Goal: Information Seeking & Learning: Understand process/instructions

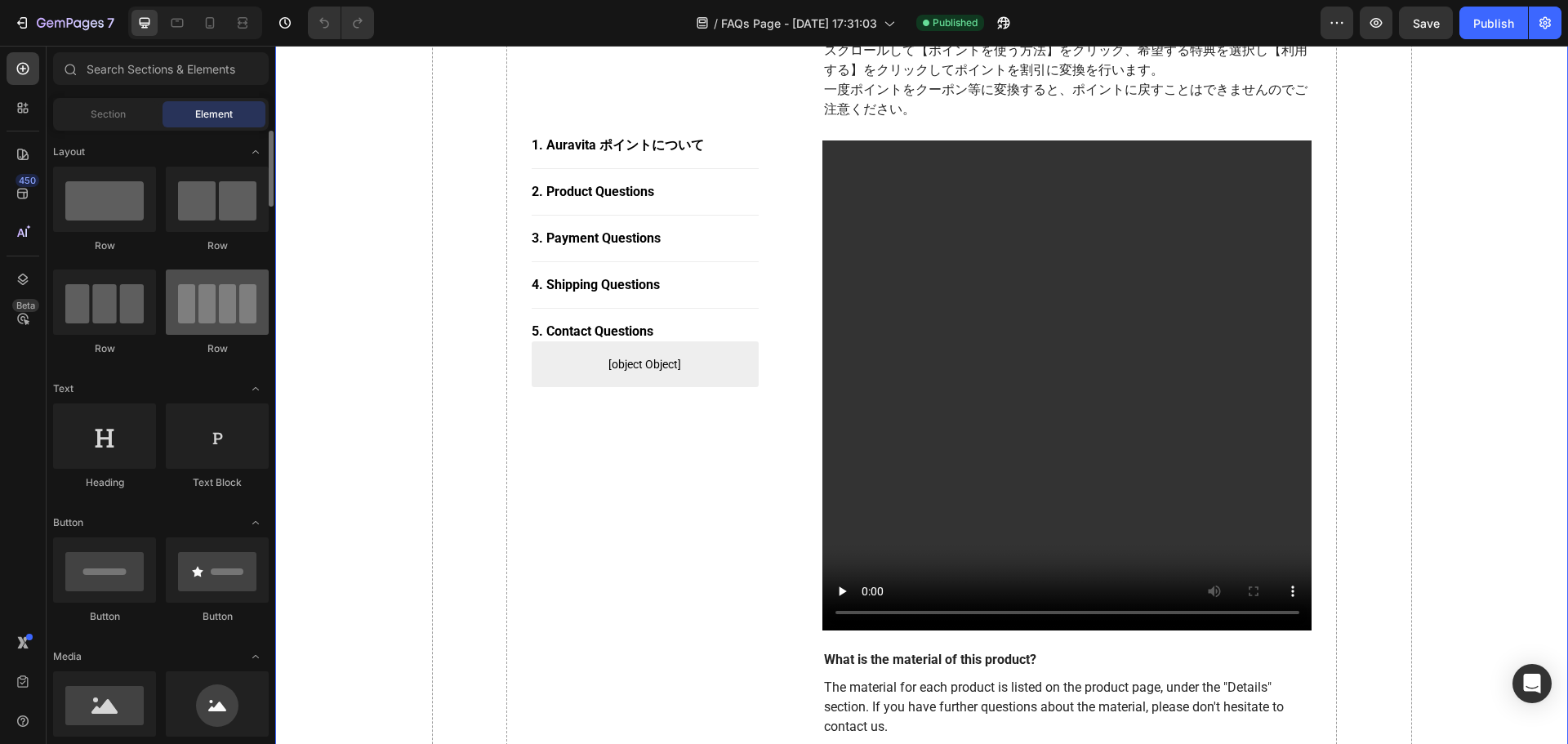
scroll to position [735, 0]
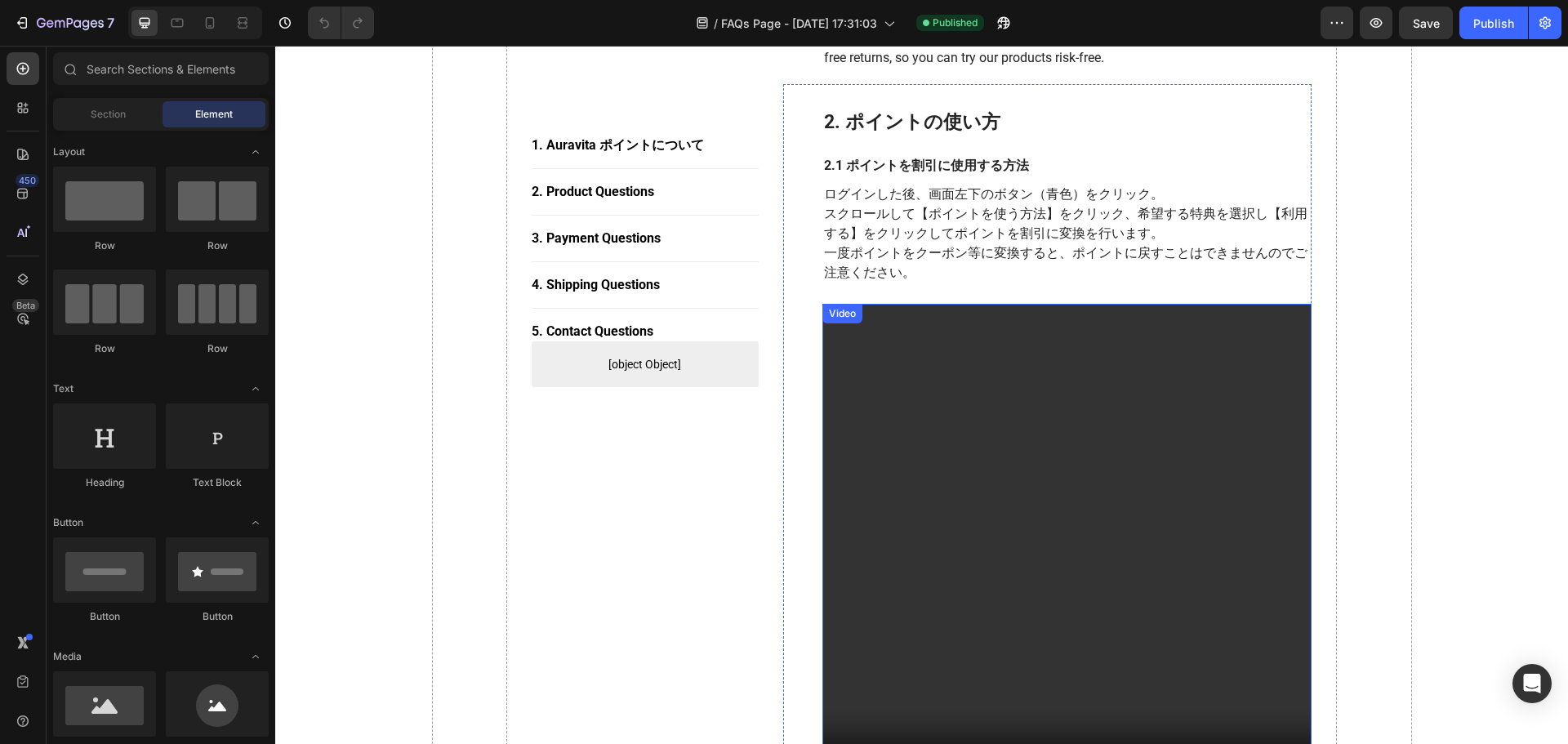
click at [953, 406] on video at bounding box center [1067, 549] width 490 height 490
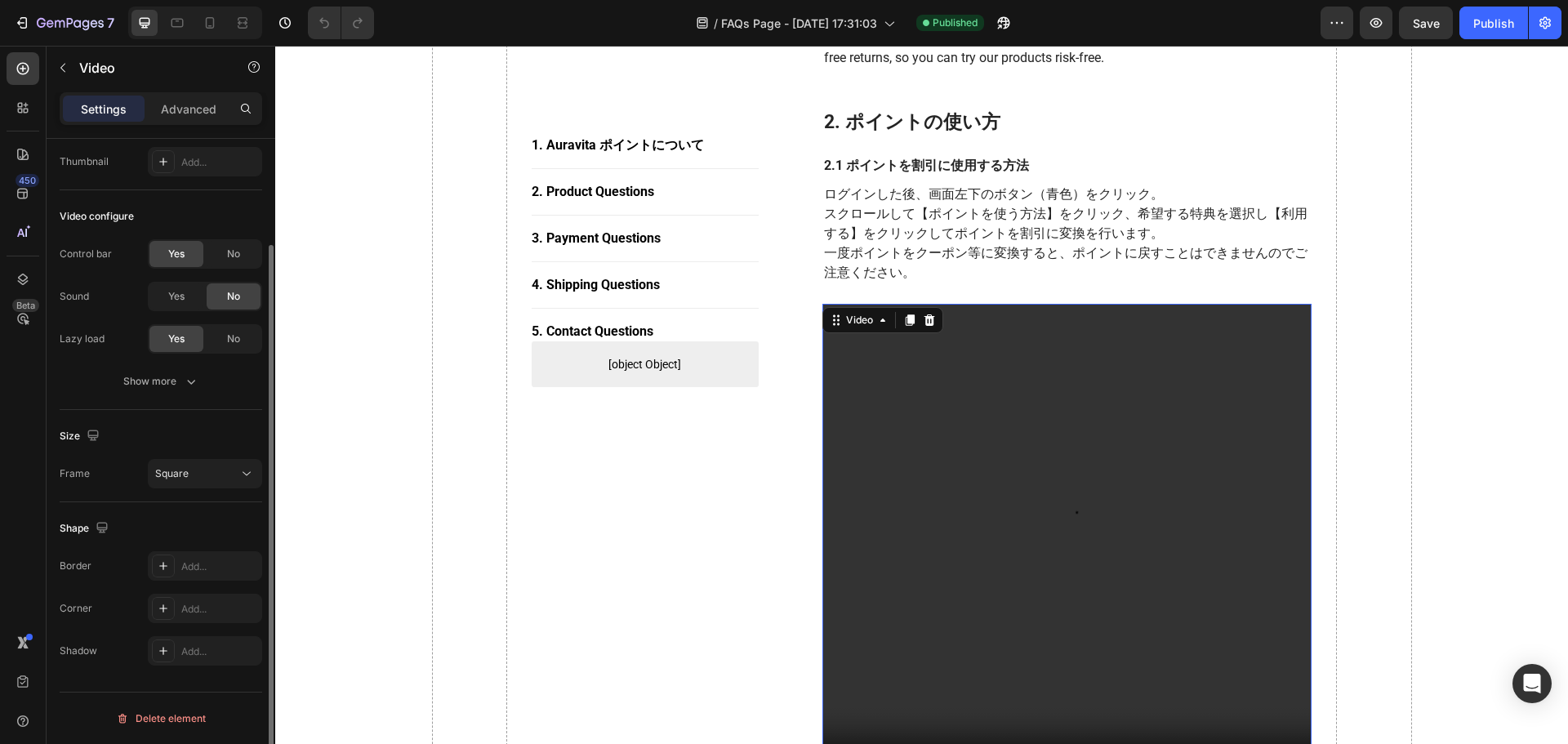
scroll to position [0, 0]
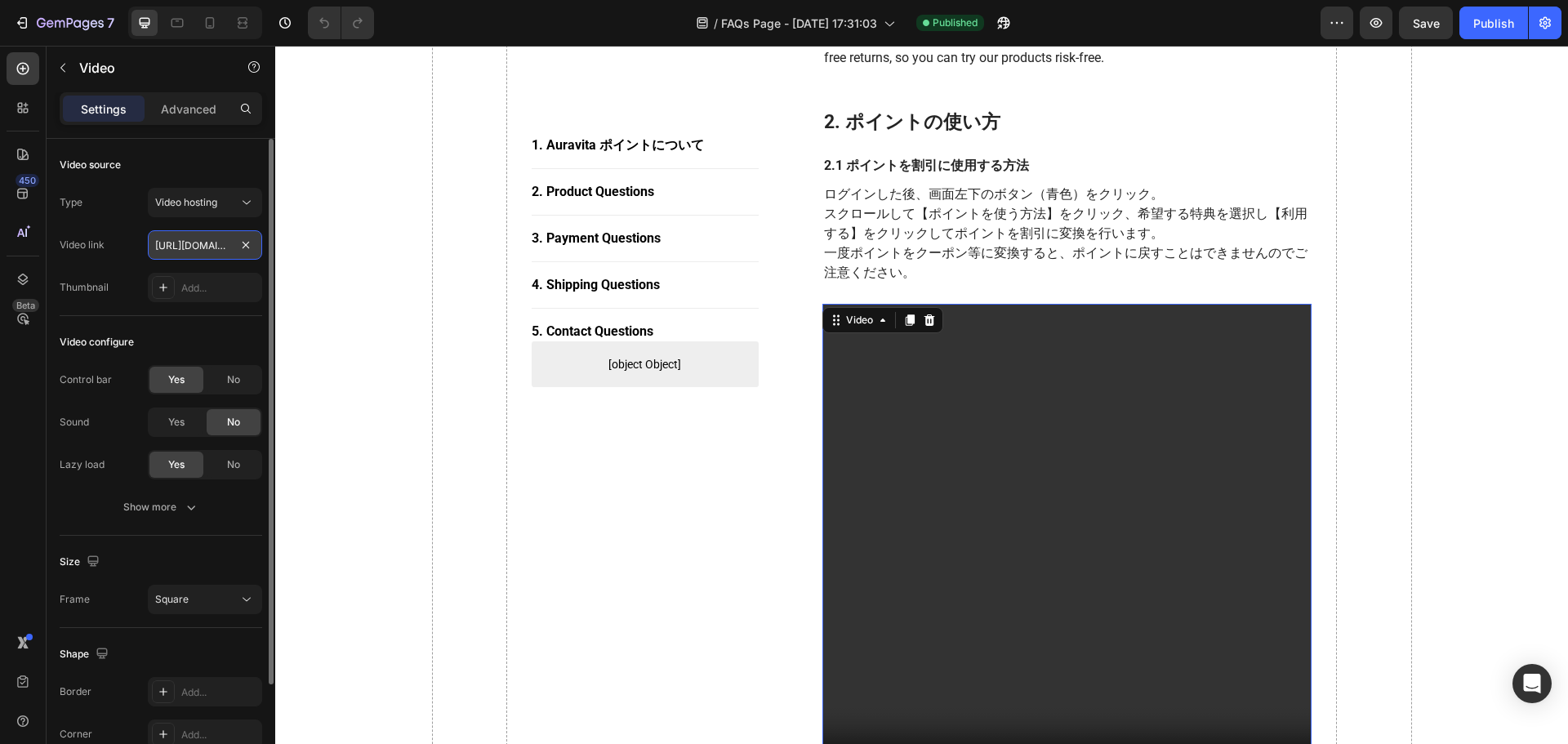
click at [175, 247] on input "[URL][DOMAIN_NAME]" at bounding box center [205, 245] width 115 height 30
click at [180, 240] on input "text" at bounding box center [205, 245] width 115 height 30
paste input "https://cdn.shopify.com/videos/c/o/v/973767f1836745e8876f622e2f9b9056.mp4"
type input "https://cdn.shopify.com/videos/c/o/v/973767f1836745e8876f622e2f9b9056.mp4"
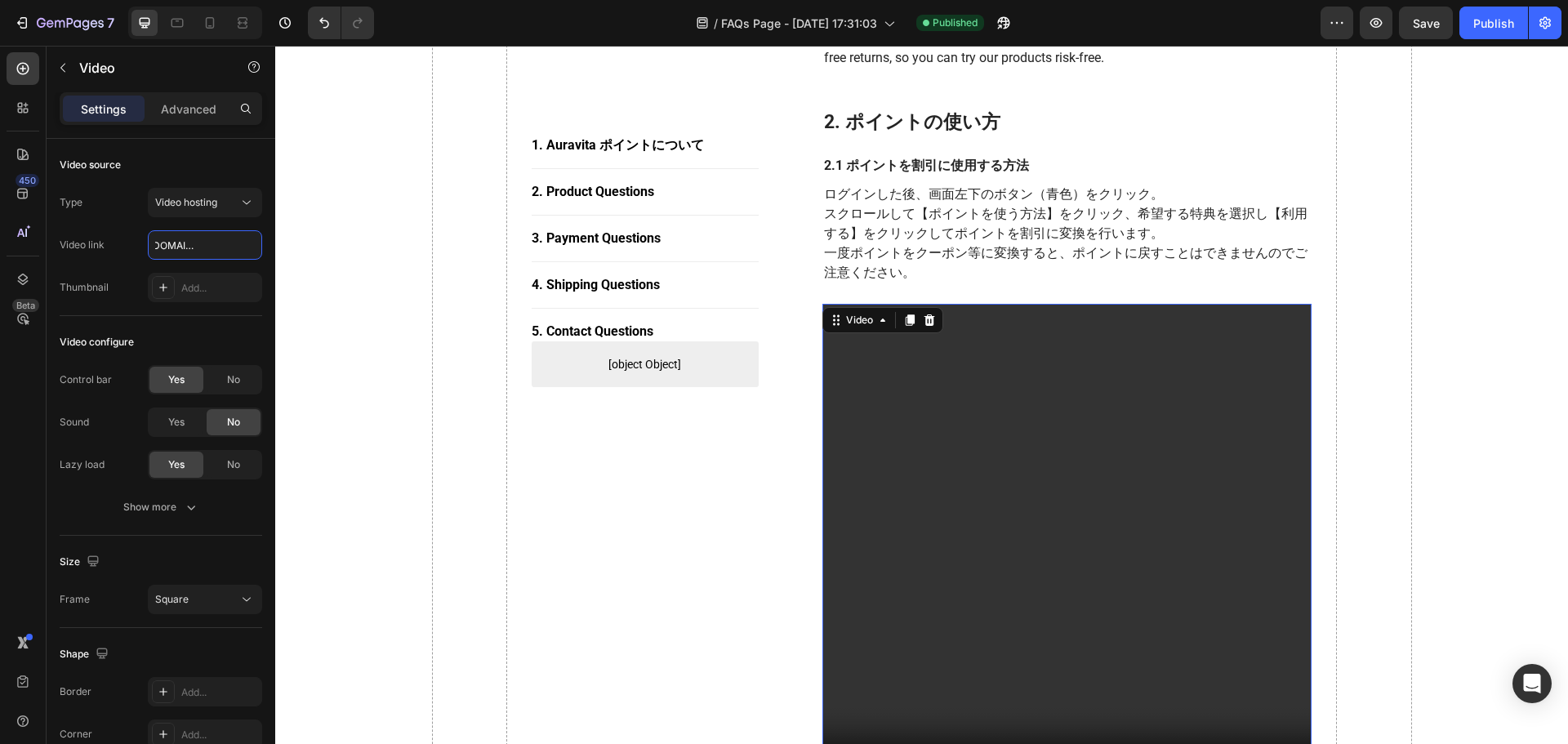
scroll to position [0, 0]
paste input "https://cdn.shopify.com/videos/c/o/v/a122d1134f604e82bf41718804f4e9c4.mp4"
type input "https://cdn.shopify.com/videos/c/o/v/a122d1134f604e82bf41718804f4e9c4.mp4"
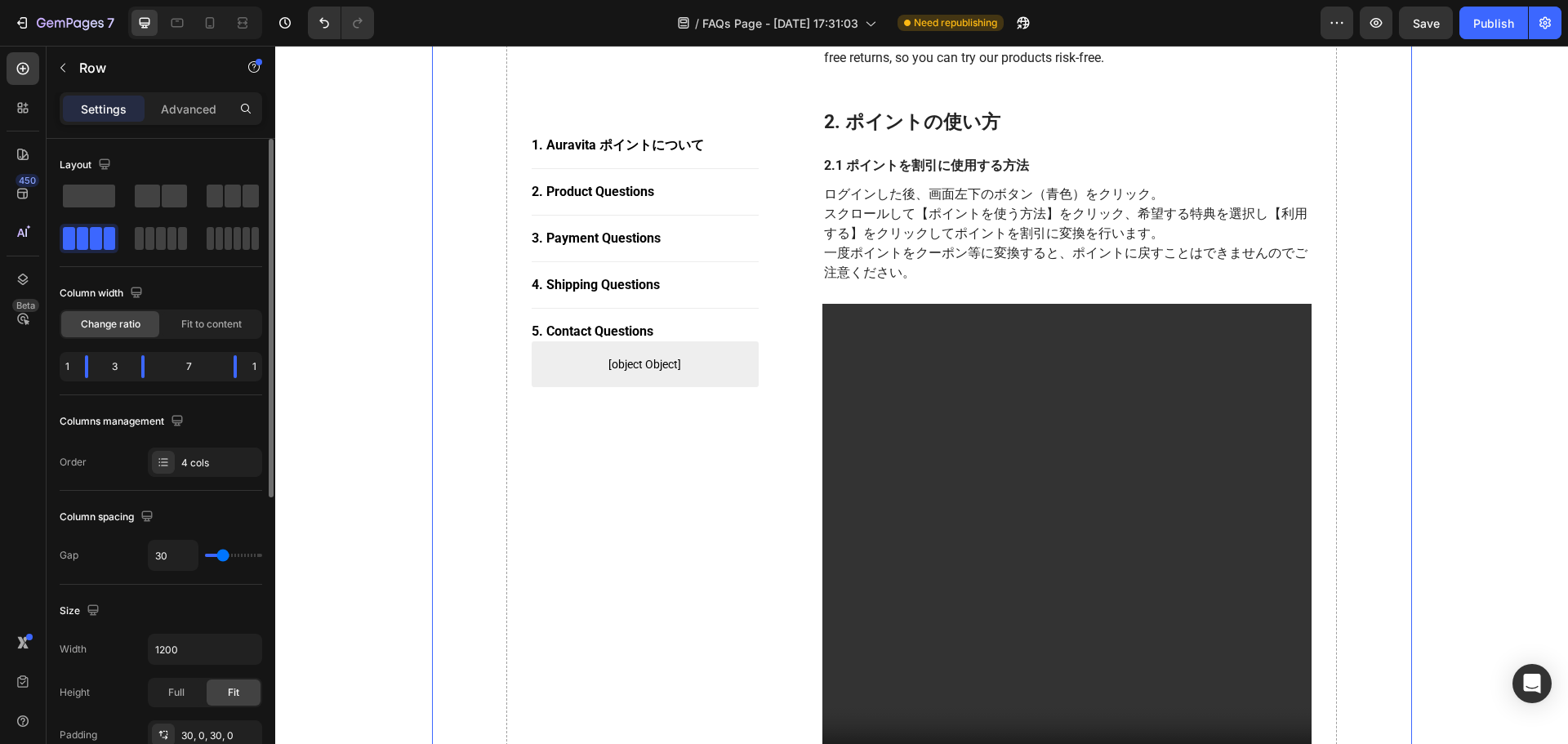
scroll to position [245, 0]
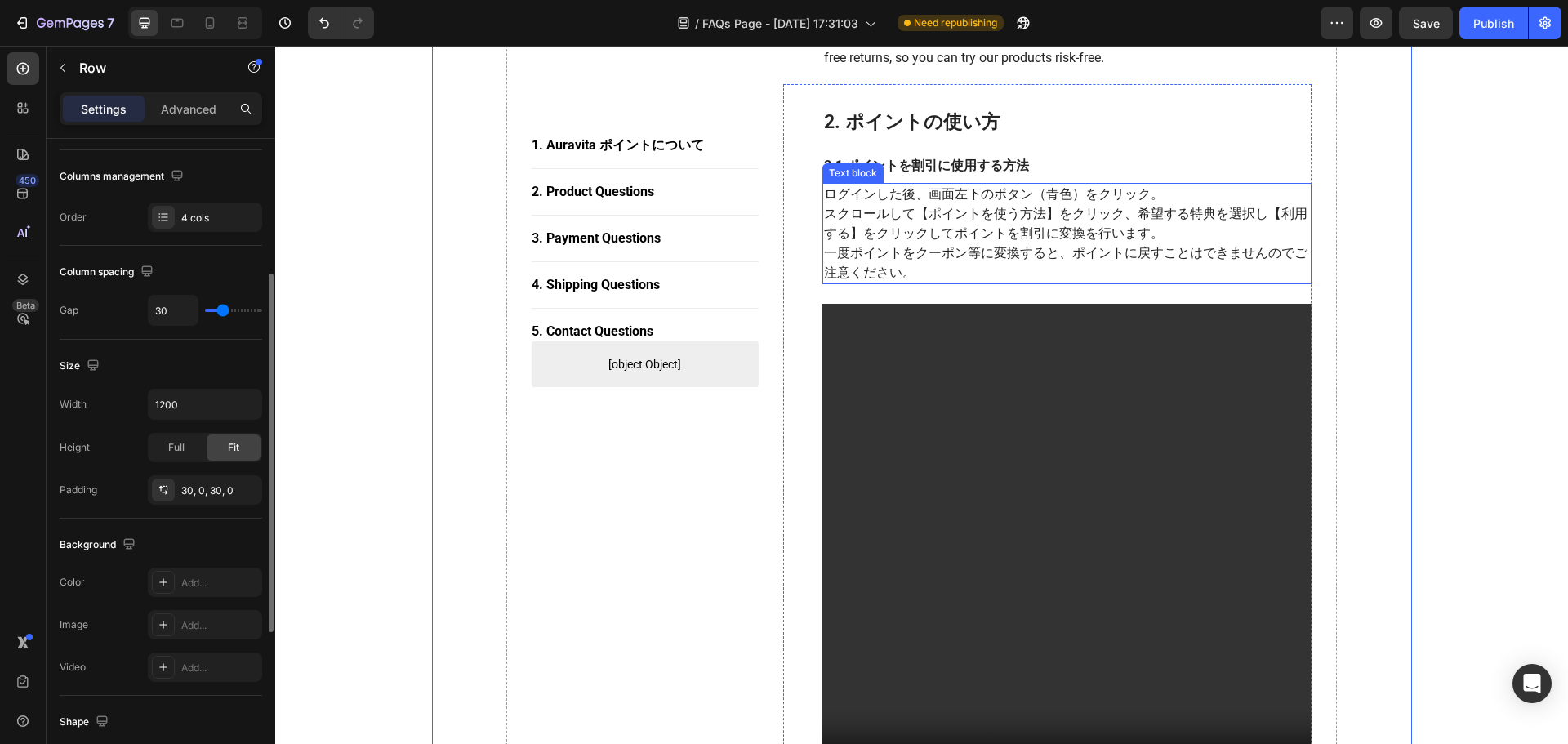
click at [900, 211] on p "スクロールして【ポイントを使う方法】をクリック、希望する特典を選択し【利用する】をクリックしてポイントを割引に変換を行います。" at bounding box center [1067, 223] width 487 height 39
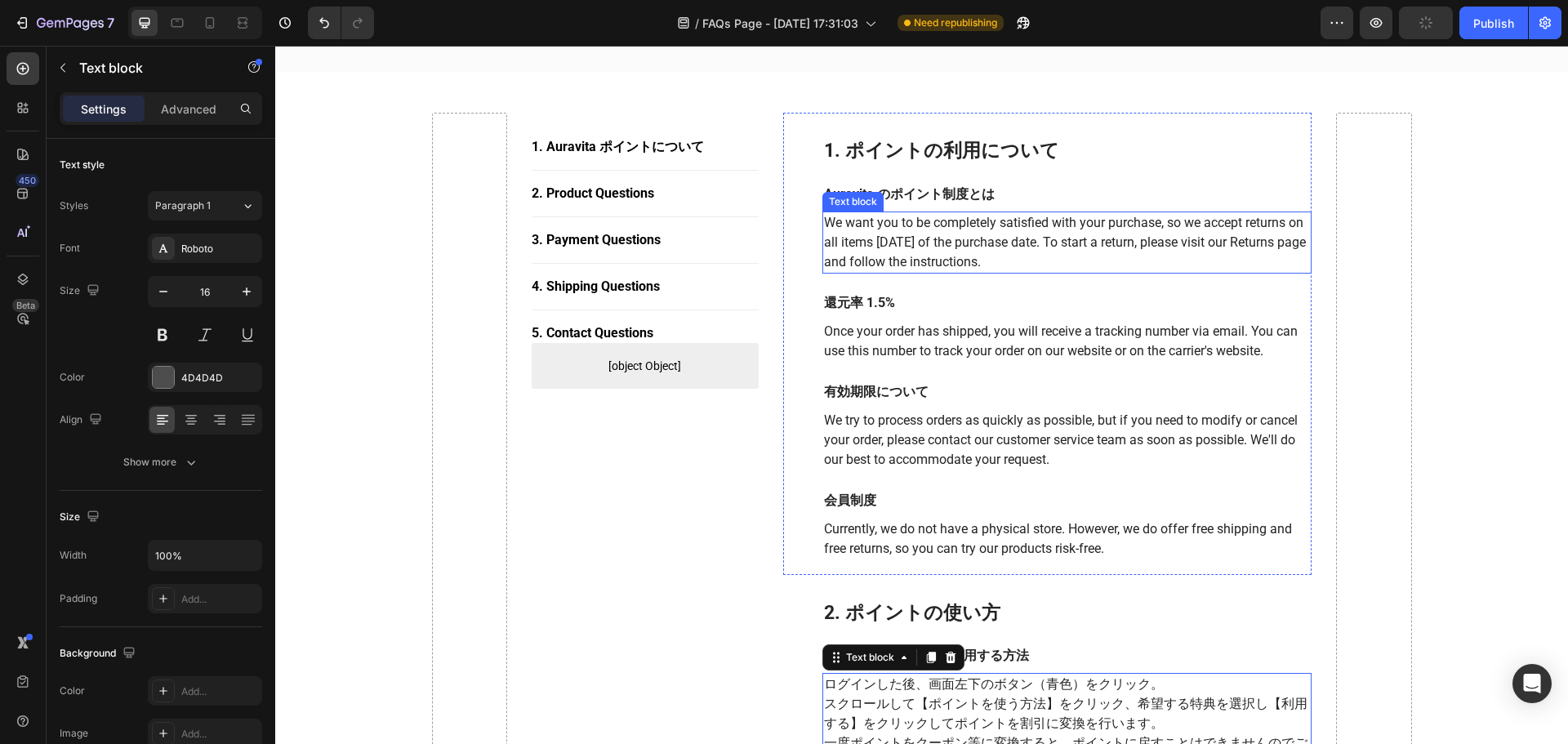
click at [962, 247] on p "We want you to be completely satisfied with your purchase, so we accept returns…" at bounding box center [1067, 242] width 487 height 59
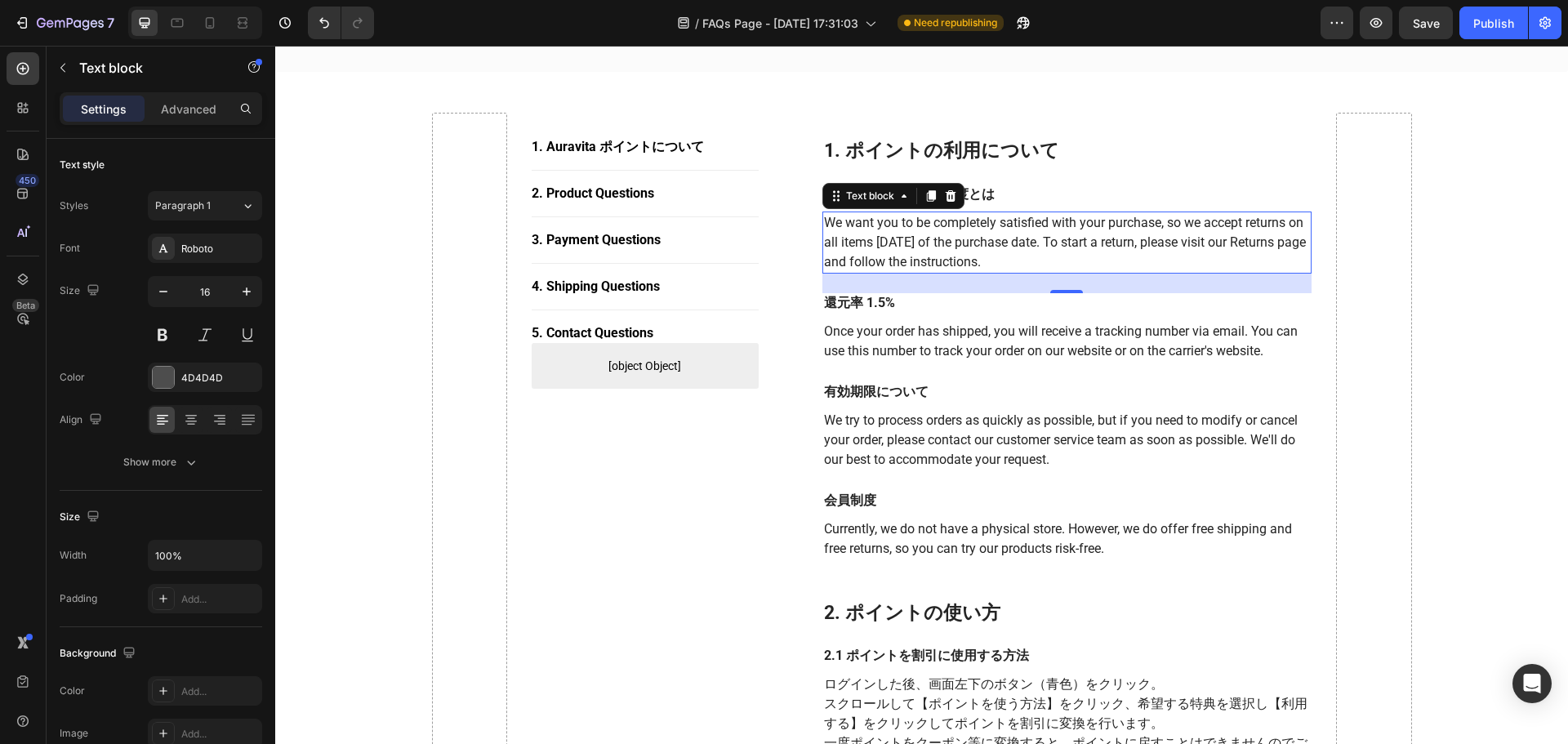
click at [1070, 248] on p "We want you to be completely satisfied with your purchase, so we accept returns…" at bounding box center [1067, 242] width 487 height 59
click at [1071, 248] on p "We want you to be completely satisfied with your purchase, so we accept returns…" at bounding box center [1067, 242] width 487 height 59
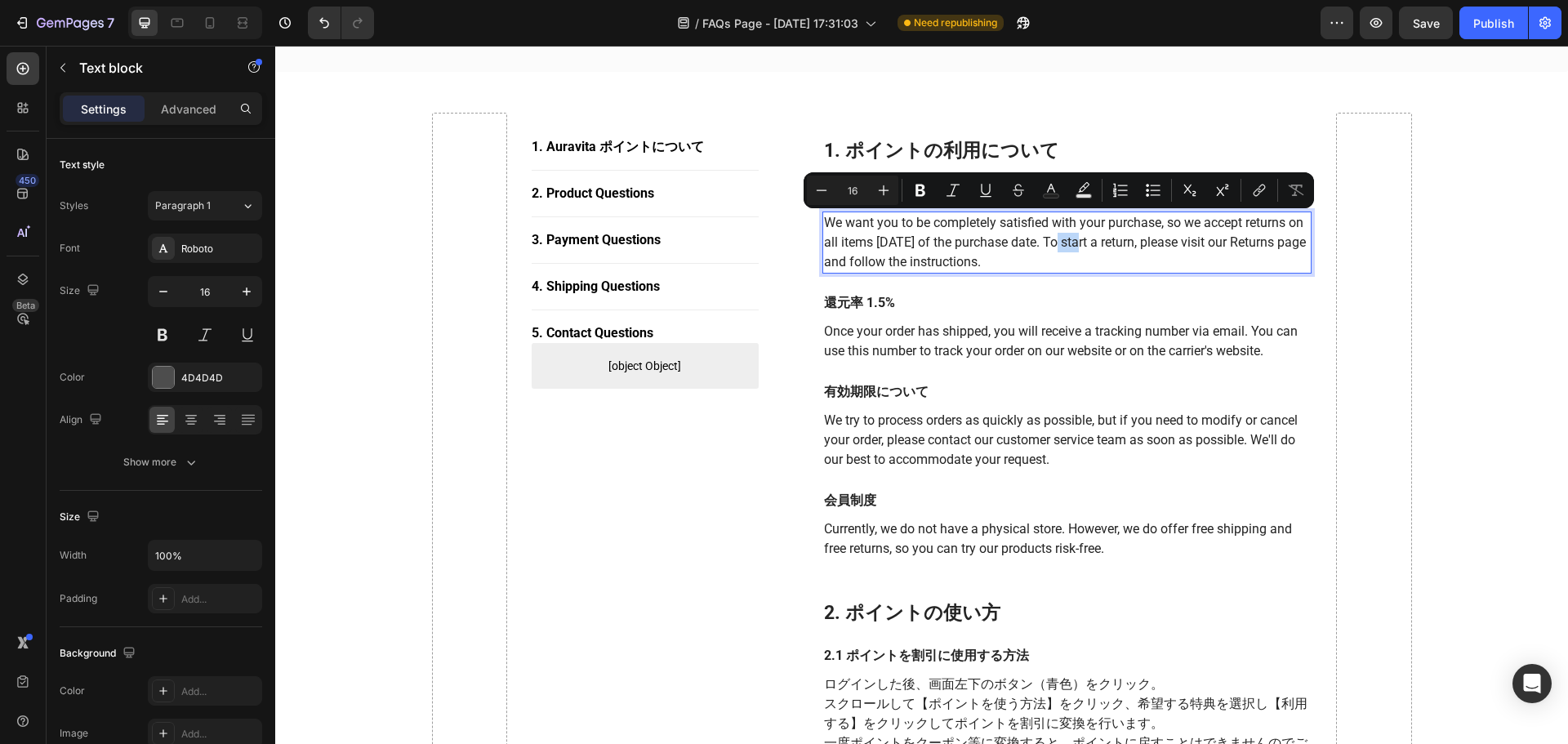
copy p "We want you to be completely satisfied with your purchase, so we accept returns…"
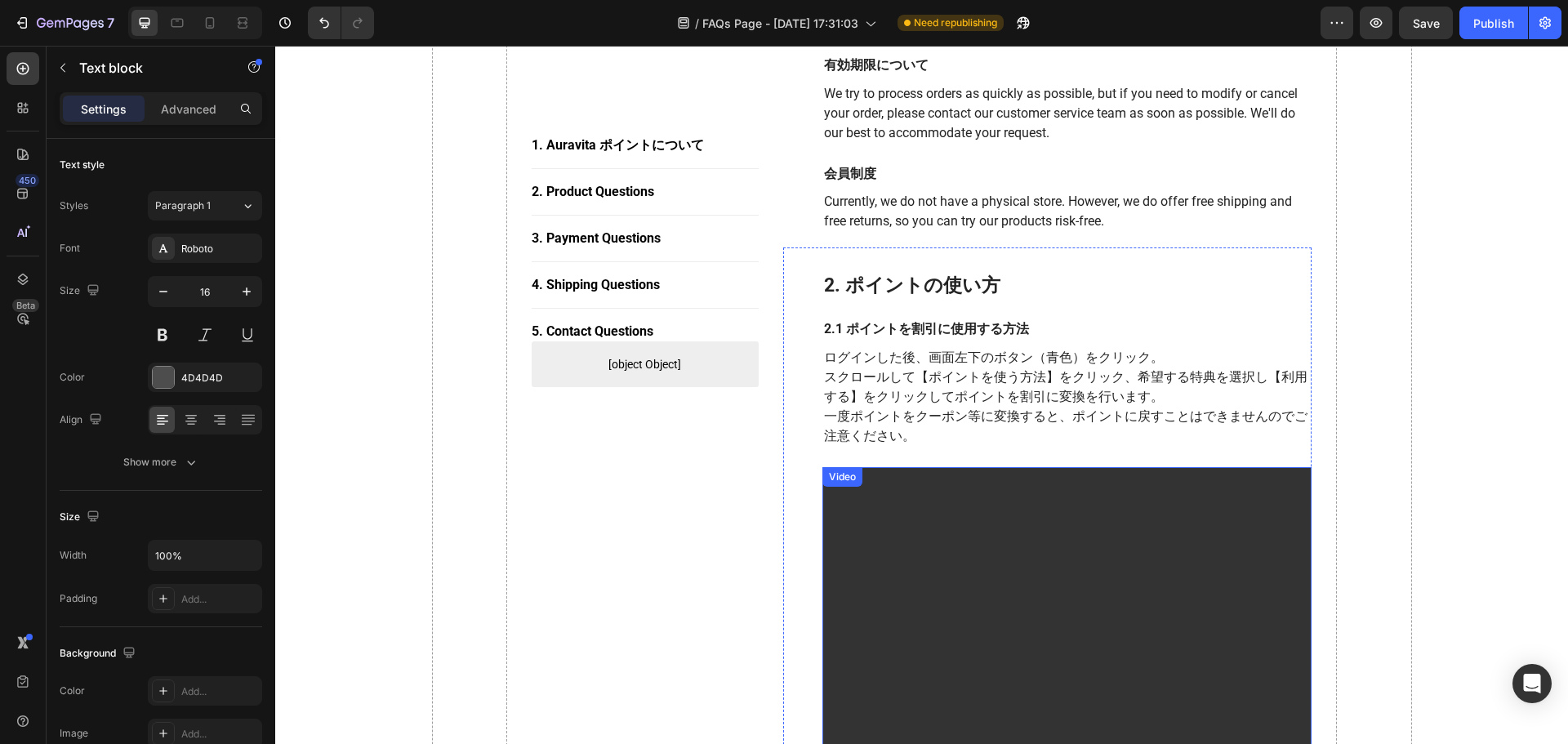
scroll to position [326, 0]
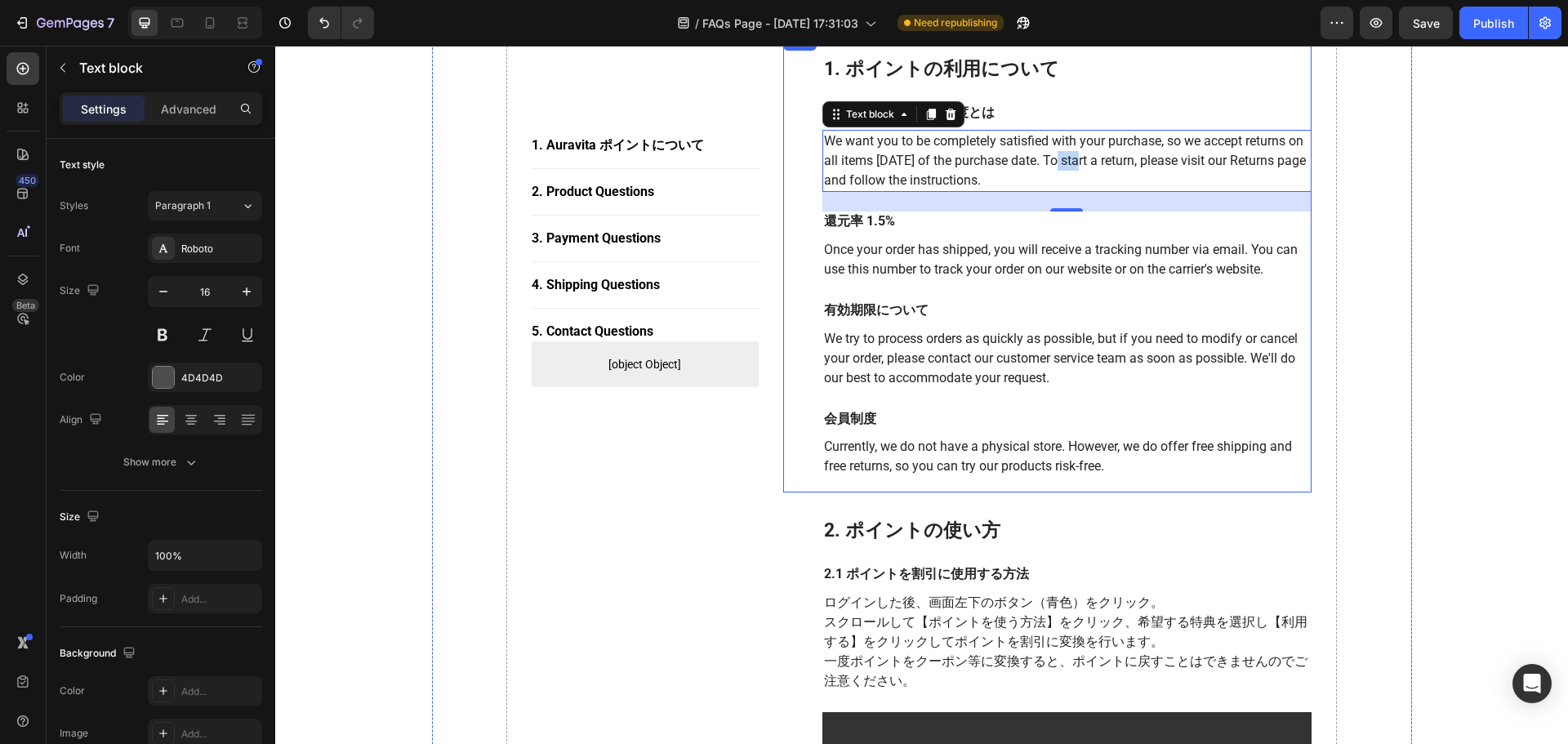
click at [797, 452] on div "1. ポイントの利用について Heading Auravita のポイント制度とは Text block We want you to be complete…" at bounding box center [1048, 261] width 530 height 462
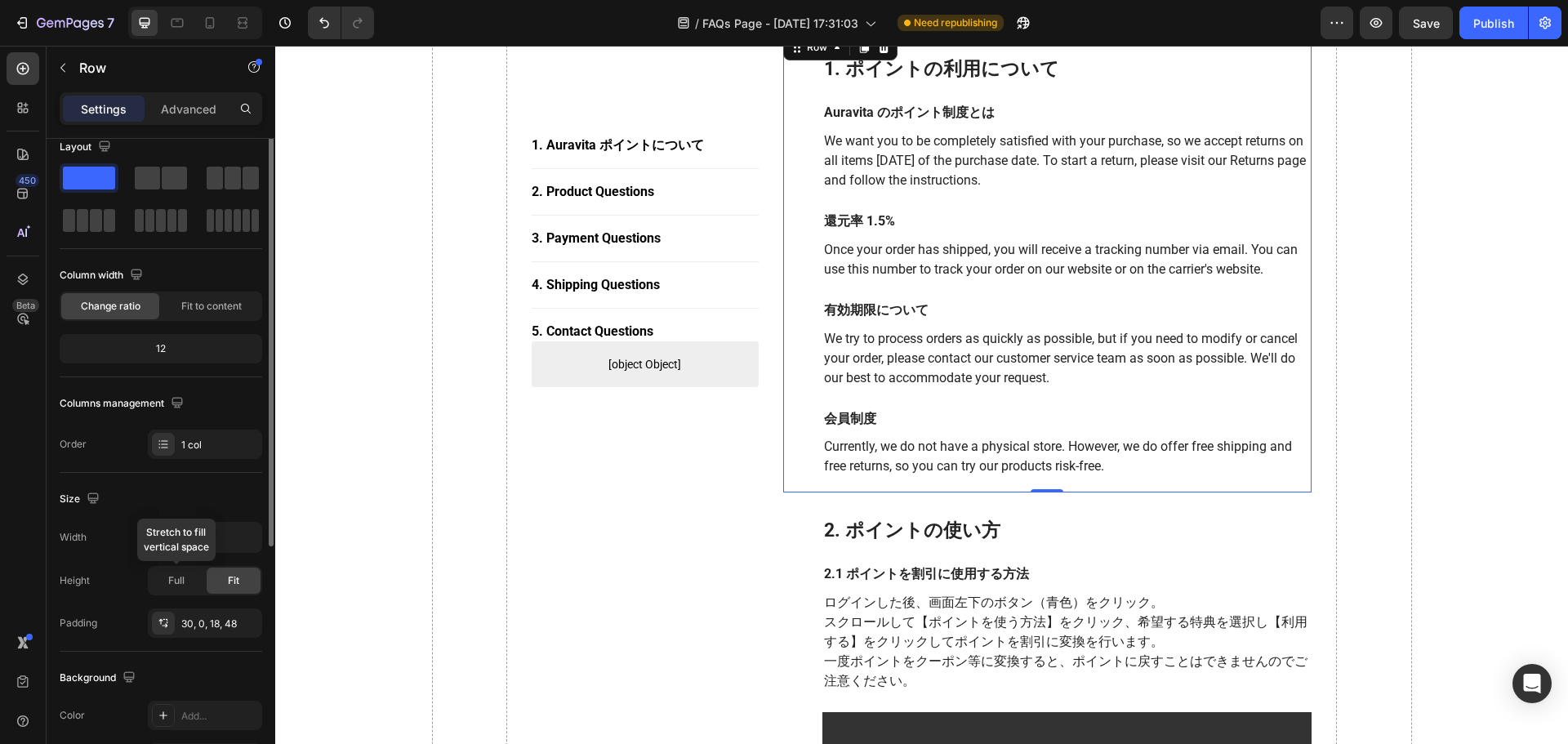
scroll to position [0, 0]
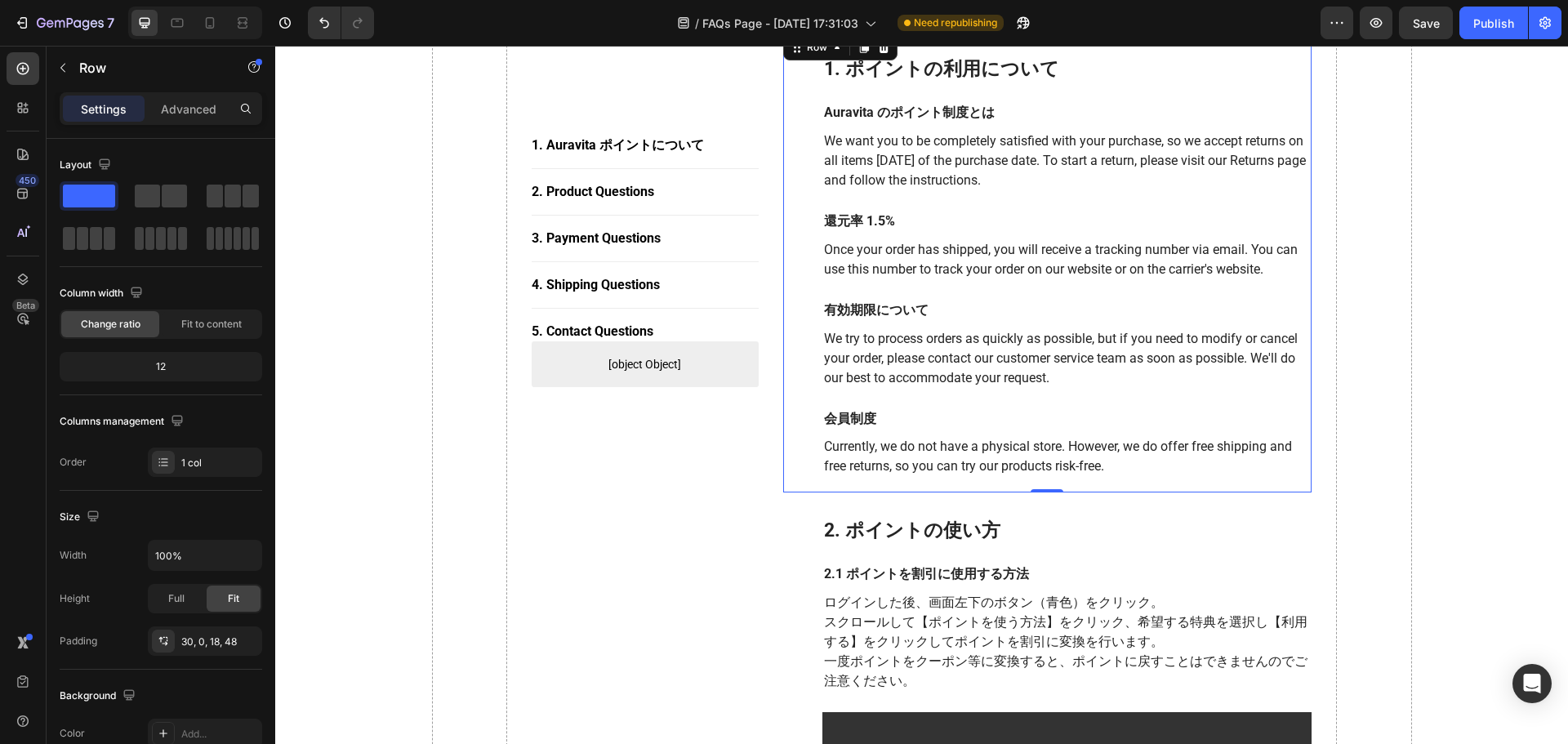
click at [803, 487] on div "1. ポイントの利用について Heading Auravita のポイント制度とは Text block We want you to be complete…" at bounding box center [1048, 261] width 530 height 462
click at [167, 110] on p "Advanced" at bounding box center [188, 108] width 55 height 17
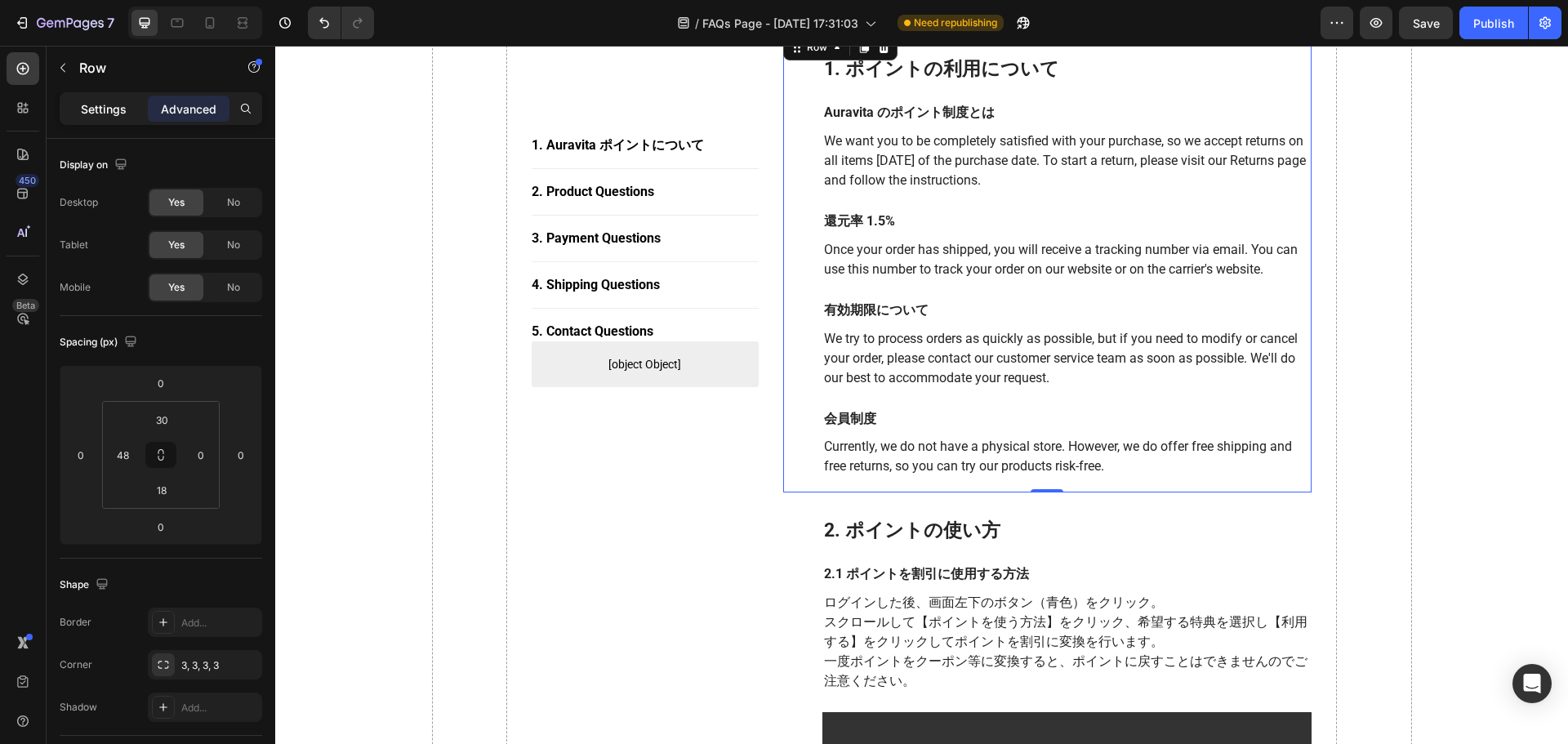
click at [108, 107] on p "Settings" at bounding box center [103, 108] width 46 height 17
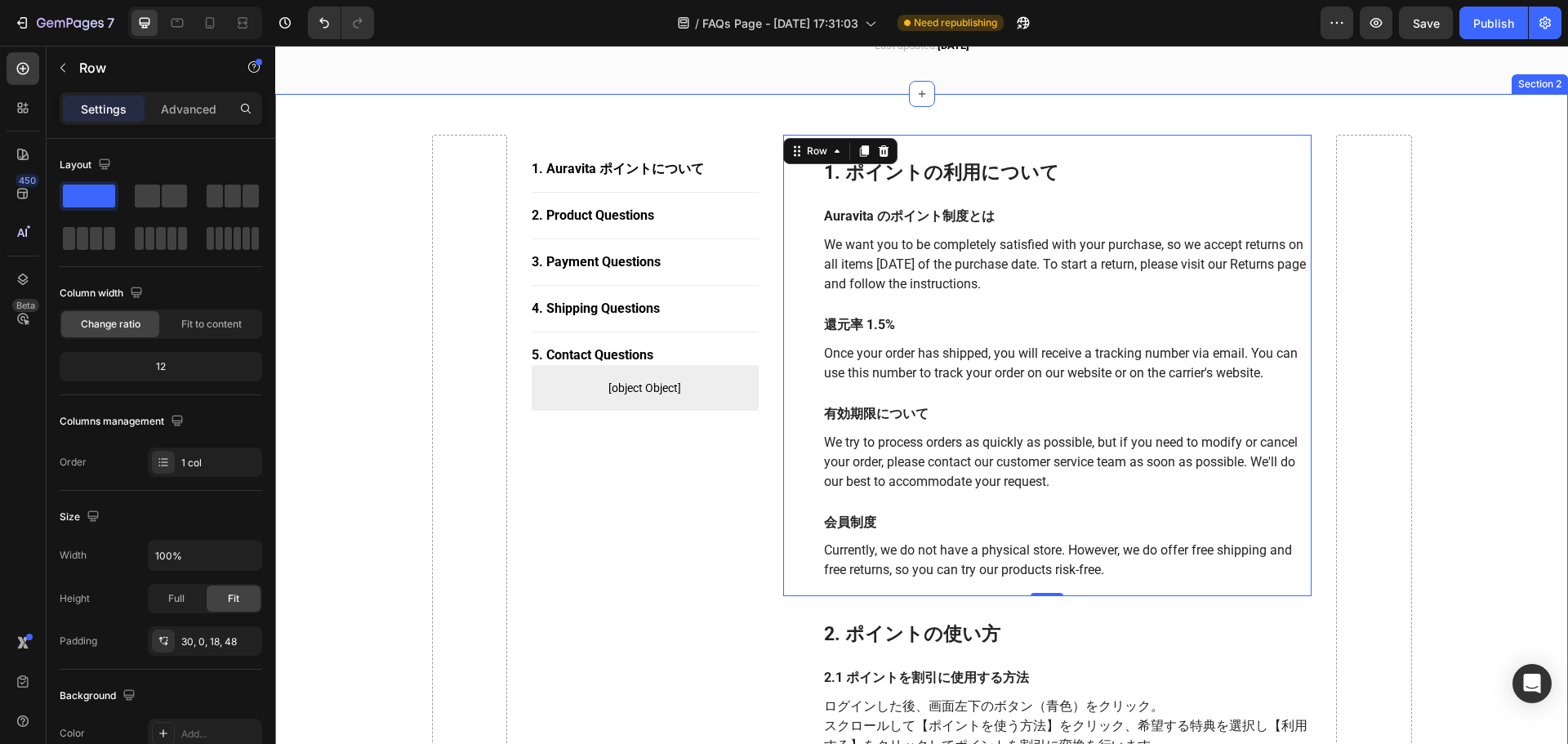
scroll to position [81, 0]
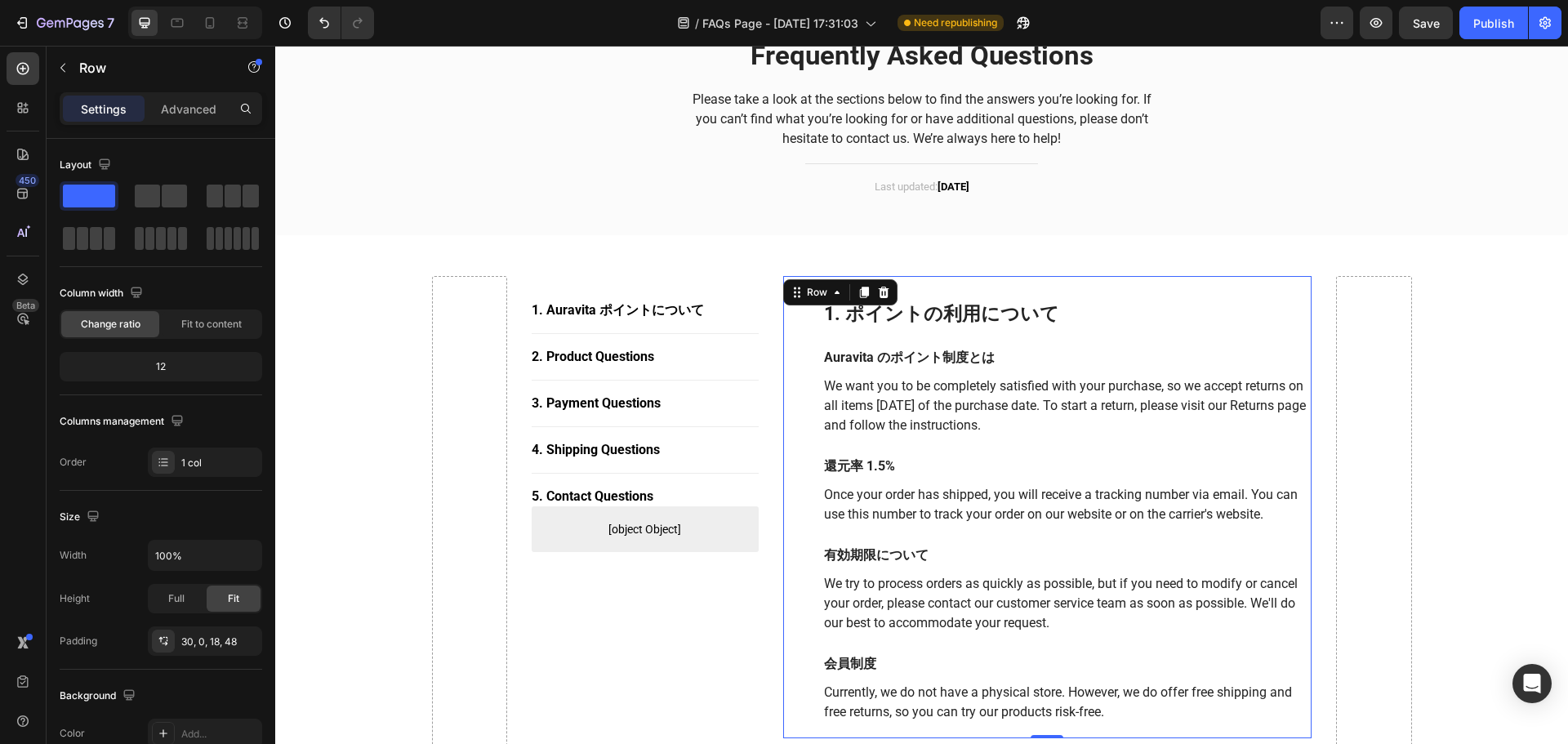
click at [1264, 293] on div "1. ポイントの利用について Heading Auravita のポイント制度とは Text block We want you to be complete…" at bounding box center [1048, 506] width 530 height 462
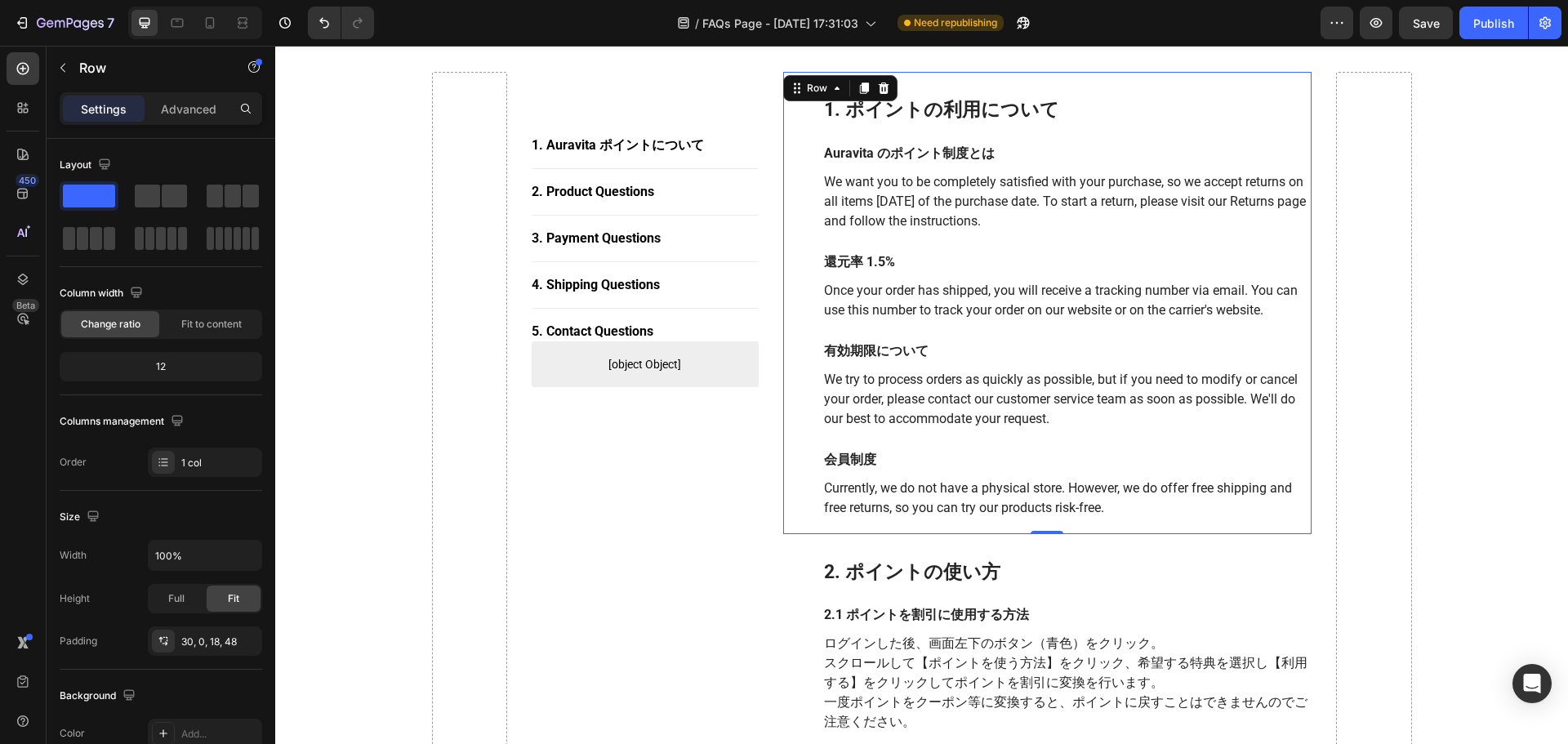
scroll to position [409, 0]
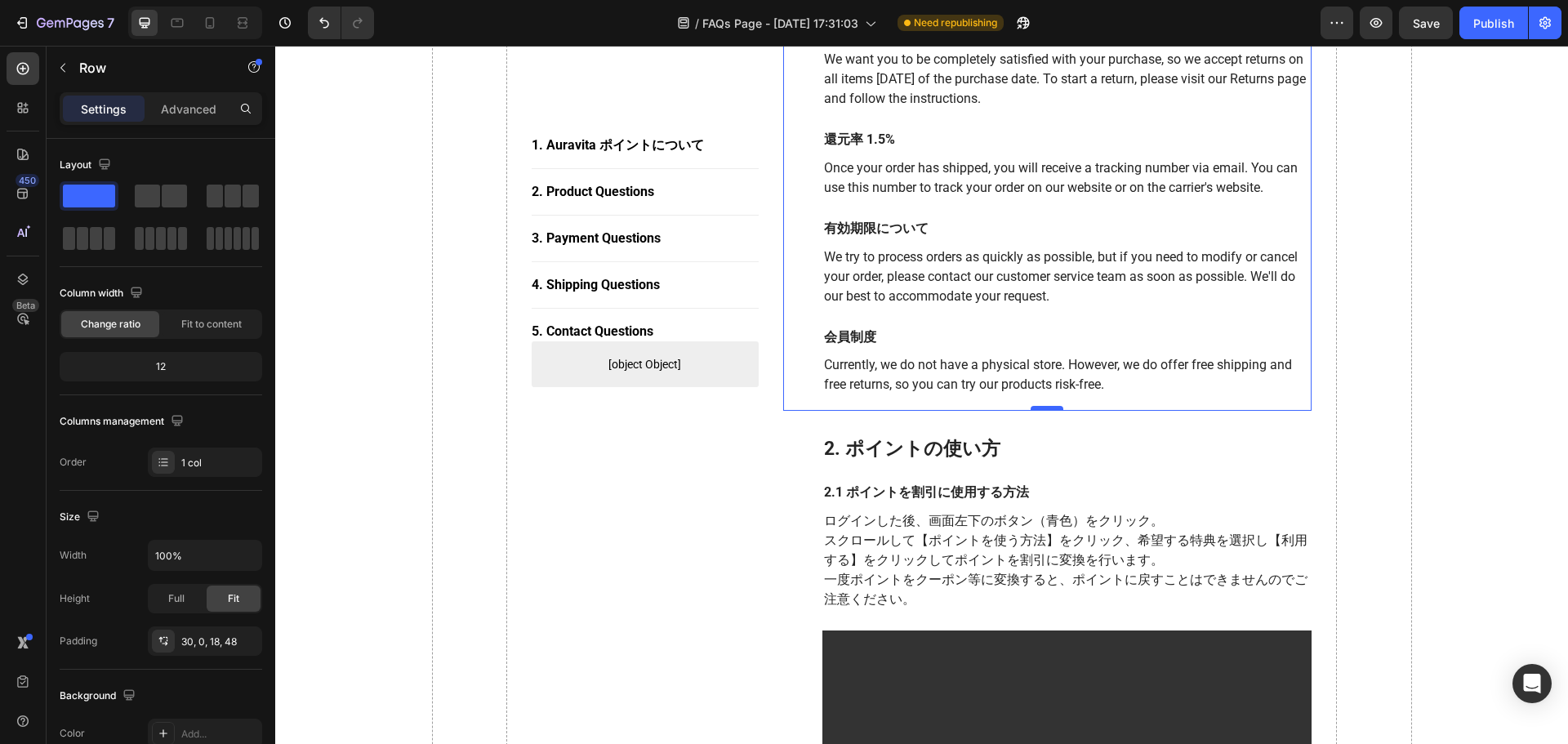
click at [1046, 411] on div at bounding box center [1047, 408] width 33 height 5
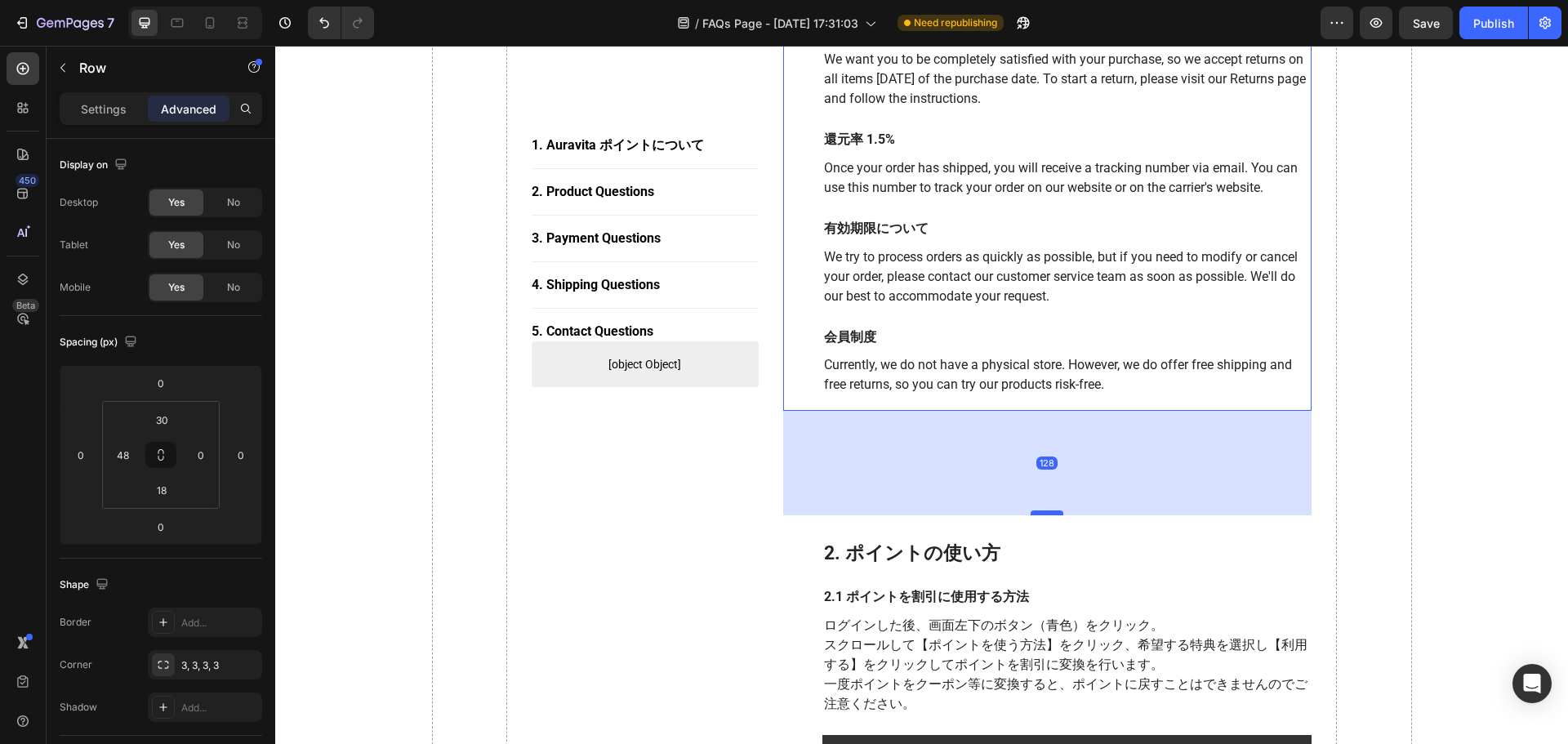
drag, startPoint x: 1046, startPoint y: 411, endPoint x: 1038, endPoint y: 515, distance: 104.3
click at [1038, 515] on div at bounding box center [1047, 513] width 33 height 5
type input "0"
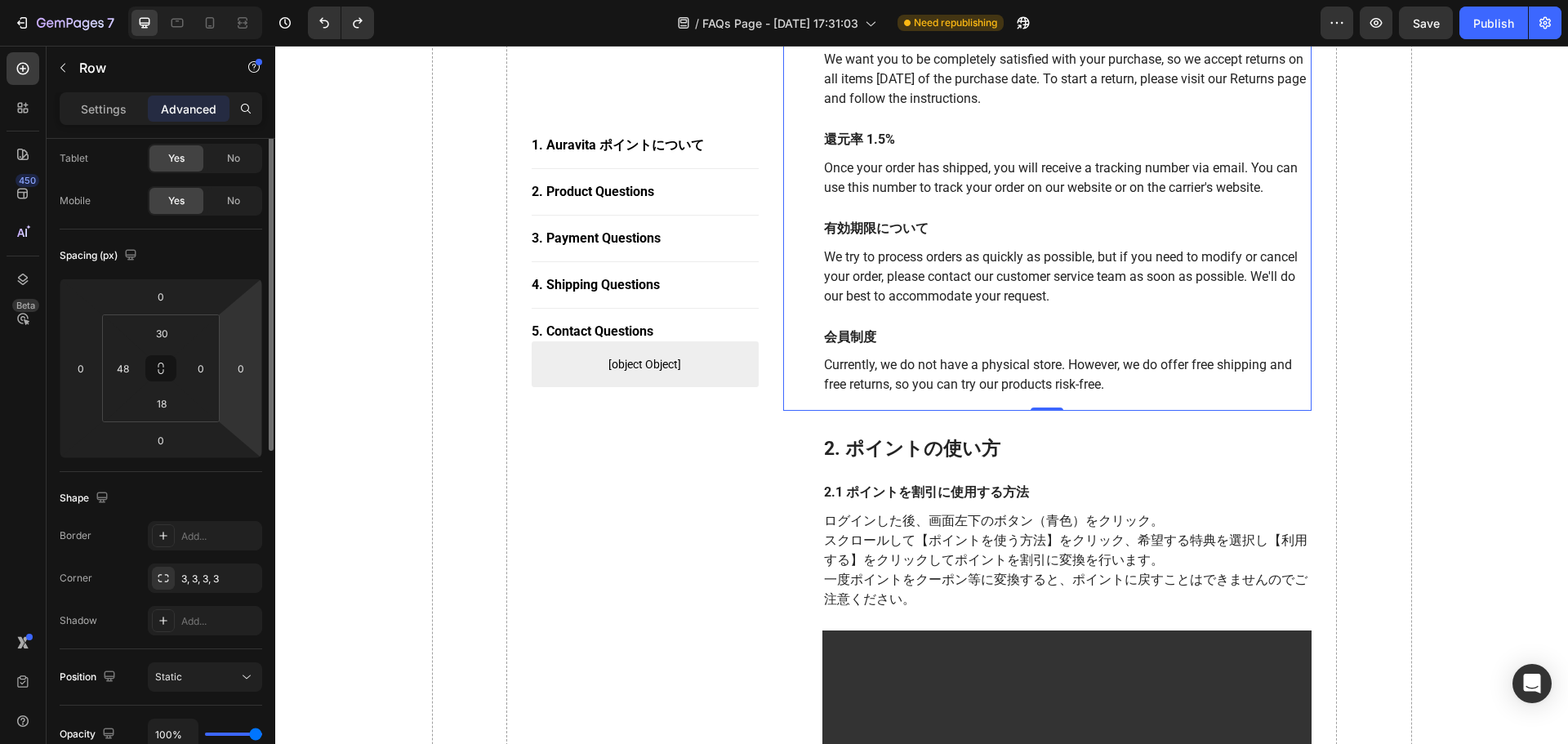
scroll to position [0, 0]
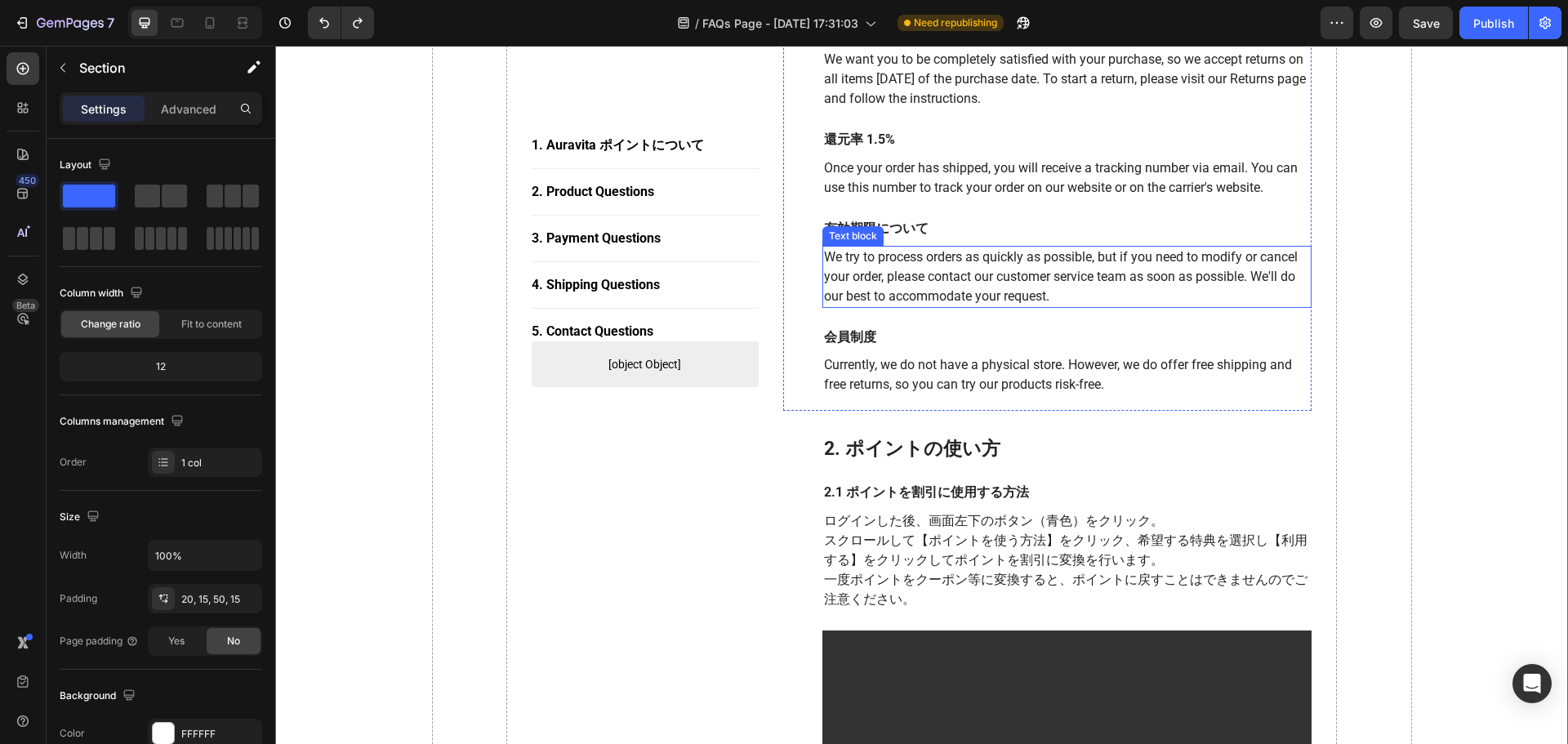
click at [998, 283] on p "We try to process orders as quickly as possible, but if you need to modify or c…" at bounding box center [1067, 277] width 487 height 59
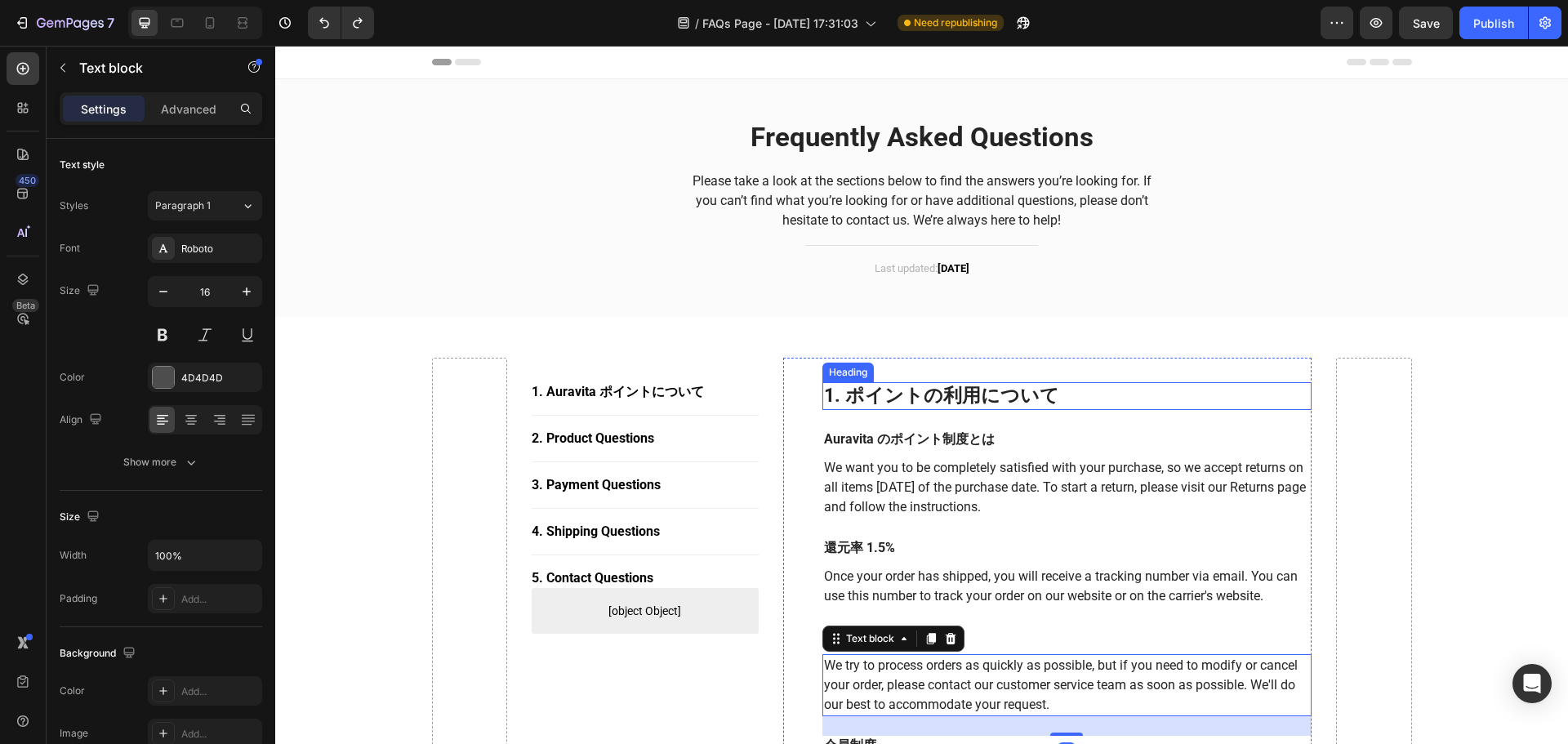
click at [914, 394] on h2 "1. ポイントの利用について" at bounding box center [1067, 396] width 490 height 28
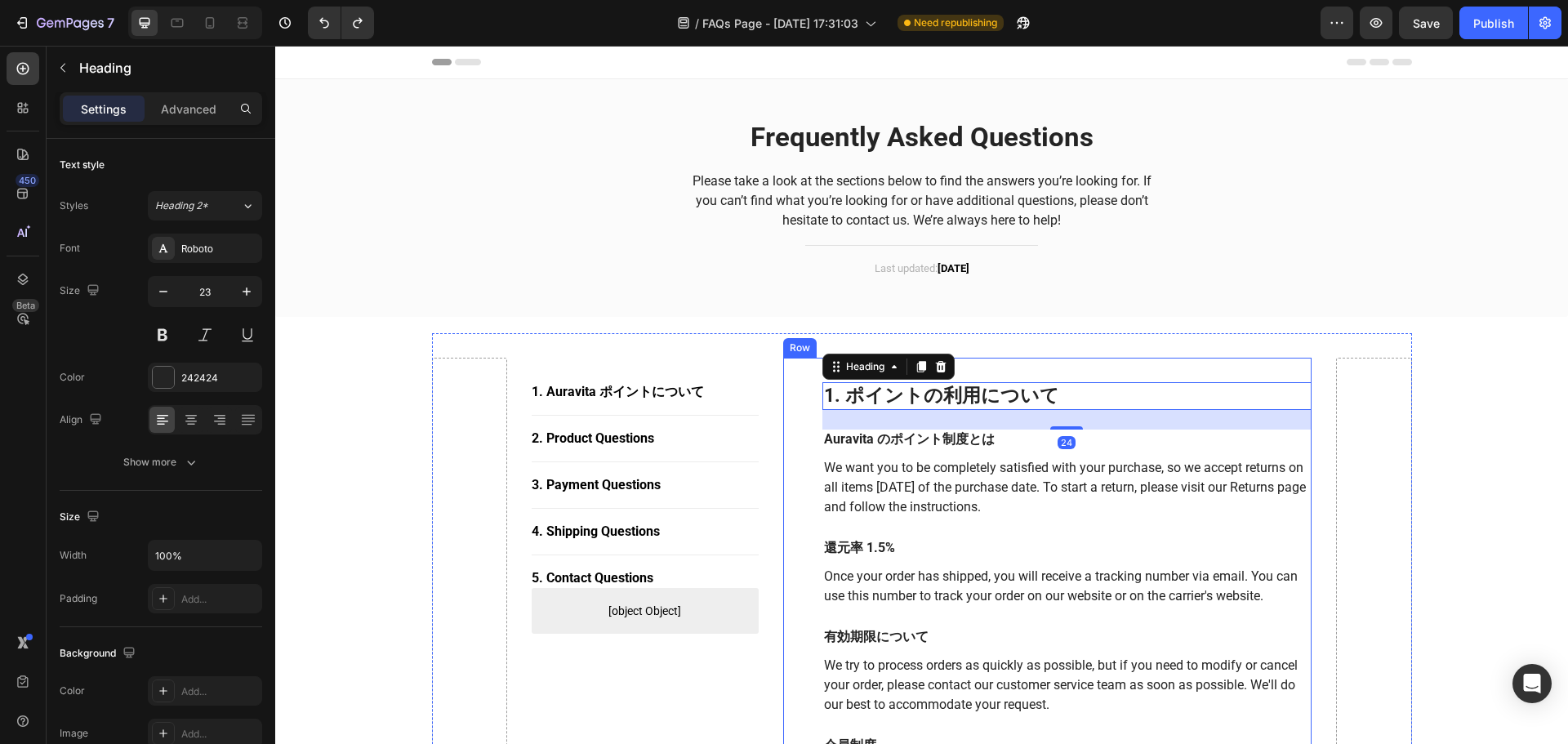
click at [795, 383] on div "1. ポイントの利用について Heading 24 Auravita のポイント制度とは Text block We want you to be compl…" at bounding box center [1048, 589] width 530 height 462
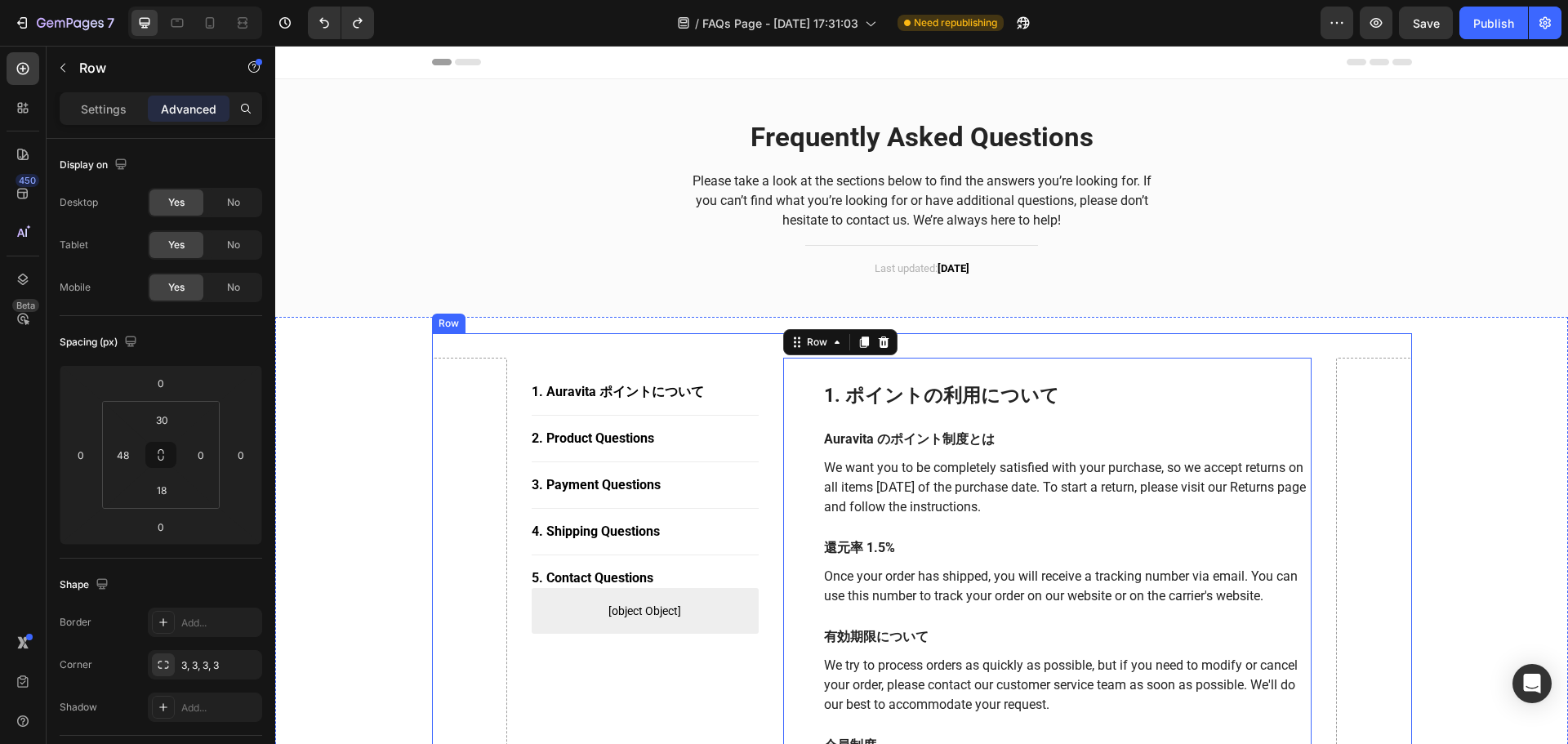
drag, startPoint x: 431, startPoint y: 118, endPoint x: 363, endPoint y: 623, distance: 509.6
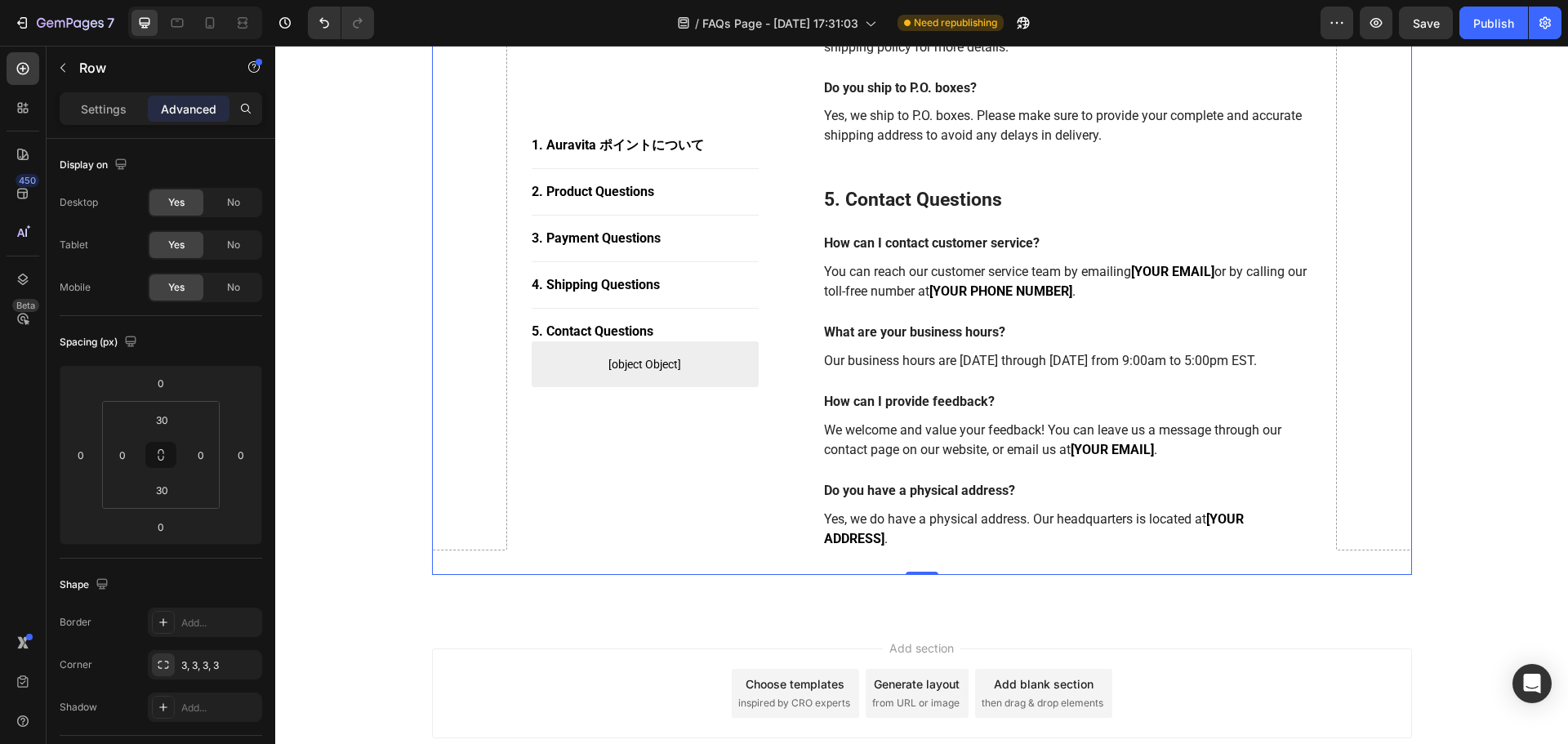
scroll to position [2590, 0]
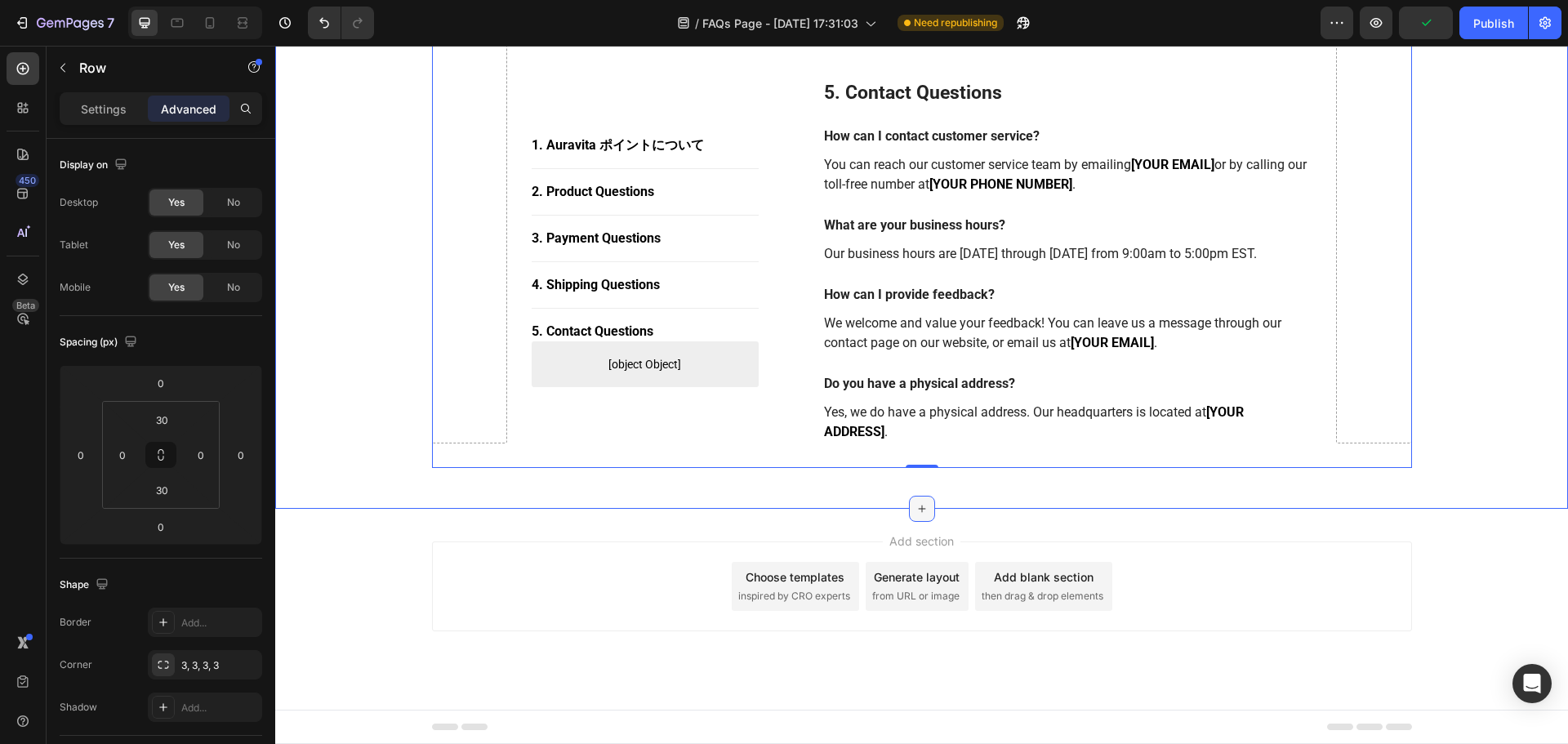
click at [919, 504] on icon at bounding box center [922, 509] width 13 height 13
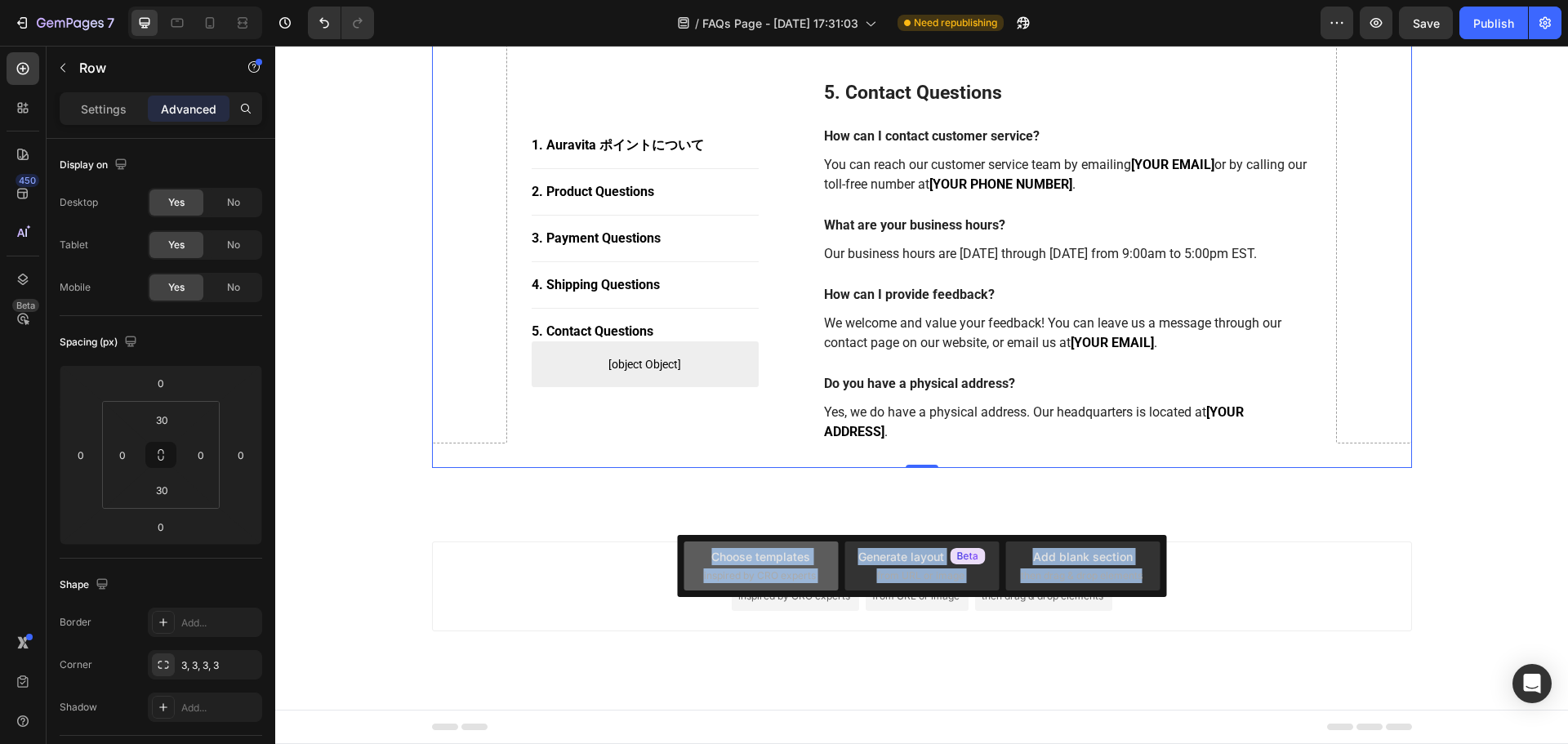
drag, startPoint x: 1161, startPoint y: 580, endPoint x: 709, endPoint y: 545, distance: 453.4
click at [709, 545] on div "Choose templates inspired by CRO experts Generate layout from URL or image Add …" at bounding box center [921, 566] width 489 height 62
copy div "Choose templates inspired by CRO experts Generate layout from URL or image Add …"
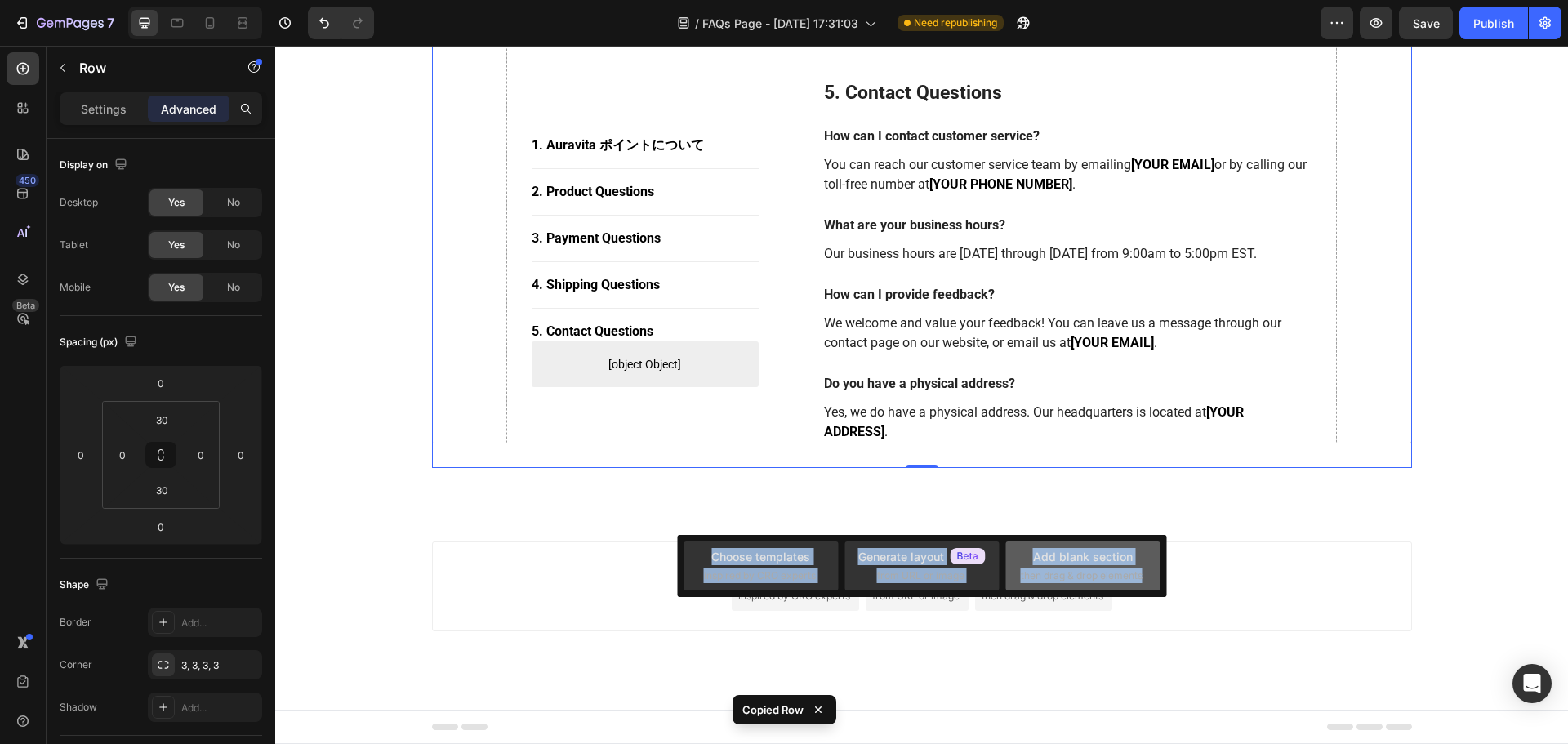
click at [1159, 581] on div "Add blank section then drag & drop elements" at bounding box center [1082, 566] width 155 height 49
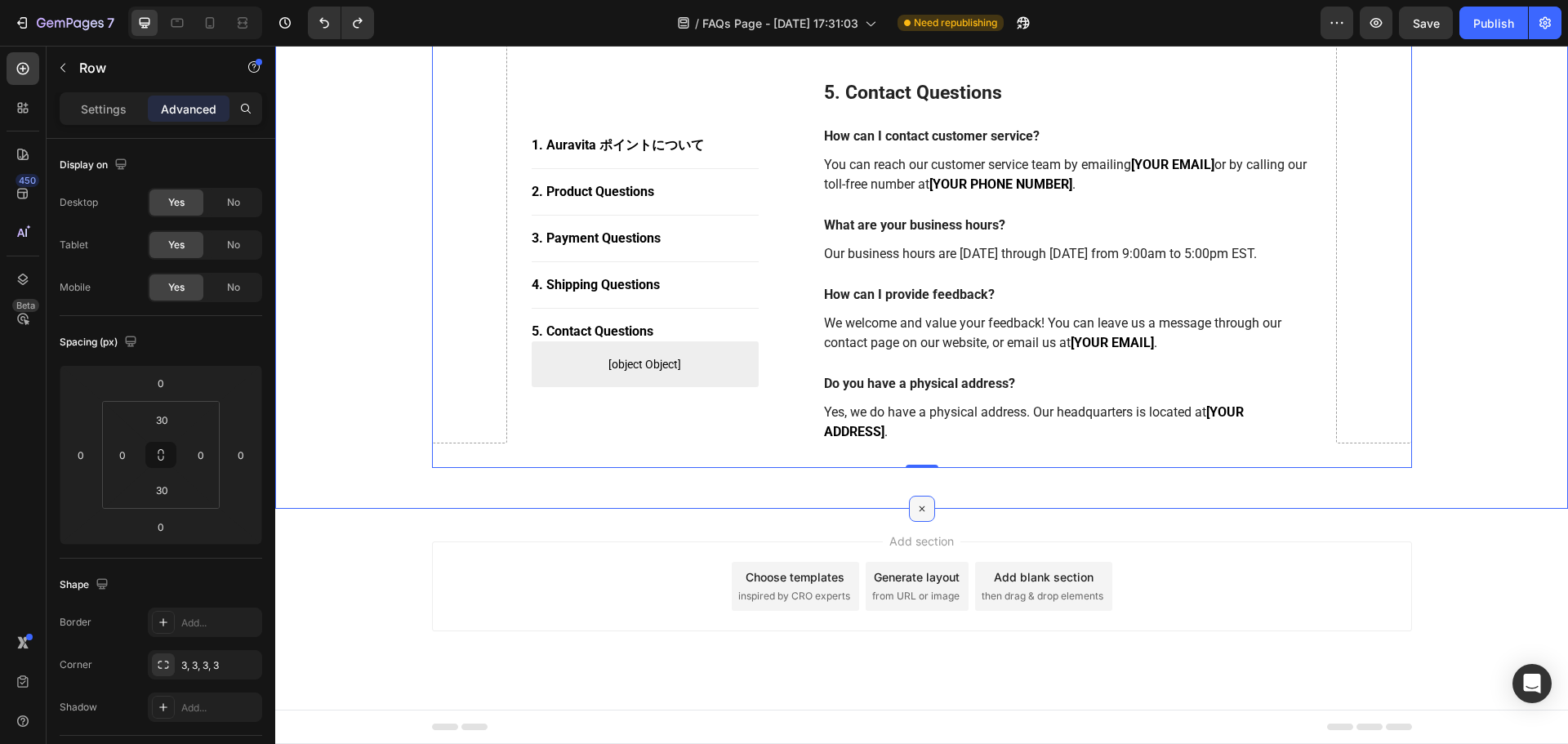
click at [922, 513] on div at bounding box center [922, 509] width 26 height 26
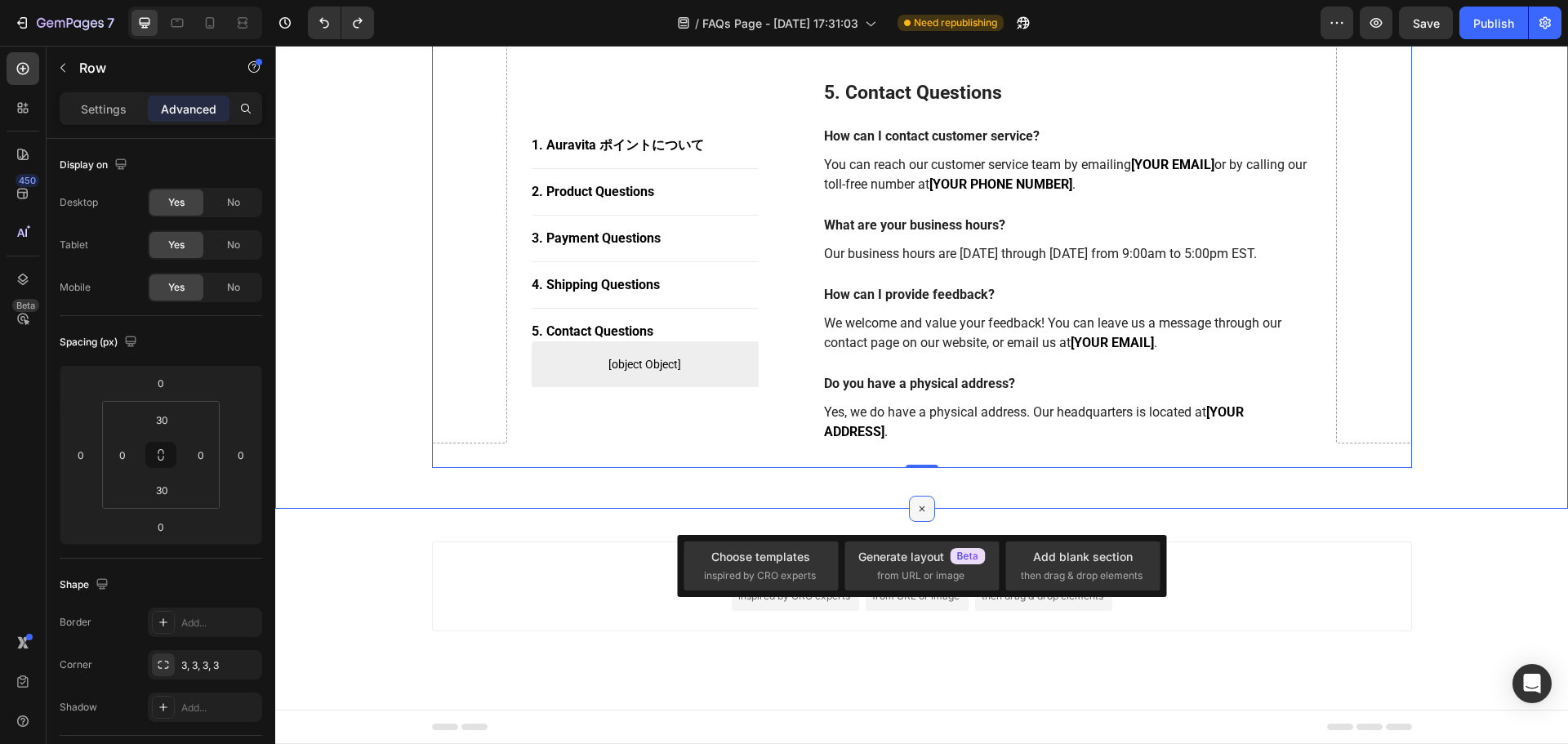
click at [915, 503] on icon at bounding box center [921, 508] width 19 height 19
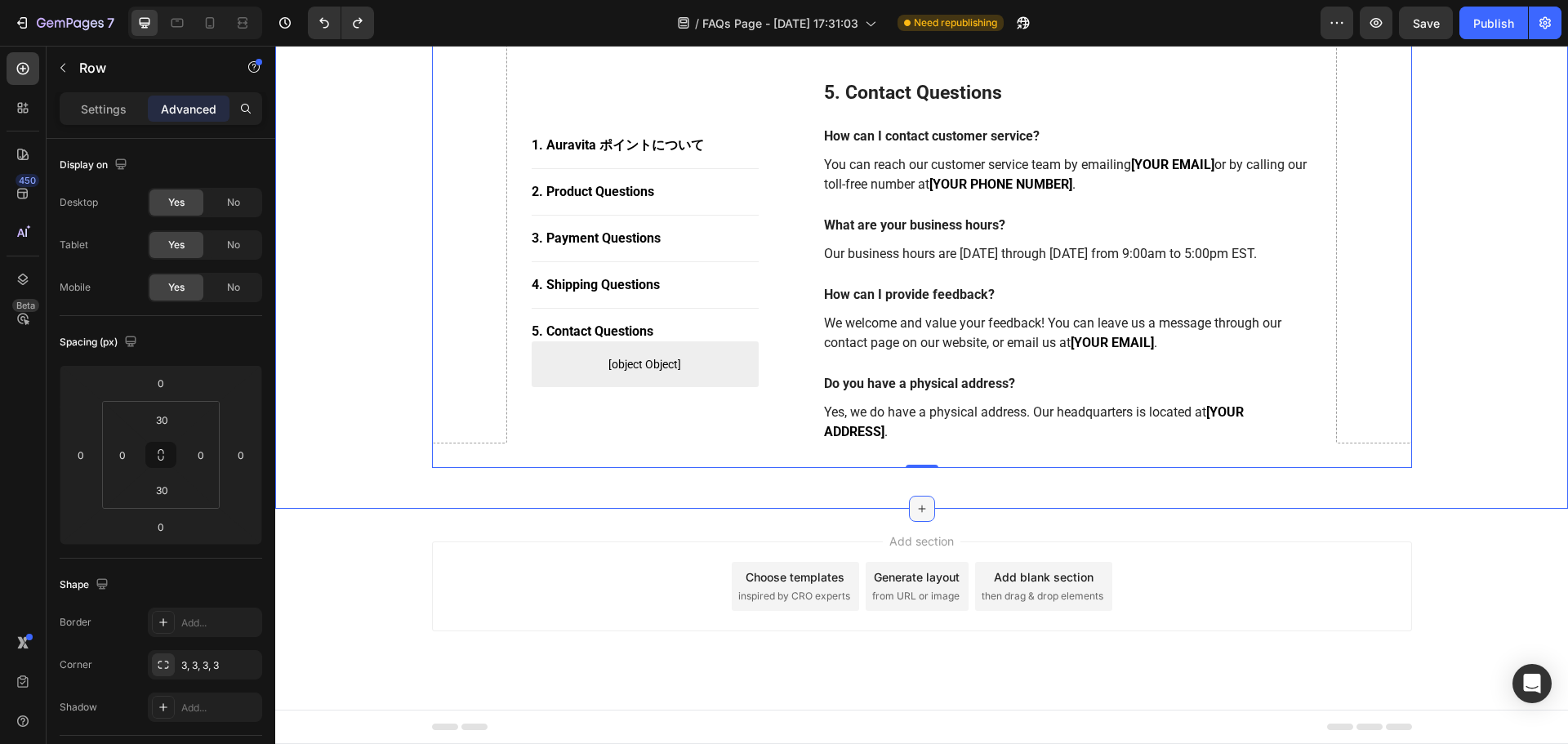
click at [915, 504] on icon at bounding box center [922, 509] width 13 height 13
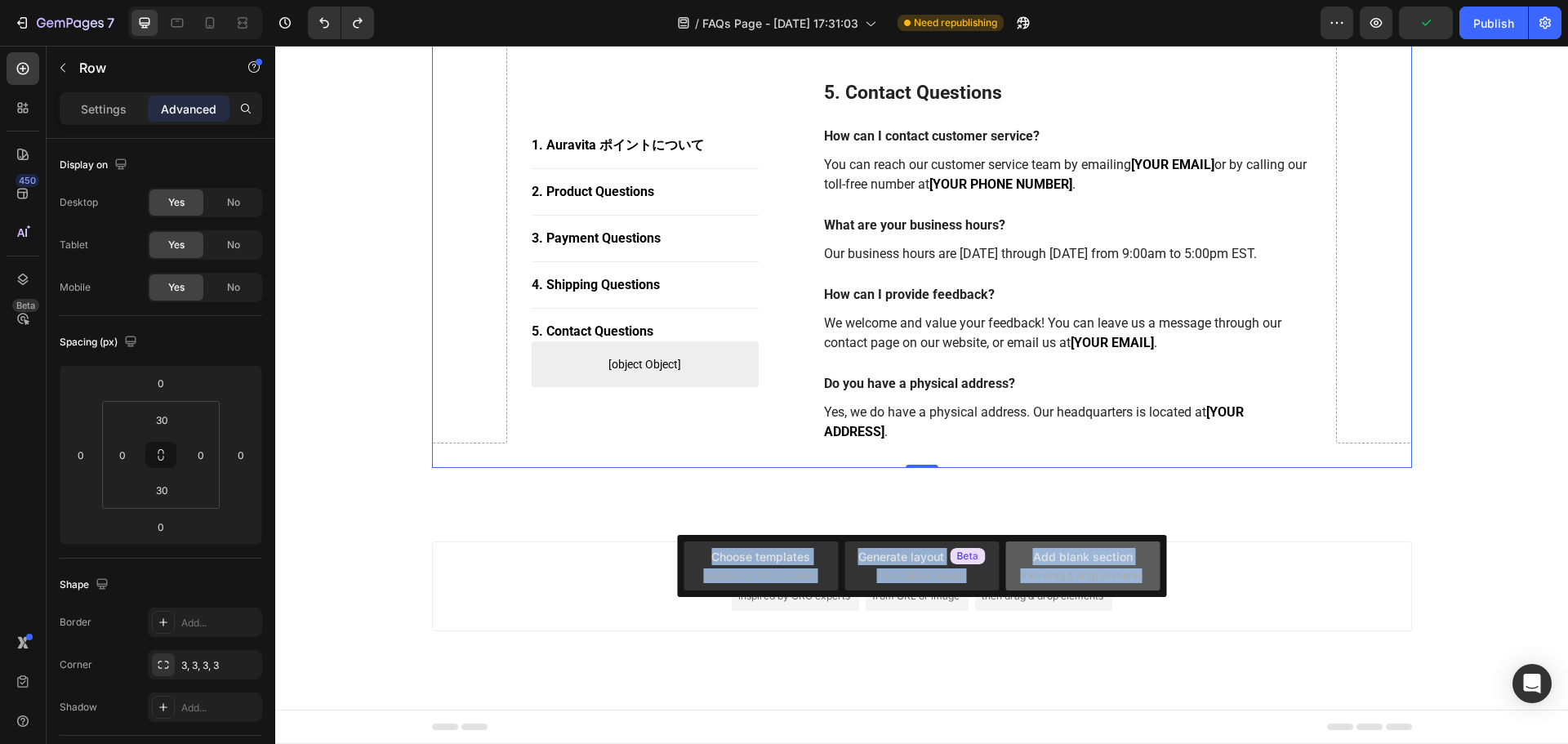
copy div "Choose templates inspired by CRO experts Generate layout from URL or image Add …"
drag, startPoint x: 688, startPoint y: 548, endPoint x: 1142, endPoint y: 577, distance: 454.9
click at [1142, 577] on div "Choose templates inspired by CRO experts Generate layout from URL or image Add …" at bounding box center [921, 566] width 489 height 62
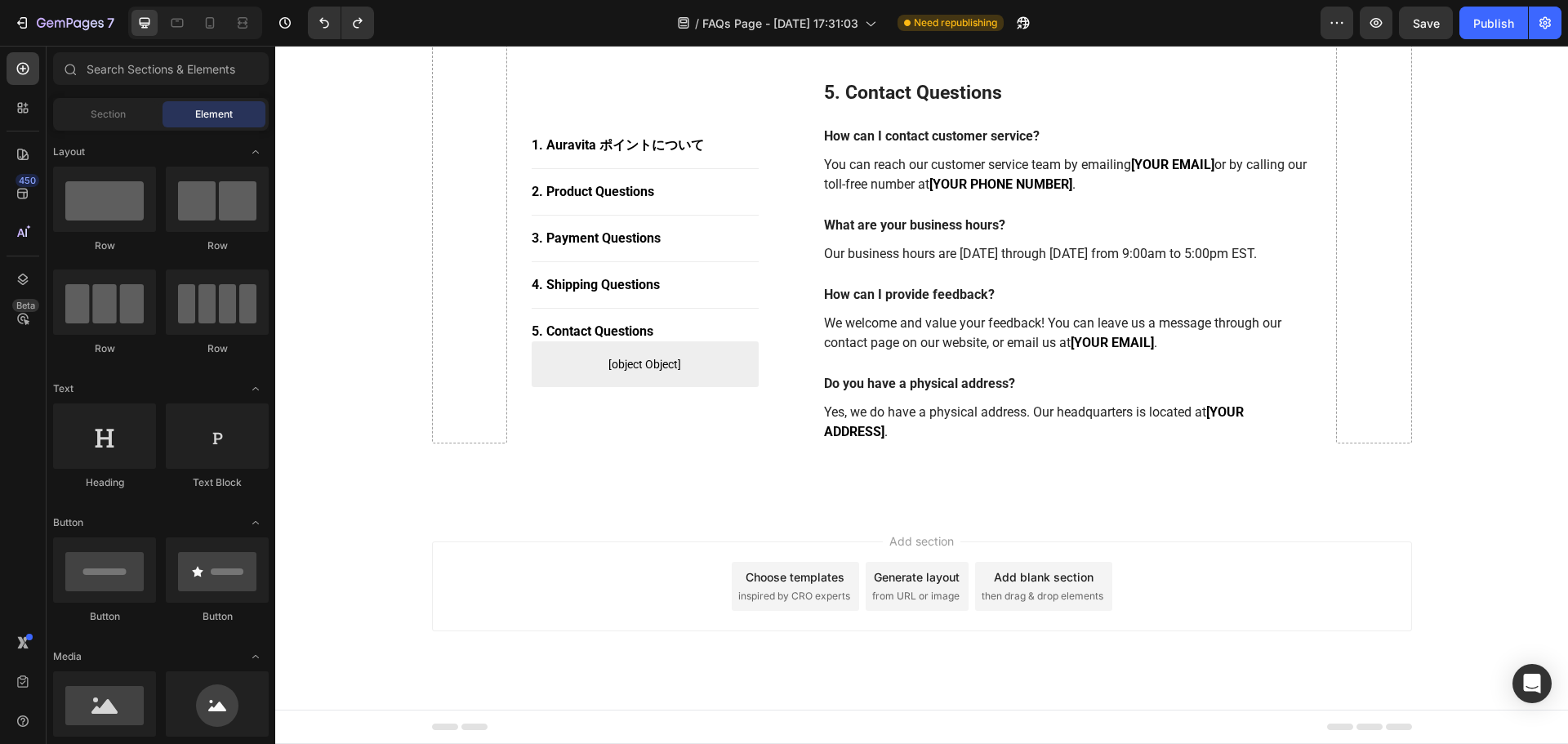
click at [1131, 598] on div "Add section Choose templates inspired by CRO experts Generate layout from URL o…" at bounding box center [922, 586] width 980 height 89
click at [1132, 598] on div "Add section Choose templates inspired by CRO experts Generate layout from URL o…" at bounding box center [922, 586] width 980 height 89
click at [116, 119] on span "Section" at bounding box center [108, 114] width 35 height 14
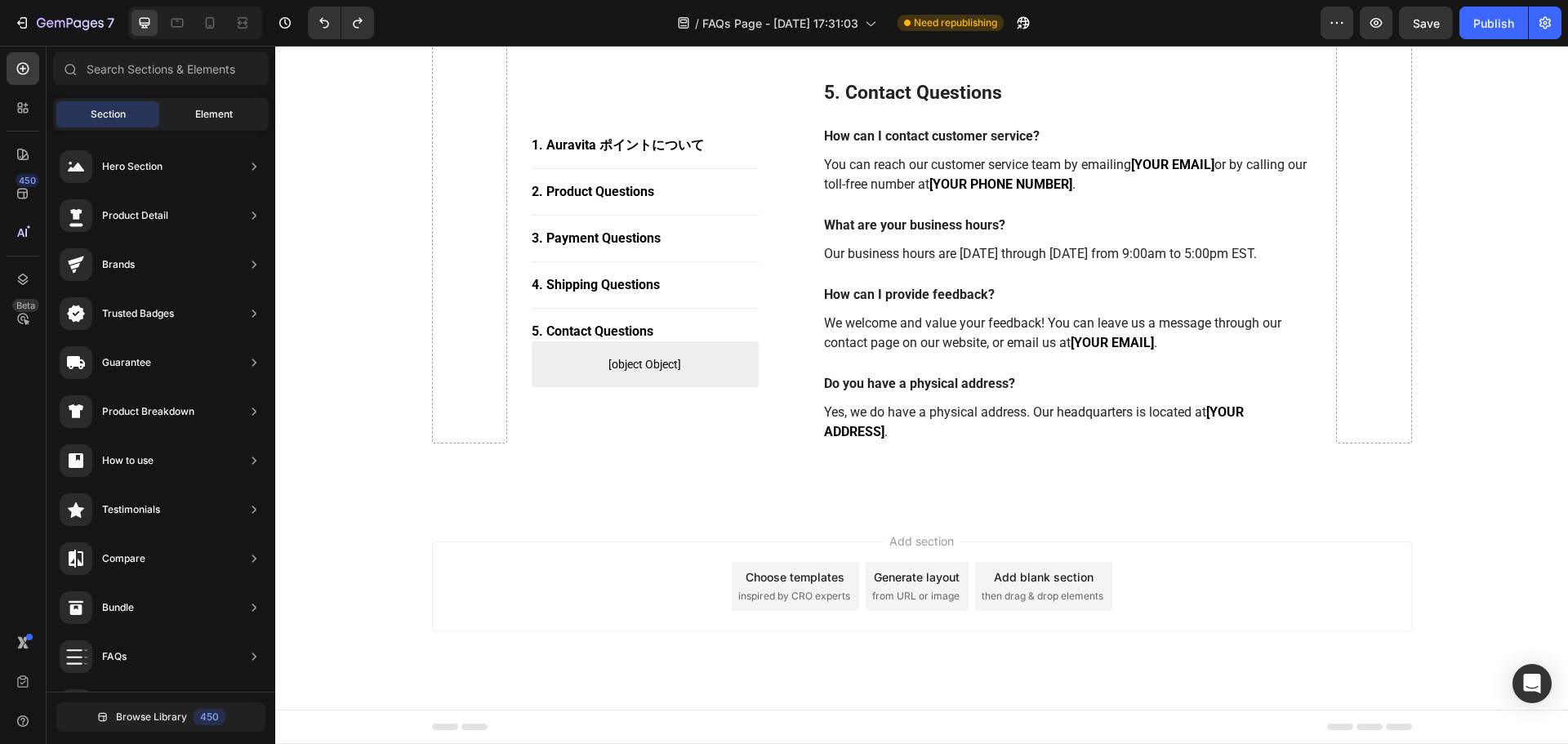
click at [193, 113] on div "Element" at bounding box center [214, 114] width 103 height 26
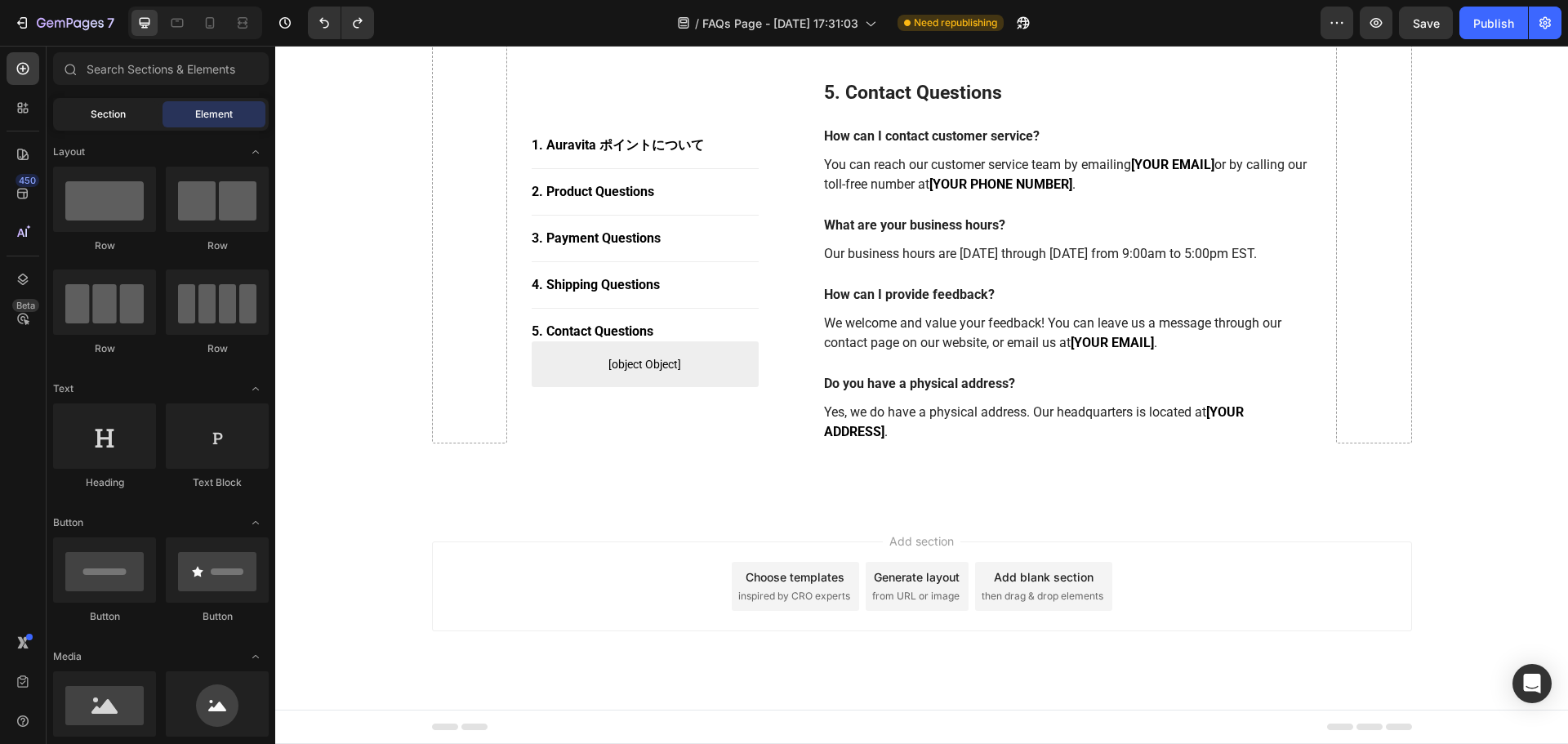
click at [112, 102] on div "Section" at bounding box center [108, 114] width 103 height 26
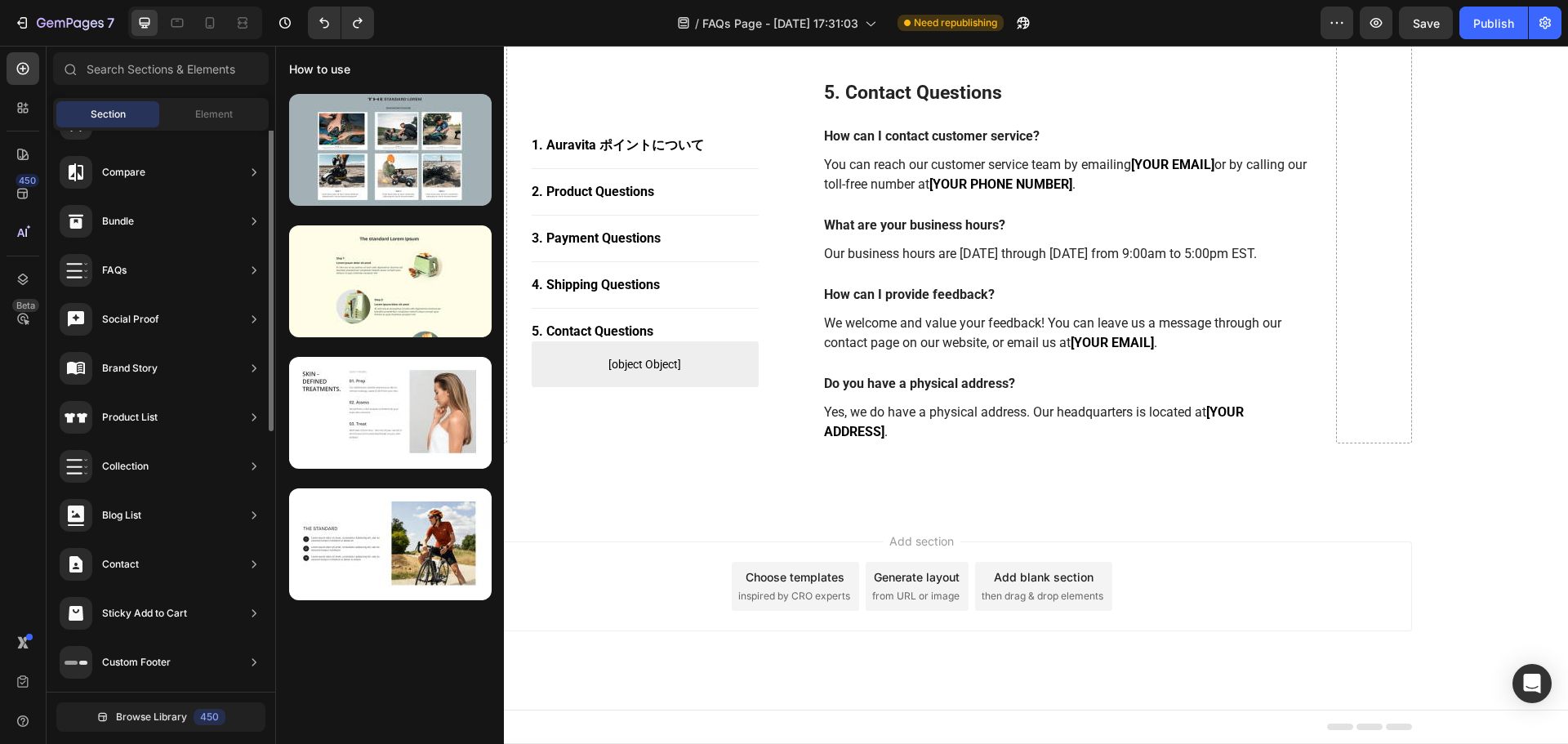
scroll to position [0, 0]
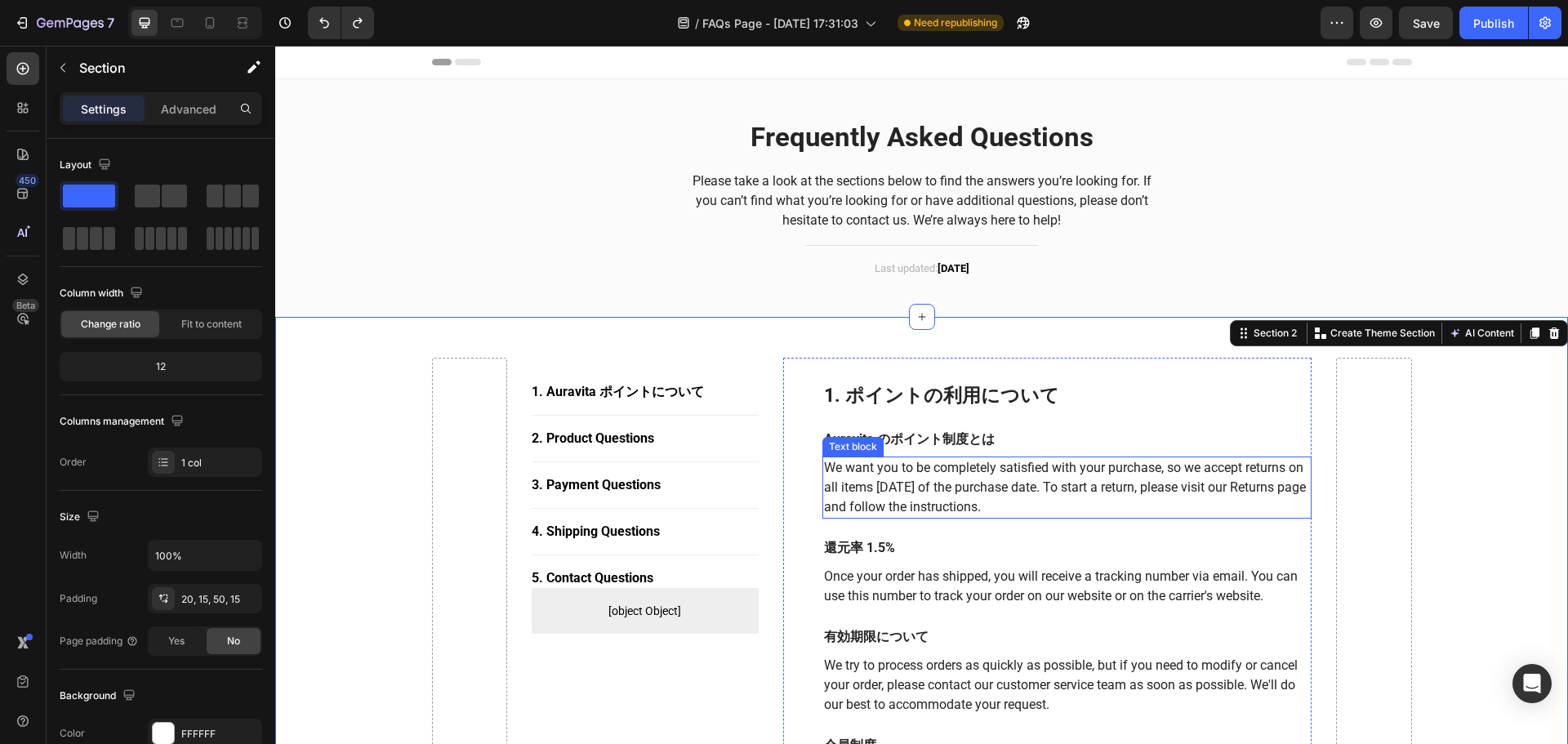
click at [969, 471] on p "We want you to be completely satisfied with your purchase, so we accept returns…" at bounding box center [1067, 487] width 487 height 59
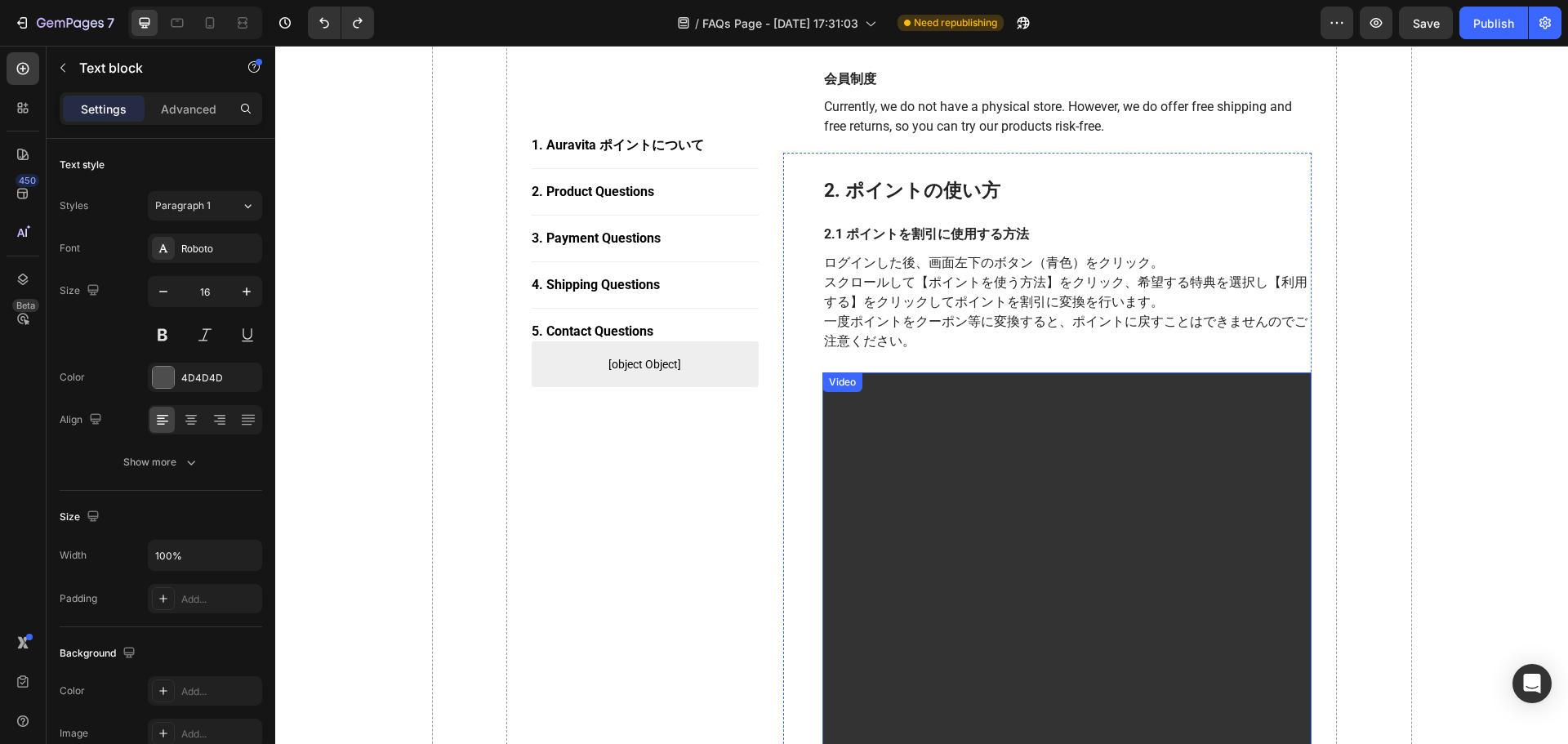
scroll to position [817, 0]
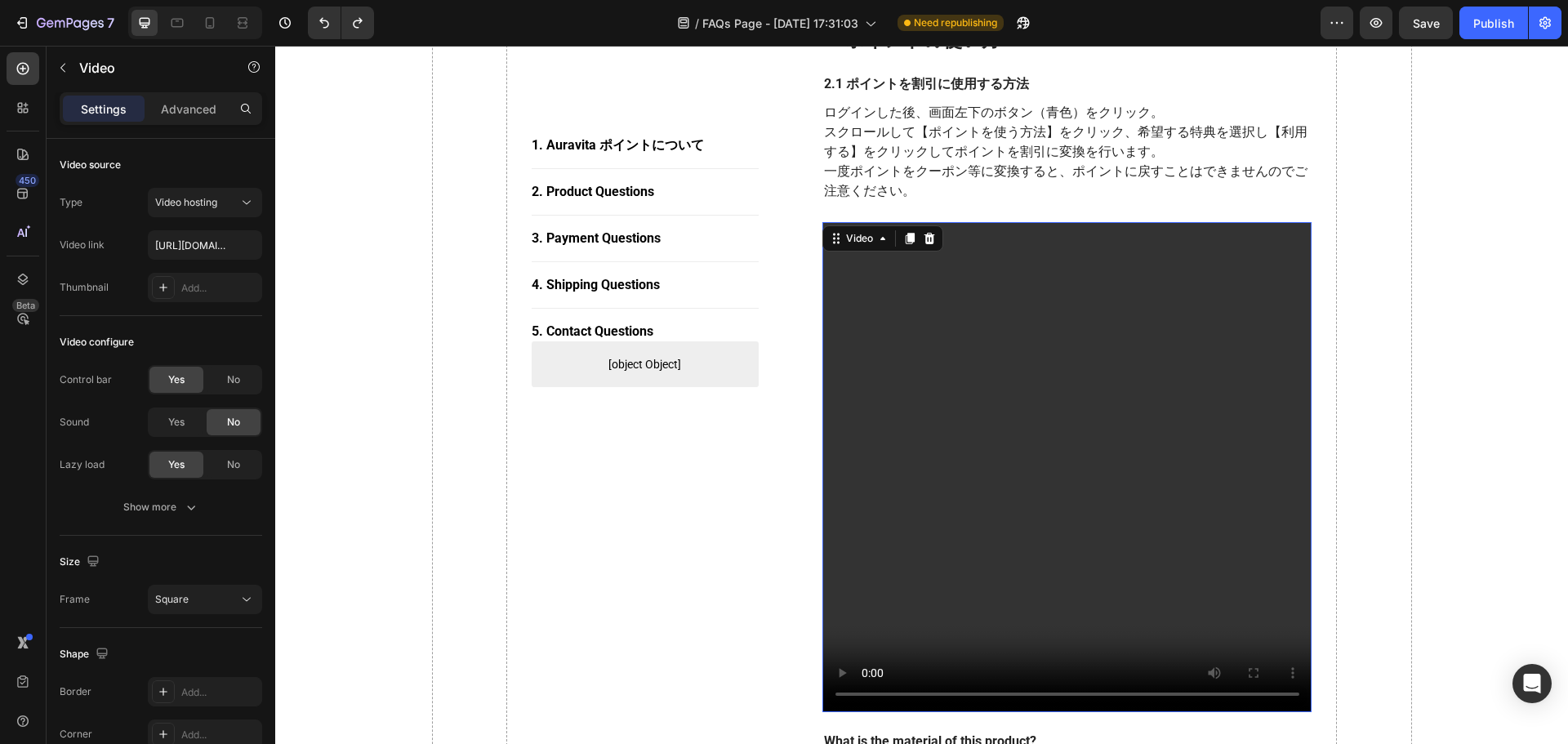
click at [851, 291] on video at bounding box center [1067, 467] width 490 height 490
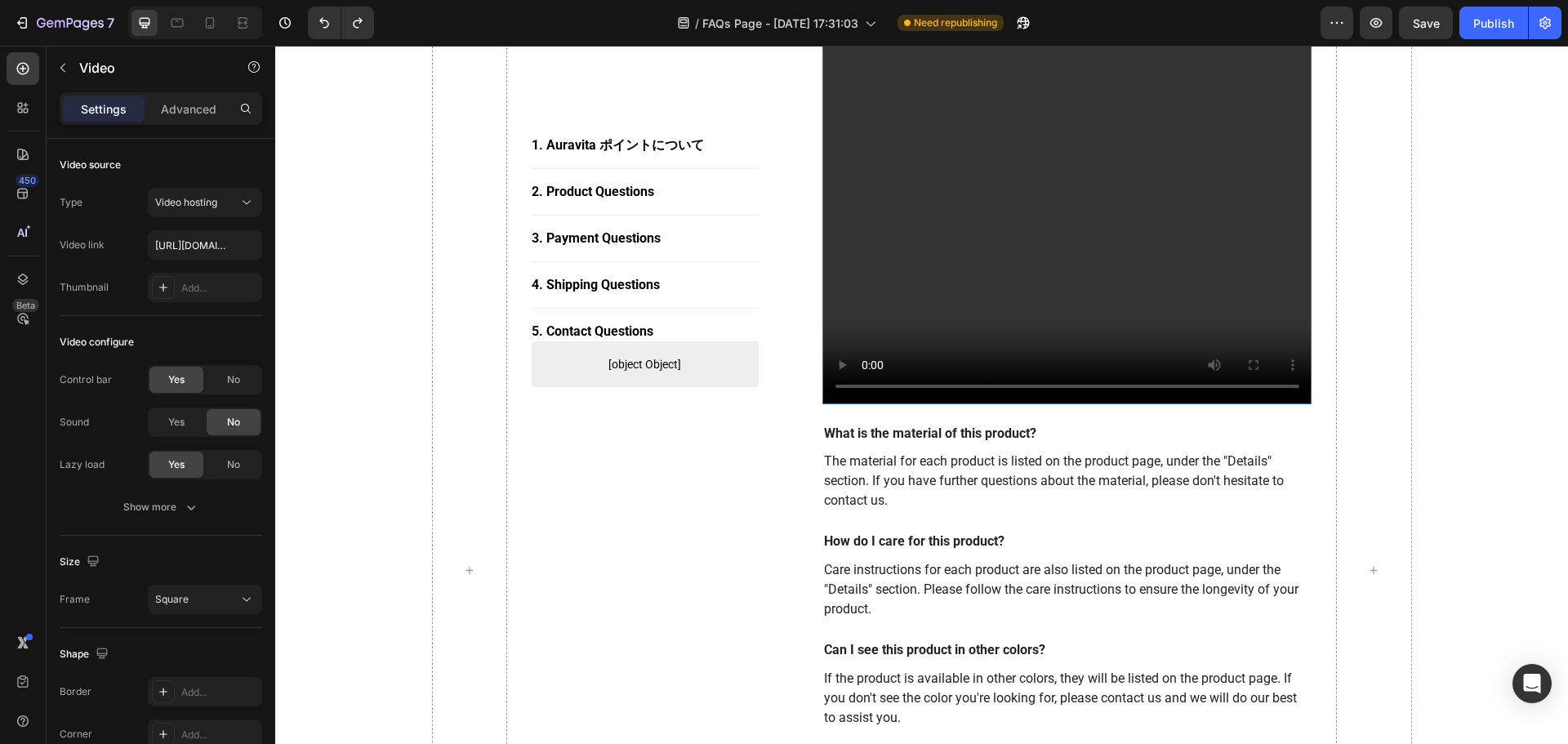
scroll to position [1144, 0]
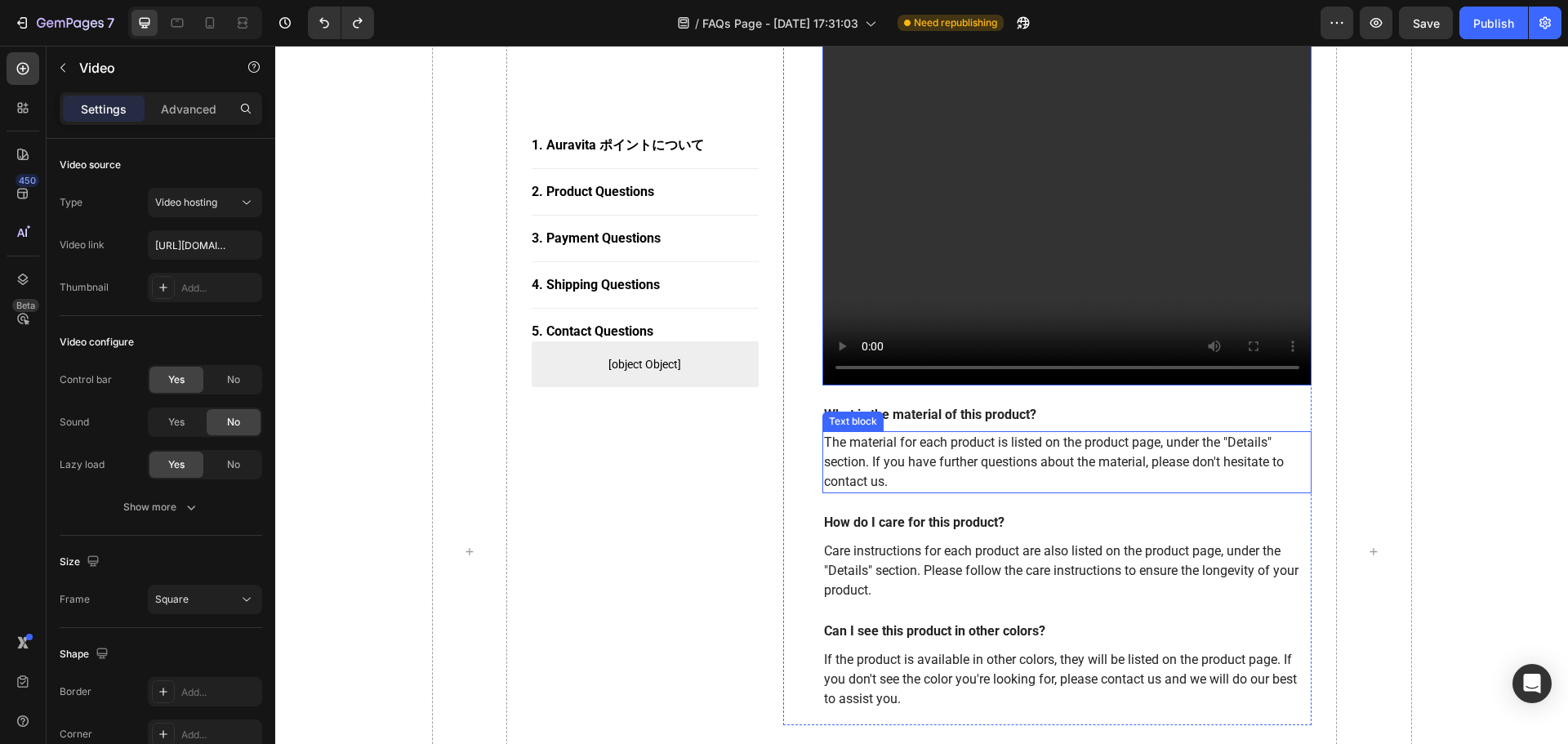
click at [897, 447] on p "The material for each product is listed on the product page, under the "Details…" at bounding box center [1067, 462] width 487 height 59
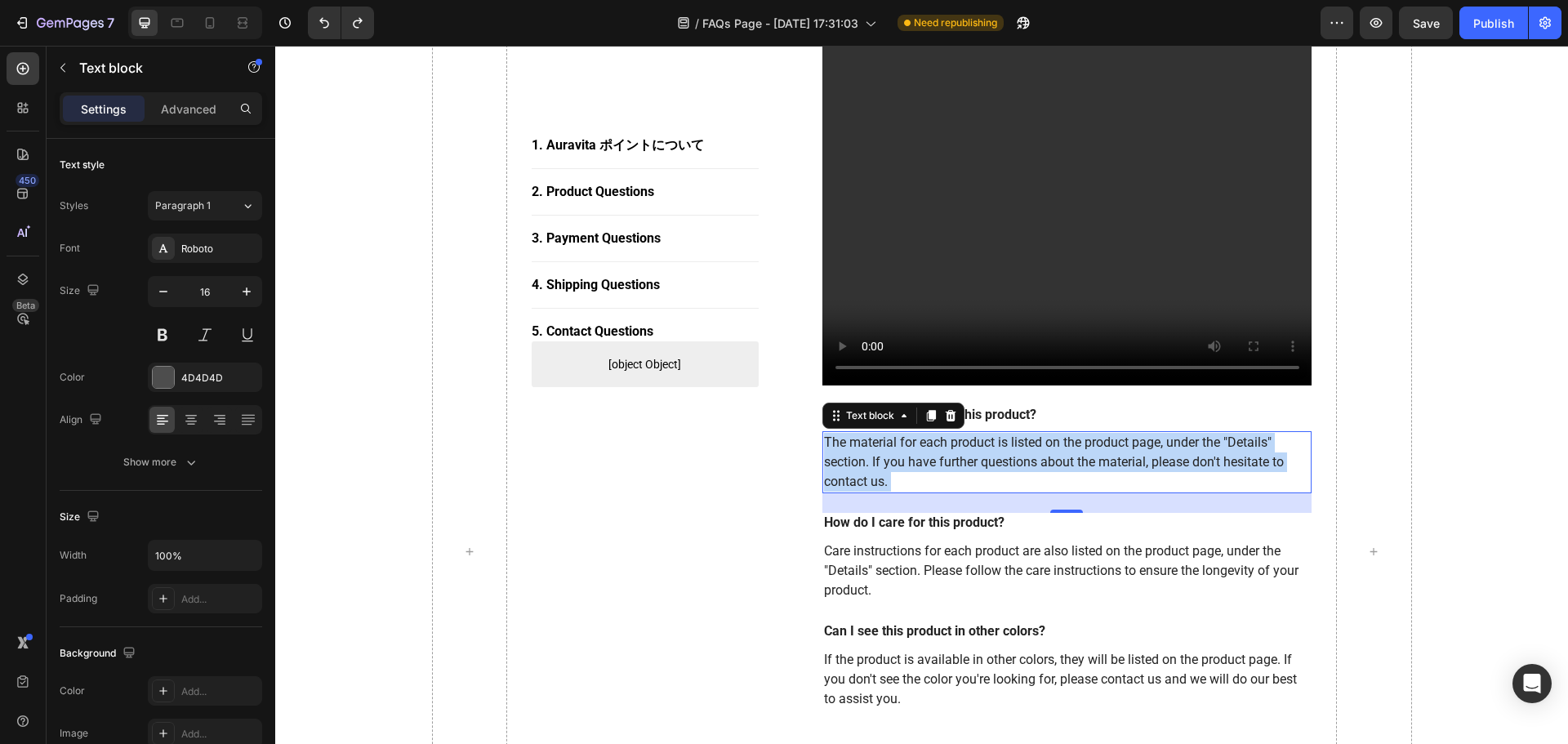
click at [937, 477] on p "The material for each product is listed on the product page, under the "Details…" at bounding box center [1067, 462] width 487 height 59
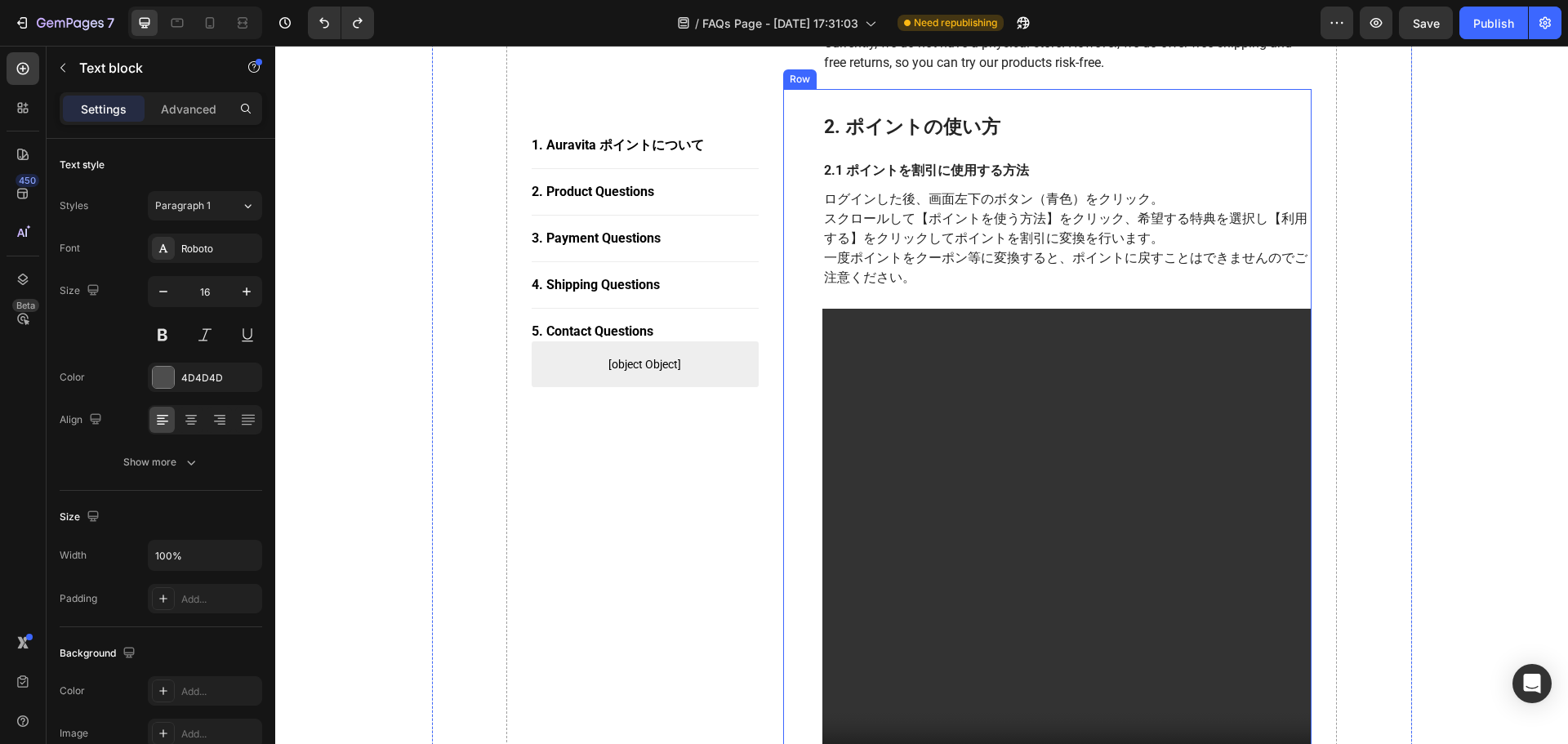
scroll to position [654, 0]
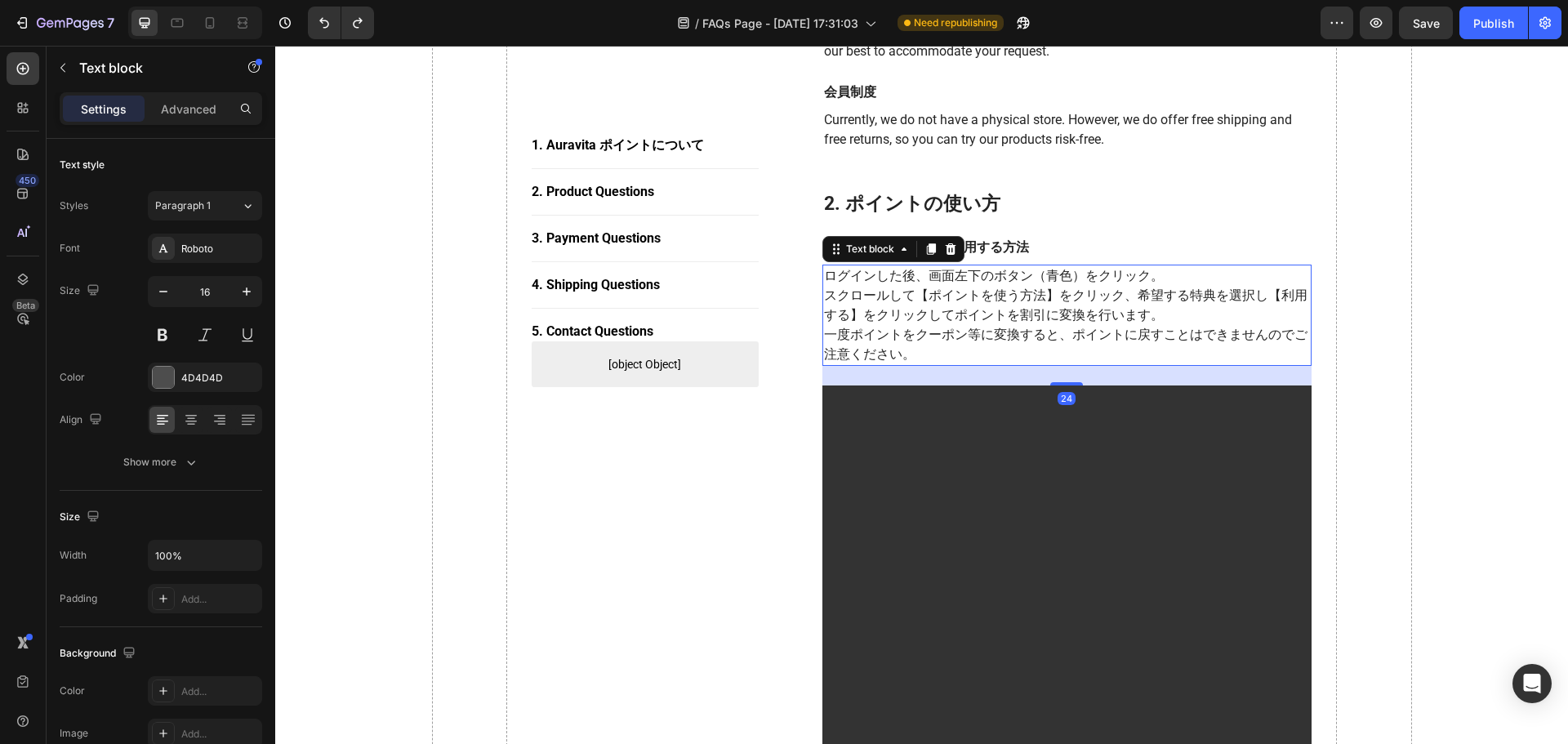
click at [938, 275] on p "ログインした後、画面左下のボタン（青色）をクリック。" at bounding box center [1067, 277] width 487 height 20
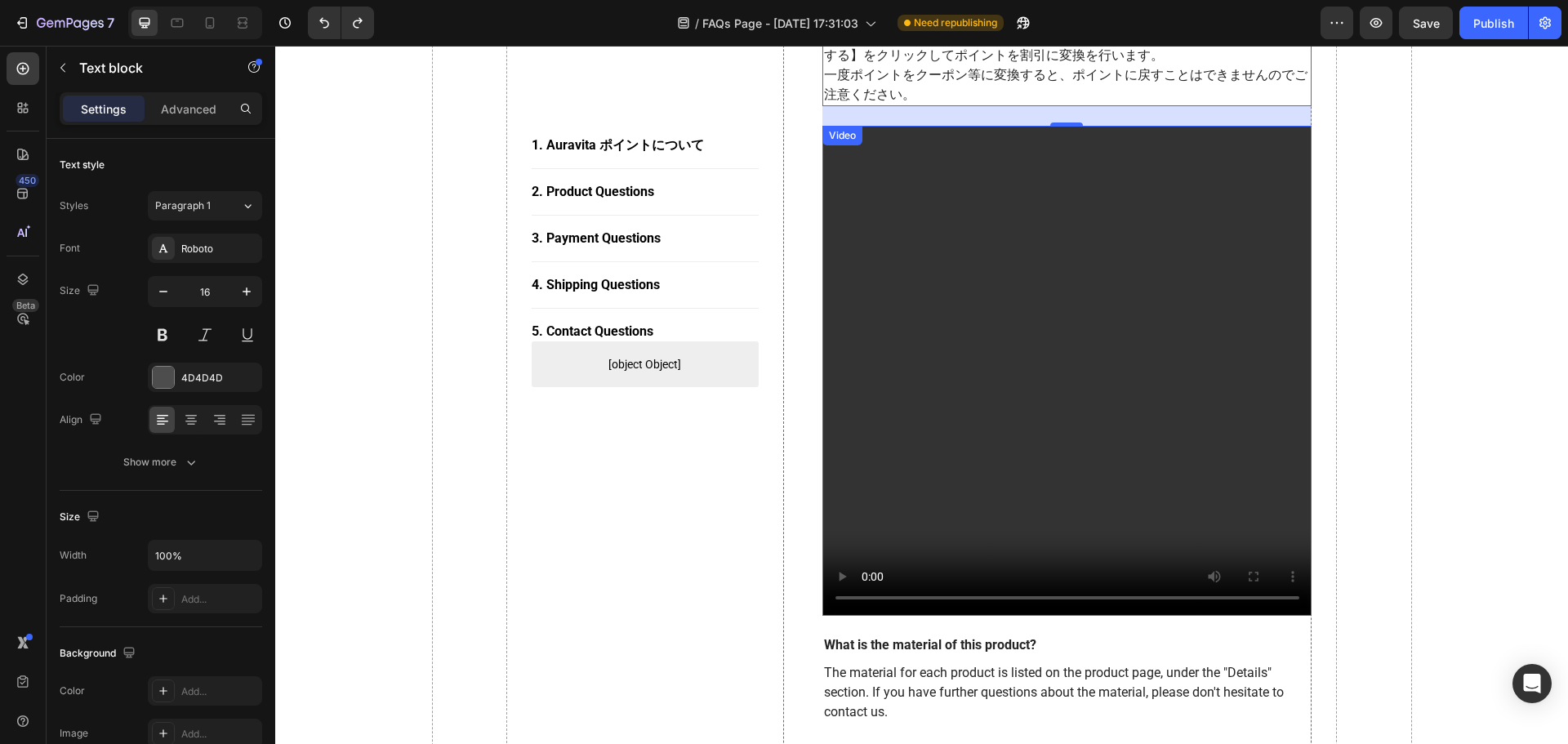
scroll to position [1225, 0]
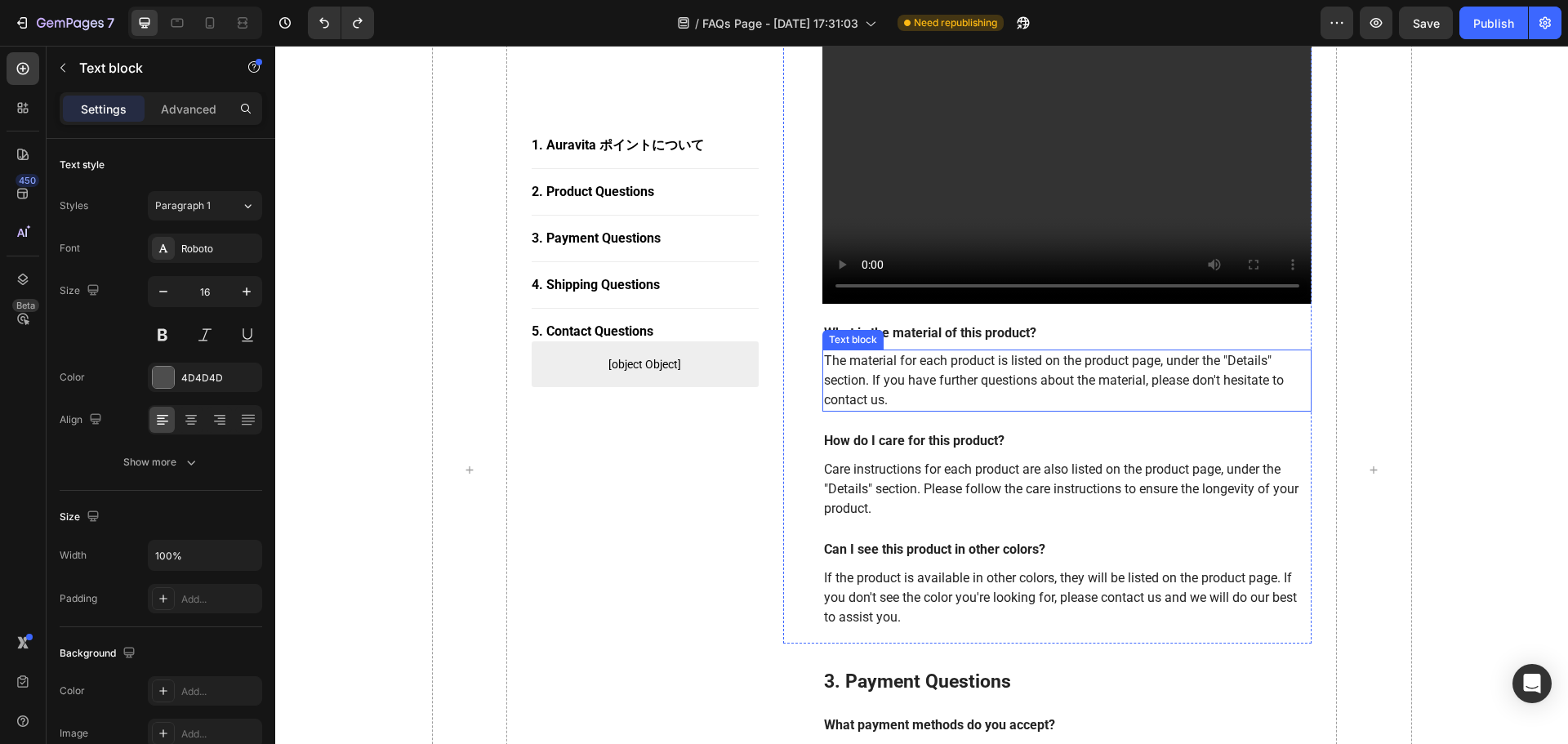
click at [1046, 369] on p "The material for each product is listed on the product page, under the "Details…" at bounding box center [1067, 381] width 487 height 59
click at [1051, 384] on p "The material for each product is listed on the product page, under the "Details…" at bounding box center [1067, 381] width 487 height 59
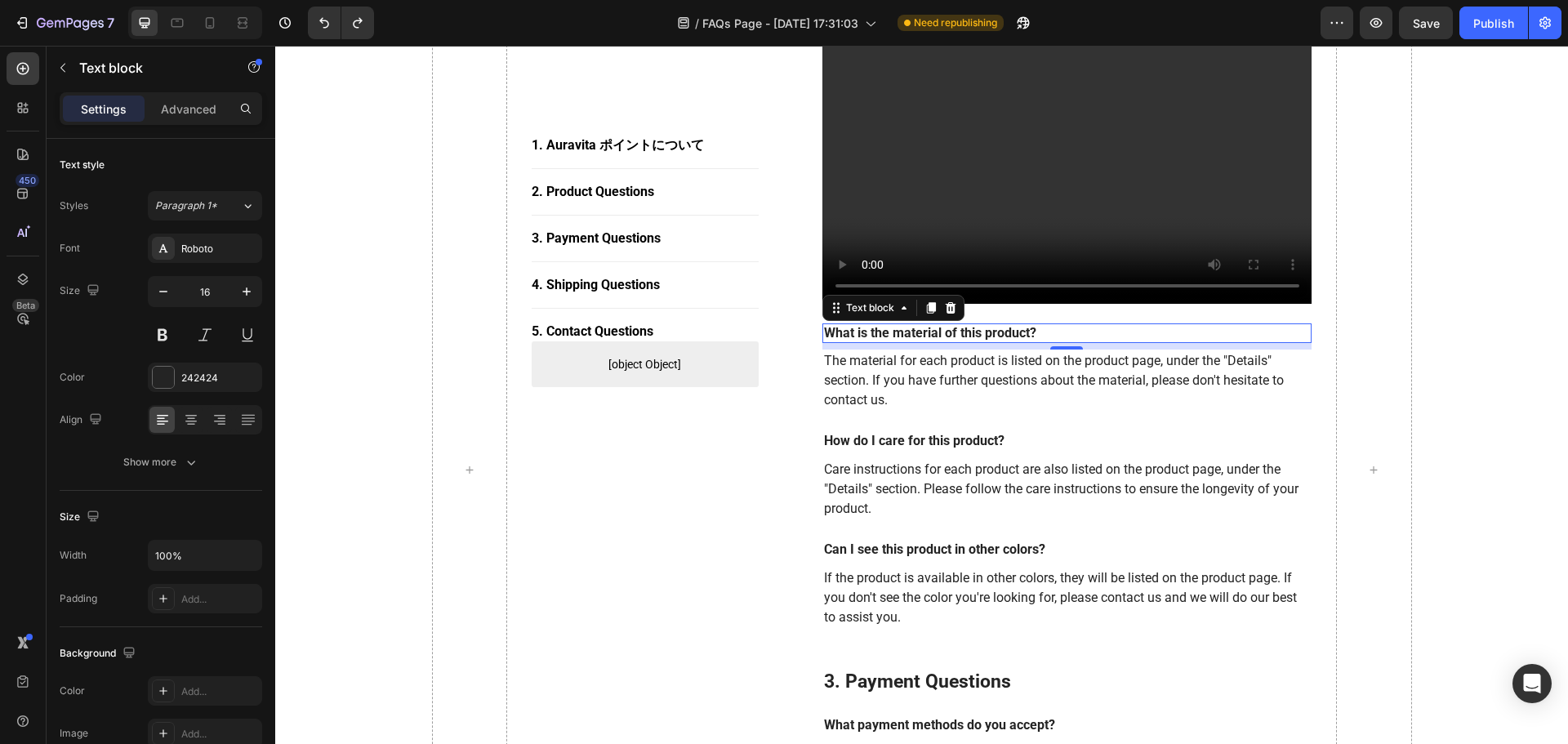
click at [979, 334] on p "What is the material of this product?" at bounding box center [1067, 334] width 487 height 17
click at [915, 371] on p "The material for each product is listed on the product page, under the "Details…" at bounding box center [1067, 381] width 487 height 59
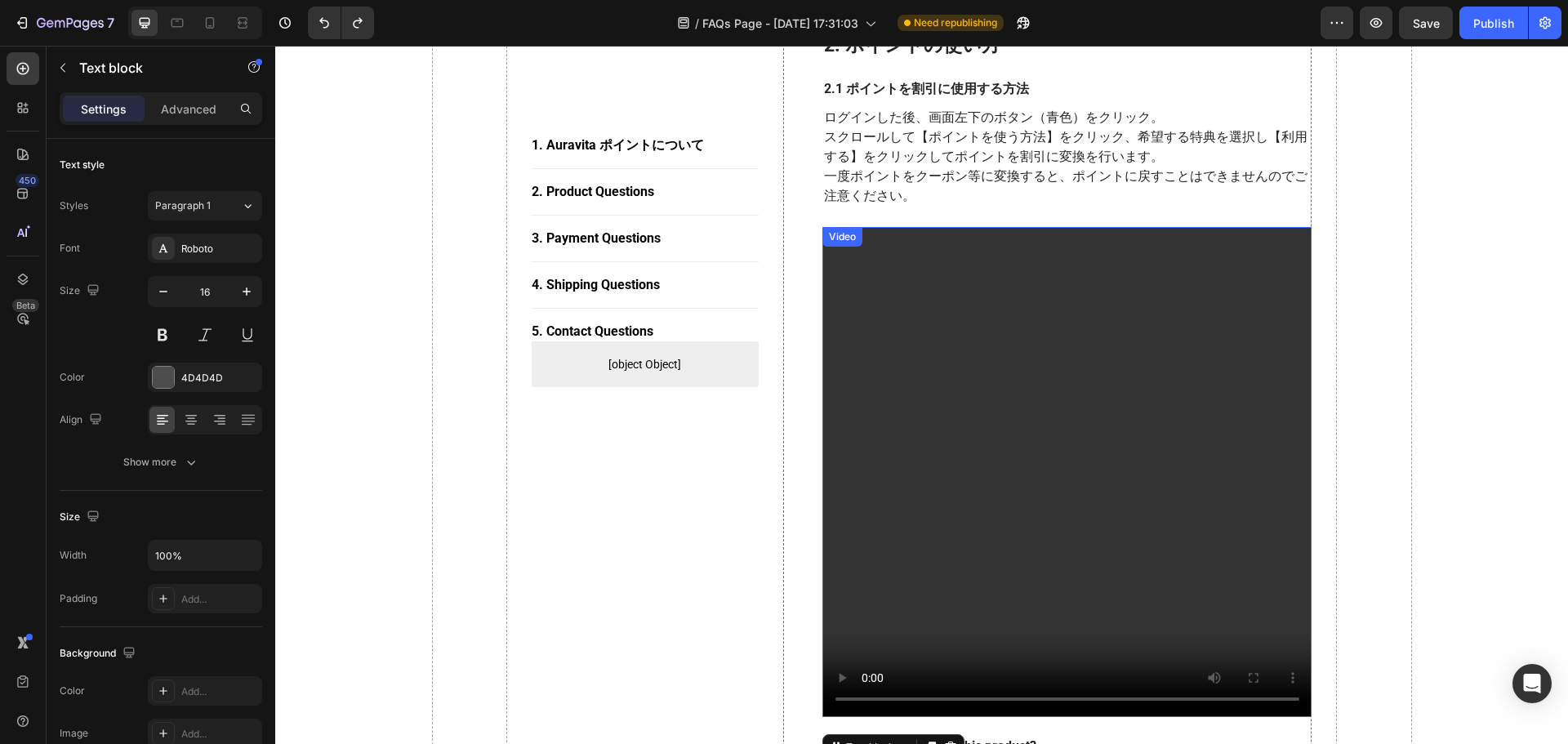
scroll to position [735, 0]
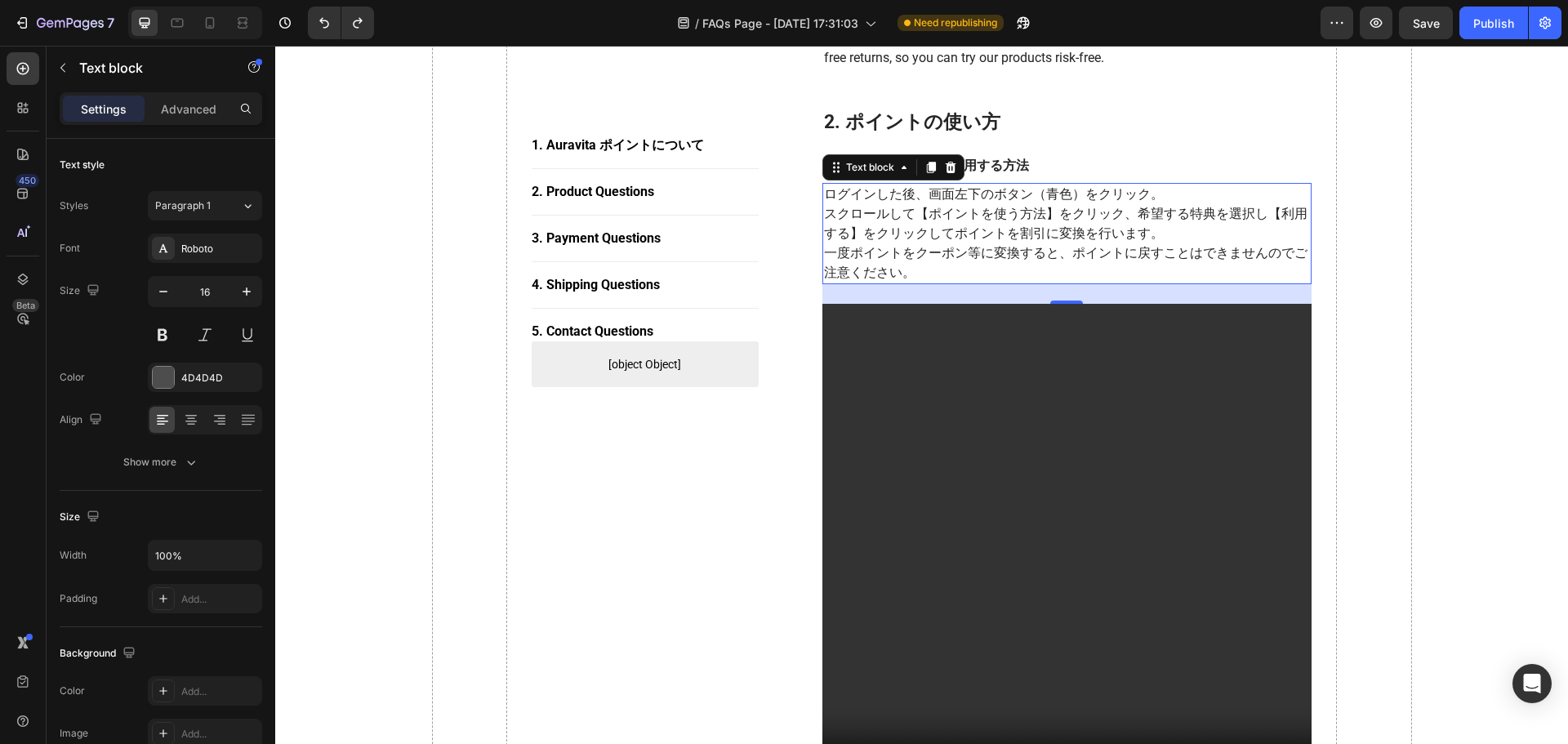
click at [944, 222] on p "スクロールして【ポイントを使う方法】をクリック、希望する特典を選択し【利用する】をクリックしてポイントを割引に変換を行います。" at bounding box center [1067, 223] width 487 height 39
click at [940, 344] on video at bounding box center [1067, 549] width 490 height 490
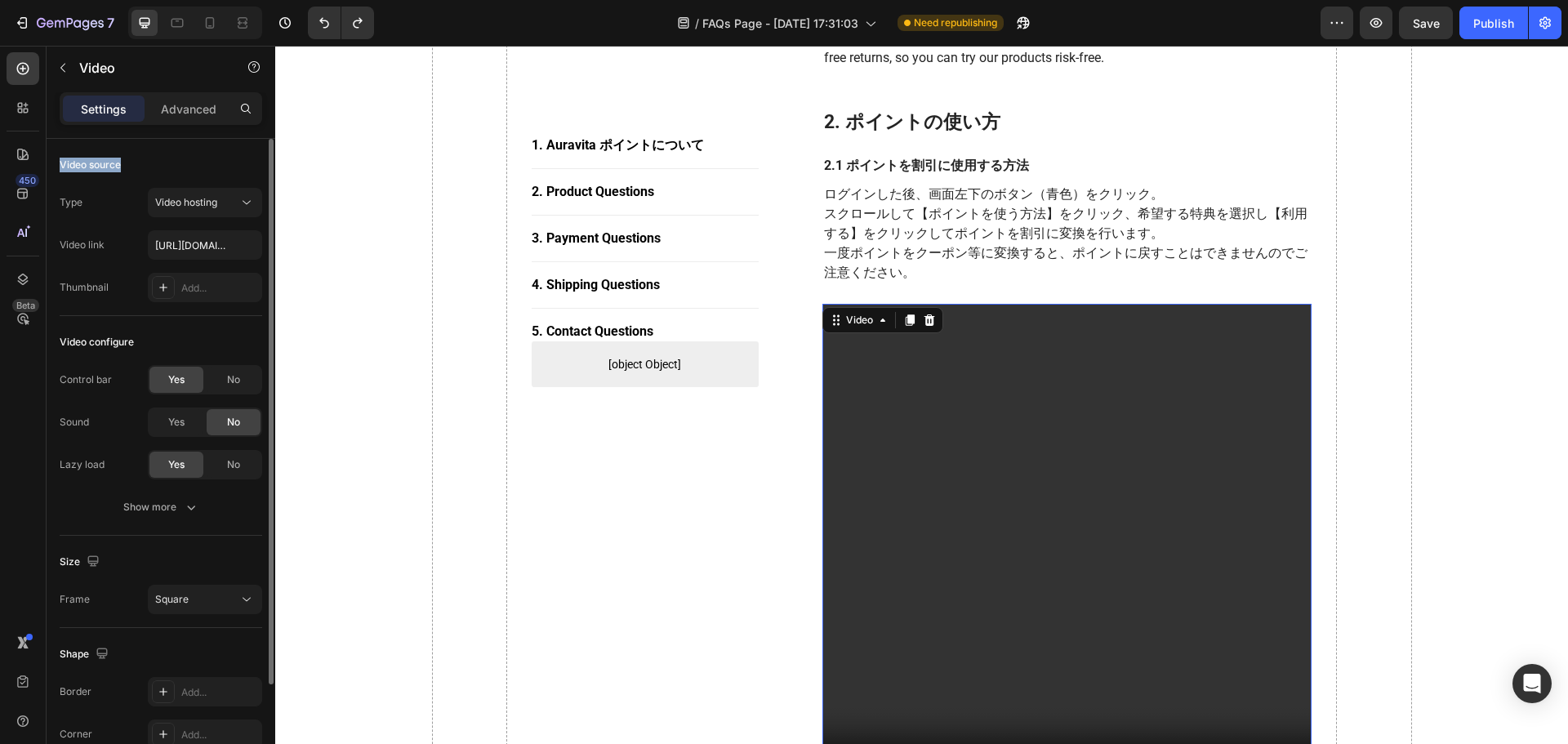
drag, startPoint x: 132, startPoint y: 165, endPoint x: 59, endPoint y: 165, distance: 73.0
click at [59, 165] on div "Video source Type Video hosting Video link https://cdn.shopify.com/videos/c/o/v…" at bounding box center [161, 528] width 229 height 777
copy div "Video source"
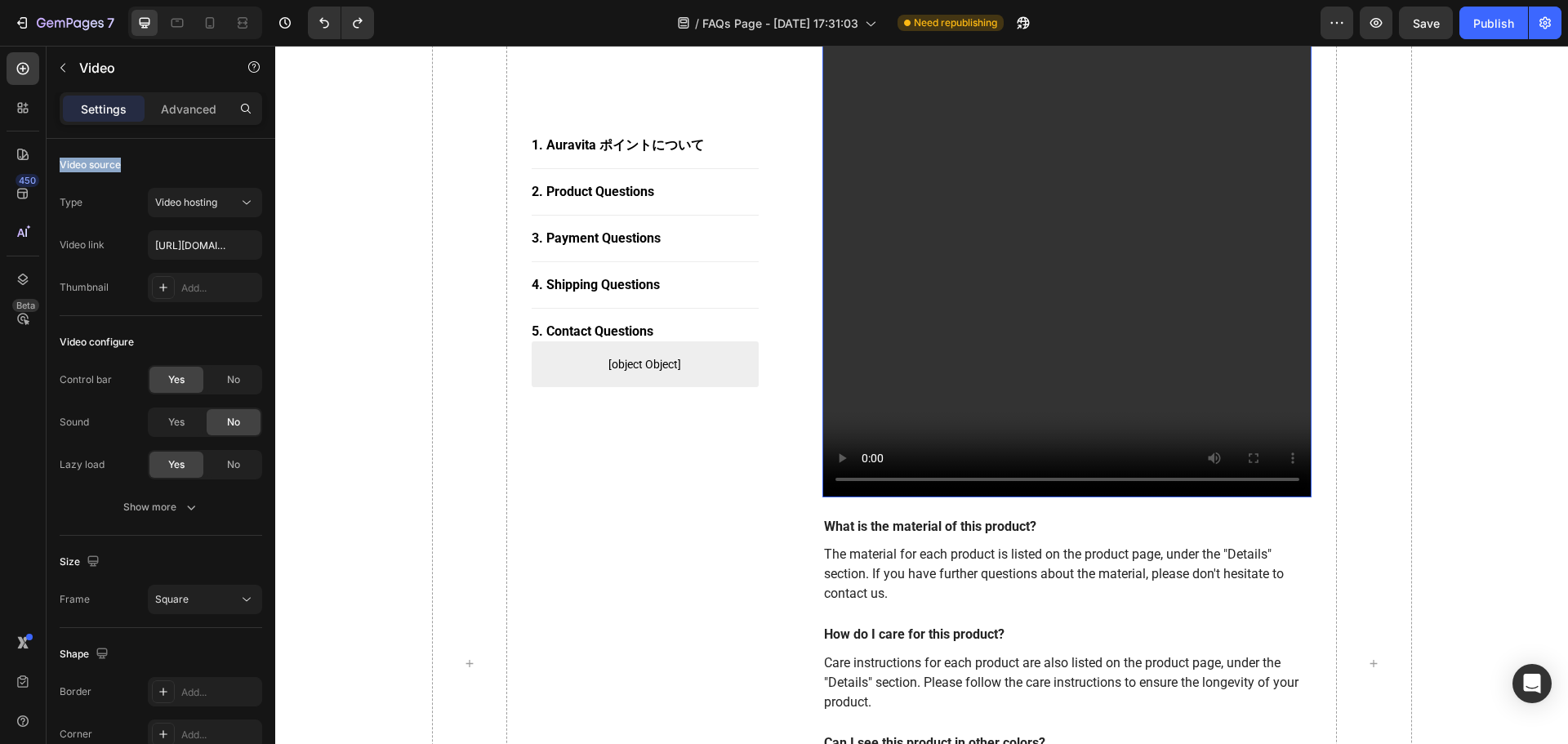
scroll to position [1144, 0]
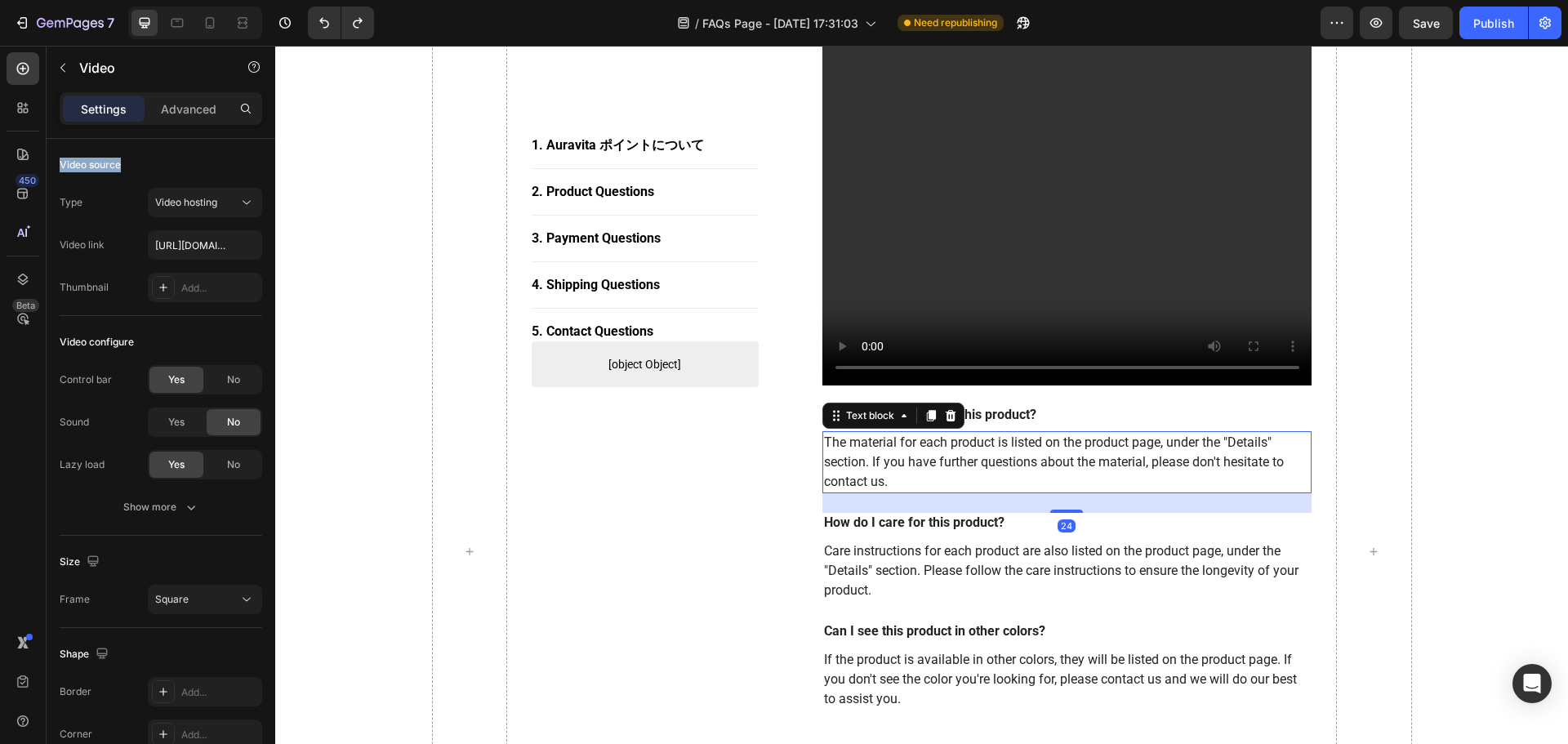
click at [867, 467] on p "The material for each product is listed on the product page, under the "Details…" at bounding box center [1067, 462] width 487 height 59
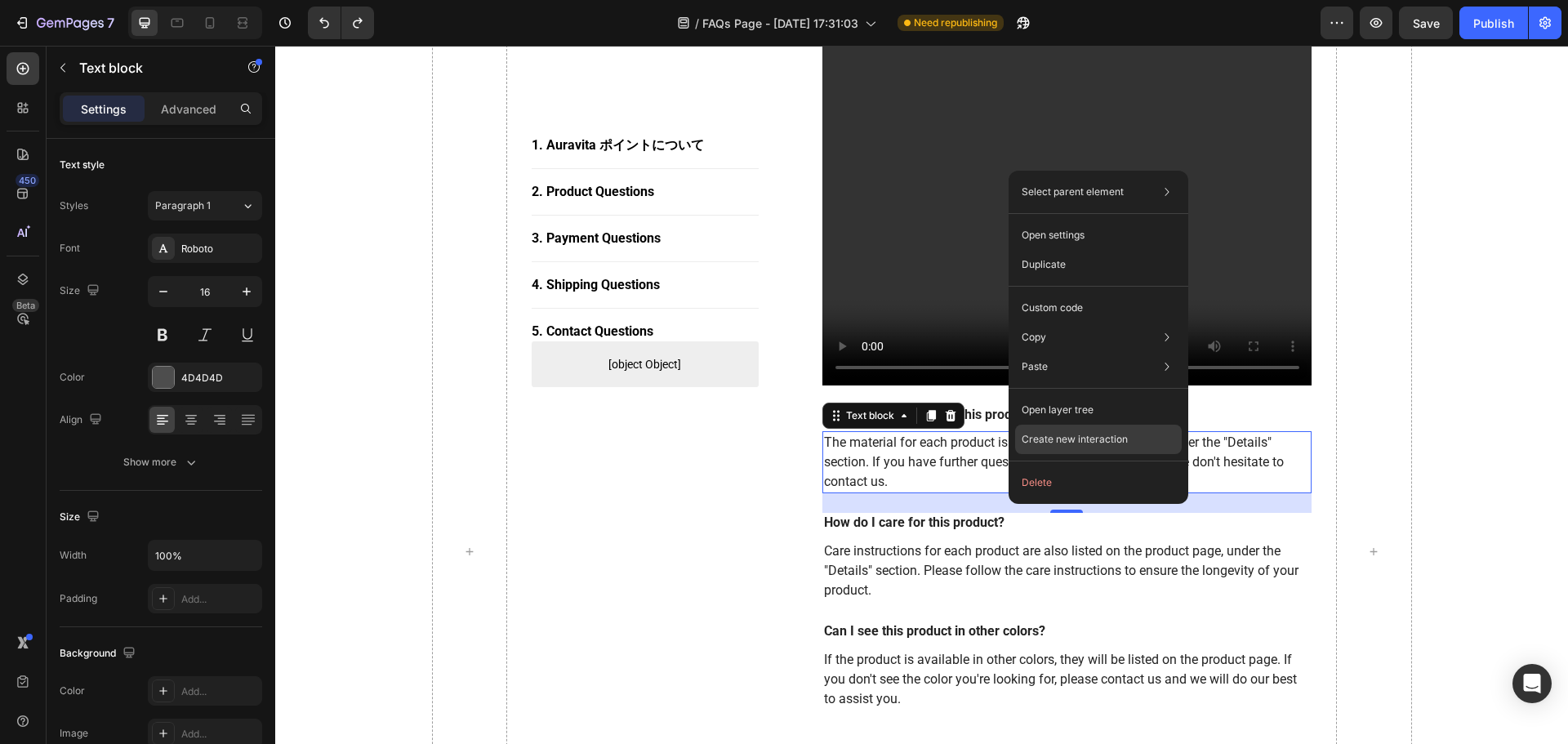
click at [1142, 445] on div "Create new interaction" at bounding box center [1098, 439] width 166 height 30
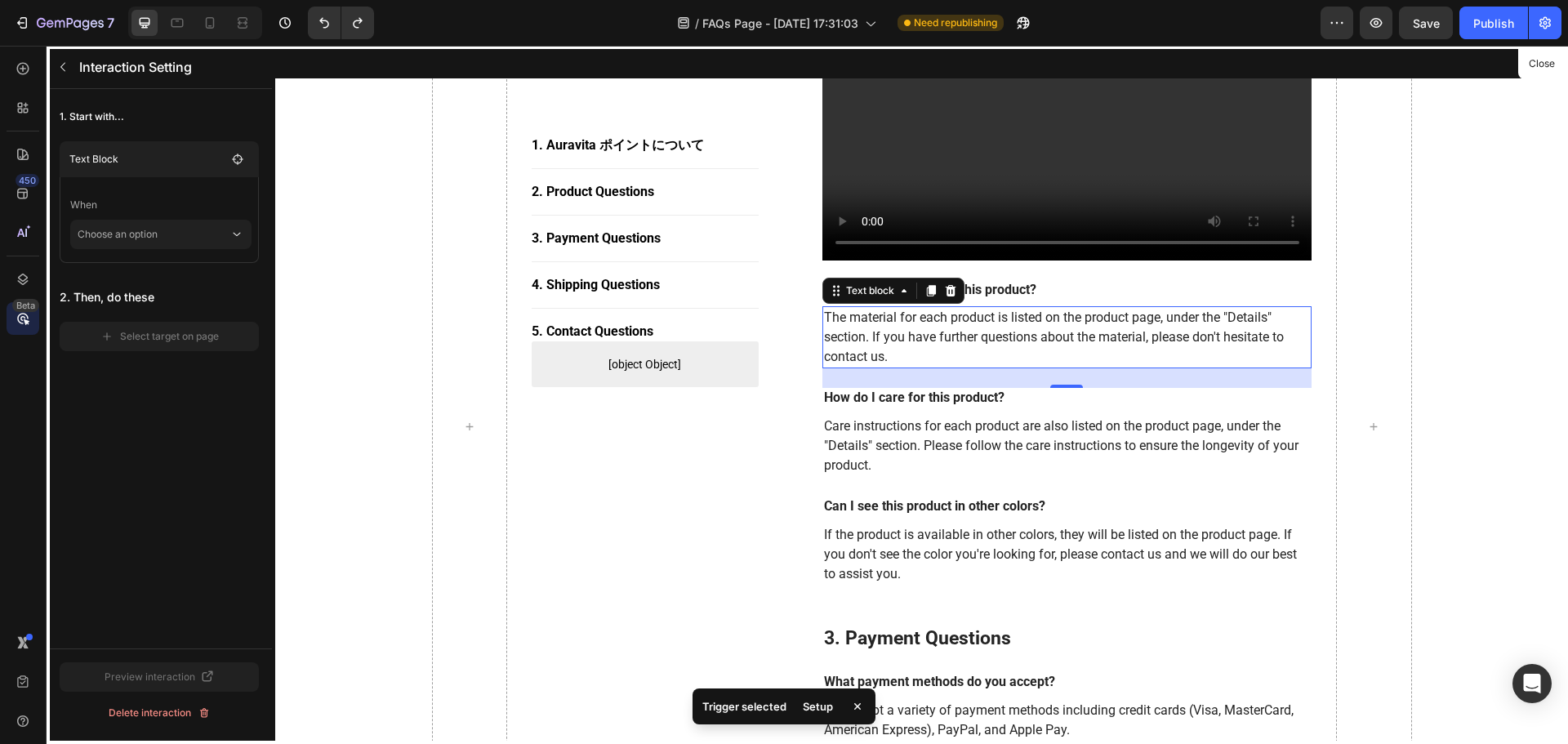
scroll to position [1119, 0]
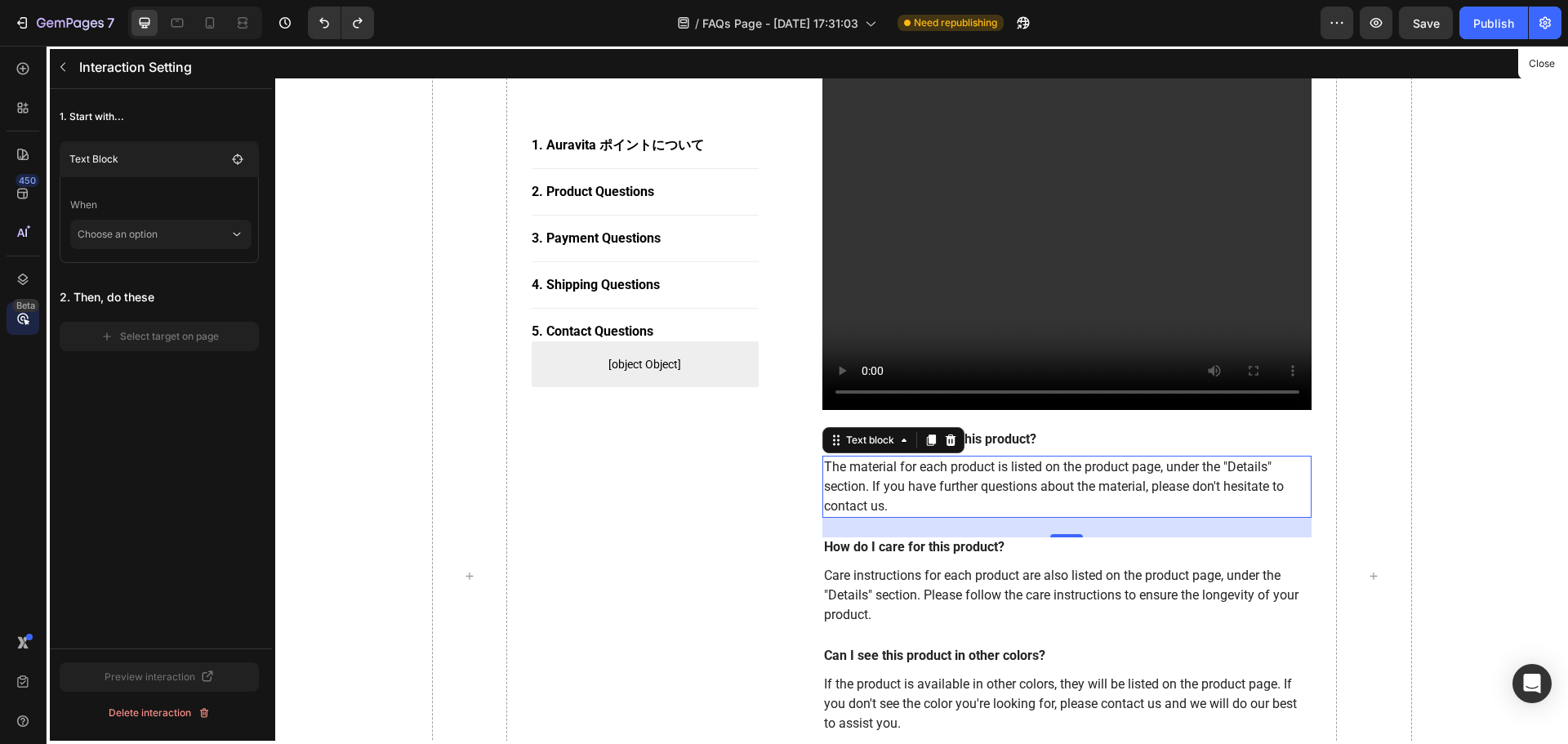
drag, startPoint x: 976, startPoint y: 496, endPoint x: 872, endPoint y: 494, distance: 104.0
click at [872, 494] on div at bounding box center [922, 395] width 1292 height 699
click at [164, 169] on div "Text Block" at bounding box center [159, 159] width 180 height 23
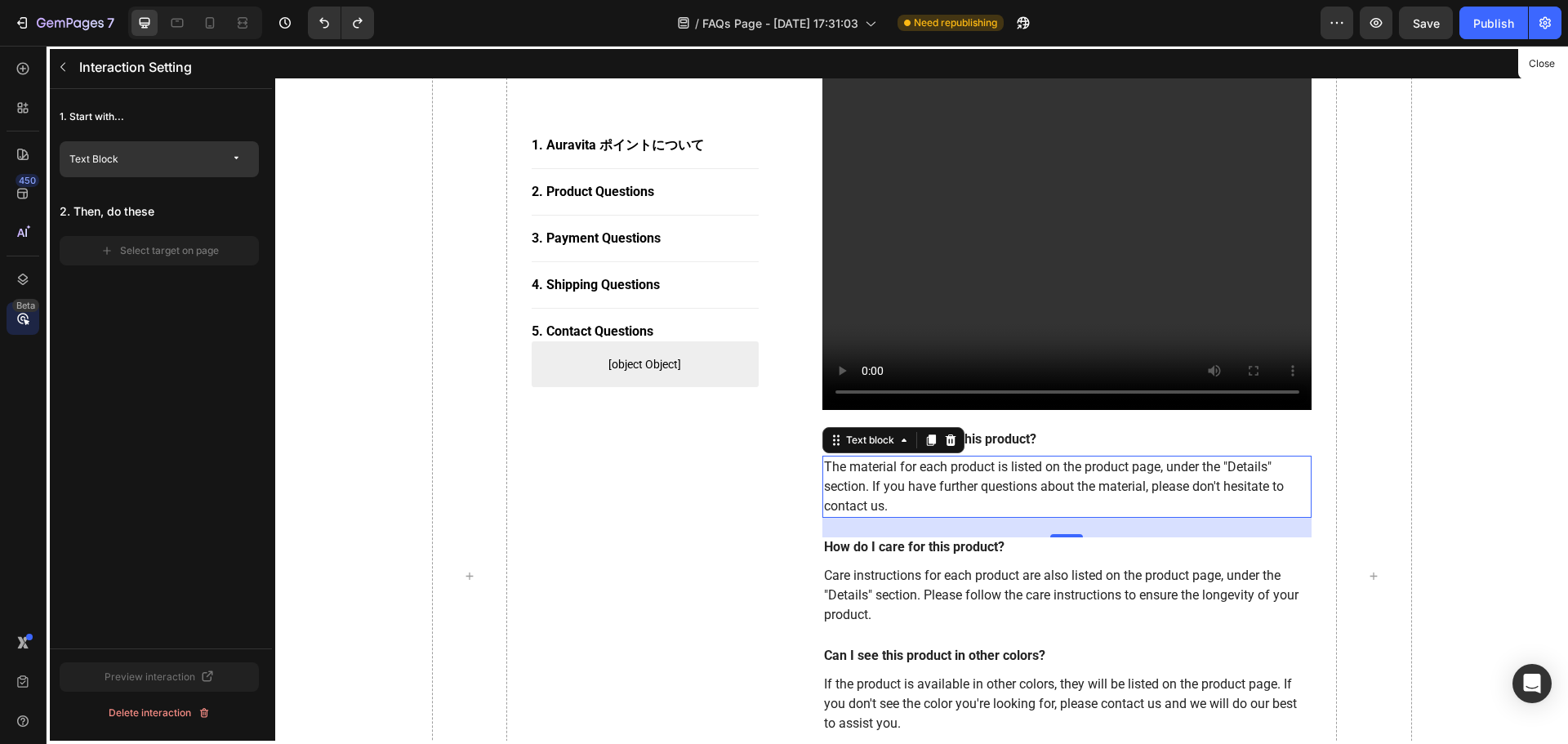
click at [167, 168] on div "Text Block" at bounding box center [159, 159] width 180 height 23
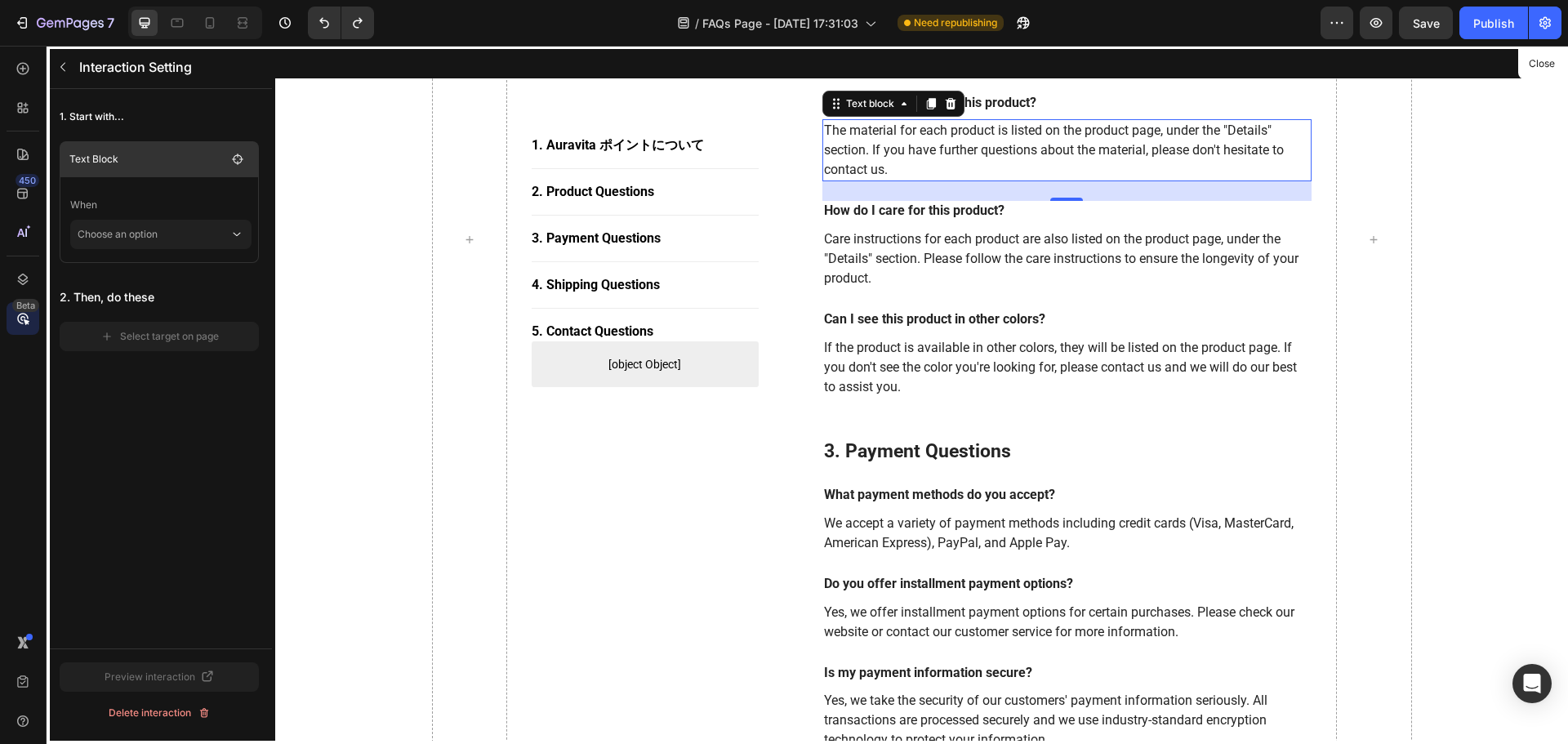
scroll to position [1473, 0]
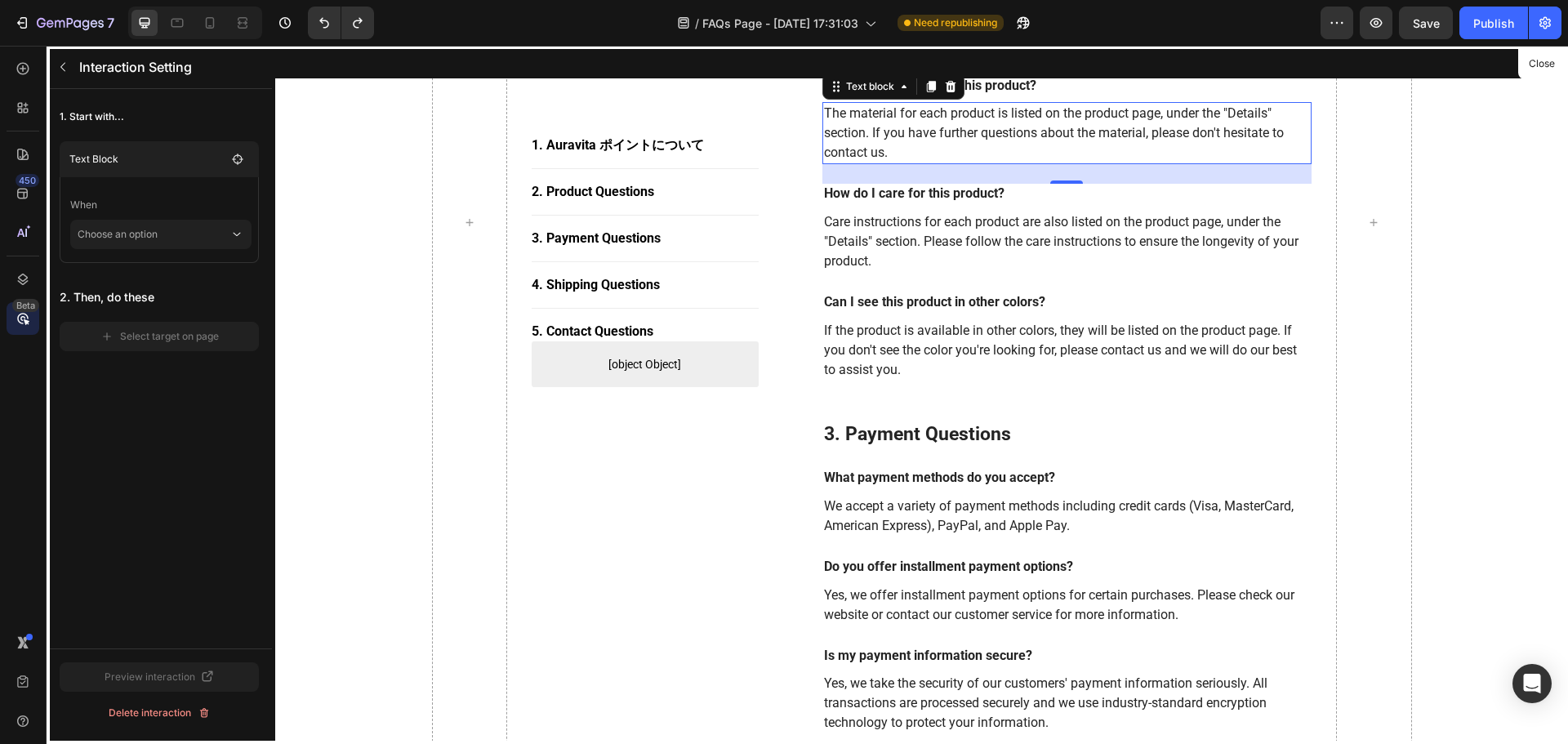
click at [654, 486] on div at bounding box center [922, 395] width 1292 height 699
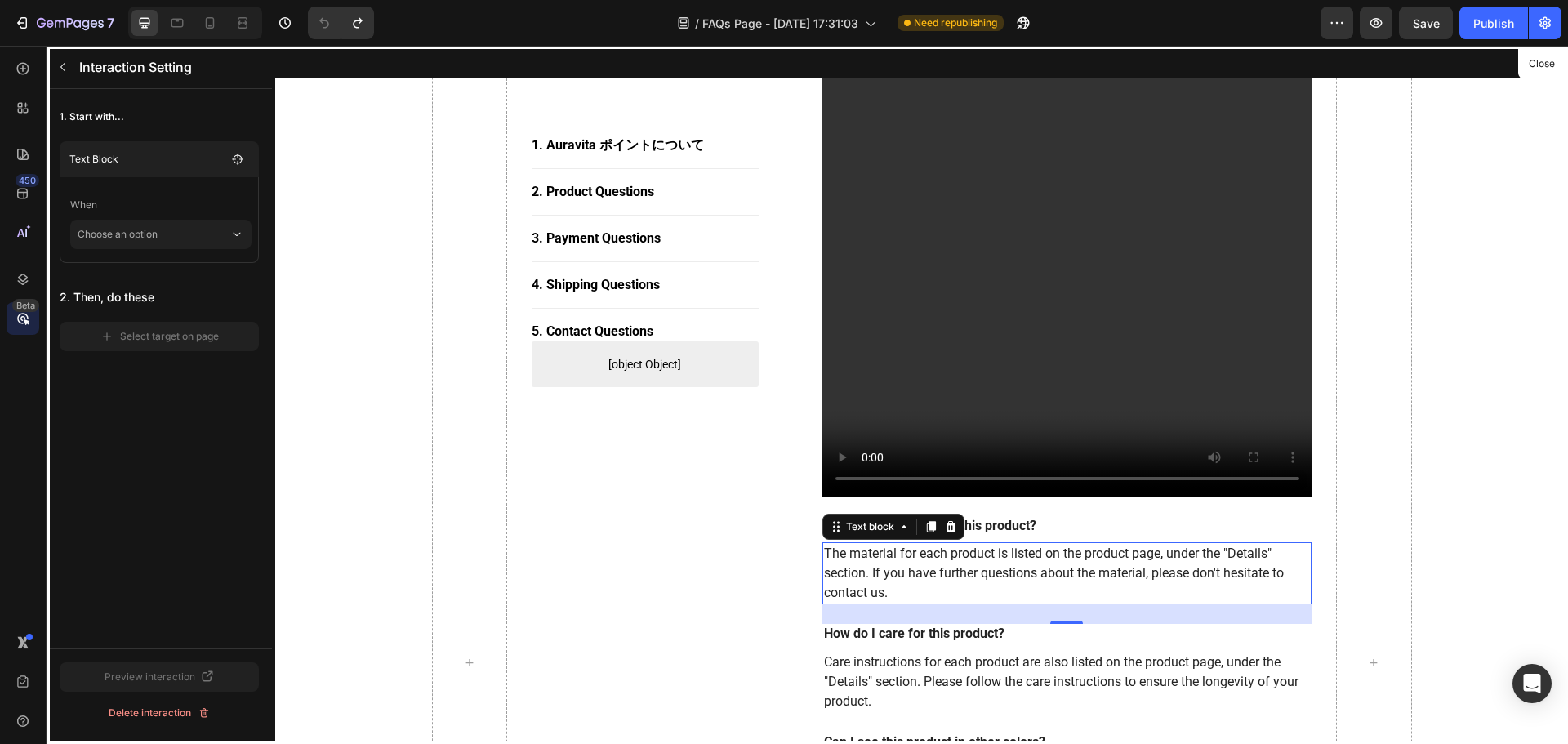
scroll to position [983, 0]
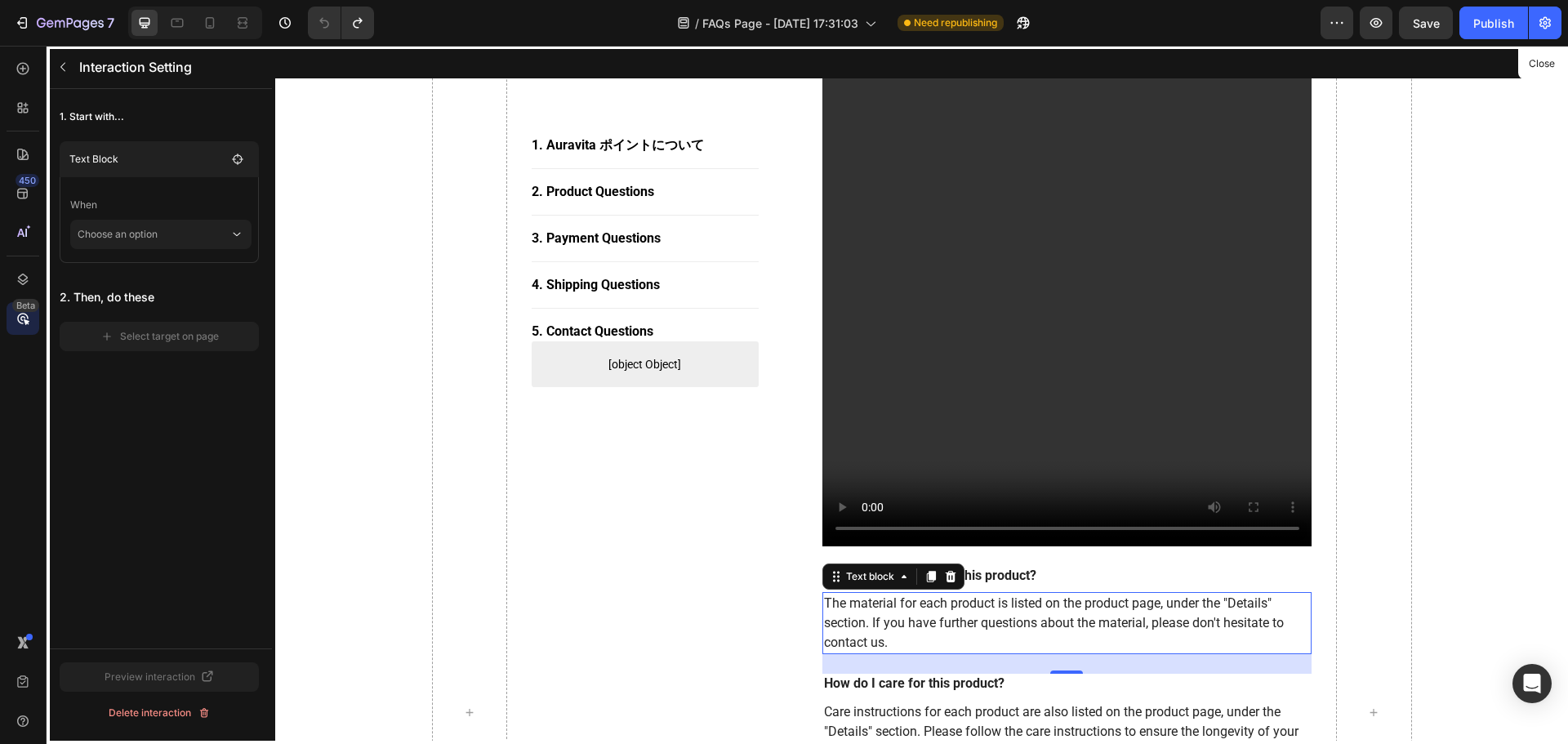
click at [965, 607] on div at bounding box center [922, 395] width 1292 height 699
click at [1210, 564] on div at bounding box center [922, 395] width 1292 height 699
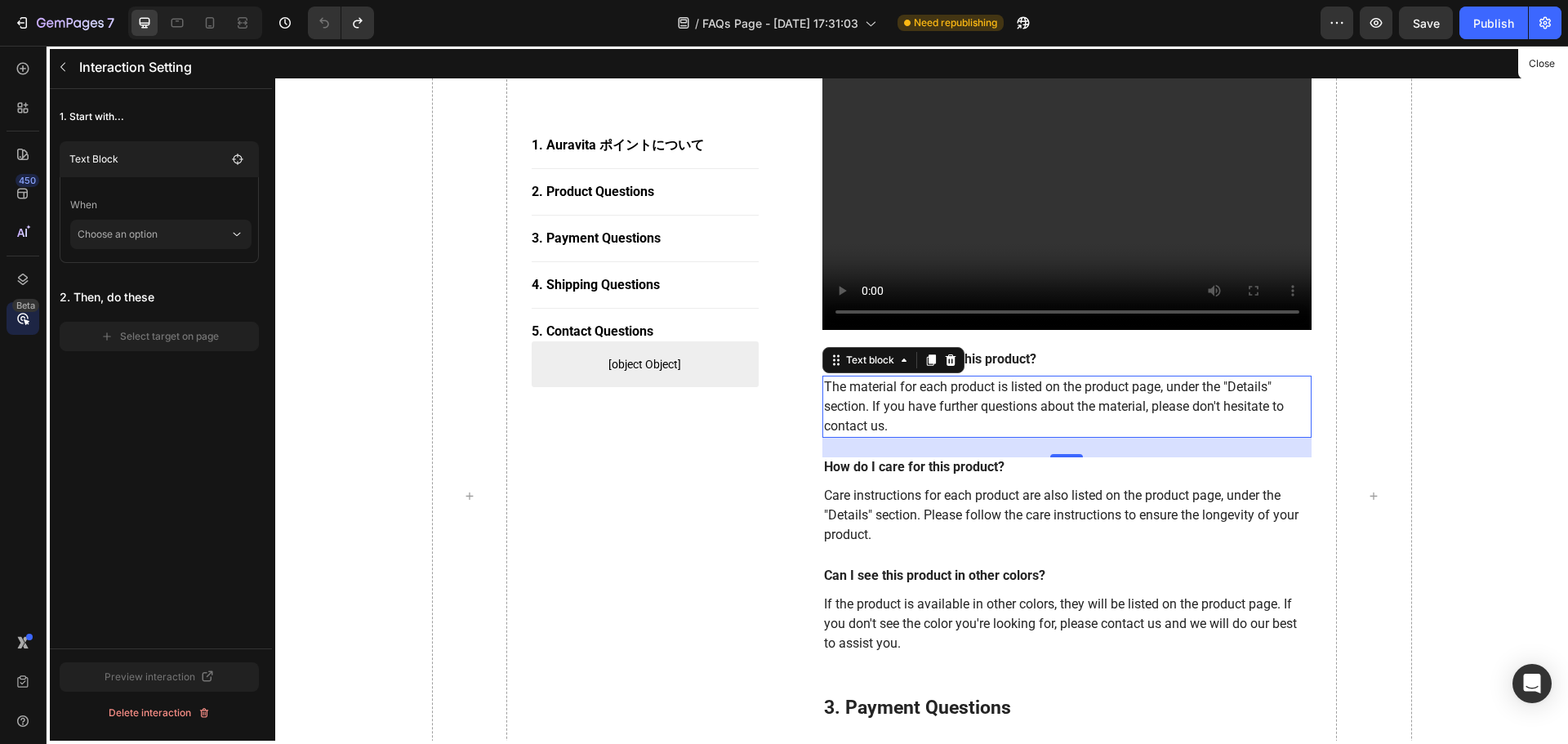
scroll to position [1228, 0]
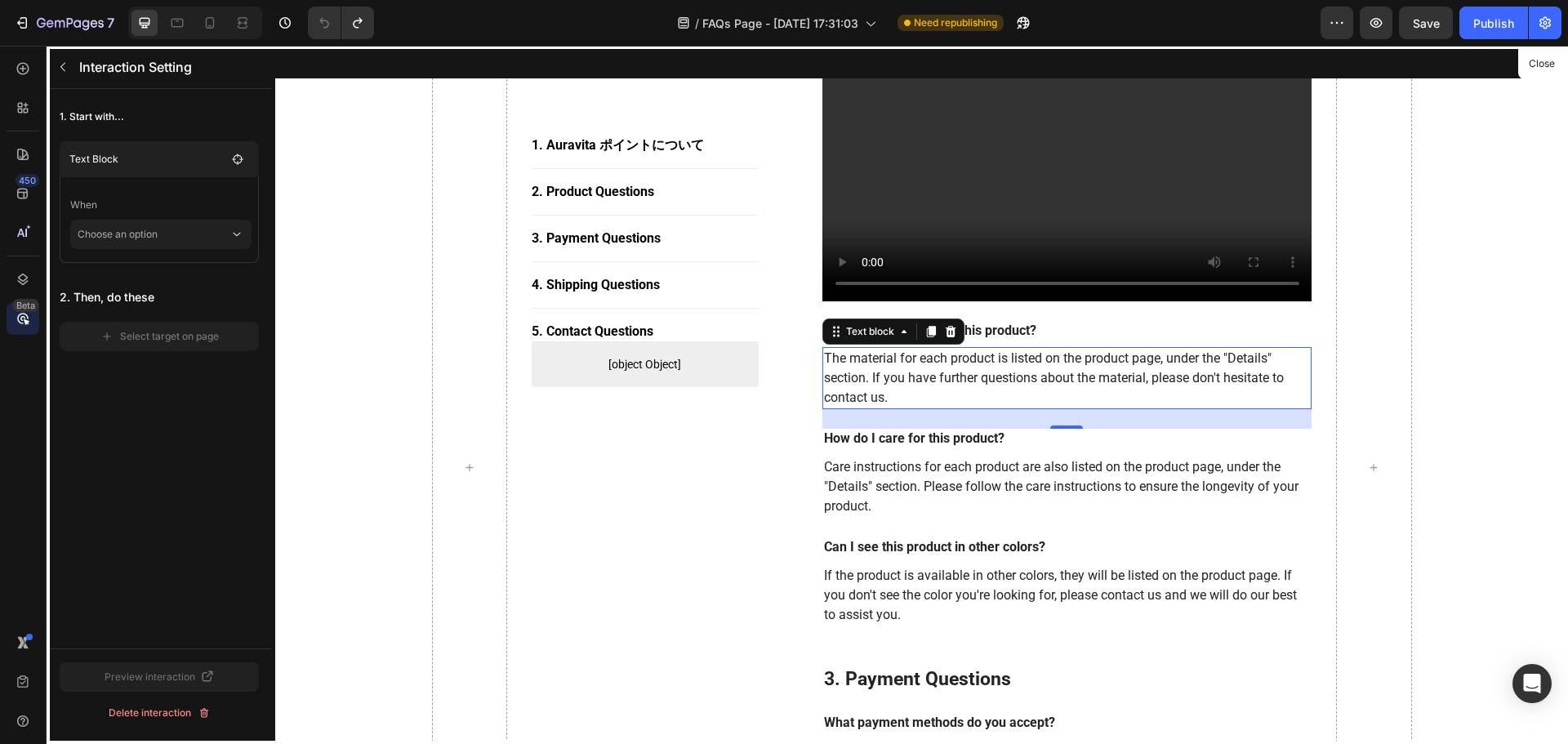
click at [1056, 357] on div at bounding box center [922, 395] width 1292 height 699
click at [1042, 445] on div at bounding box center [922, 395] width 1292 height 699
click at [60, 61] on icon "button" at bounding box center [62, 67] width 13 height 13
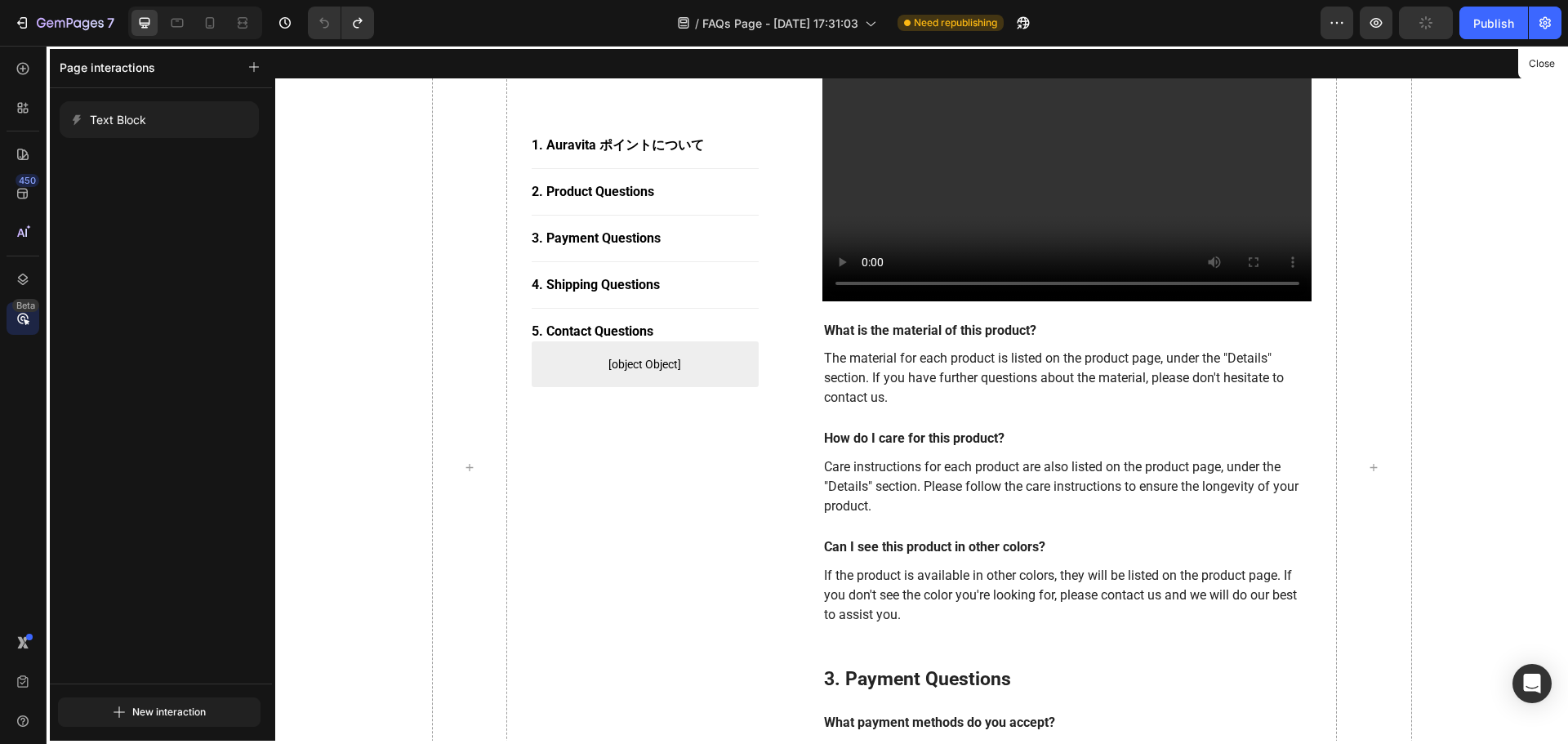
click at [60, 61] on p "Page interactions" at bounding box center [108, 67] width 96 height 17
click at [61, 66] on p "Page interactions" at bounding box center [108, 67] width 96 height 17
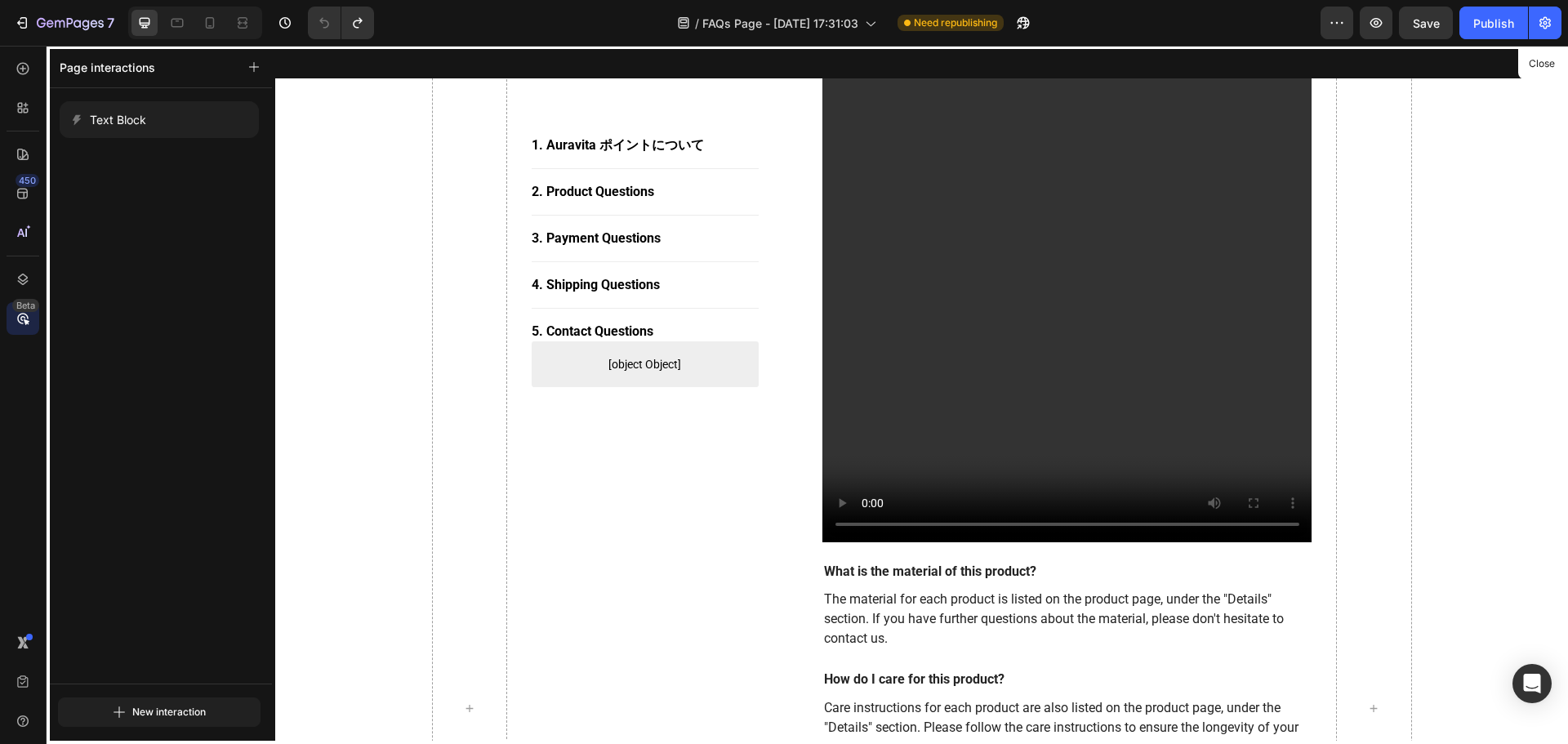
scroll to position [983, 0]
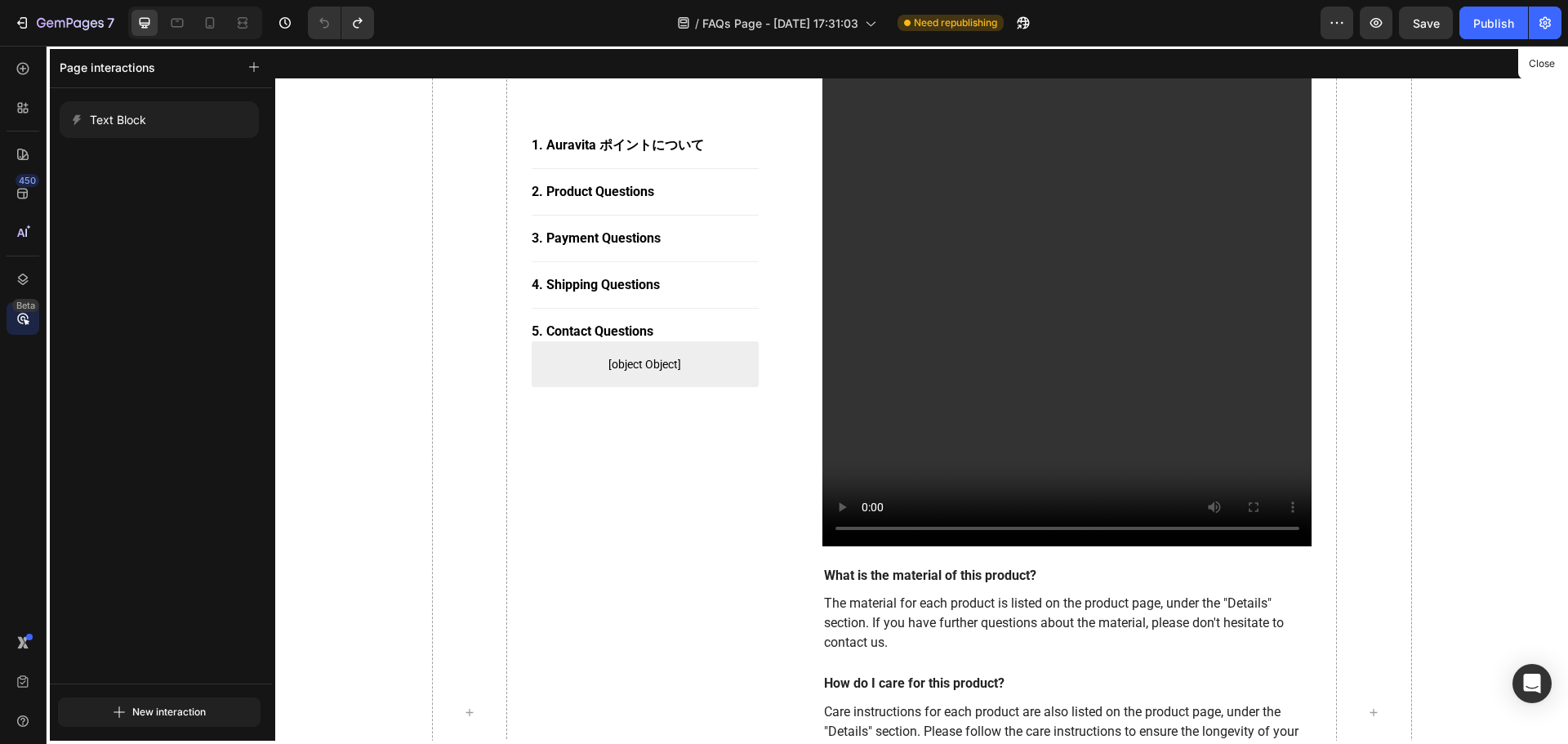
click at [939, 593] on div at bounding box center [922, 395] width 1292 height 699
click at [963, 600] on div at bounding box center [922, 395] width 1292 height 699
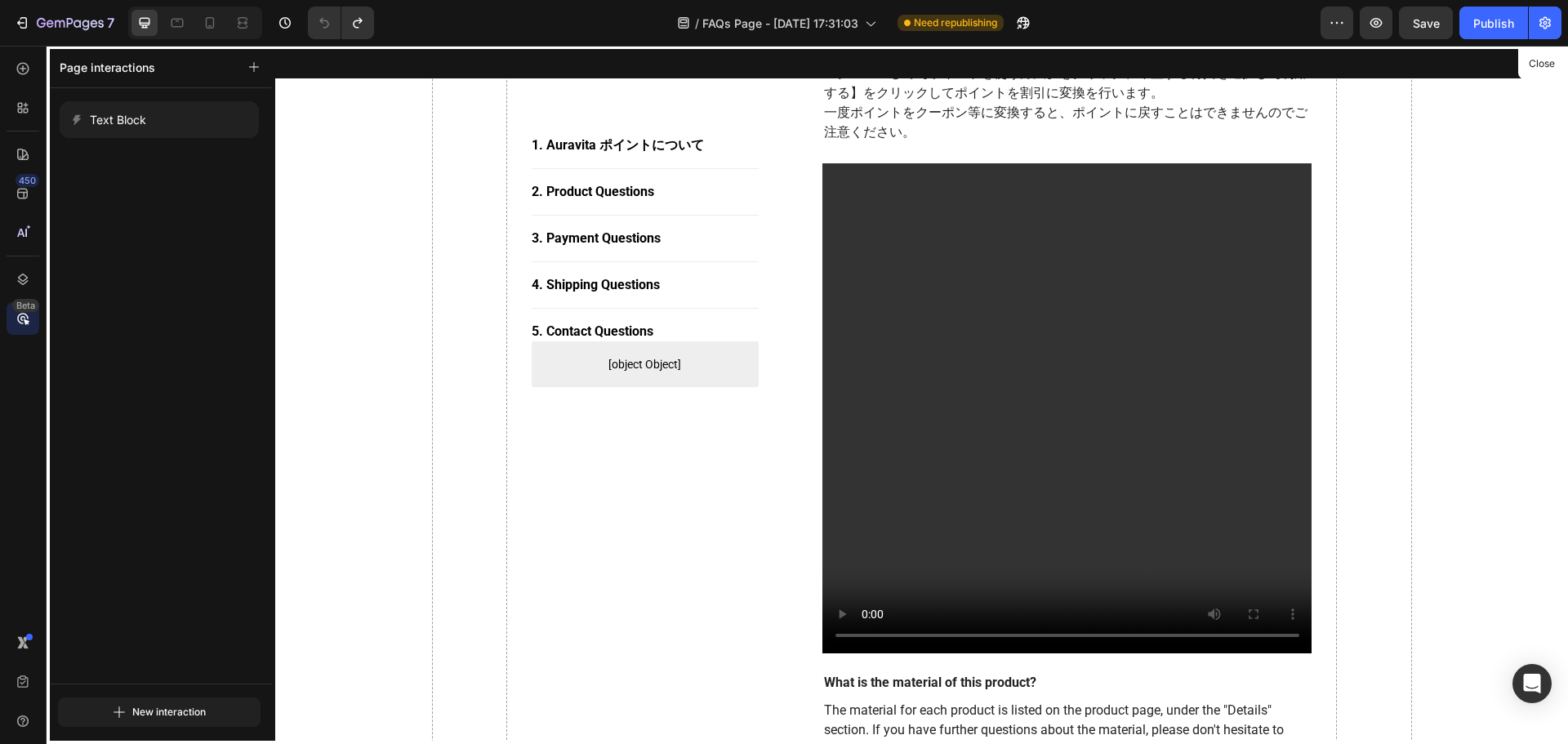
scroll to position [1062, 0]
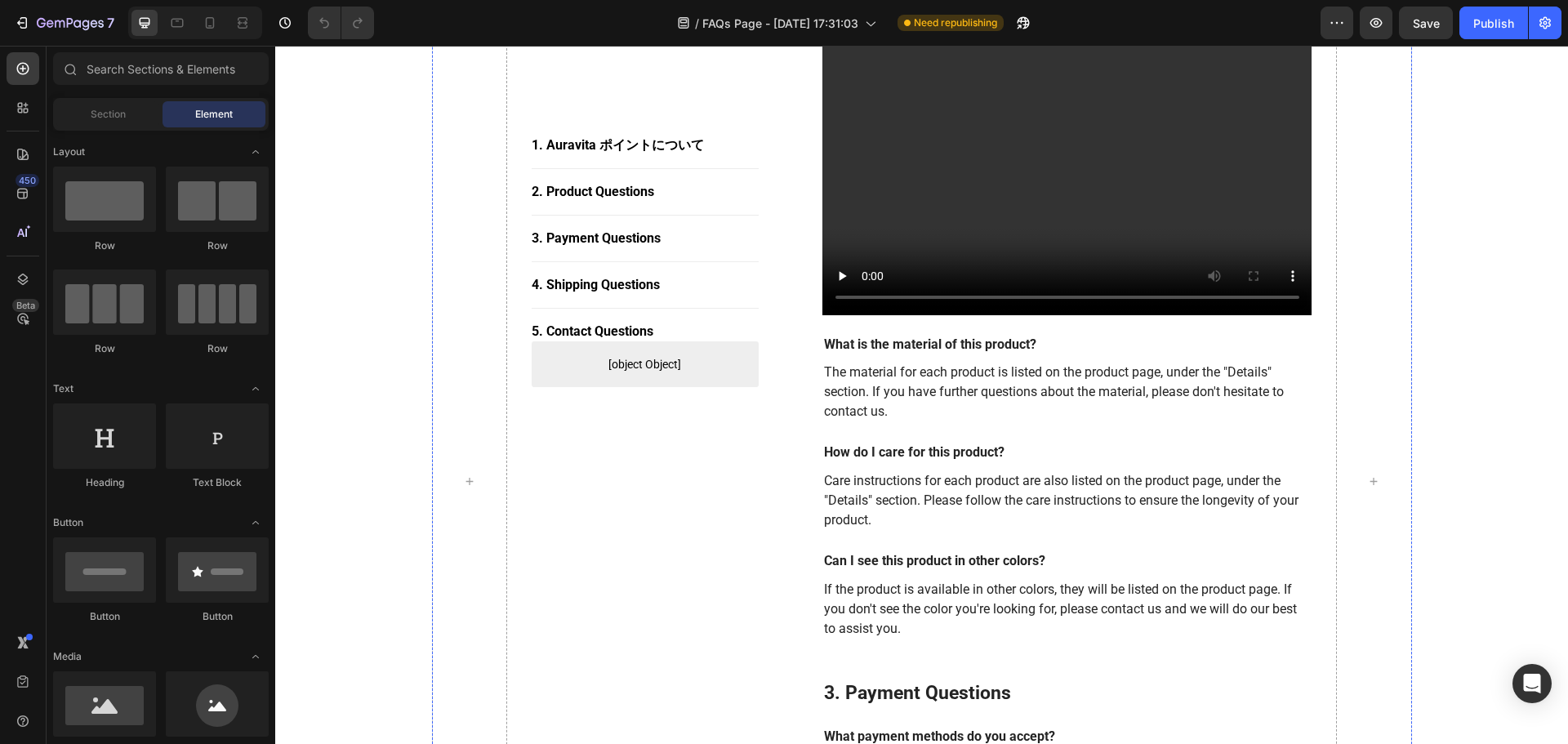
scroll to position [1225, 0]
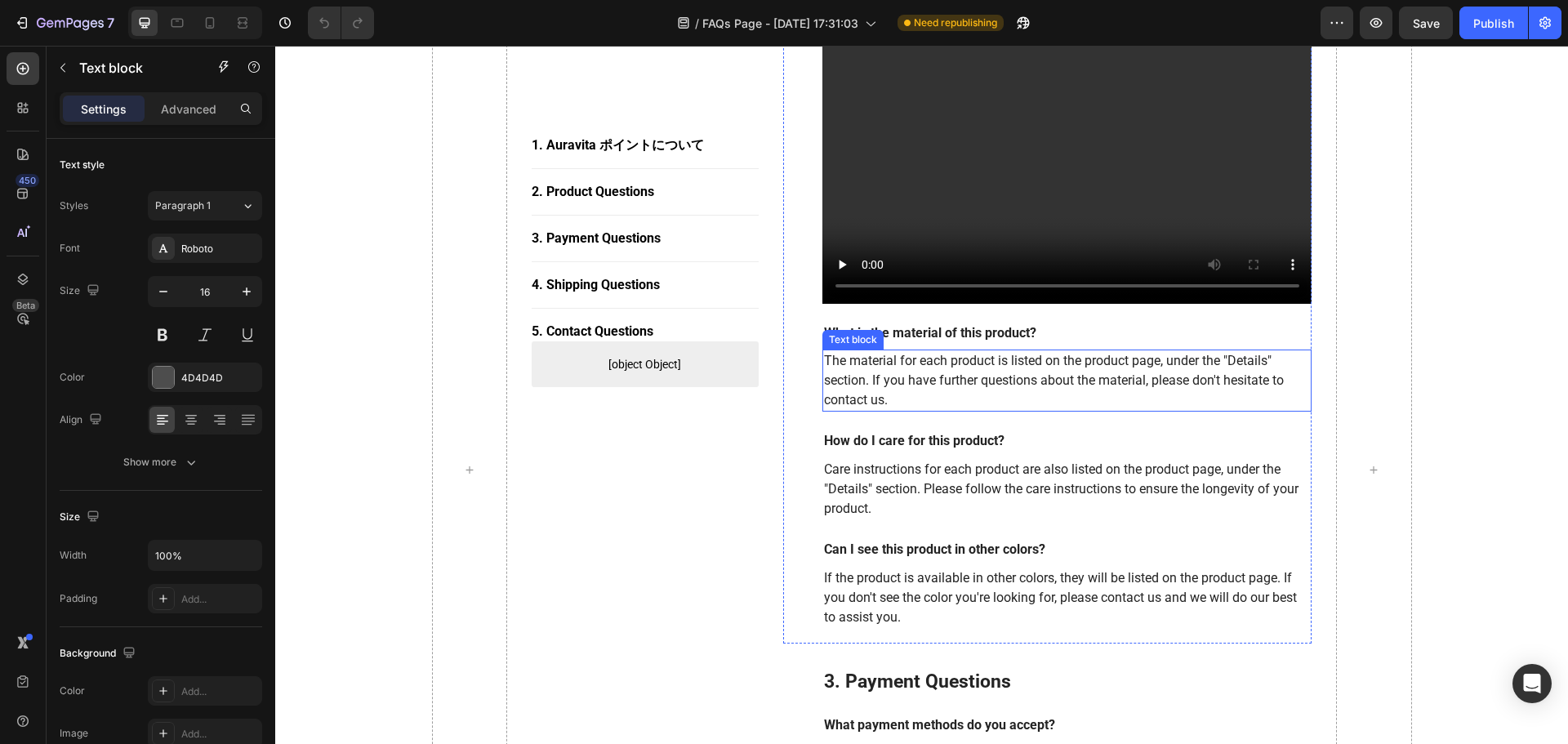
click at [911, 376] on p "The material for each product is listed on the product page, under the "Details…" at bounding box center [1067, 381] width 487 height 59
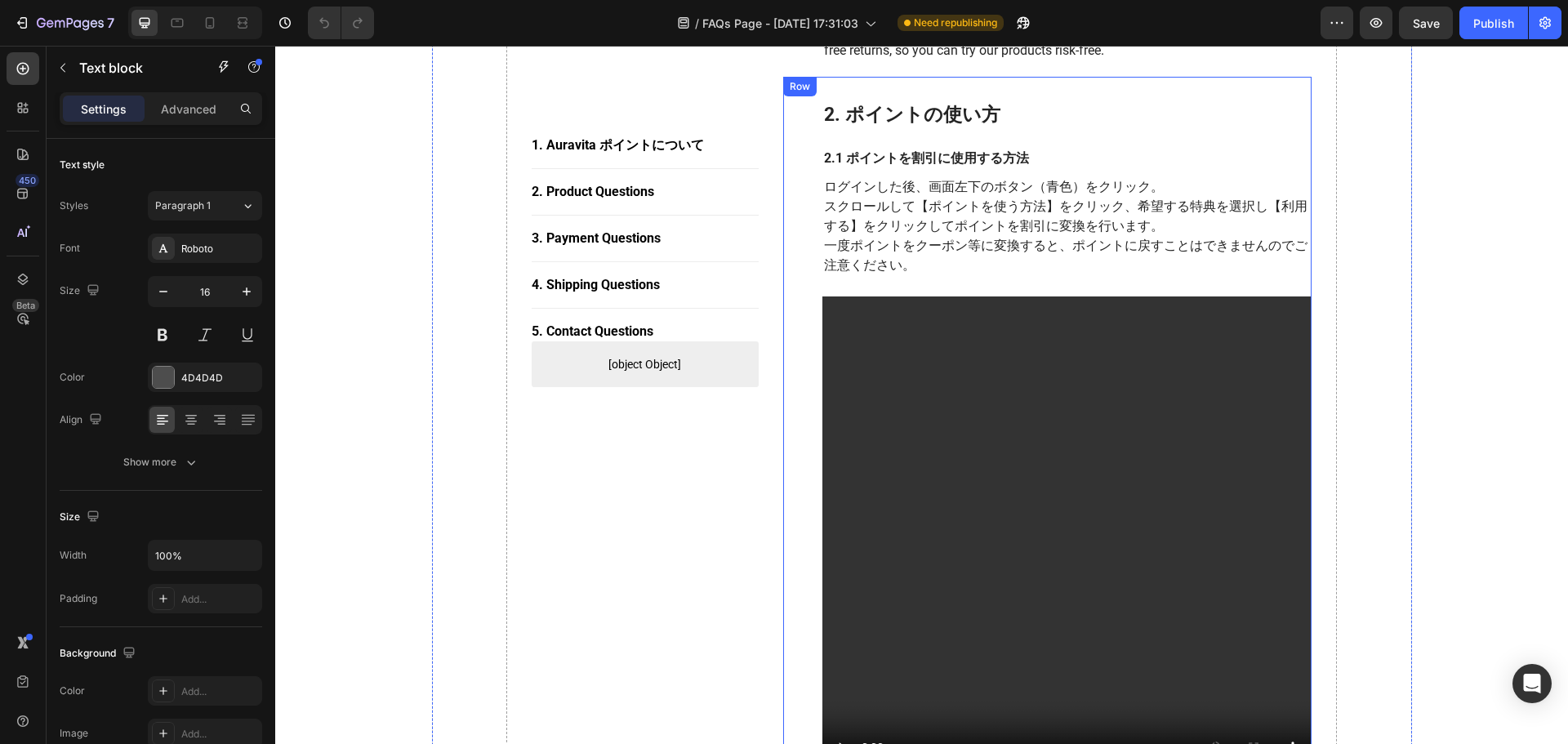
scroll to position [735, 0]
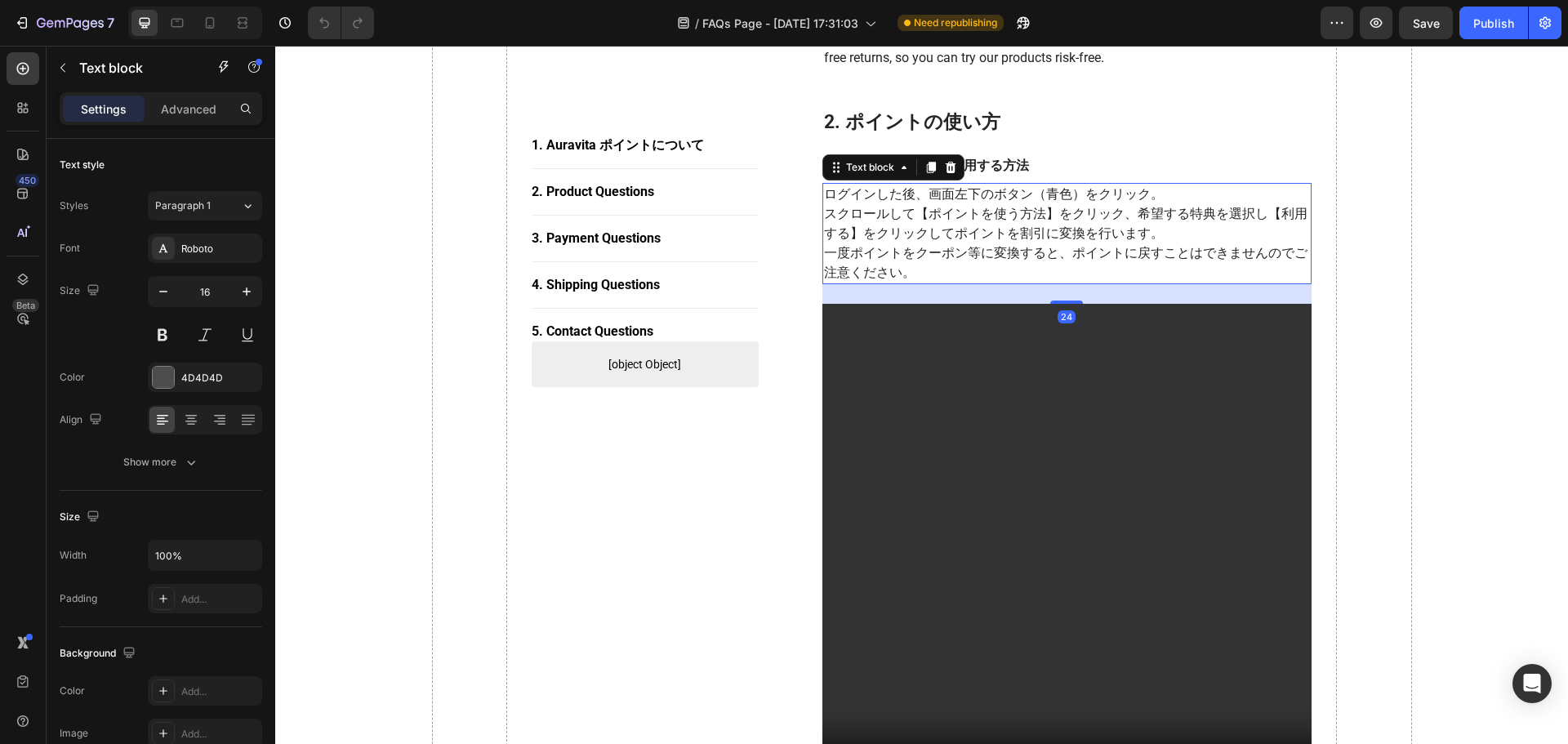
click at [870, 222] on p "スクロールして【ポイントを使う方法】をクリック、希望する特典を選択し【利用する】をクリックしてポイントを割引に変換を行います。" at bounding box center [1067, 223] width 487 height 39
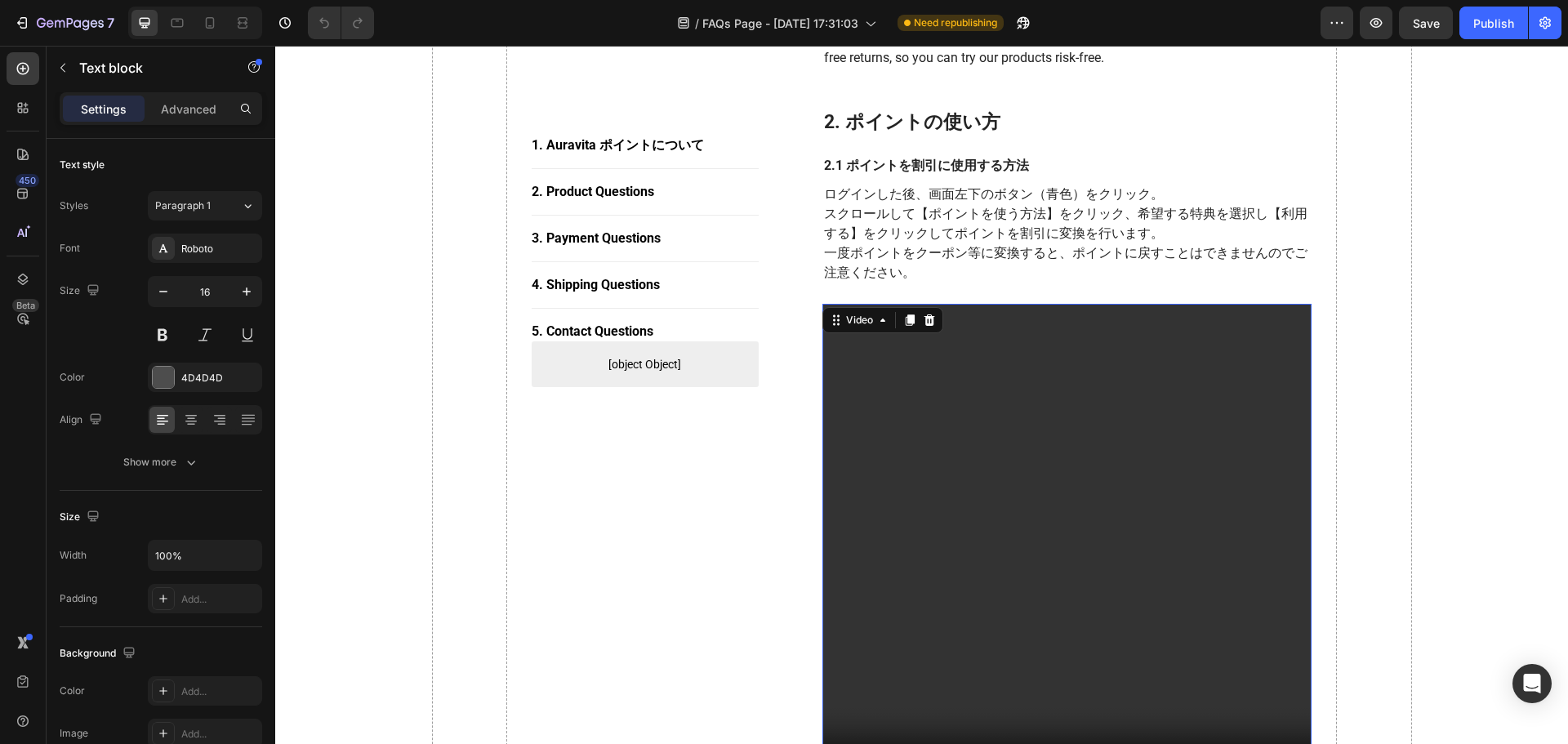
click at [934, 344] on video at bounding box center [1067, 549] width 490 height 490
click at [924, 213] on p "スクロールして【ポイントを使う方法】をクリック、希望する特典を選択し【利用する】をクリックしてポイントを割引に変換を行います。" at bounding box center [1067, 223] width 487 height 39
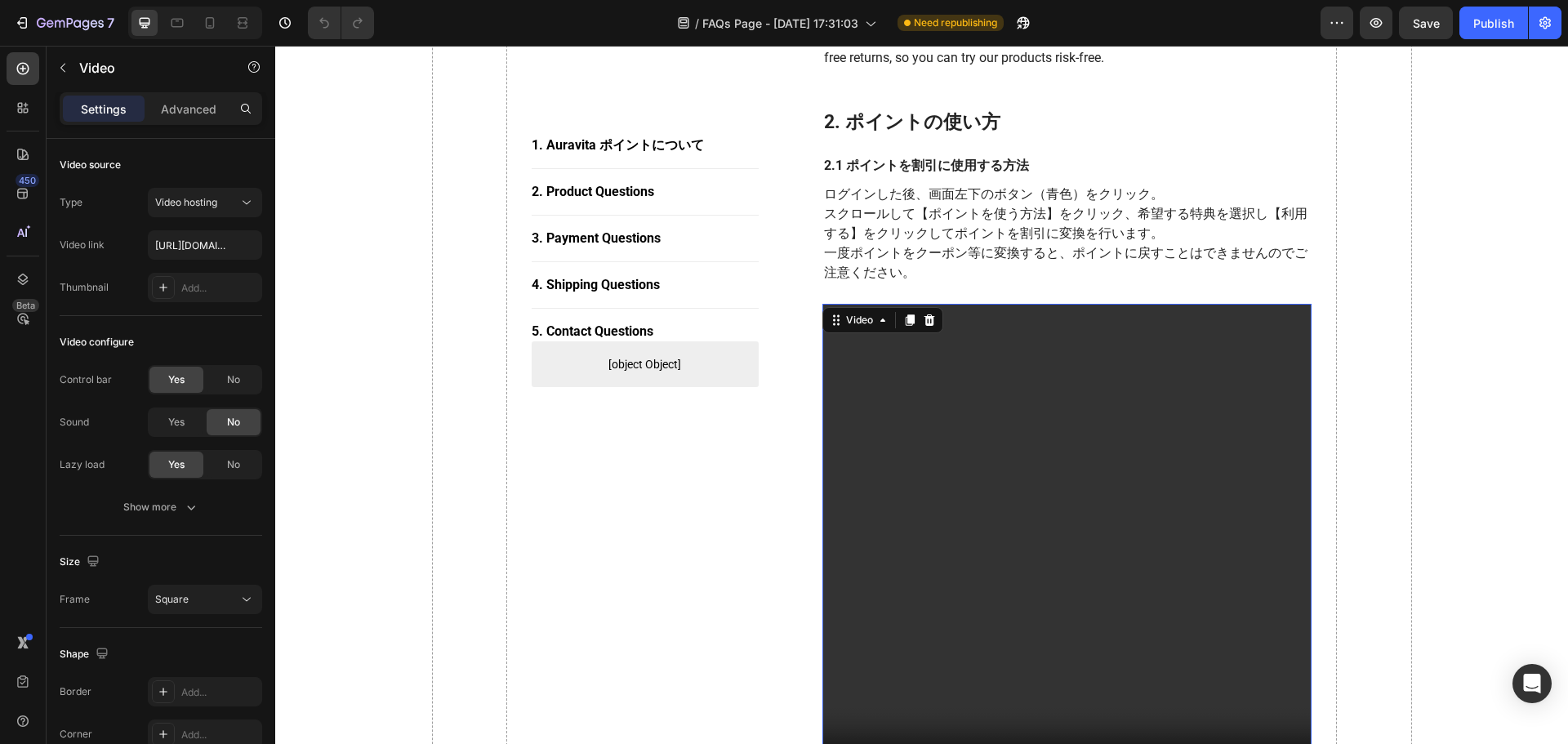
click at [942, 335] on video at bounding box center [1067, 549] width 490 height 490
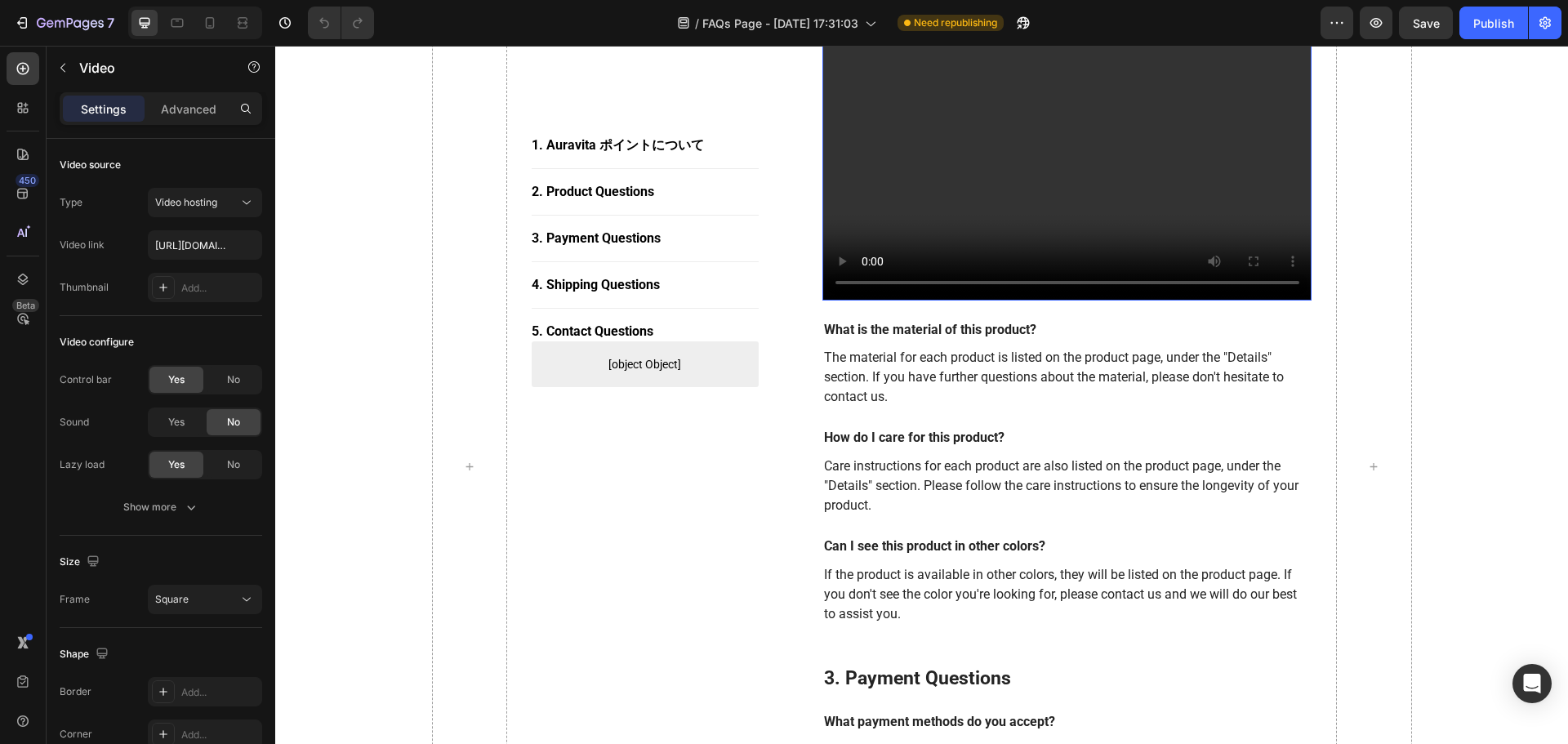
scroll to position [1389, 0]
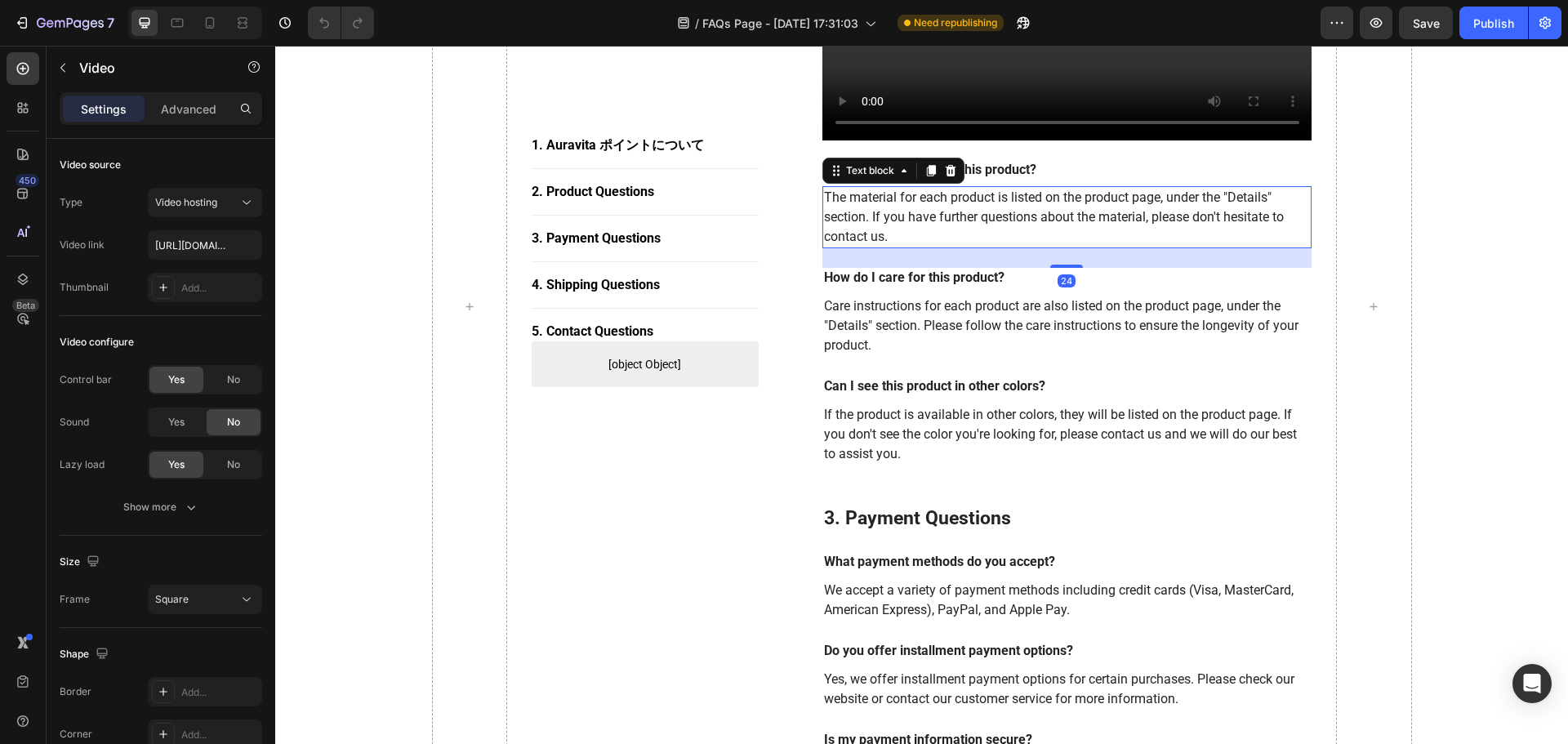
click at [880, 221] on p "The material for each product is listed on the product page, under the "Details…" at bounding box center [1067, 217] width 487 height 59
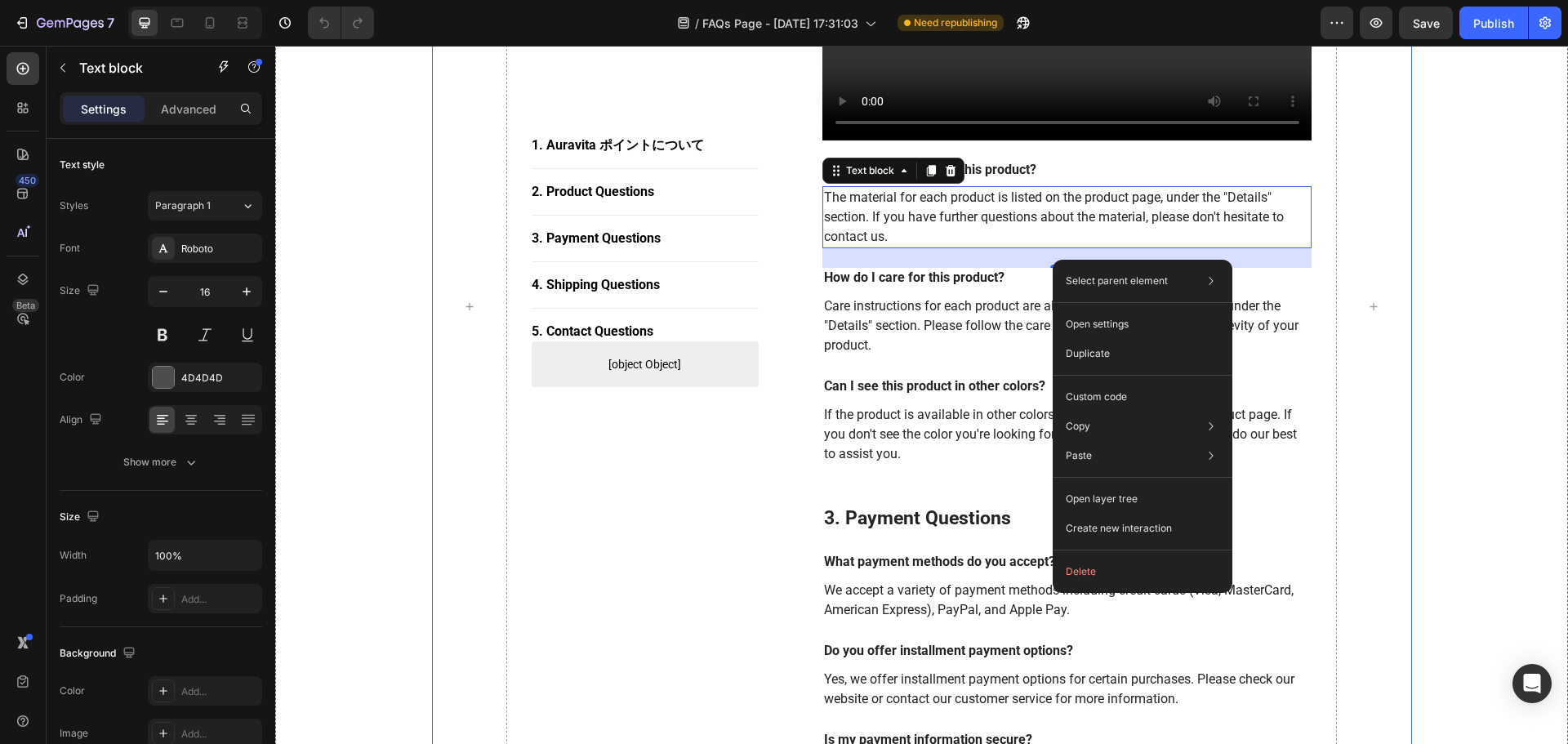
click at [675, 454] on div "1. [PERSON_NAME] ポイントについて Button Title Line 2. Product Questions Button Title L…" at bounding box center [644, 306] width 227 height 2674
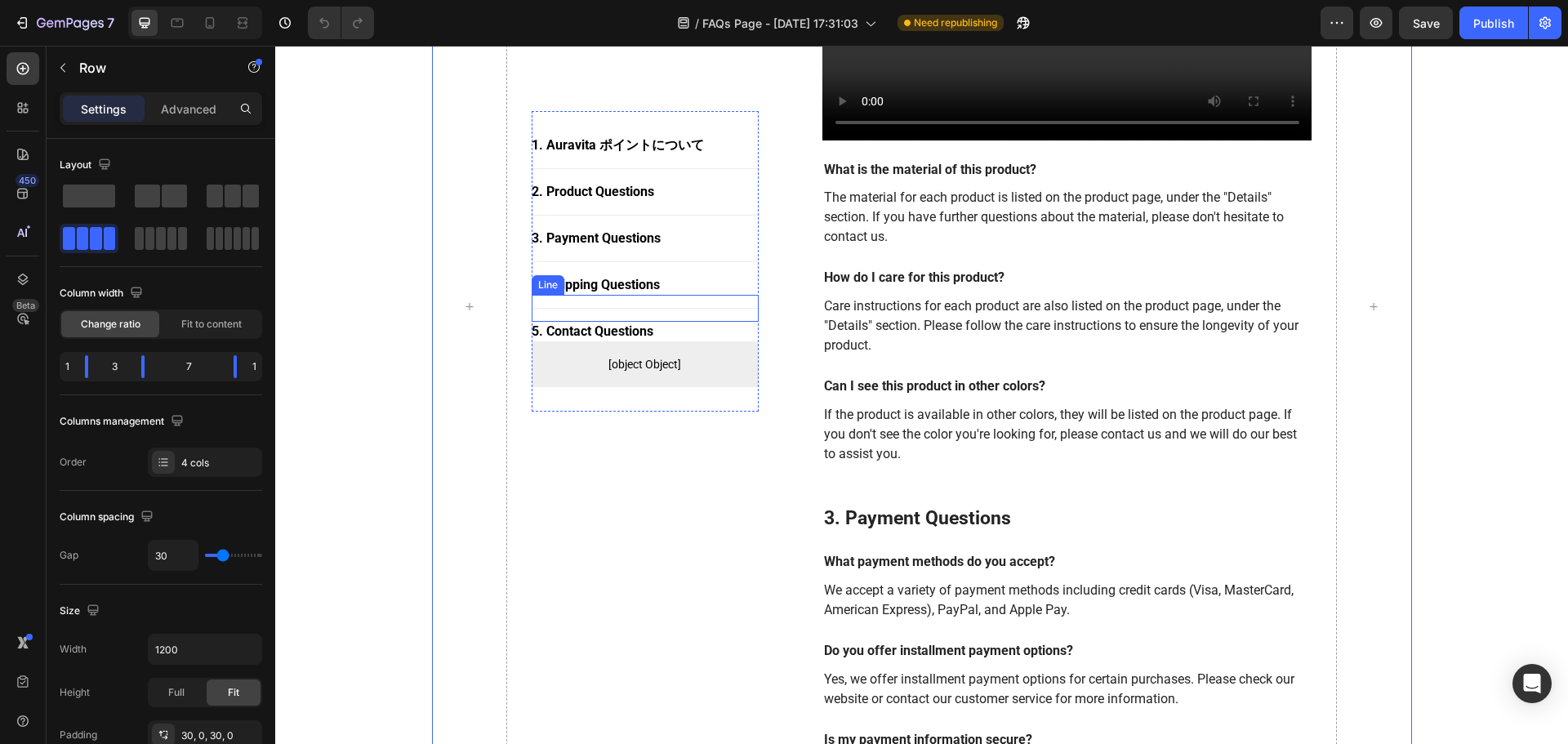
scroll to position [1307, 0]
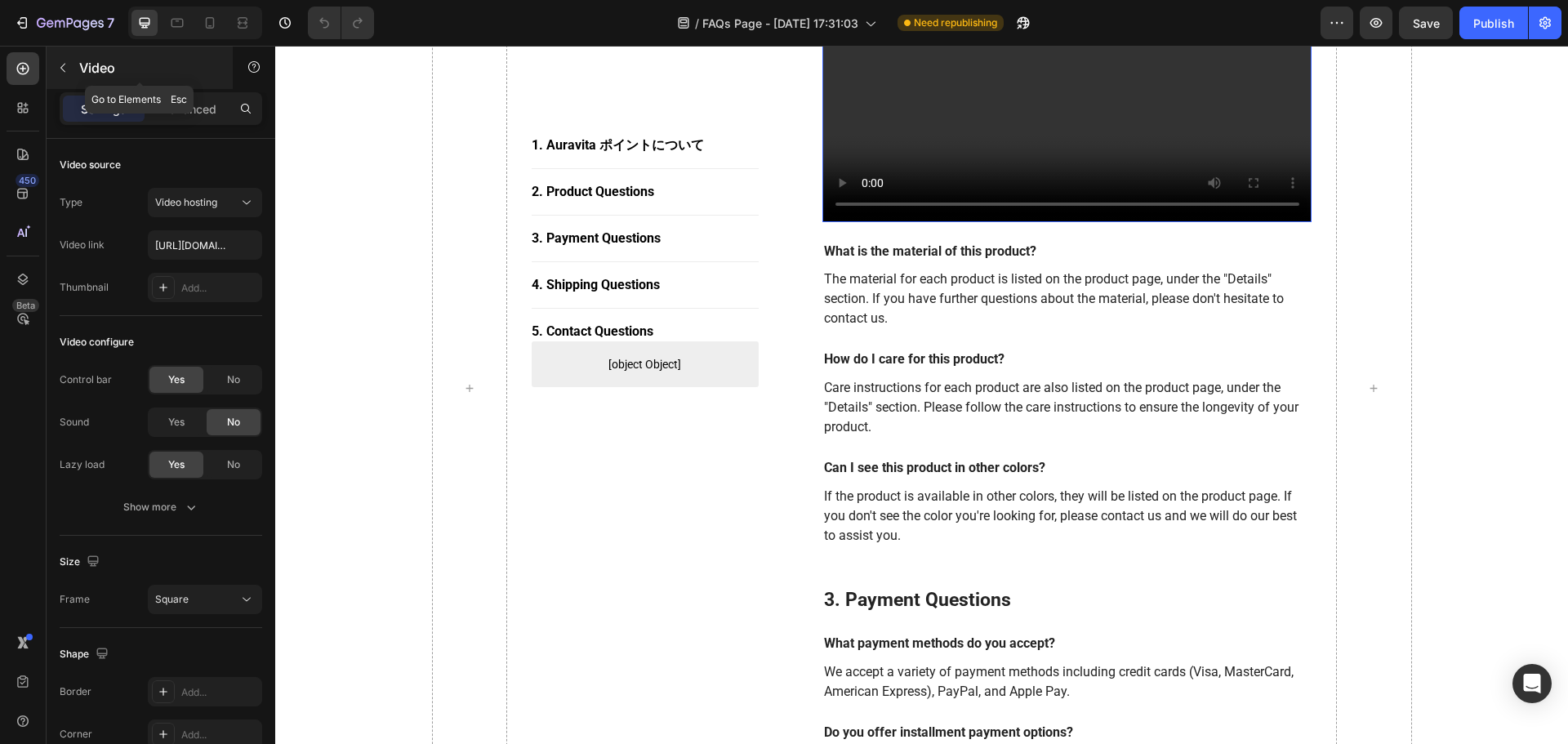
click at [58, 67] on icon "button" at bounding box center [62, 68] width 13 height 13
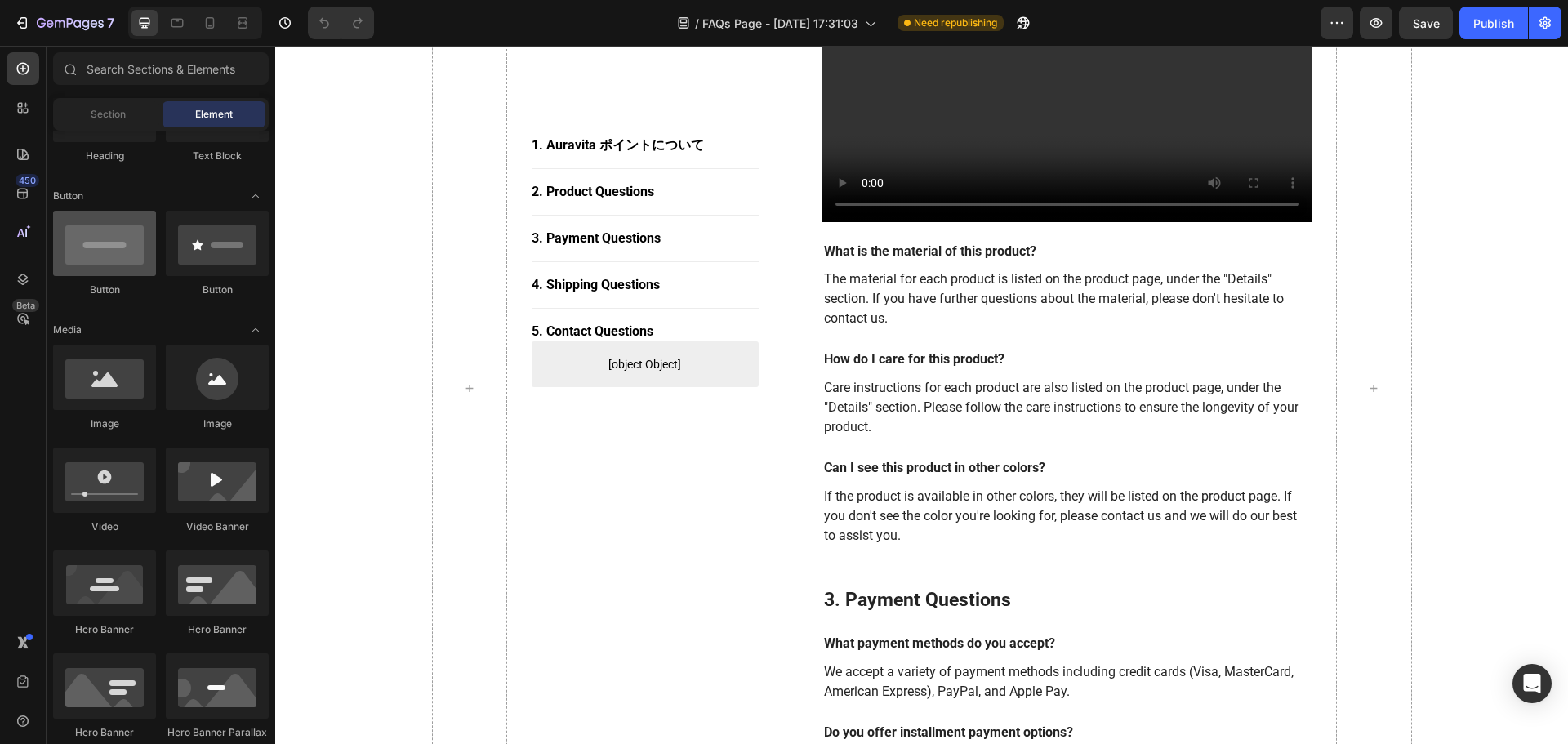
scroll to position [0, 0]
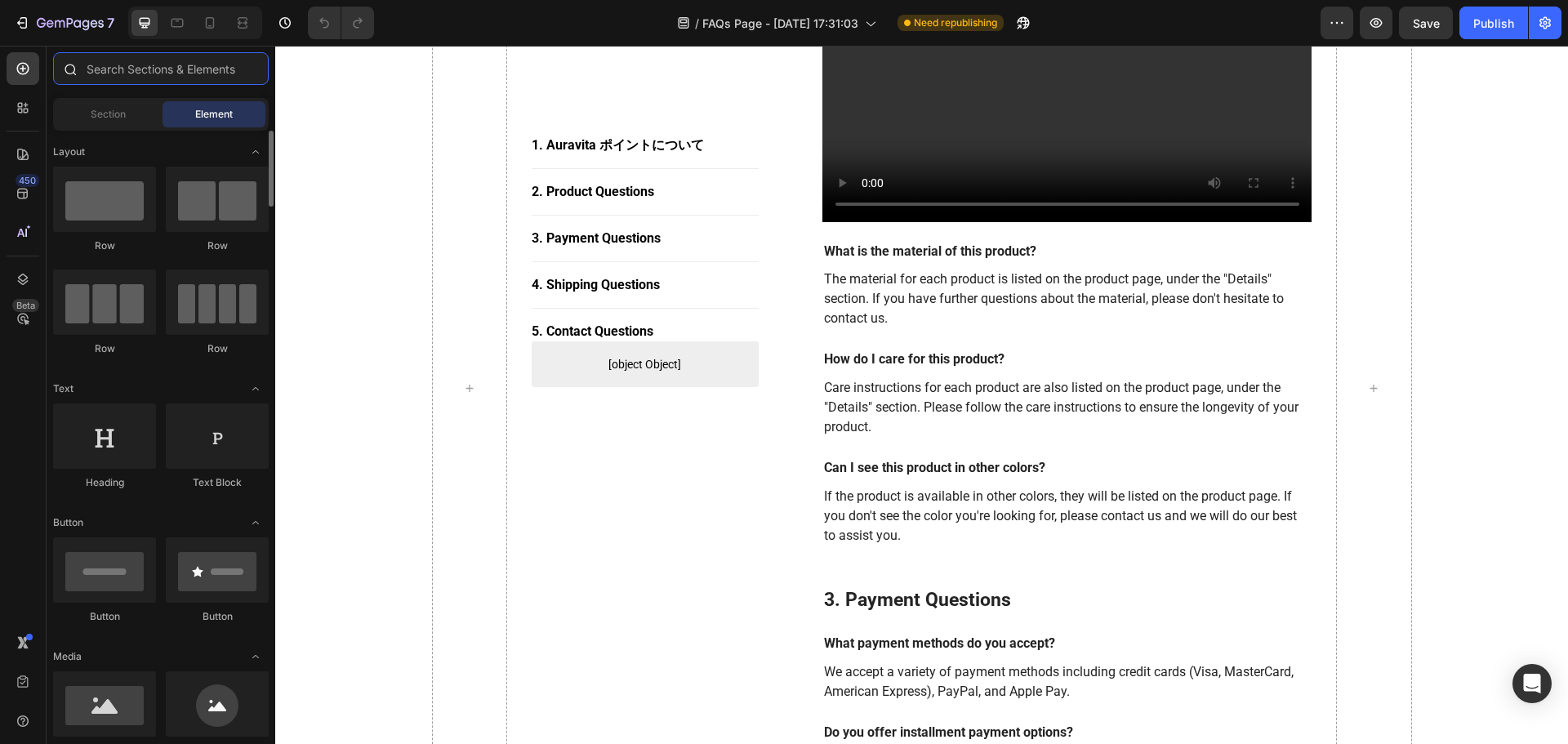
click at [181, 73] on input "text" at bounding box center [161, 69] width 216 height 33
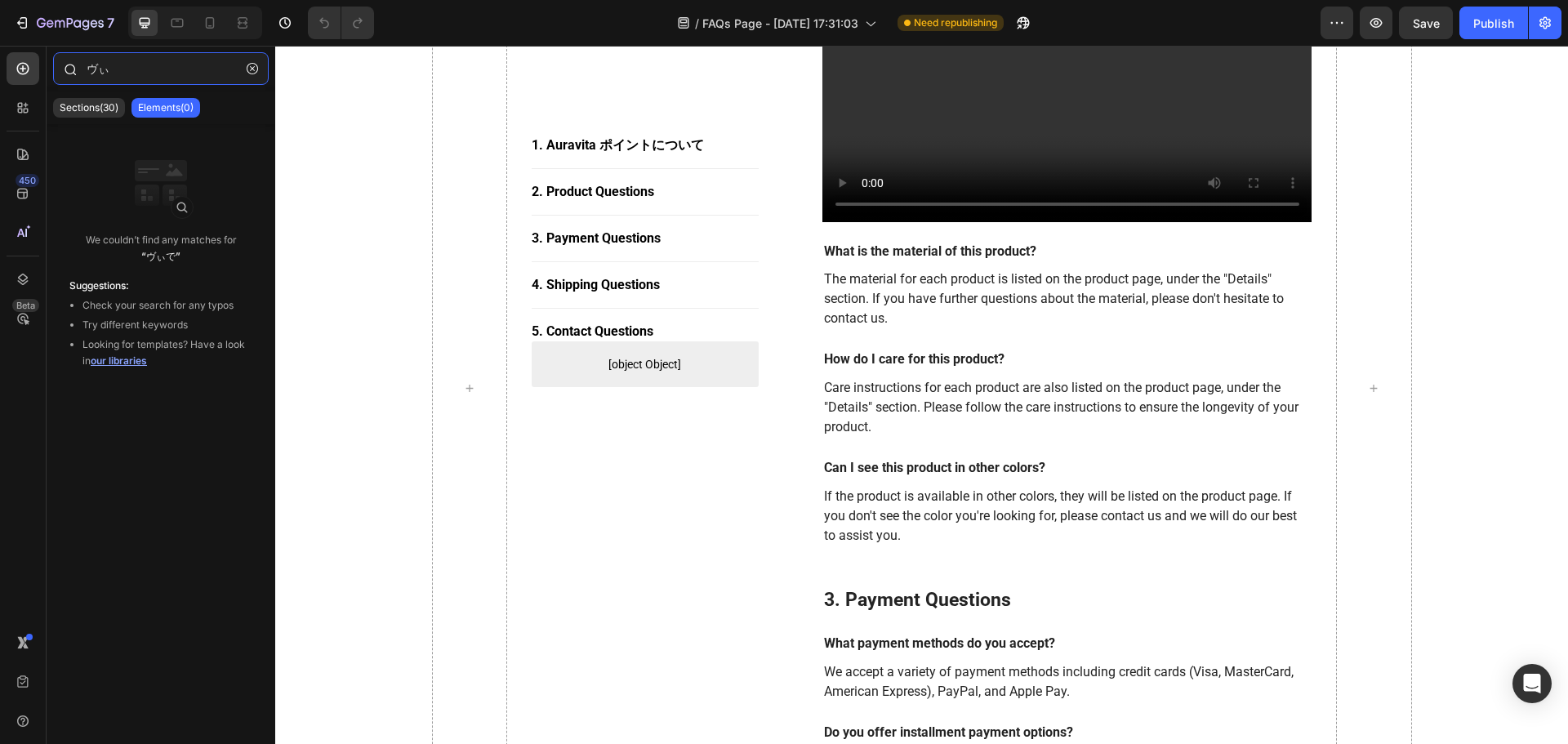
type input "ヴ"
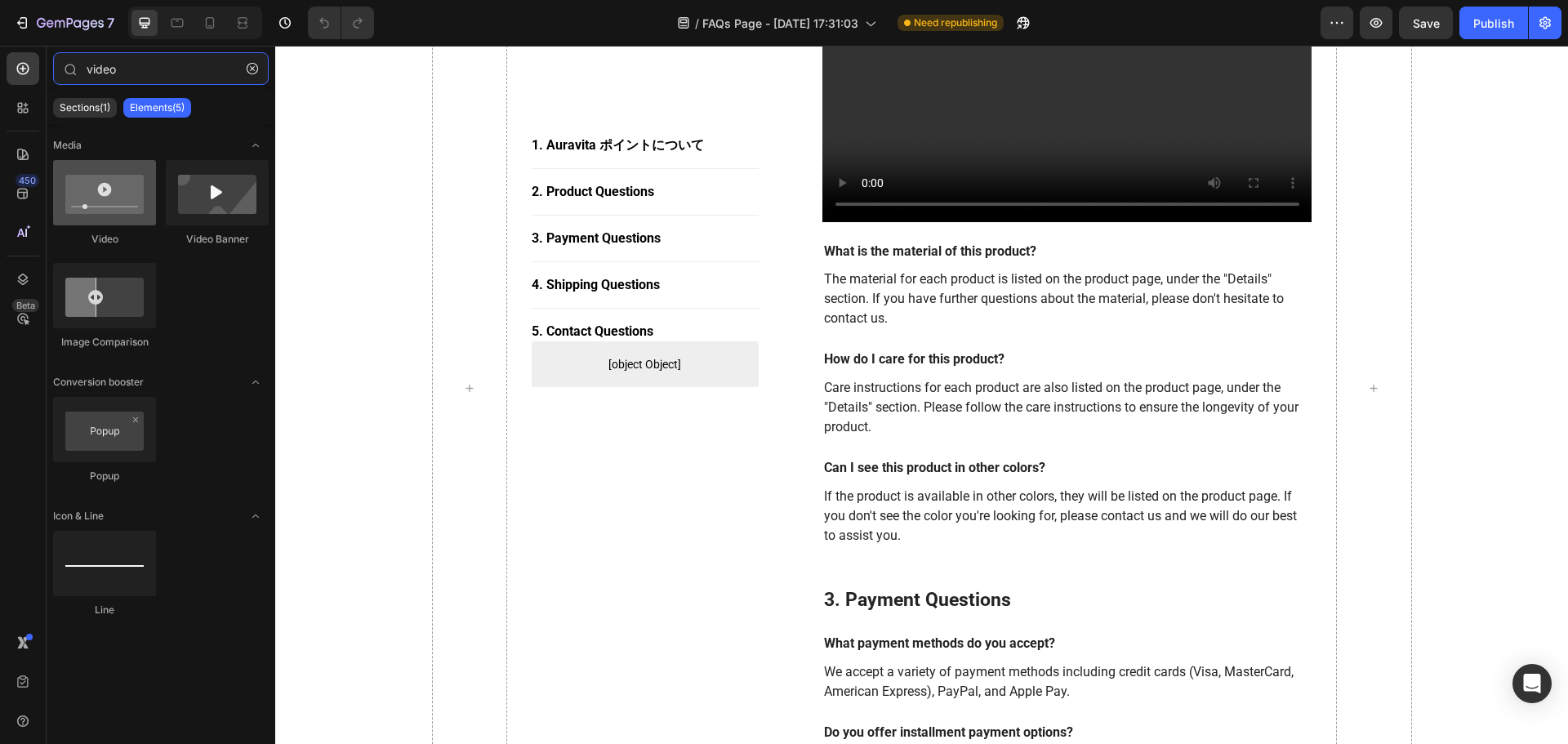
type input "video"
click at [117, 208] on div at bounding box center [105, 193] width 103 height 65
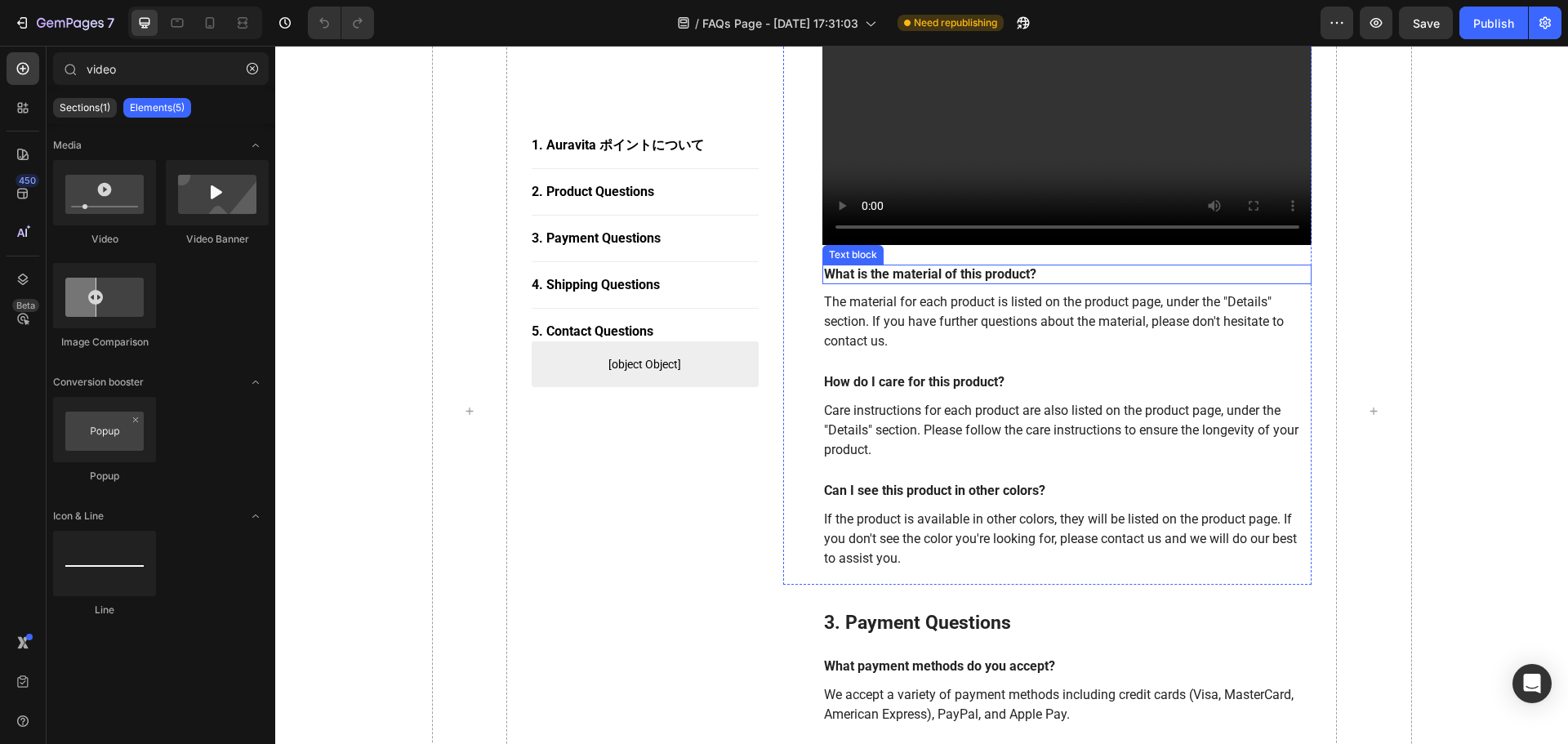
scroll to position [1119, 0]
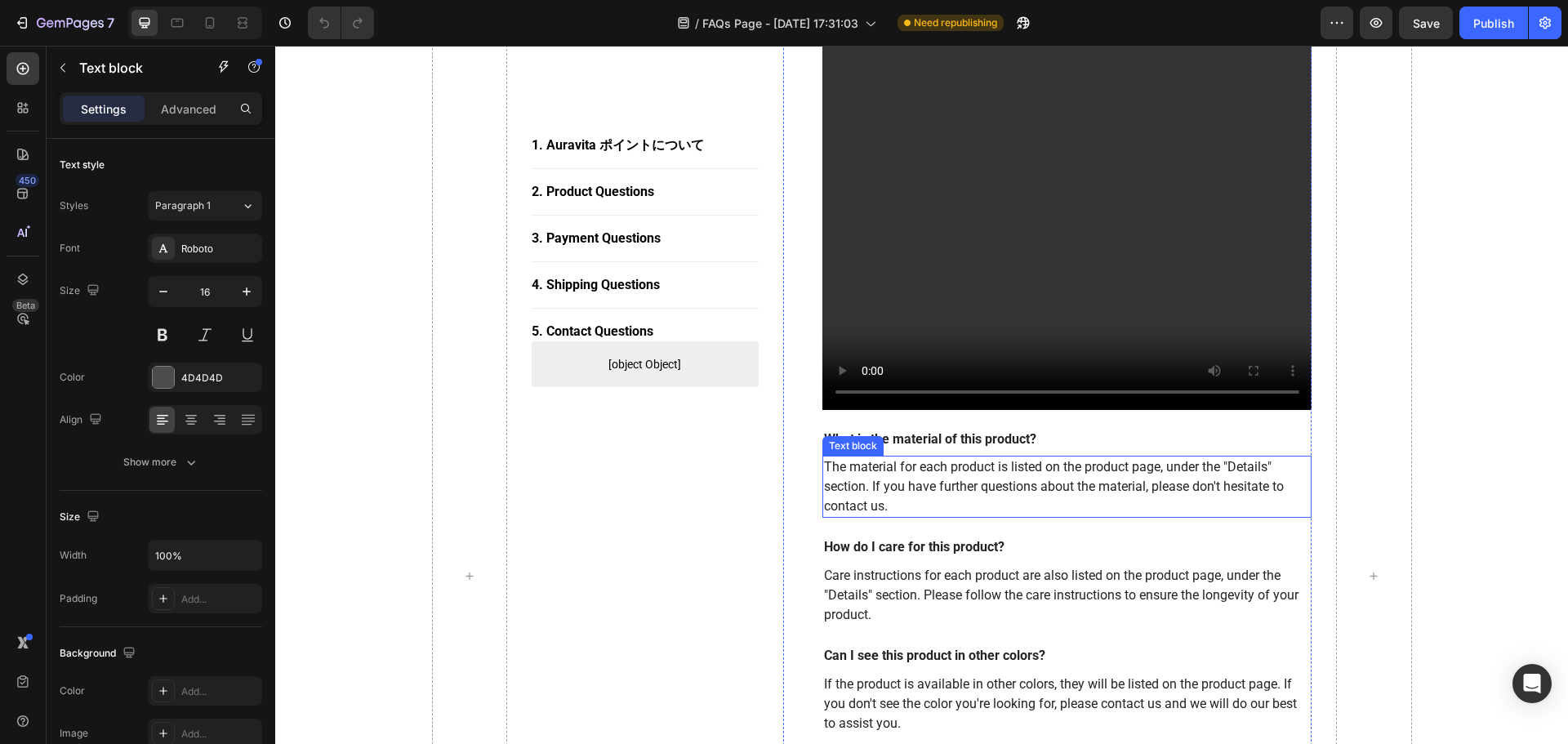
click at [920, 467] on p "The material for each product is listed on the product page, under the "Details…" at bounding box center [1067, 486] width 487 height 59
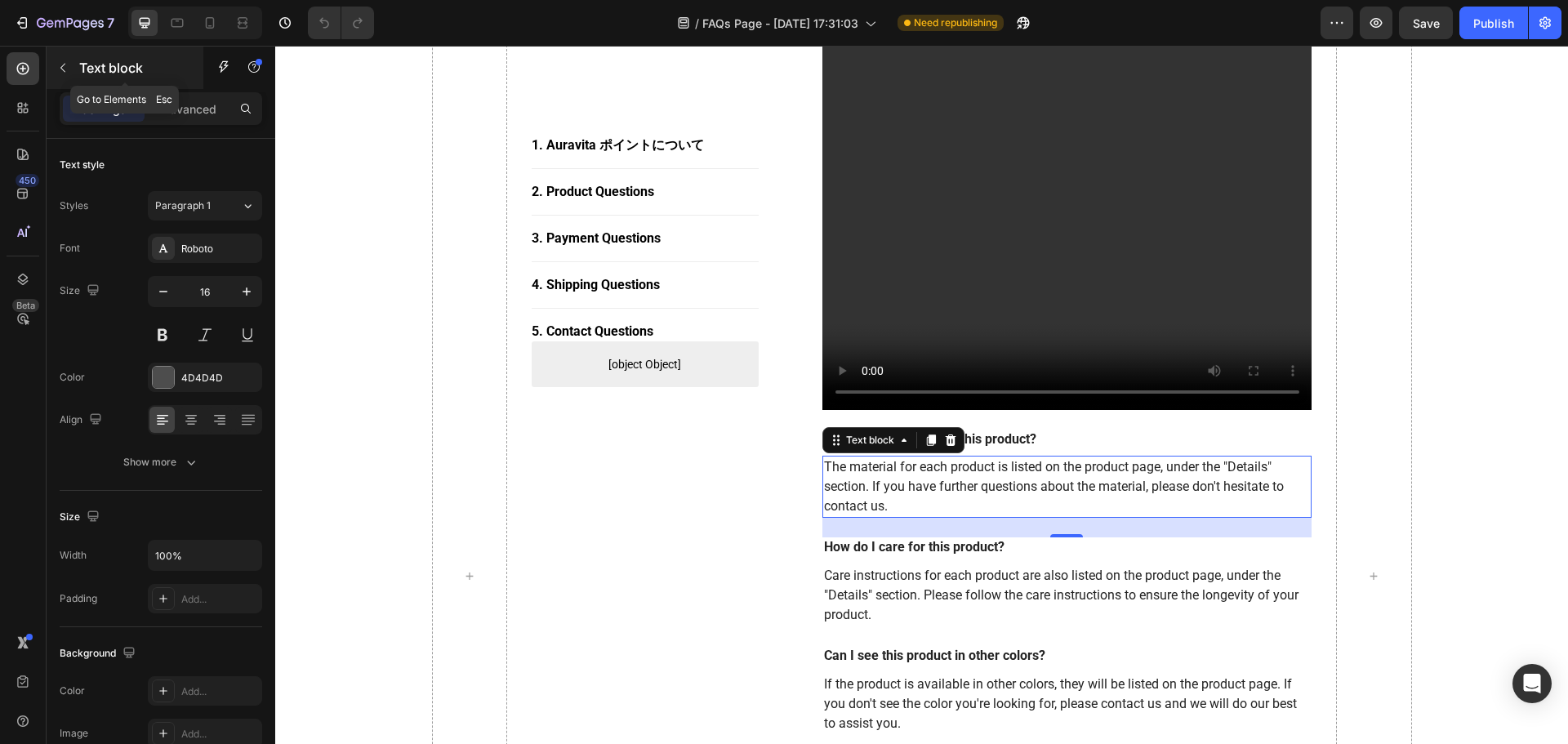
click at [66, 62] on icon "button" at bounding box center [62, 68] width 13 height 13
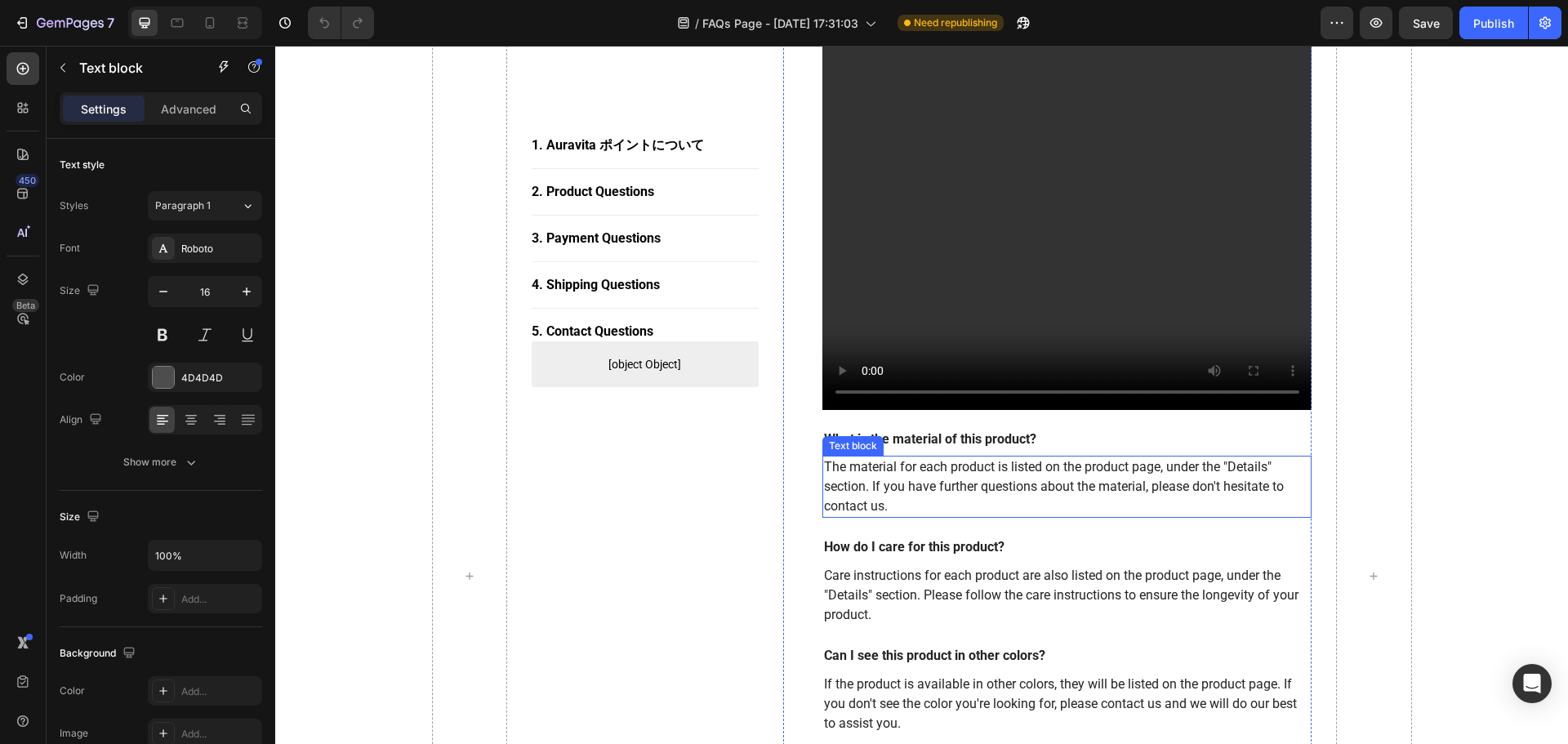
click at [855, 470] on p "The material for each product is listed on the product page, under the "Details…" at bounding box center [1067, 486] width 487 height 59
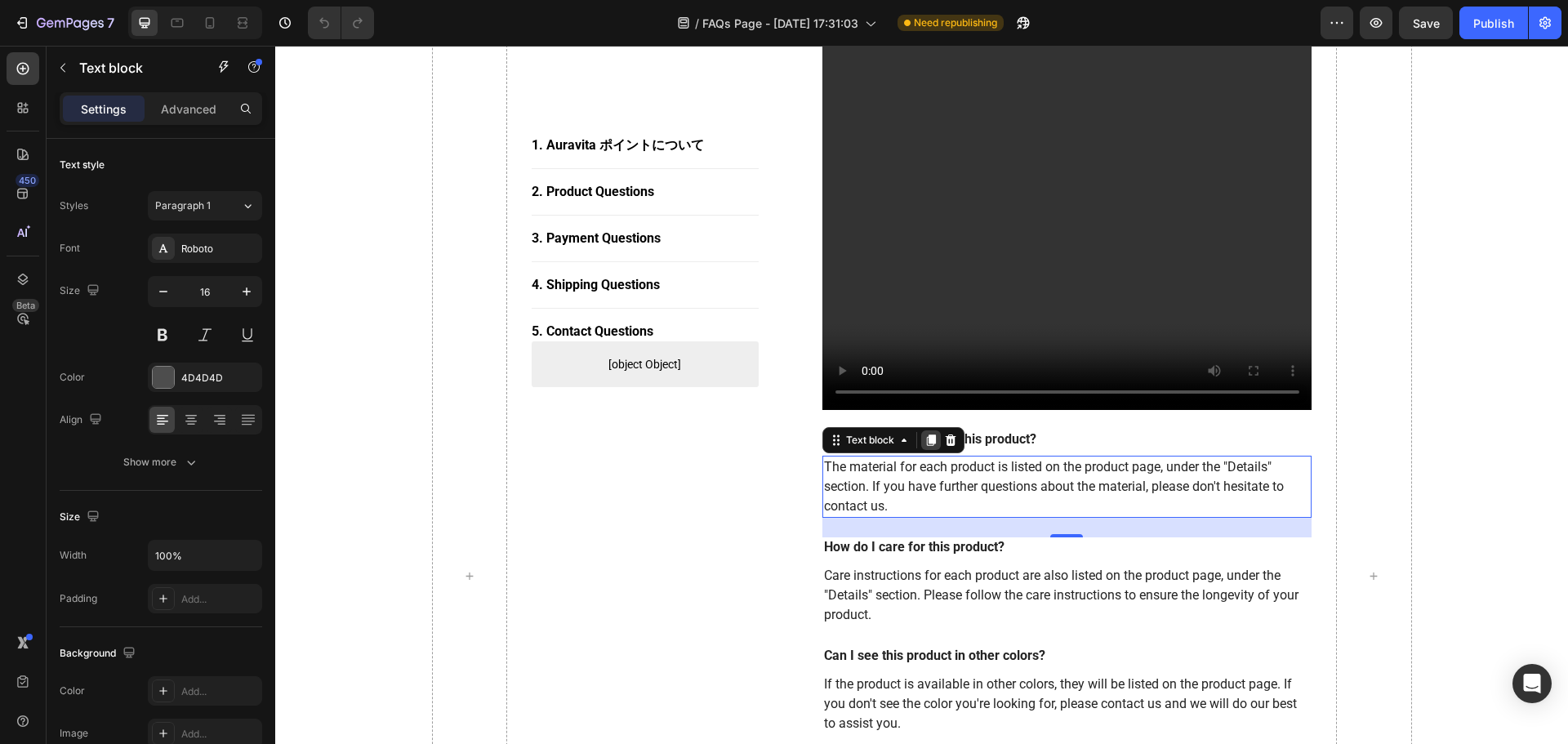
click at [927, 444] on icon at bounding box center [931, 441] width 9 height 12
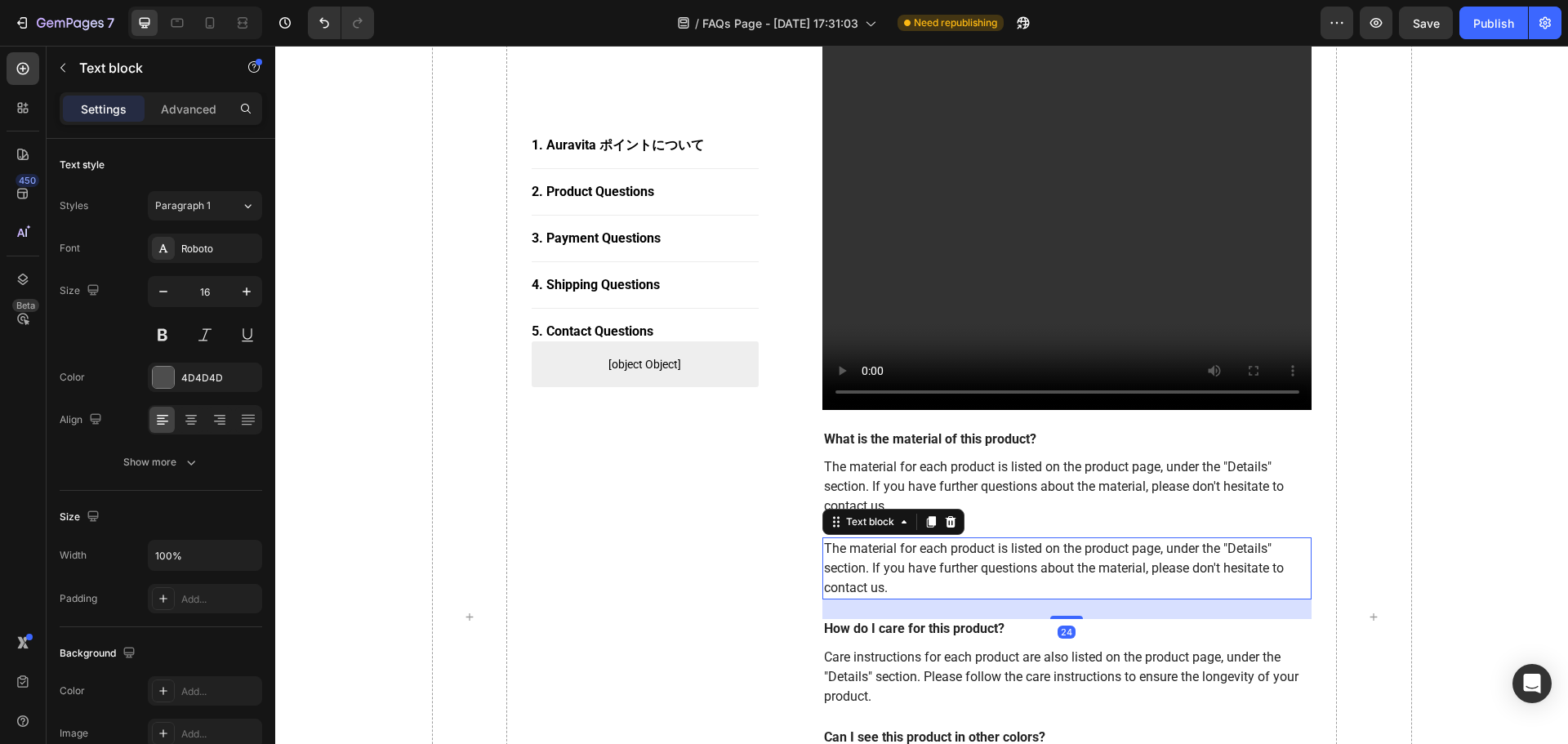
scroll to position [1160, 0]
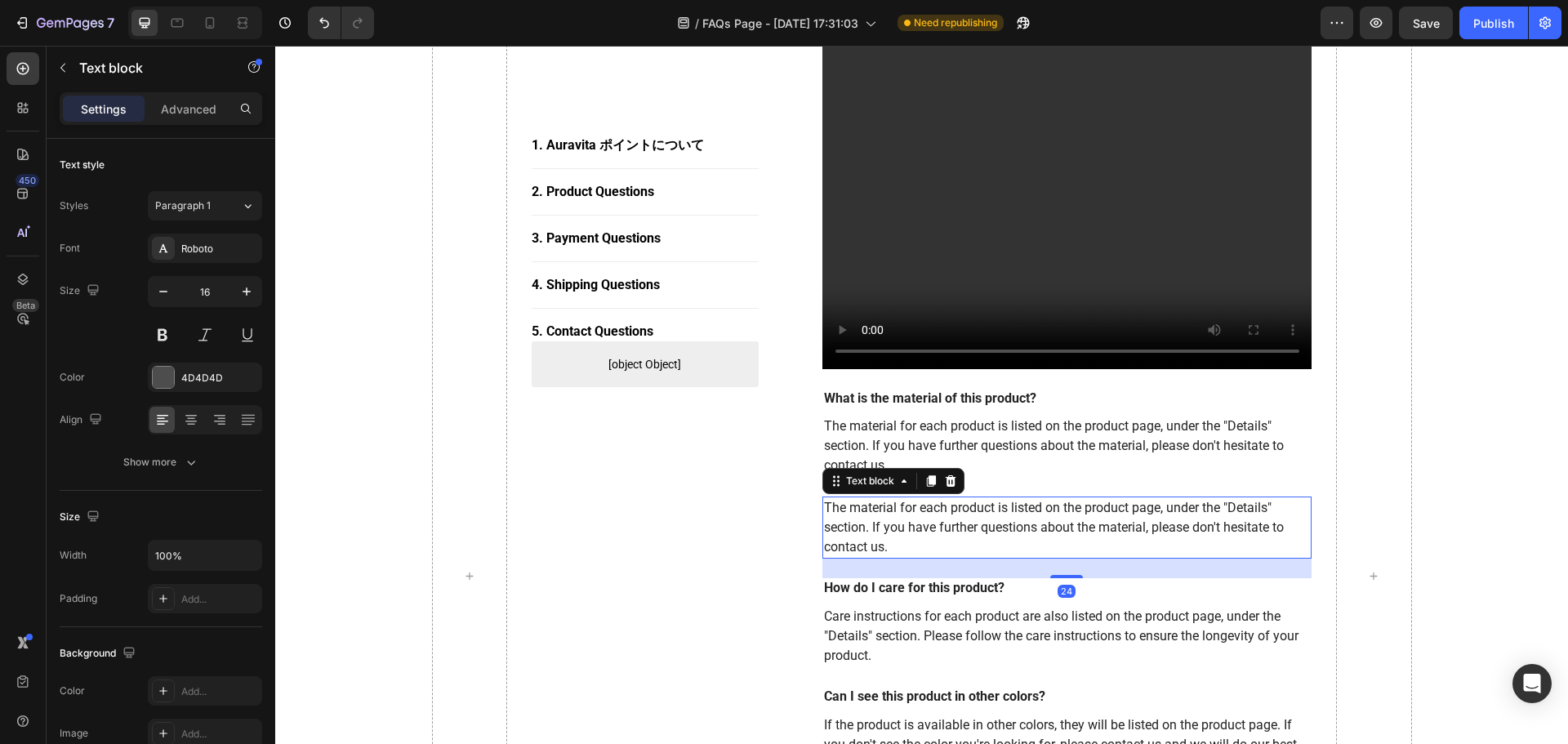
click at [965, 522] on p "The material for each product is listed on the product page, under the "Details…" at bounding box center [1067, 527] width 487 height 59
click at [66, 58] on button "button" at bounding box center [62, 68] width 26 height 26
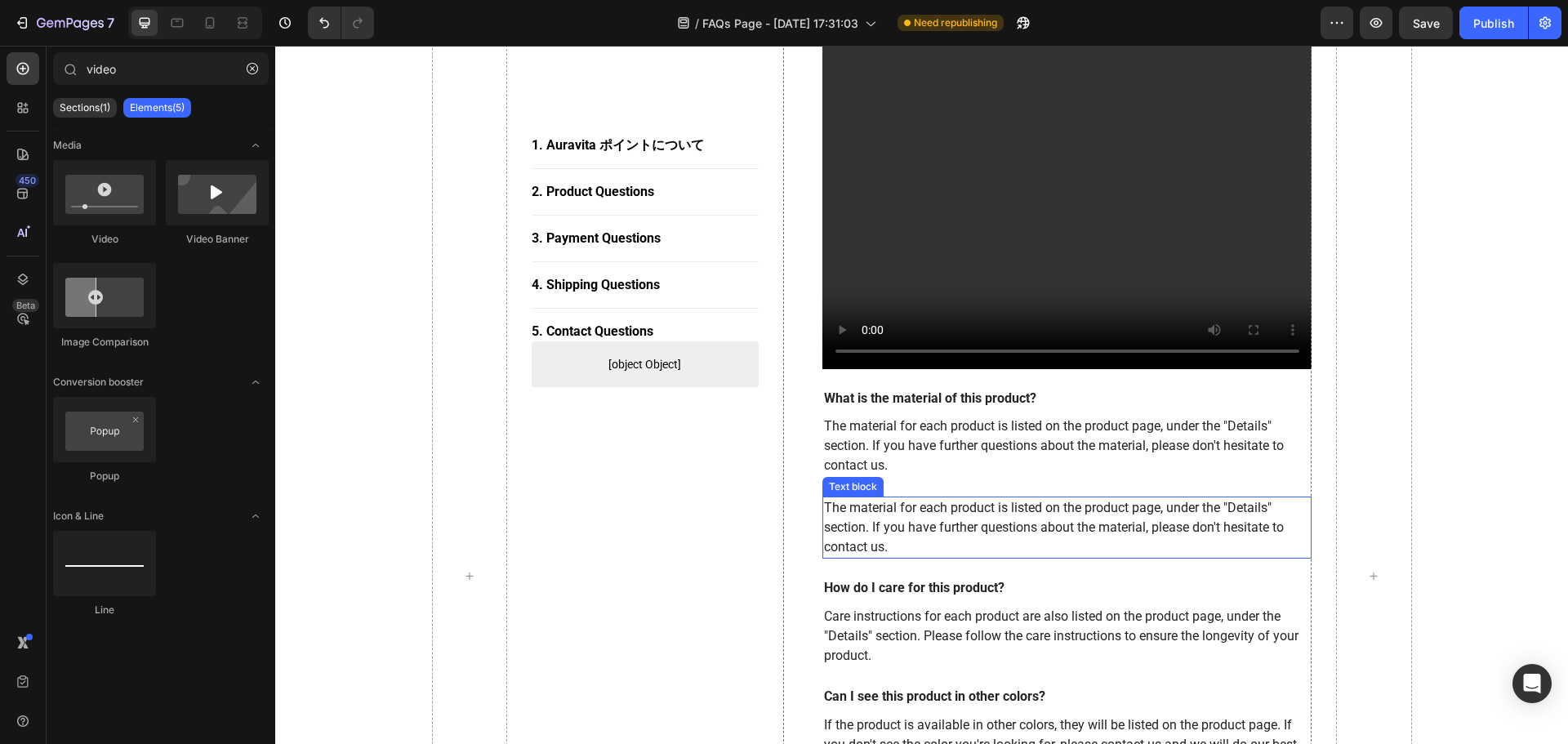
click at [887, 513] on p "The material for each product is listed on the product page, under the "Details…" at bounding box center [1067, 527] width 487 height 59
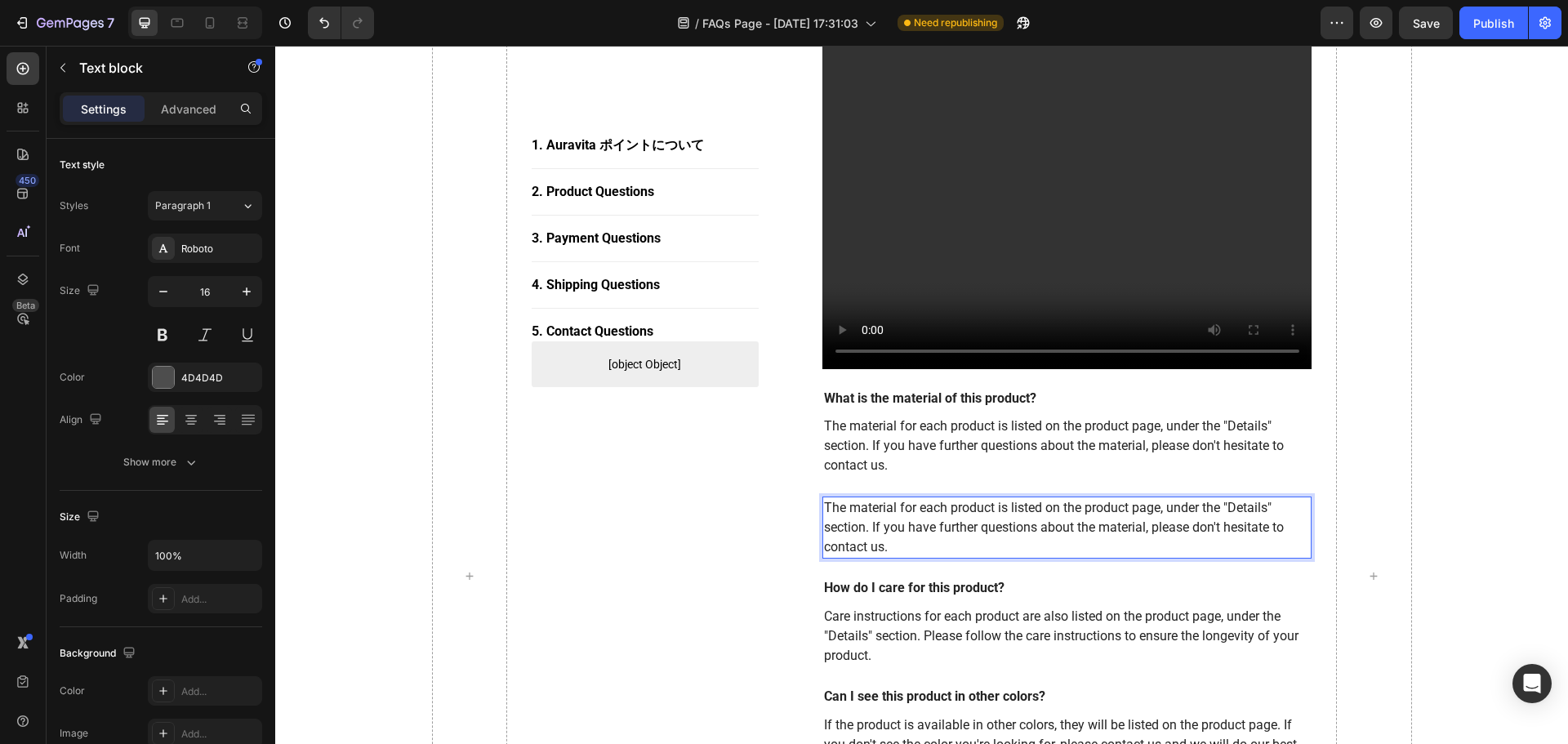
click at [911, 544] on p "The material for each product is listed on the product page, under the "Details…" at bounding box center [1067, 527] width 487 height 59
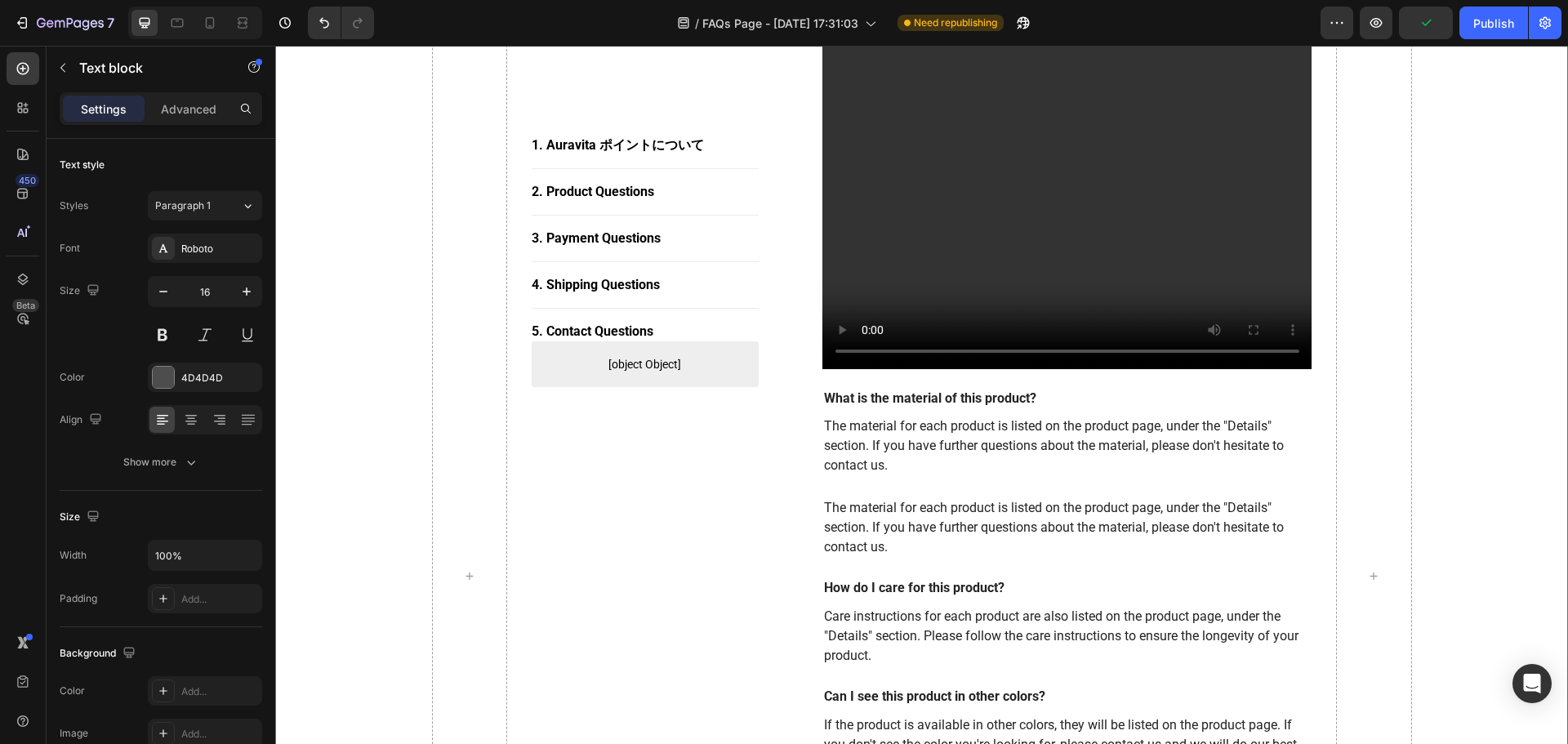
click at [1447, 483] on div "1. [PERSON_NAME] ポイントについて Button Title Line 2. Product Questions Button Title L…" at bounding box center [921, 576] width 1268 height 2805
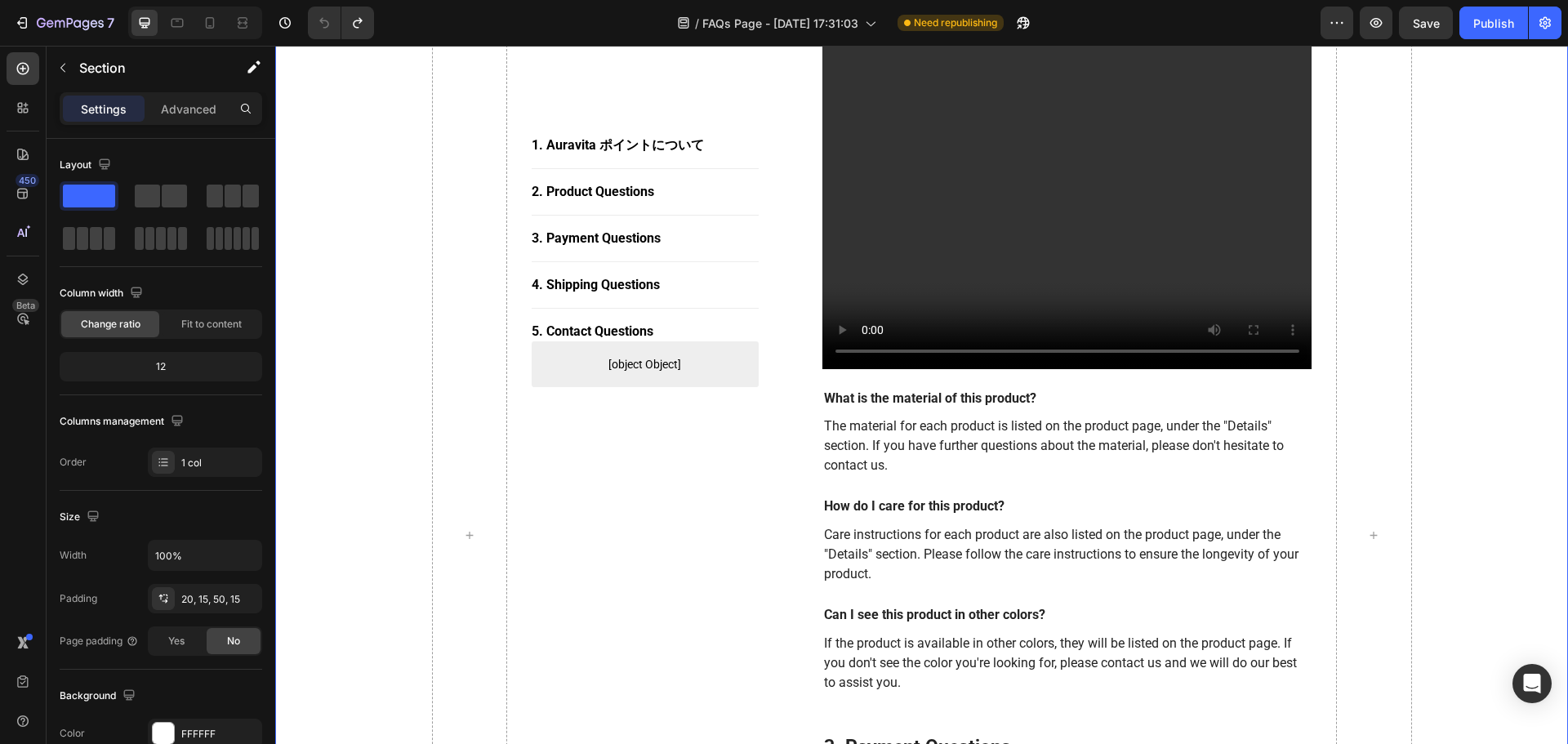
scroll to position [1119, 0]
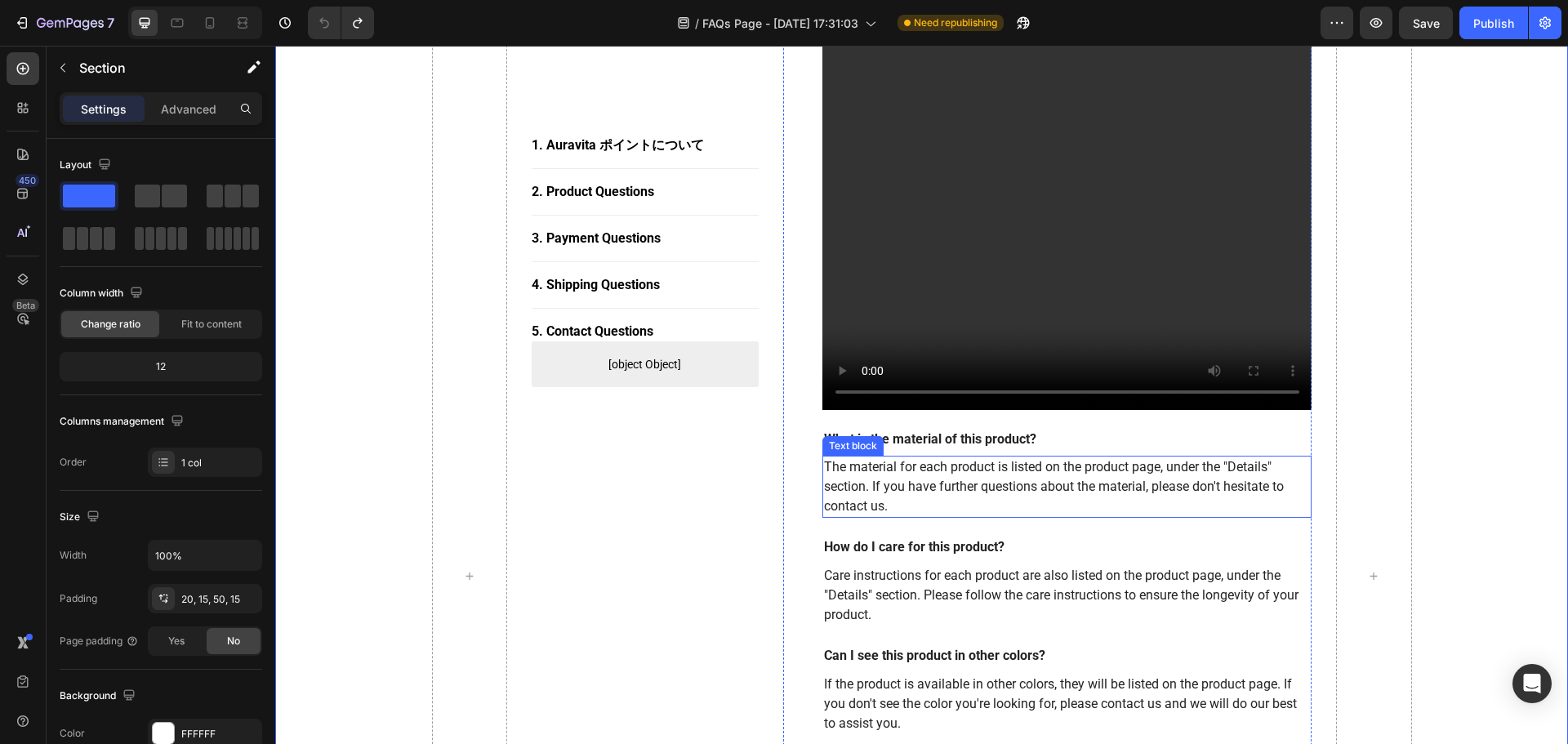
click at [929, 496] on p "The material for each product is listed on the product page, under the "Details…" at bounding box center [1067, 486] width 487 height 59
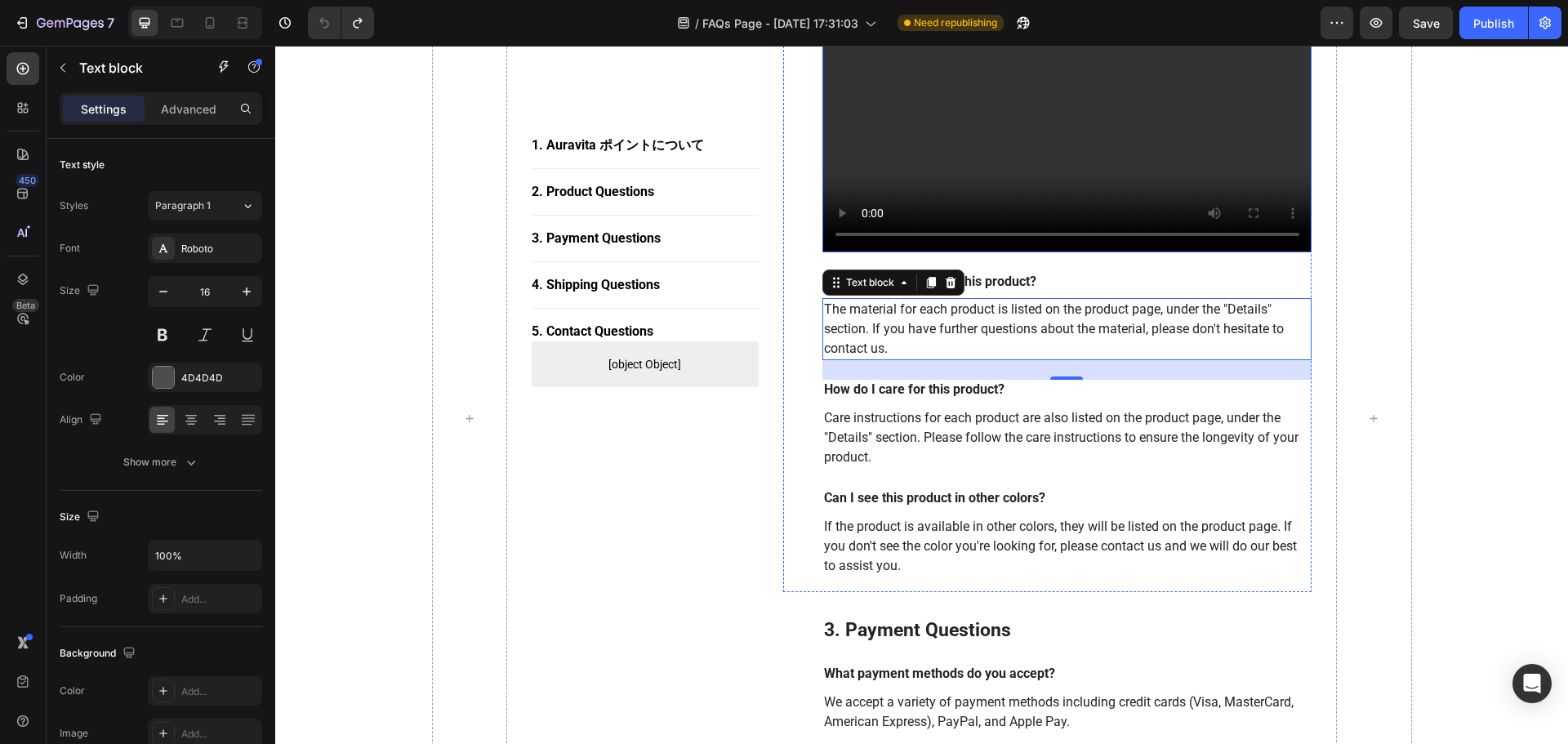
scroll to position [1364, 0]
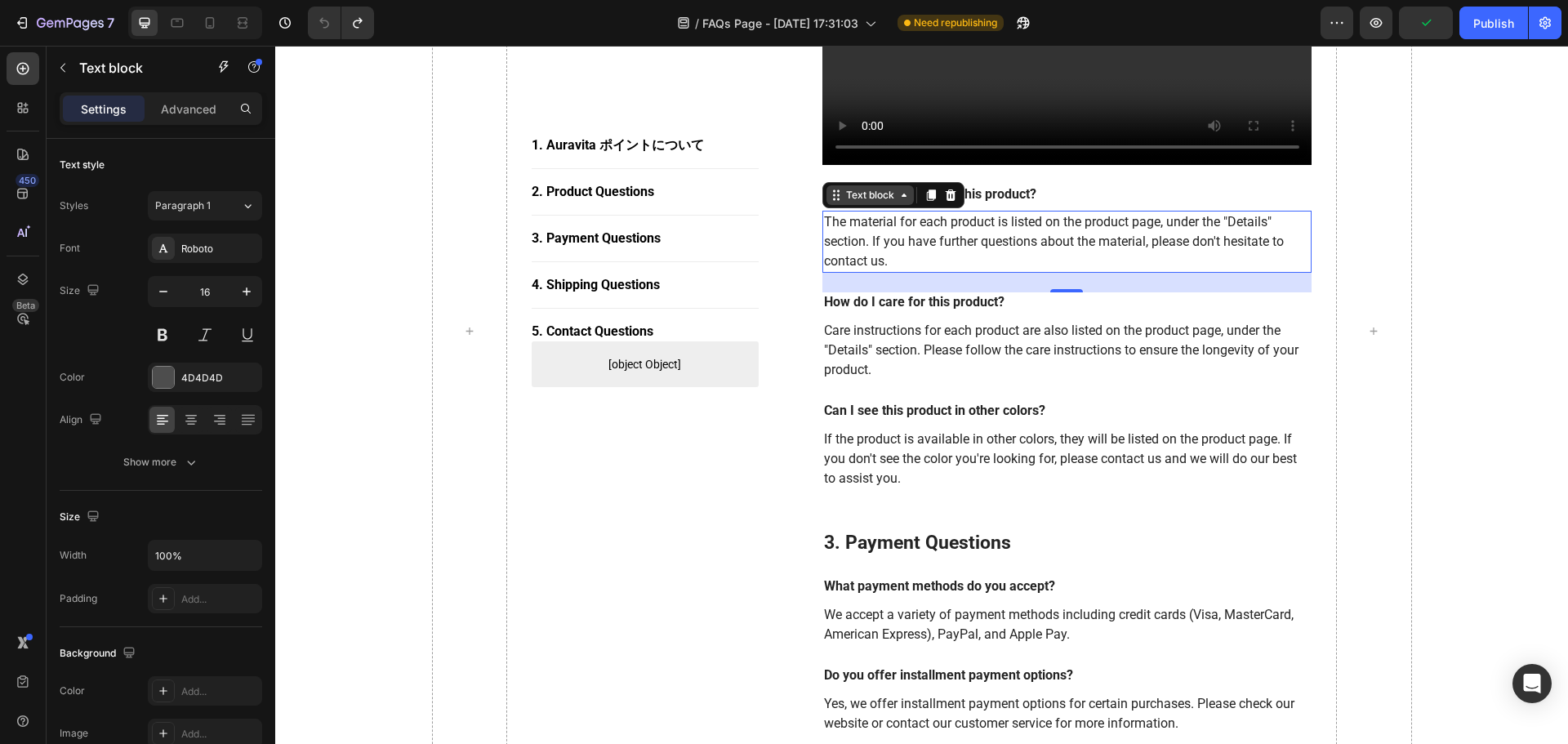
click at [902, 196] on icon at bounding box center [904, 195] width 5 height 4
click at [897, 240] on p "The material for each product is listed on the product page, under the "Details…" at bounding box center [1067, 241] width 487 height 59
click at [901, 236] on p "The material for each product is listed on the product page, under the "Details…" at bounding box center [1067, 241] width 487 height 59
click at [901, 233] on p "The material for each product is listed on the product page, under the "Details…" at bounding box center [1067, 241] width 487 height 59
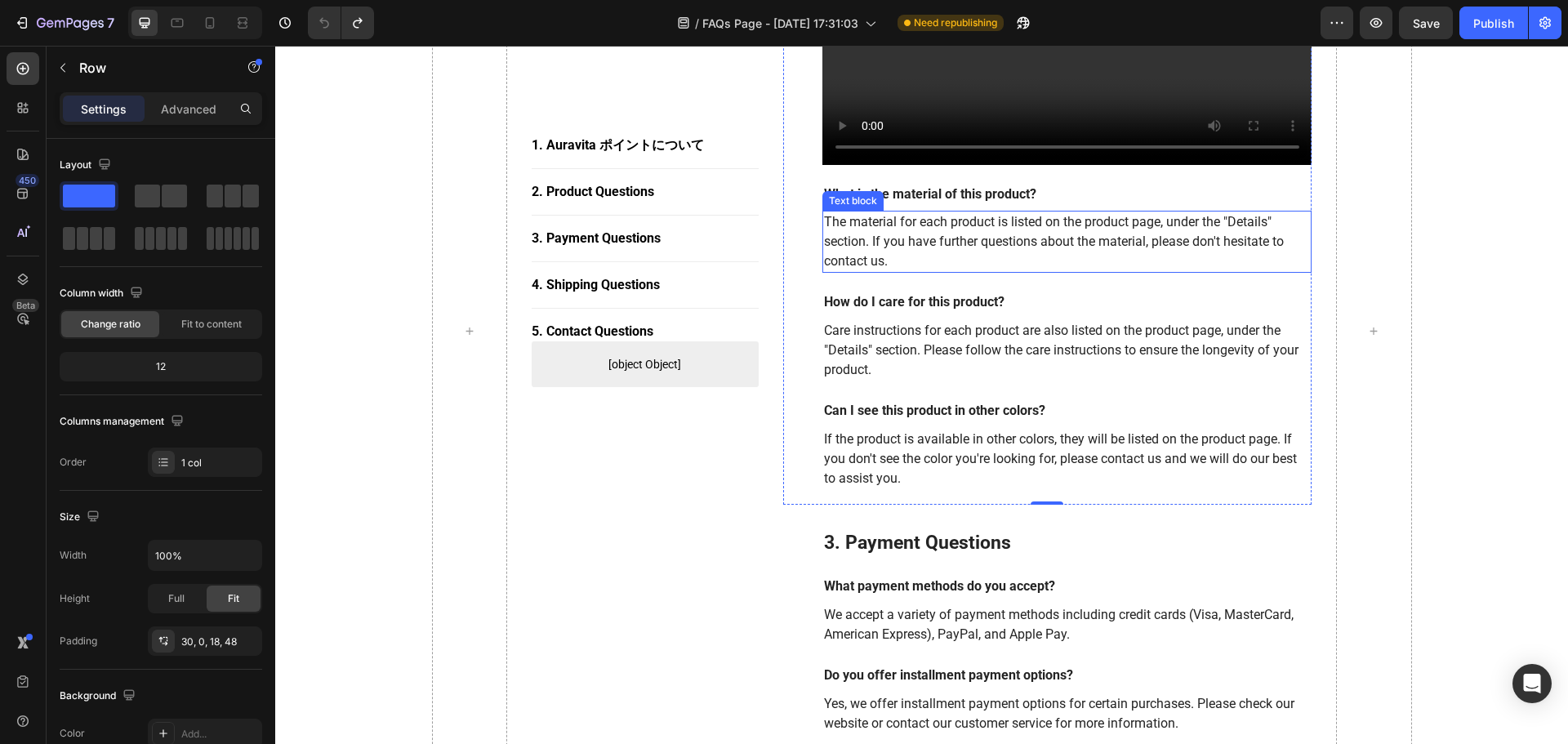
click at [878, 239] on p "The material for each product is listed on the product page, under the "Details…" at bounding box center [1067, 241] width 487 height 59
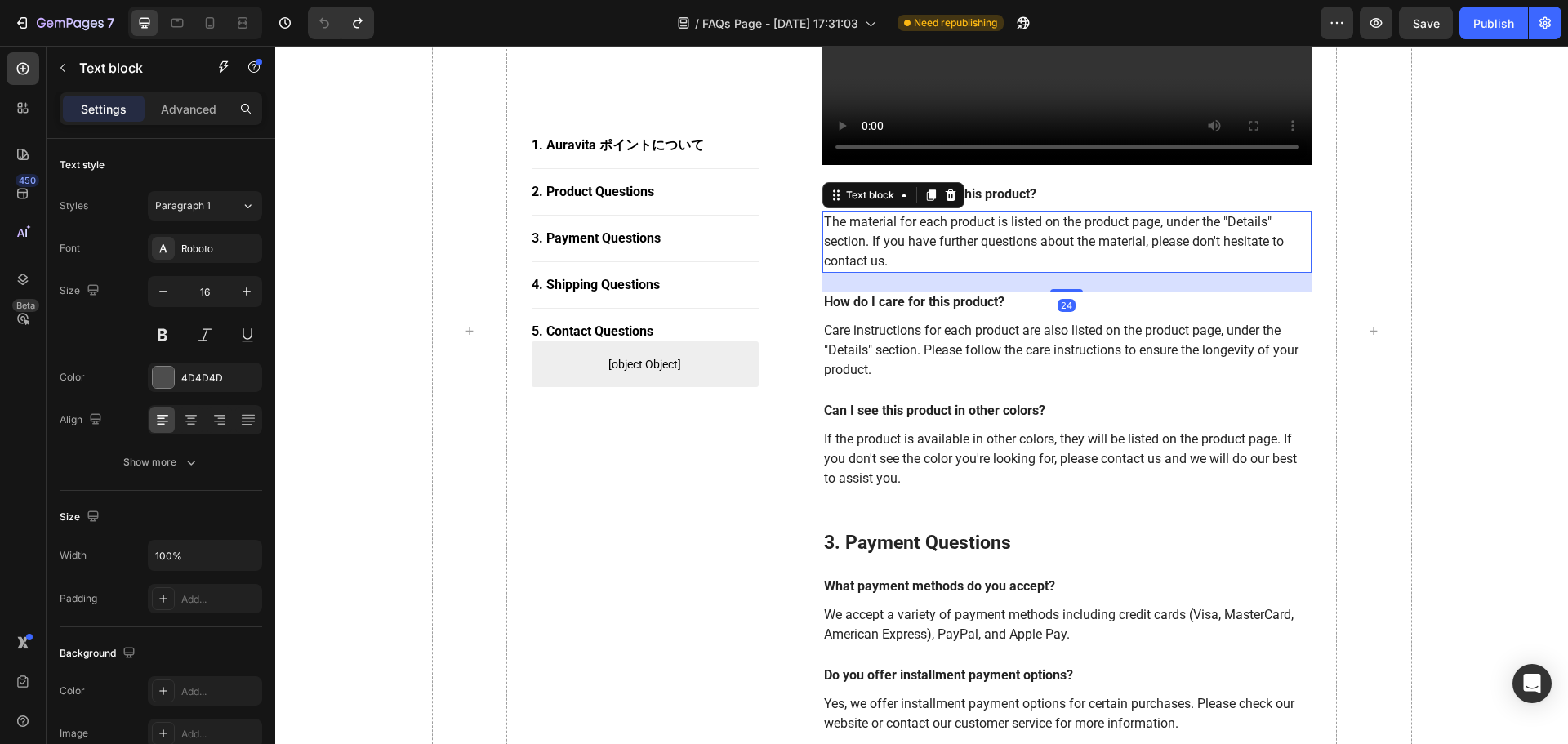
click at [927, 195] on icon at bounding box center [931, 196] width 9 height 12
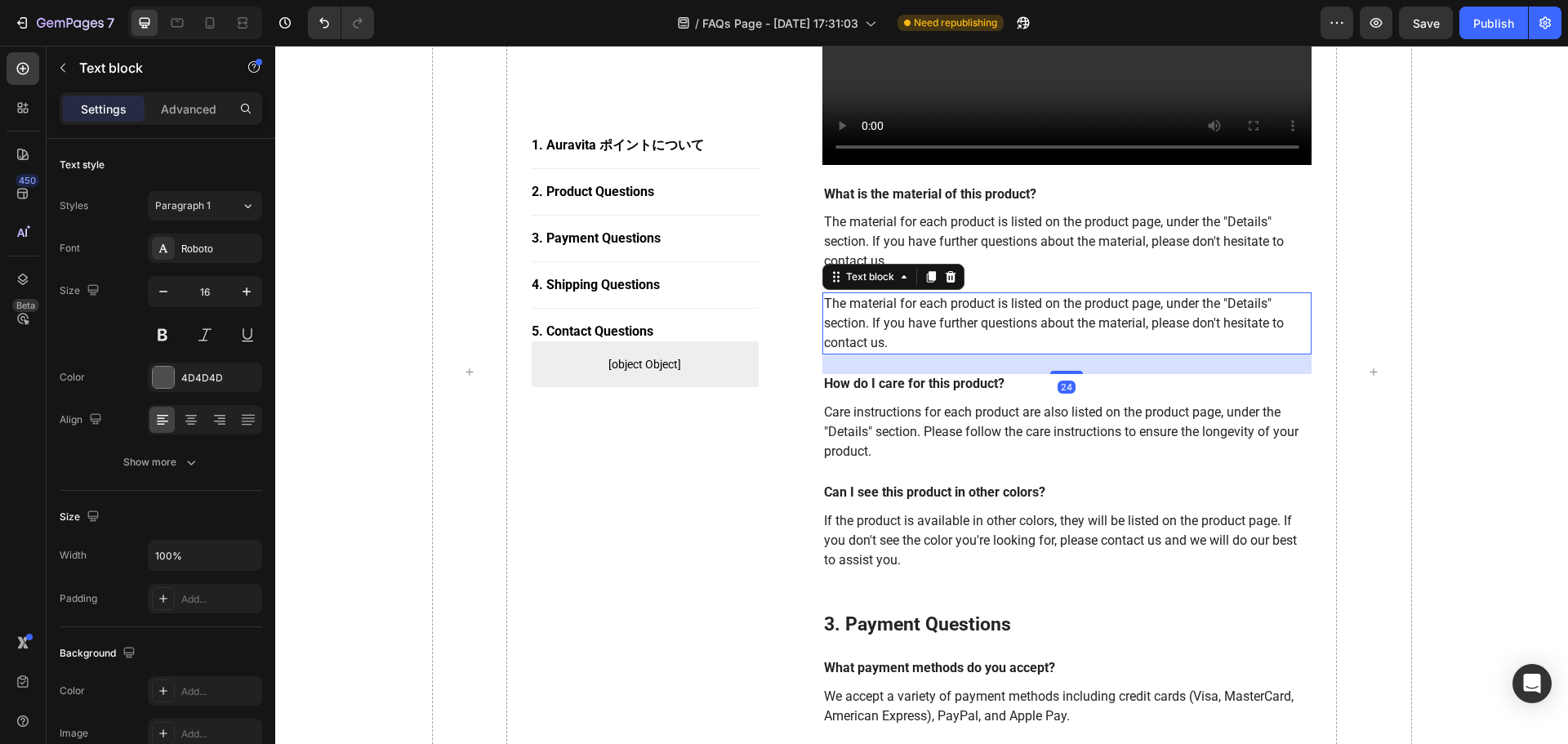
scroll to position [1405, 0]
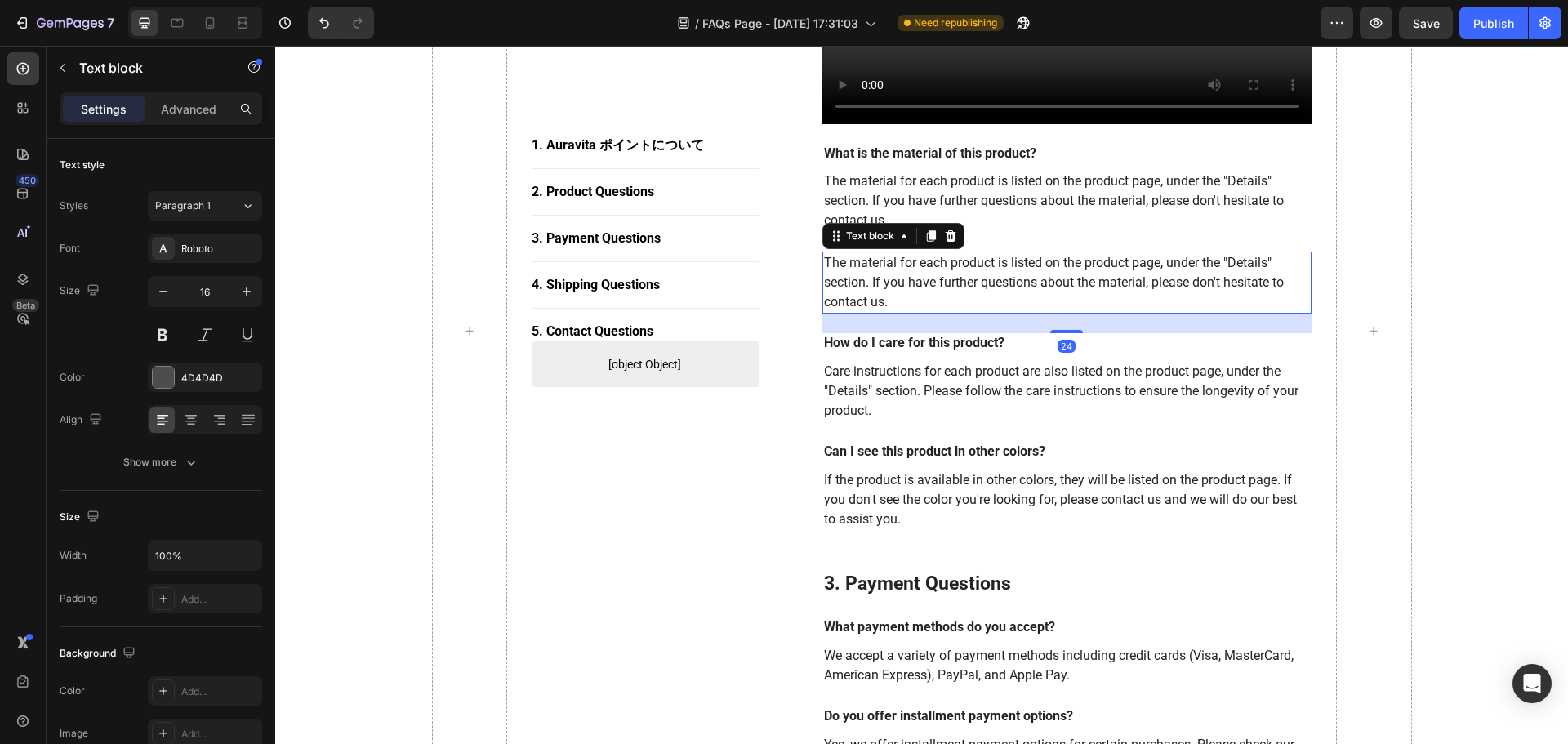
click at [904, 265] on p "The material for each product is listed on the product page, under the "Details…" at bounding box center [1067, 282] width 487 height 59
click at [67, 69] on icon "button" at bounding box center [62, 68] width 13 height 13
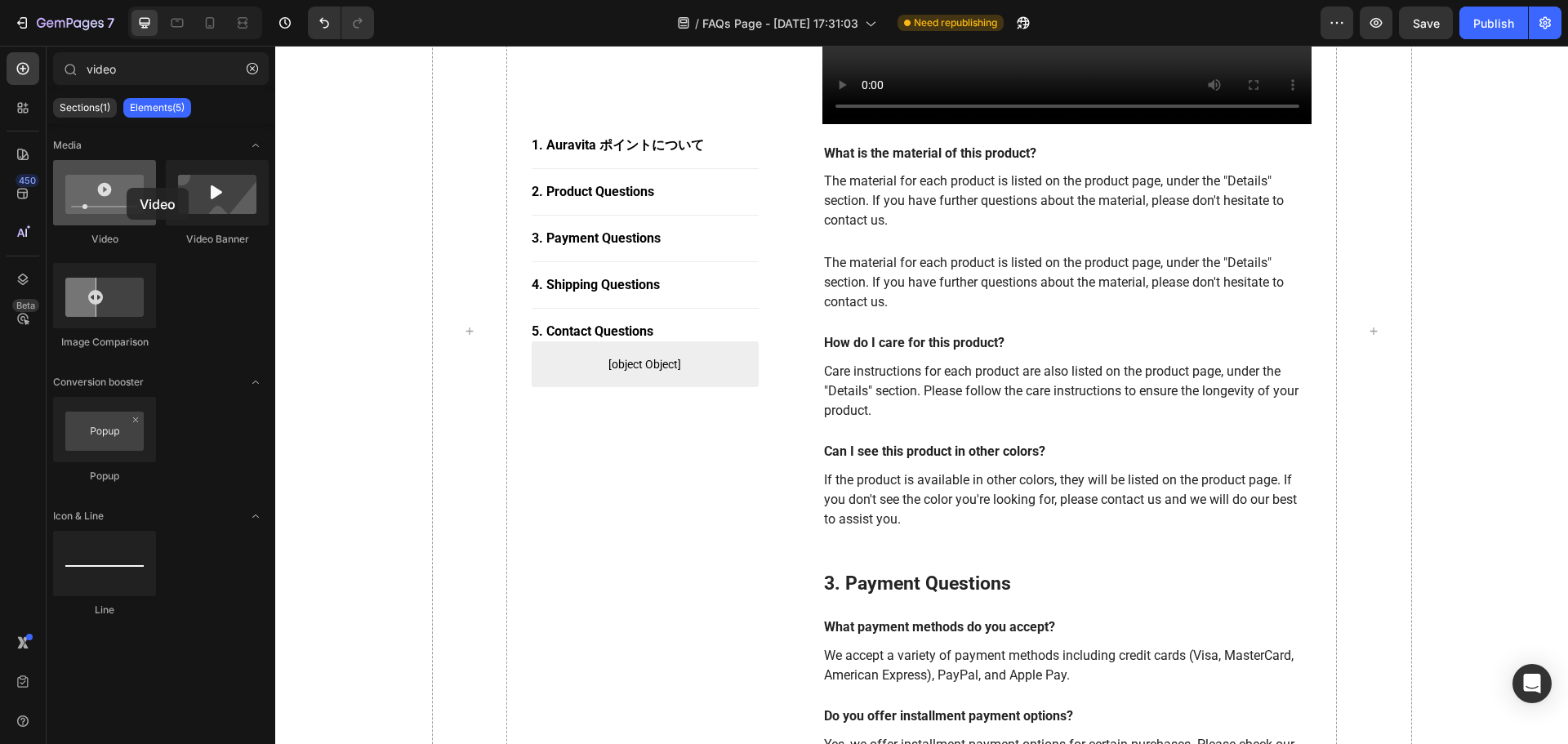
click at [127, 188] on div at bounding box center [105, 193] width 103 height 65
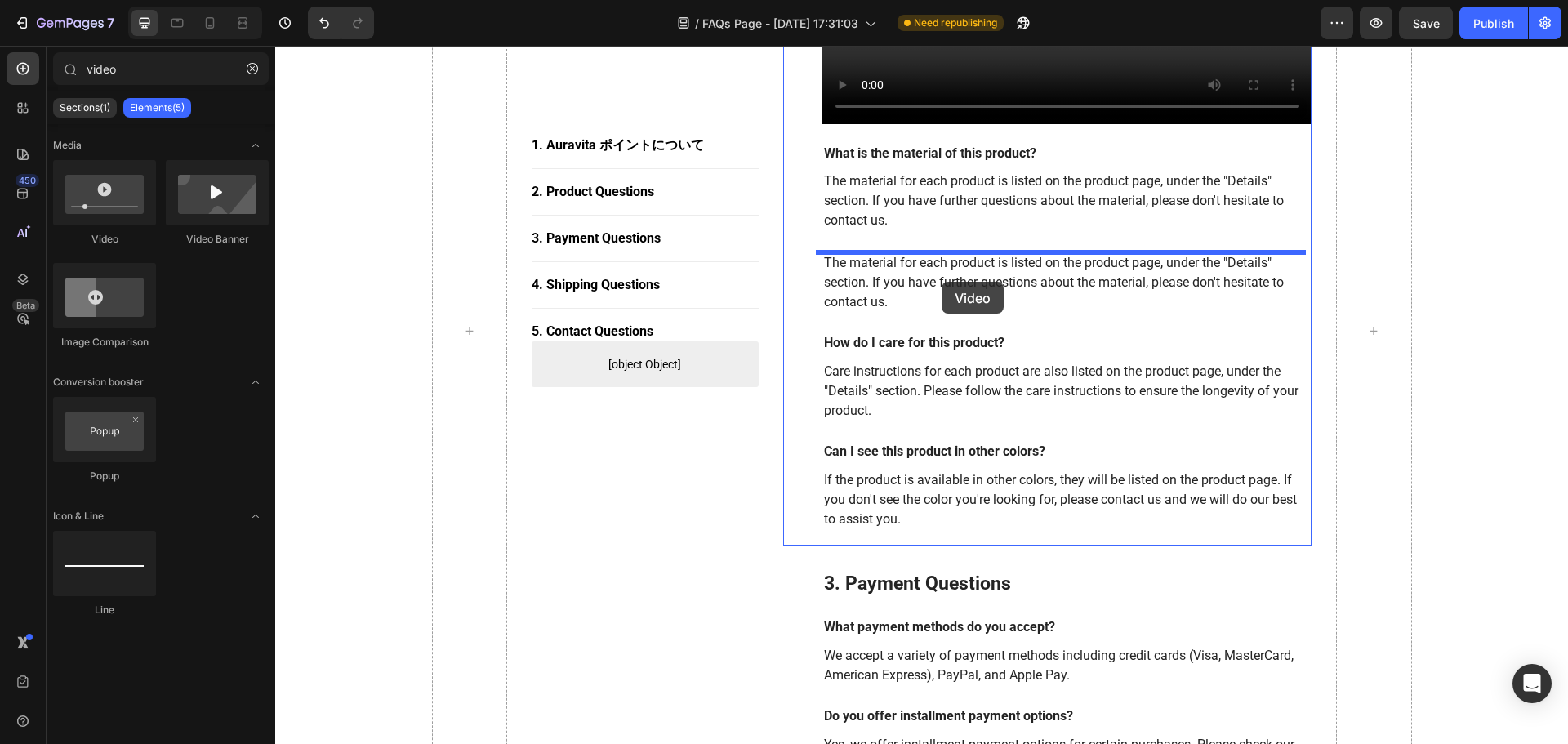
drag, startPoint x: 402, startPoint y: 234, endPoint x: 939, endPoint y: 281, distance: 539.1
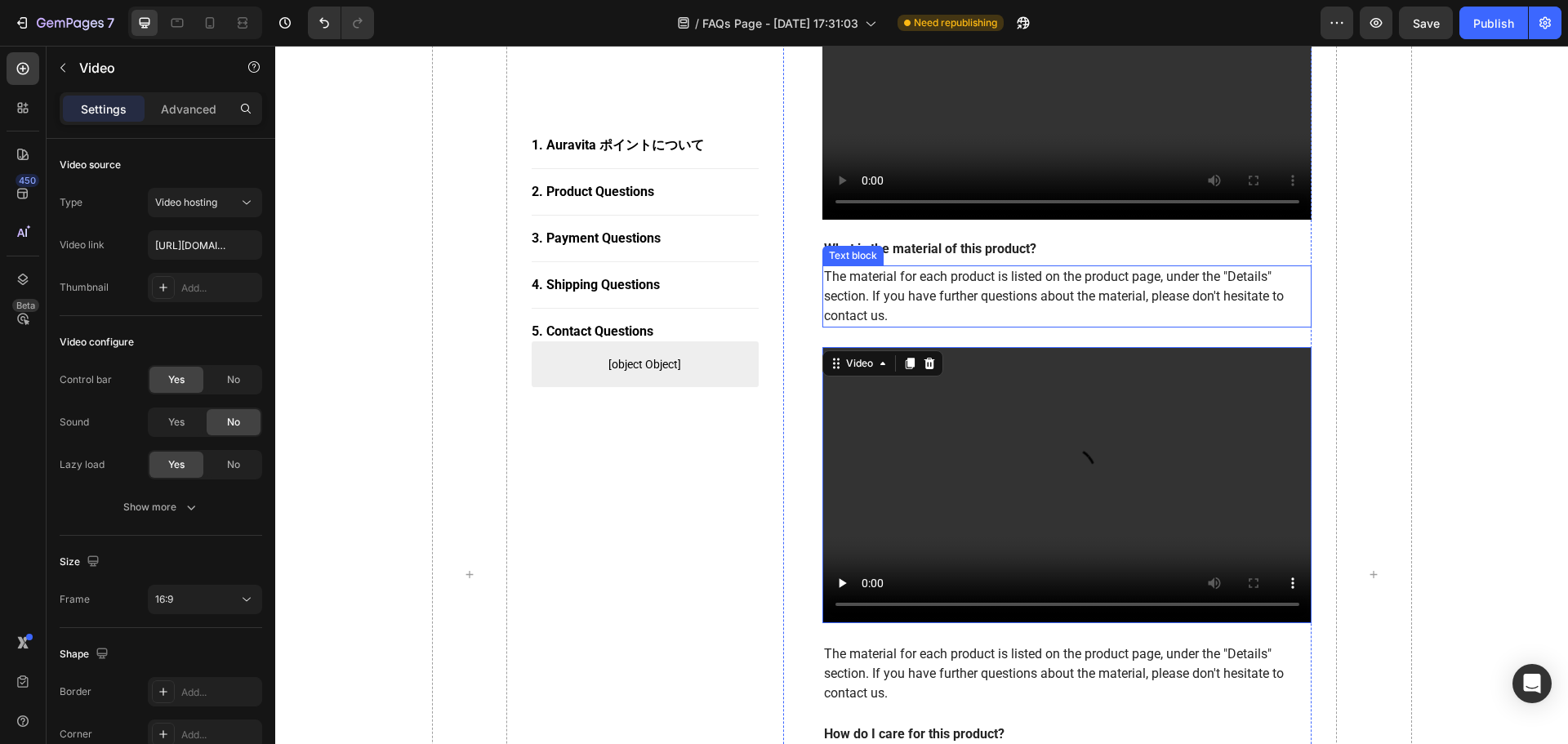
scroll to position [1308, 0]
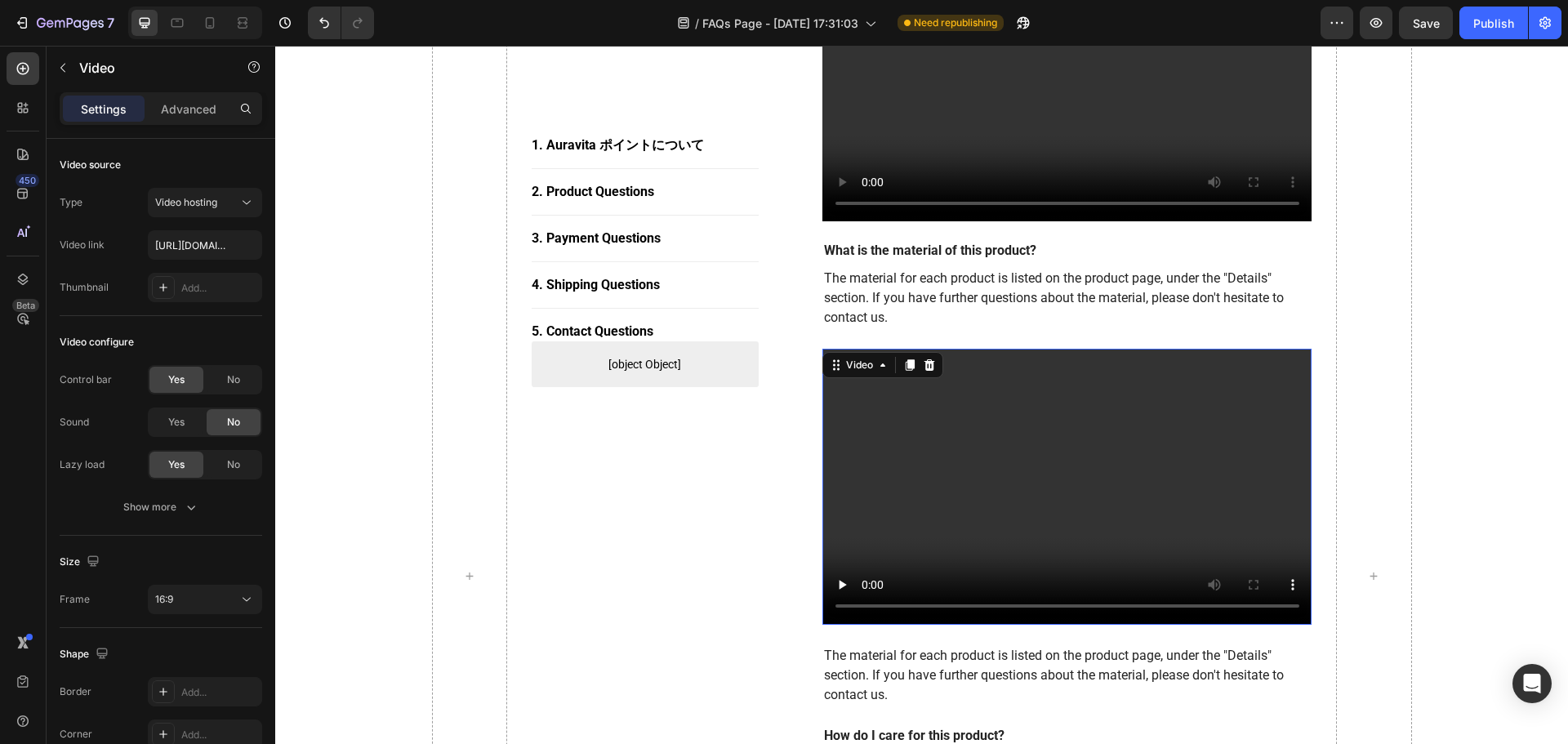
click at [953, 466] on video at bounding box center [1067, 486] width 490 height 276
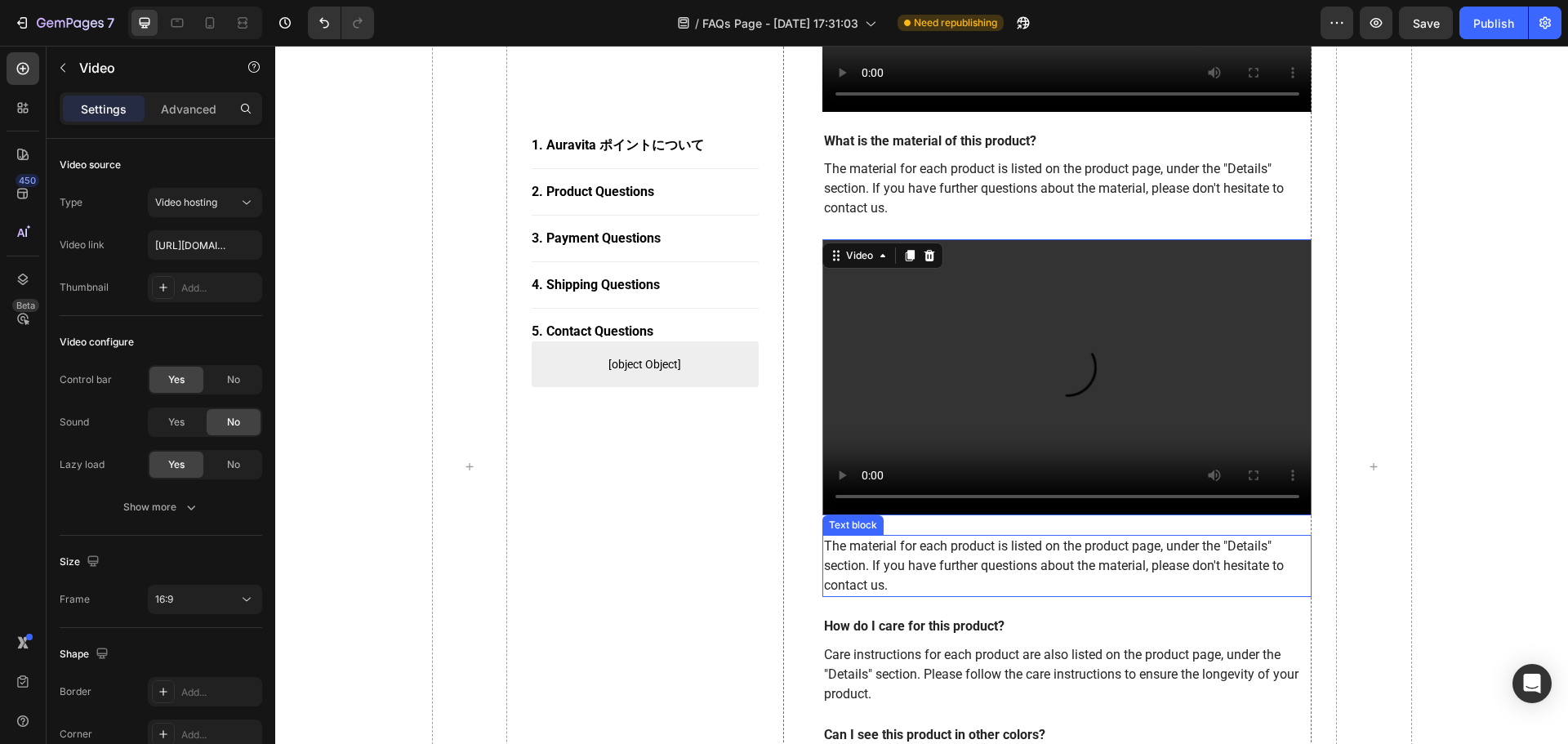
scroll to position [1553, 0]
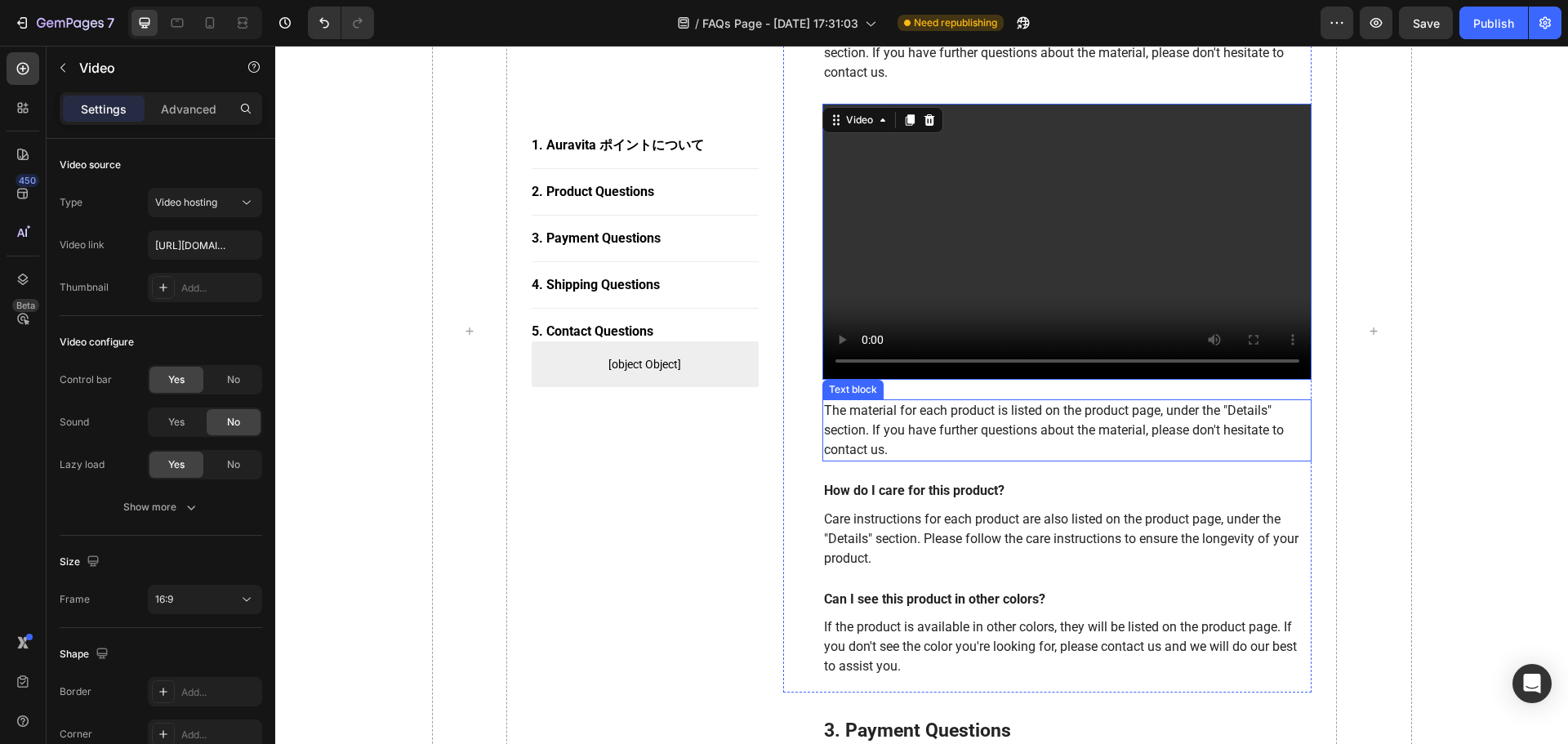
click at [1049, 447] on p "The material for each product is listed on the product page, under the "Details…" at bounding box center [1067, 430] width 487 height 59
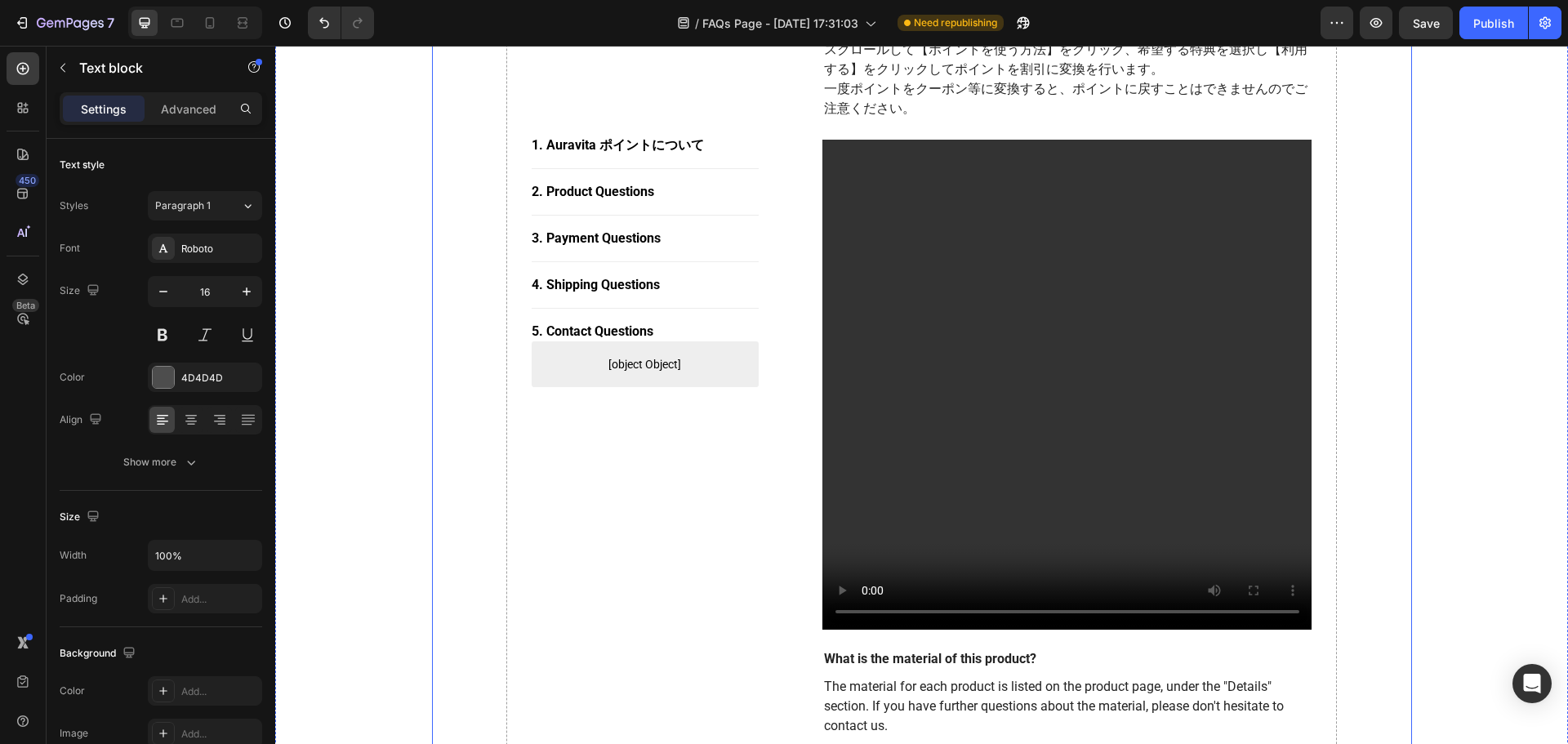
scroll to position [1226, 0]
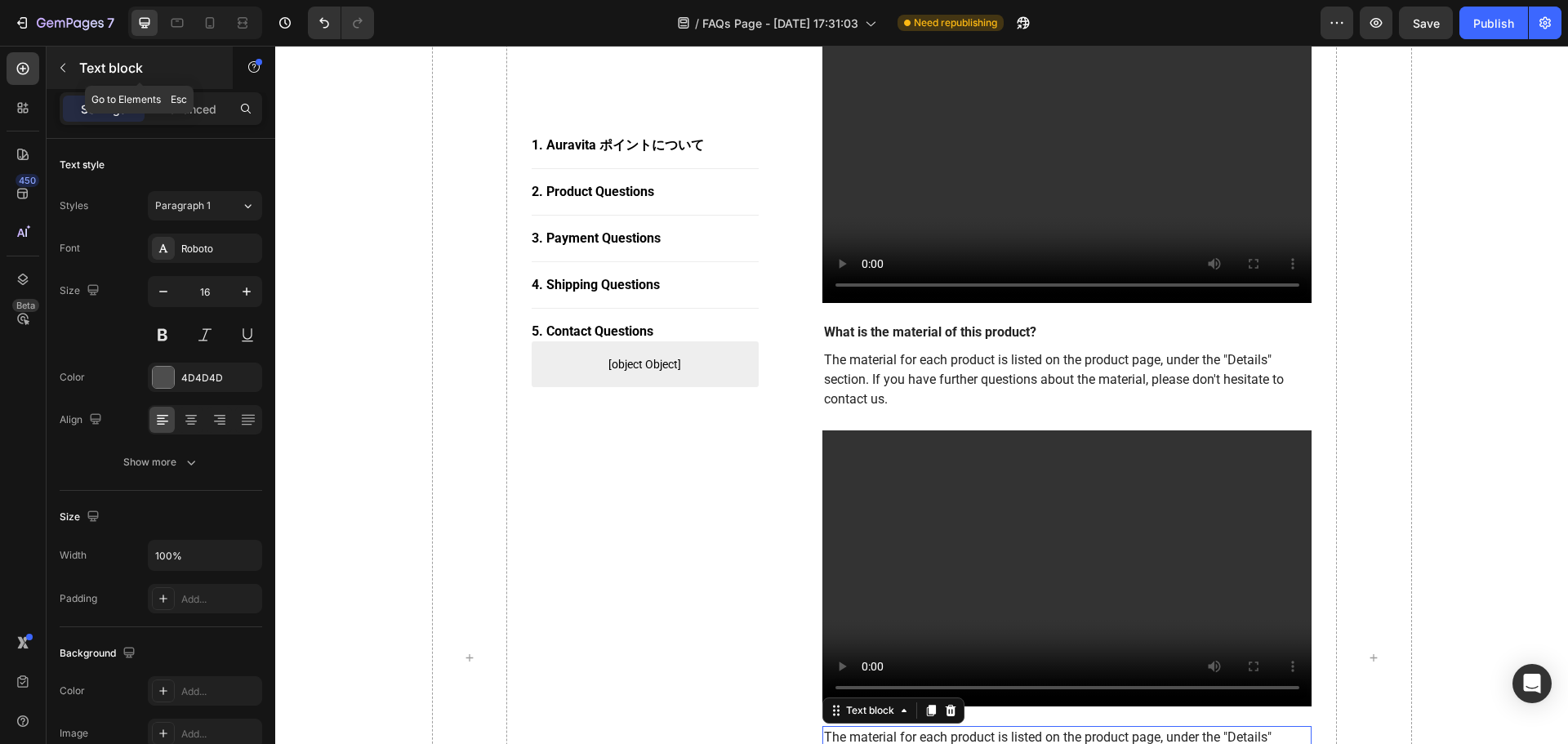
click at [56, 67] on icon "button" at bounding box center [62, 68] width 13 height 13
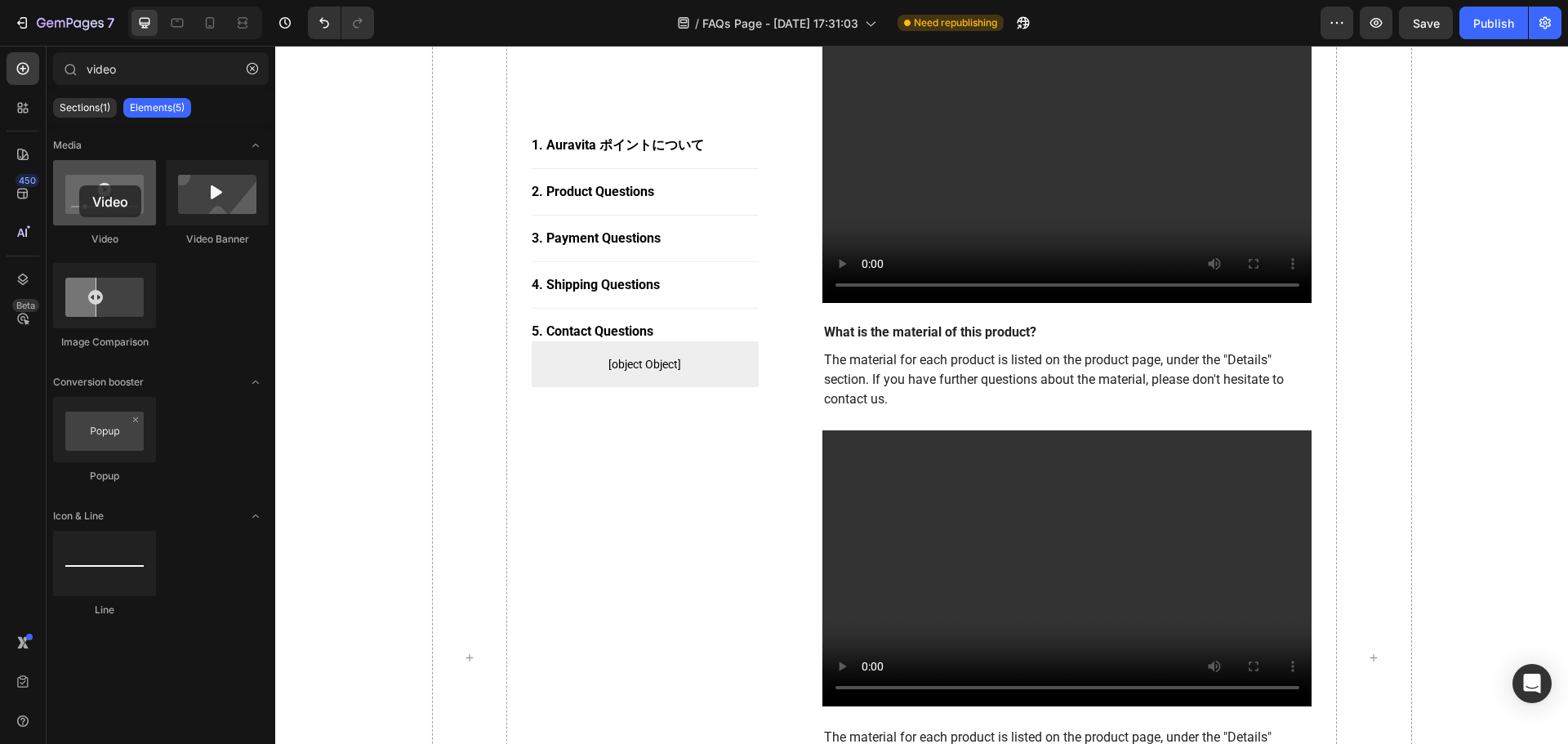
drag, startPoint x: 104, startPoint y: 210, endPoint x: 80, endPoint y: 183, distance: 36.1
click at [80, 184] on div at bounding box center [105, 193] width 103 height 65
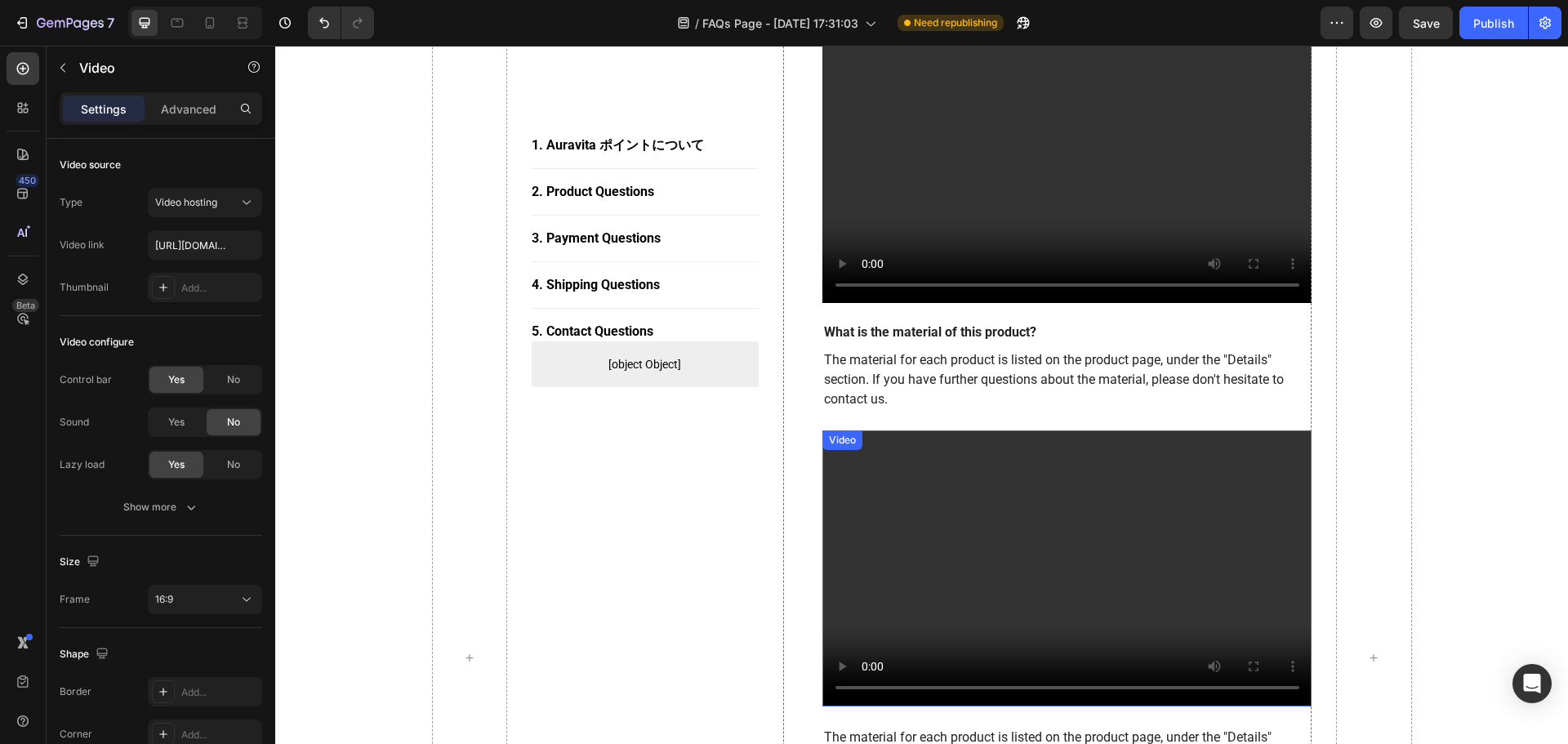
click at [868, 489] on video at bounding box center [1067, 568] width 490 height 276
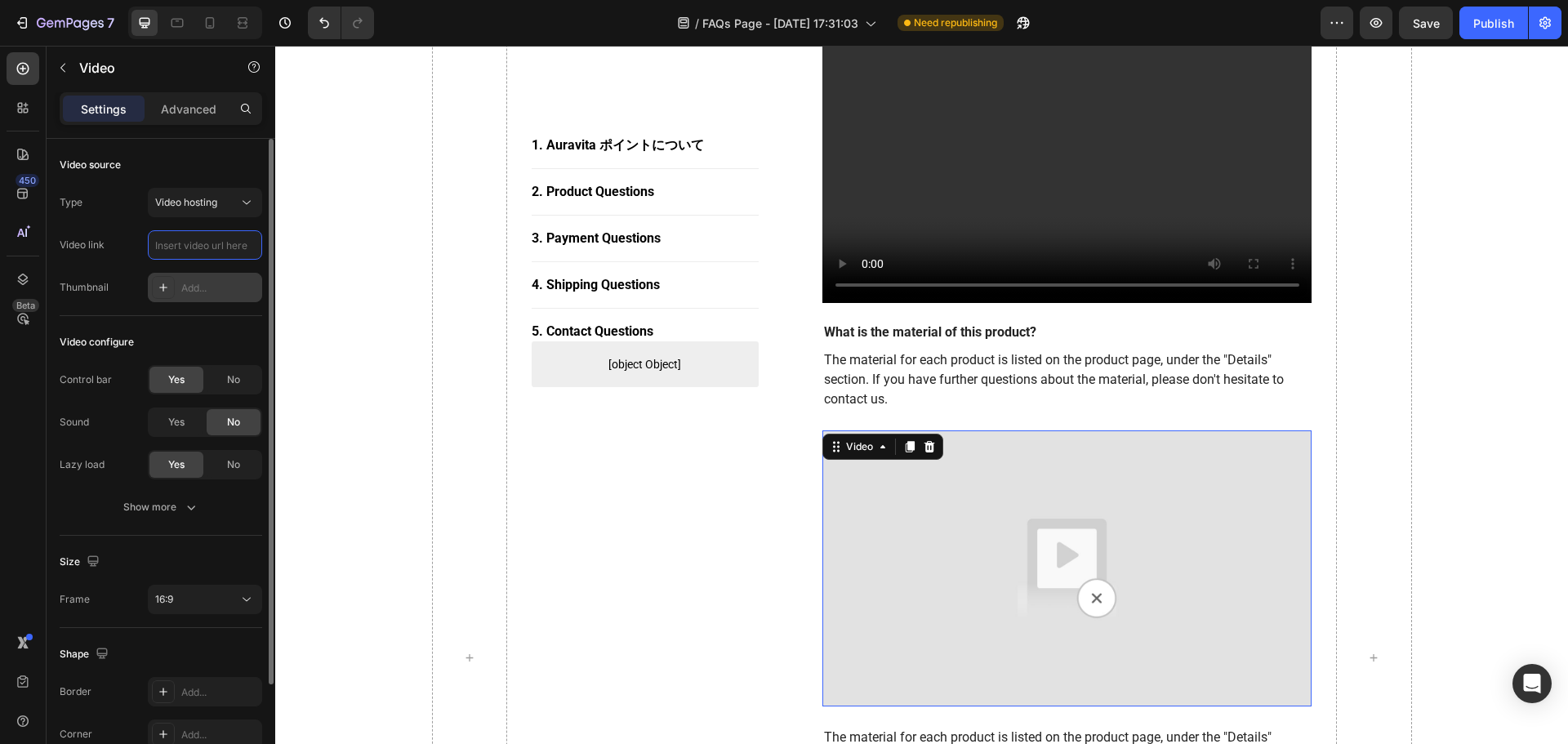
paste input "[URL][DOMAIN_NAME]"
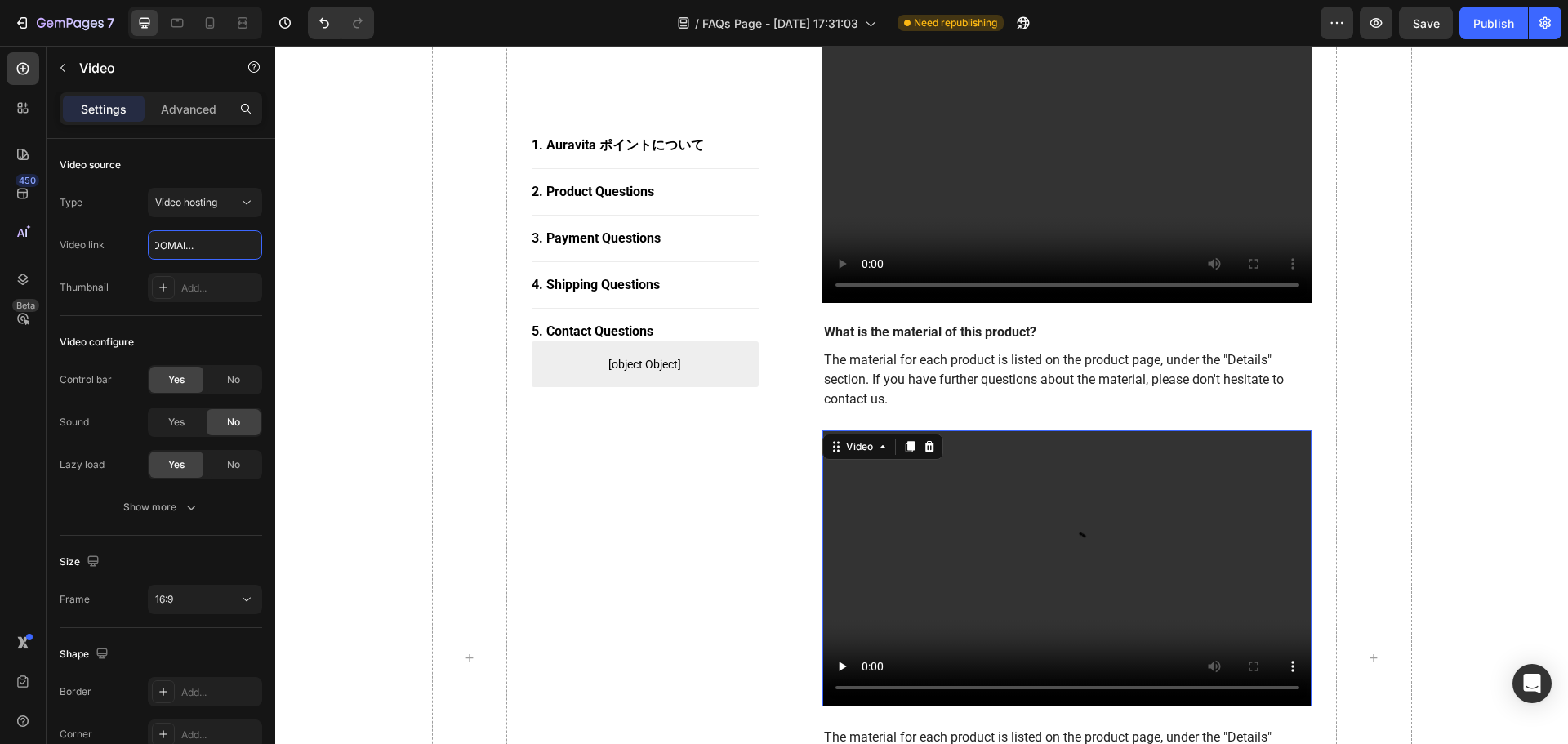
type input "[URL][DOMAIN_NAME]"
click at [1120, 528] on video at bounding box center [1067, 568] width 490 height 276
click at [1144, 492] on video at bounding box center [1067, 568] width 490 height 276
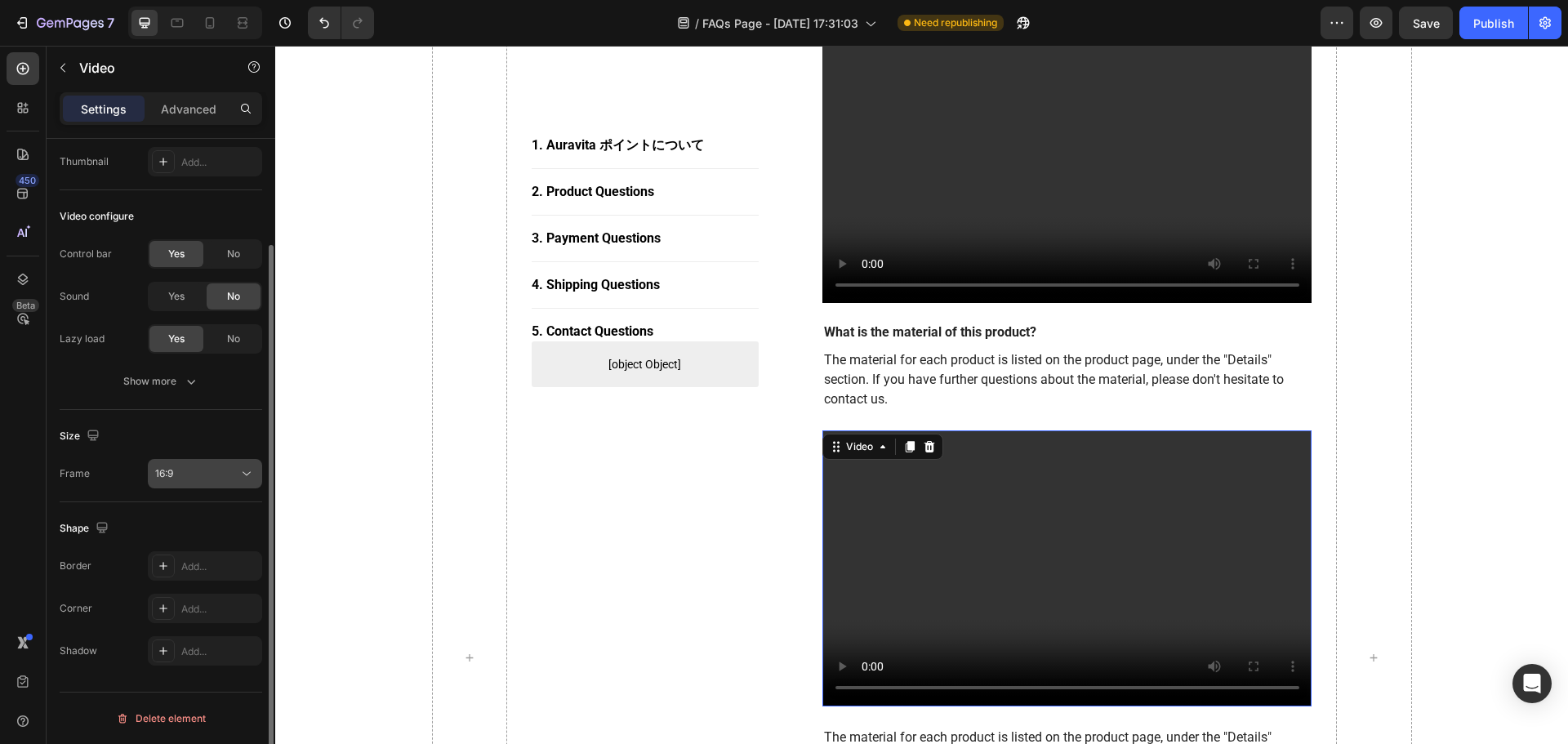
click at [191, 471] on div "16:9" at bounding box center [197, 474] width 83 height 14
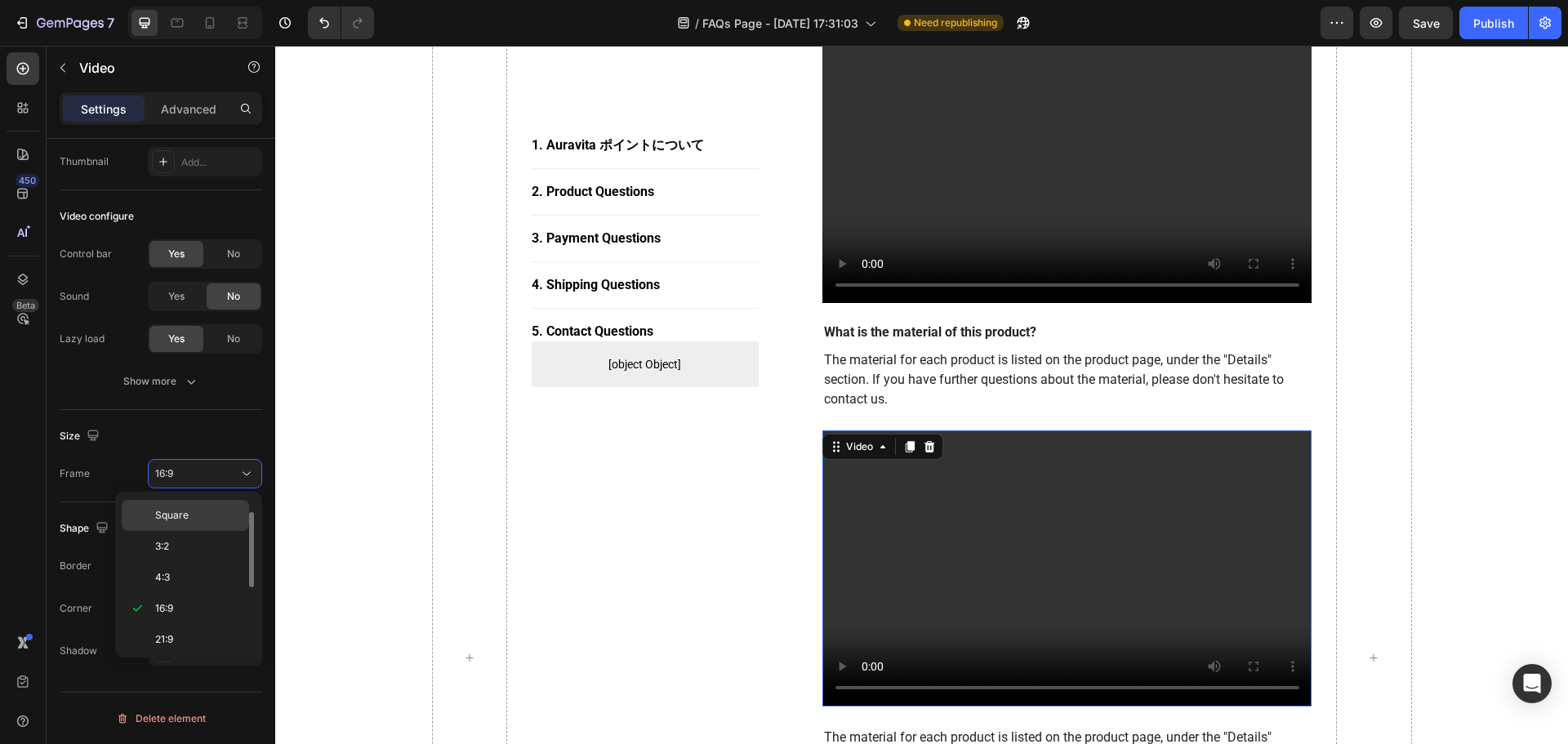
click at [196, 514] on p "Square" at bounding box center [199, 515] width 87 height 14
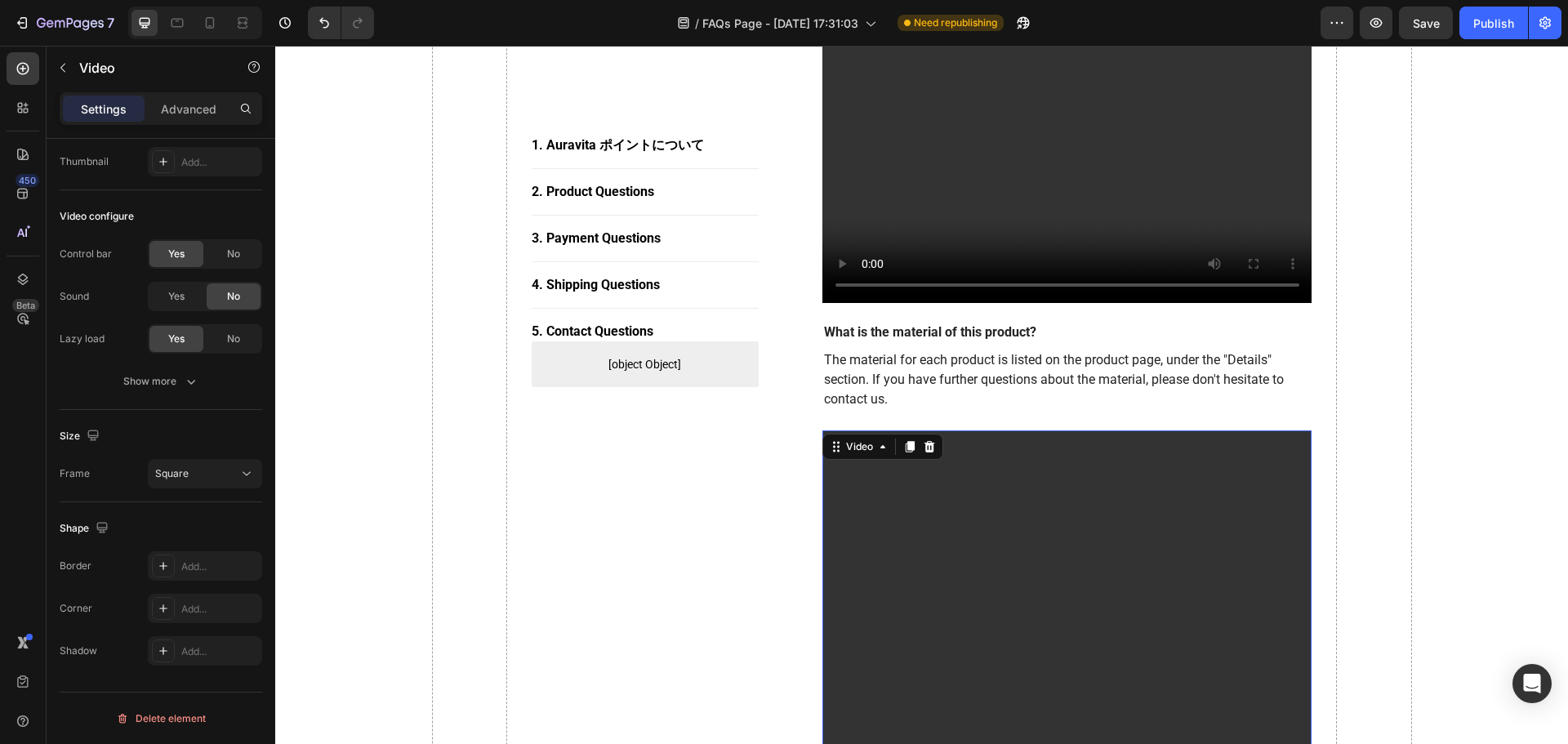
scroll to position [1333, 0]
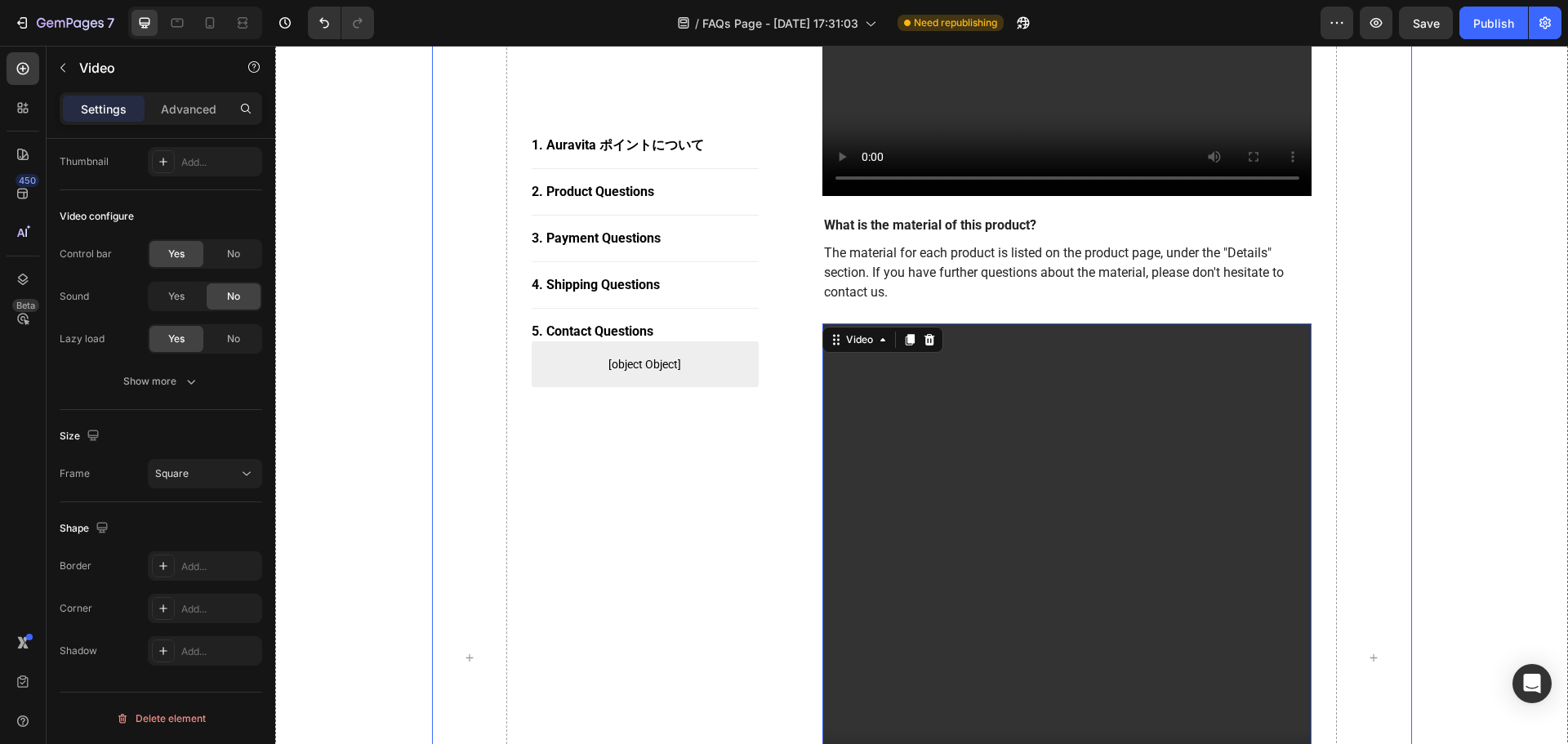
click at [591, 504] on div "1. [PERSON_NAME] ポイントについて Button Title Line 2. Product Questions Button Title L…" at bounding box center [644, 657] width 227 height 3266
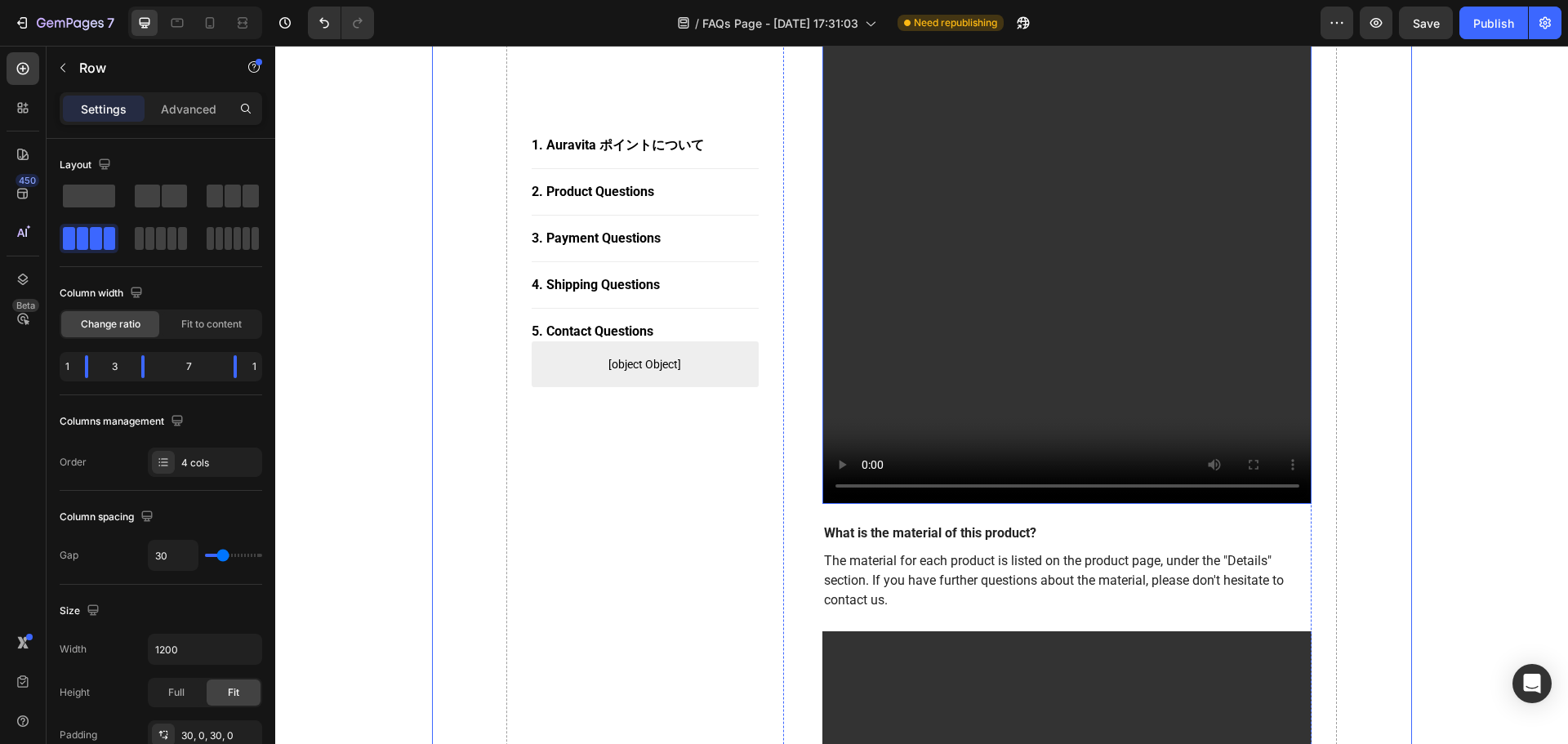
scroll to position [1170, 0]
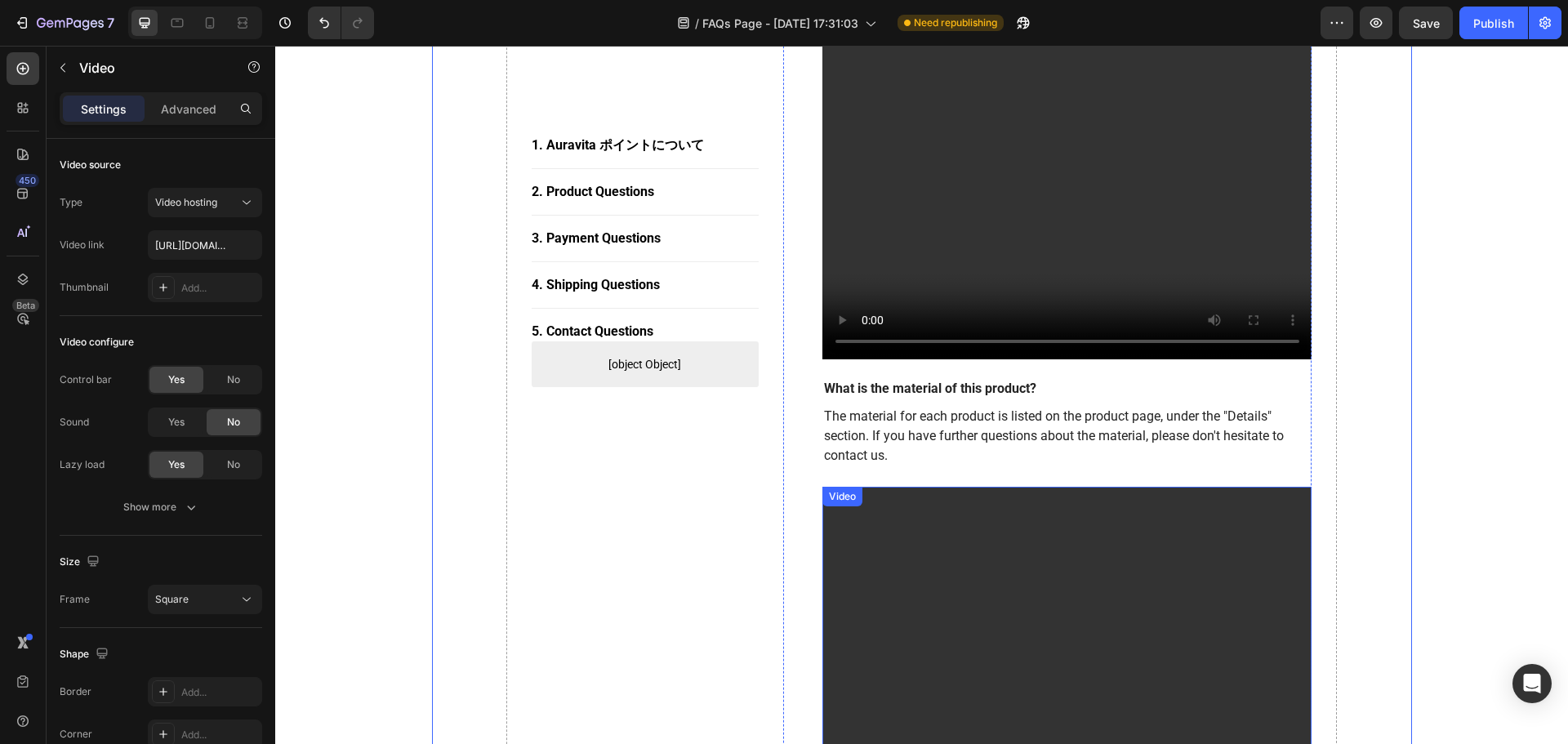
click at [942, 529] on video at bounding box center [1067, 732] width 490 height 490
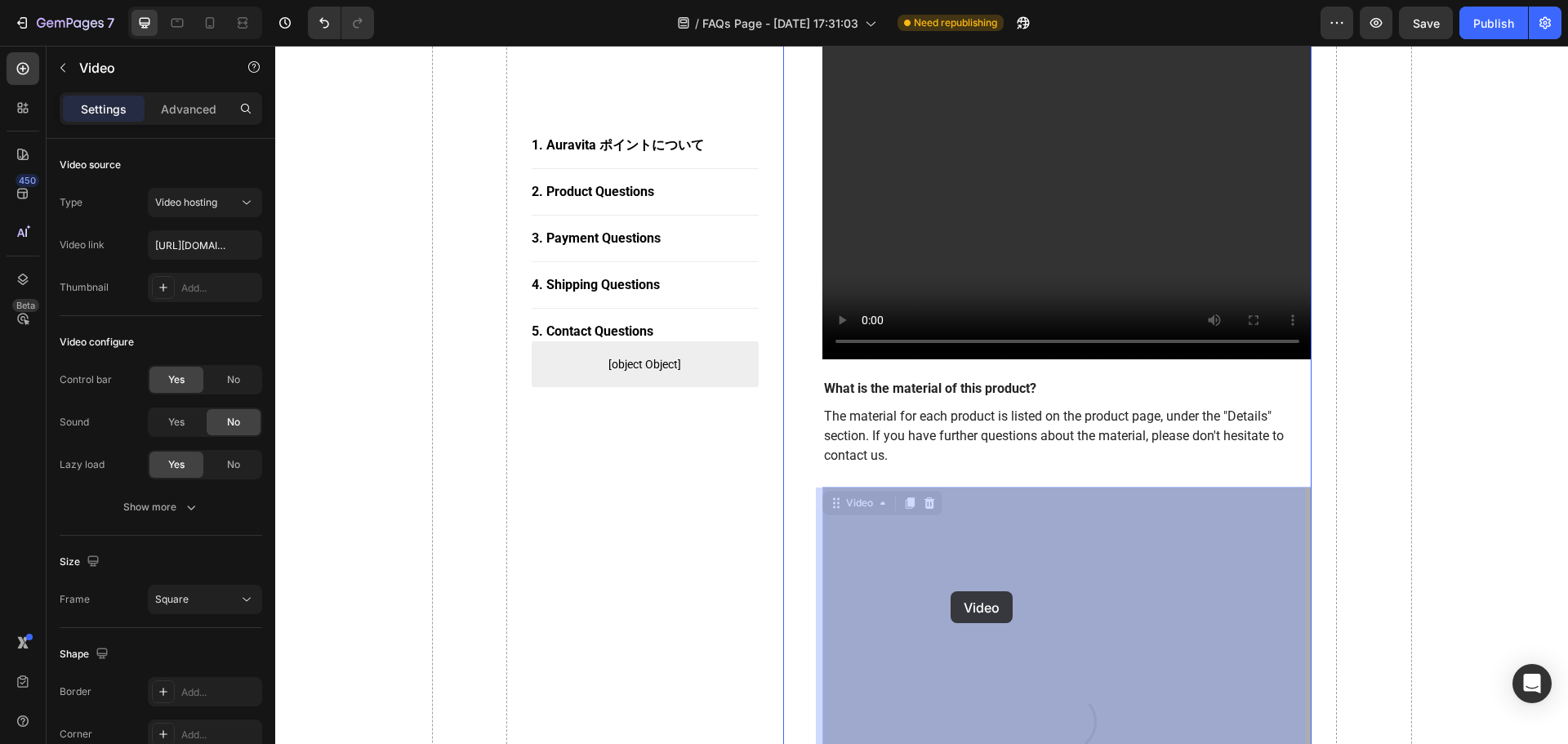
drag, startPoint x: 955, startPoint y: 560, endPoint x: 951, endPoint y: 598, distance: 38.2
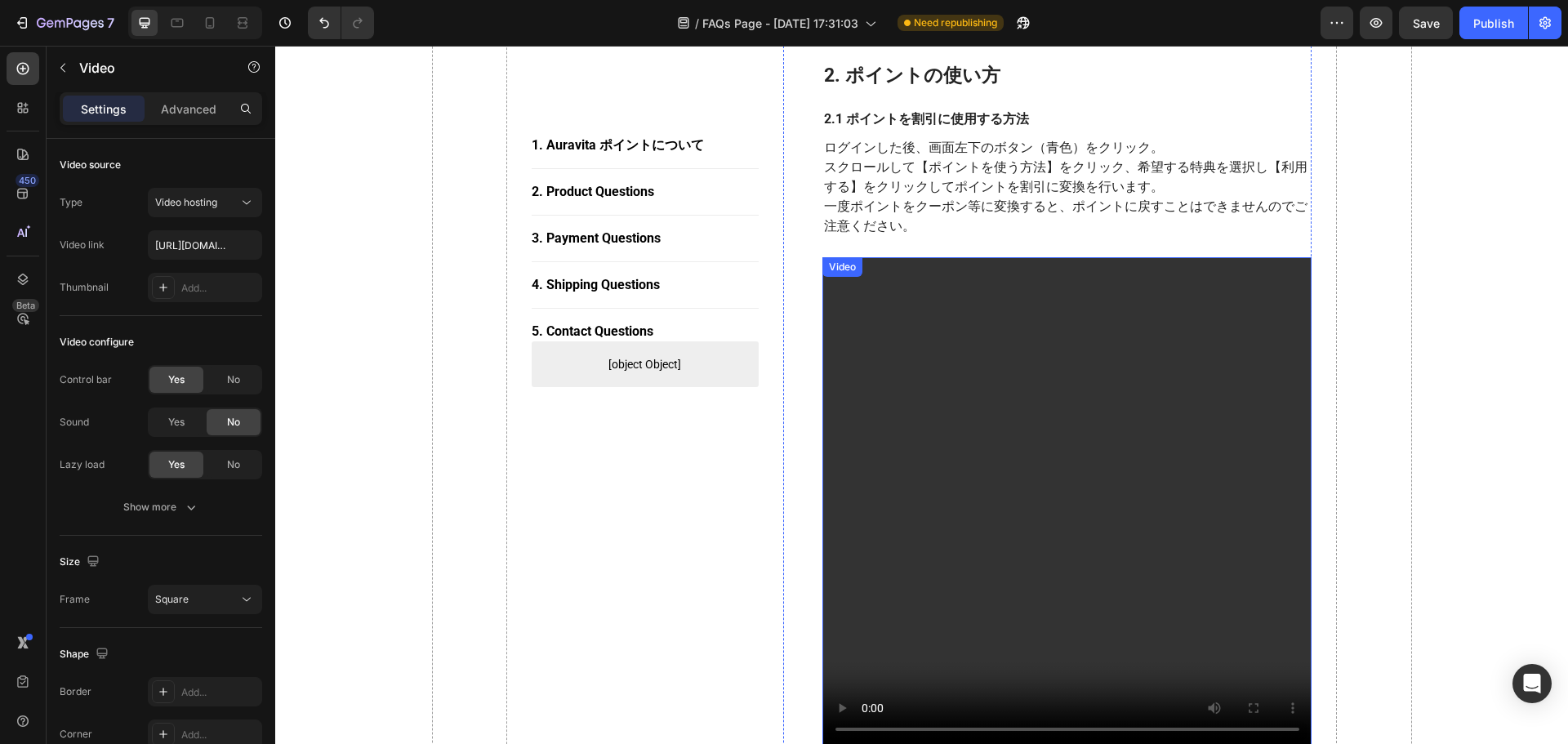
scroll to position [680, 0]
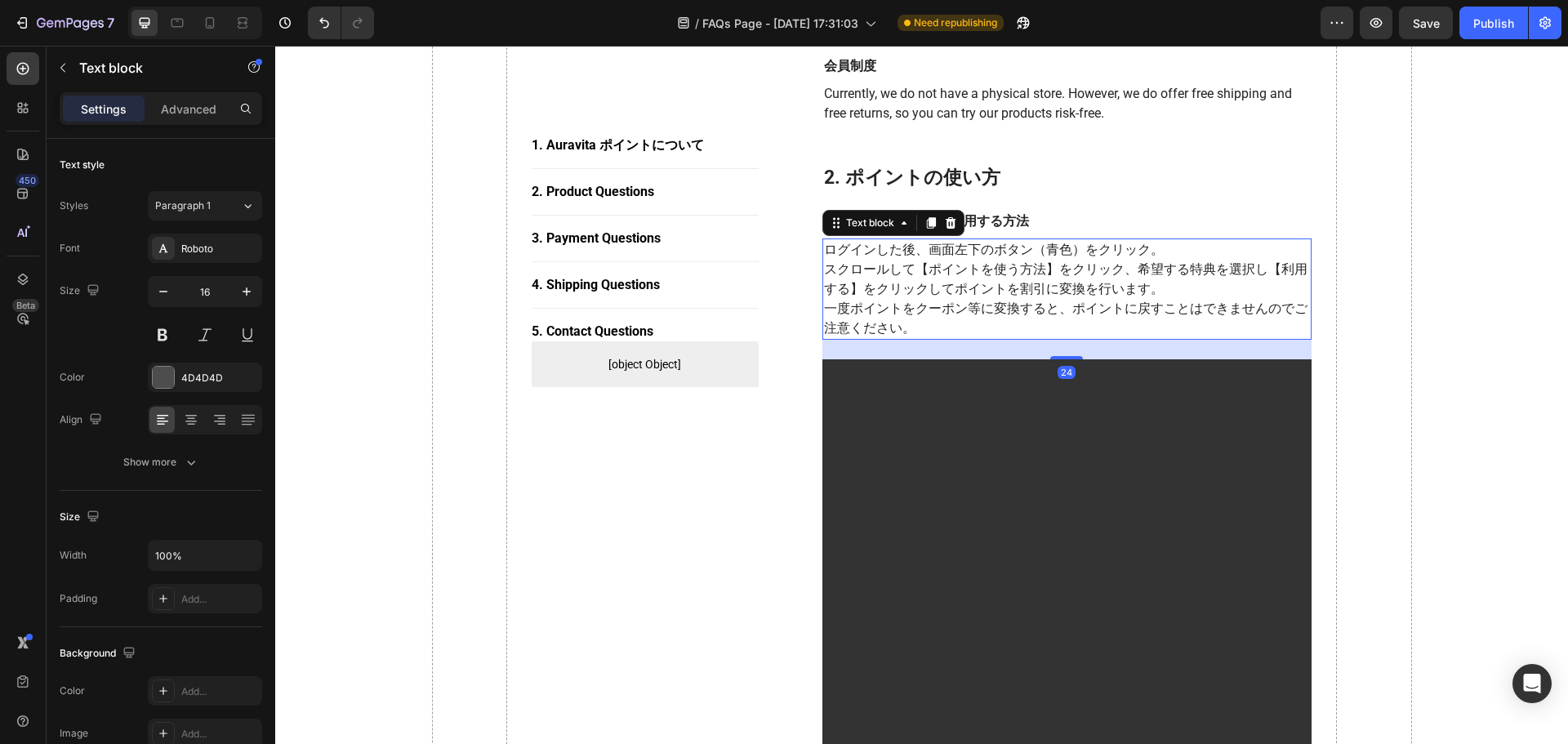
click at [921, 328] on p "一度ポイントをクーポン等に変換すると、ポイントに戻すことはできませんのでご注意ください。" at bounding box center [1067, 318] width 487 height 39
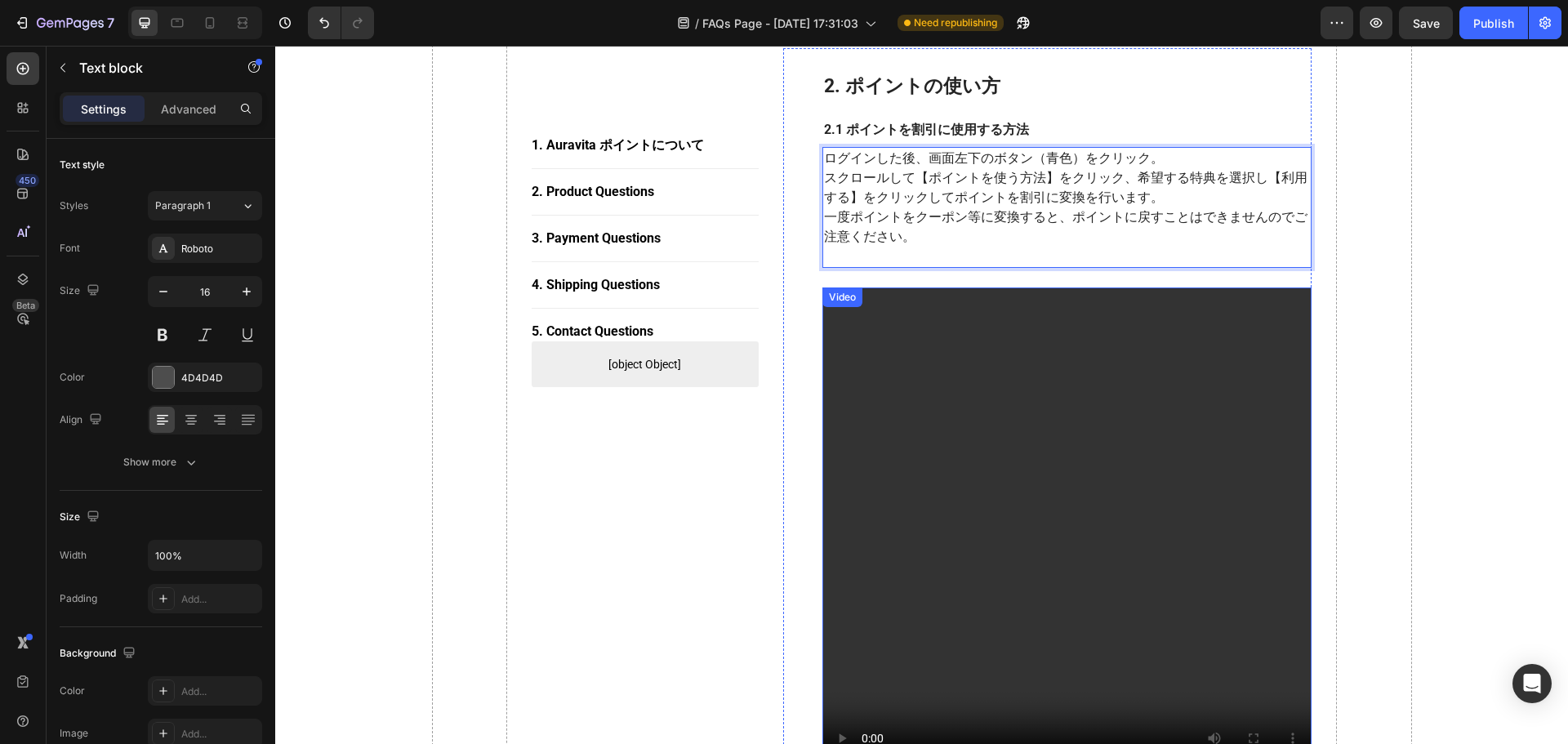
scroll to position [1006, 0]
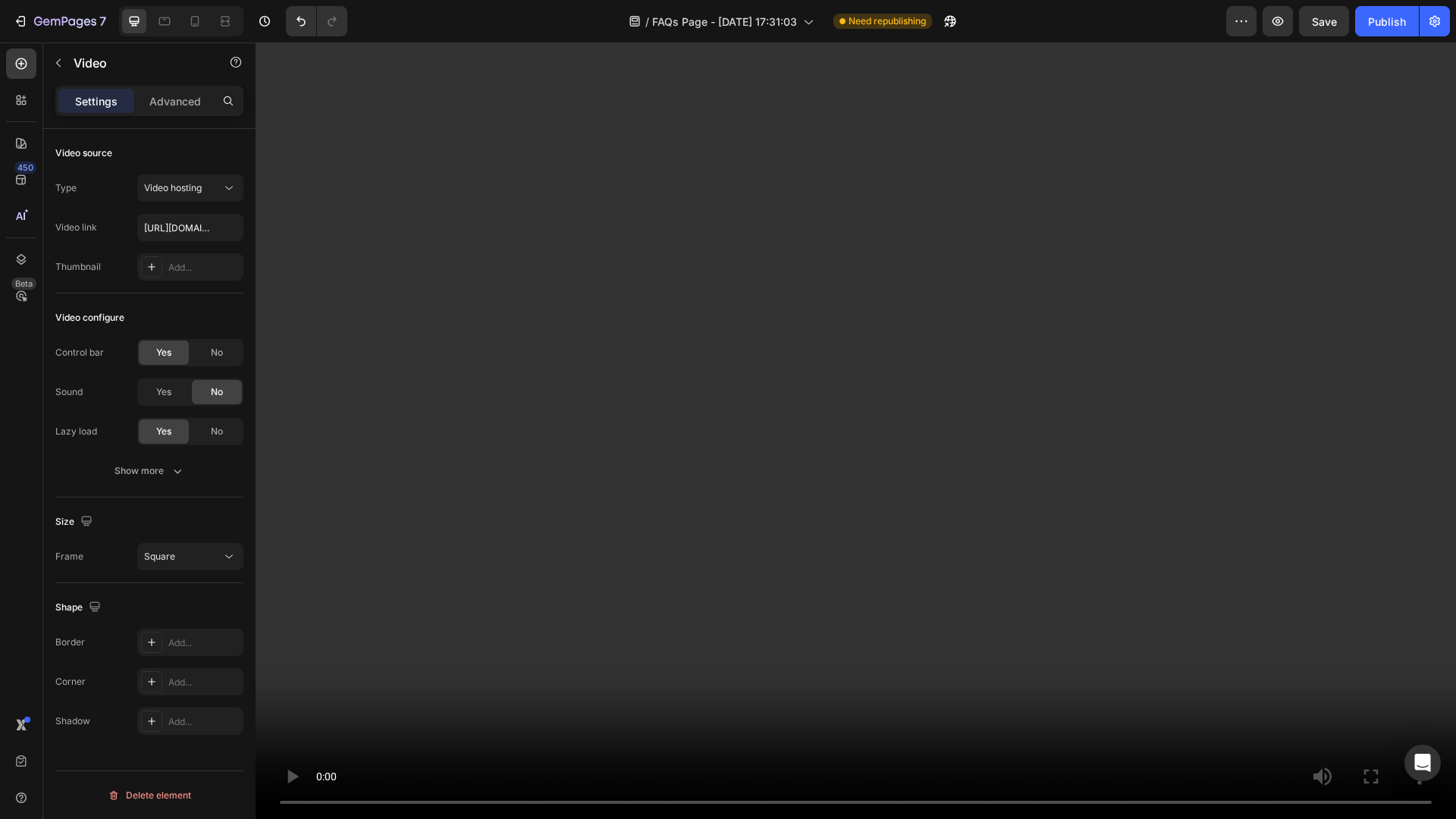
click at [1255, 690] on video at bounding box center [856, 430] width 1200 height 776
drag, startPoint x: 1640, startPoint y: 647, endPoint x: 1642, endPoint y: 635, distance: 12.2
click at [1455, 647] on video at bounding box center [856, 430] width 1200 height 776
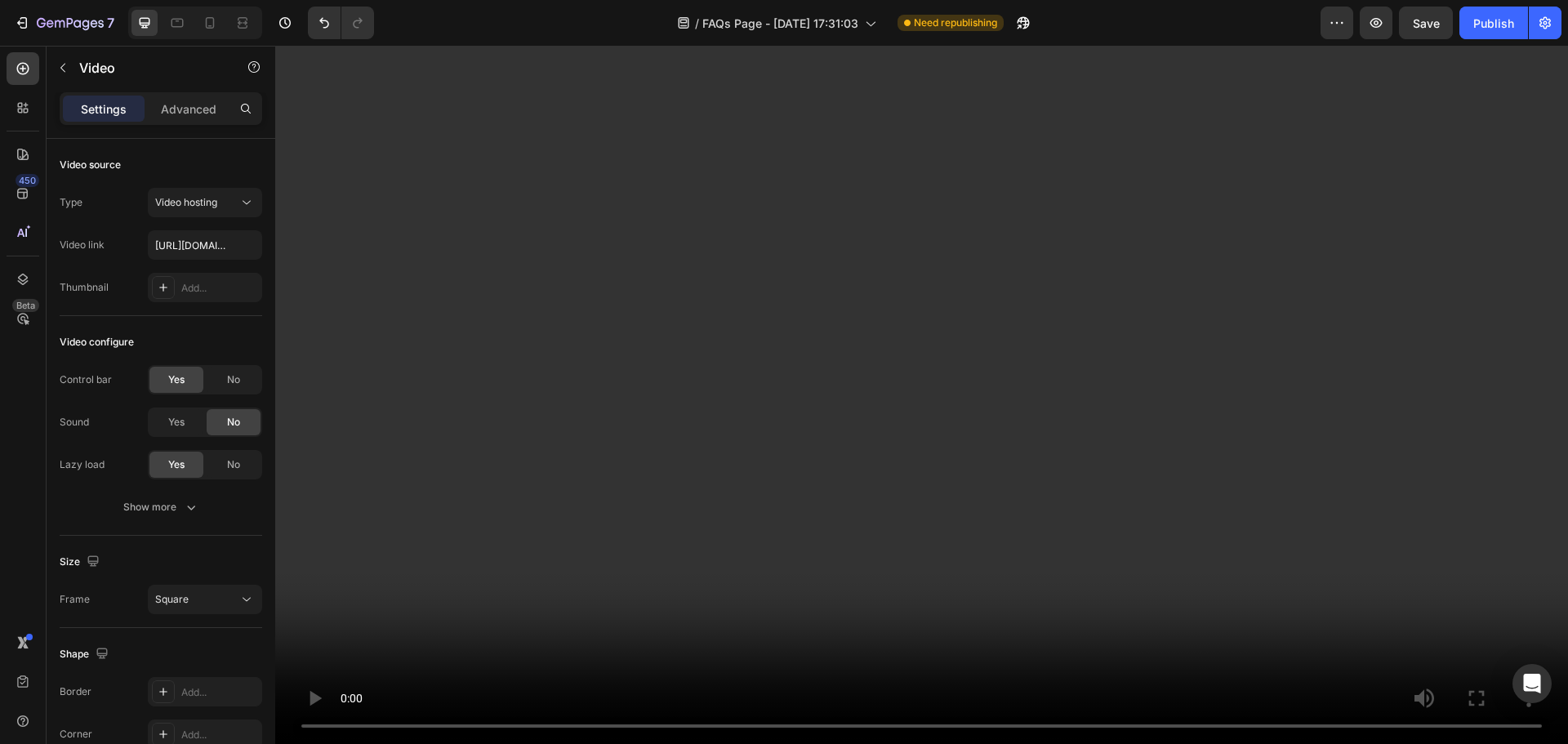
scroll to position [1230, 0]
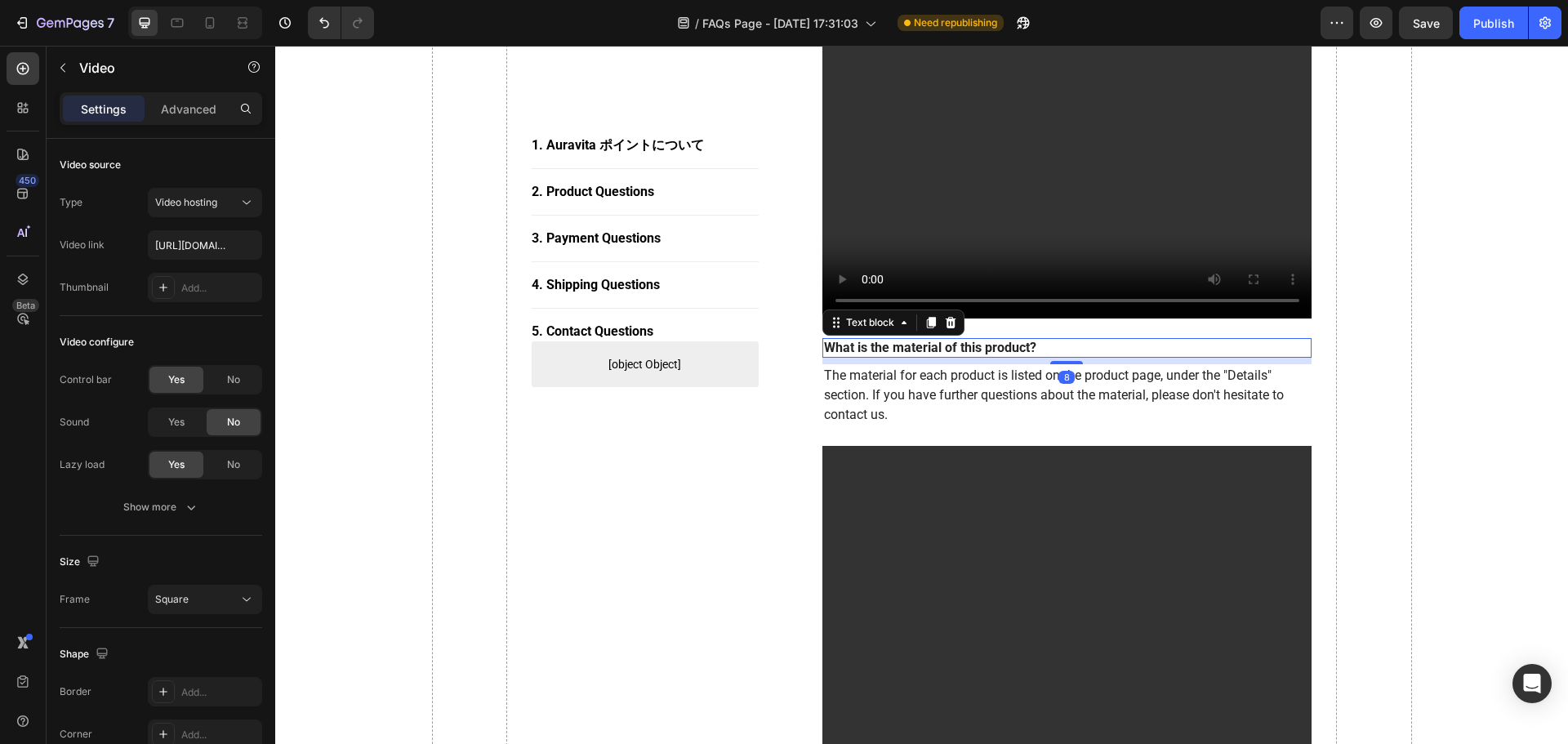
click at [969, 344] on p "What is the material of this product?" at bounding box center [1067, 348] width 487 height 17
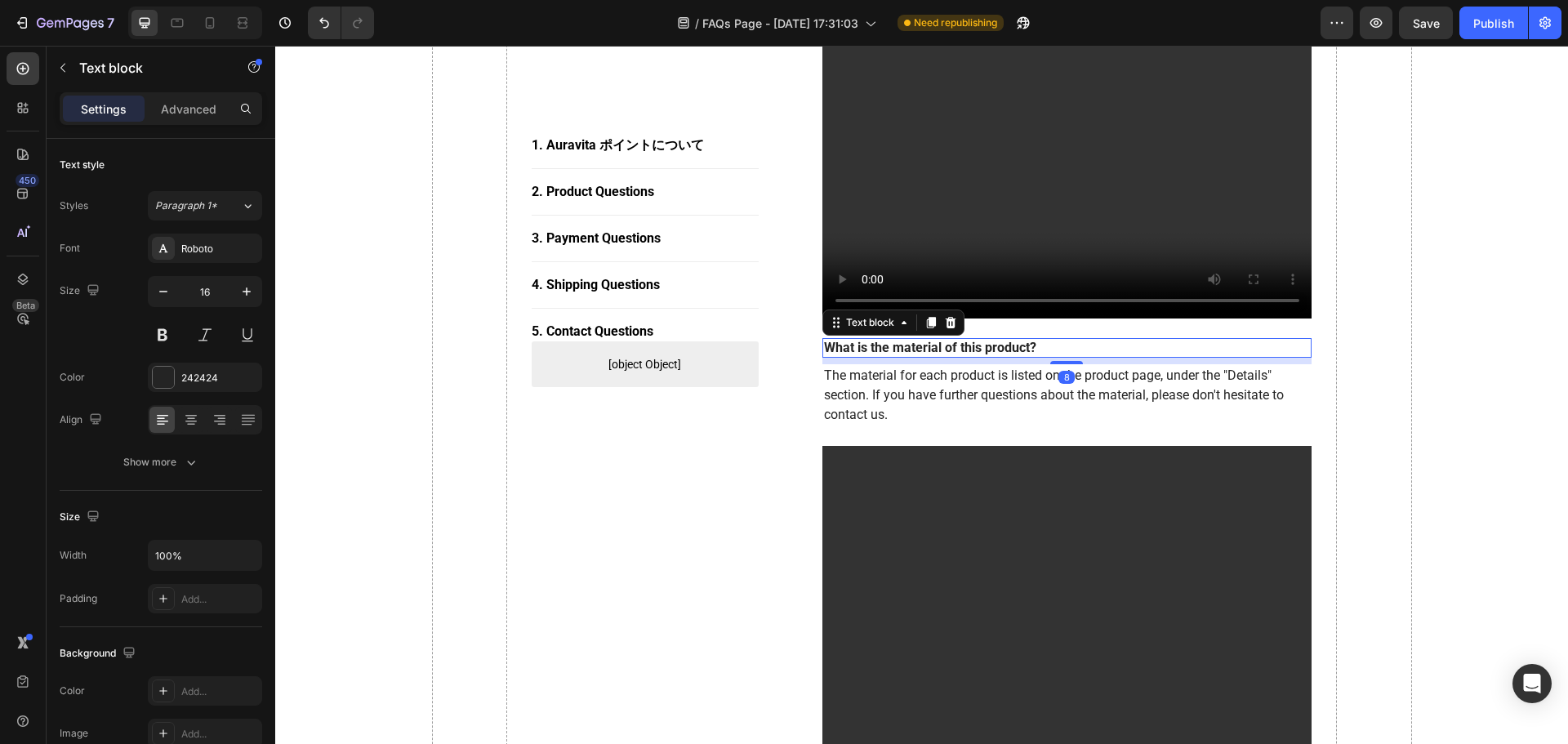
click at [969, 344] on p "What is the material of this product?" at bounding box center [1067, 348] width 487 height 17
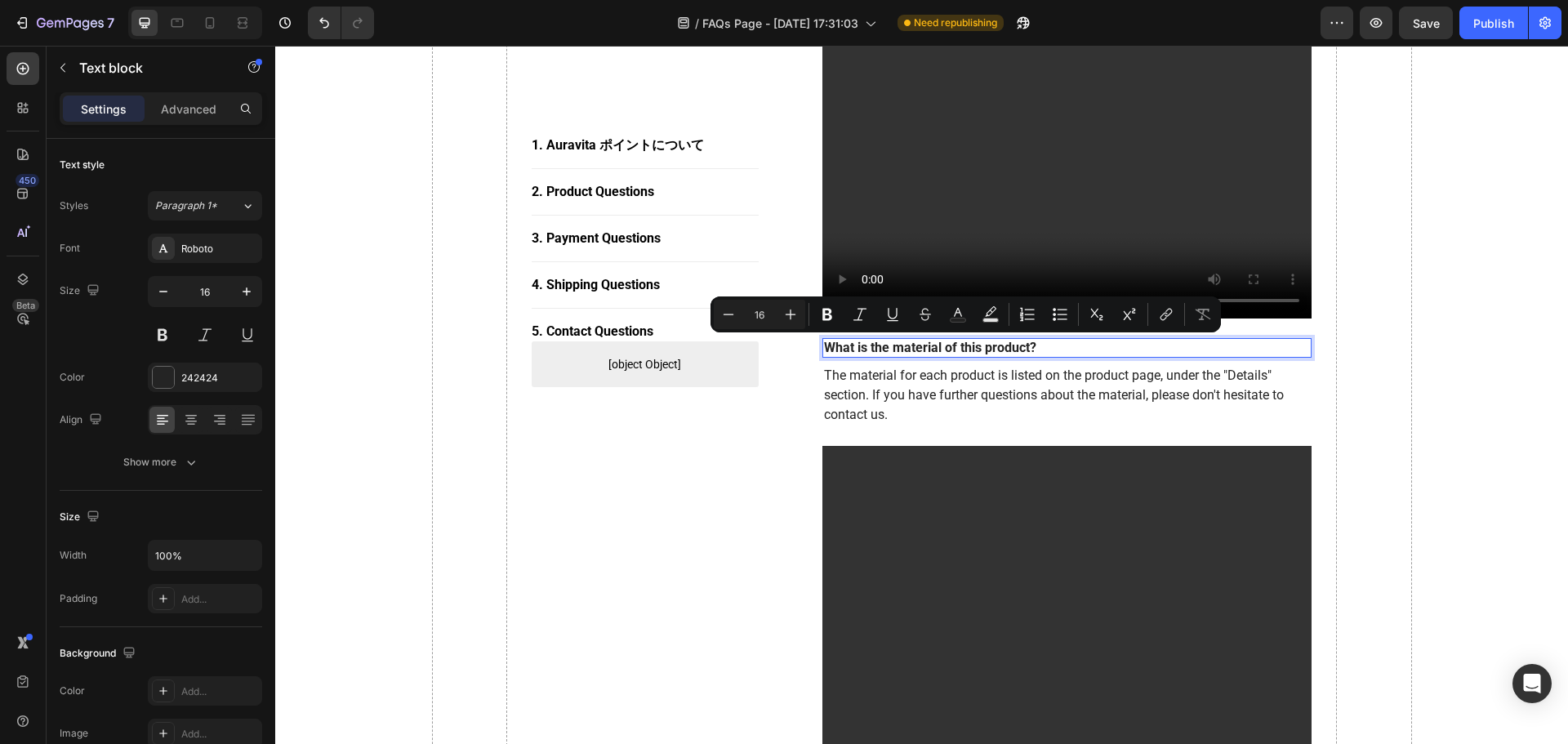
click at [1047, 344] on p "What is the material of this product?" at bounding box center [1067, 348] width 487 height 17
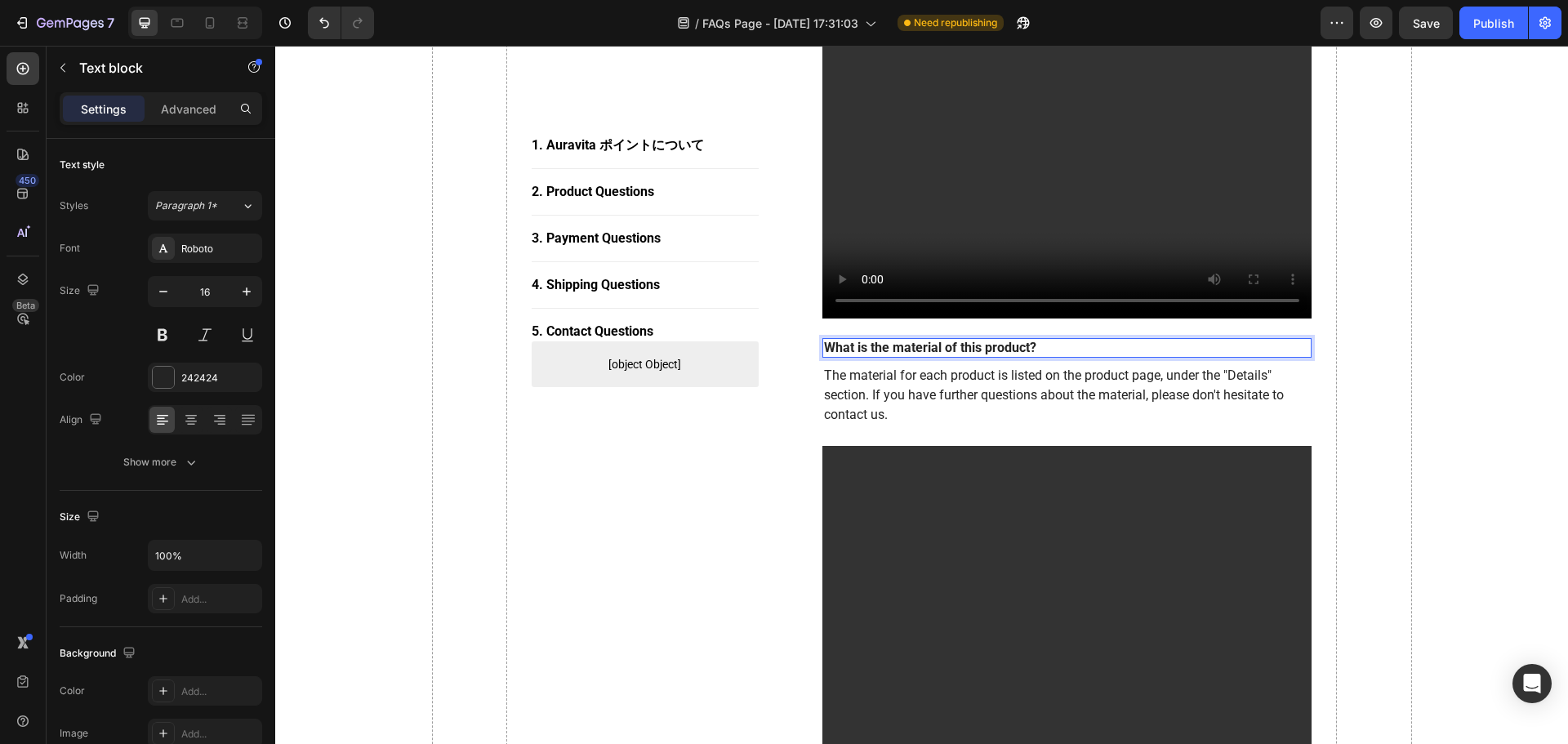
click at [1047, 344] on p "What is the material of this product?" at bounding box center [1067, 348] width 487 height 17
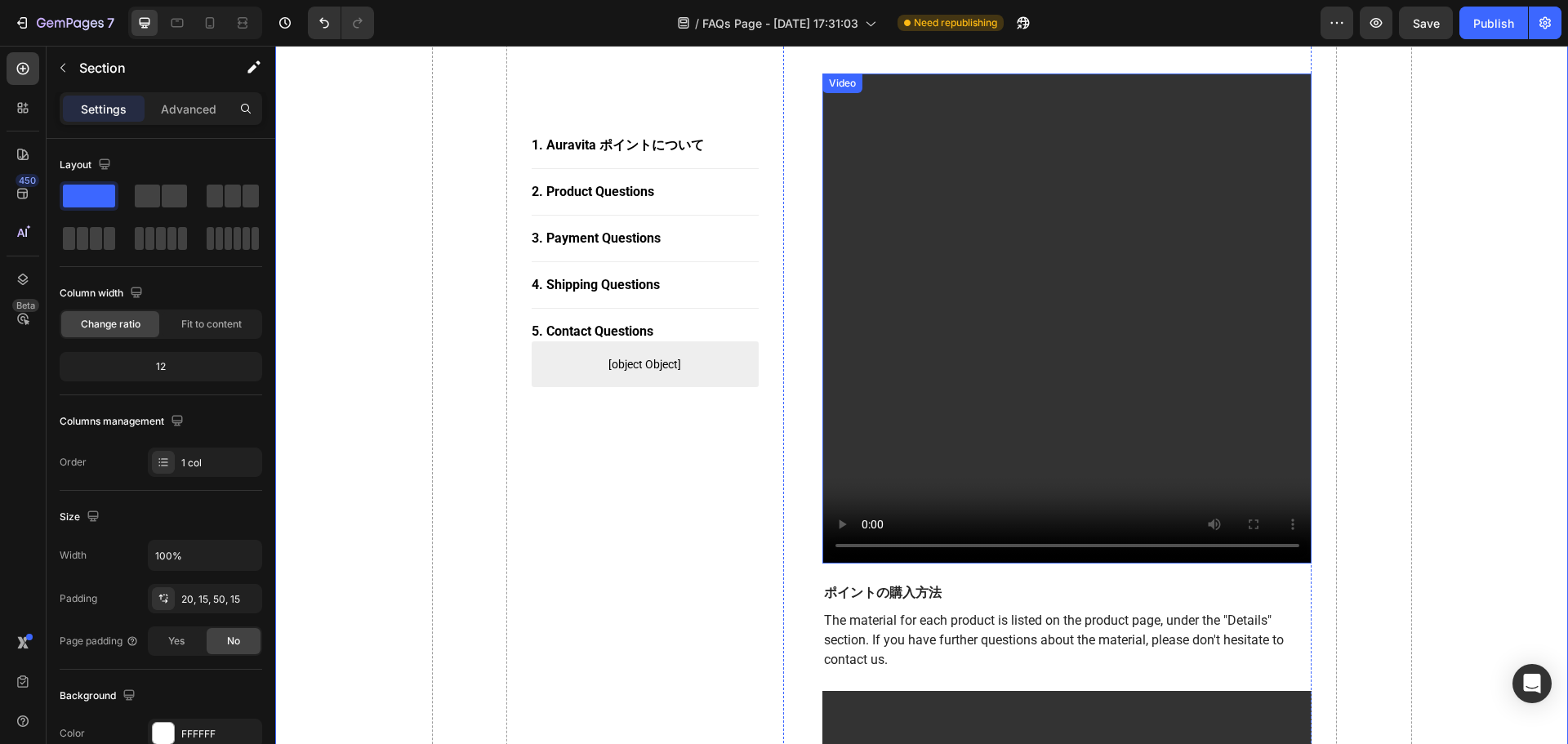
scroll to position [740, 0]
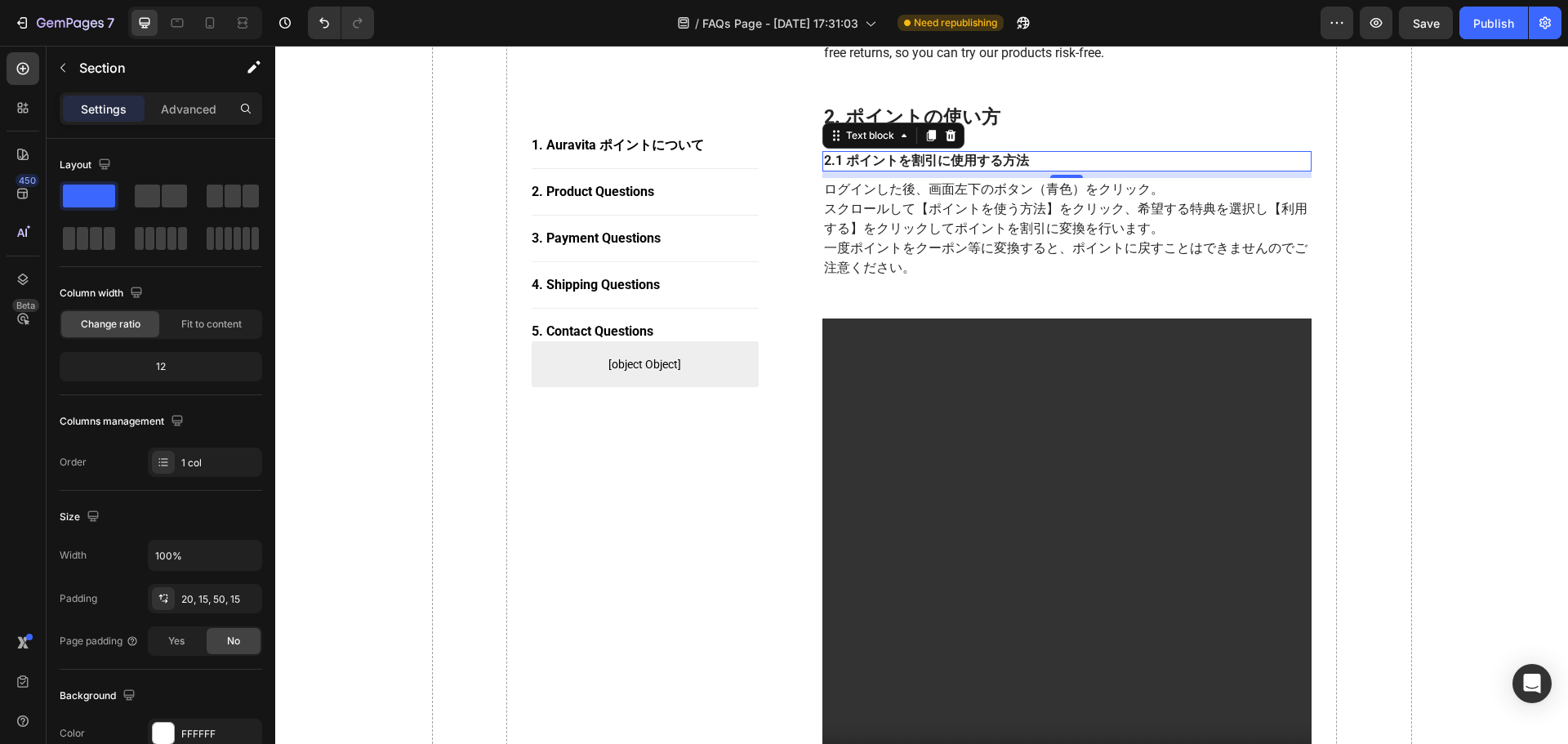
click at [826, 164] on p "2.1 ポイントを割引に使用する方法" at bounding box center [1067, 161] width 487 height 17
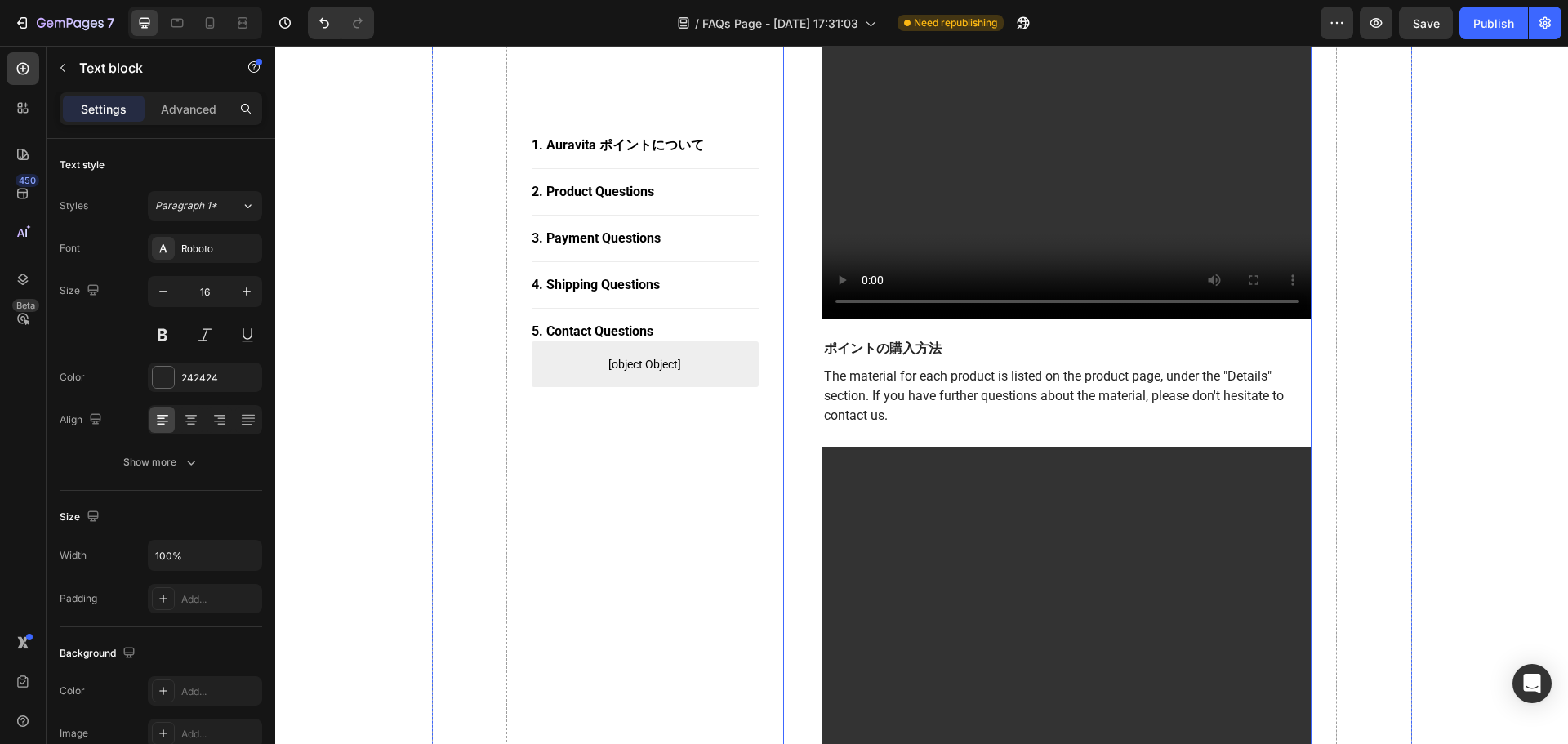
scroll to position [1230, 0]
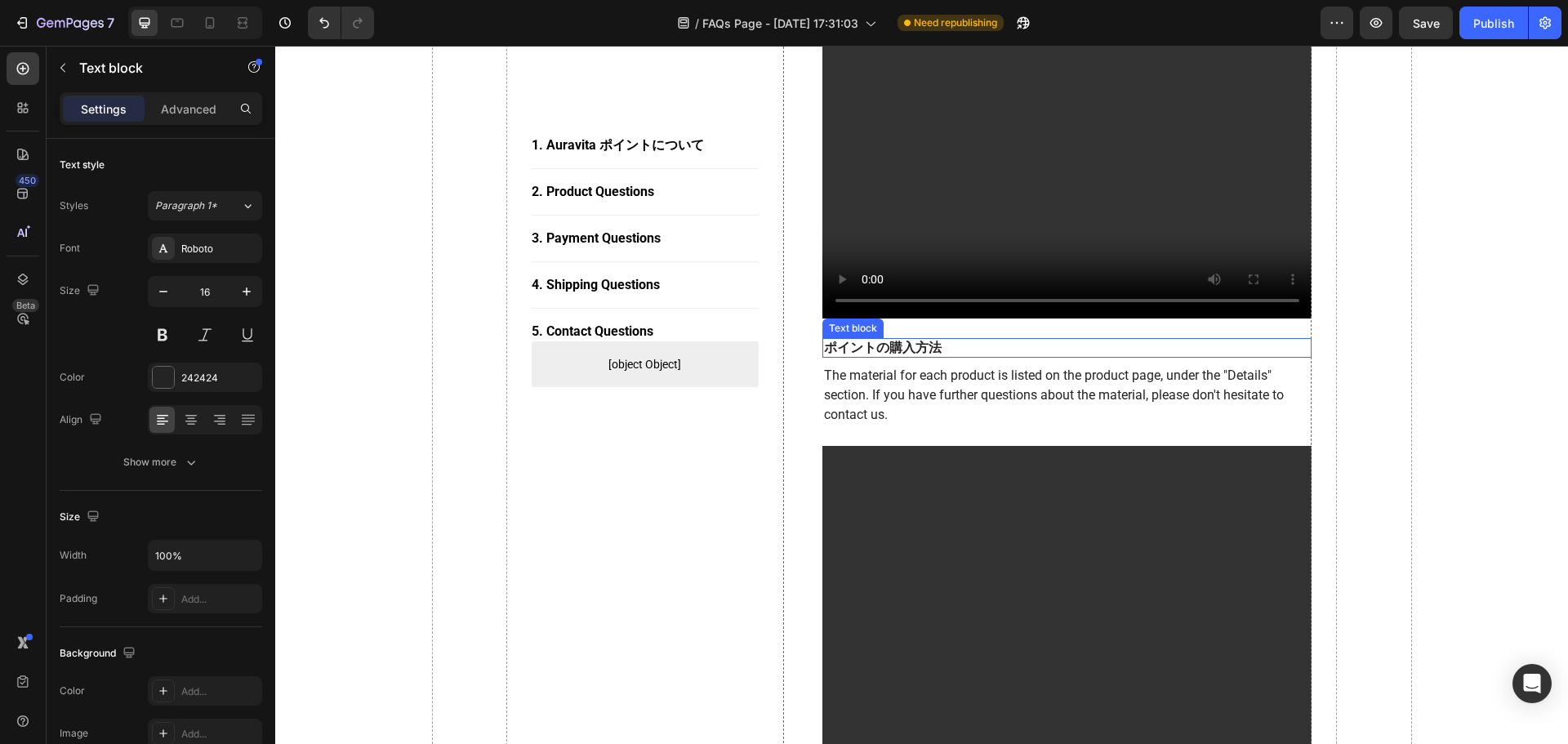
click at [849, 341] on p "ポイントの購入方法" at bounding box center [1067, 348] width 487 height 17
click at [826, 344] on p "ポイントの購入方法" at bounding box center [1067, 348] width 487 height 17
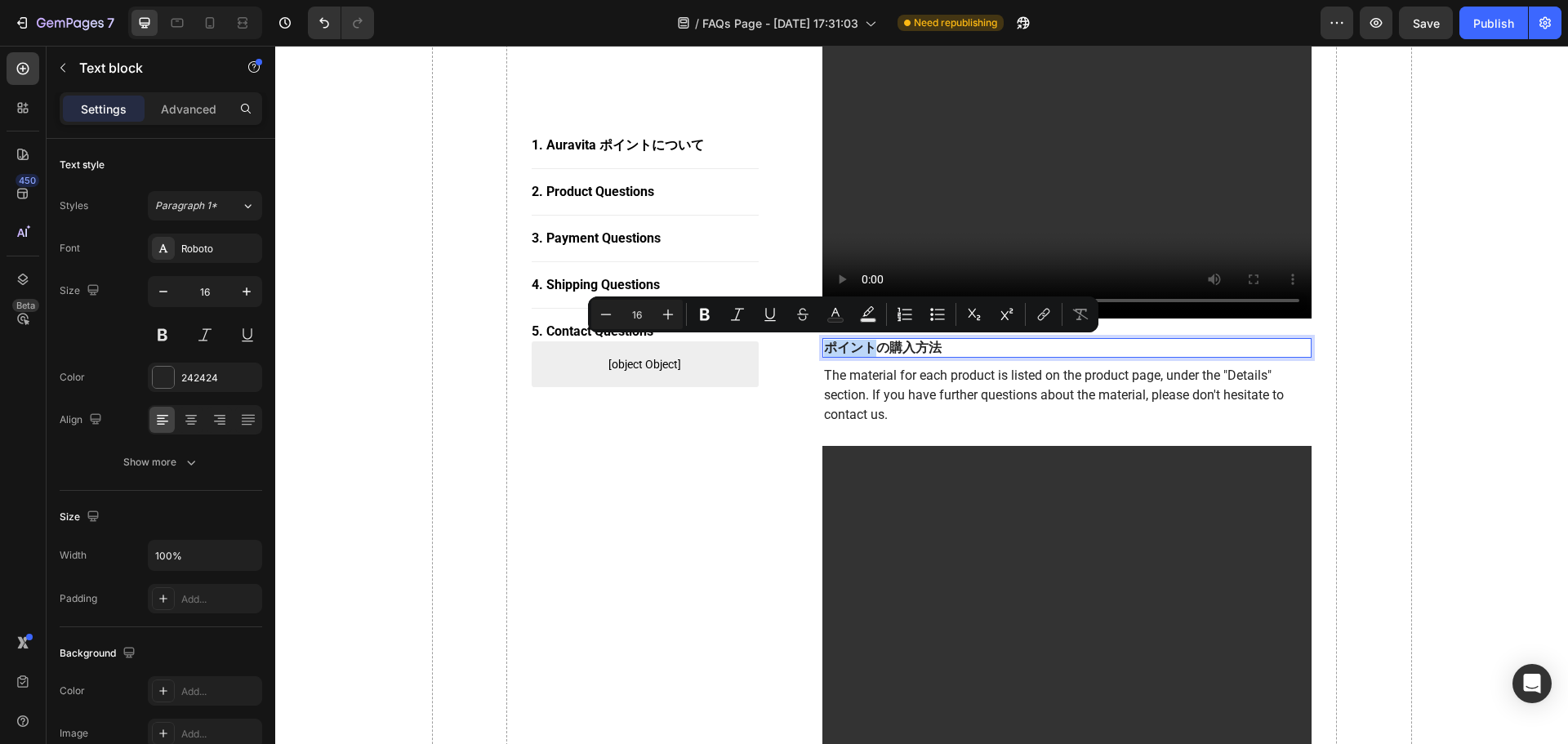
click at [824, 344] on p "ポイントの購入方法" at bounding box center [1067, 348] width 487 height 17
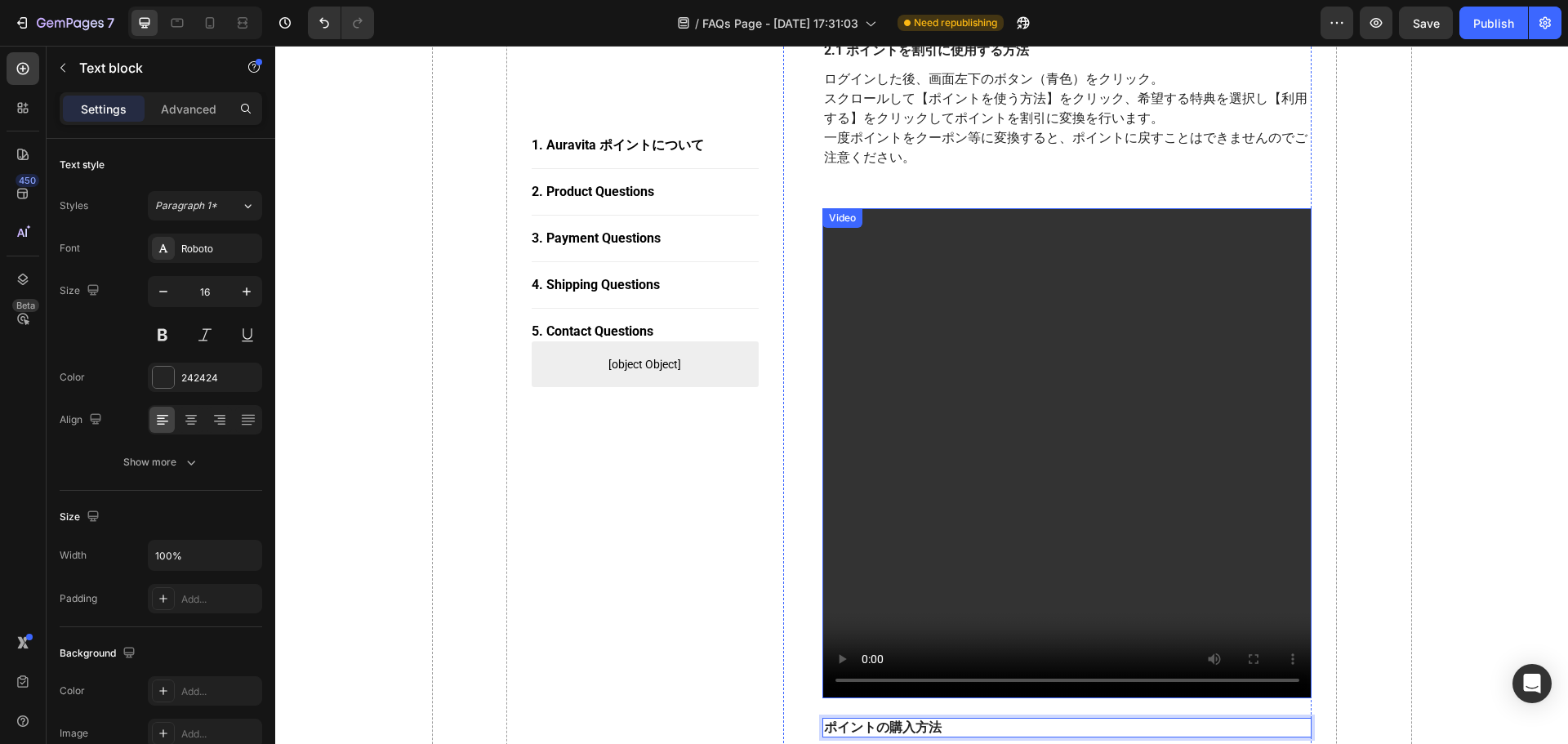
scroll to position [822, 0]
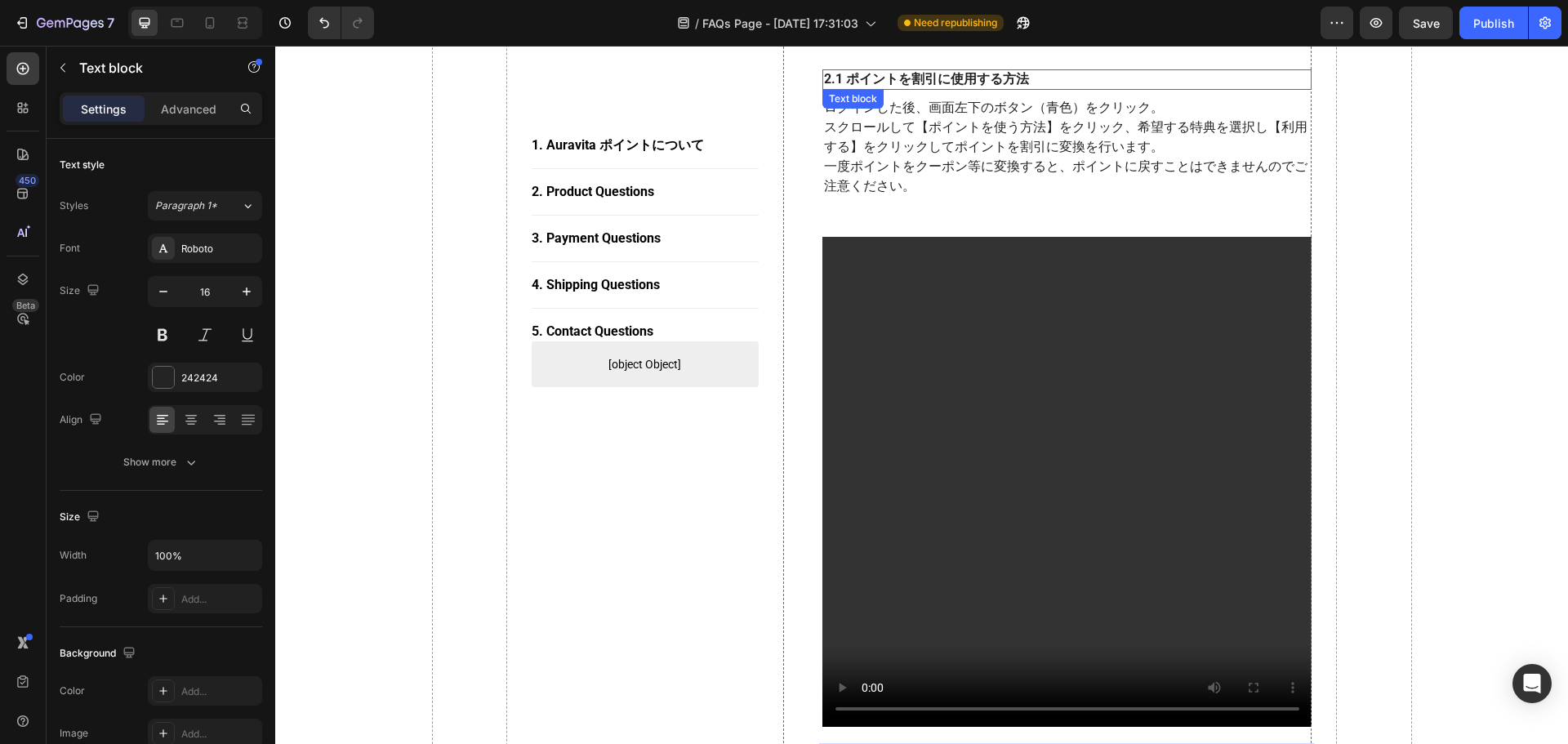
click at [824, 74] on p "2.1 ポイントを割引に使用する方法" at bounding box center [1067, 80] width 487 height 17
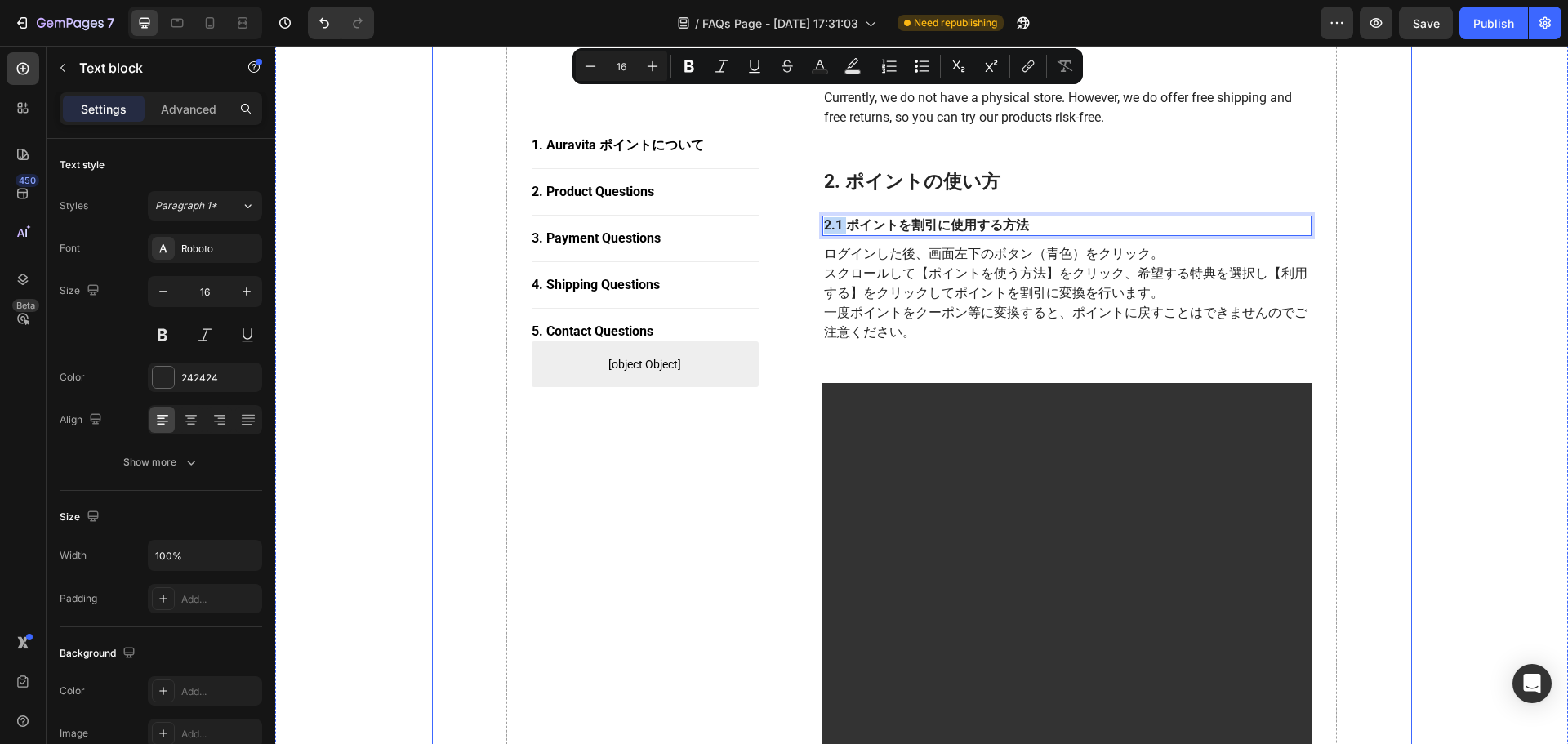
scroll to position [658, 0]
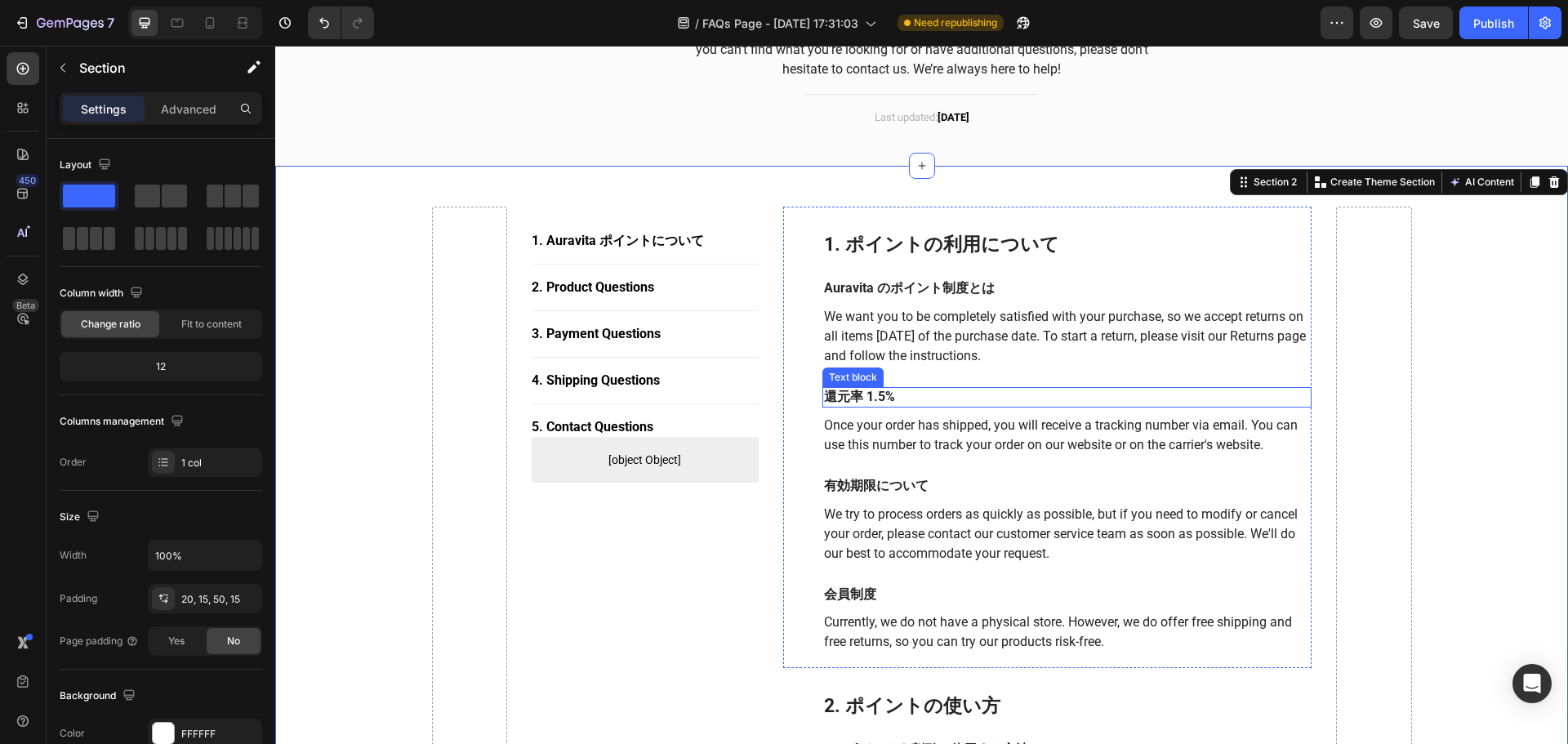
scroll to position [5, 0]
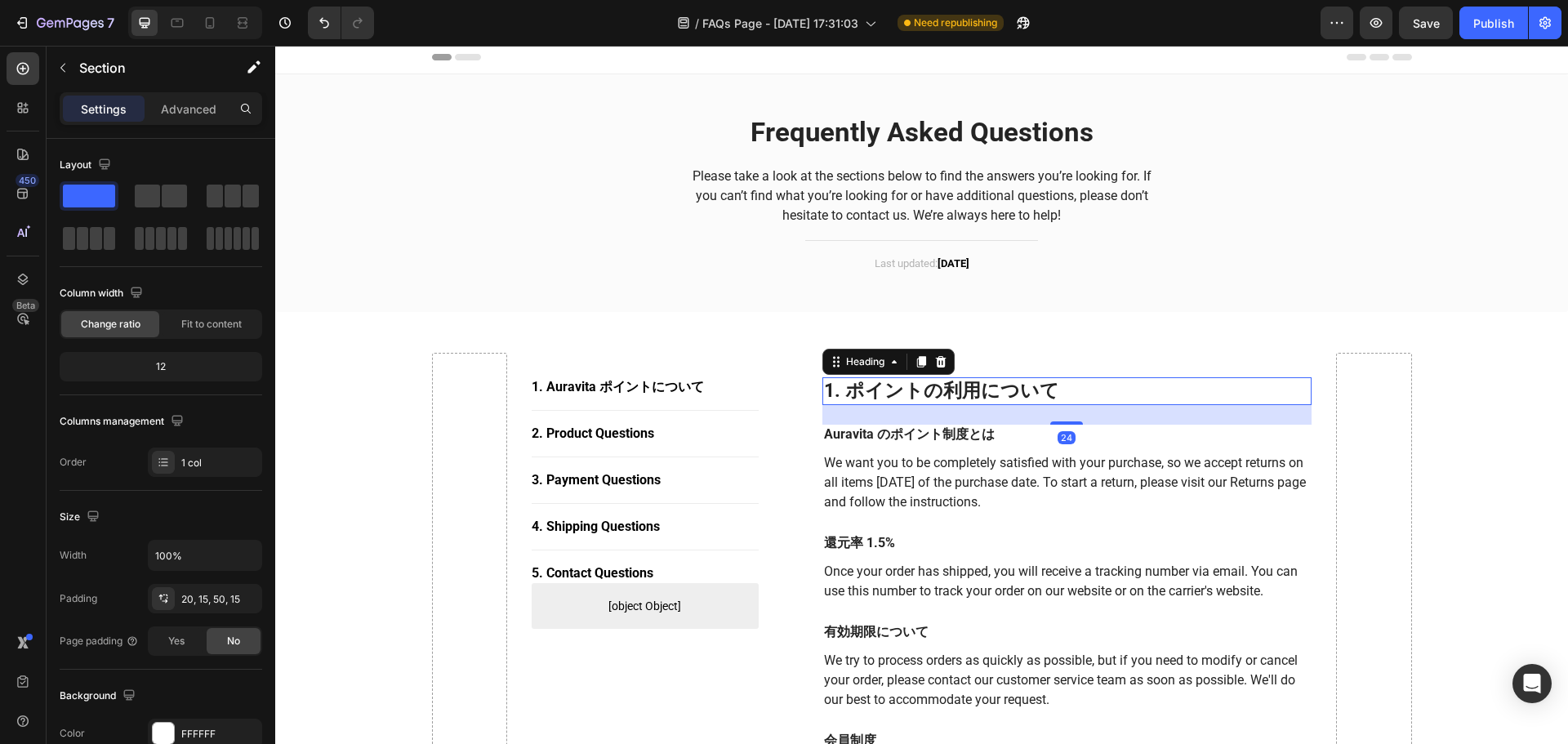
click at [870, 387] on h2 "1. ポイントの利用について" at bounding box center [1067, 391] width 490 height 28
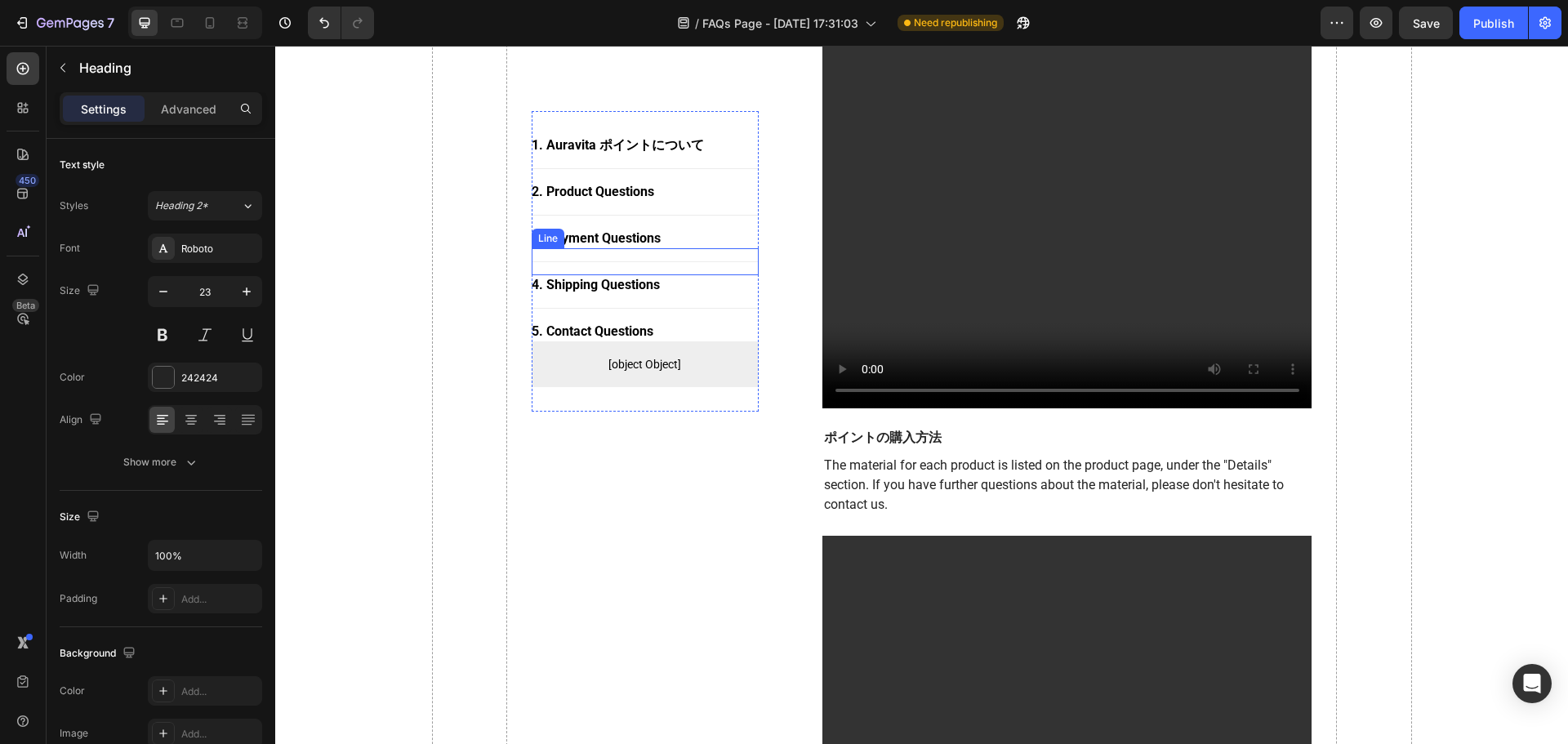
scroll to position [1312, 0]
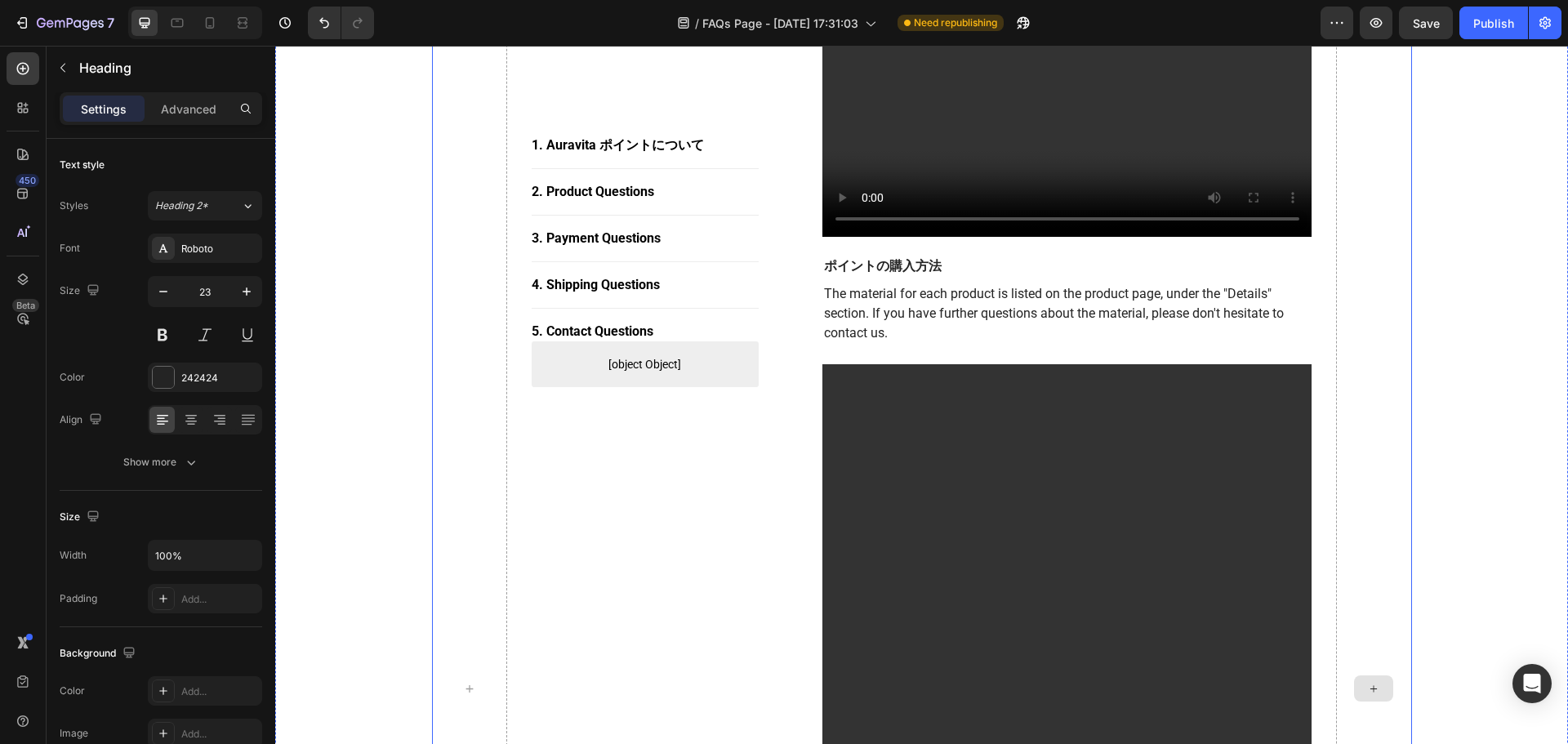
click at [1403, 341] on div at bounding box center [1374, 689] width 76 height 3285
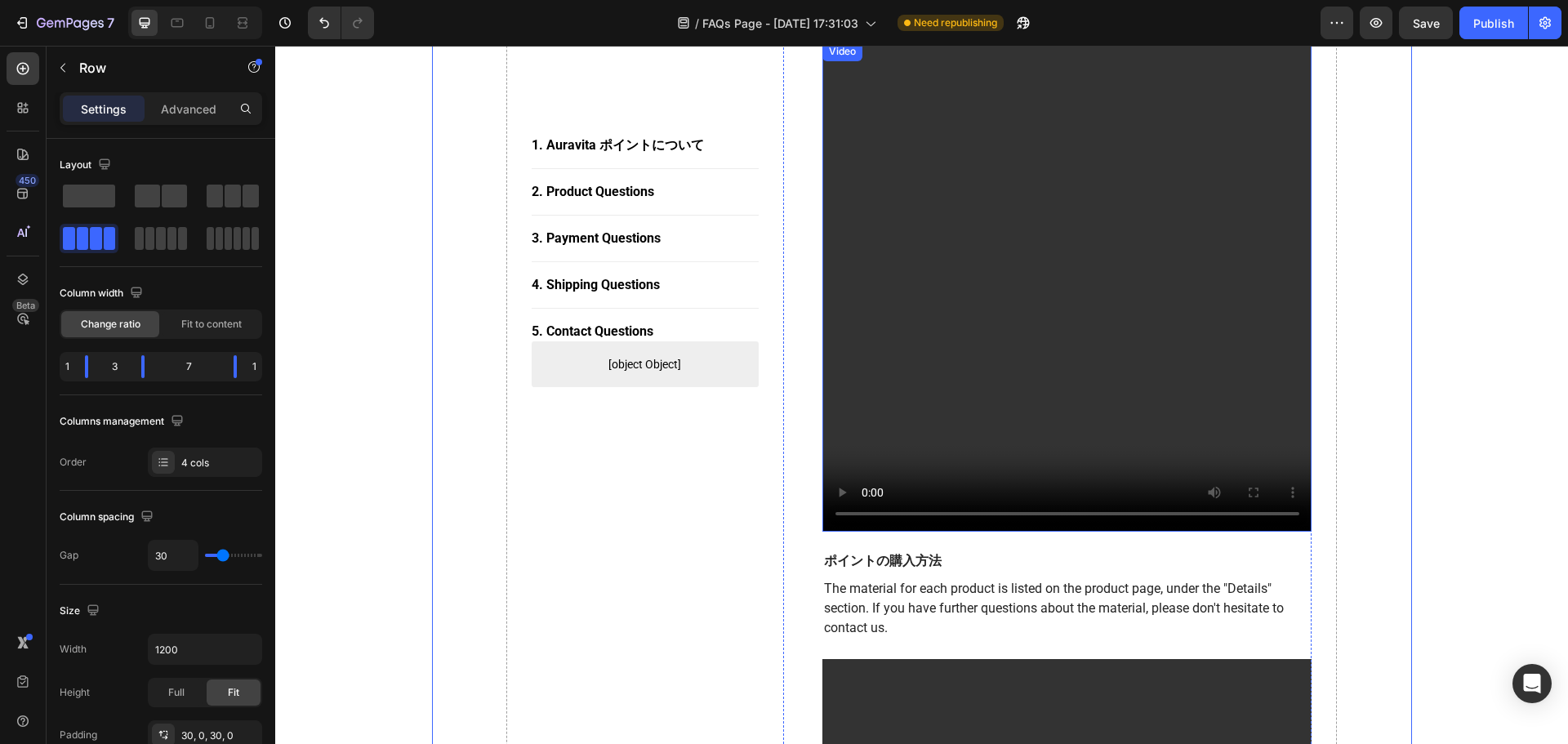
scroll to position [1149, 0]
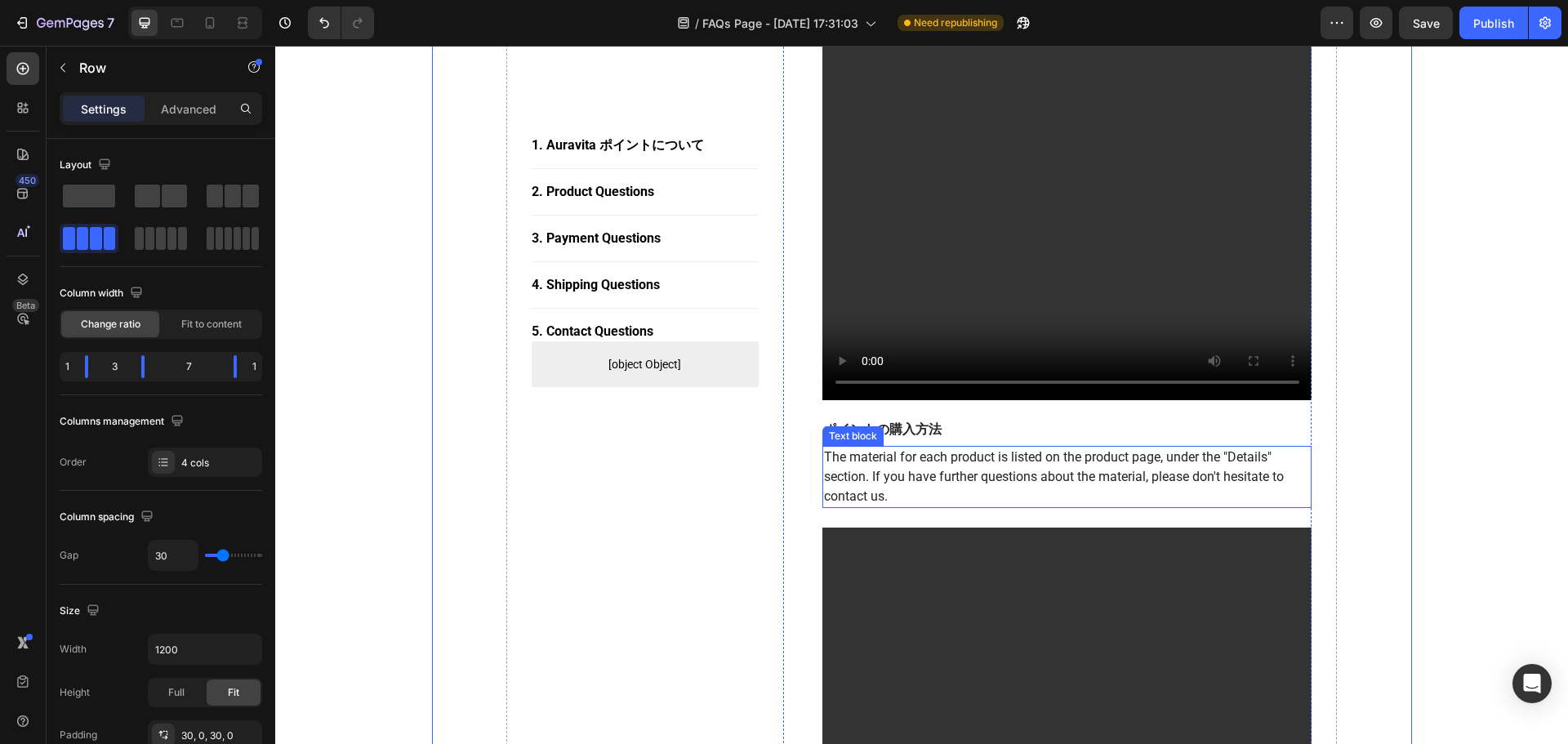
drag, startPoint x: 856, startPoint y: 493, endPoint x: 886, endPoint y: 491, distance: 30.1
click at [856, 493] on p "The material for each product is listed on the product page, under the "Details…" at bounding box center [1067, 476] width 487 height 59
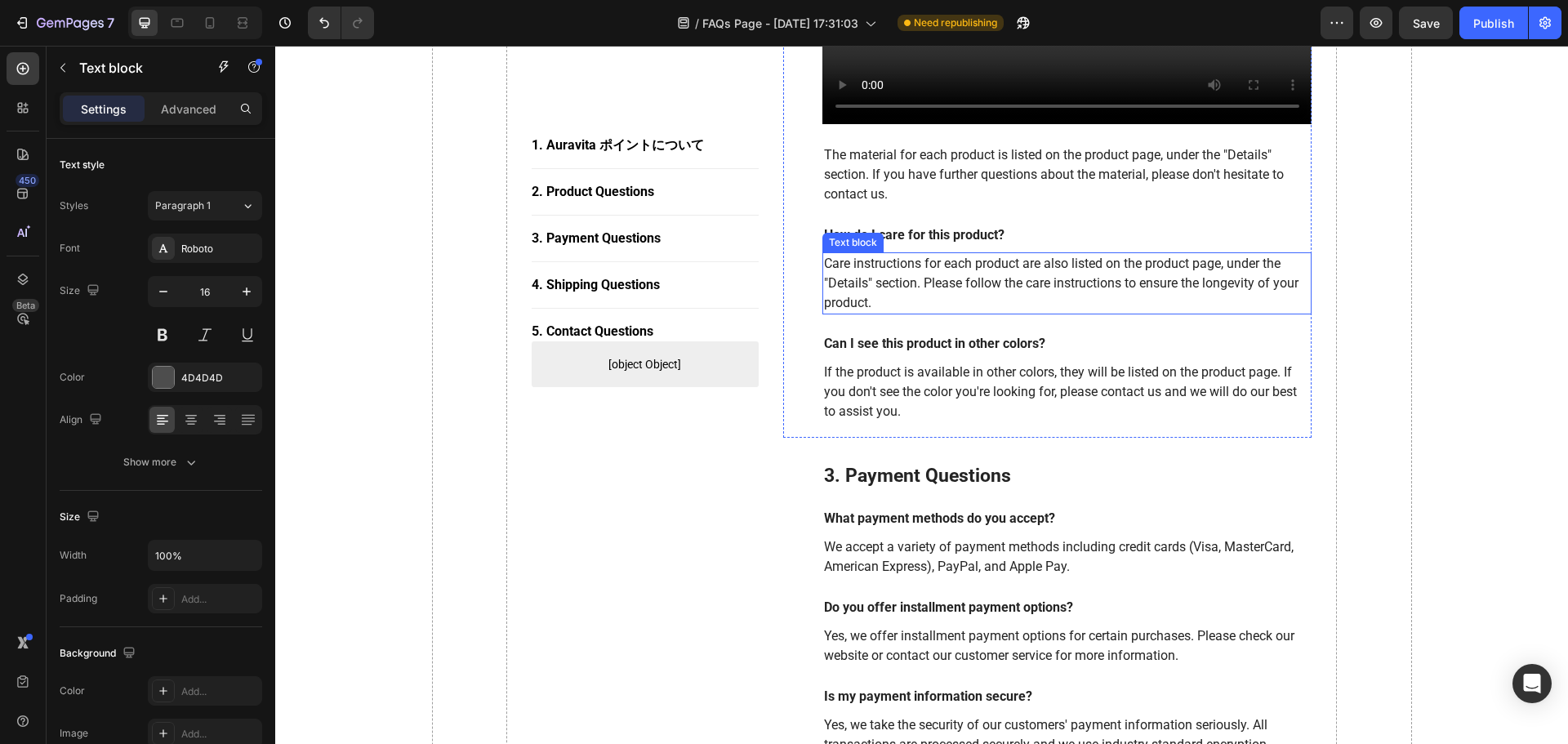
scroll to position [2048, 0]
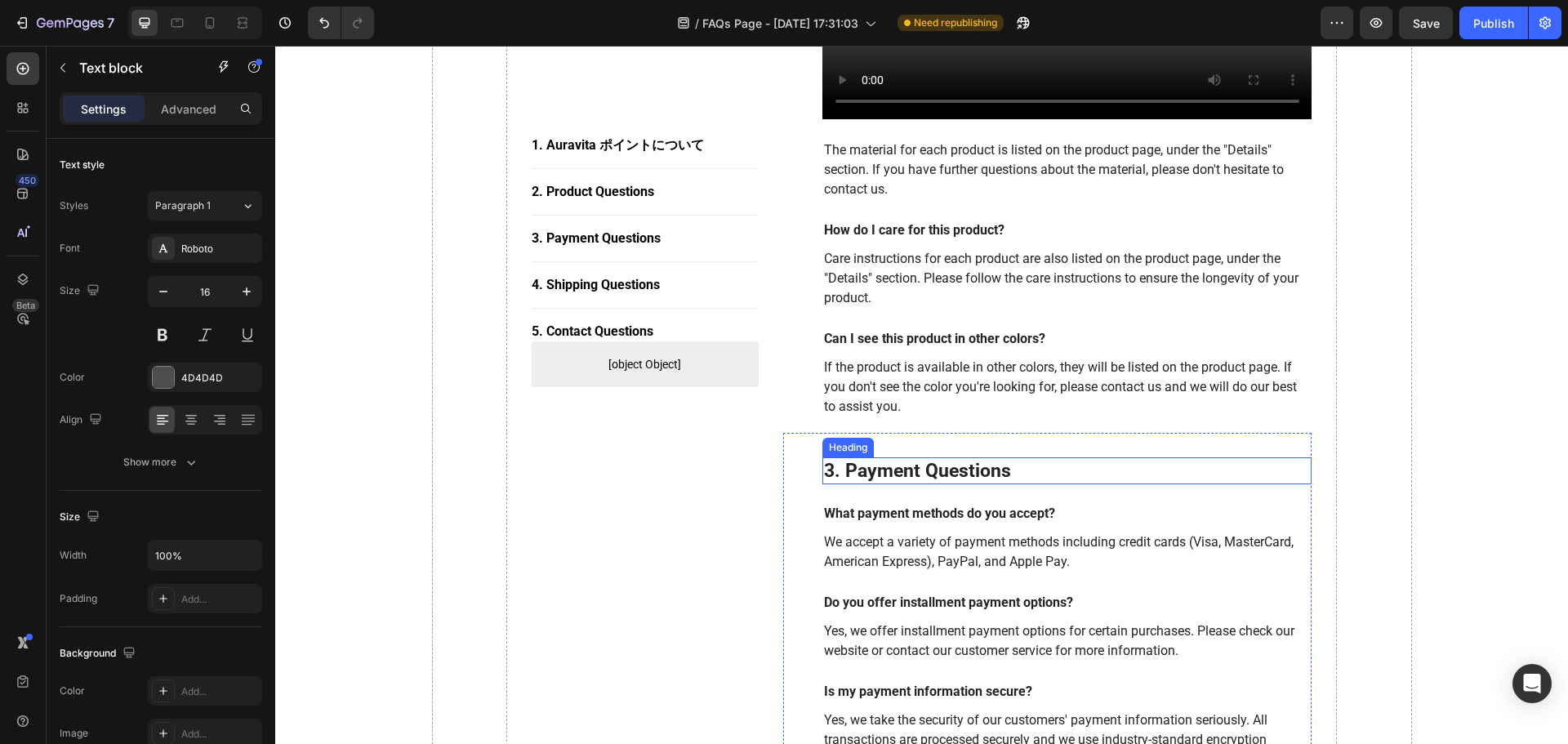
click at [935, 476] on p "3. Payment Questions" at bounding box center [1067, 471] width 487 height 24
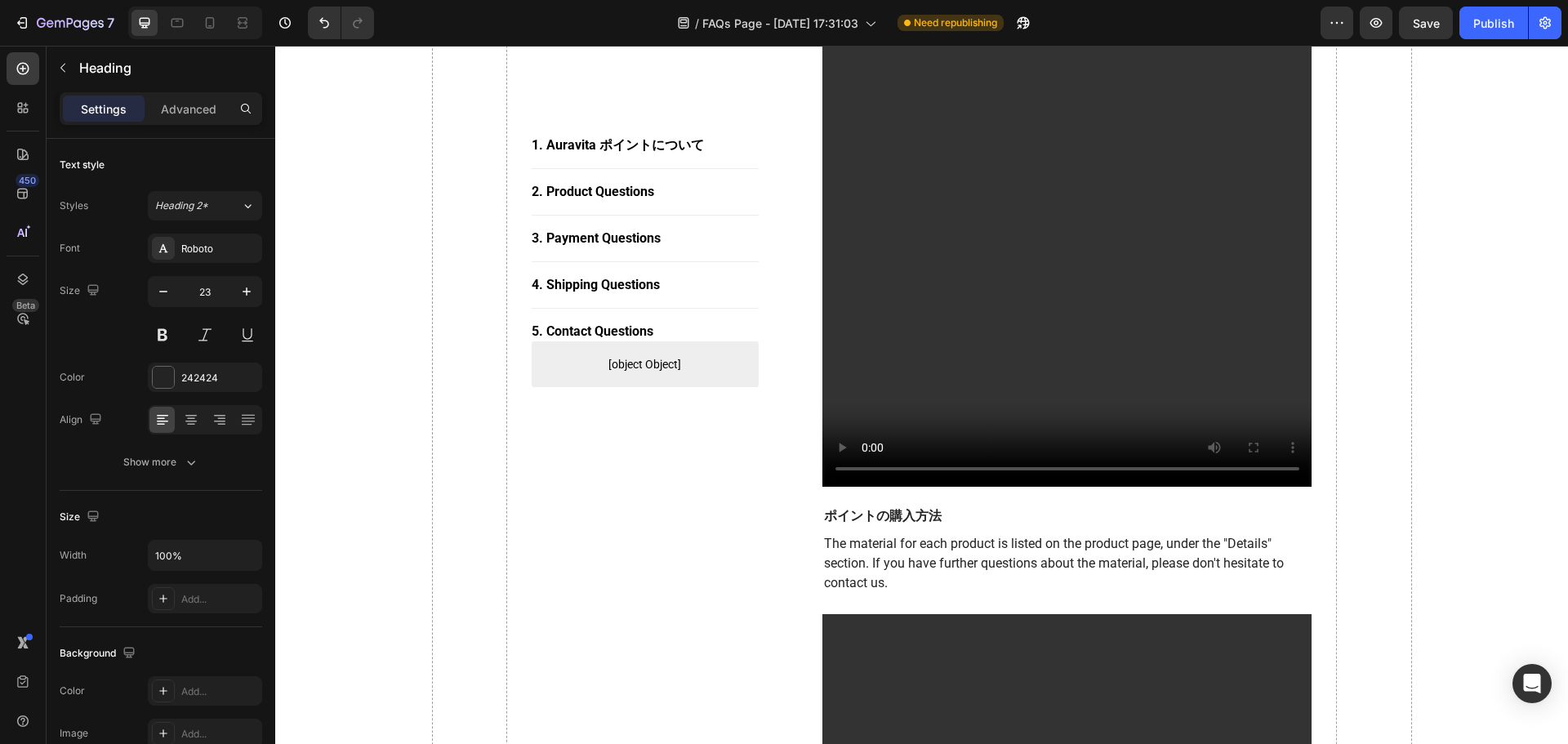
scroll to position [1471, 0]
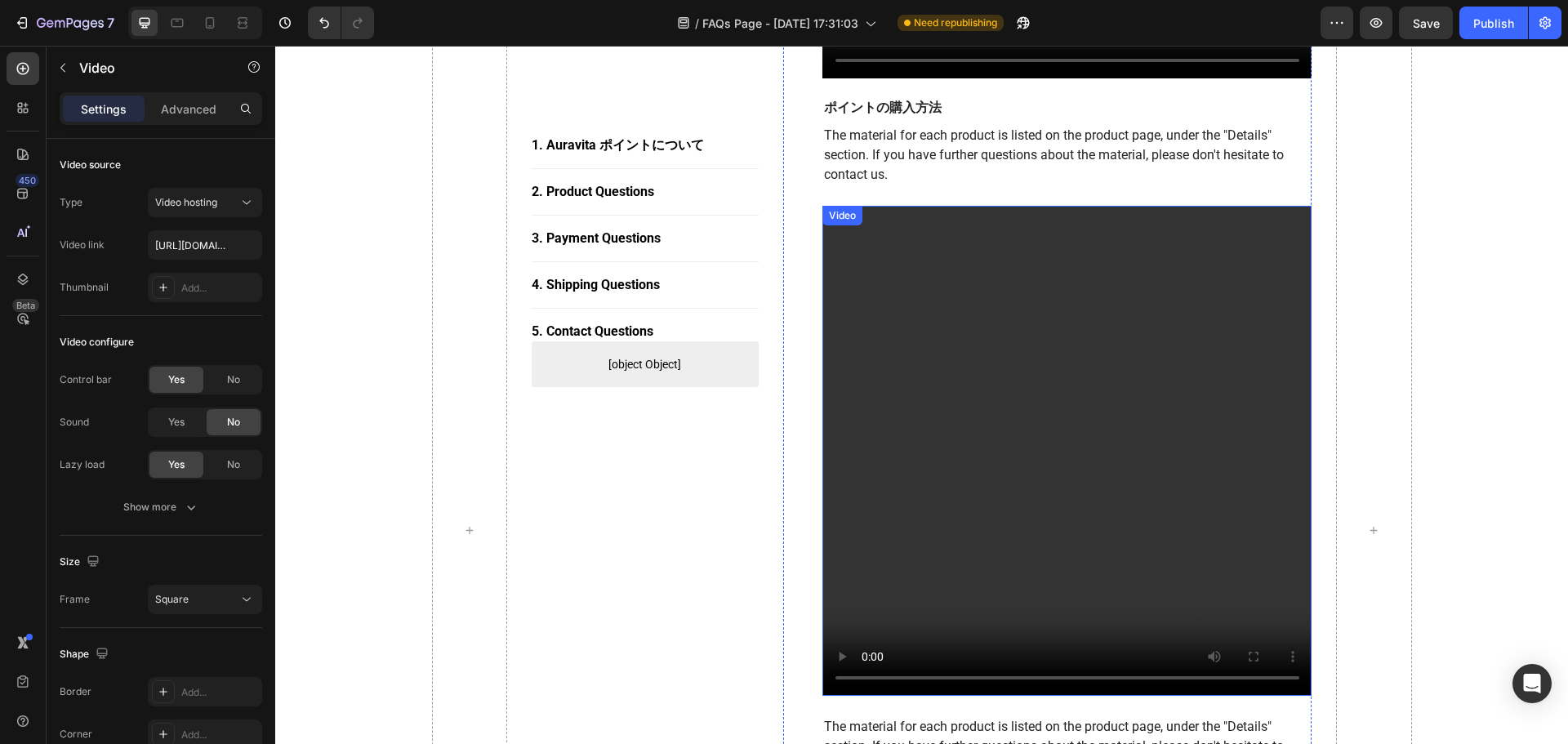
click at [1021, 380] on video at bounding box center [1067, 451] width 490 height 490
click at [624, 510] on div "1. [PERSON_NAME] ポイントについて Button Title Line 2. Product Questions Button Title L…" at bounding box center [644, 530] width 227 height 3285
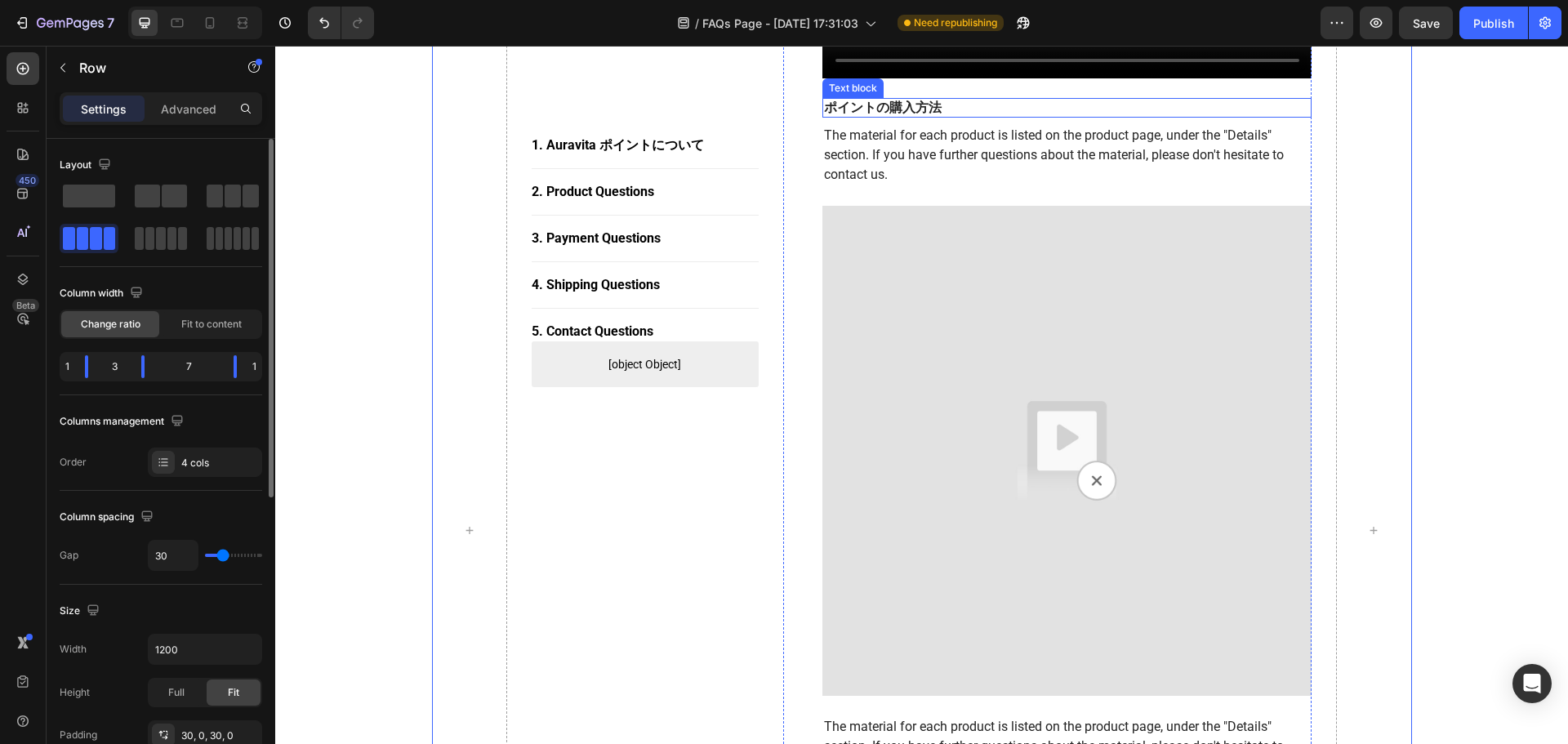
click at [900, 108] on p "ポイントの購入方法" at bounding box center [1067, 108] width 487 height 17
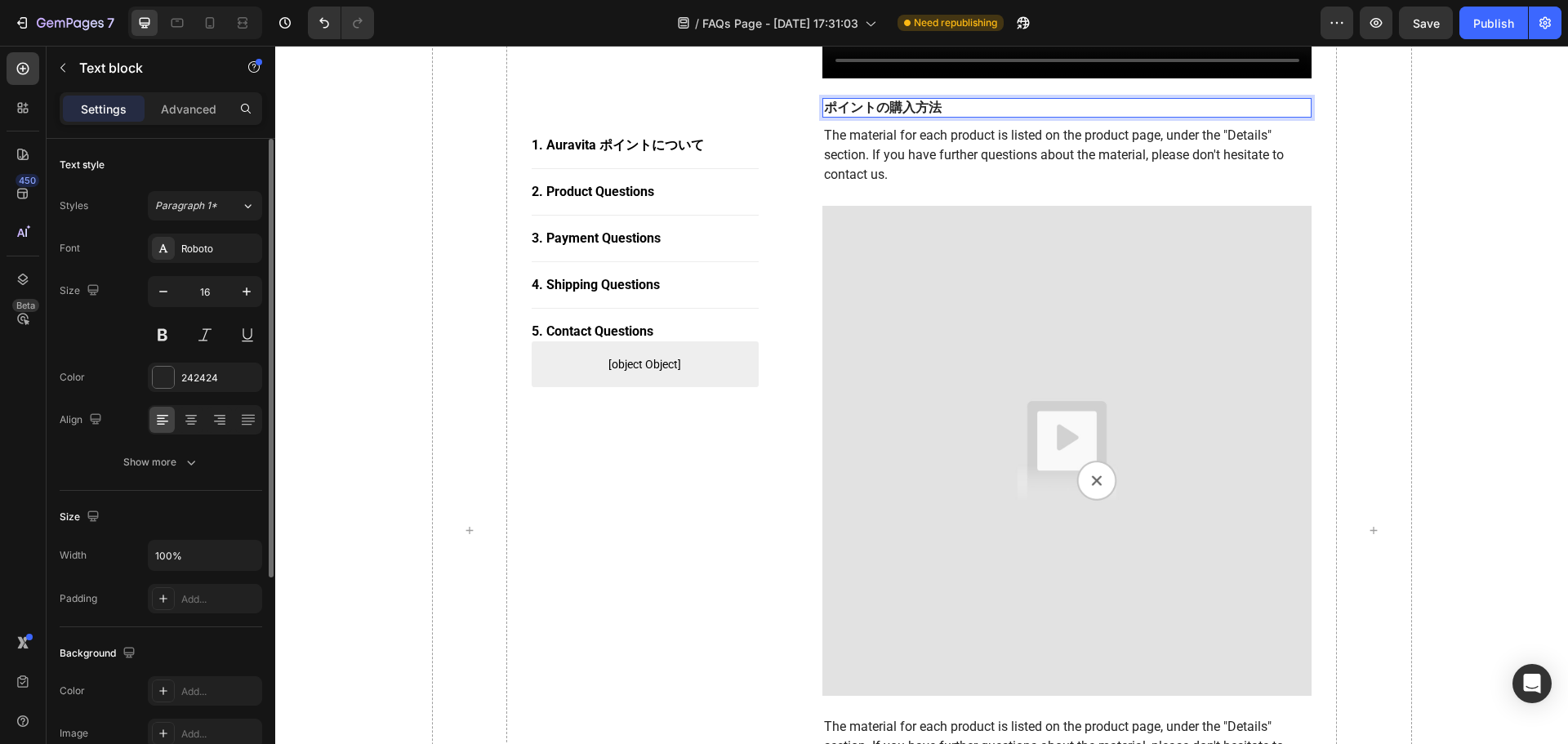
click at [945, 107] on p "ポイントの購入方法" at bounding box center [1067, 108] width 487 height 17
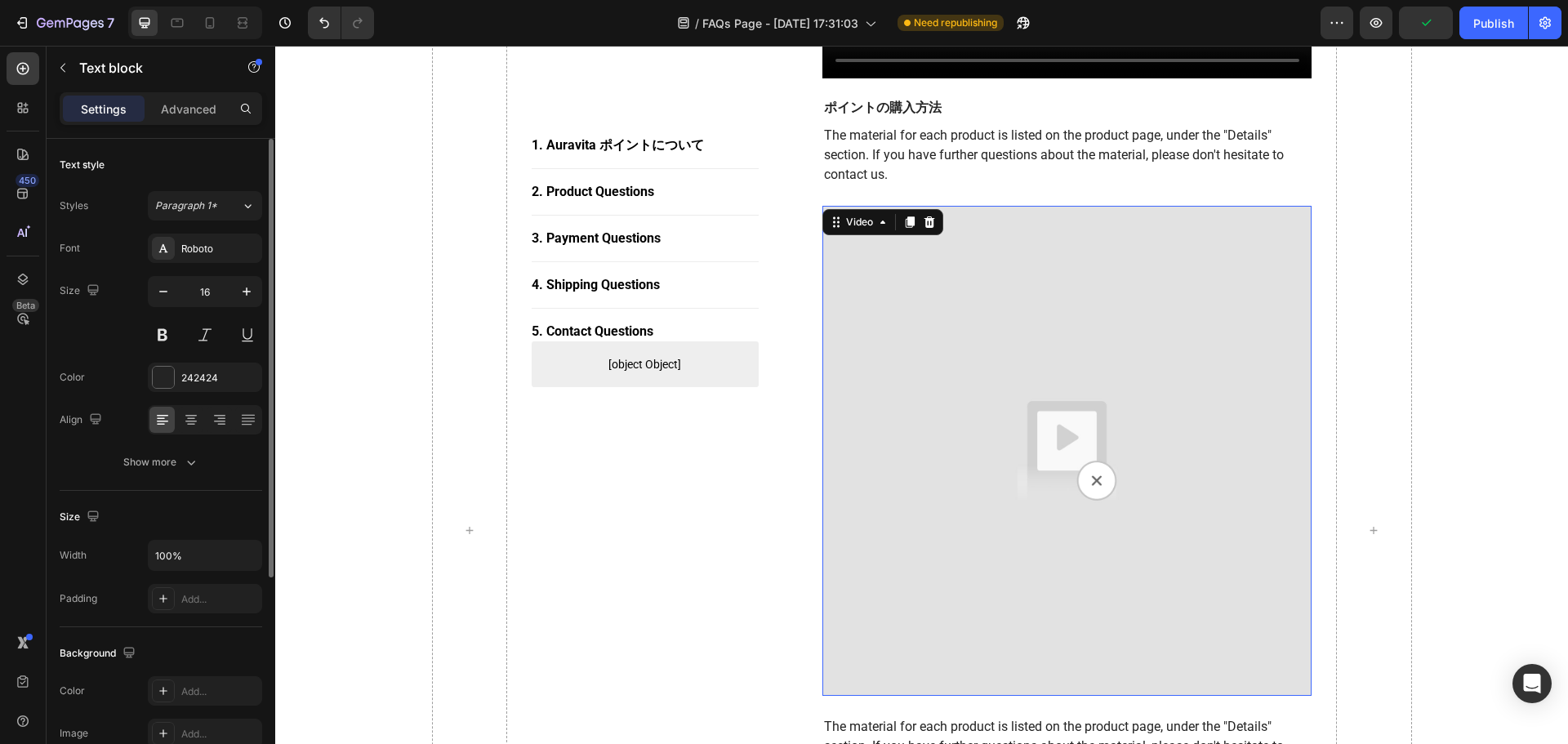
click at [957, 280] on img at bounding box center [1067, 451] width 490 height 490
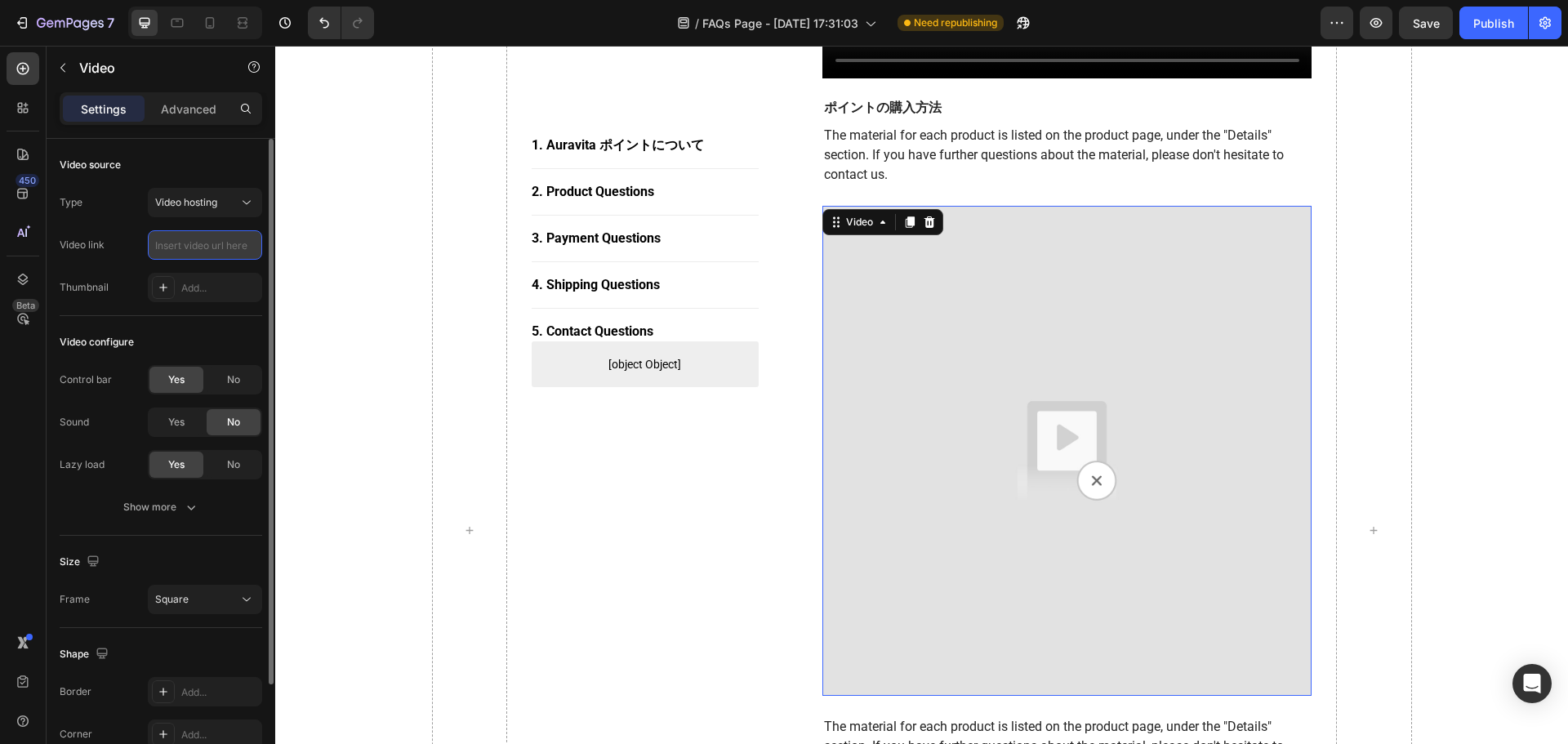
click at [180, 237] on input "text" at bounding box center [205, 245] width 115 height 30
paste input "[URL][DOMAIN_NAME]"
type input "[URL][DOMAIN_NAME]"
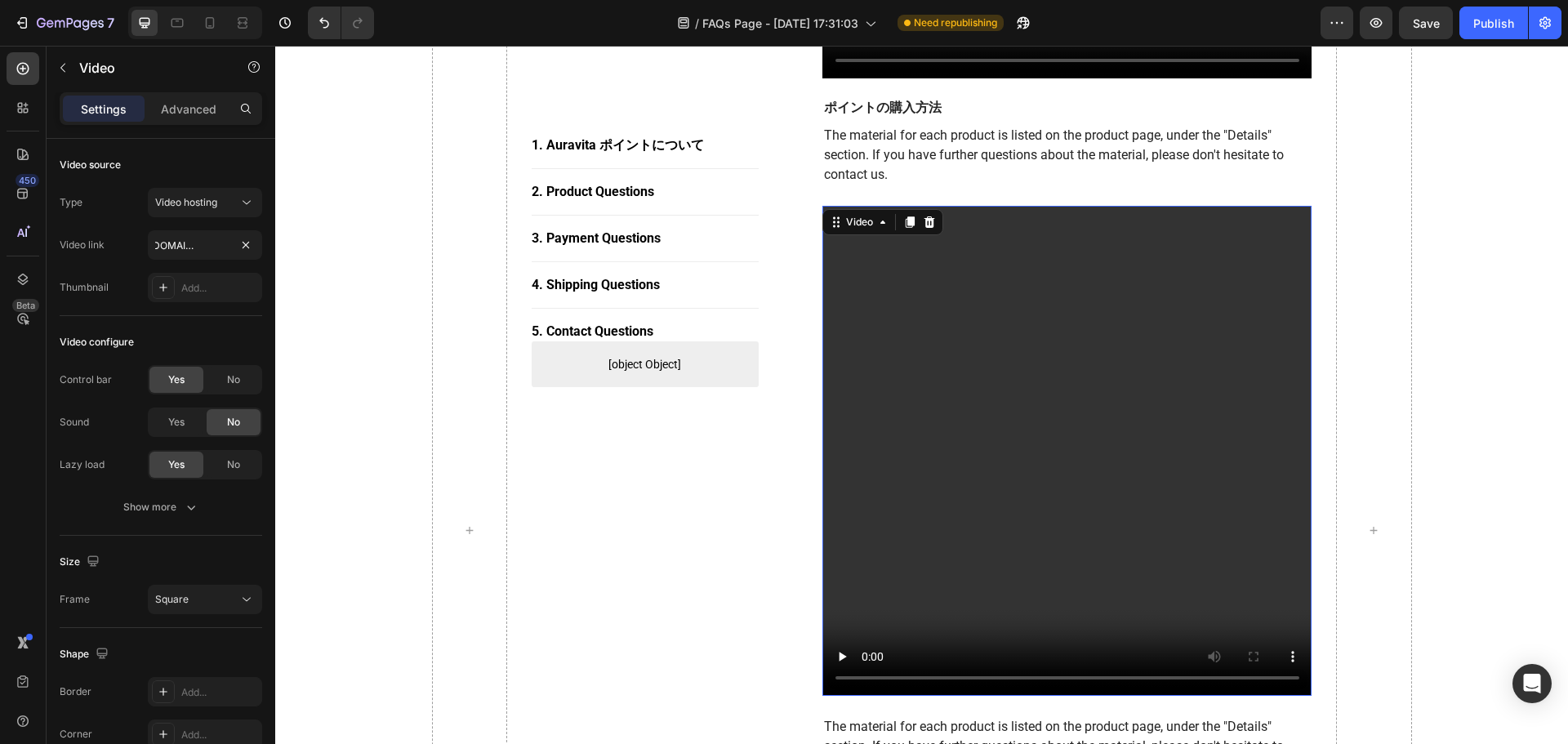
click at [399, 230] on div "1. [PERSON_NAME] ポイントについて Button Title Line 2. Product Questions Button Title L…" at bounding box center [921, 530] width 1268 height 3335
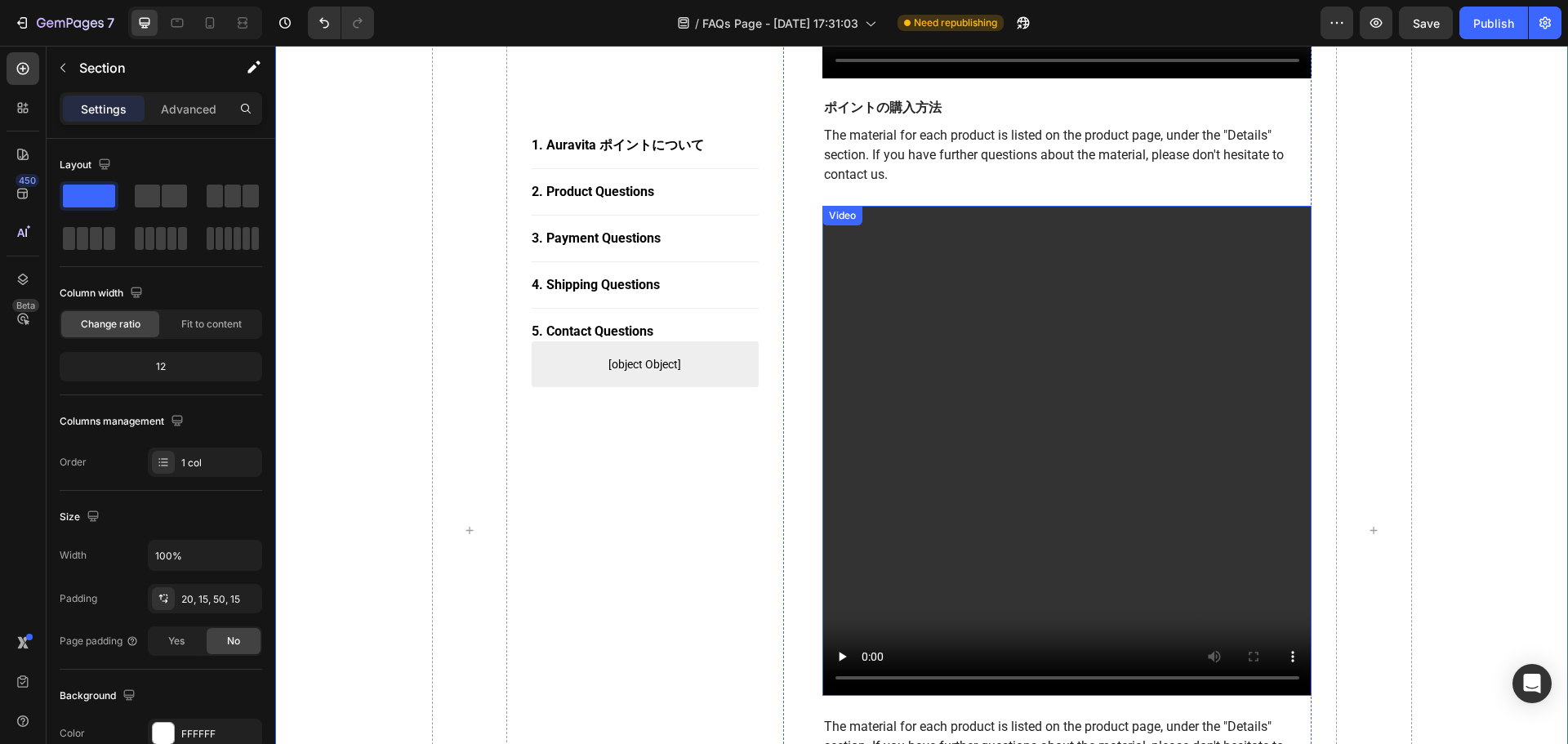
scroll to position [1225, 0]
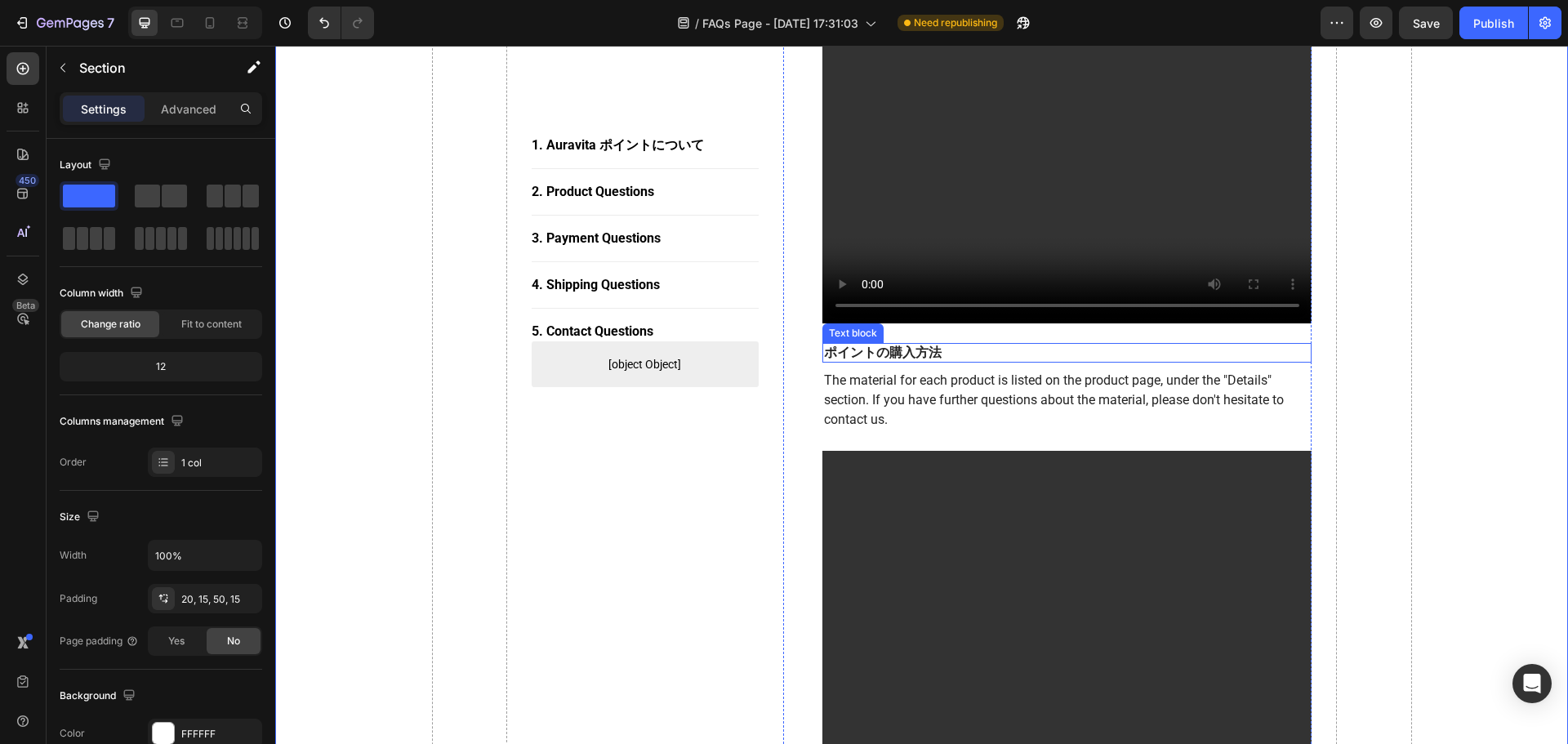
click at [932, 354] on p "ポイントの購入方法" at bounding box center [1067, 353] width 487 height 17
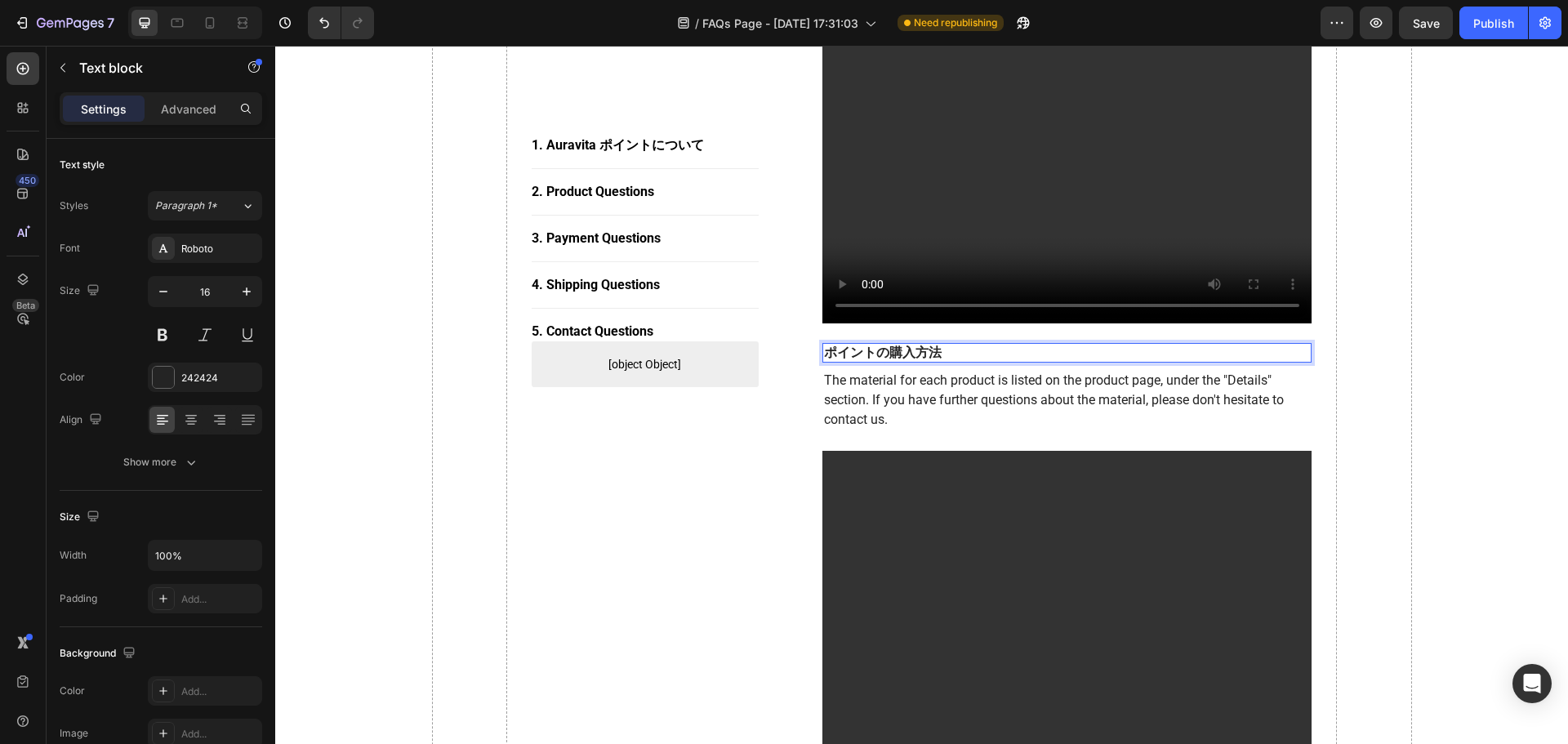
click at [934, 354] on p "ポイントの購入方法" at bounding box center [1067, 353] width 487 height 17
click at [934, 351] on p "ポイントの購入方法" at bounding box center [1067, 353] width 487 height 17
click at [947, 350] on p "ポイントの購入方法" at bounding box center [1067, 353] width 487 height 17
click at [1039, 413] on p "The material for each product is listed on the product page, under the "Details…" at bounding box center [1067, 400] width 487 height 59
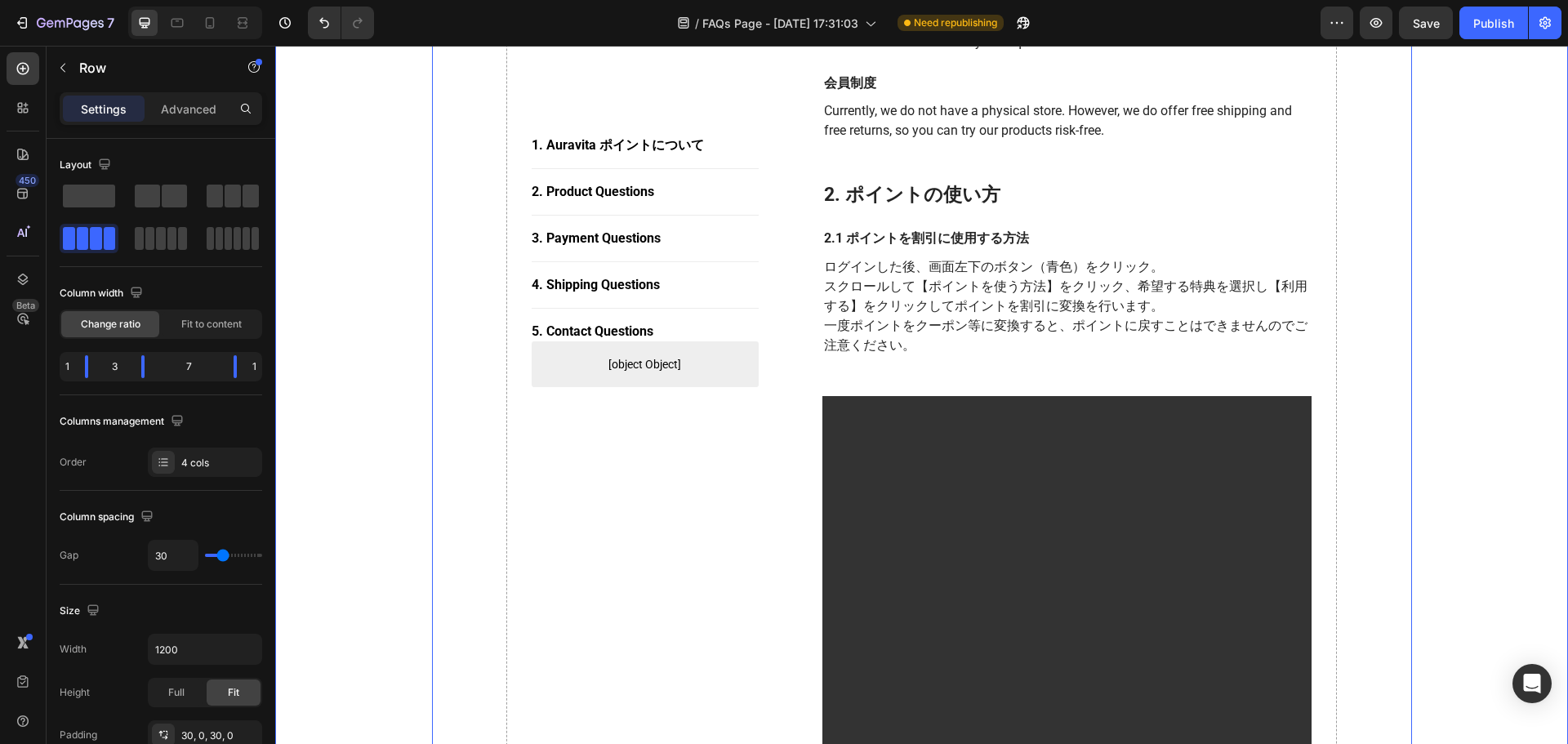
scroll to position [654, 0]
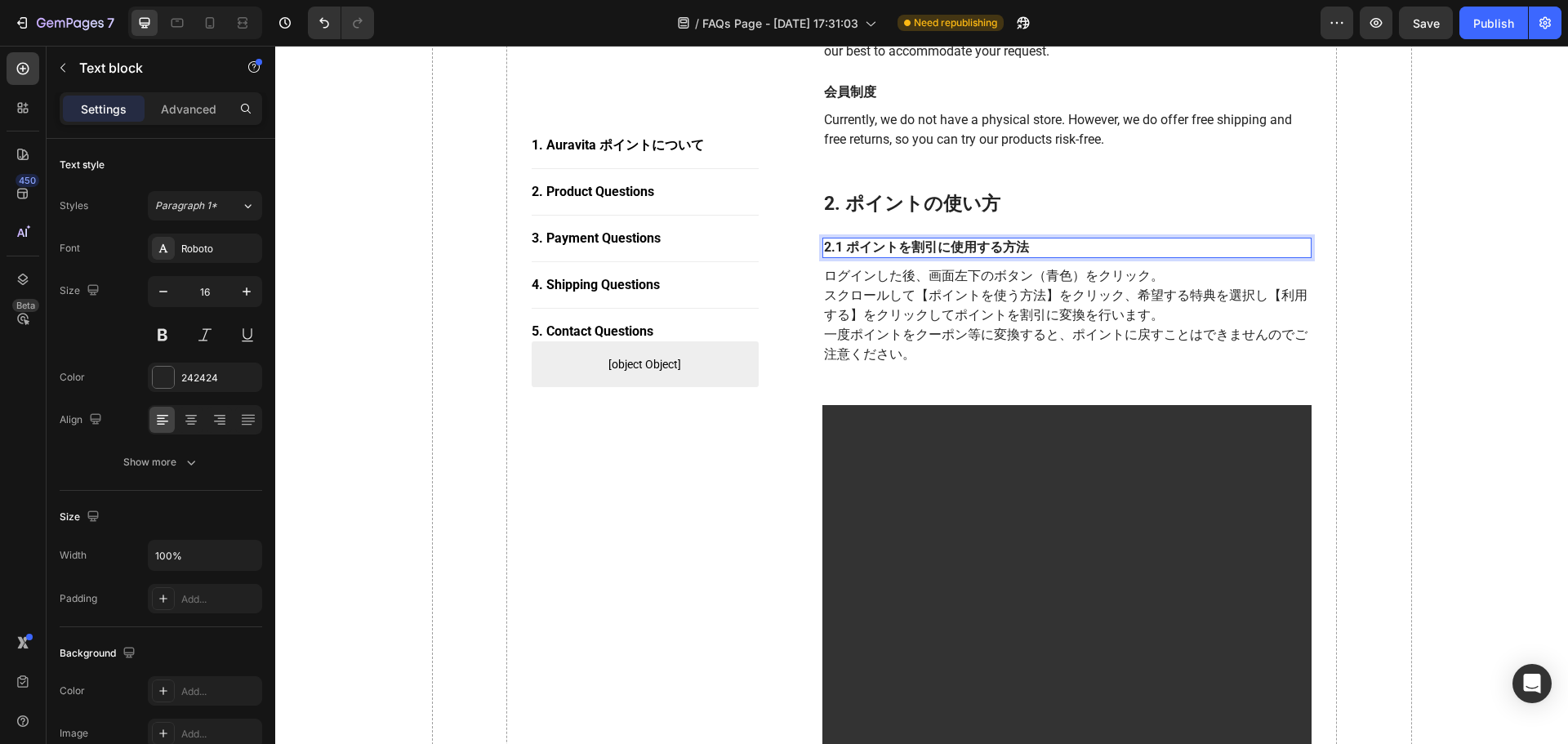
click at [834, 250] on p "2.1 ポイントを割引に使用する方法" at bounding box center [1067, 248] width 487 height 17
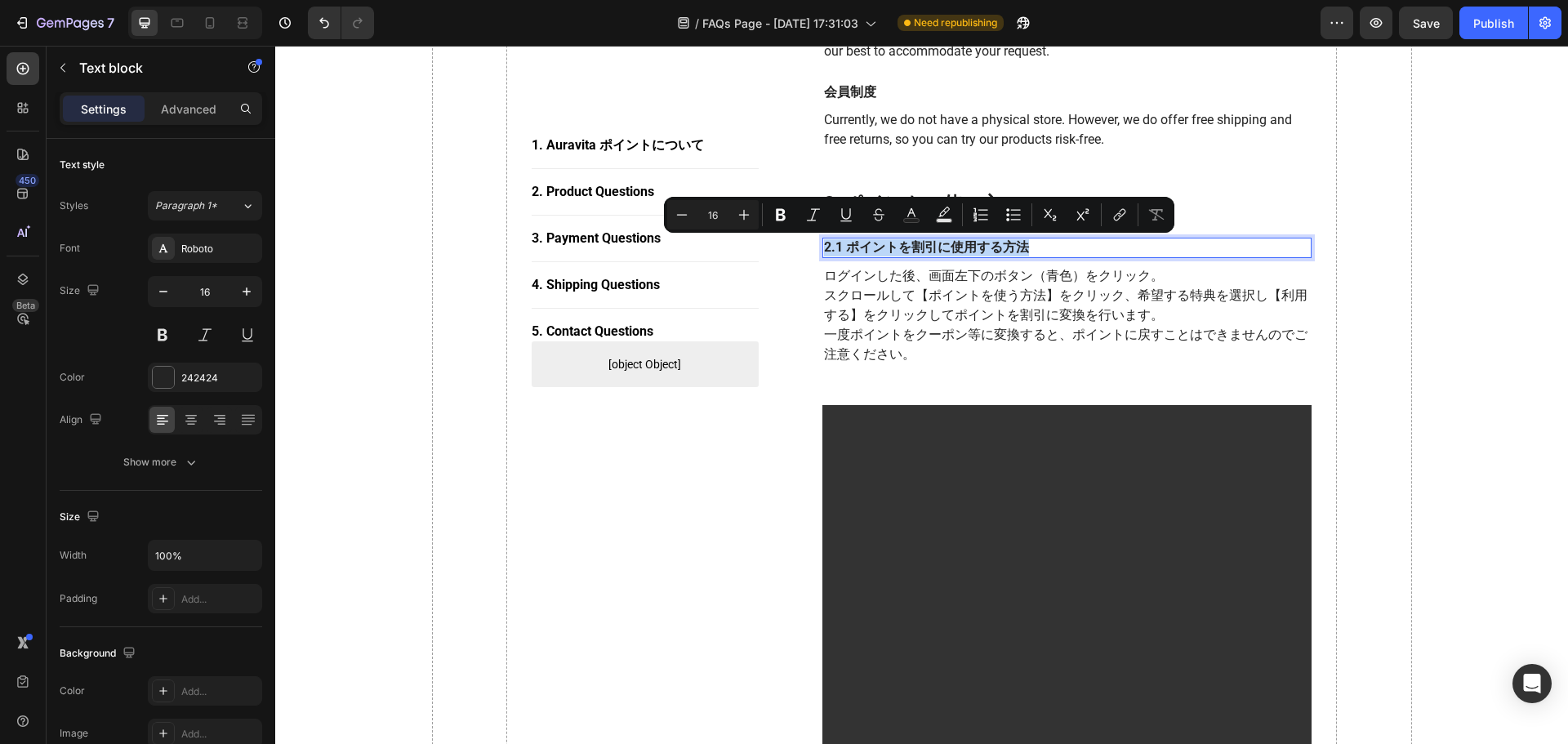
drag, startPoint x: 834, startPoint y: 250, endPoint x: 820, endPoint y: 248, distance: 14.1
click at [824, 248] on p "2.1 ポイントを割引に使用する方法" at bounding box center [1067, 248] width 487 height 17
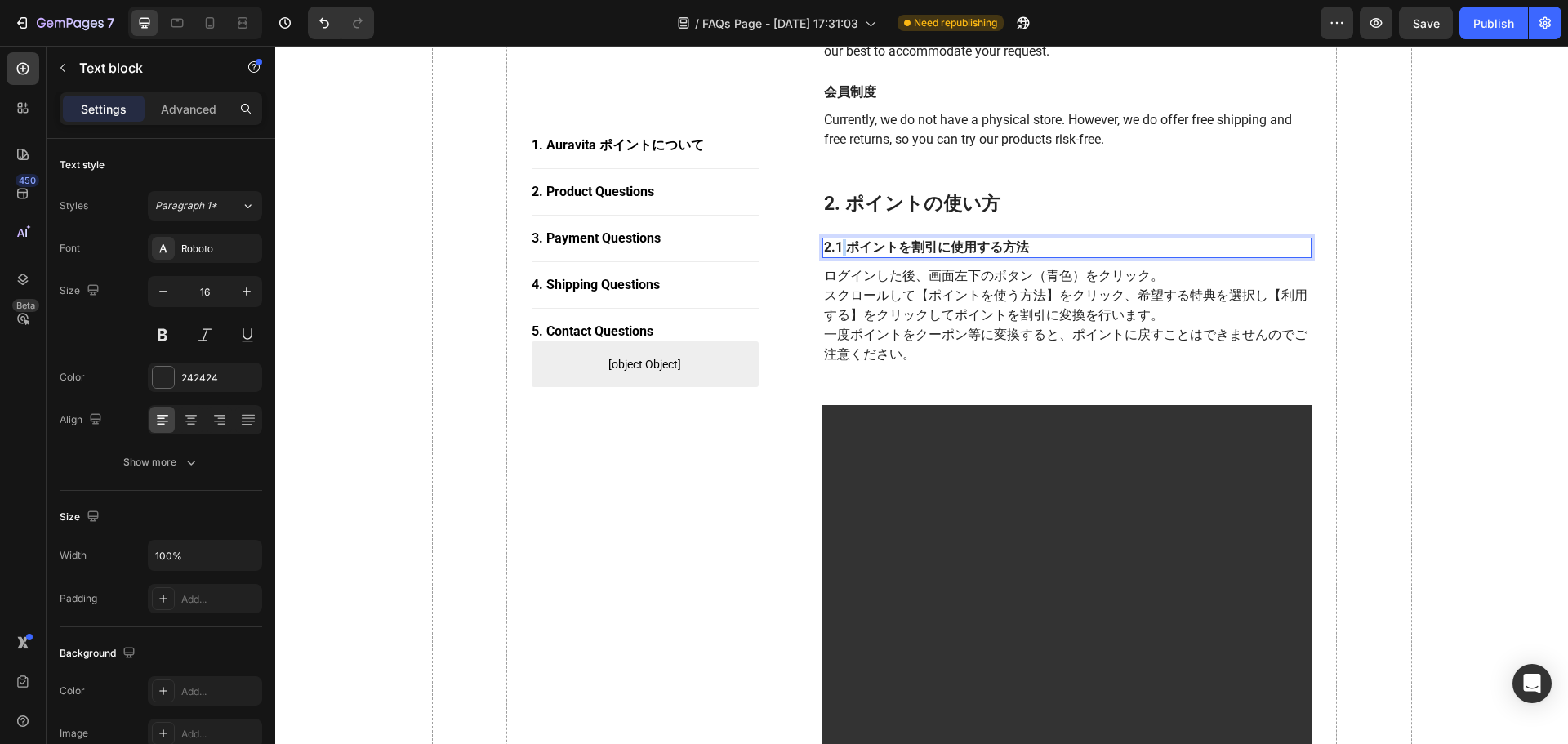
click at [838, 247] on p "2.1 ポイントを割引に使用する方法" at bounding box center [1067, 248] width 487 height 17
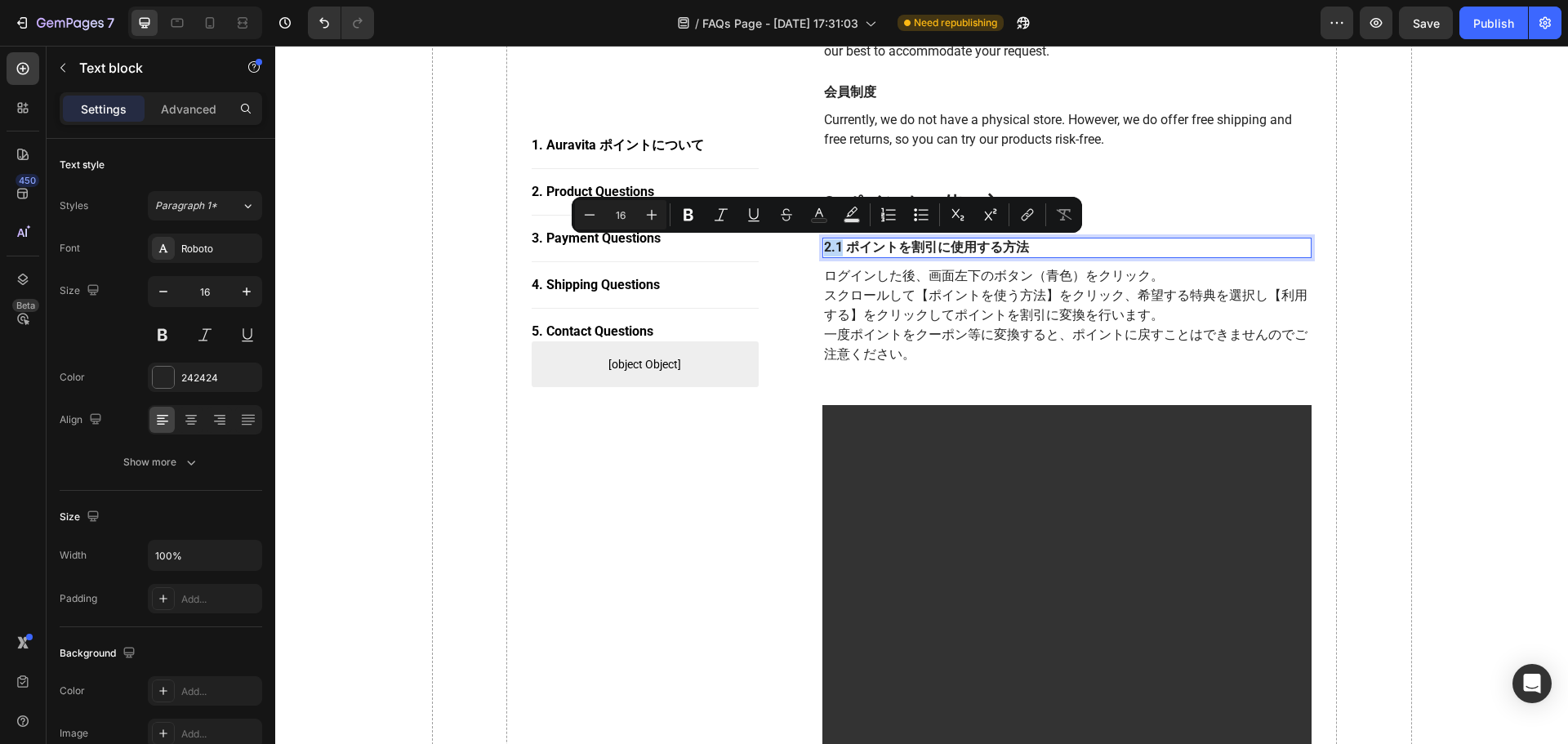
copy p "2.1"
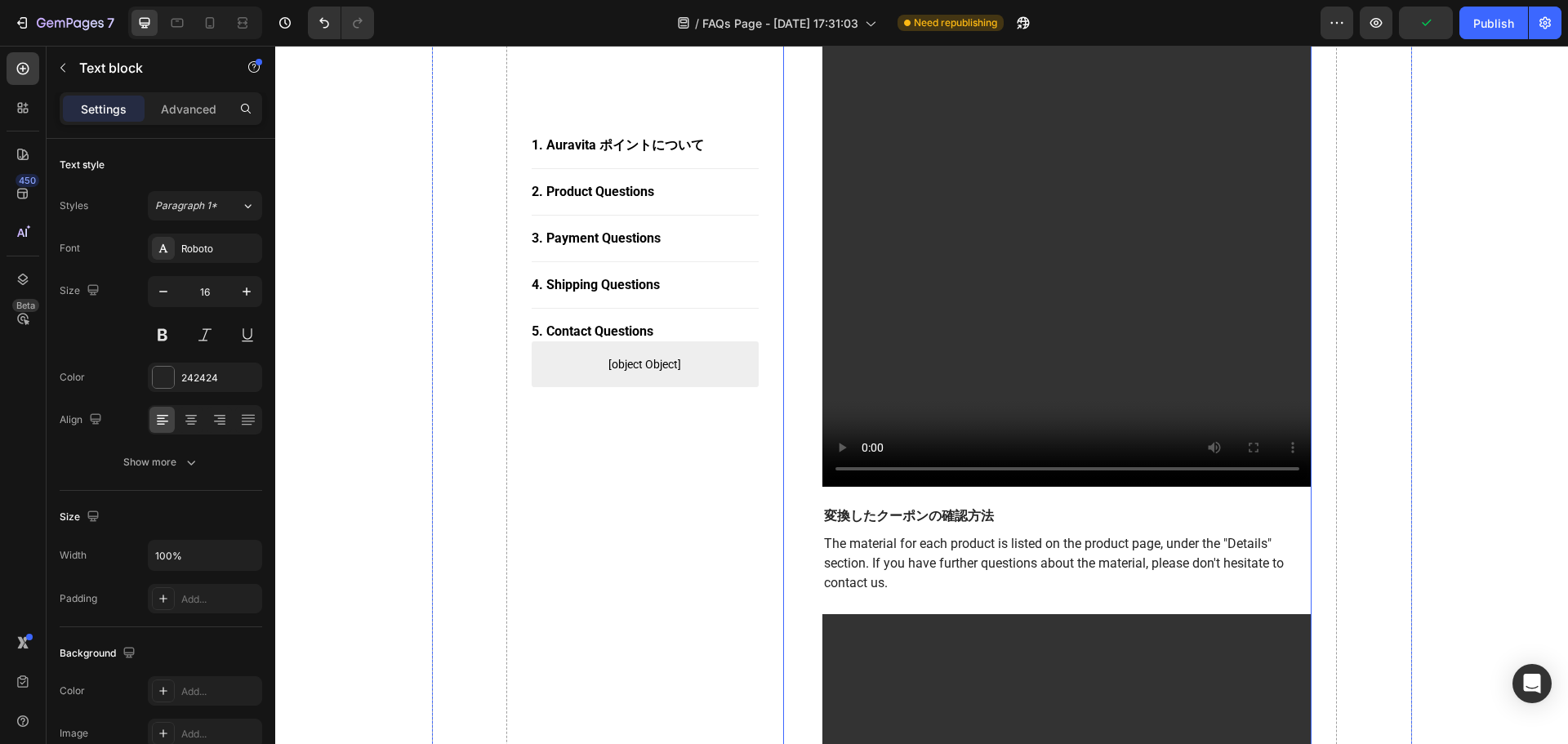
scroll to position [1307, 0]
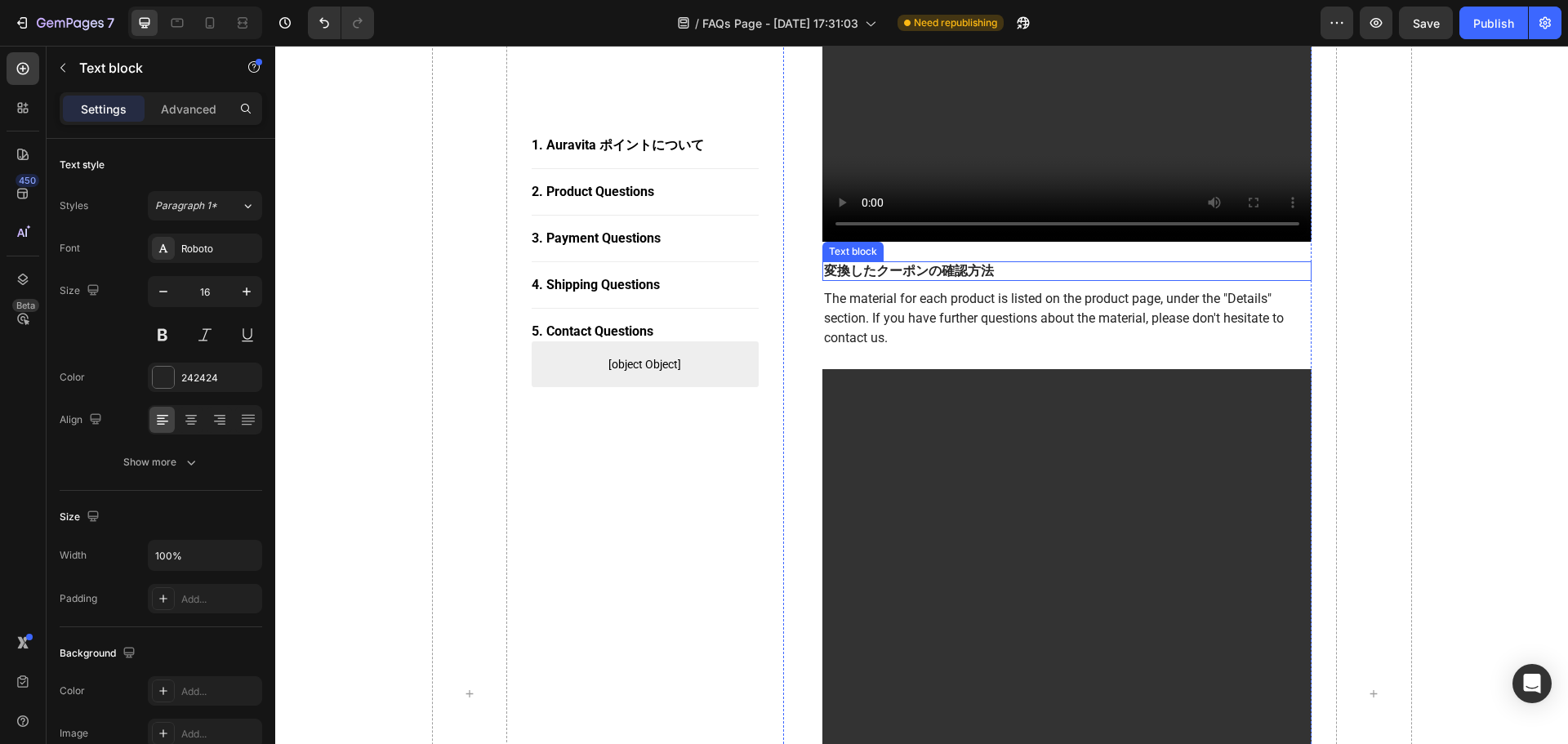
click at [824, 267] on p "変換したクーポンの確認方法" at bounding box center [1067, 271] width 487 height 17
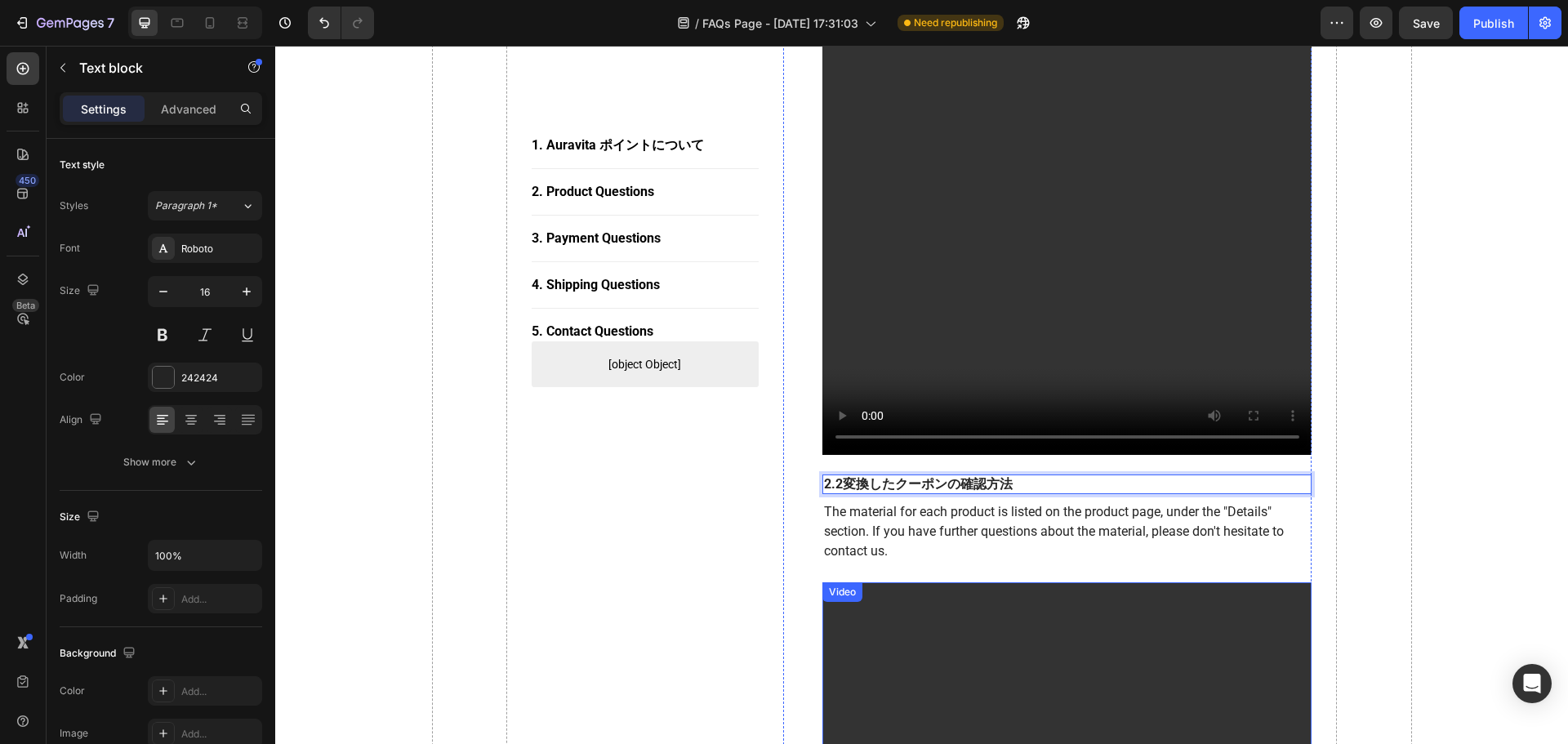
scroll to position [1225, 0]
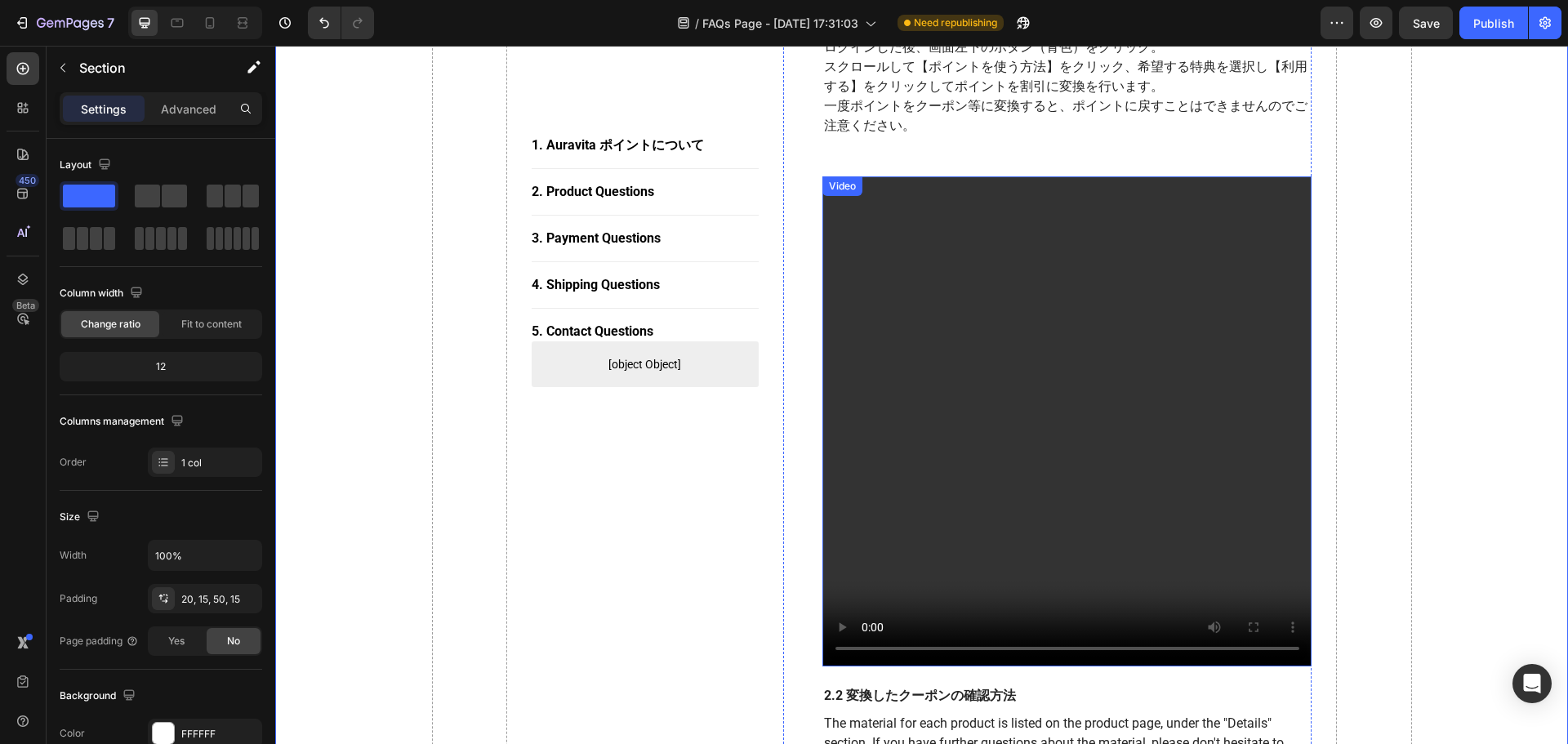
scroll to position [1062, 0]
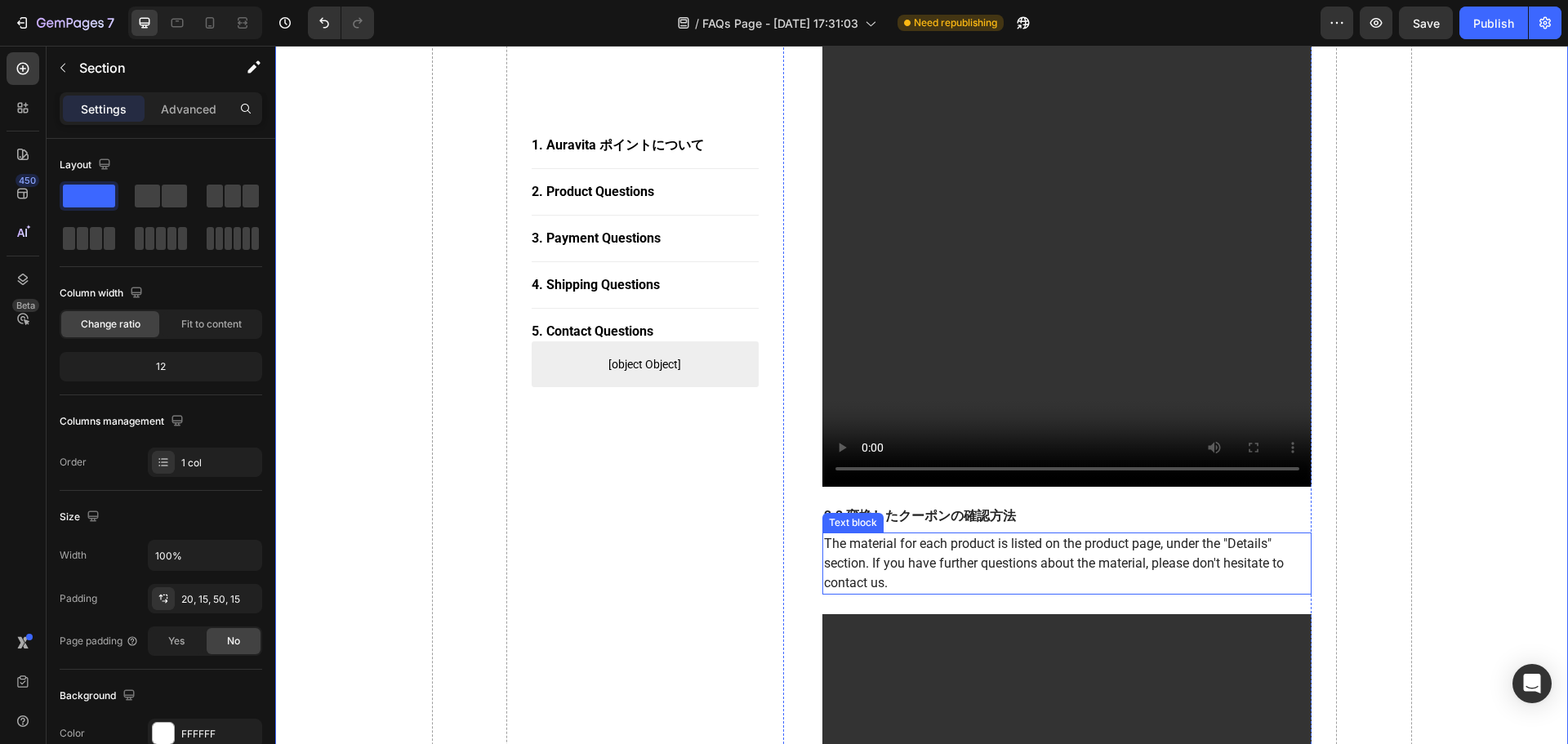
click at [898, 577] on p "The material for each product is listed on the product page, under the "Details…" at bounding box center [1067, 563] width 487 height 59
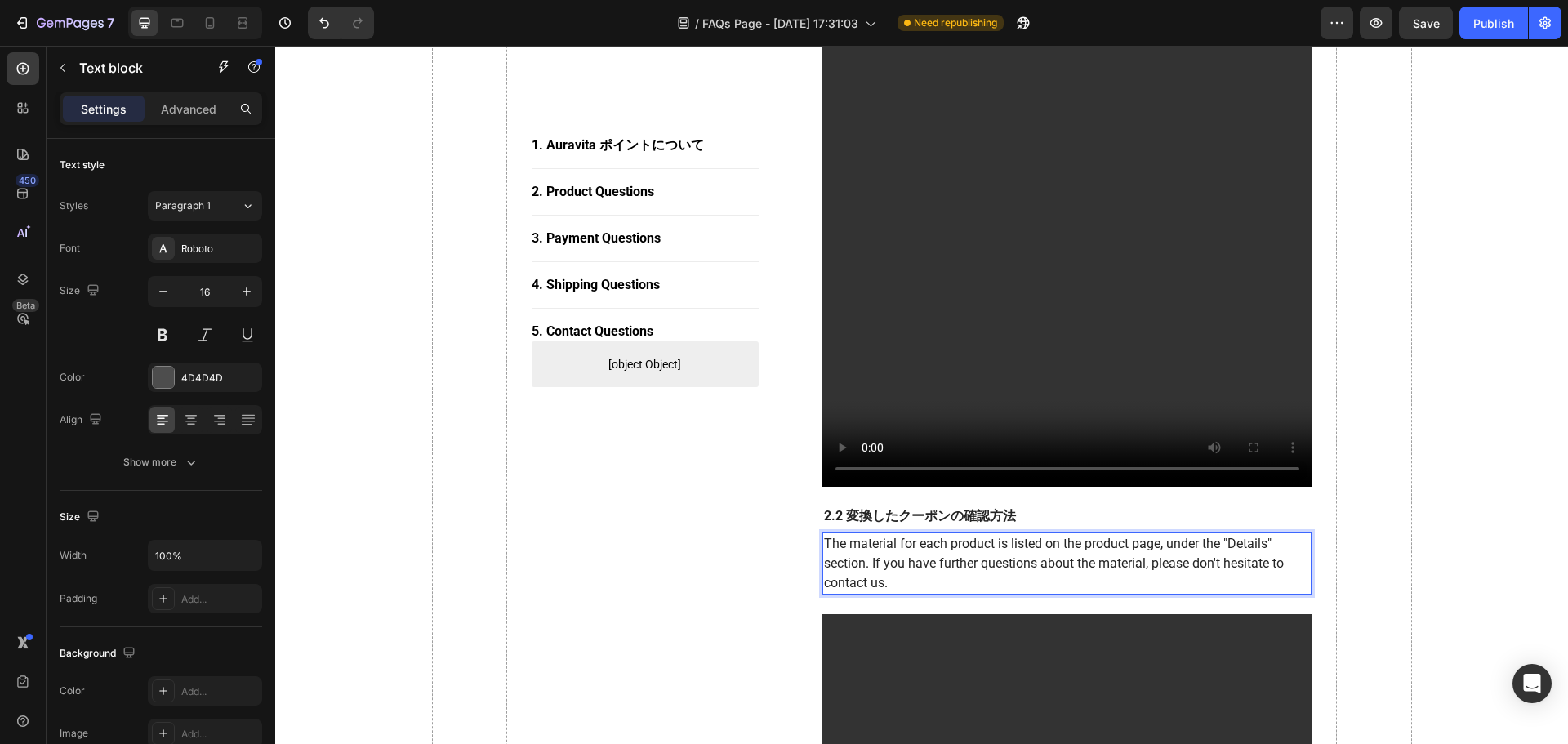
click at [901, 574] on p "The material for each product is listed on the product page, under the "Details…" at bounding box center [1067, 563] width 487 height 59
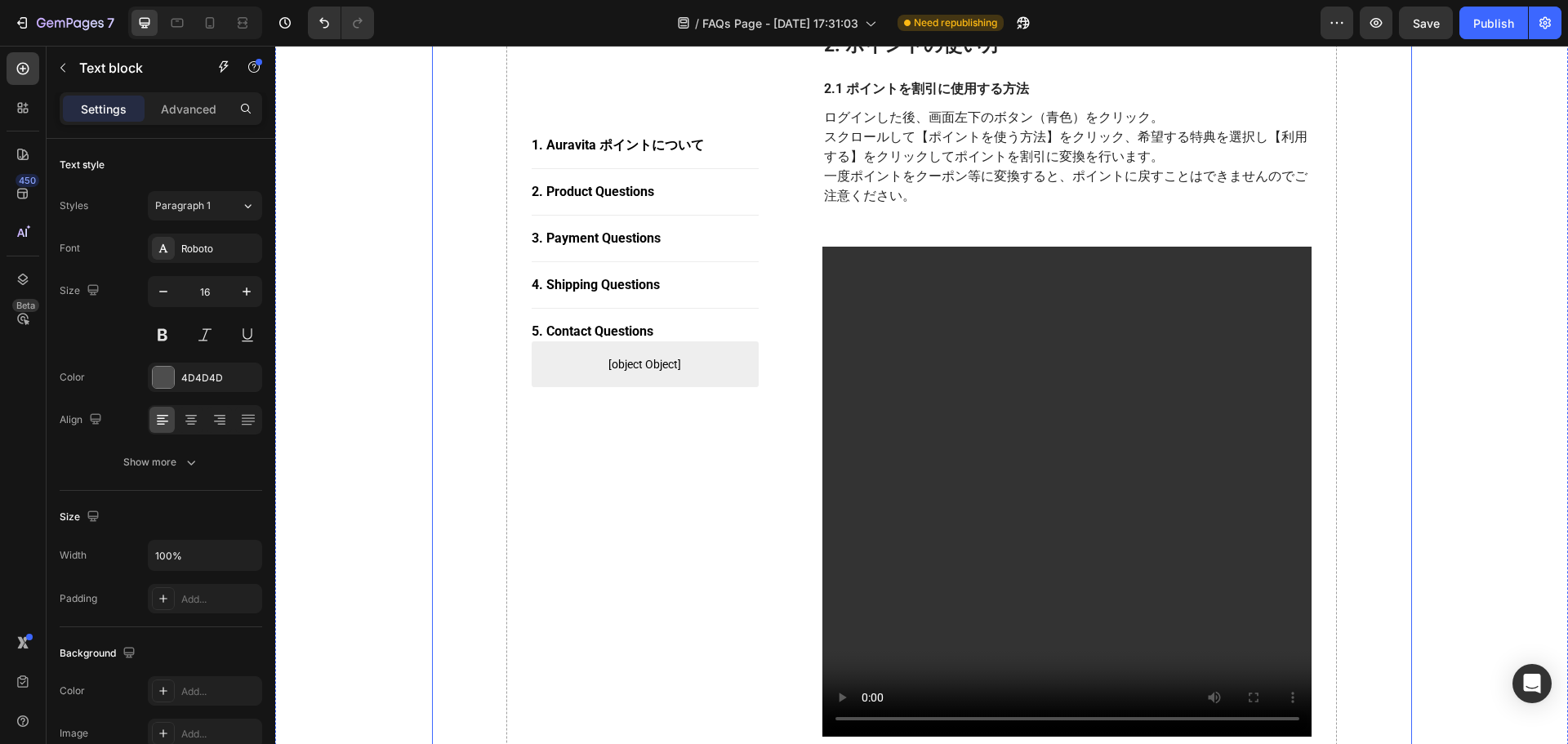
scroll to position [735, 0]
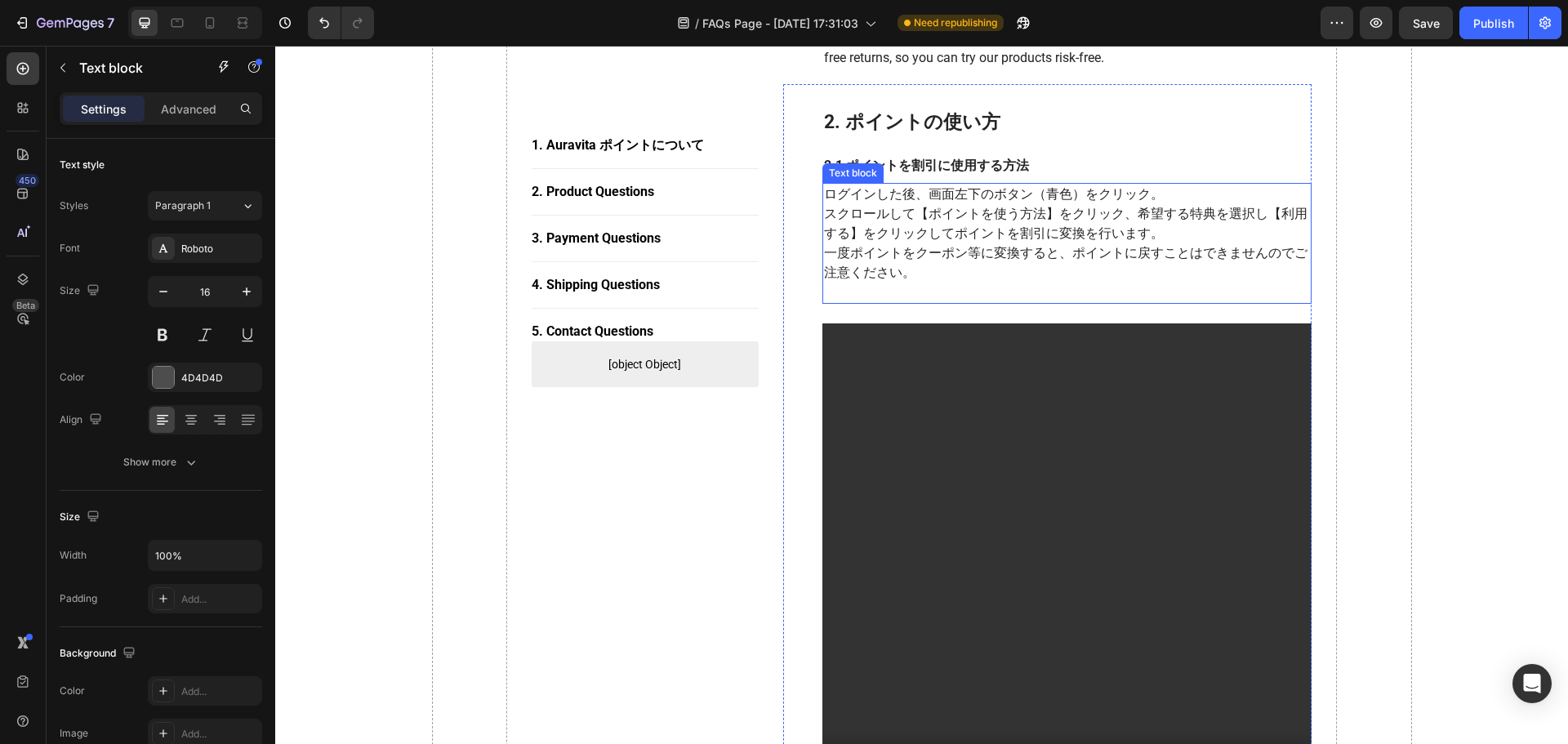
click at [915, 281] on p "一度ポイントをクーポン等に変換すると、ポイントに戻すことはできませんのでご注意ください。" at bounding box center [1067, 262] width 487 height 39
click at [912, 284] on p "Rich Text Editor. Editing area: main" at bounding box center [1067, 293] width 487 height 20
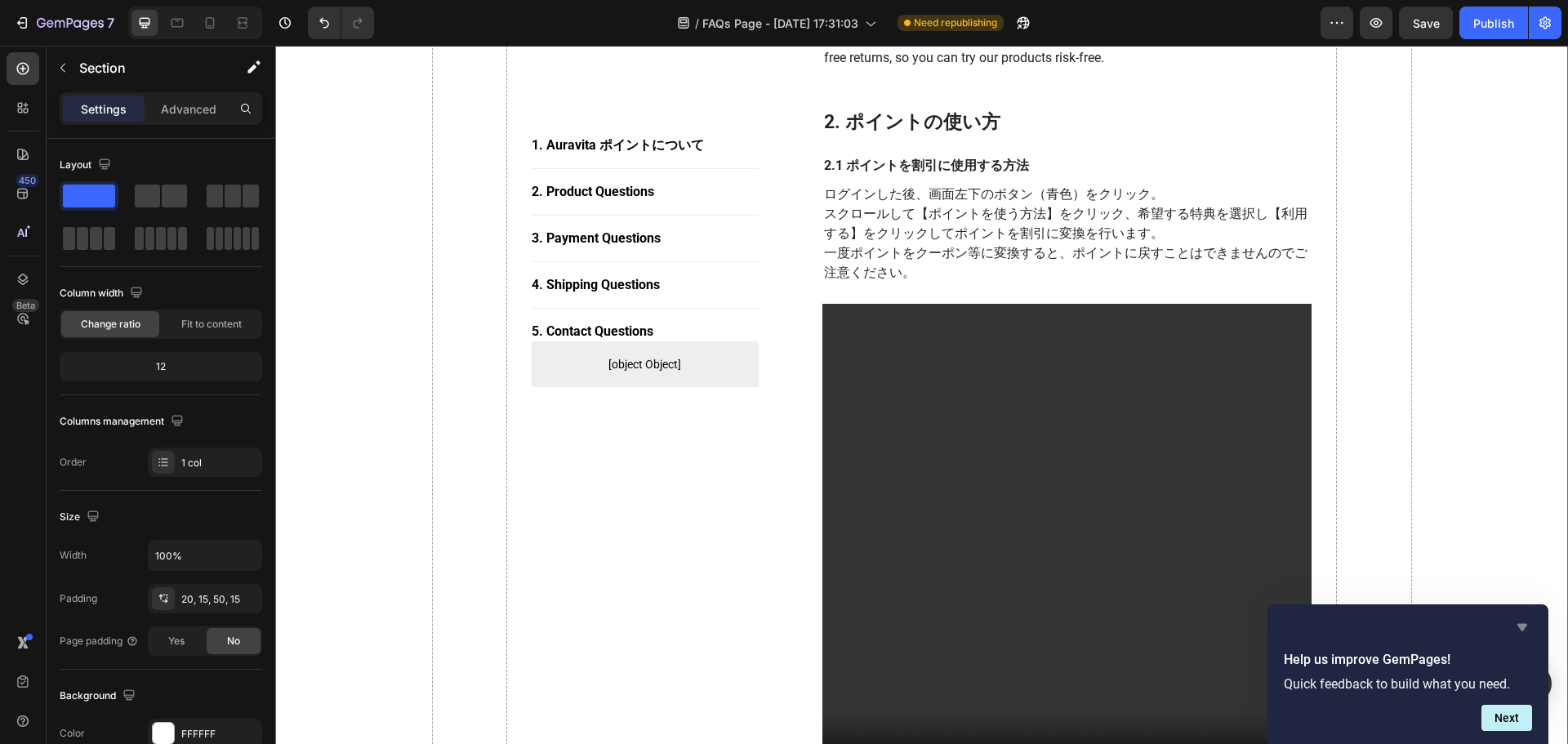
click at [1529, 632] on icon "Hide survey" at bounding box center [1523, 627] width 20 height 20
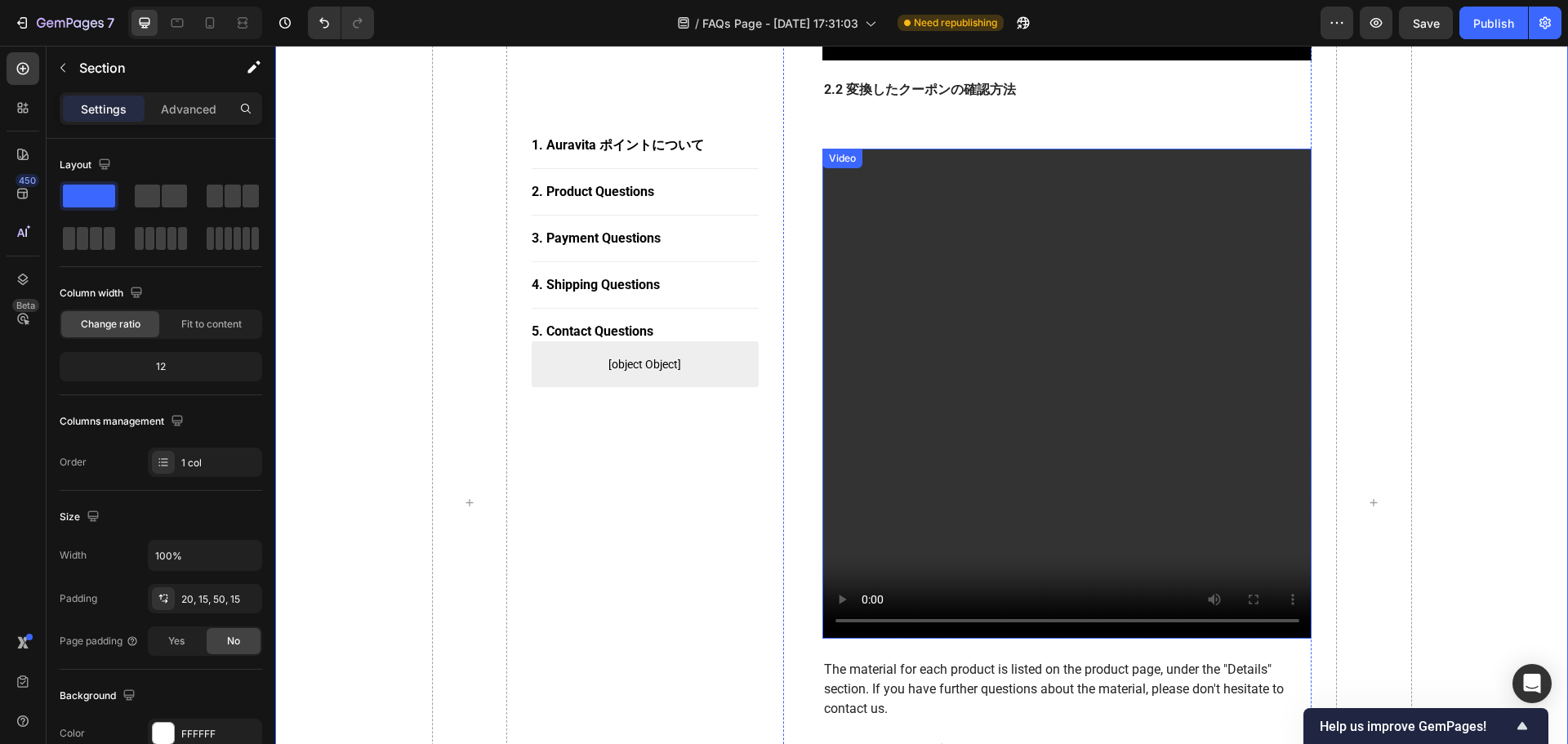
scroll to position [1471, 0]
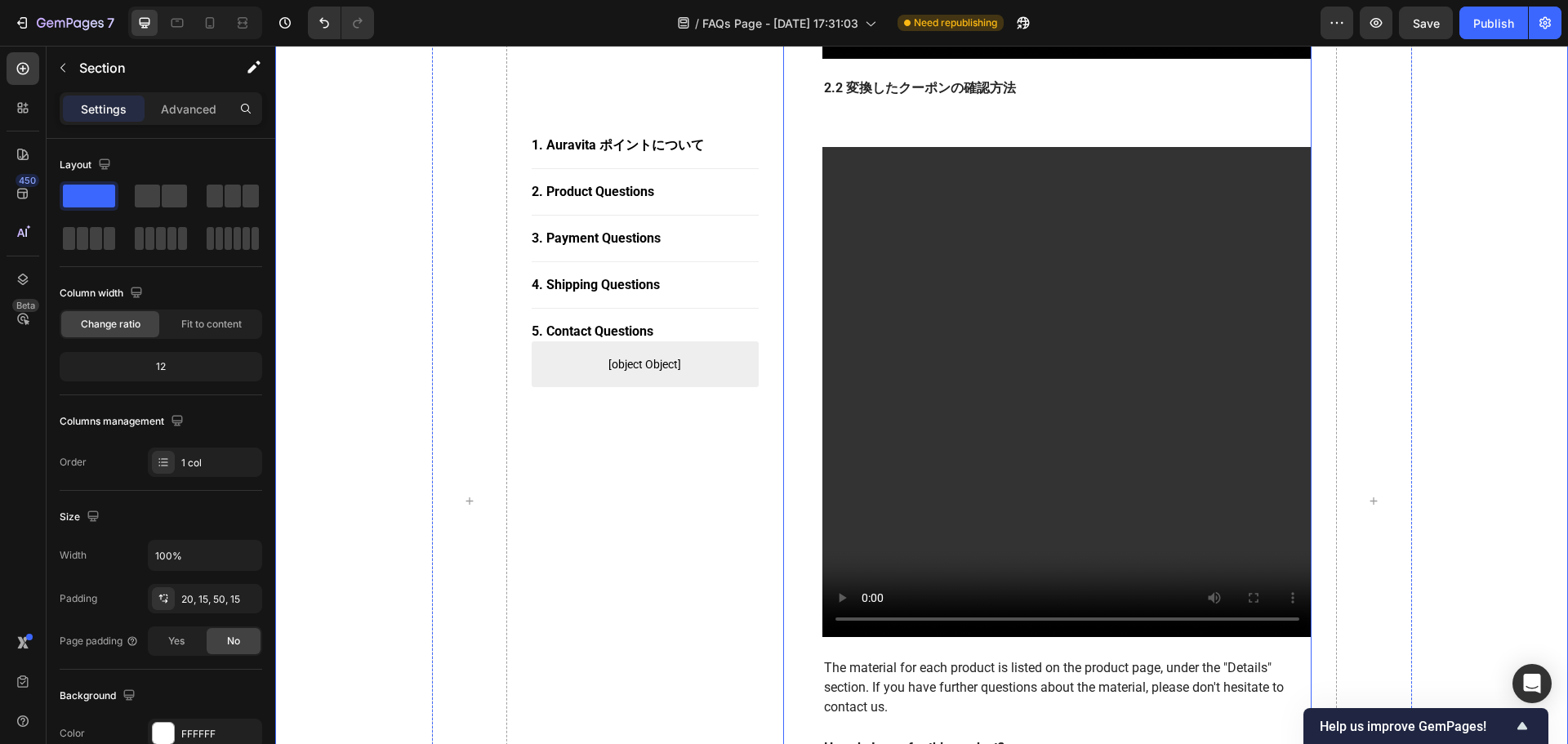
click at [936, 127] on div "Rich Text Editor. Editing area: main" at bounding box center [1067, 116] width 490 height 23
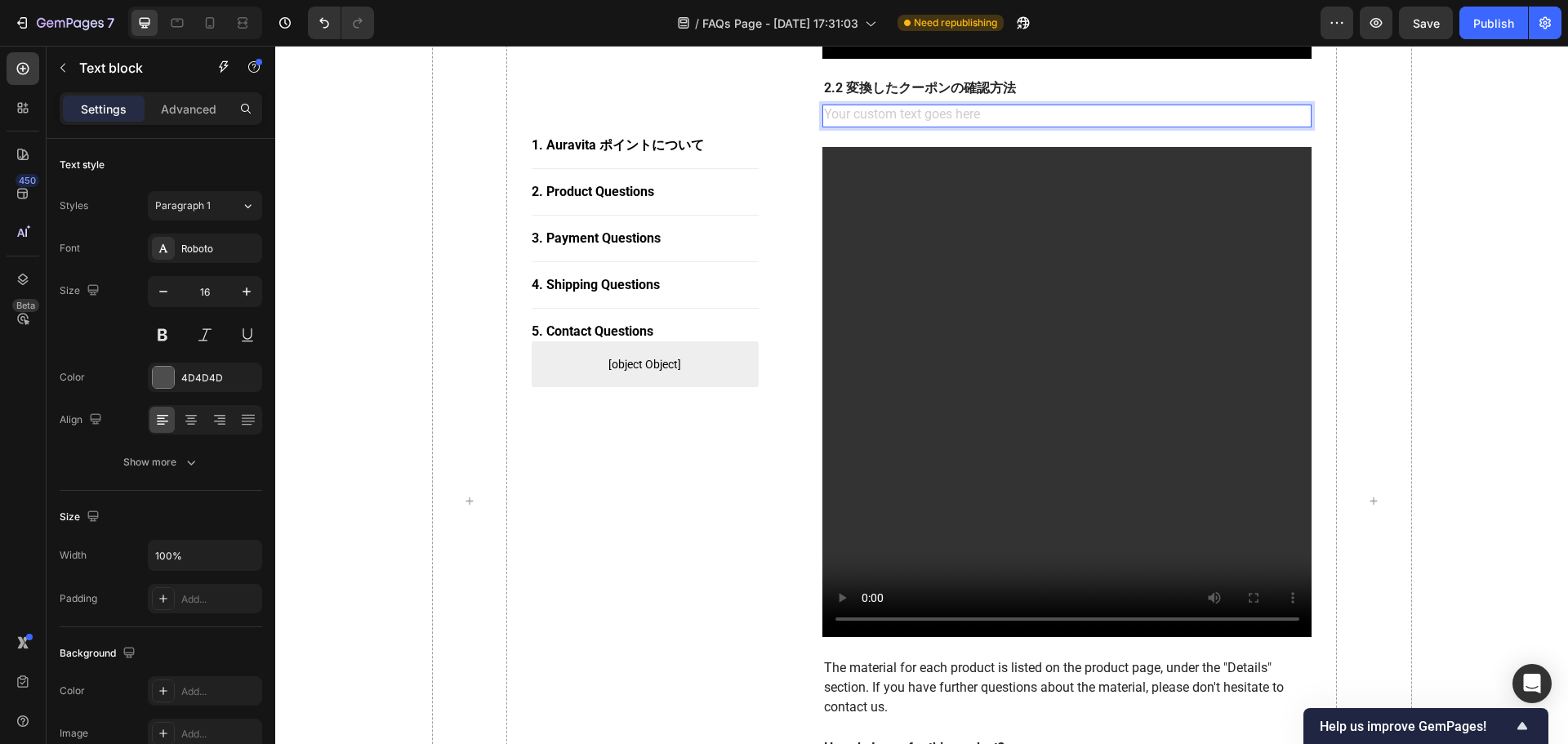
click at [927, 121] on div "Rich Text Editor. Editing area: main" at bounding box center [1067, 116] width 490 height 23
click at [930, 115] on div "Rich Text Editor. Editing area: main" at bounding box center [1067, 116] width 490 height 23
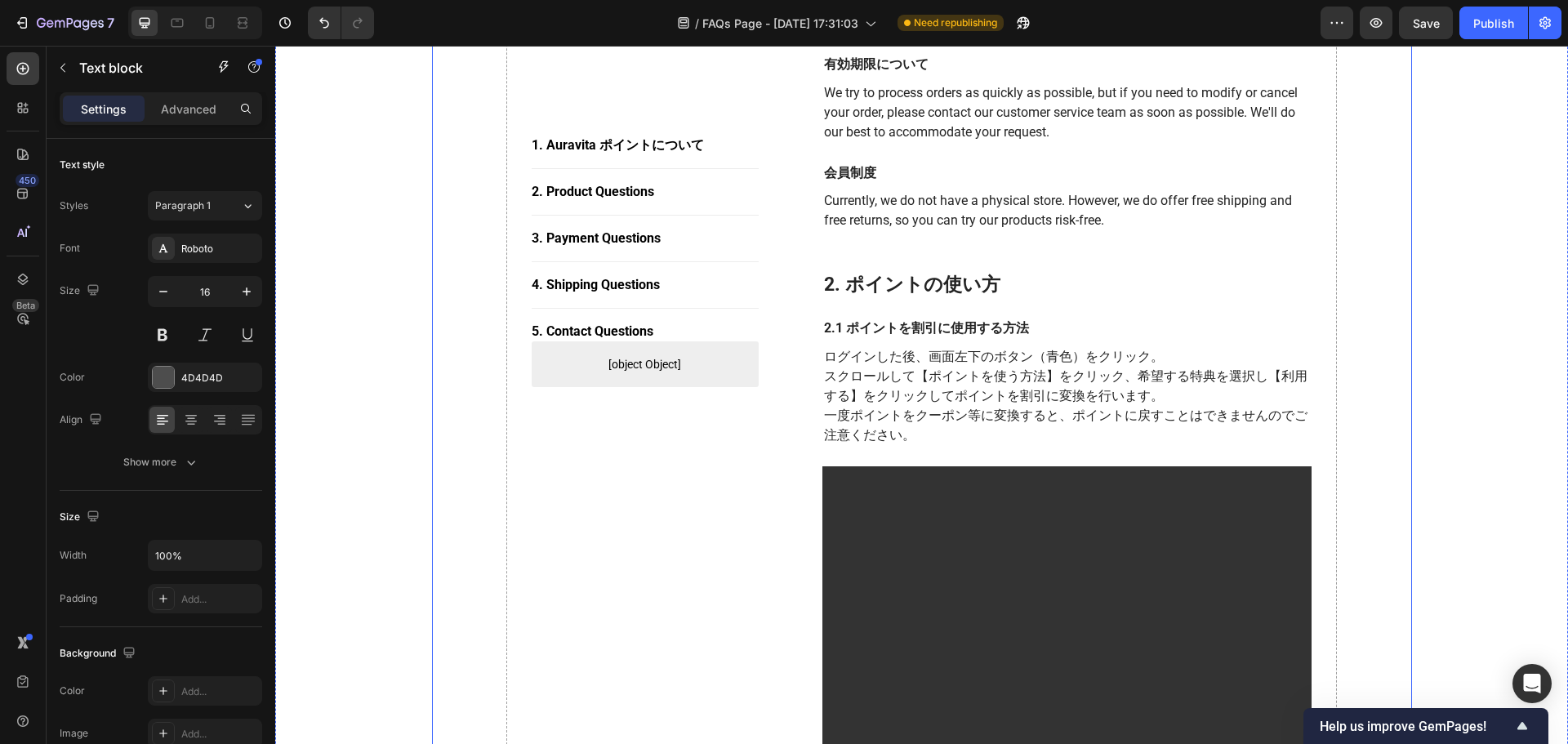
scroll to position [572, 0]
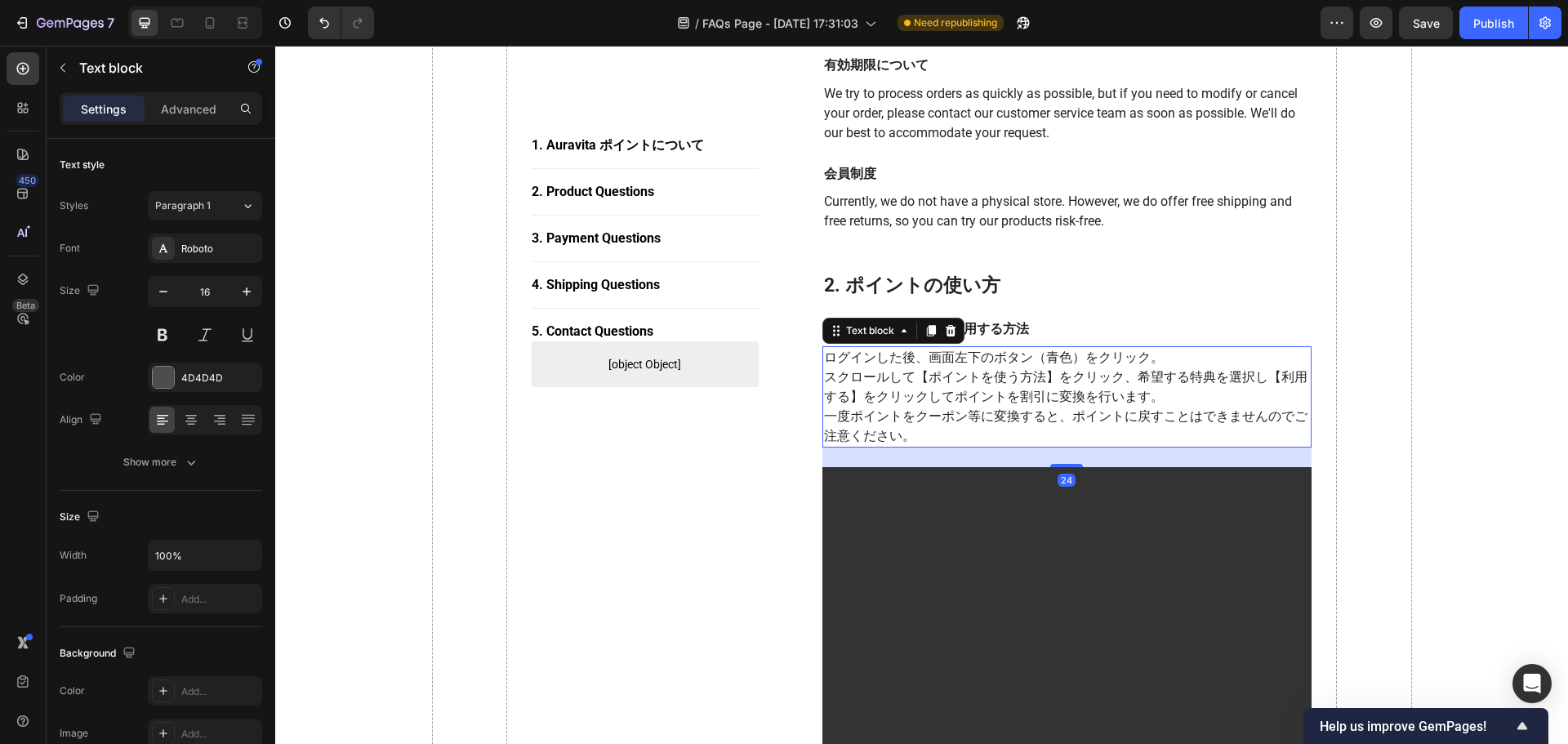
click at [922, 361] on p "ログインした後、画面左下のボタン（青色）をクリック。" at bounding box center [1067, 358] width 487 height 20
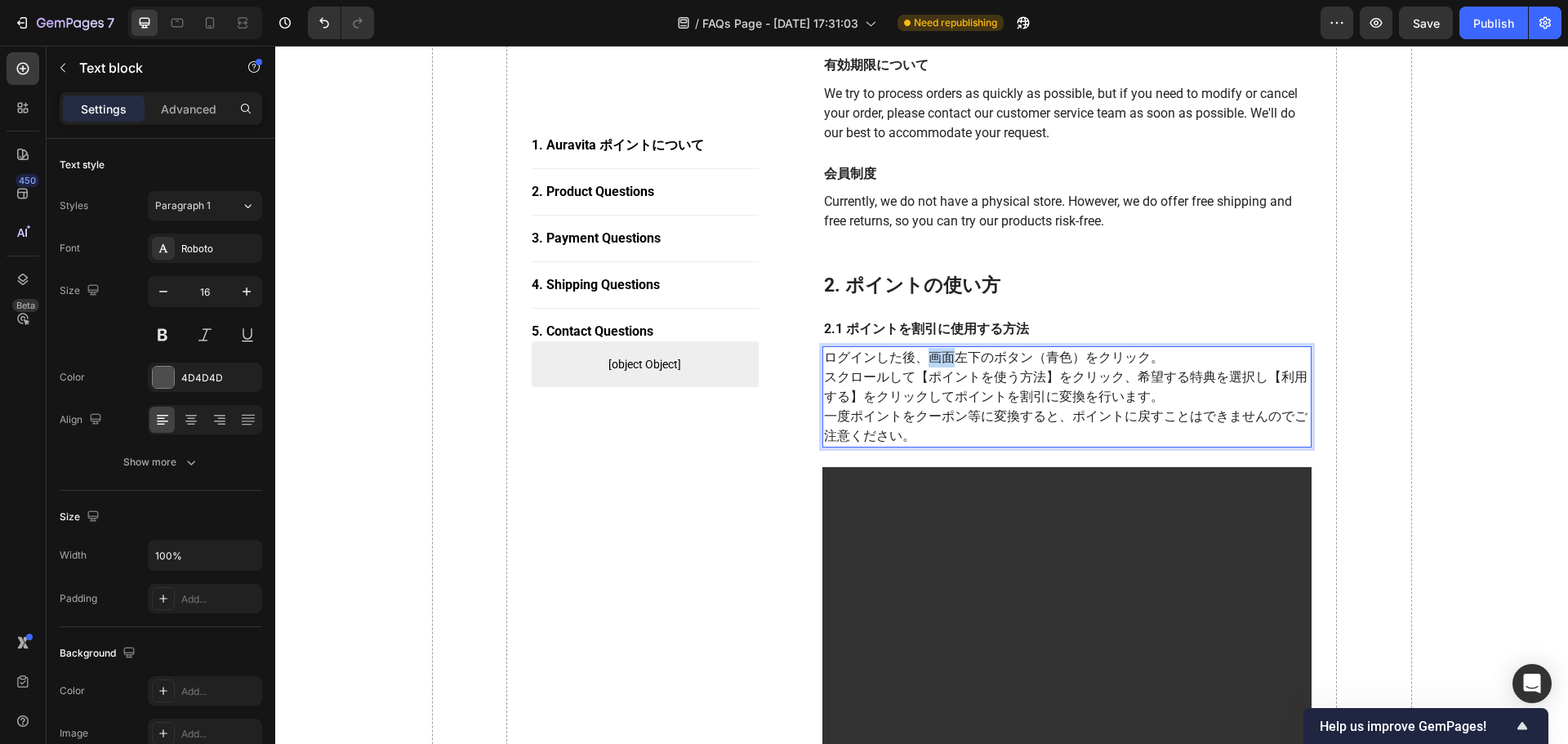
click at [922, 361] on p "ログインした後、画面左下のボタン（青色）をクリック。" at bounding box center [1067, 358] width 487 height 20
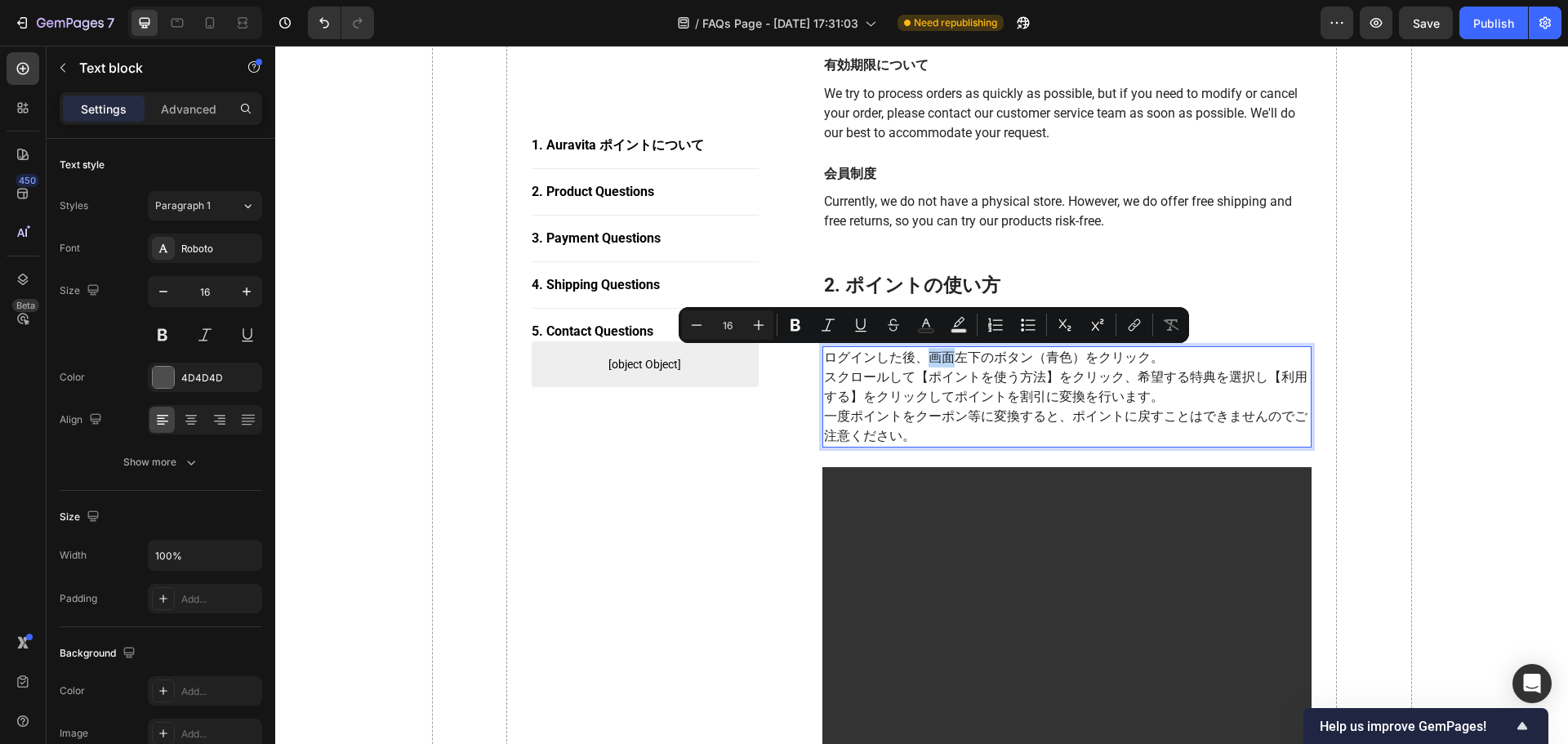
click at [922, 361] on p "ログインした後、画面左下のボタン（青色）をクリック。" at bounding box center [1067, 358] width 487 height 20
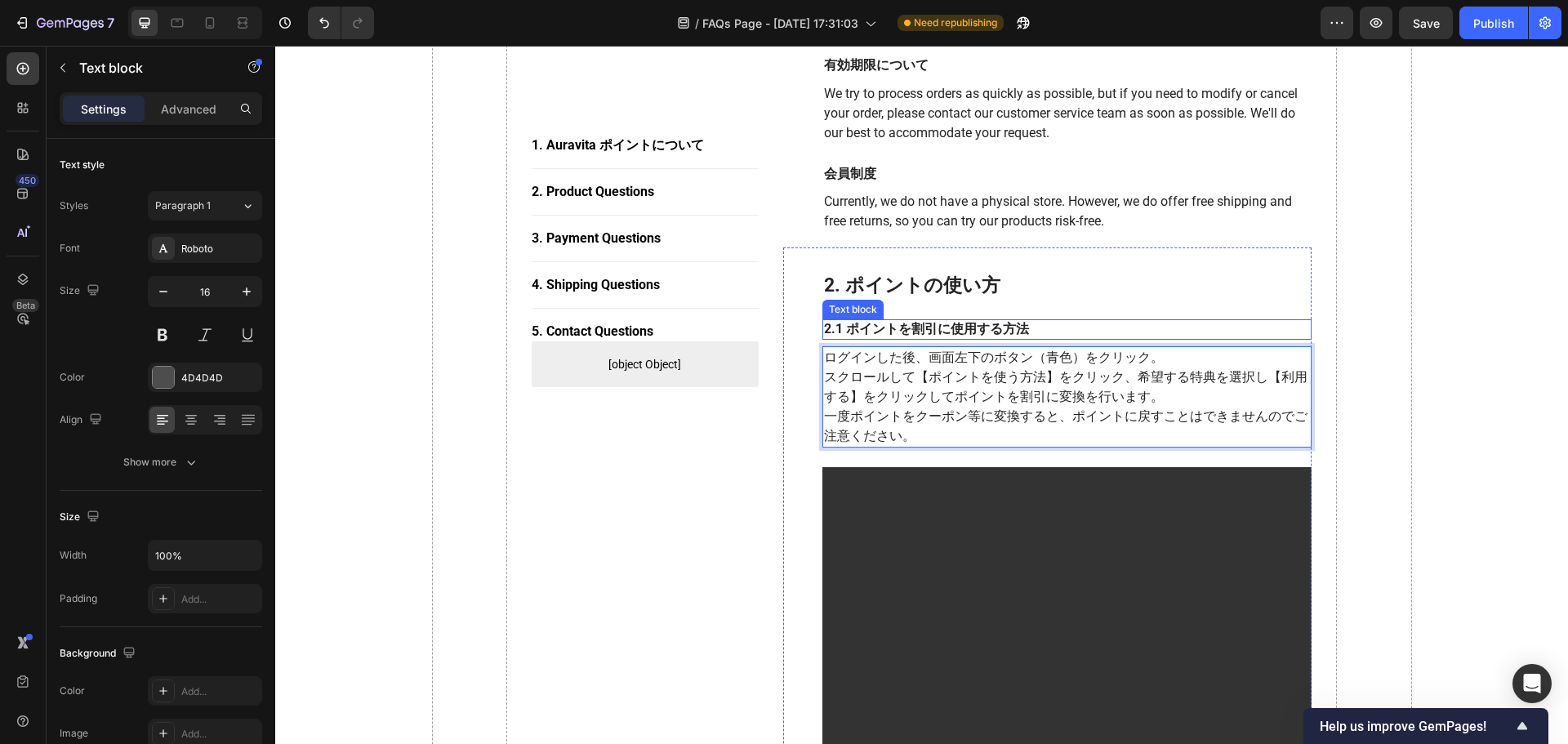
click at [930, 334] on p "2.1 ポイントを割引に使用する方法" at bounding box center [1067, 329] width 487 height 17
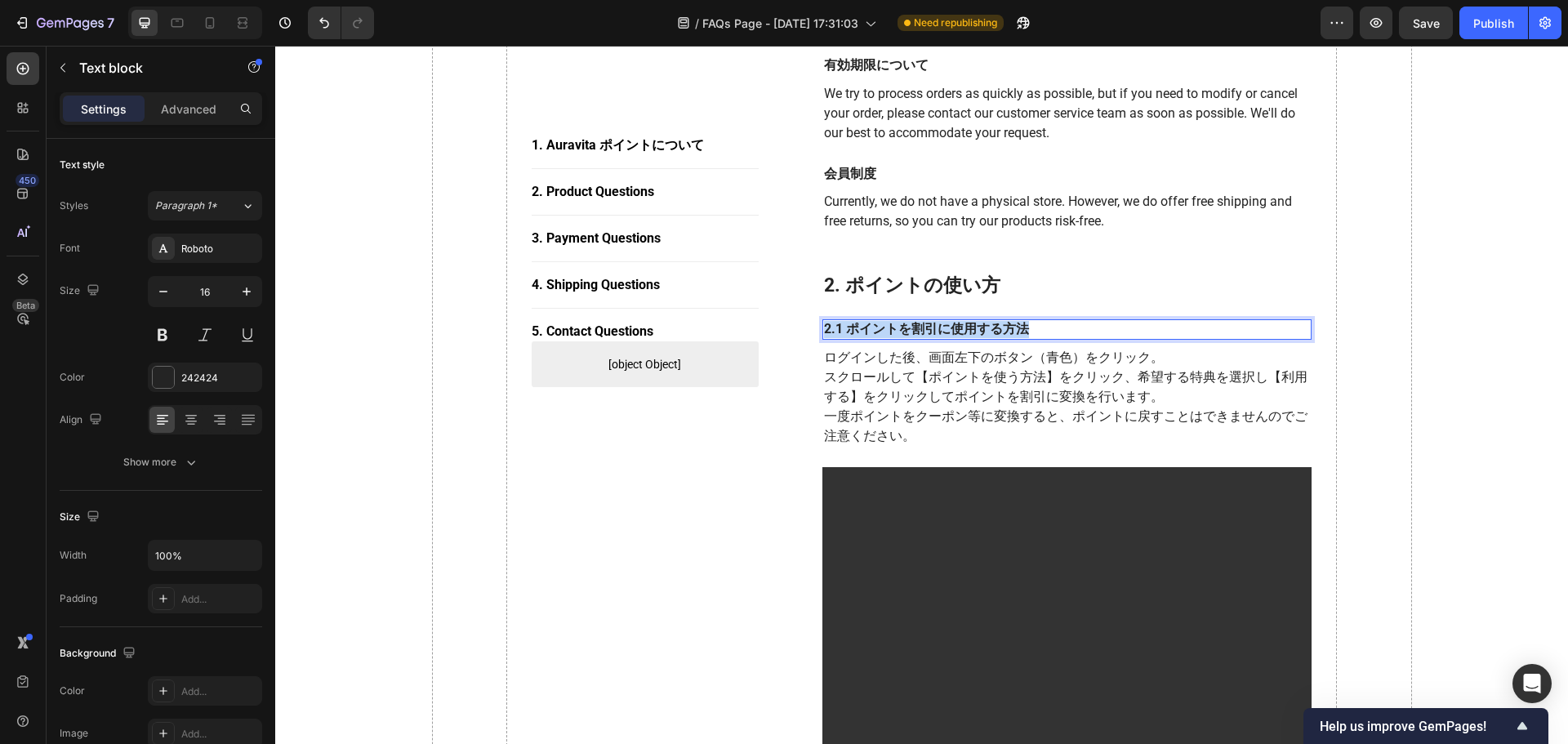
click at [928, 334] on p "2.1 ポイントを割引に使用する方法" at bounding box center [1067, 329] width 487 height 17
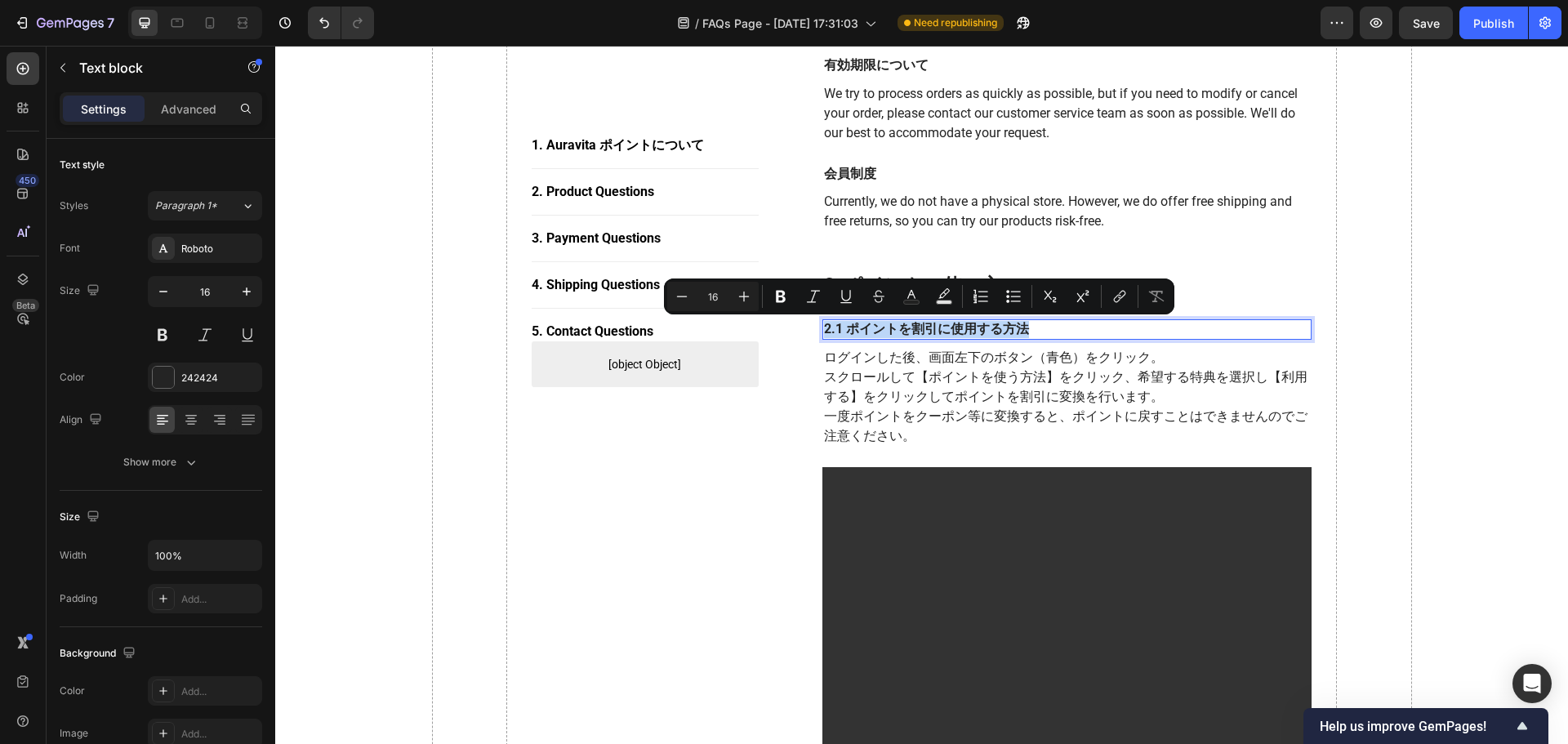
click at [929, 330] on p "2.1 ポイントを割引に使用する方法" at bounding box center [1067, 329] width 487 height 17
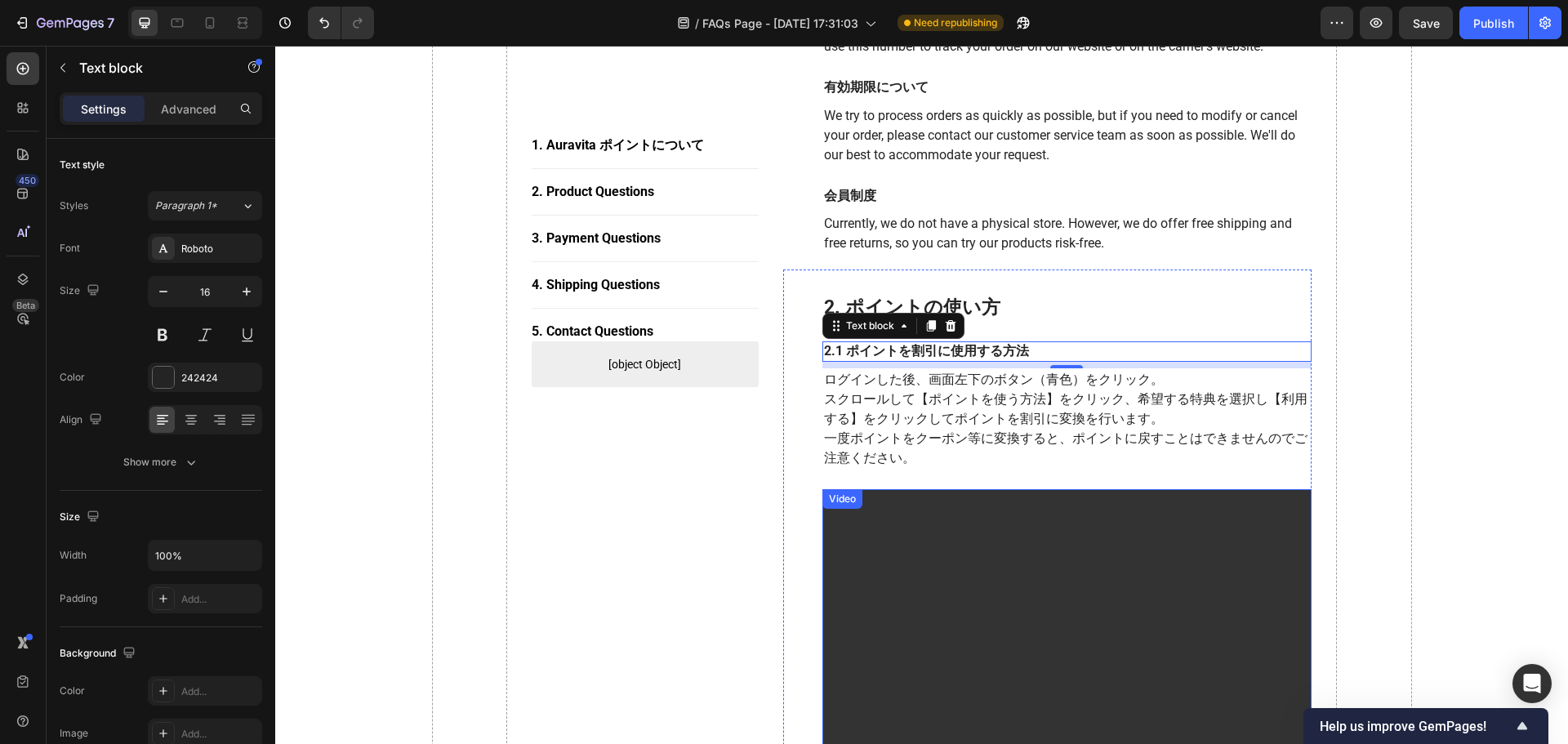
scroll to position [490, 0]
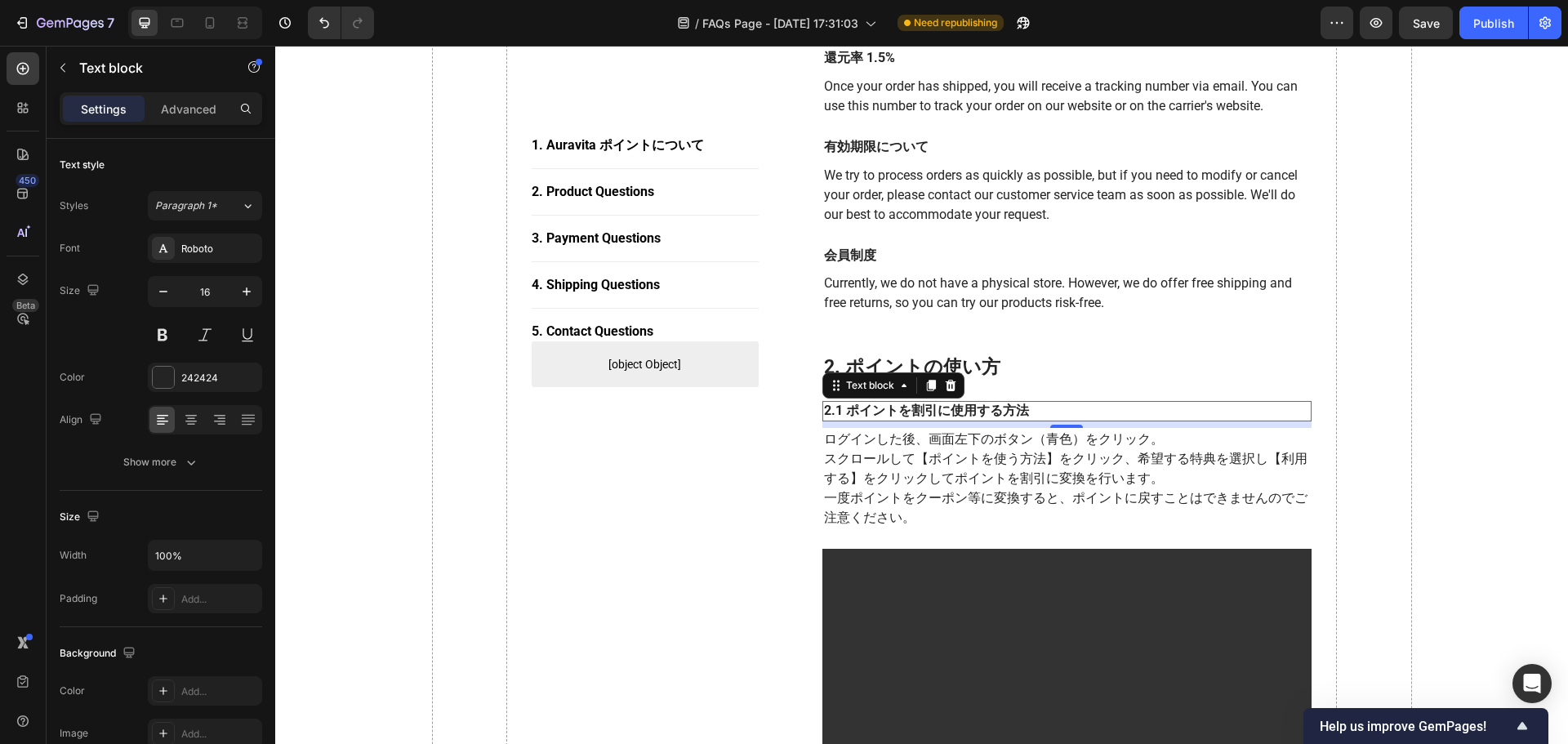
click at [1054, 417] on p "2.1 ポイントを割引に使用する方法" at bounding box center [1067, 410] width 487 height 17
click at [992, 416] on p "2.1 ポイントを割引に使用する方法" at bounding box center [1067, 410] width 487 height 17
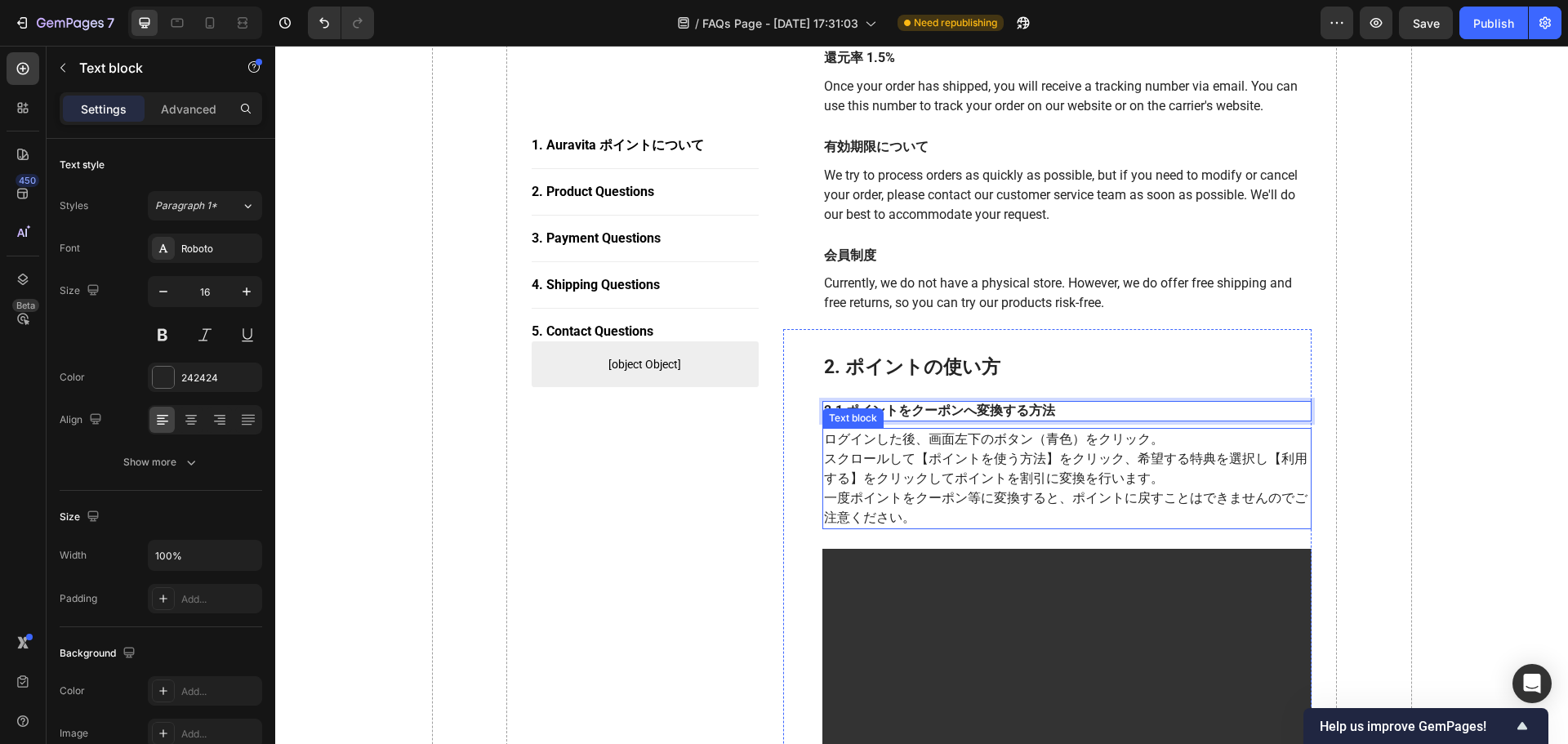
click at [1098, 456] on p "スクロールして【ポイントを使う方法】をクリック、希望する特典を選択し【利用する】をクリックしてポイントを割引に変換を行います。" at bounding box center [1067, 468] width 487 height 39
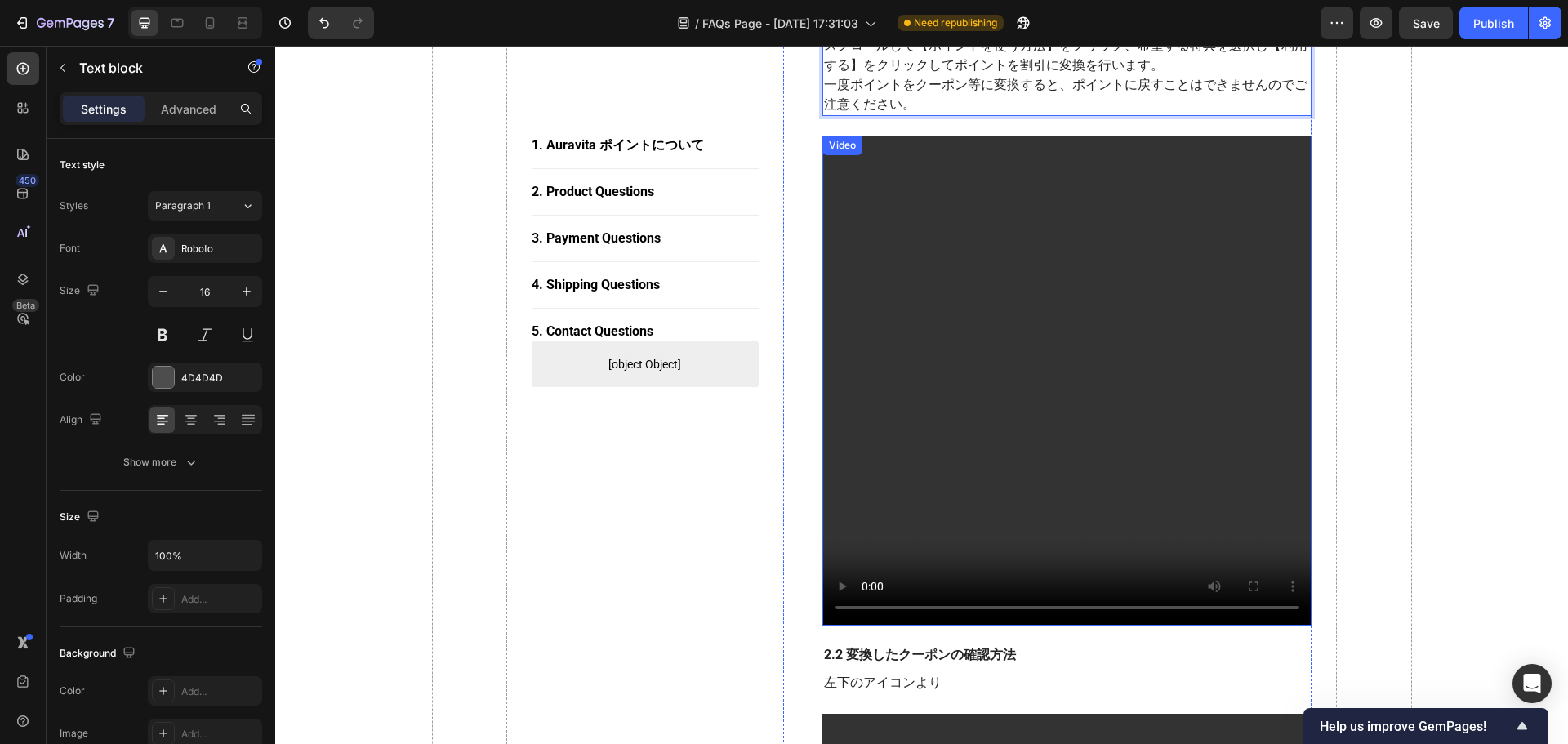
scroll to position [1062, 0]
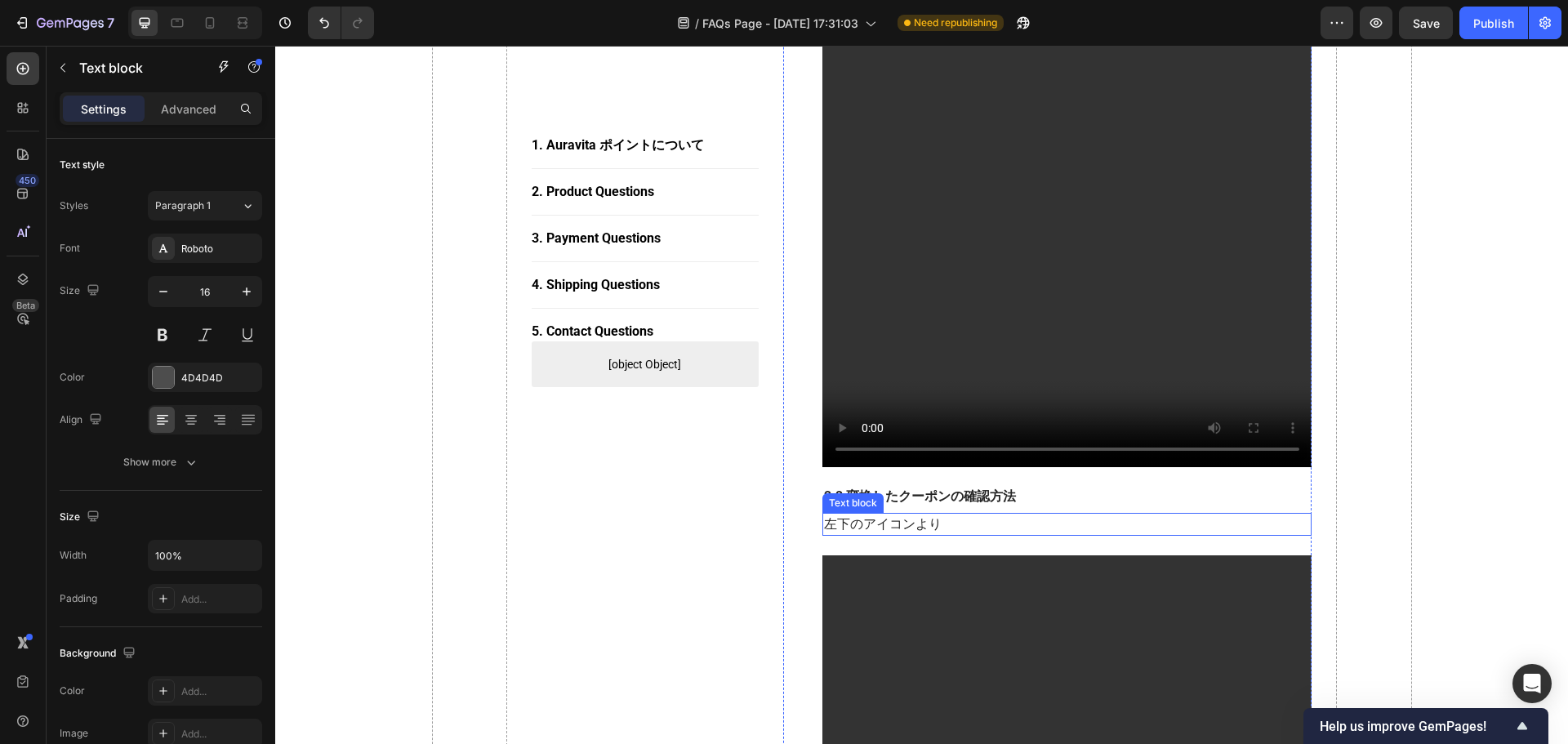
click at [963, 526] on p "左下のアイコンより" at bounding box center [1067, 524] width 487 height 20
click at [965, 523] on p "左下のアイコンより" at bounding box center [1067, 524] width 487 height 20
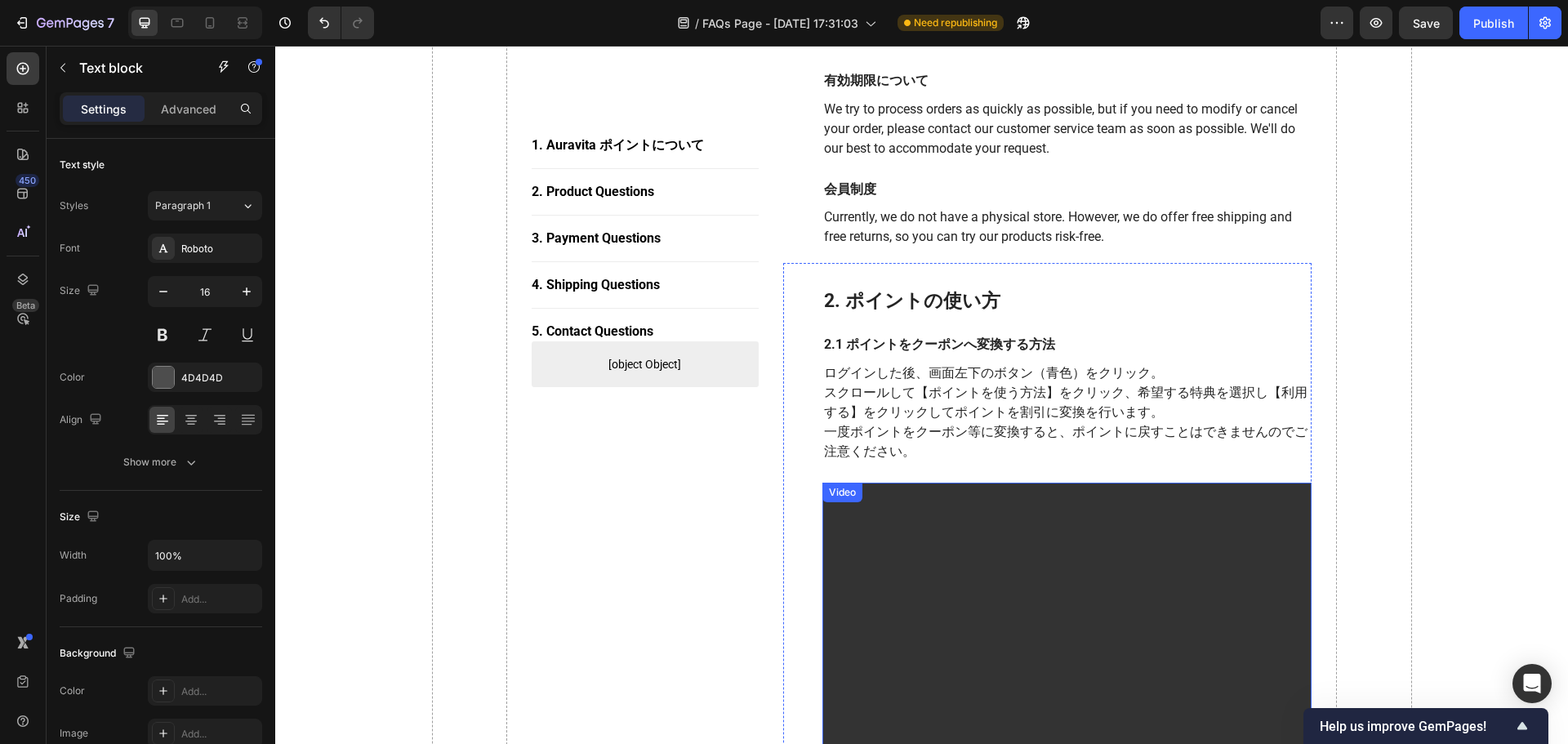
scroll to position [409, 0]
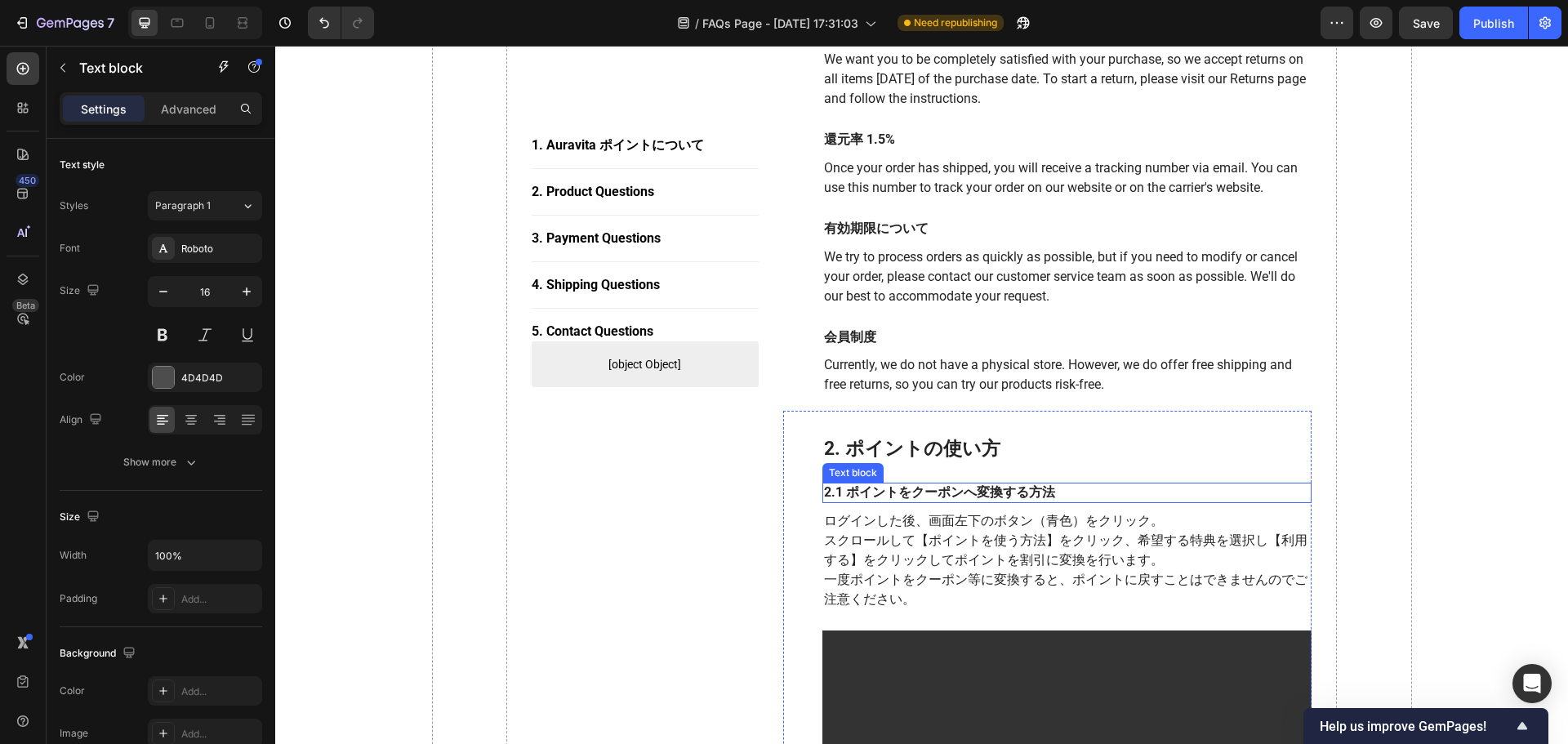
click at [945, 537] on p "スクロールして【ポイントを使う方法】をクリック、希望する特典を選択し【利用する】をクリックしてポイントを割引に変換を行います。" at bounding box center [1067, 550] width 487 height 39
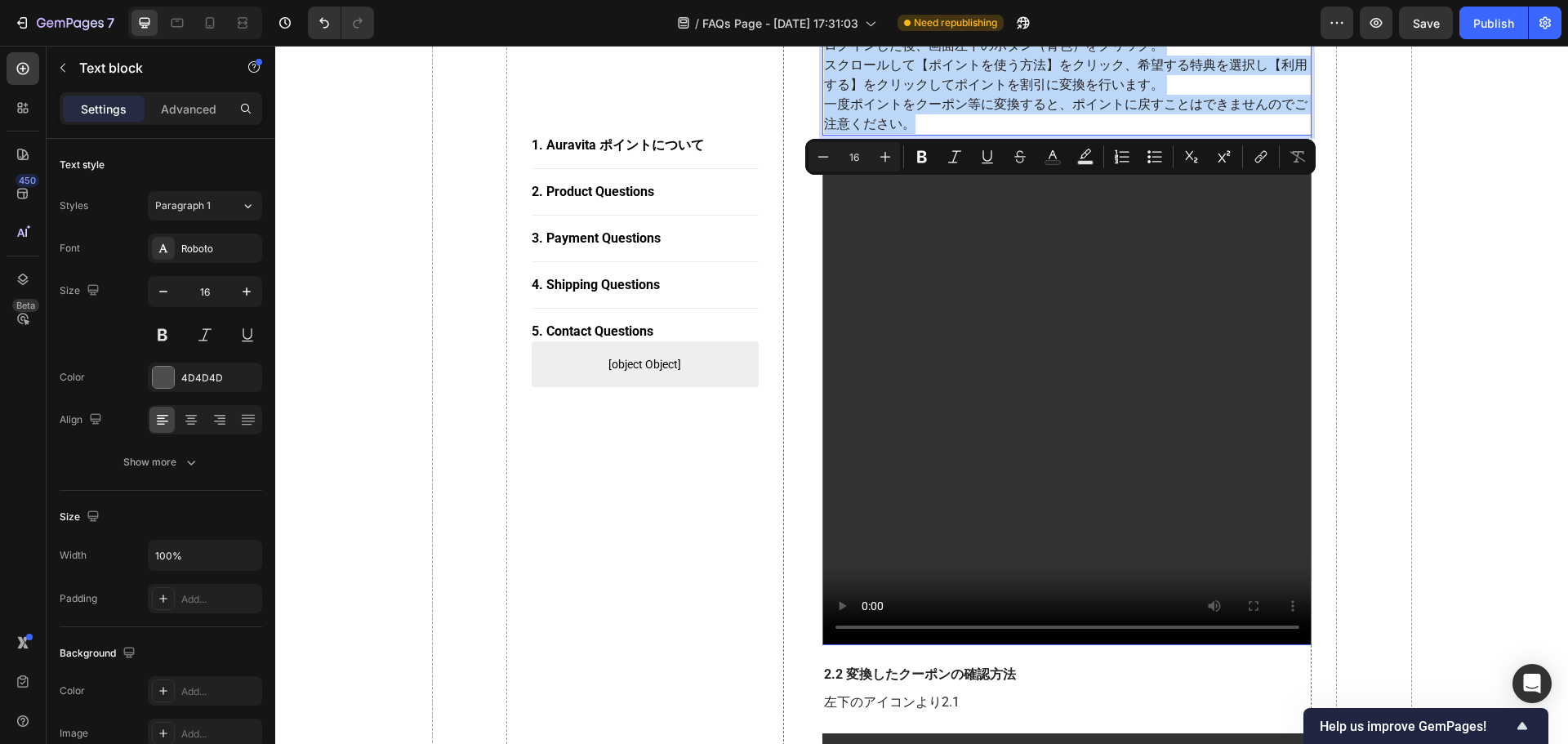
scroll to position [980, 0]
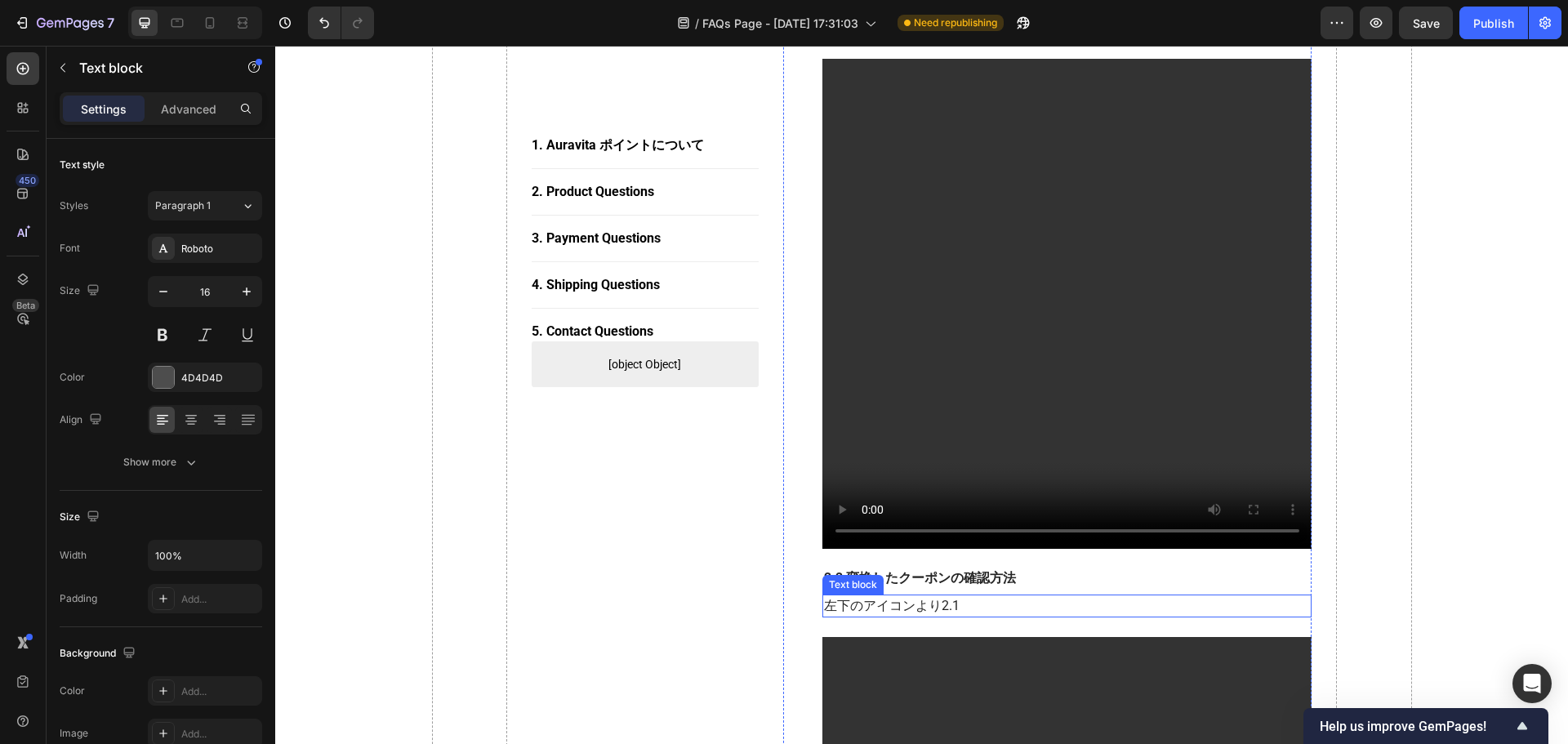
click at [965, 598] on p "左下のアイコンより2.1" at bounding box center [1067, 607] width 487 height 20
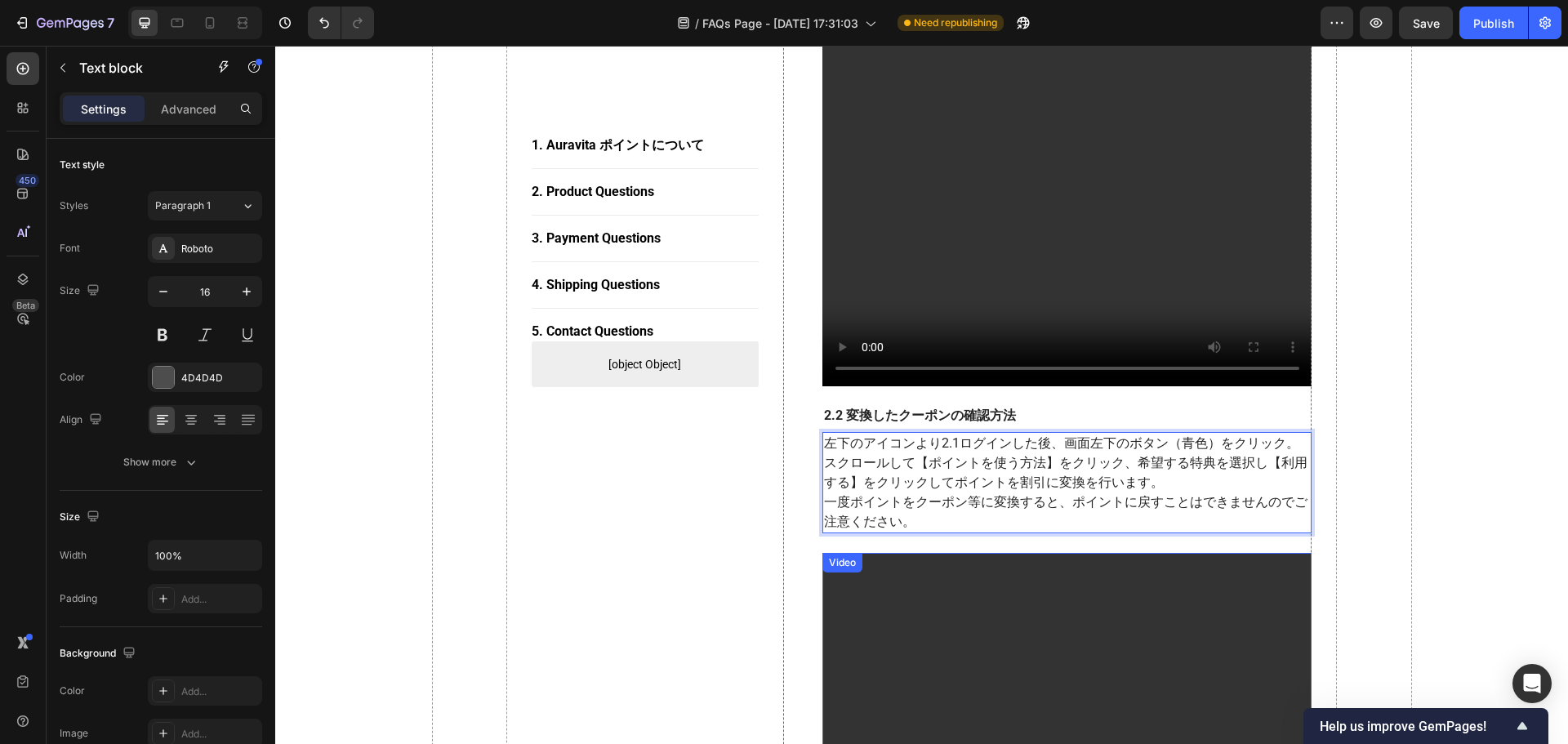
scroll to position [1144, 0]
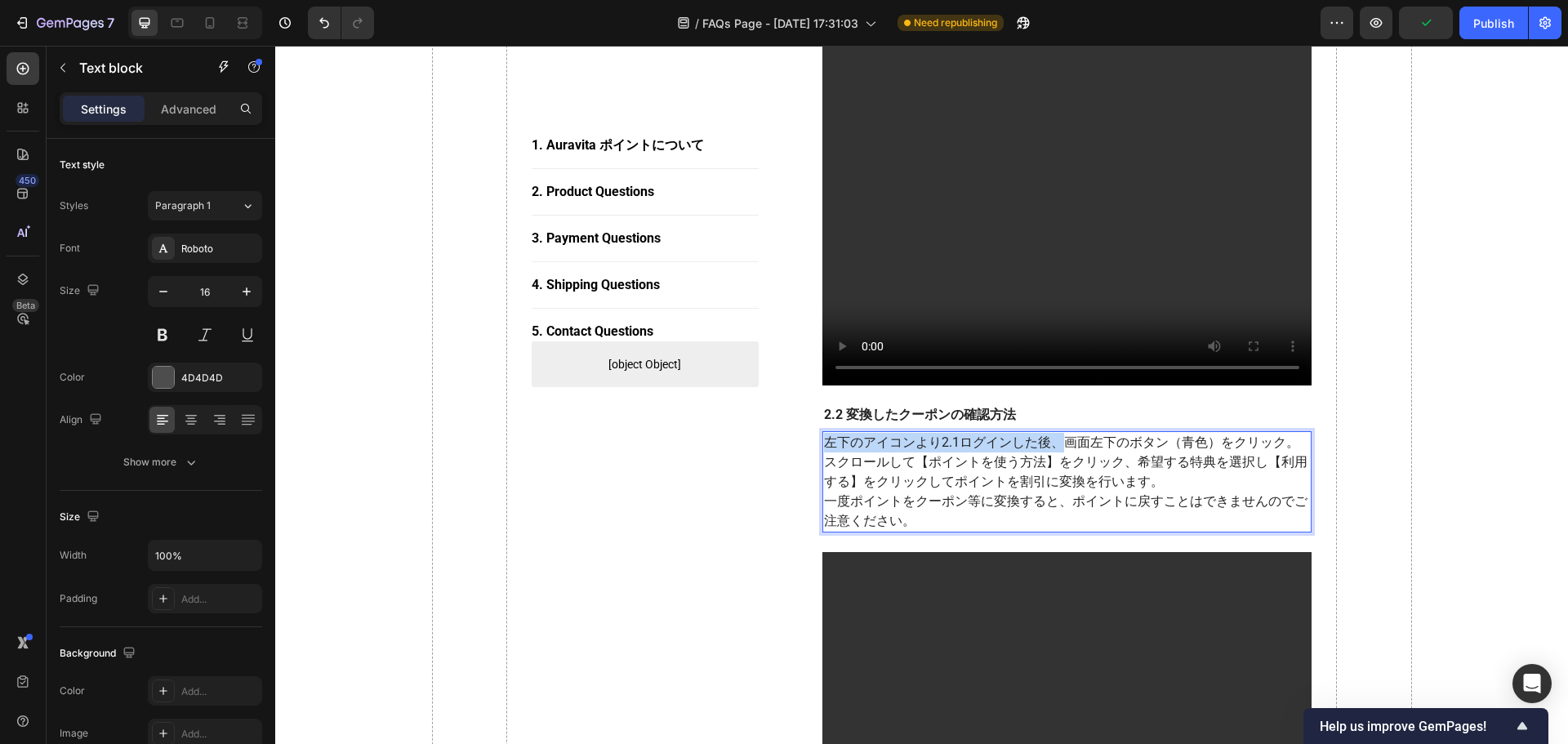
drag, startPoint x: 1053, startPoint y: 445, endPoint x: 824, endPoint y: 442, distance: 229.0
click at [824, 442] on p "左下のアイコンより2.1ログインした後、画面左下のボタン（青色）をクリック。" at bounding box center [1067, 443] width 487 height 20
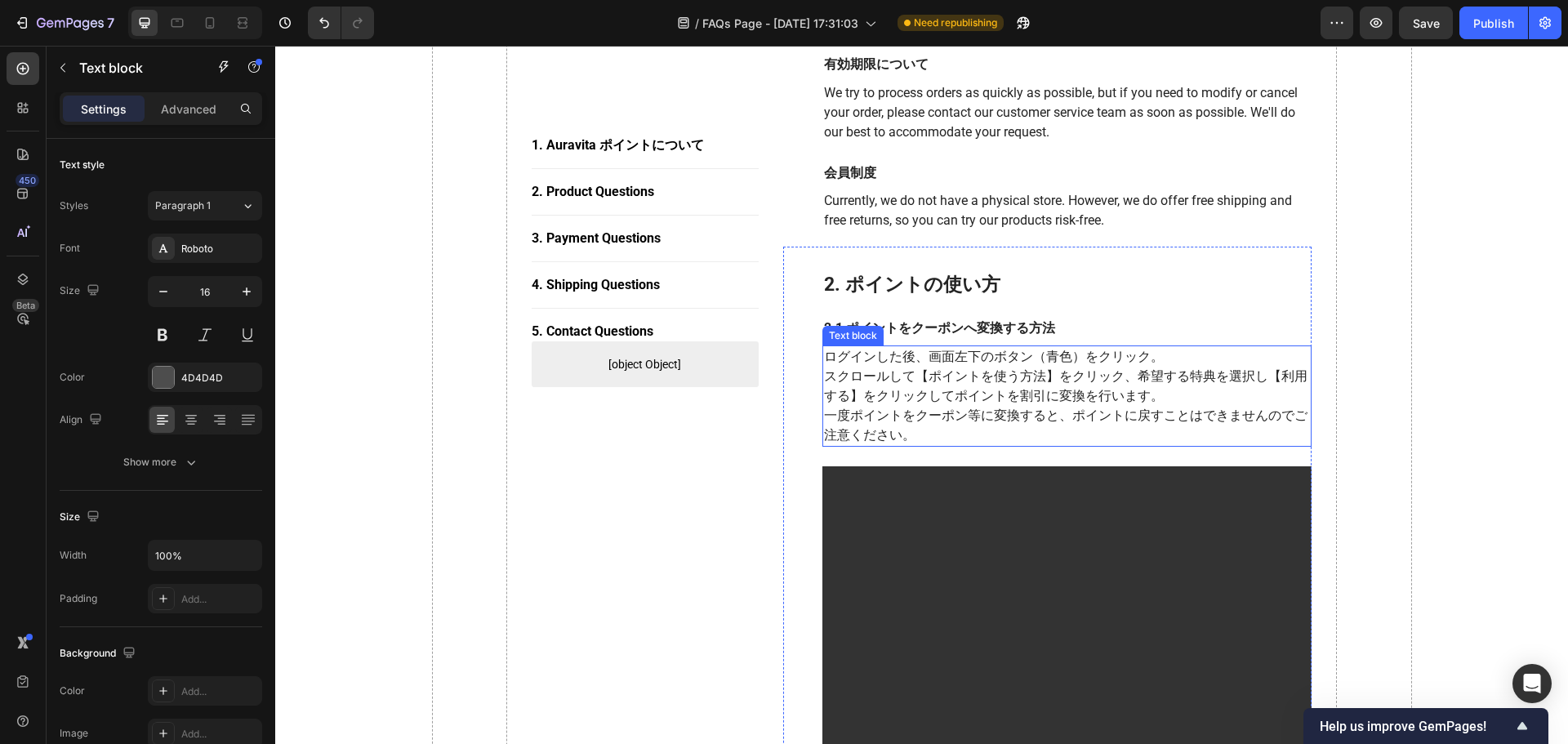
scroll to position [572, 0]
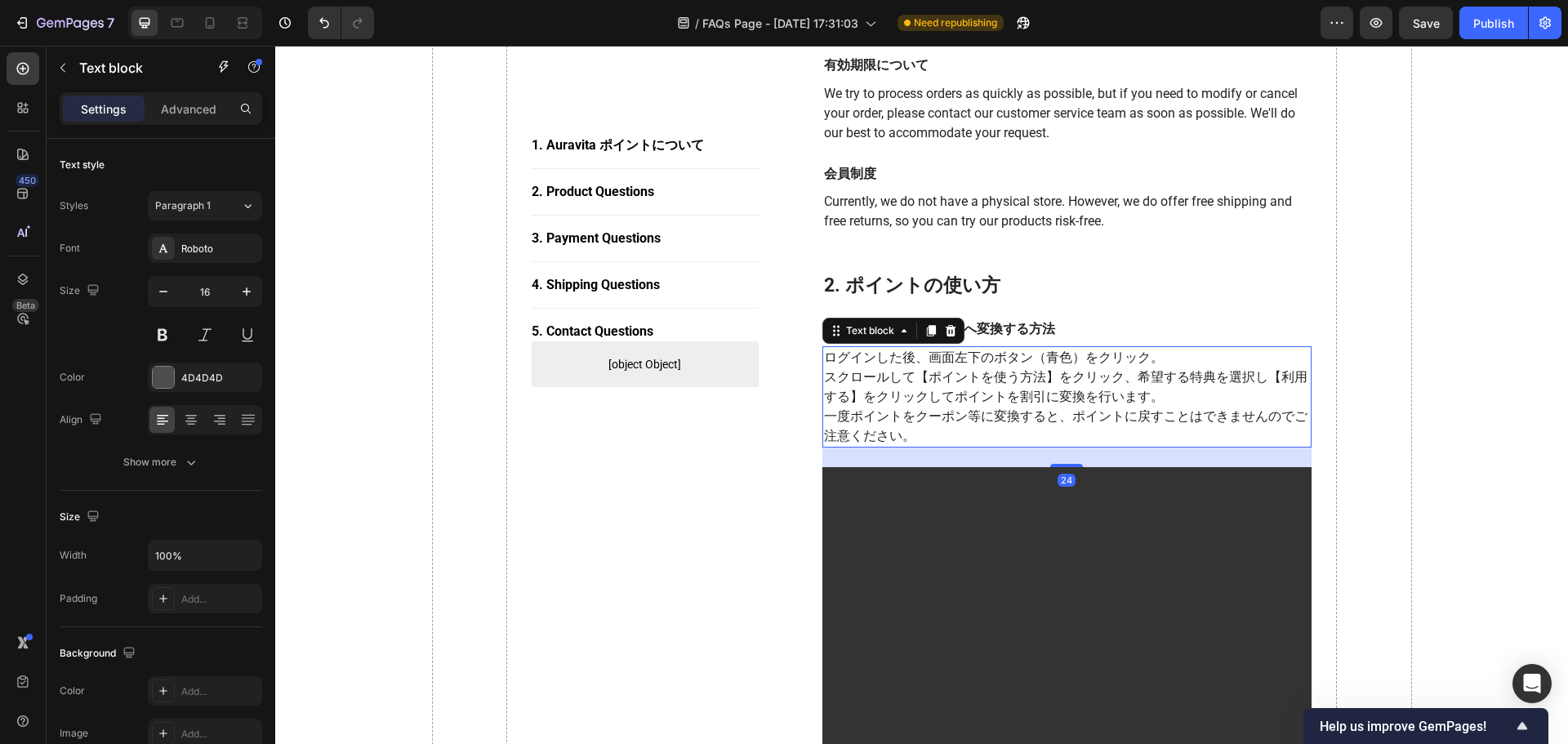
click at [909, 435] on p "一度ポイントをクーポン等に変換すると、ポイントに戻すことはできませんのでご注意ください。" at bounding box center [1067, 426] width 487 height 39
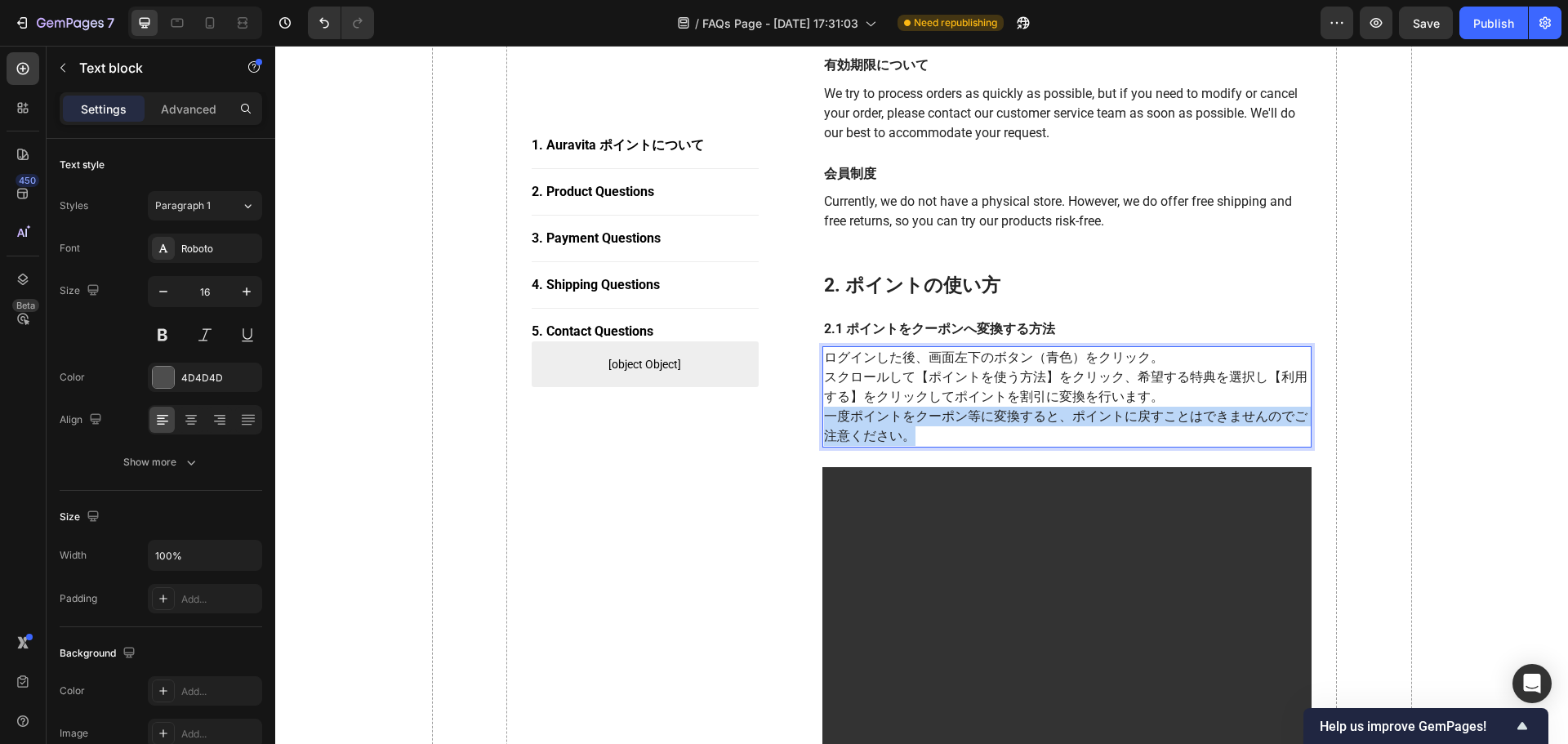
click at [909, 435] on p "一度ポイントをクーポン等に変換すると、ポイントに戻すことはできませんのでご注意ください。" at bounding box center [1067, 426] width 487 height 39
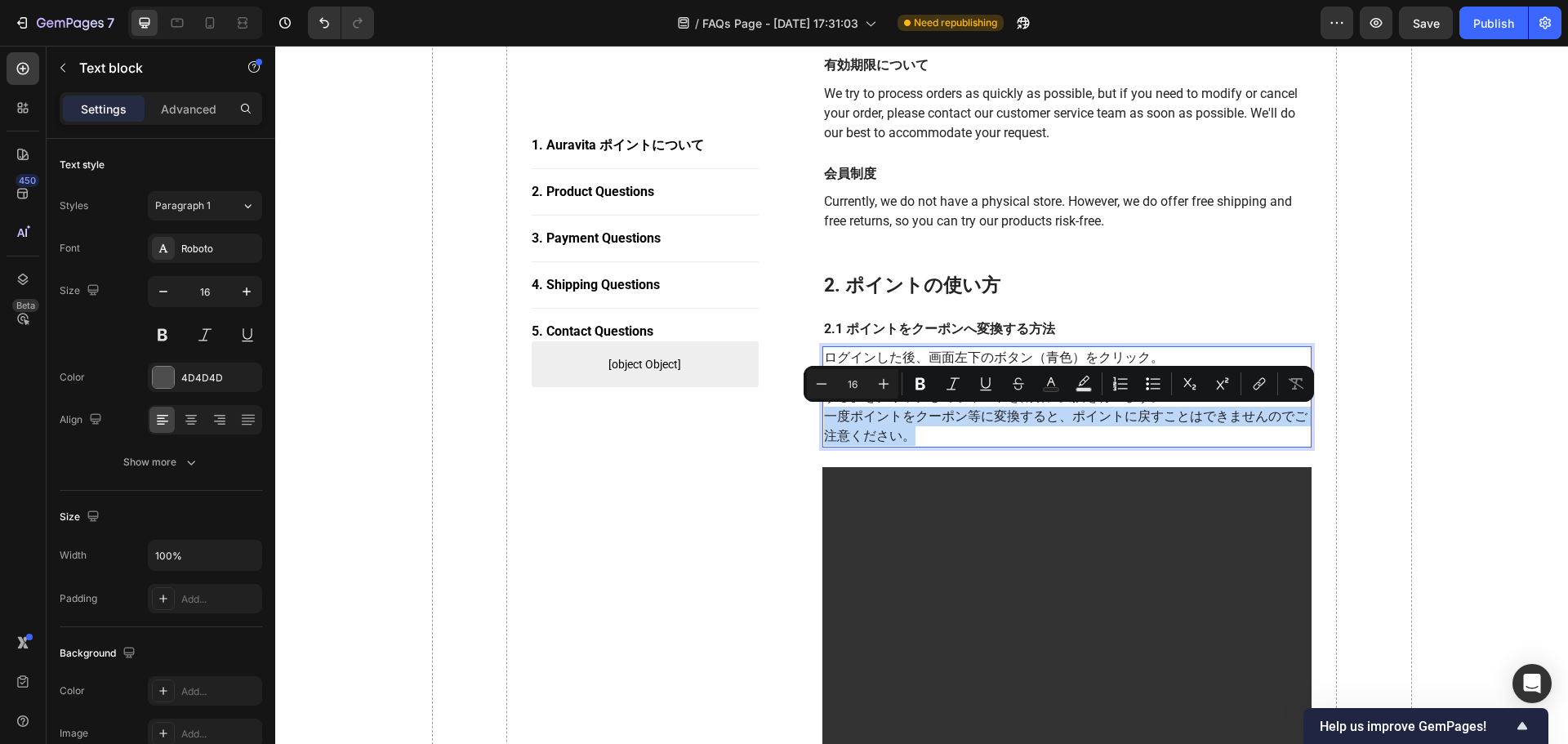
click at [909, 435] on p "一度ポイントをクーポン等に変換すると、ポイントに戻すことはできませんのでご注意ください。" at bounding box center [1067, 426] width 487 height 39
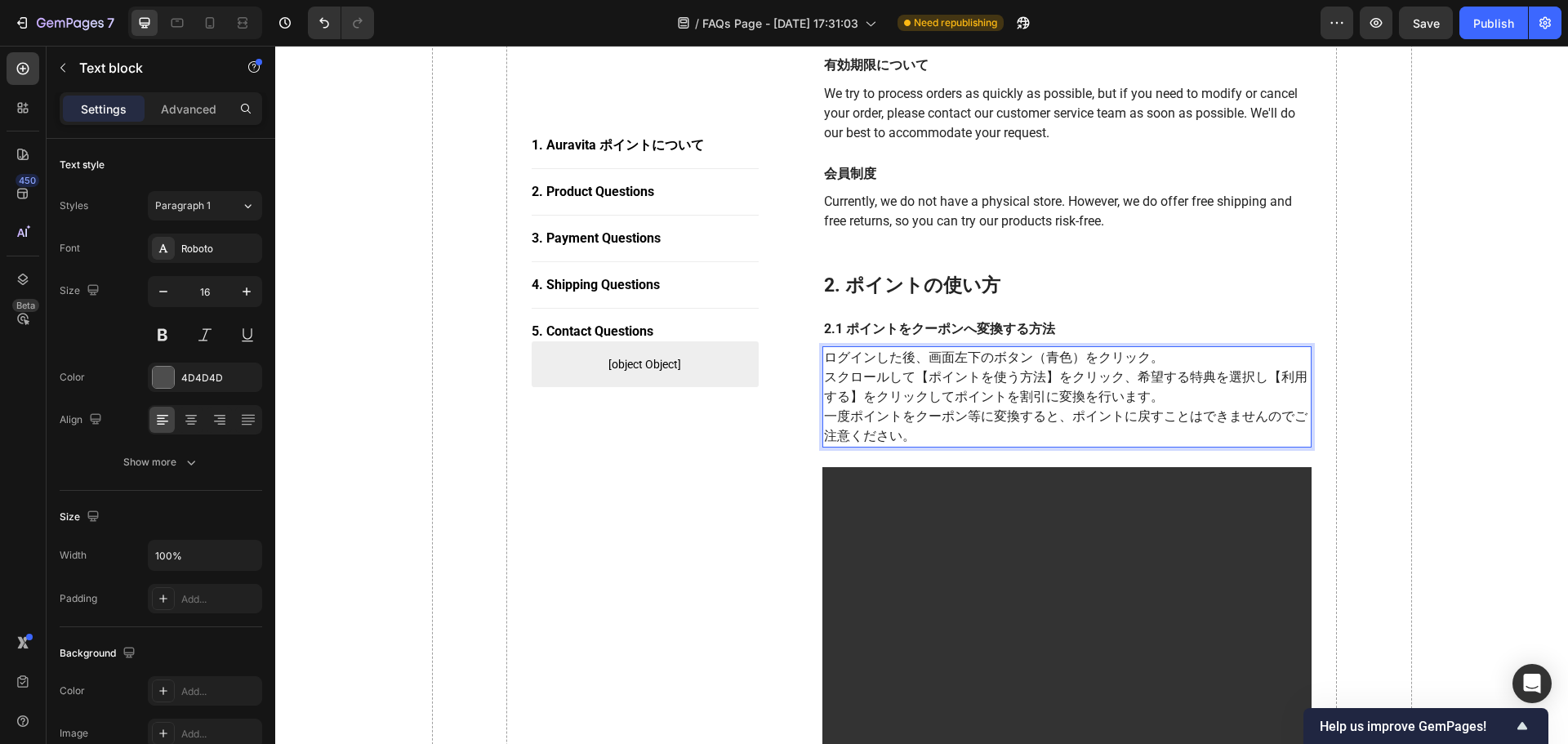
click at [909, 436] on p "一度ポイントをクーポン等に変換すると、ポイントに戻すことはできませんのでご注意ください。" at bounding box center [1067, 426] width 487 height 39
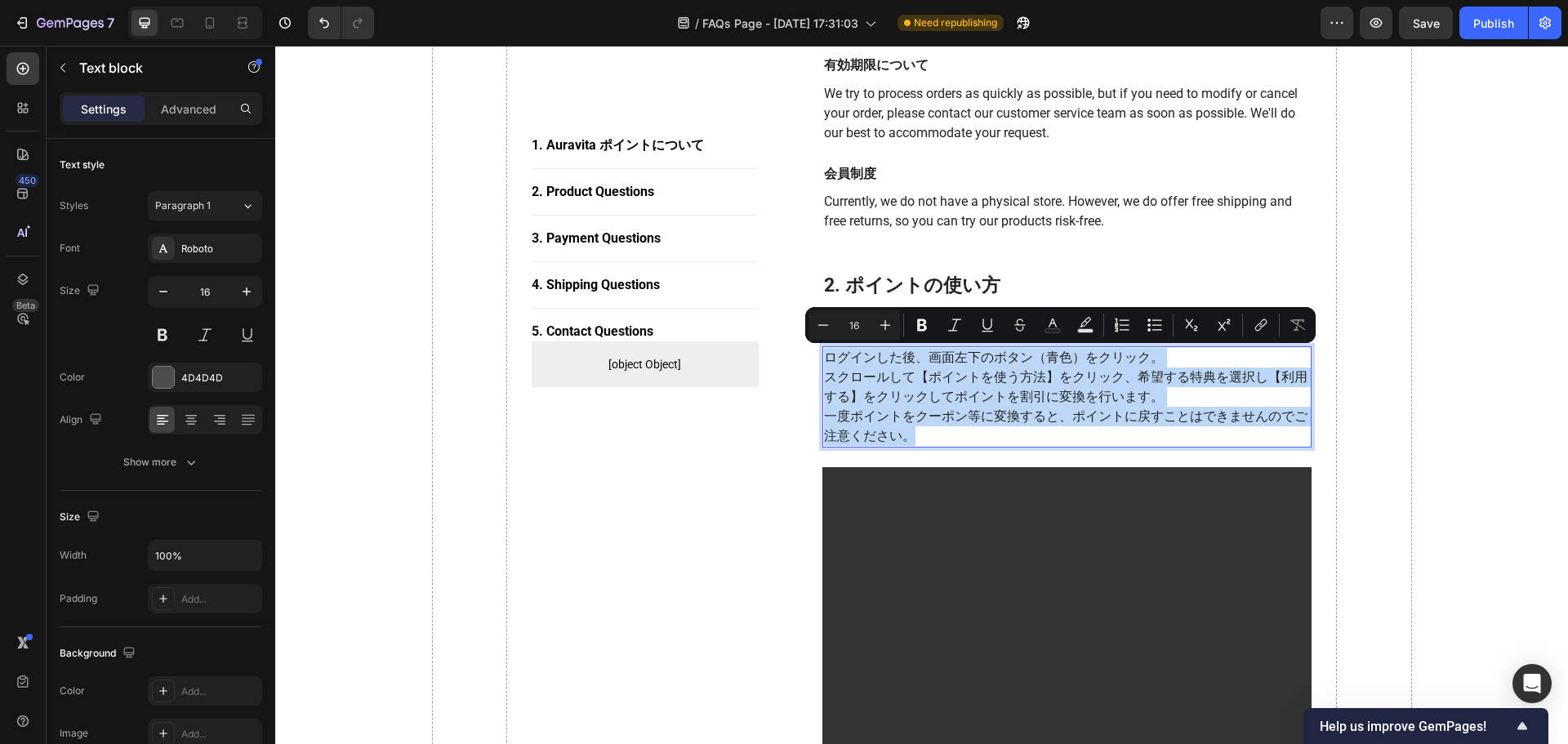
copy div "ログインした後、画面左下のボタン（青色）をクリック。 スクロールして【ポイントを使う方法】をクリック、希望する特典を選択し【利用する】をクリックしてポイントを…"
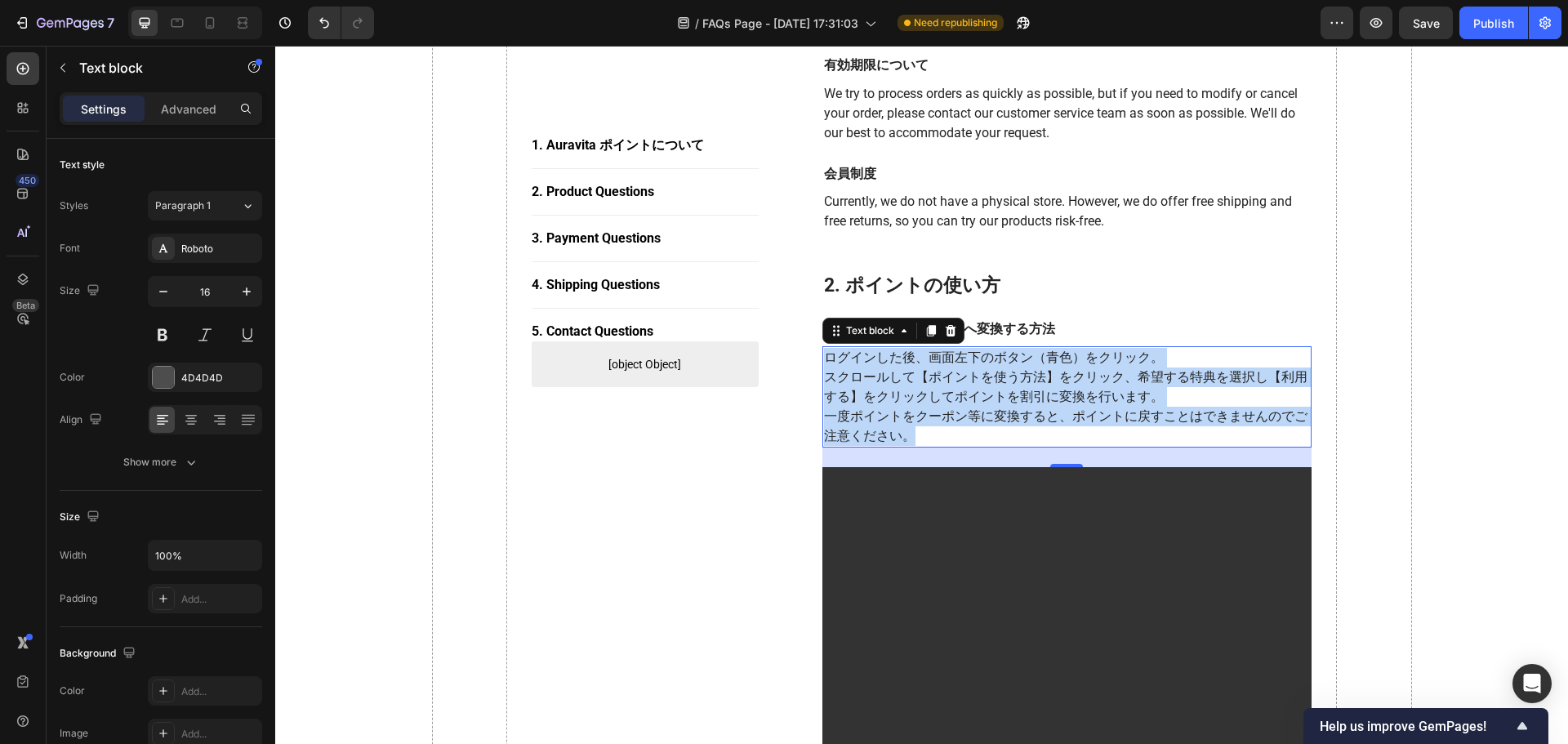
click at [967, 396] on p "スクロールして【ポイントを使う方法】をクリック、希望する特典を選択し【利用する】をクリックしてポイントを割引に変換を行います。" at bounding box center [1067, 387] width 487 height 39
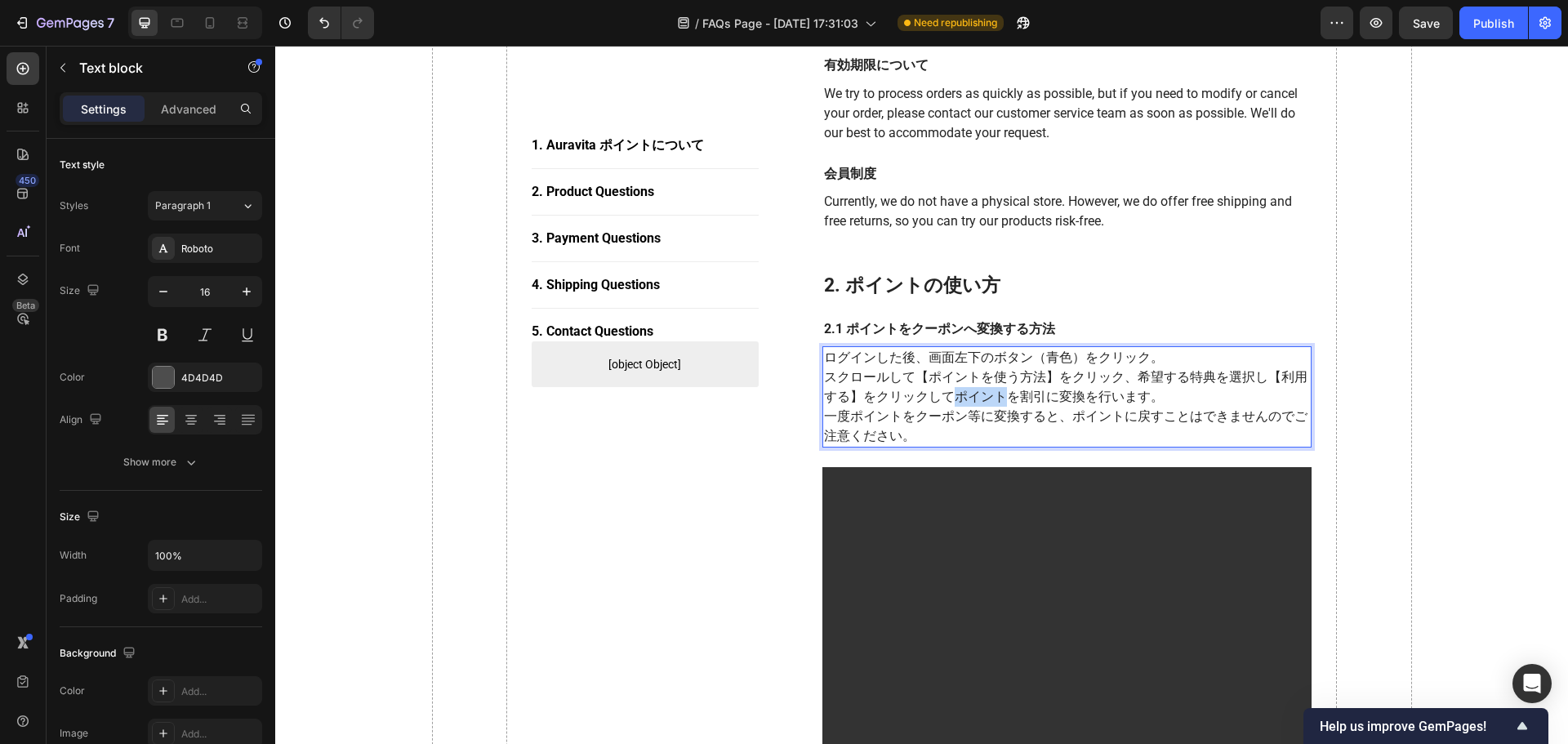
click at [965, 396] on p "スクロールして【ポイントを使う方法】をクリック、希望する特典を選択し【利用する】をクリックしてポイントを割引に変換を行います。" at bounding box center [1067, 387] width 487 height 39
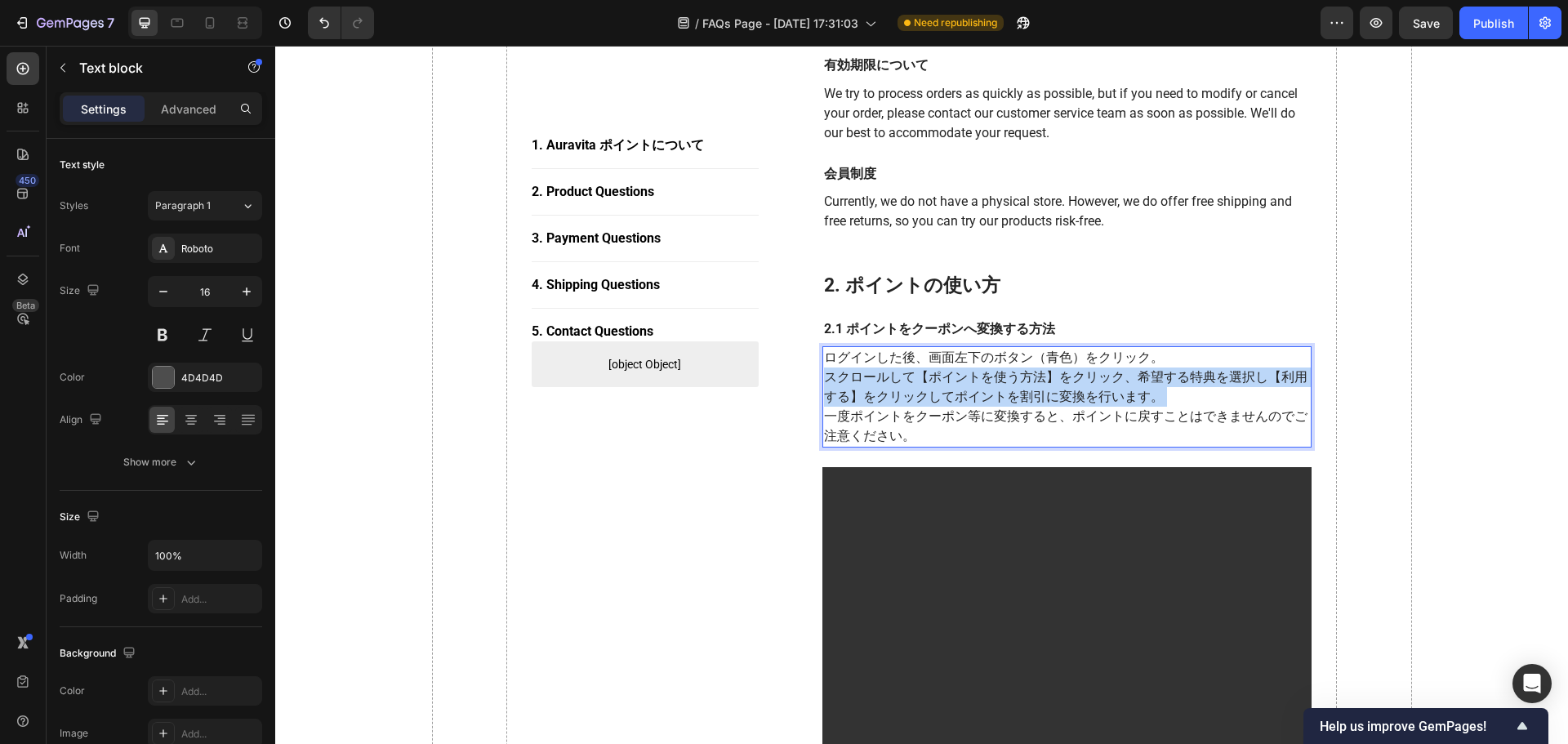
click at [965, 395] on p "スクロールして【ポイントを使う方法】をクリック、希望する特典を選択し【利用する】をクリックしてポイントを割引に変換を行います。" at bounding box center [1067, 387] width 487 height 39
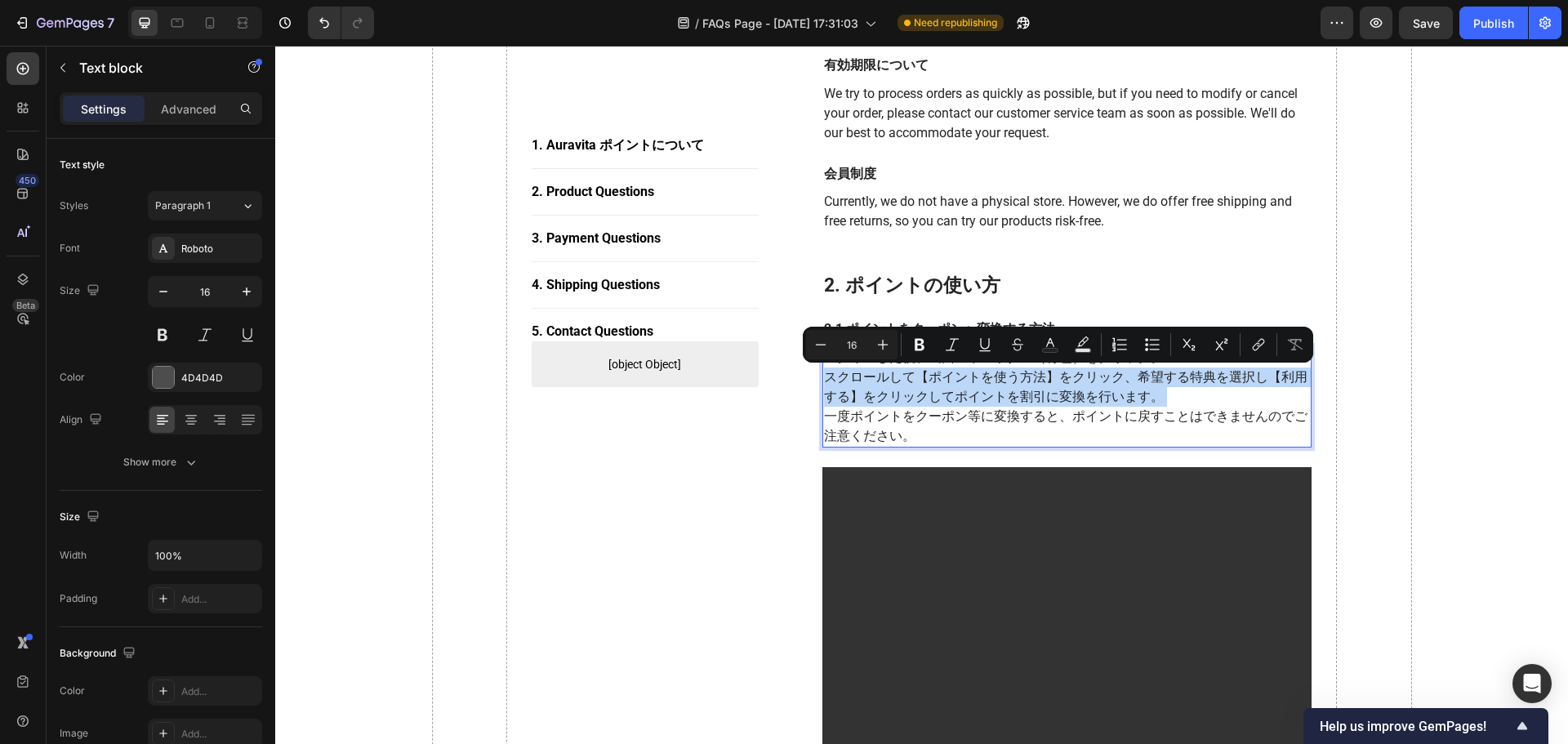
click at [965, 395] on p "スクロールして【ポイントを使う方法】をクリック、希望する特典を選択し【利用する】をクリックしてポイントを割引に変換を行います。" at bounding box center [1067, 387] width 487 height 39
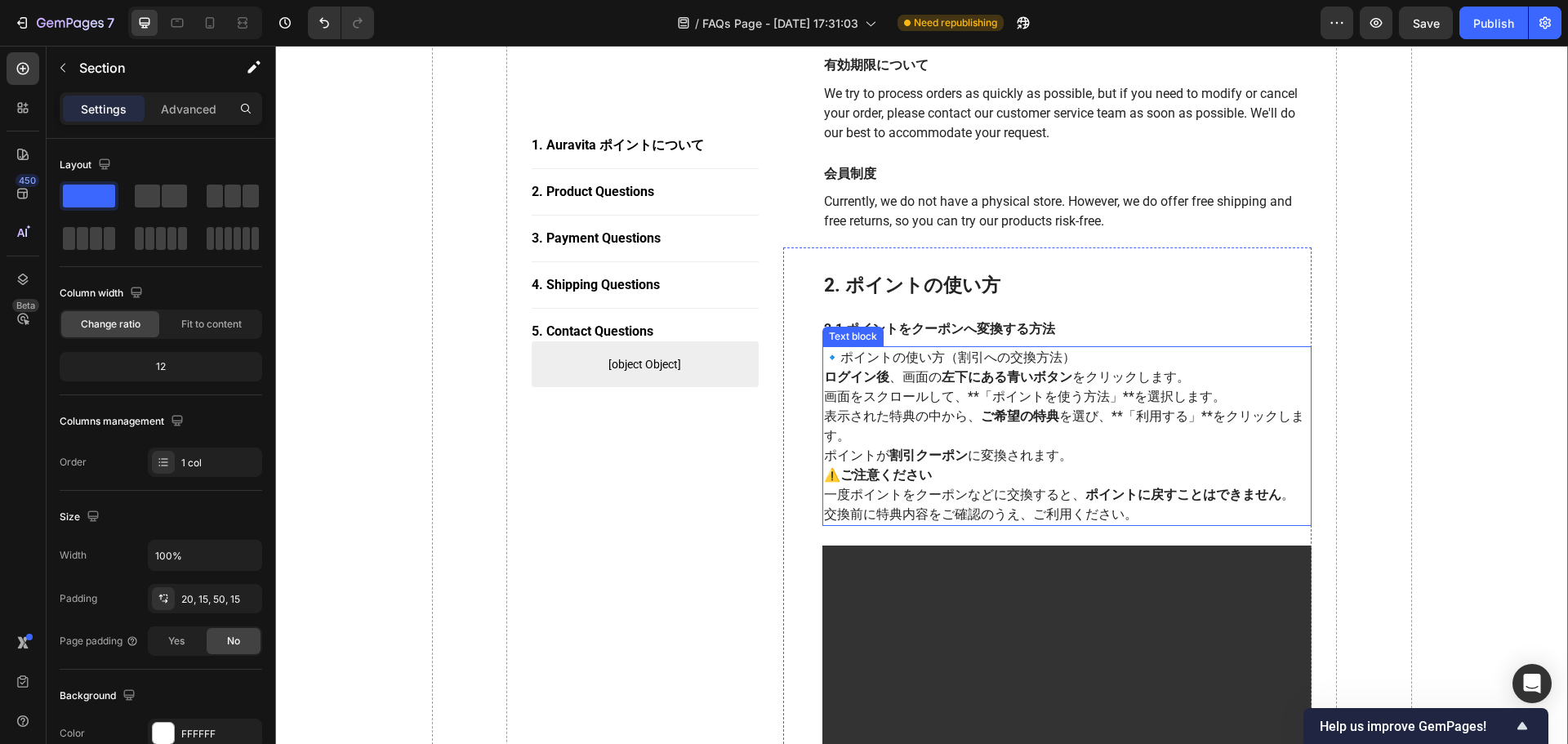
click at [991, 391] on p "画面をスクロールして、**「ポイントを使う方法」**を選択します。" at bounding box center [1067, 397] width 487 height 20
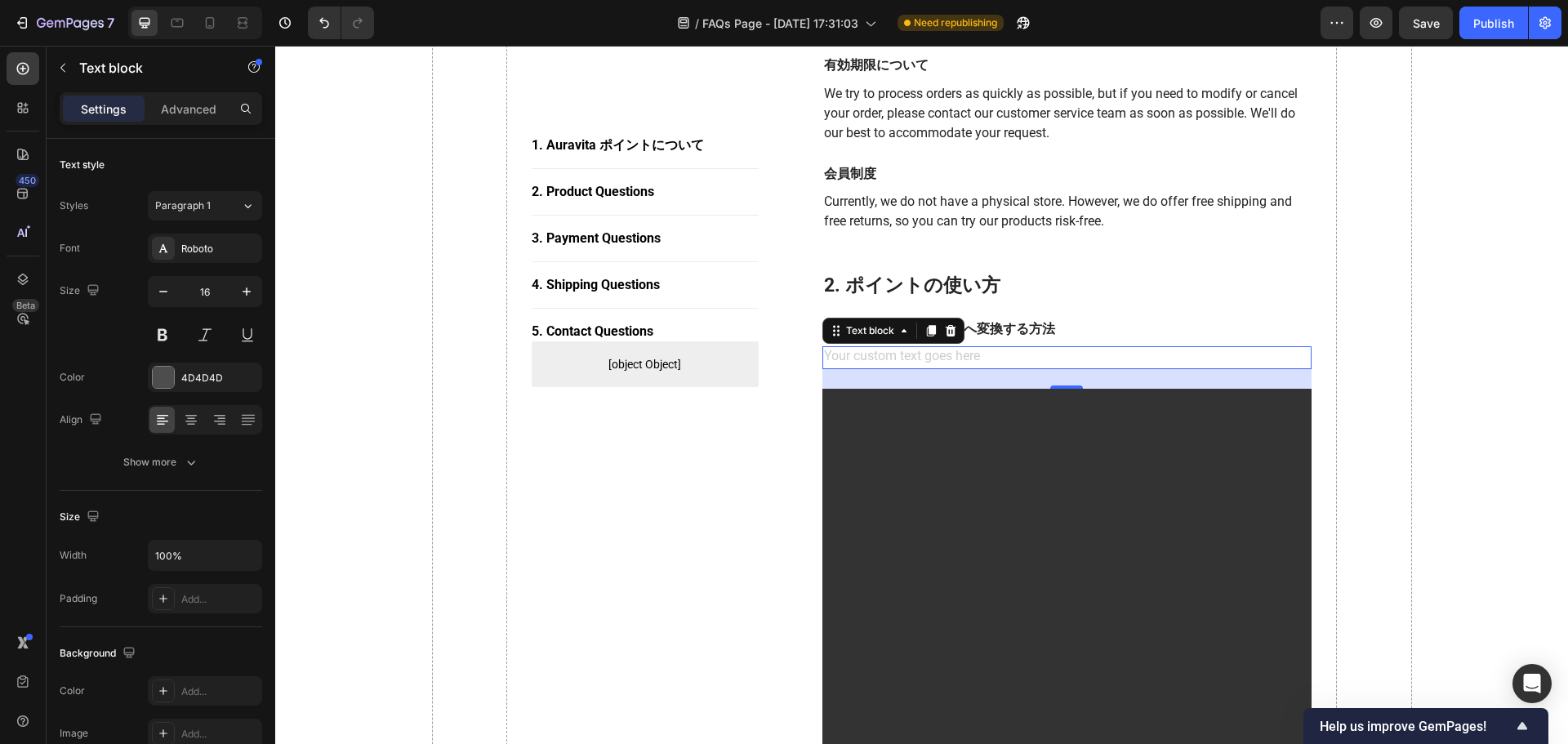
click at [953, 350] on div "Rich Text Editor. Editing area: main" at bounding box center [1067, 357] width 490 height 23
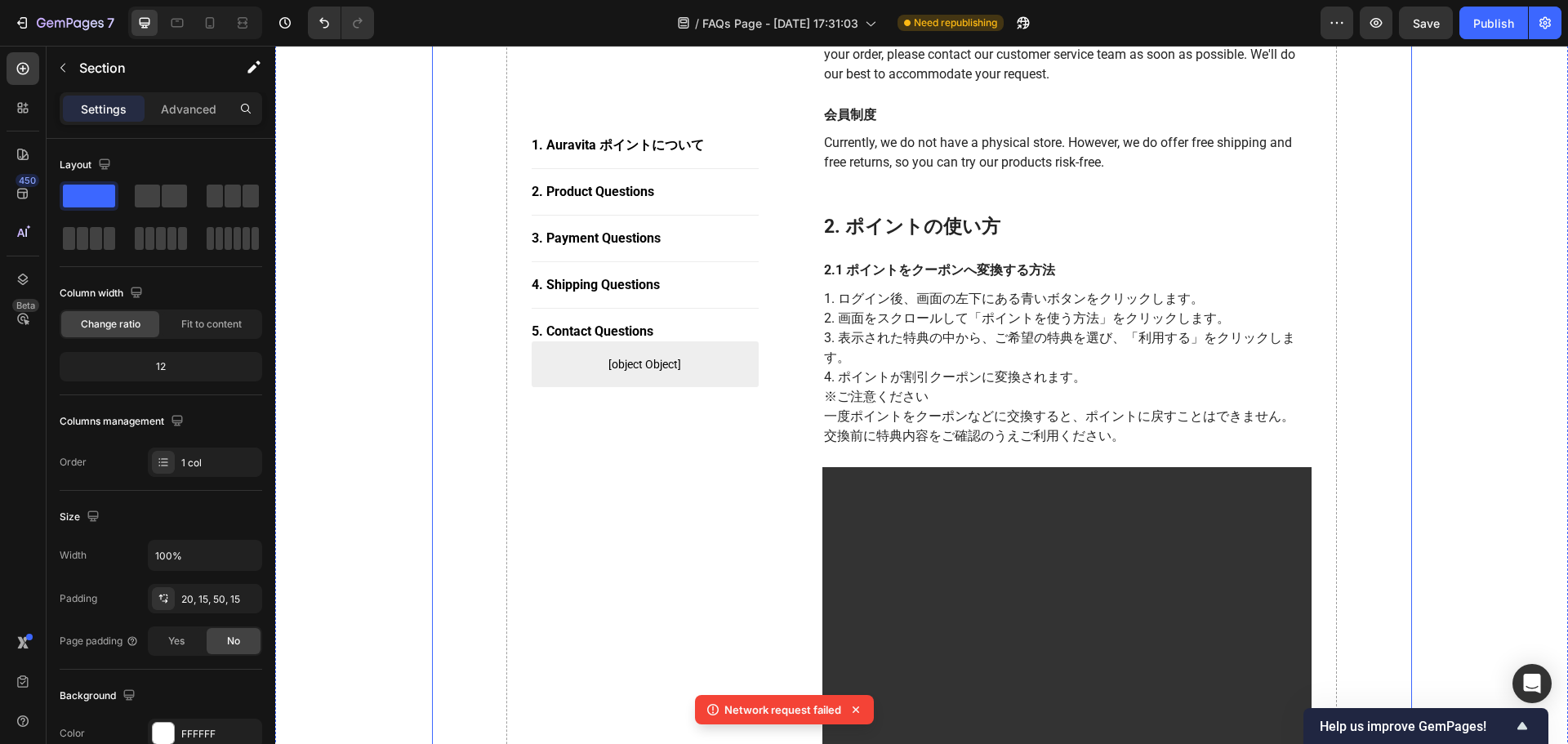
scroll to position [409, 0]
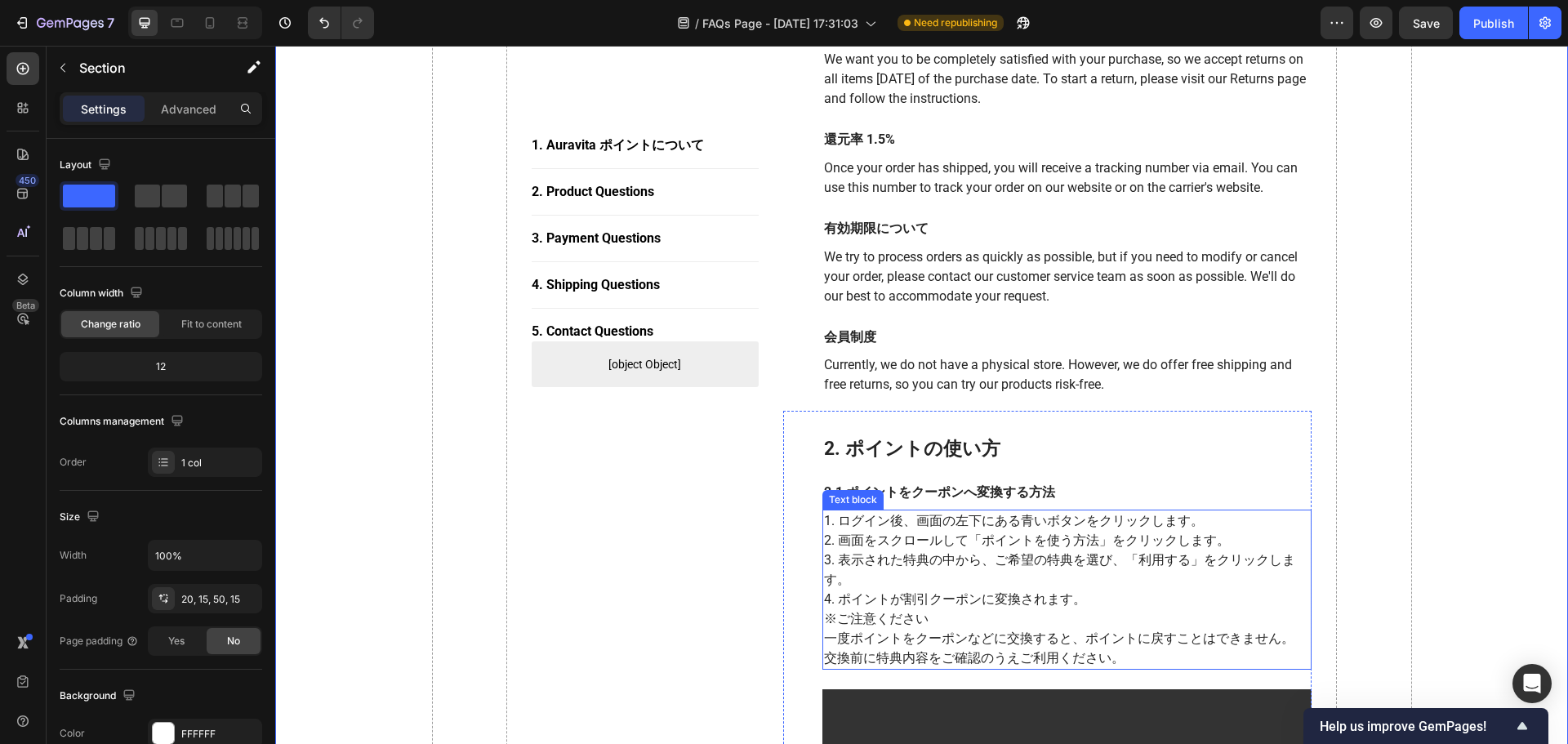
click at [830, 636] on p "※ご注意ください 　一度ポイントをクーポンなどに交換すると、ポイントに戻すことはできません。 　交換前に特典内容をご確認のうえご利用ください。" at bounding box center [1067, 638] width 487 height 59
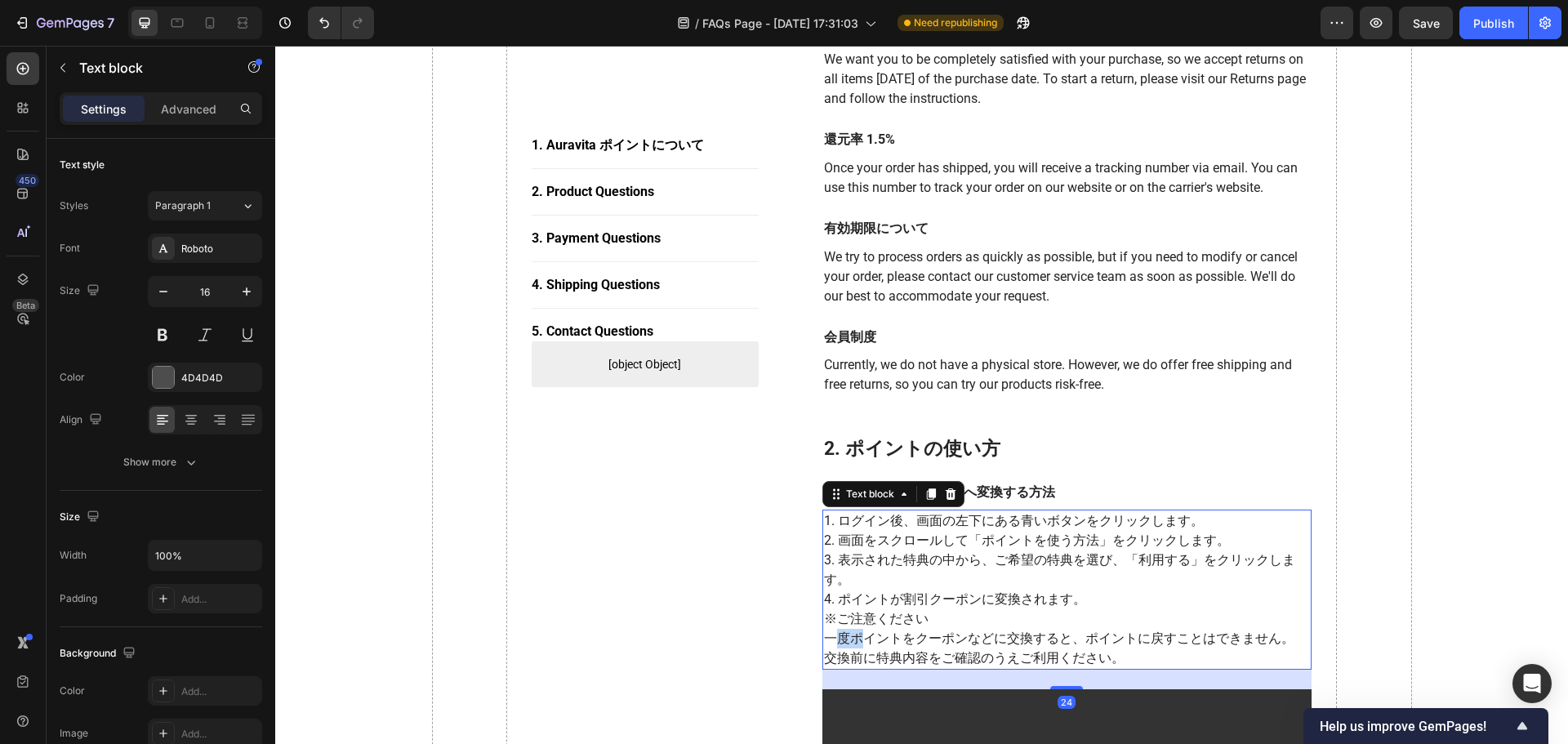
click at [836, 639] on p "※ご注意ください 　一度ポイントをクーポンなどに交換すると、ポイントに戻すことはできません。 　交換前に特典内容をご確認のうえご利用ください。" at bounding box center [1067, 638] width 487 height 59
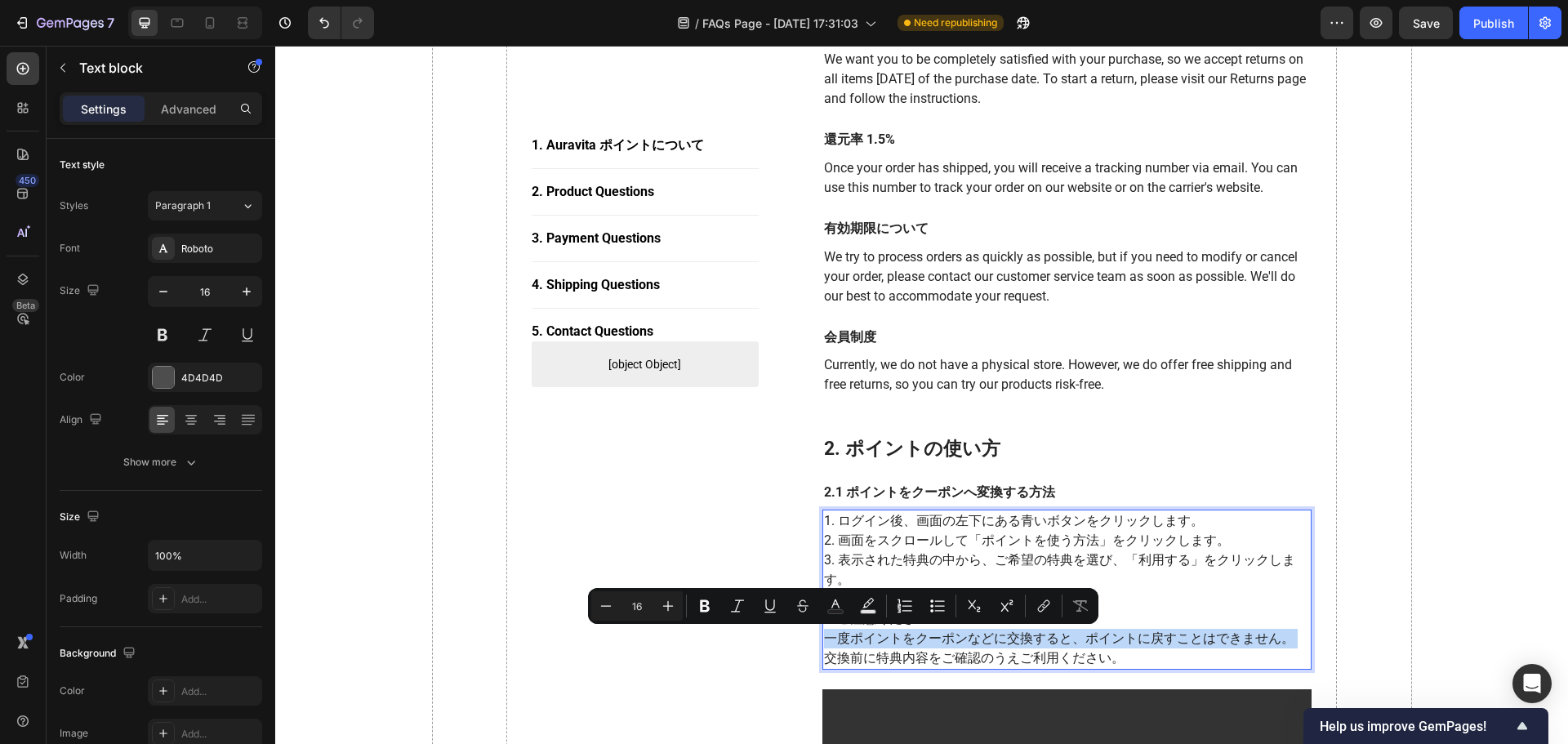
click at [835, 640] on p "※ご注意ください 　一度ポイントをクーポンなどに交換すると、ポイントに戻すことはできません。 　交換前に特典内容をご確認のうえご利用ください。" at bounding box center [1067, 638] width 487 height 59
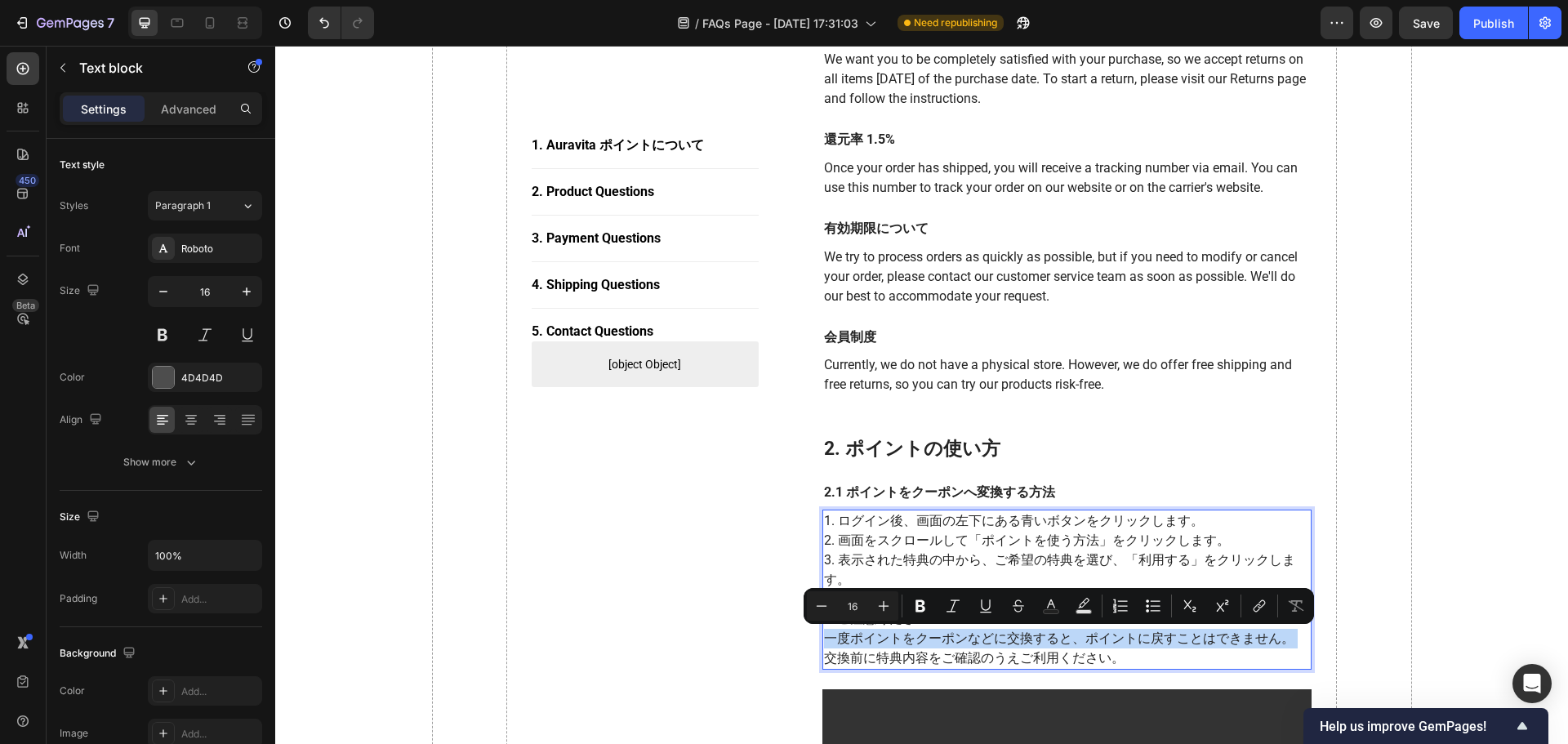
click at [835, 640] on p "※ご注意ください 　一度ポイントをクーポンなどに交換すると、ポイントに戻すことはできません。 　交換前に特典内容をご確認のうえご利用ください。" at bounding box center [1067, 638] width 487 height 59
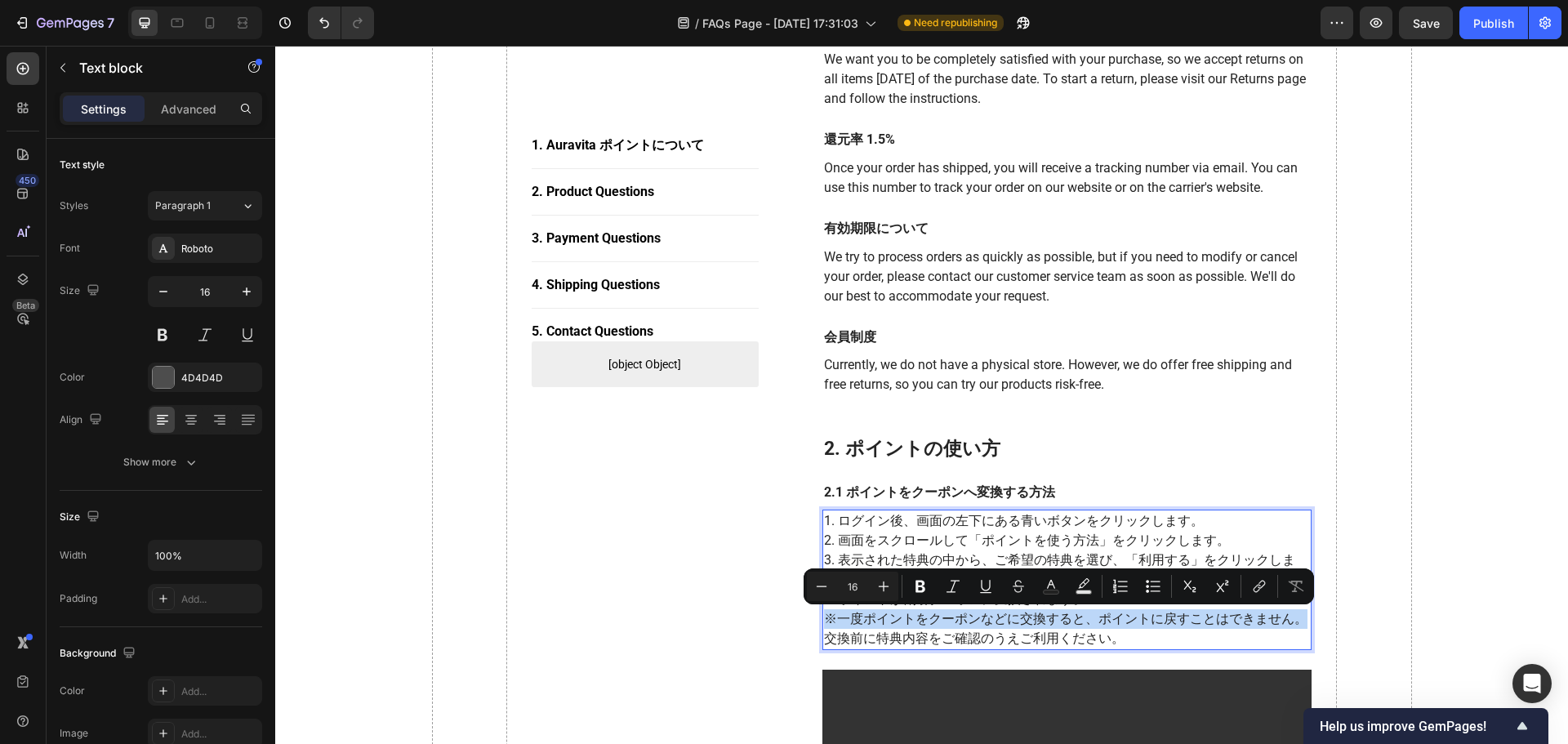
drag, startPoint x: 820, startPoint y: 617, endPoint x: 1295, endPoint y: 618, distance: 475.0
click at [1295, 620] on p "※一度ポイントをクーポンなどに交換すると、ポイントに戻すことはできません。 　交換前に特典内容をご確認のうえご利用ください。" at bounding box center [1067, 628] width 487 height 39
click at [922, 588] on icon "Editor contextual toolbar" at bounding box center [920, 587] width 10 height 13
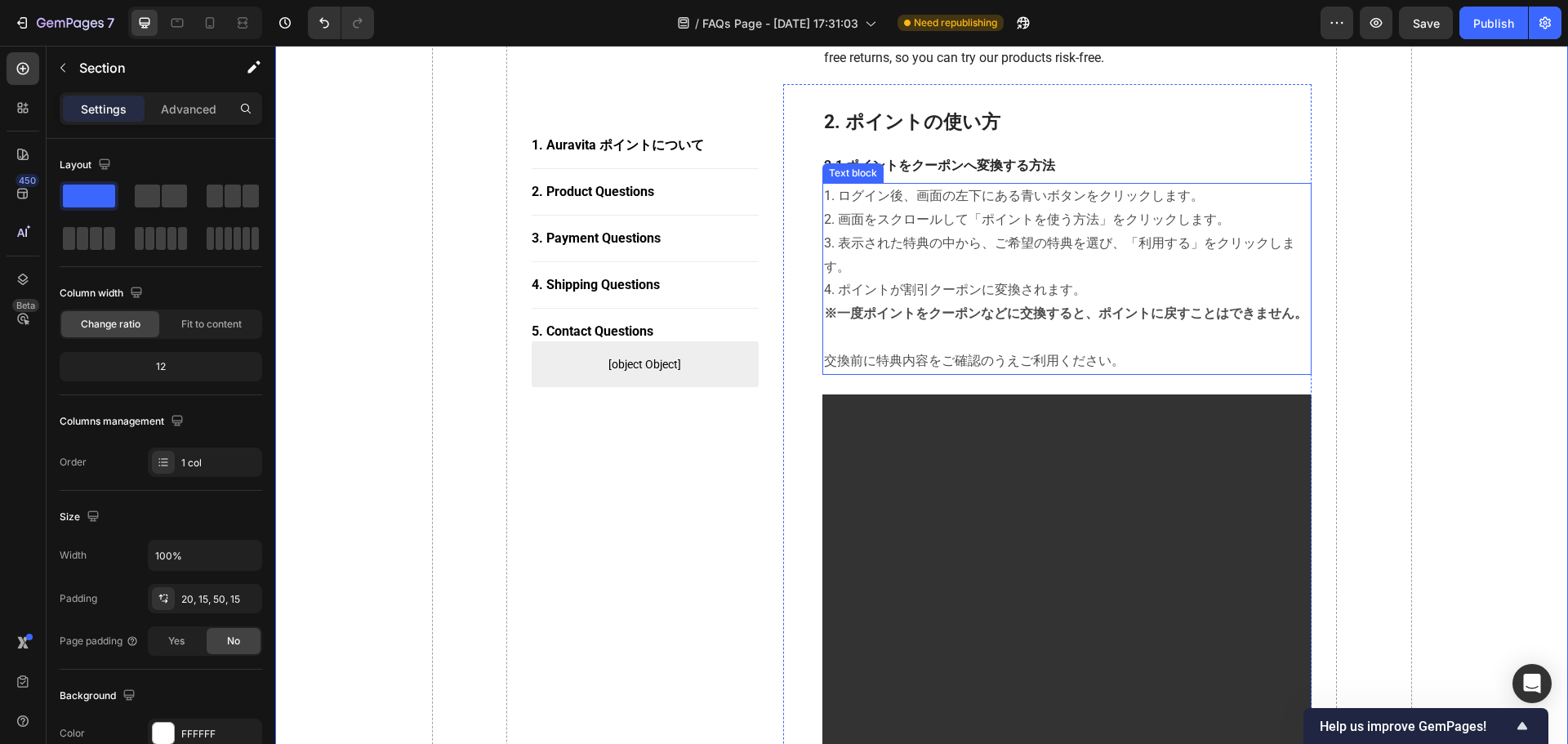
scroll to position [654, 0]
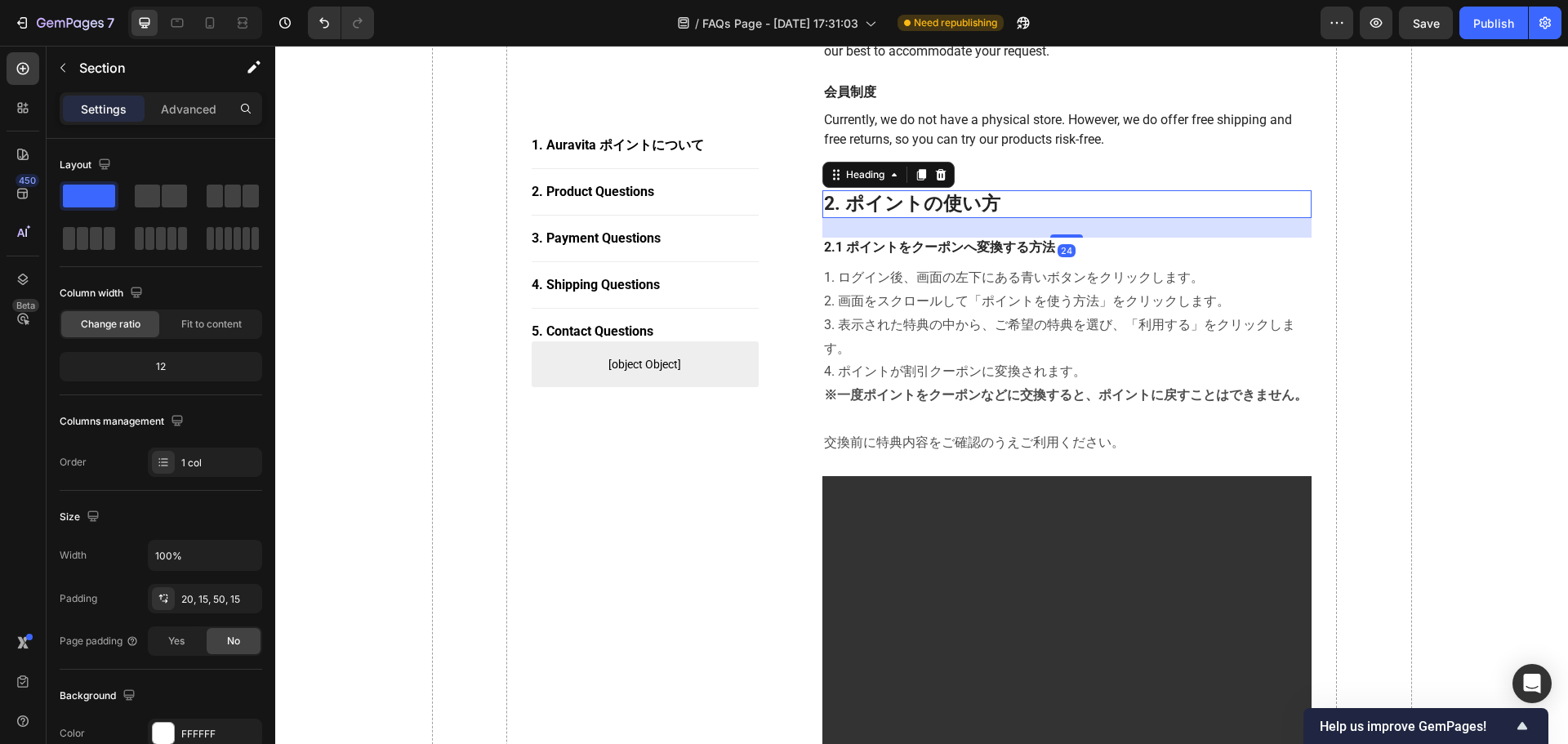
click at [1116, 212] on h2 "2. ポイントの使い方" at bounding box center [1067, 204] width 490 height 28
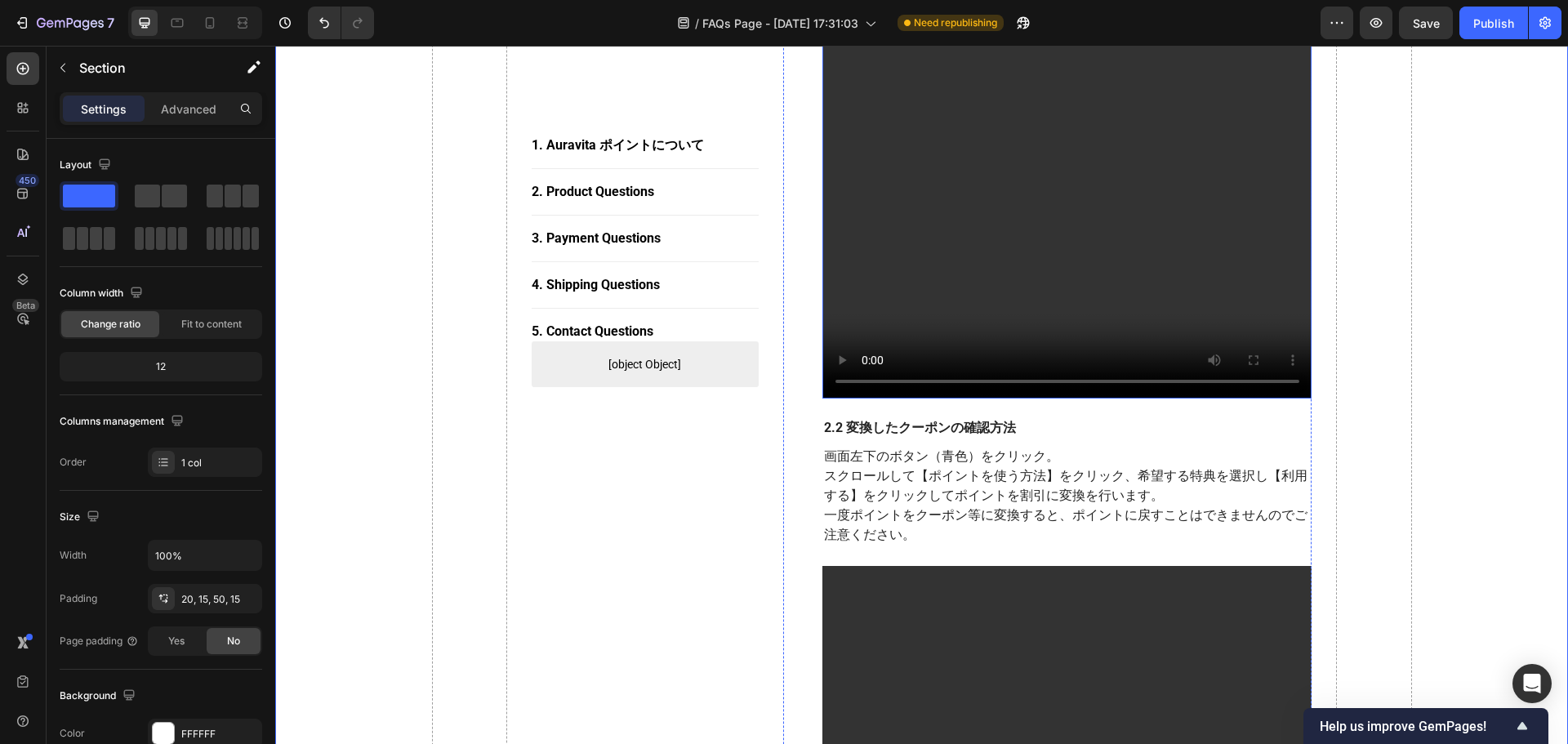
scroll to position [1225, 0]
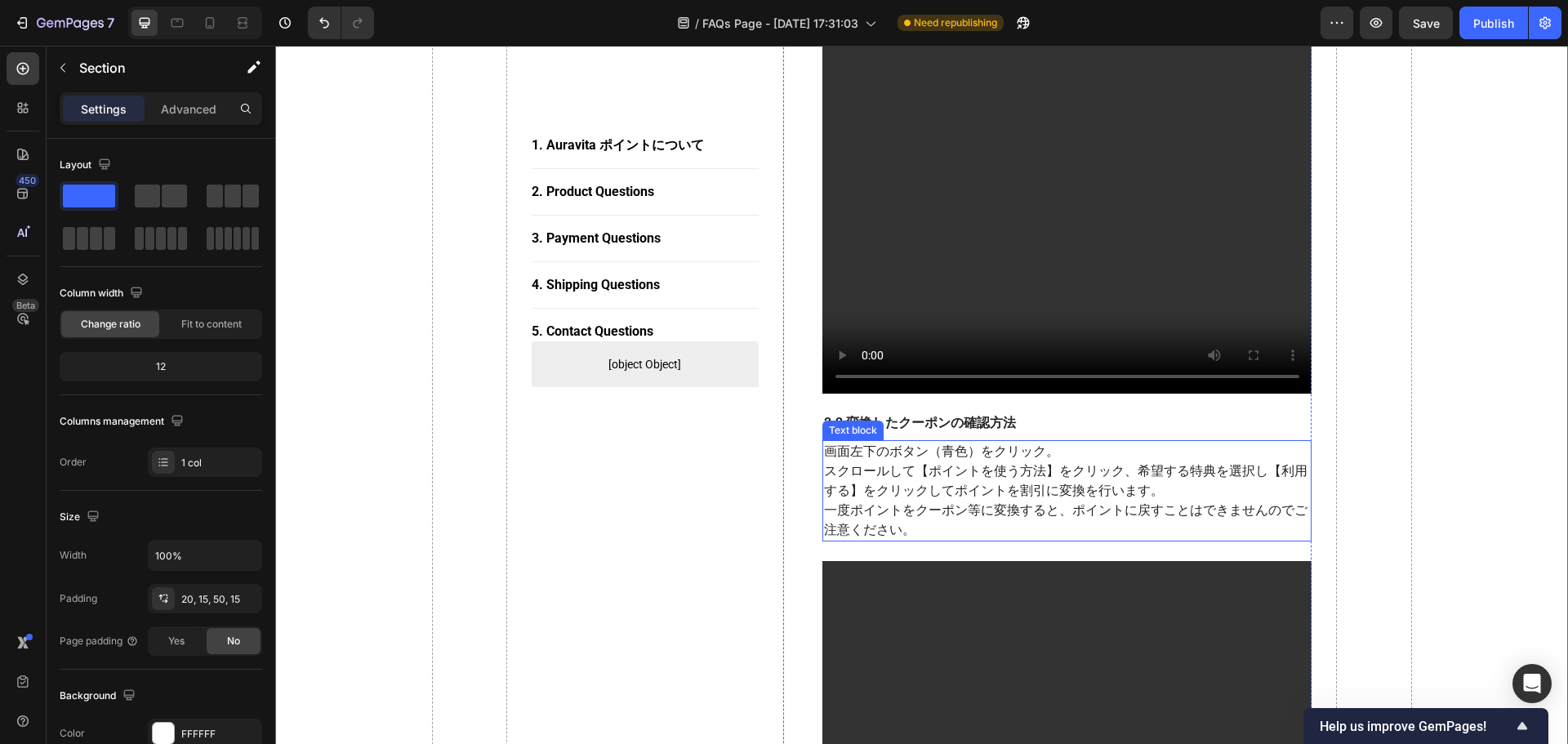
click at [972, 476] on p "スクロールして【ポイントを使う方法】をクリック、希望する特典を選択し【利用する】をクリックしてポイントを割引に変換を行います。" at bounding box center [1067, 481] width 487 height 39
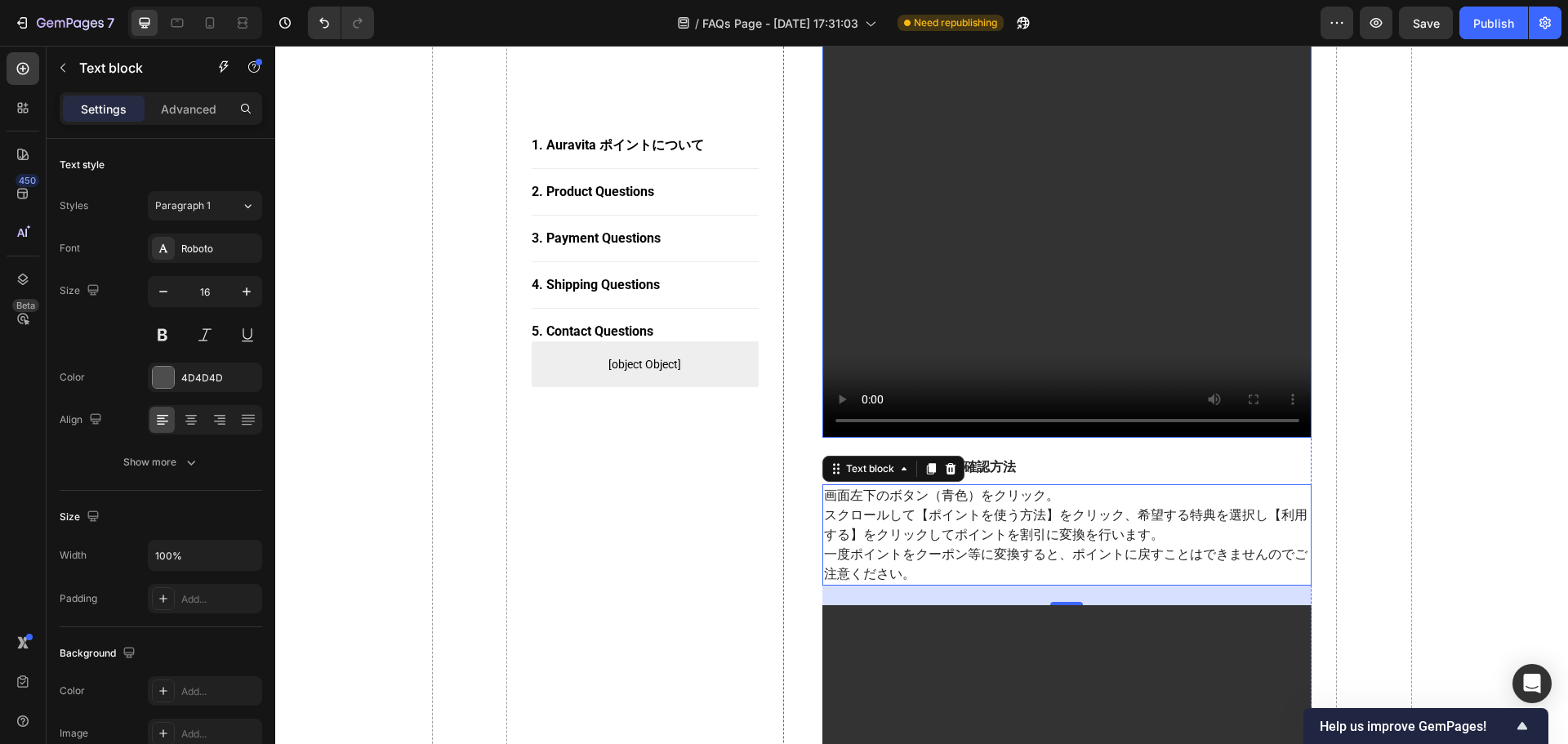
scroll to position [1307, 0]
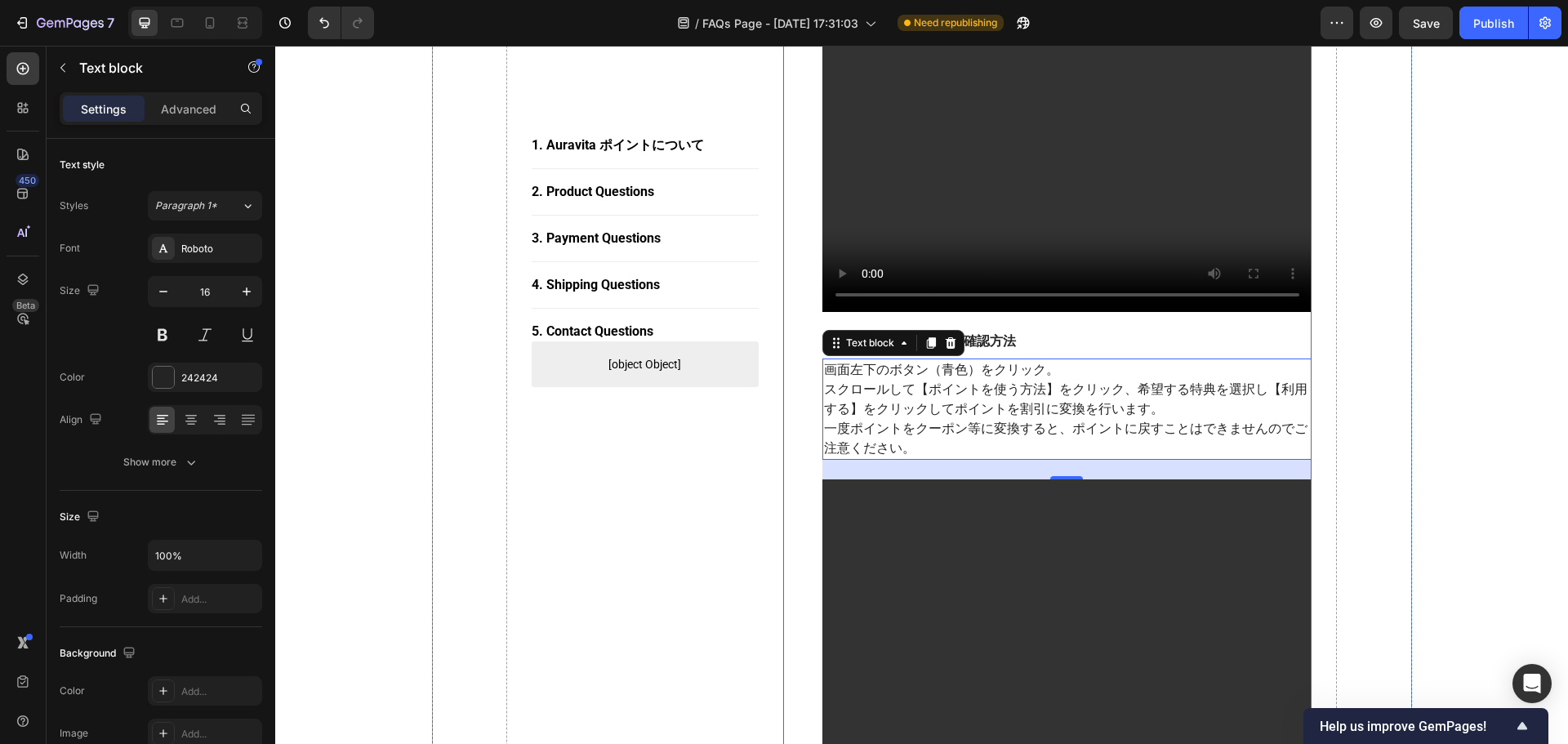
click at [1062, 349] on p "2.2 変換したクーポンの確認方法" at bounding box center [1067, 342] width 487 height 17
click at [1001, 402] on p "スクロールして【ポイントを使う方法】をクリック、希望する特典を選択し【利用する】をクリックしてポイントを割引に変換を行います。" at bounding box center [1067, 399] width 487 height 39
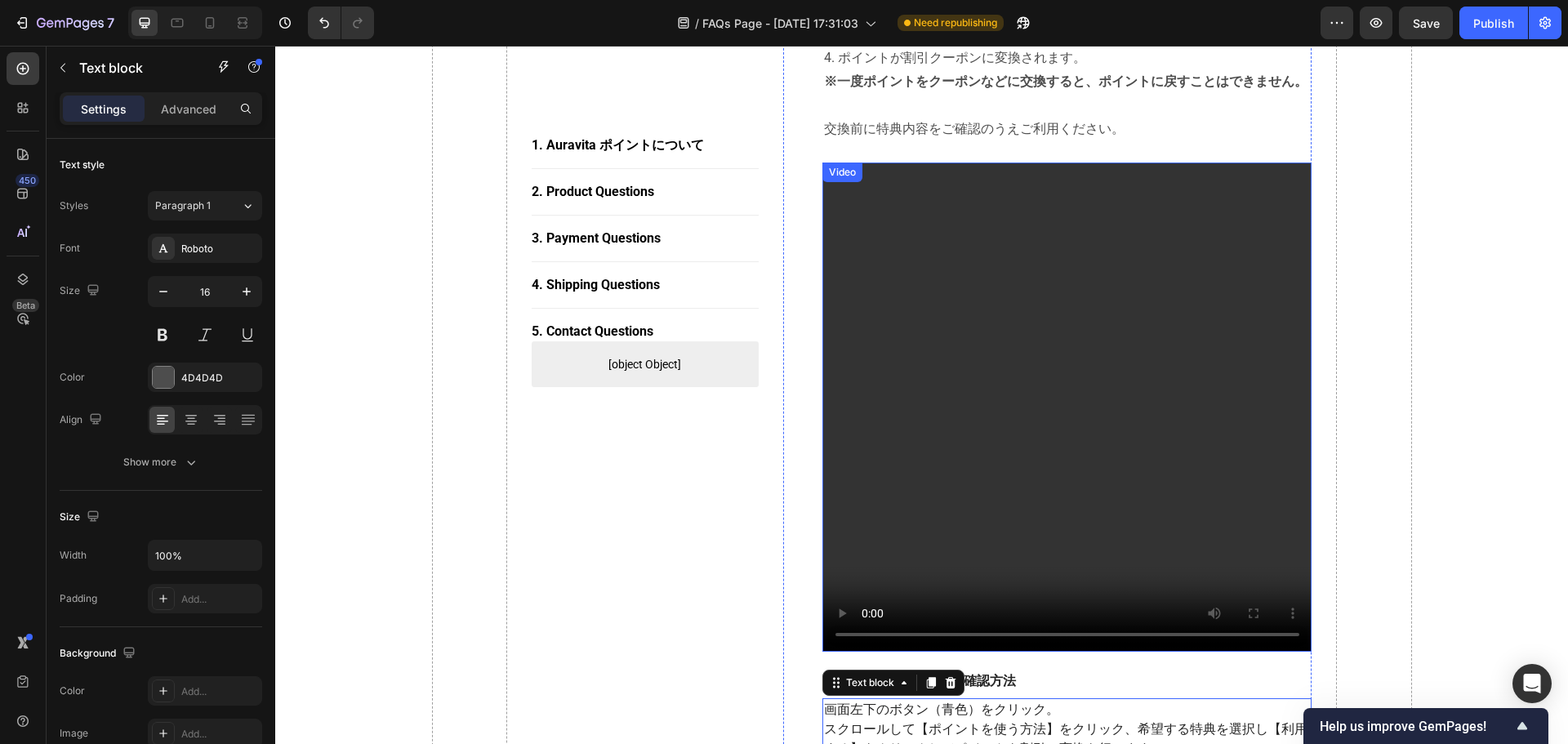
scroll to position [735, 0]
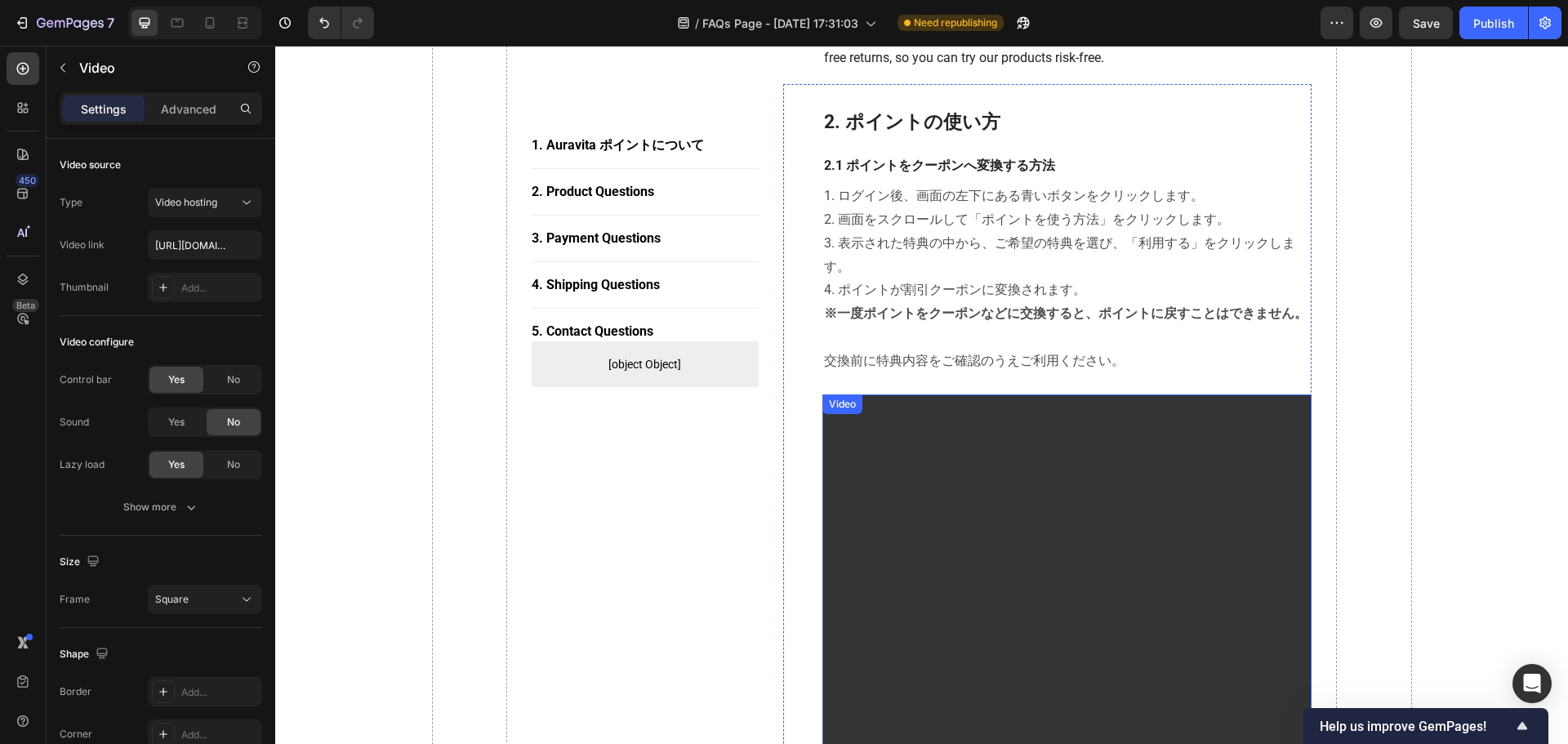
click at [1063, 626] on video at bounding box center [1067, 639] width 490 height 490
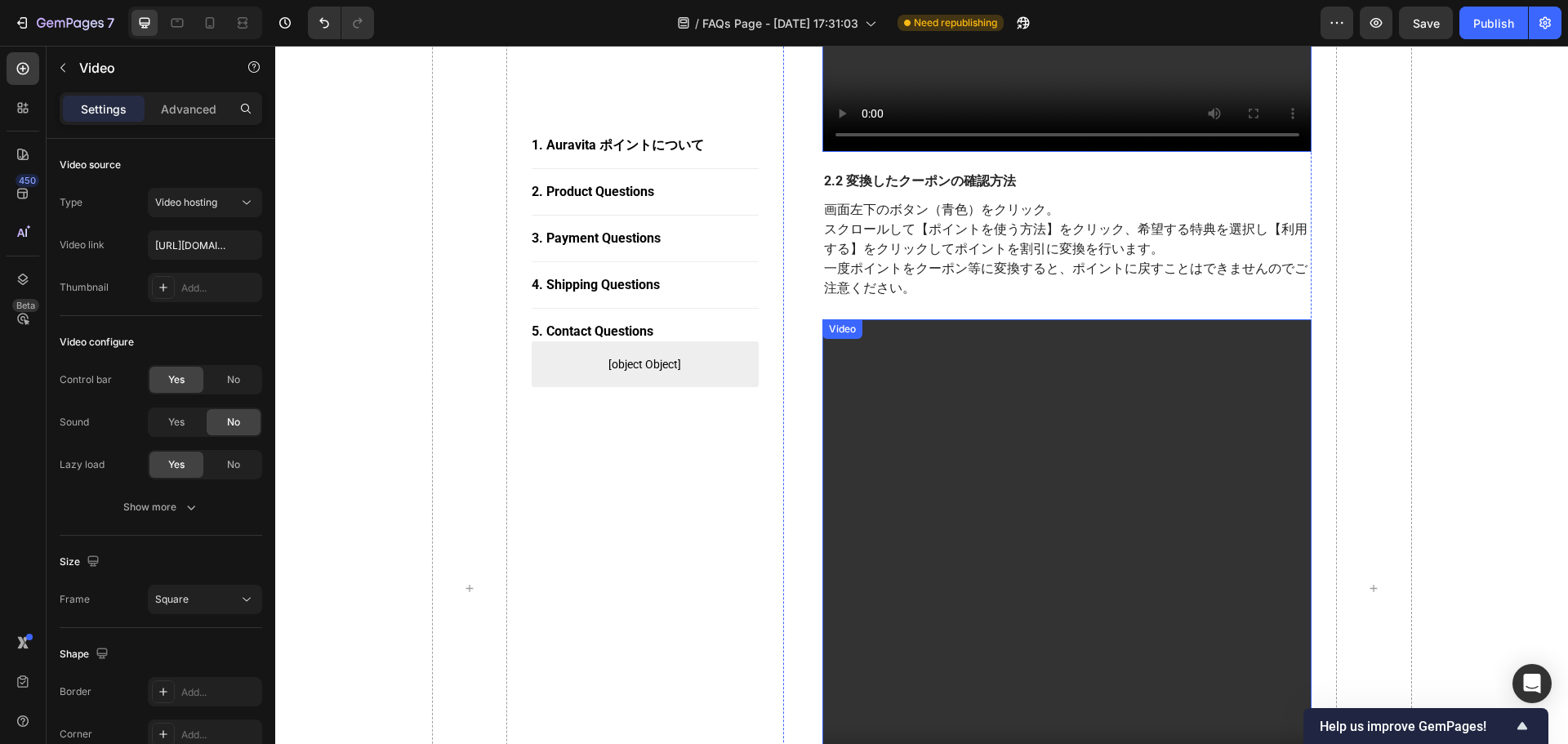
scroll to position [1471, 0]
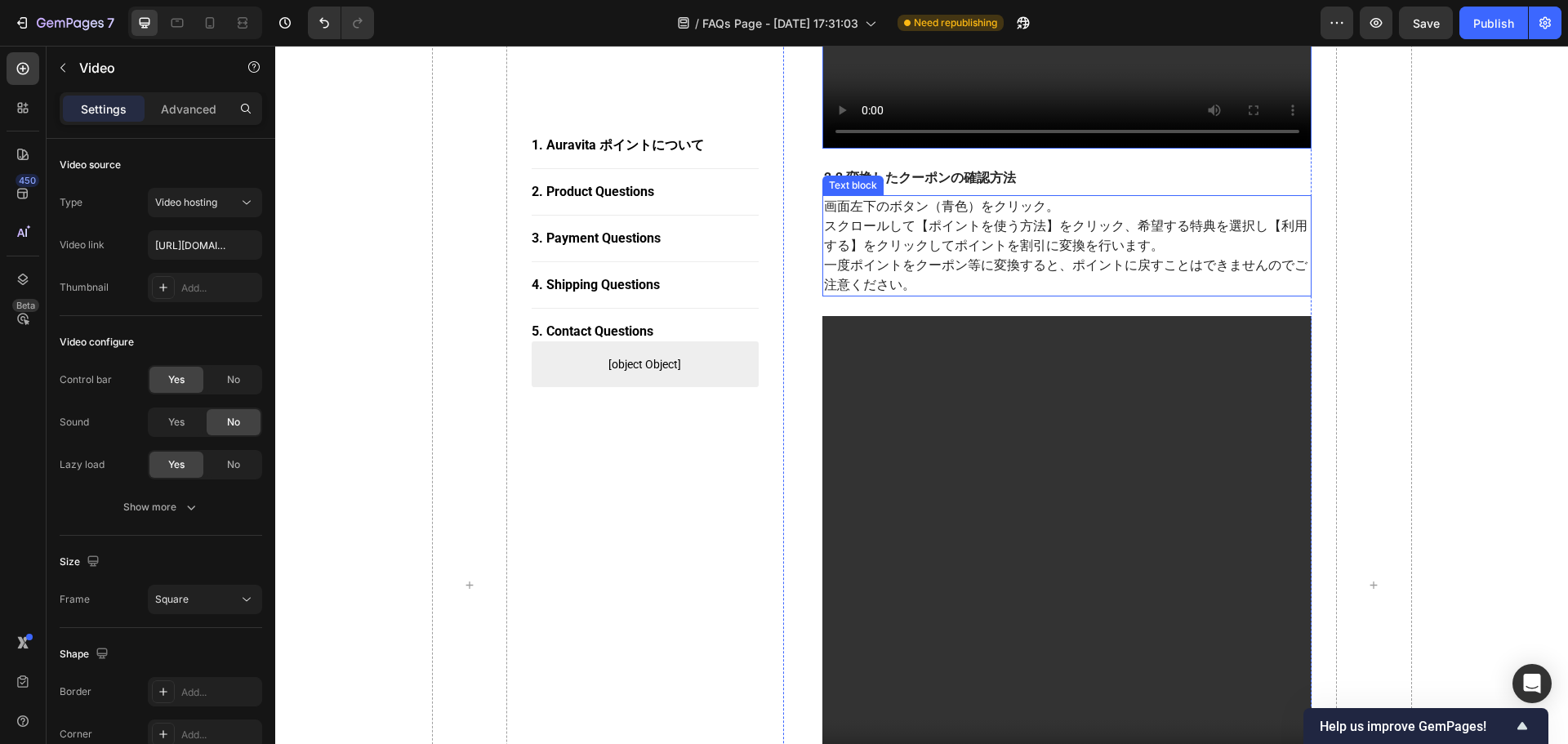
click at [950, 279] on p "一度ポイントをクーポン等に変換すると、ポイントに戻すことはできませんのでご注意ください。" at bounding box center [1067, 275] width 487 height 39
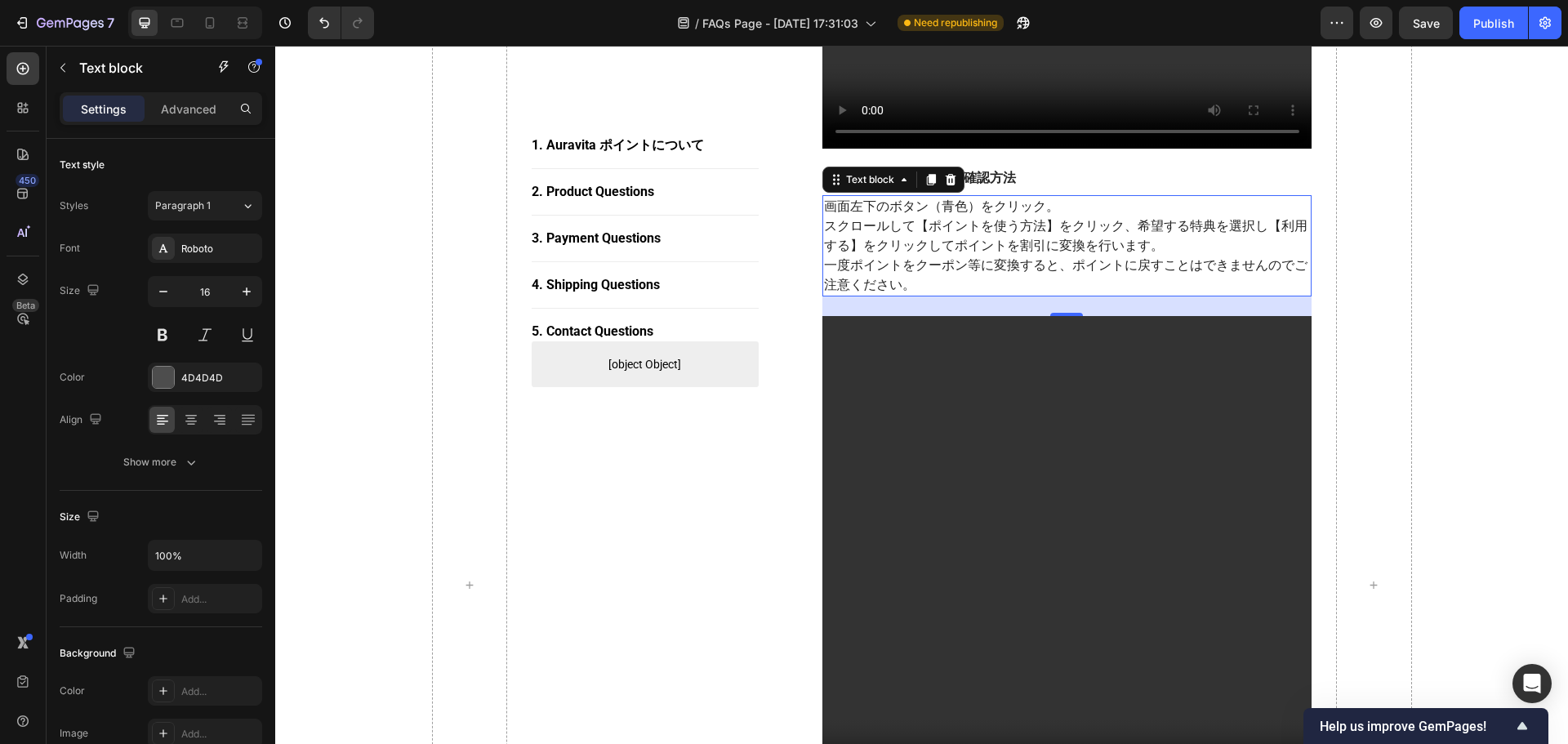
click at [916, 256] on p "一度ポイントをクーポン等に変換すると、ポイントに戻すことはできませんのでご注意ください。" at bounding box center [1067, 275] width 487 height 39
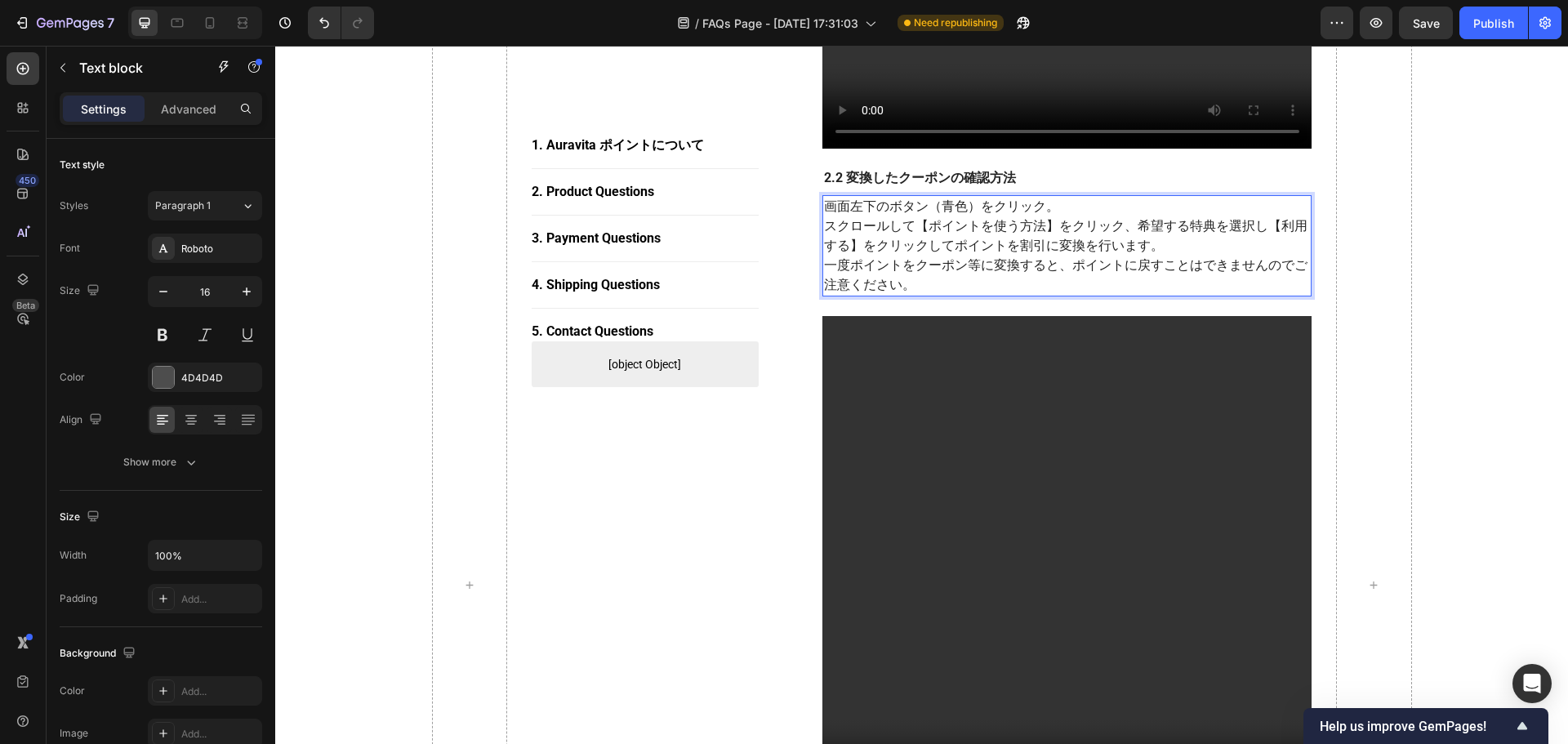
click at [917, 260] on p "一度ポイントをクーポン等に変換すると、ポイントに戻すことはできませんのでご注意ください。" at bounding box center [1067, 275] width 487 height 39
click at [918, 260] on p "一度ポイントをクーポン等に変換すると、ポイントに戻すことはできませんのでご注意ください。" at bounding box center [1067, 275] width 487 height 39
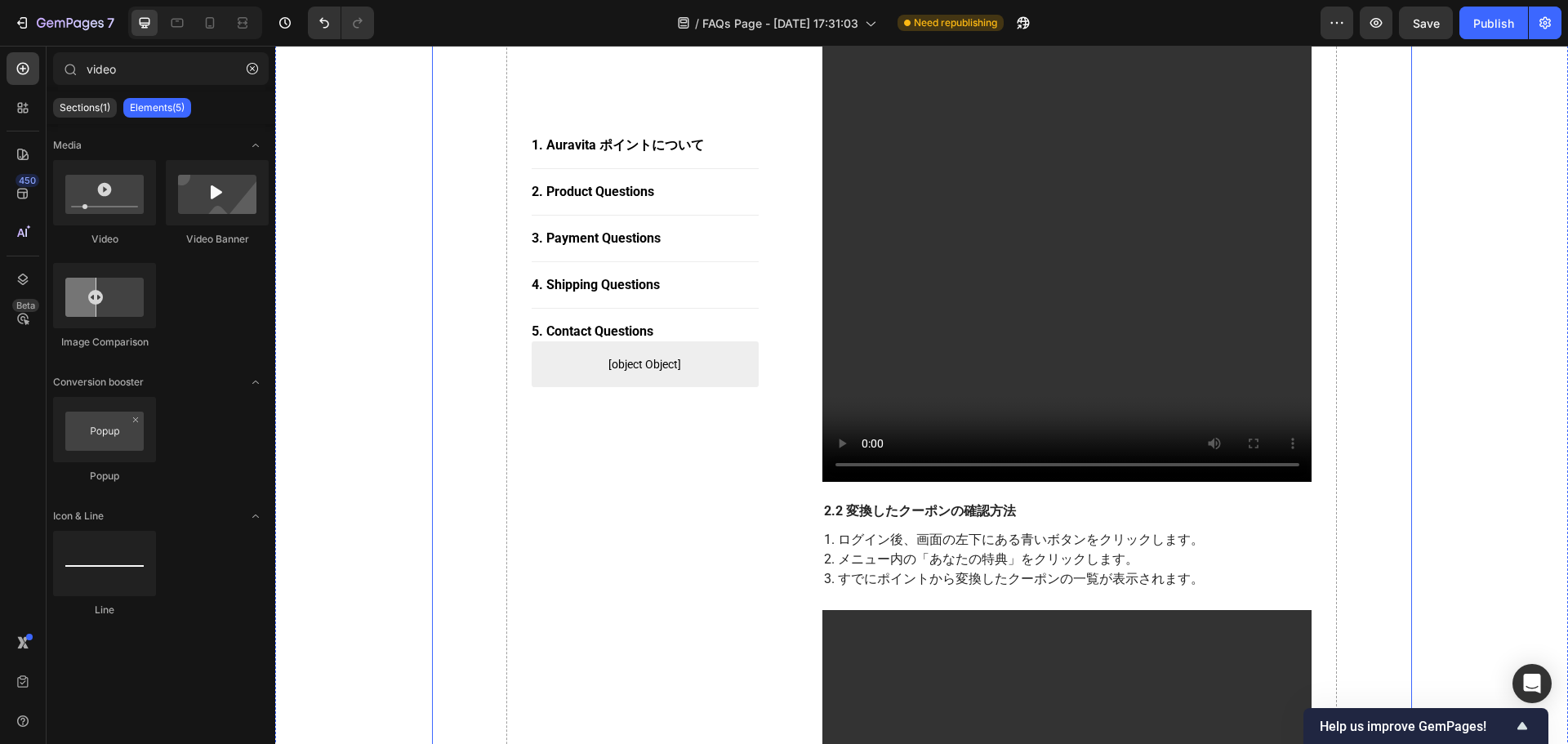
scroll to position [1267, 0]
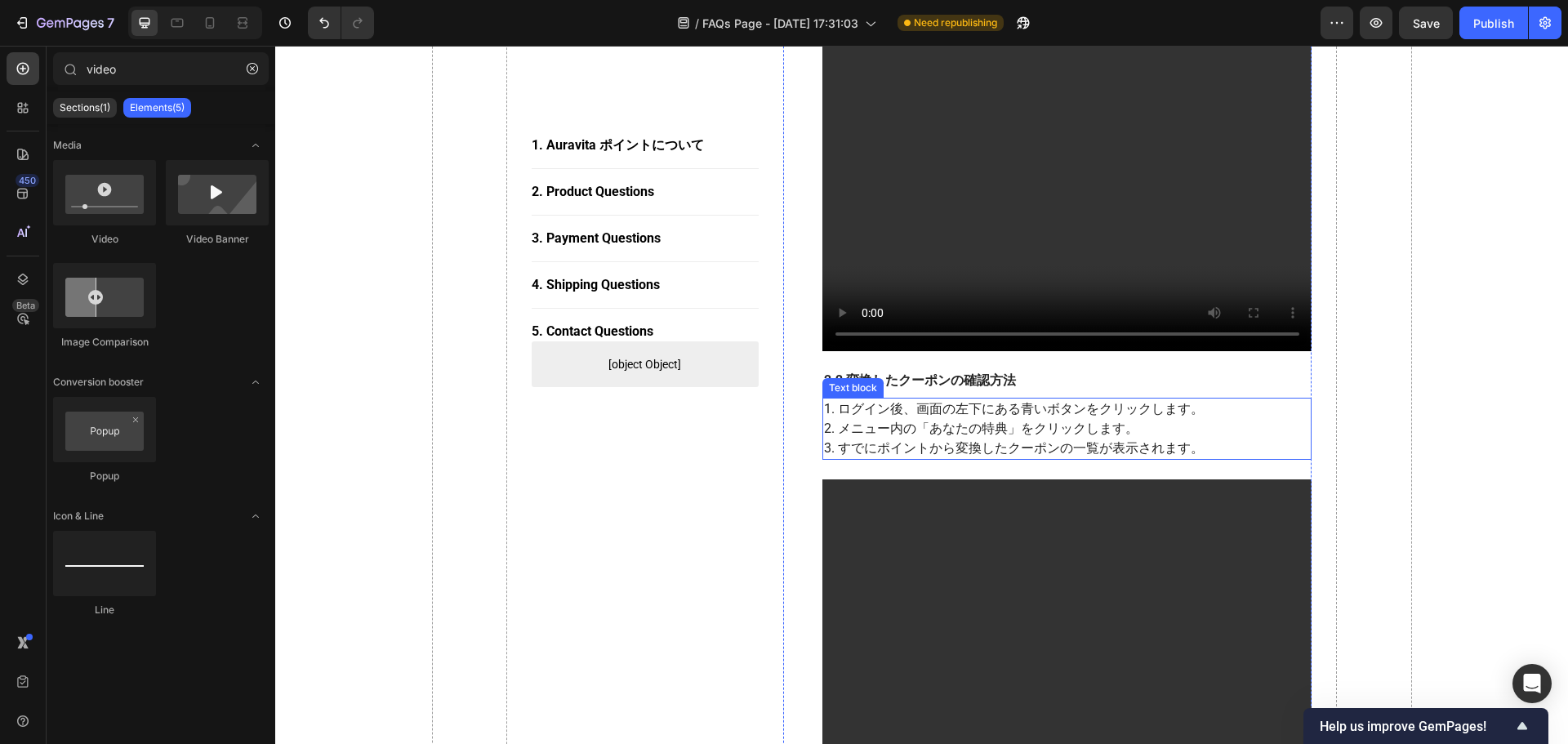
click at [884, 441] on p "1. ログイン後、画面の左下にある青いボタンをクリックします。 2. メニュー内の「あなたの特典」をクリックします。 3. すでにポイントから変換したクーポン…" at bounding box center [1067, 429] width 487 height 59
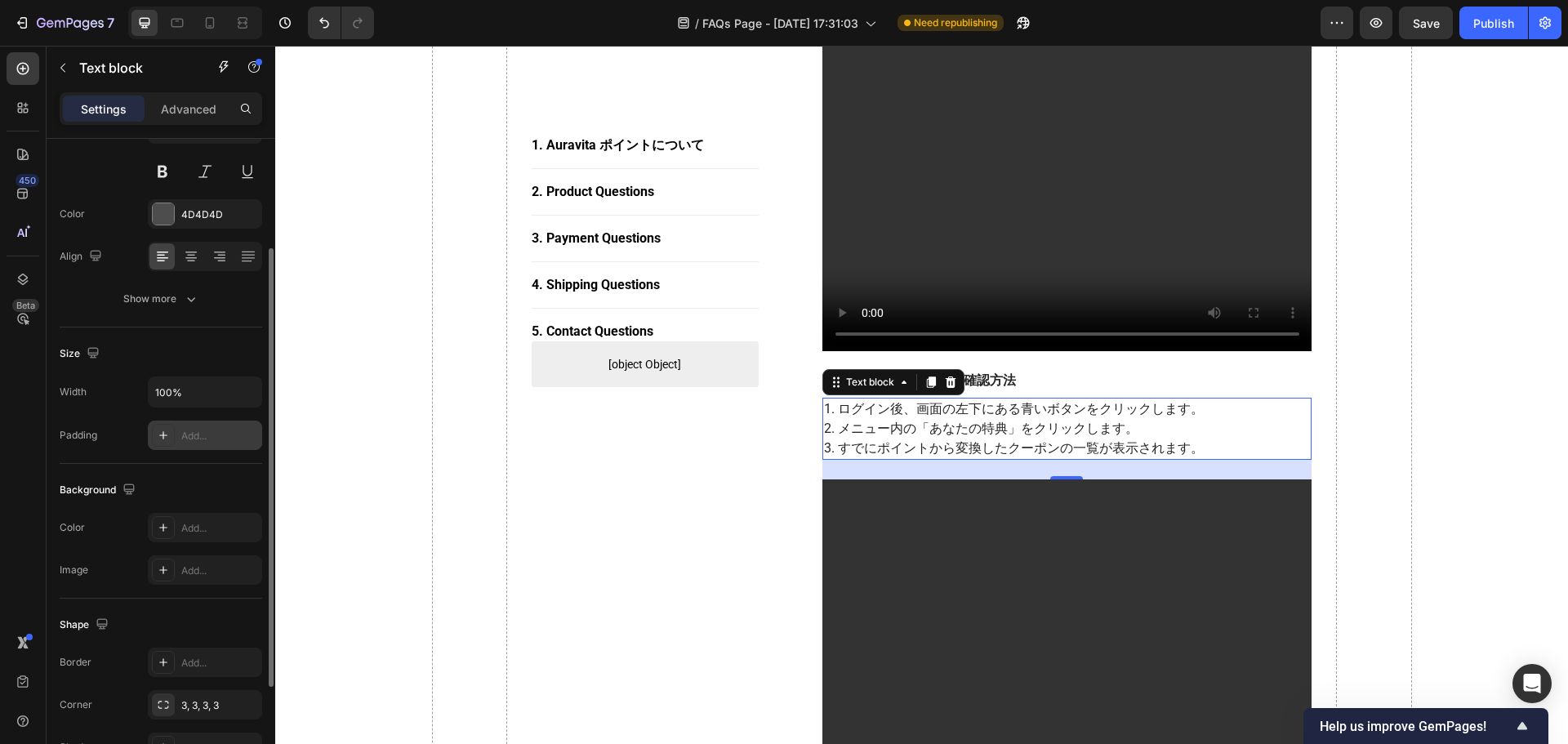
scroll to position [0, 0]
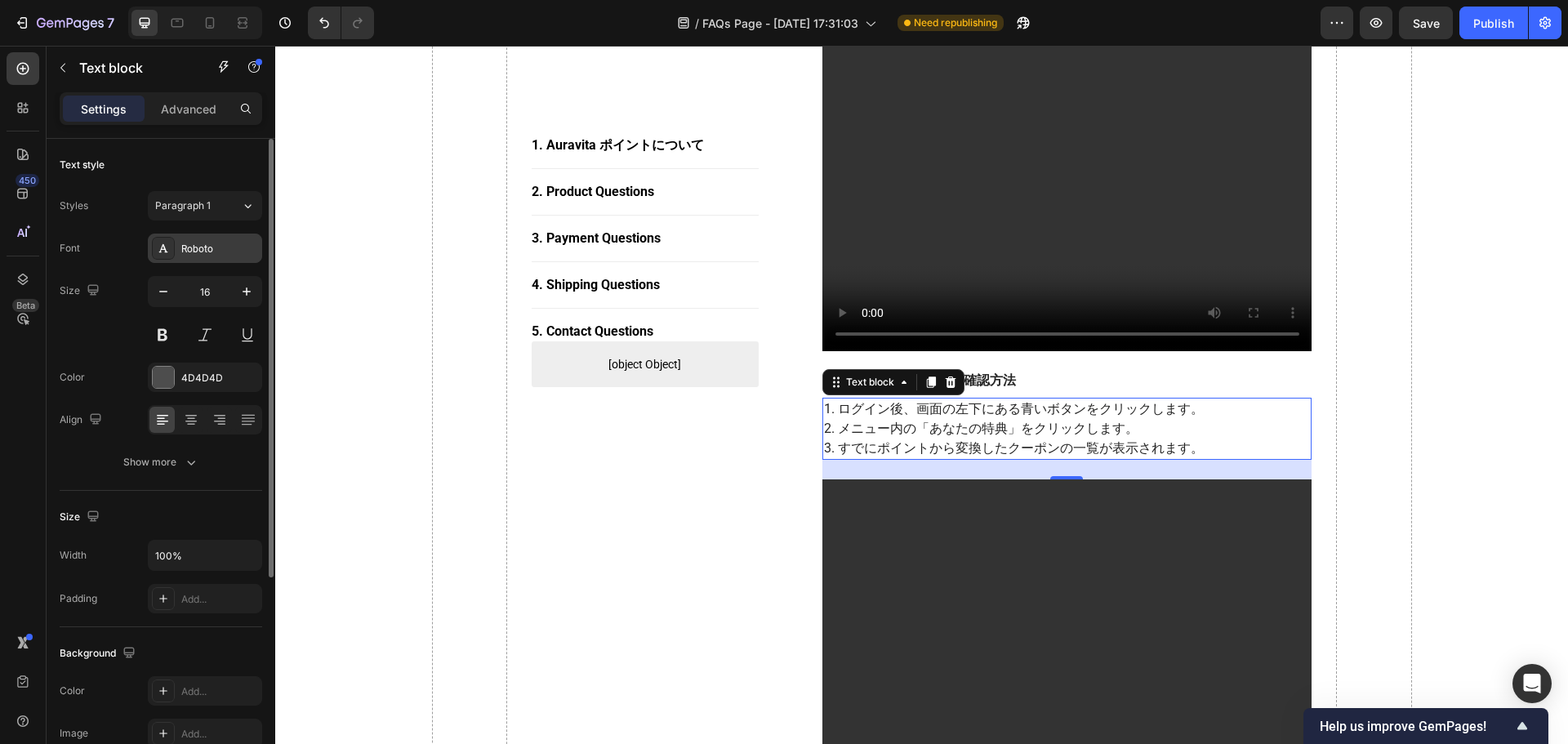
click at [221, 241] on div "Roboto" at bounding box center [220, 249] width 77 height 14
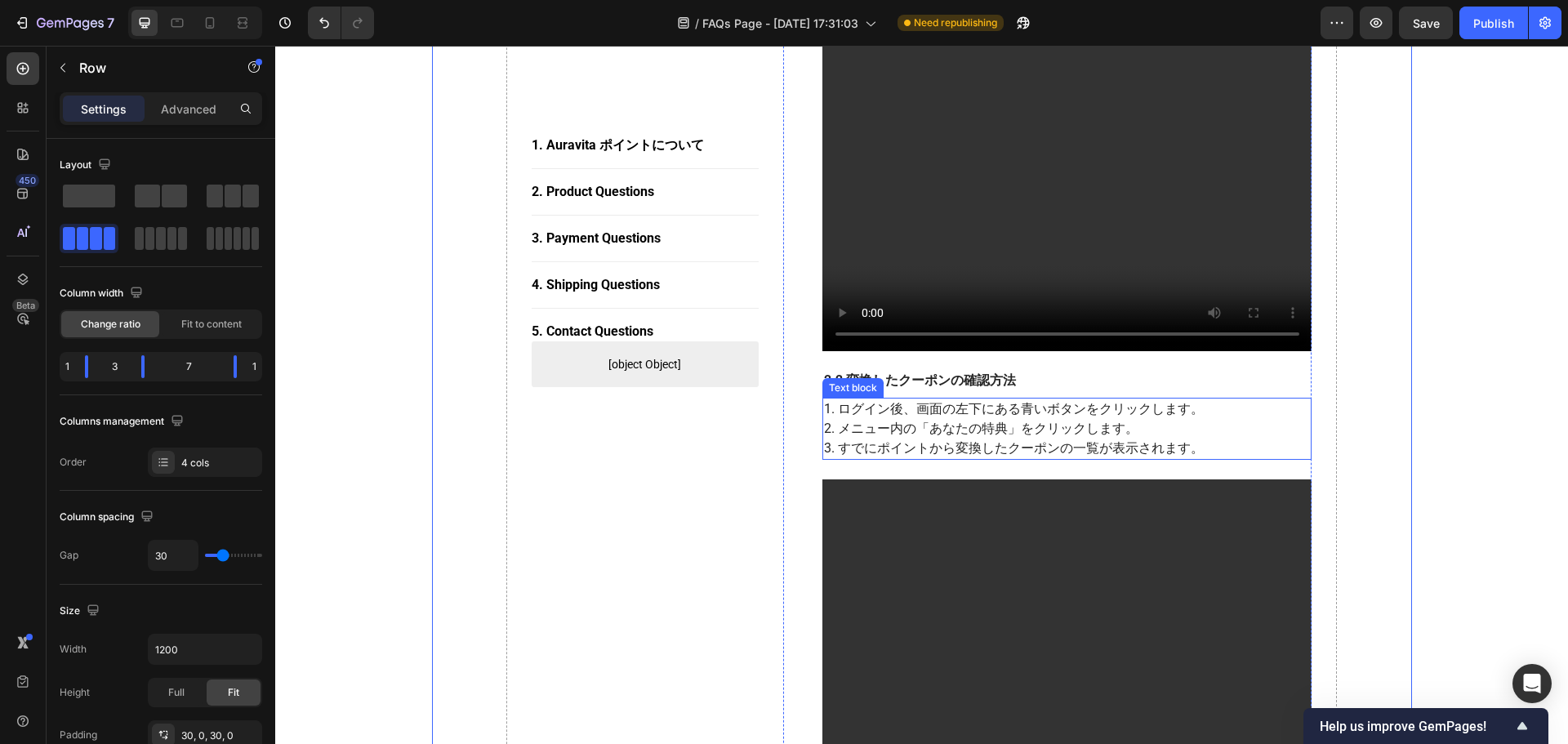
click at [901, 419] on p "1. ログイン後、画面の左下にある青いボタンをクリックします。 2. メニュー内の「あなたの特典」をクリックします。 3. すでにポイントから変換したクーポン…" at bounding box center [1067, 429] width 487 height 59
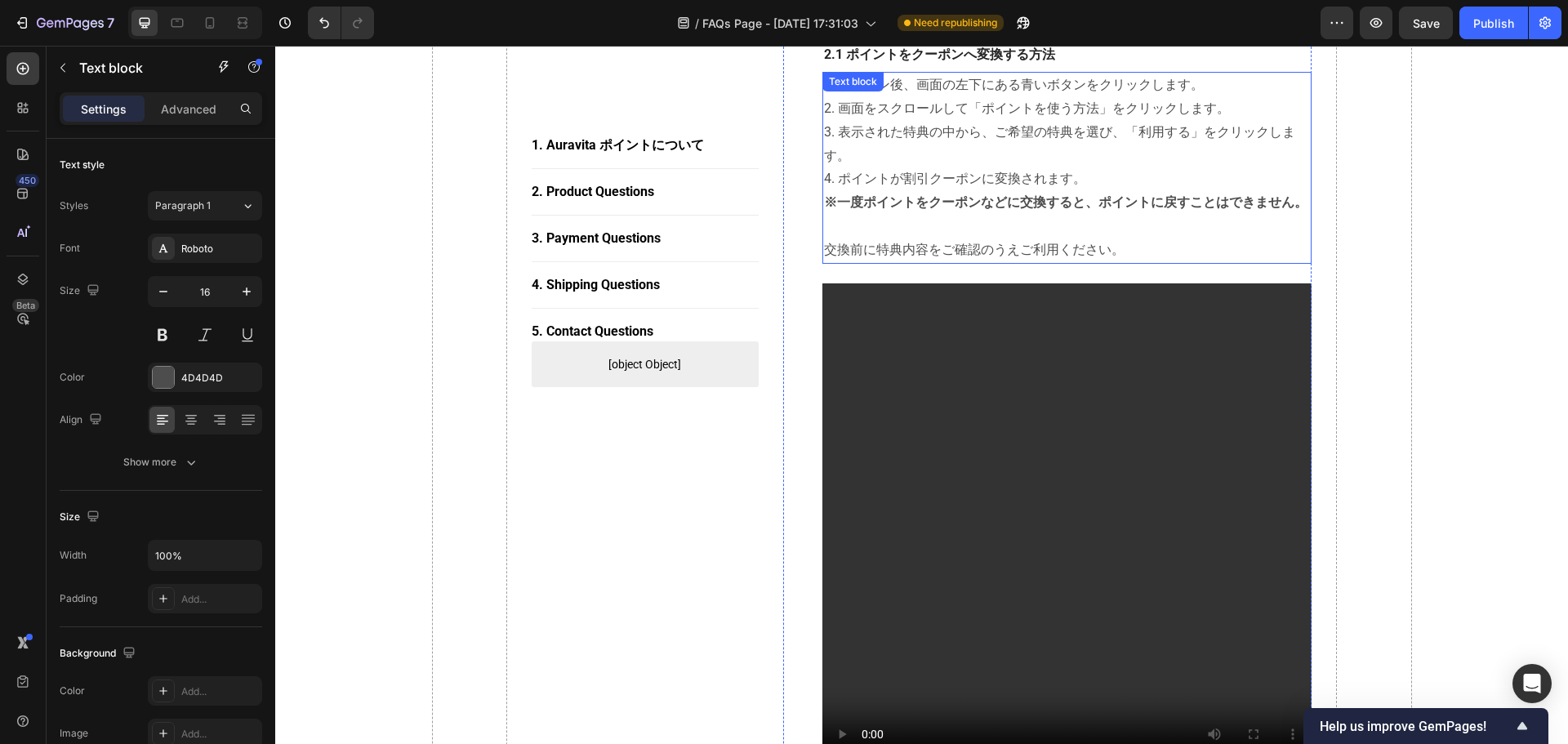
scroll to position [696, 0]
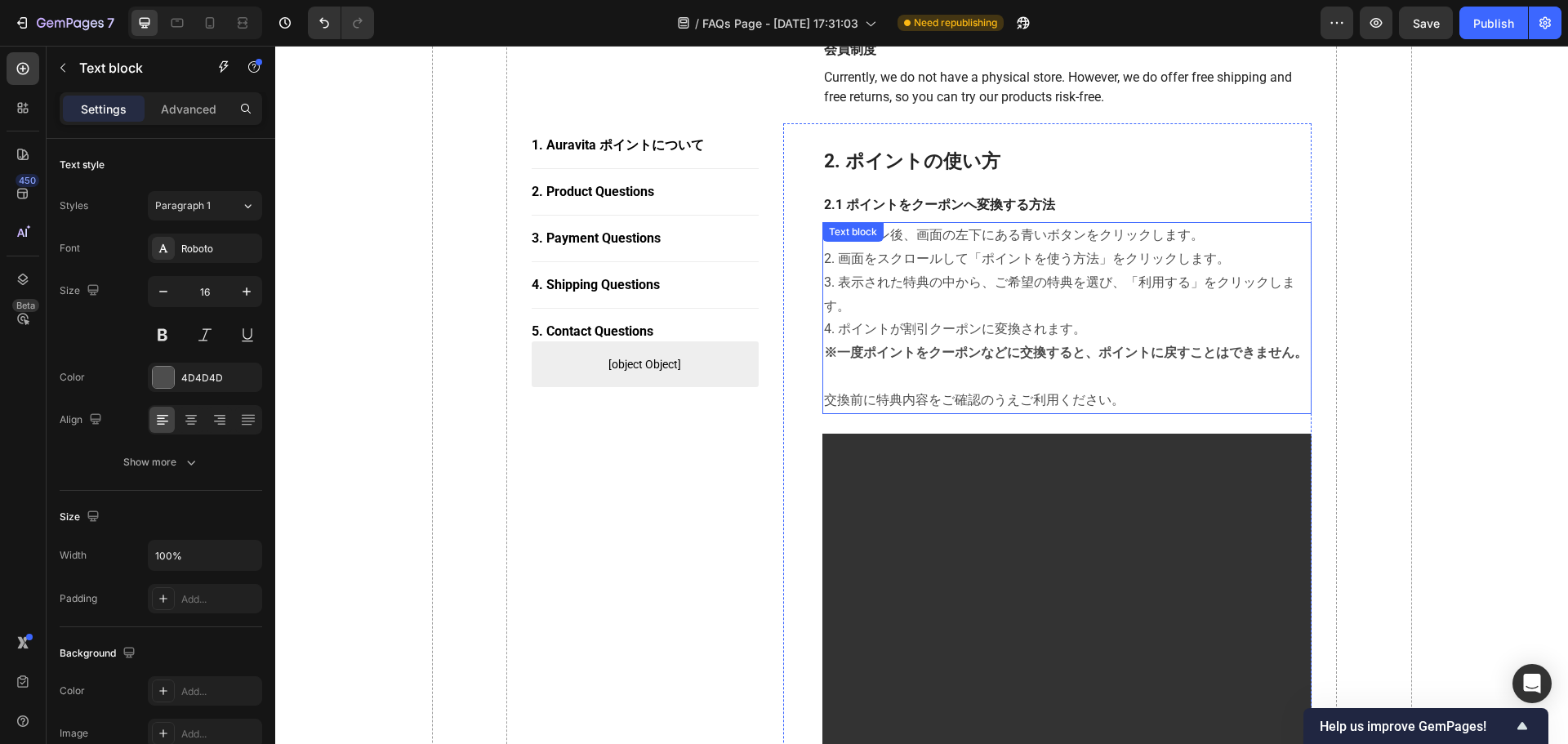
click at [919, 279] on p "1. ログイン後、画面の左下にある青いボタンをクリックします。 2. 画面をスクロールして「ポイントを使う方法」をクリックします。 3. 表示された特典の中か…" at bounding box center [1067, 283] width 487 height 118
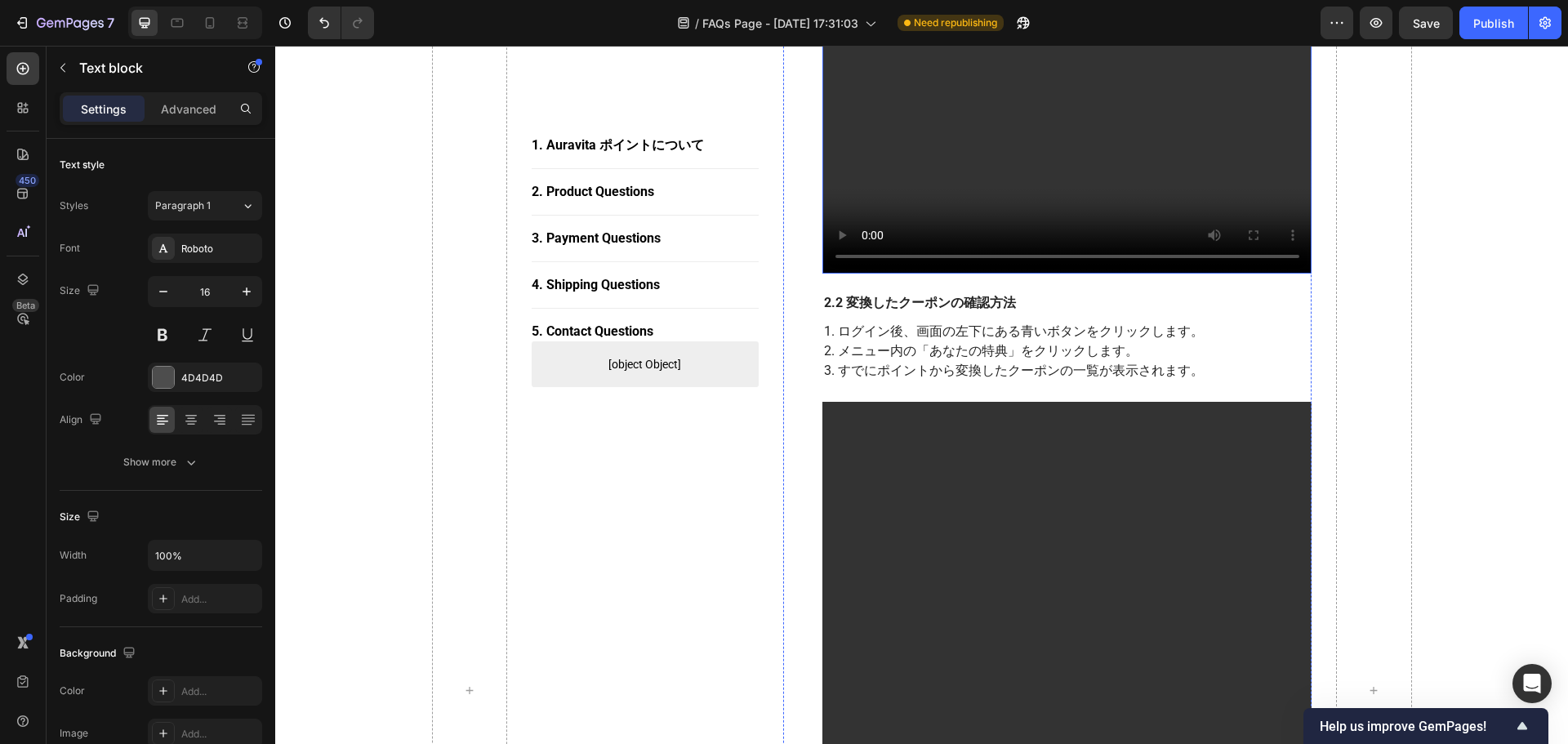
scroll to position [1350, 0]
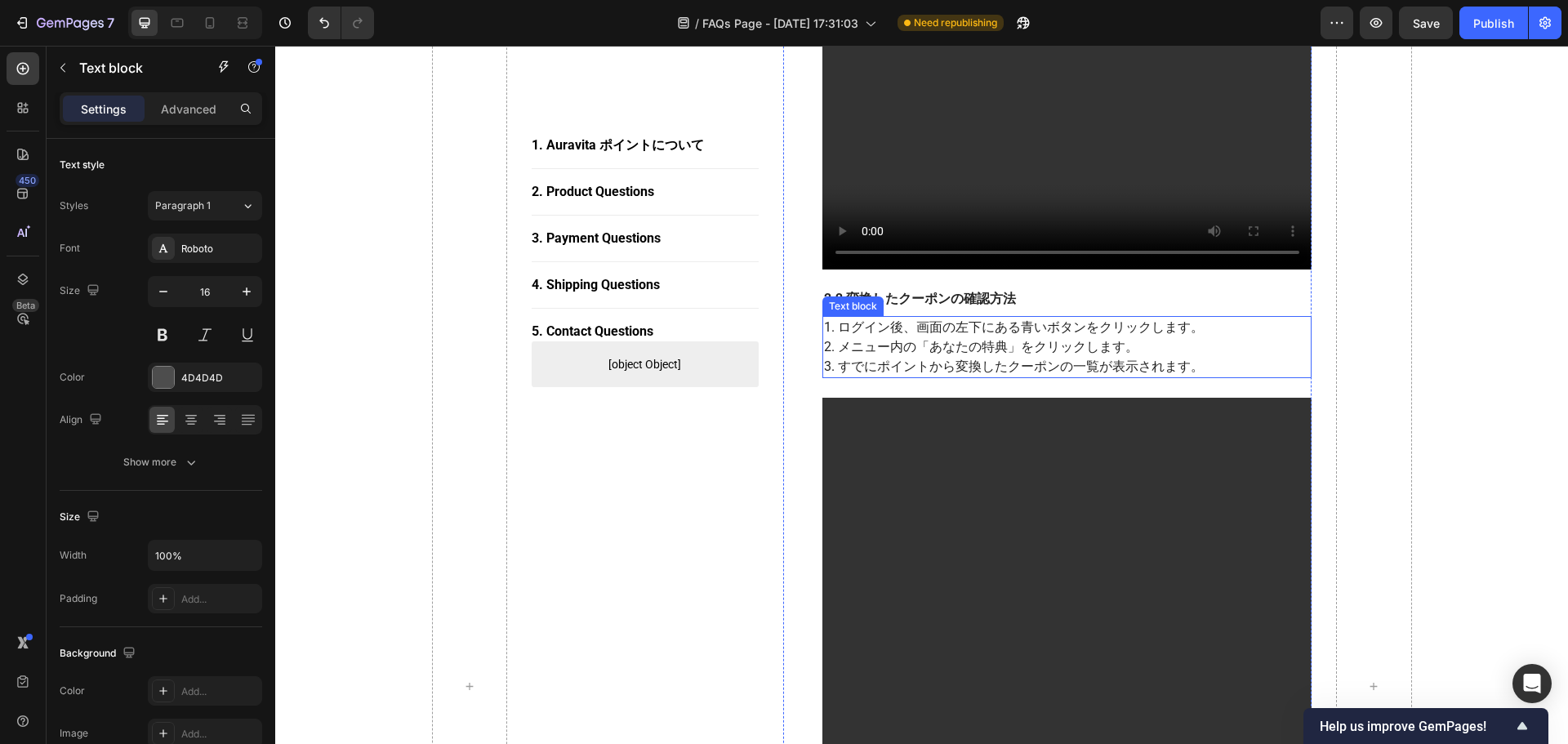
click at [934, 338] on p "1. ログイン後、画面の左下にある青いボタンをクリックします。 2. メニュー内の「あなたの特典」をクリックします。 3. すでにポイントから変換したクーポン…" at bounding box center [1067, 347] width 487 height 59
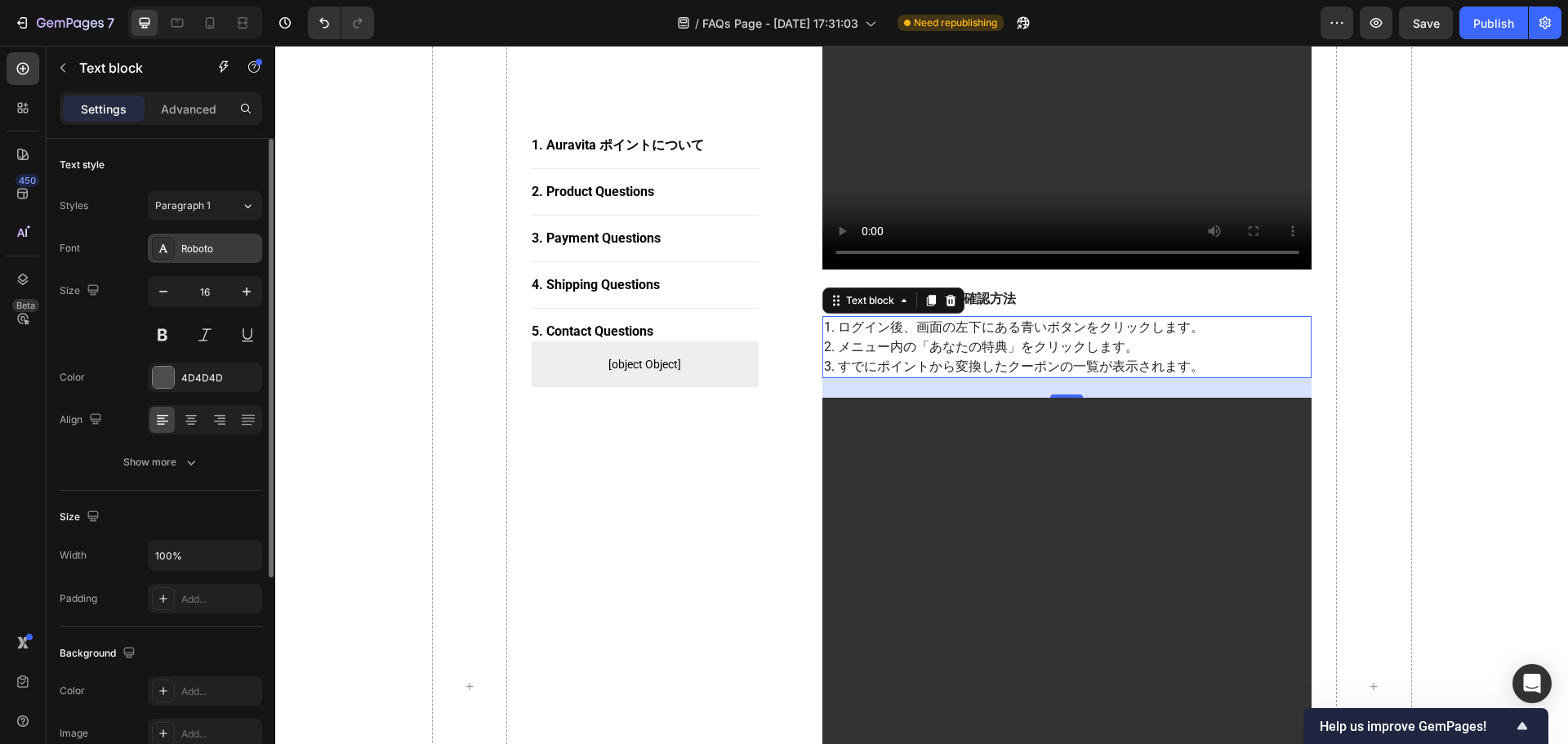
click at [165, 239] on div at bounding box center [163, 248] width 23 height 23
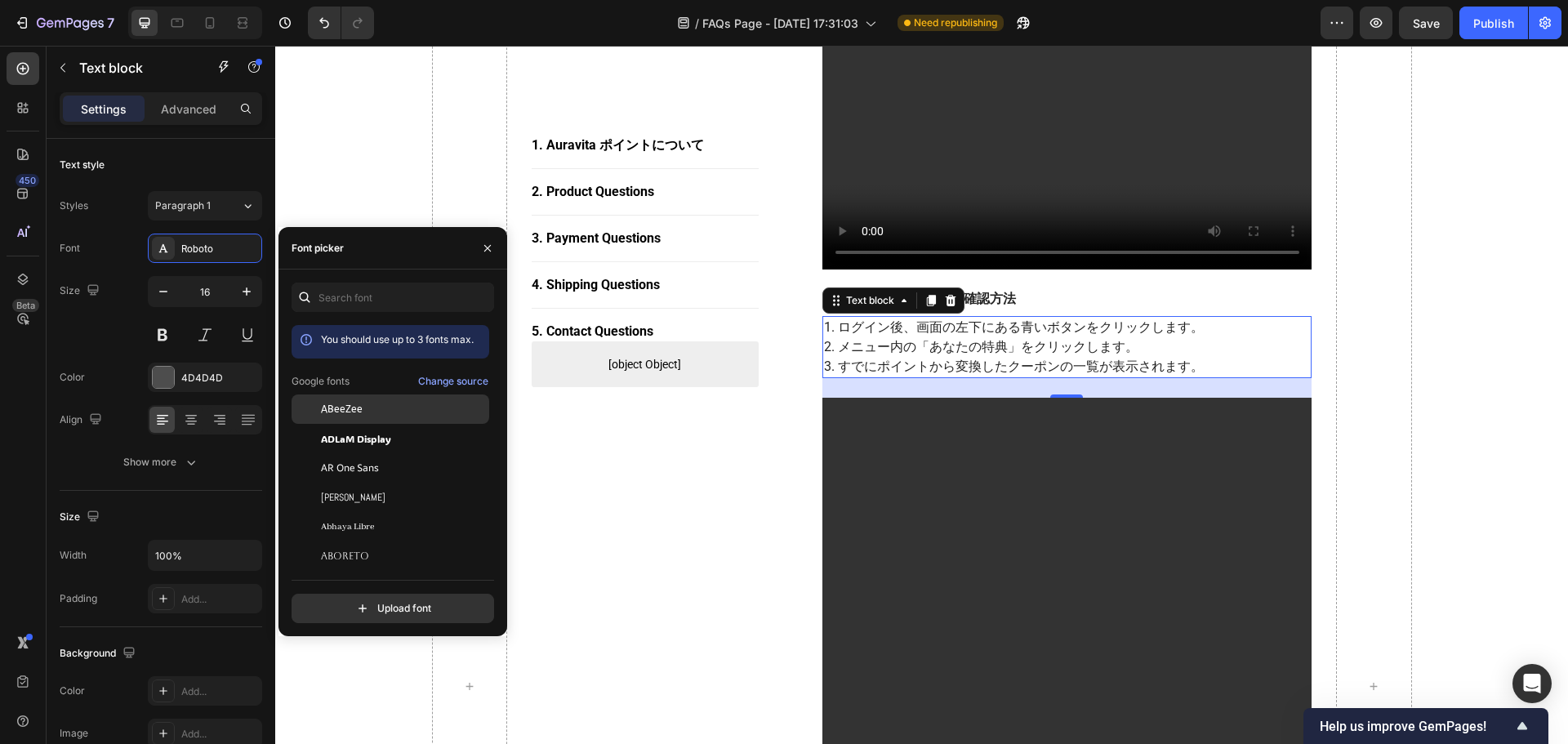
click at [377, 410] on div "ABeeZee" at bounding box center [403, 410] width 165 height 14
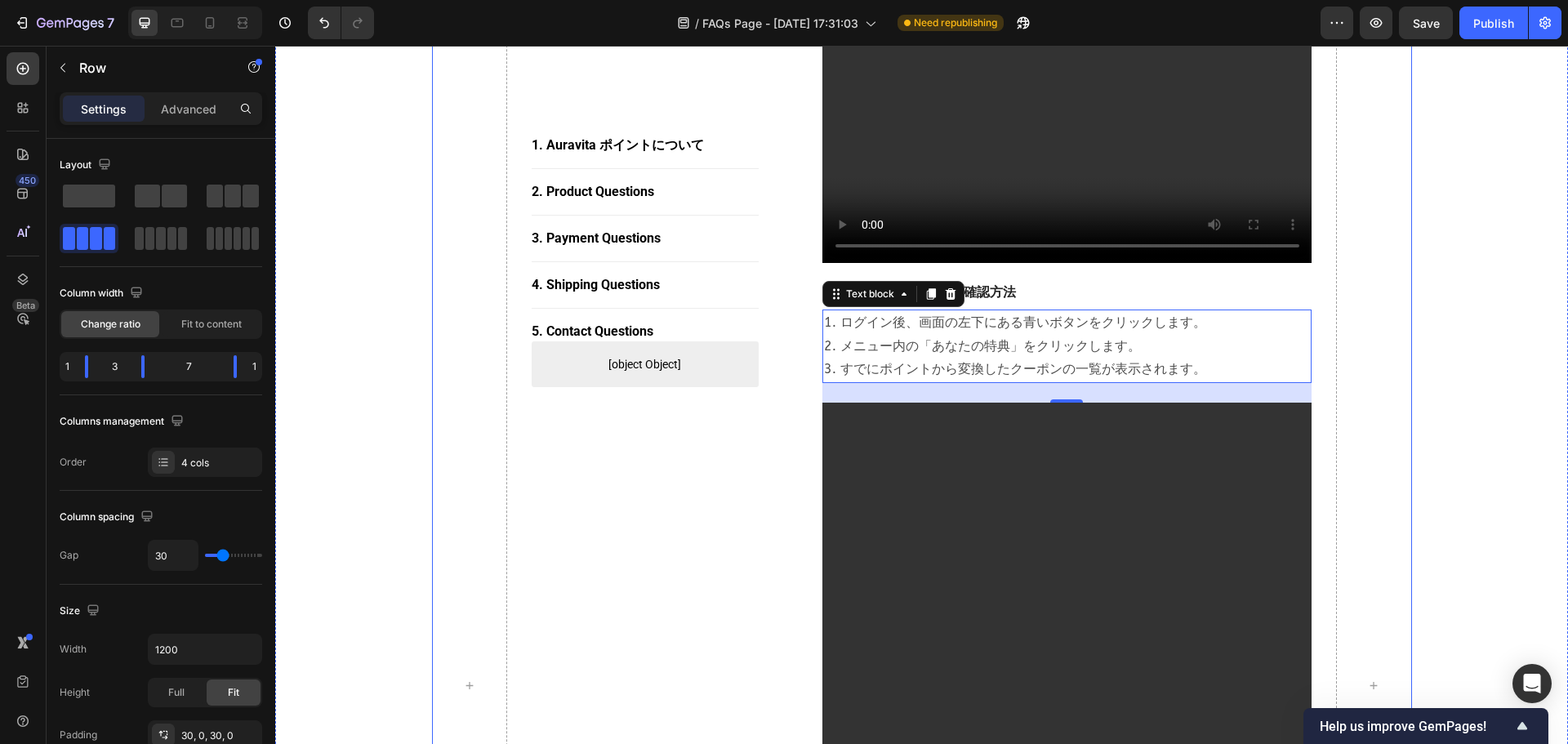
click at [646, 432] on div "1. [PERSON_NAME] ポイントについて Button Title Line 2. Product Questions Button Title L…" at bounding box center [644, 685] width 227 height 3367
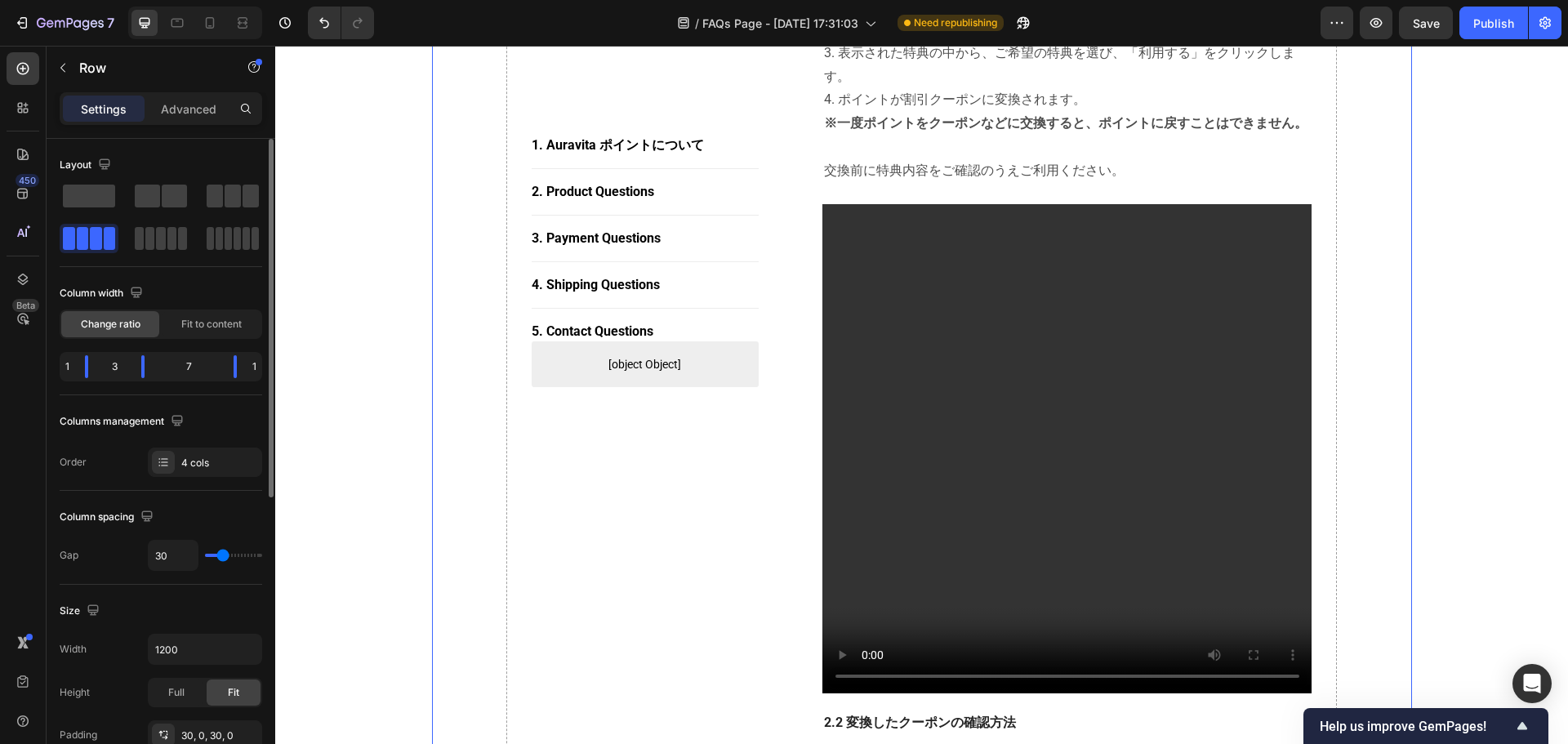
scroll to position [866, 0]
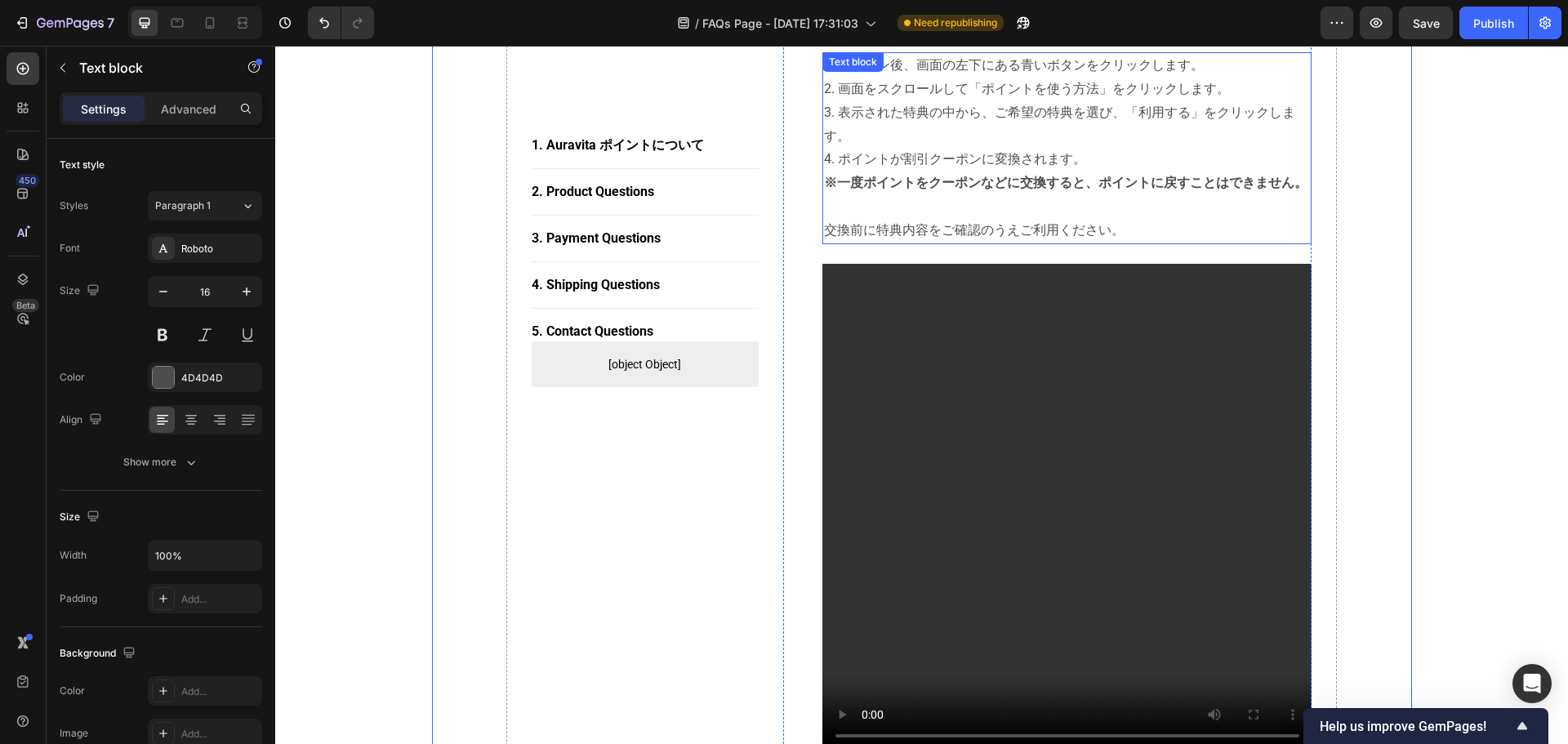
click at [963, 115] on p "1. ログイン後、画面の左下にある青いボタンをクリックします。 2. 画面をスクロールして「ポイントを使う方法」をクリックします。 3. 表示された特典の中か…" at bounding box center [1067, 113] width 487 height 118
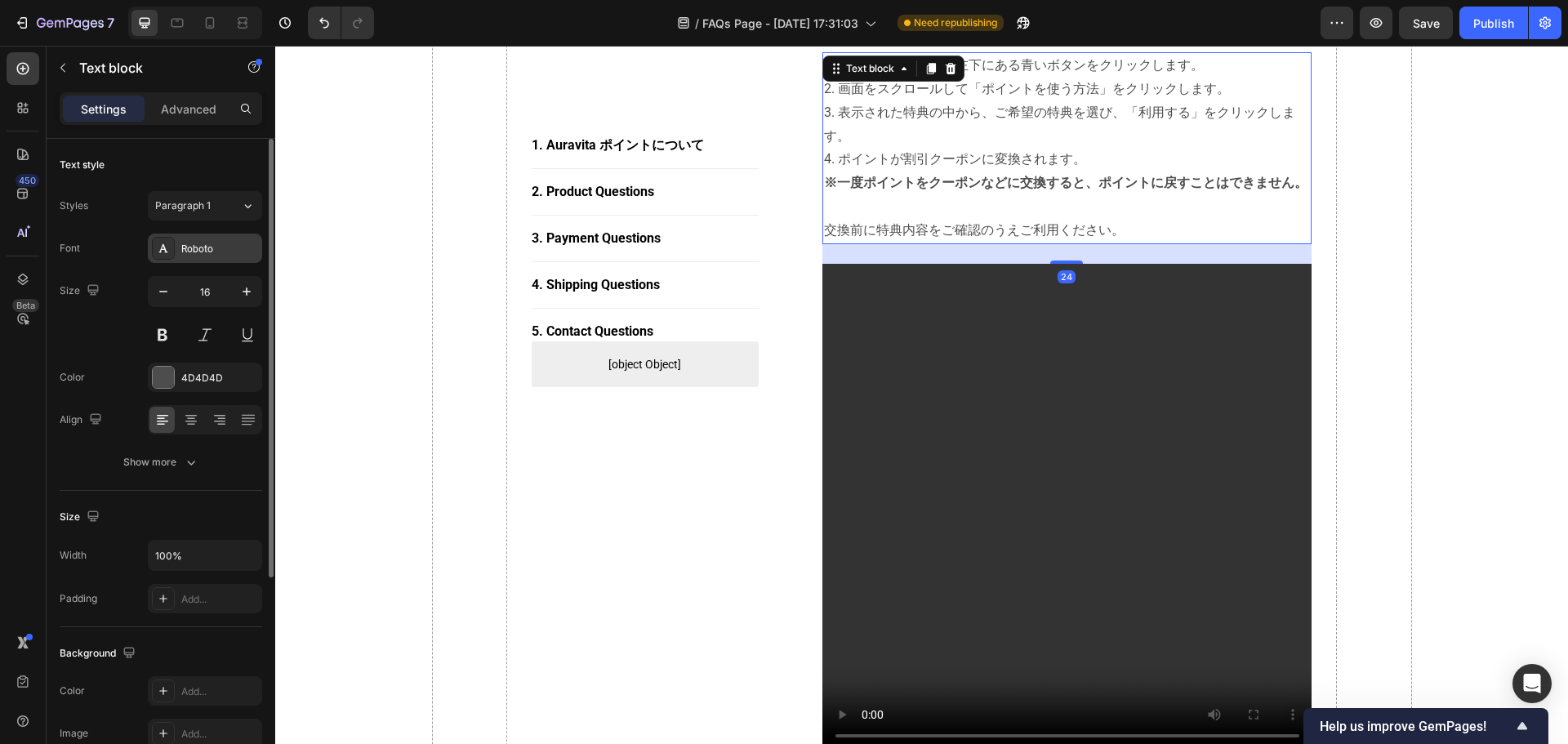
click at [204, 250] on div "Roboto" at bounding box center [220, 249] width 77 height 14
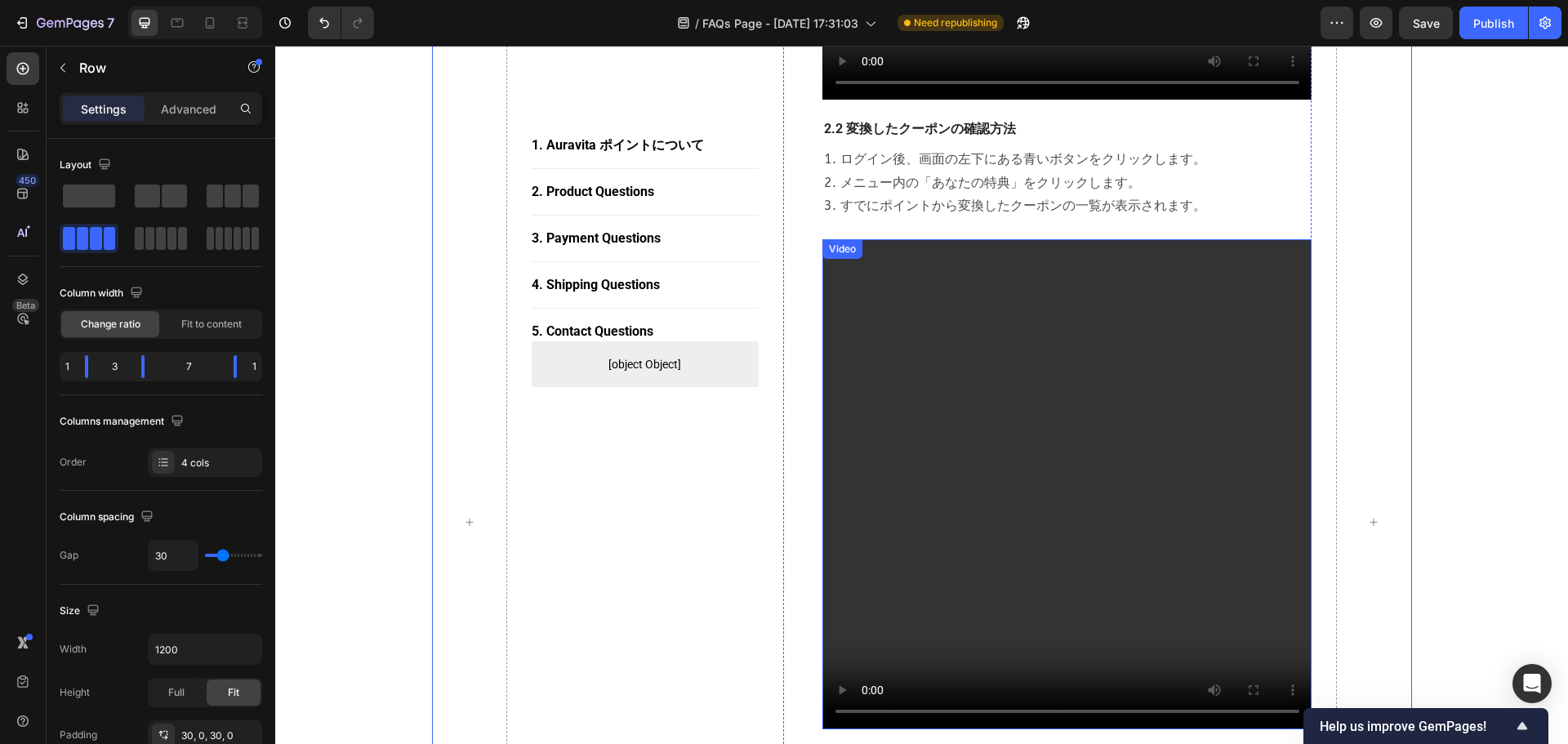
scroll to position [1846, 0]
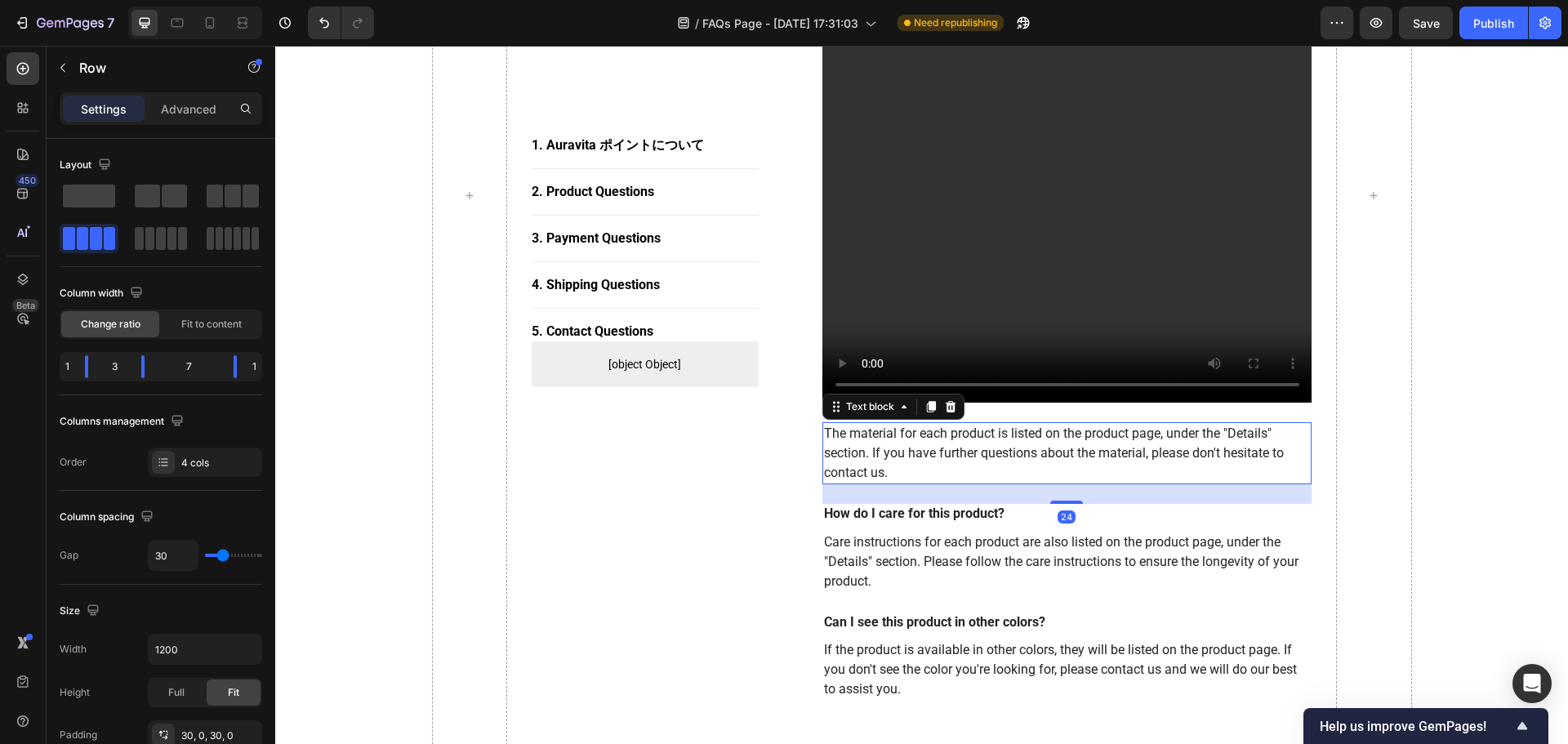
click at [945, 447] on p "The material for each product is listed on the product page, under the "Details…" at bounding box center [1067, 453] width 487 height 59
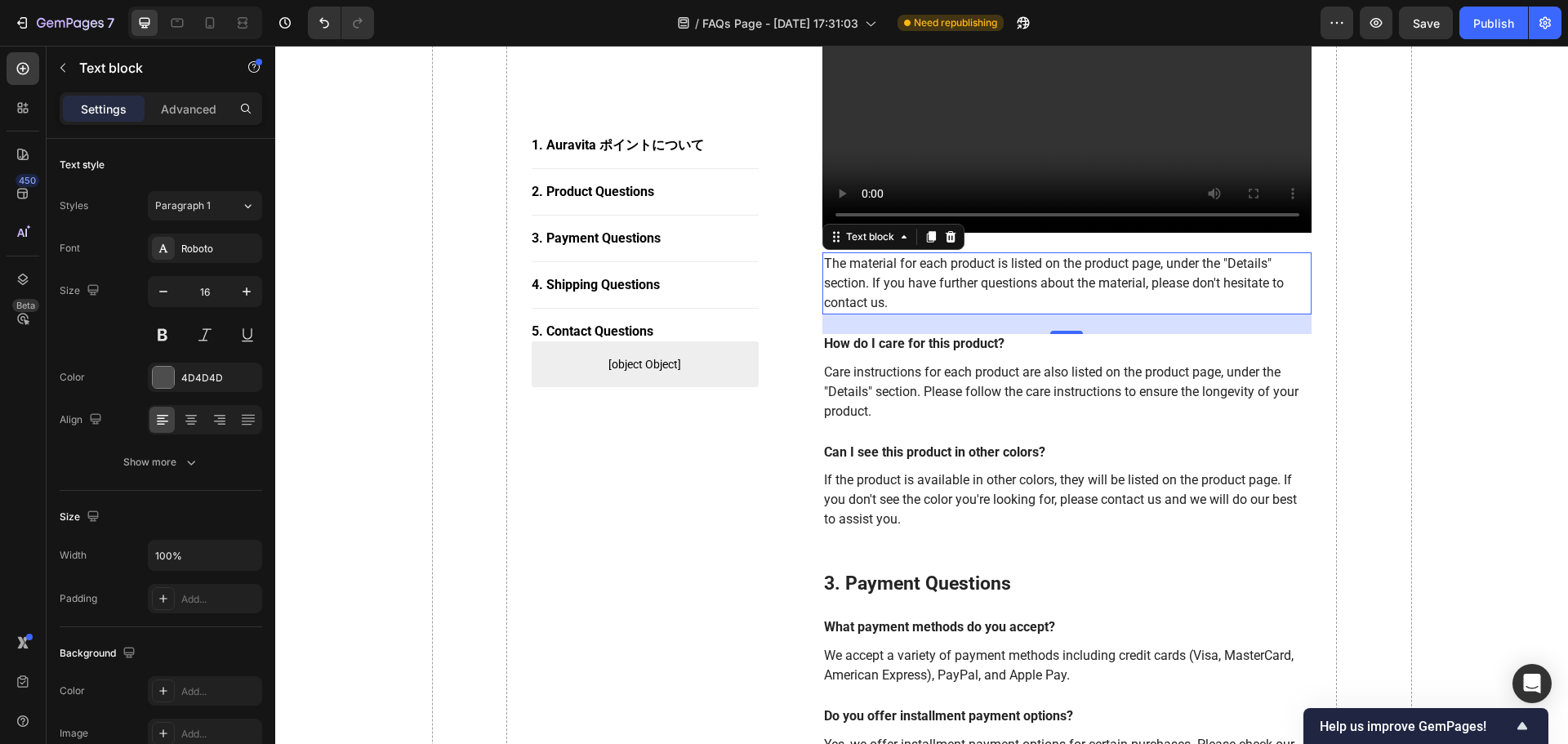
scroll to position [2091, 0]
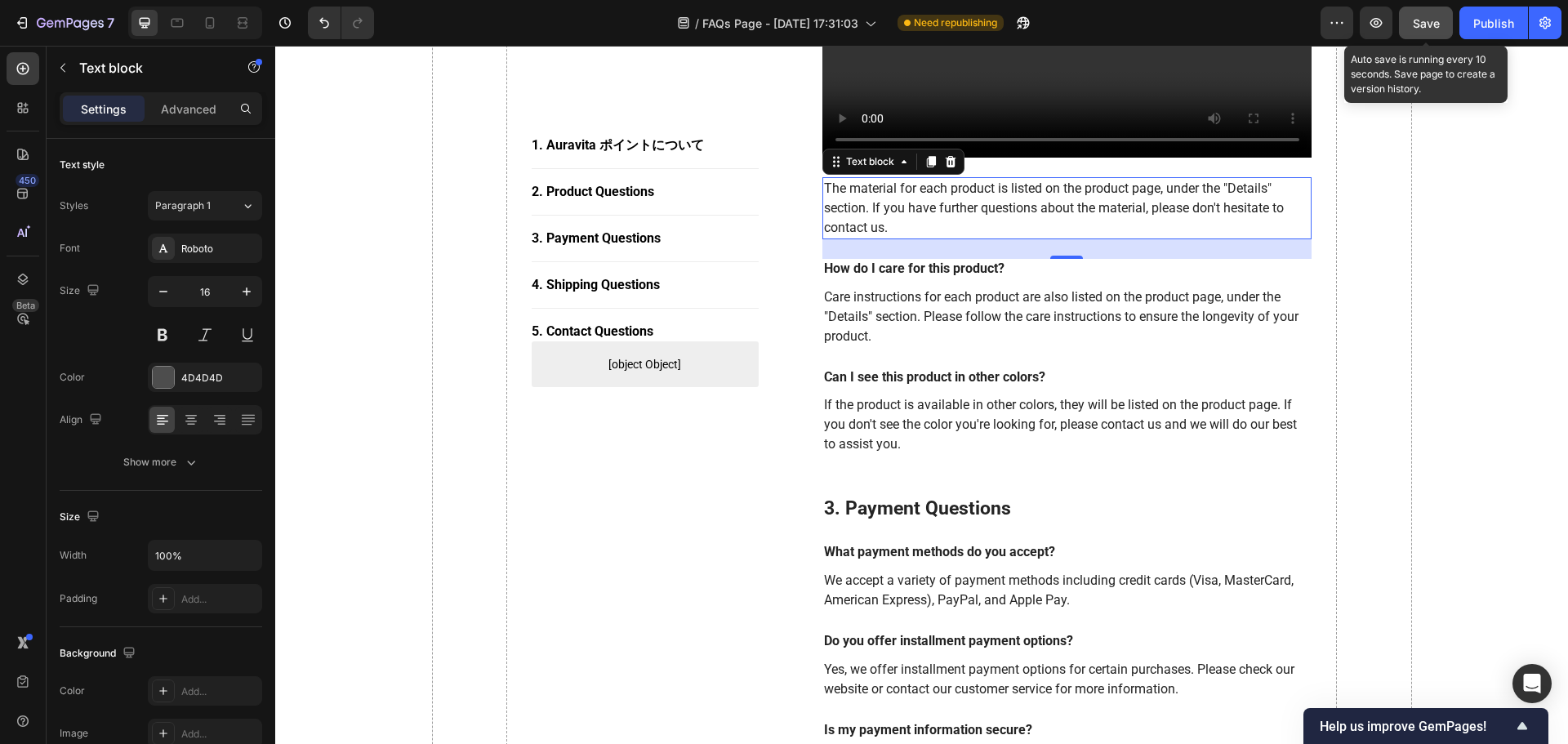
click at [1436, 30] on span "Save" at bounding box center [1426, 23] width 27 height 14
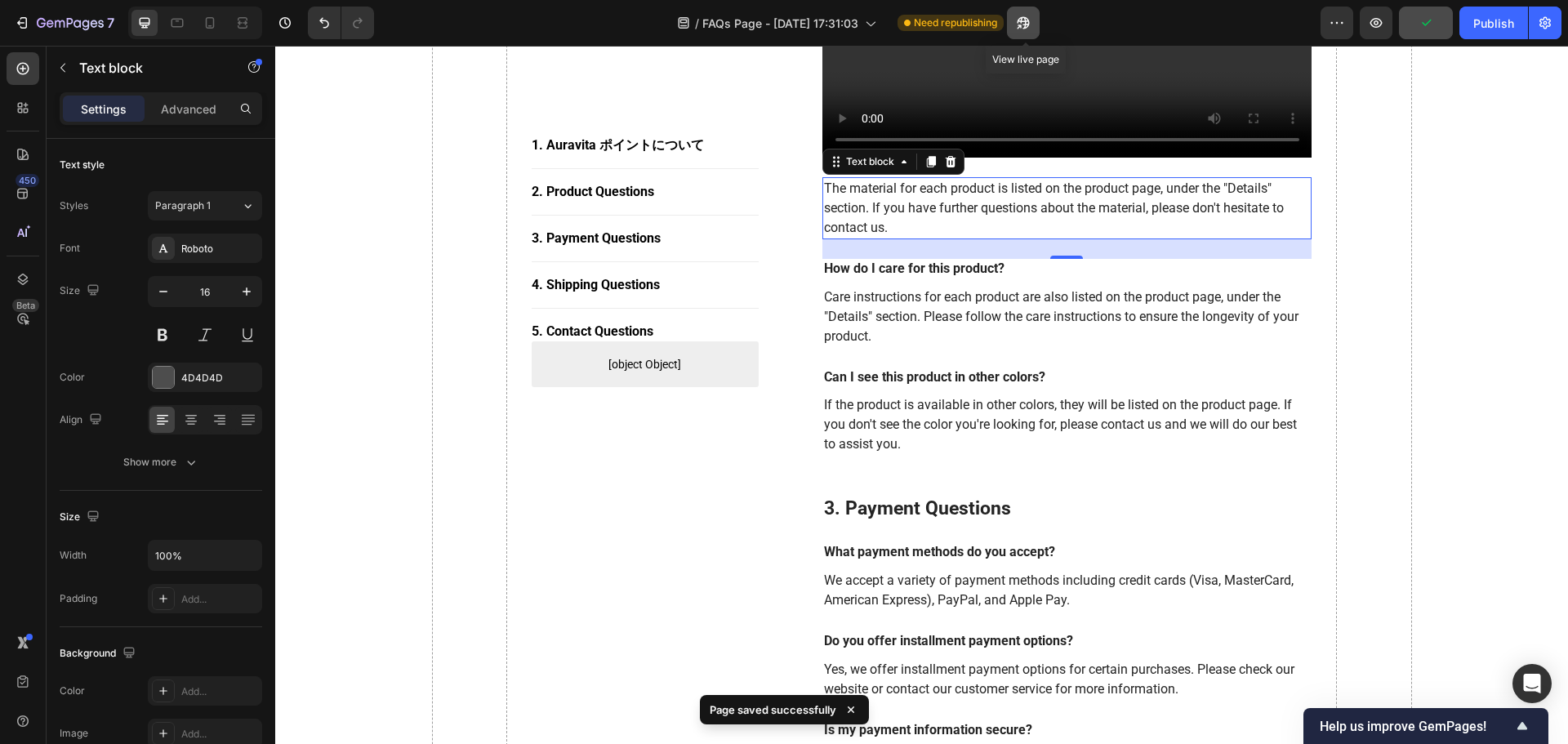
click at [1028, 22] on icon "button" at bounding box center [1023, 23] width 16 height 16
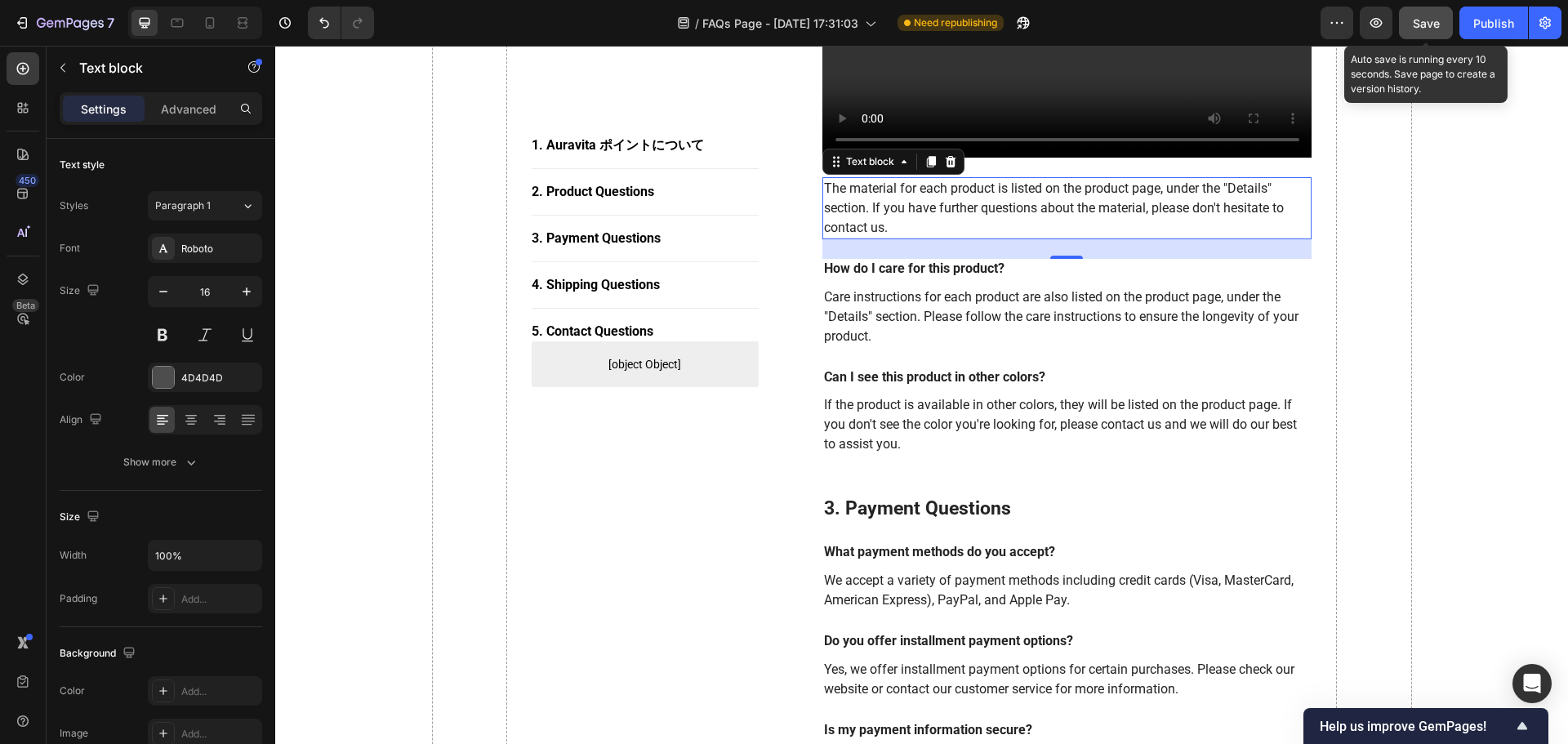
click at [1435, 23] on span "Save" at bounding box center [1426, 23] width 27 height 14
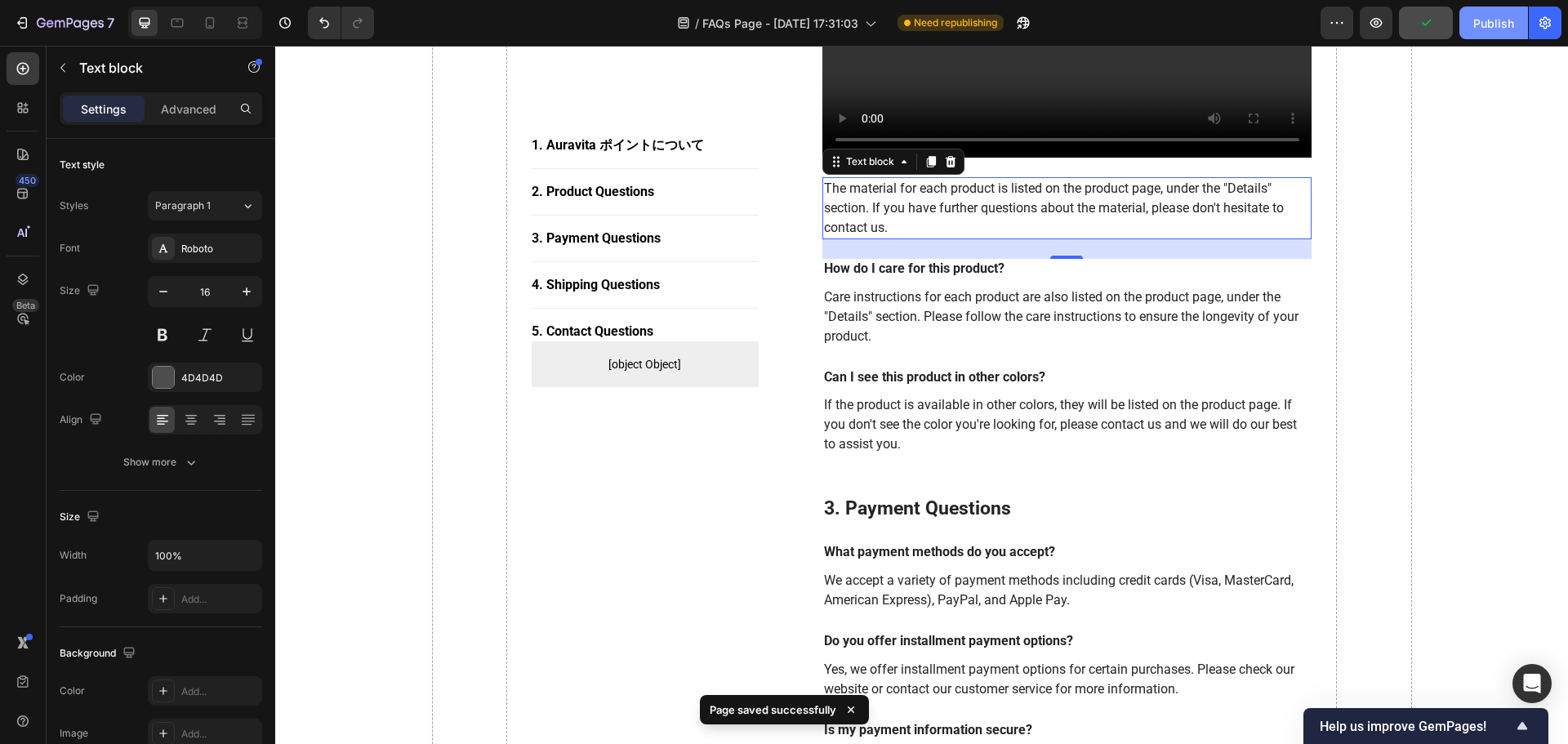
click at [1498, 25] on div "Publish" at bounding box center [1493, 23] width 41 height 17
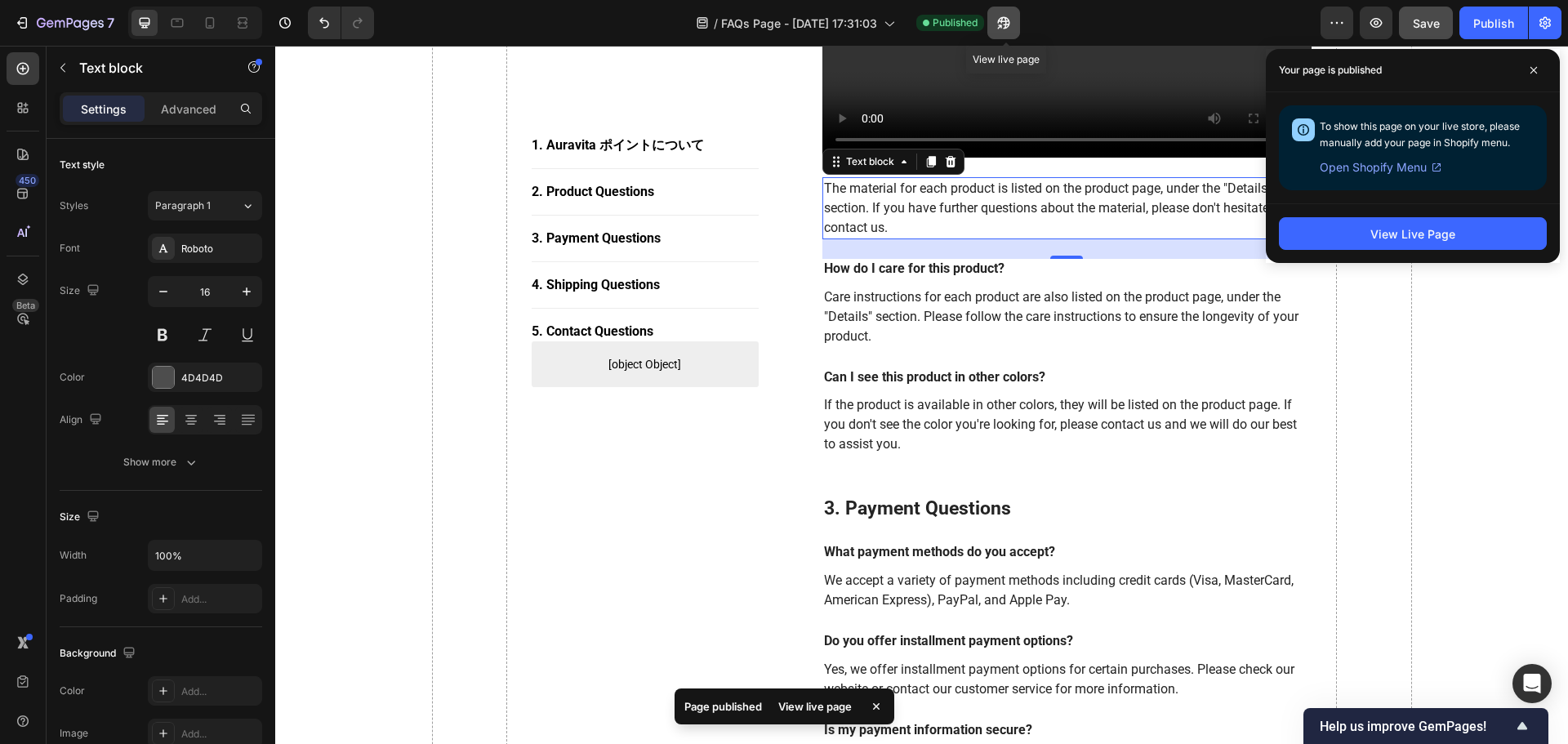
click at [1016, 17] on button "button" at bounding box center [1003, 23] width 33 height 33
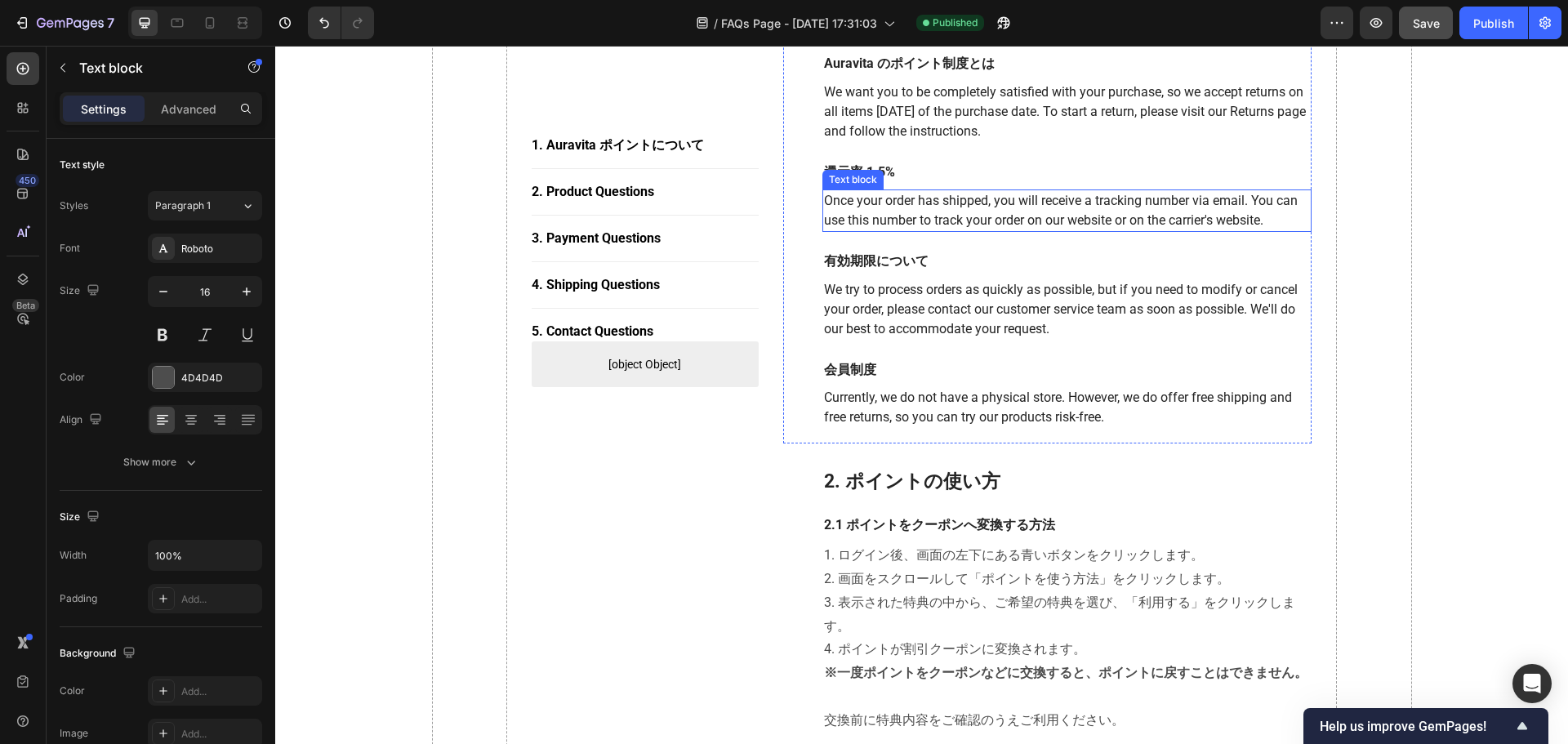
scroll to position [0, 0]
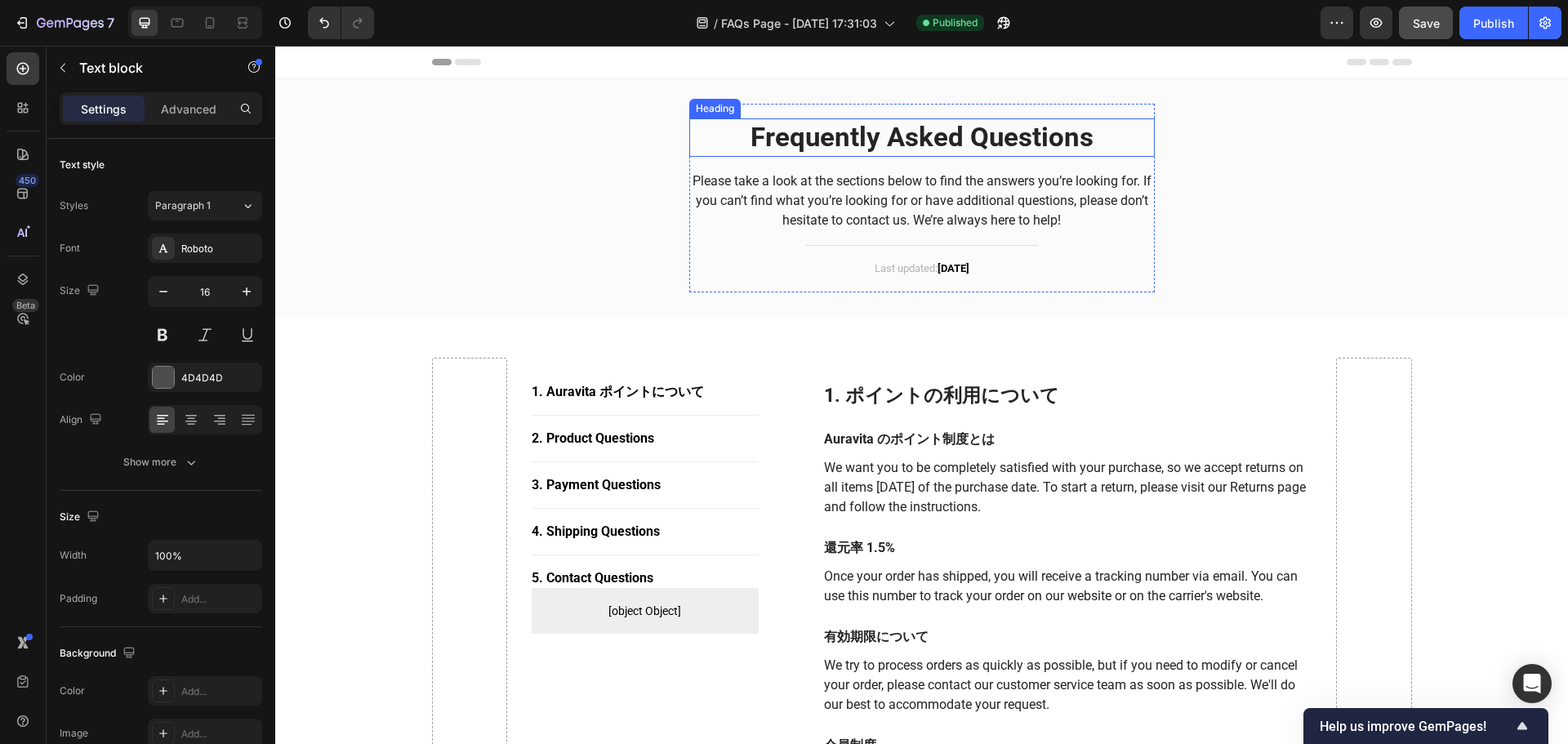
click at [953, 129] on p "Frequently Asked Questions" at bounding box center [921, 137] width 462 height 35
click at [944, 129] on p "Frequently Asked Questions" at bounding box center [921, 137] width 462 height 35
click at [943, 129] on p "Frequently Asked Questions" at bounding box center [921, 137] width 462 height 35
click at [942, 129] on p "Frequently Asked Questions" at bounding box center [921, 137] width 462 height 35
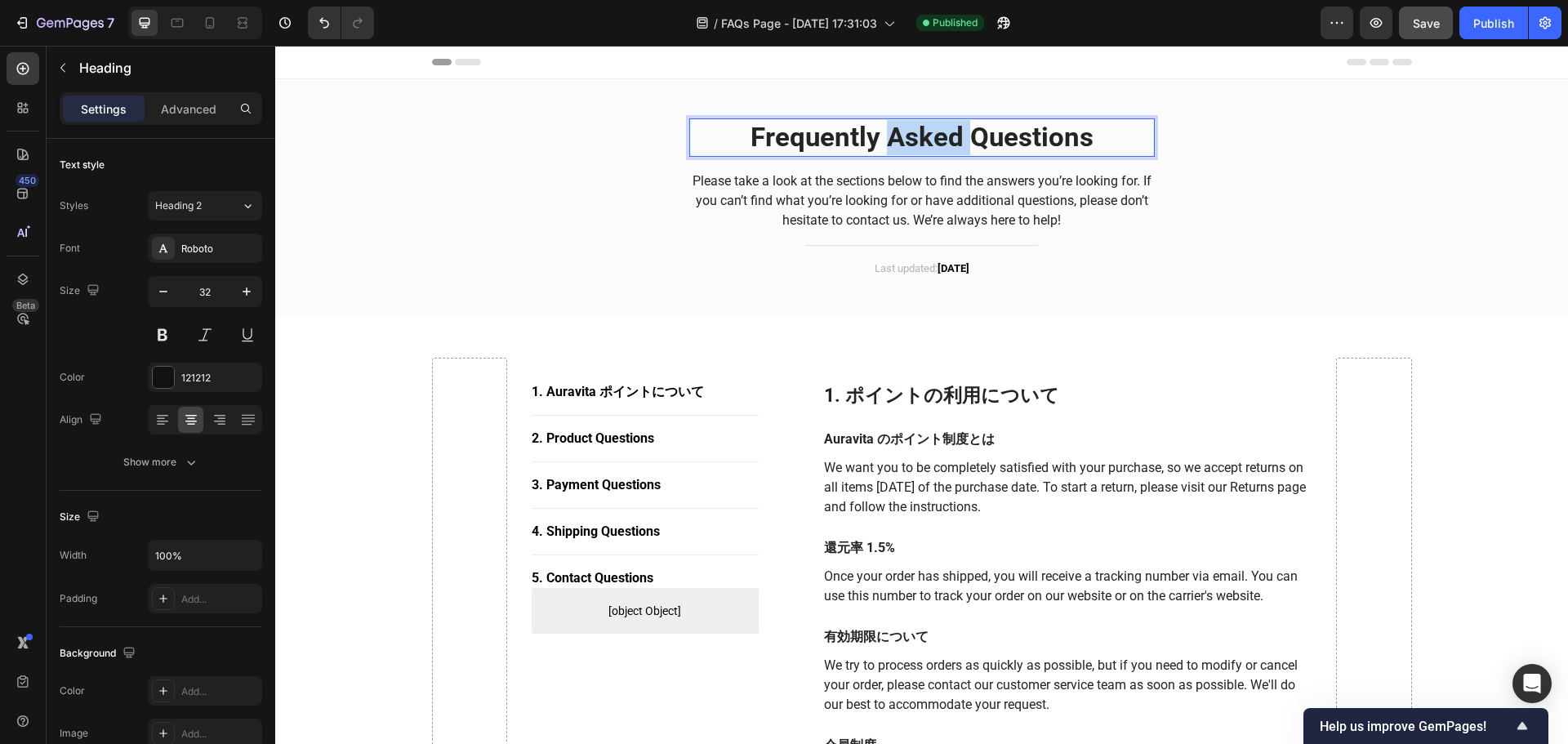
click at [941, 128] on p "Frequently Asked Questions" at bounding box center [921, 137] width 462 height 35
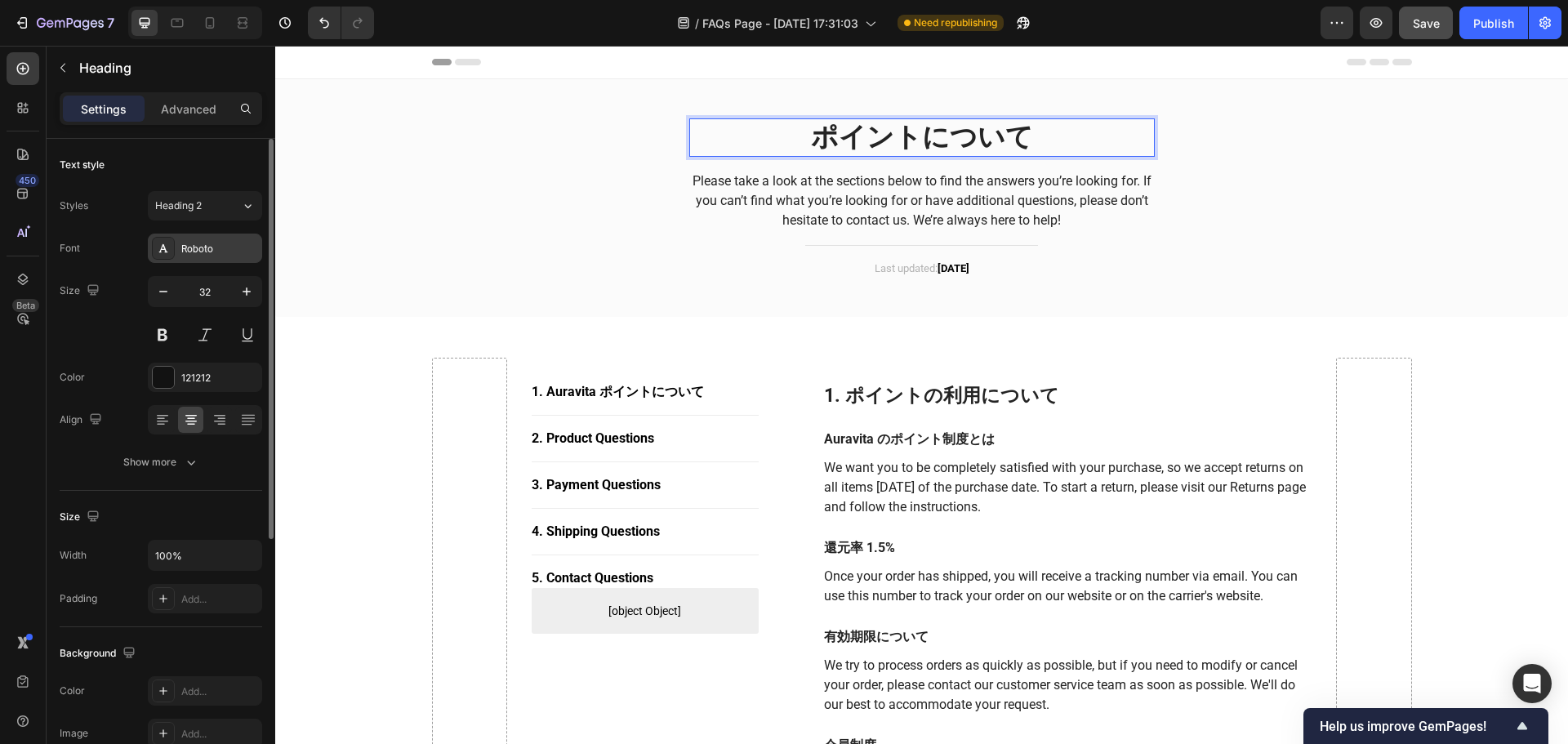
click at [189, 240] on div "Roboto" at bounding box center [205, 248] width 115 height 30
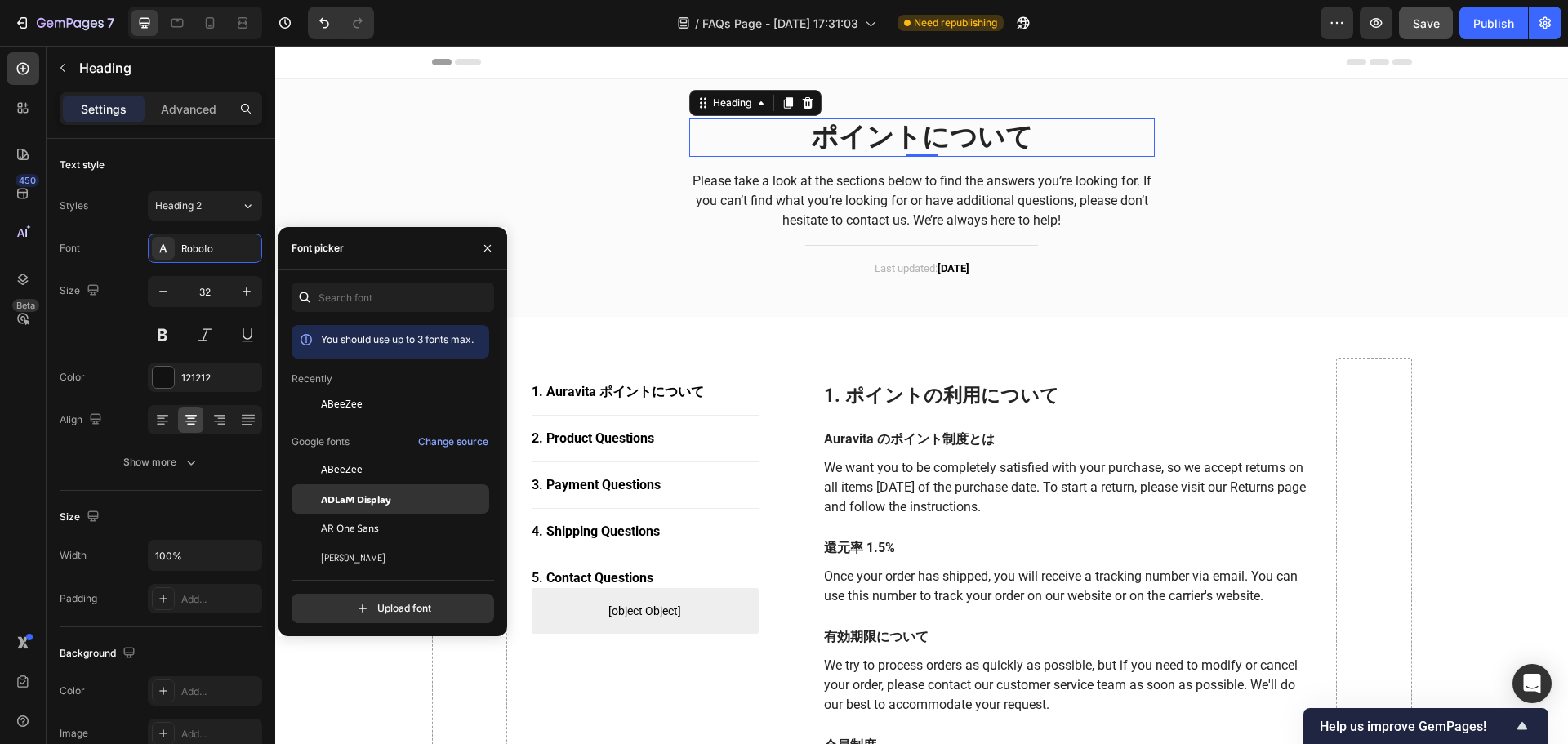
click at [357, 496] on span "ADLaM Display" at bounding box center [356, 499] width 70 height 14
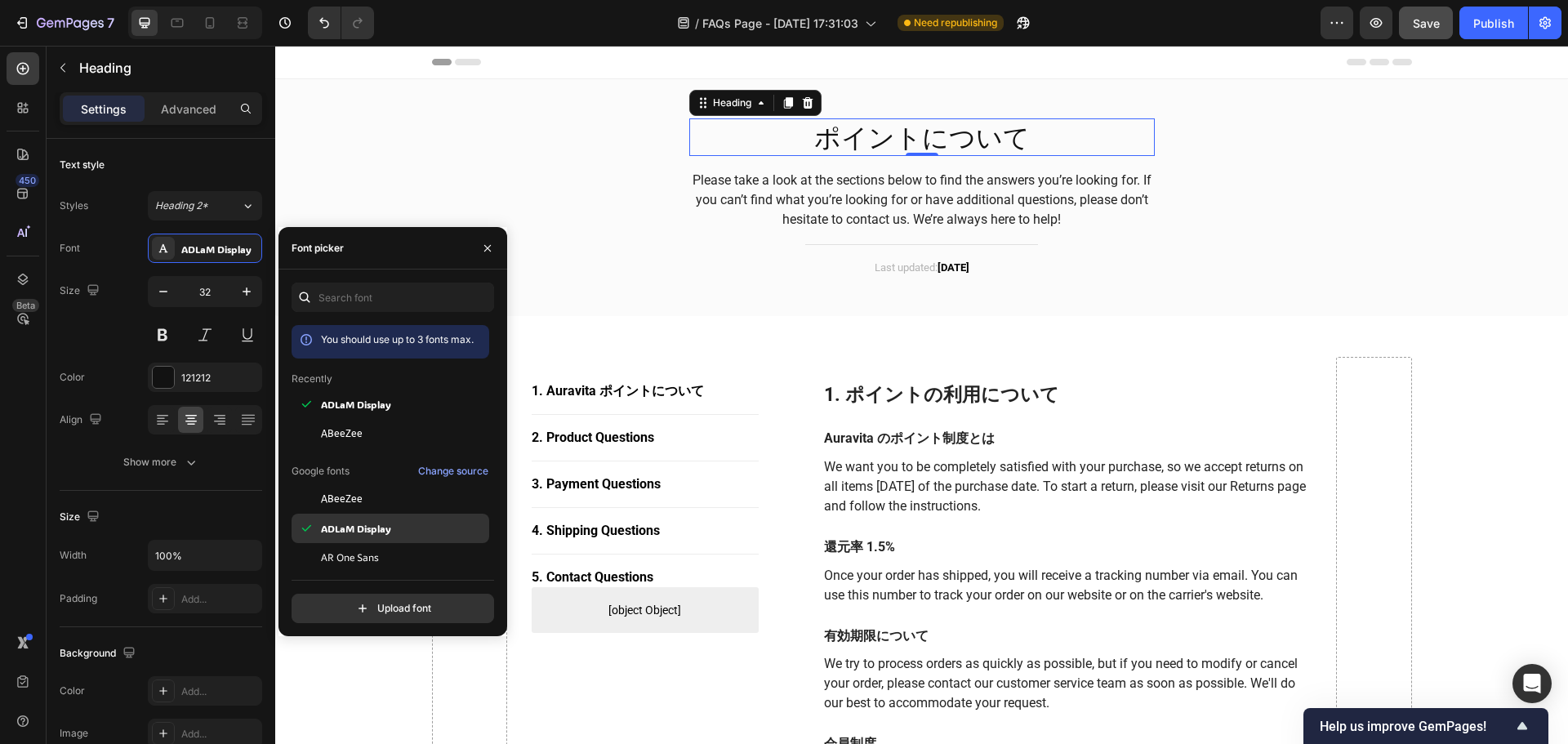
click at [352, 532] on span "ADLaM Display" at bounding box center [356, 529] width 70 height 14
click at [348, 551] on span "AR One Sans" at bounding box center [350, 558] width 58 height 14
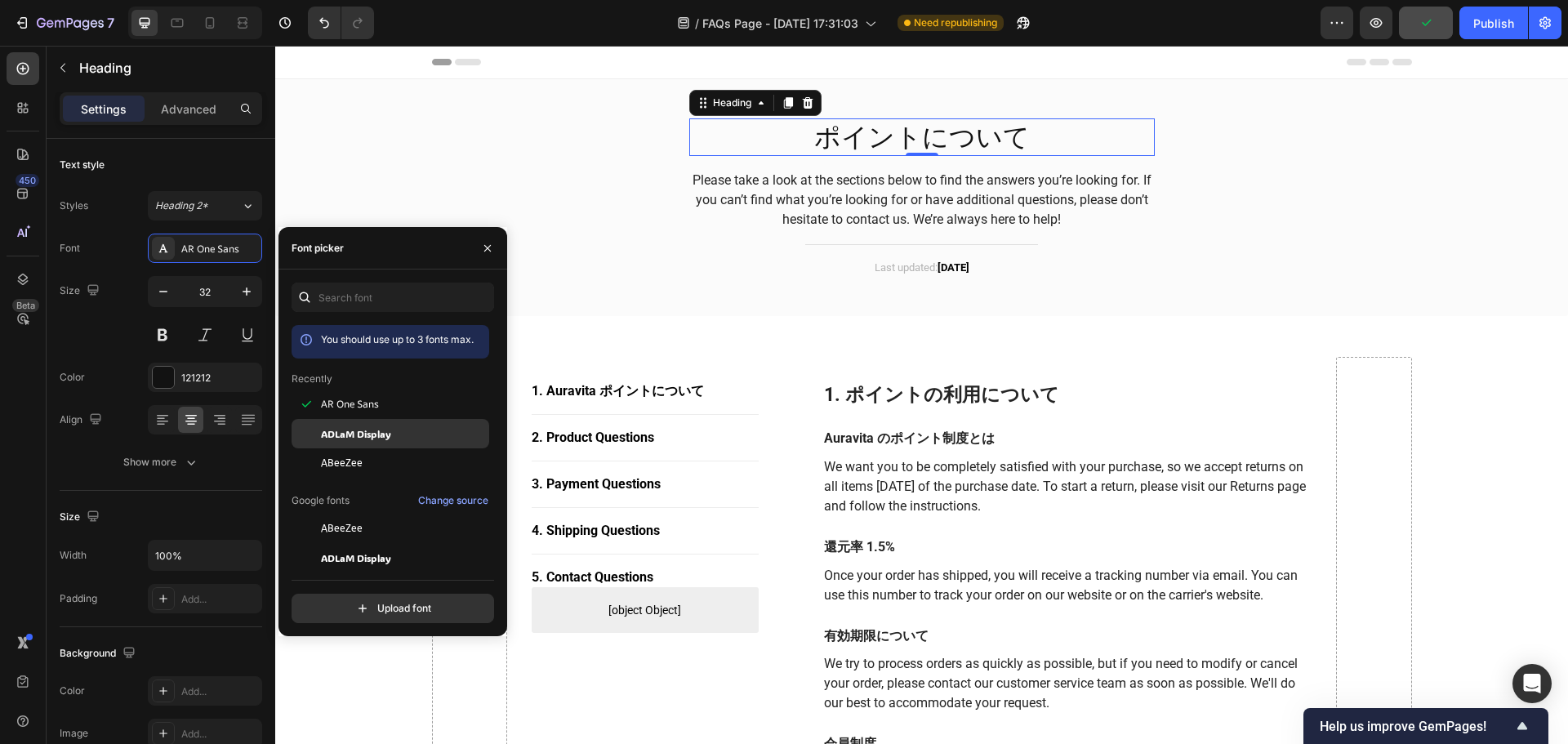
click at [366, 437] on span "ADLaM Display" at bounding box center [356, 434] width 70 height 14
click at [164, 335] on button at bounding box center [163, 334] width 30 height 30
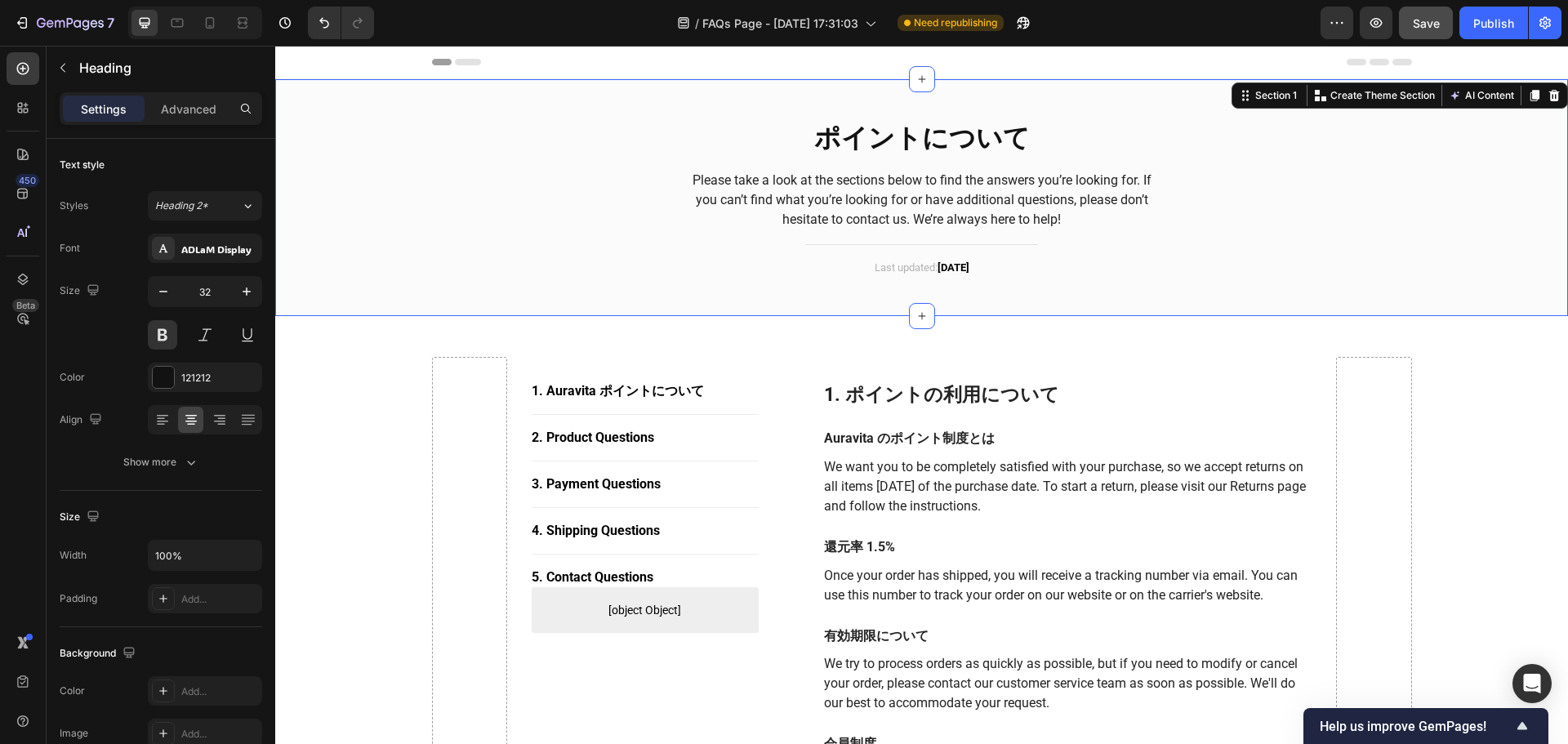
click at [529, 208] on div "ポイントについて Heading Please take a look at the sections below to find the answers y…" at bounding box center [921, 198] width 1268 height 188
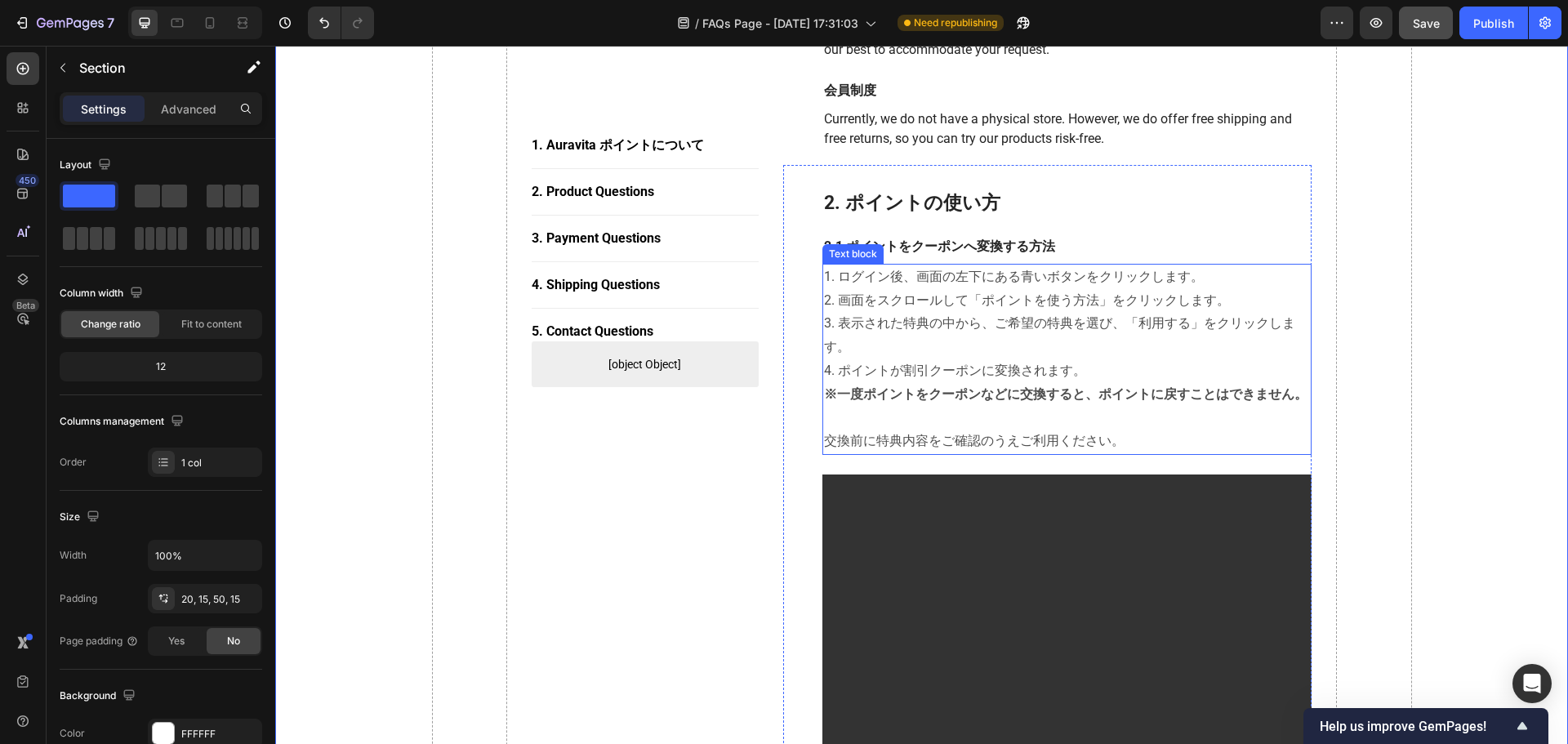
scroll to position [735, 0]
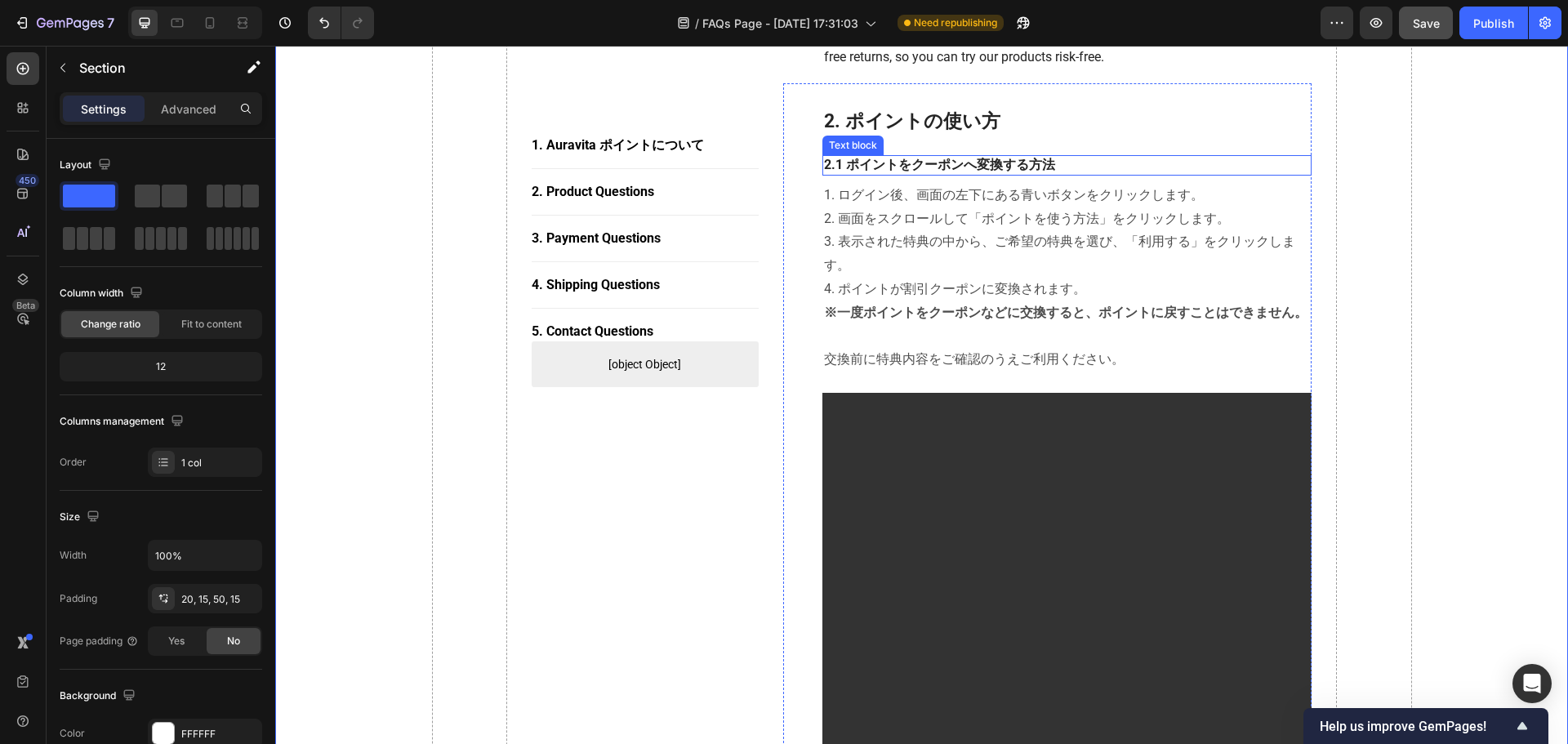
click at [1058, 158] on p "2.1 ポイントをクーポンへ変換する方法" at bounding box center [1067, 165] width 487 height 17
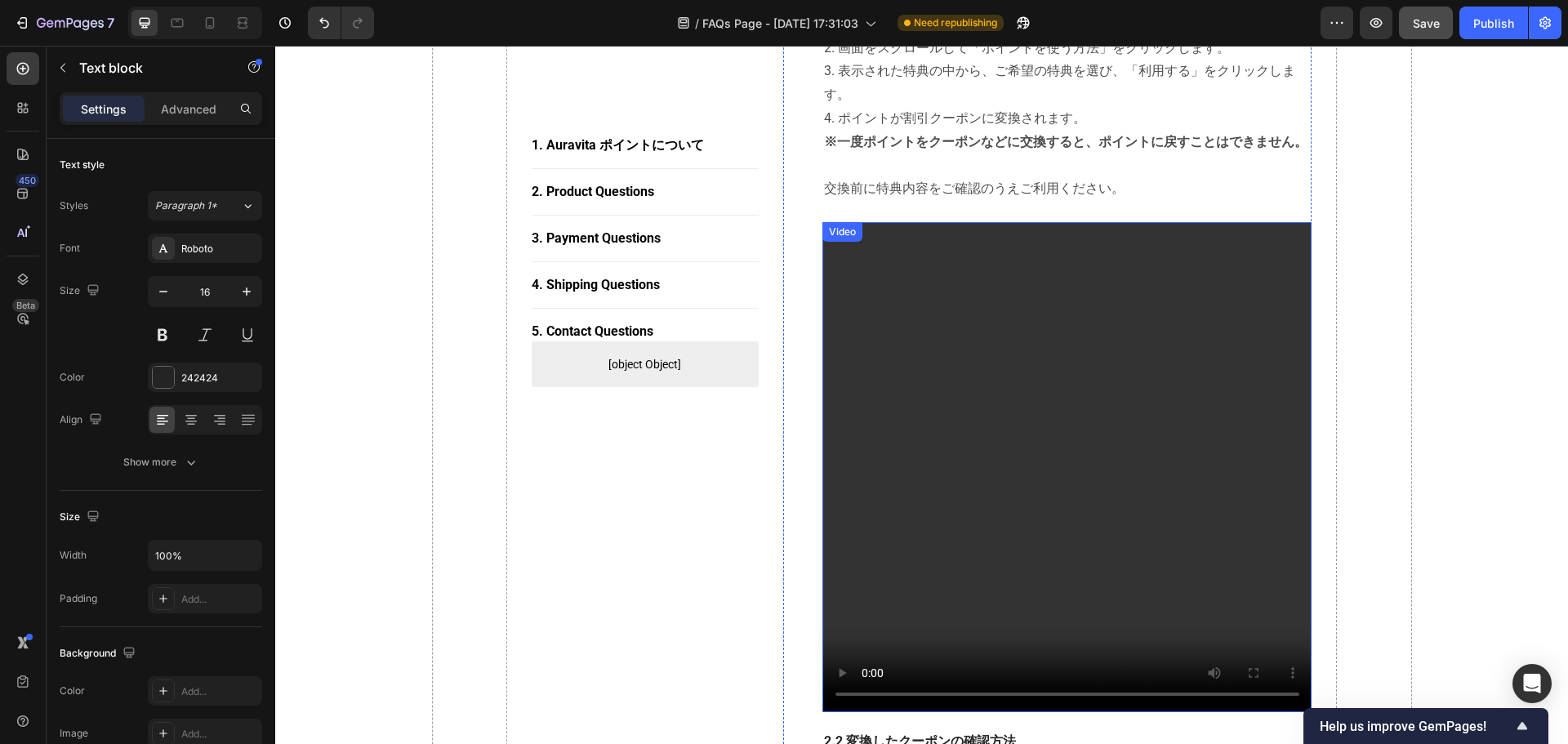
scroll to position [878, 0]
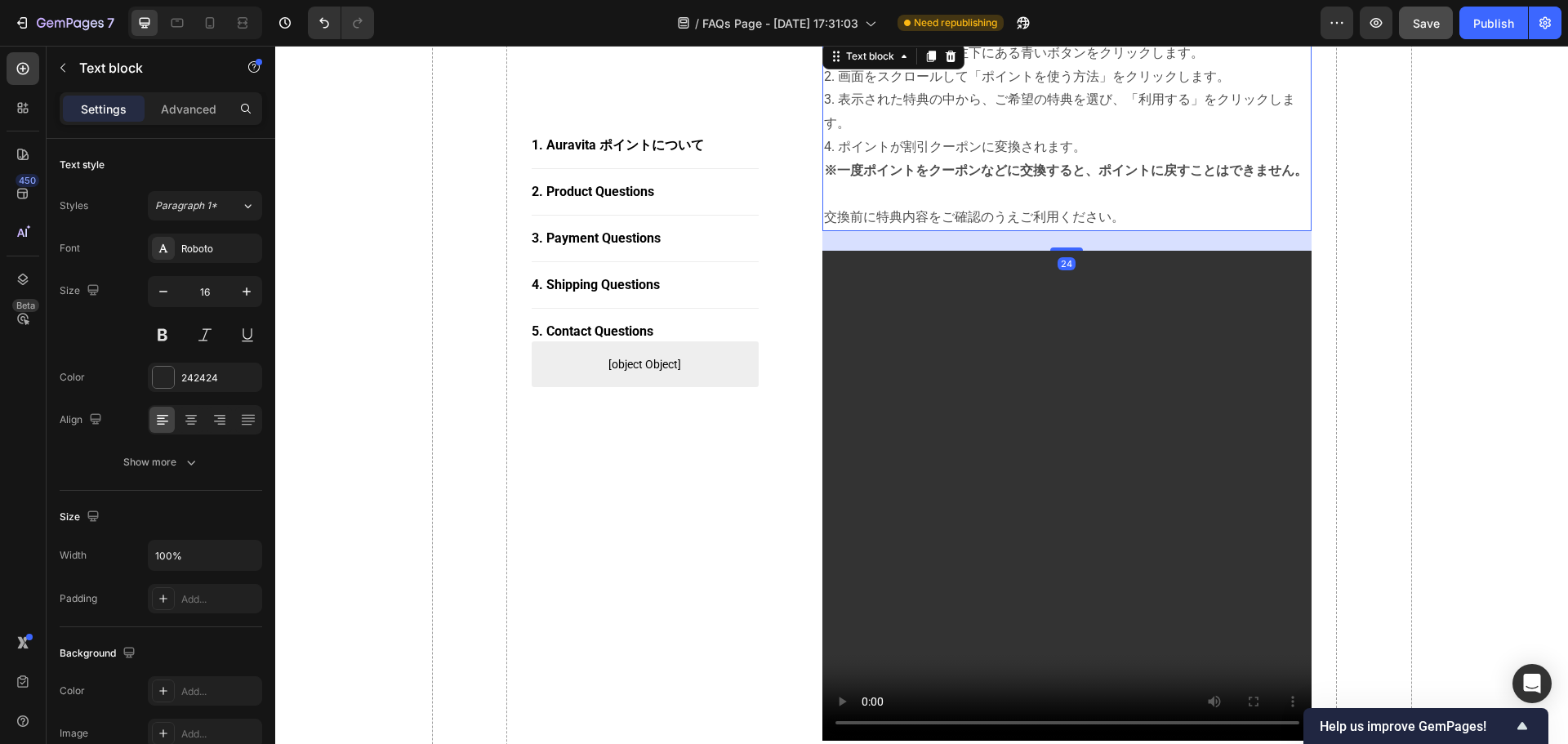
click at [1084, 146] on p "1. ログイン後、画面の左下にある青いボタンをクリックします。 2. 画面をスクロールして「ポイントを使う方法」をクリックします。 3. 表示された特典の中か…" at bounding box center [1067, 100] width 487 height 118
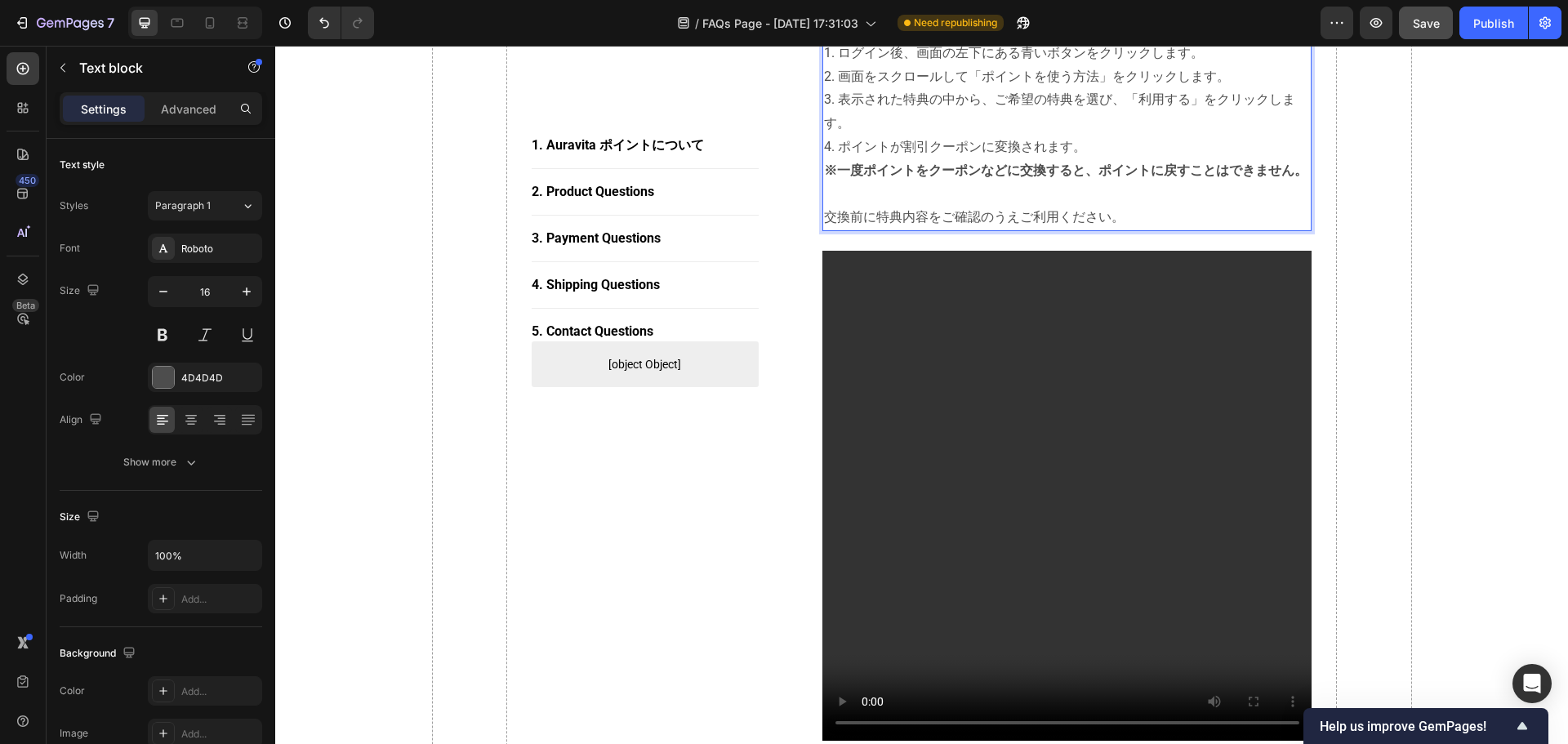
scroll to position [876, 0]
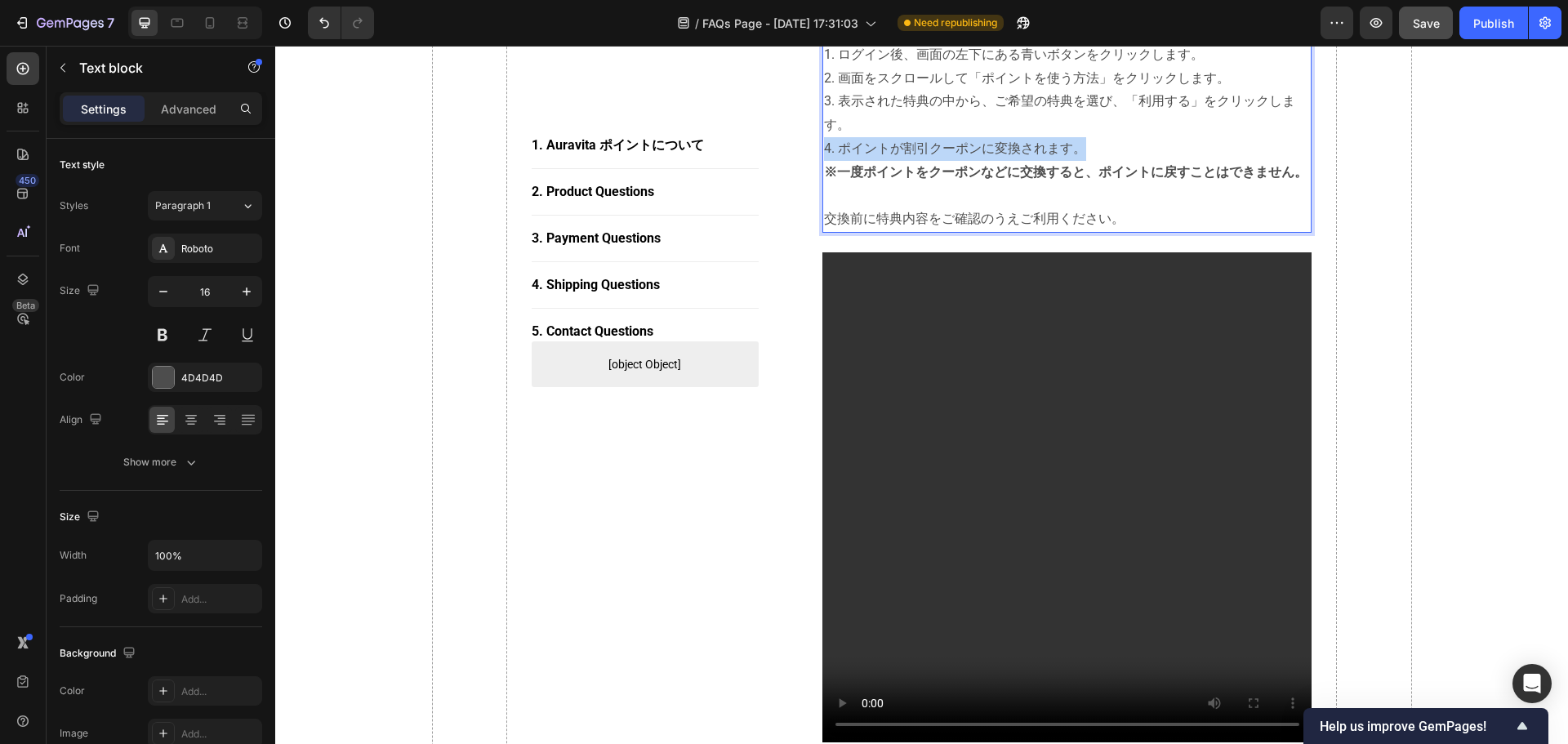
click at [1084, 146] on p "1. ログイン後、画面の左下にある青いボタンをクリックします。 2. 画面をスクロールして「ポイントを使う方法」をクリックします。 3. 表示された特典の中か…" at bounding box center [1067, 102] width 487 height 118
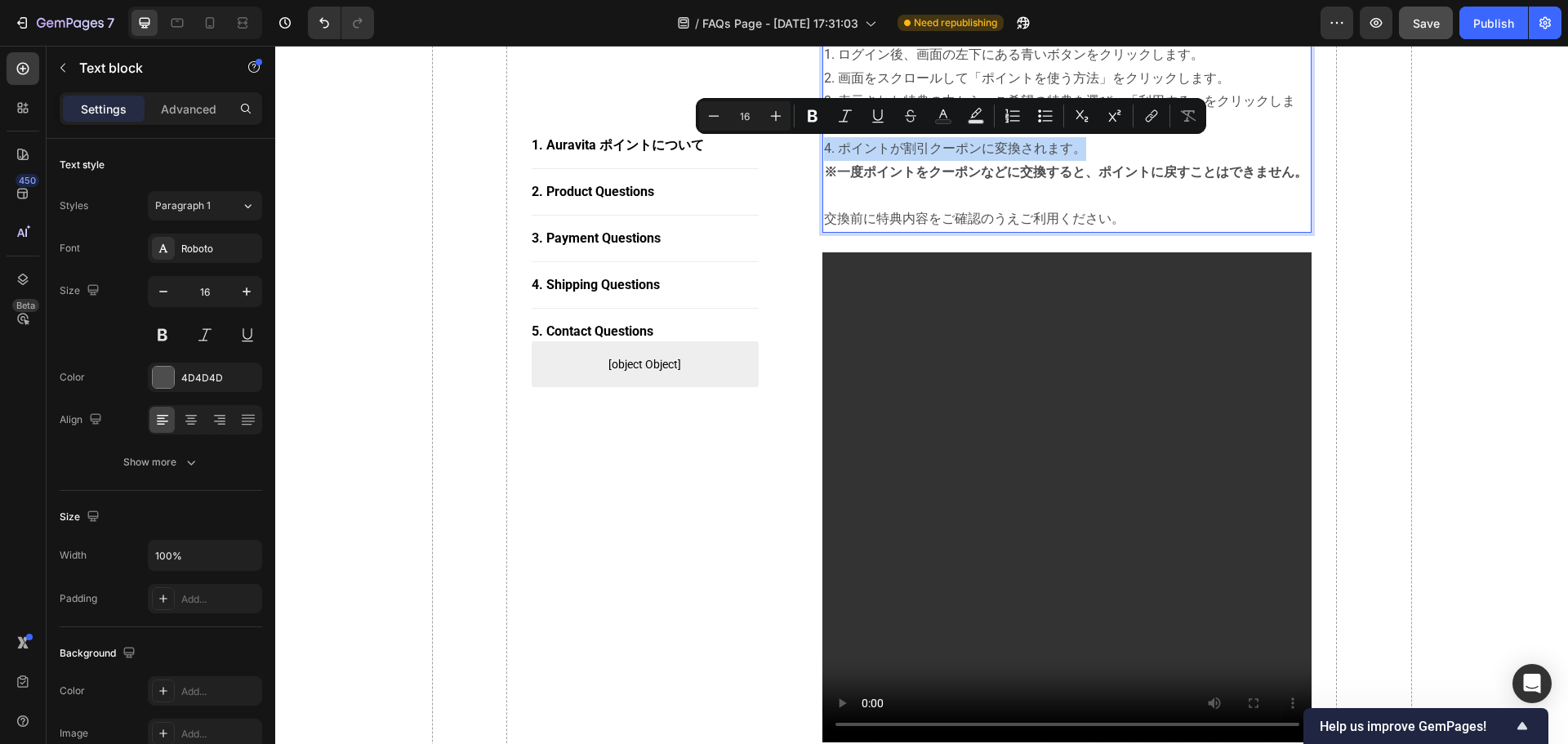
click at [1084, 146] on p "1. ログイン後、画面の左下にある青いボタンをクリックします。 2. 画面をスクロールして「ポイントを使う方法」をクリックします。 3. 表示された特典の中か…" at bounding box center [1067, 102] width 487 height 118
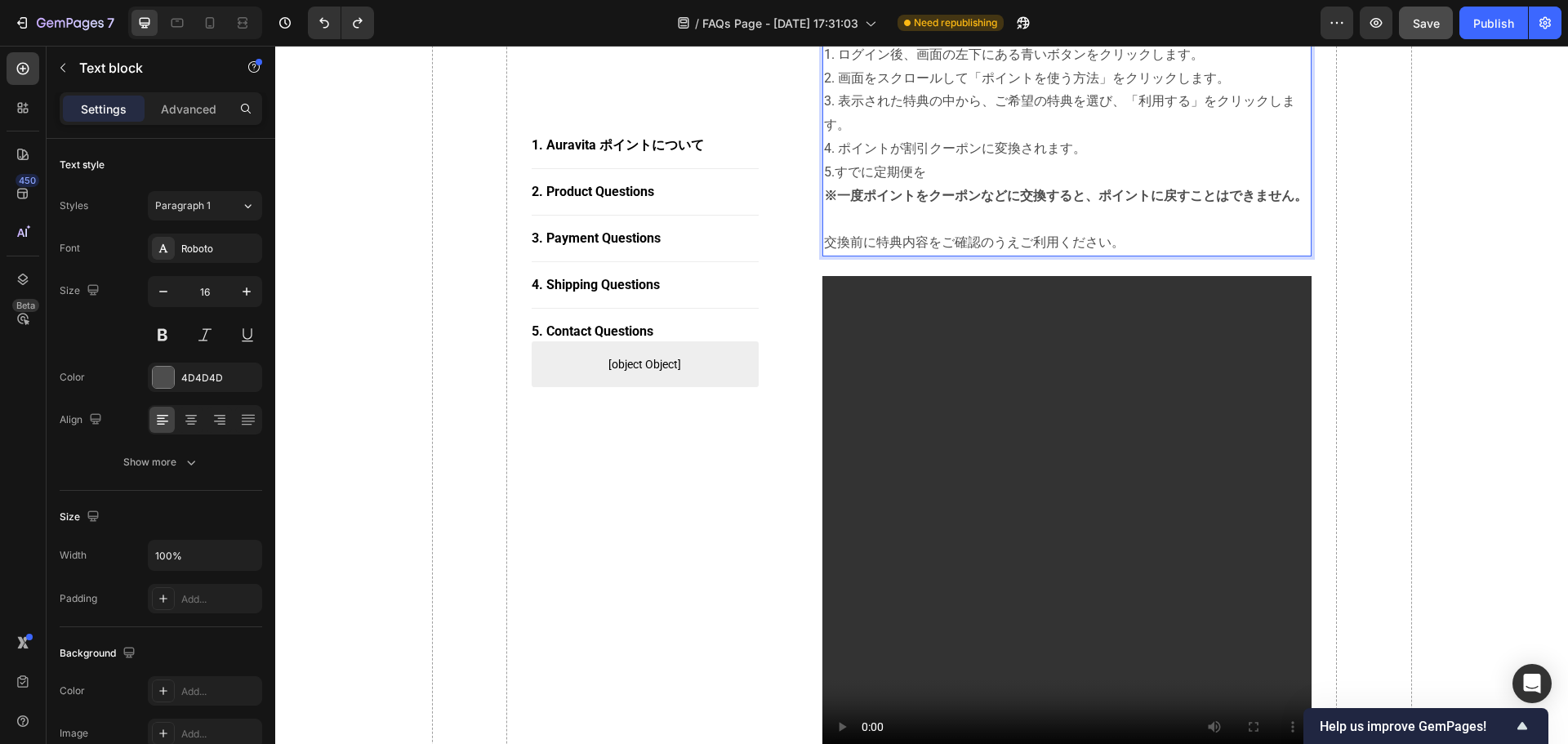
click at [1028, 175] on p "5.すでに定期便を" at bounding box center [1067, 173] width 487 height 24
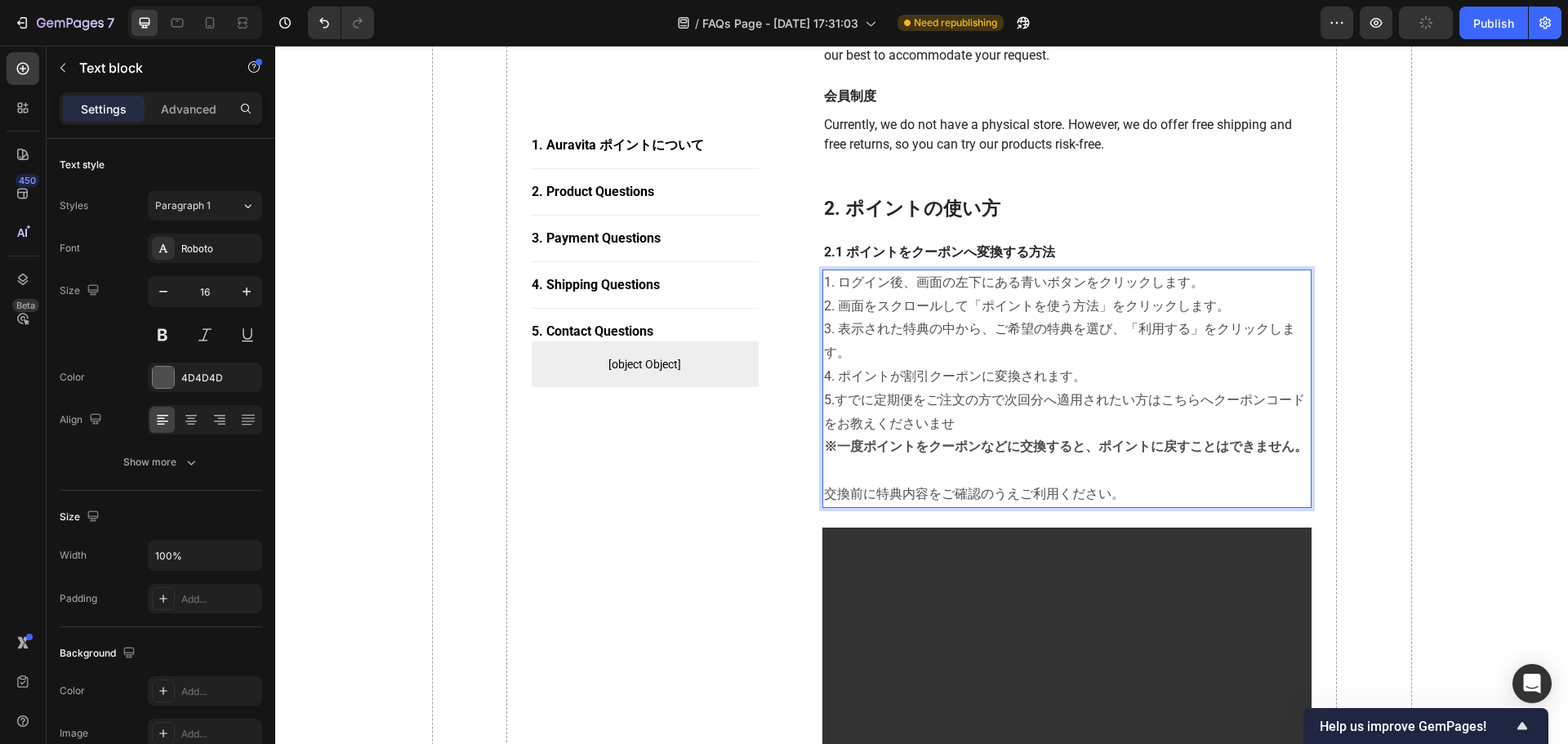
scroll to position [631, 0]
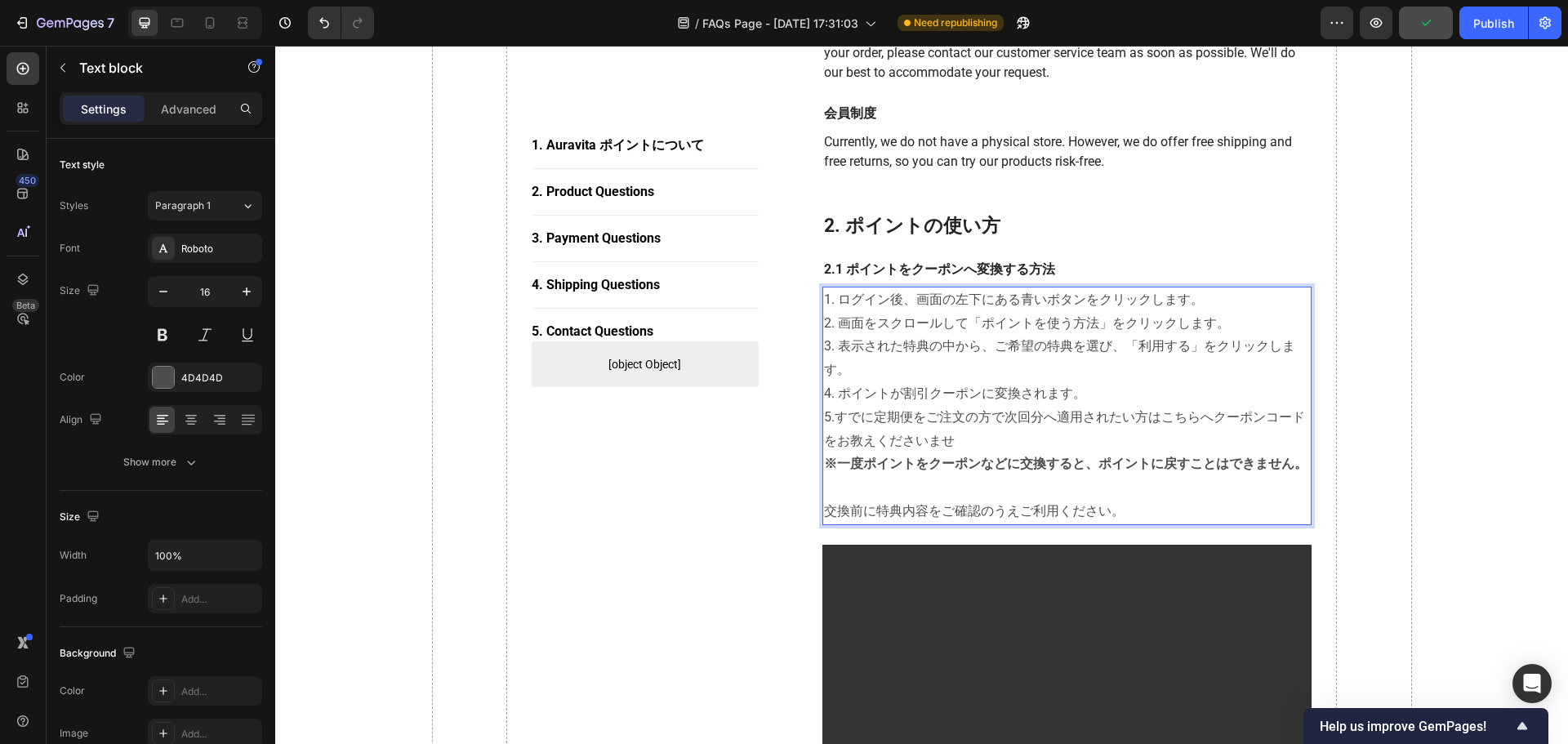
click at [970, 438] on p "5.すでに定期便をご注文の方で次回分へ適用されたい方はこちらへクーポンコードをお教えくださいませ" at bounding box center [1067, 429] width 487 height 47
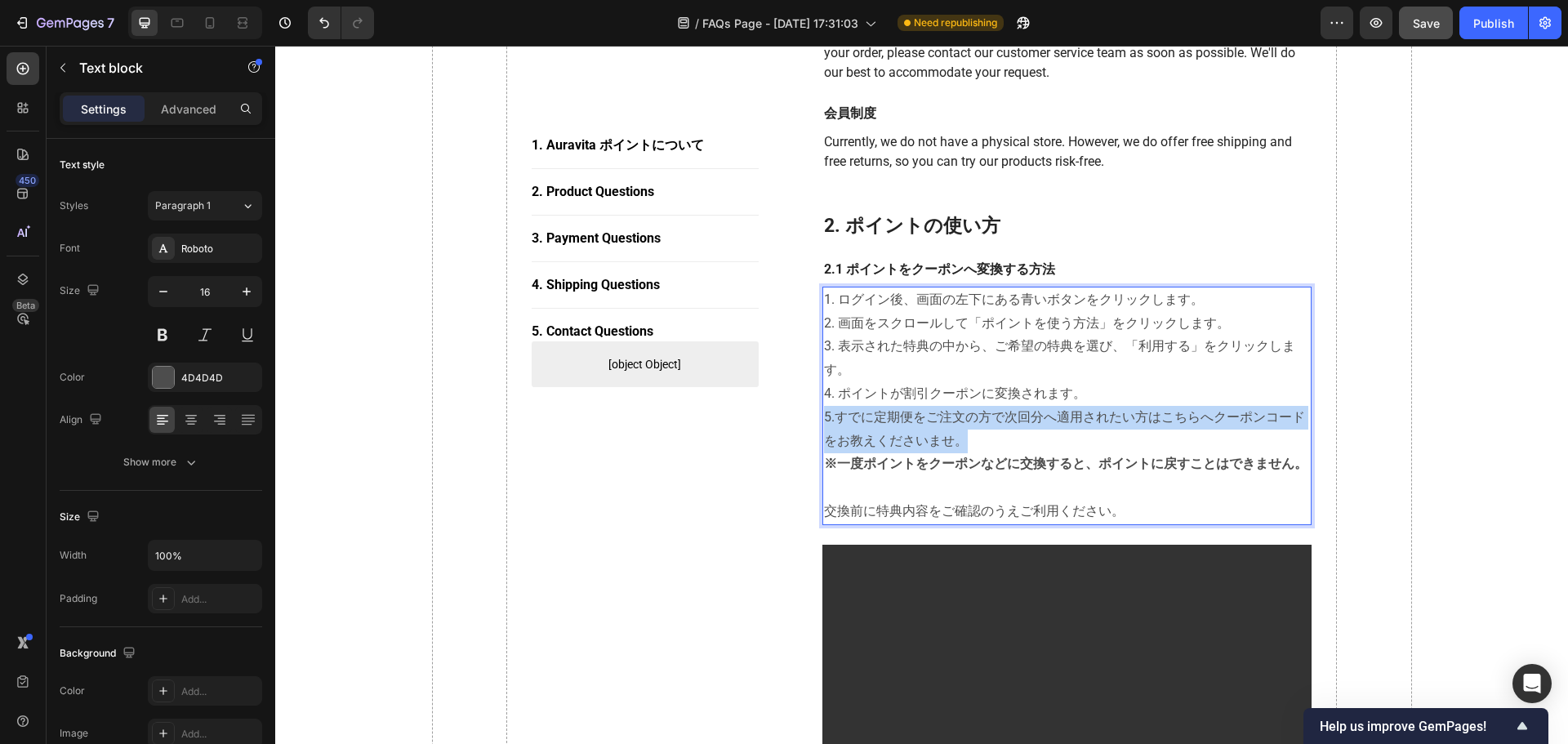
drag, startPoint x: 970, startPoint y: 446, endPoint x: 819, endPoint y: 419, distance: 153.4
click at [824, 419] on p "5.すでに定期便をご注文の方で次回分へ適用されたい方はこちらへクーポンコードをお教えくださいませ。" at bounding box center [1067, 429] width 487 height 47
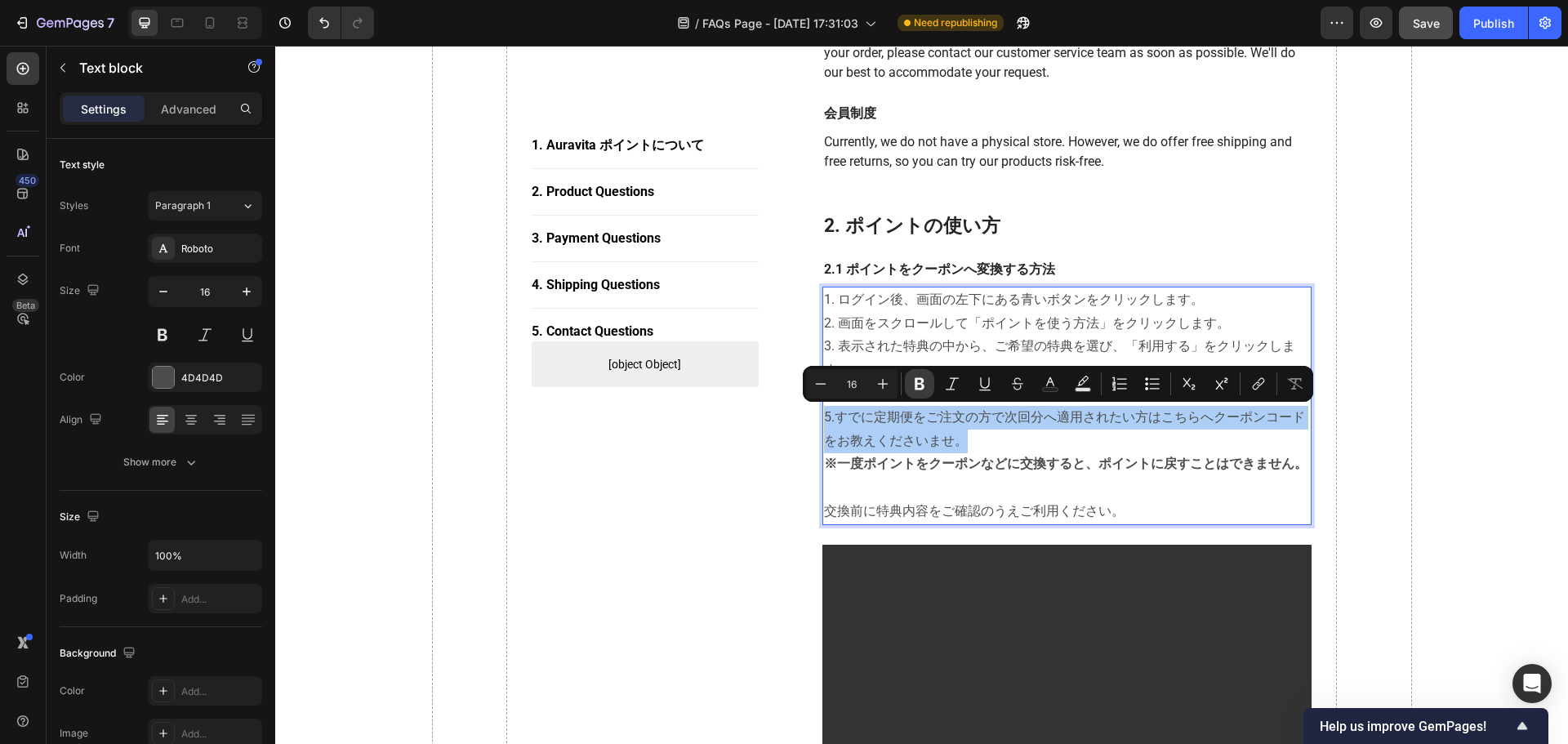
click at [917, 390] on icon "Editor contextual toolbar" at bounding box center [919, 384] width 10 height 13
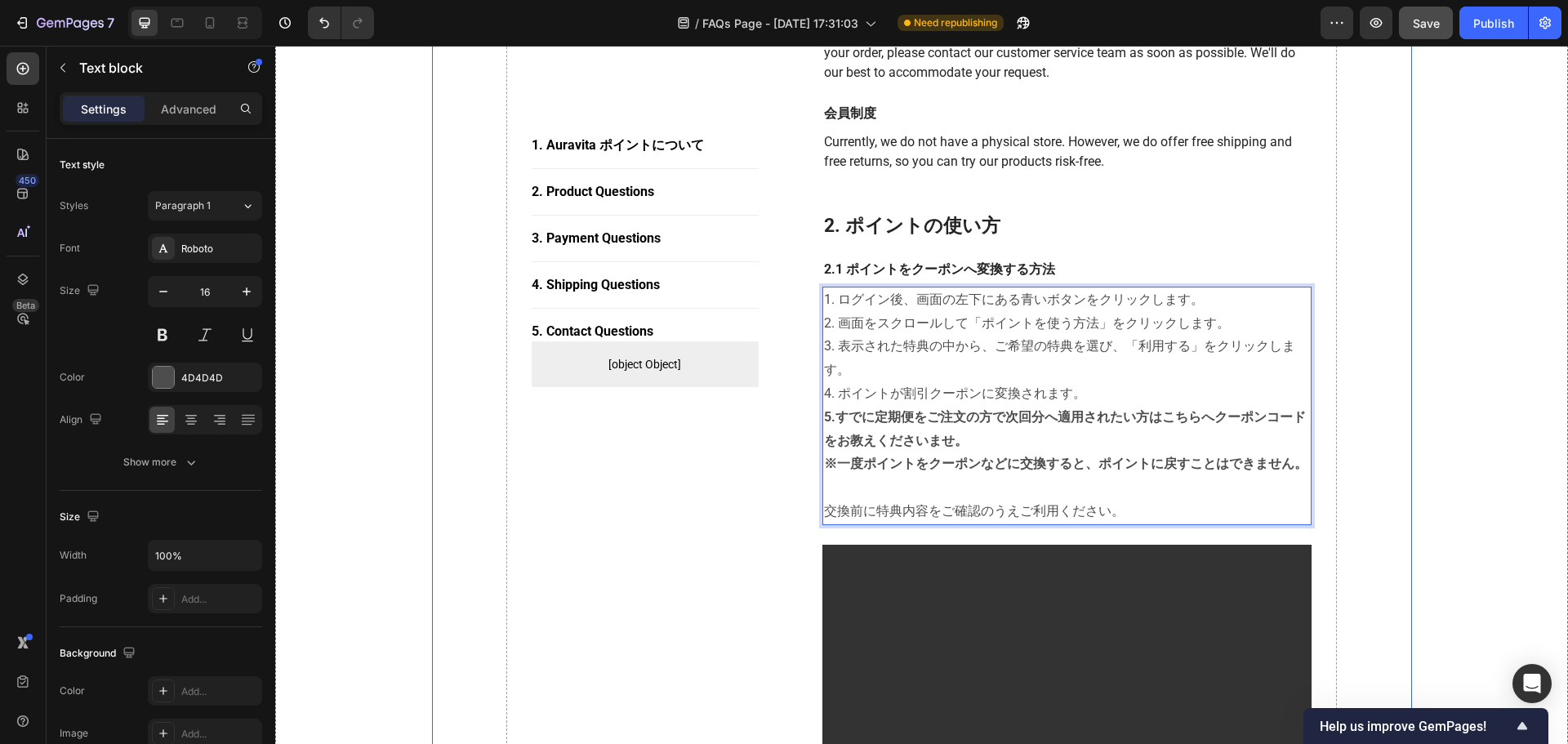
click at [981, 437] on p "5.すでに定期便をご注文の方で次回分へ適用されたい方はこちらへクーポンコードをお教えくださいませ。" at bounding box center [1067, 429] width 487 height 47
click at [1076, 440] on p "5.すでに定期便をご注文の方で次回分へ適用されたい方はこちらへクーポンコードをお教えくださいませ。" at bounding box center [1067, 429] width 487 height 47
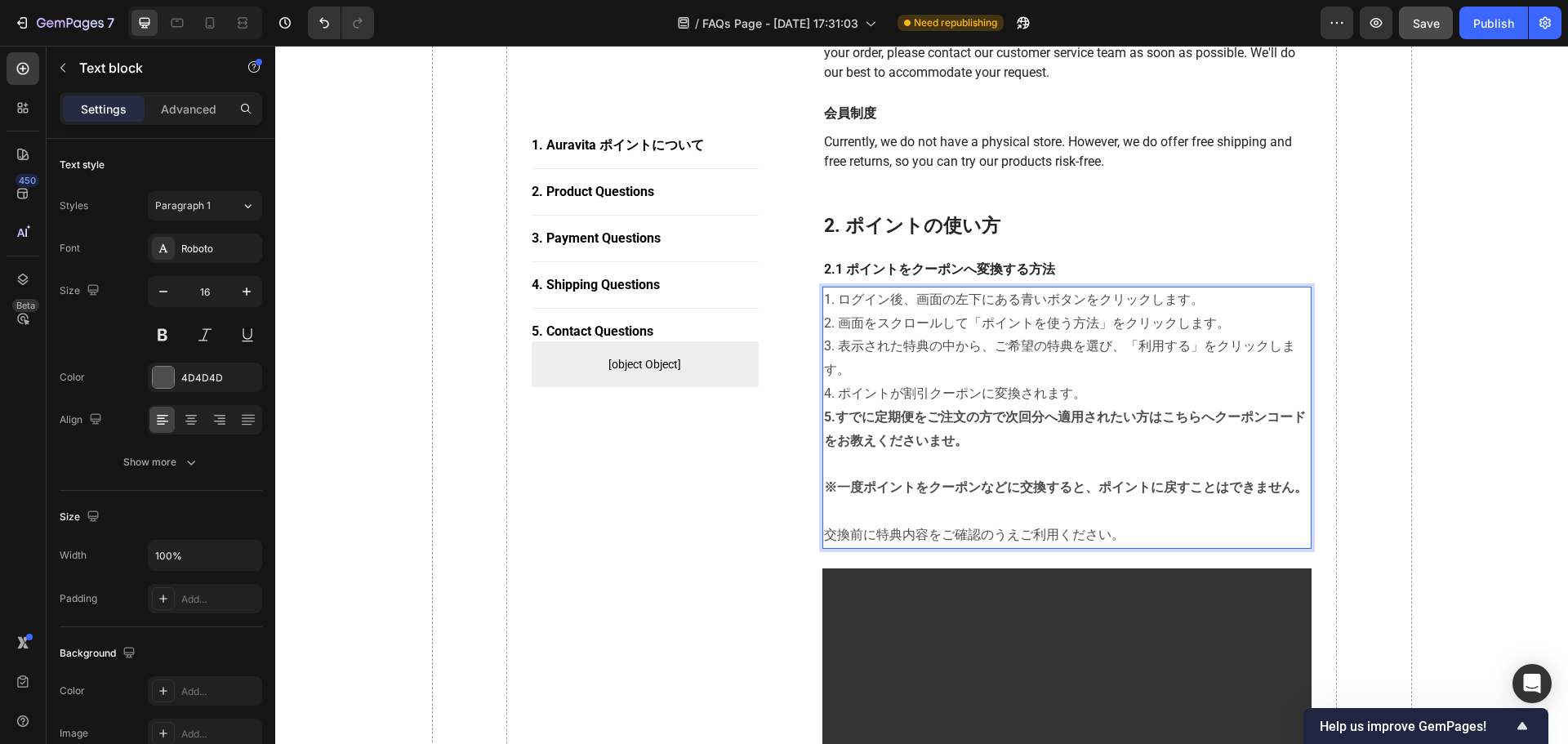
click at [1003, 513] on p "※一度ポイントをクーポンなどに交換すると、ポイントに戻すことはできません。 　交換前に特典内容をご確認のうえご利用ください。" at bounding box center [1067, 512] width 487 height 71
click at [953, 443] on strong "5.すでに定期便をご注文の方で次回分へ適用されたい方はこちらへクーポンコードをお教えくださいませ。" at bounding box center [1065, 429] width 482 height 39
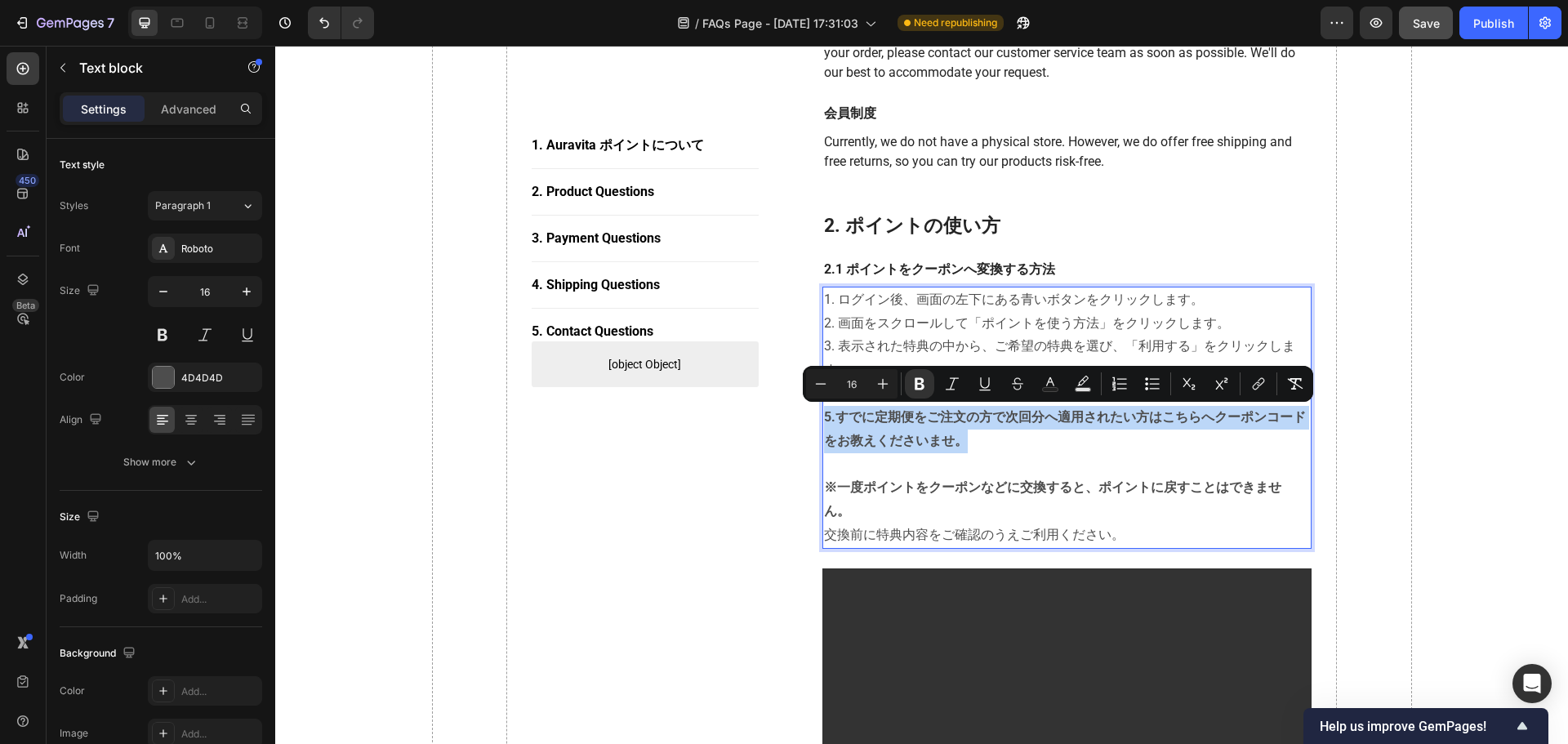
drag, startPoint x: 959, startPoint y: 445, endPoint x: 819, endPoint y: 419, distance: 142.4
click at [824, 419] on strong "5.すでに定期便をご注文の方で次回分へ適用されたい方はこちらへクーポンコードをお教えくださいませ。" at bounding box center [1065, 429] width 482 height 39
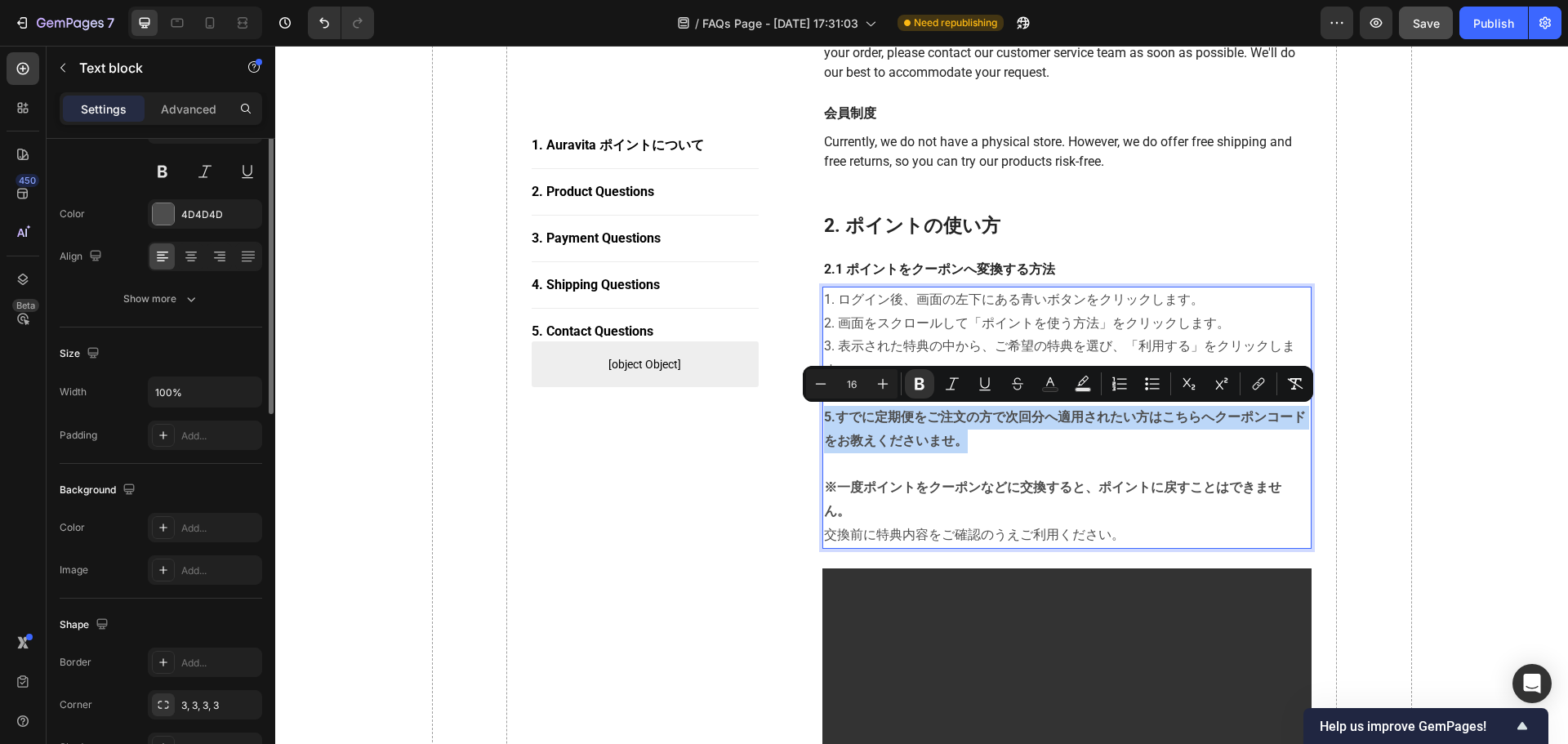
scroll to position [0, 0]
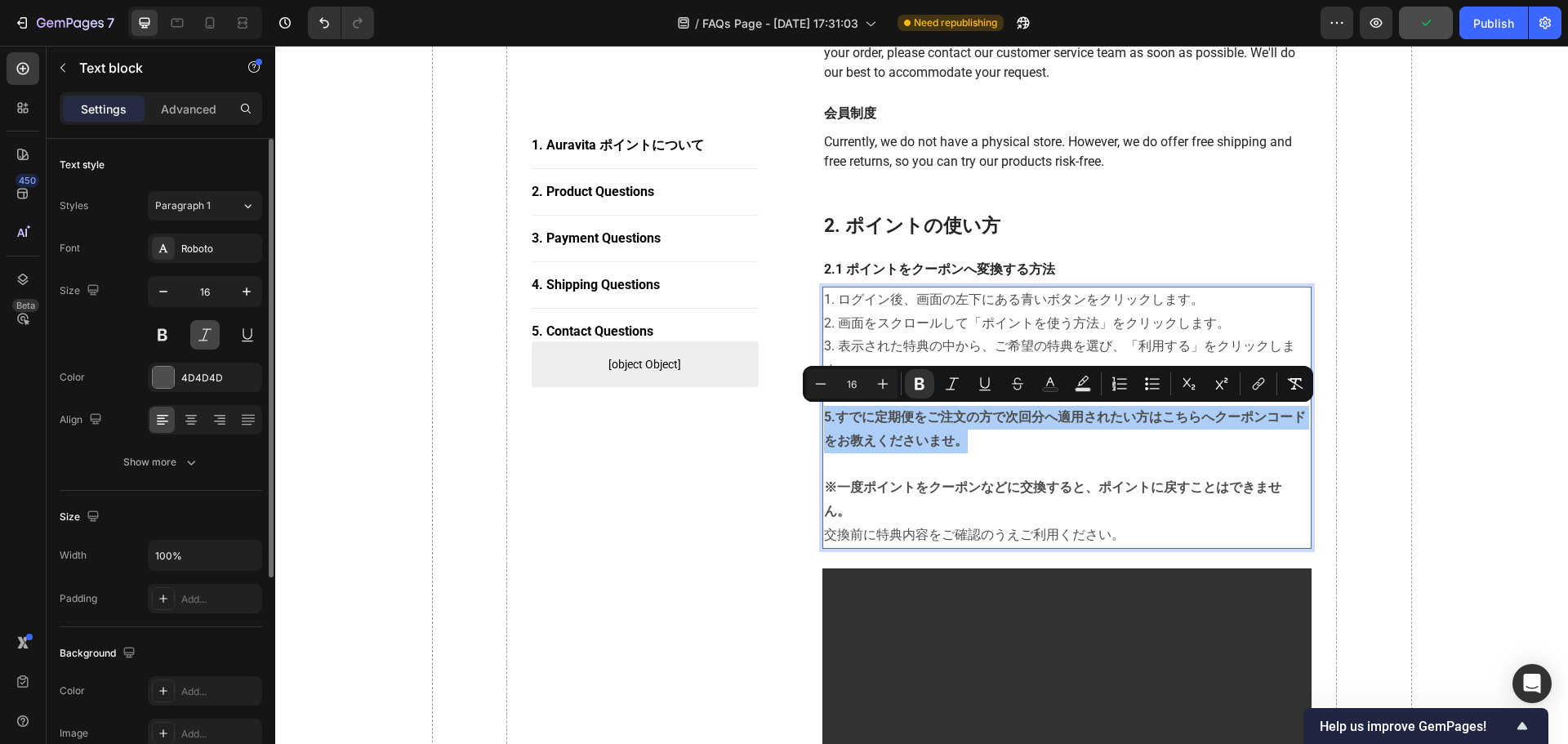
click at [202, 332] on button at bounding box center [205, 334] width 30 height 30
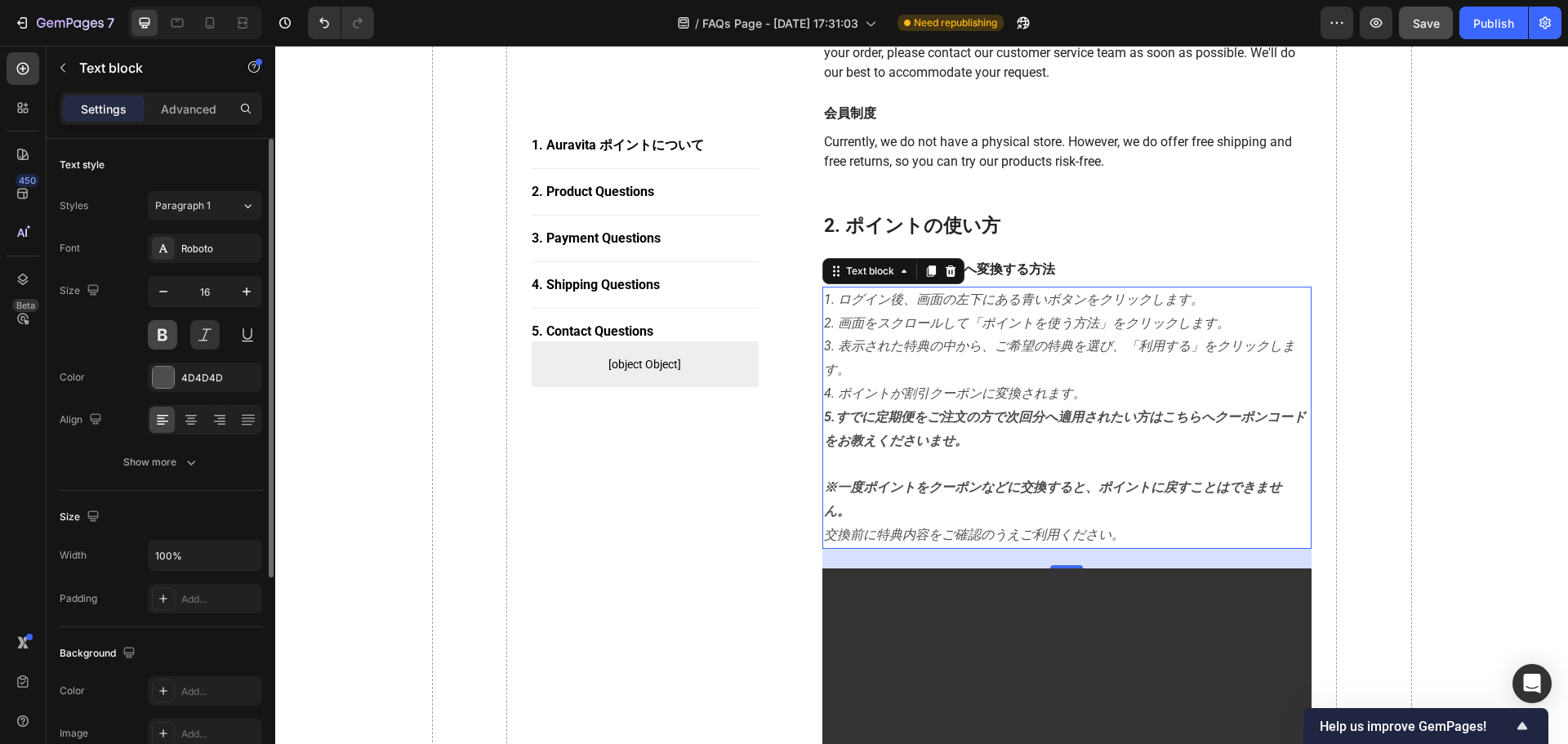
click at [155, 339] on button at bounding box center [163, 334] width 30 height 30
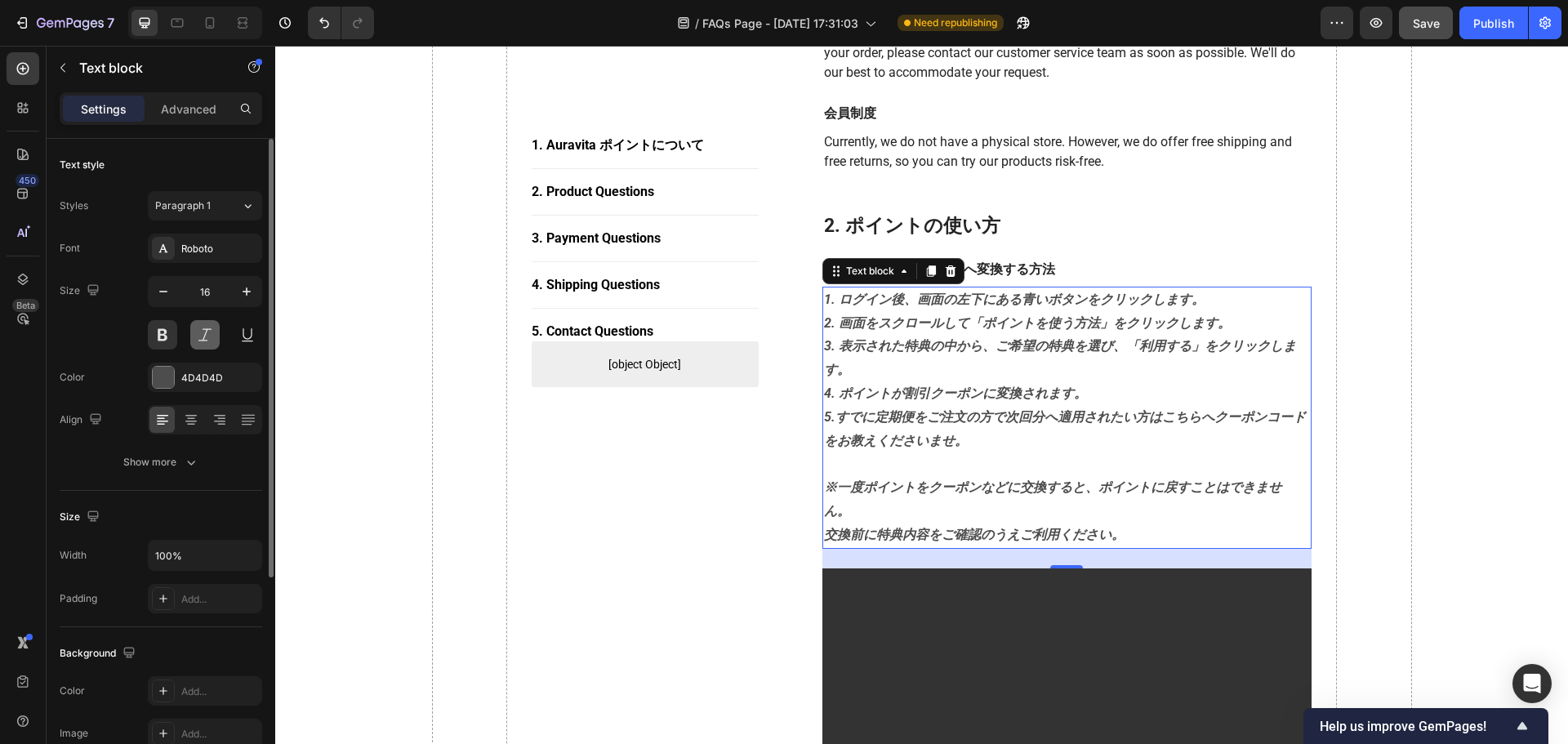
click at [216, 334] on button at bounding box center [205, 334] width 30 height 30
click at [174, 334] on button at bounding box center [163, 334] width 30 height 30
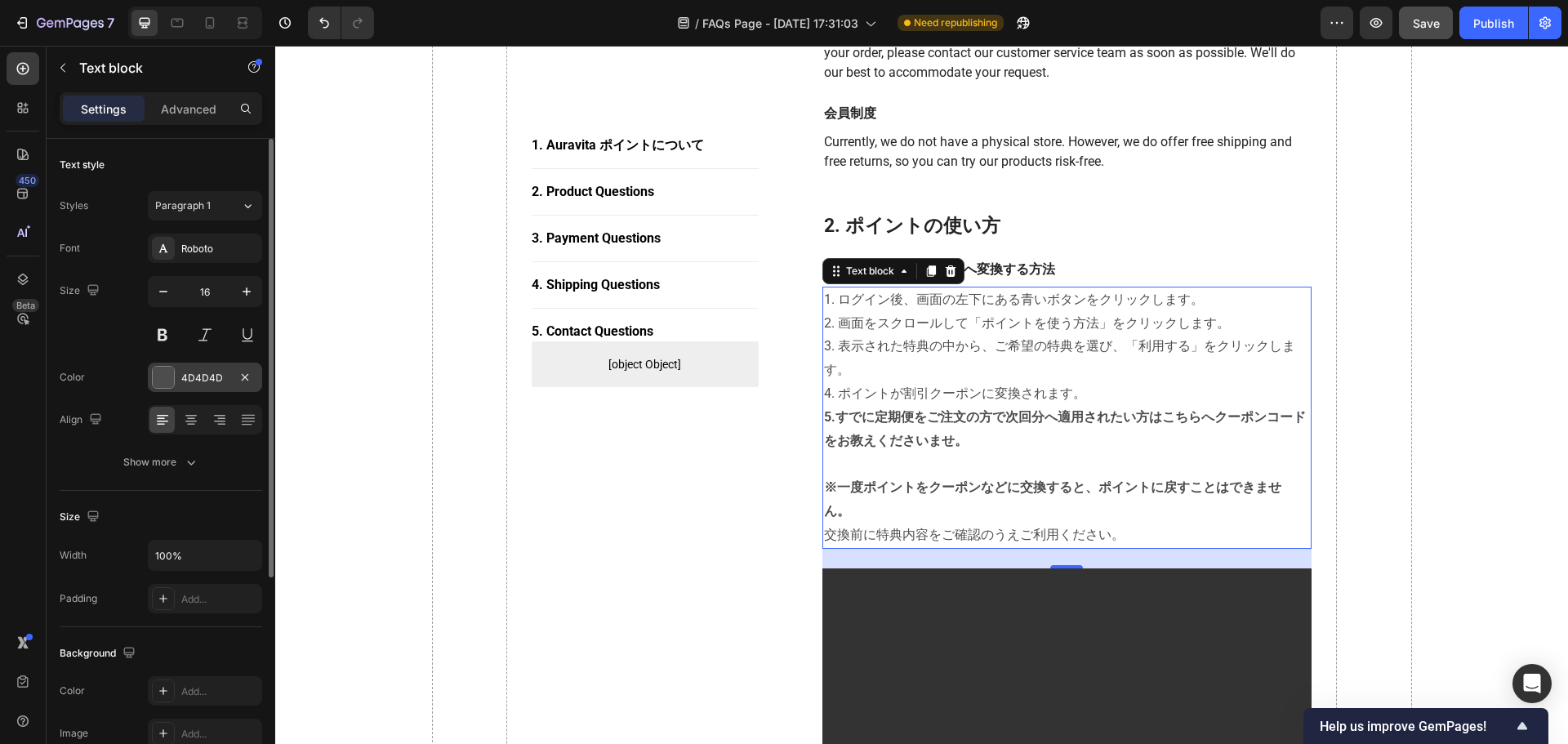
click at [186, 376] on div "4D4D4D" at bounding box center [205, 378] width 47 height 14
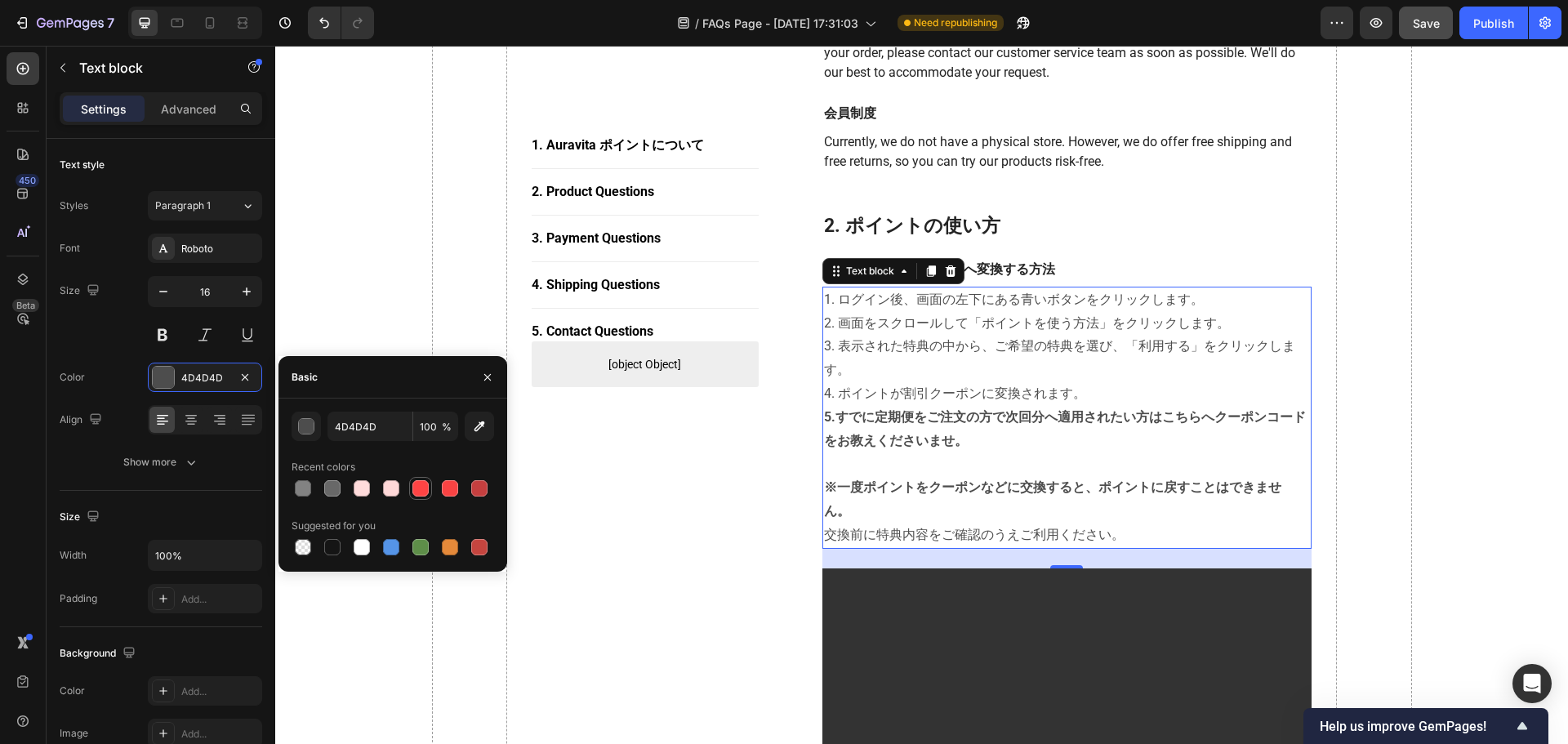
click at [421, 492] on div at bounding box center [420, 488] width 16 height 16
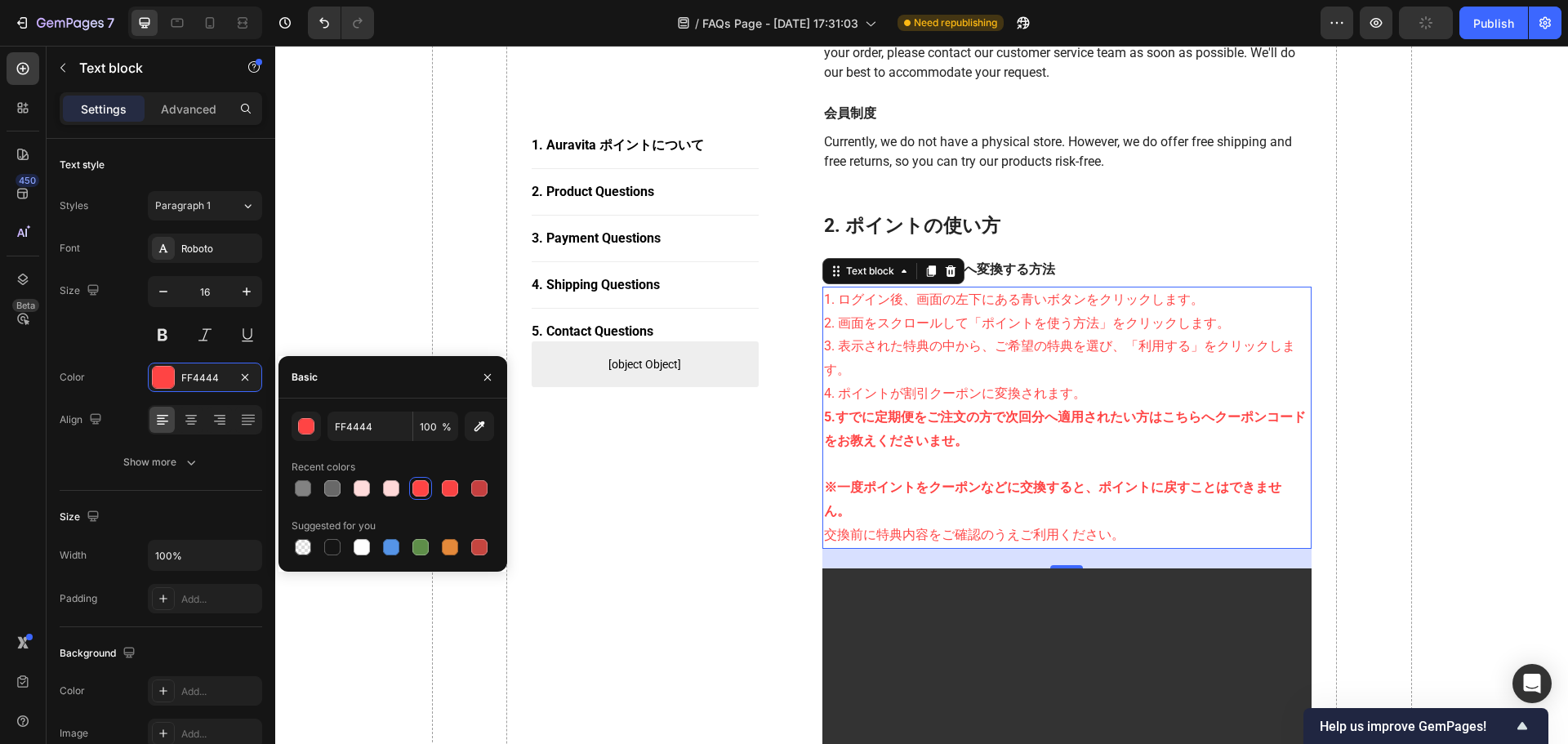
click at [418, 488] on div at bounding box center [420, 488] width 16 height 16
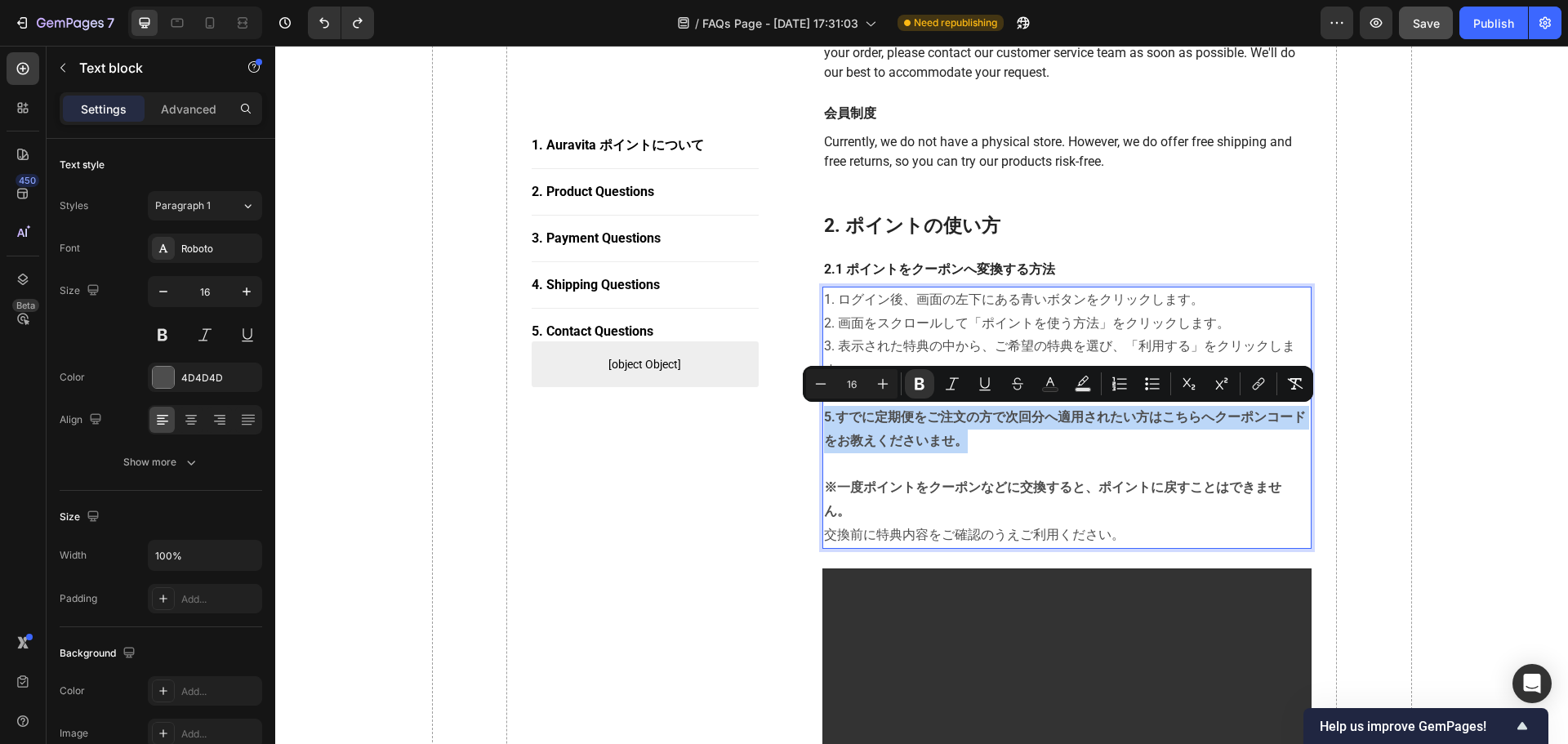
drag, startPoint x: 968, startPoint y: 444, endPoint x: 821, endPoint y: 419, distance: 149.1
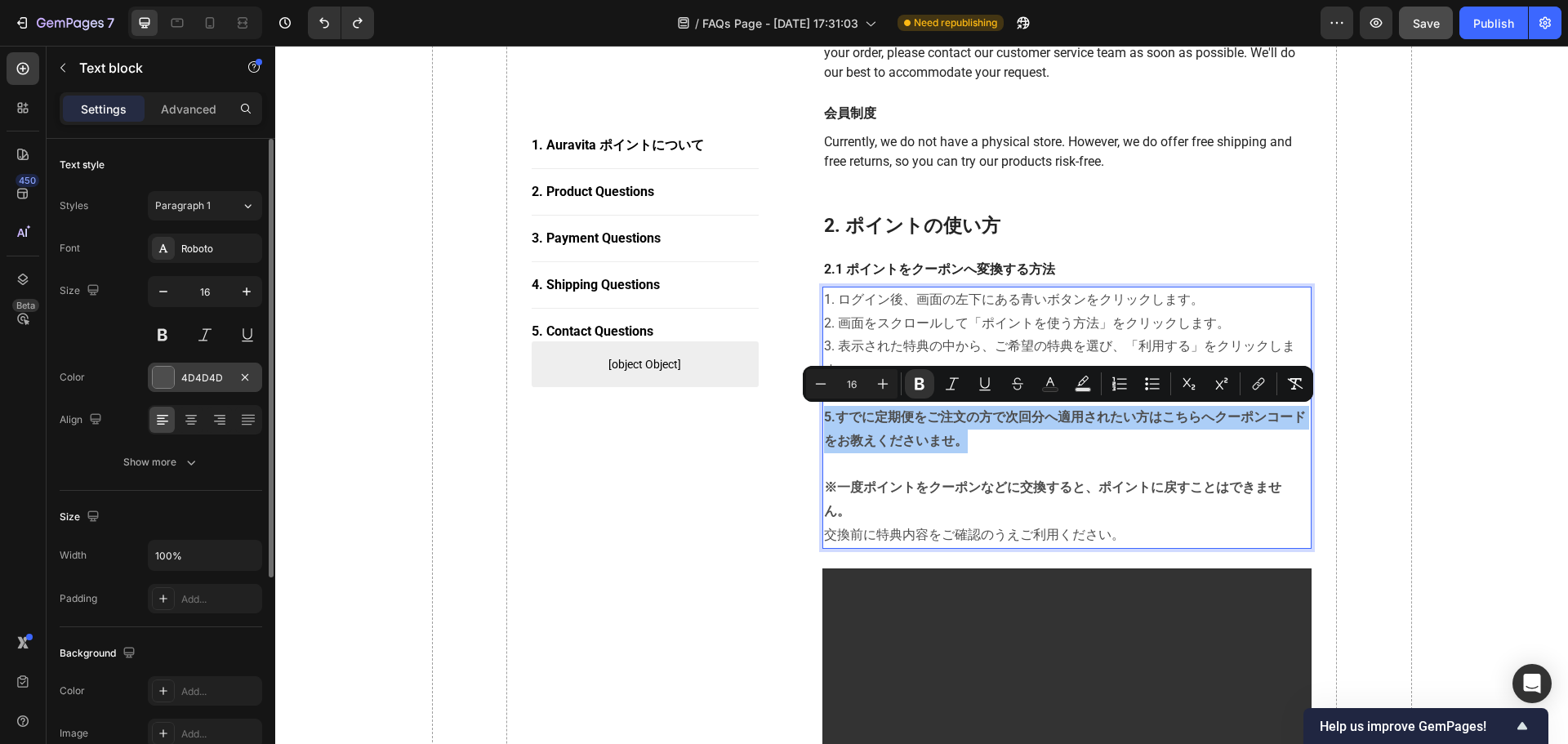
click at [166, 377] on div at bounding box center [163, 377] width 21 height 21
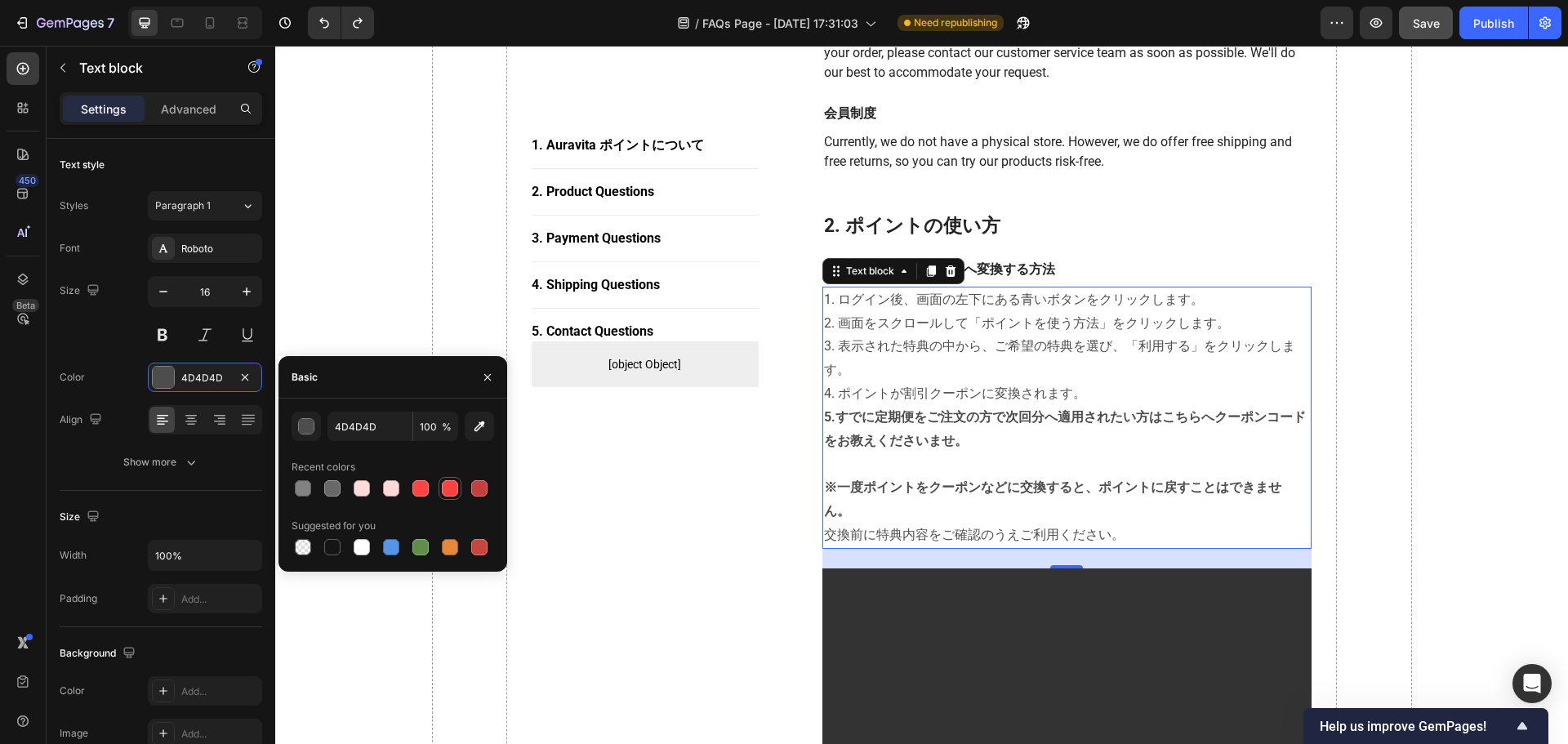
click at [449, 489] on div at bounding box center [450, 488] width 16 height 16
type input "F94343"
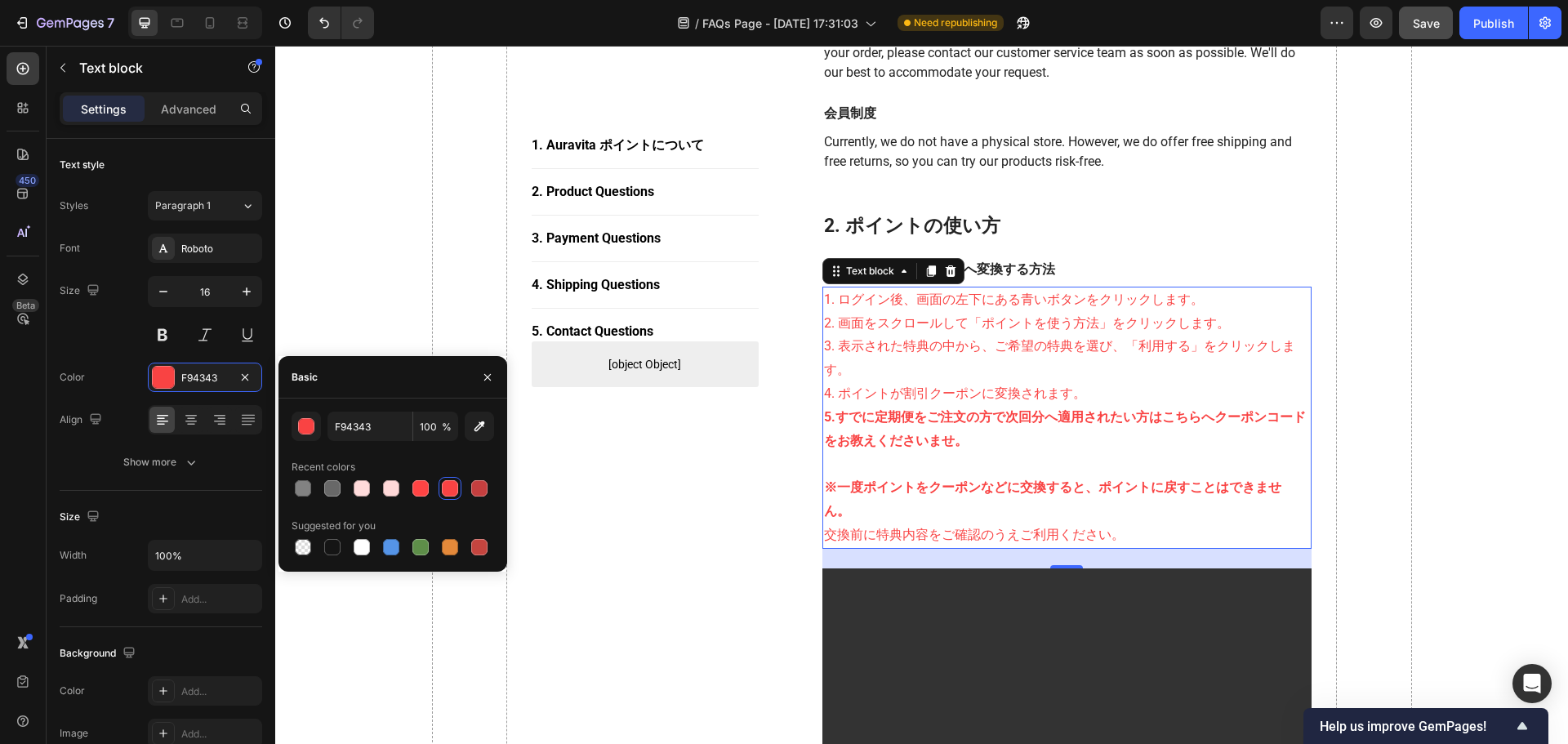
click at [449, 485] on div at bounding box center [450, 488] width 16 height 16
click at [482, 373] on icon "button" at bounding box center [487, 377] width 13 height 13
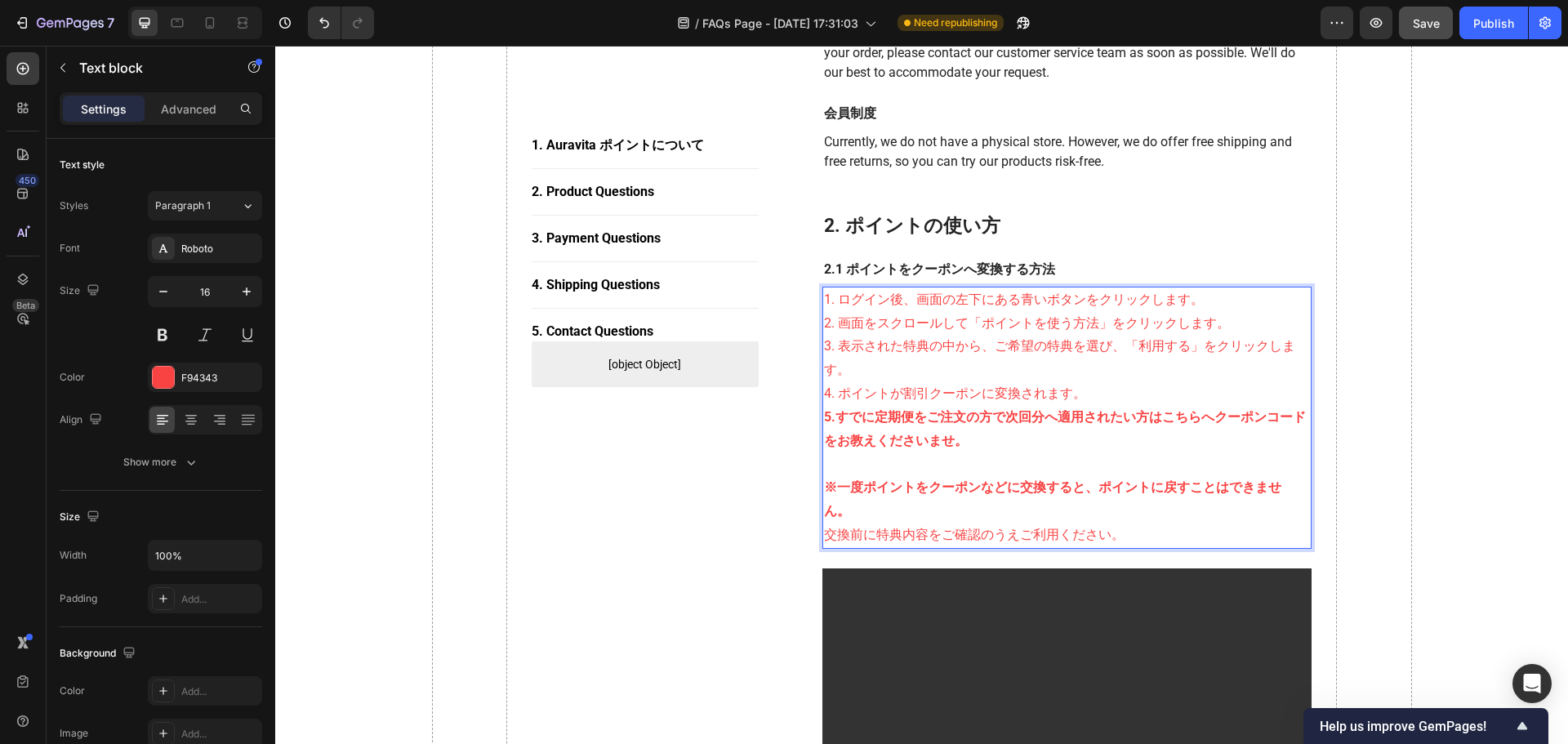
click at [990, 443] on p "5.すでに定期便をご注文の方で次回分へ適用されたい方はこちらへクーポンコードをお教えくださいませ。" at bounding box center [1067, 429] width 487 height 47
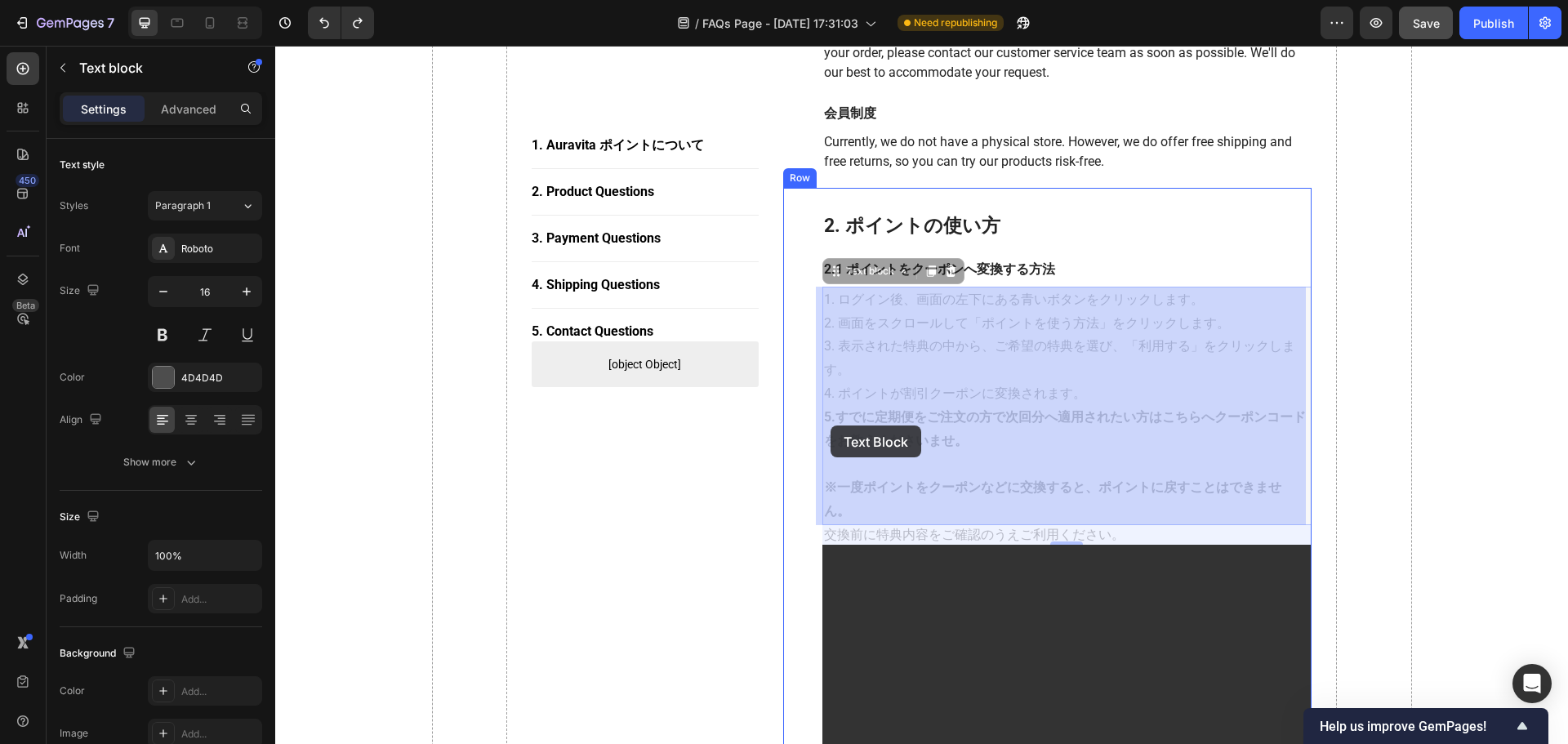
drag, startPoint x: 972, startPoint y: 451, endPoint x: 828, endPoint y: 422, distance: 146.9
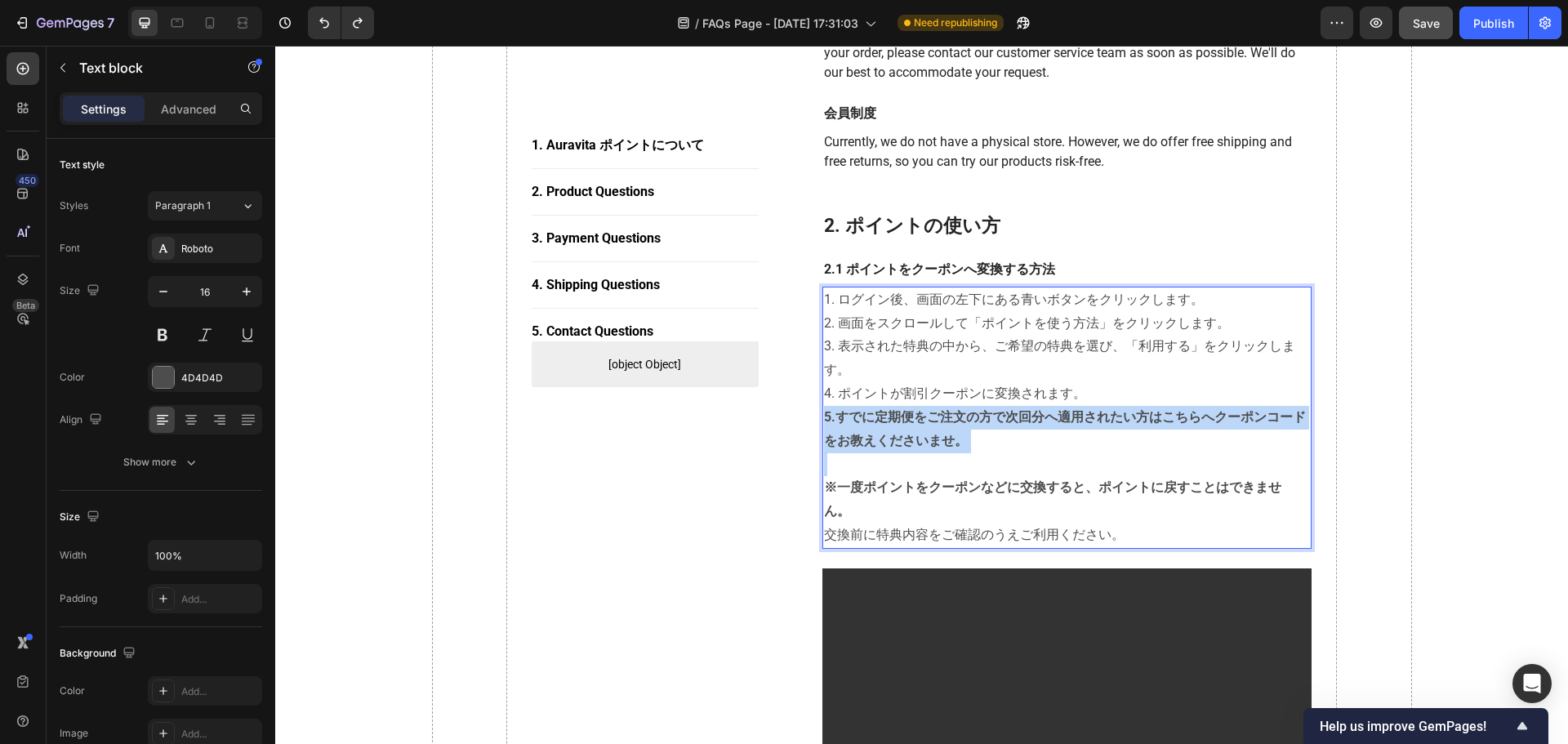
drag, startPoint x: 962, startPoint y: 441, endPoint x: 819, endPoint y: 419, distance: 144.7
click at [824, 419] on p "5.すでに定期便をご注文の方で次回分へ適用されたい方はこちらへクーポンコードをお教えくださいませ。" at bounding box center [1067, 429] width 487 height 47
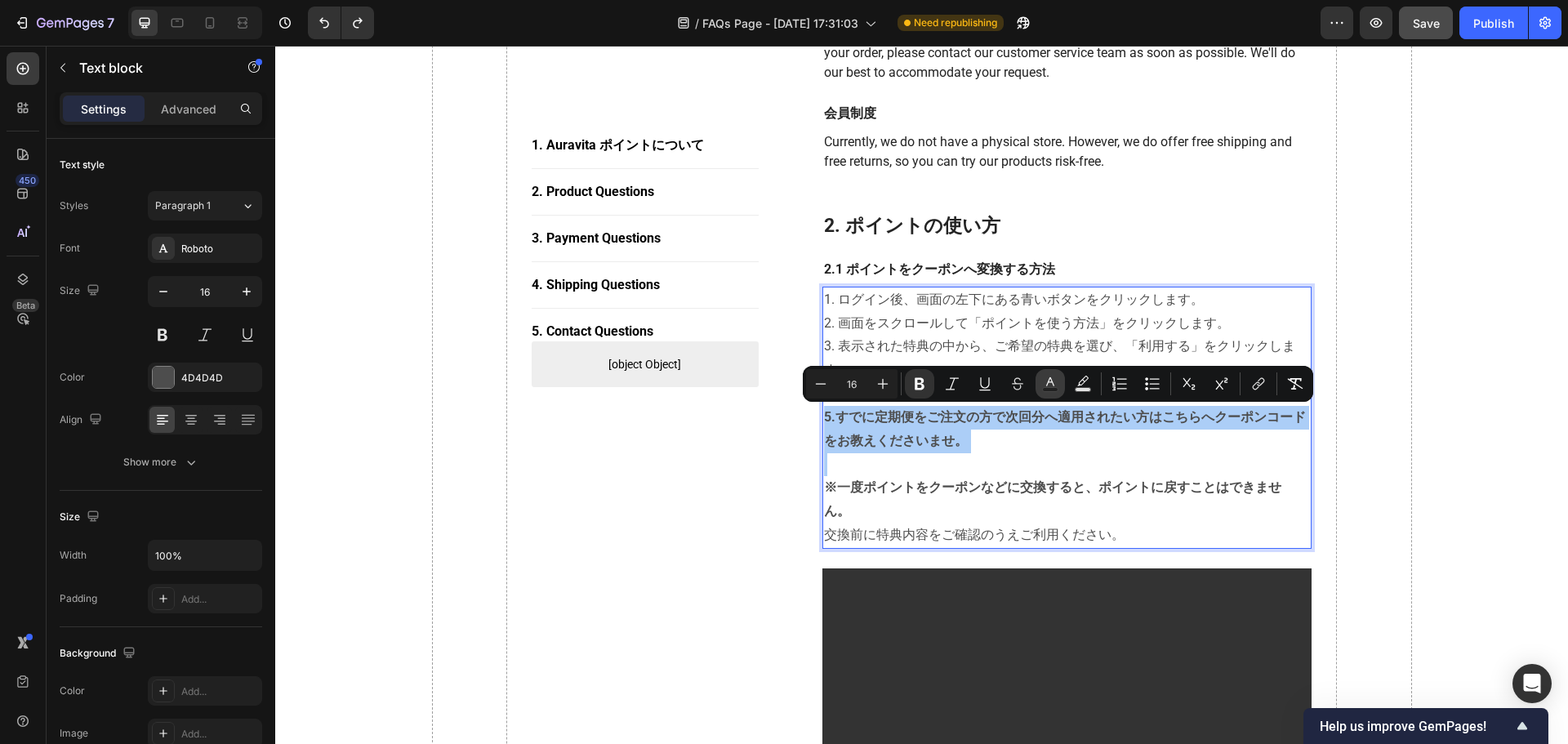
click at [1053, 385] on icon "Editor contextual toolbar" at bounding box center [1050, 384] width 16 height 16
type input "4D4D4D"
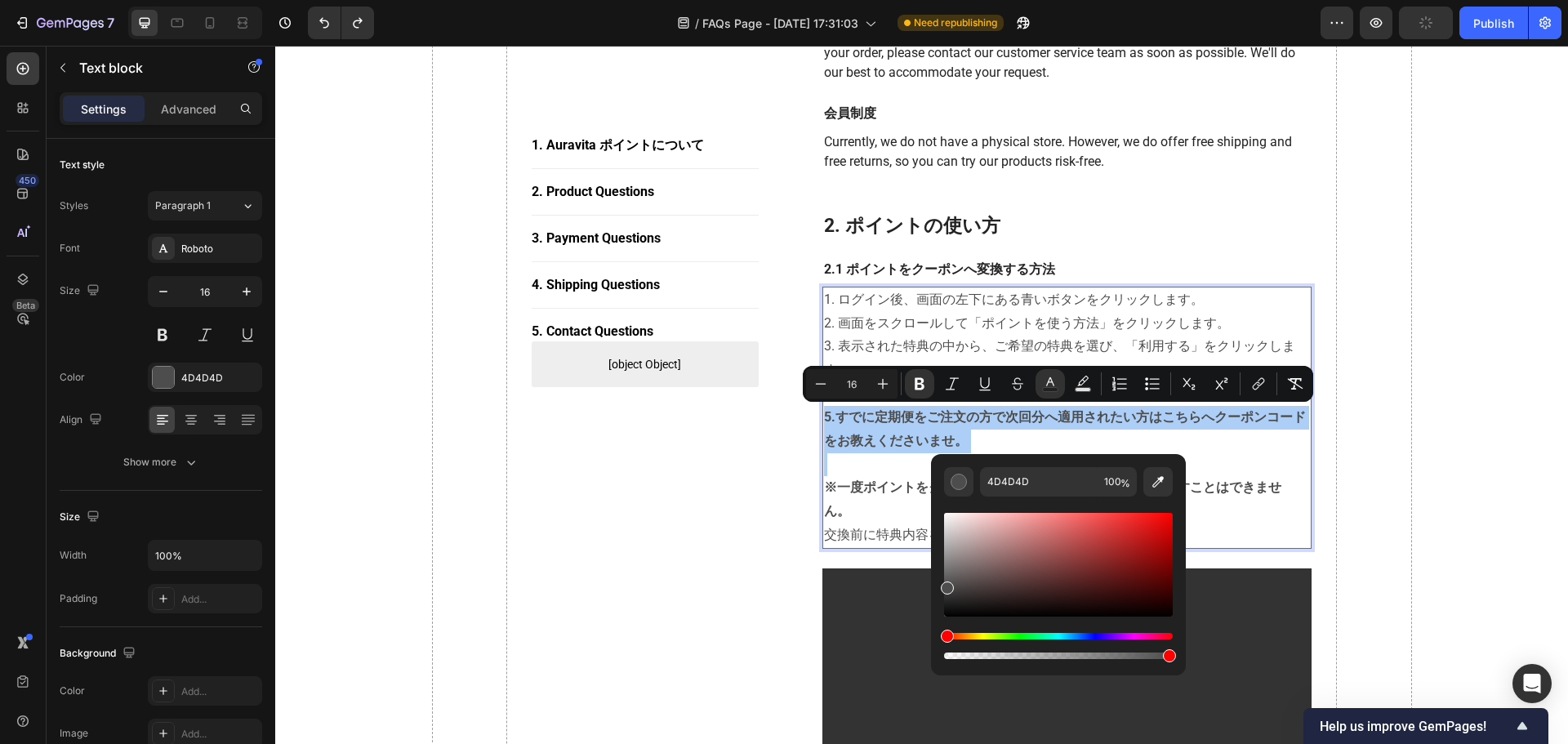
click at [1165, 516] on div "Editor contextual toolbar" at bounding box center [1058, 564] width 229 height 104
type input "F40909"
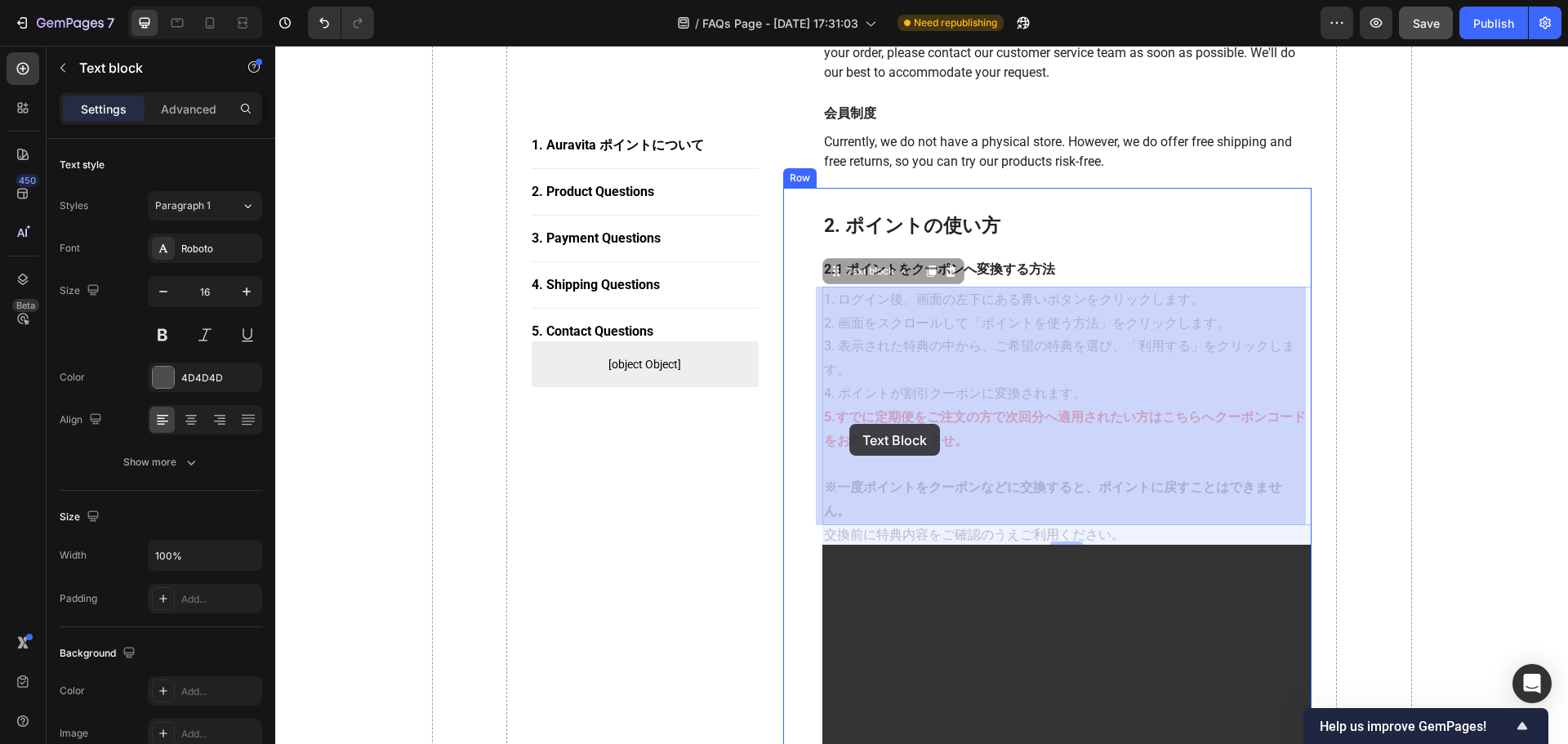
drag, startPoint x: 984, startPoint y: 442, endPoint x: 850, endPoint y: 424, distance: 135.2
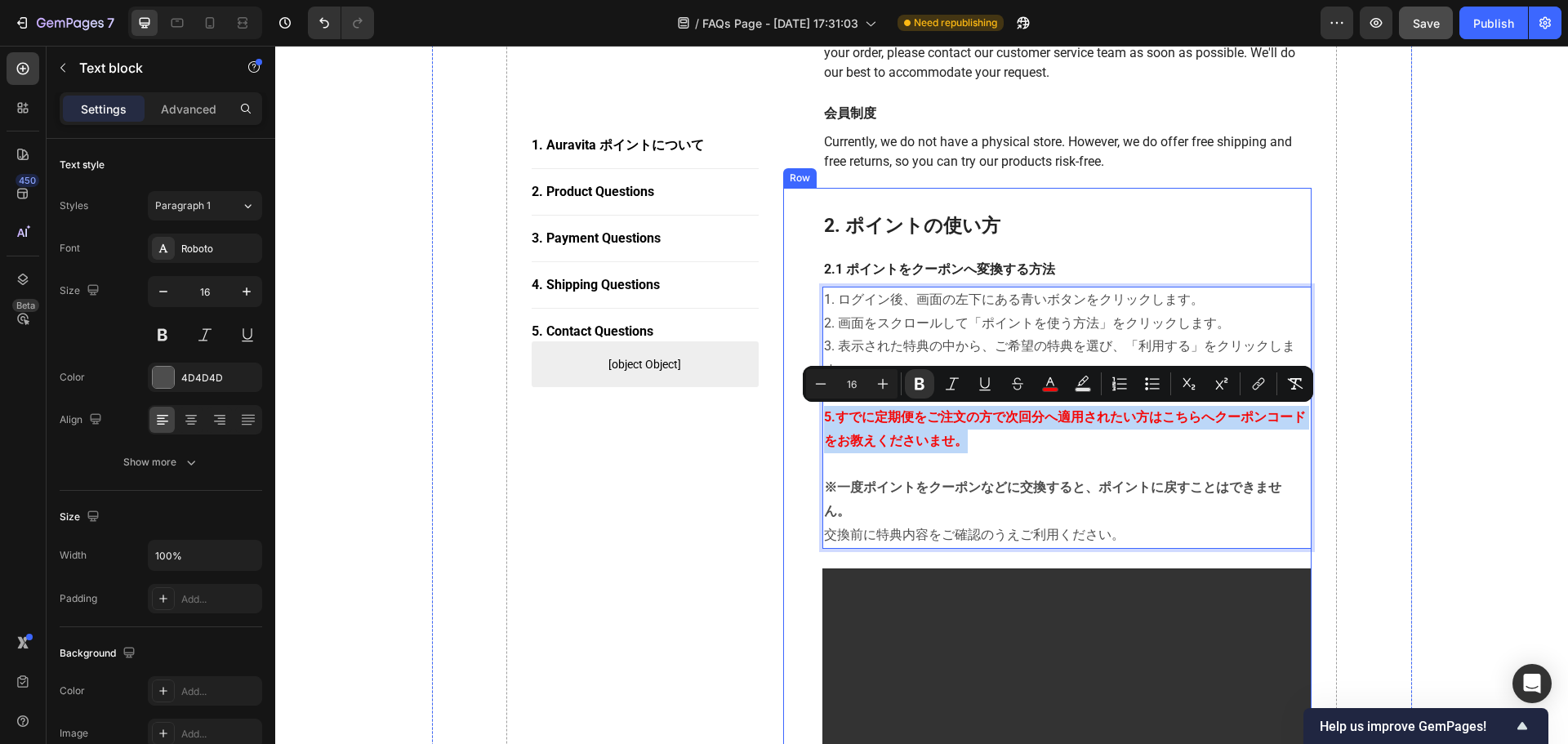
drag, startPoint x: 959, startPoint y: 445, endPoint x: 815, endPoint y: 425, distance: 145.4
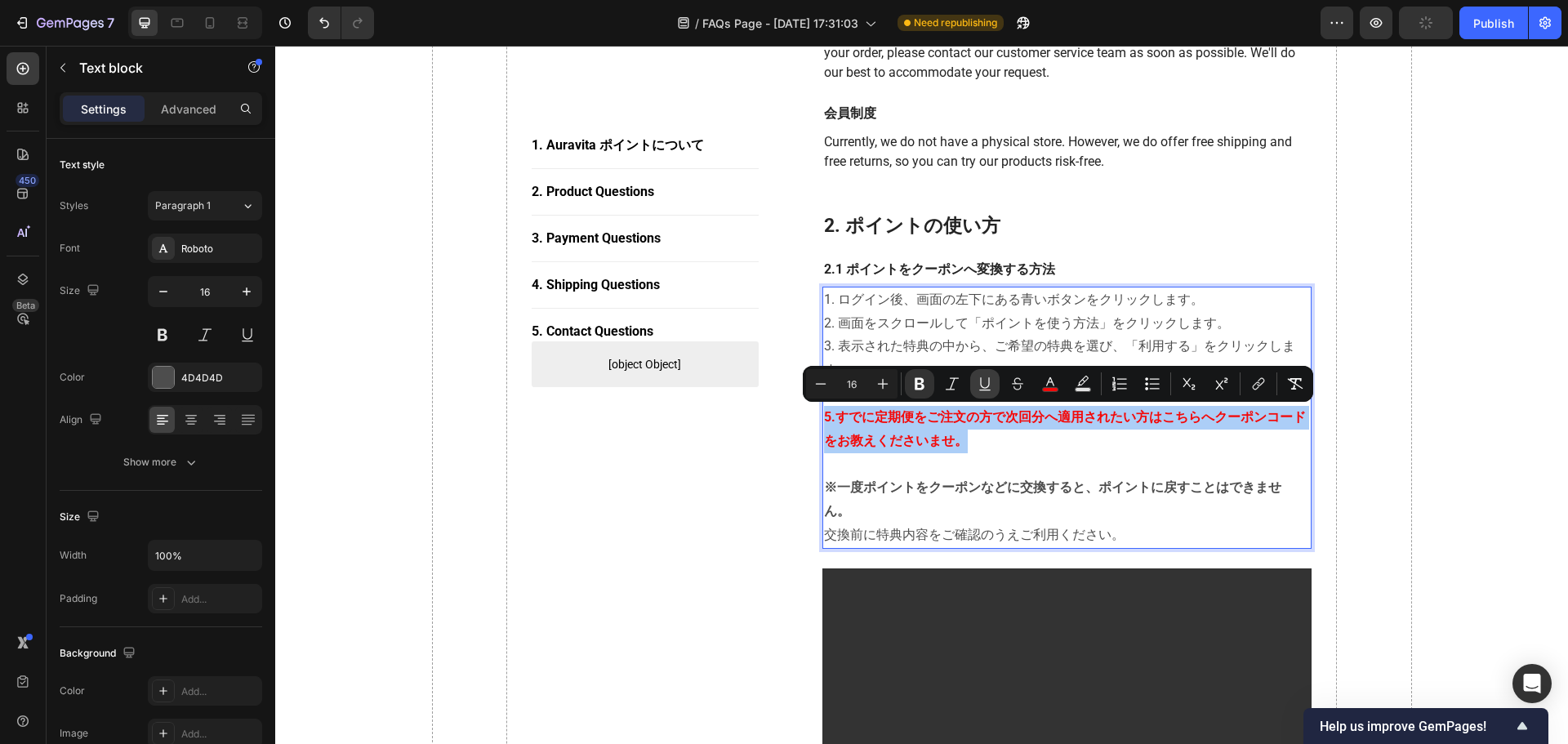
click at [988, 388] on icon "Editor contextual toolbar" at bounding box center [985, 384] width 16 height 16
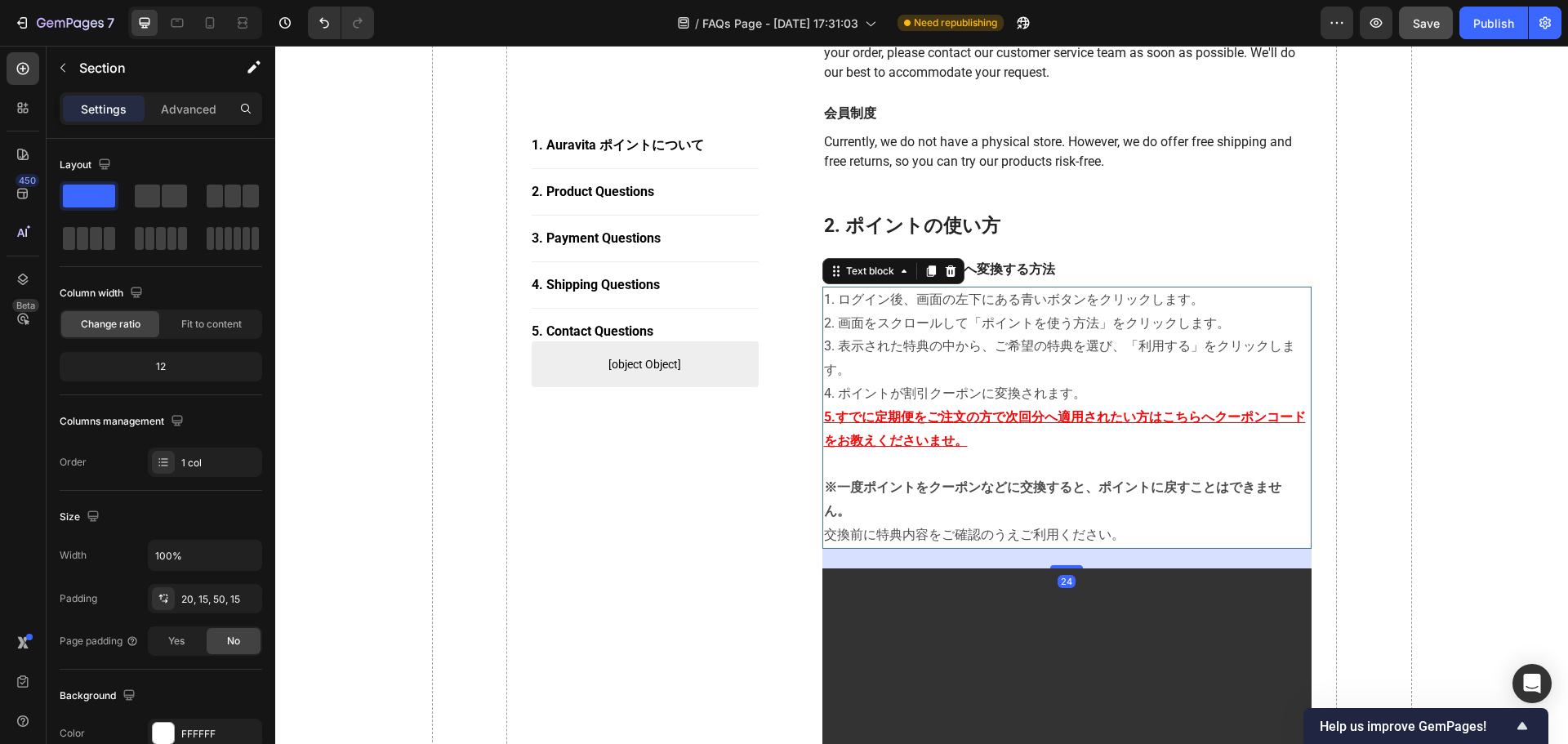
click at [1160, 412] on u "5.すでに定期便をご注文の方で次回分へ適用されたい方はこちらへクーポンコードをお教えくださいませ。" at bounding box center [1065, 429] width 482 height 39
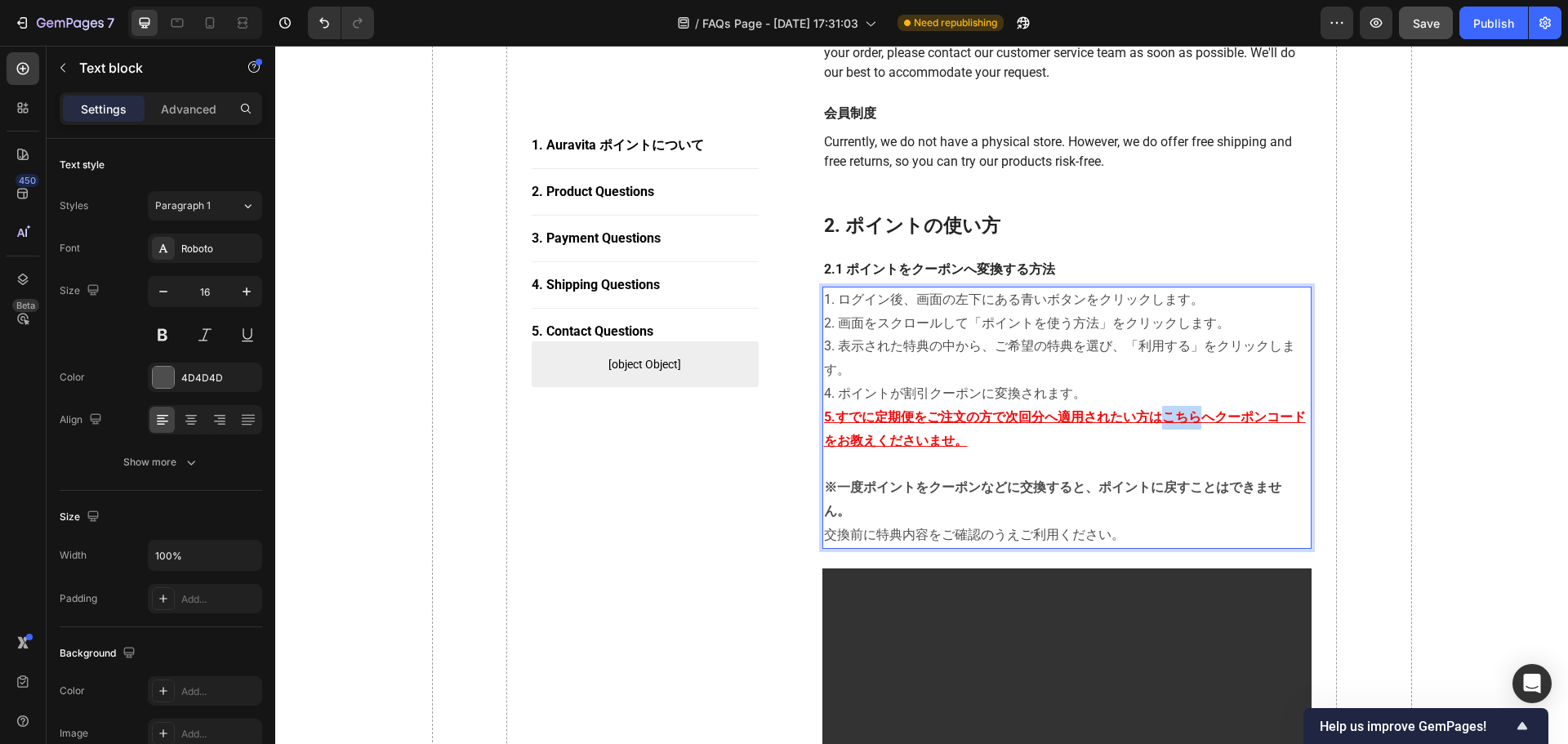
click at [1157, 419] on u "5.すでに定期便をご注文の方で次回分へ適用されたい方はこちらへクーポンコードをお教えくださいませ。" at bounding box center [1065, 429] width 482 height 39
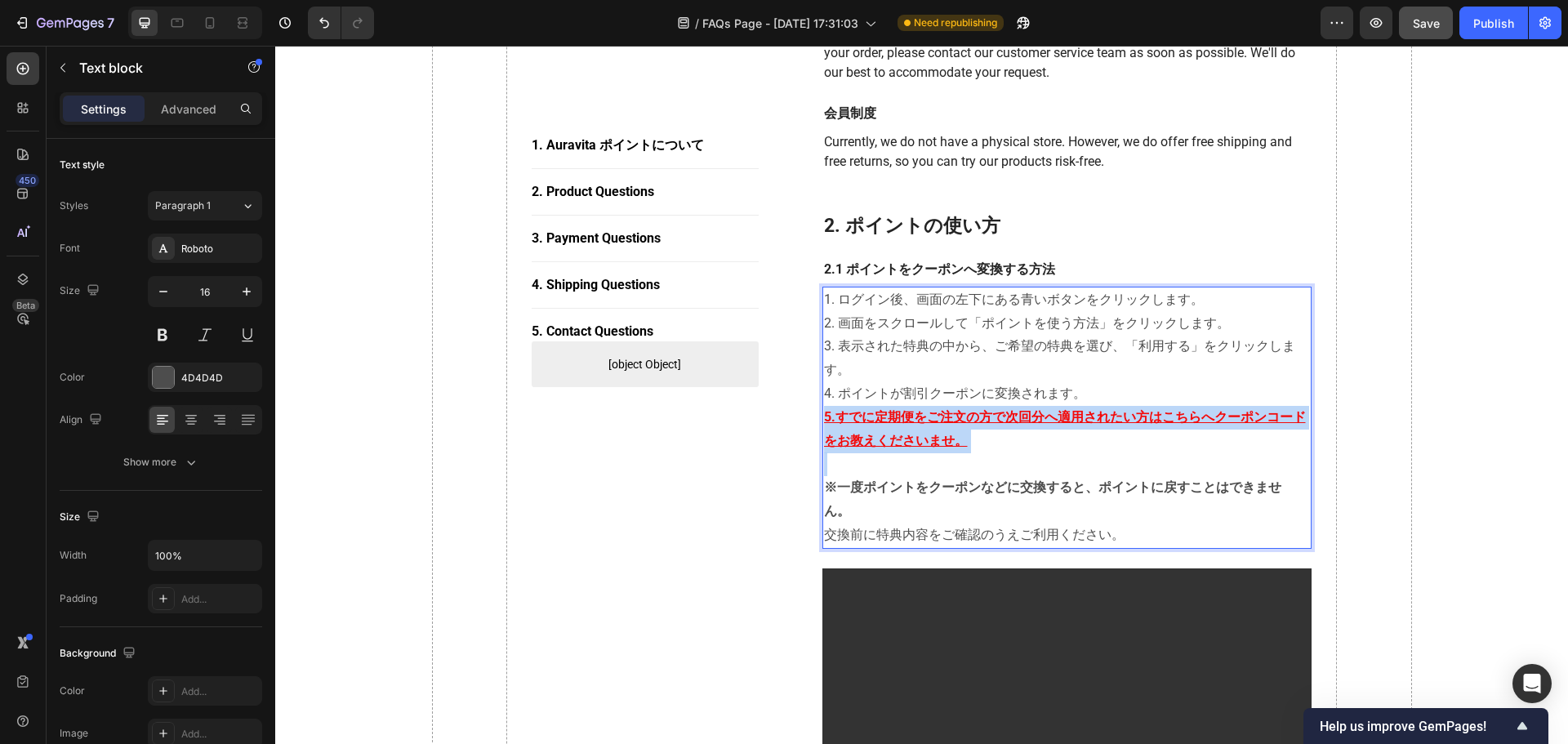
click at [1157, 419] on u "5.すでに定期便をご注文の方で次回分へ適用されたい方はこちらへクーポンコードをお教えくださいませ。" at bounding box center [1065, 429] width 482 height 39
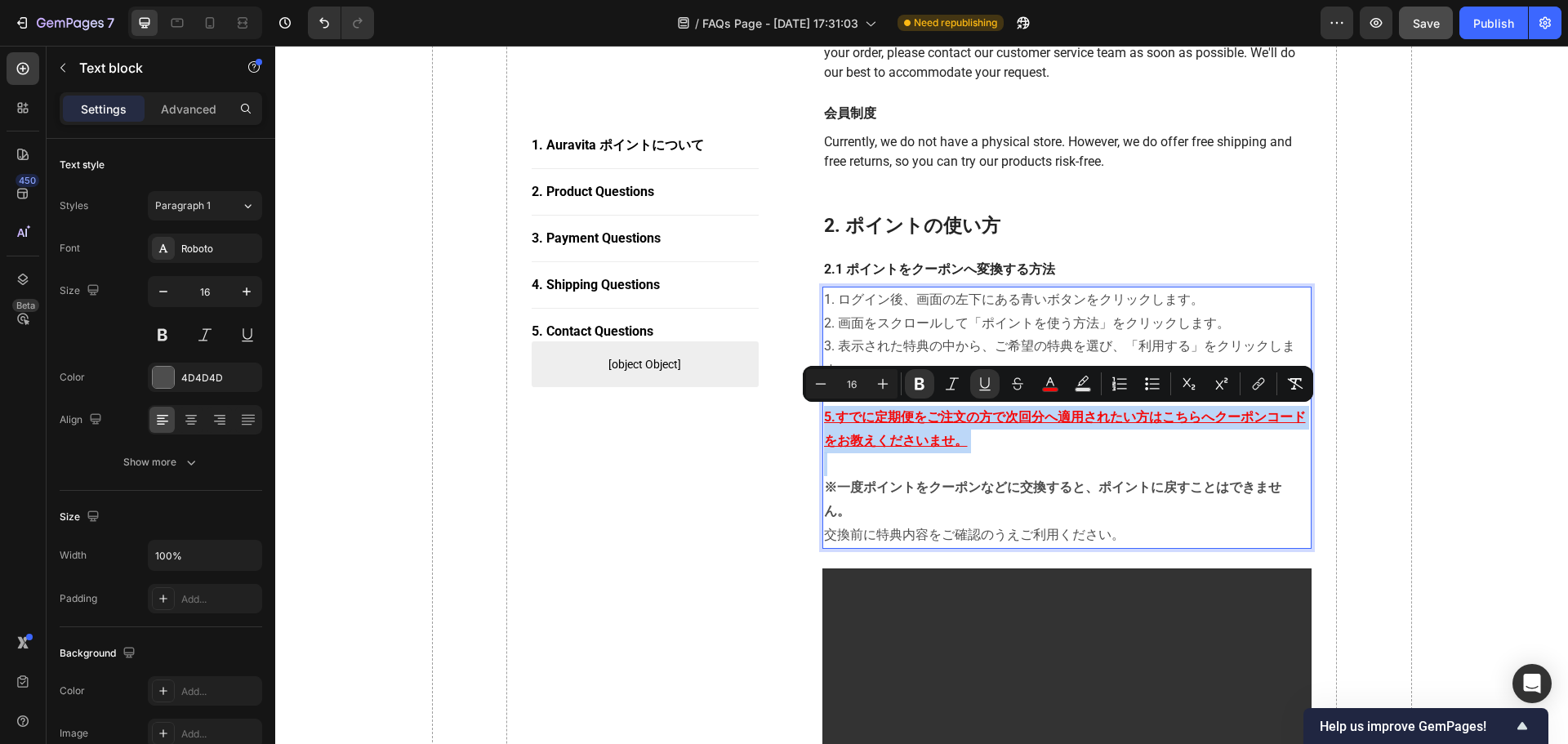
click at [1157, 419] on u "5.すでに定期便をご注文の方で次回分へ適用されたい方はこちらへクーポンコードをお教えくださいませ。" at bounding box center [1065, 429] width 482 height 39
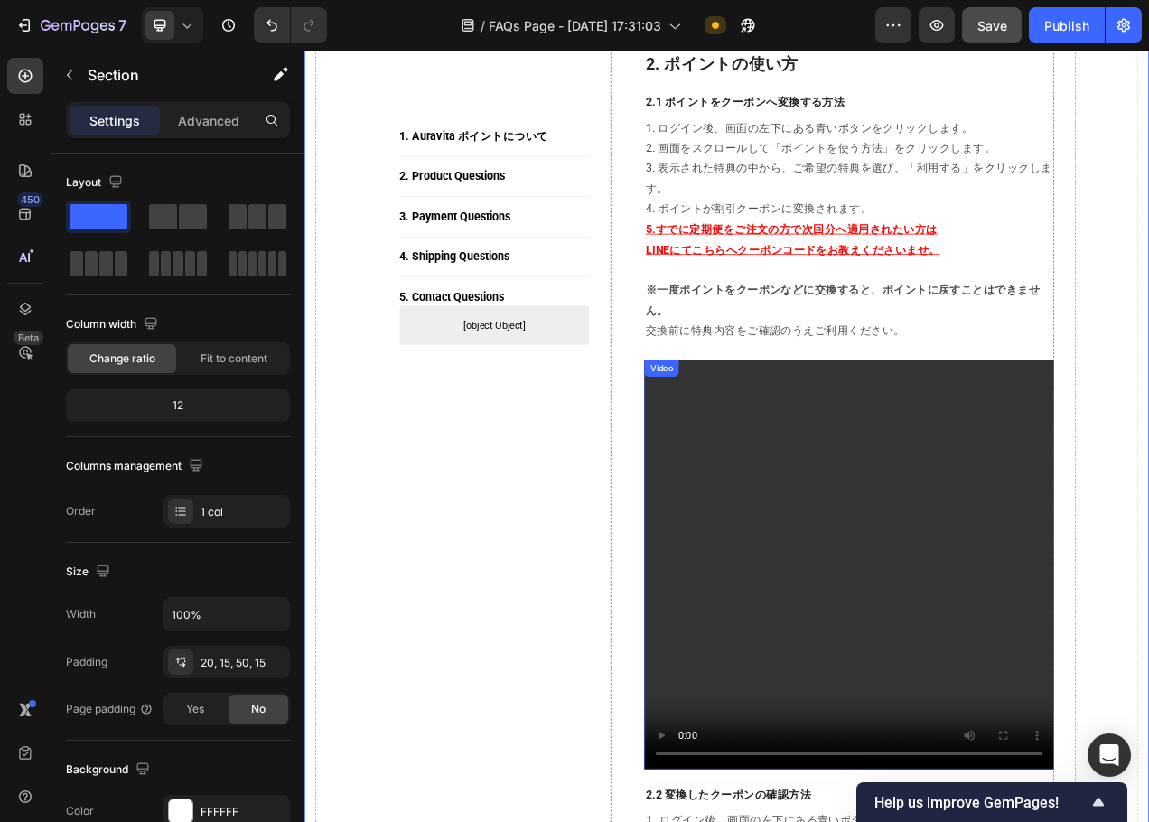
scroll to position [1149, 0]
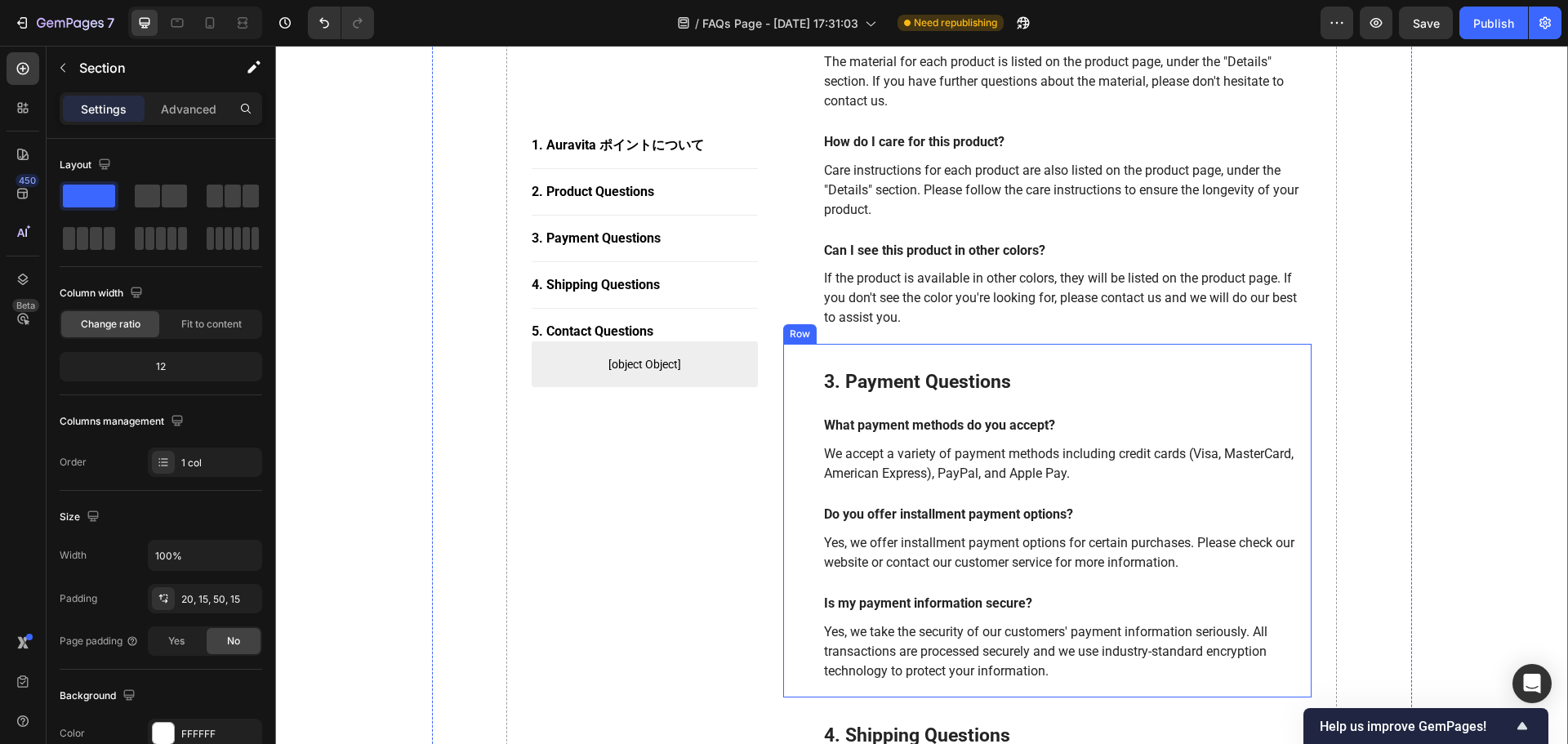
scroll to position [2428, 0]
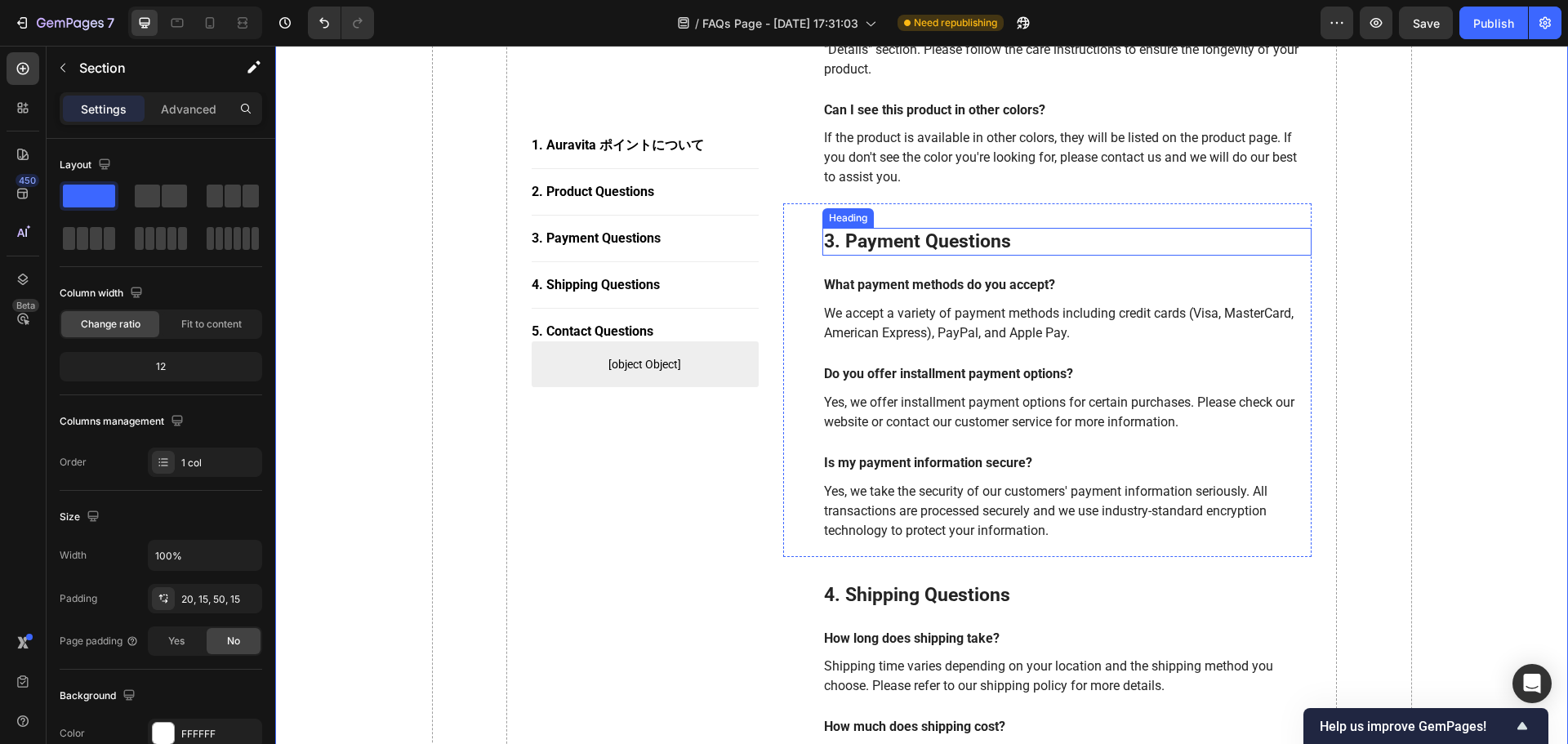
click at [1021, 230] on p "3. Payment Questions" at bounding box center [1067, 241] width 487 height 24
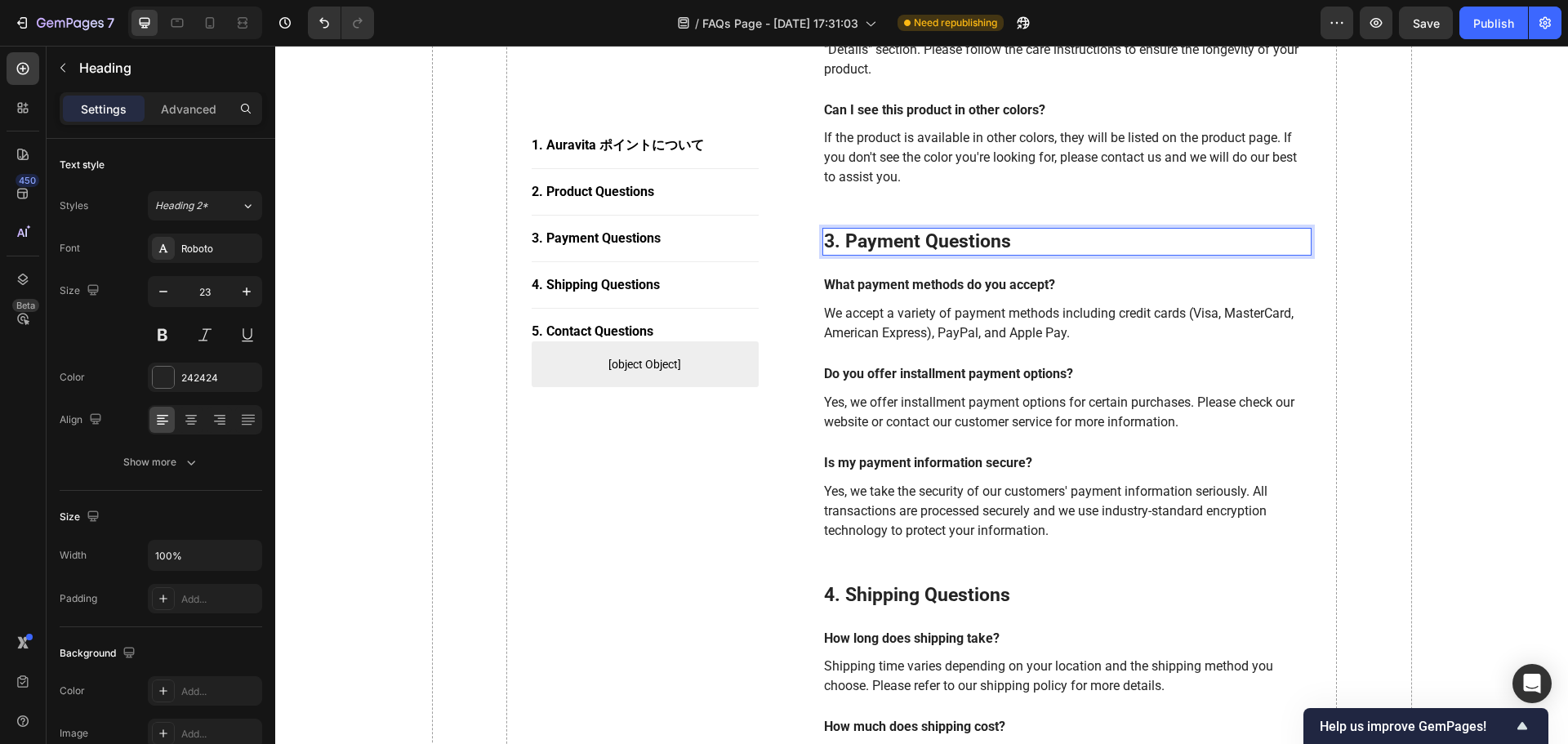
click at [1023, 230] on p "3. Payment Questions" at bounding box center [1067, 241] width 487 height 24
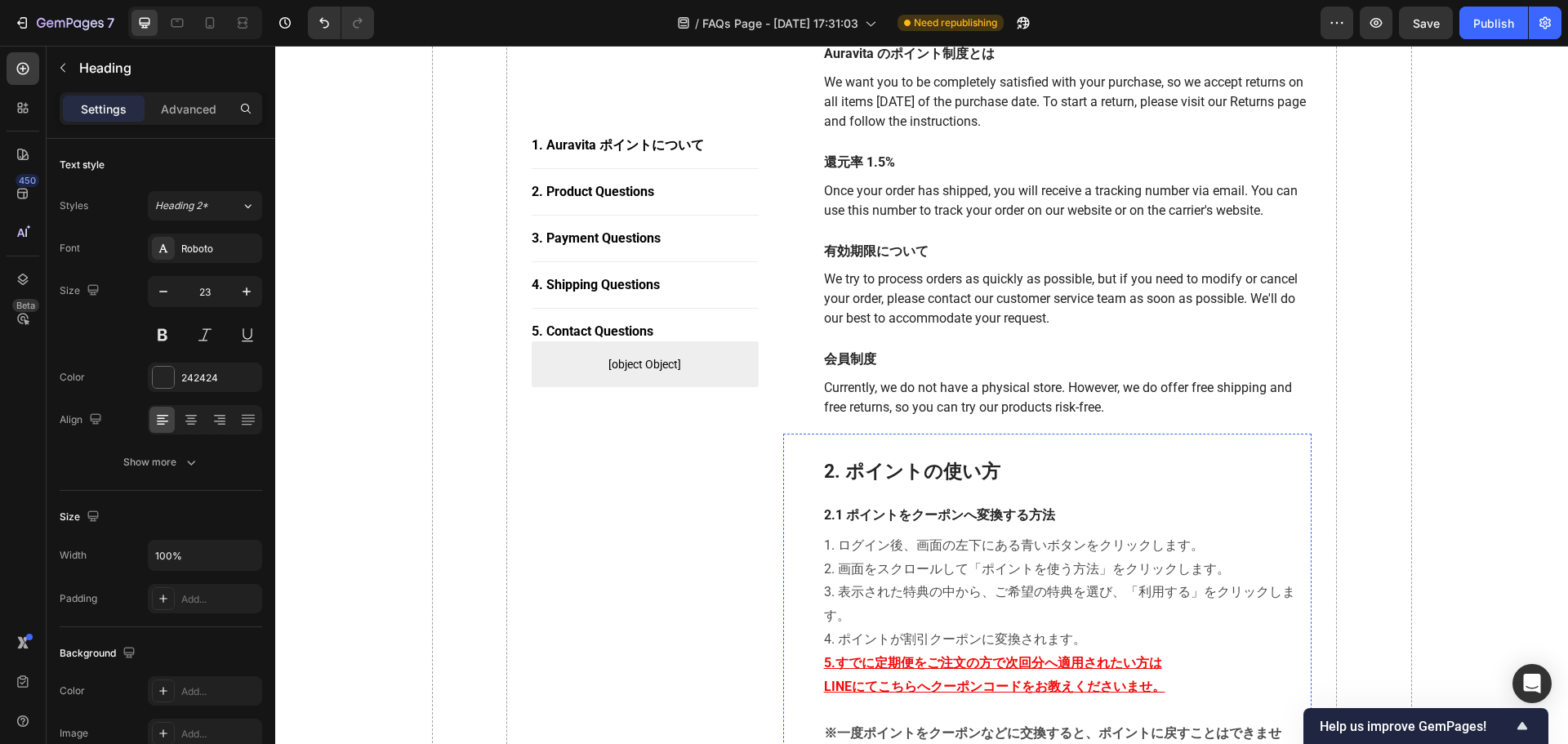
scroll to position [0, 0]
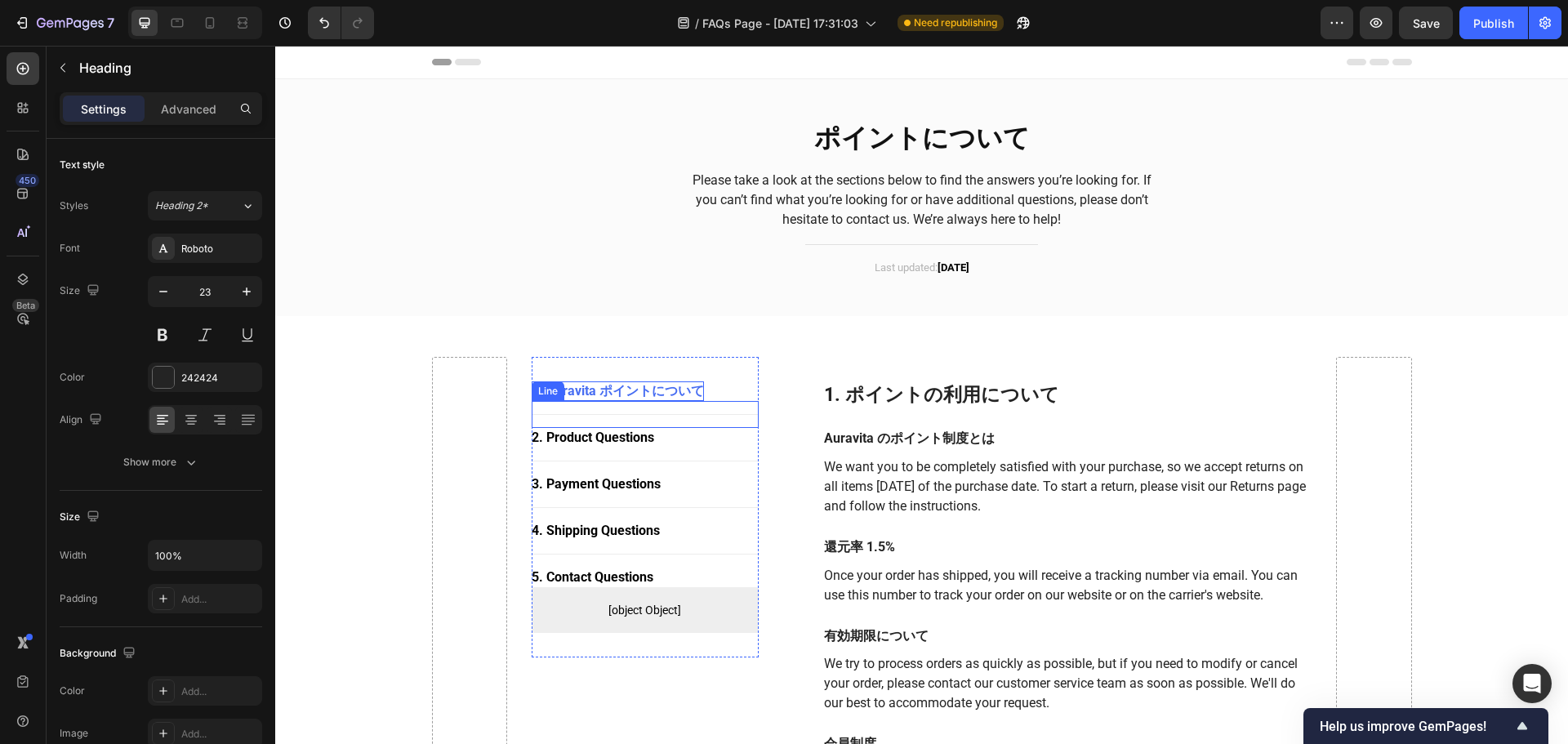
click at [632, 393] on p "1. Auravita ポイントについて" at bounding box center [617, 391] width 173 height 20
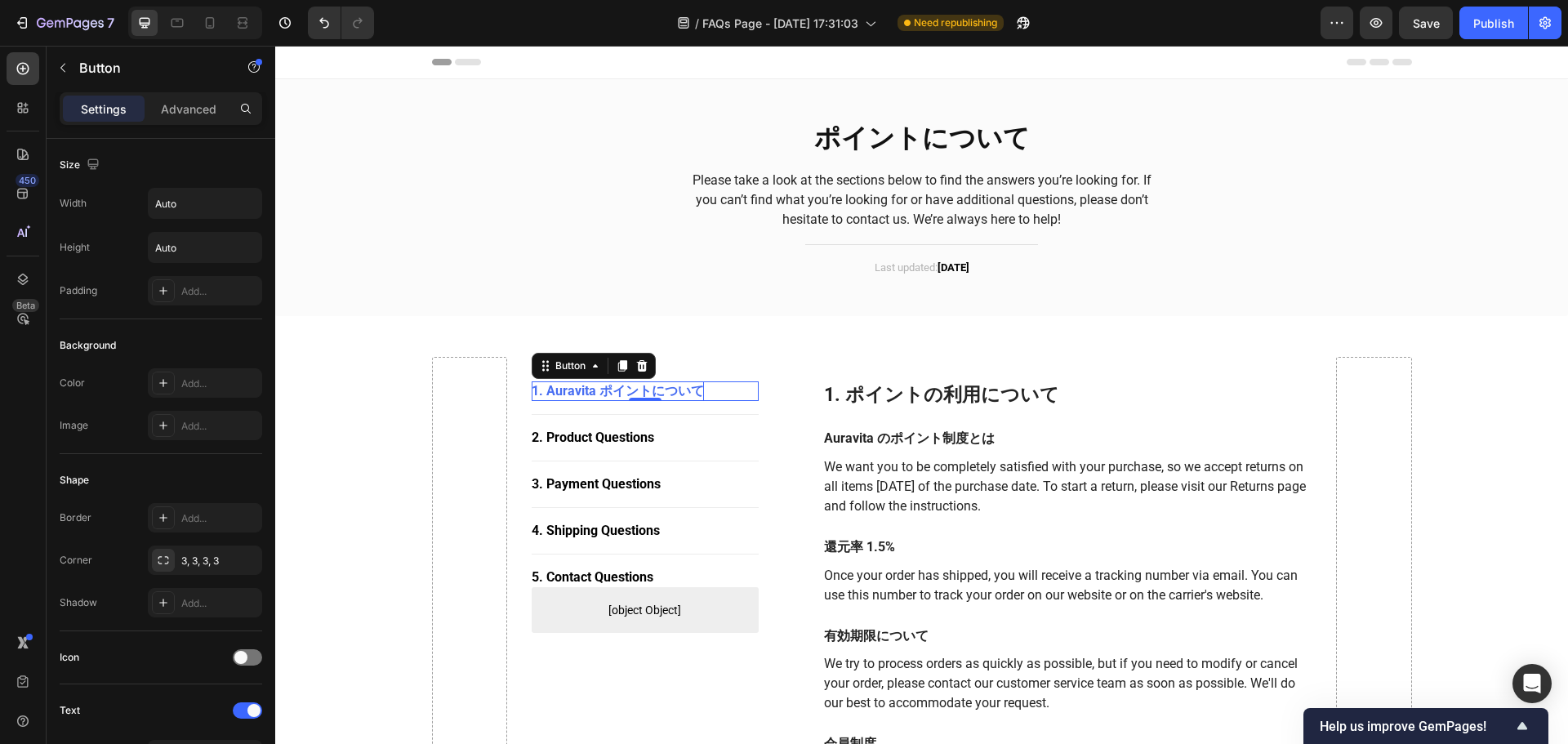
click at [632, 393] on p "1. Auravita ポイントについて" at bounding box center [617, 391] width 173 height 20
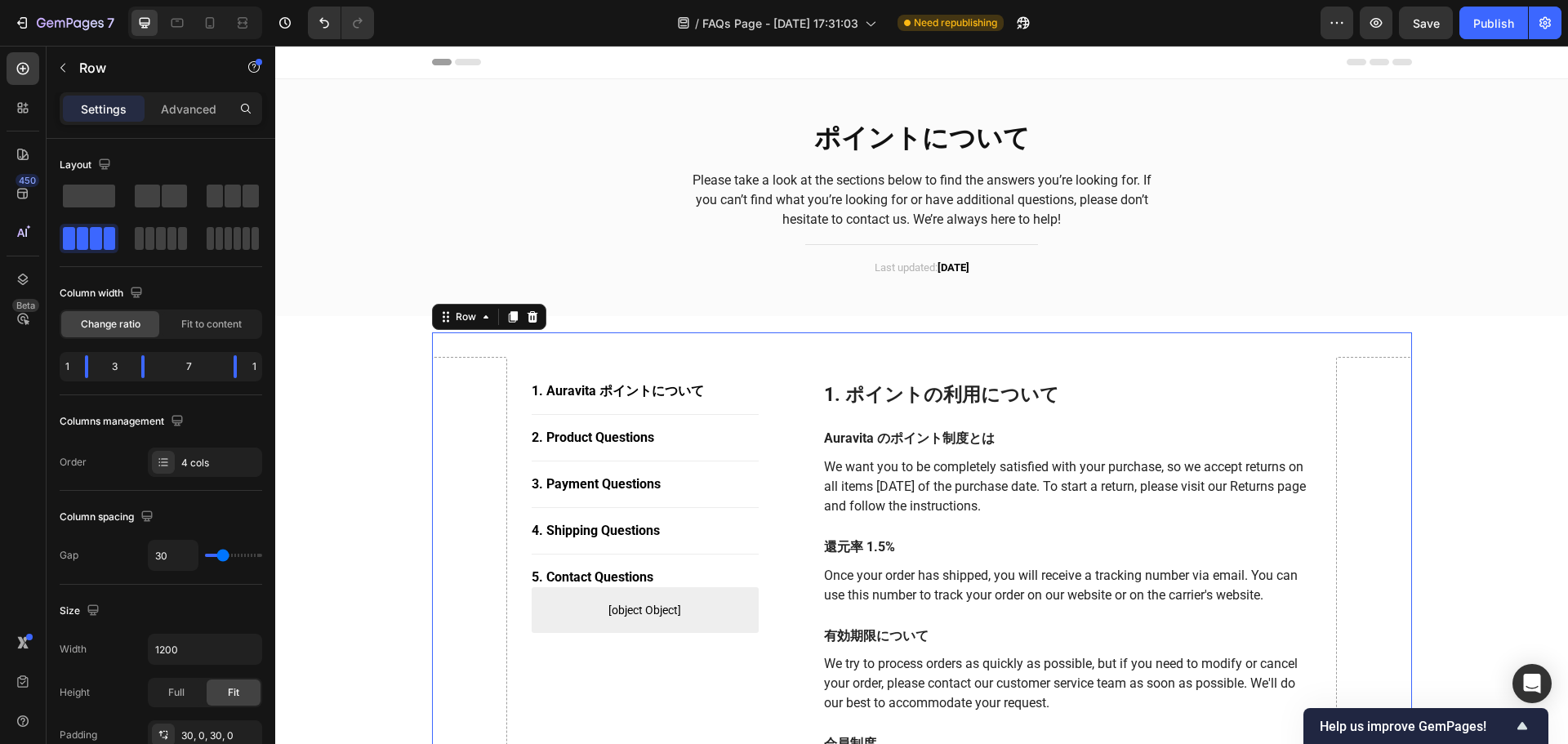
click at [572, 438] on div "2. Product Questions" at bounding box center [593, 438] width 123 height 20
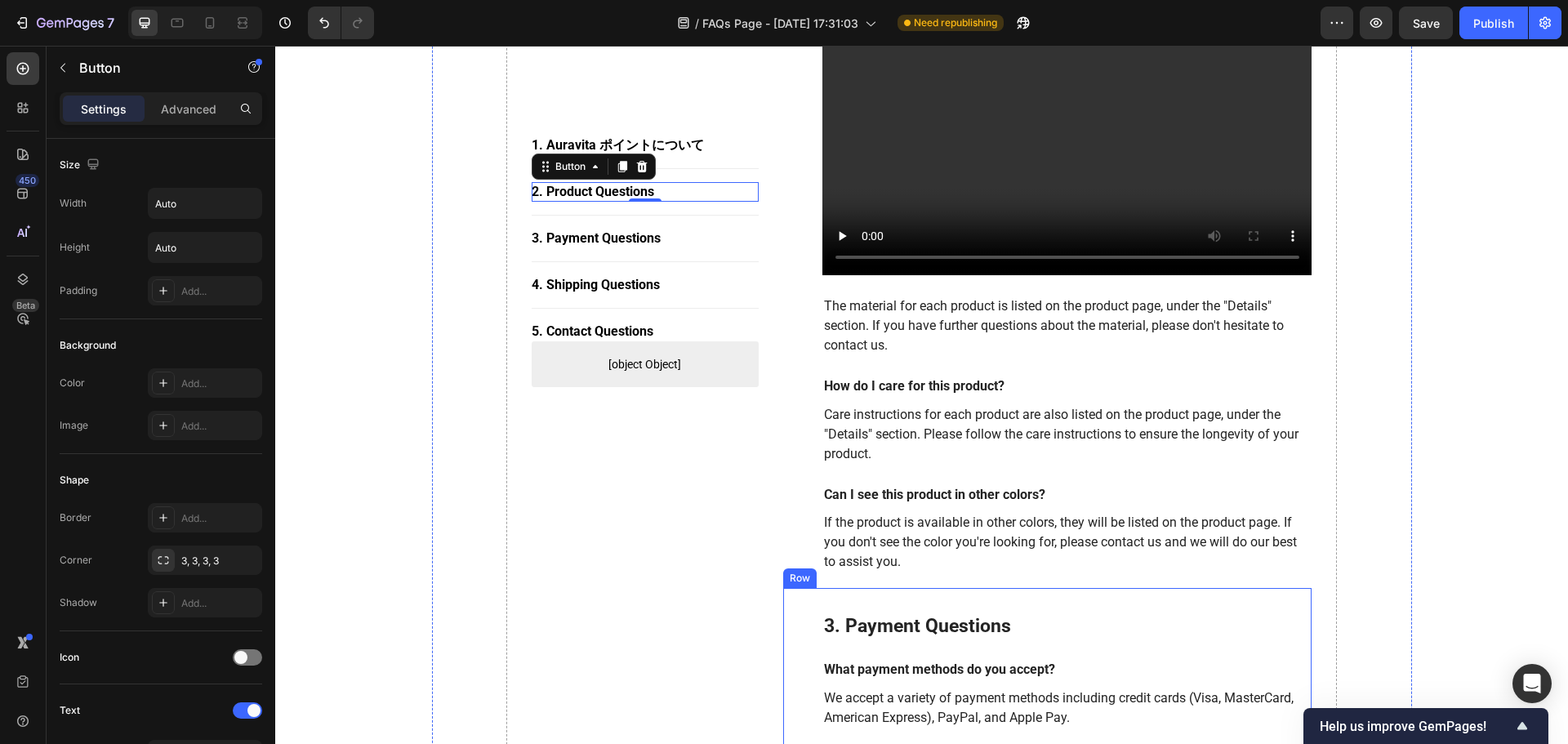
scroll to position [2206, 0]
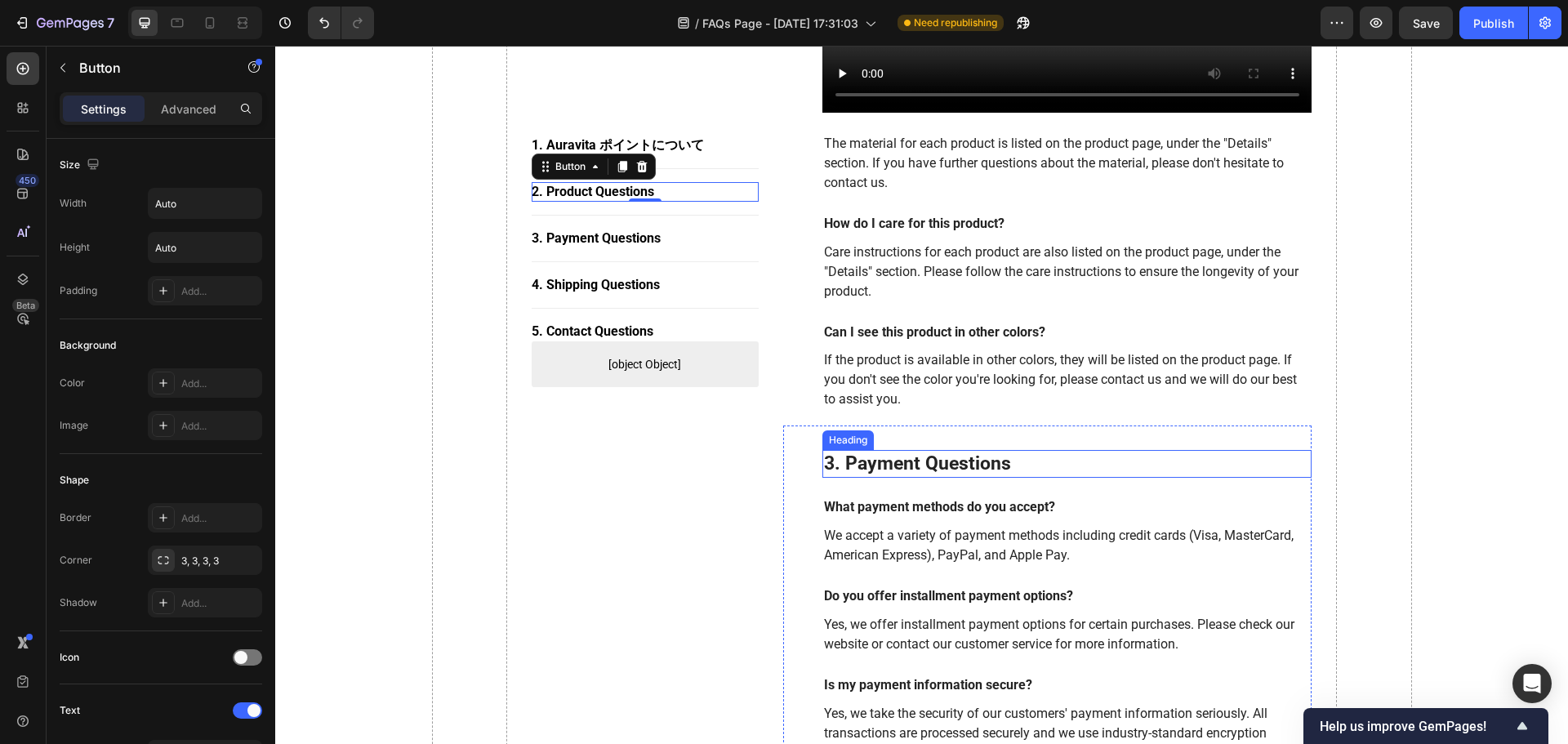
click at [972, 452] on p "3. Payment Questions" at bounding box center [1067, 464] width 487 height 24
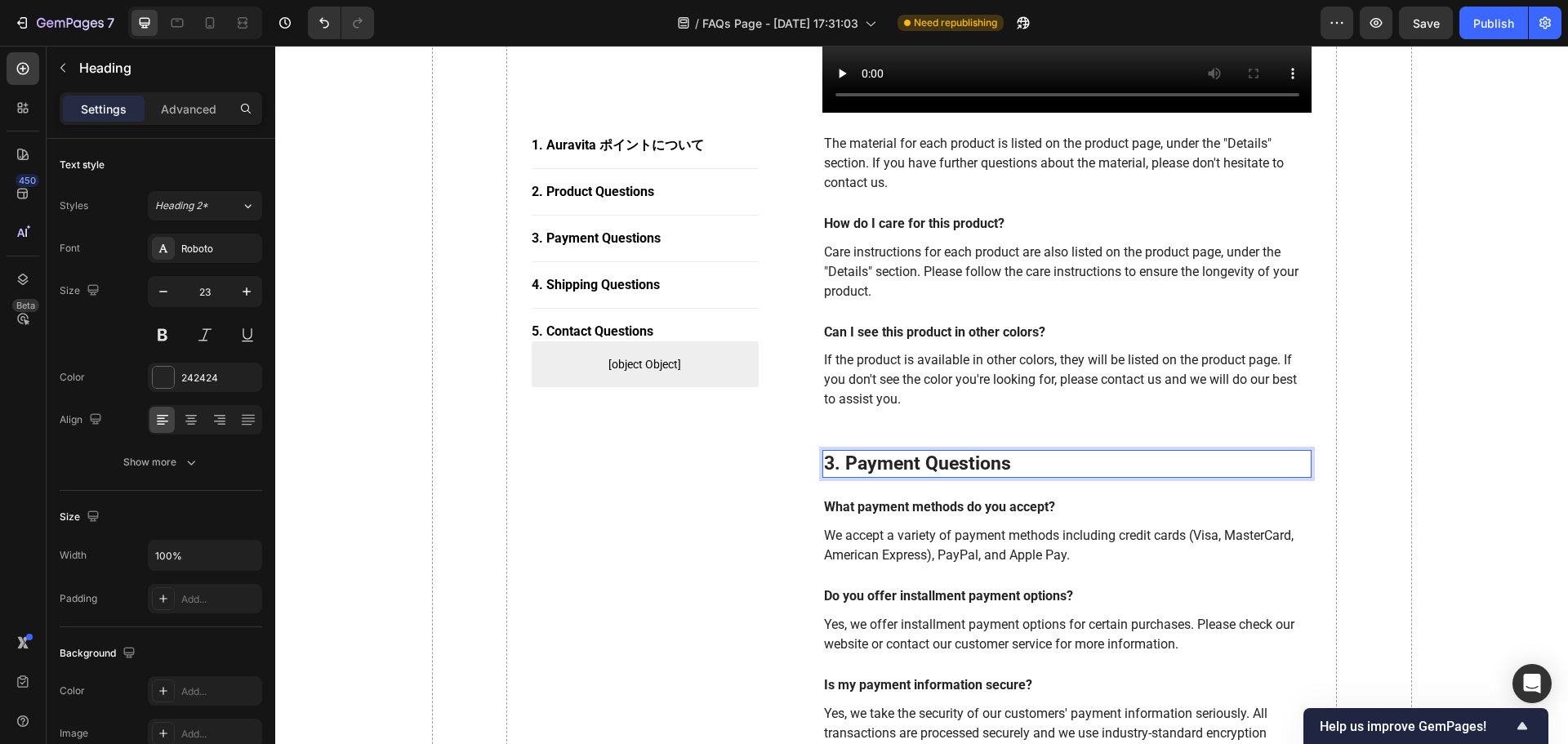
click at [1019, 452] on p "3. Payment Questions" at bounding box center [1067, 464] width 487 height 24
drag, startPoint x: 918, startPoint y: 446, endPoint x: 842, endPoint y: 447, distance: 76.0
click at [842, 452] on p "3. Payment Questions" at bounding box center [1067, 464] width 487 height 24
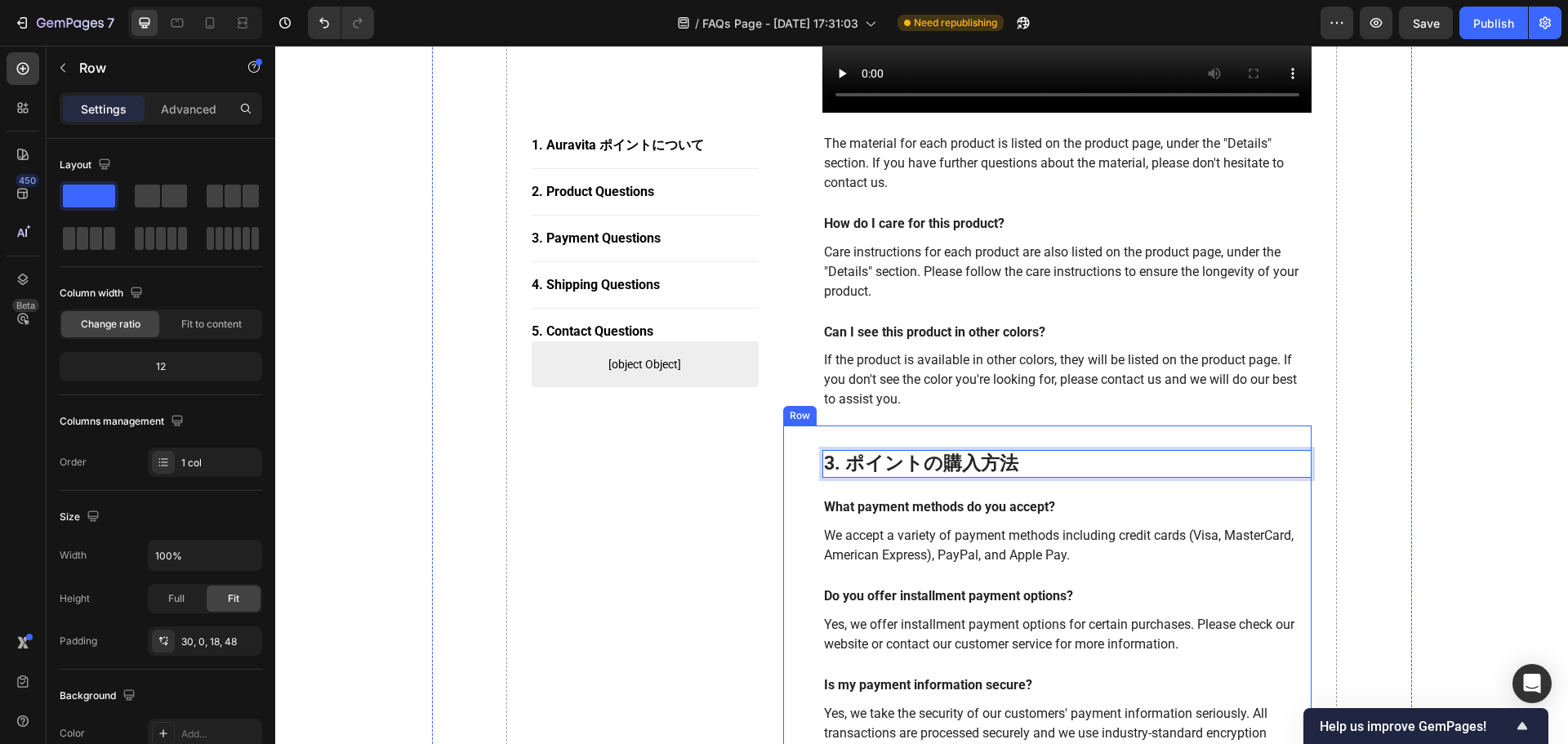
click at [791, 454] on div "3. ポイントの購入方法 Heading 24 What payment methods do you accept? Text block We accep…" at bounding box center [1048, 602] width 530 height 353
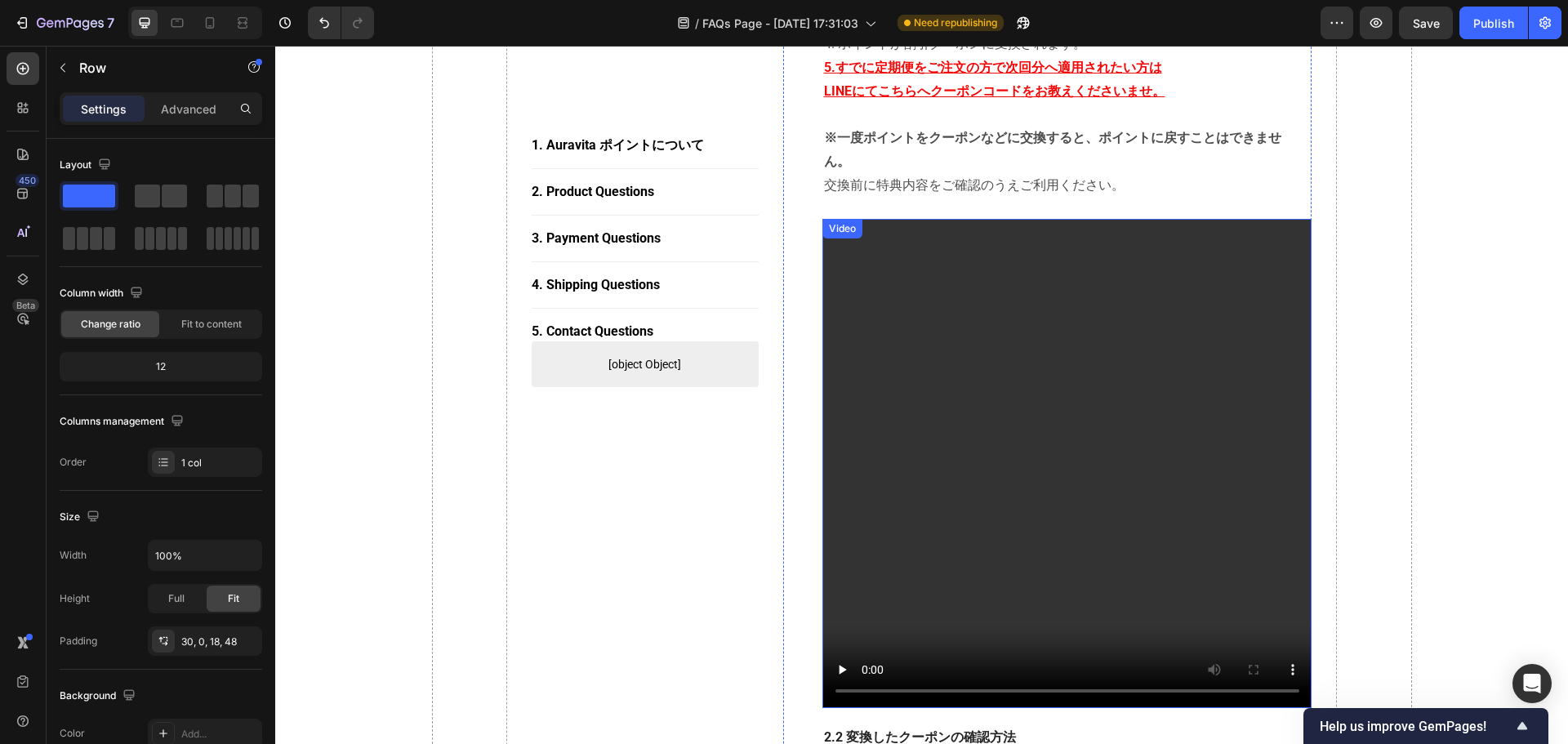
scroll to position [654, 0]
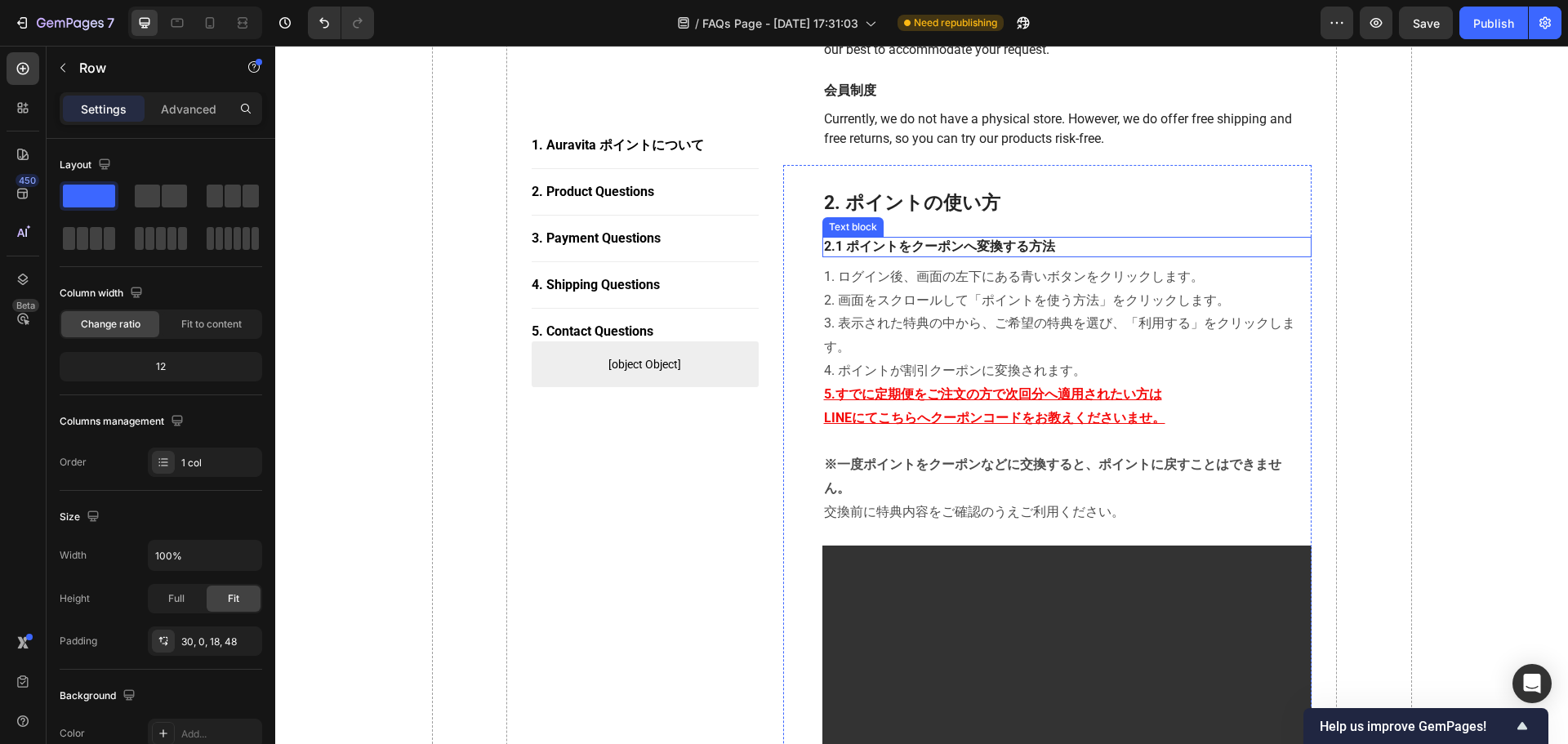
click at [1038, 244] on p "2.1 ポイントをクーポンへ変換する方法" at bounding box center [1067, 247] width 487 height 17
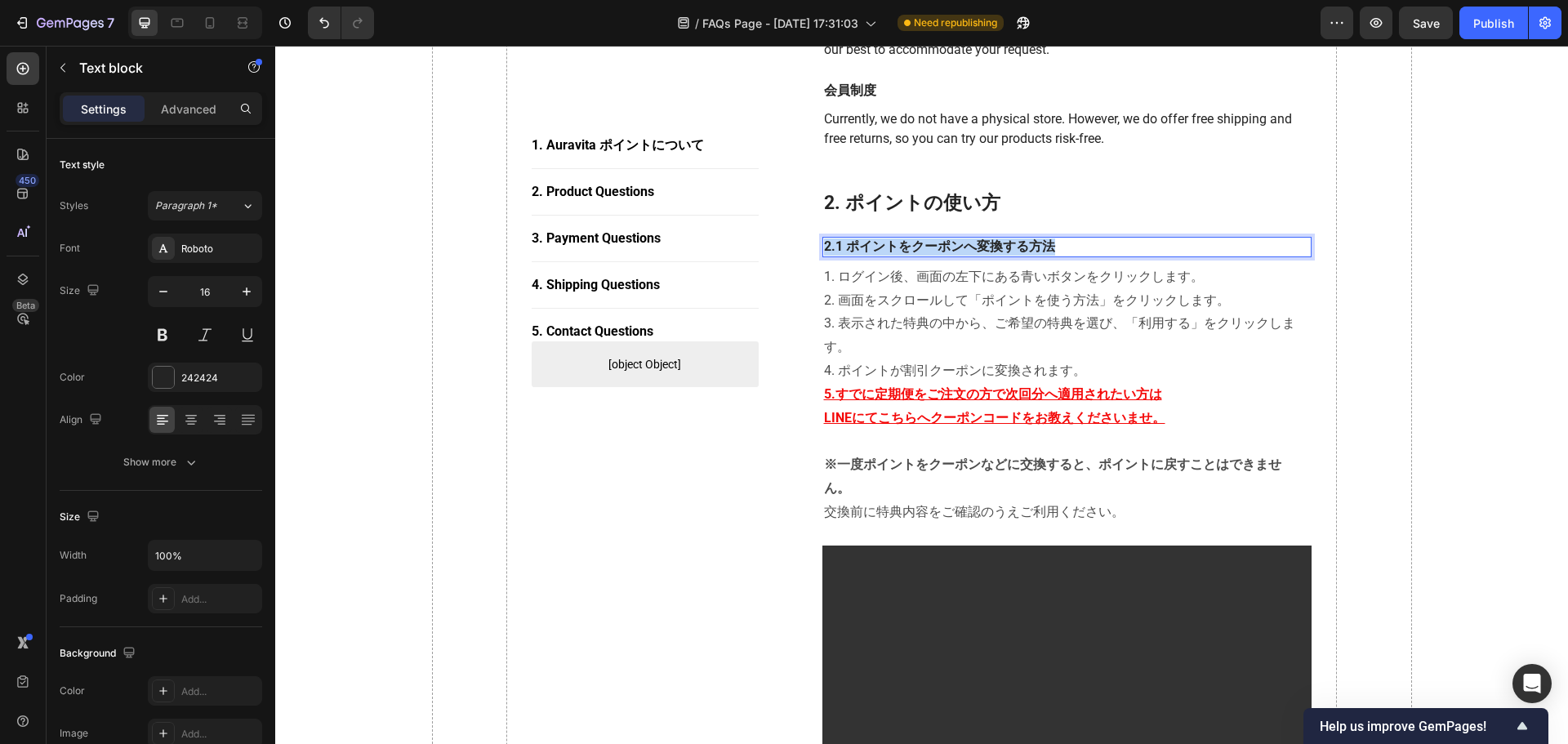
click at [1038, 244] on p "2.1 ポイントをクーポンへ変換する方法" at bounding box center [1067, 247] width 487 height 17
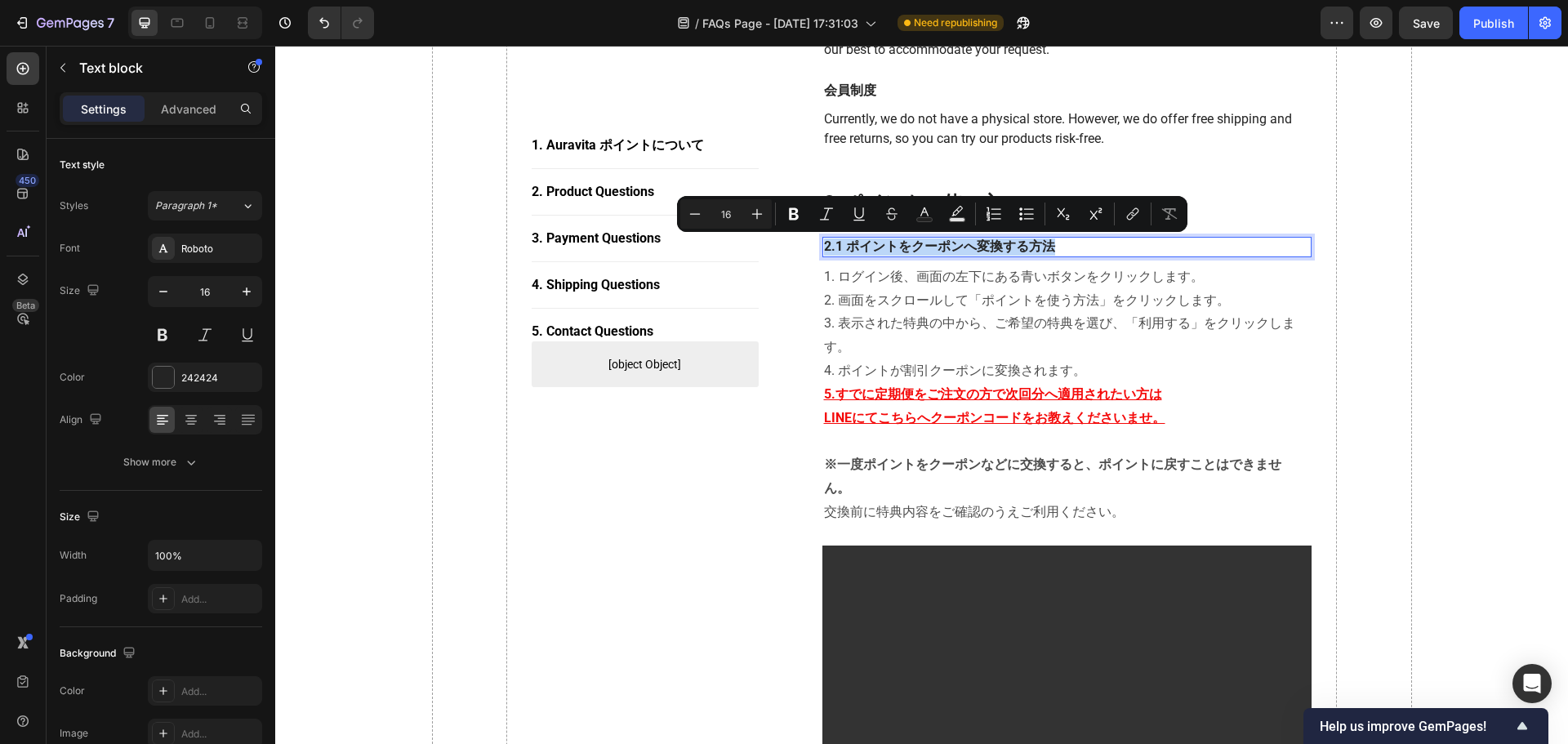
click at [1038, 244] on p "2.1 ポイントをクーポンへ変換する方法" at bounding box center [1067, 247] width 487 height 17
click at [1038, 247] on p "2.1 ポイントをクーポンへ変換する方法" at bounding box center [1067, 247] width 487 height 17
click at [1038, 248] on p "2.1 ポイントをクーポンへ変換する方法" at bounding box center [1067, 247] width 487 height 17
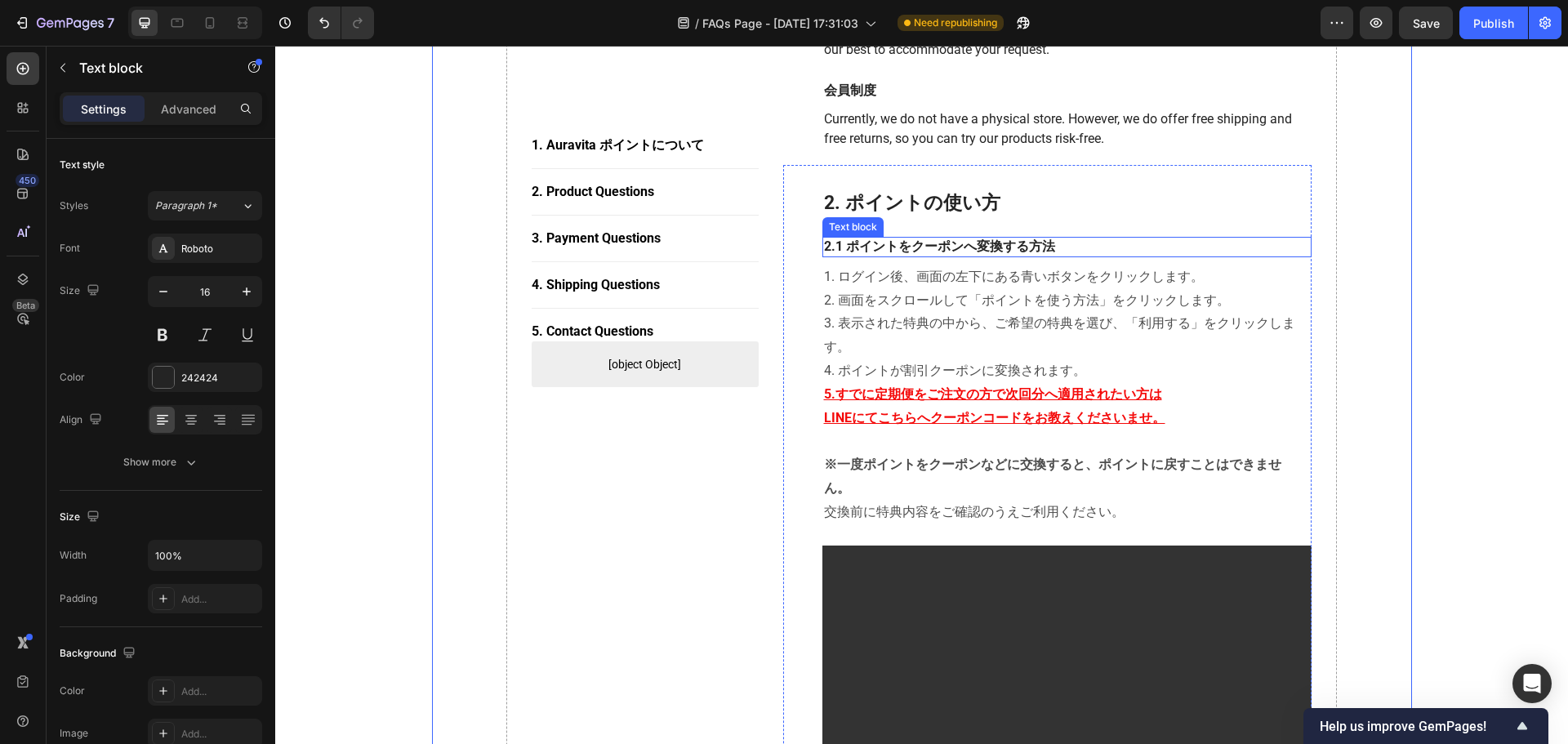
click at [1038, 249] on p "2.1 ポイントをクーポンへ変換する方法" at bounding box center [1067, 247] width 487 height 17
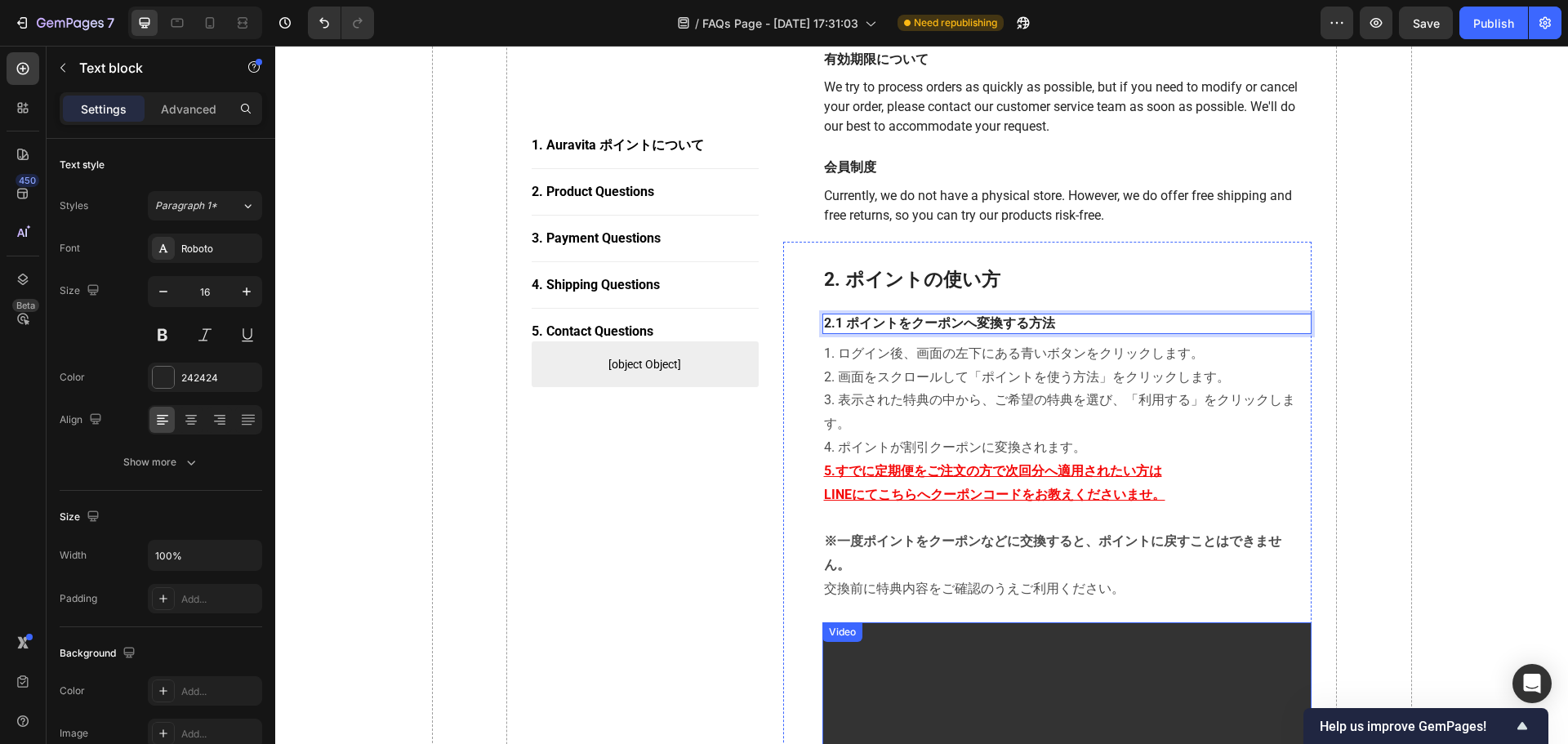
scroll to position [409, 0]
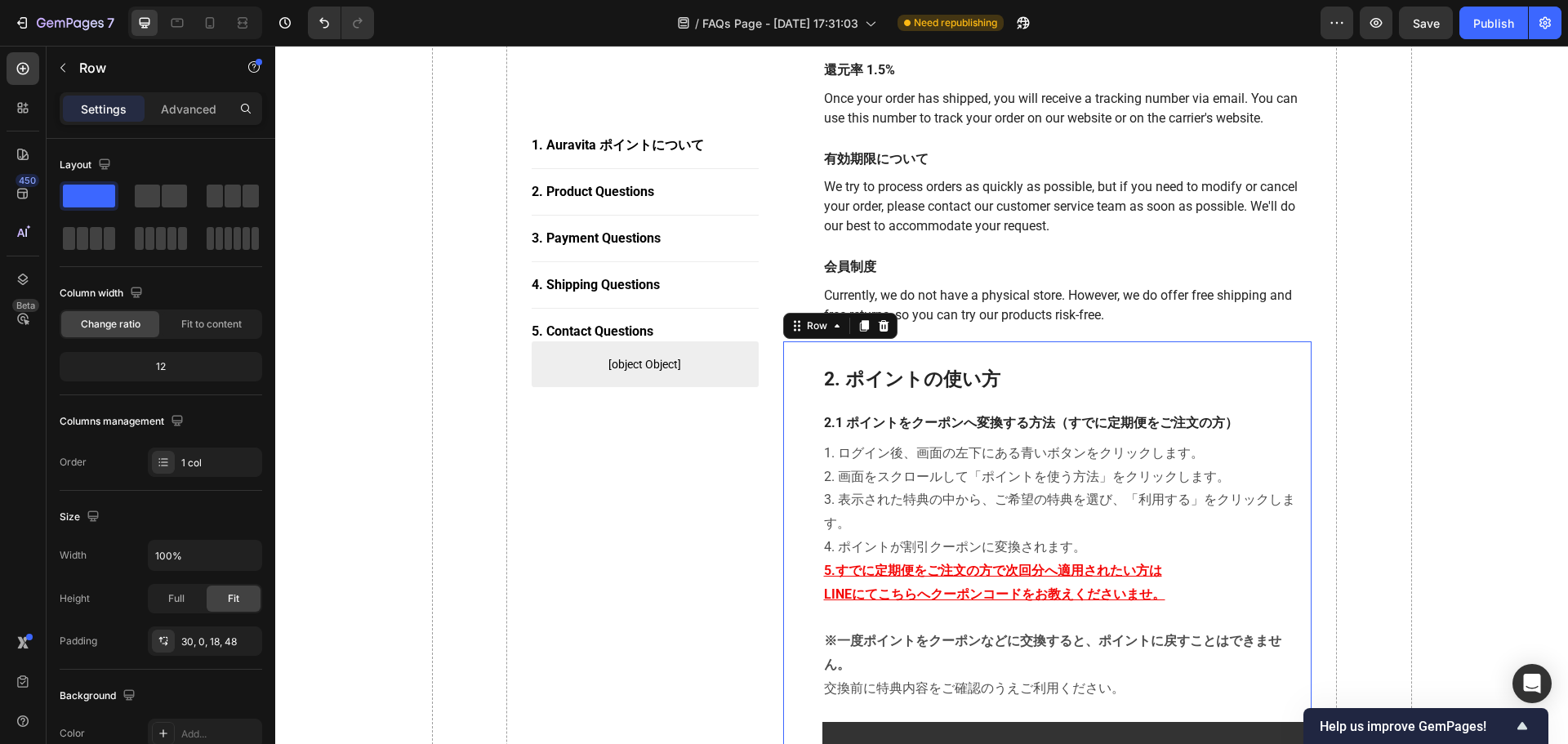
scroll to position [572, 0]
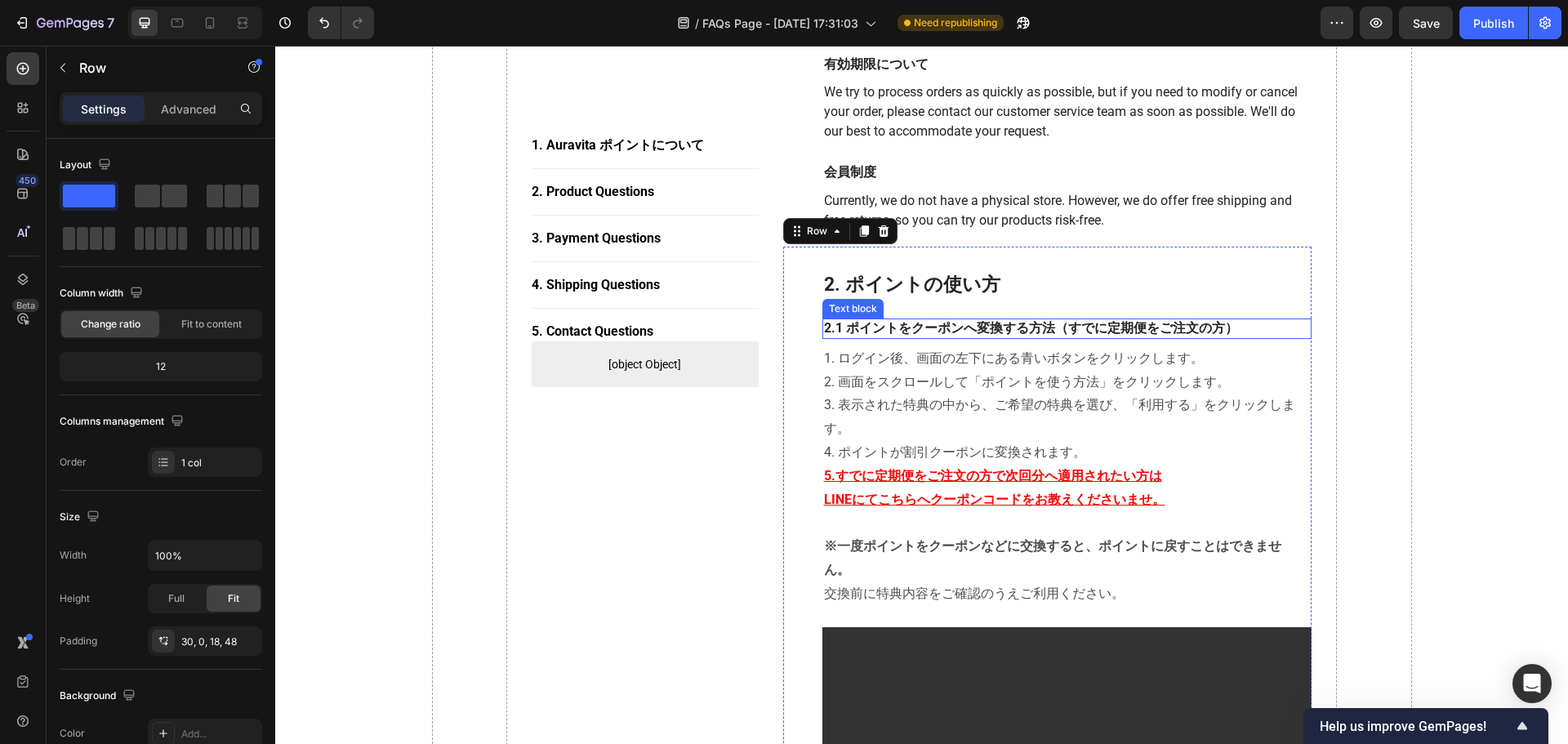
click at [1038, 328] on p "2.1 ポイントをクーポンへ変換する方法（すでに定期便をご注文の方）" at bounding box center [1067, 328] width 487 height 17
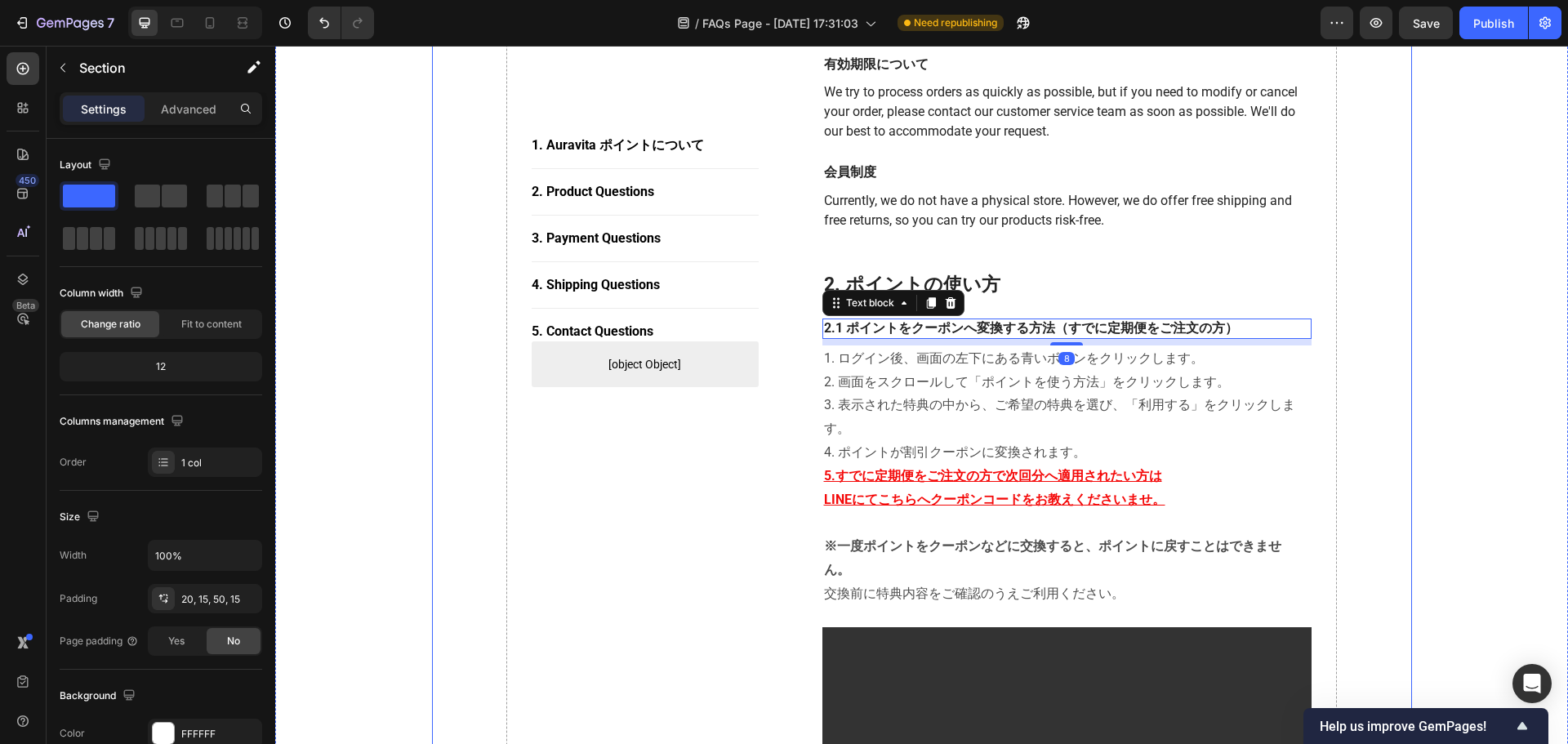
click at [1038, 328] on p "2.1 ポイントをクーポンへ変換する方法（すでに定期便をご注文の方）" at bounding box center [1067, 328] width 487 height 17
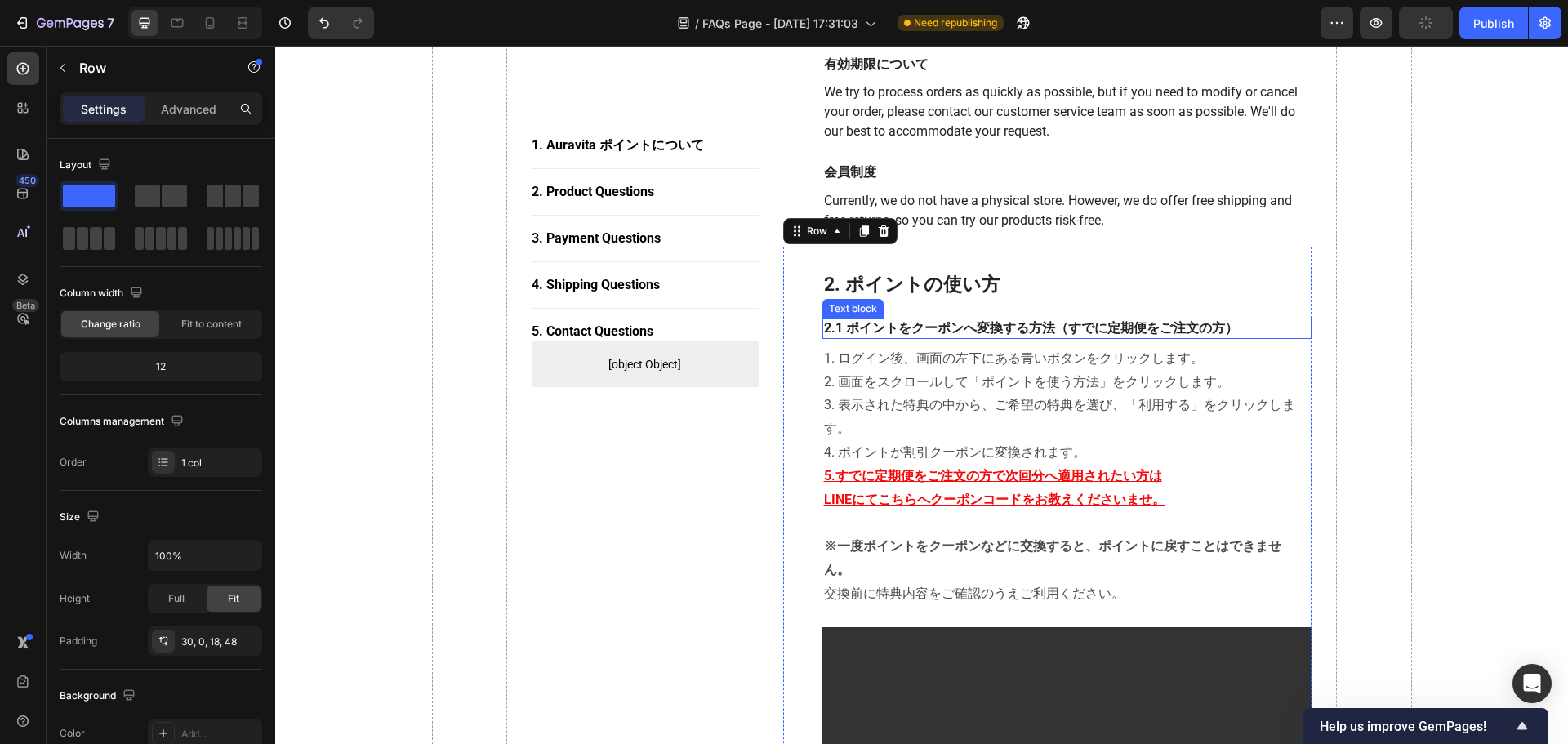
click at [1038, 320] on p "2.1 ポイントをクーポンへ変換する方法（すでに定期便をご注文の方）" at bounding box center [1067, 328] width 487 height 17
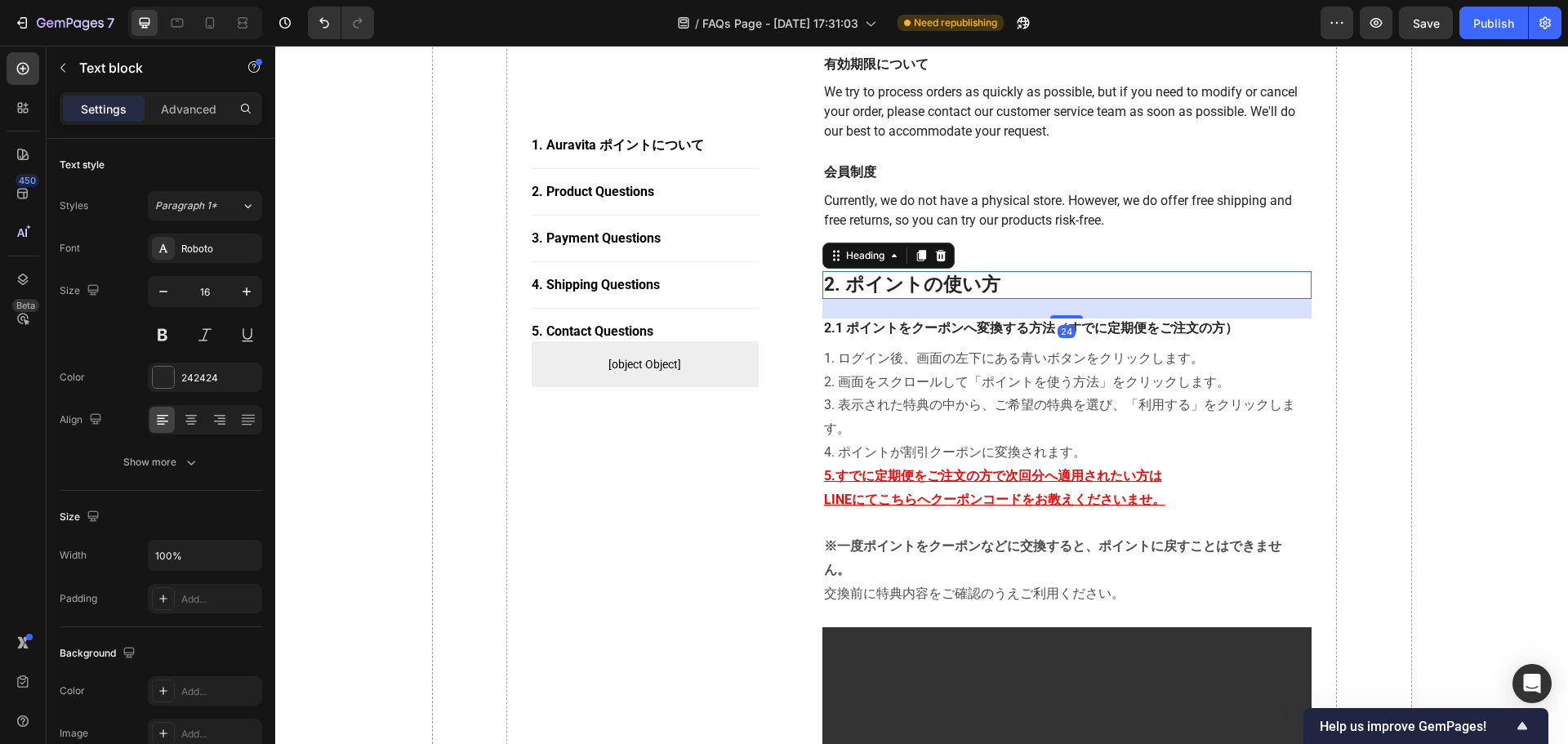
click at [1038, 287] on h2 "2. ポイントの使い方" at bounding box center [1067, 285] width 490 height 28
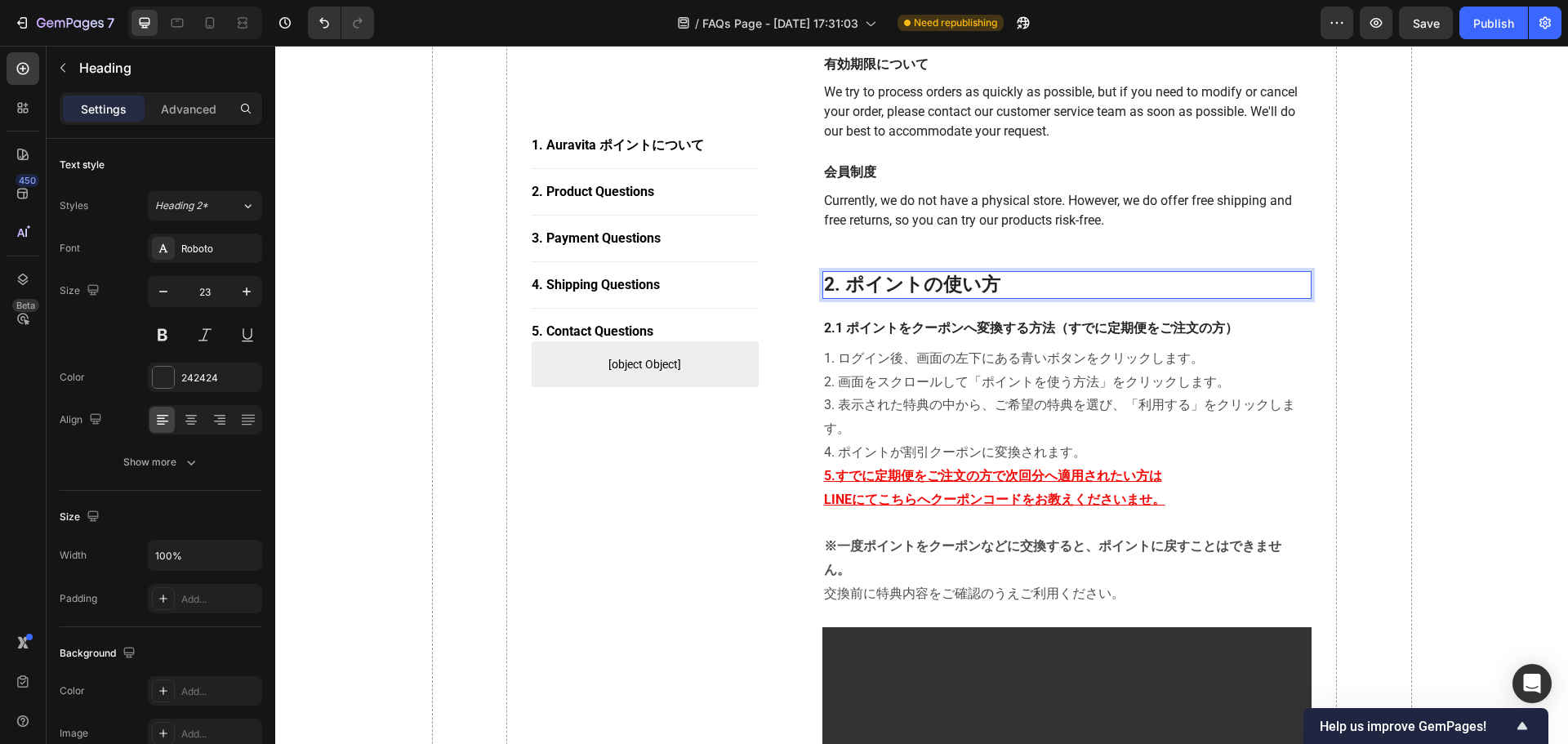
click at [1018, 287] on h2 "2. ポイントの使い方" at bounding box center [1067, 285] width 490 height 28
click at [1018, 287] on p "2. ポイントの使い方" at bounding box center [1067, 285] width 487 height 24
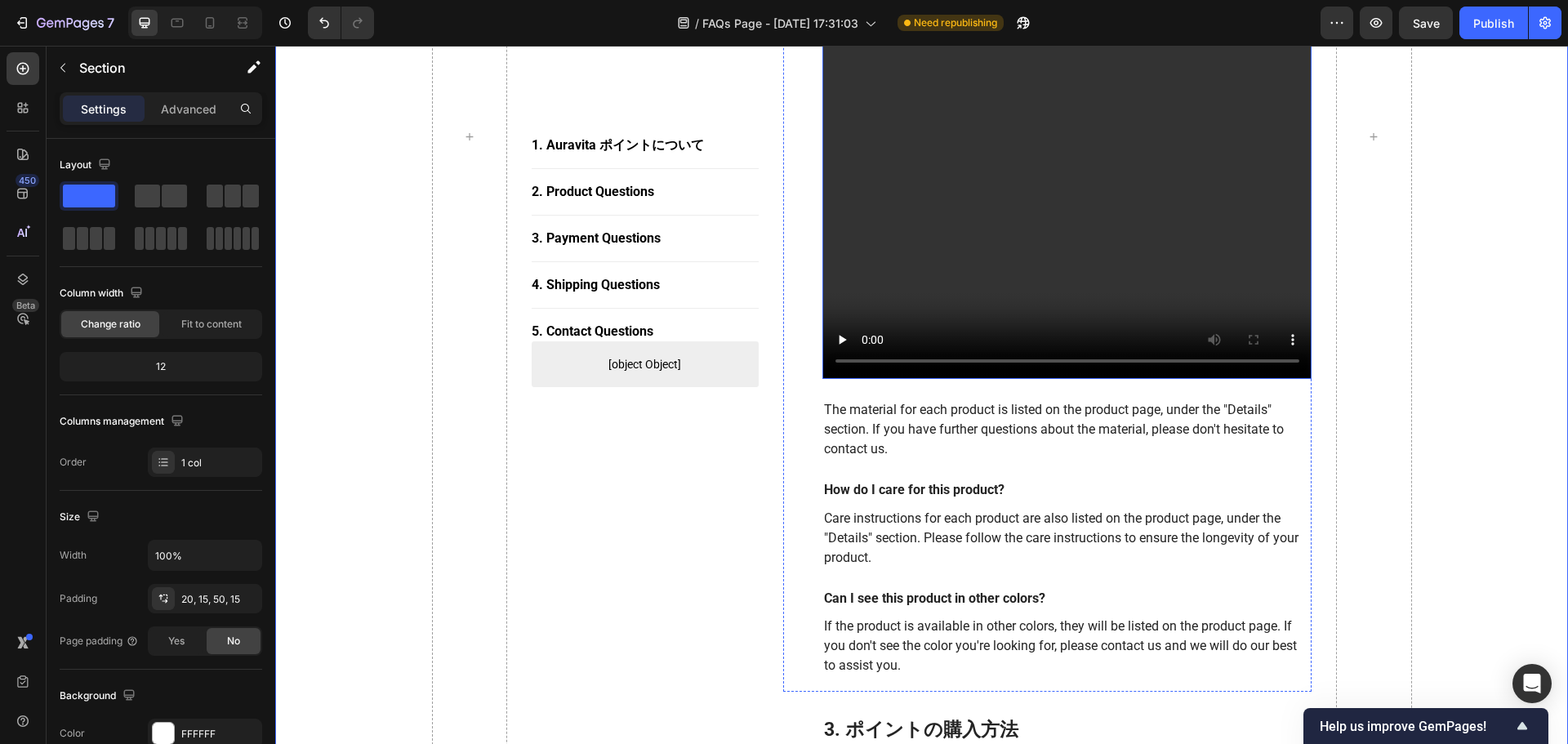
scroll to position [2042, 0]
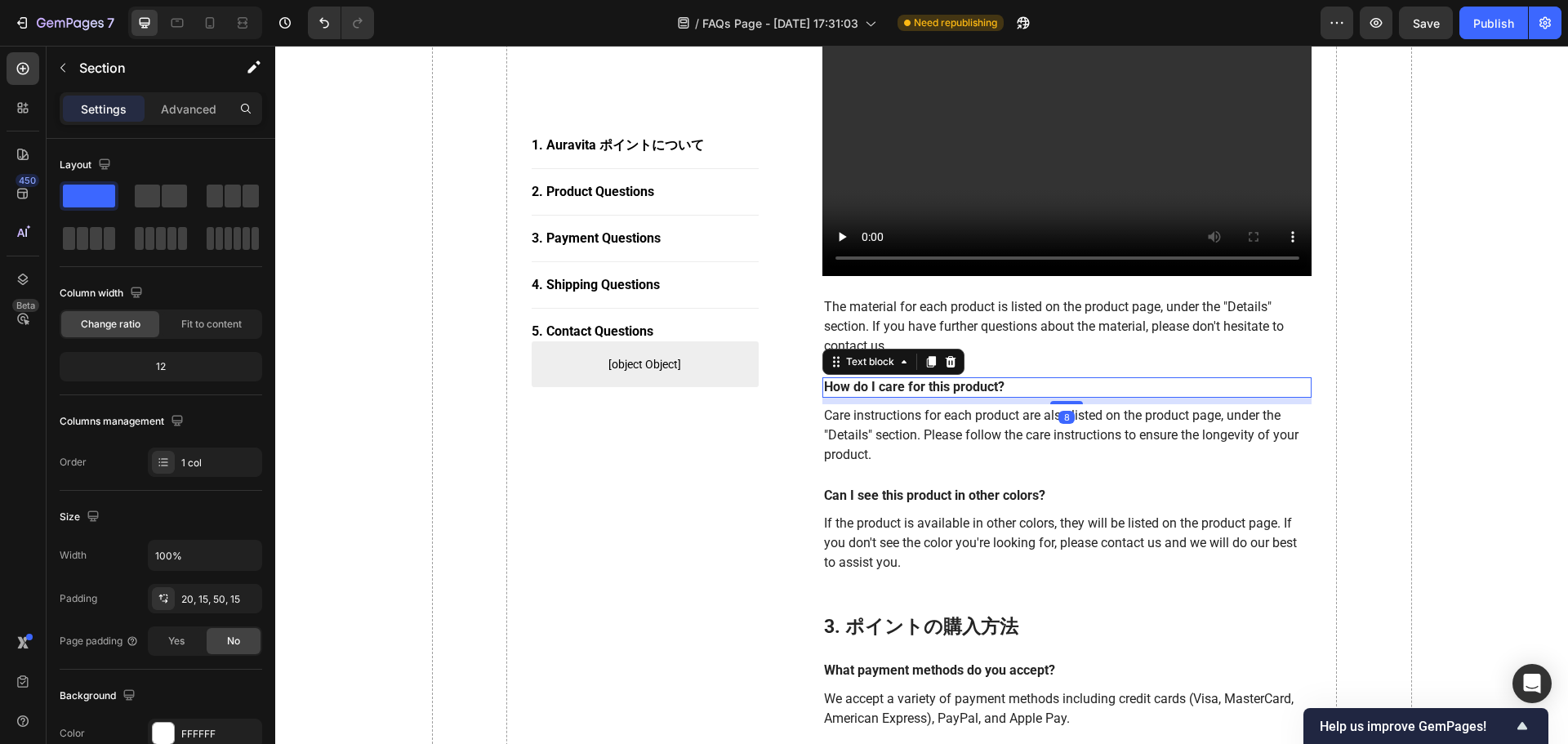
click at [865, 379] on p "How do I care for this product?" at bounding box center [1067, 387] width 487 height 17
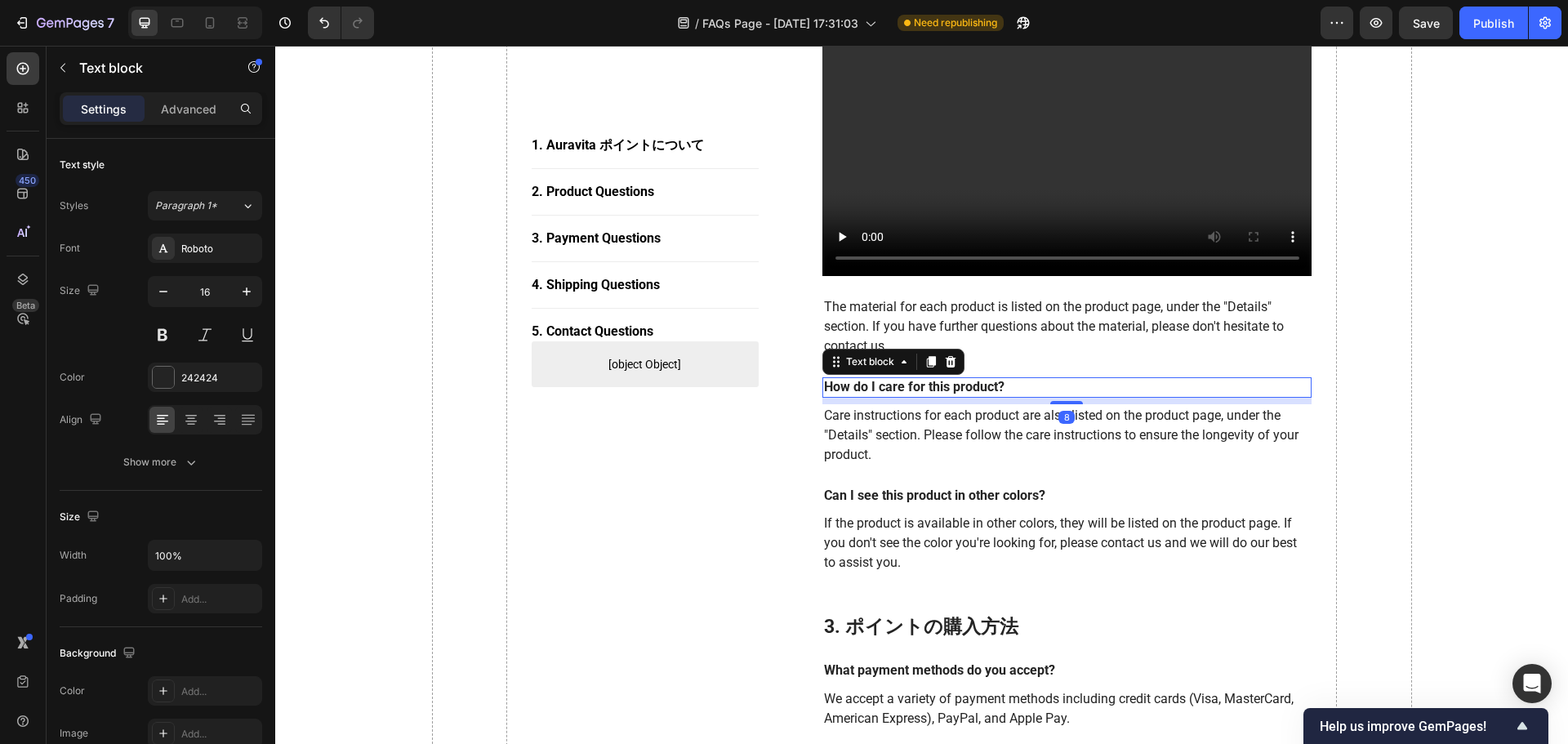
click at [1004, 379] on p "How do I care for this product?" at bounding box center [1067, 387] width 487 height 17
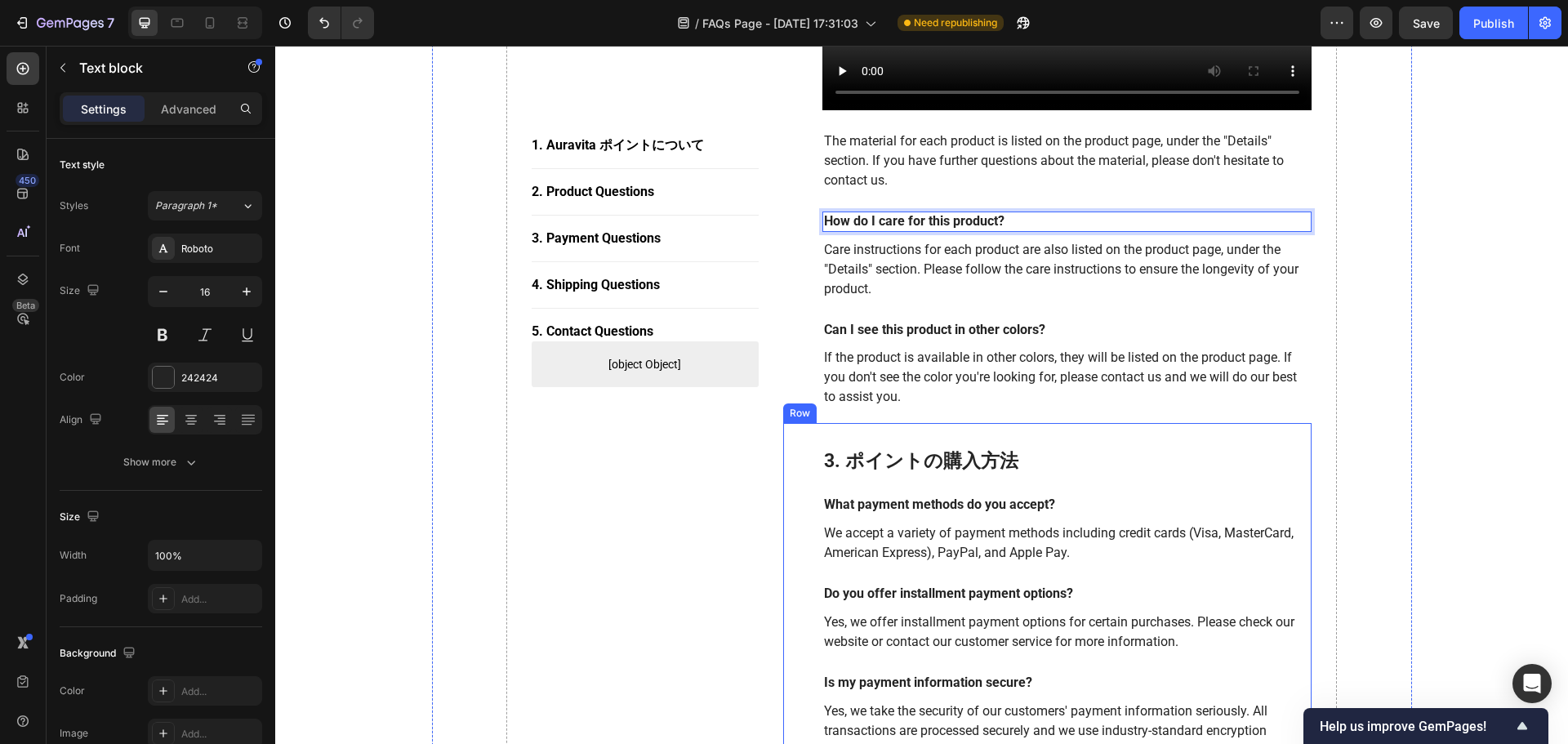
scroll to position [2287, 0]
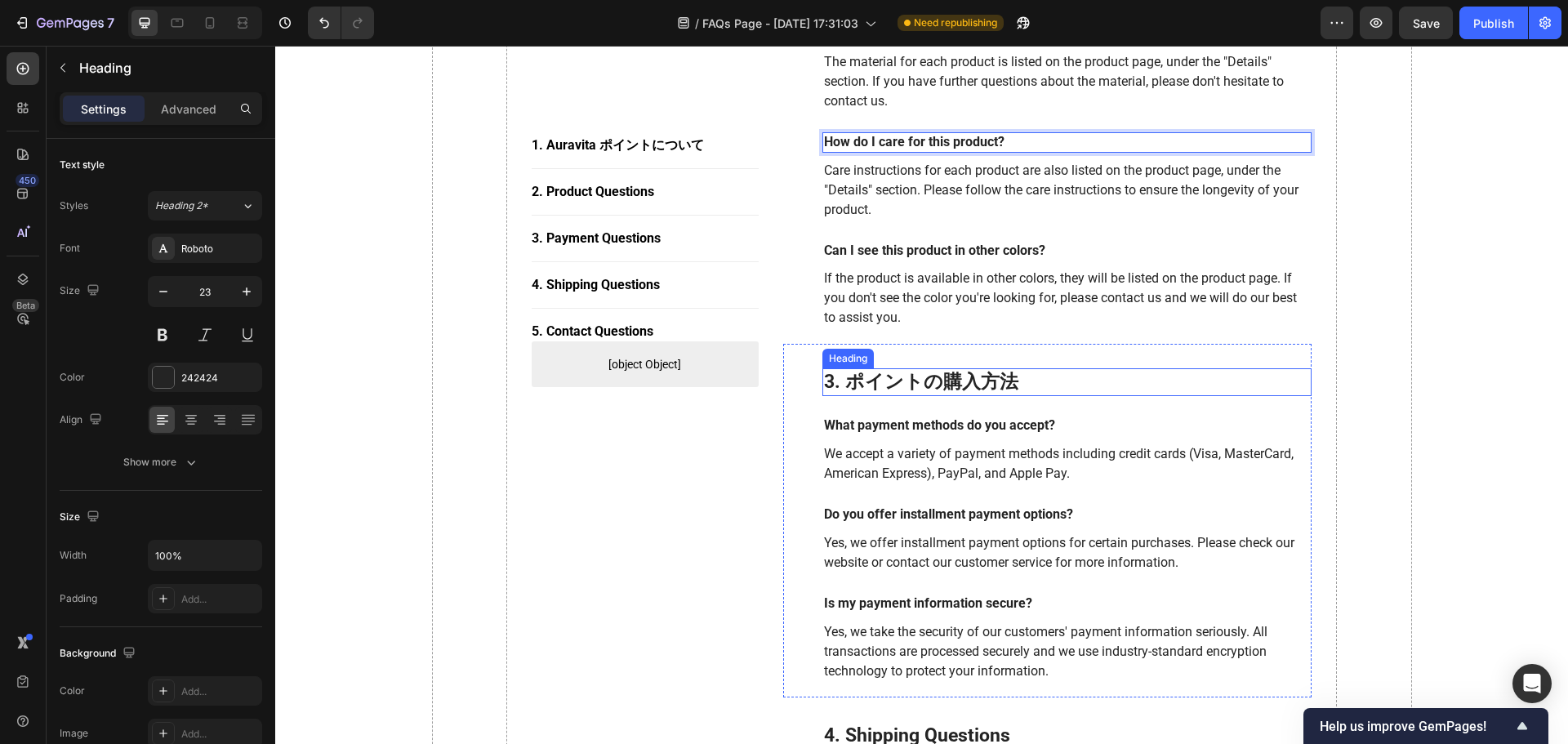
click at [1010, 370] on p "3. ポイントの購入方法" at bounding box center [1067, 381] width 487 height 24
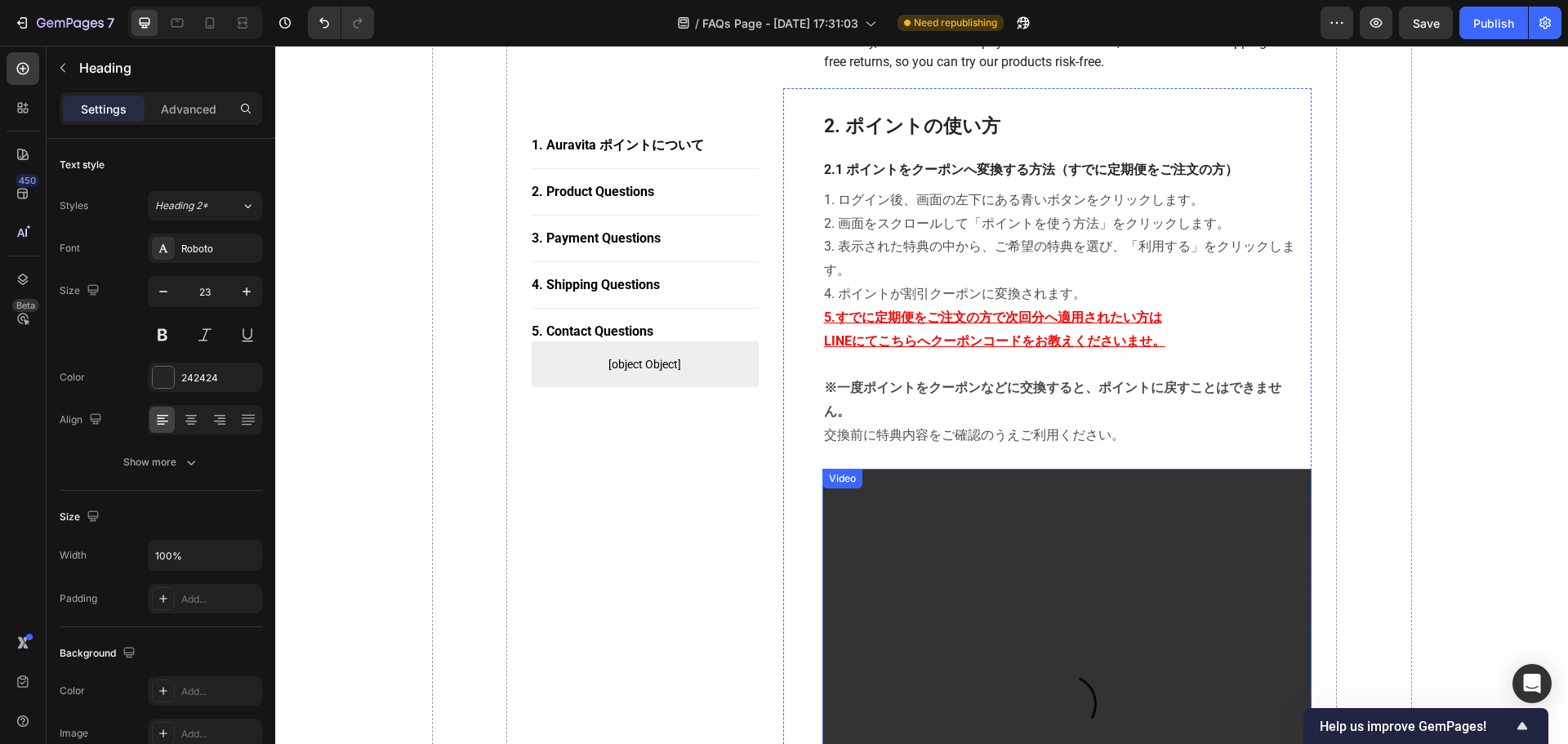
scroll to position [572, 0]
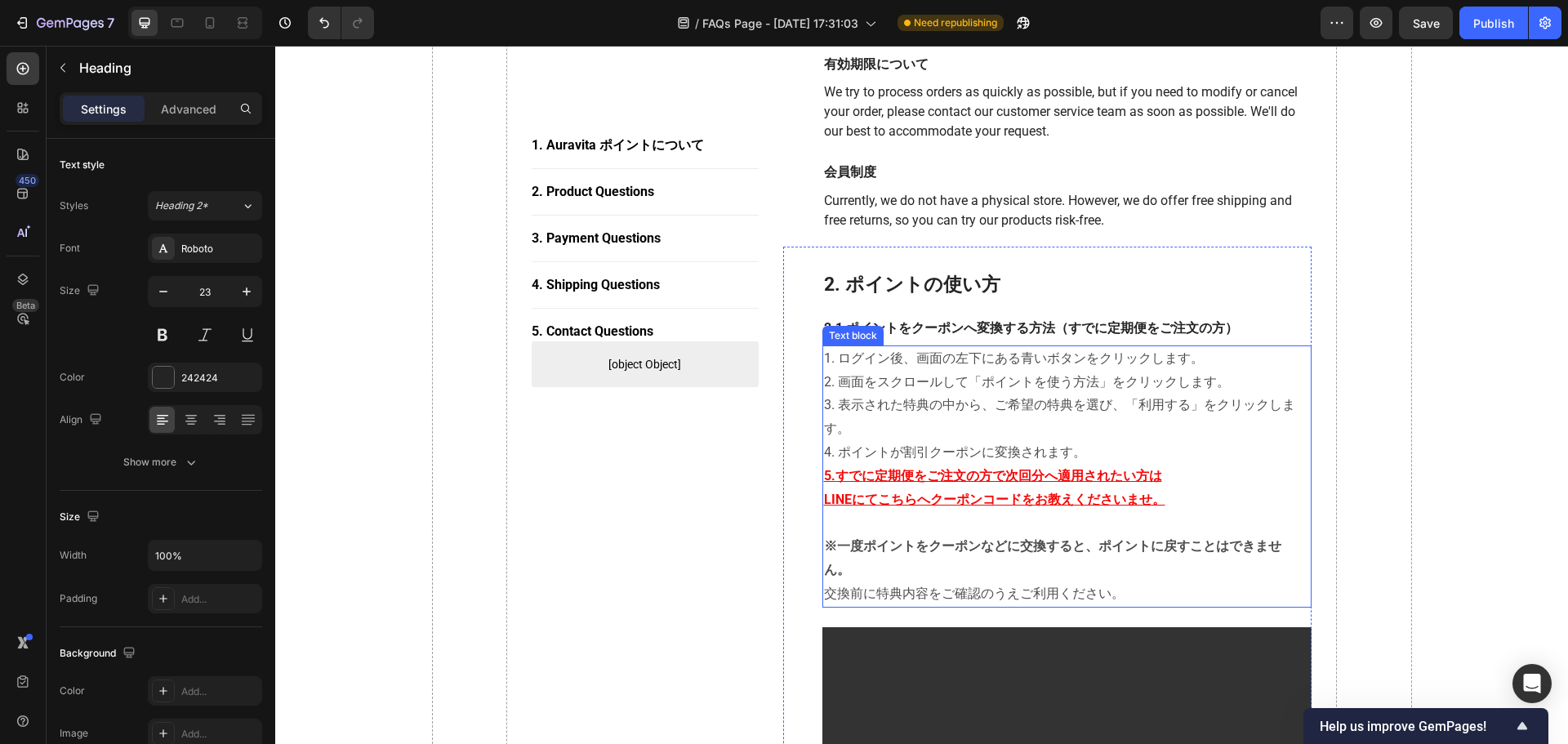
click at [1038, 361] on p "1. ログイン後、画面の左下にある青いボタンをクリックします。 2. 画面をスクロールして「ポイントを使う方法」をクリックします。 3. 表示された特典の中か…" at bounding box center [1067, 406] width 487 height 118
click at [1038, 353] on p "1. ログイン後、画面の左下にある青いボタンをクリックします。 2. 画面をスクロールして「ポイントを使う方法」をクリックします。 3. 表示された特典の中か…" at bounding box center [1067, 406] width 487 height 118
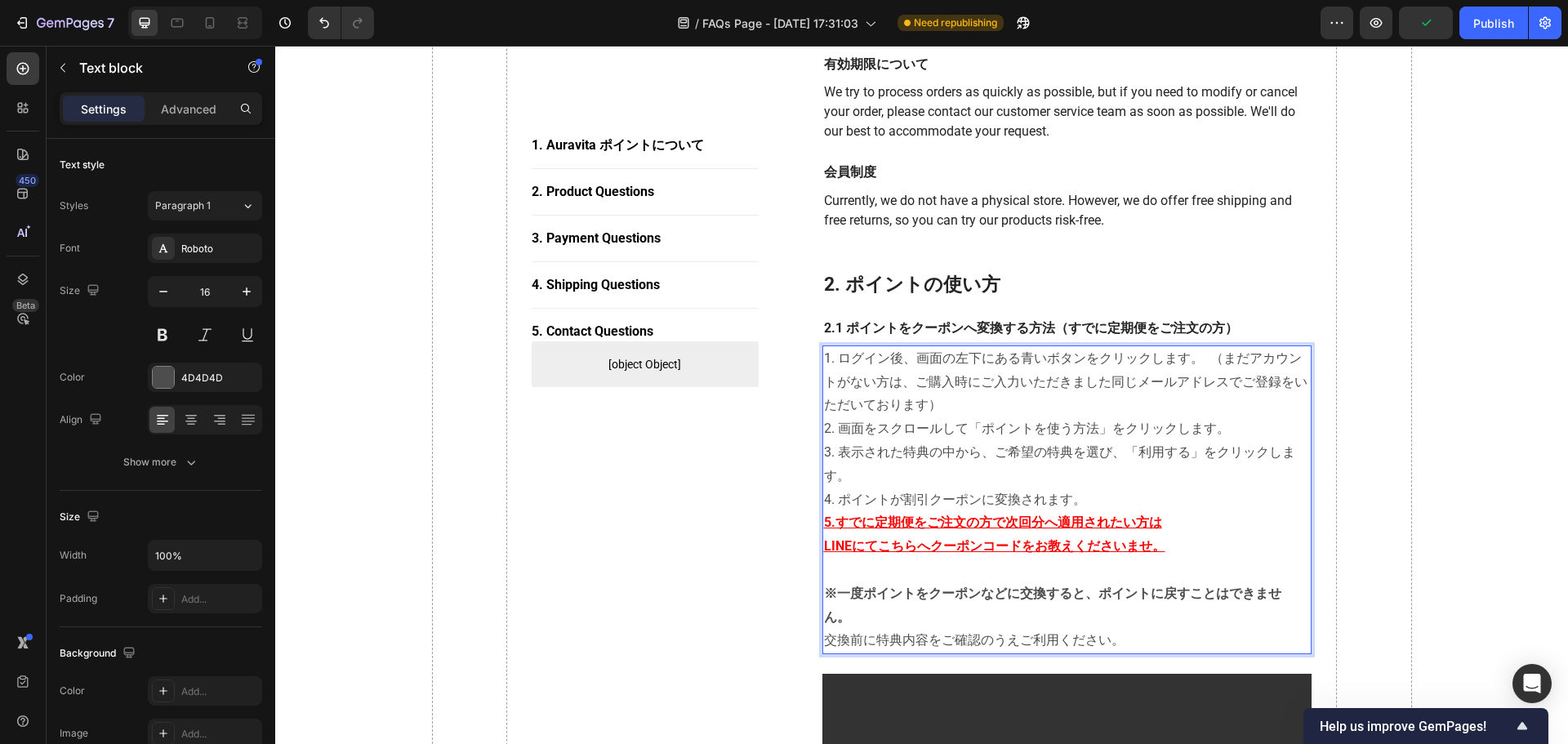
click at [923, 405] on p "1. ログイン後、画面の左下にある青いボタンをクリックします。 （まだアカウントがない方は、ご購入時にご入力いただきました同じメールアドレスでご登録をいただい…" at bounding box center [1067, 429] width 487 height 165
click at [919, 405] on p "1. ログイン後、画面の左下にある青いボタンをクリックします。 （まだアカウントがない方は、ご購入時にご入力いただきました同じメールアドレスでご登録をお願いい…" at bounding box center [1067, 429] width 487 height 165
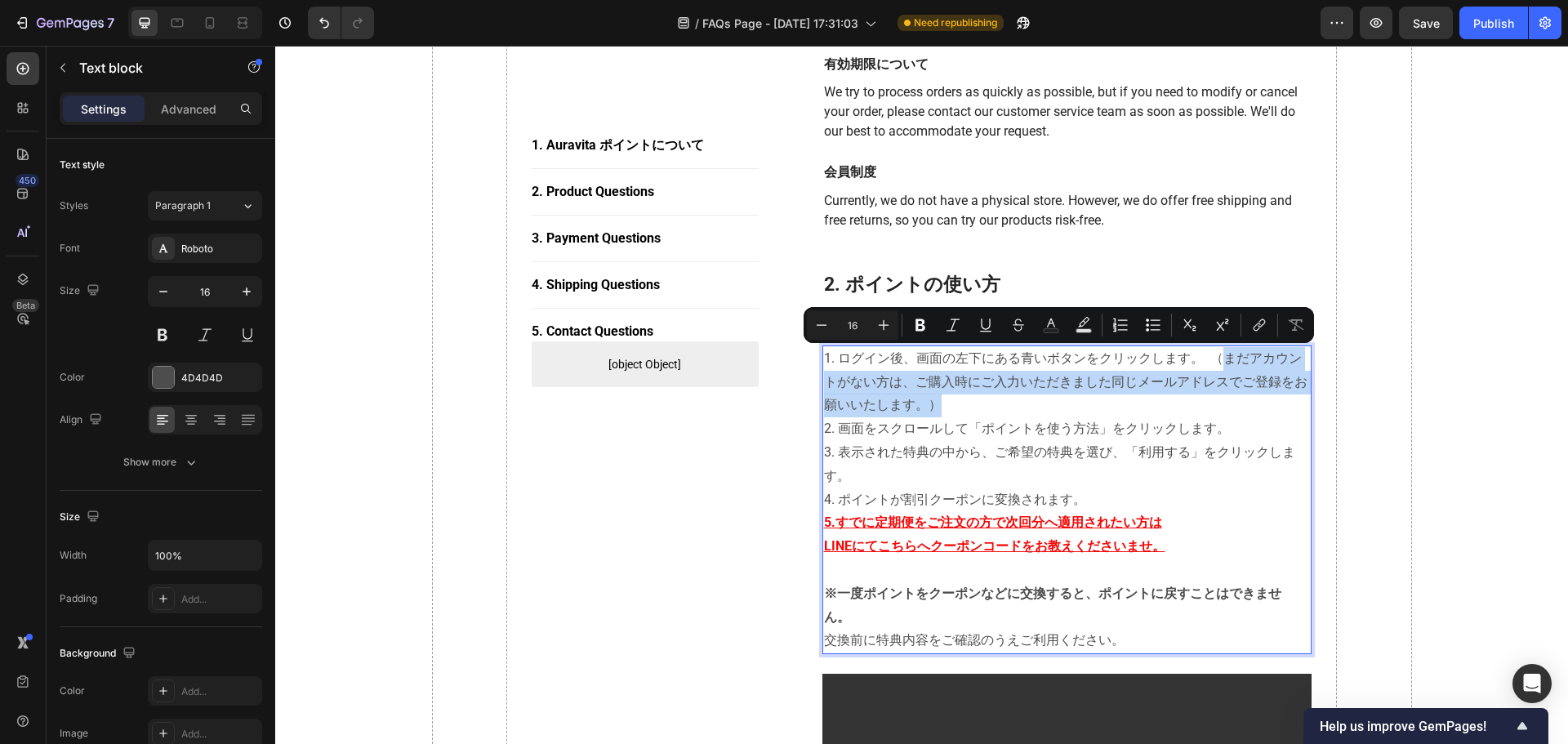
drag, startPoint x: 1211, startPoint y: 361, endPoint x: 1233, endPoint y: 402, distance: 46.5
click at [1038, 402] on p "1. ログイン後、画面の左下にある青いボタンをクリックします。 （まだアカウントがない方は、ご購入時にご入力いただきました同じメールアドレスでご登録をお願いい…" at bounding box center [1067, 429] width 487 height 165
click at [916, 326] on icon "Editor contextual toolbar" at bounding box center [920, 325] width 10 height 13
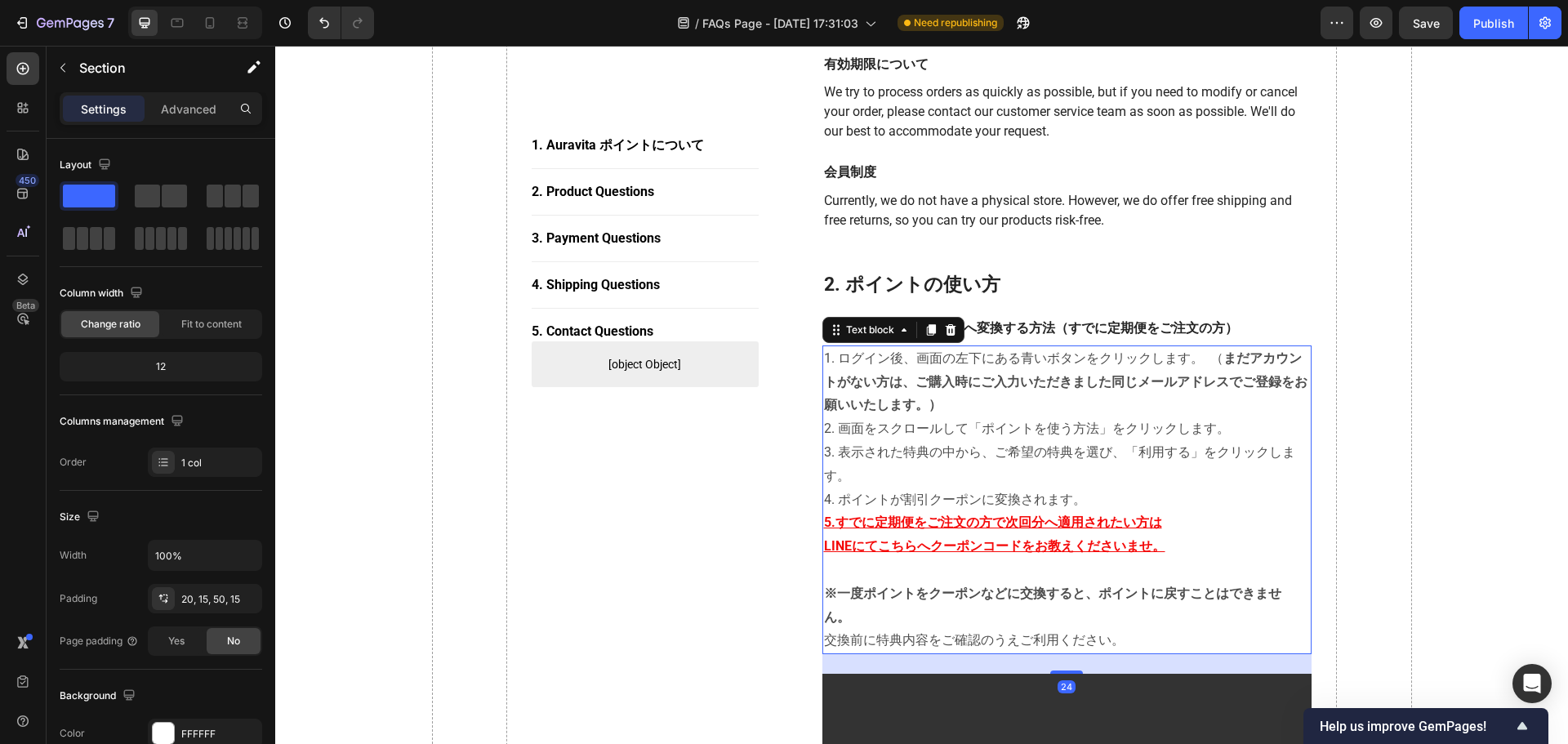
click at [1038, 359] on p "1. ログイン後、画面の左下にある青いボタンをクリックします。 （ まだアカウントがない方は、ご購入時にご入力いただきました同じメールアドレスでご登録をお願い…" at bounding box center [1067, 429] width 487 height 165
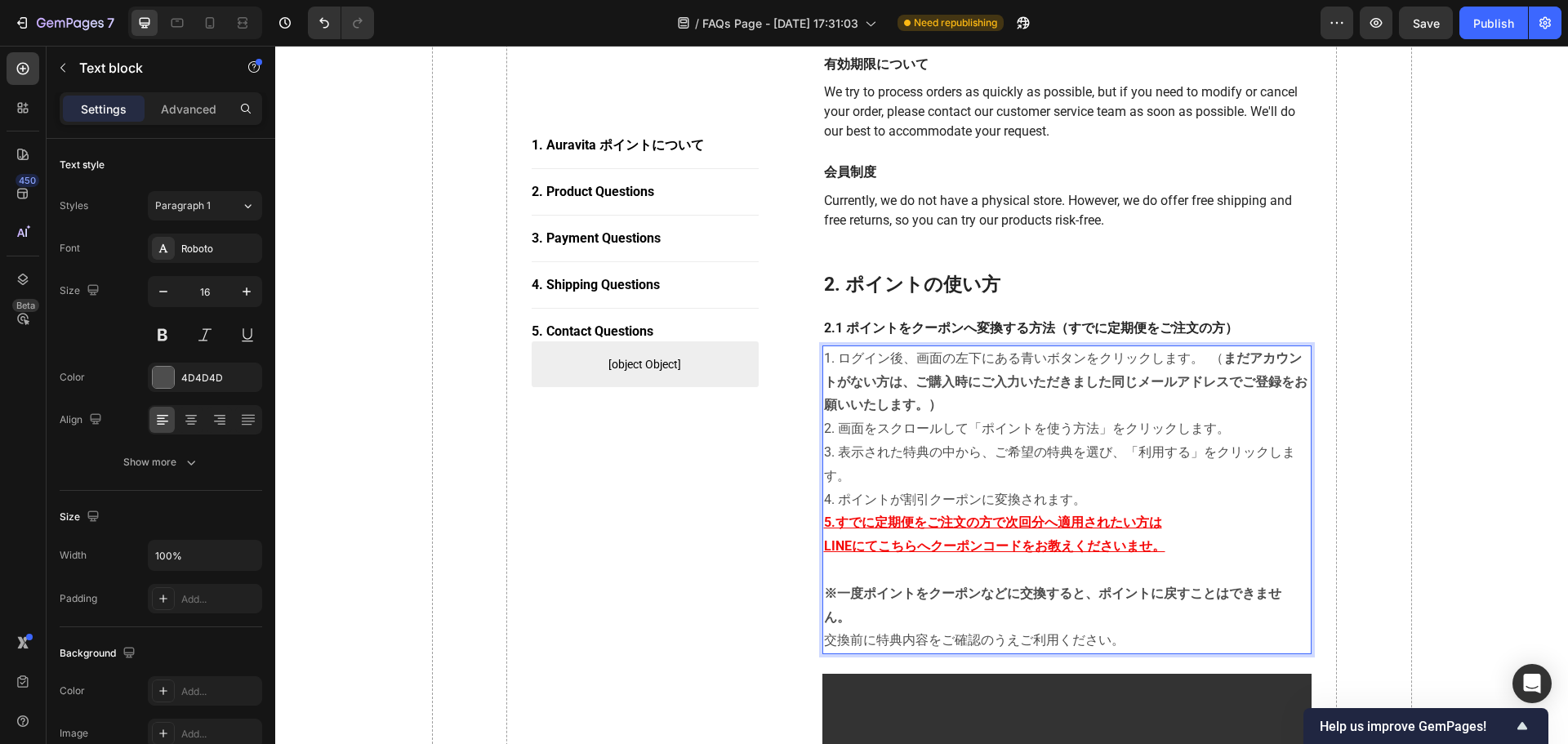
click at [1038, 361] on p "1. ログイン後、画面の左下にある青いボタンをクリックします。 （ まだアカウントがない方は、ご購入時にご入力いただきました同じメールアドレスでご登録をお願い…" at bounding box center [1067, 429] width 487 height 165
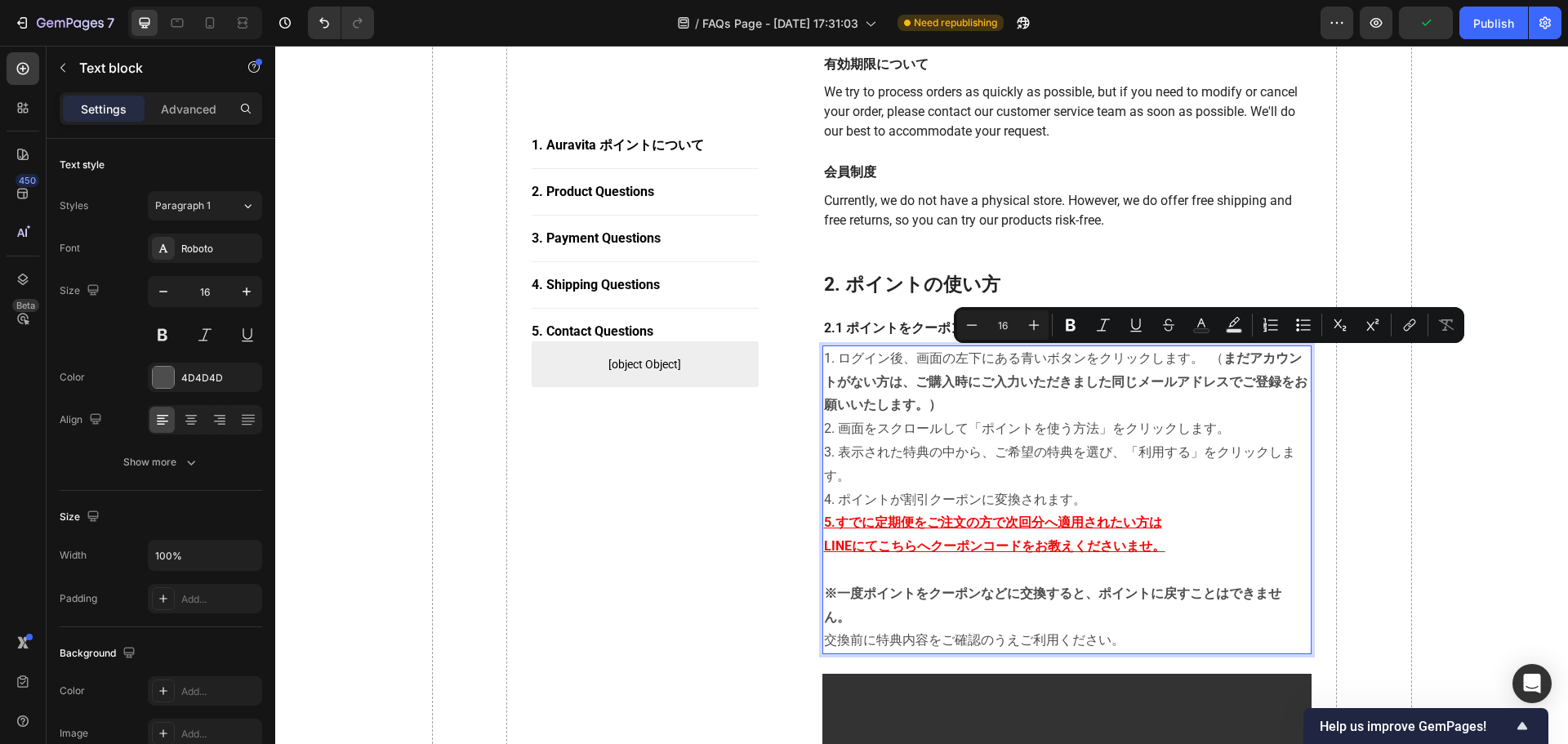
click at [1038, 361] on p "1. ログイン後、画面の左下にある青いボタンをクリックします。 （ まだアカウントがない方は、ご購入時にご入力いただきました同じメールアドレスでご登録をお願い…" at bounding box center [1067, 429] width 487 height 165
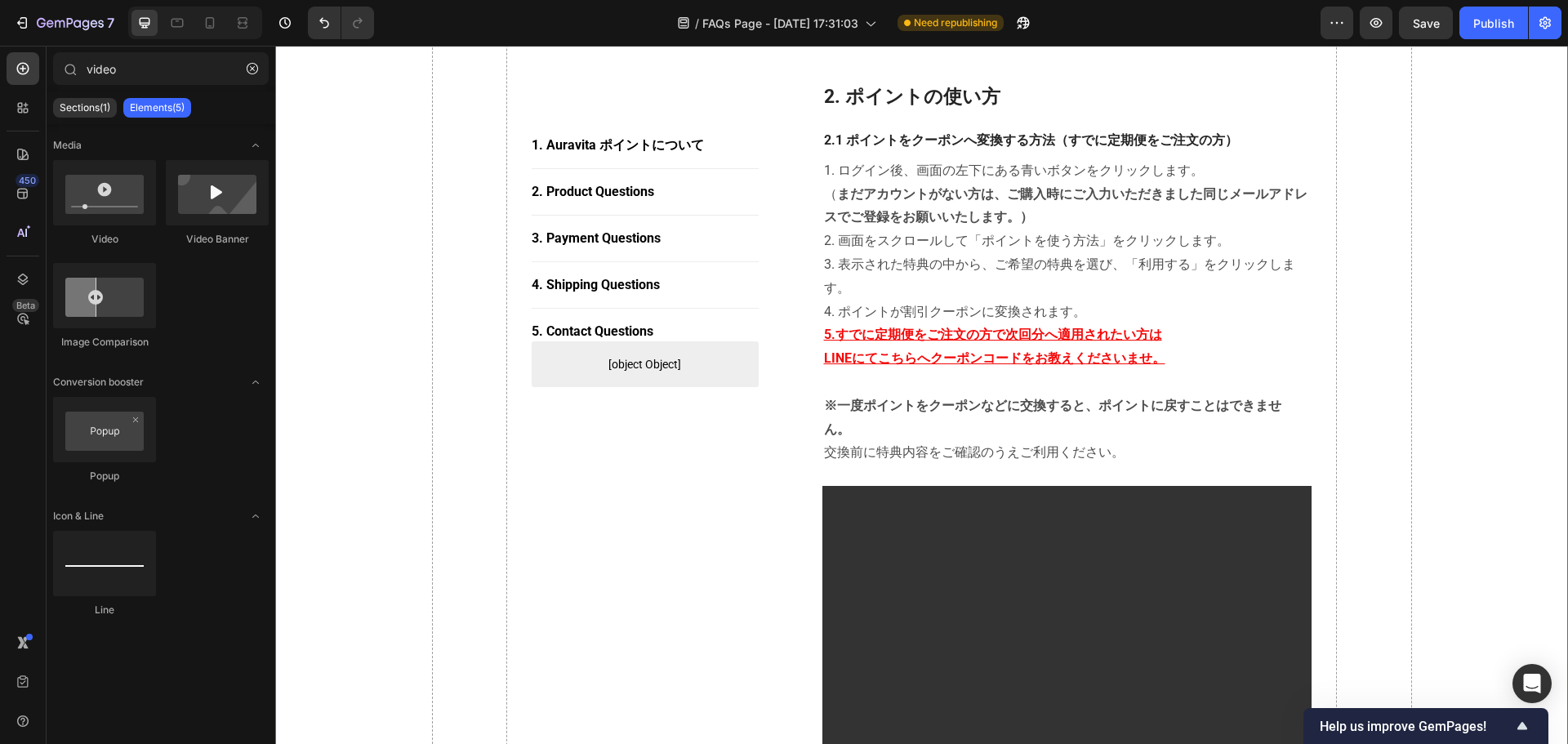
scroll to position [530, 0]
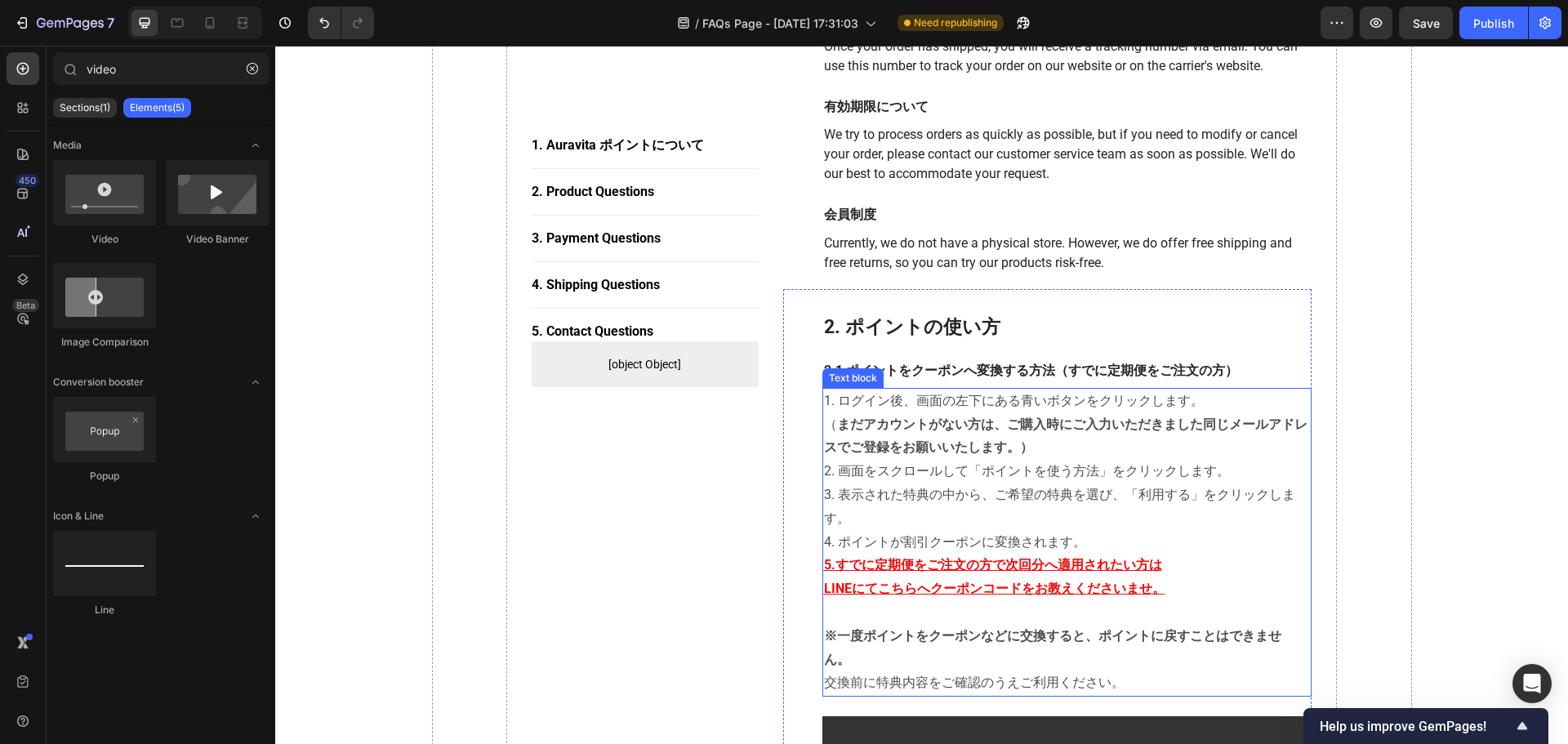
click at [843, 454] on strong "まだアカウントがない方は、ご購入時にご入力いただきました同じメールアドレスでご登録をお願いいたします。）" at bounding box center [1066, 436] width 484 height 39
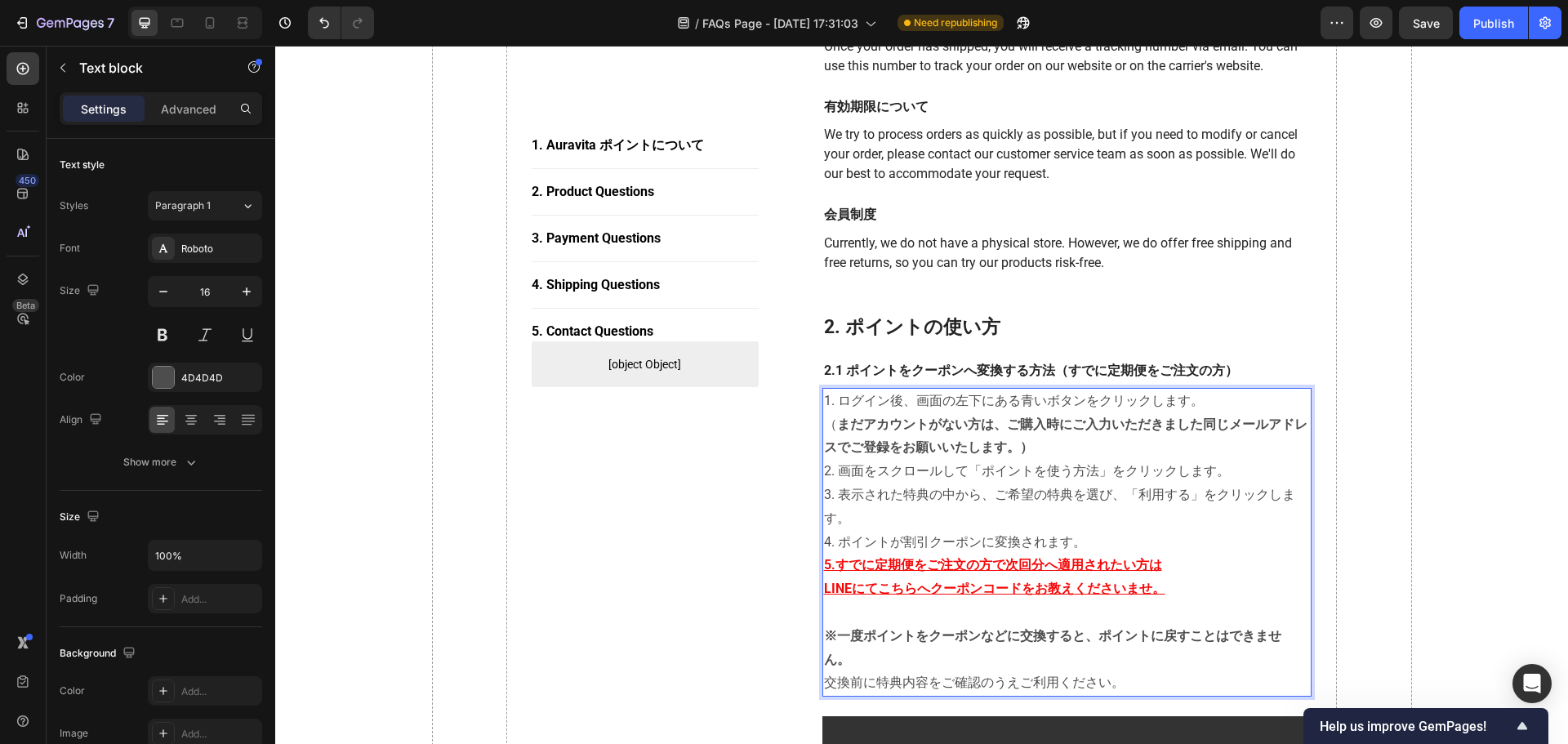
click at [846, 449] on strong "まだアカウントがない方は、ご購入時にご入力いただきました同じメールアドレスでご登録をお願いいたします。）" at bounding box center [1066, 436] width 484 height 39
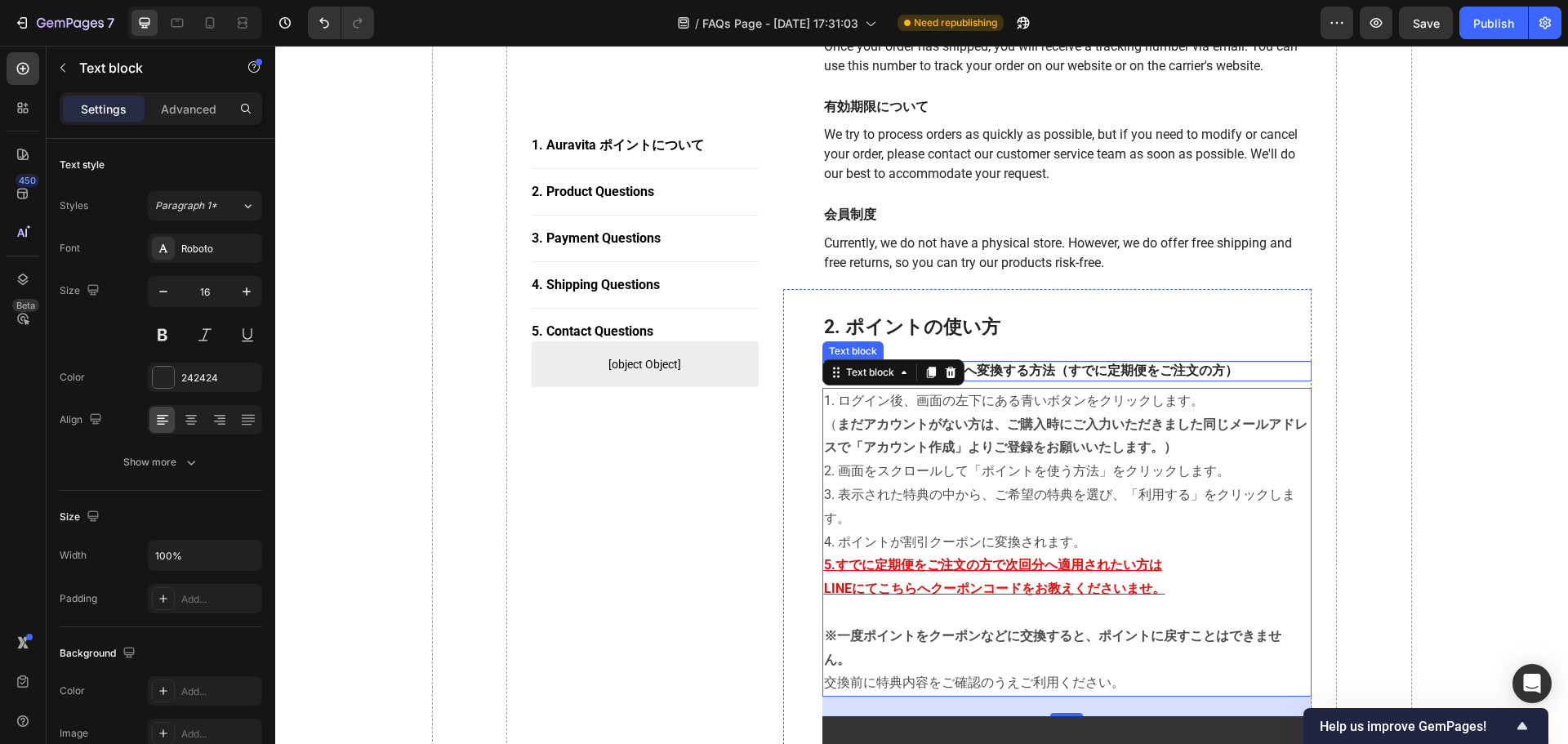
click at [1038, 363] on p "2.1 ポイントをクーポンへ変換する方法（すでに定期便をご注文の方）" at bounding box center [1067, 371] width 487 height 17
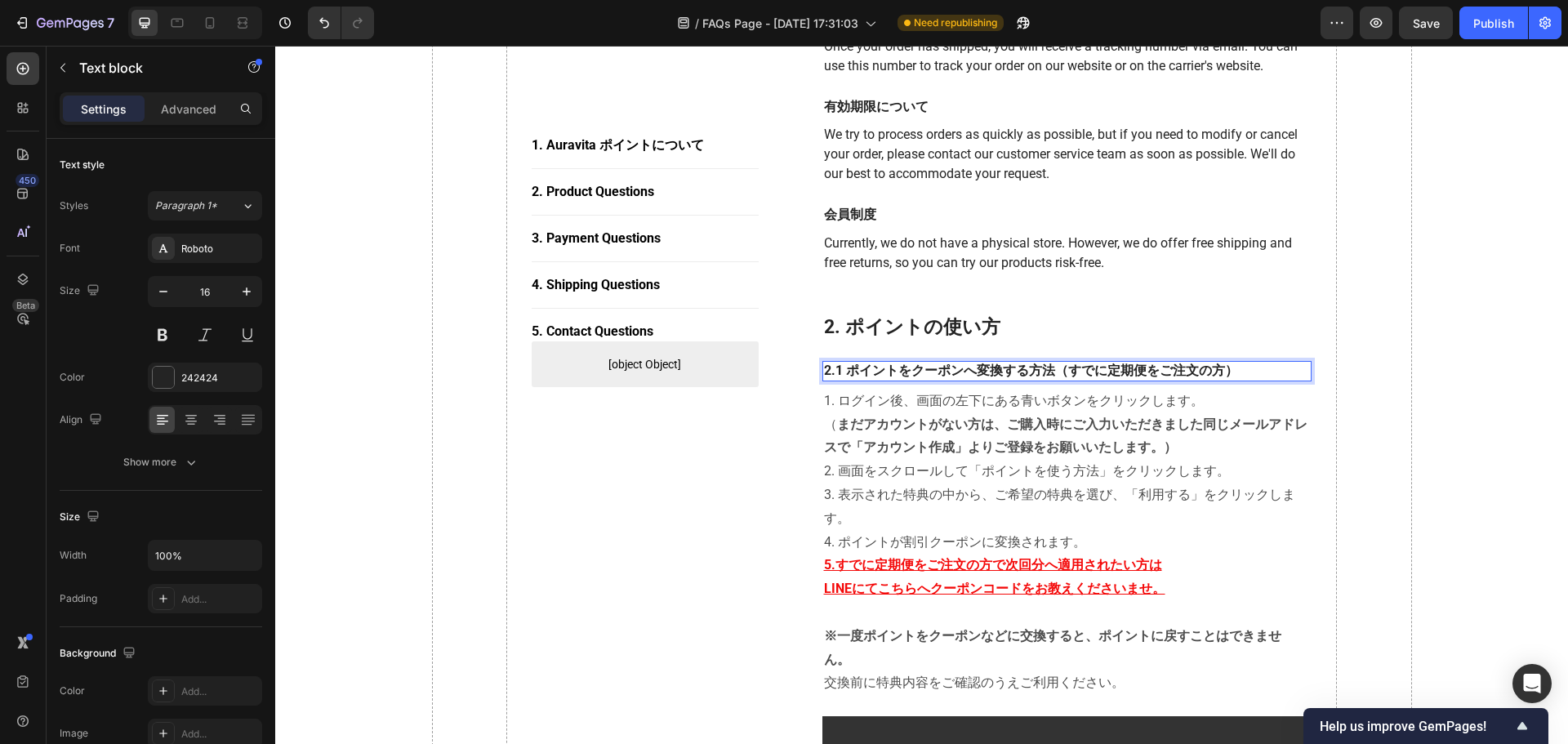
click at [1038, 365] on p "2.1 ポイントをクーポンへ変換する方法（すでに定期便をご注文の方）" at bounding box center [1067, 371] width 487 height 17
drag, startPoint x: 1235, startPoint y: 365, endPoint x: 1051, endPoint y: 369, distance: 184.0
click at [1038, 369] on p "2.1 ポイントをクーポンへ変換する方法（すでに定期便をご注文の方）" at bounding box center [1067, 371] width 487 height 17
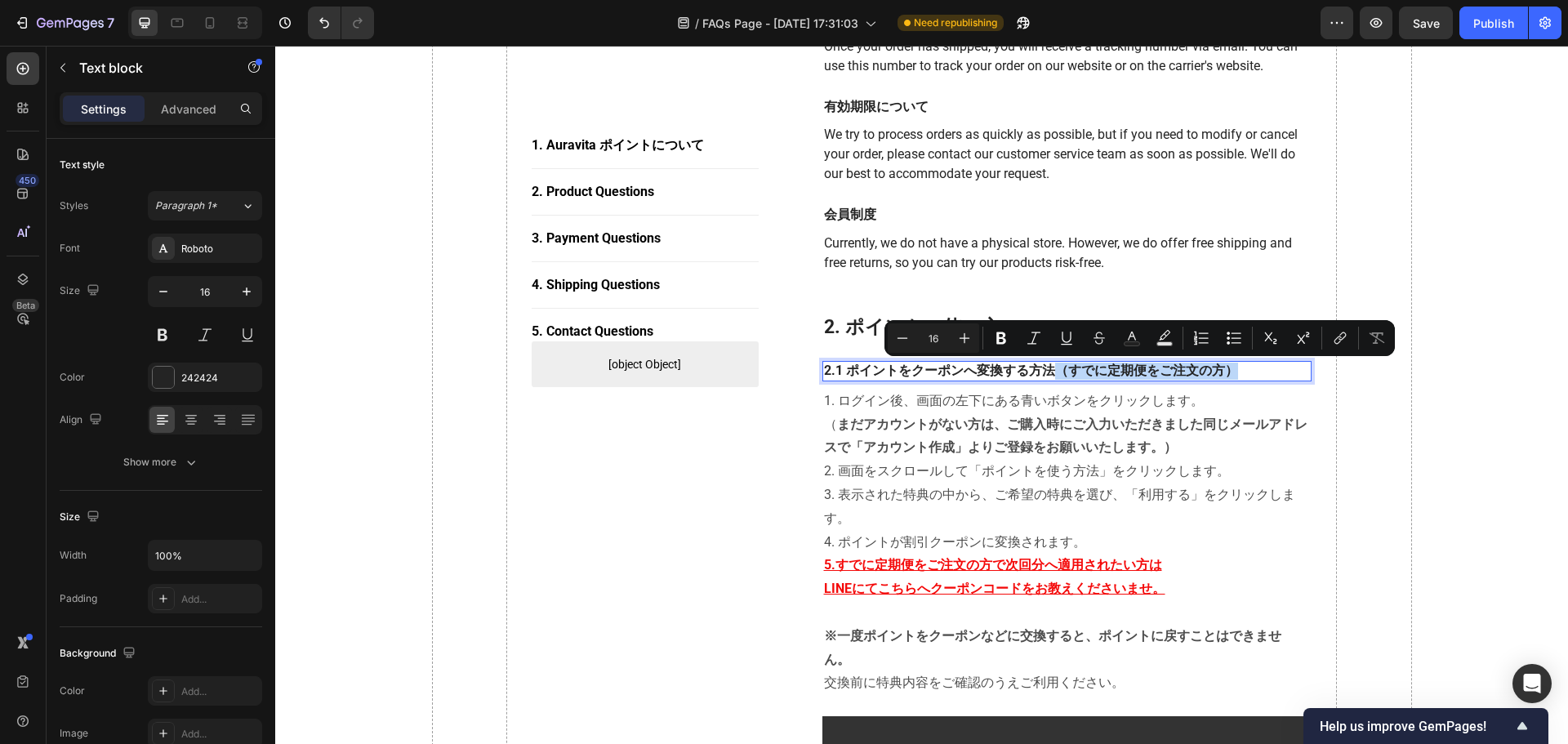
copy p "（すでに定期便をご注文の方）"
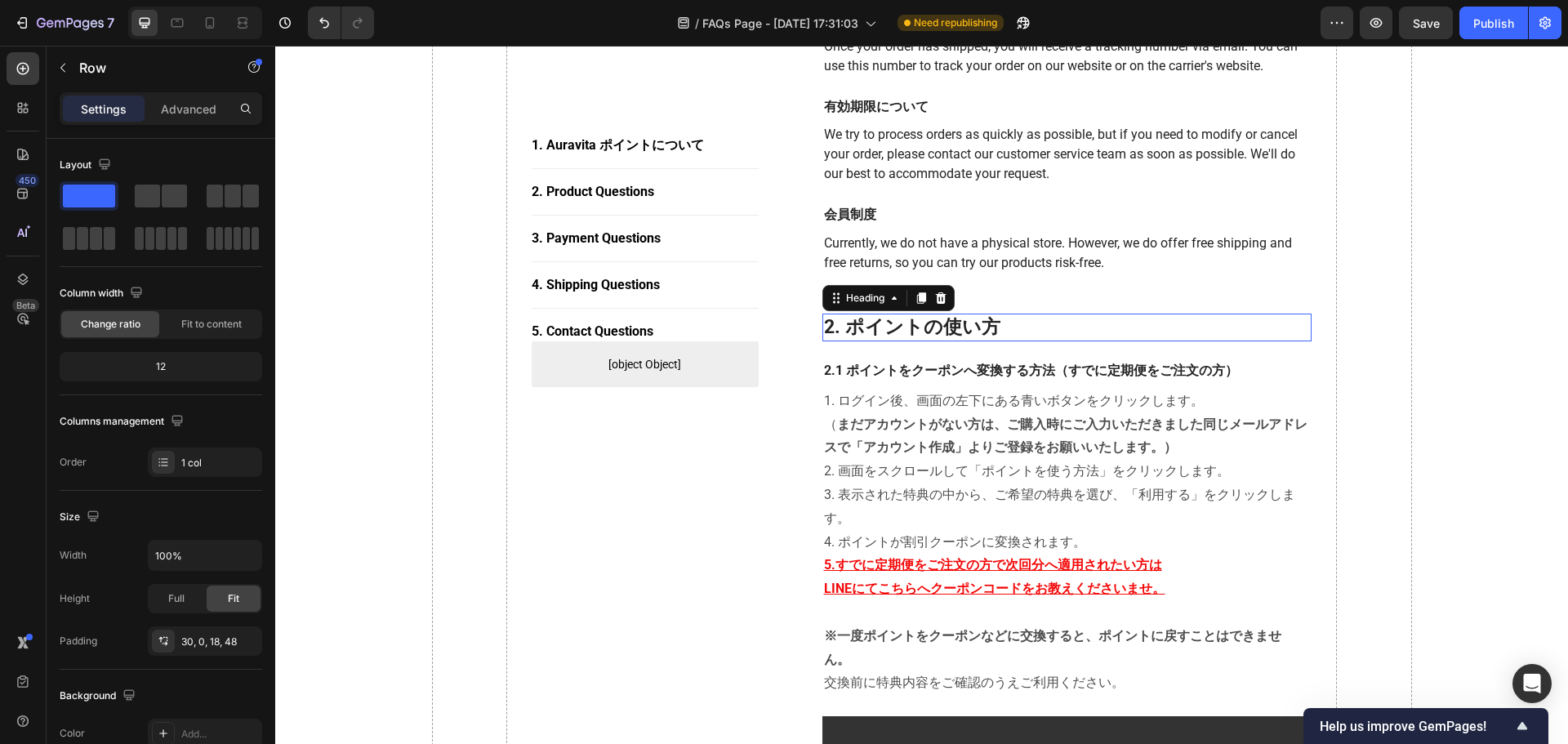
click at [1001, 320] on p "2. ポイントの使い方" at bounding box center [1067, 327] width 487 height 24
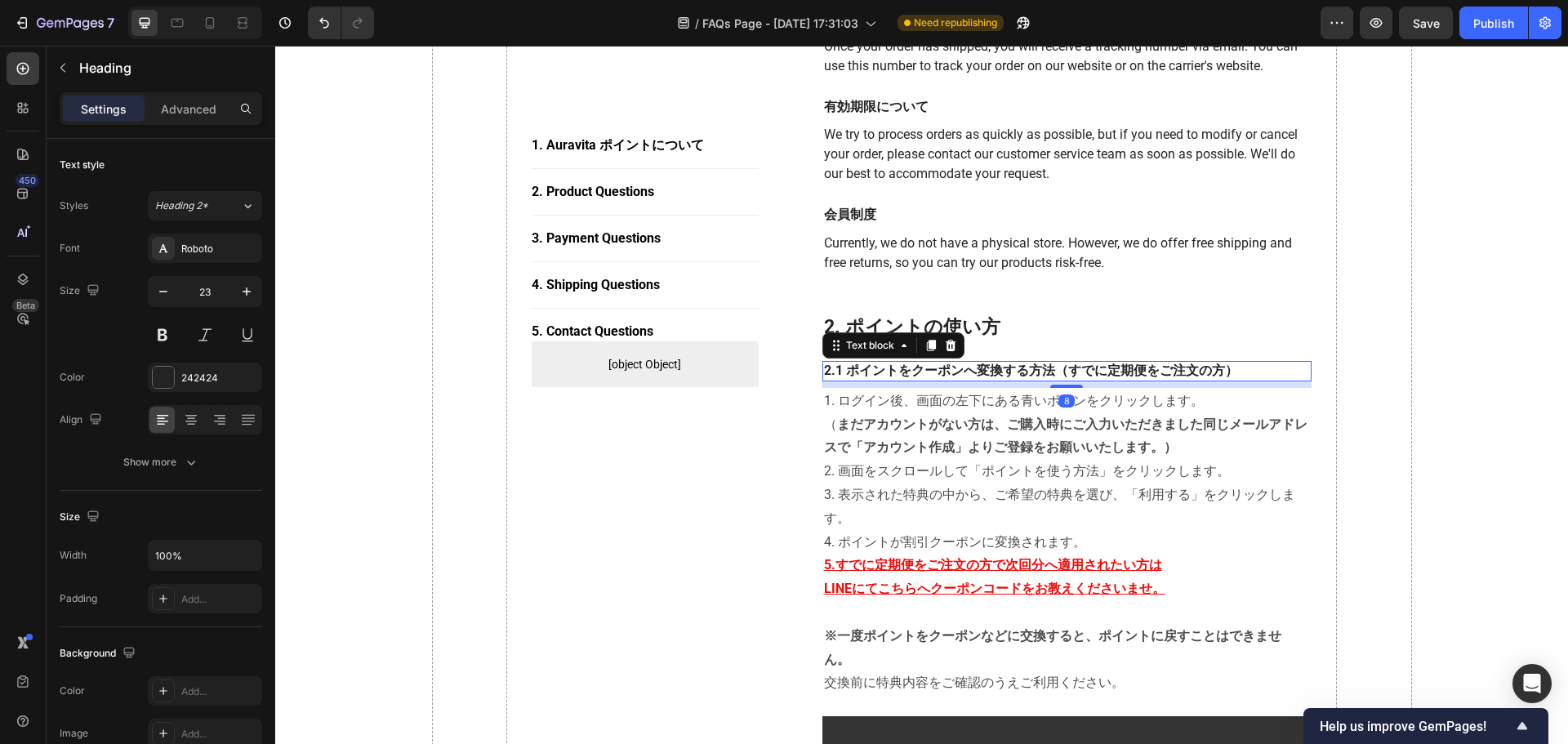
click at [826, 372] on p "2.1 ポイントをクーポンへ変換する方法（すでに定期便をご注文の方）" at bounding box center [1067, 371] width 487 height 17
click at [826, 371] on p "2.1 ポイントをクーポンへ変換する方法（すでに定期便をご注文の方）" at bounding box center [1067, 371] width 487 height 17
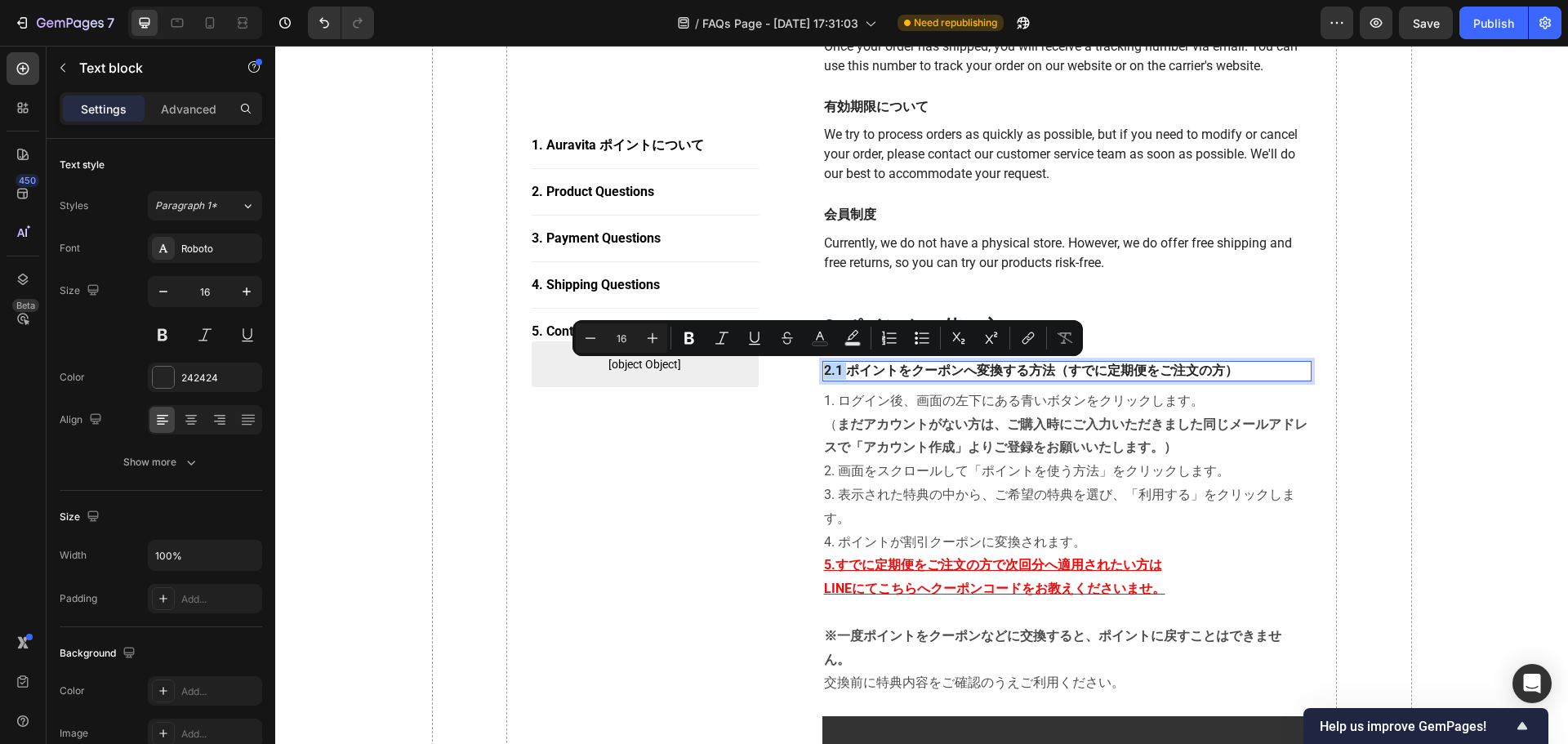
click at [825, 371] on p "2.1 ポイントをクーポンへ変換する方法（すでに定期便をご注文の方）" at bounding box center [1067, 371] width 487 height 17
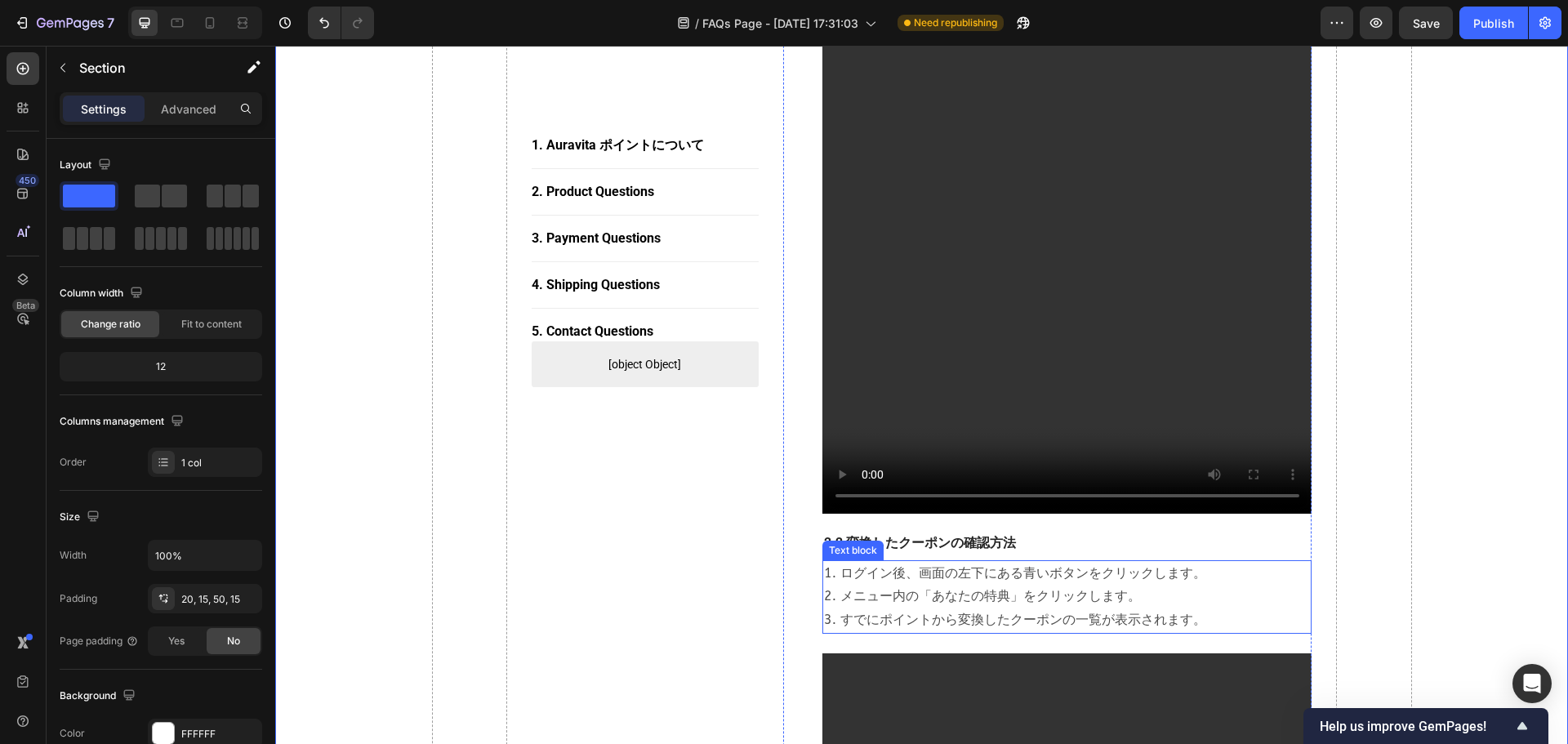
scroll to position [1346, 0]
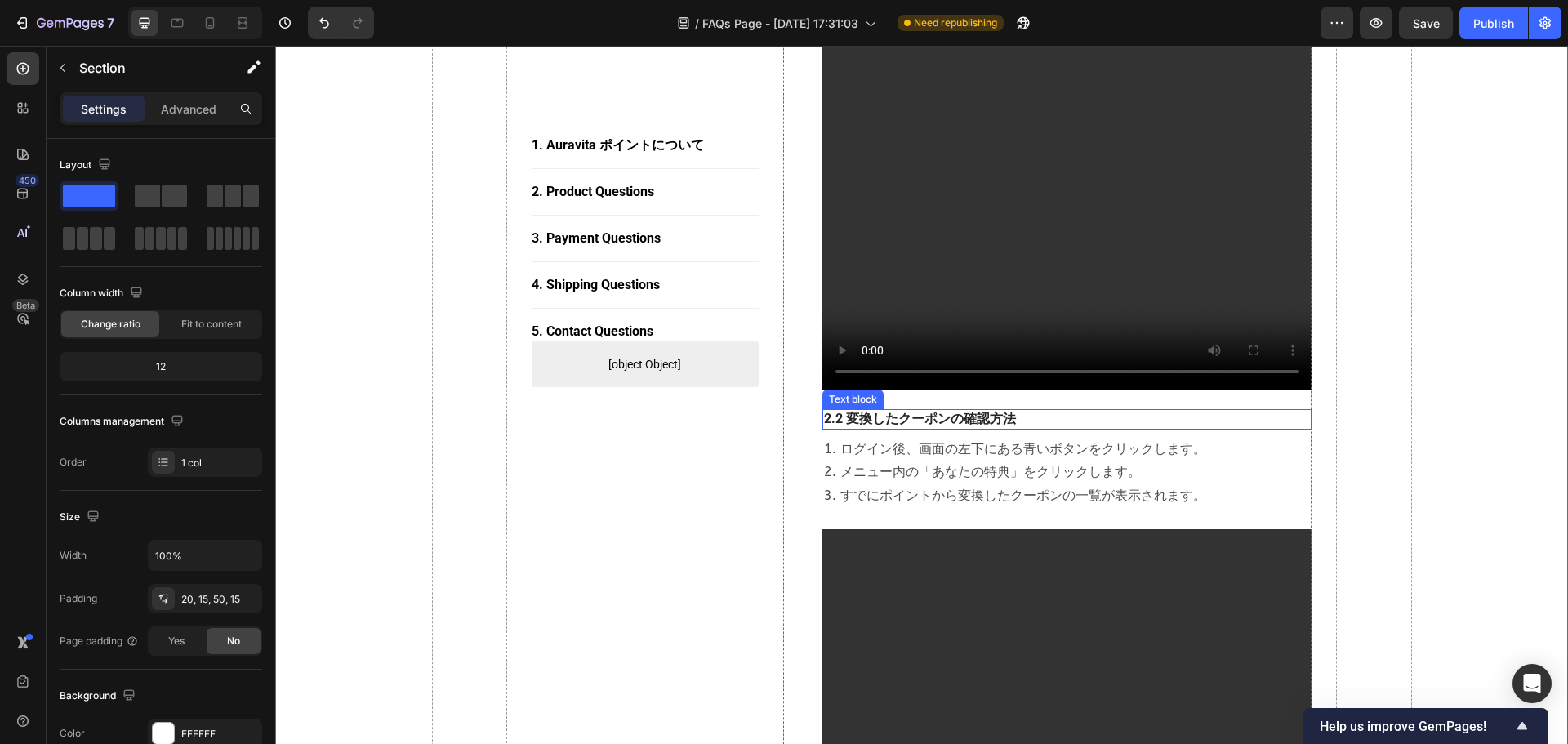
click at [828, 411] on p "2.2 変換したクーポンの確認方法" at bounding box center [1067, 419] width 487 height 17
click at [1038, 381] on div "1. Auravita ポイントについて Button Title Line 2. Product Questions Button Title Line 3…" at bounding box center [921, 753] width 1268 height 3534
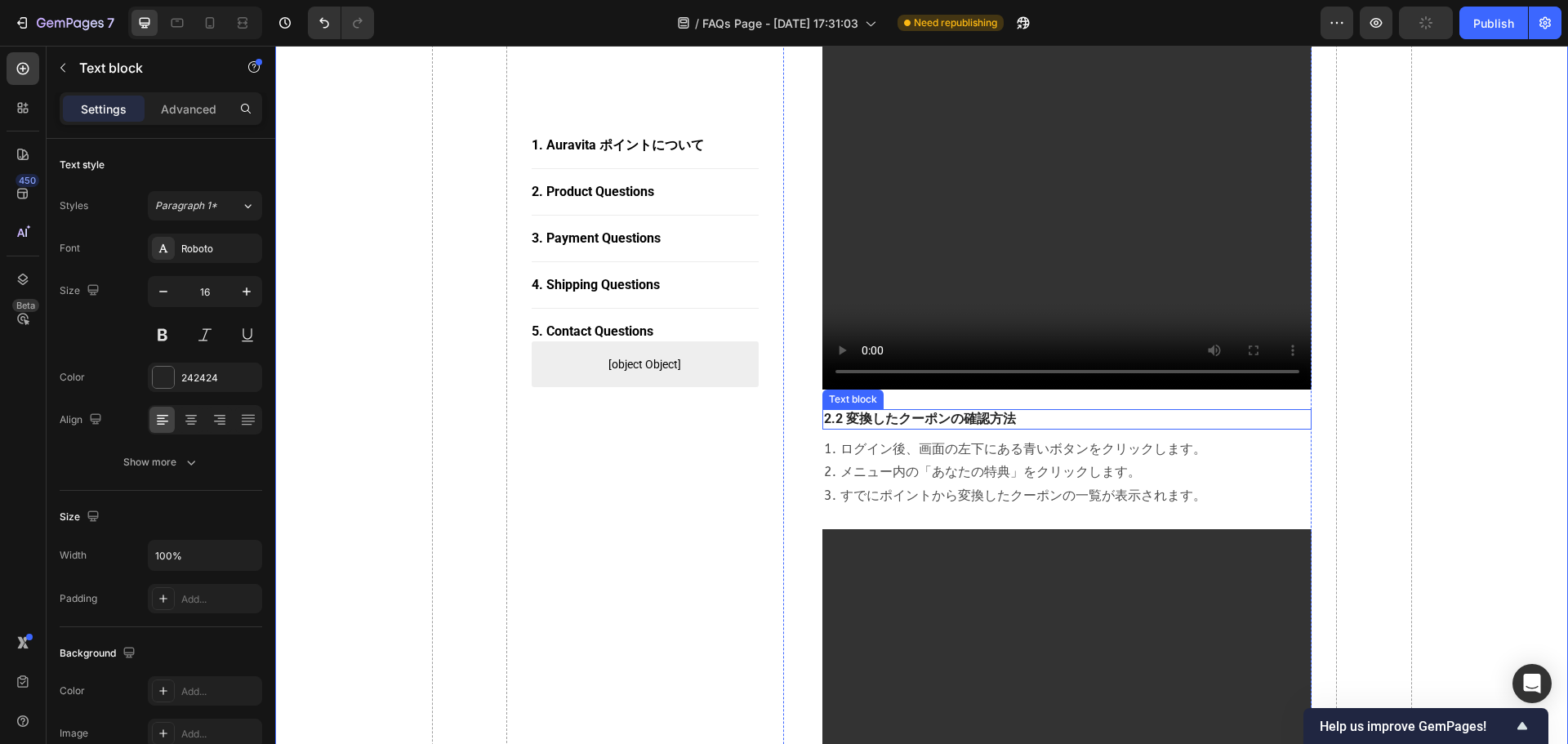
click at [986, 411] on p "2.2 変換したクーポンの確認方法" at bounding box center [1067, 419] width 487 height 17
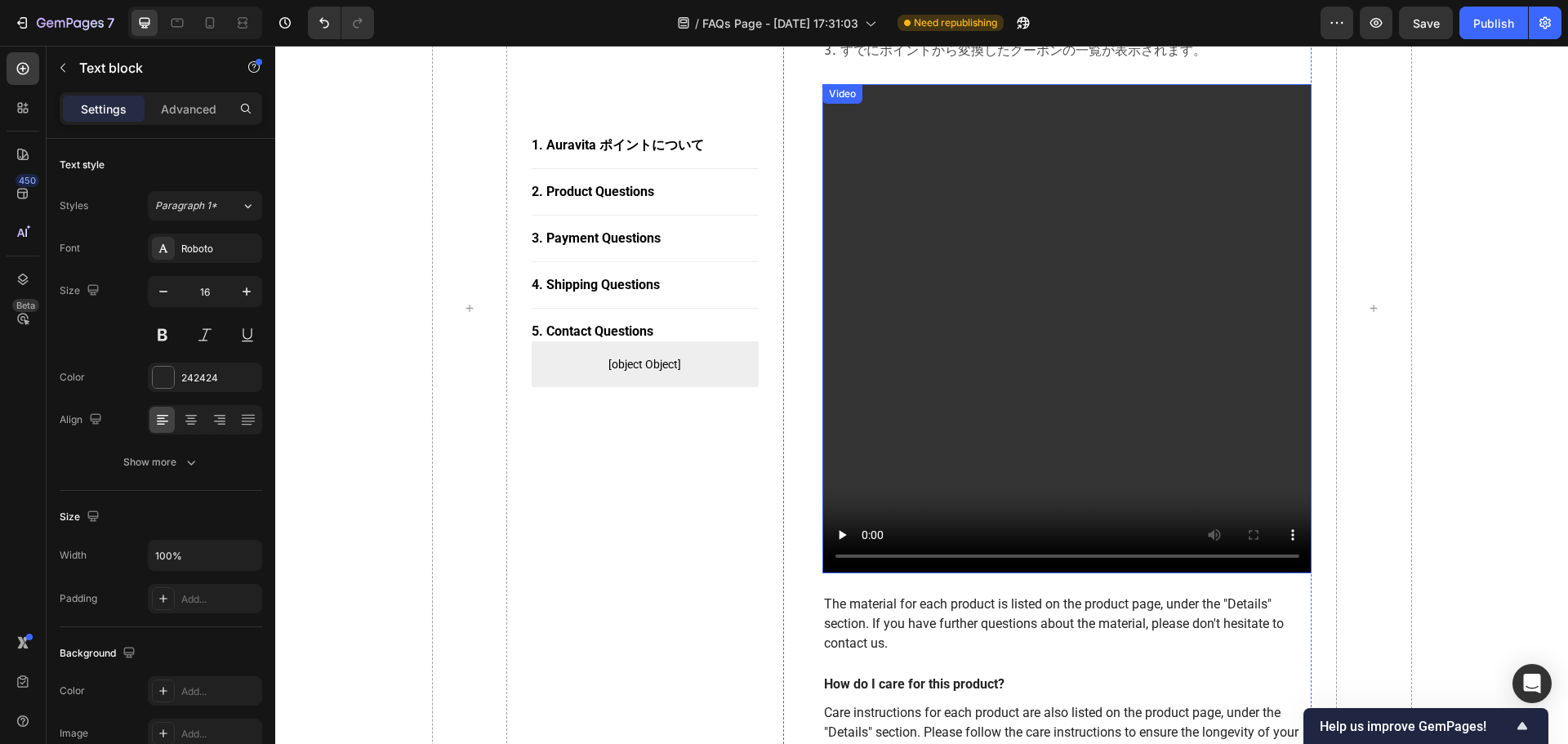
scroll to position [1918, 0]
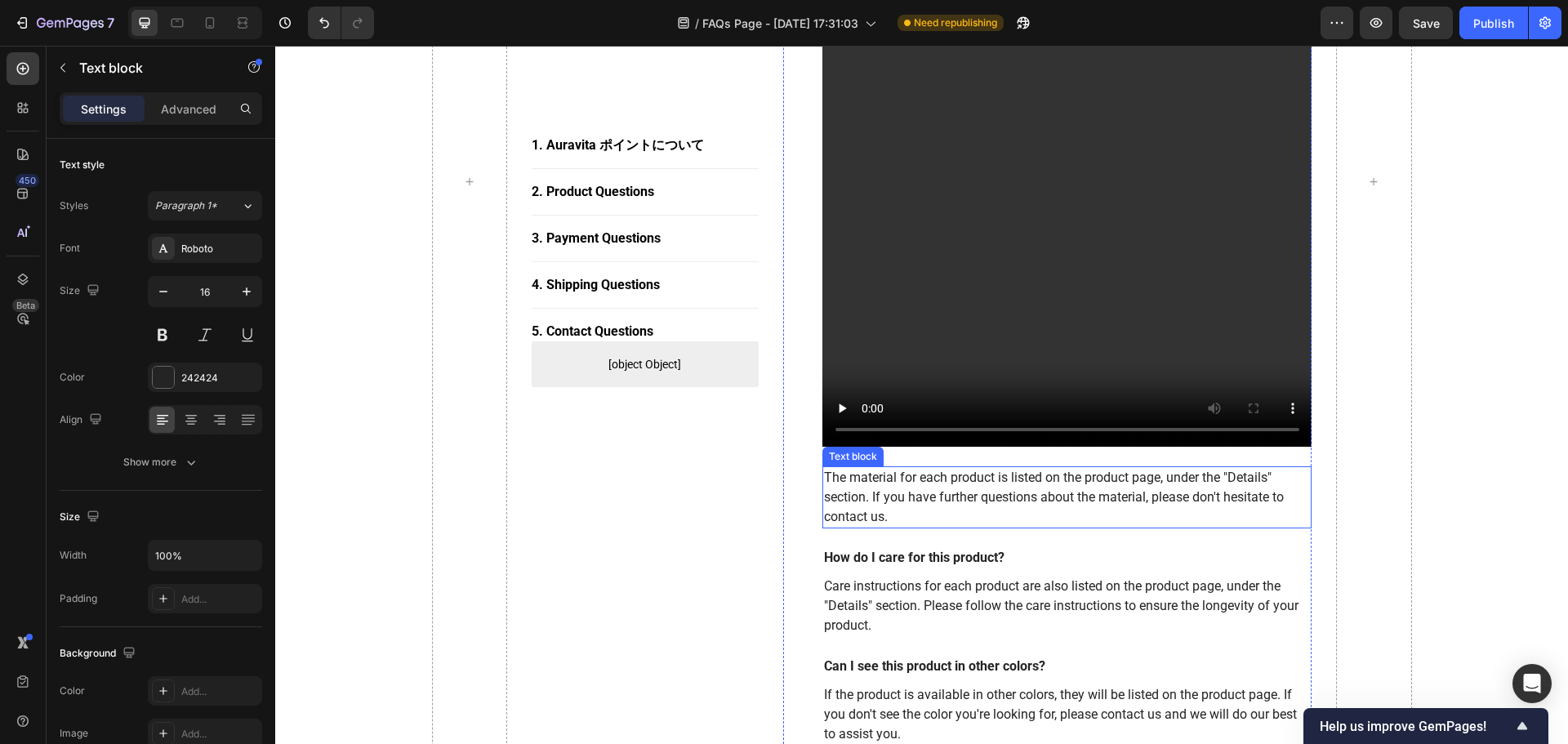
click at [891, 491] on p "The material for each product is listed on the product page, under the "Details…" at bounding box center [1067, 497] width 487 height 59
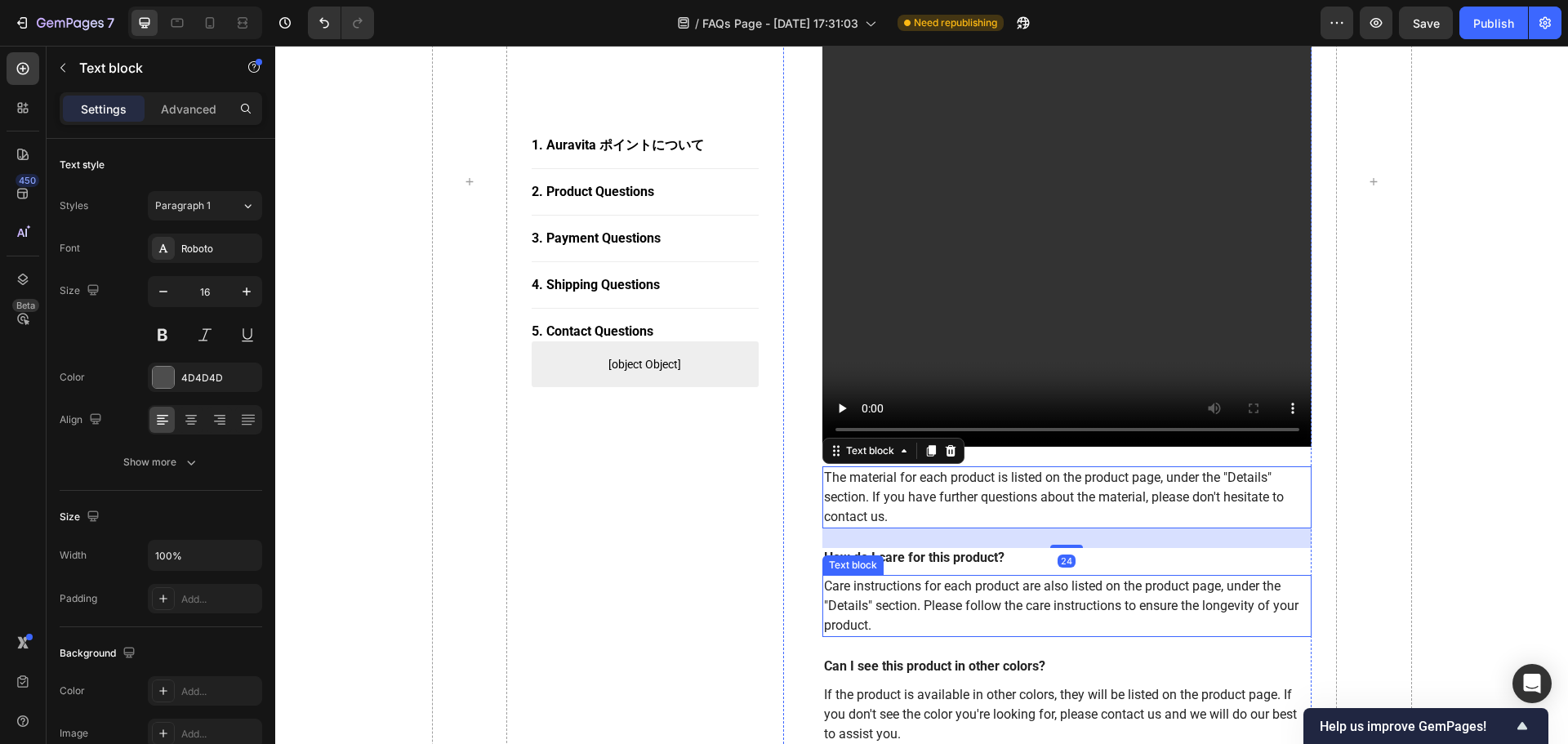
click at [906, 577] on p "Care instructions for each product are also listed on the product page, under t…" at bounding box center [1067, 606] width 487 height 59
click at [938, 484] on p "The material for each product is listed on the product page, under the "Details…" at bounding box center [1067, 497] width 487 height 59
click at [897, 577] on p "Care instructions for each product are also listed on the product page, under t…" at bounding box center [1067, 606] width 487 height 59
click at [935, 470] on p "The material for each product is listed on the product page, under the "Details…" at bounding box center [1067, 497] width 487 height 59
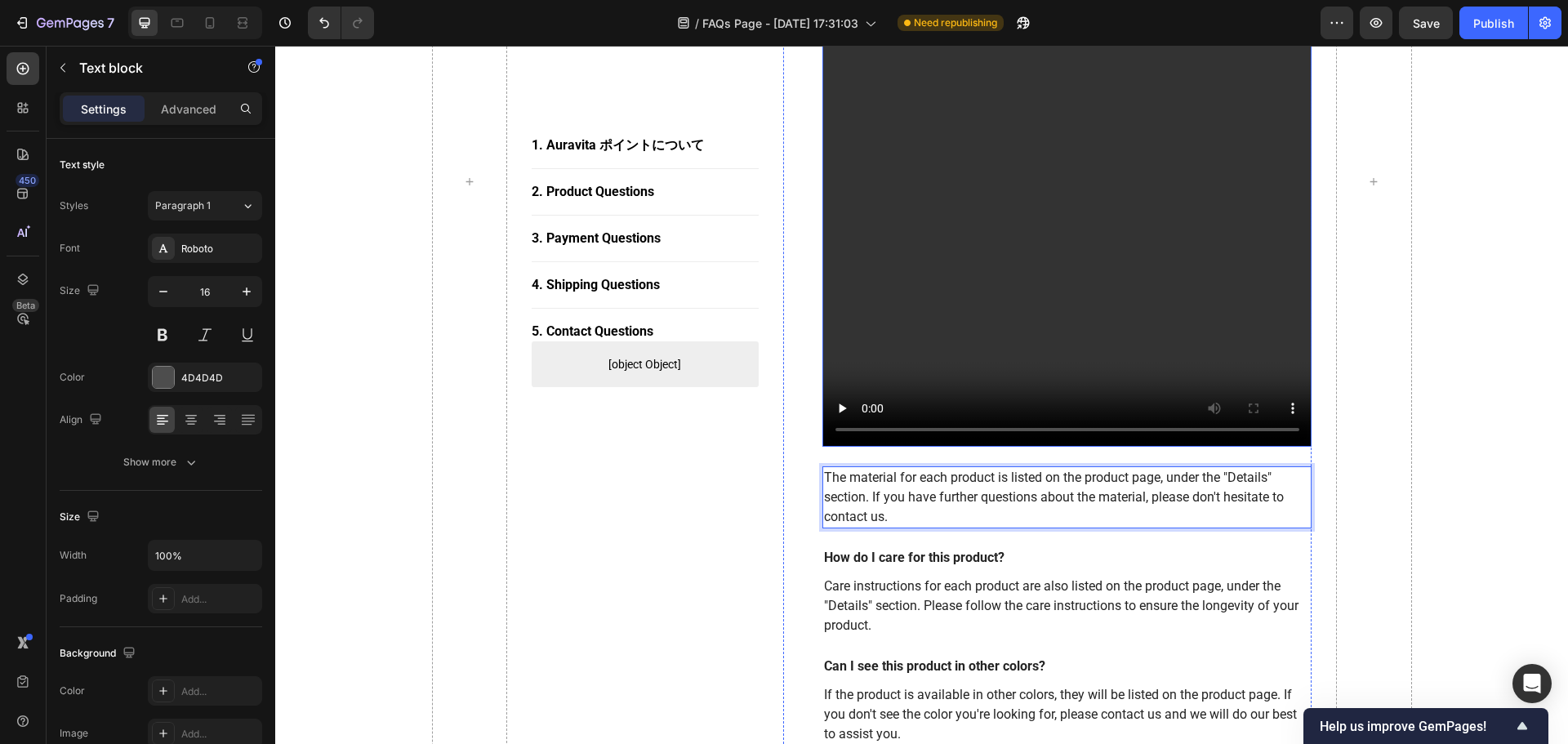
drag, startPoint x: 943, startPoint y: 474, endPoint x: 887, endPoint y: 247, distance: 233.8
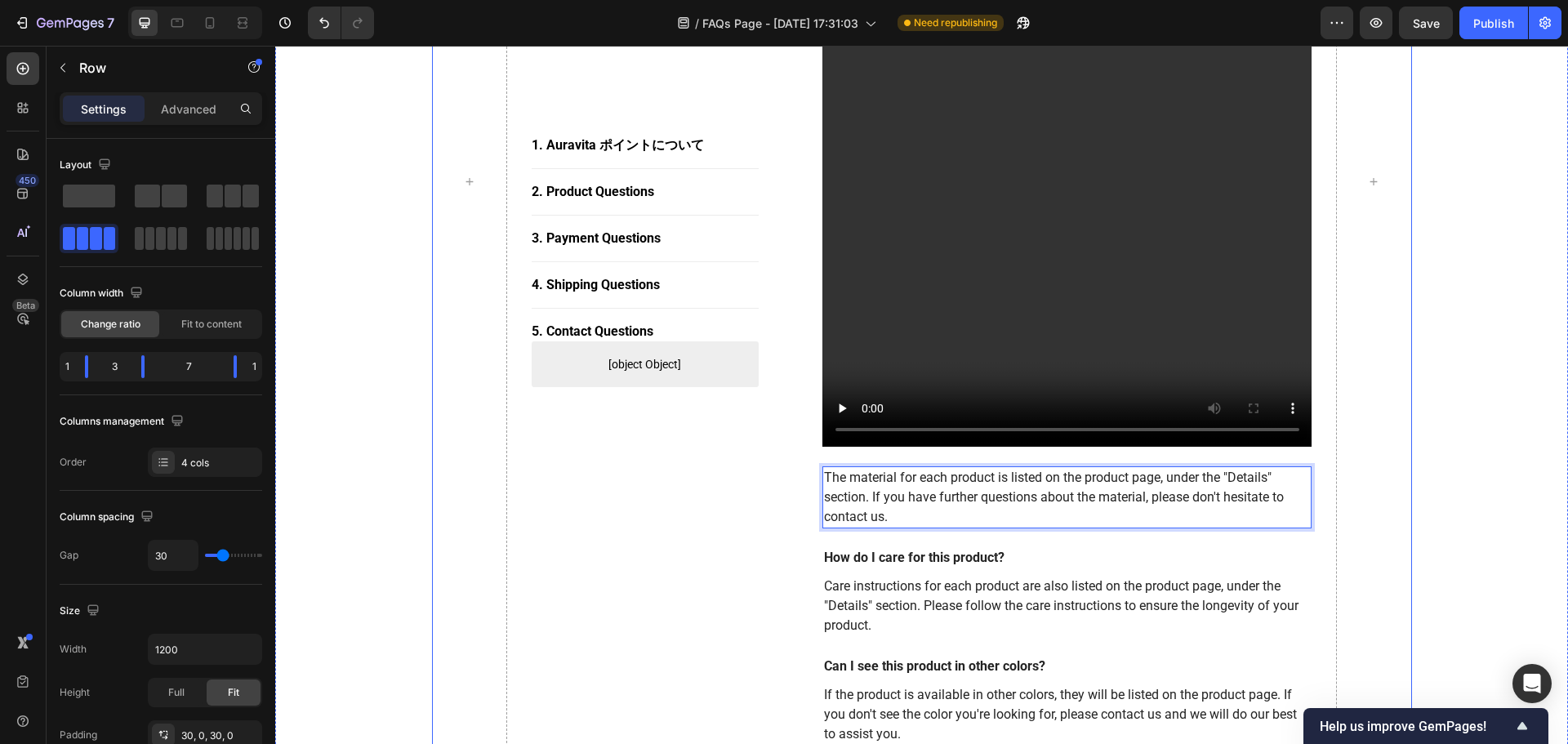
click at [1038, 524] on div at bounding box center [1374, 181] width 76 height 3485
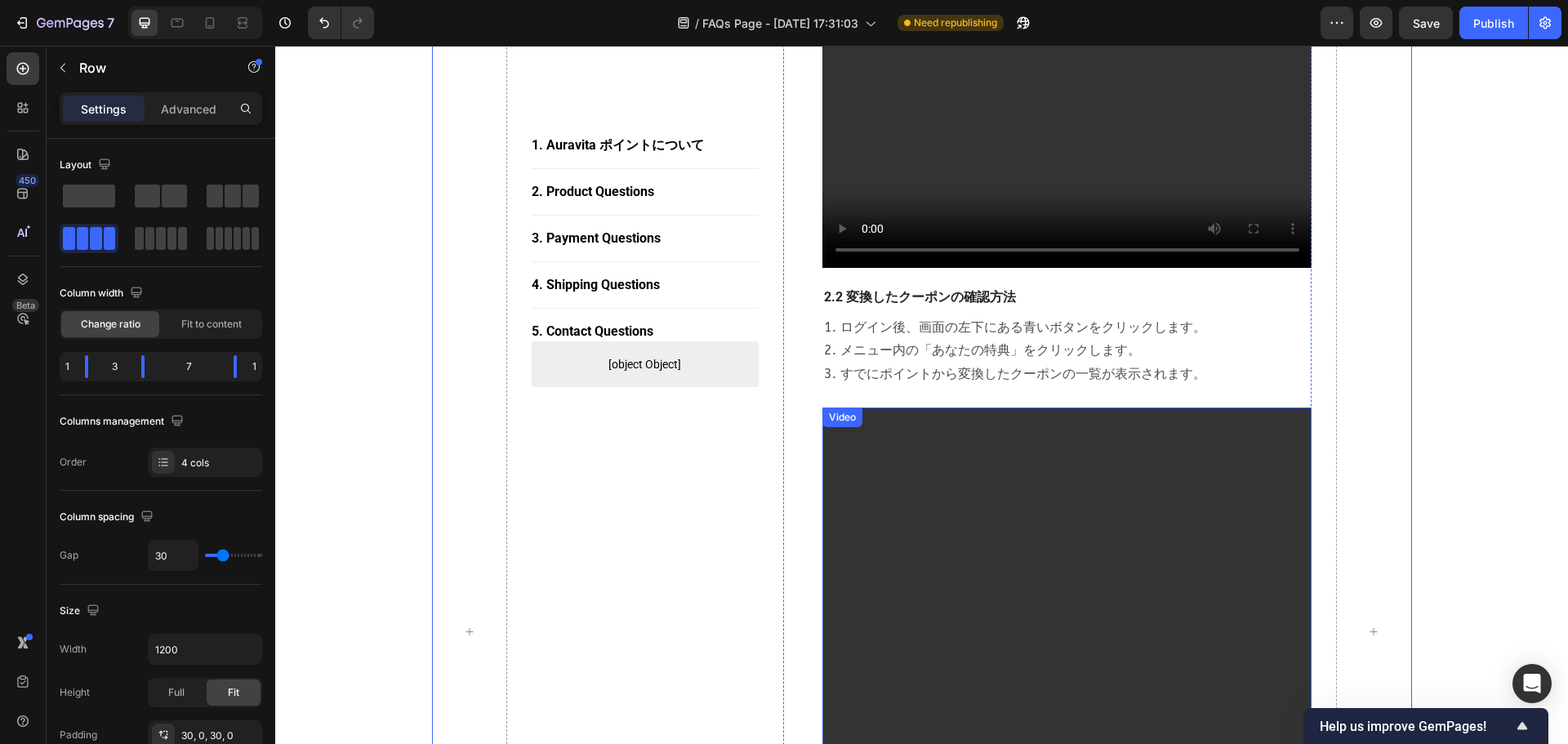
scroll to position [1265, 0]
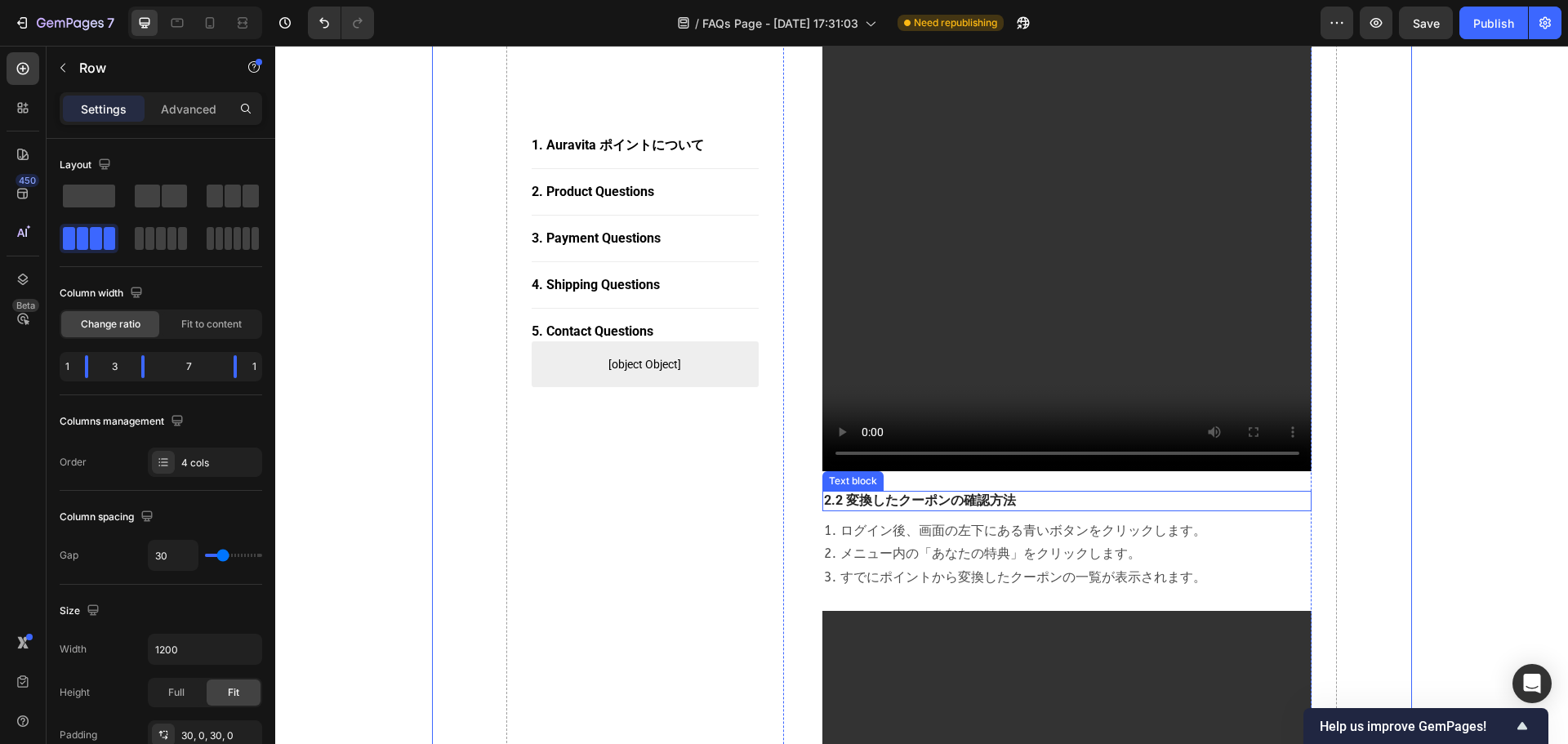
click at [835, 493] on p "2.2 変換したクーポンの確認方法" at bounding box center [1067, 501] width 487 height 17
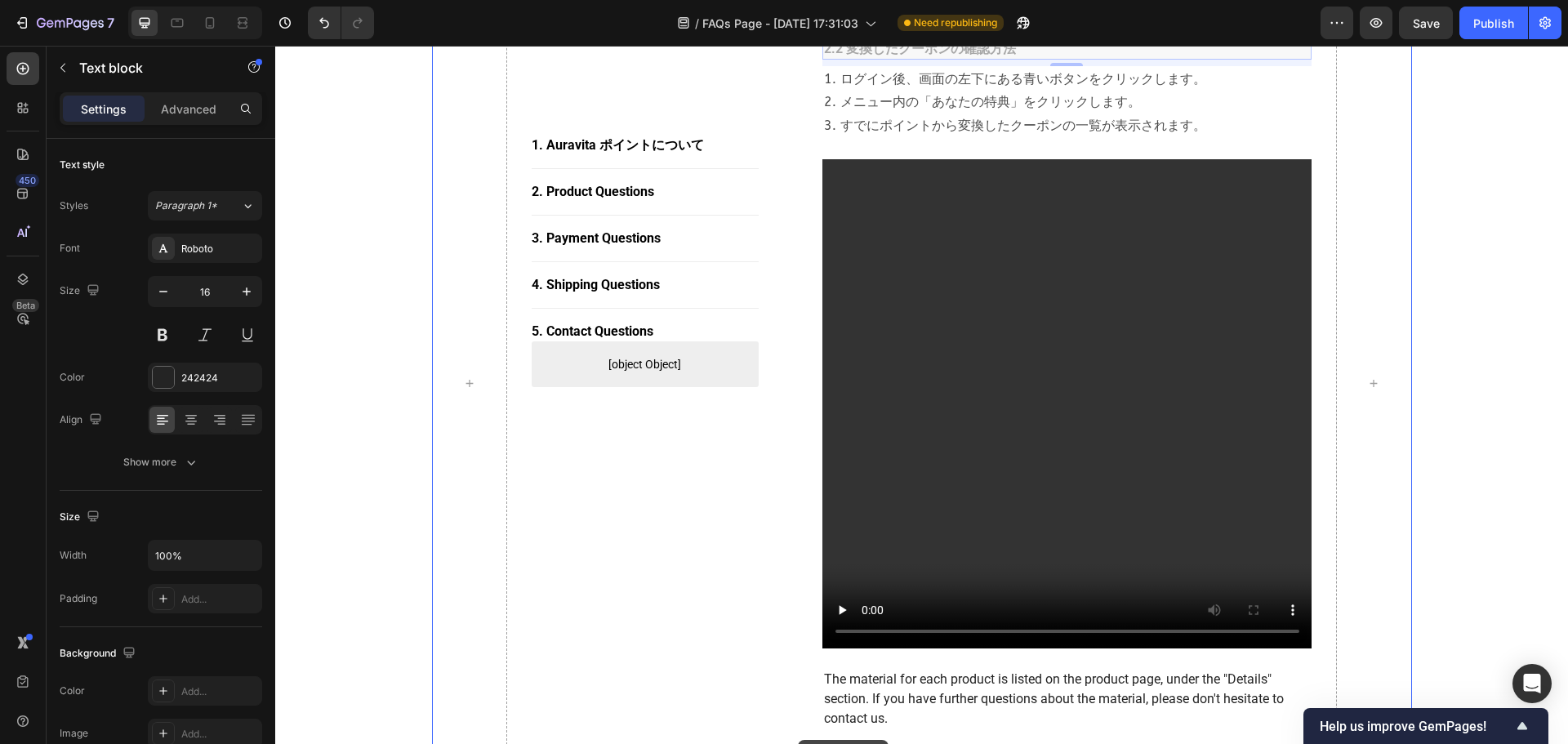
scroll to position [1903, 0]
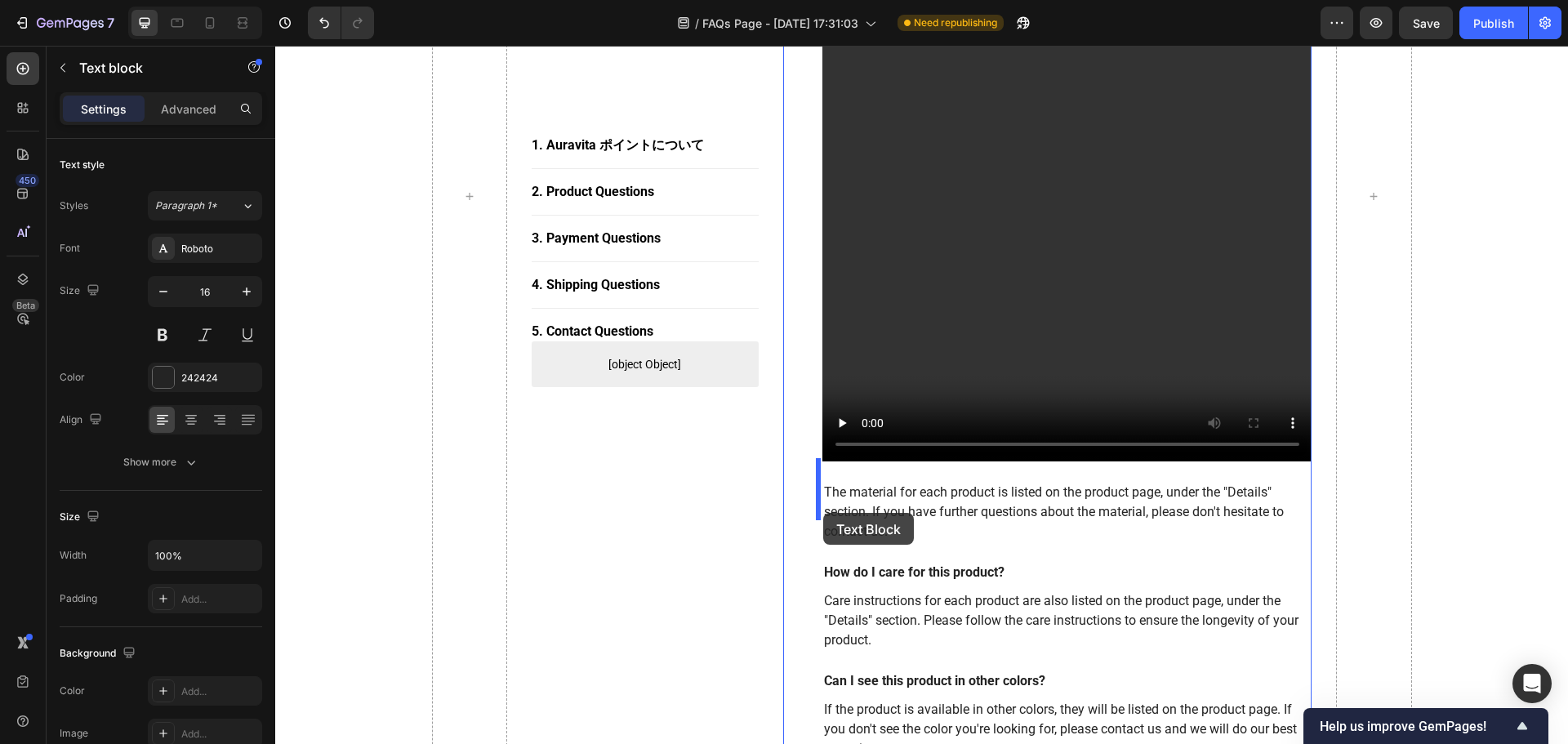
drag, startPoint x: 825, startPoint y: 457, endPoint x: 822, endPoint y: 513, distance: 56.1
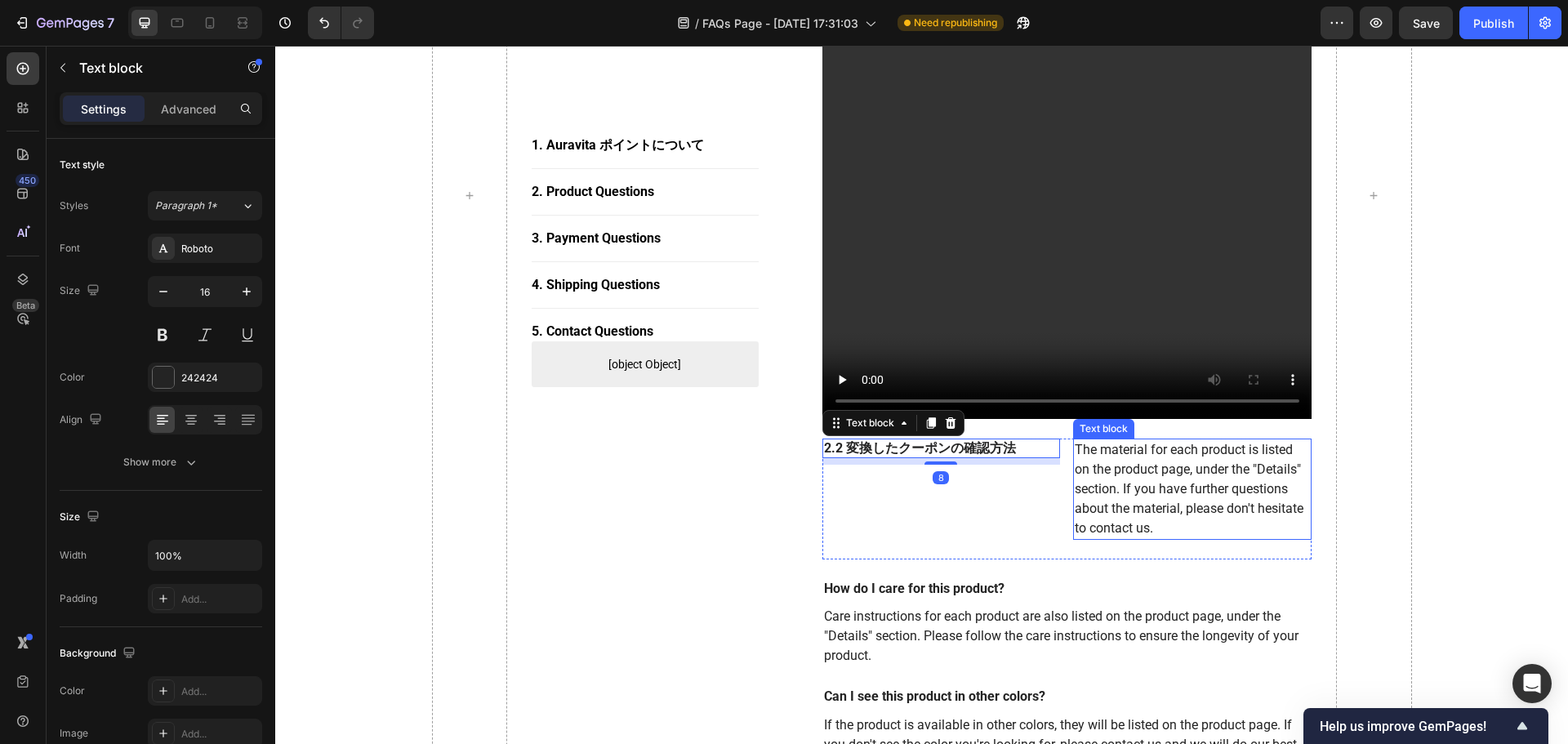
click at [1038, 487] on p "The material for each product is listed on the product page, under the "Details…" at bounding box center [1192, 489] width 235 height 98
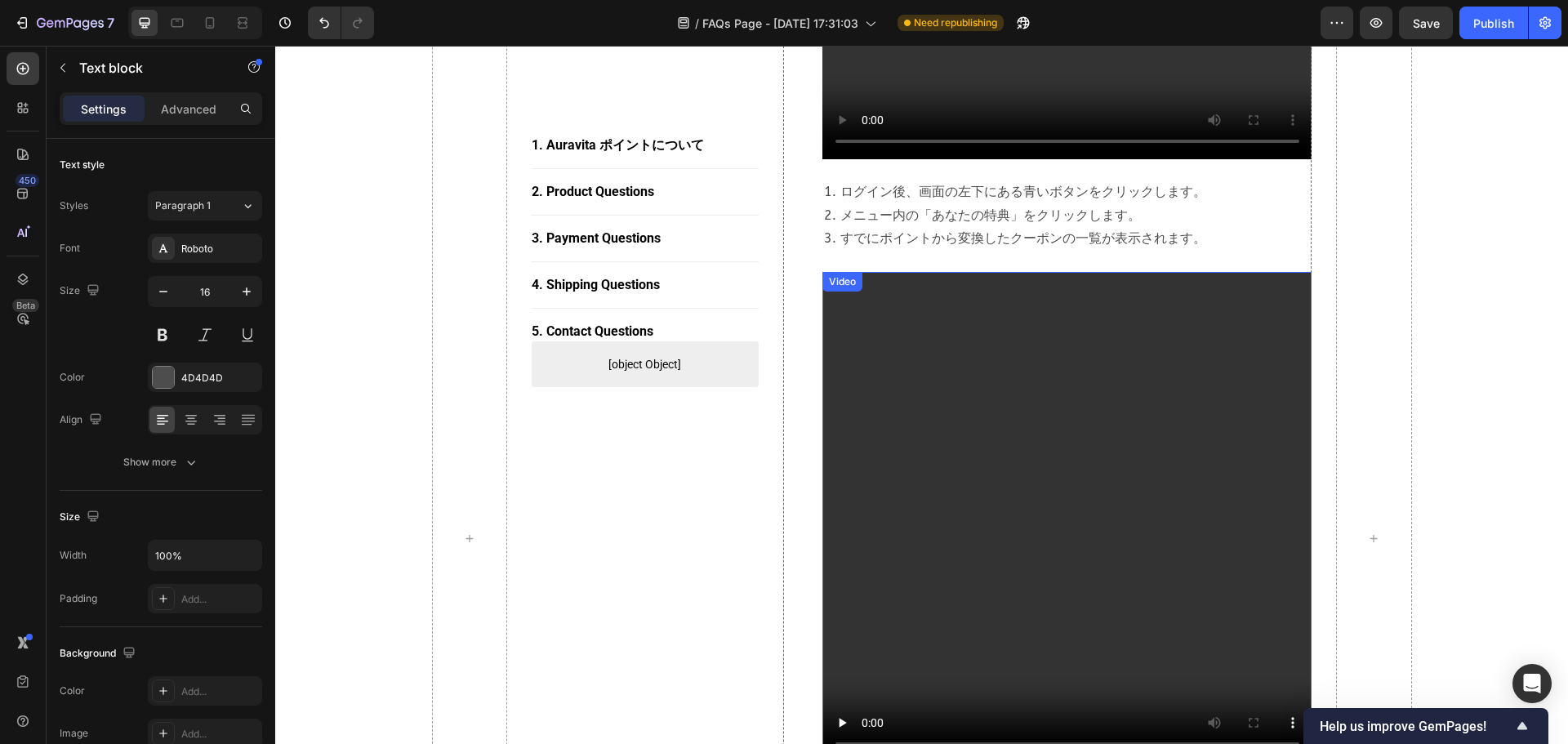
scroll to position [1348, 0]
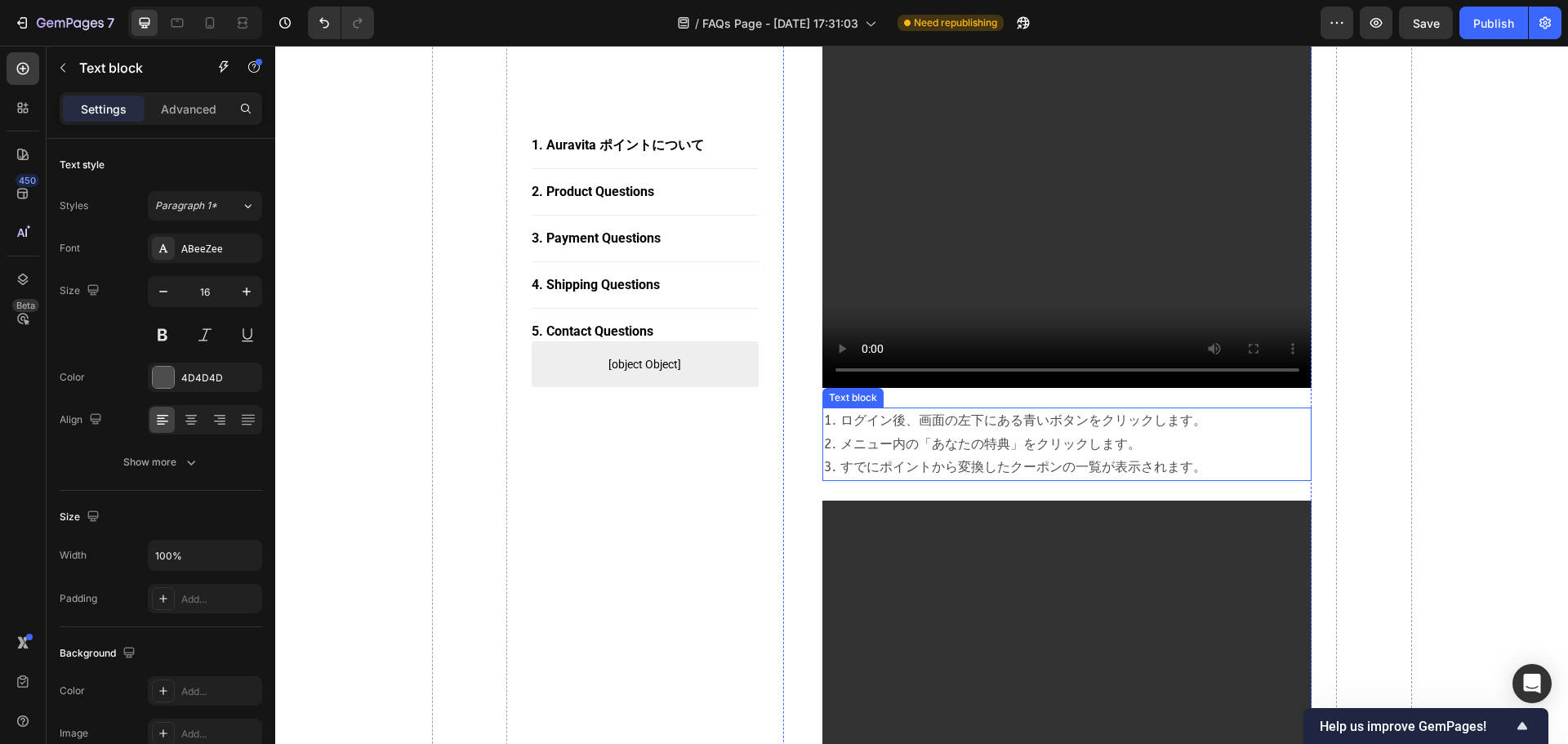
click at [824, 410] on p "1. ログイン後、画面の左下にある青いボタンをクリックします。 2. メニュー内の「あなたの特典」をクリックします。 3. すでにポイントから変換したクーポン…" at bounding box center [1067, 445] width 487 height 71
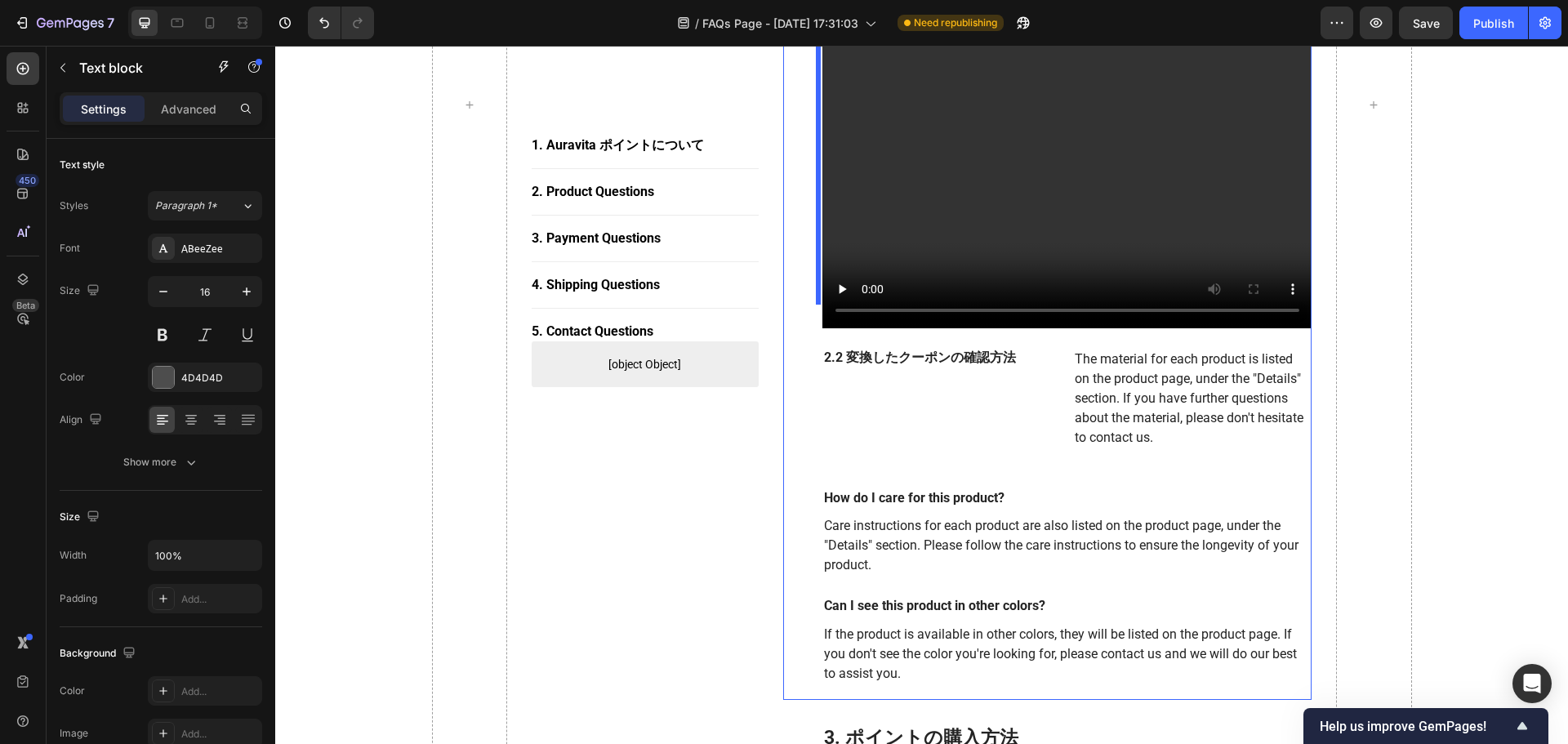
scroll to position [2083, 0]
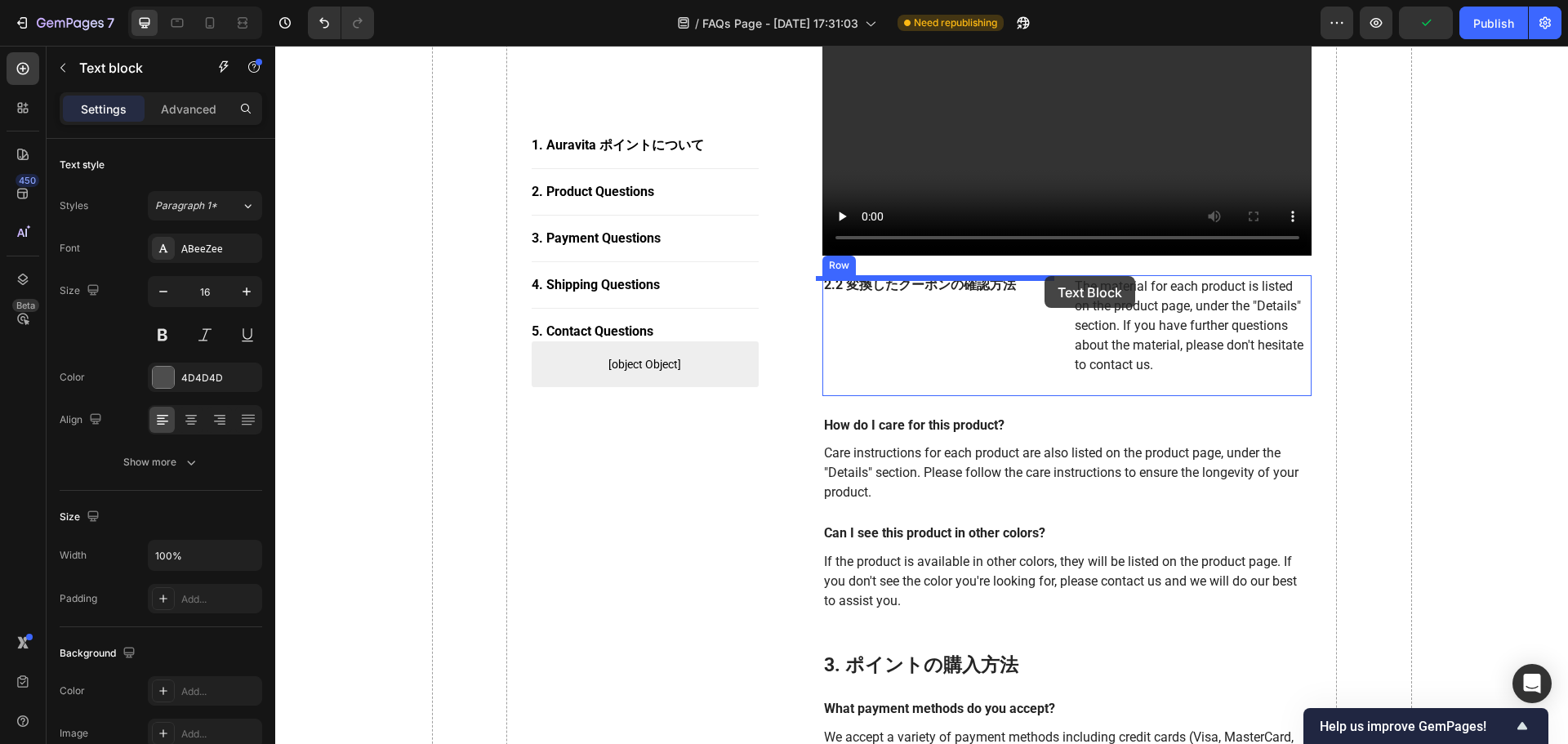
drag, startPoint x: 826, startPoint y: 372, endPoint x: 1045, endPoint y: 276, distance: 239.1
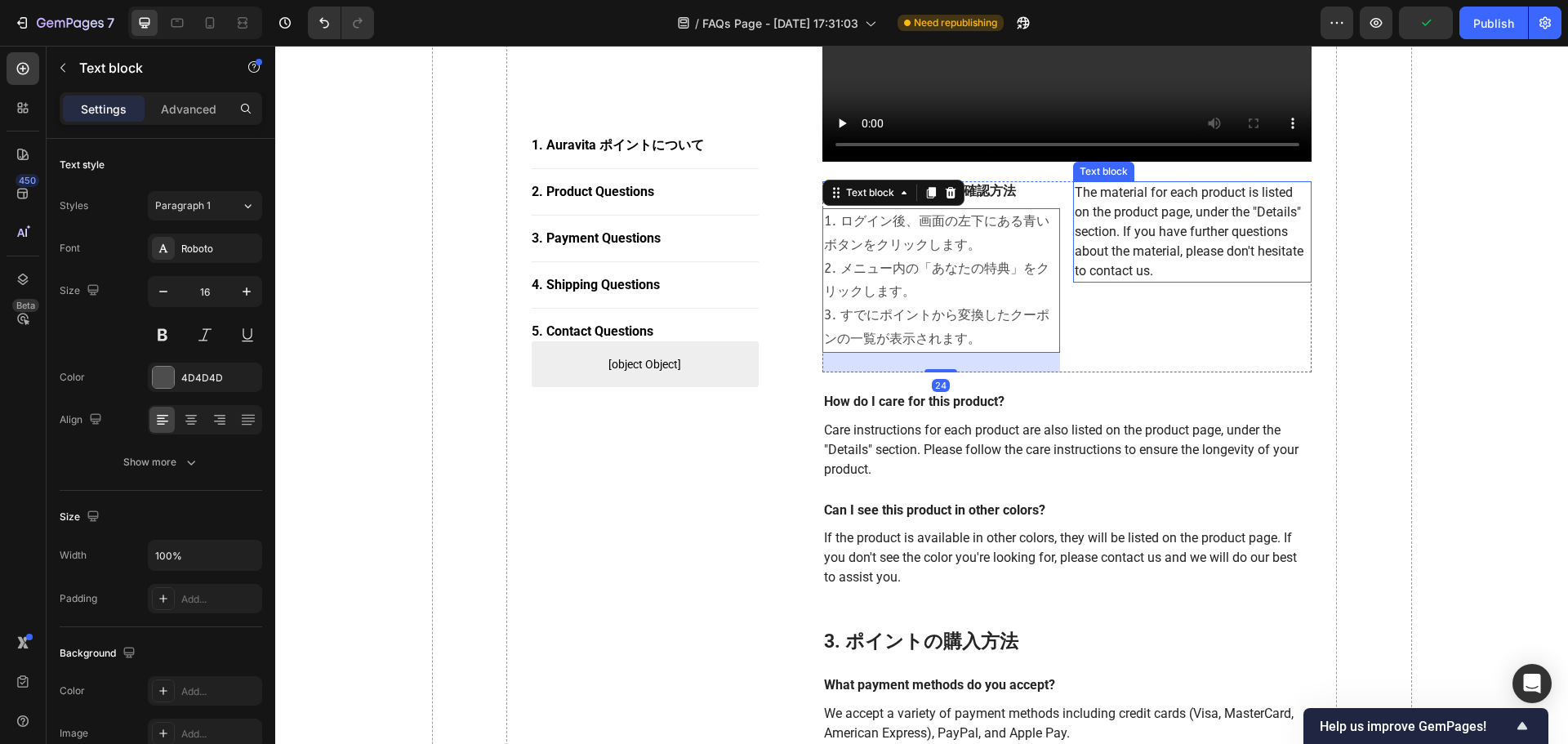
click at [1038, 212] on p "The material for each product is listed on the product page, under the "Details…" at bounding box center [1192, 231] width 235 height 98
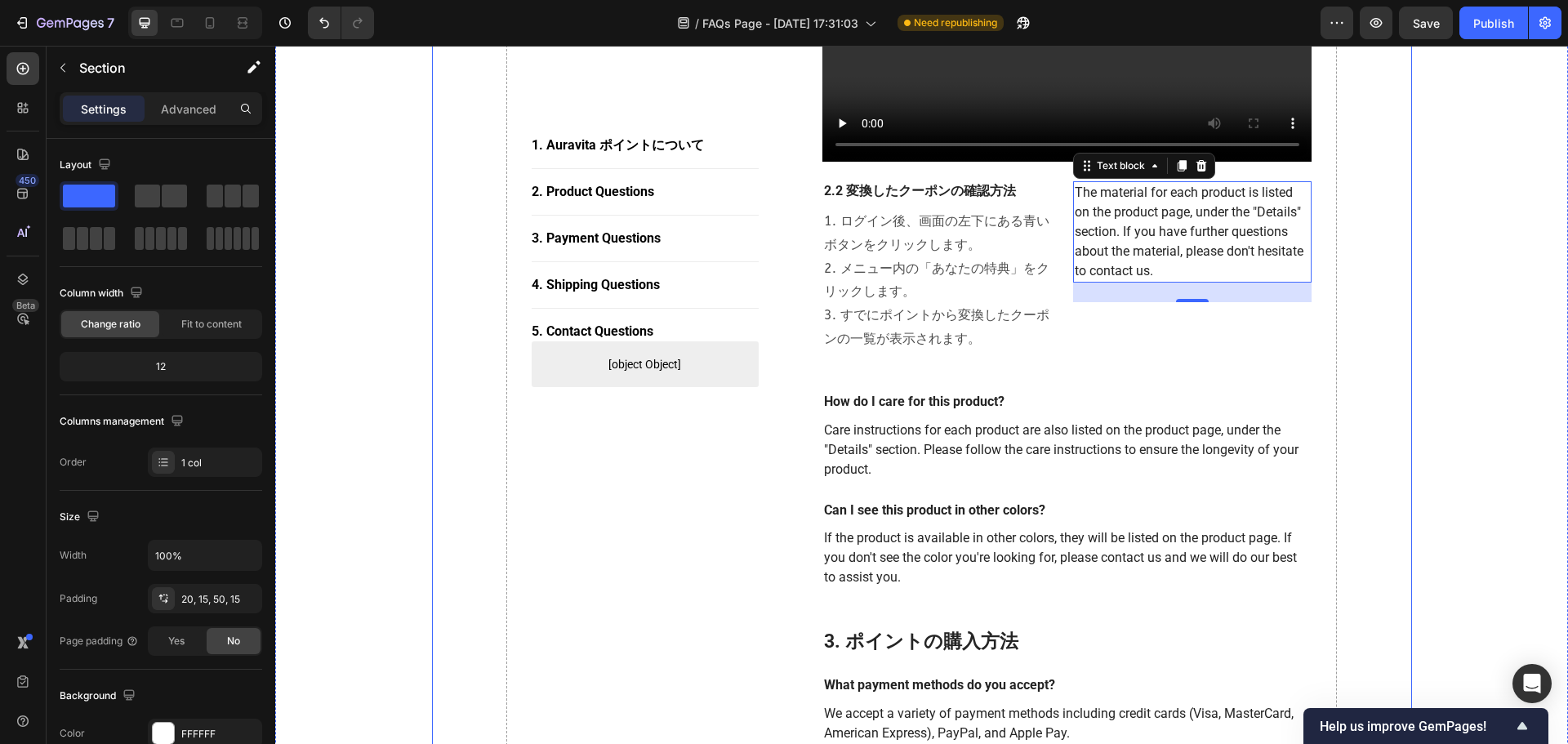
click at [1038, 263] on div "1. Auravita ポイントについて Button Title Line 2. Product Questions Button Title Line 3…" at bounding box center [921, 21] width 1268 height 3543
click at [1038, 217] on p "The material for each product is listed on the product page, under the "Details…" at bounding box center [1192, 231] width 235 height 98
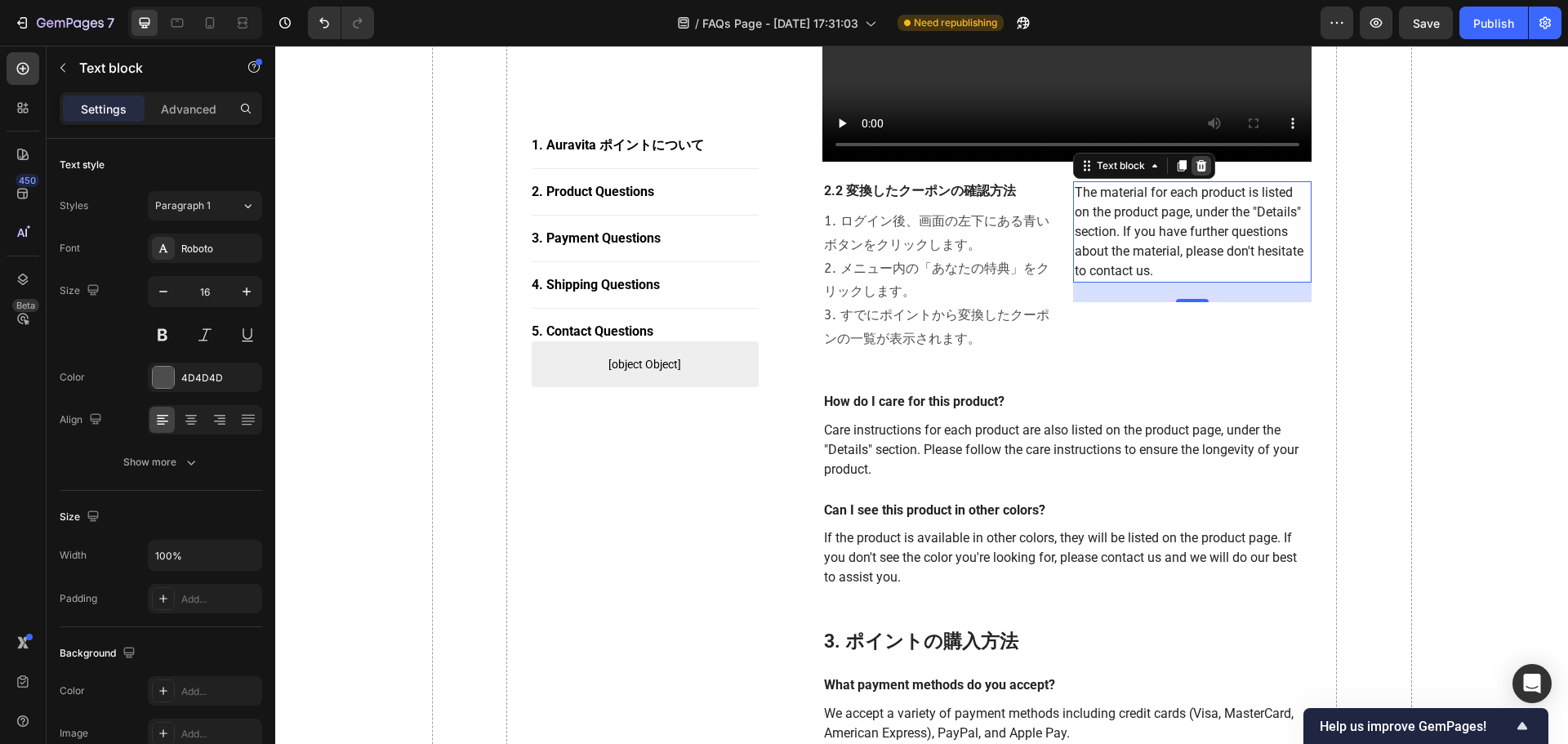
click at [1038, 160] on icon at bounding box center [1202, 165] width 11 height 12
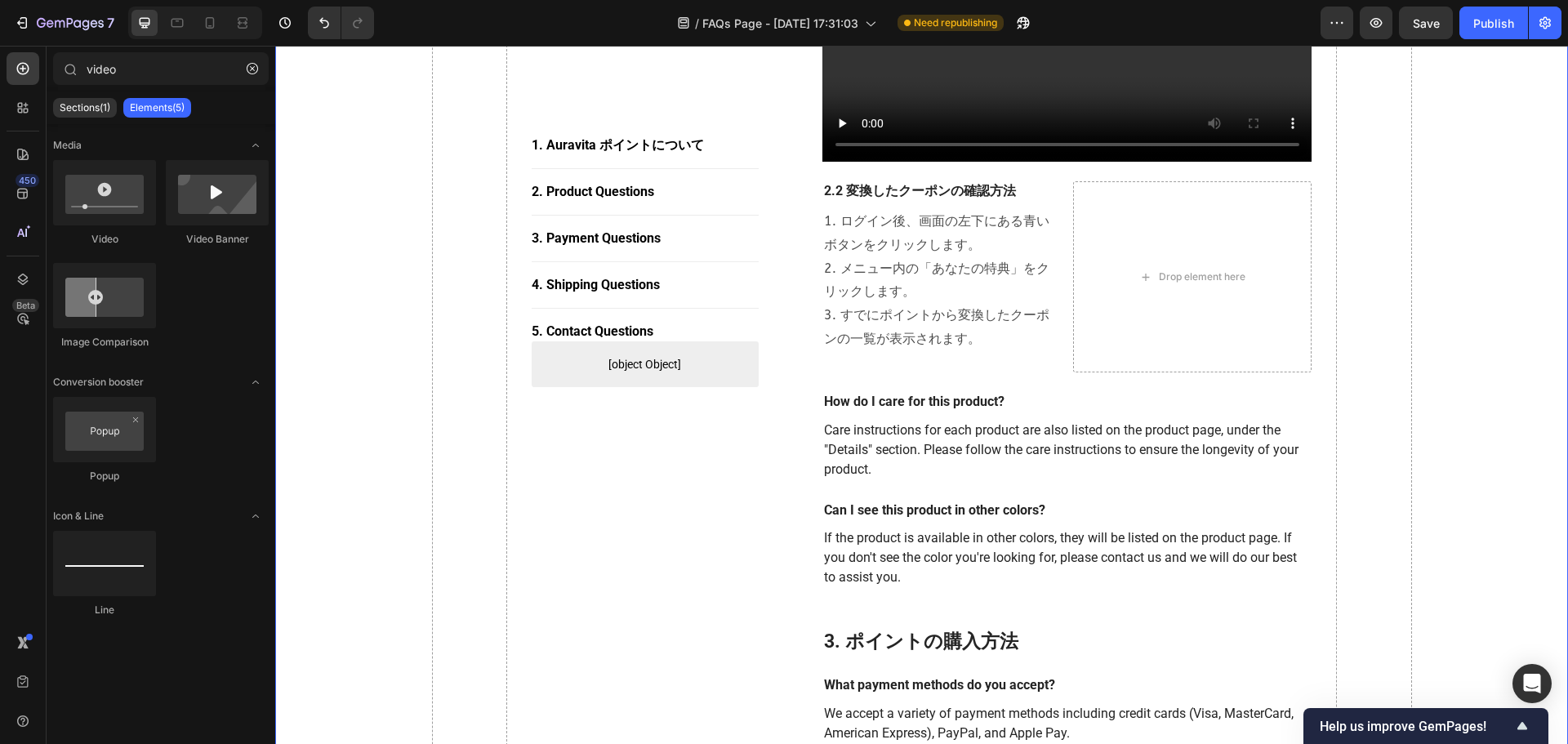
drag, startPoint x: 1452, startPoint y: 241, endPoint x: 1429, endPoint y: 243, distance: 23.1
click at [1038, 241] on div "1. Auravita ポイントについて Button Title Line 2. Product Questions Button Title Line 3…" at bounding box center [921, 21] width 1268 height 3543
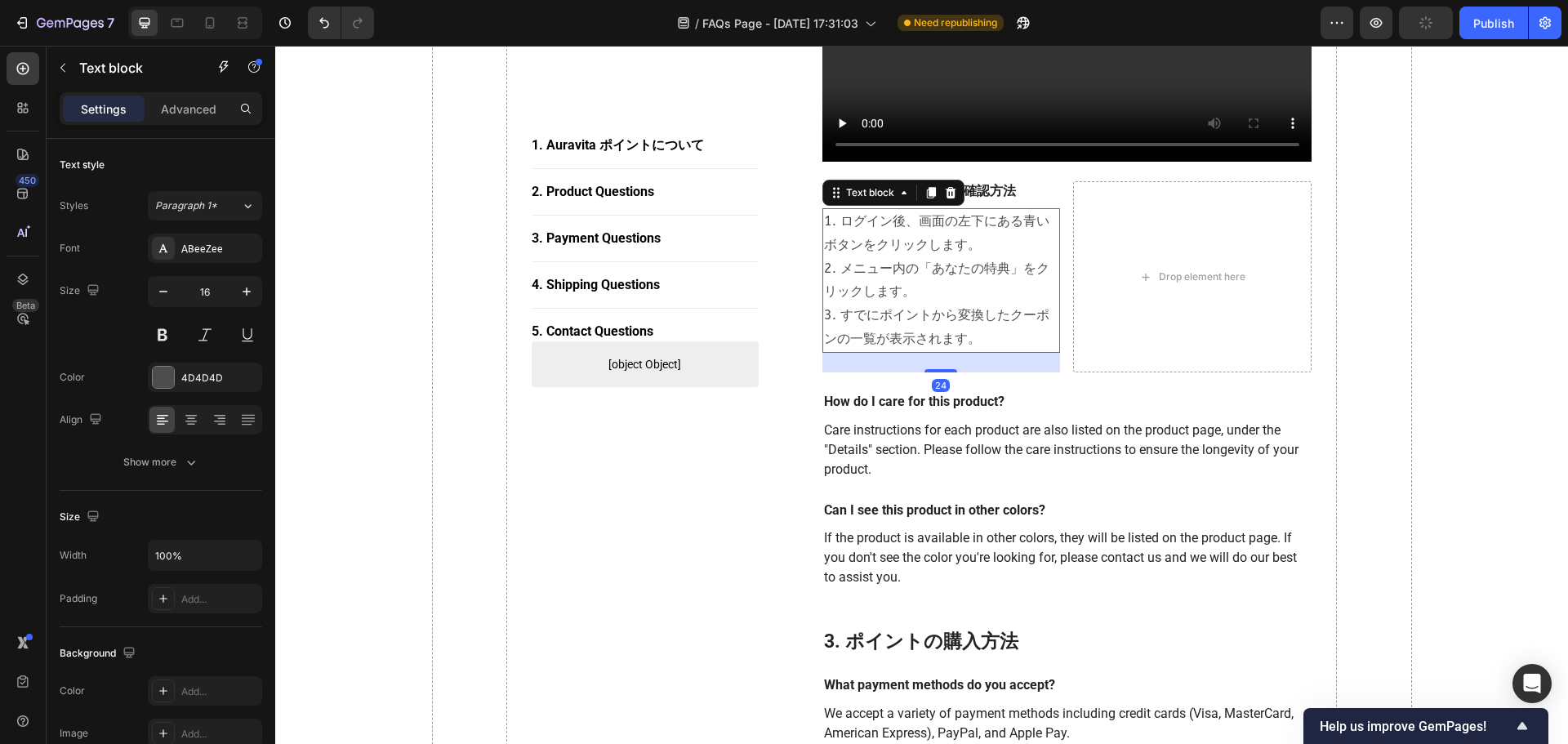
click at [1006, 261] on p "1. ログイン後、画面の左下にある青いボタンをクリックします。 2. メニュー内の「あなたの特典」をクリックします。 3. すでにポイントから変換したクーポン…" at bounding box center [942, 280] width 235 height 141
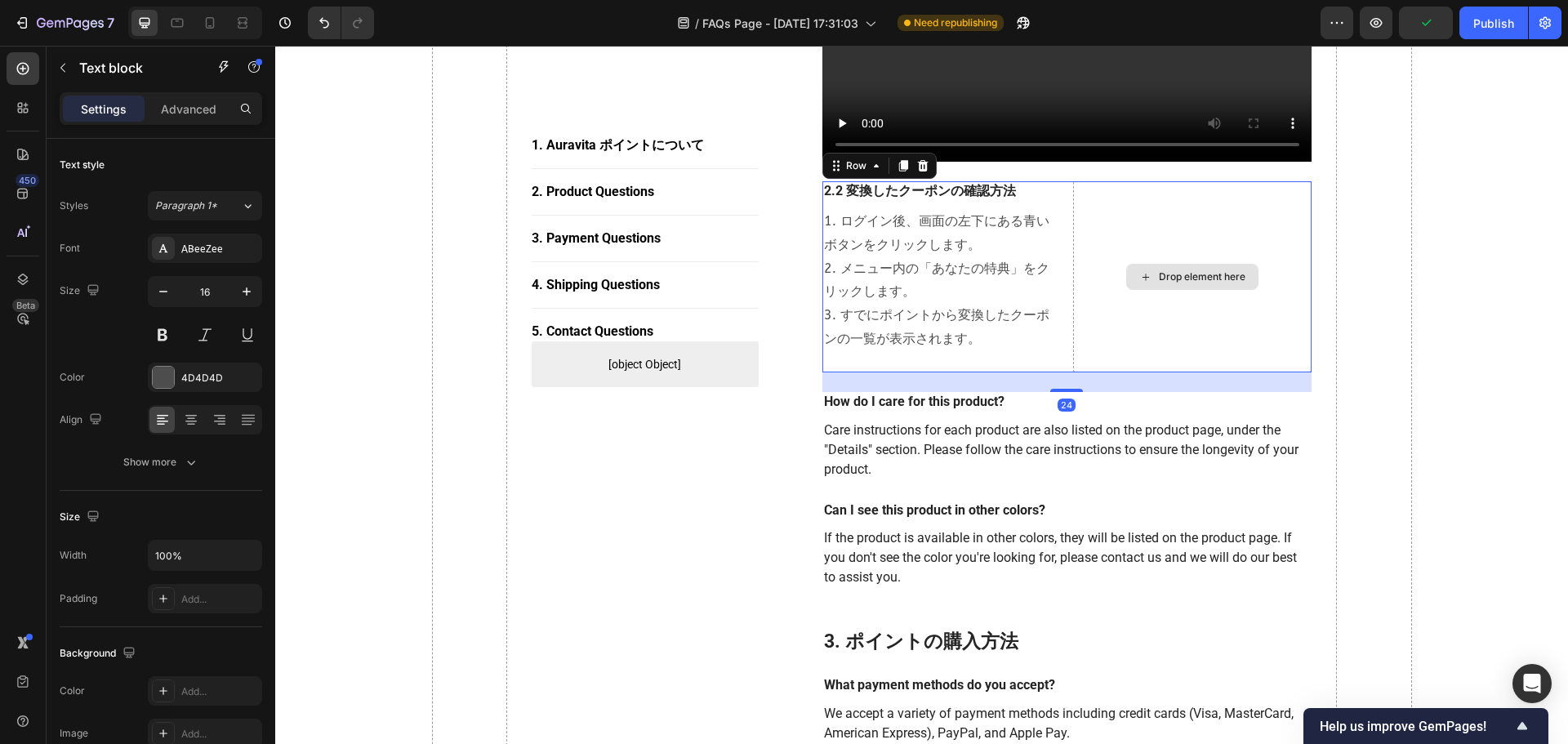
click at [1038, 222] on div "Drop element here" at bounding box center [1192, 277] width 239 height 191
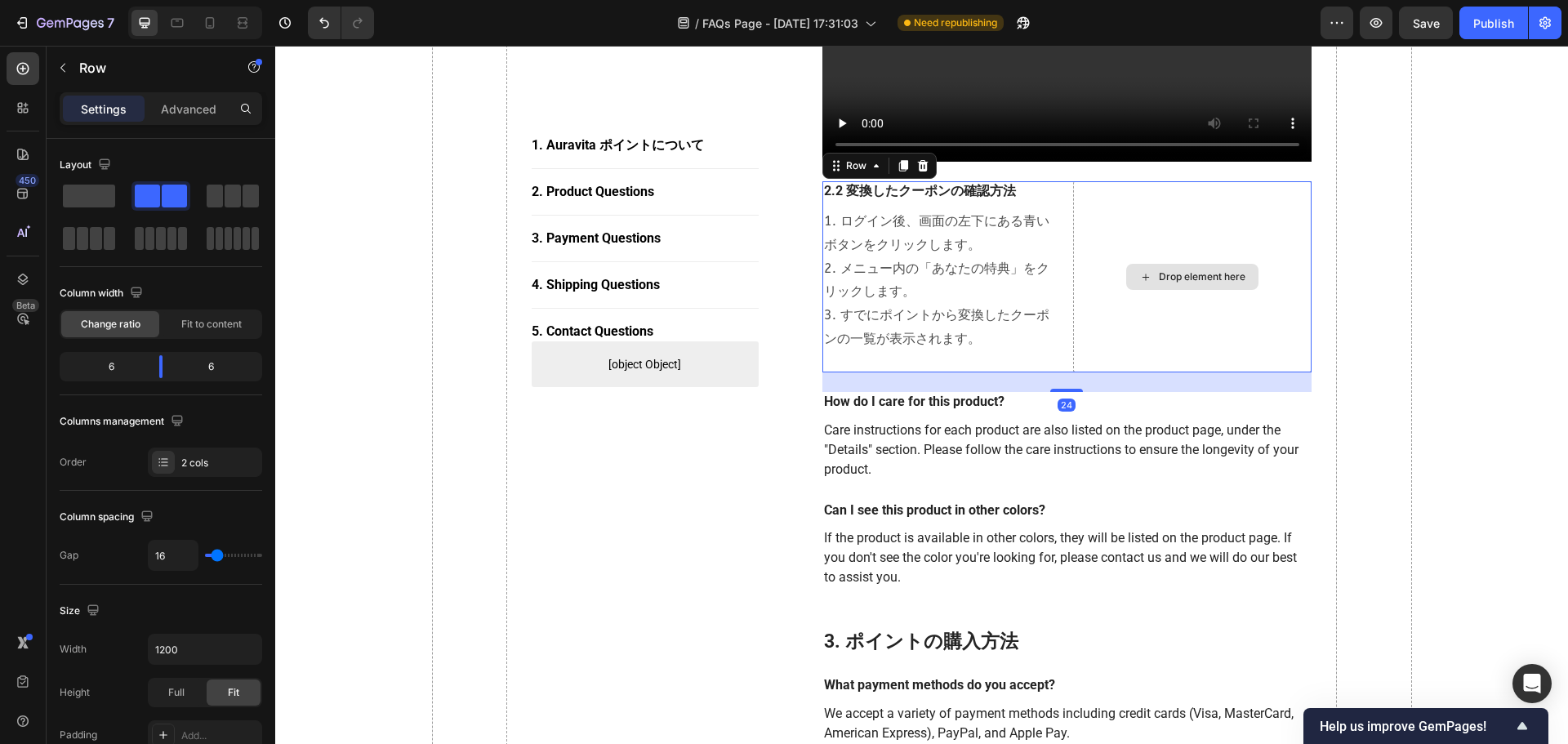
click at [1038, 264] on div "Drop element here" at bounding box center [1192, 277] width 132 height 26
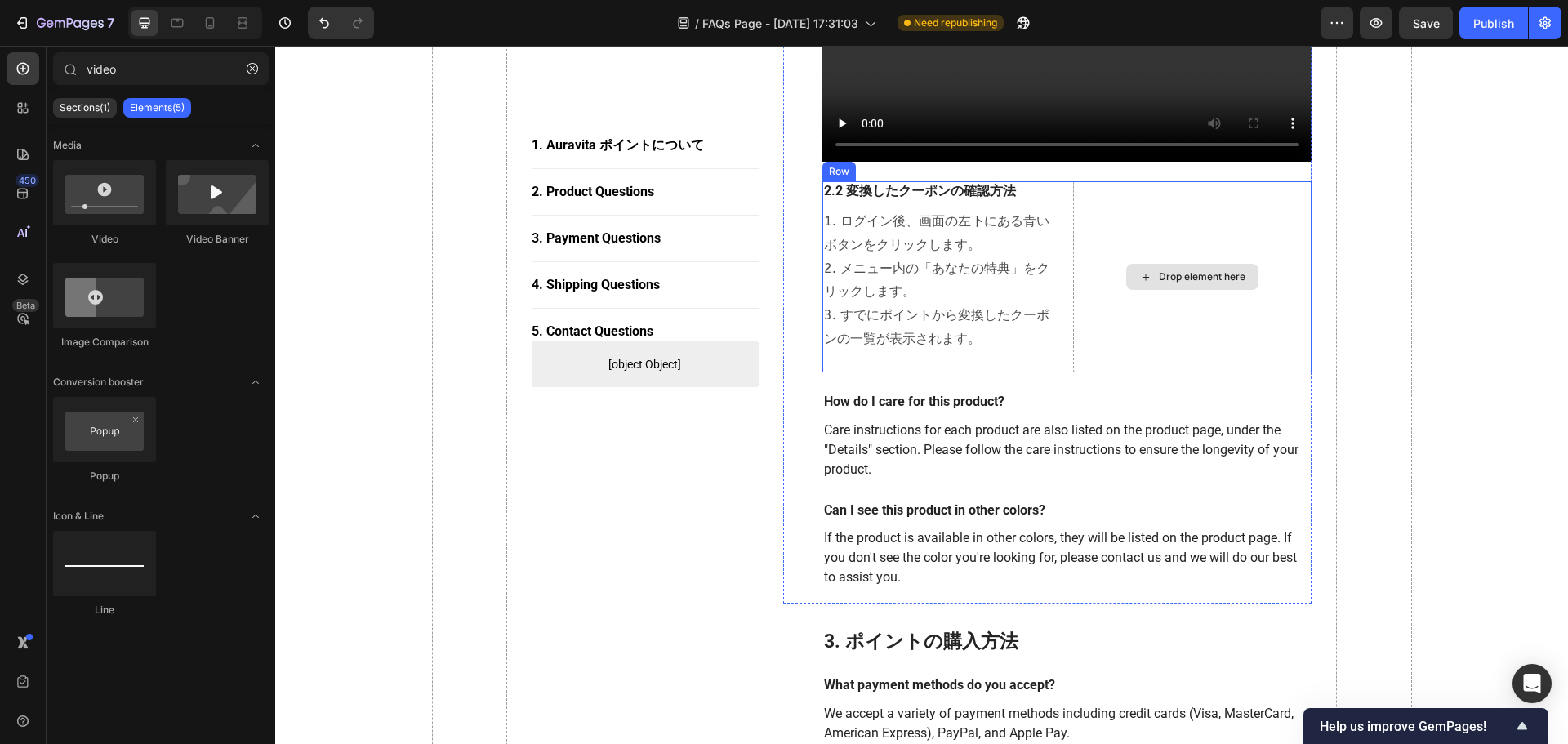
click at [1038, 274] on icon at bounding box center [1145, 277] width 6 height 6
click at [1038, 270] on icon at bounding box center [1146, 277] width 13 height 14
click at [1038, 199] on div "Drop element here" at bounding box center [1192, 277] width 239 height 191
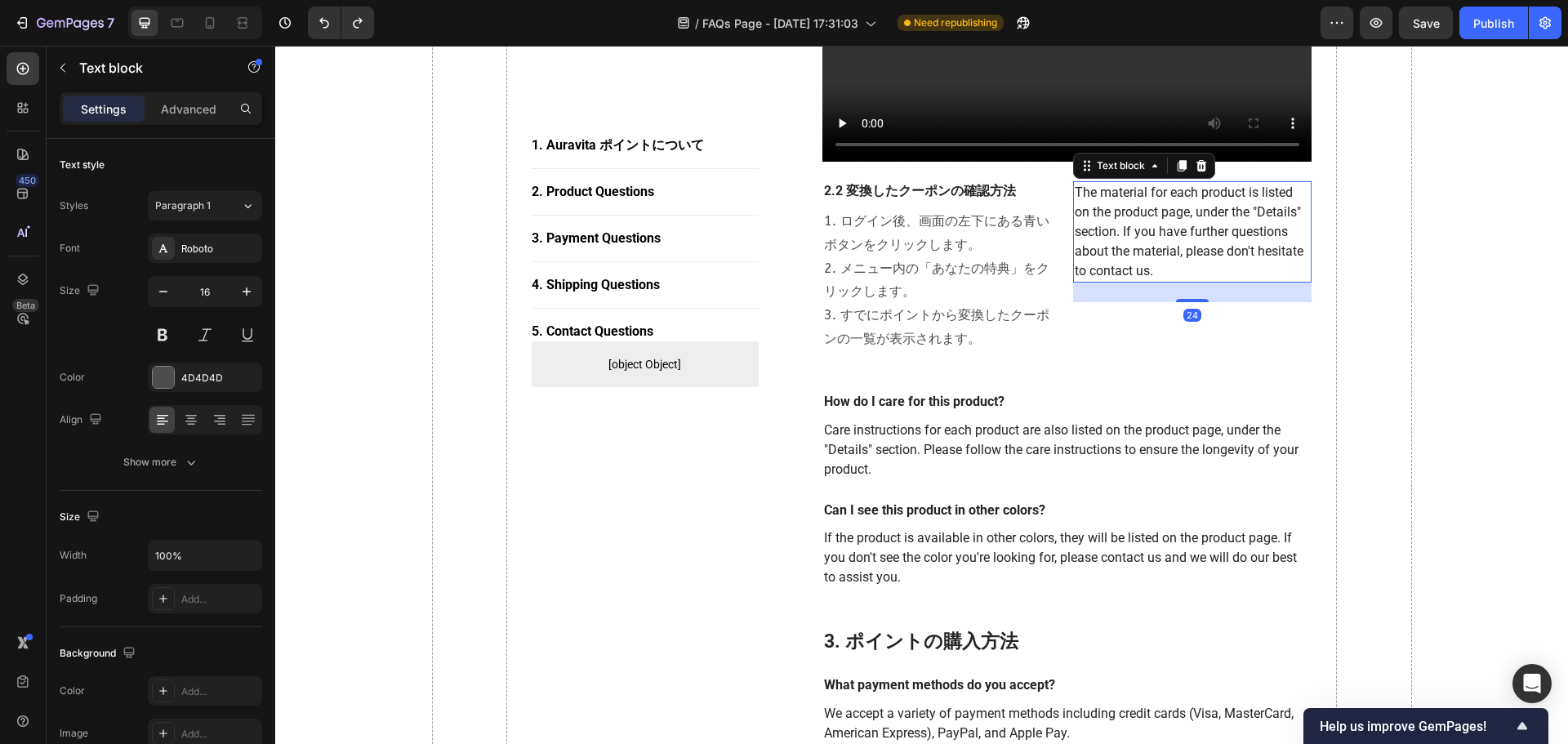
click at [1038, 199] on p "The material for each product is listed on the product page, under the "Details…" at bounding box center [1192, 231] width 235 height 98
click at [1038, 160] on icon at bounding box center [1202, 165] width 11 height 12
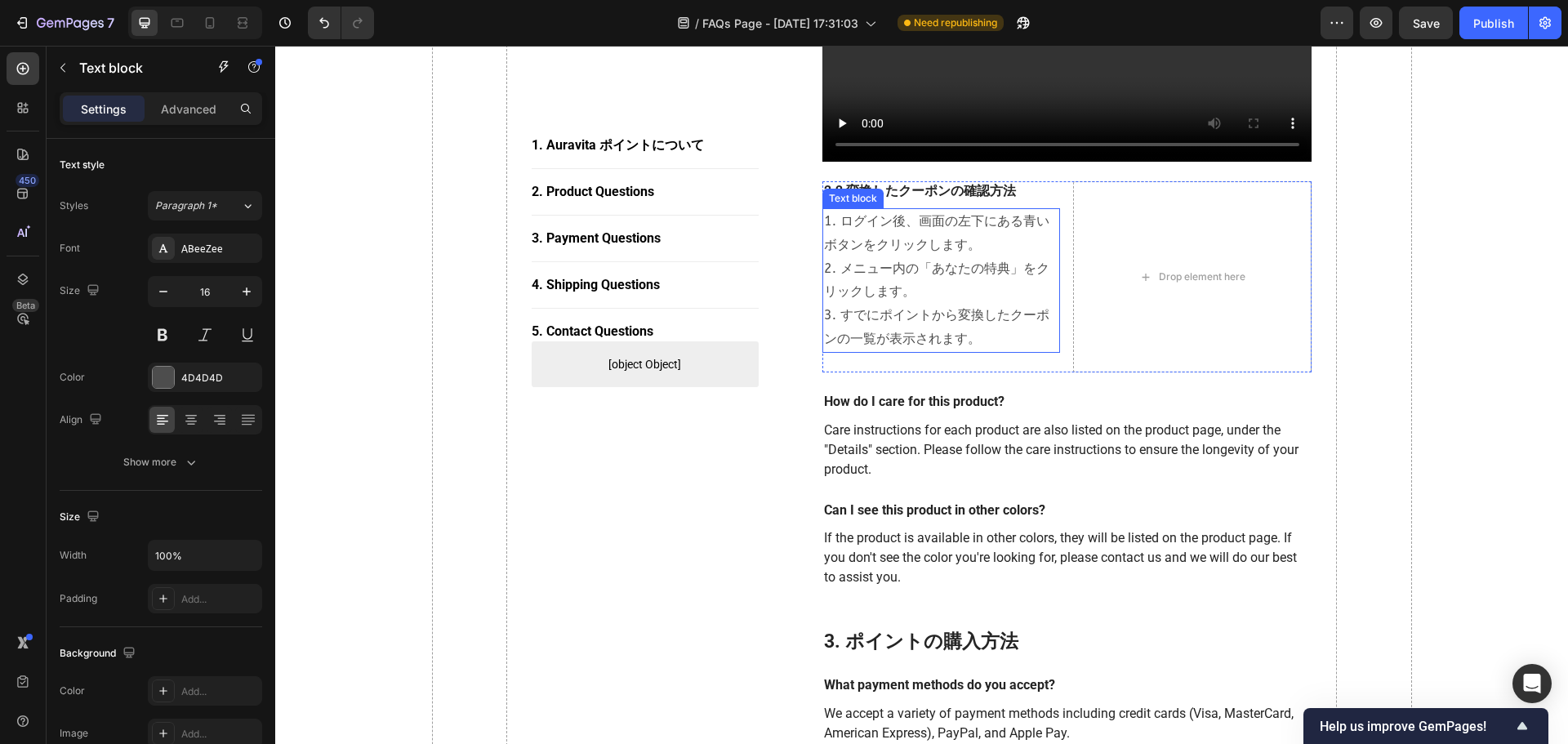
click at [1010, 243] on p "1. ログイン後、画面の左下にある青いボタンをクリックします。 2. メニュー内の「あなたの特典」をクリックします。 3. すでにポイントから変換したクーポン…" at bounding box center [942, 280] width 235 height 141
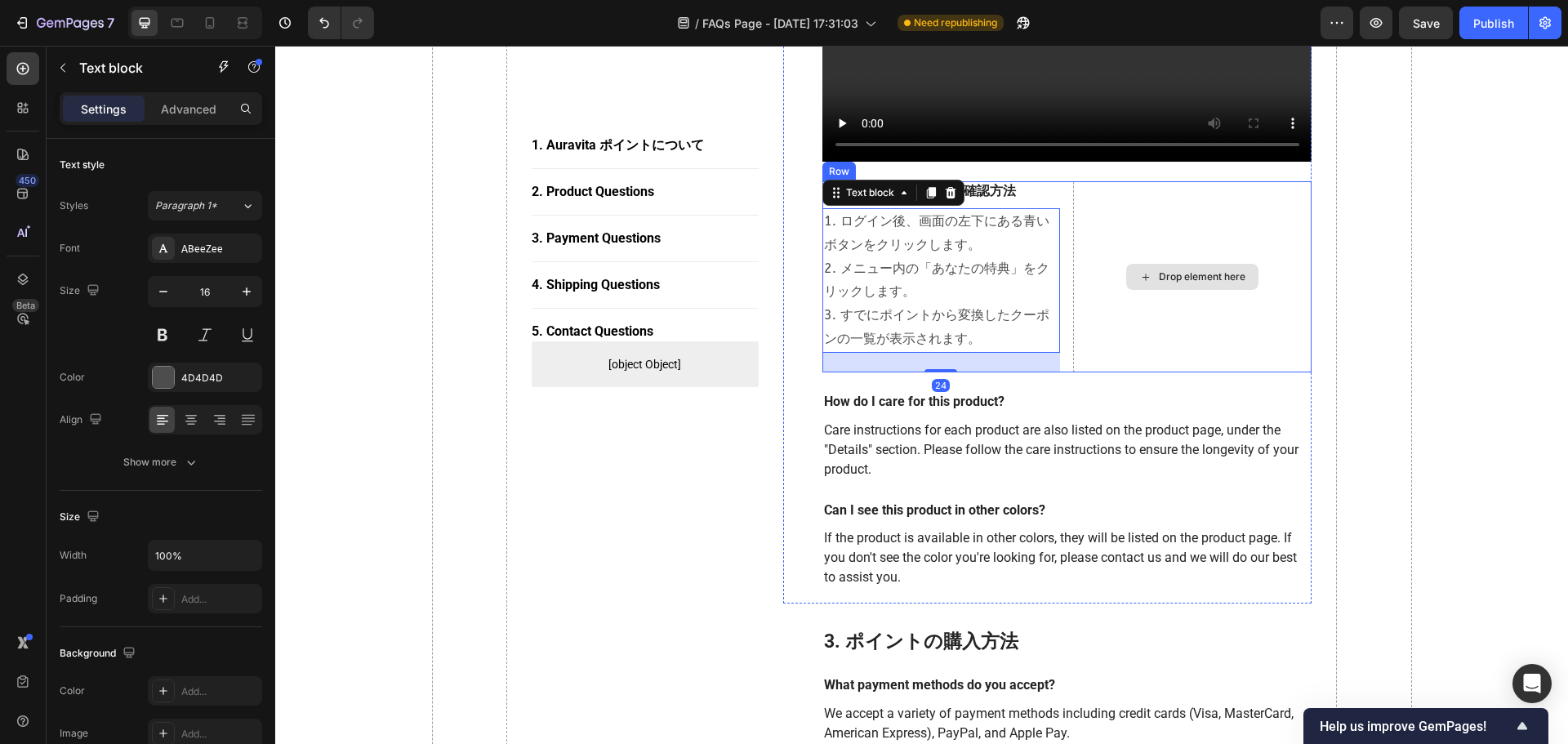
click at [1038, 199] on div "Drop element here" at bounding box center [1192, 277] width 239 height 191
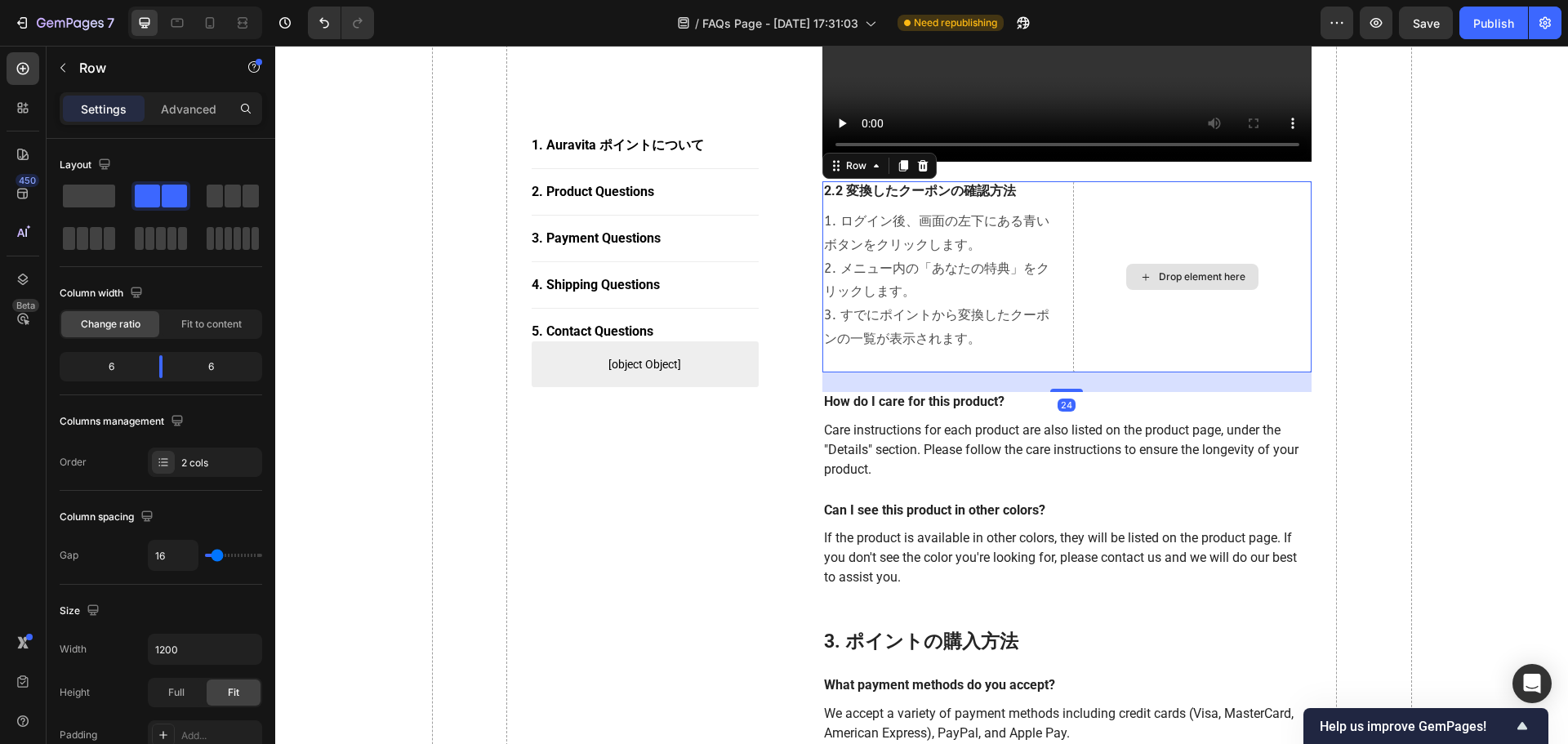
click at [1038, 199] on div "Drop element here" at bounding box center [1192, 277] width 239 height 191
click at [1038, 285] on div "Drop element here" at bounding box center [1192, 277] width 239 height 191
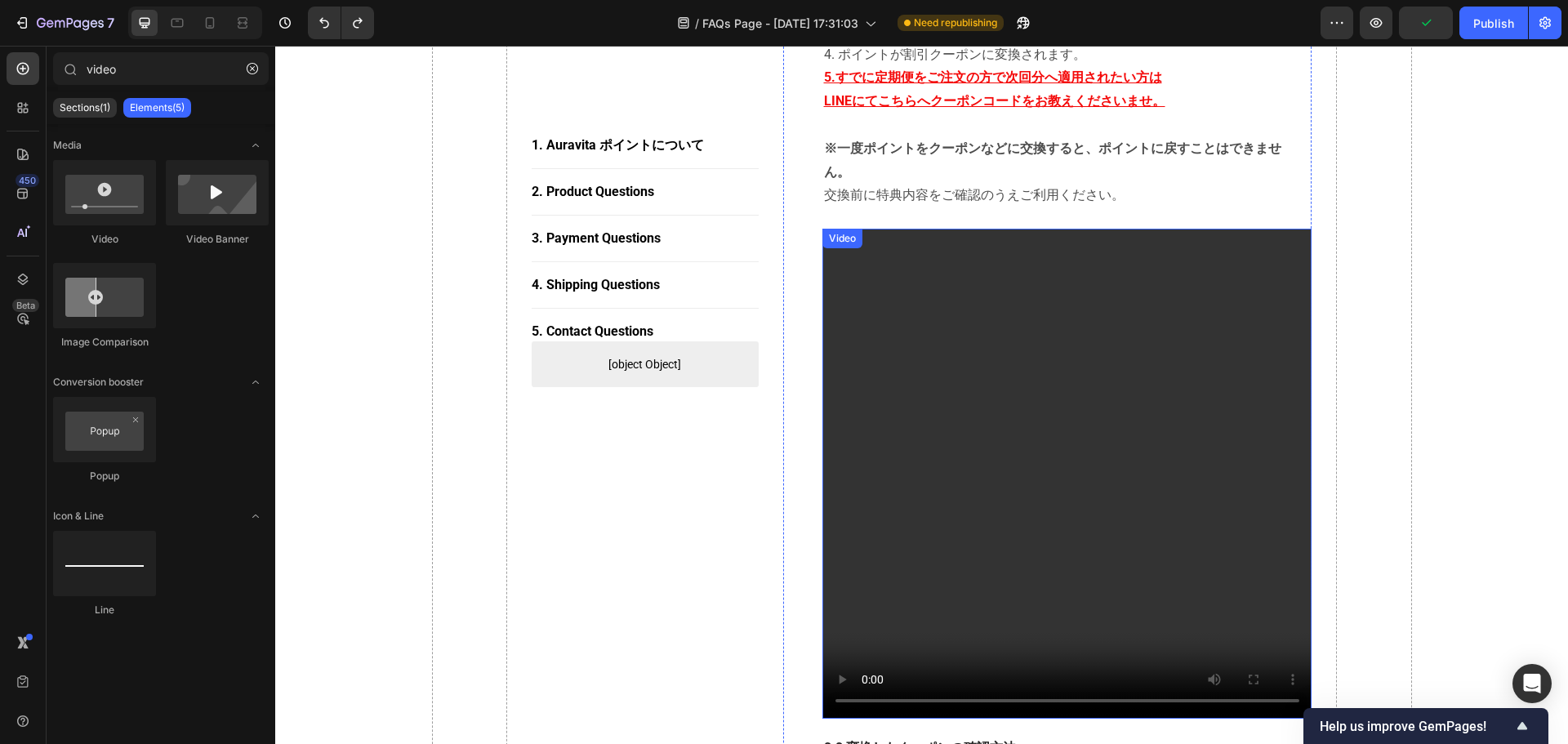
scroll to position [1426, 0]
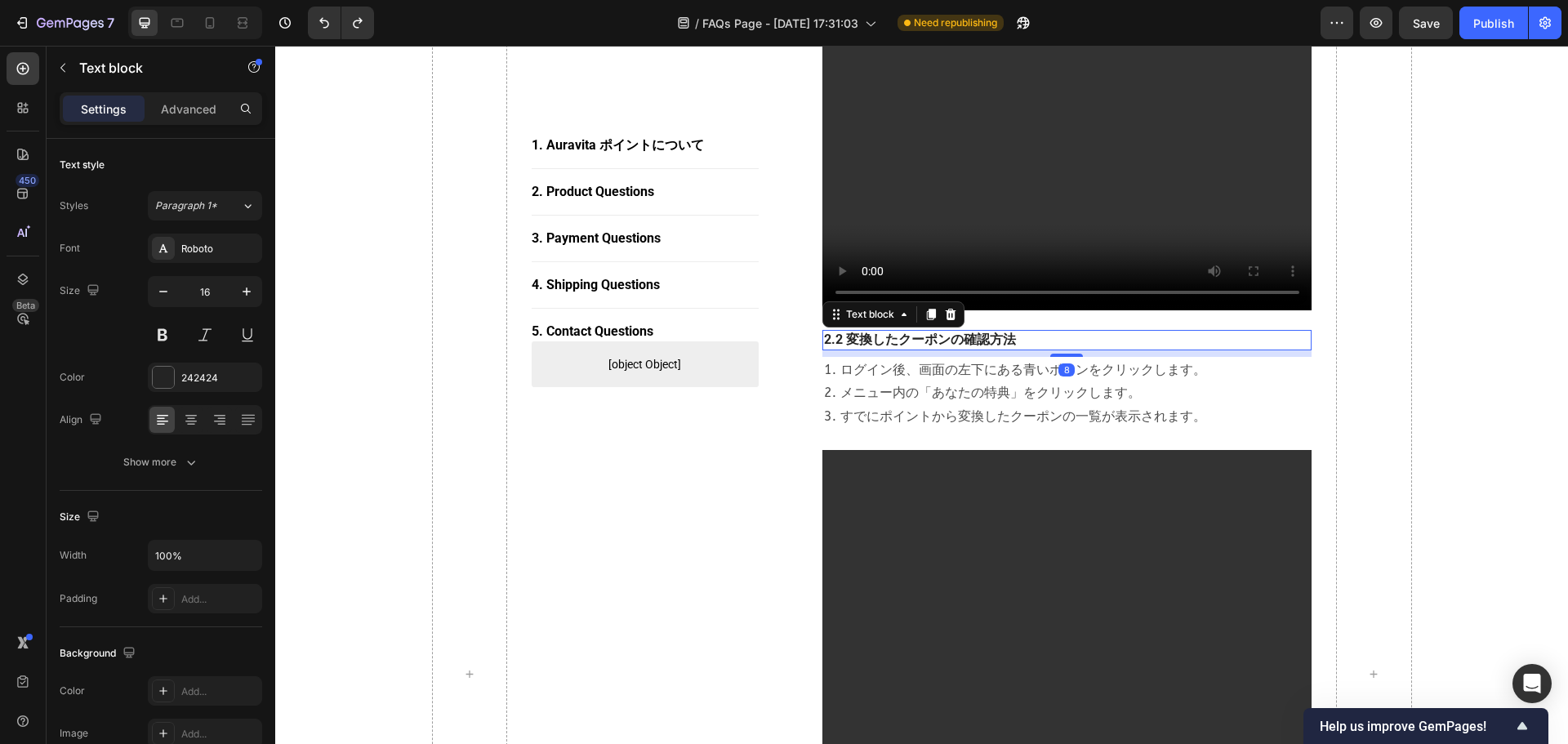
click at [826, 332] on p "2.2 変換したクーポンの確認方法" at bounding box center [1067, 340] width 487 height 17
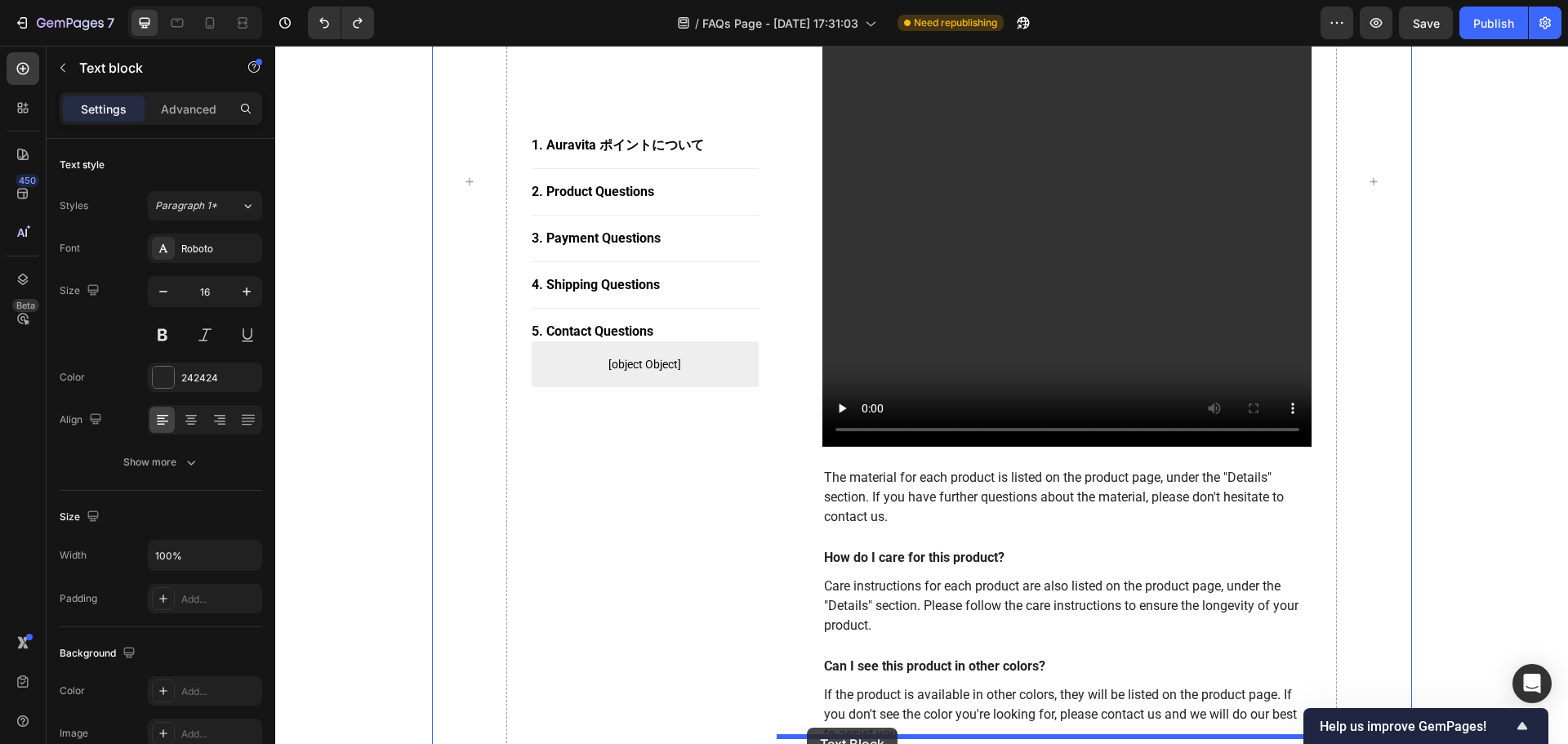
scroll to position [1923, 0]
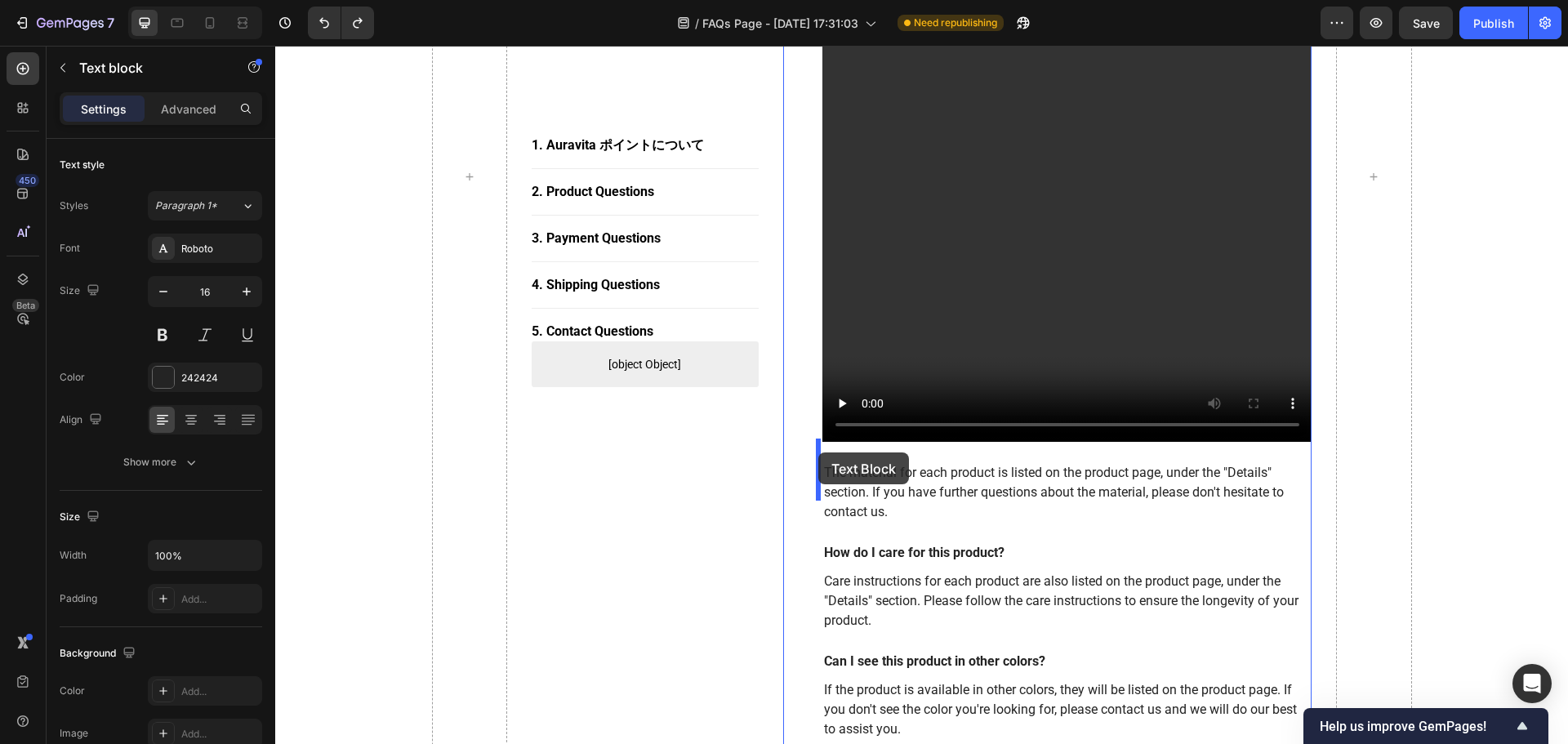
drag, startPoint x: 835, startPoint y: 292, endPoint x: 819, endPoint y: 453, distance: 161.8
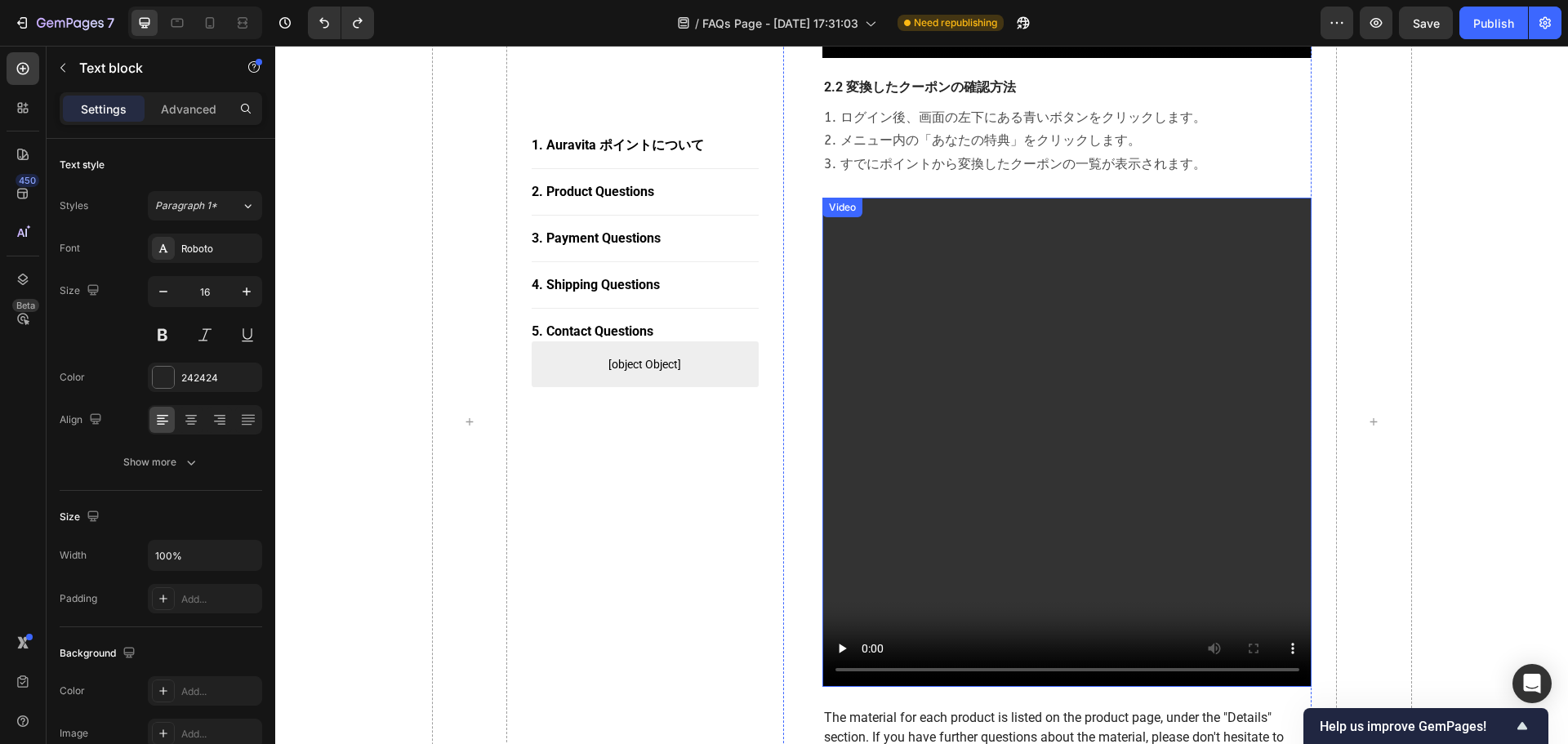
scroll to position [1433, 0]
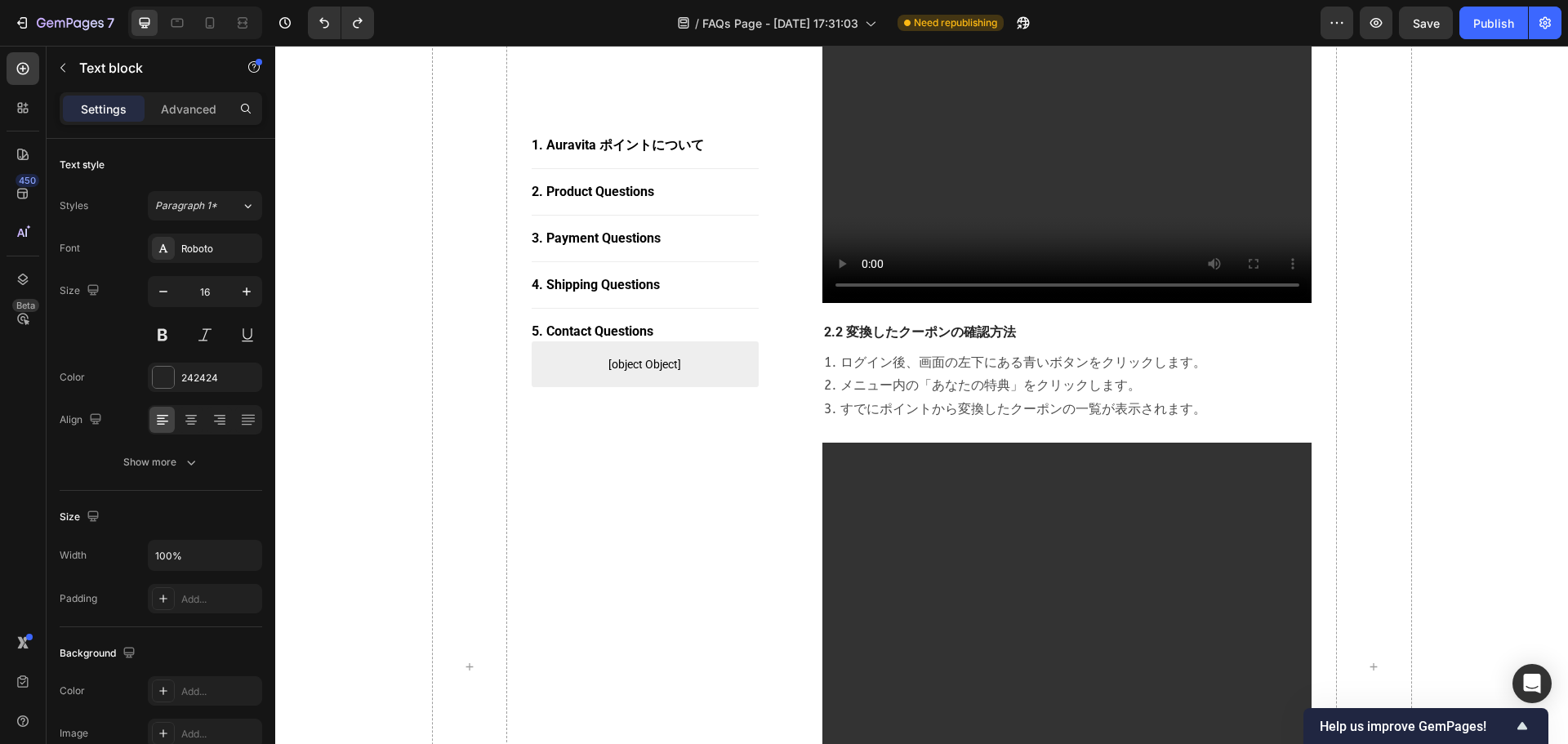
click at [824, 325] on p "2.2 変換したクーポンの確認方法" at bounding box center [1067, 333] width 487 height 17
click at [850, 325] on p "2.2 変換したクーポンの確認方法" at bounding box center [1067, 333] width 487 height 17
click at [824, 325] on p "2.2 変換したクーポンの確認方法" at bounding box center [1067, 333] width 487 height 17
click at [894, 325] on p "2.2 変換したクーポンの確認方法" at bounding box center [1067, 333] width 487 height 17
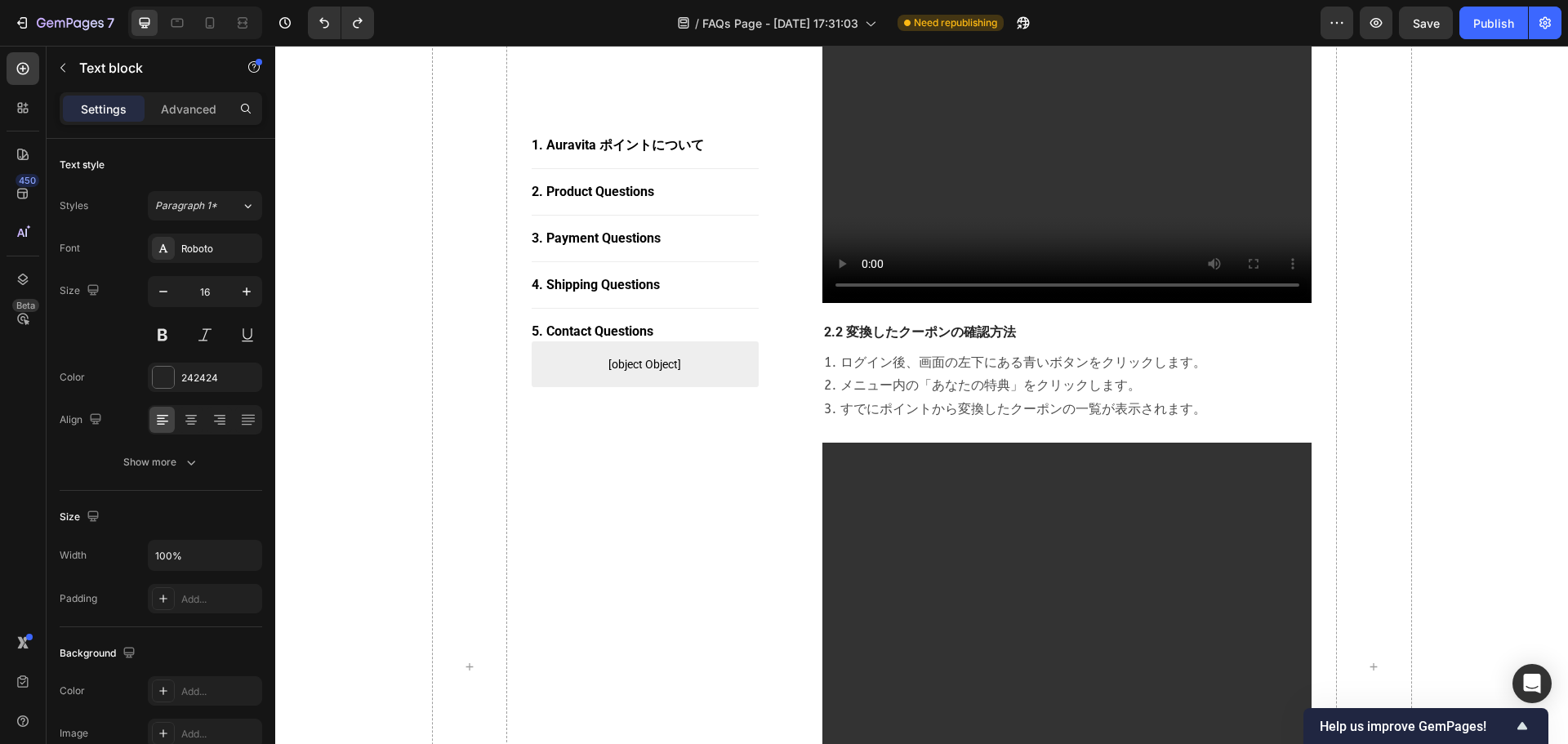
click at [902, 325] on p "2.2 変換したクーポンの確認方法" at bounding box center [1067, 333] width 487 height 17
click at [903, 325] on p "2.2 変換したクーポンの確認方法" at bounding box center [1067, 333] width 487 height 17
click at [1038, 321] on div "2. ポイントの使い方 Heading 1.1 ポイントをクーポンへ変換する方法（すでに定期便をご注文の方） Text block 1. ログイン後、画面の左…" at bounding box center [1067, 321] width 490 height 1821
click at [985, 325] on p "2.2 変換したクーポンの確認方法" at bounding box center [1067, 333] width 487 height 17
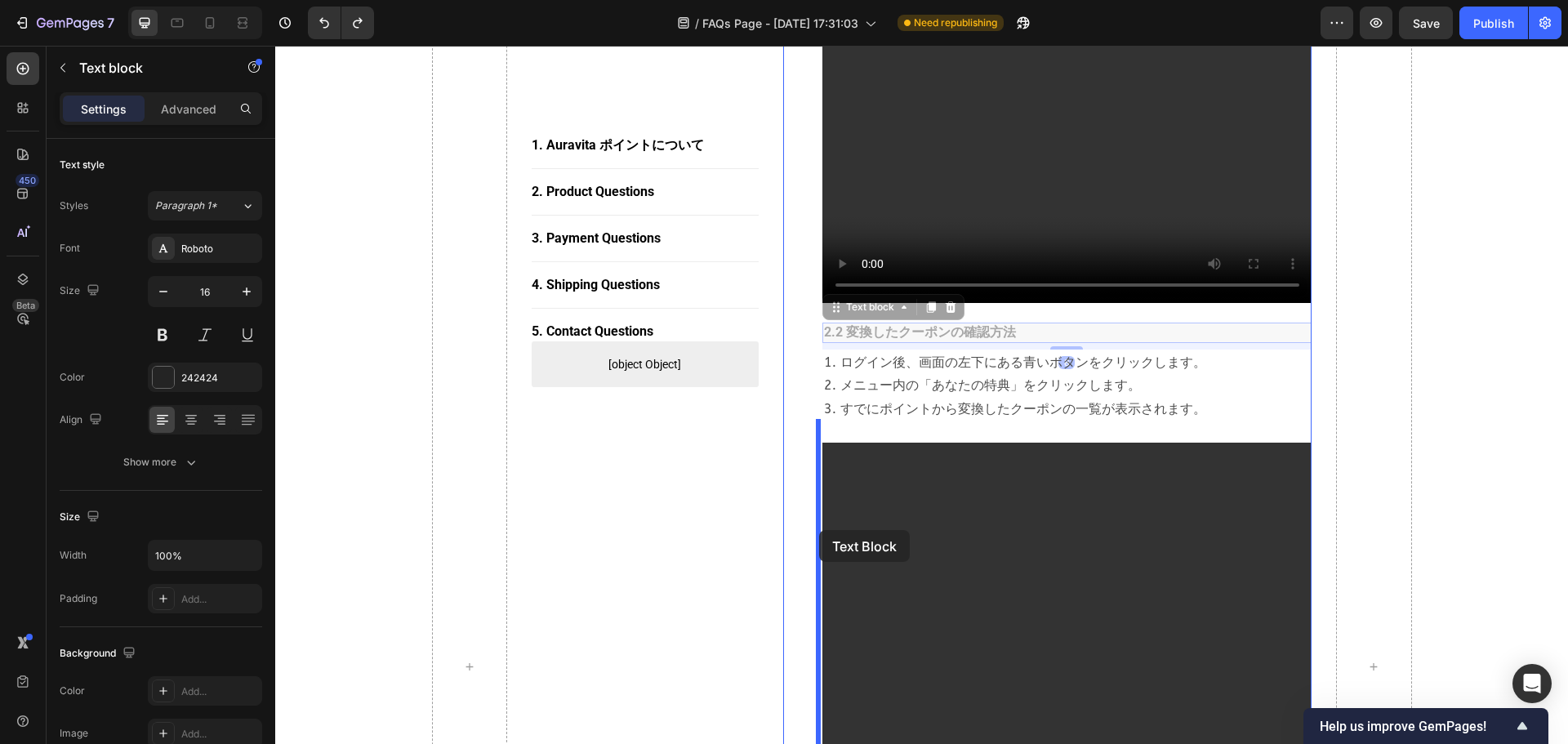
drag, startPoint x: 829, startPoint y: 285, endPoint x: 819, endPoint y: 530, distance: 245.2
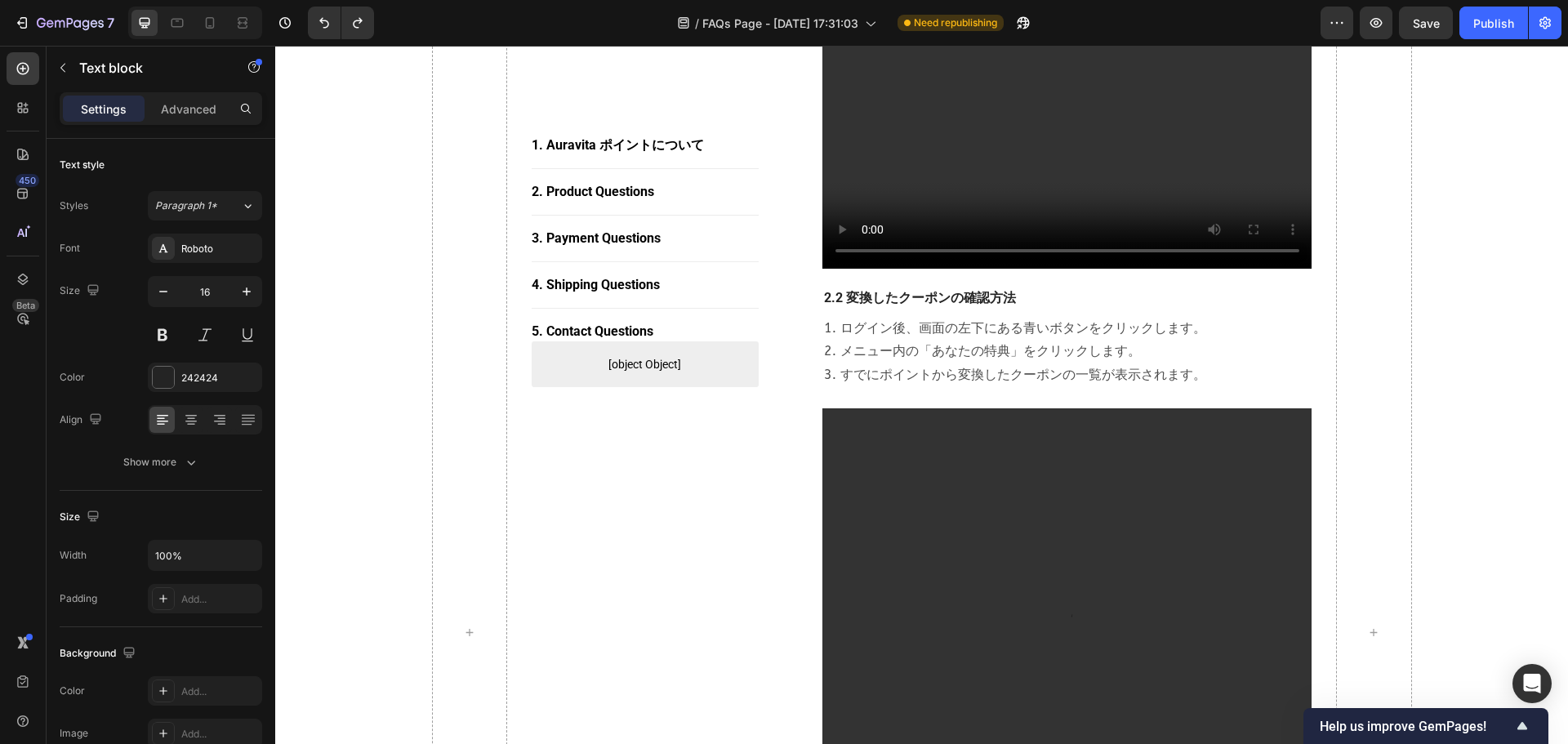
scroll to position [1596, 0]
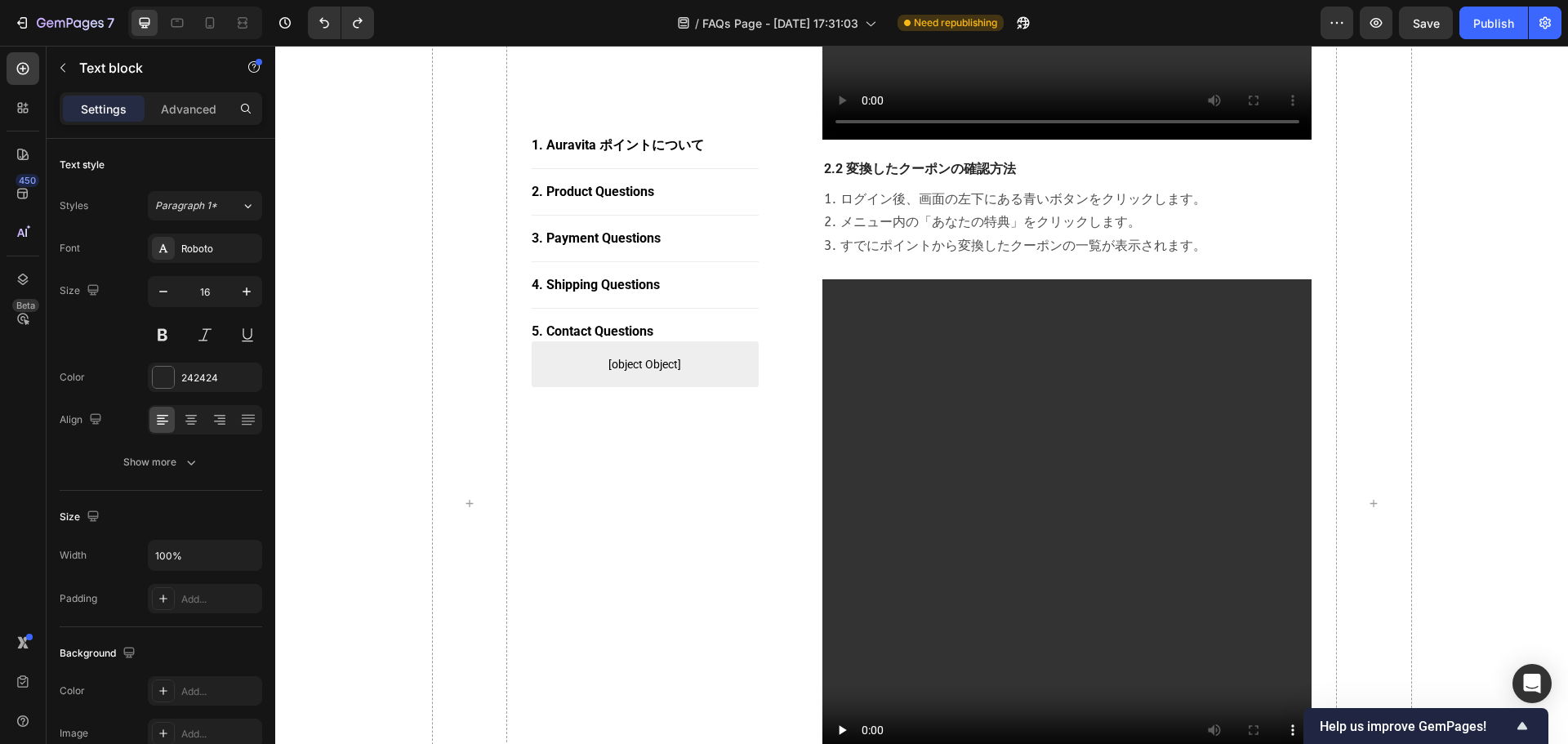
click at [824, 161] on p "2.2 変換したクーポンの確認方法" at bounding box center [1067, 169] width 487 height 17
click at [1038, 188] on p "1. ログイン後、画面の左下にある青いボタンをクリックします。 2. メニュー内の「あなたの特典」をクリックします。 3. すでにポイントから変換したクーポン…" at bounding box center [1067, 223] width 487 height 71
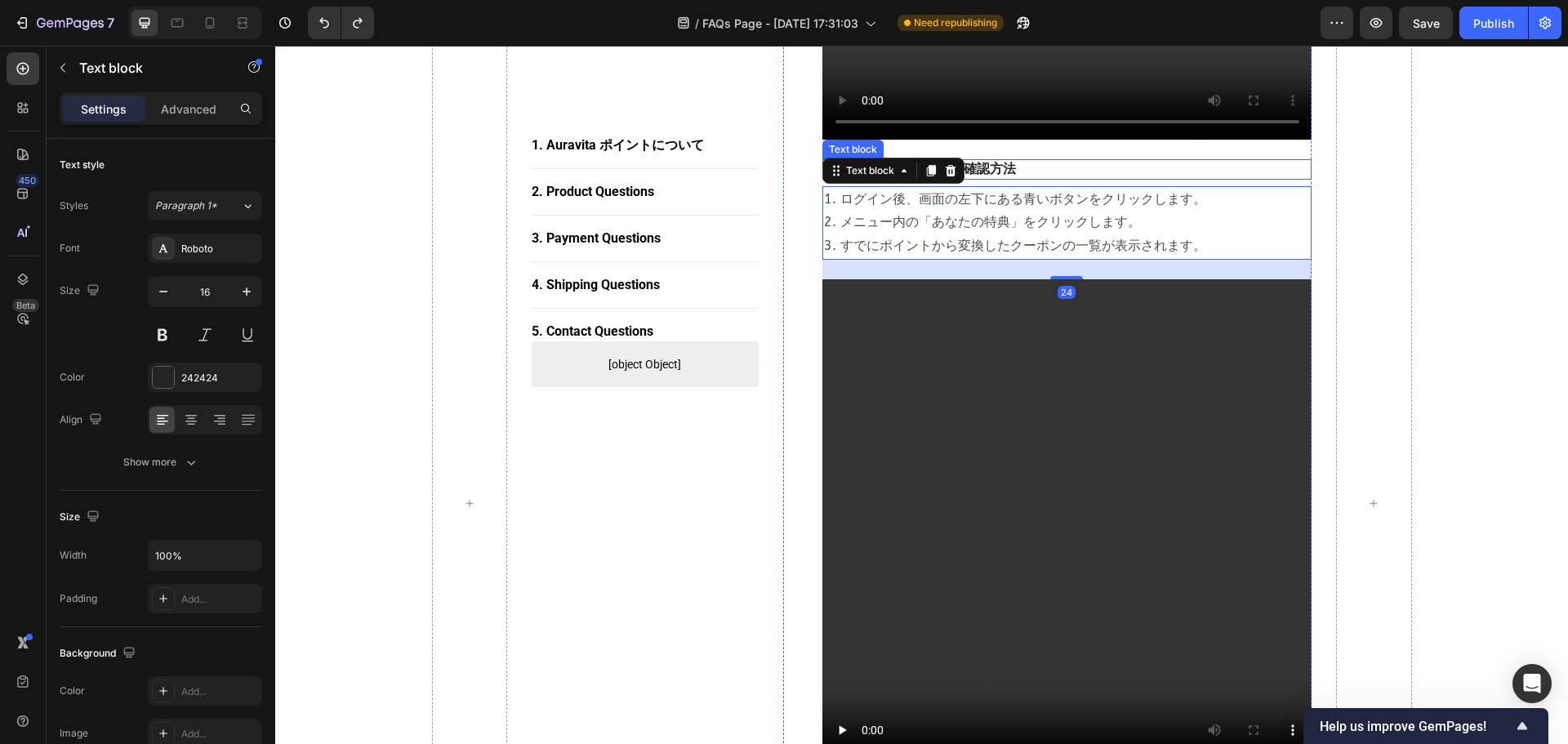
click at [987, 161] on p "2.2 変換したクーポンの確認方法" at bounding box center [1067, 169] width 487 height 17
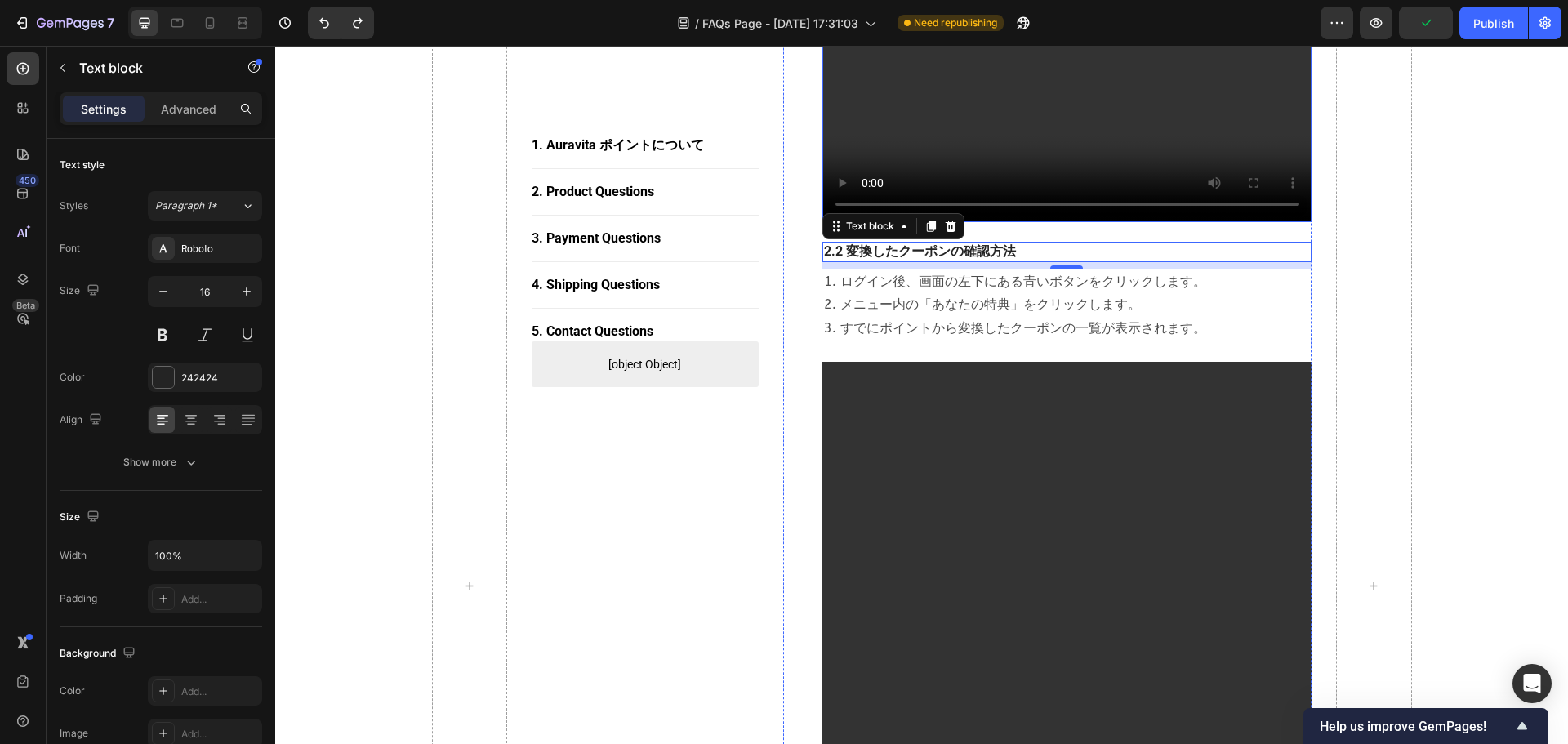
scroll to position [1351, 0]
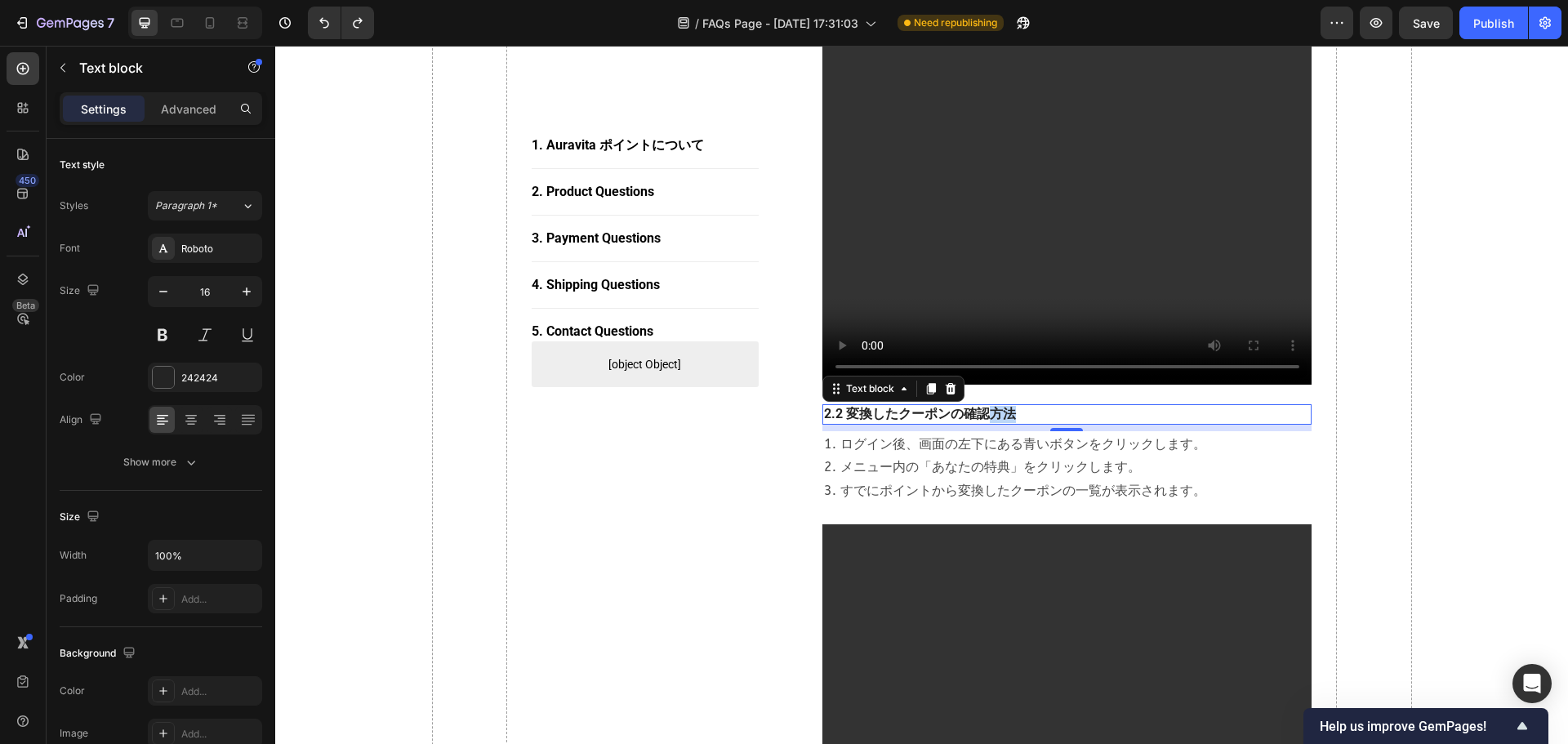
click at [977, 406] on p "2.2 変換したクーポンの確認方法" at bounding box center [1067, 414] width 487 height 17
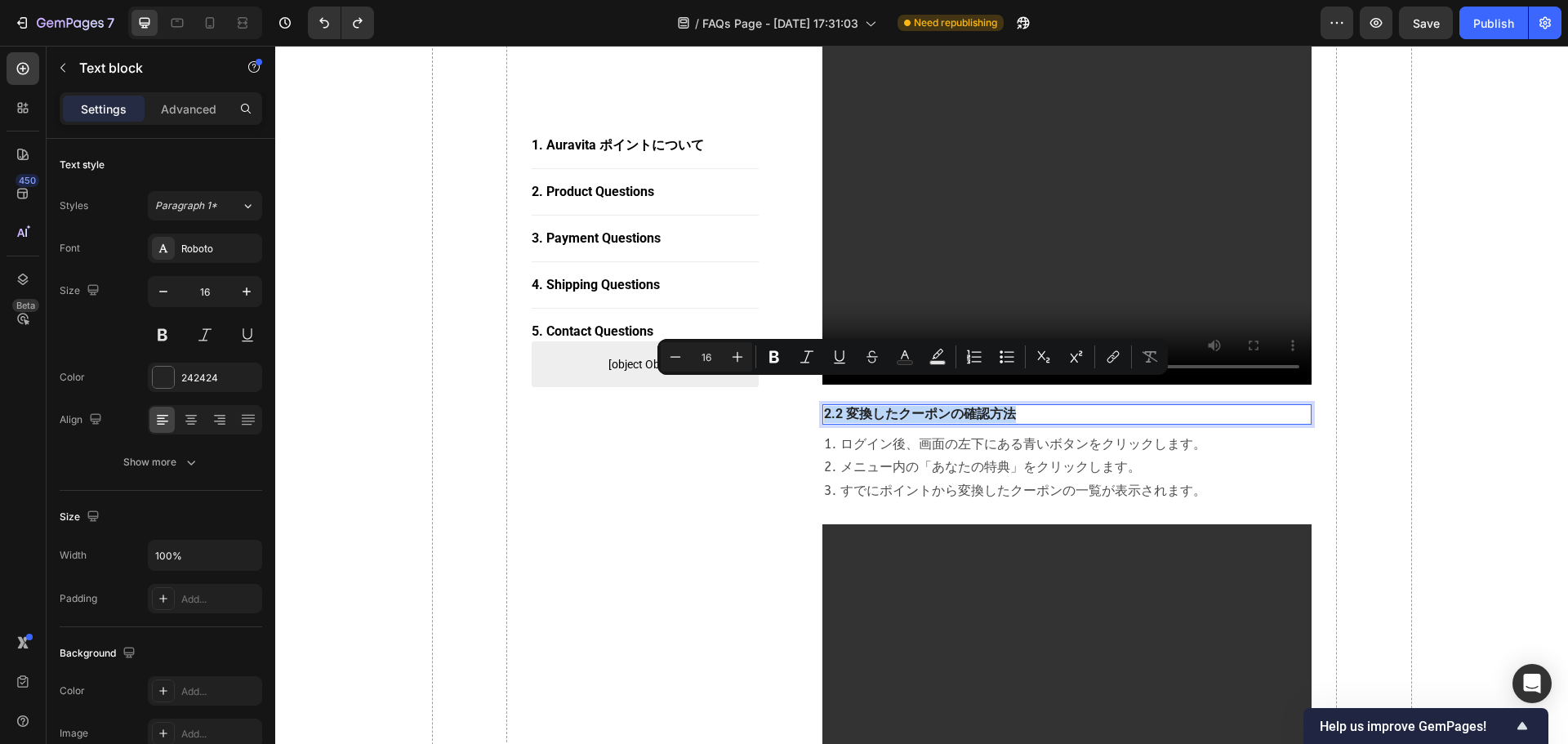
copy p "2.2 変換したクーポンの確認方法"
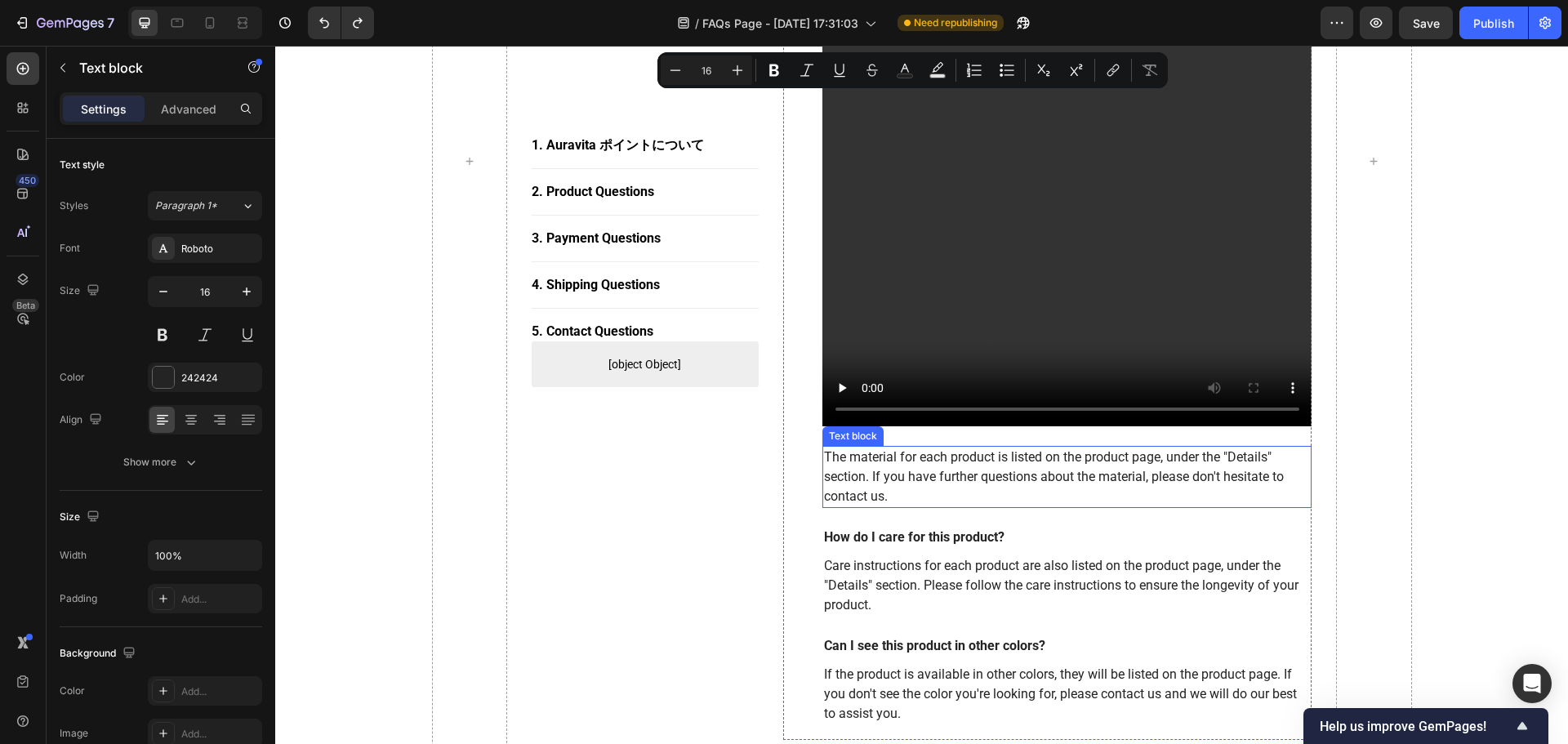
scroll to position [2005, 0]
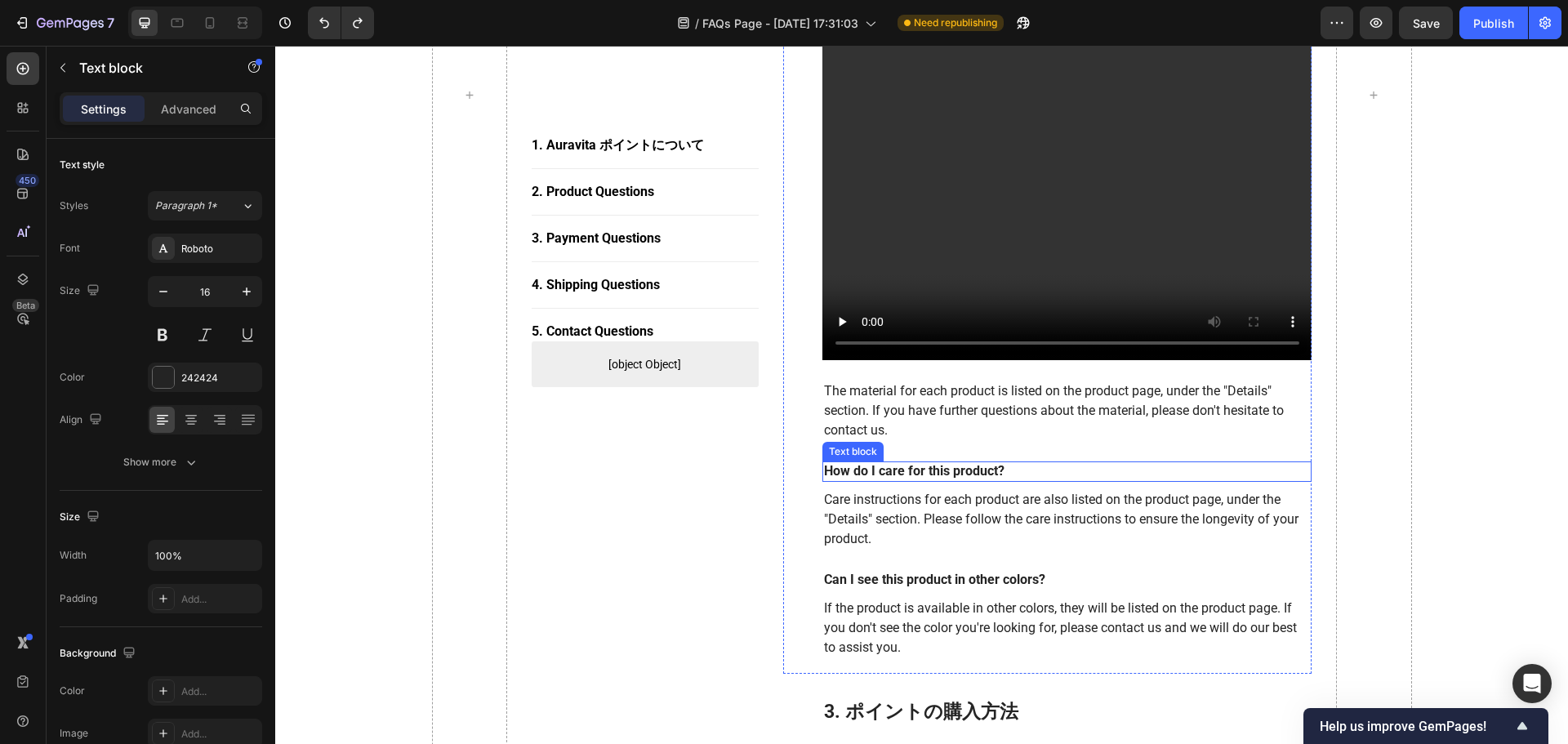
click at [903, 463] on p "How do I care for this product?" at bounding box center [1067, 471] width 487 height 17
click at [1038, 490] on p "Care instructions for each product are also listed on the product page, under t…" at bounding box center [1067, 519] width 487 height 59
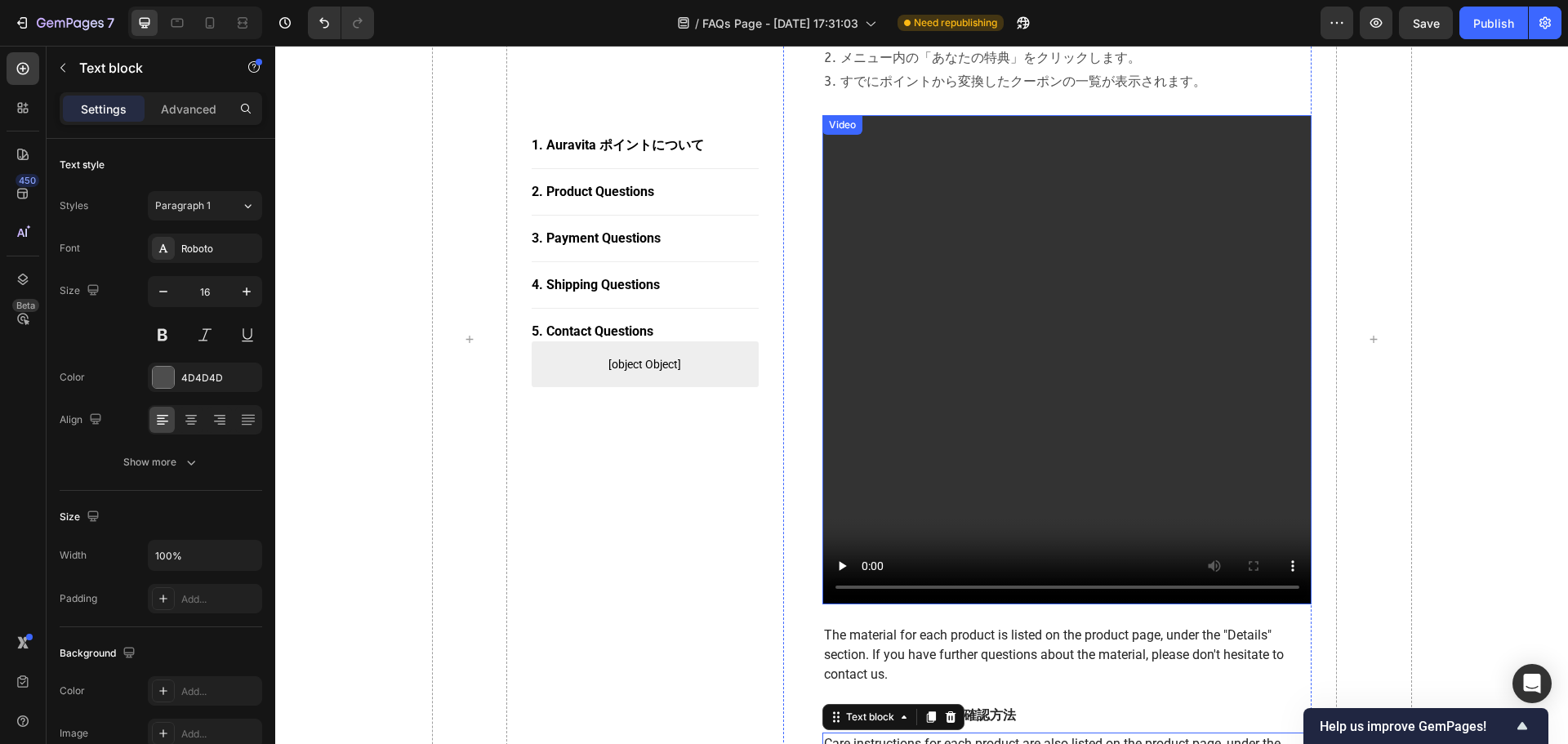
scroll to position [1596, 0]
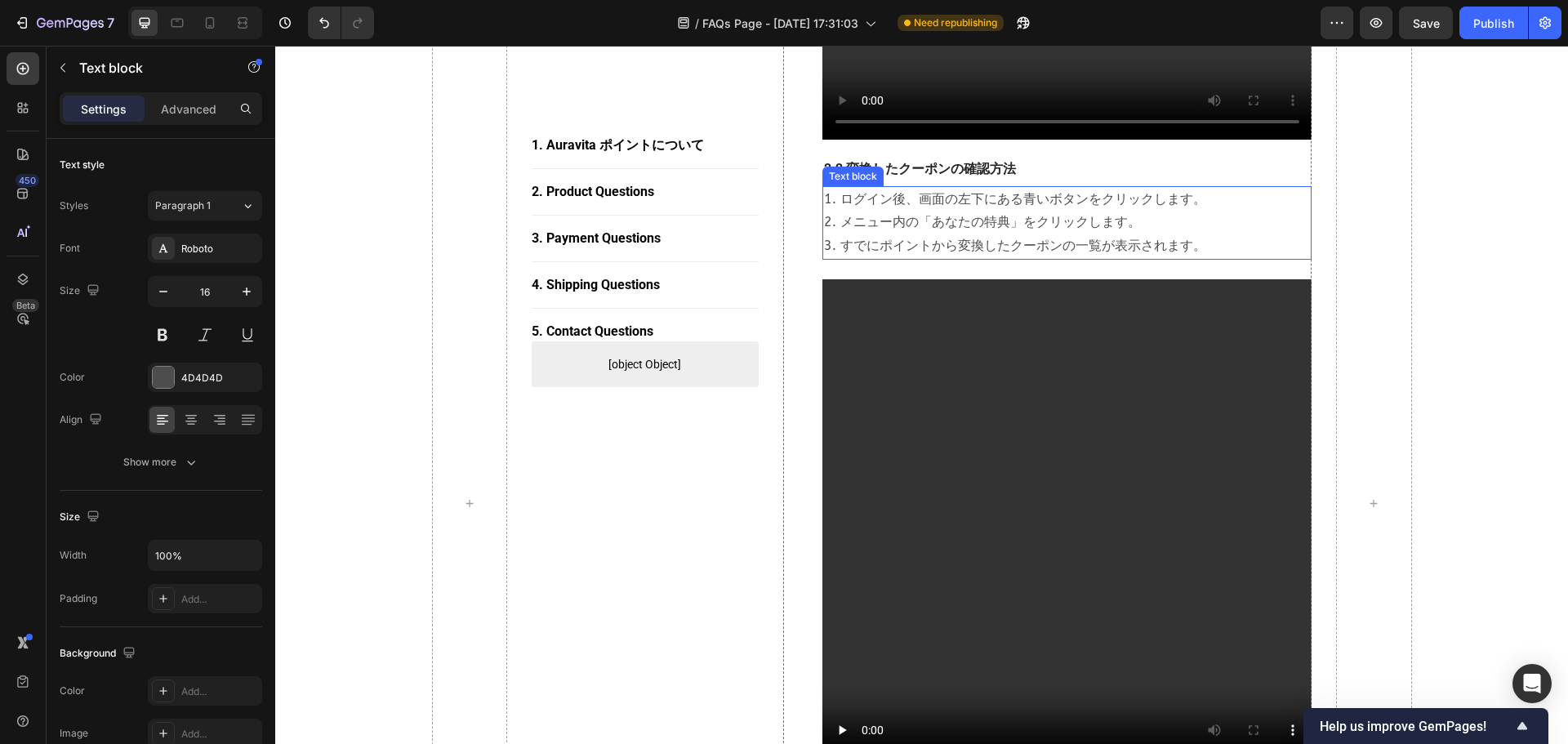
click at [849, 188] on p "1. ログイン後、画面の左下にある青いボタンをクリックします。 2. メニュー内の「あなたの特典」をクリックします。 3. すでにポイントから変換したクーポン…" at bounding box center [1067, 223] width 487 height 71
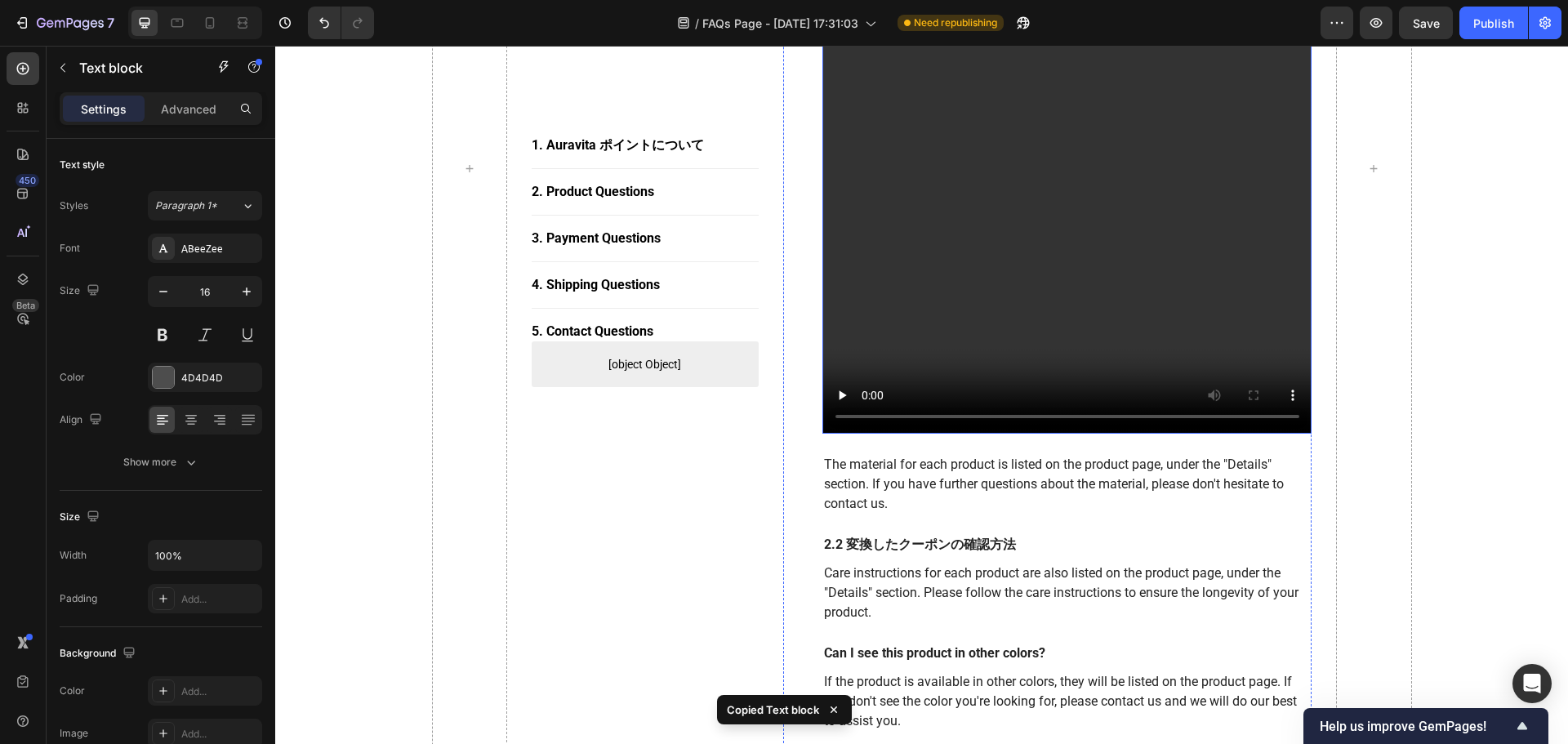
scroll to position [2086, 0]
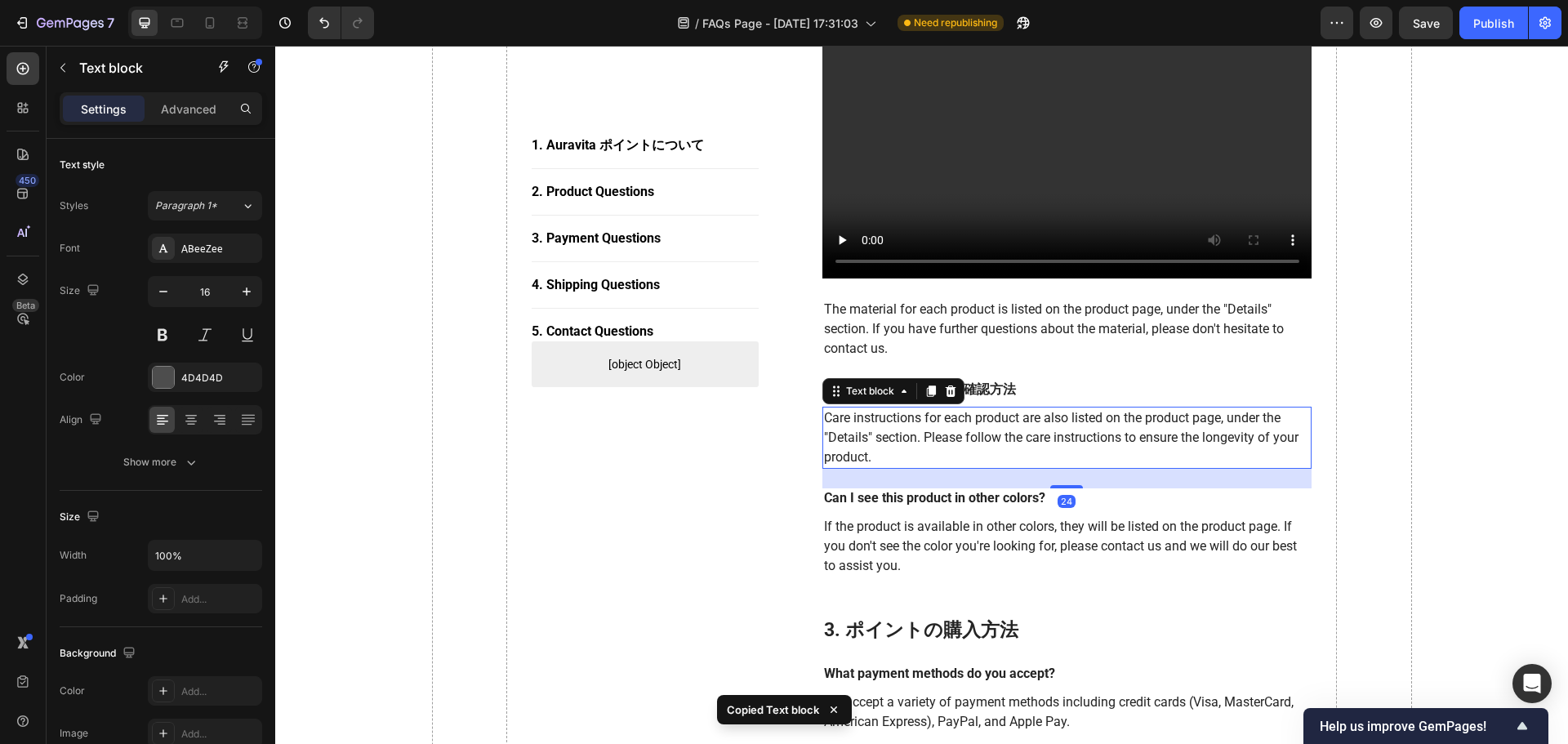
click at [887, 409] on p "Care instructions for each product are also listed on the product page, under t…" at bounding box center [1067, 438] width 487 height 59
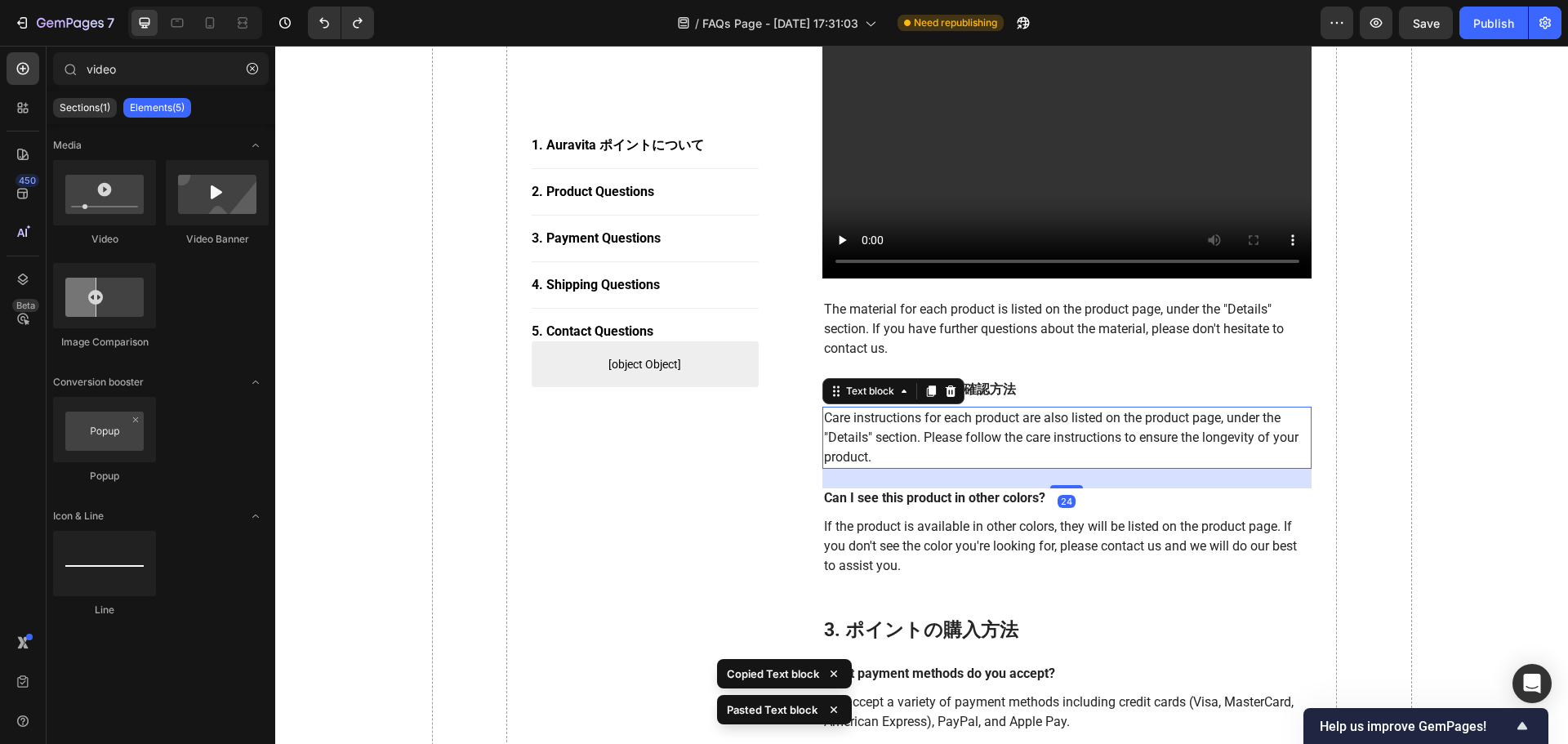
click at [971, 409] on p "Care instructions for each product are also listed on the product page, under t…" at bounding box center [1067, 438] width 487 height 59
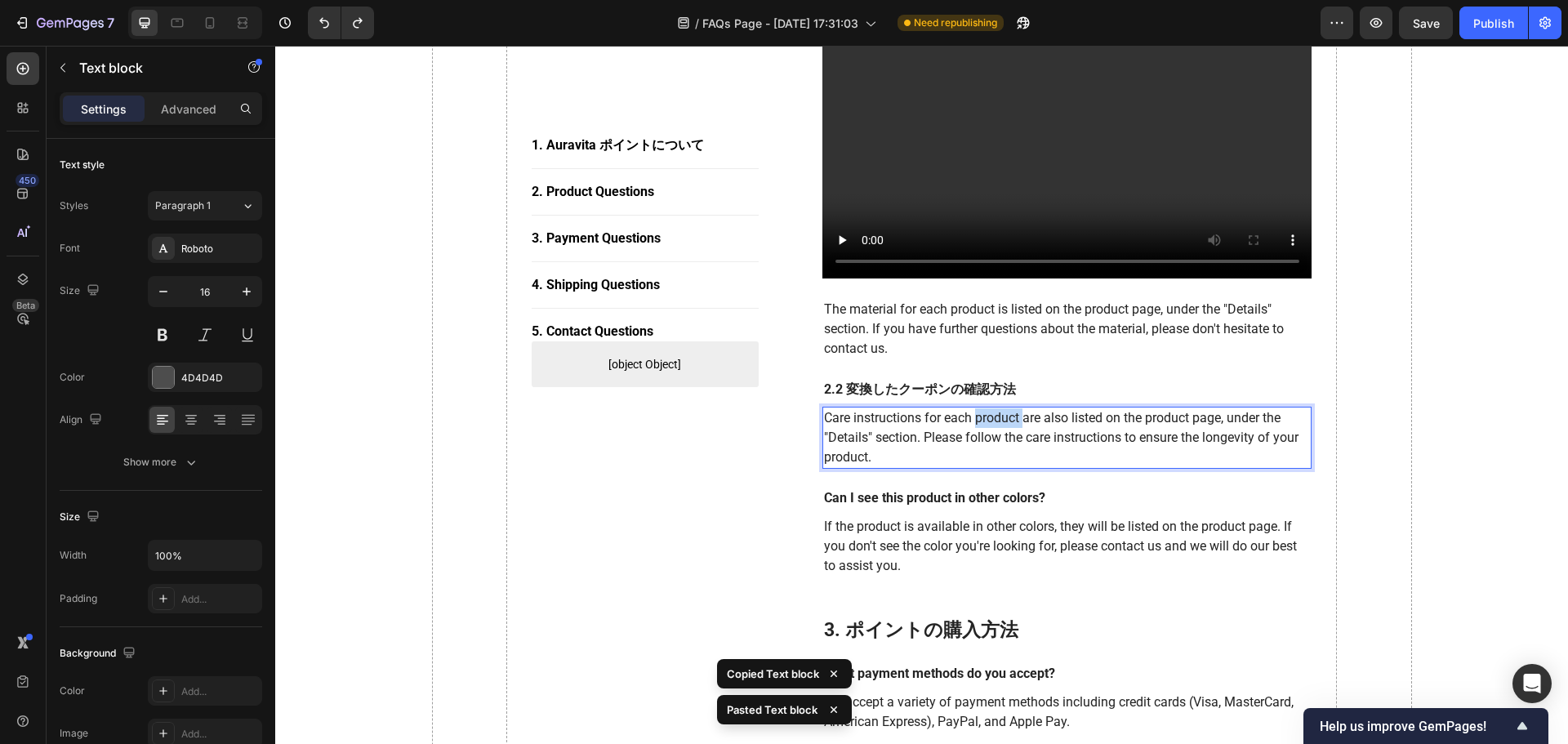
click at [979, 409] on p "Care instructions for each product are also listed on the product page, under t…" at bounding box center [1067, 438] width 487 height 59
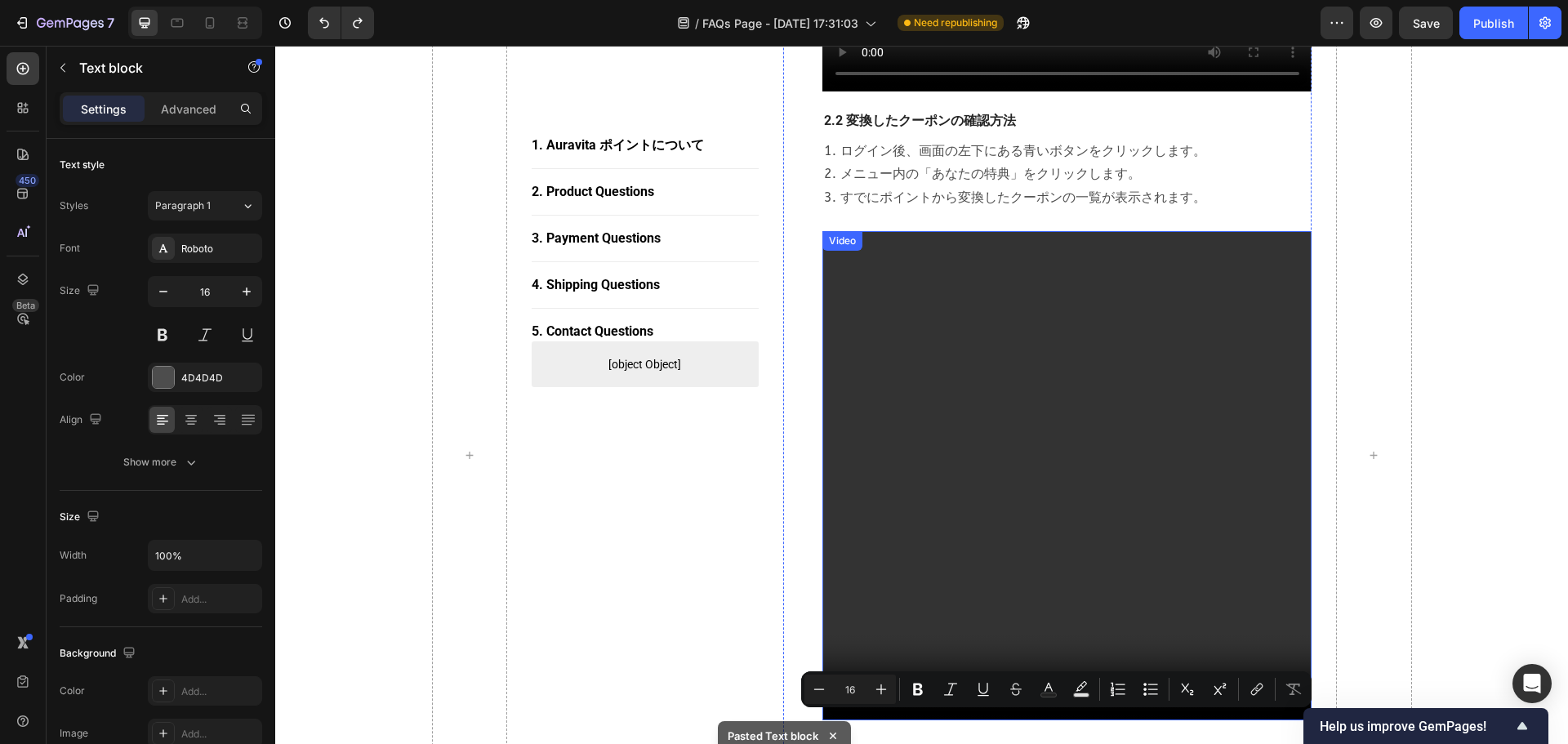
scroll to position [1514, 0]
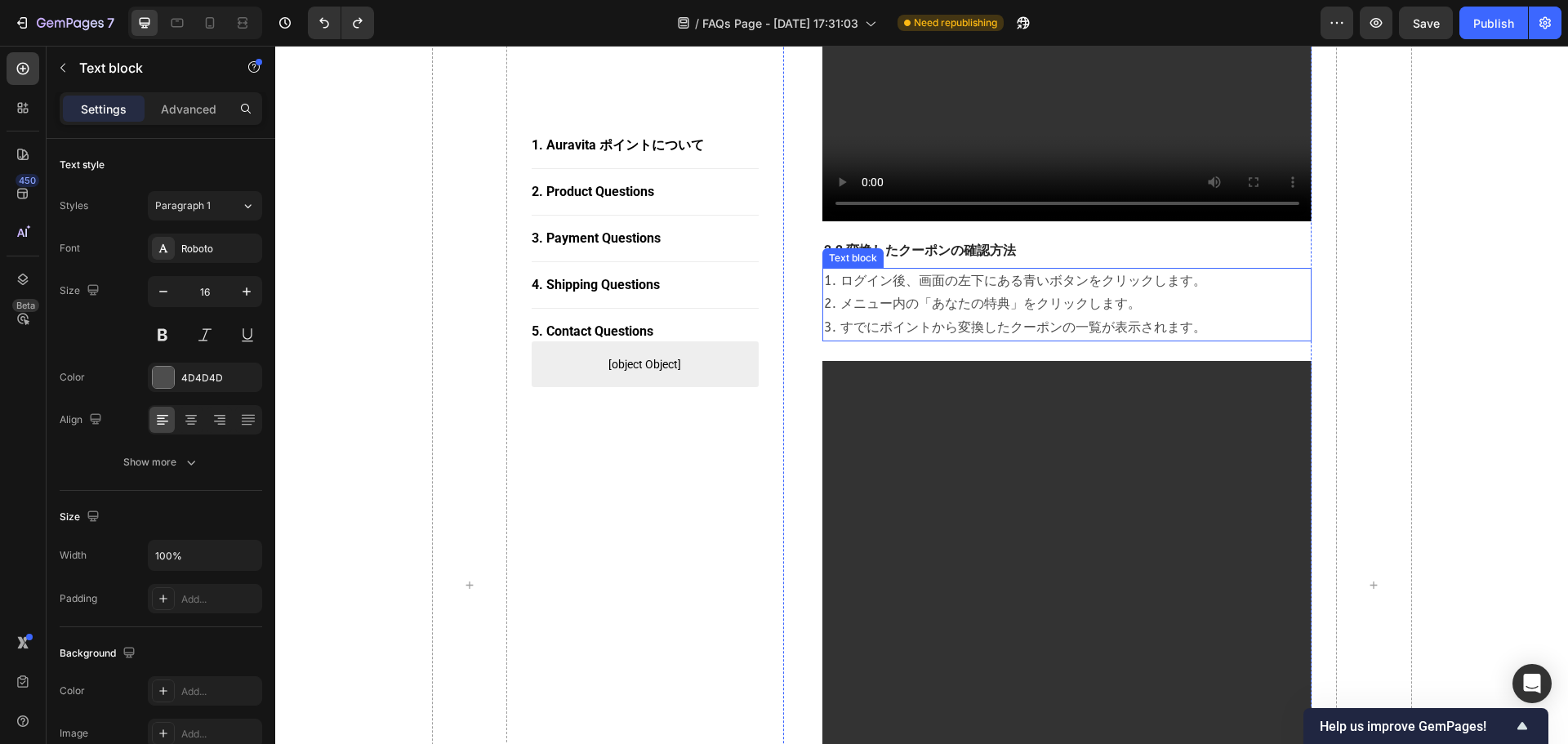
click at [918, 292] on p "1. ログイン後、画面の左下にある青いボタンをクリックします。 2. メニュー内の「あなたの特典」をクリックします。 3. すでにポイントから変換したクーポン…" at bounding box center [1067, 305] width 487 height 71
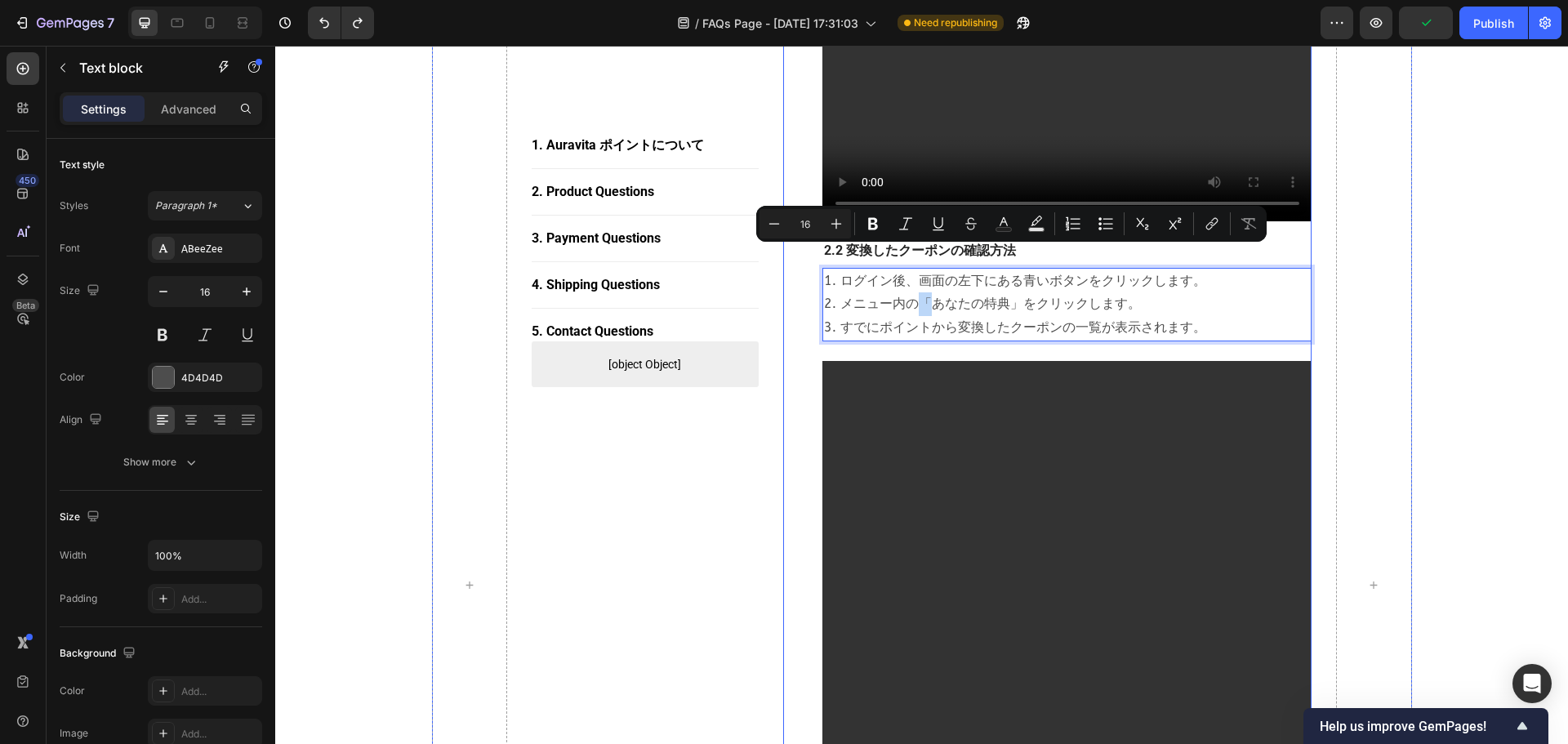
copy p "1. ログイン後、画面の左下にある青いボタンをクリックします。 2. メニュー内の「あなたの特典」をクリックします。 3. すでにポイントから変換したクーポン…"
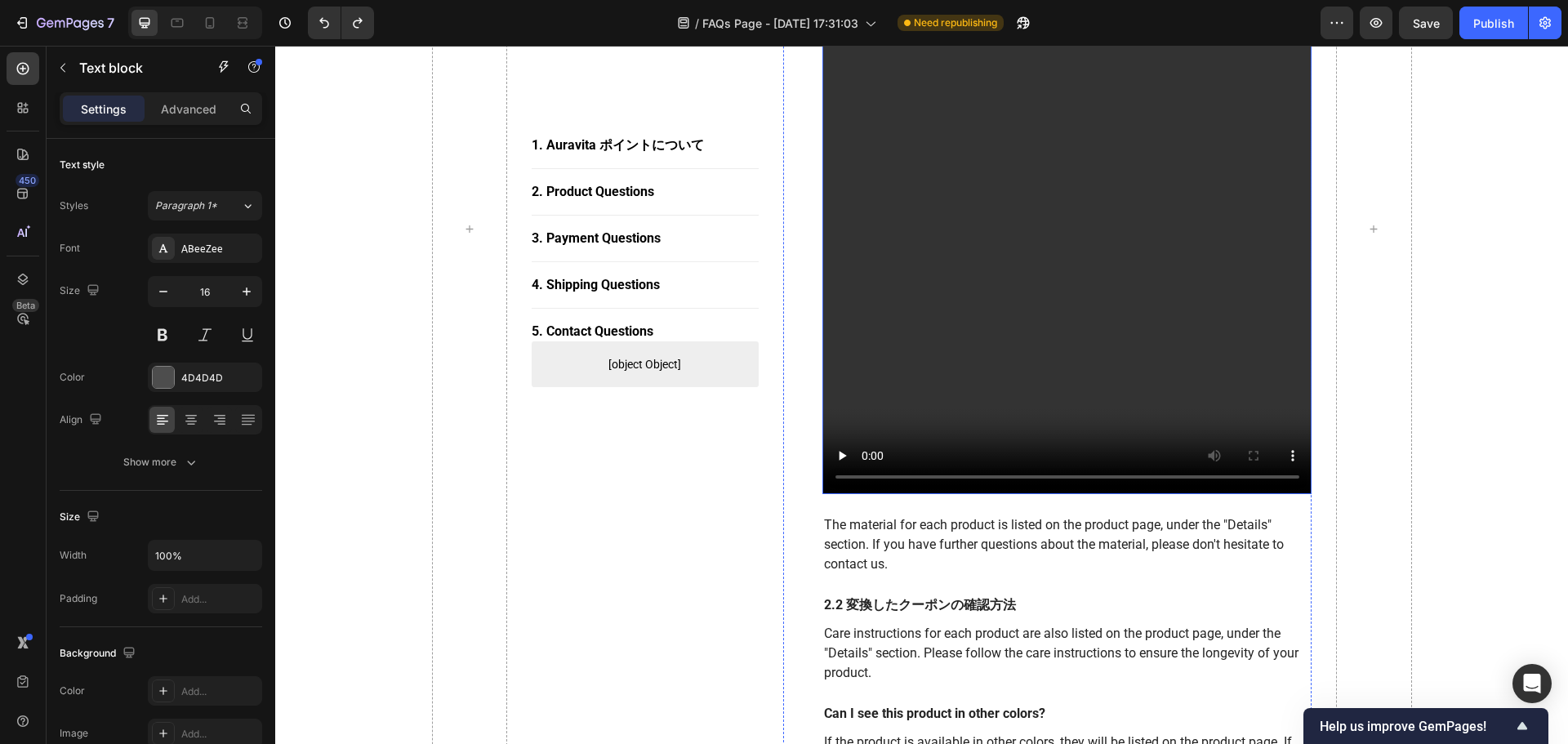
scroll to position [1923, 0]
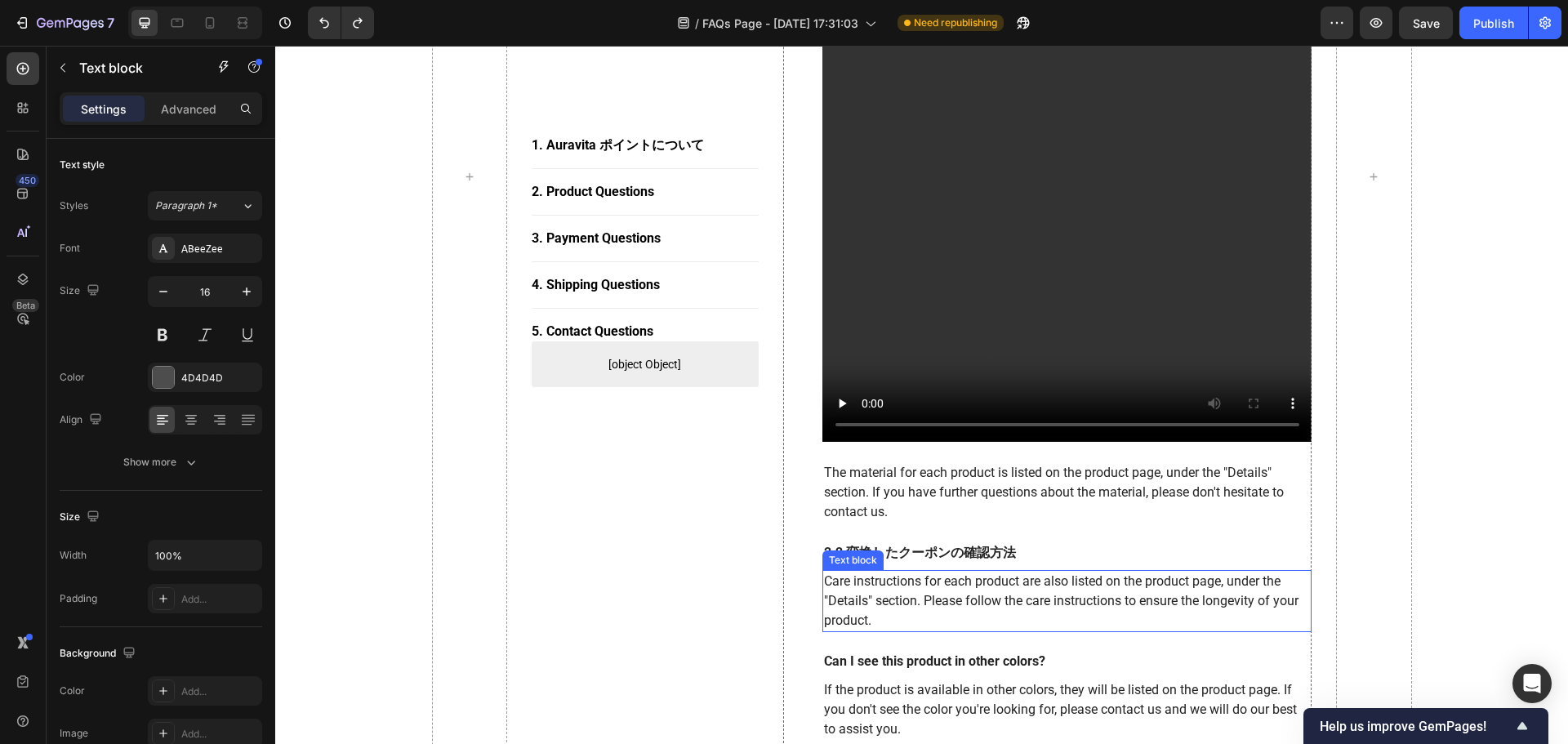
click at [881, 572] on p "Care instructions for each product are also listed on the product page, under t…" at bounding box center [1067, 601] width 487 height 59
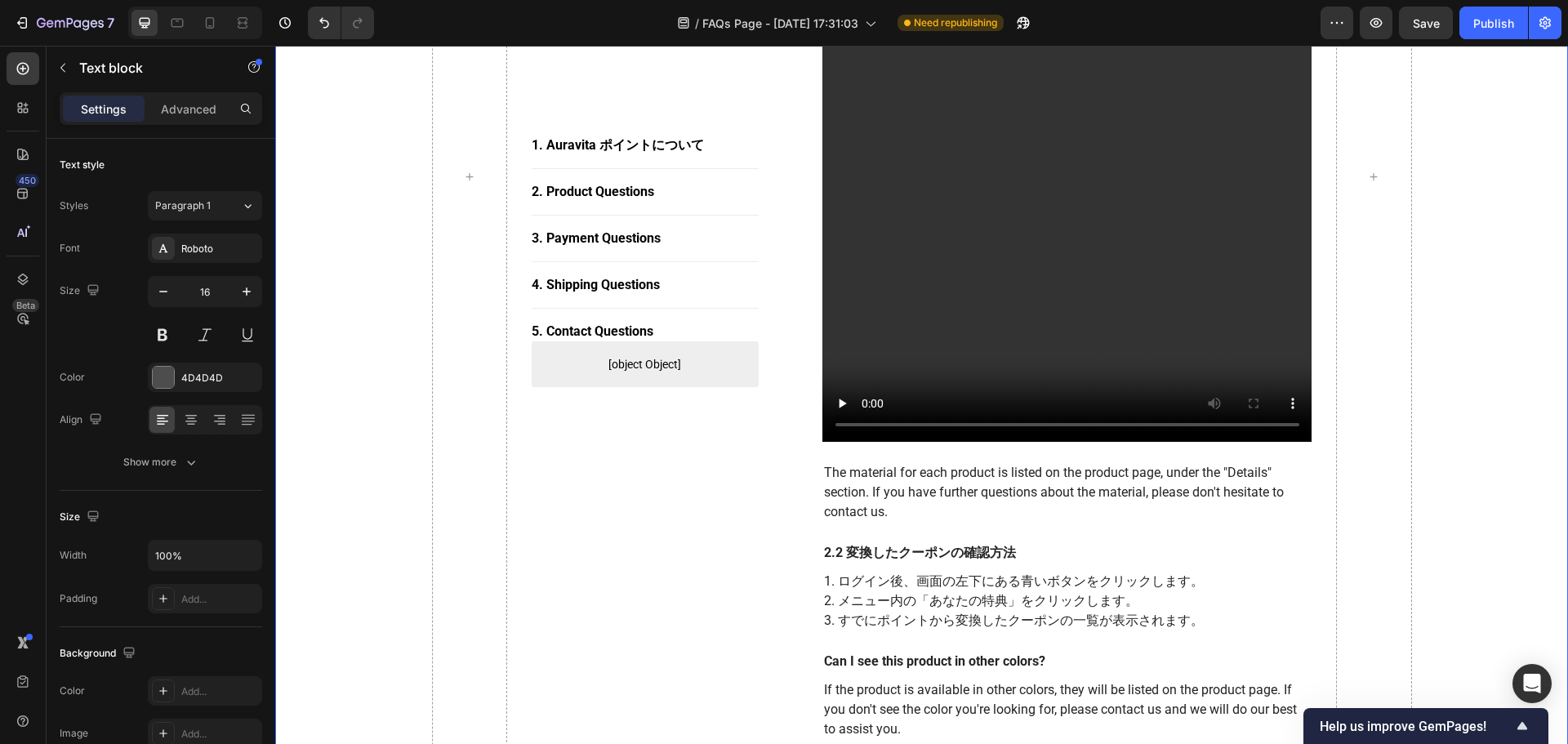
click at [1038, 516] on div "1. Auravita ポイントについて Button Title Line 2. Product Questions Button Title Line 3…" at bounding box center [921, 176] width 1268 height 3534
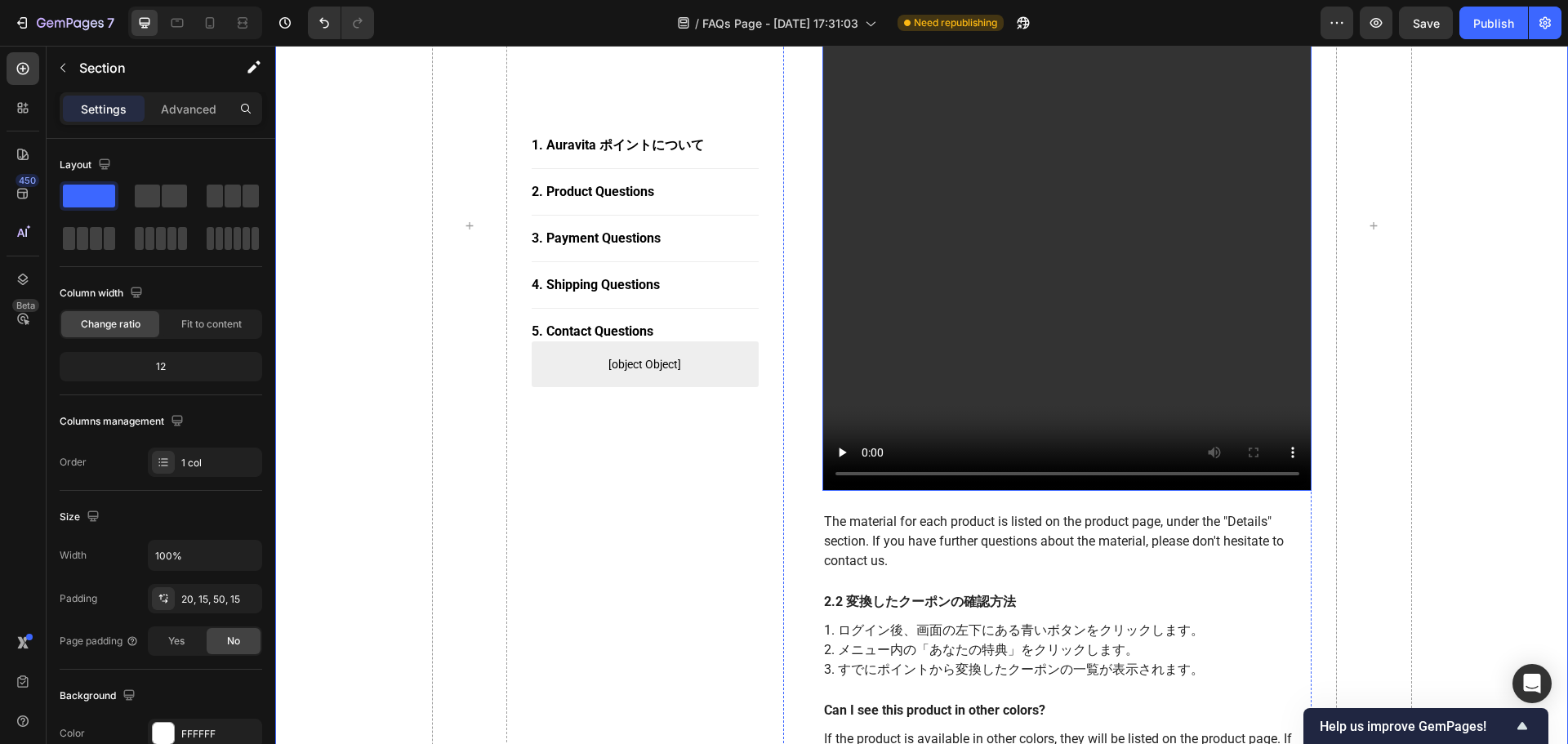
scroll to position [2005, 0]
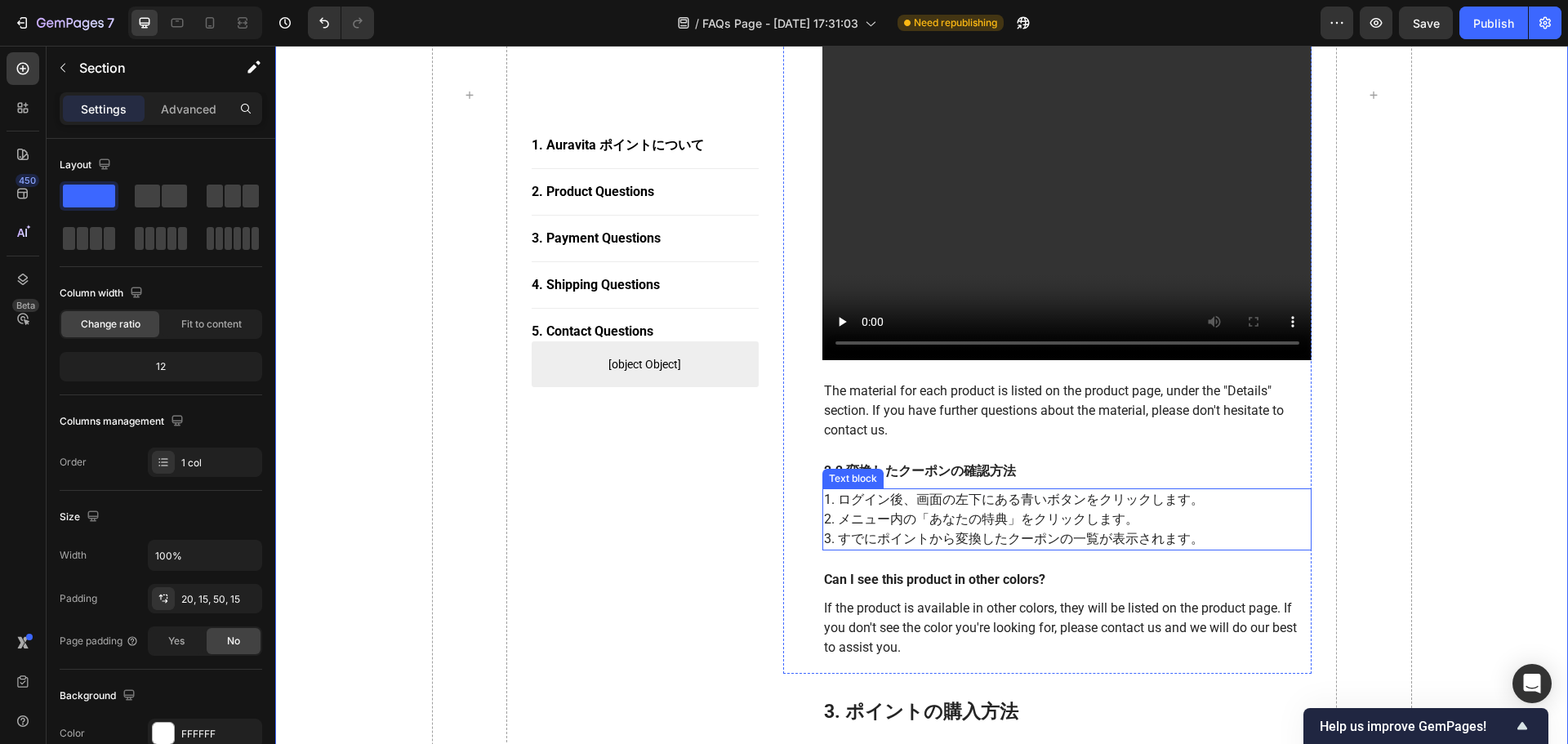
click at [953, 495] on p "1. ログイン後、画面の左下にある青いボタンをクリックします。 2. メニュー内の「あなたの特典」をクリックします。 3. すでにポイントから変換したクーポン…" at bounding box center [1067, 519] width 487 height 59
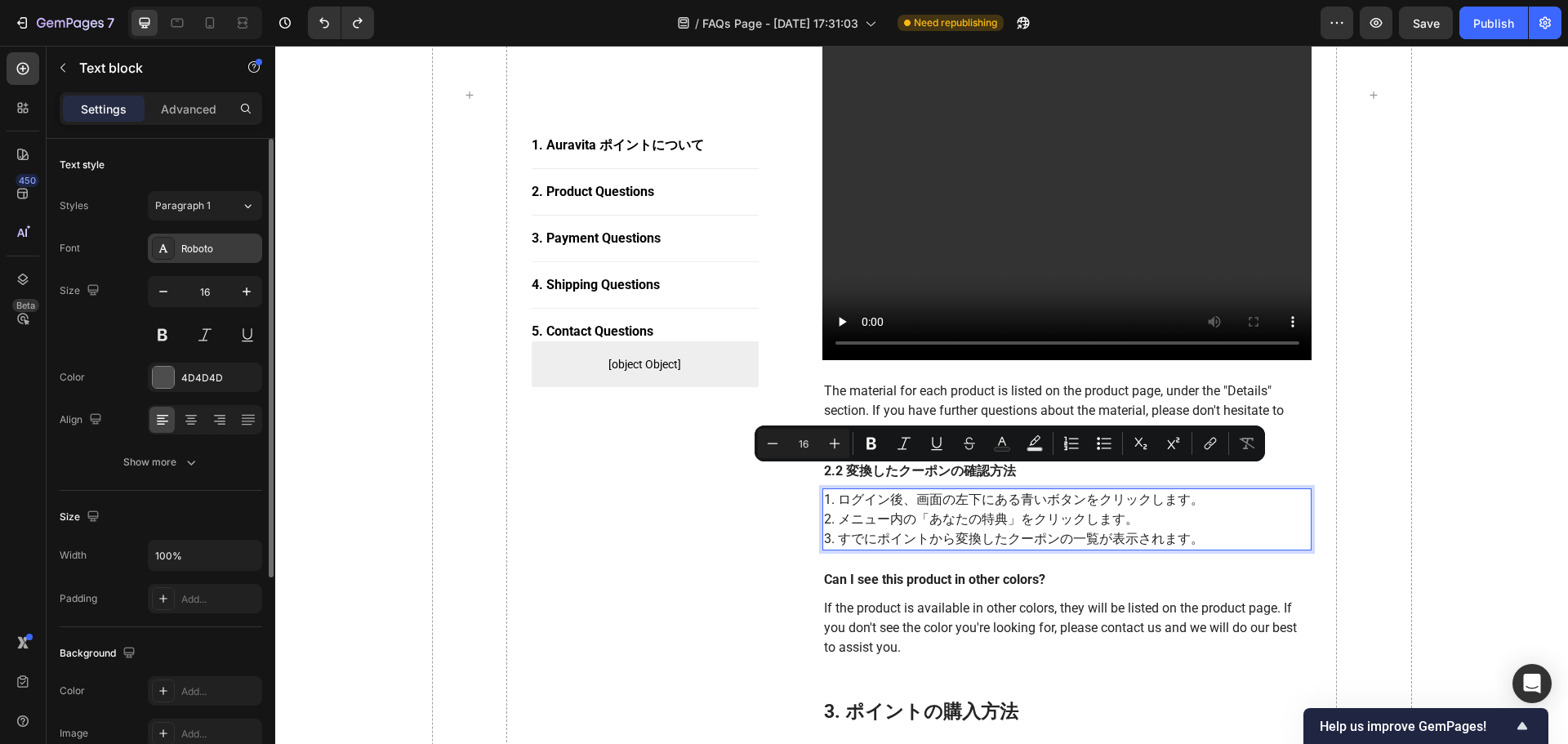
click at [200, 250] on div "Roboto" at bounding box center [220, 249] width 77 height 14
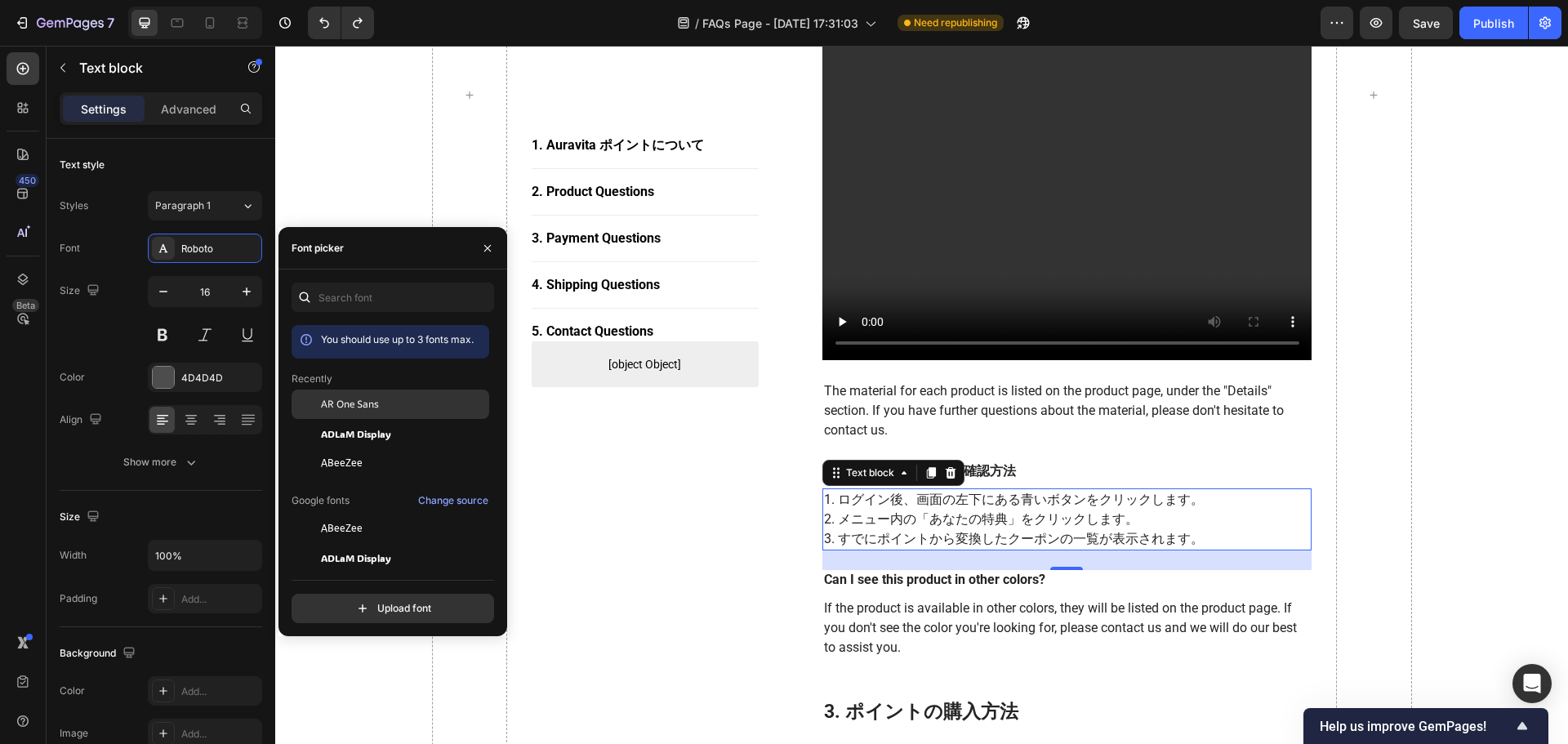
click at [361, 415] on div "AR One Sans" at bounding box center [390, 404] width 198 height 30
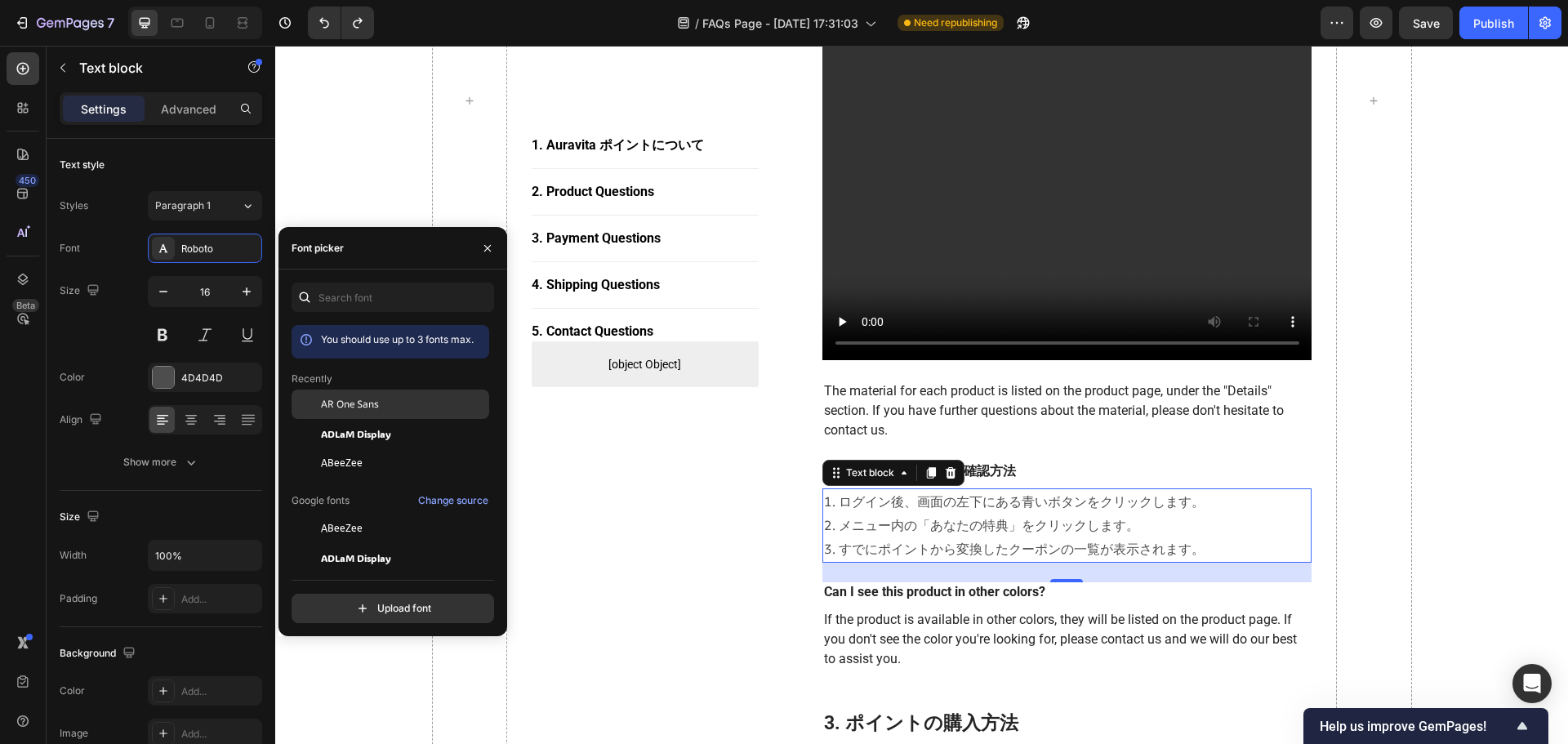
scroll to position [2011, 0]
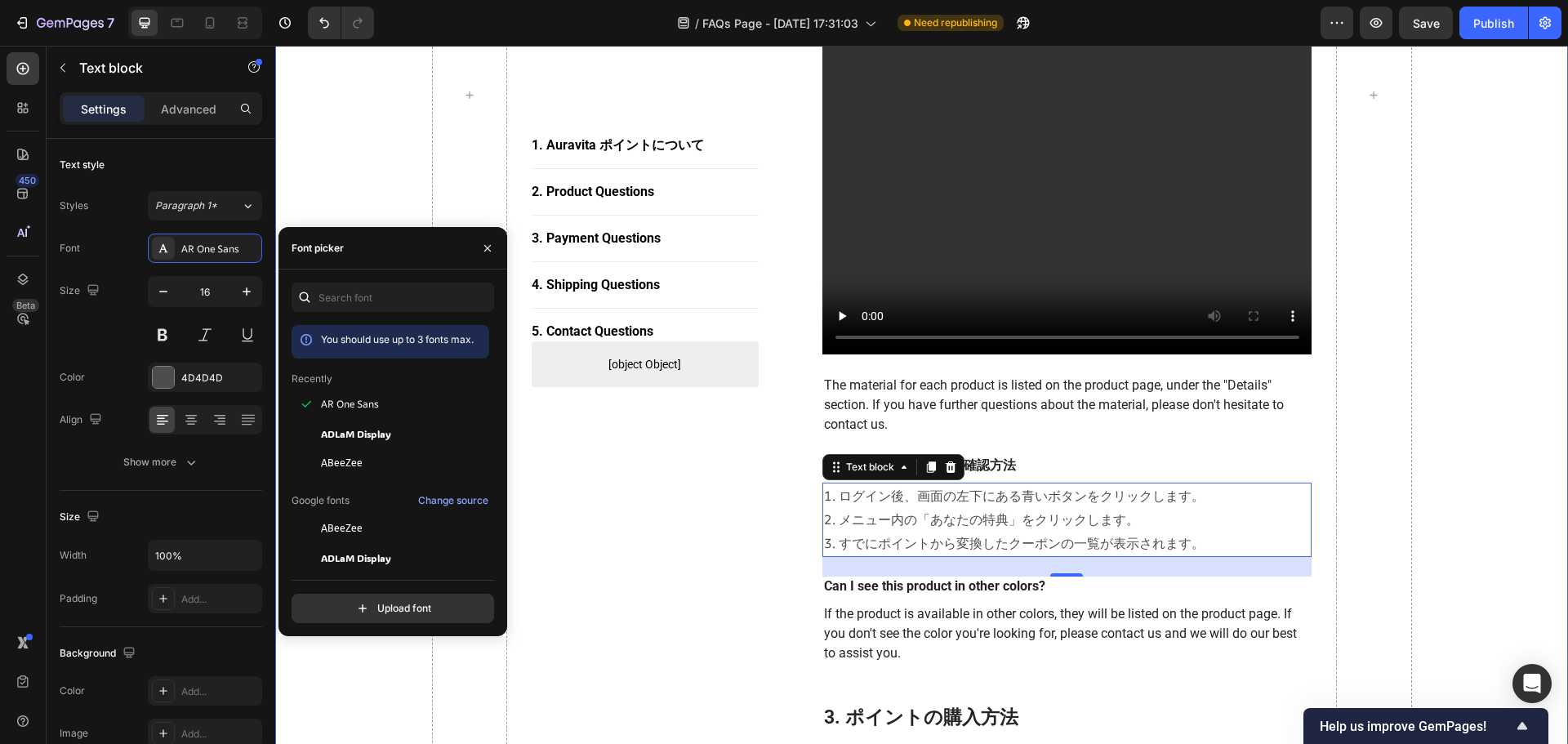
click at [1038, 539] on div "1. Auravita ポイントについて Button Title Line 2. Product Questions Button Title Line 3…" at bounding box center [921, 95] width 1268 height 3546
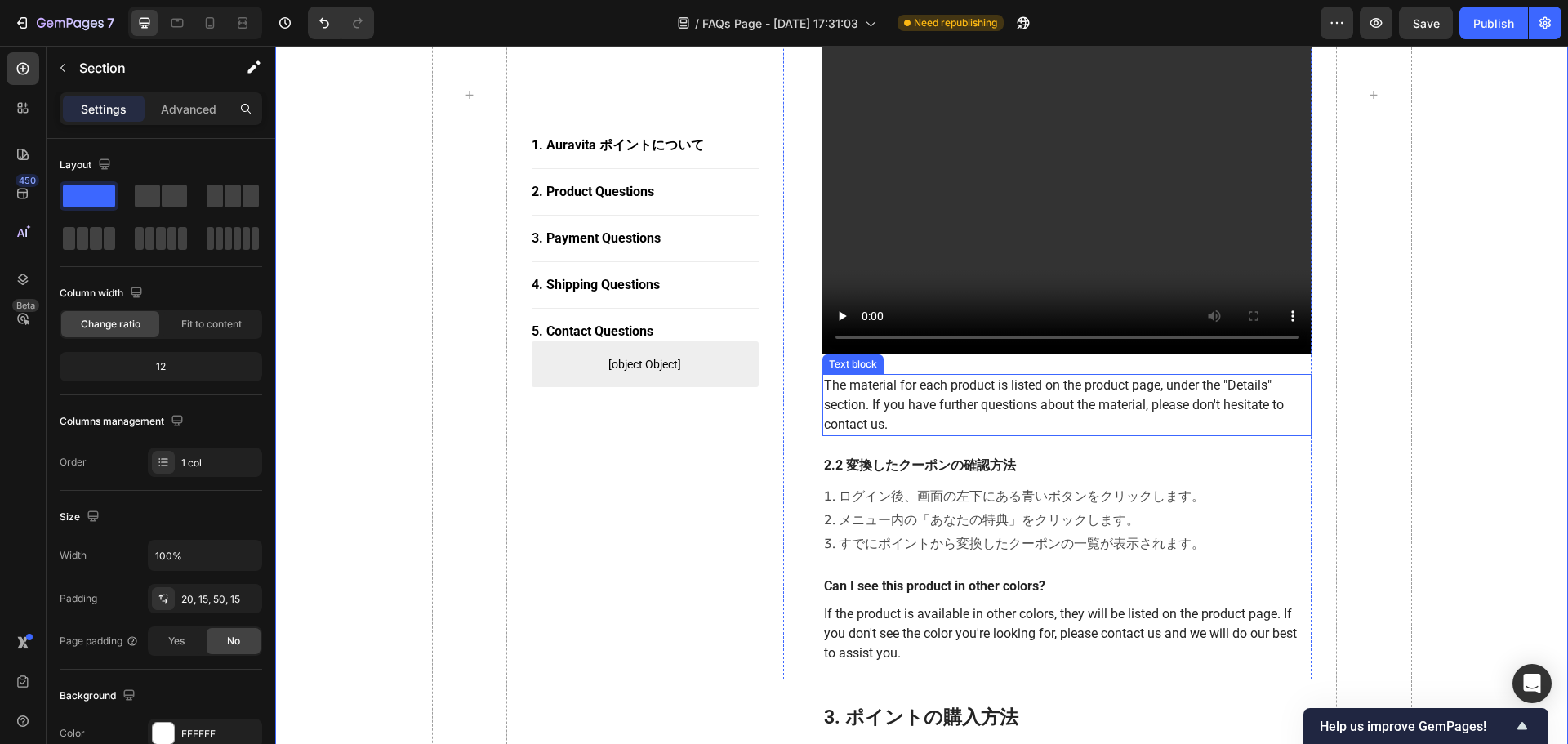
click at [1033, 376] on p "The material for each product is listed on the product page, under the "Details…" at bounding box center [1067, 405] width 487 height 59
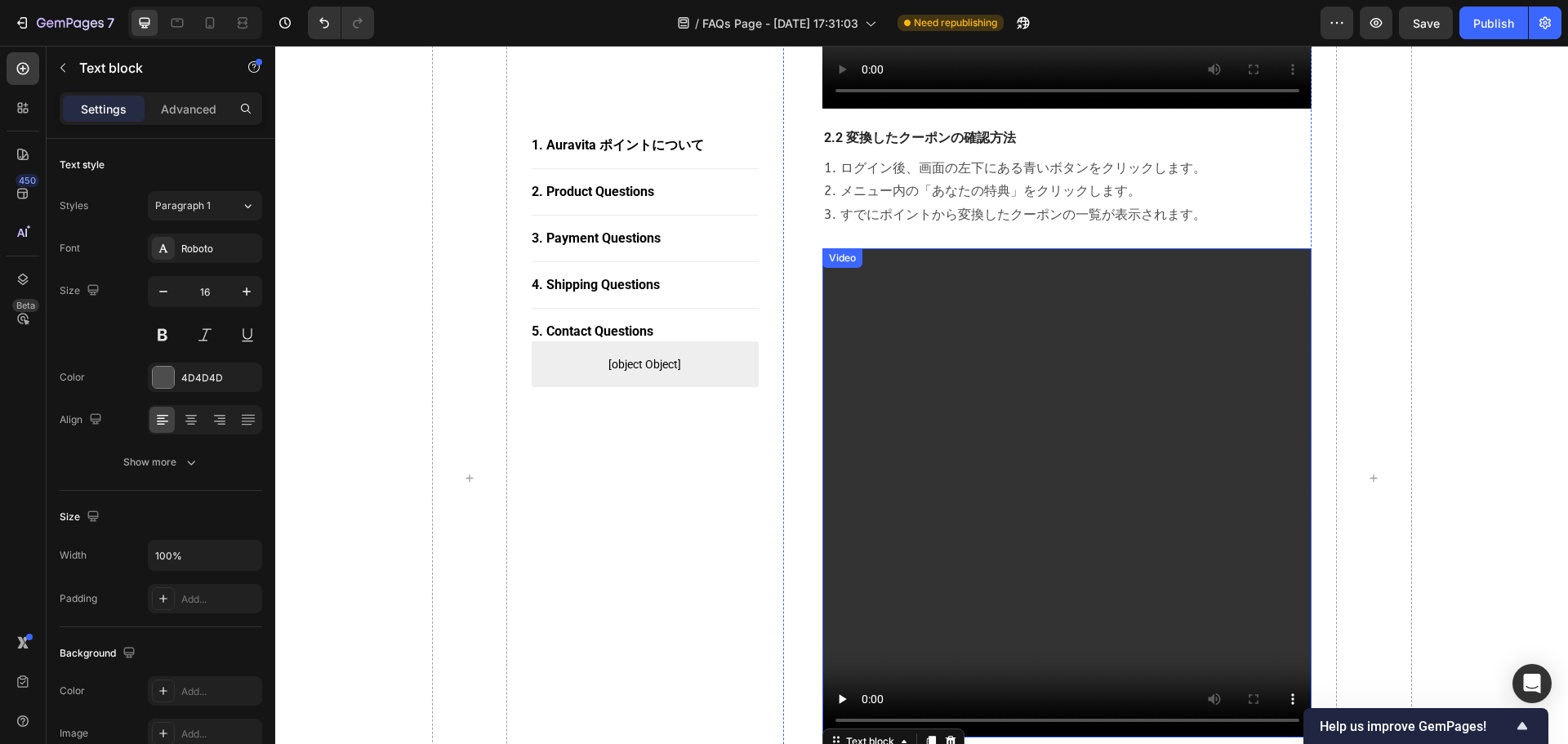
scroll to position [1683, 0]
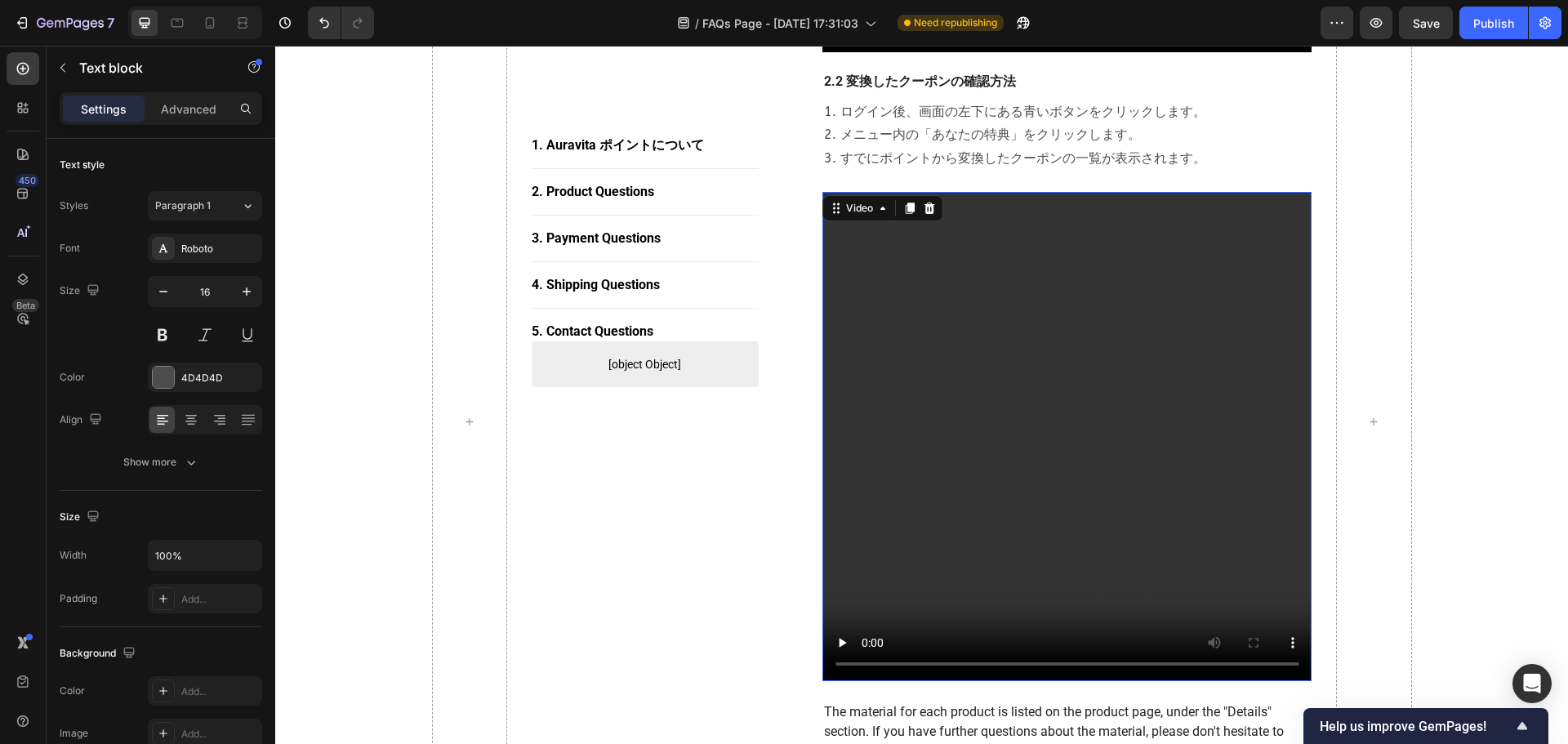
click at [828, 217] on video at bounding box center [1067, 437] width 490 height 490
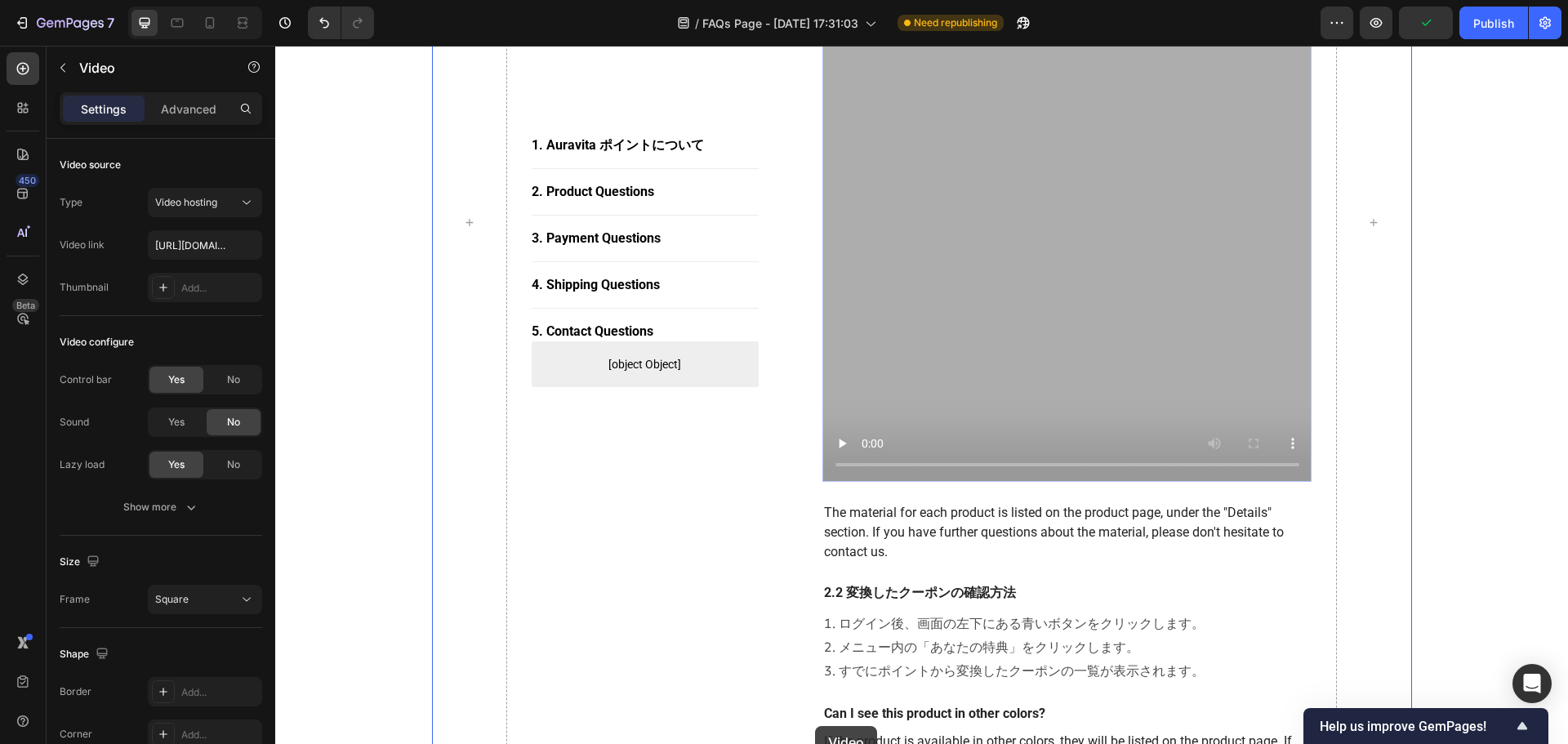
scroll to position [1973, 0]
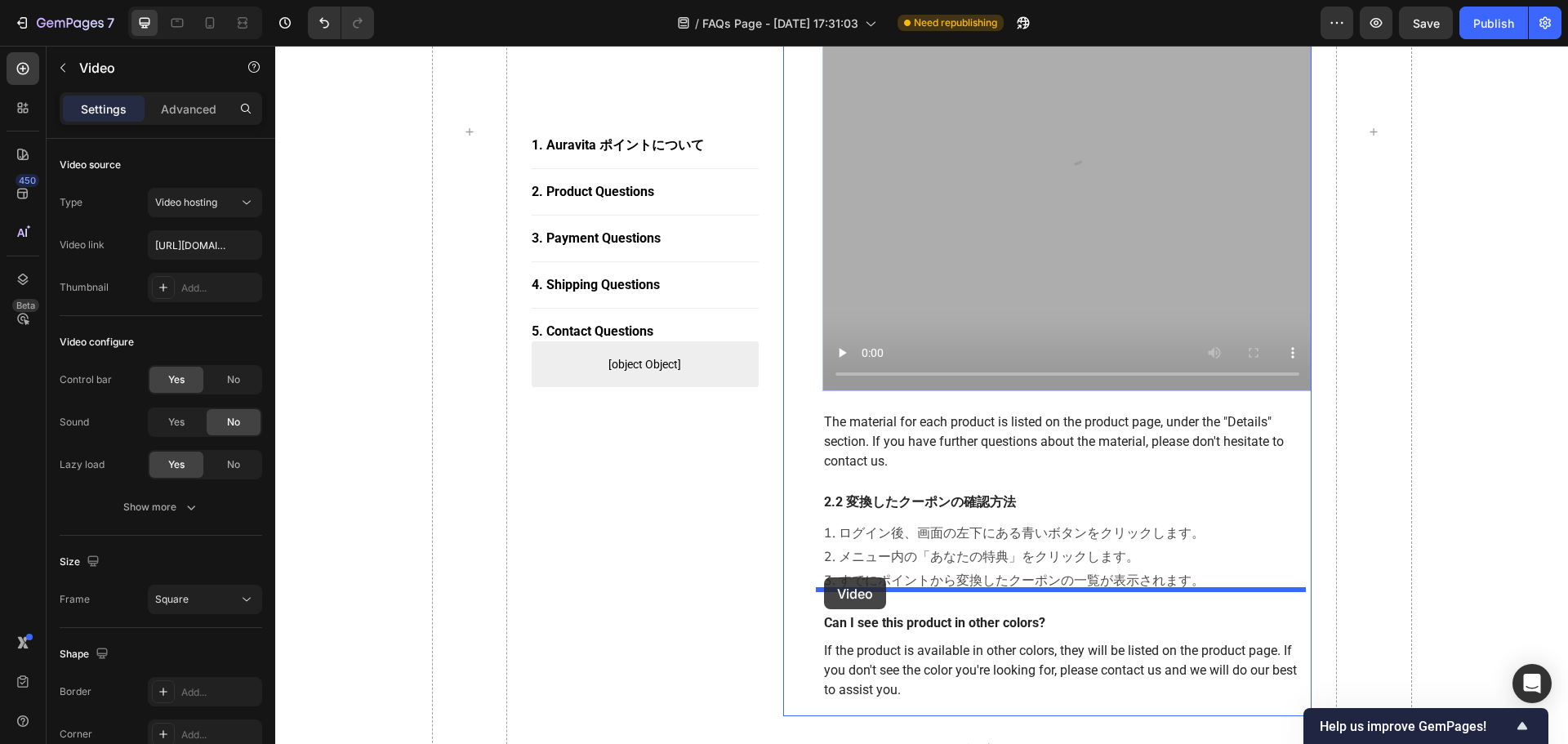
drag, startPoint x: 829, startPoint y: 187, endPoint x: 824, endPoint y: 578, distance: 391.0
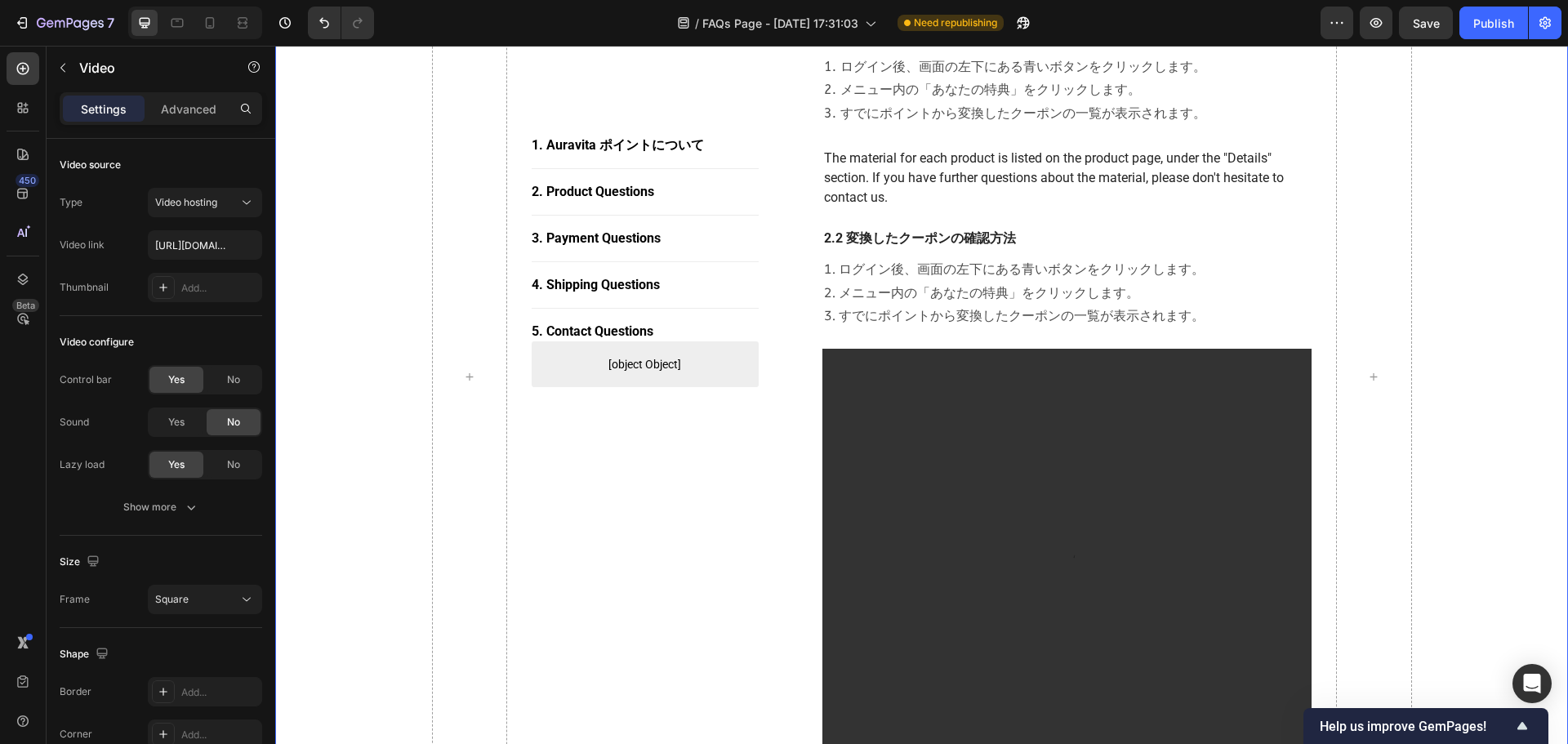
click at [1038, 521] on div "1. Auravita ポイントについて Button Title Line 2. Product Questions Button Title Line 3…" at bounding box center [921, 377] width 1268 height 3546
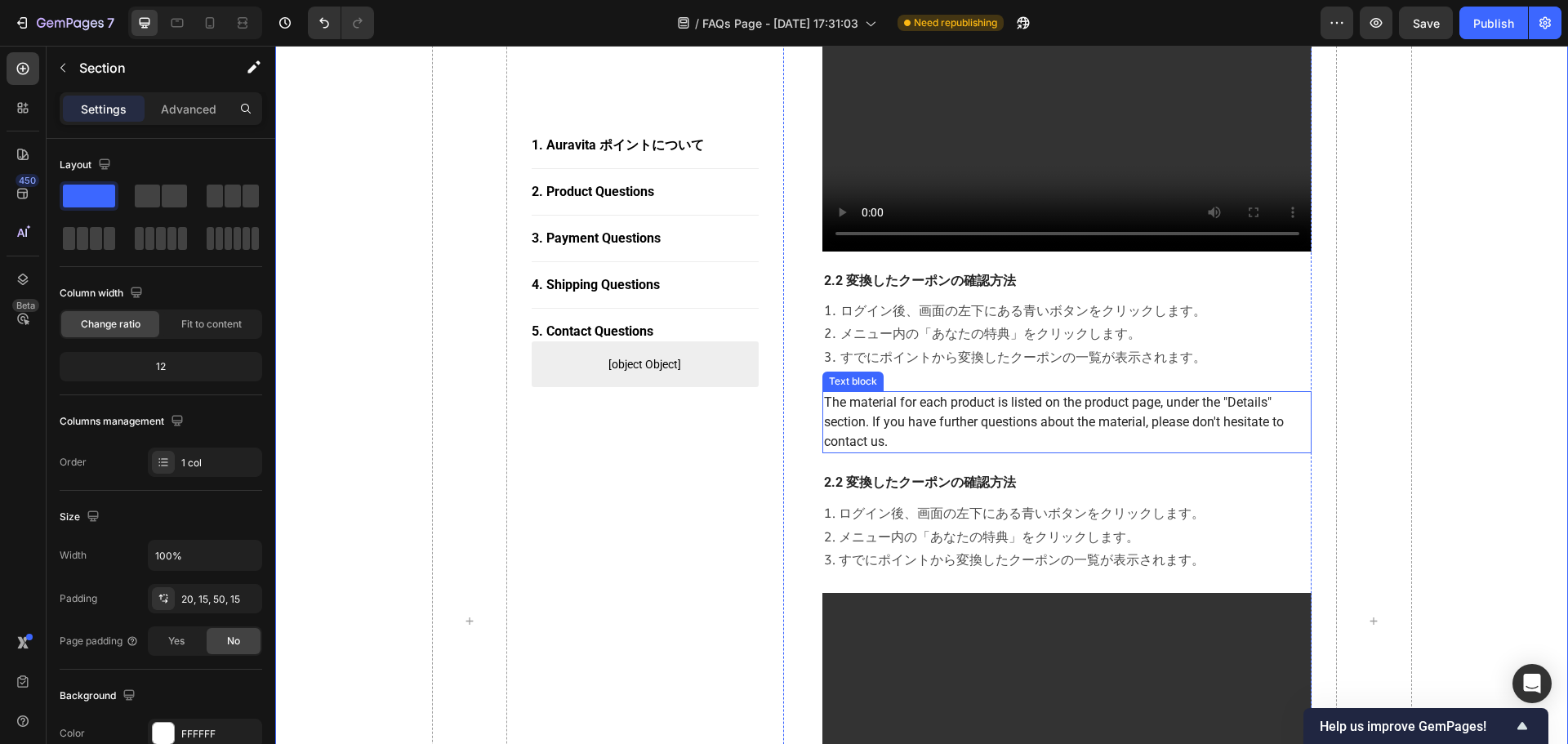
scroll to position [1483, 0]
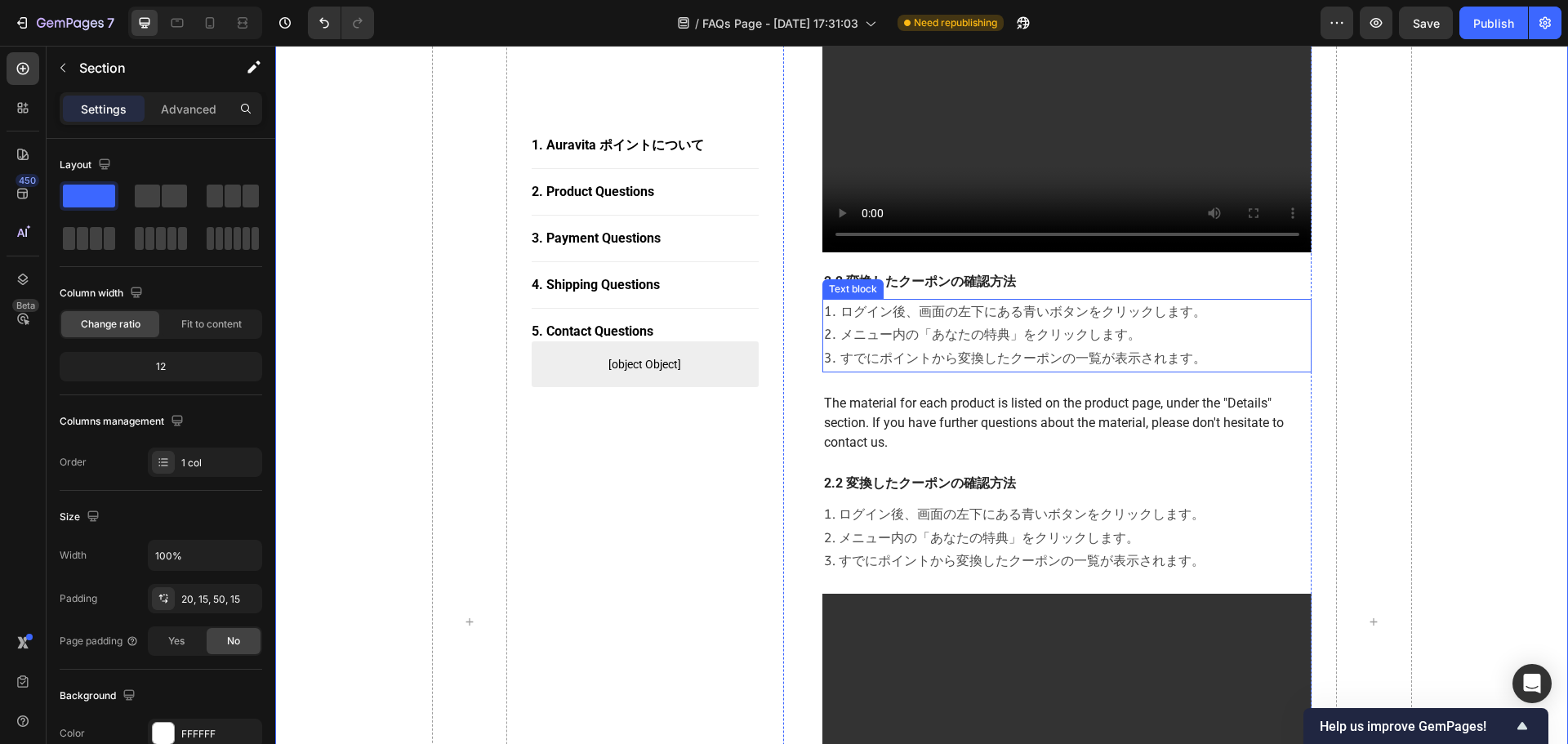
click at [1003, 301] on p "1. ログイン後、画面の左下にある青いボタンをクリックします。 2. メニュー内の「あなたの特典」をクリックします。 3. すでにポイントから変換したクーポン…" at bounding box center [1067, 336] width 487 height 71
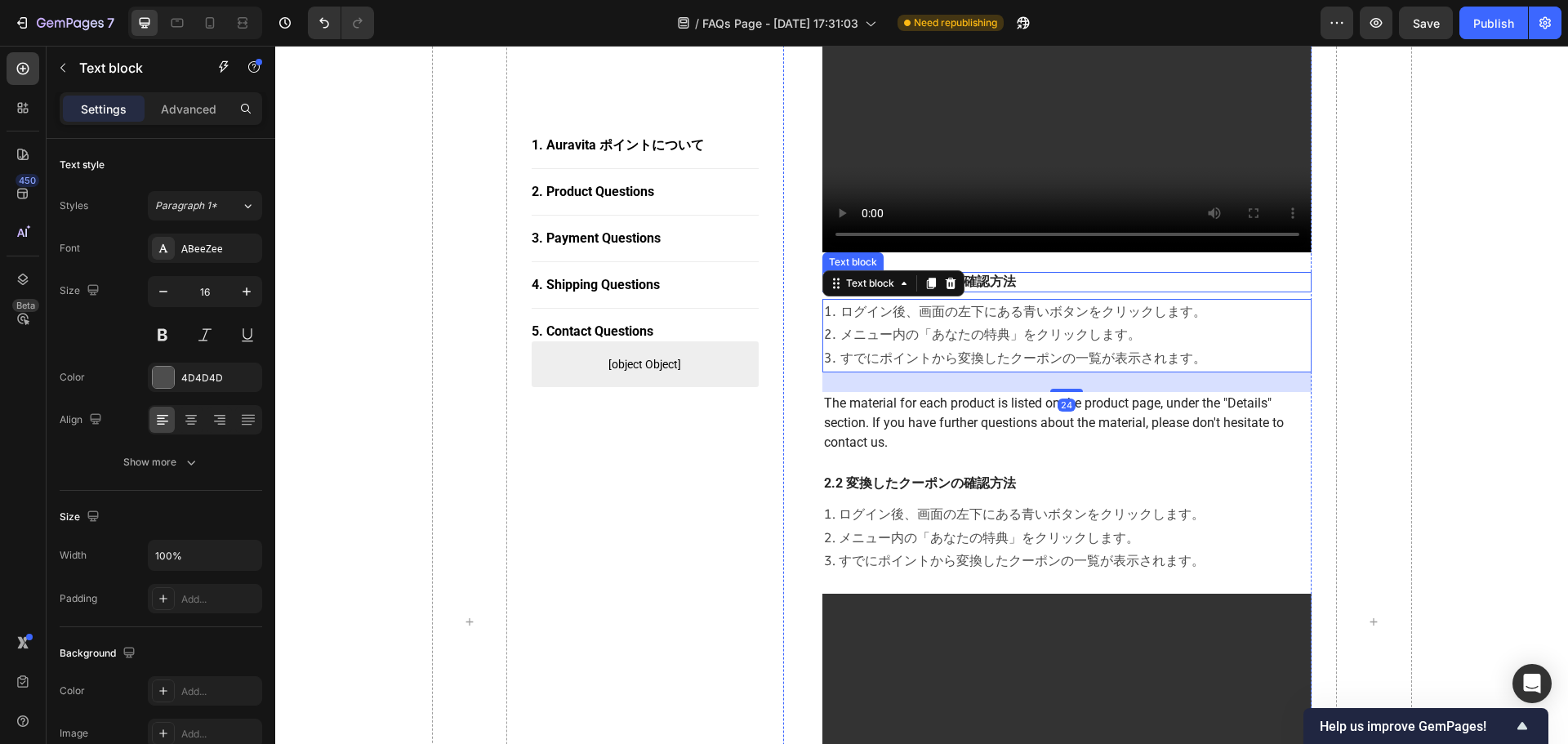
click at [987, 274] on p "2.2 変換したクーポンの確認方法" at bounding box center [1067, 282] width 487 height 17
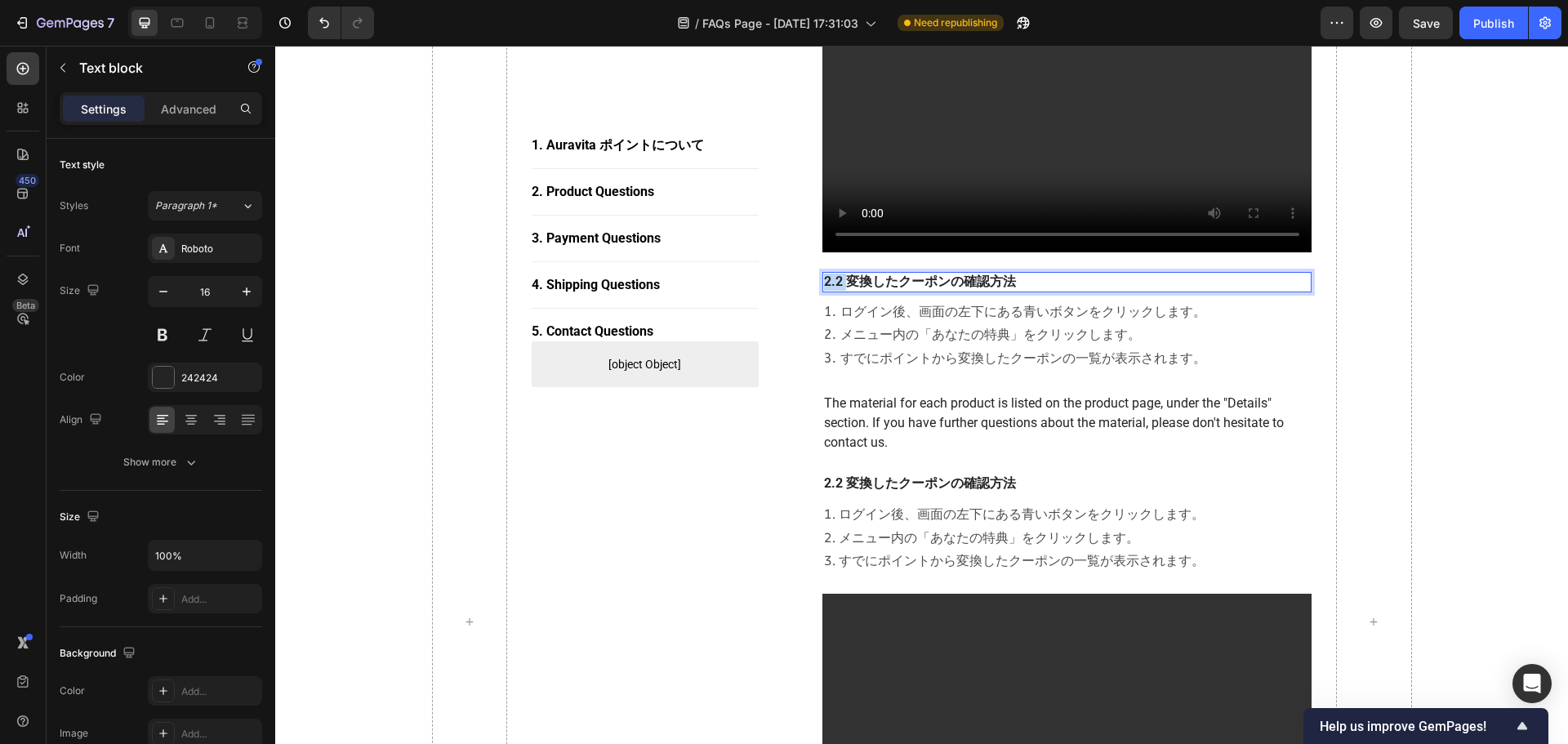
click at [826, 274] on p "2.2 変換したクーポンの確認方法" at bounding box center [1067, 282] width 487 height 17
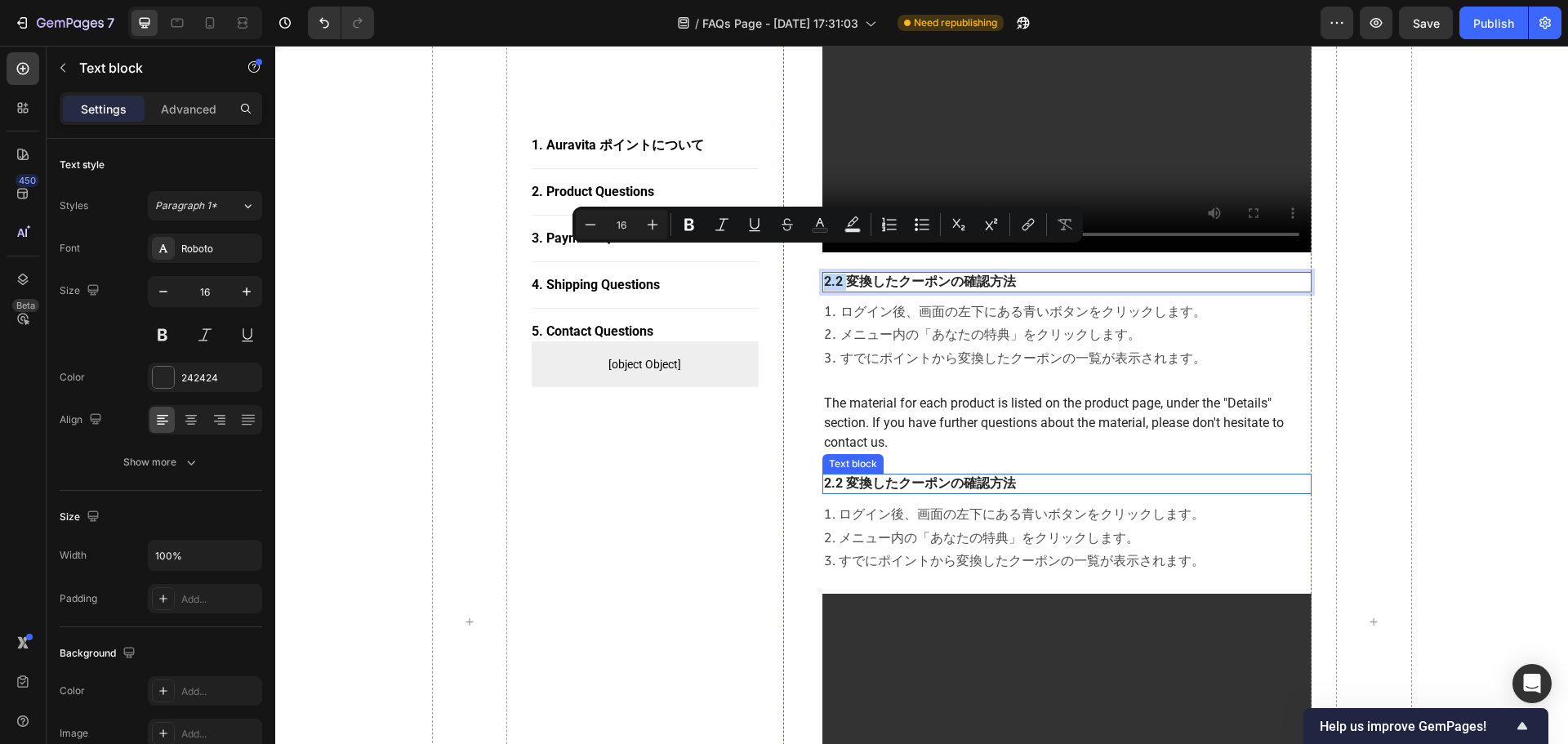
click at [866, 476] on p "2.2 変換したクーポンの確認方法" at bounding box center [1067, 484] width 487 height 17
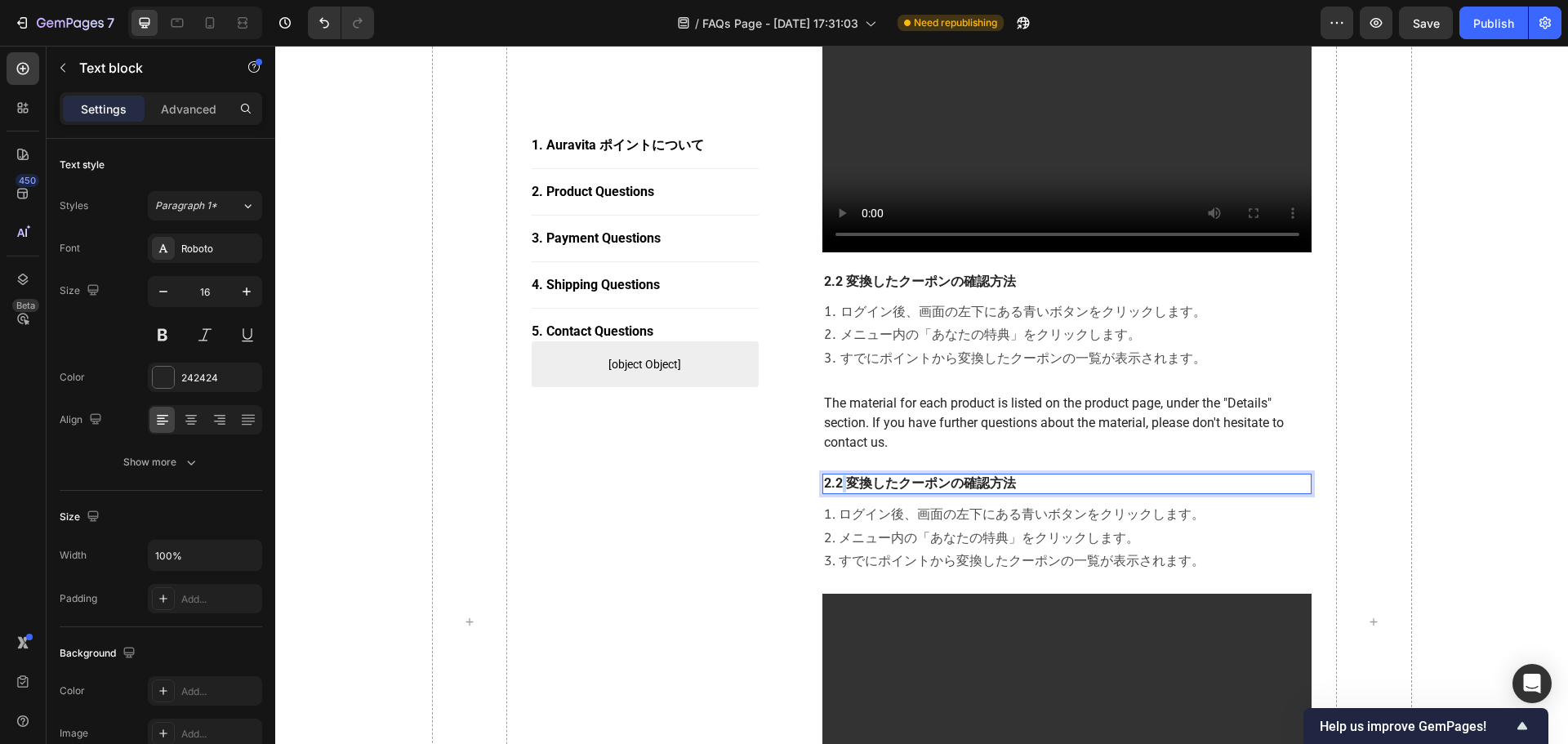
click at [835, 476] on p "2.2 変換したクーポンの確認方法" at bounding box center [1067, 484] width 487 height 17
click at [1038, 450] on div "1. Auravita ポイントについて Button Title Line 2. Product Questions Button Title Line 3…" at bounding box center [921, 622] width 1268 height 3546
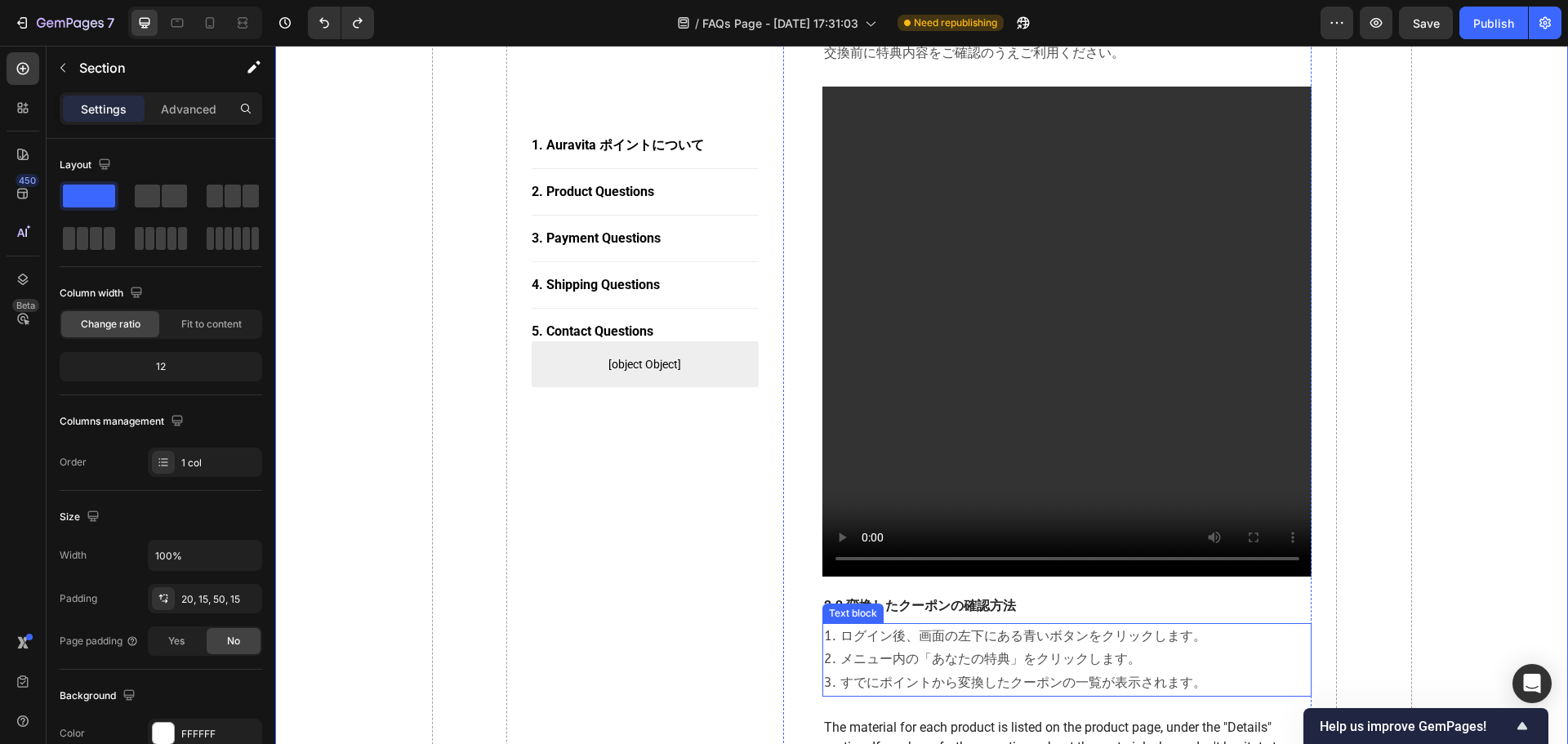
scroll to position [1238, 0]
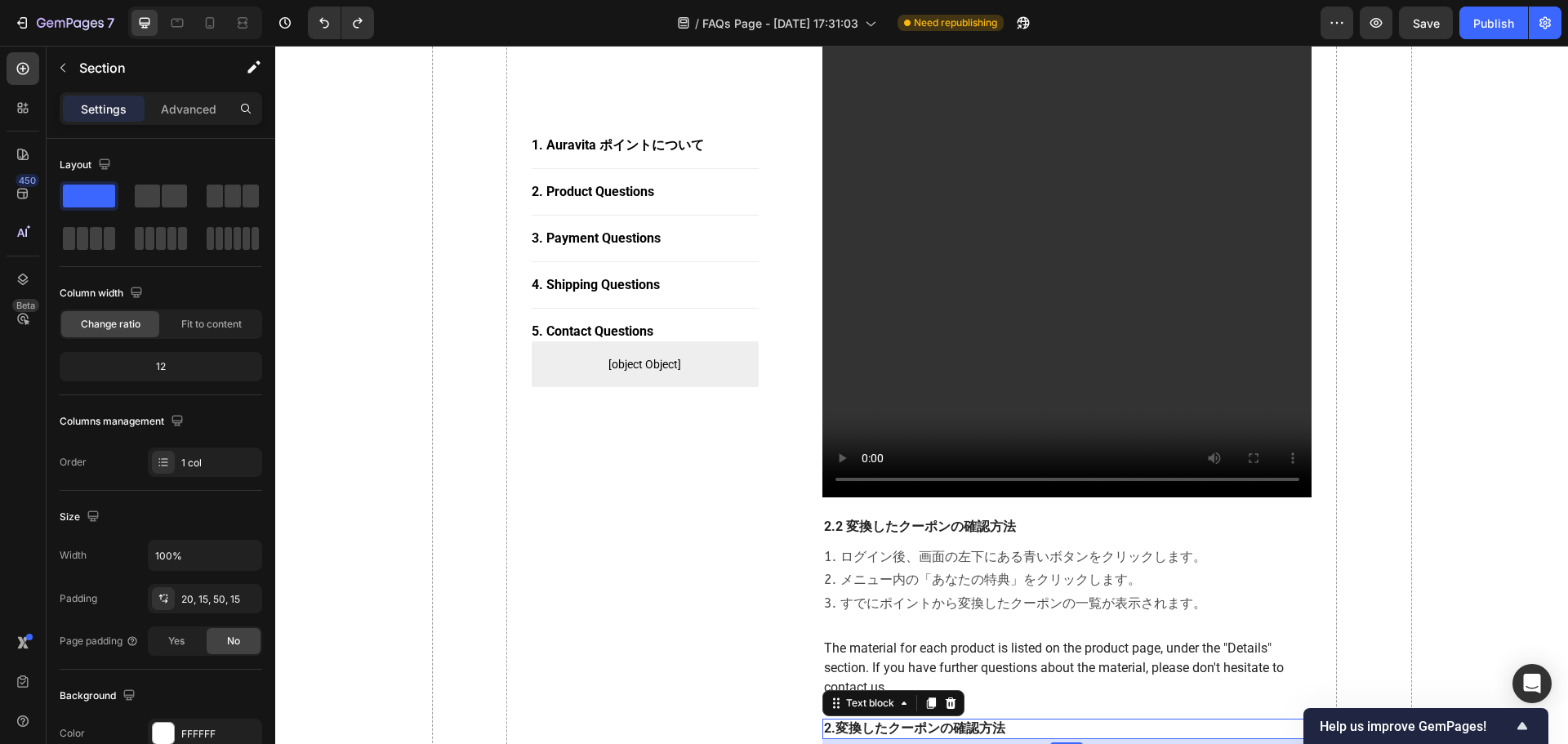
click at [828, 720] on p "2.変換したクーポンの確認方法" at bounding box center [1067, 729] width 487 height 17
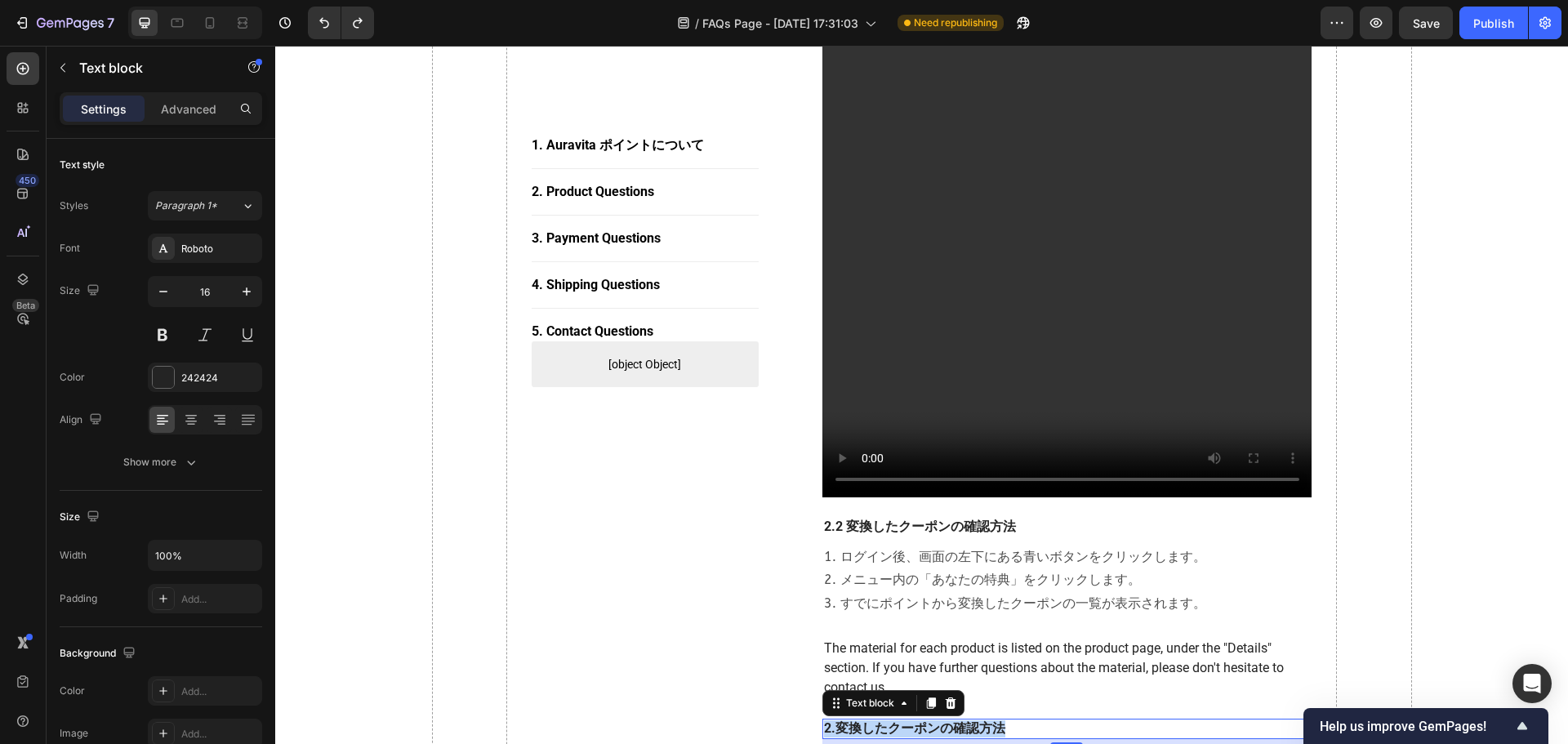
click at [828, 720] on p "2.変換したクーポンの確認方法" at bounding box center [1067, 729] width 487 height 17
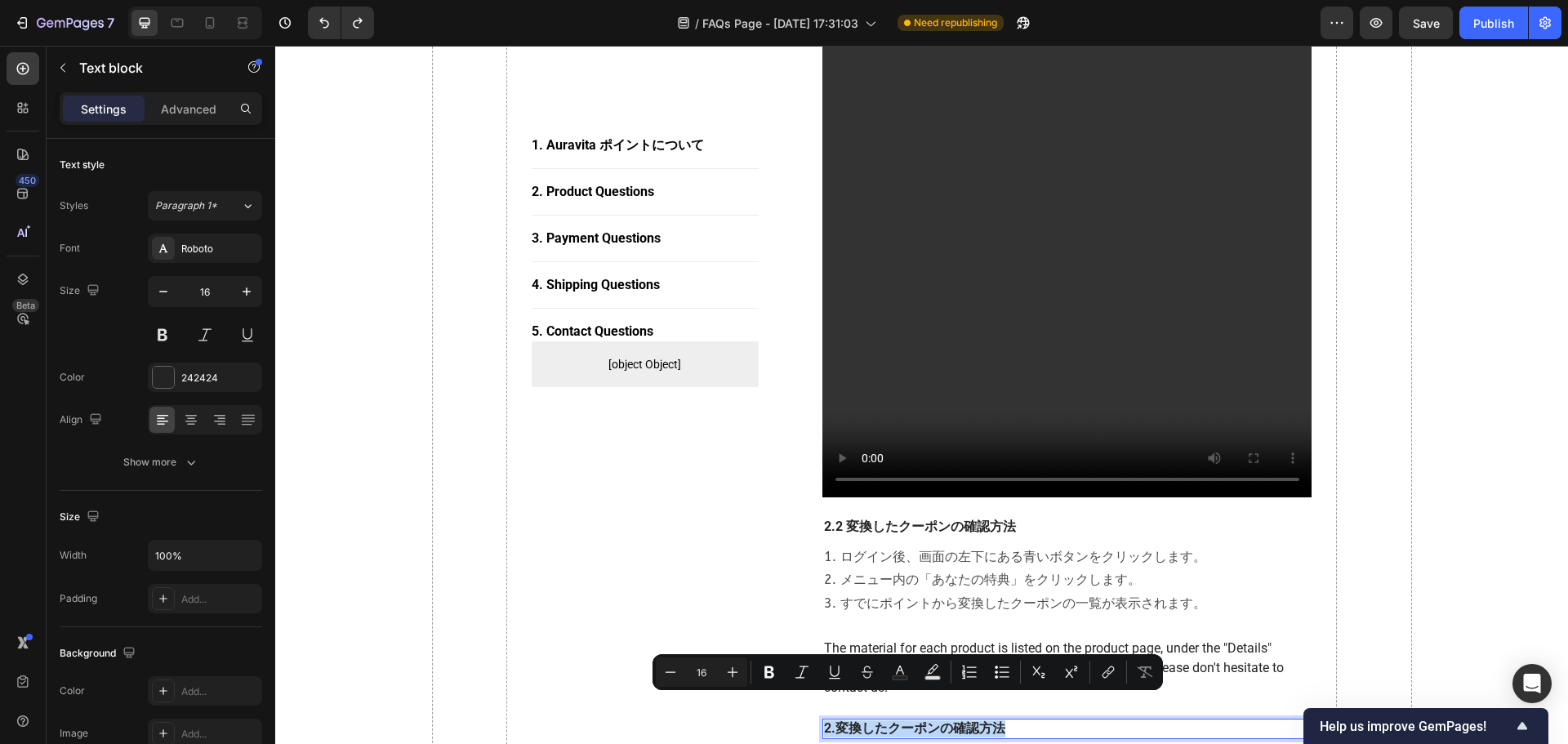
click at [830, 720] on p "2.変換したクーポンの確認方法" at bounding box center [1067, 729] width 487 height 17
click at [832, 720] on p "2.変換したクーポンの確認方法" at bounding box center [1067, 729] width 487 height 17
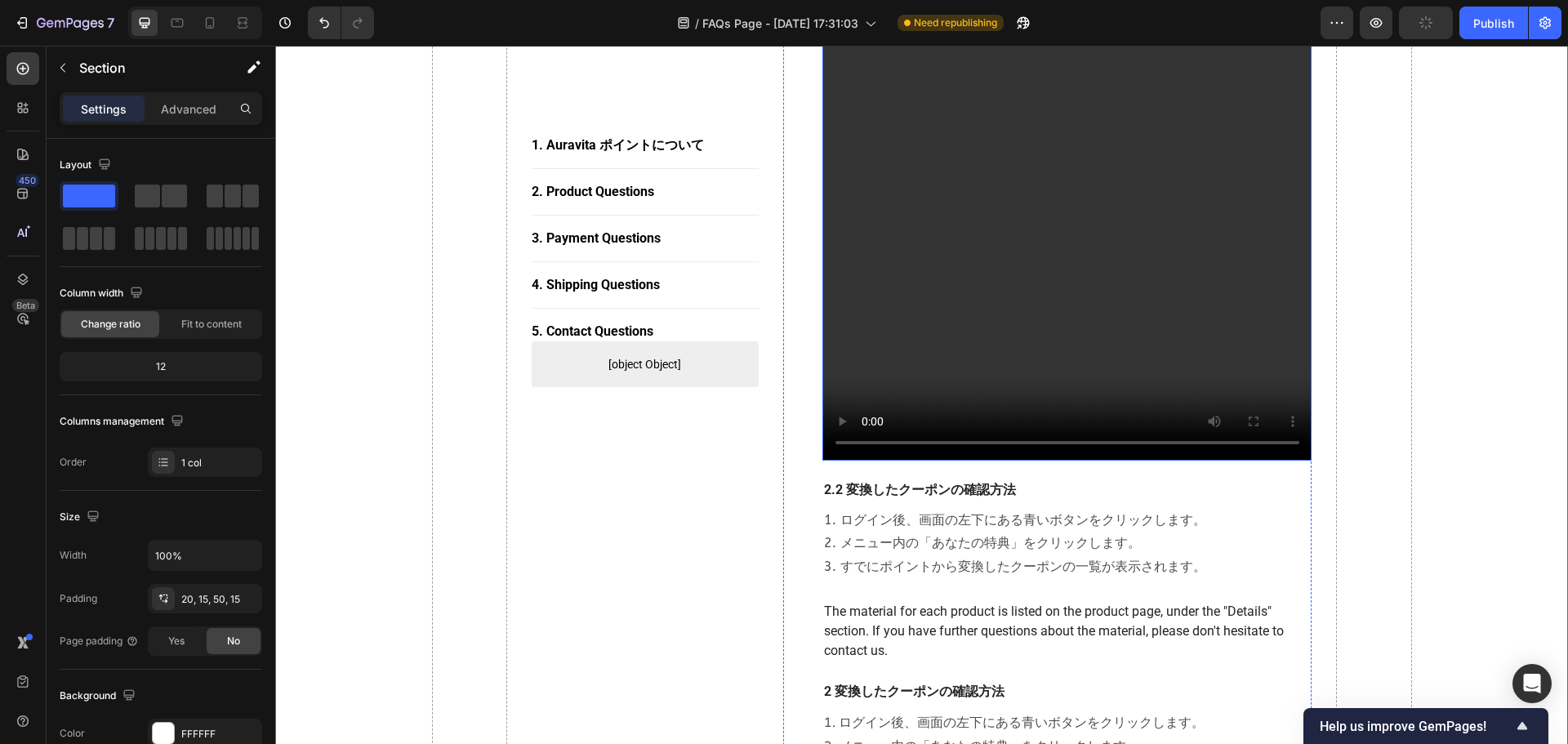
scroll to position [1320, 0]
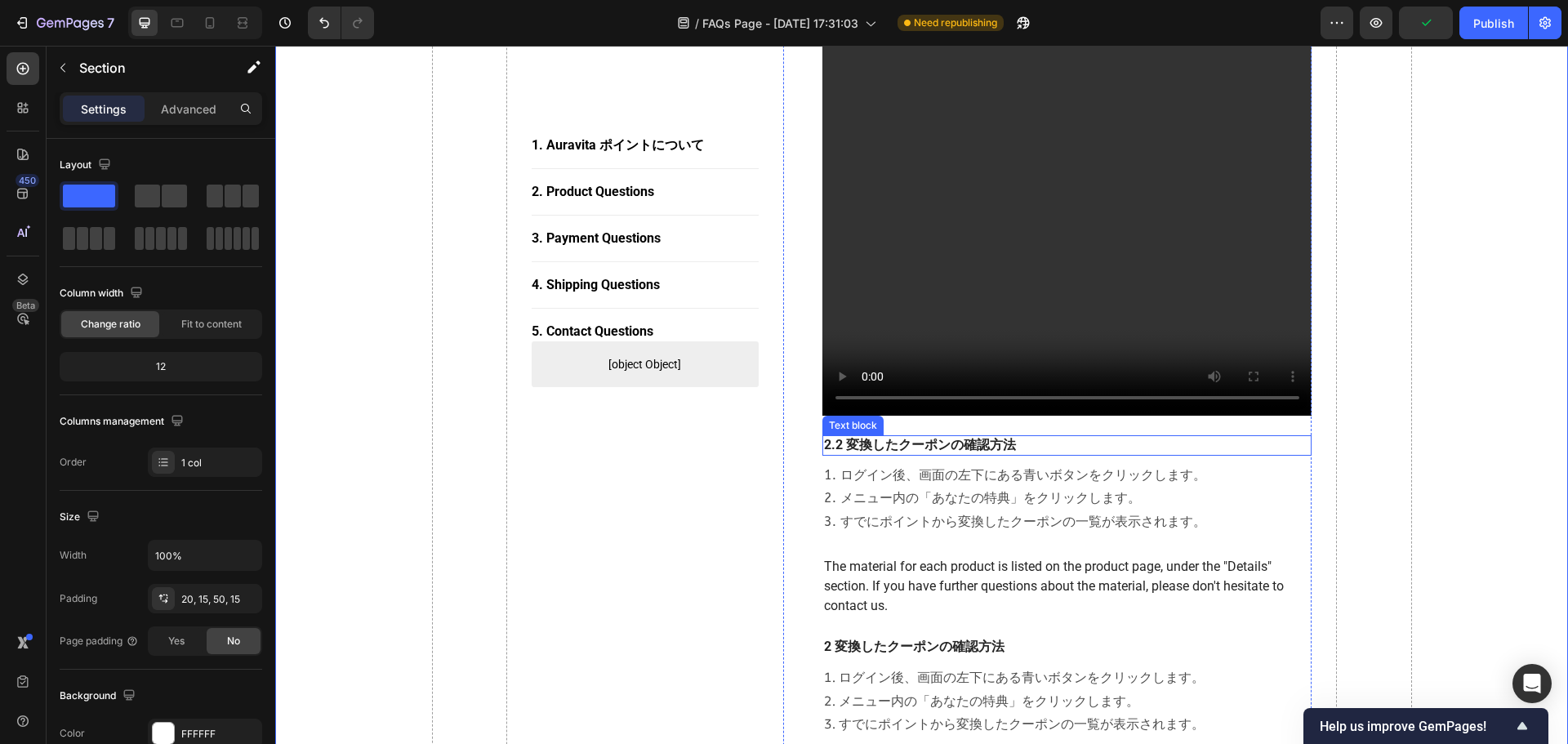
click at [851, 437] on p "2.2 変換したクーポンの確認方法" at bounding box center [1067, 445] width 487 height 17
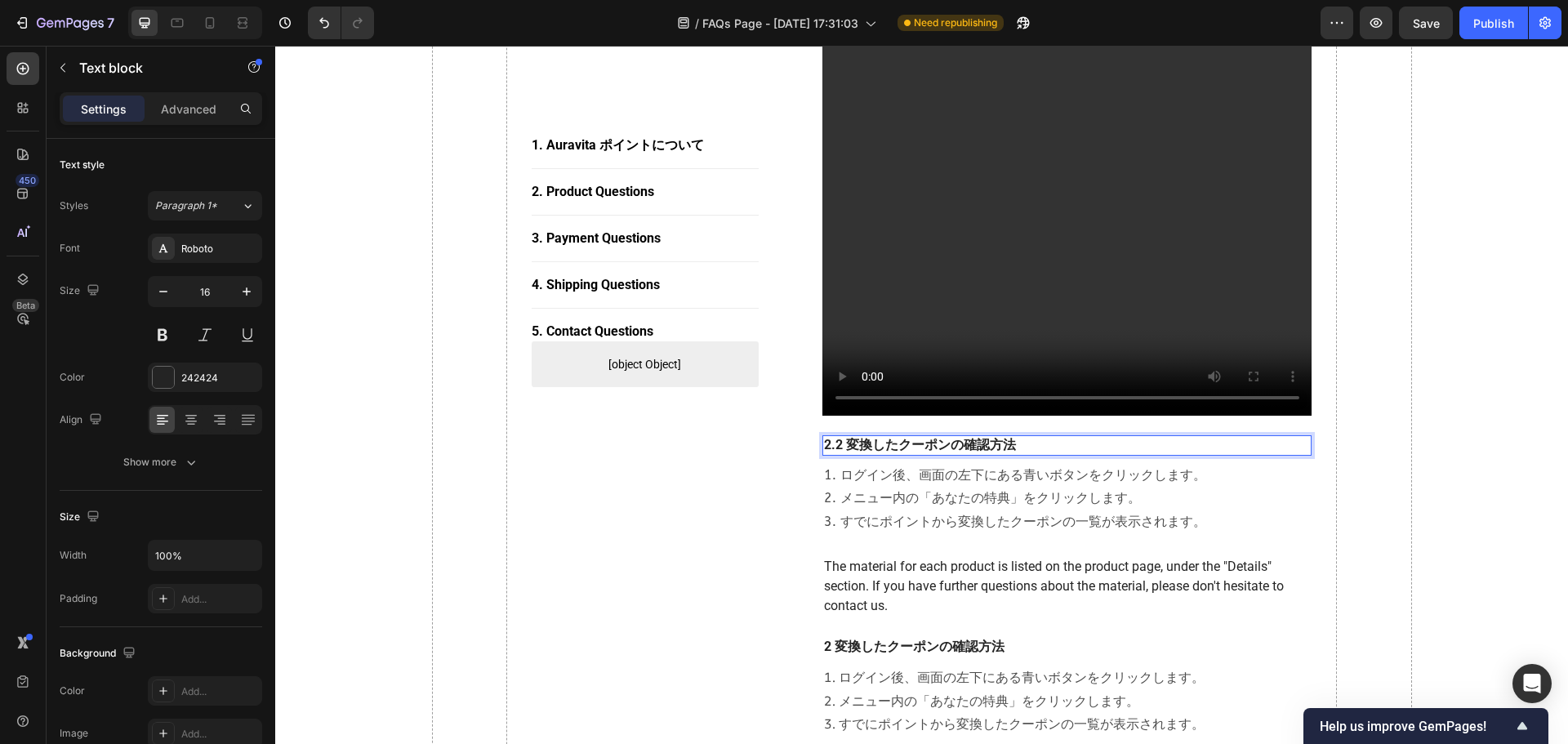
click at [826, 437] on p "2.2 変換したクーポンの確認方法" at bounding box center [1067, 445] width 487 height 17
click at [1038, 437] on p "1.2 変換したクーポンの確認方法" at bounding box center [1067, 445] width 487 height 17
click at [1038, 502] on p "1. ログイン後、画面の左下にある青いボタンをクリックします。 2. メニュー内の「あなたの特典」をクリックします。 3. すでにポイントから変換したクーポン…" at bounding box center [1067, 499] width 487 height 71
click at [944, 437] on p "1.2 変換したクーポンの確認方法" at bounding box center [1067, 445] width 487 height 17
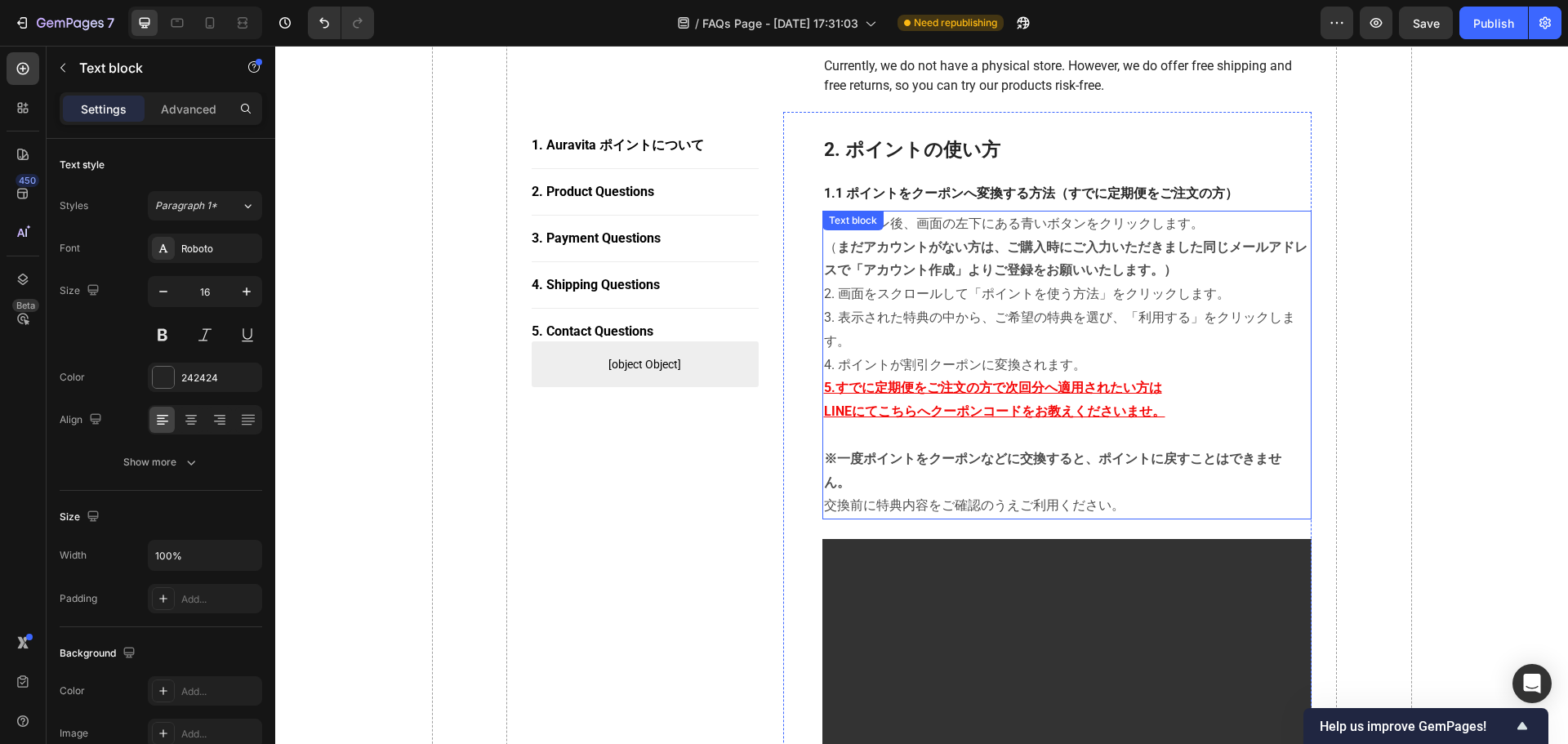
scroll to position [585, 0]
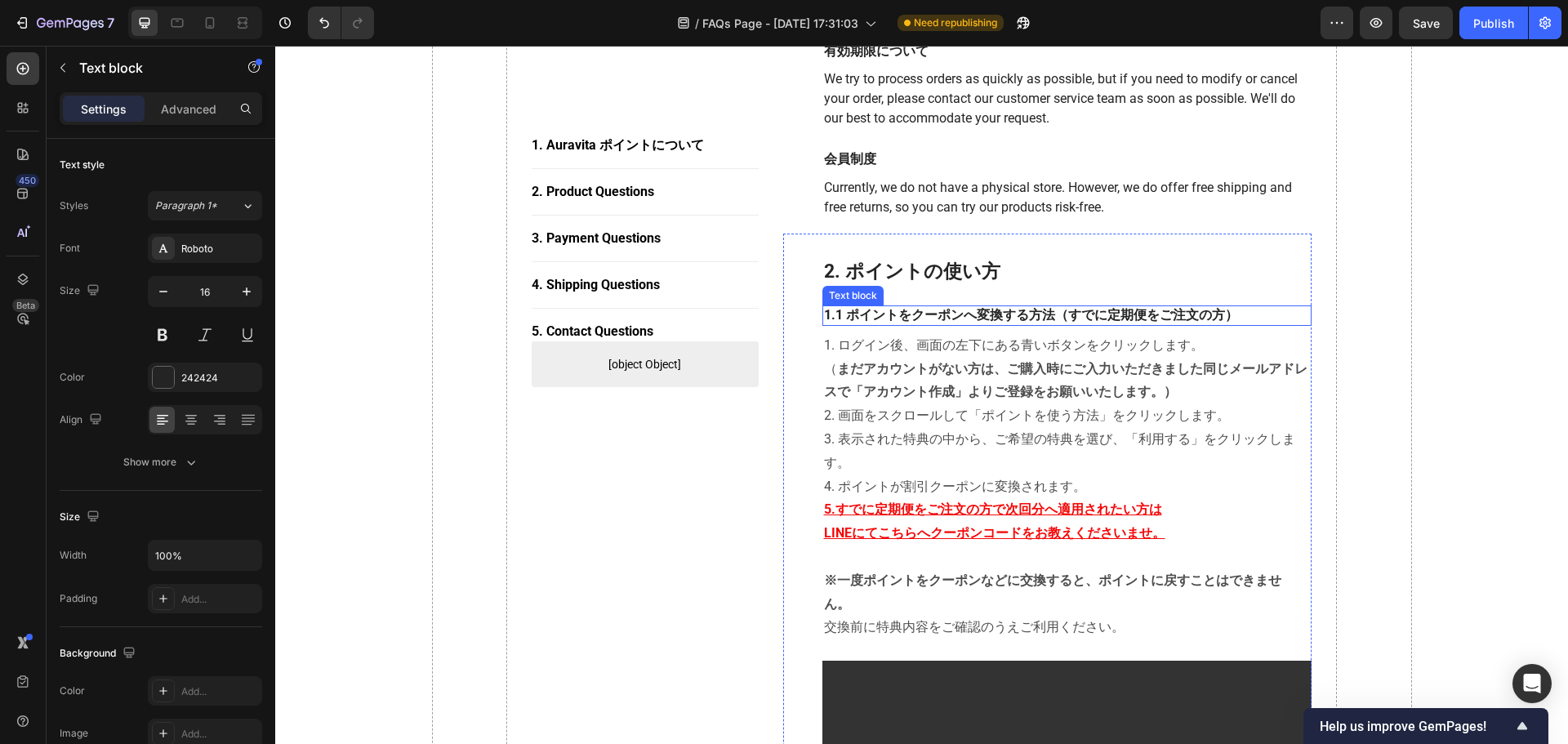
click at [971, 315] on p "1.1 ポイントをクーポンへ変換する方法（すでに定期便をご注文の方）" at bounding box center [1067, 315] width 487 height 17
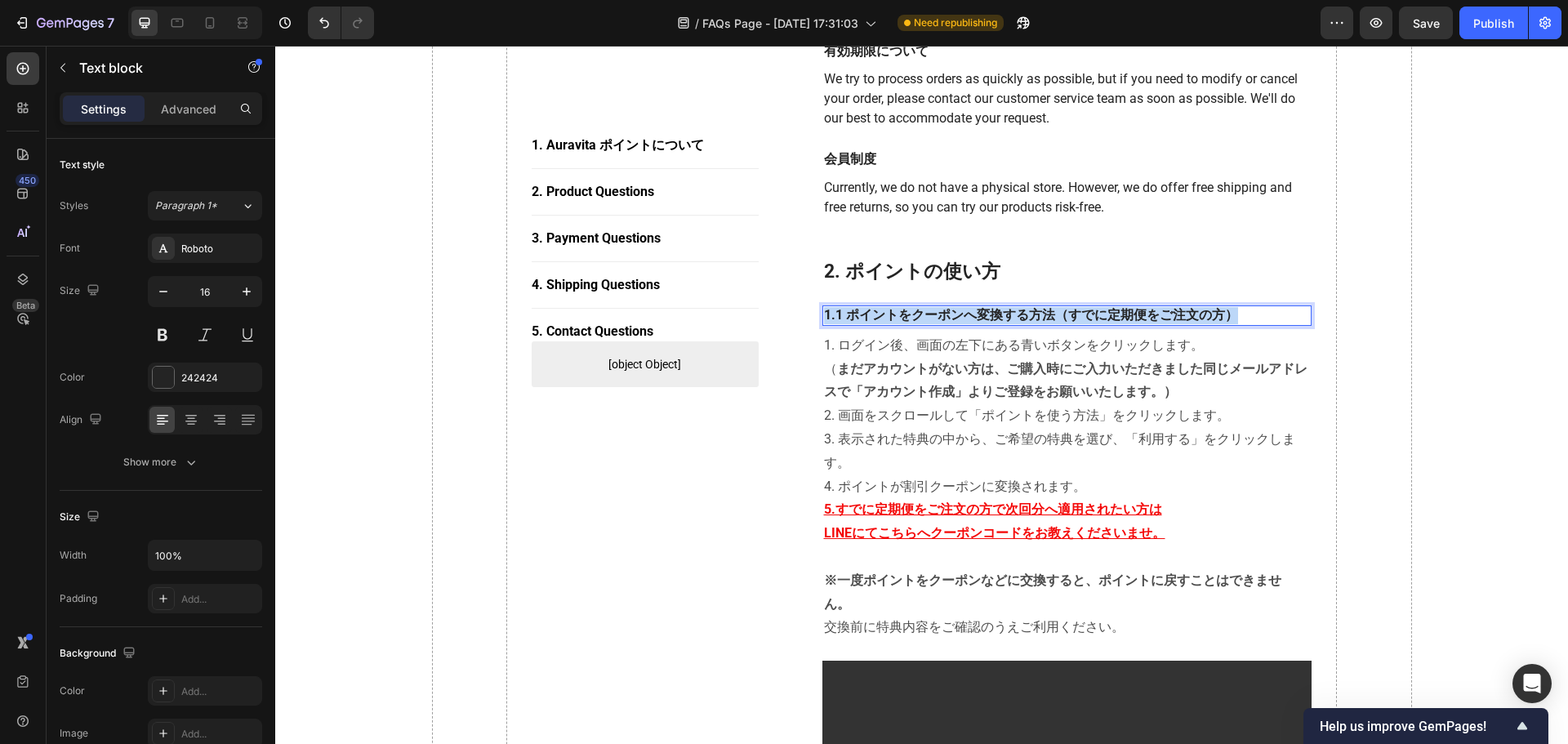
click at [971, 315] on p "1.1 ポイントをクーポンへ変換する方法（すでに定期便をご注文の方）" at bounding box center [1067, 315] width 487 height 17
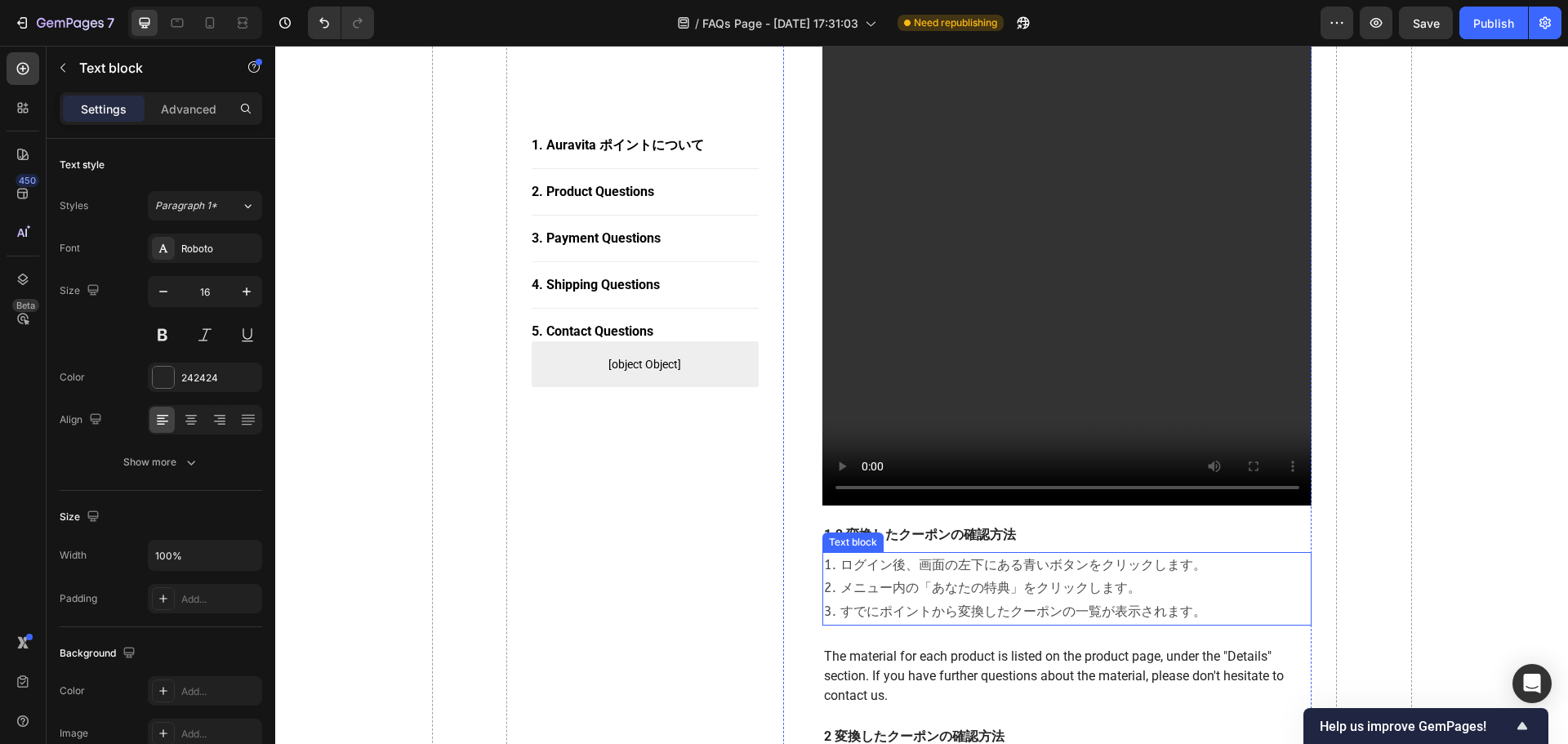
scroll to position [1320, 0]
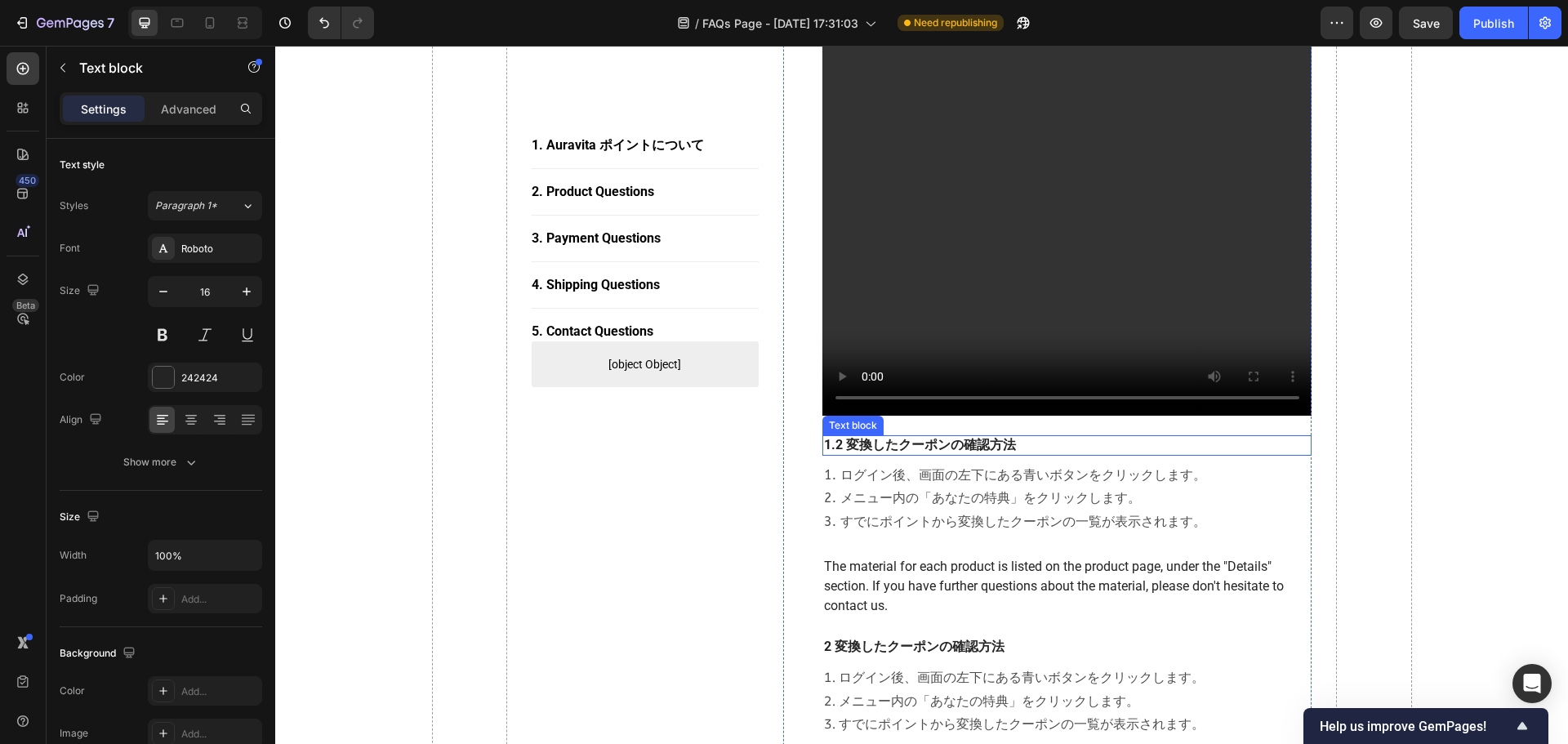
click at [979, 437] on p "1.2 変換したクーポンの確認方法" at bounding box center [1067, 445] width 487 height 17
click at [1024, 437] on p "1.2 変換したクーポンの確認方法" at bounding box center [1067, 445] width 487 height 17
click at [1038, 437] on p "1.1 ポイントをクーポンへ変換する方法（すでに定期便をご注文の方）" at bounding box center [1067, 445] width 487 height 17
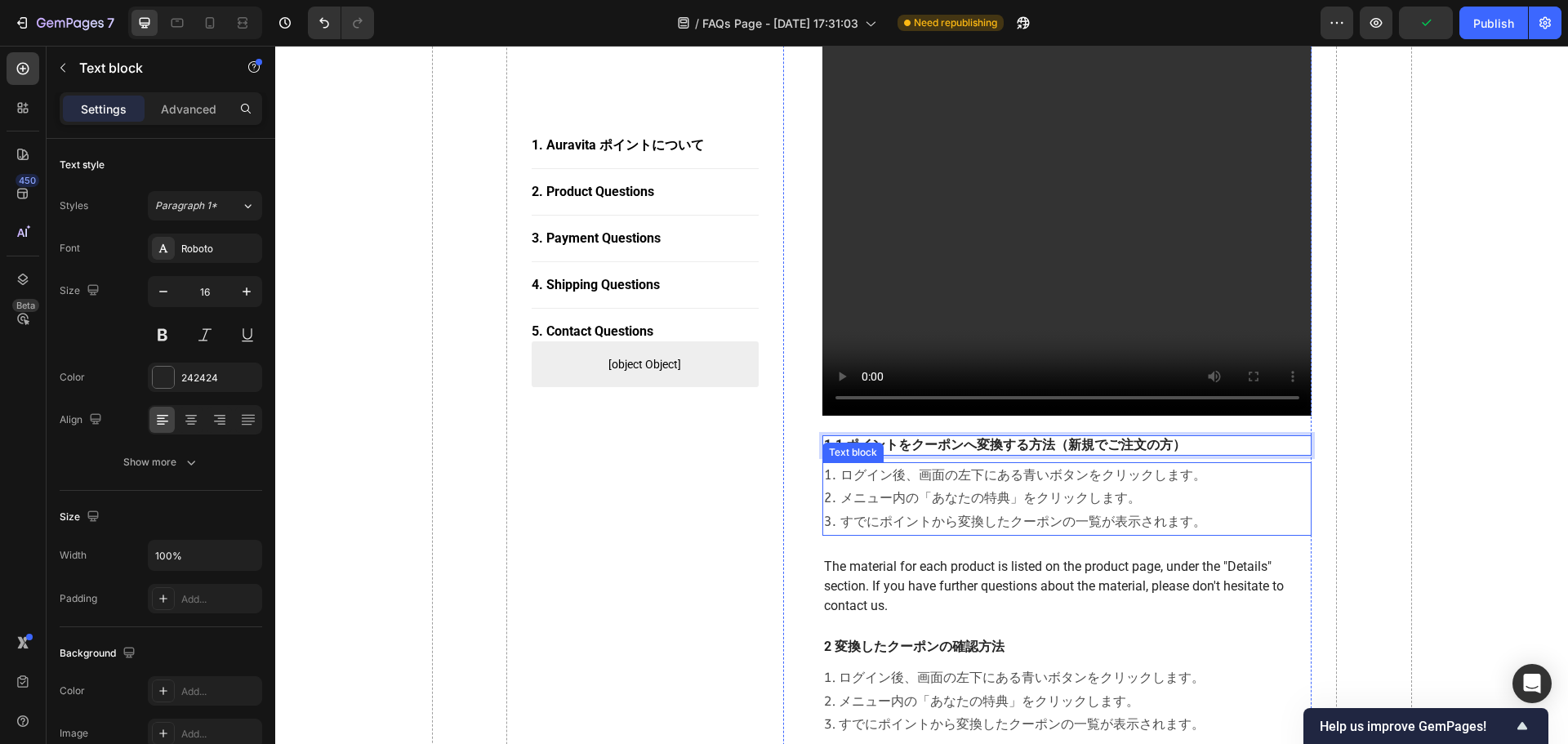
click at [1016, 465] on p "1. ログイン後、画面の左下にある青いボタンをクリックします。 2. メニュー内の「あなたの特典」をクリックします。 3. すでにポイントから変換したクーポン…" at bounding box center [1067, 499] width 487 height 71
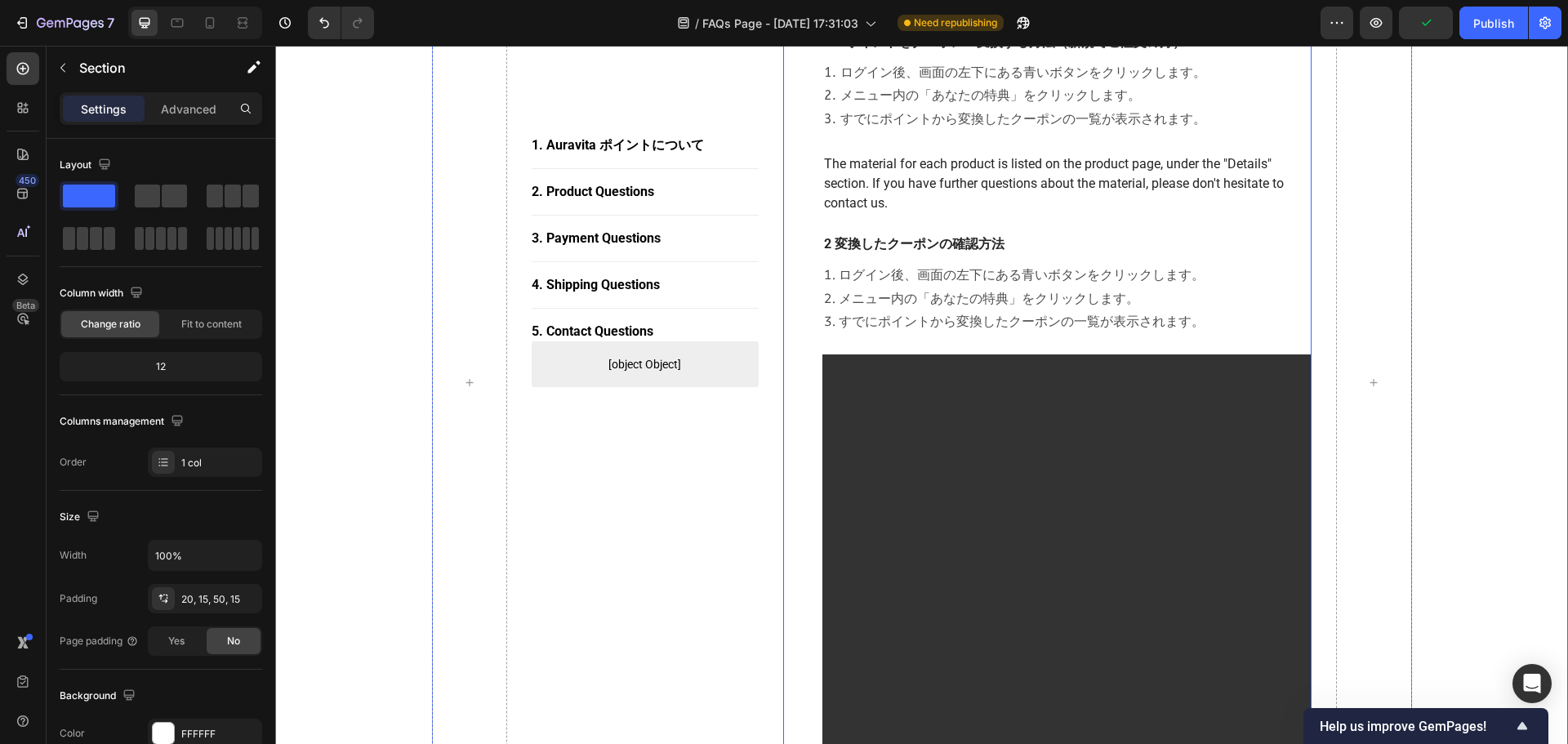
scroll to position [1565, 0]
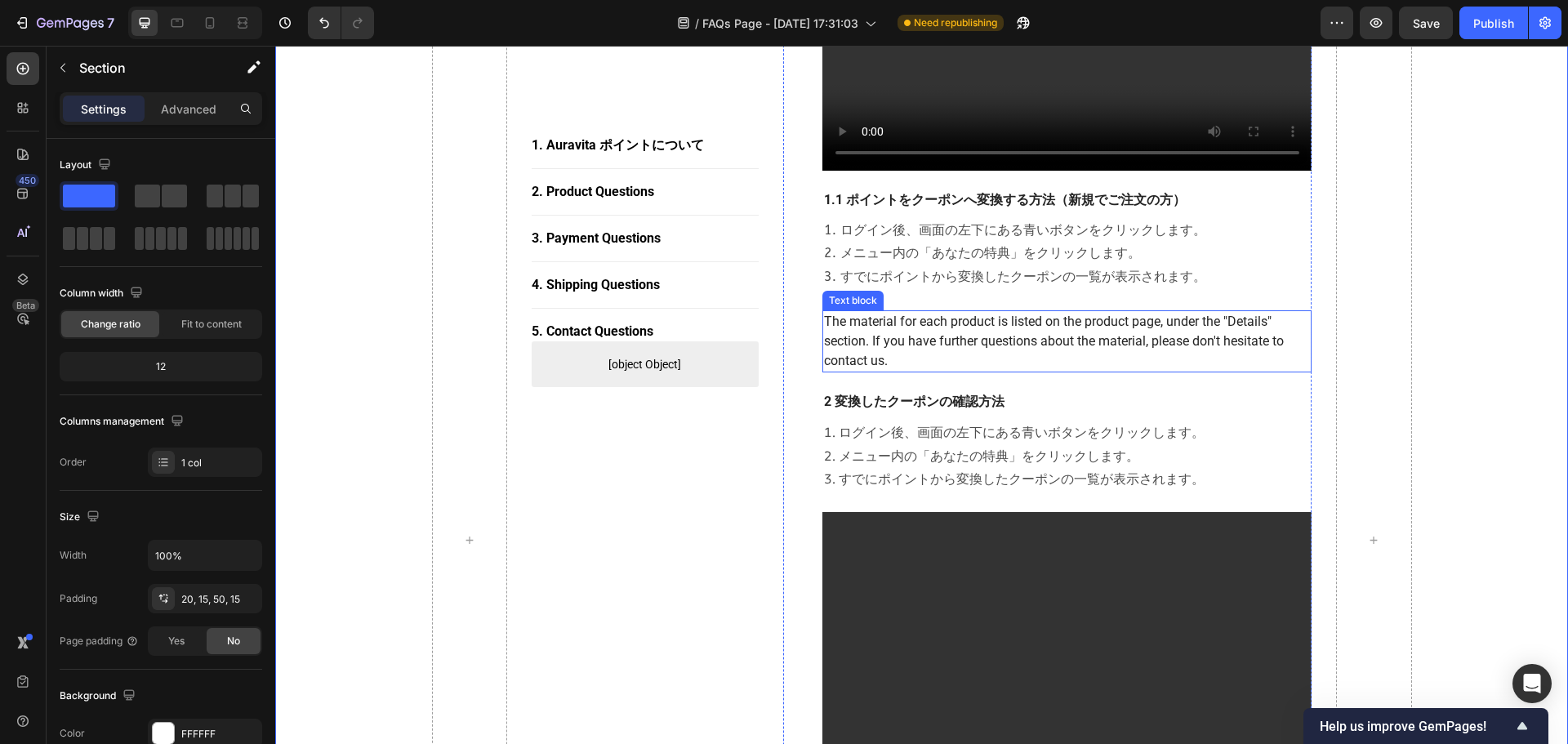
click at [894, 312] on p "The material for each product is listed on the product page, under the "Details…" at bounding box center [1067, 341] width 487 height 59
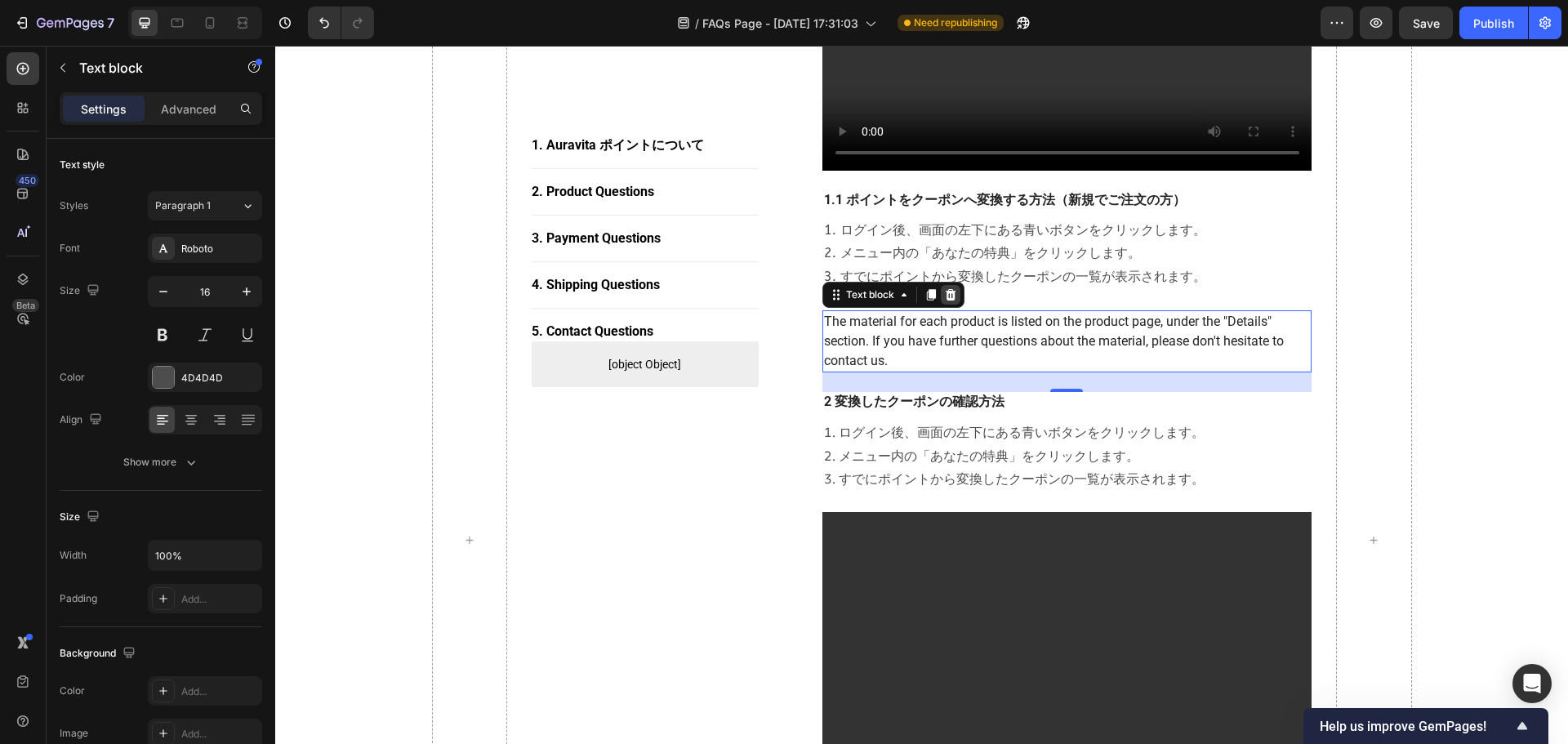
click at [946, 289] on icon at bounding box center [951, 295] width 11 height 12
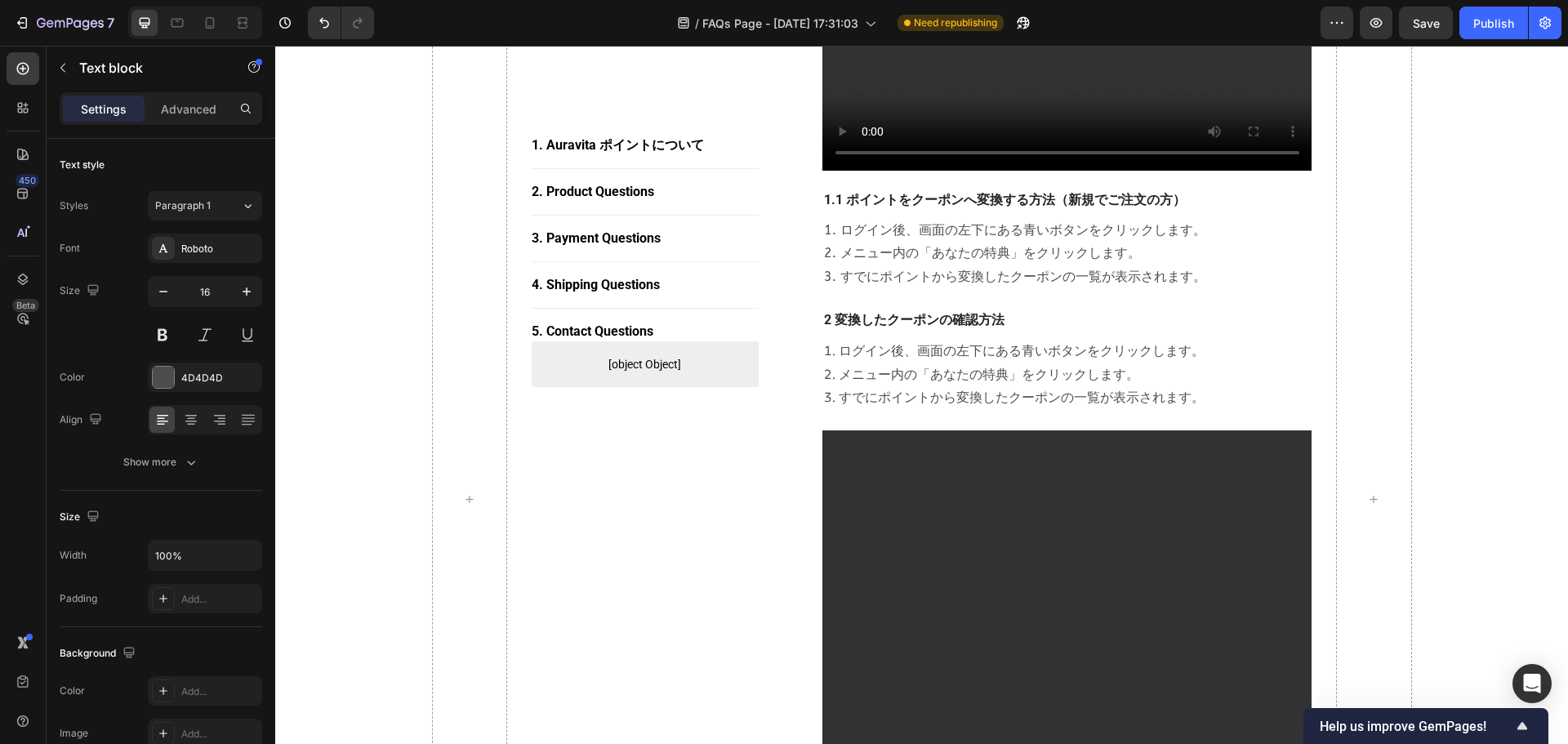
scroll to position [1524, 0]
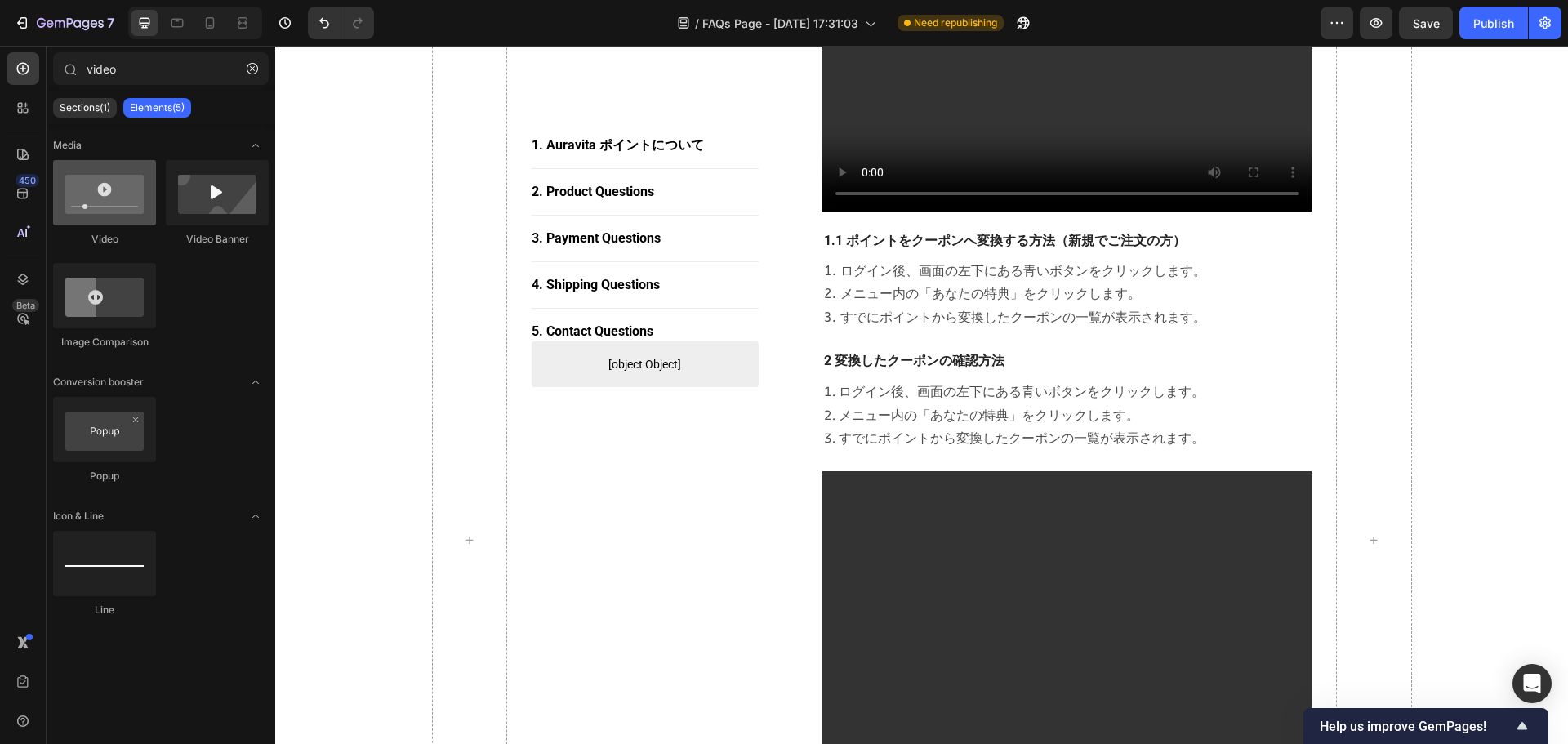
click at [72, 174] on div at bounding box center [105, 193] width 103 height 65
click at [100, 215] on div at bounding box center [105, 193] width 103 height 65
click at [114, 206] on div at bounding box center [105, 193] width 103 height 65
click at [952, 286] on p "1. ログイン後、画面の左下にある青いボタンをクリックします。 2. メニュー内の「あなたの特典」をクリックします。 3. すでにポイントから変換したクーポン…" at bounding box center [1067, 295] width 487 height 71
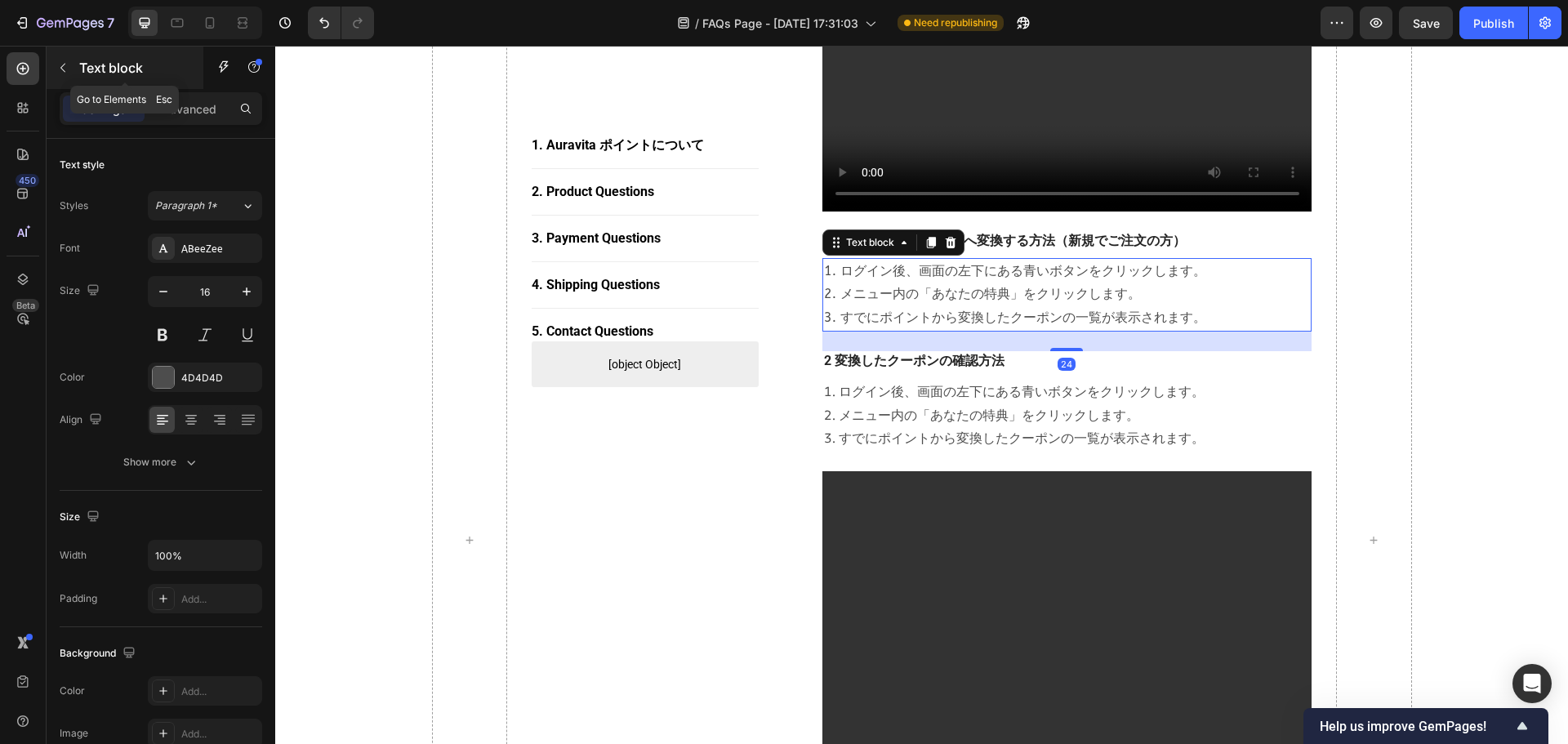
click at [52, 63] on button "button" at bounding box center [62, 68] width 26 height 26
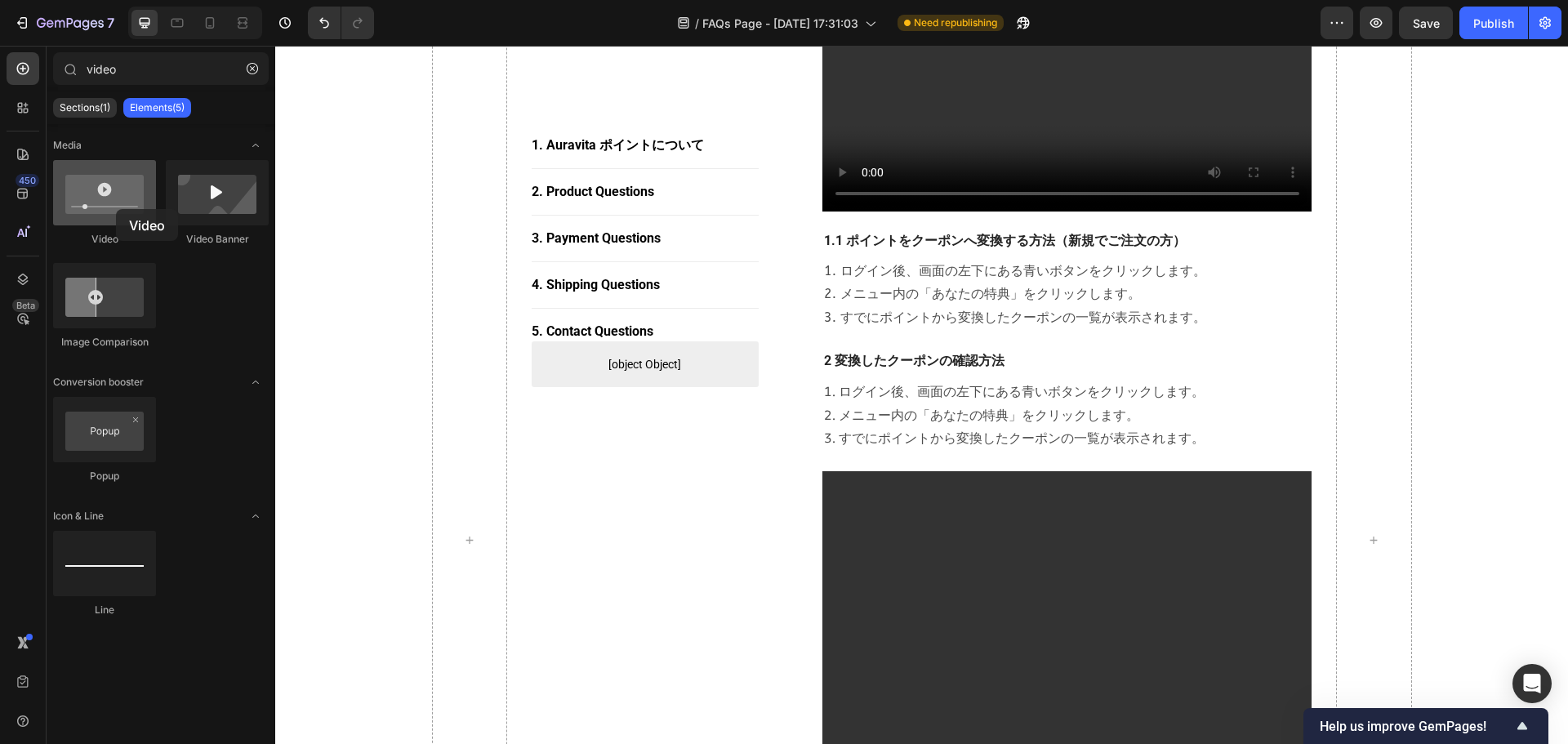
click at [116, 209] on div at bounding box center [105, 193] width 103 height 65
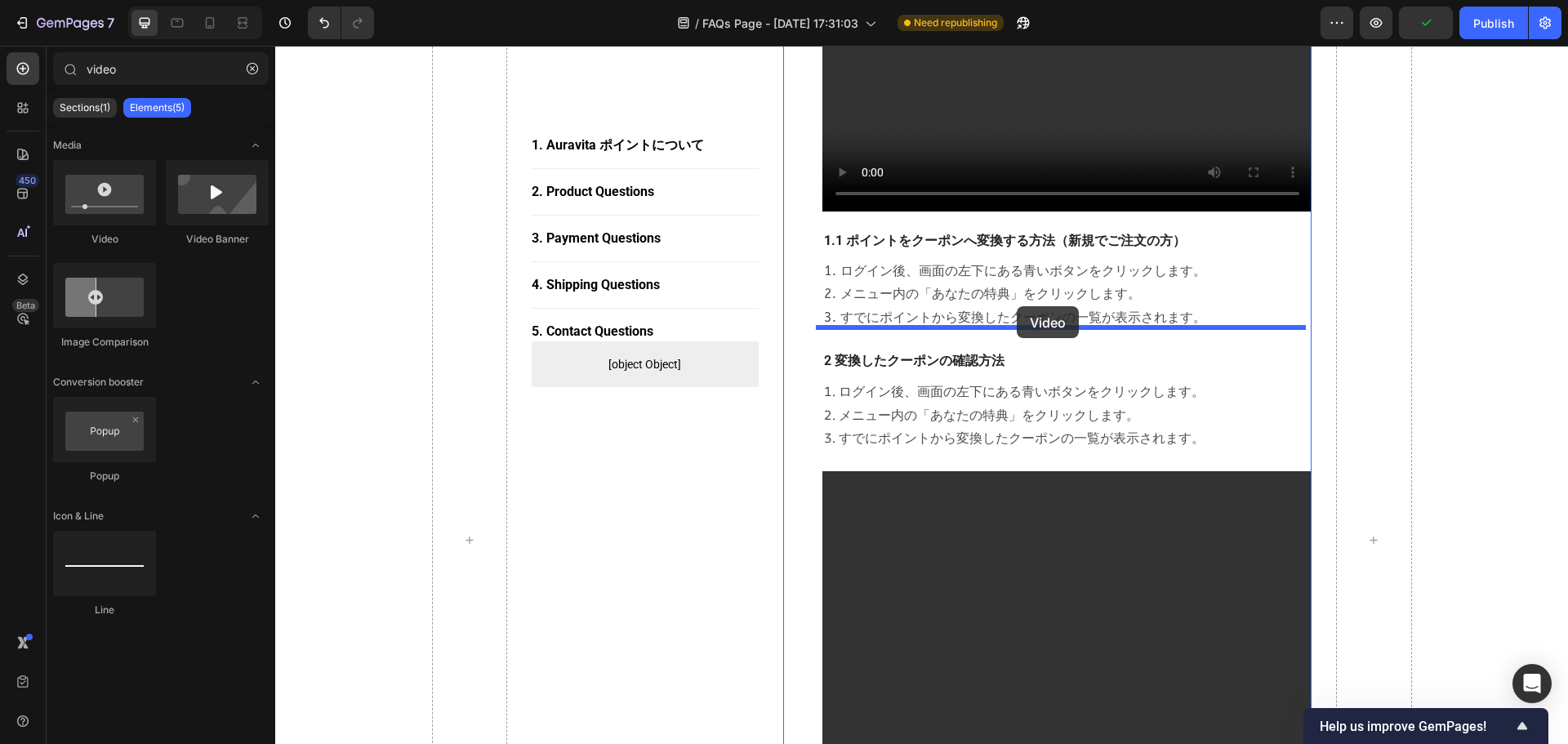
drag, startPoint x: 389, startPoint y: 242, endPoint x: 1017, endPoint y: 306, distance: 631.3
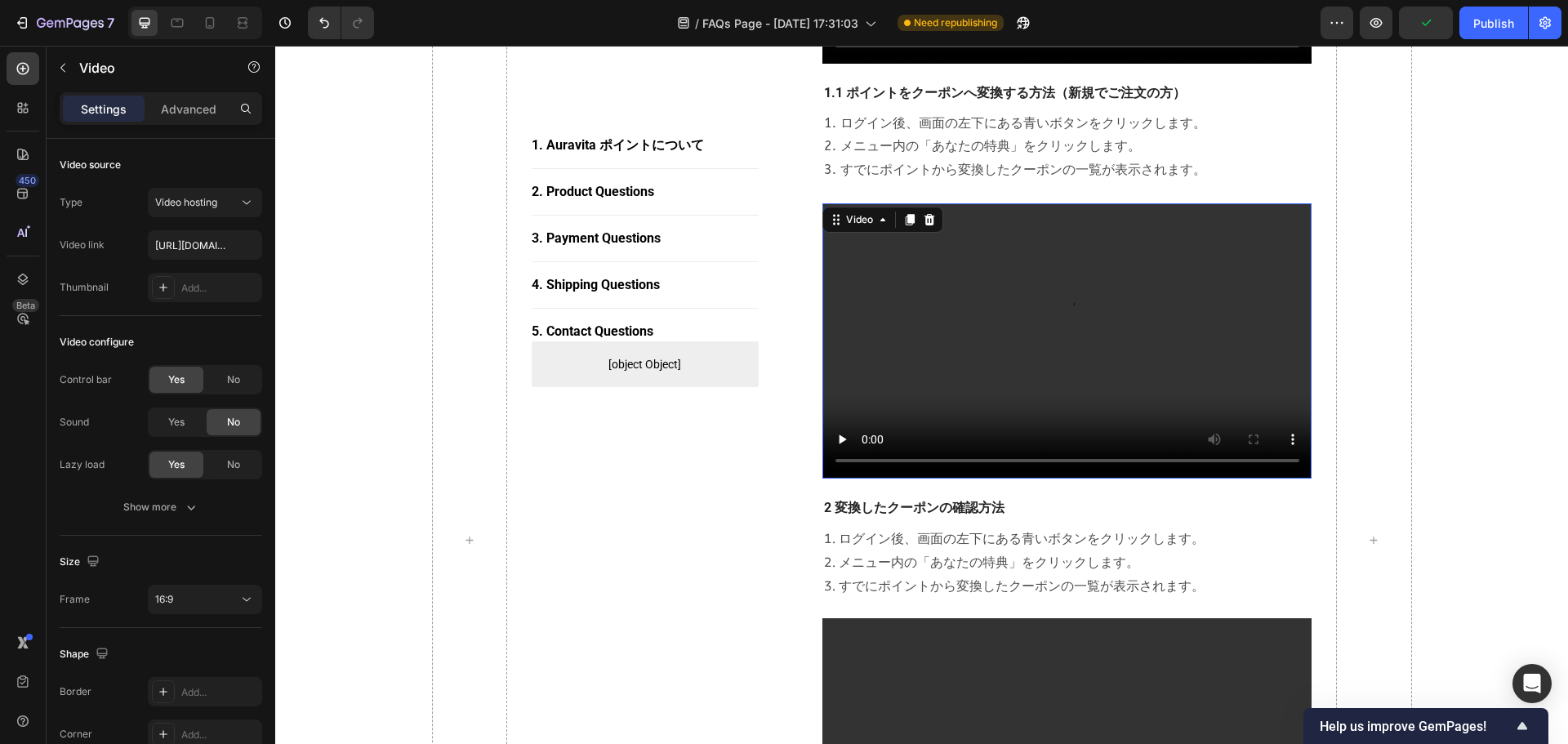
scroll to position [1509, 0]
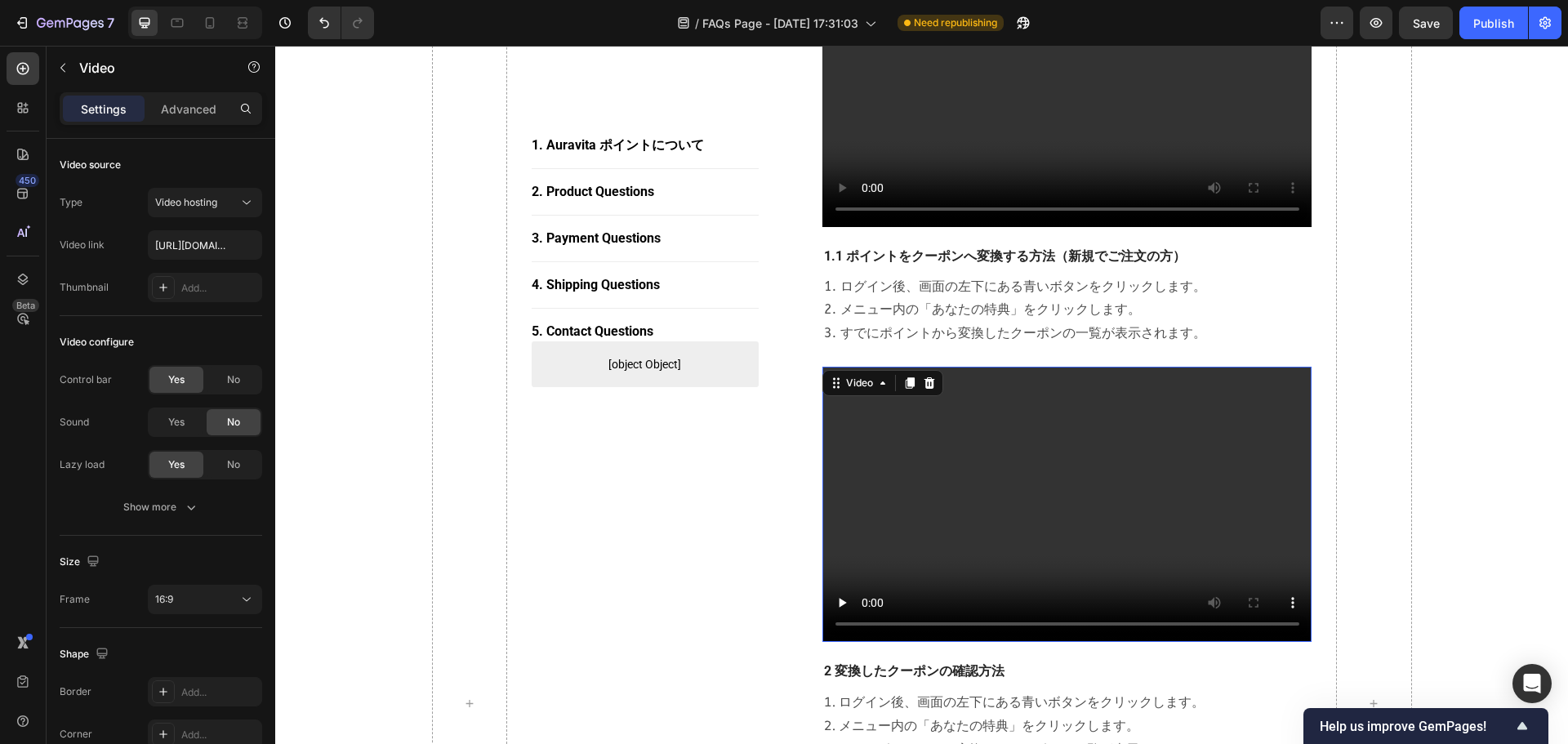
click at [1021, 453] on video at bounding box center [1067, 504] width 490 height 276
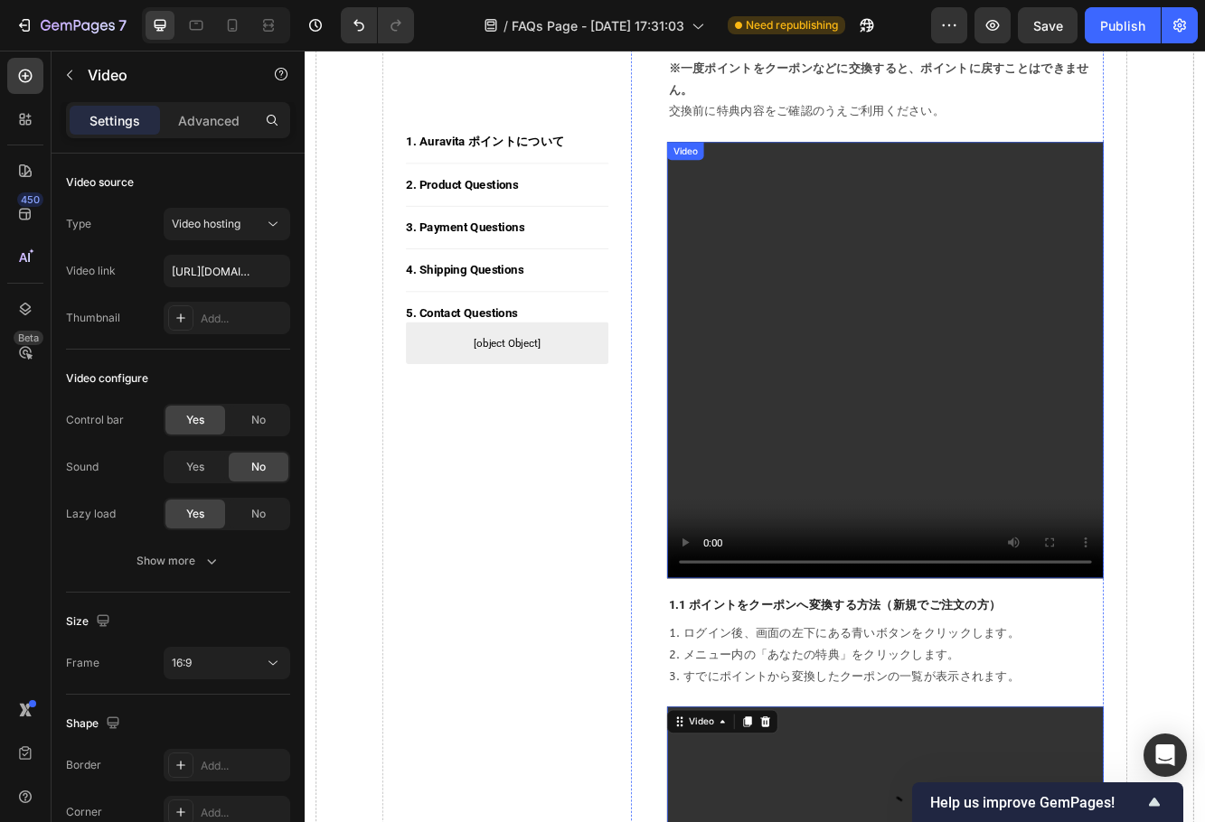
scroll to position [1488, 0]
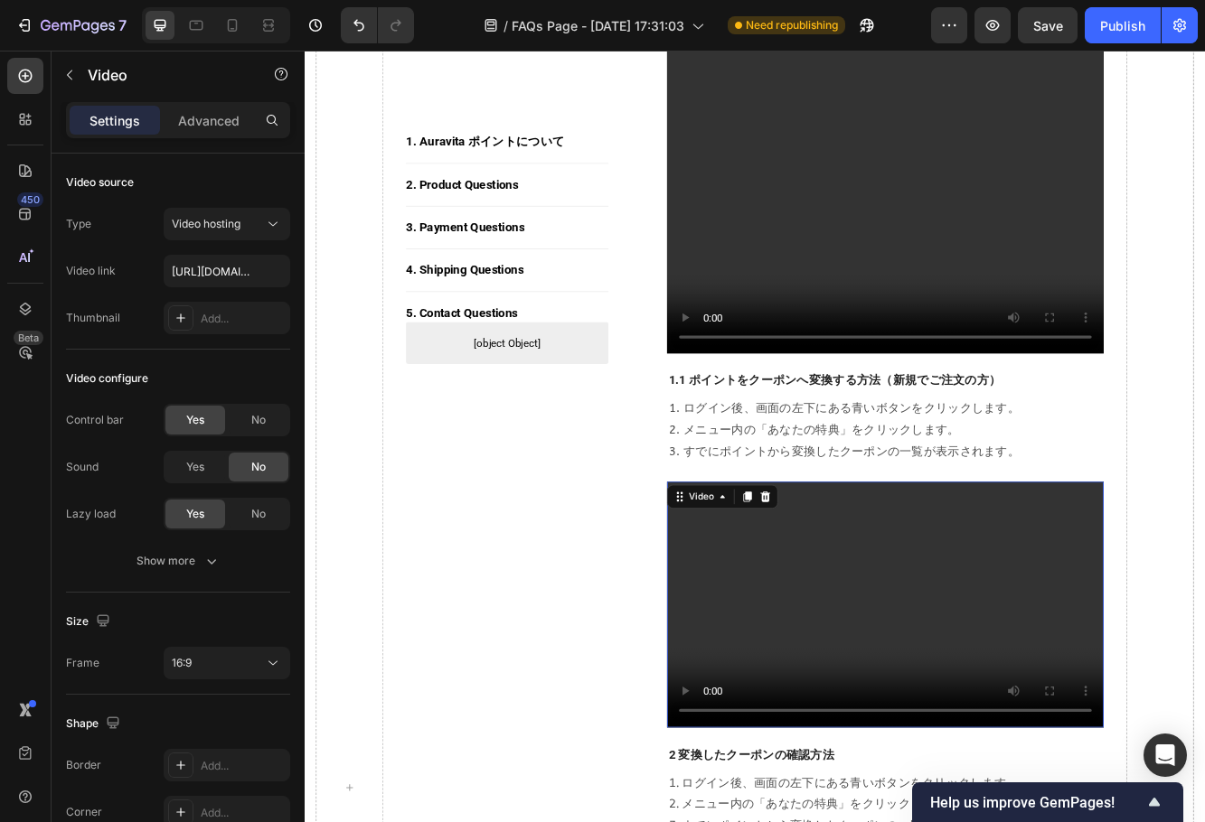
click at [920, 659] on video at bounding box center [1004, 717] width 526 height 295
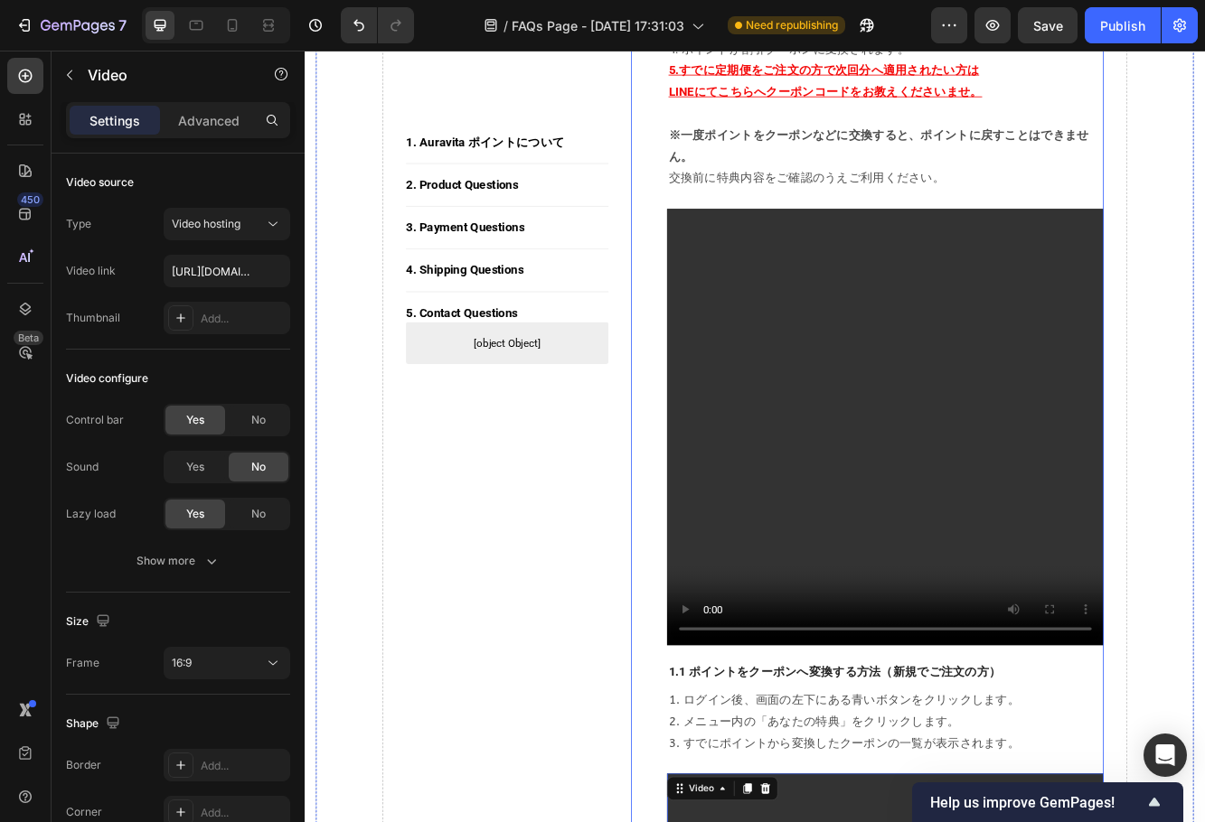
scroll to position [1217, 0]
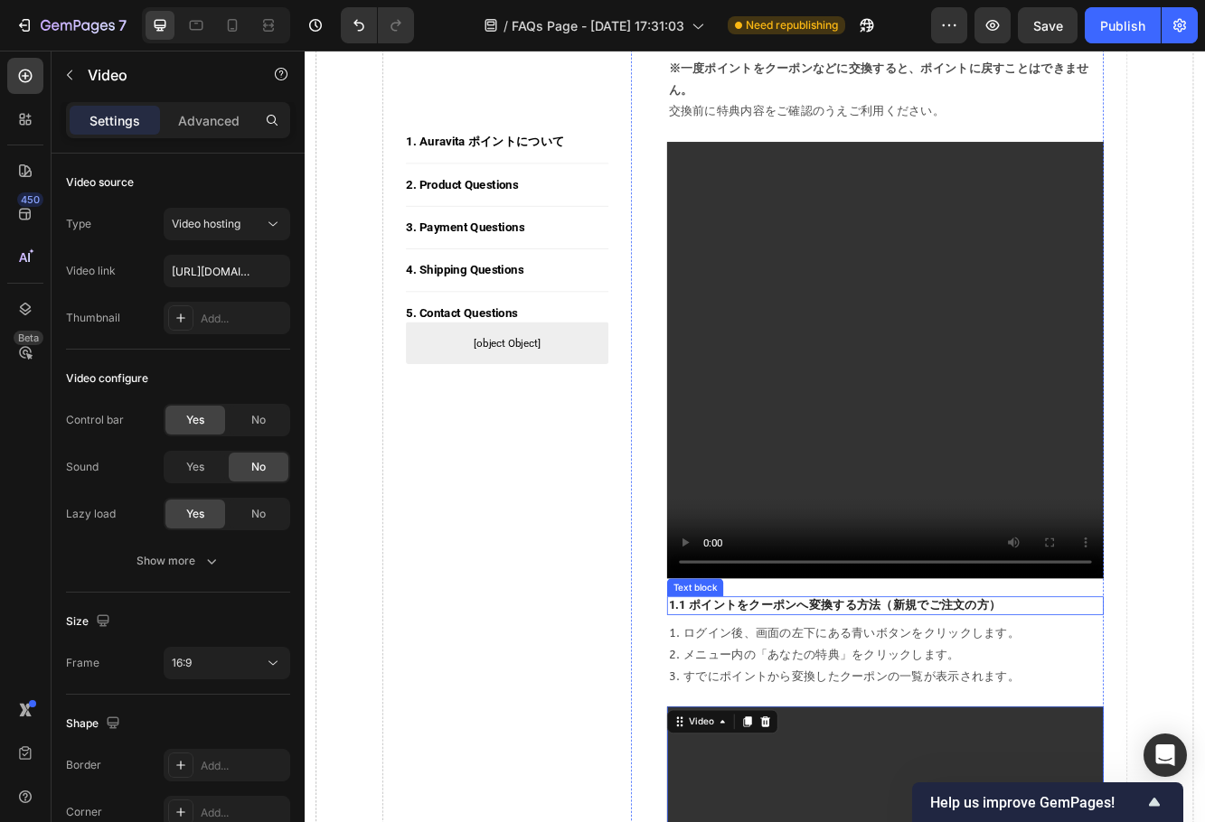
click at [786, 729] on p "1.1 ポイントをクーポンへ変換する方法（新規でご注文の方）" at bounding box center [1004, 719] width 522 height 19
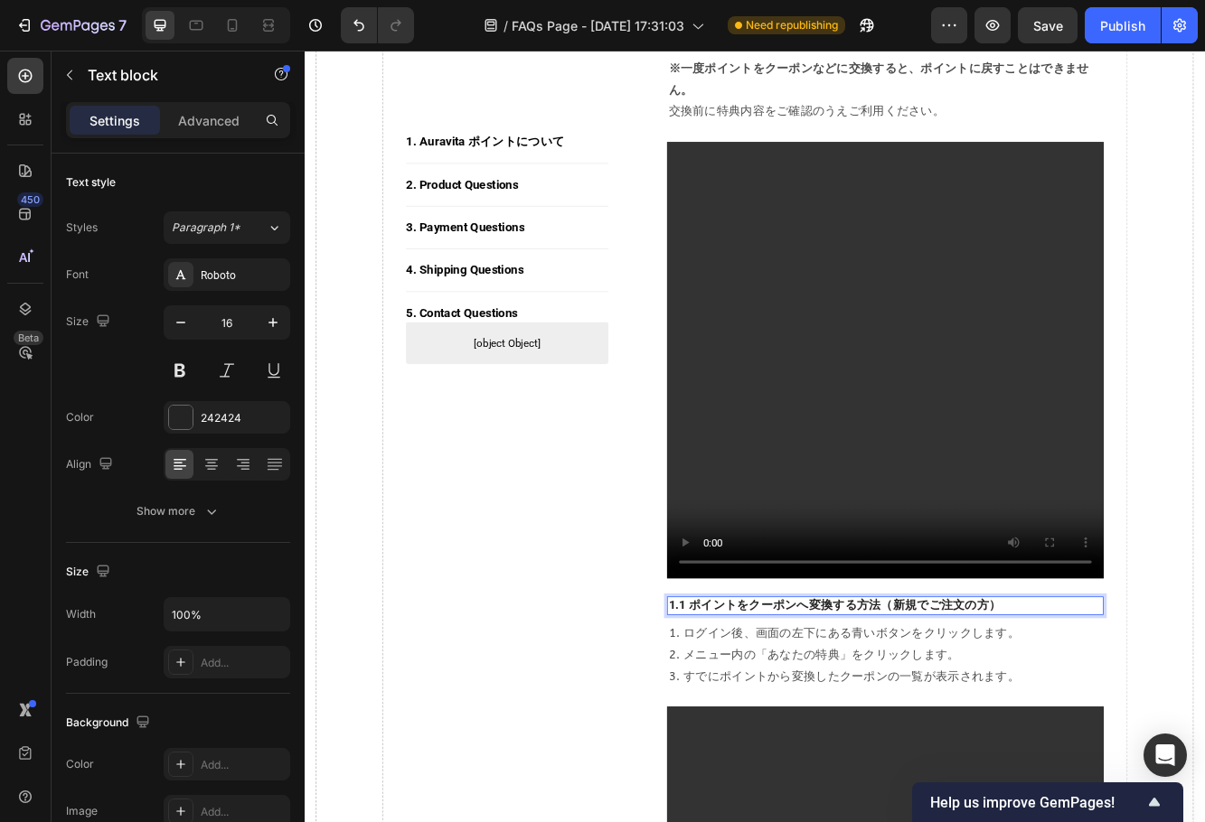
click at [763, 729] on p "1.1 ポイントをクーポンへ変換する方法（新規でご注文の方）" at bounding box center [1004, 719] width 522 height 19
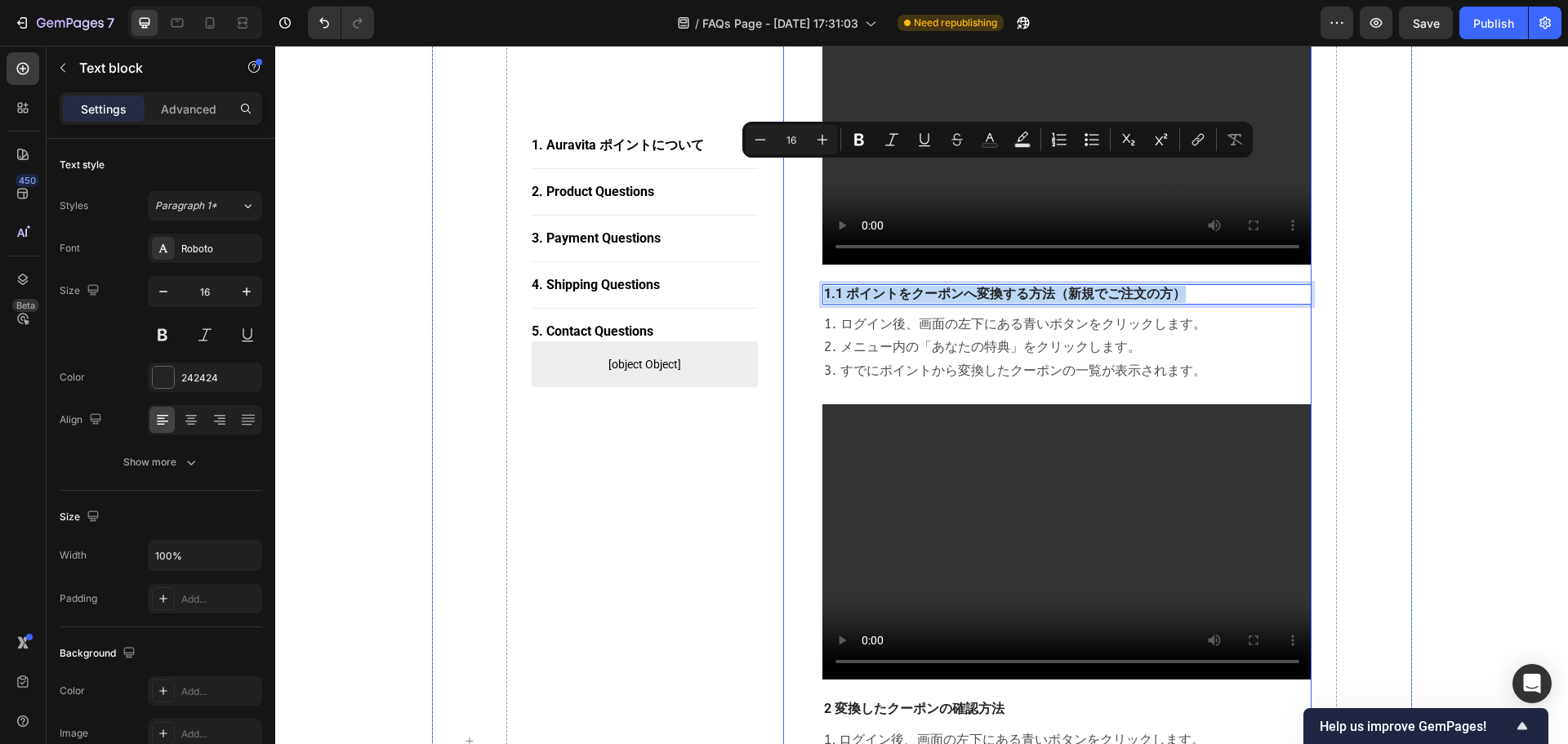
scroll to position [1568, 0]
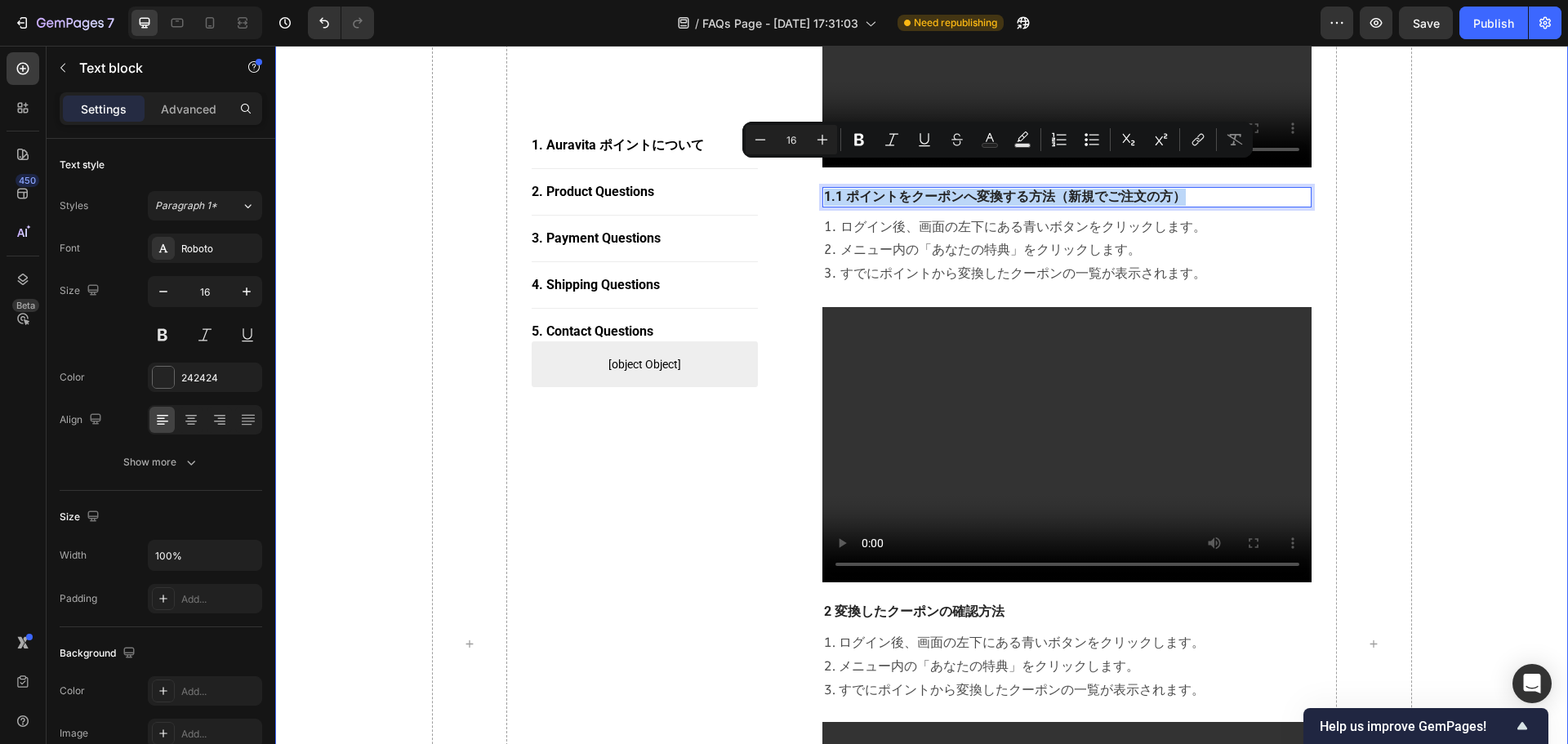
click at [1038, 344] on div "1. Auravita ポイントについて Button Title Line 2. Product Questions Button Title Line 3…" at bounding box center [921, 644] width 1268 height 3760
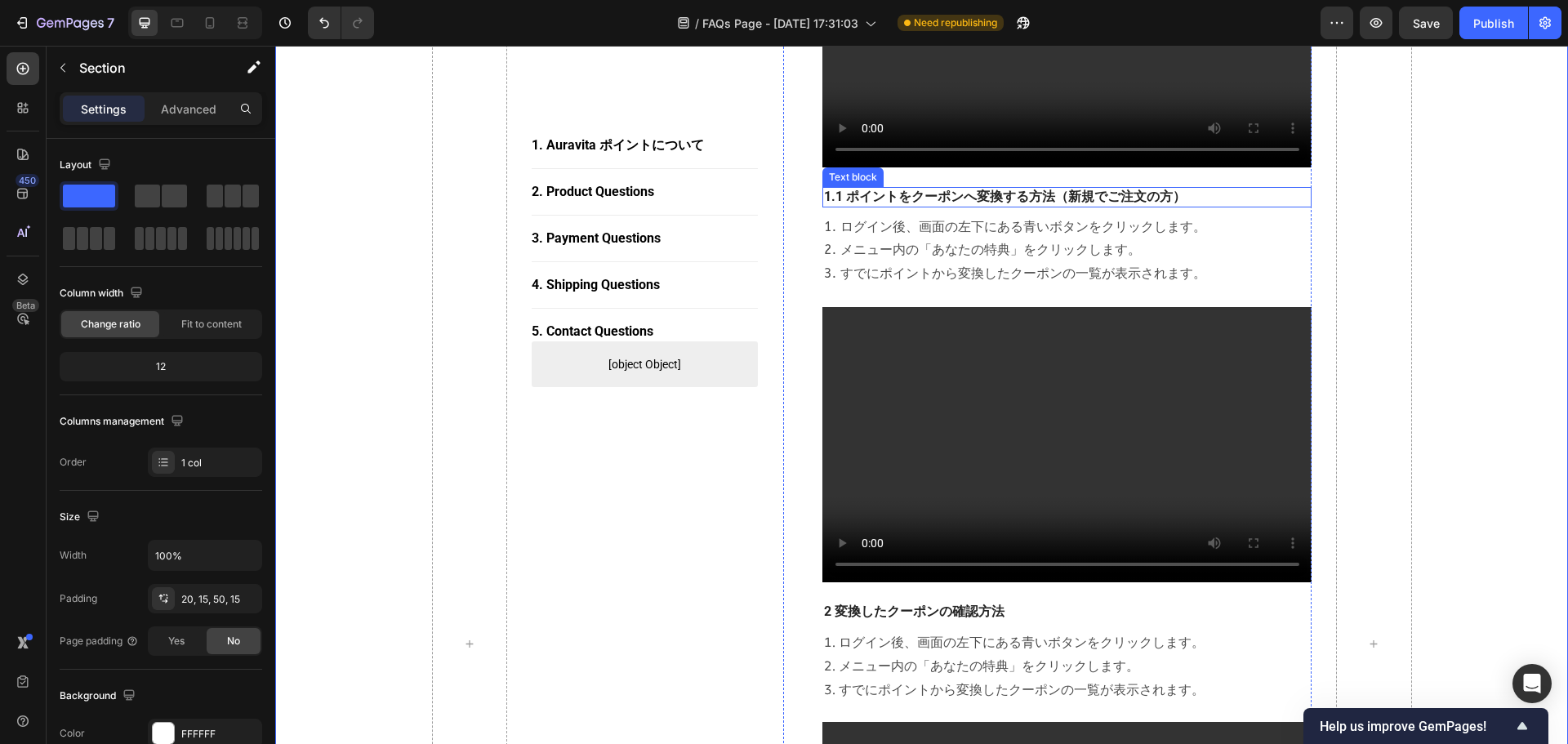
click at [856, 189] on p "1.1 ポイントをクーポンへ変換する方法（新規でご注文の方）" at bounding box center [1067, 197] width 487 height 17
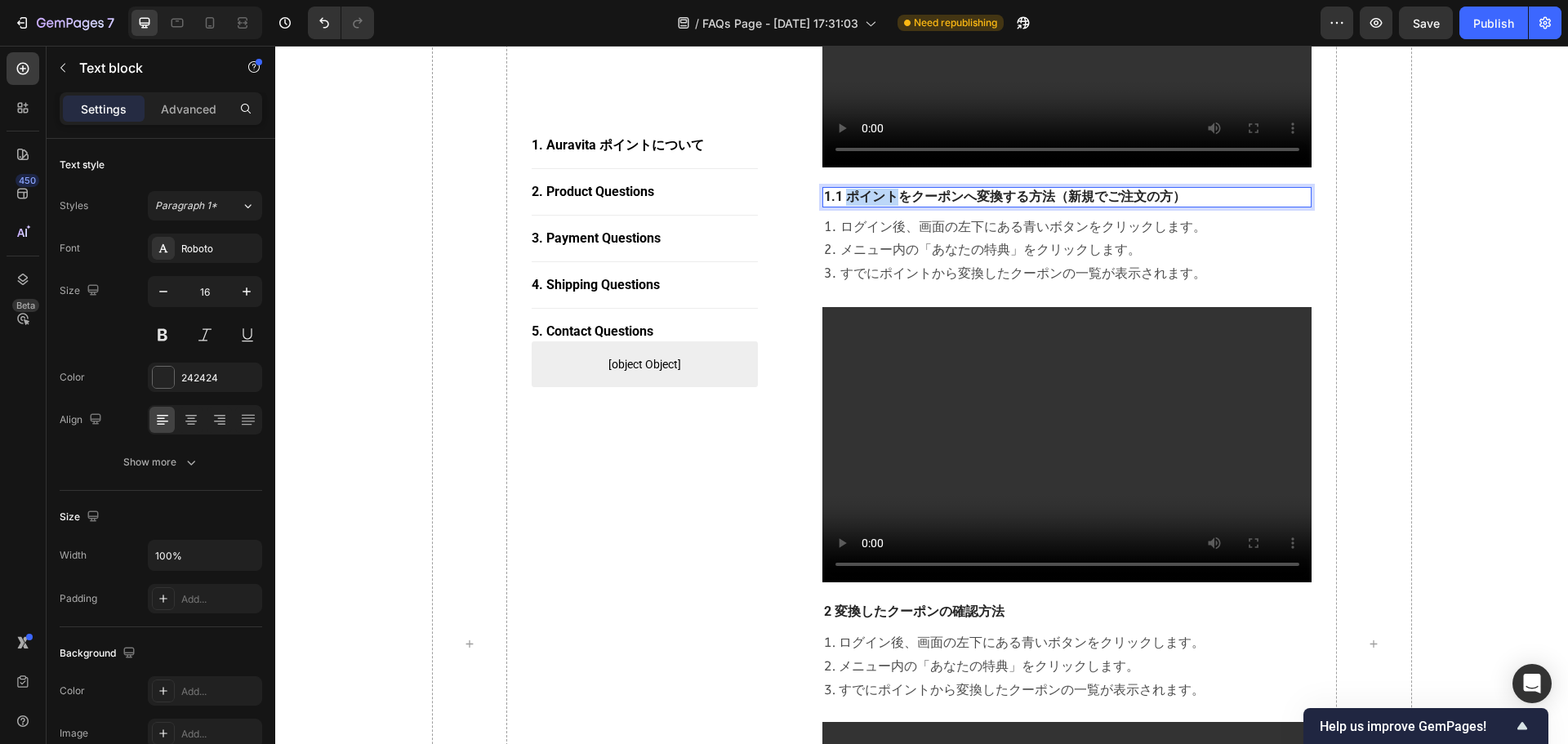
click at [843, 189] on p "1.1 ポイントをクーポンへ変換する方法（新規でご注文の方）" at bounding box center [1067, 197] width 487 height 17
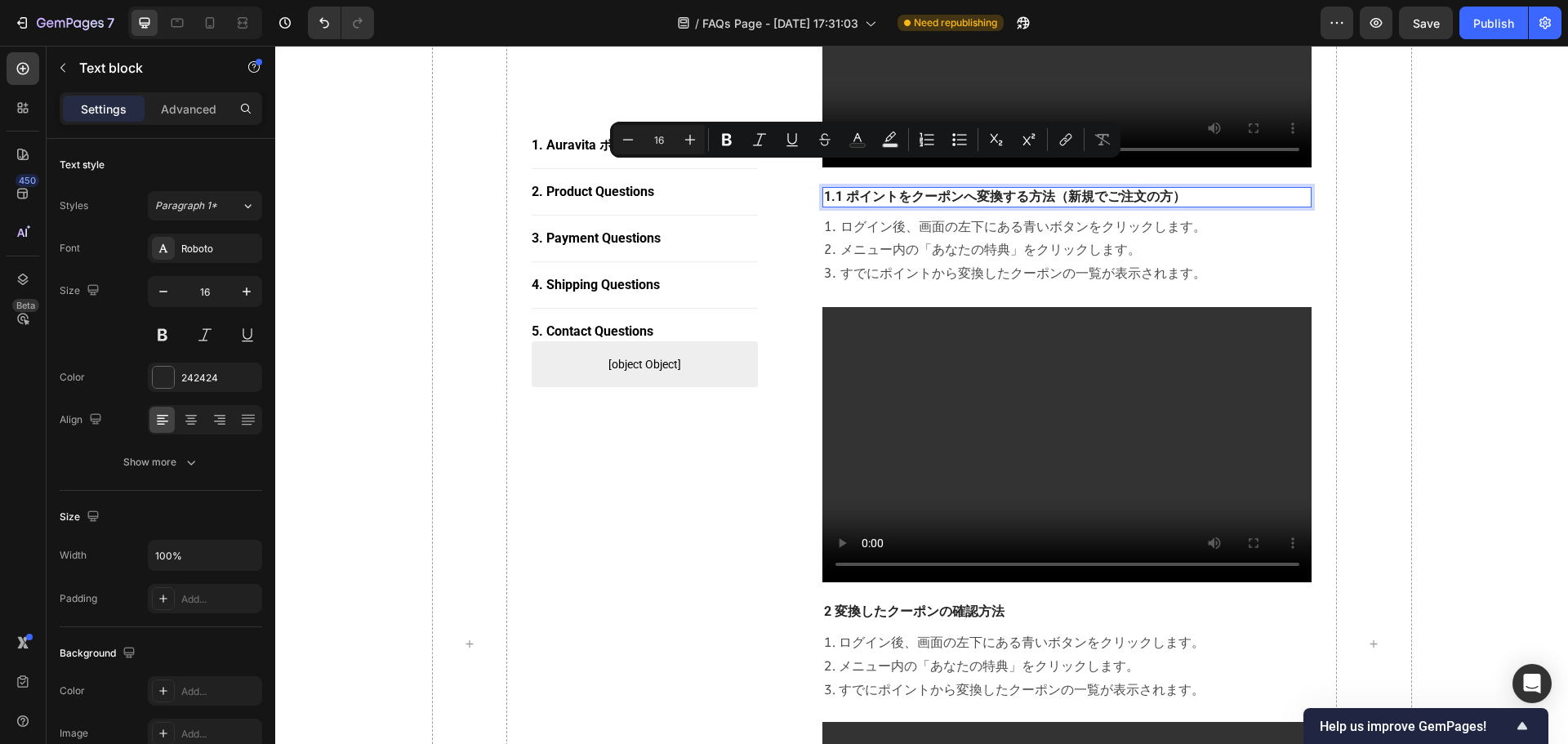
click at [837, 189] on p "1.1 ポイントをクーポンへ変換する方法（新規でご注文の方）" at bounding box center [1067, 197] width 487 height 17
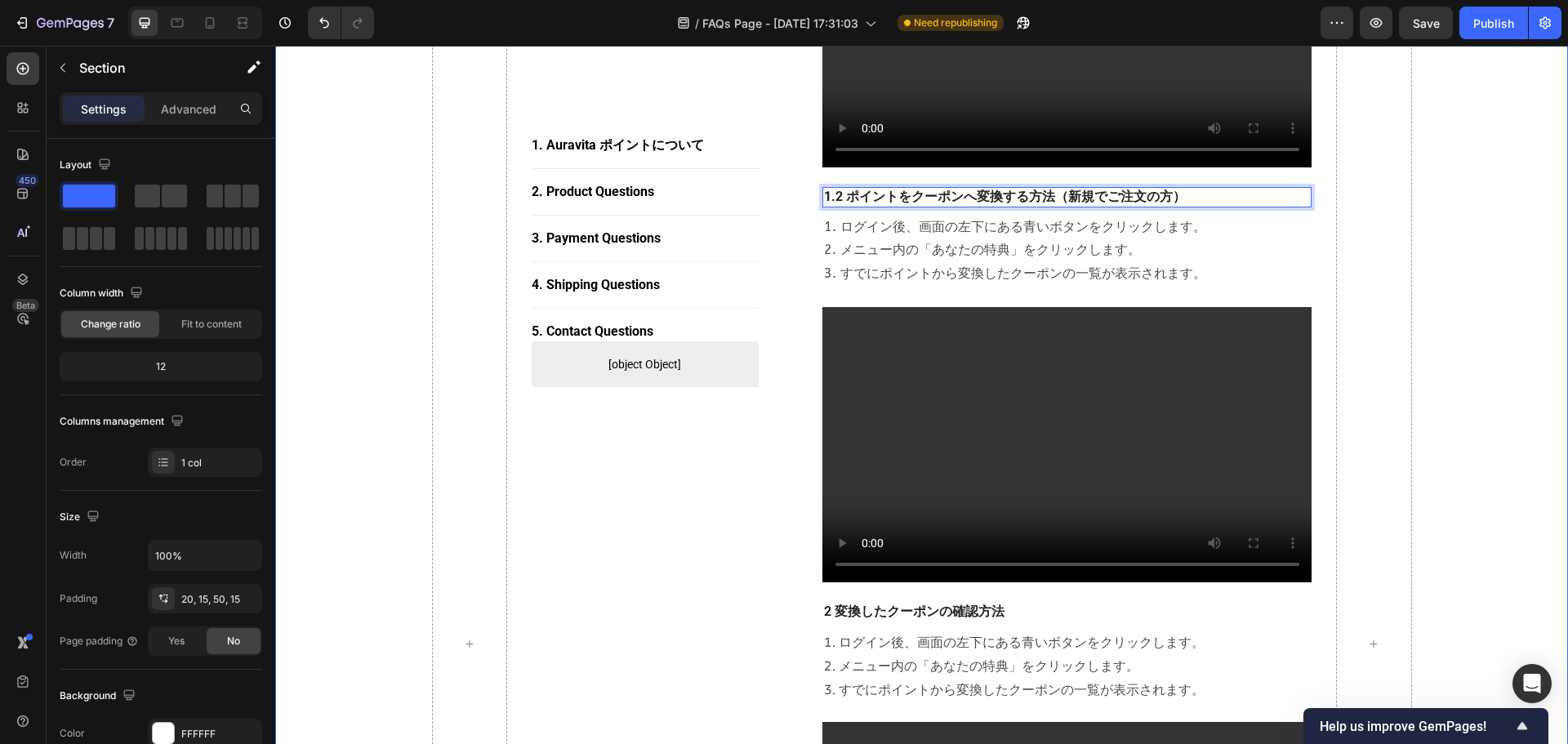
click at [1038, 238] on div "1. Auravita ポイントについて Button Title Line 2. Product Questions Button Title Line 3…" at bounding box center [921, 644] width 1268 height 3760
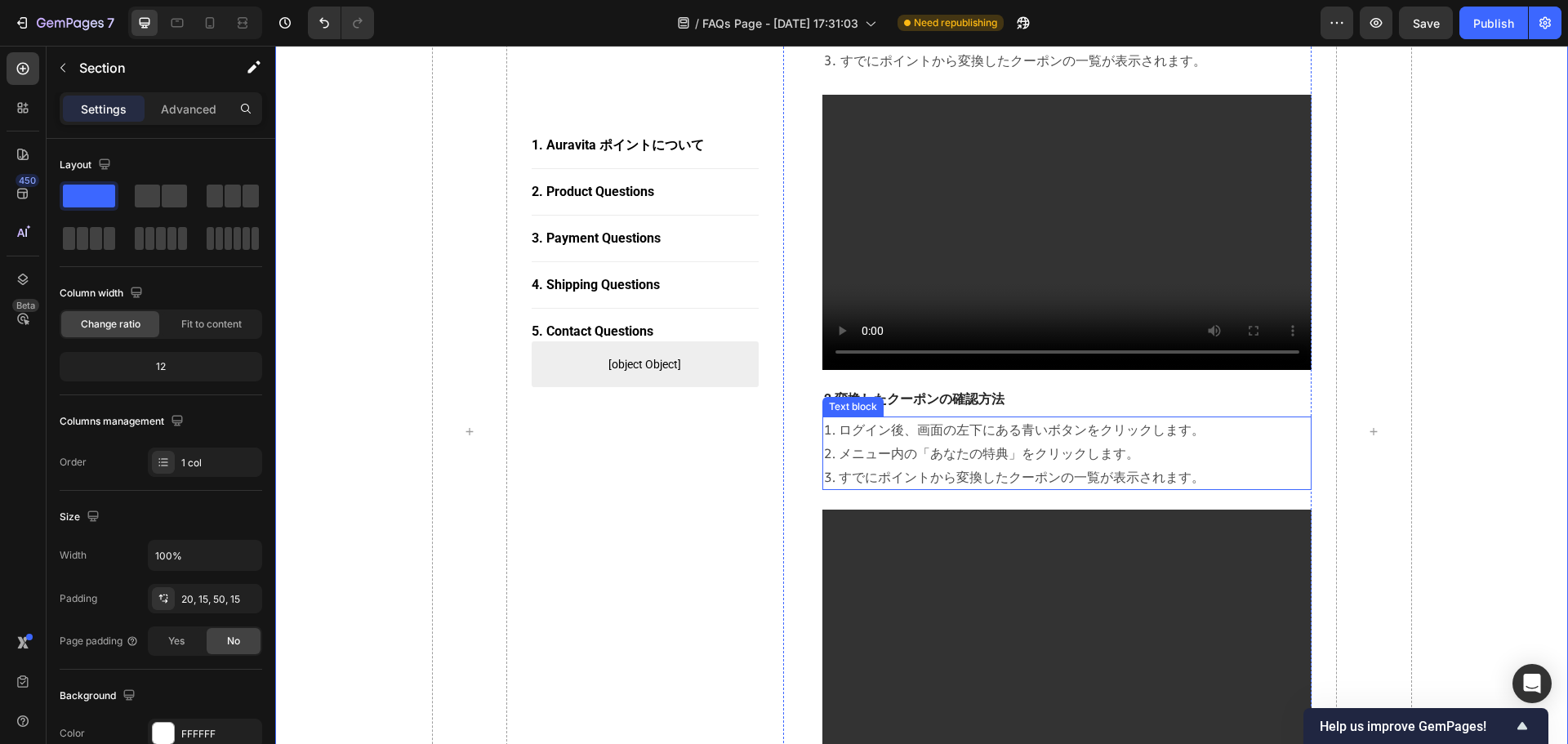
scroll to position [1650, 0]
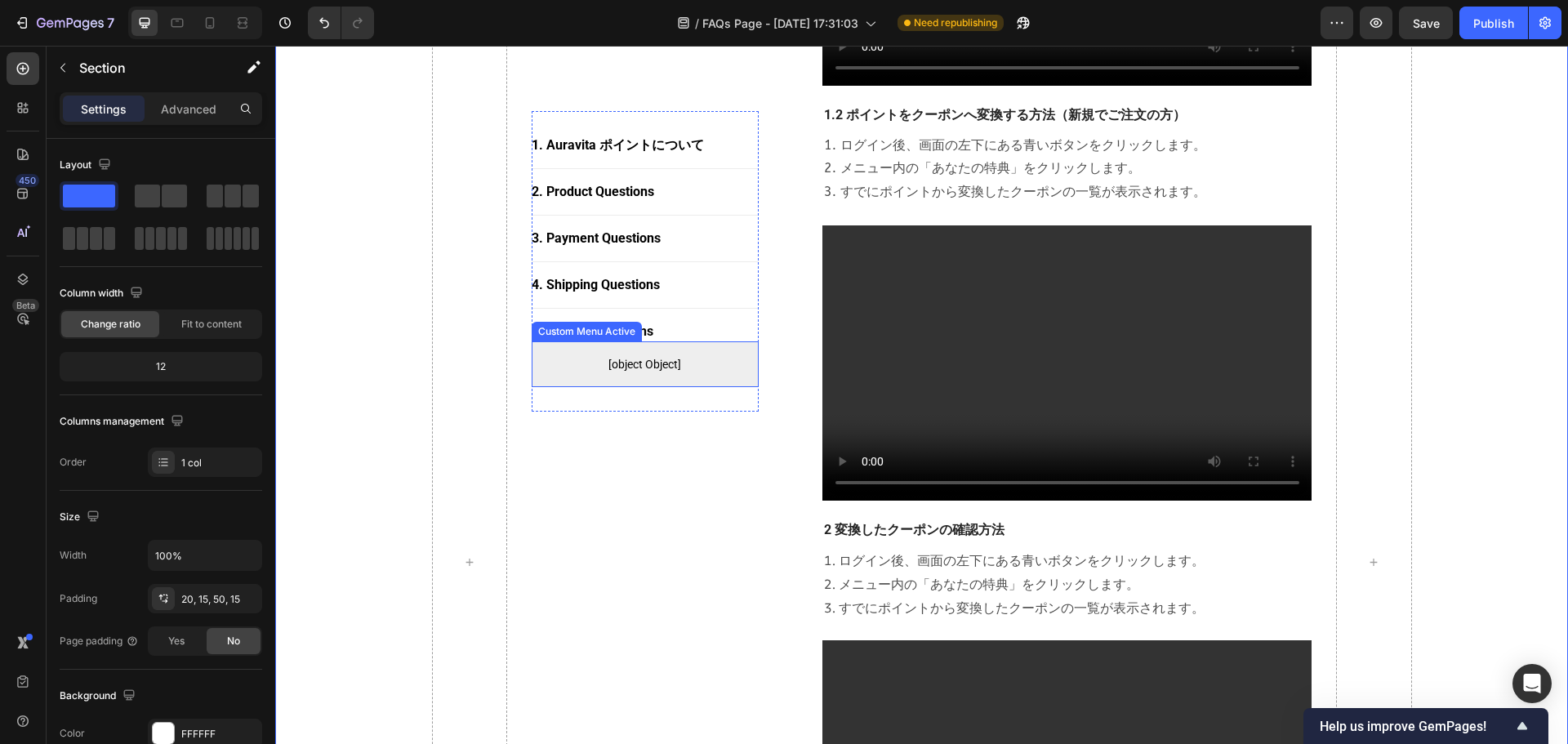
click at [690, 515] on div "1. [PERSON_NAME] ポイントについて Button Title Line 2. Product Questions Button Title L…" at bounding box center [644, 562] width 227 height 3710
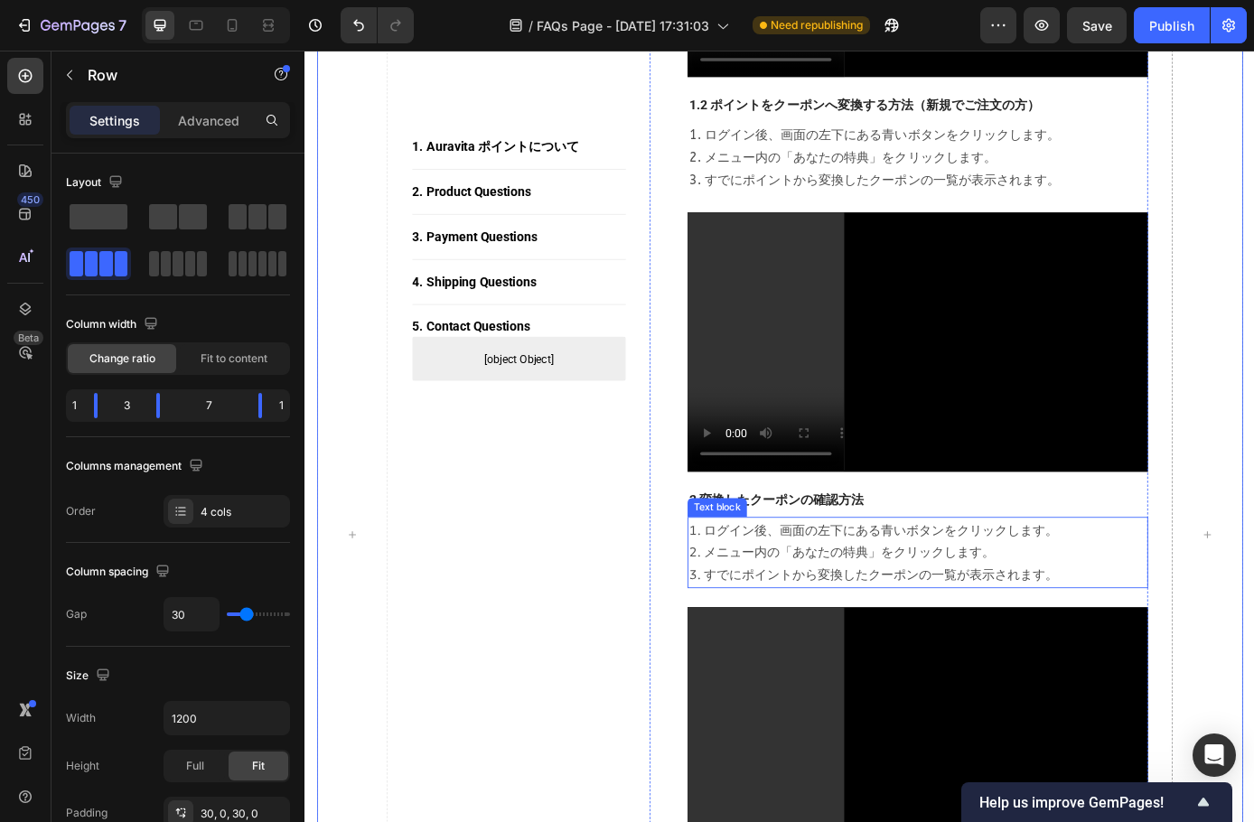
scroll to position [1818, 0]
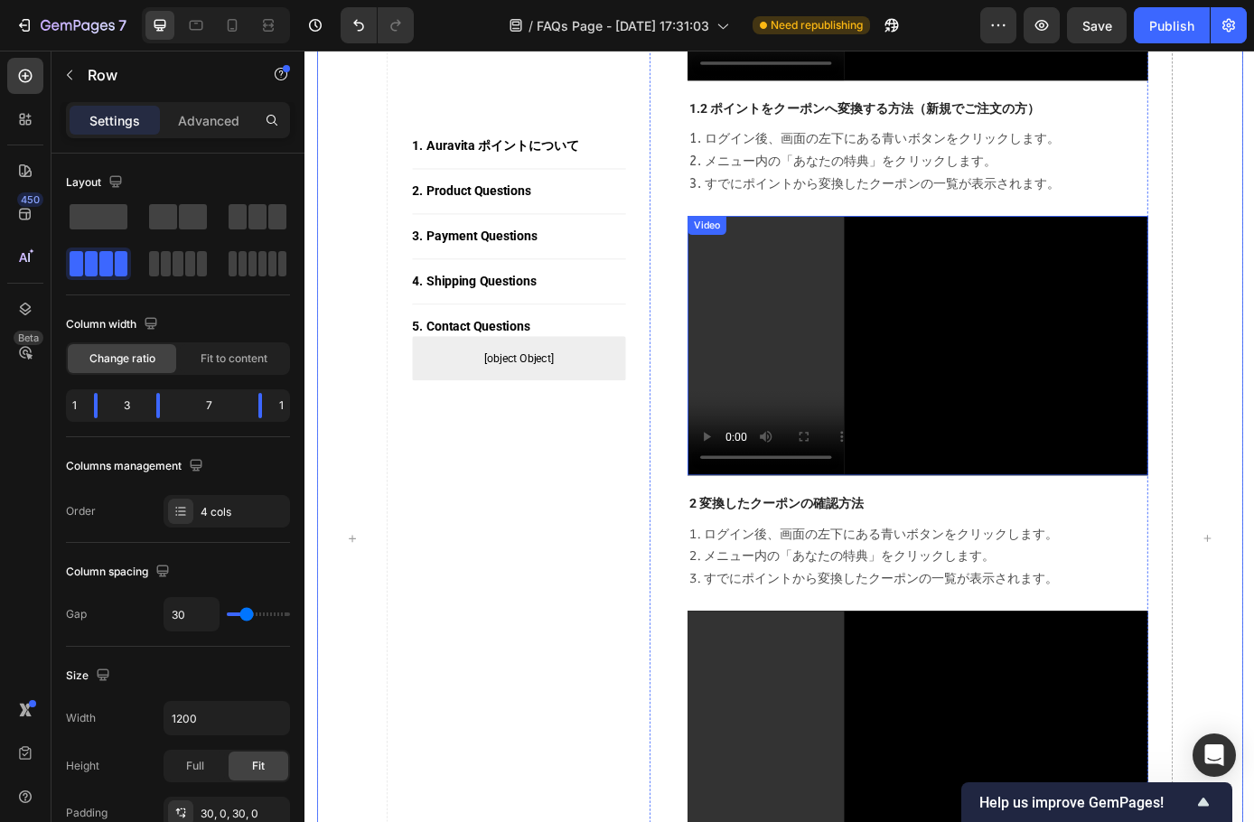
click at [1012, 427] on video at bounding box center [1004, 387] width 526 height 295
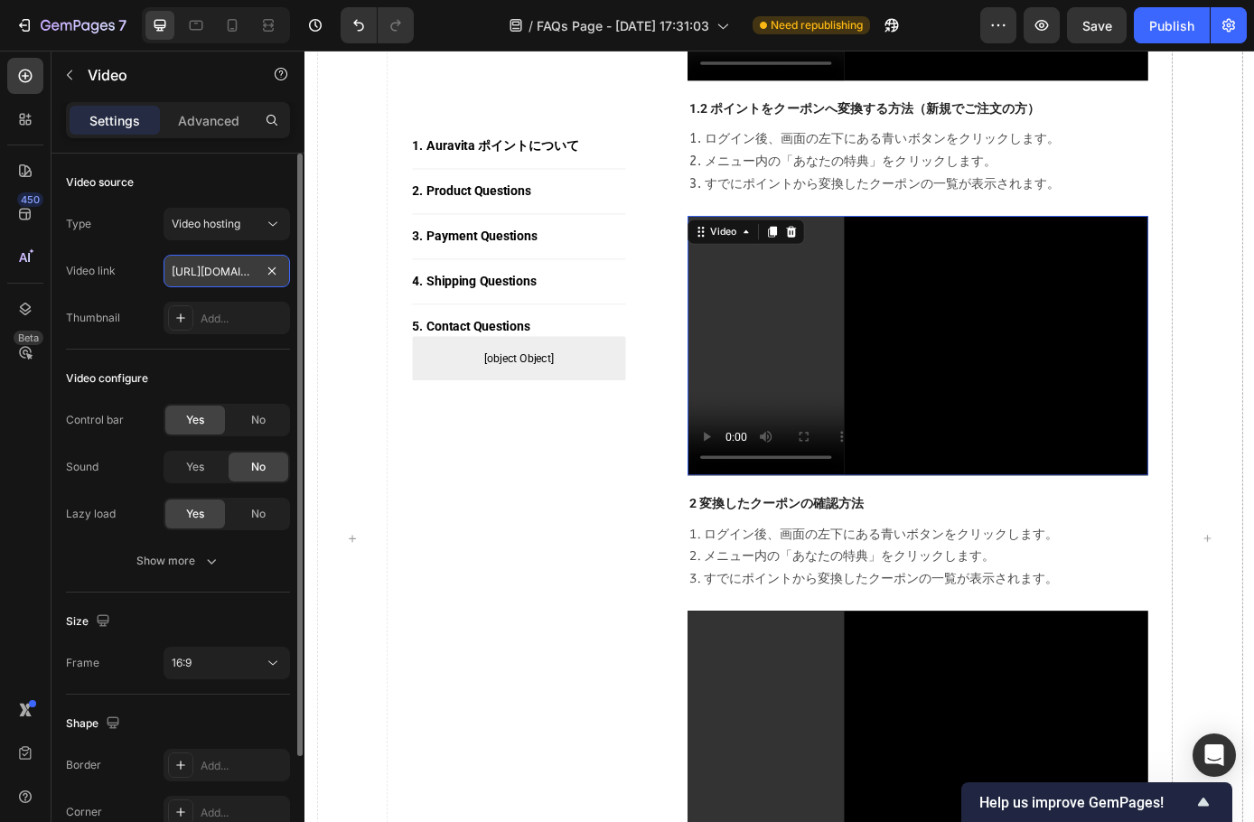
click at [236, 261] on input "[URL][DOMAIN_NAME]" at bounding box center [227, 271] width 127 height 33
type input "https://cdn.shopify.com/videos/c/o/v/50d61447f9cb4dc184e3185b355d3205.mp4"
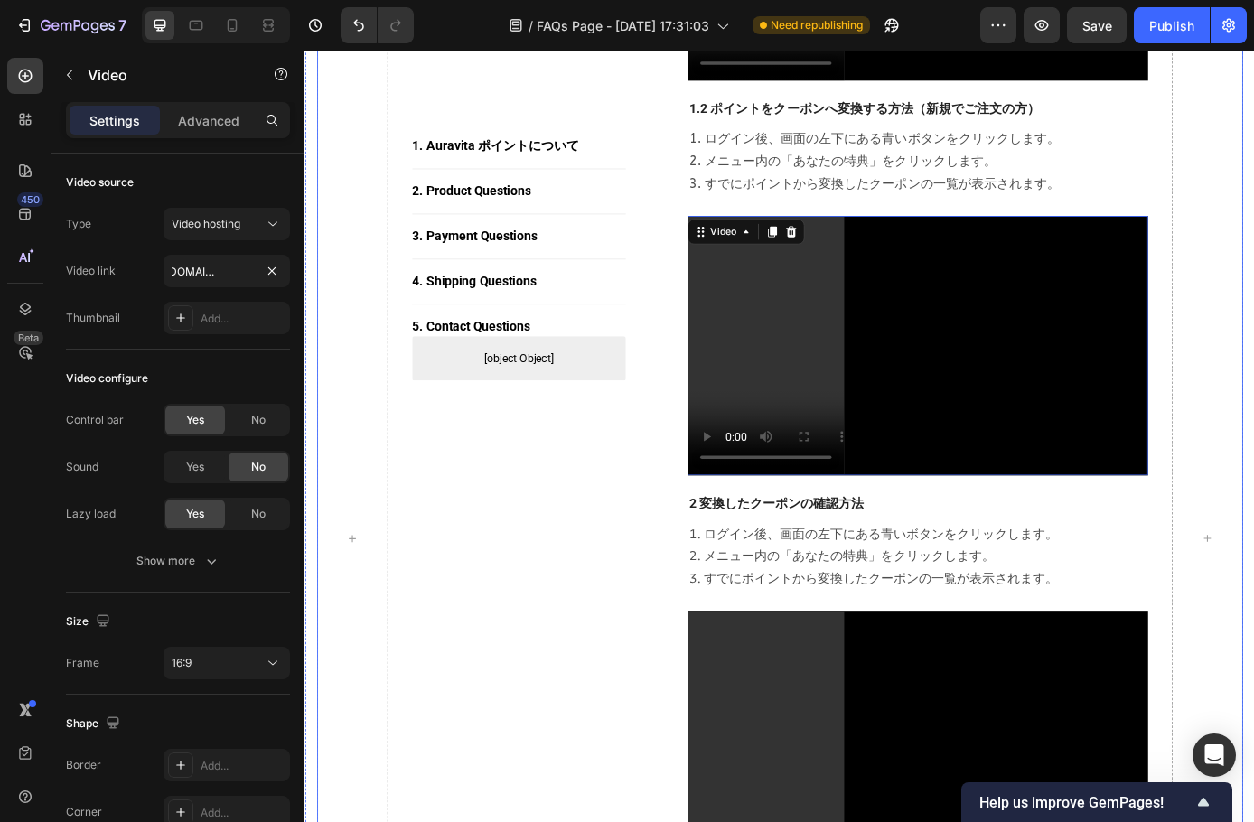
click at [492, 599] on div "1. [PERSON_NAME] ポイントについて Button Title Line 2. Product Questions Button Title L…" at bounding box center [549, 609] width 244 height 4064
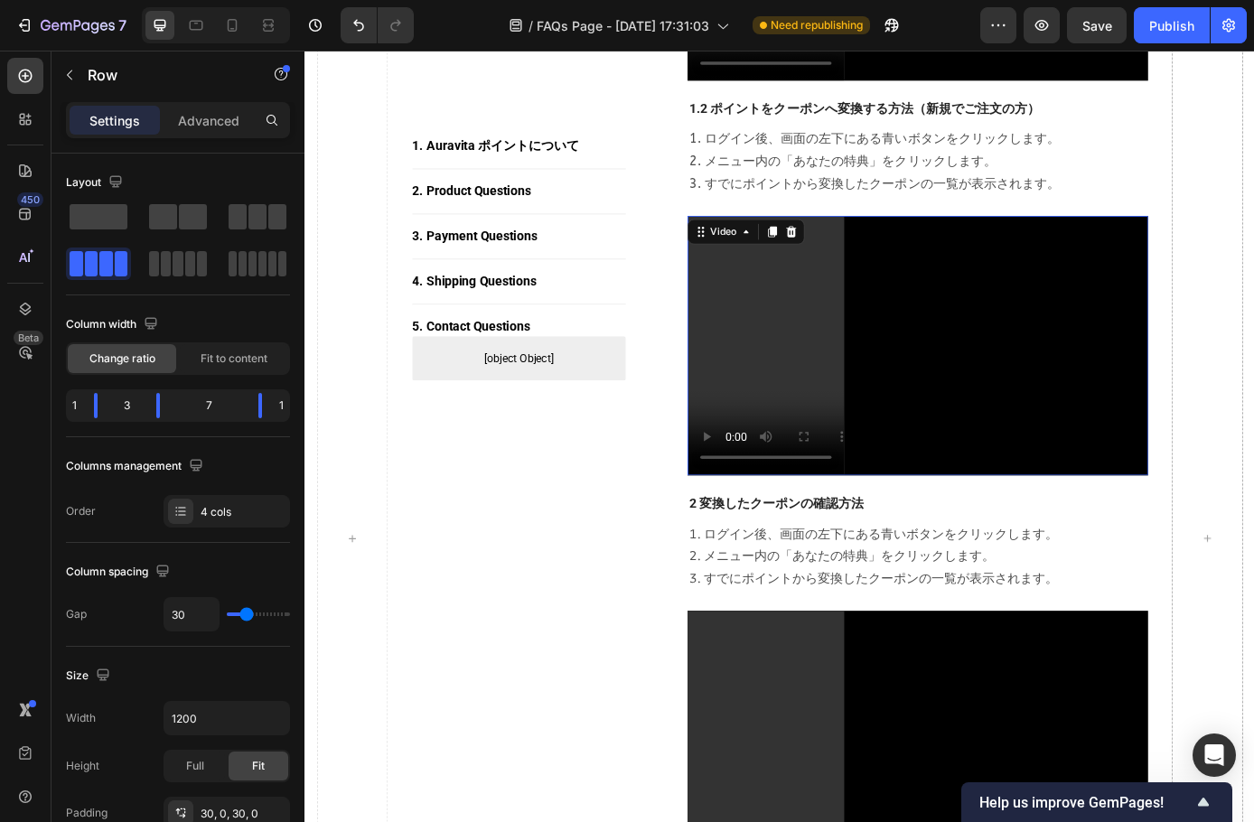
click at [986, 408] on video at bounding box center [1004, 387] width 526 height 295
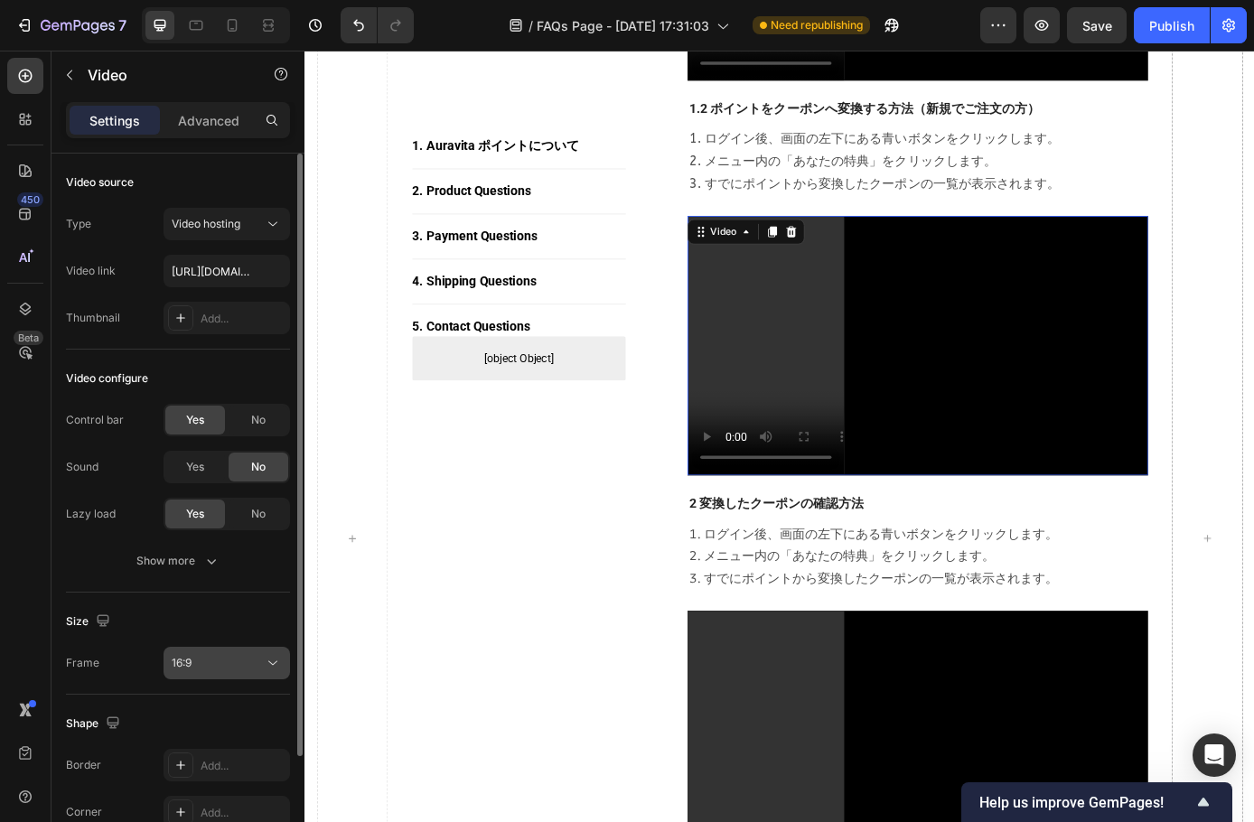
click at [227, 655] on div "16:9" at bounding box center [218, 663] width 92 height 16
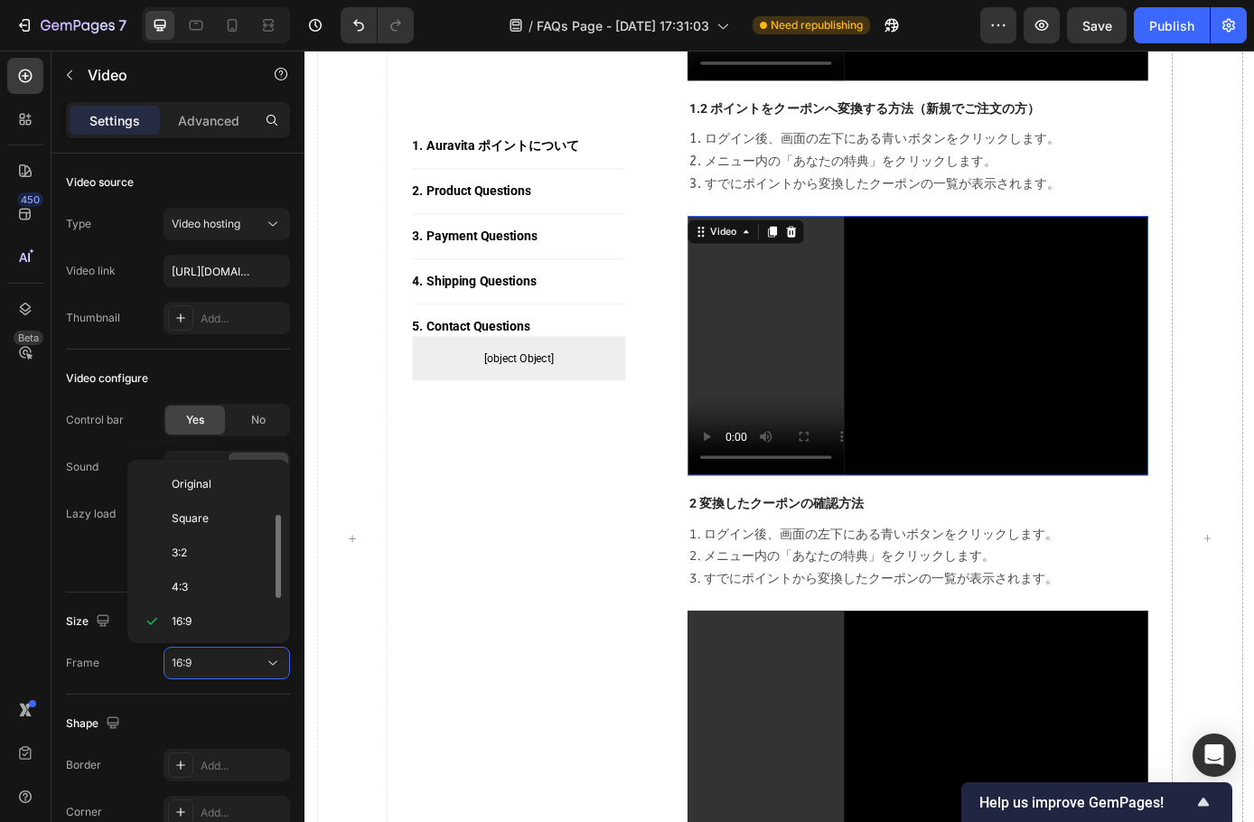
scroll to position [33, 0]
click at [204, 486] on span "Square" at bounding box center [190, 486] width 37 height 16
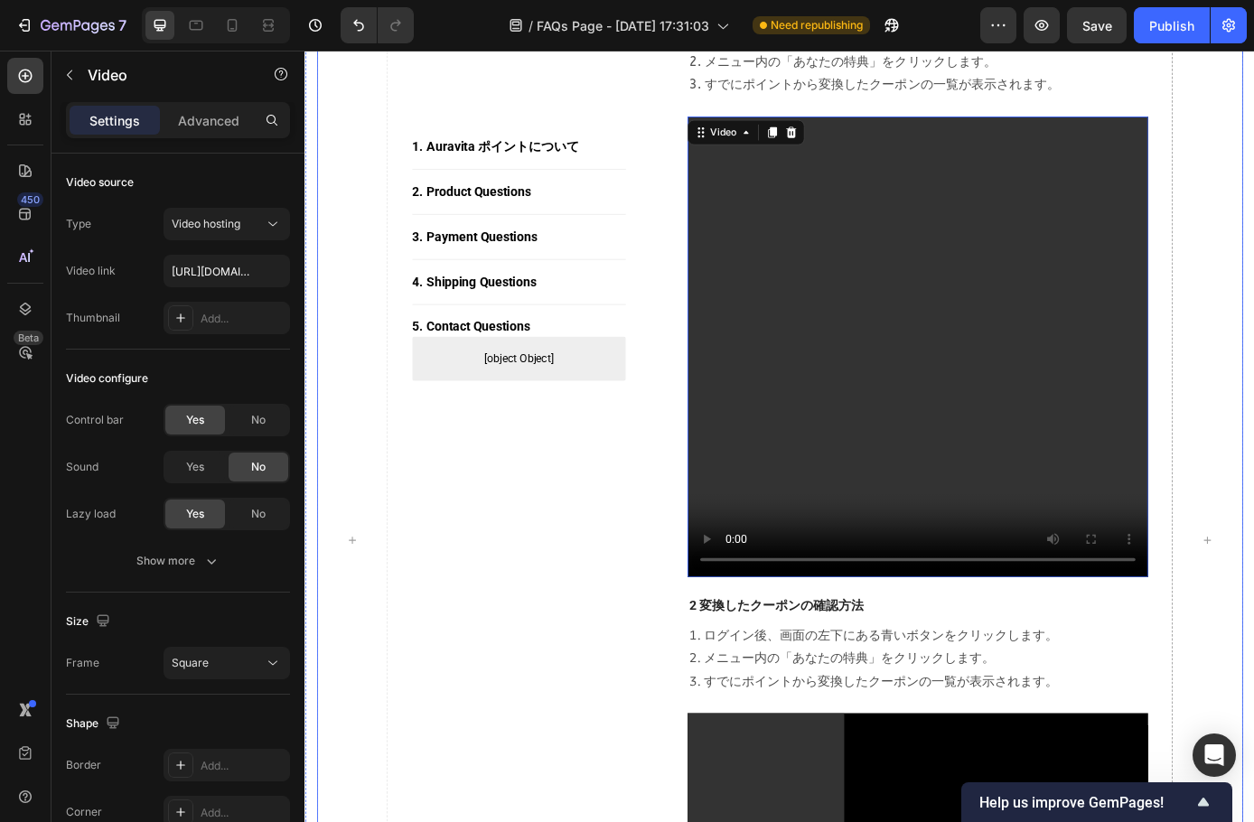
click at [624, 661] on div "1. [PERSON_NAME] ポイントについて Button Title Line 2. Product Questions Button Title L…" at bounding box center [549, 610] width 244 height 4294
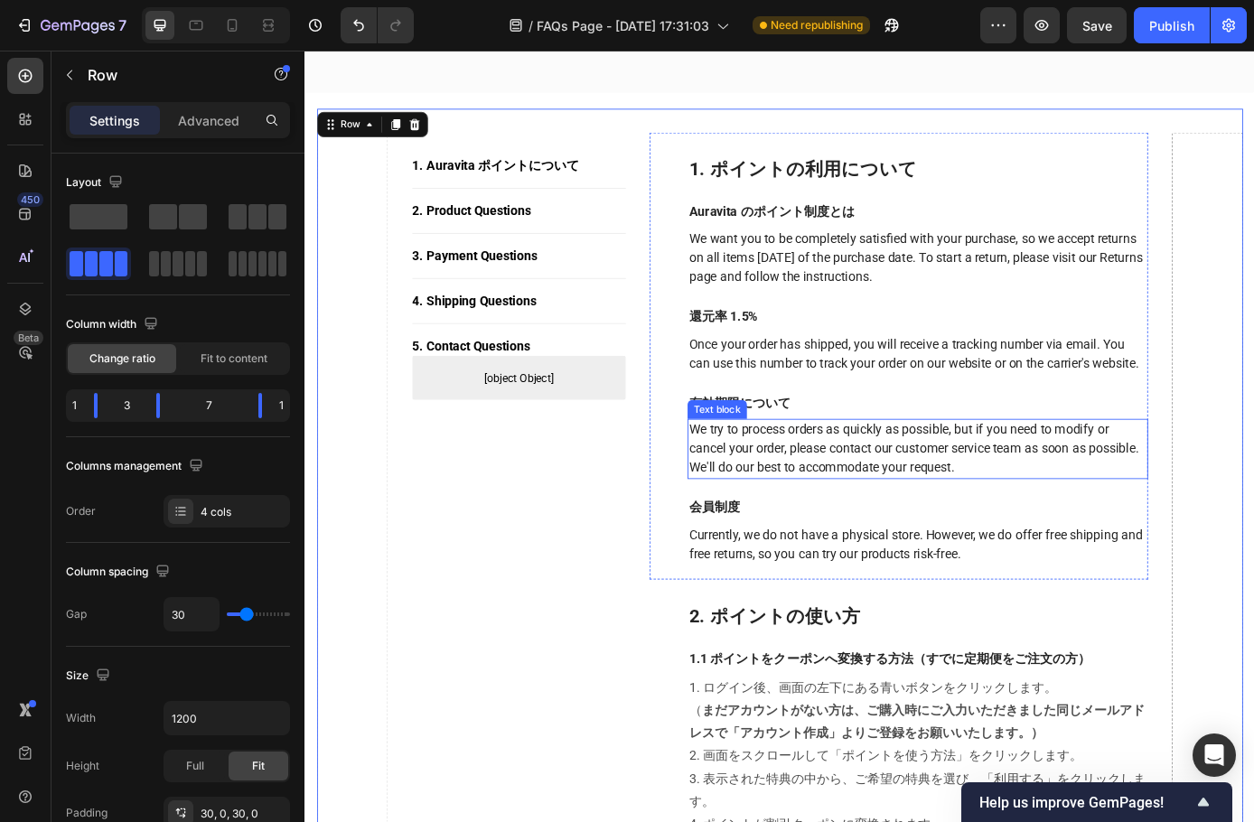
scroll to position [271, 0]
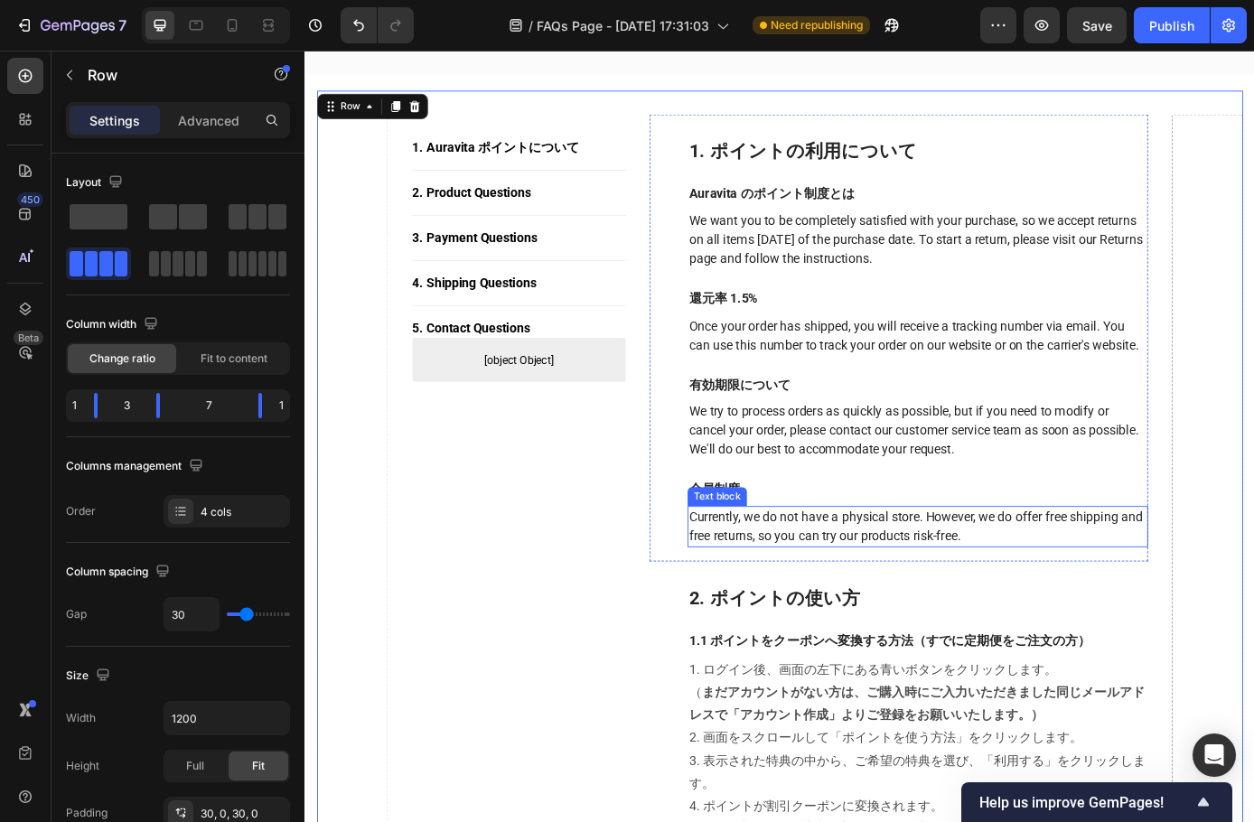
click at [902, 616] on p "Currently, we do not have a physical store. However, we do offer free shipping …" at bounding box center [1004, 594] width 522 height 43
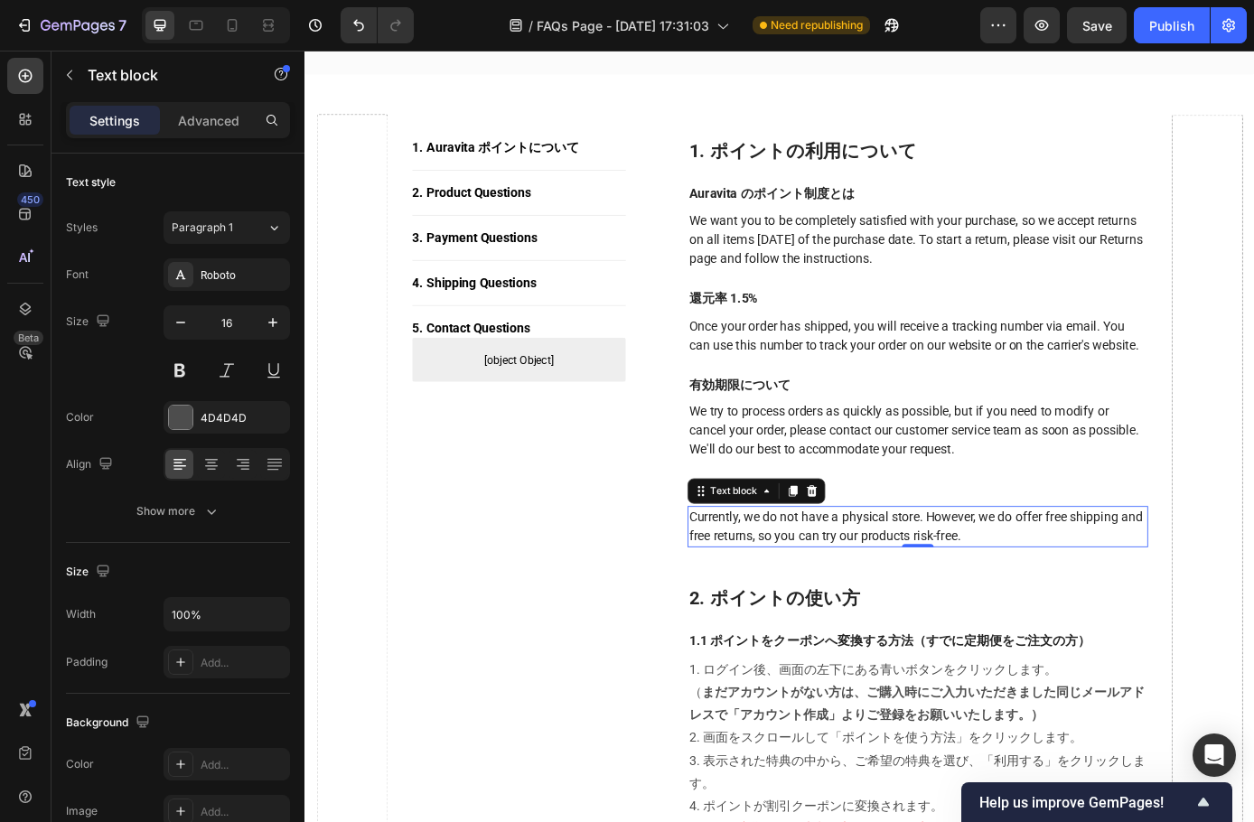
click at [1021, 616] on p "Currently, we do not have a physical store. However, we do offer free shipping …" at bounding box center [1004, 594] width 522 height 43
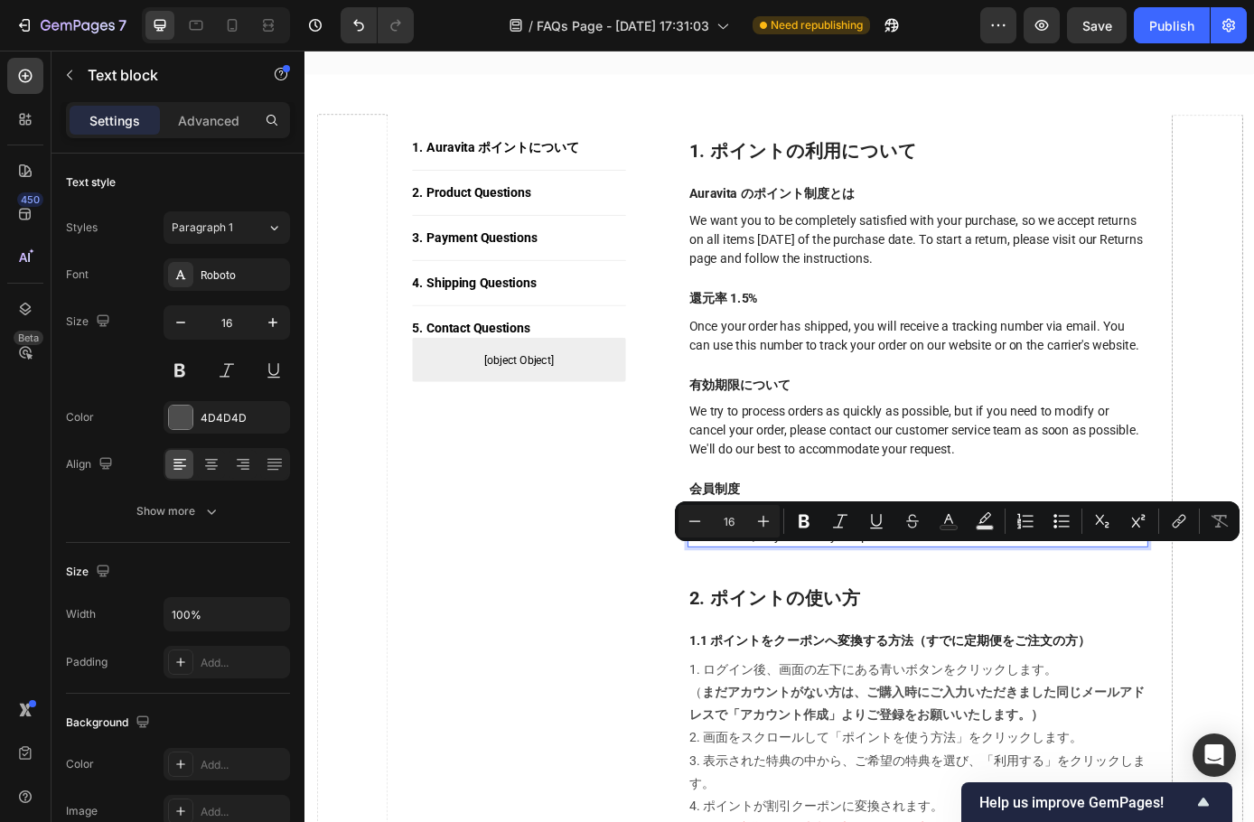
click at [1066, 616] on p "Currently, we do not have a physical store. However, we do offer free shipping …" at bounding box center [1004, 594] width 522 height 43
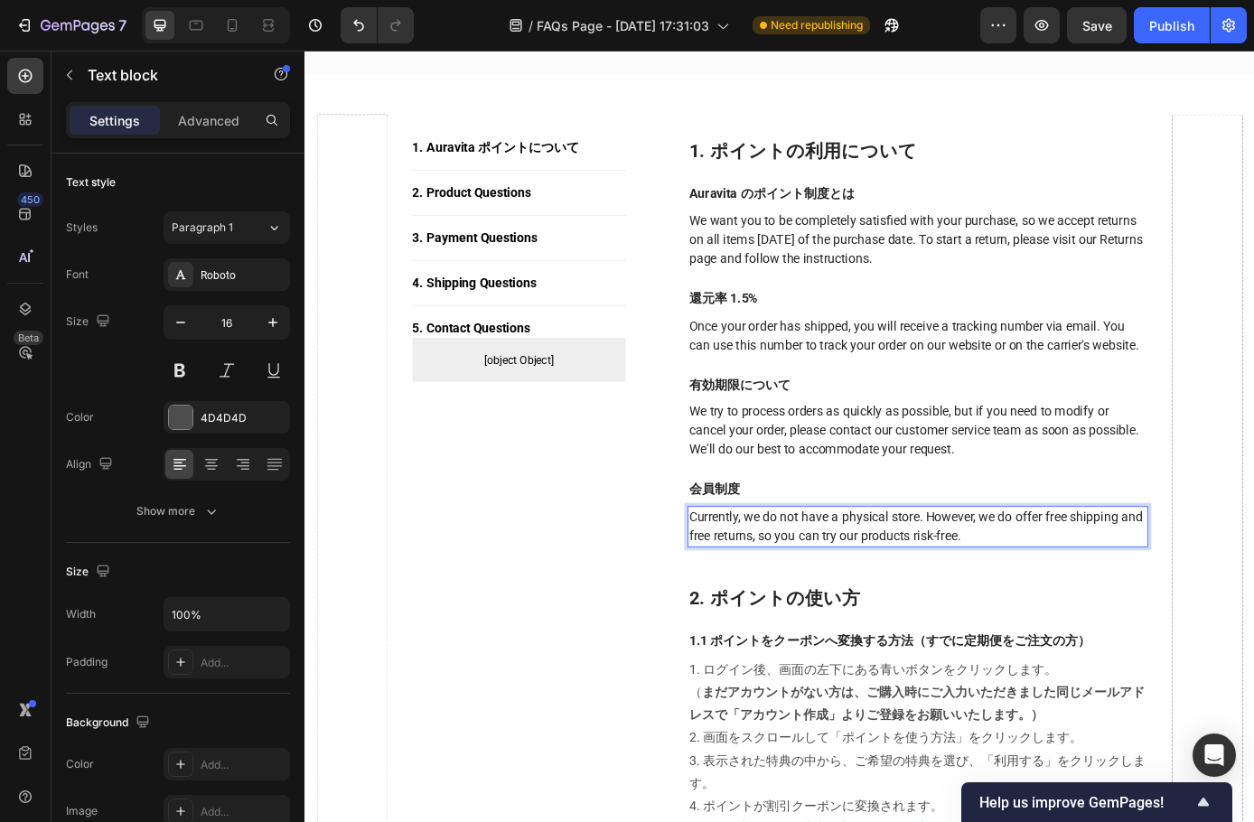
click at [1093, 616] on p "Currently, we do not have a physical store. However, we do offer free shipping …" at bounding box center [1004, 594] width 522 height 43
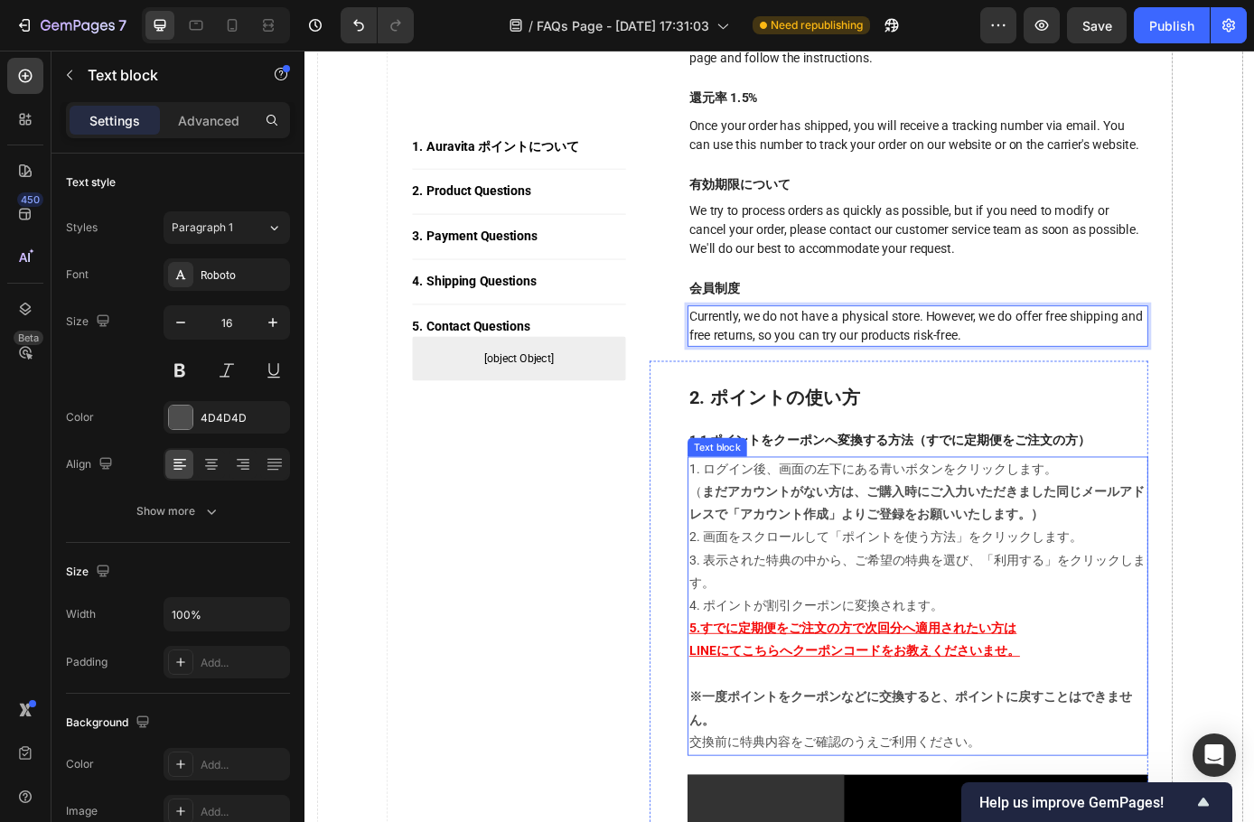
scroll to position [542, 0]
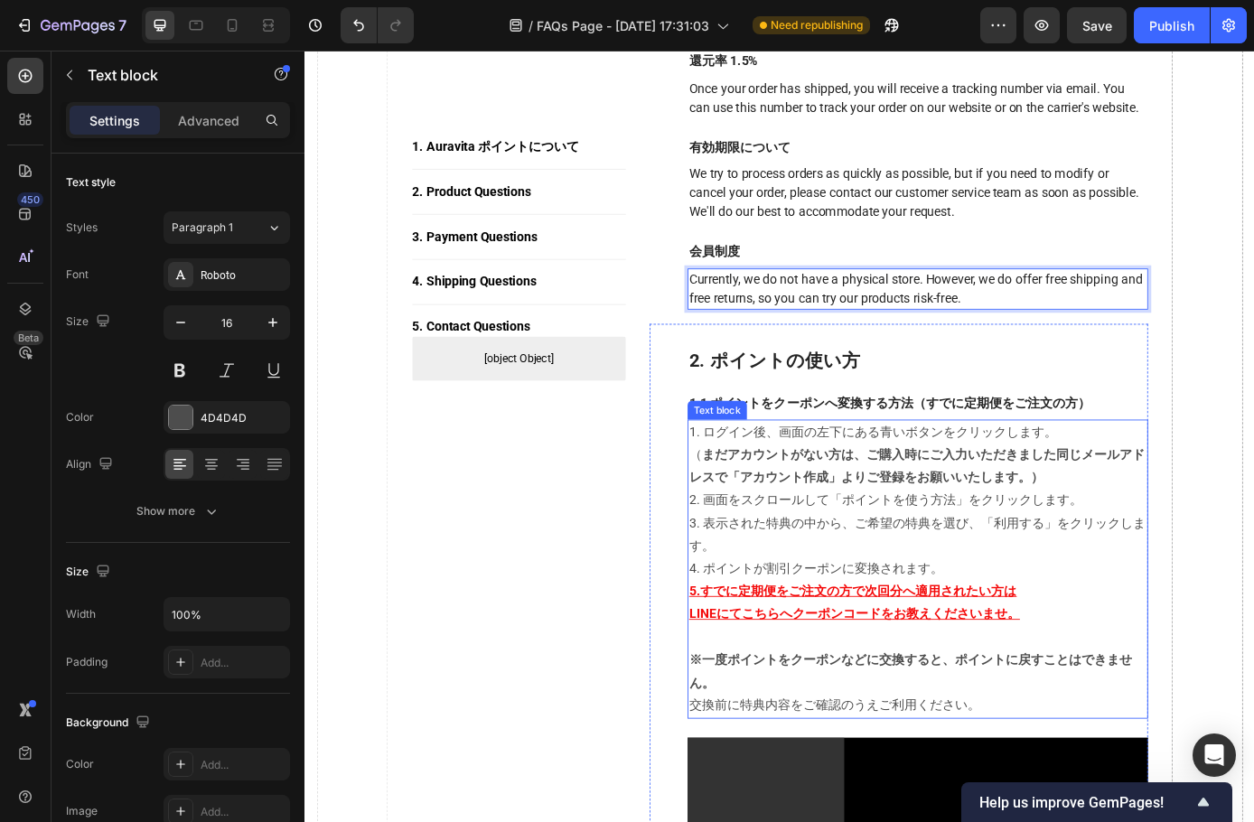
click at [981, 548] on strong "まだアカウントがない方は、ご購入時にご入力いただきました同じメールアドレスで「アカウント作成」よりご登録をお願いいたします。）" at bounding box center [1003, 525] width 520 height 43
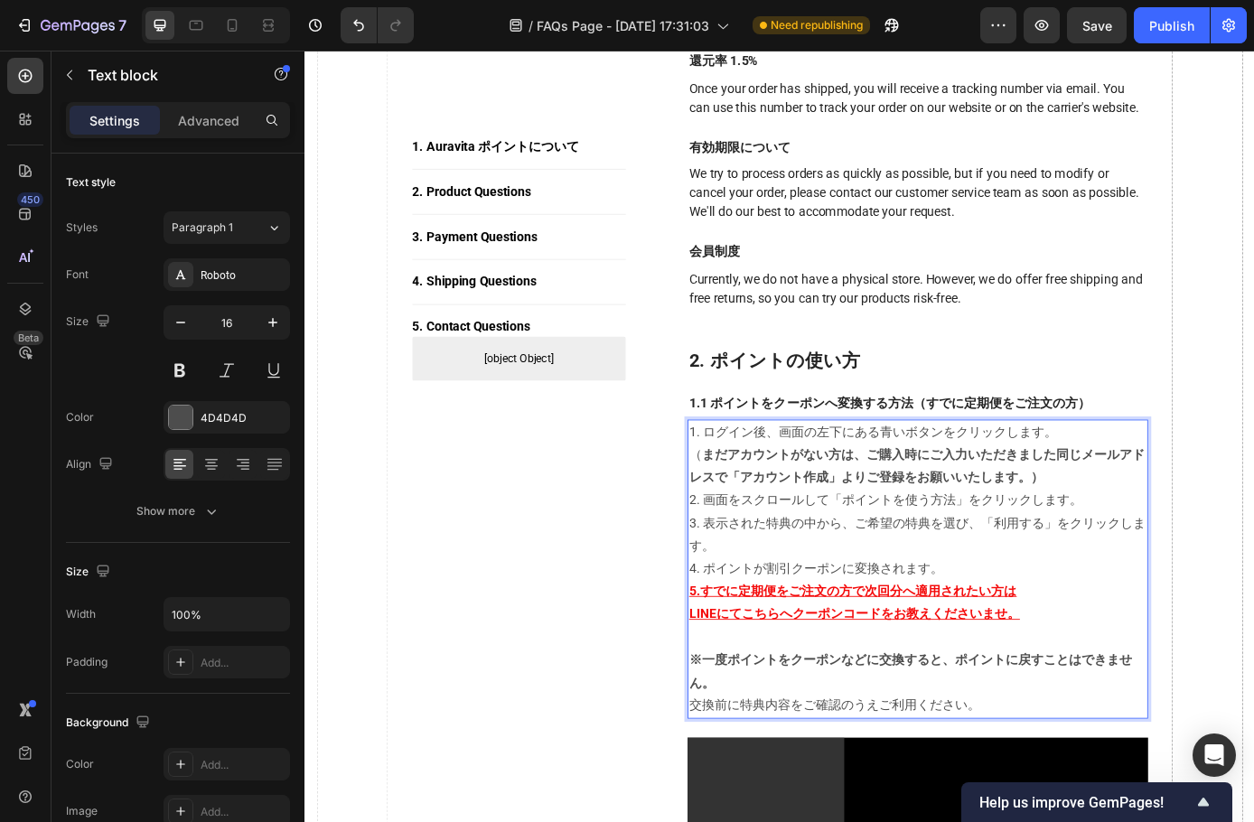
click at [934, 548] on strong "まだアカウントがない方は、ご購入時にご入力いただきました同じメールアドレスで「アカウント作成」よりご登録をお願いいたします。）" at bounding box center [1003, 525] width 520 height 43
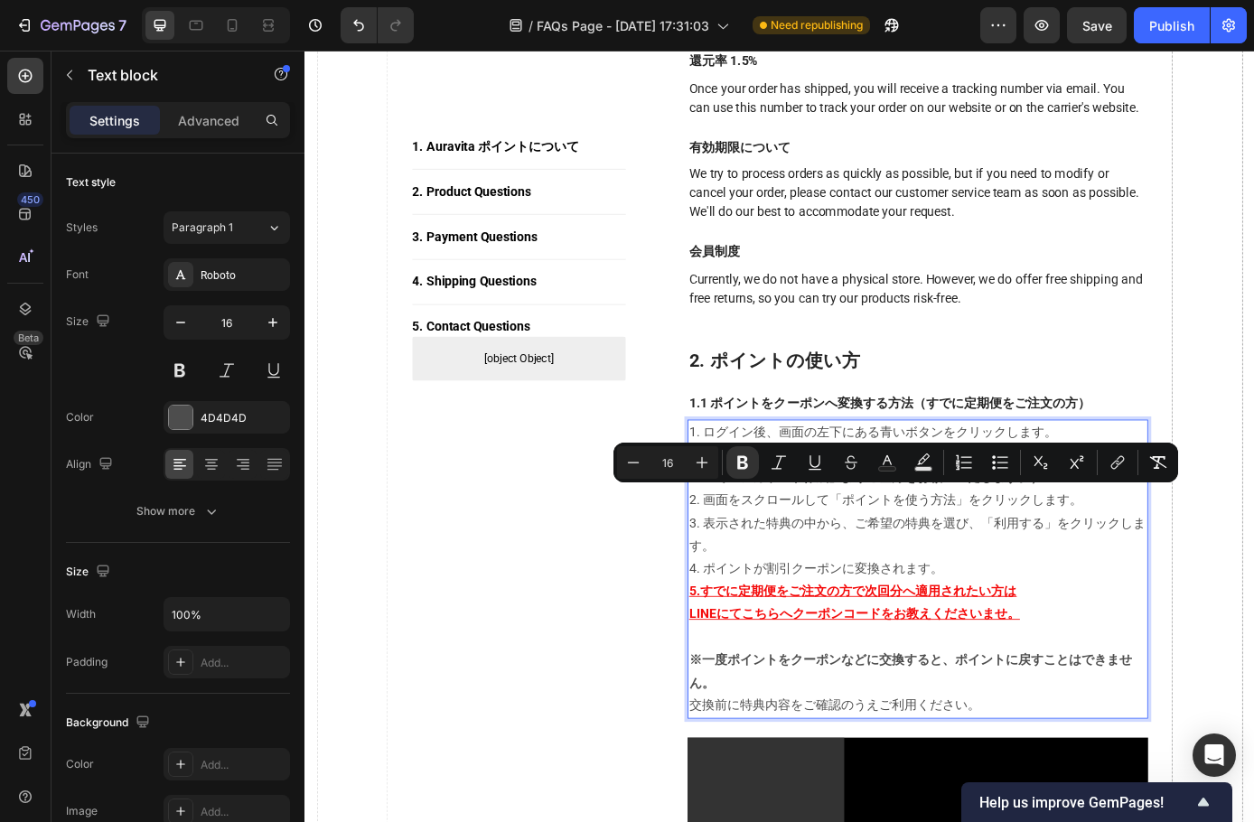
click at [826, 548] on strong "まだアカウントがない方は、ご購入時にご入力いただきました同じメールアドレスで「アカウント作成」よりご登録をお願いいたします。）" at bounding box center [1003, 525] width 520 height 43
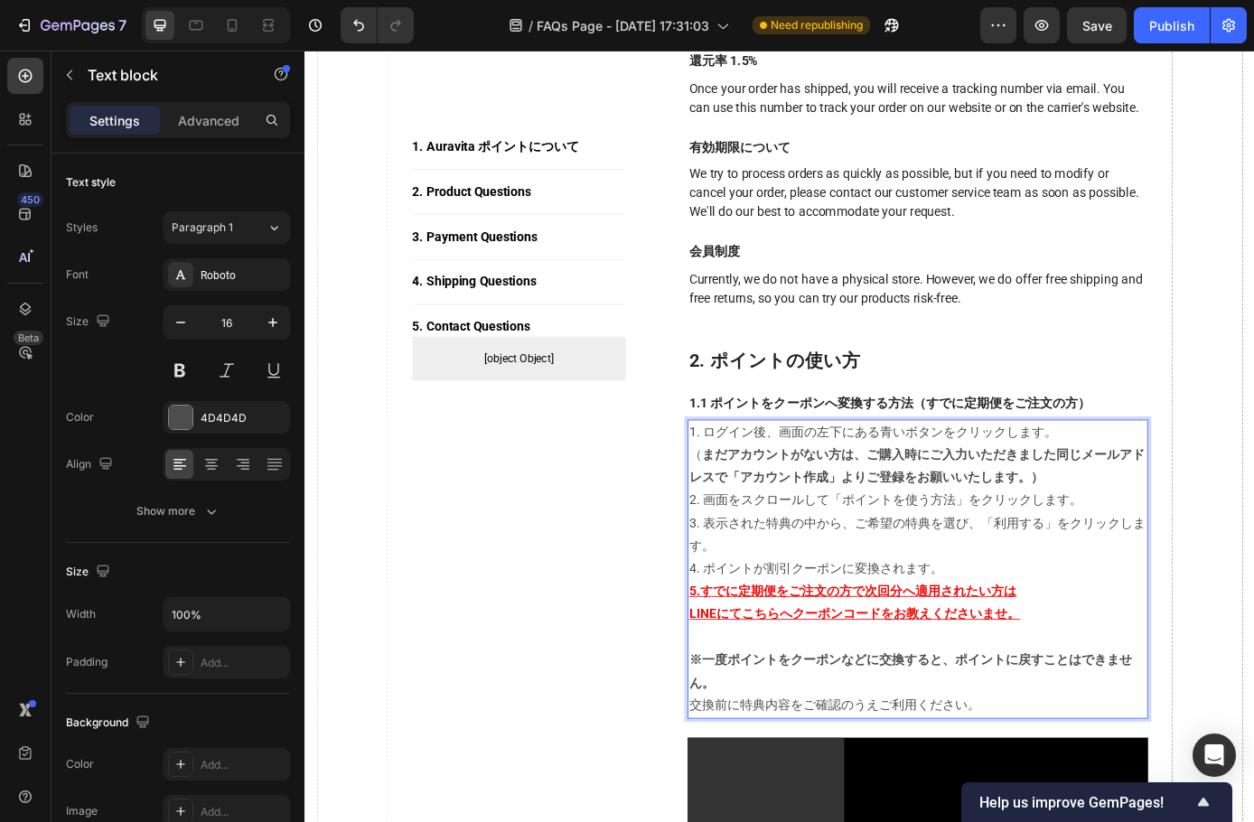
click at [815, 548] on strong "まだアカウントがない方は、ご購入時にご入力いただきました同じメールアドレスで「アカウント作成」よりご登録をお願いいたします。）" at bounding box center [1003, 525] width 520 height 43
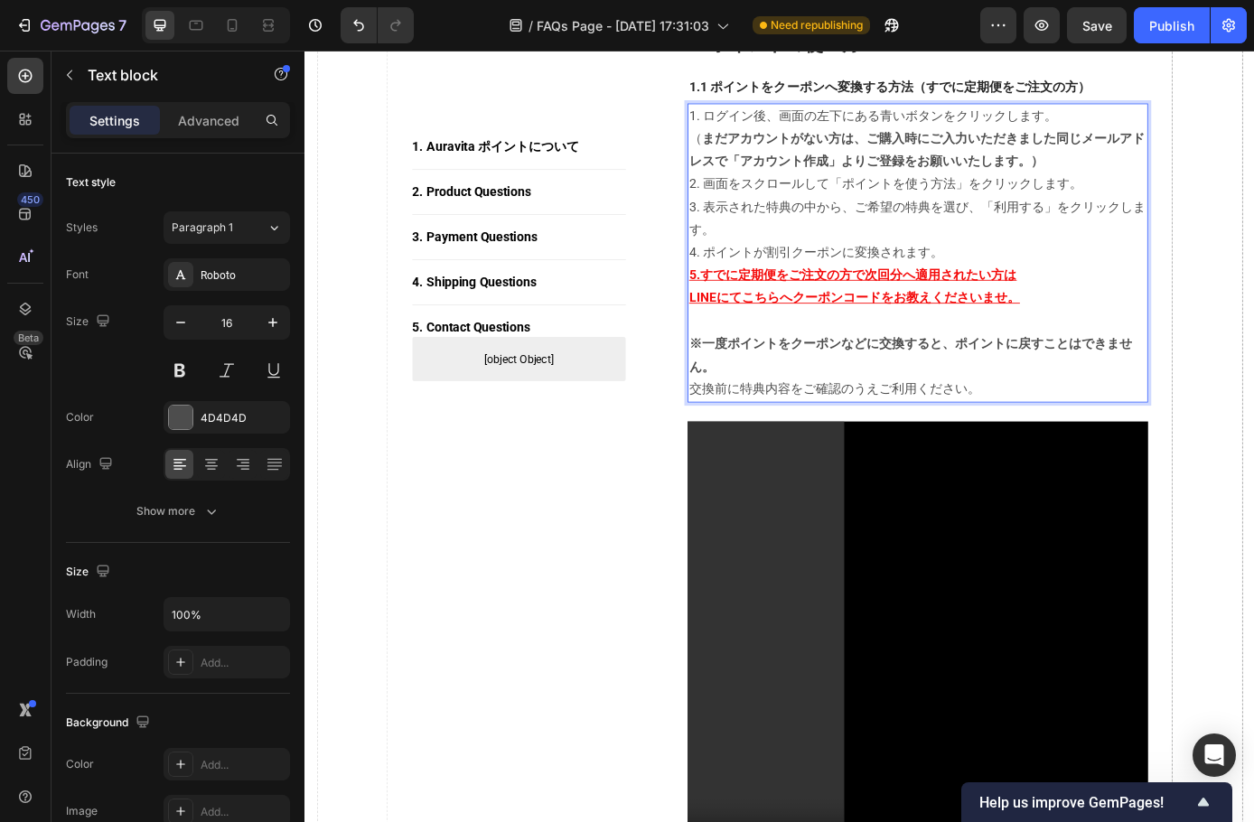
scroll to position [723, 0]
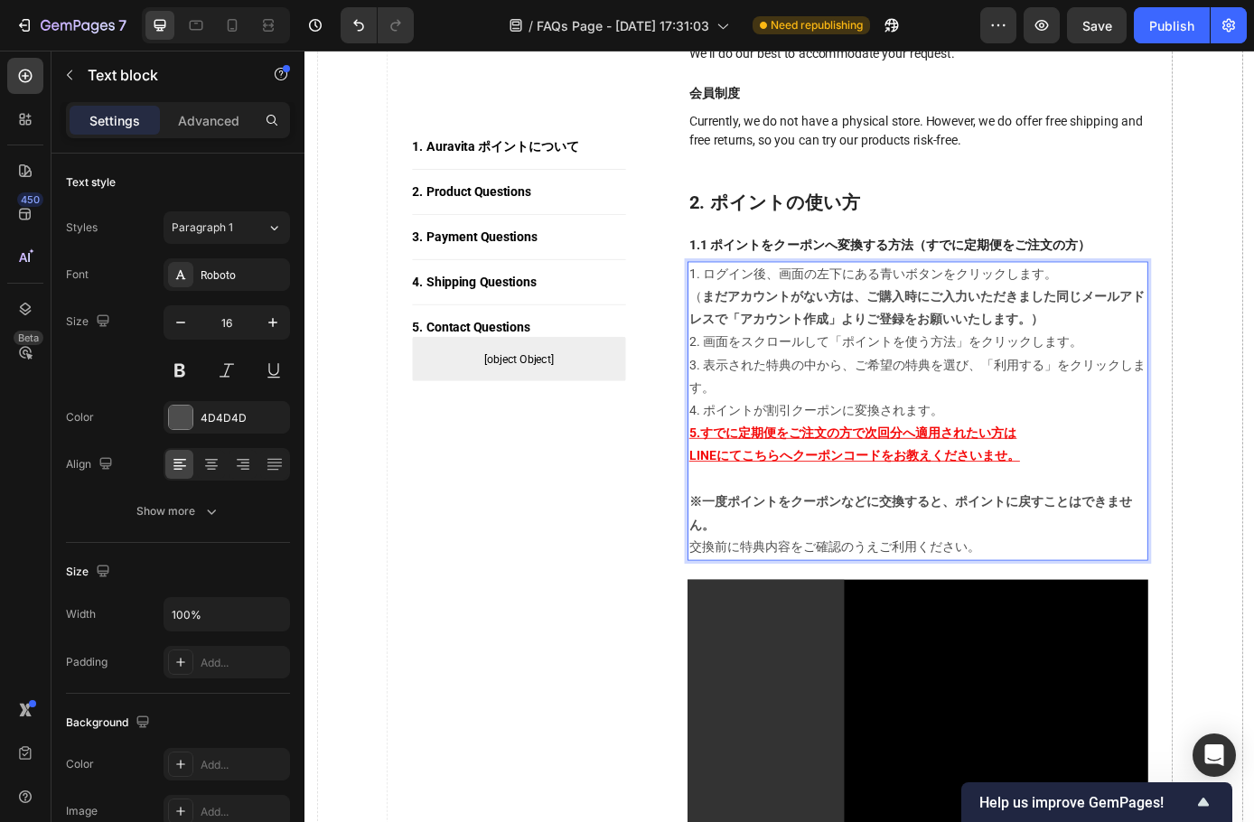
click at [888, 502] on p "5.すでに定期便をご注文の方で次回分へ適用されたい方は" at bounding box center [1004, 488] width 522 height 26
click at [745, 522] on u "LINEにてこちらへクーポンコードをお教えくださいませ。" at bounding box center [932, 513] width 378 height 17
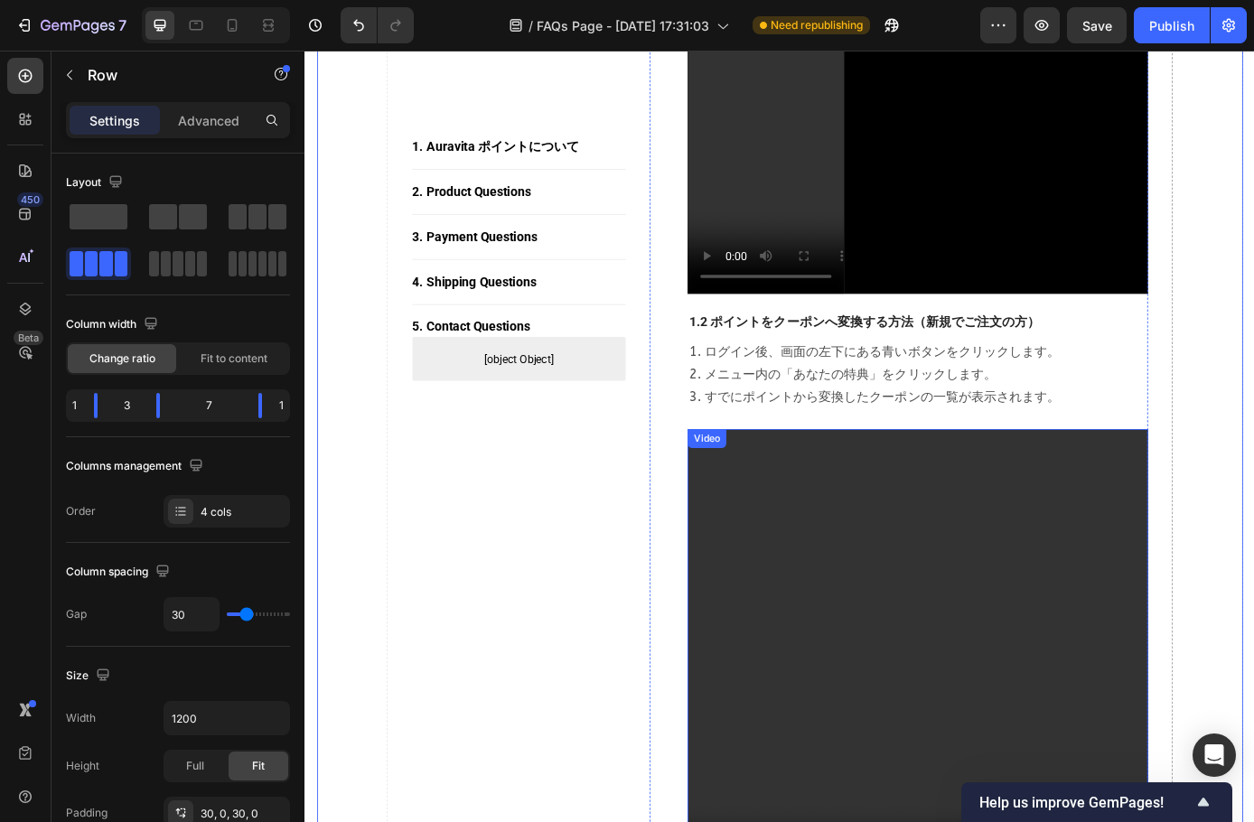
scroll to position [1536, 0]
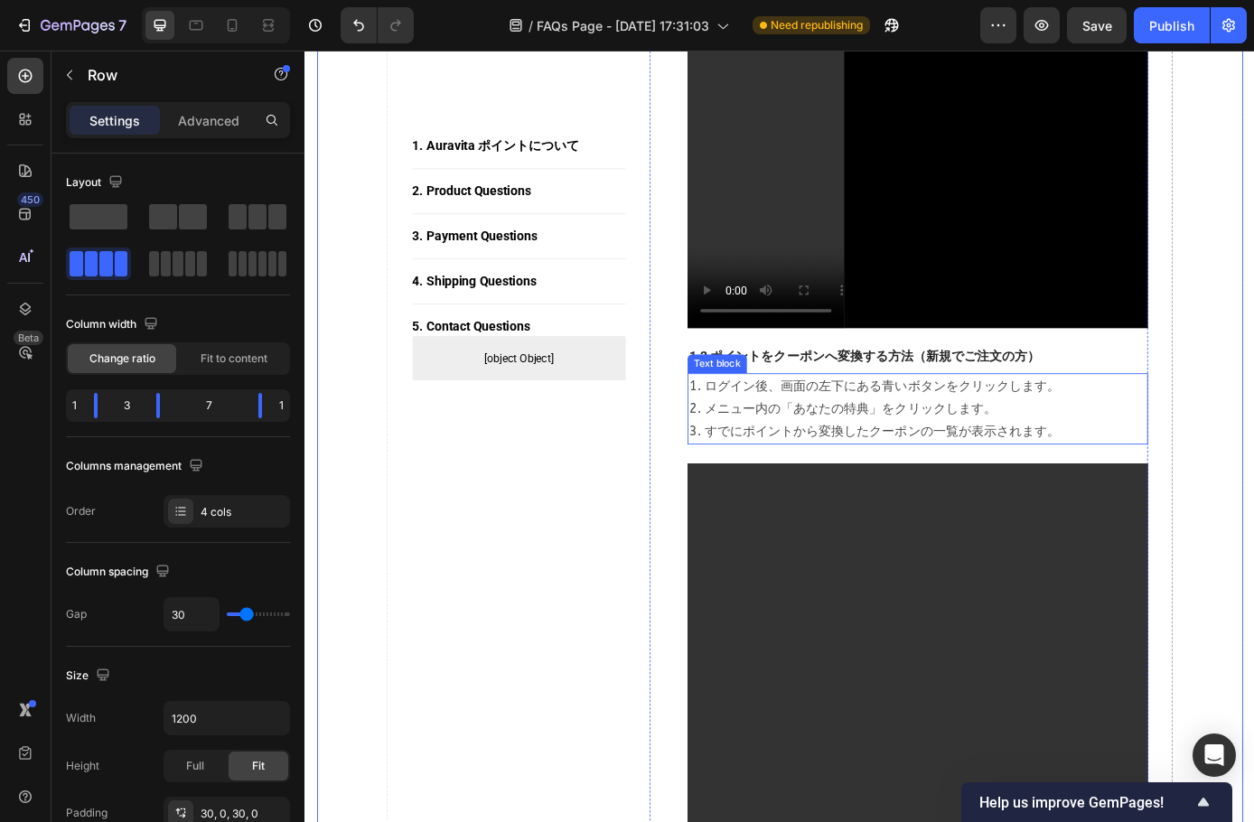
click at [971, 461] on p "1. ログイン後、画面の左下にある青いボタンをクリックします。 2. メニュー内の「あなたの特典」をクリックします。 3. すでにポイントから変換したクーポン…" at bounding box center [1004, 460] width 522 height 78
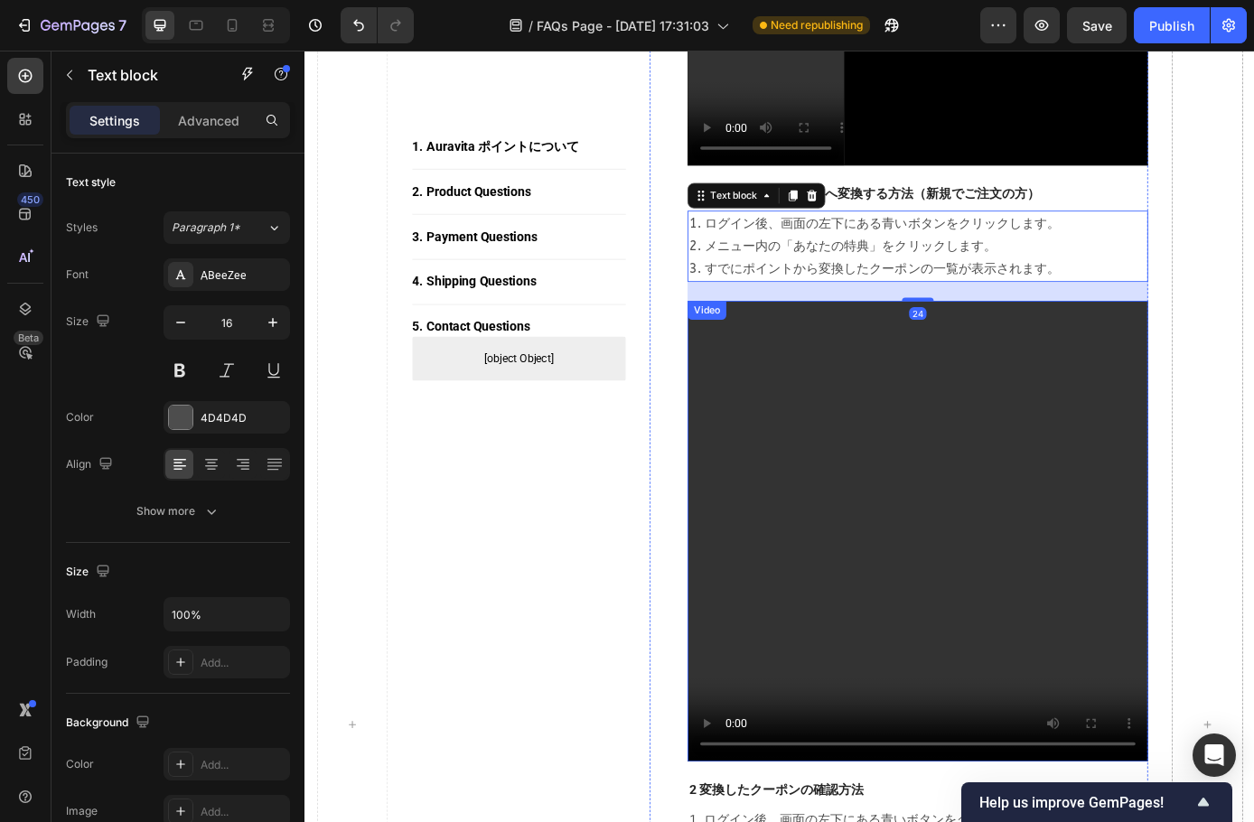
scroll to position [1717, 0]
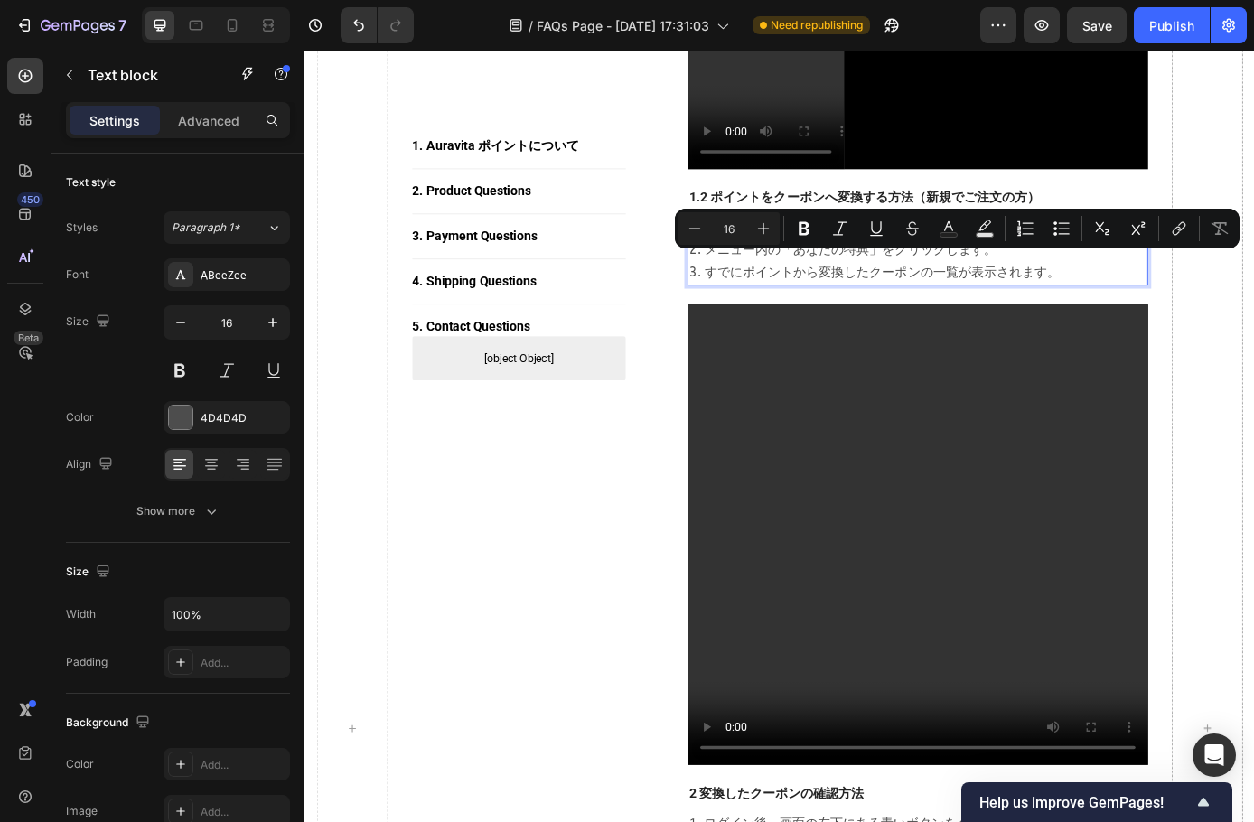
click at [1129, 306] on p "1. ログイン後、画面の左下にある青いボタンをクリックします。 2. メニュー内の「あなたの特典」をクリックします。 3. すでにポイントから変換したクーポン…" at bounding box center [1004, 279] width 522 height 78
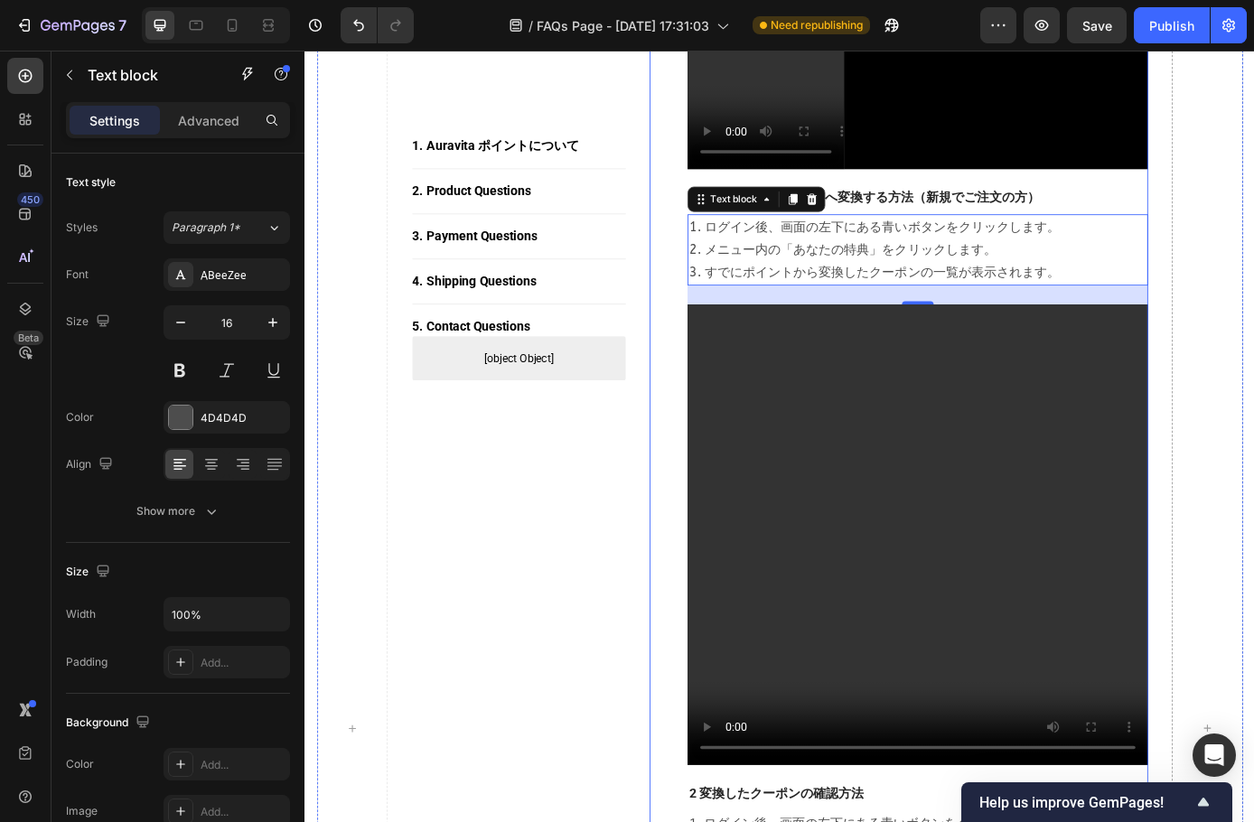
click at [1149, 213] on div "2. ポイントの使い方 Heading 1.1 ポイントをクーポンへ変換する方法（すでに定期便をご注文の方） Text block 1. ログイン後、画面の左…" at bounding box center [1004, 442] width 526 height 2452
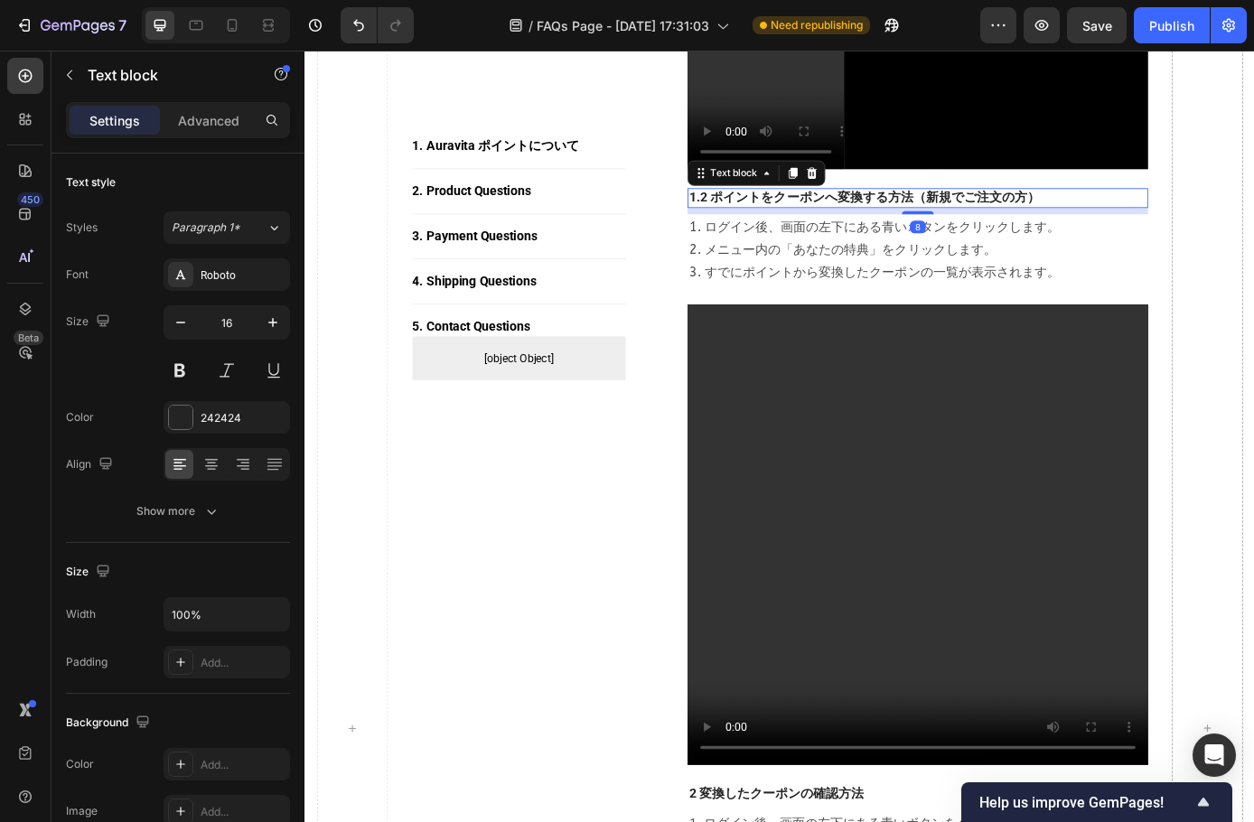
click at [743, 230] on p "1.2 ポイントをクーポンへ変換する方法（新規でご注文の方）" at bounding box center [1004, 220] width 522 height 19
click at [746, 230] on p "1.2 ポイントをクーポンへ変換する方法（新規でご注文の方）" at bounding box center [1004, 220] width 522 height 19
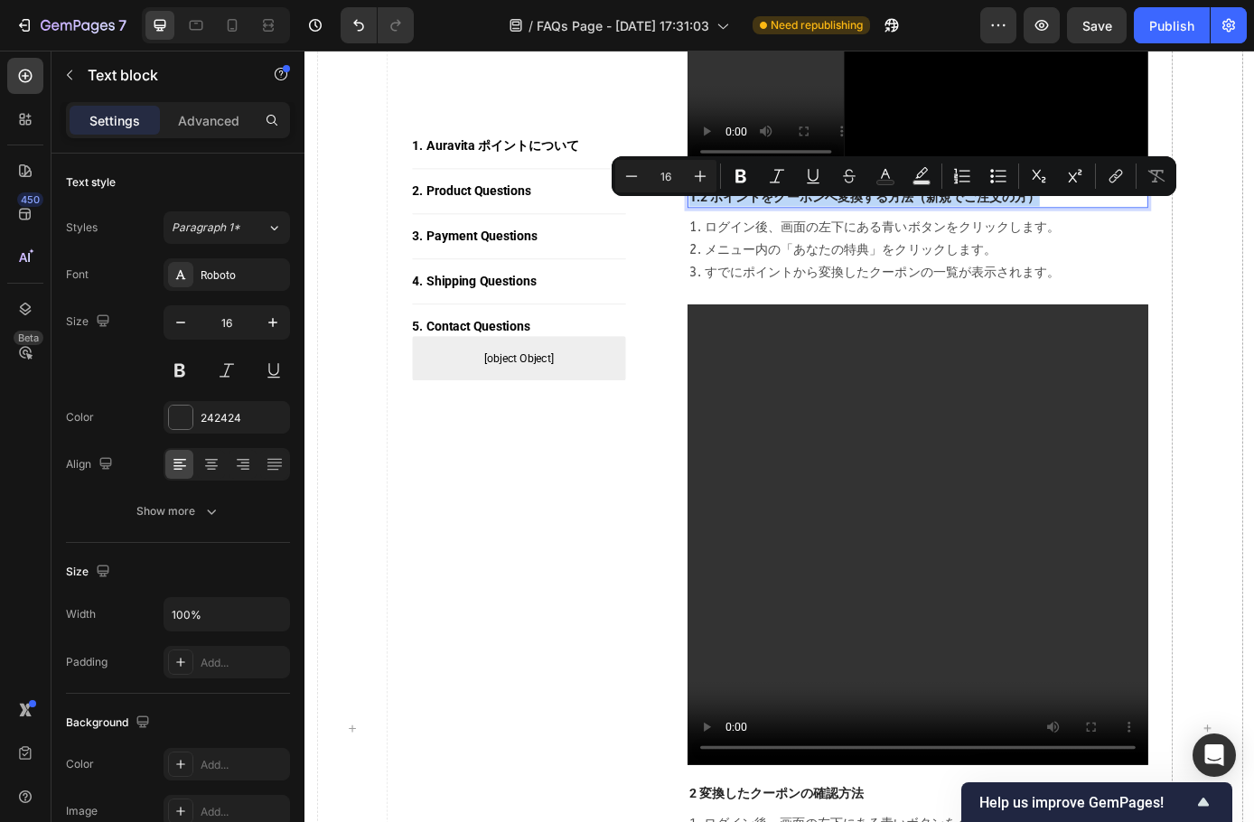
click at [746, 230] on p "1.2 ポイントをクーポンへ変換する方法（新規でご注文の方）" at bounding box center [1004, 220] width 522 height 19
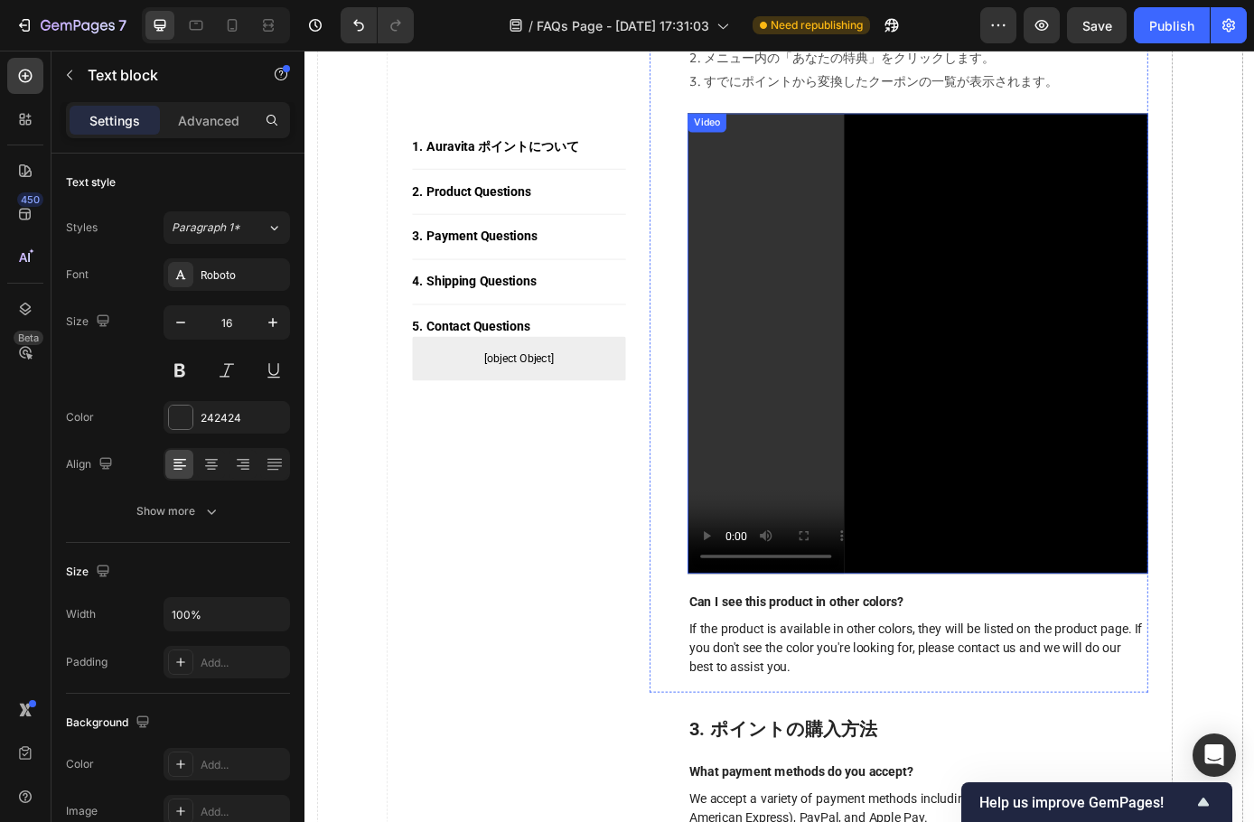
scroll to position [2621, 0]
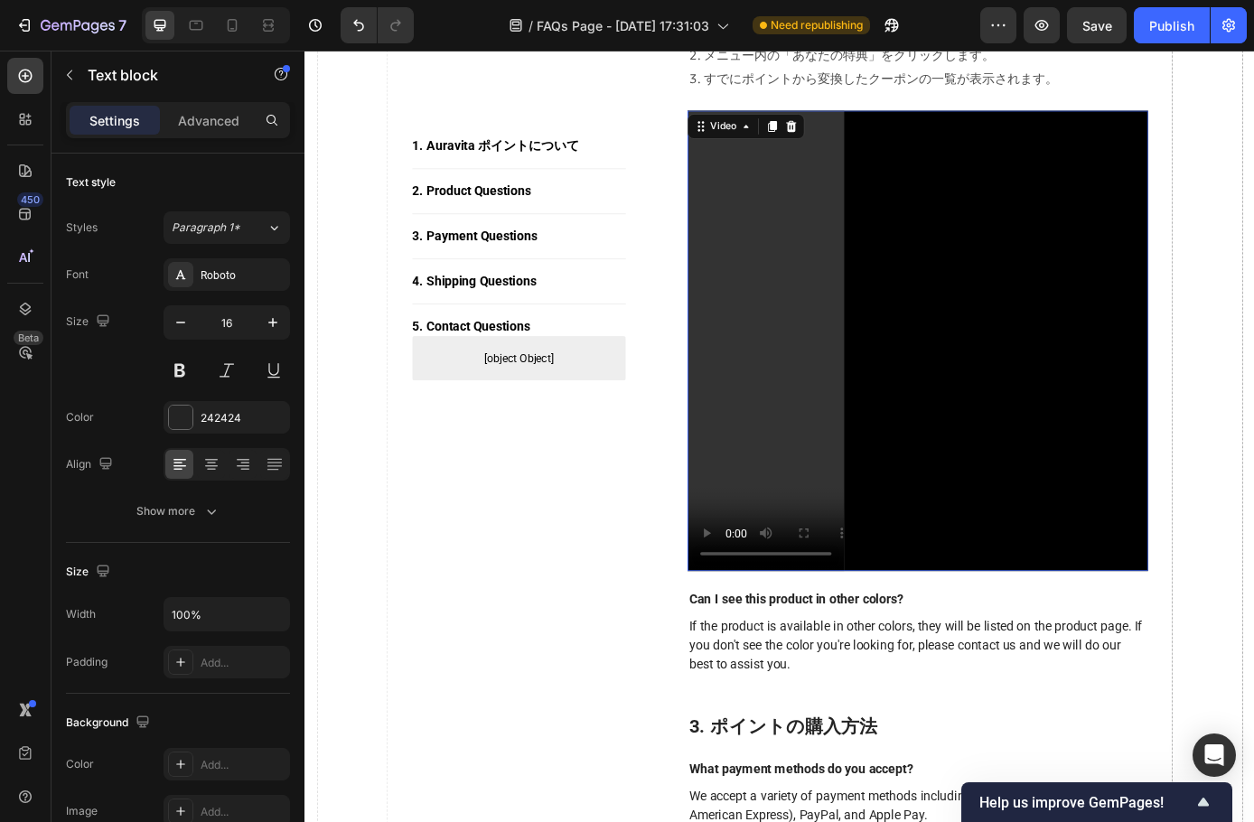
click at [1140, 198] on video at bounding box center [1004, 382] width 526 height 526
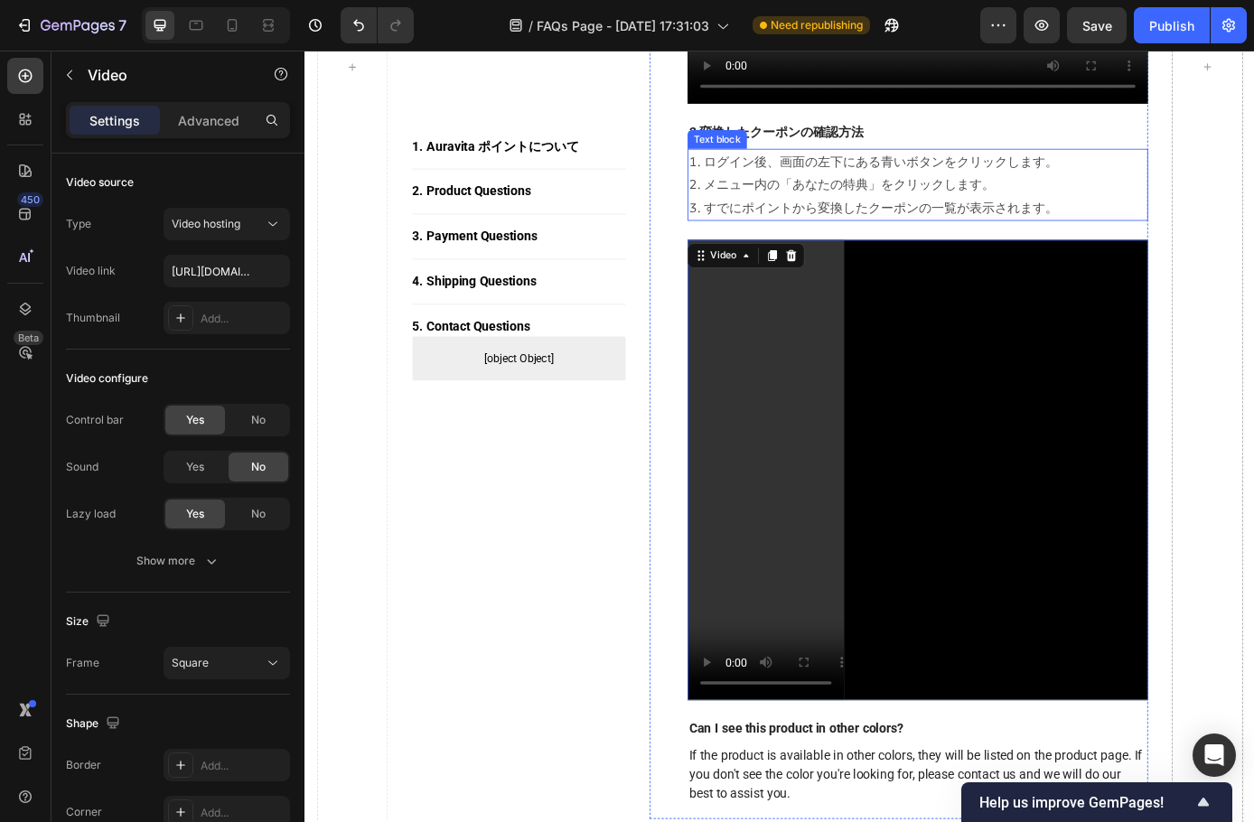
scroll to position [2440, 0]
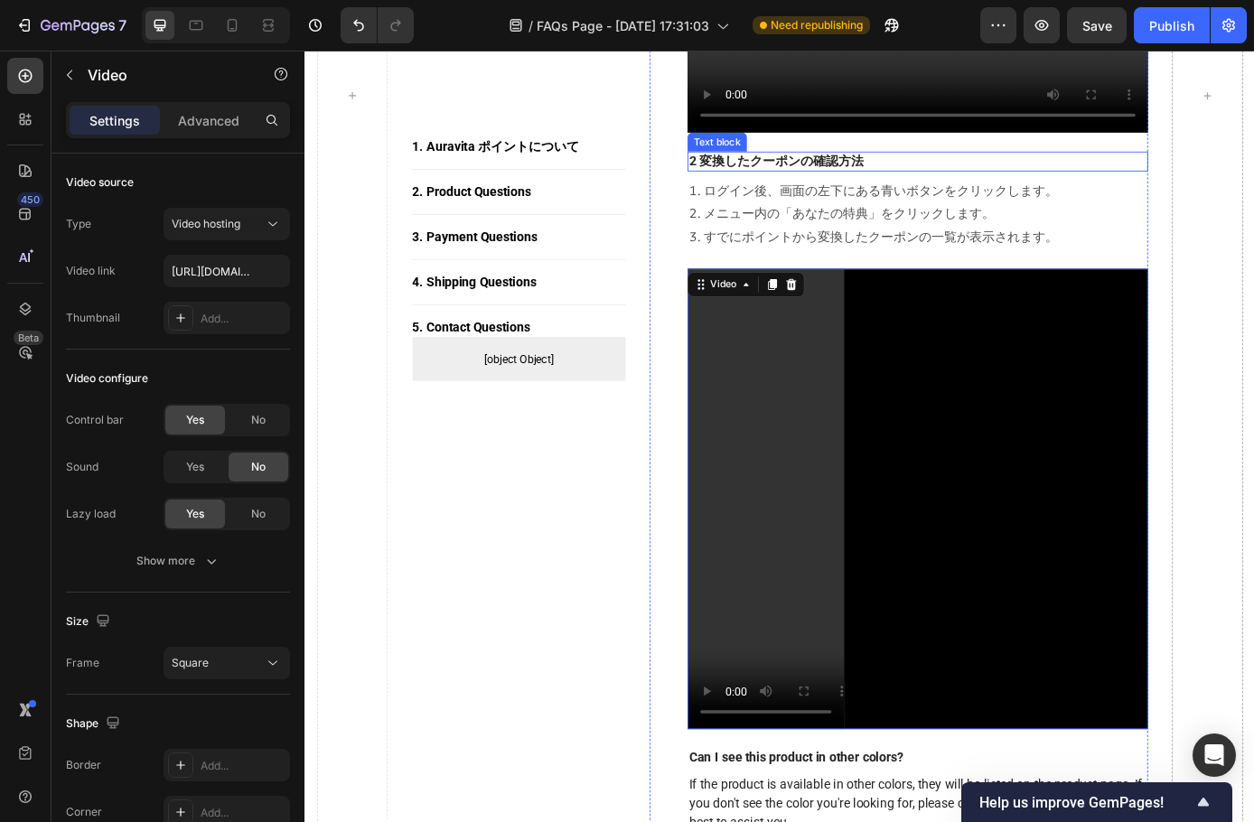
click at [859, 185] on p "2 変換したクーポンの確認方法" at bounding box center [1004, 177] width 522 height 19
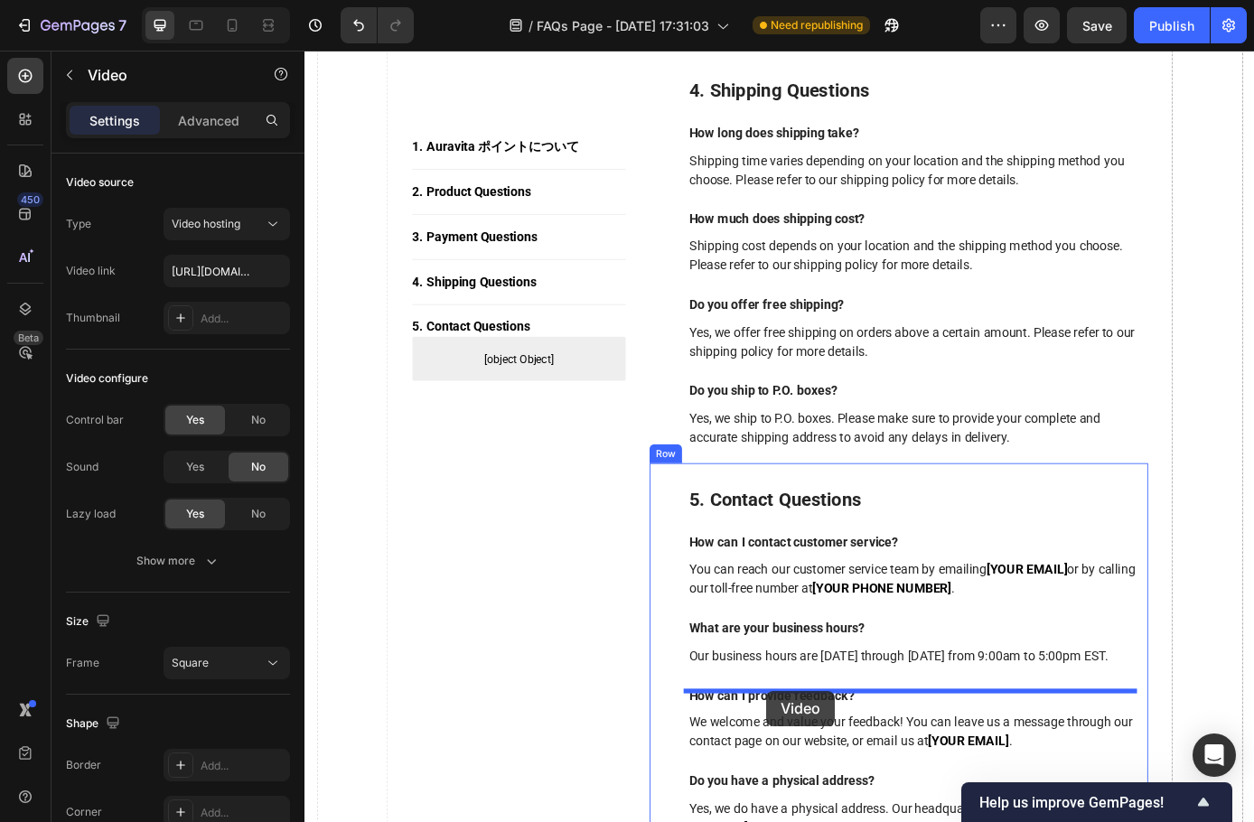
scroll to position [3737, 0]
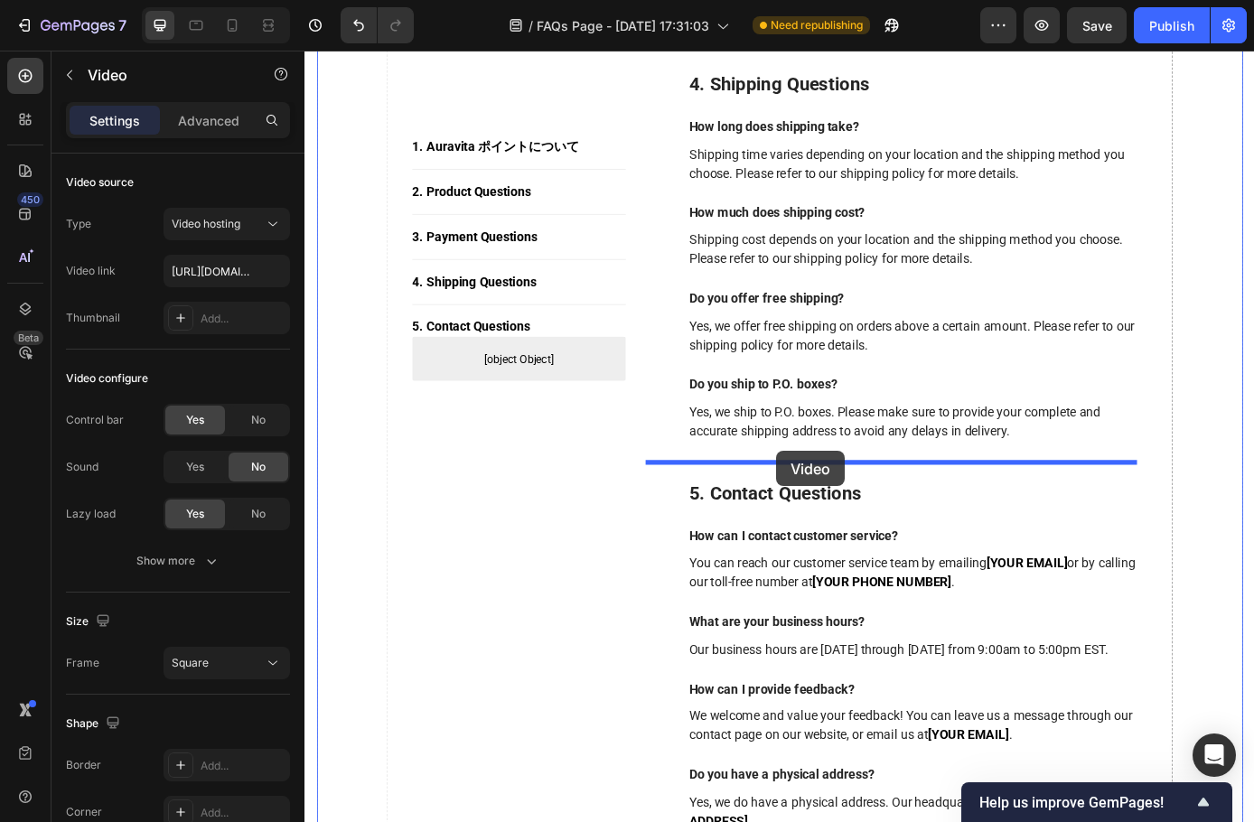
drag, startPoint x: 916, startPoint y: 325, endPoint x: 843, endPoint y: 508, distance: 196.7
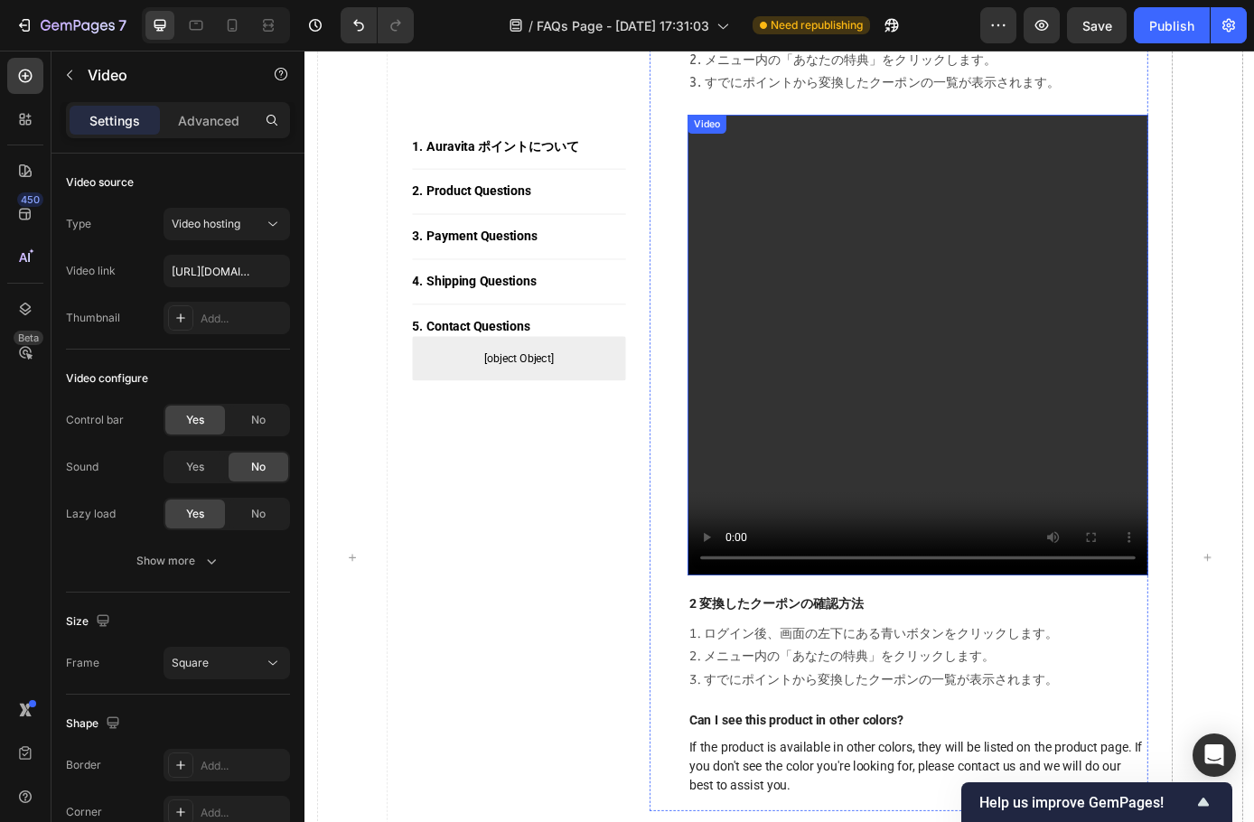
scroll to position [2020, 0]
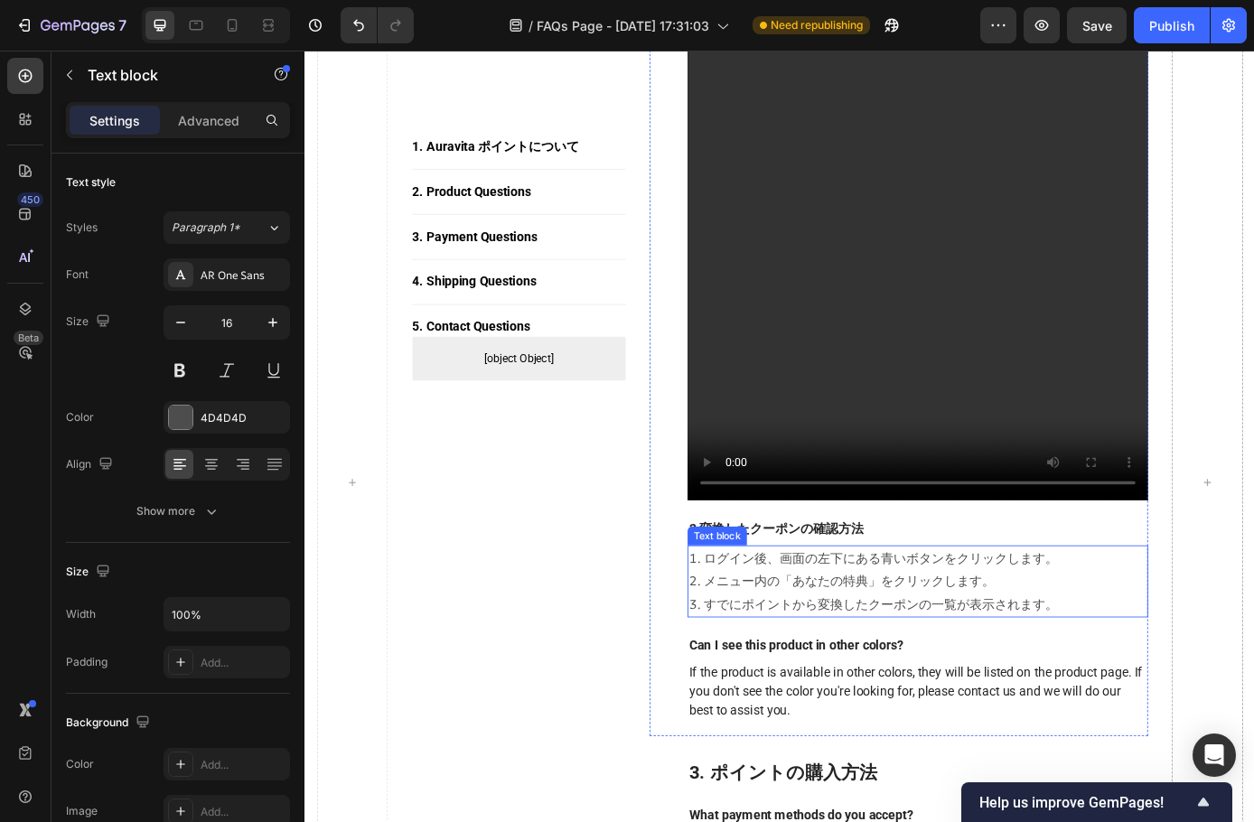
click at [791, 648] on p "1. ログイン後、画面の左下にある青いボタンをクリックします。 2. メニュー内の「あなたの特典」をクリックします。 3. すでにポイントから変換したクーポン…" at bounding box center [1004, 657] width 522 height 78
click at [852, 674] on p "1. ログイン後、画面の左下にある青いボタンをクリックします。 2. メニュー内の「あなたの特典」をクリックします。 3. すでにポイントから変換したクーポン…" at bounding box center [1004, 657] width 522 height 78
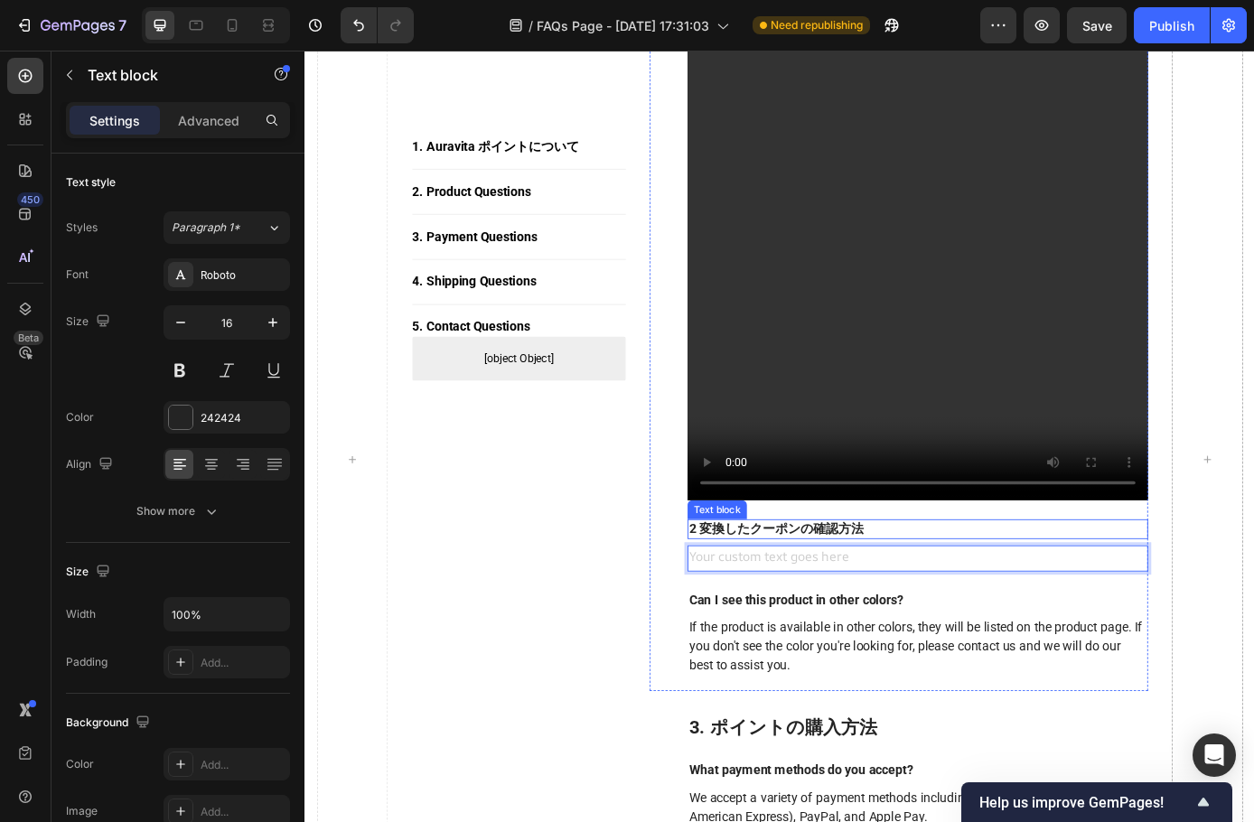
click at [945, 602] on p "2 変換したクーポンの確認方法" at bounding box center [1004, 597] width 522 height 19
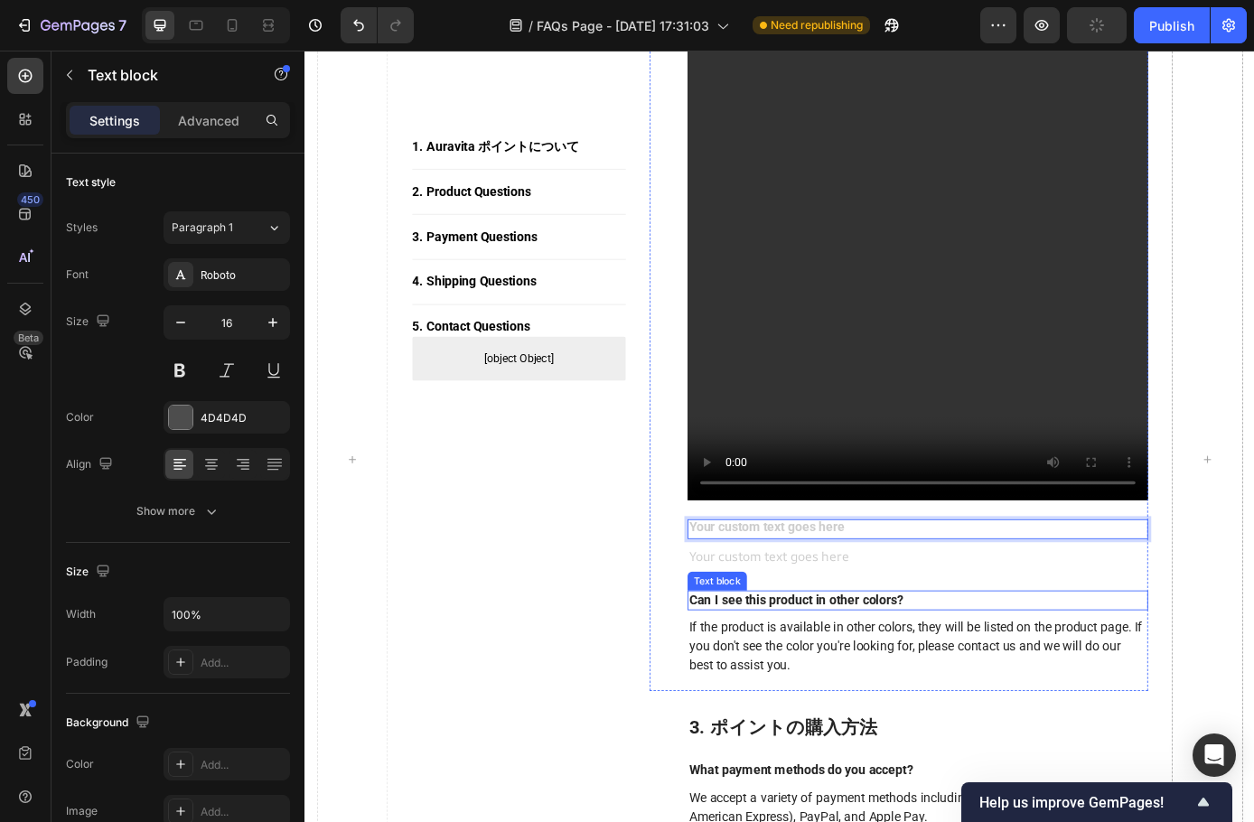
click at [873, 717] on p "If the product is available in other colors, they will be listed on the product…" at bounding box center [1004, 731] width 522 height 65
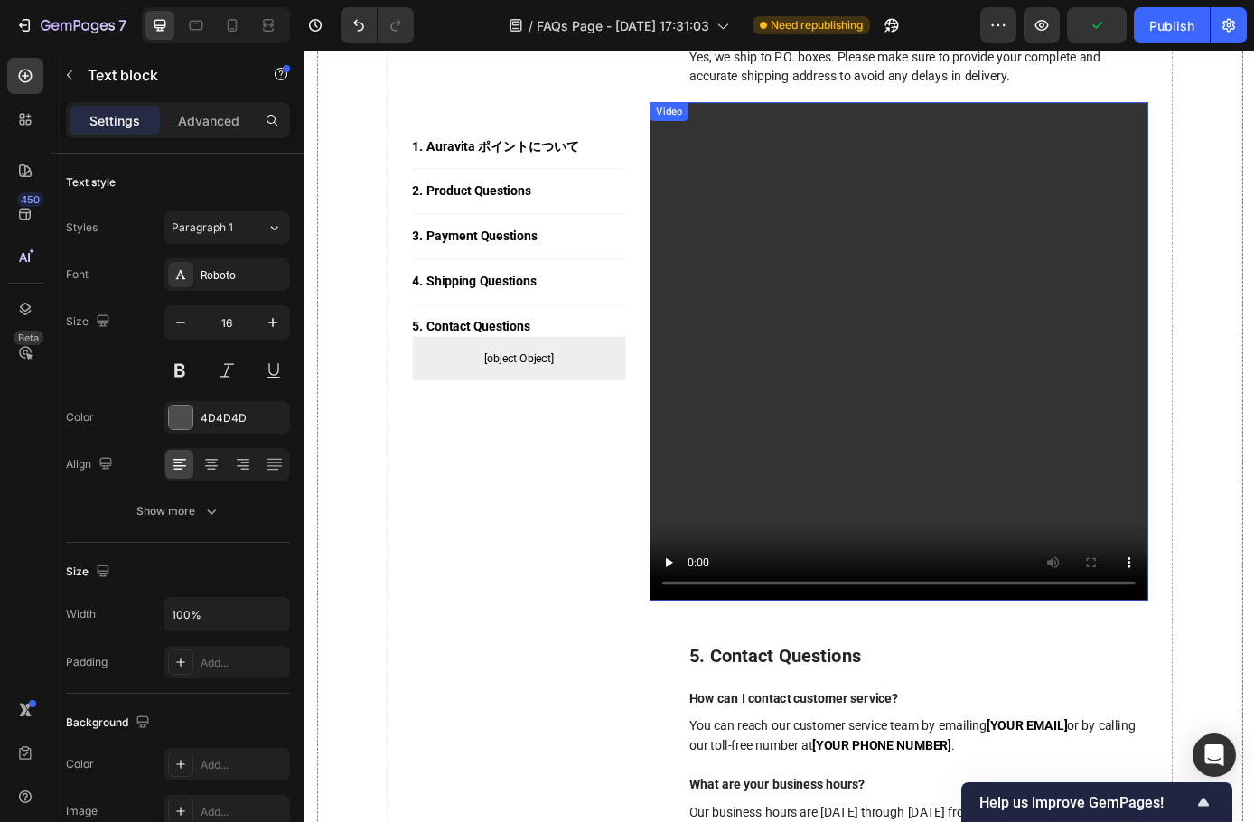
scroll to position [3556, 0]
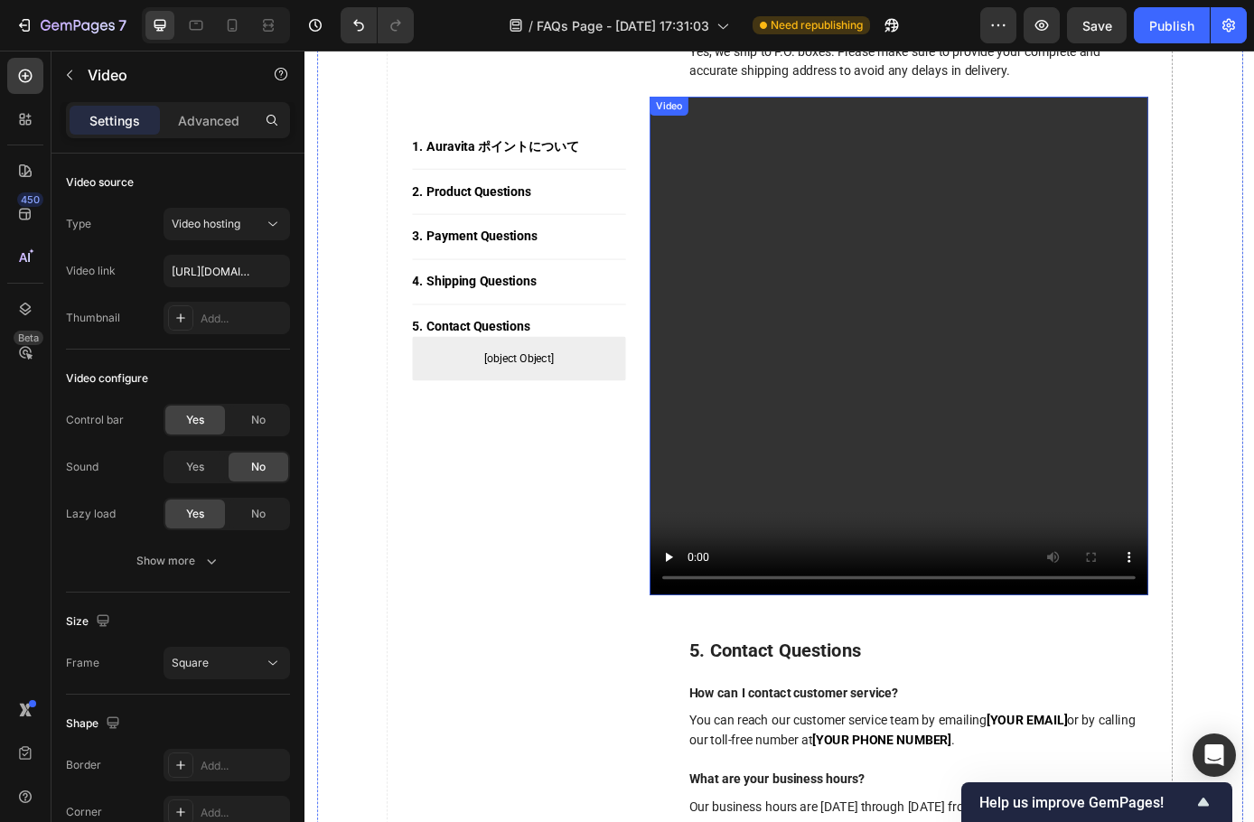
click at [903, 591] on video at bounding box center [982, 388] width 569 height 569
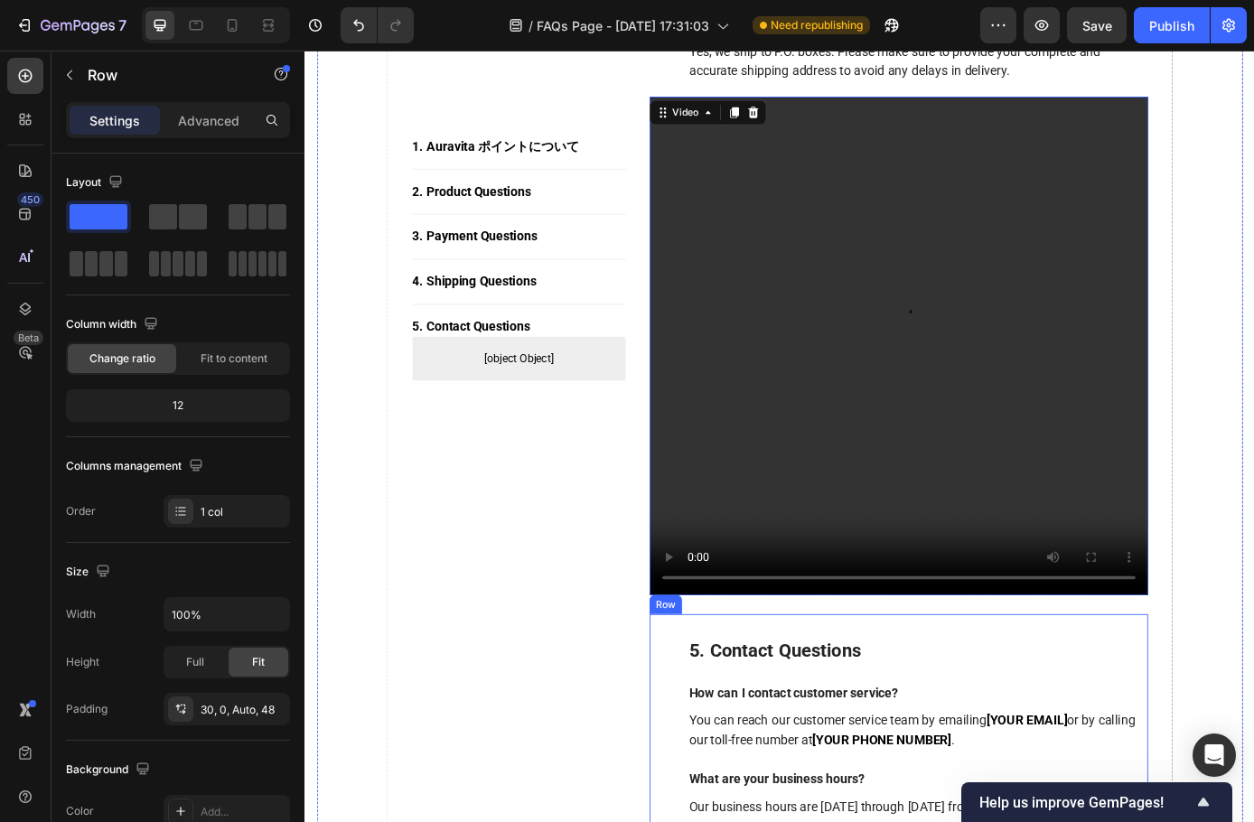
click at [1115, 366] on video at bounding box center [982, 388] width 569 height 569
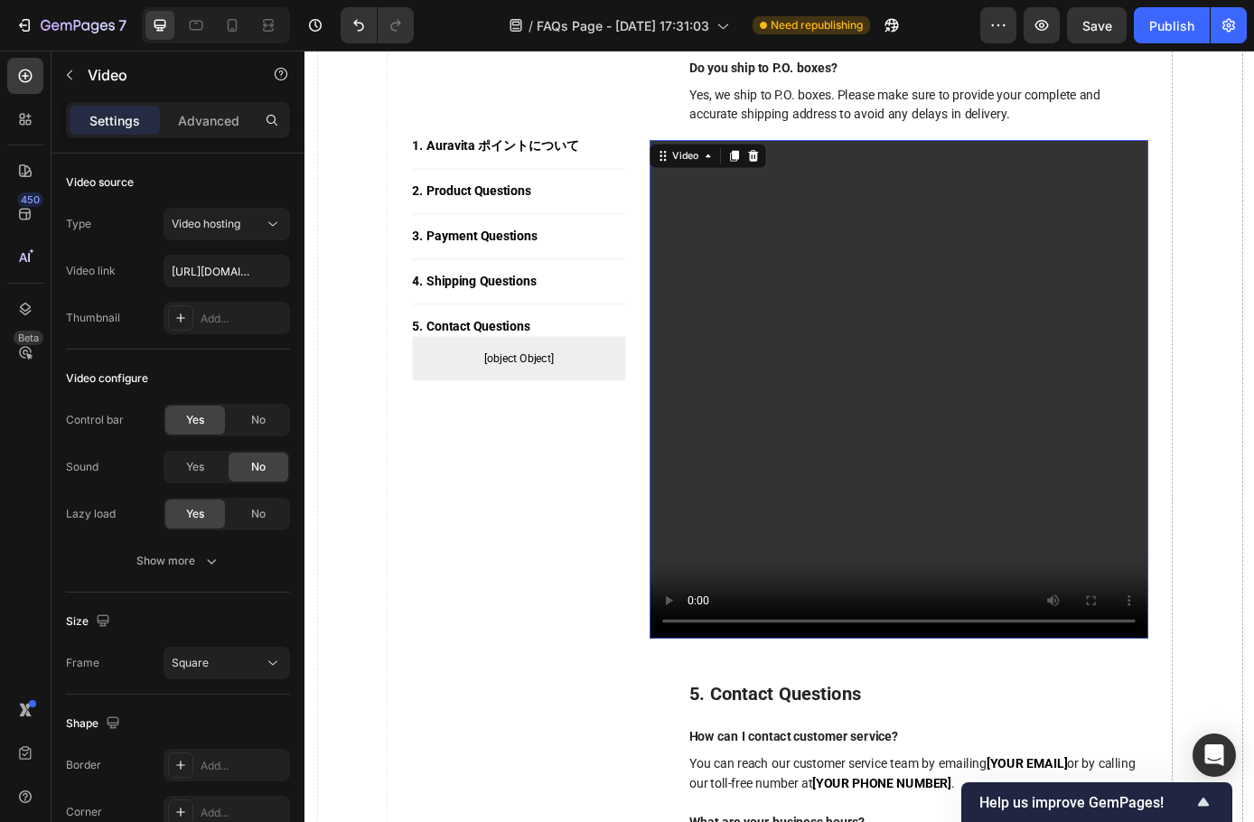
scroll to position [3465, 0]
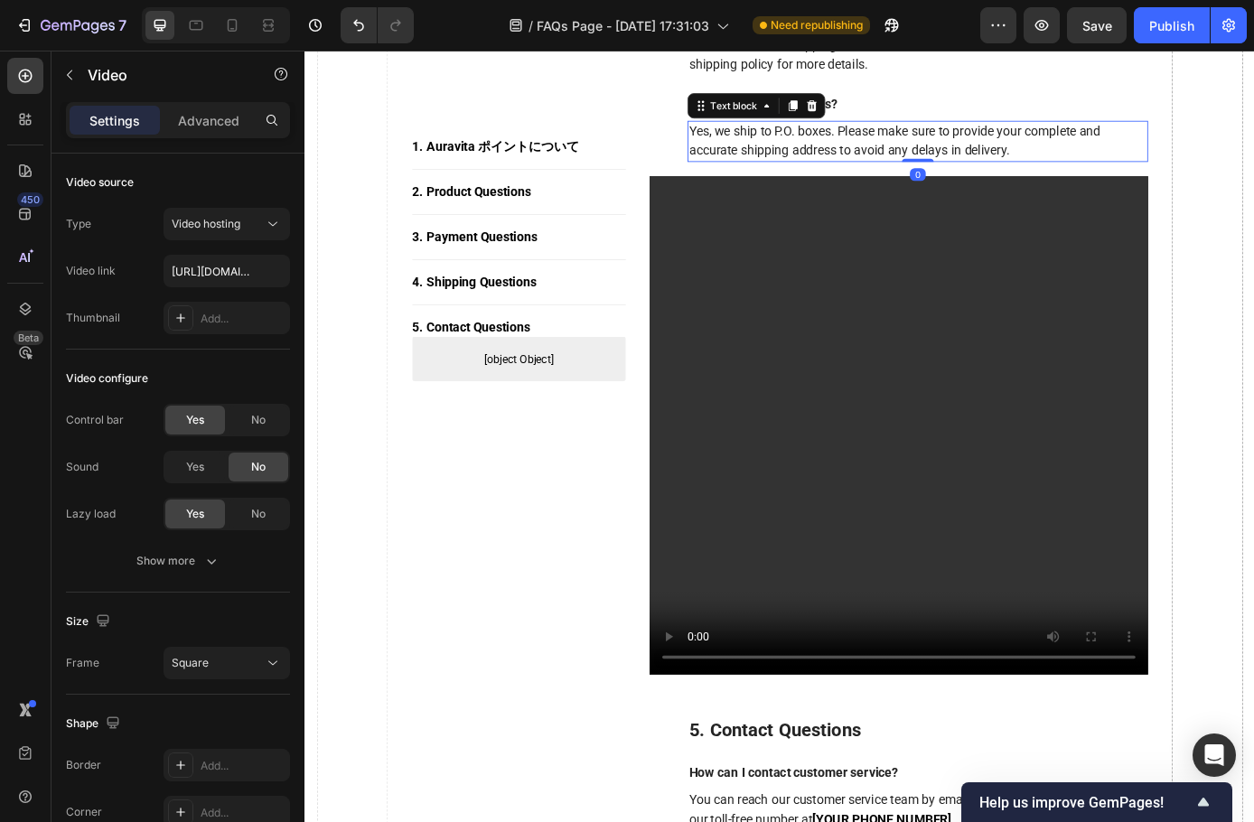
click at [991, 176] on p "Yes, we ship to P.O. boxes. Please make sure to provide your complete and accur…" at bounding box center [1004, 154] width 522 height 43
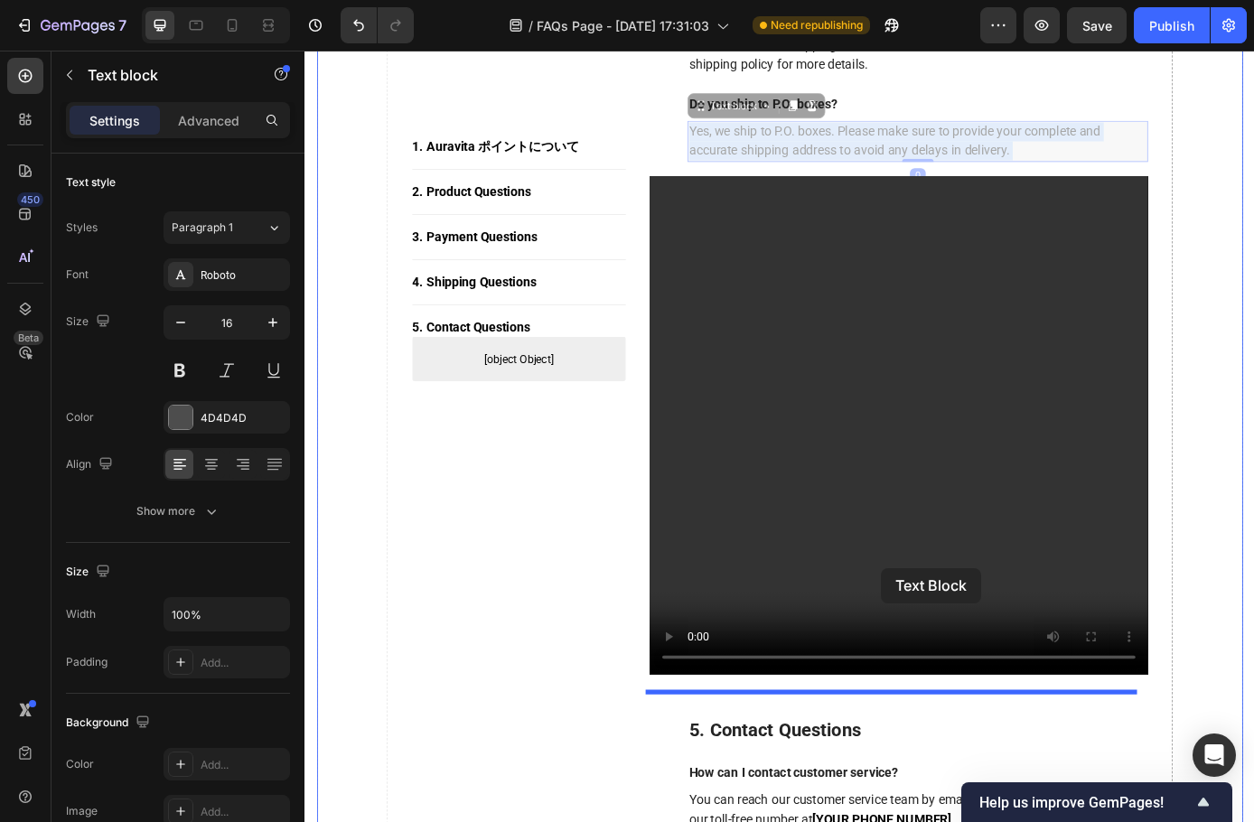
drag, startPoint x: 998, startPoint y: 158, endPoint x: 1046, endPoint y: 278, distance: 129.4
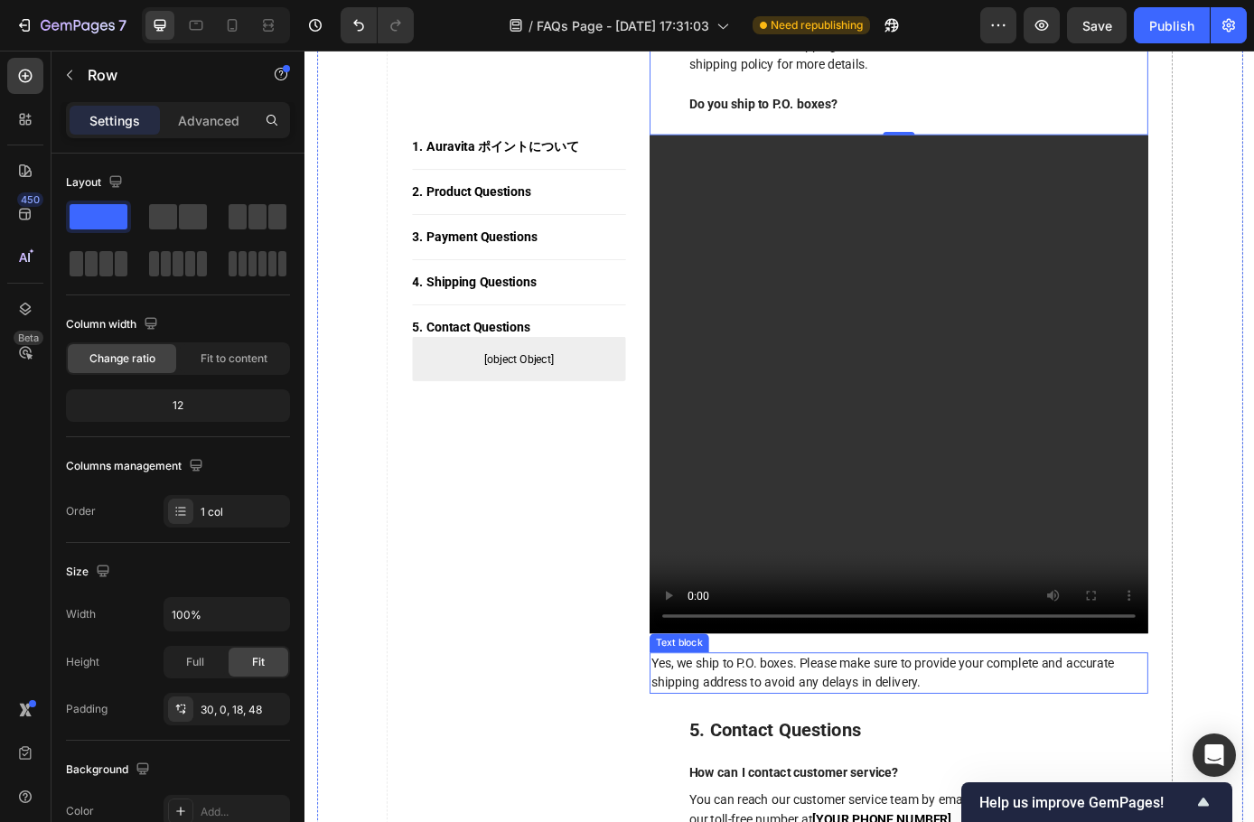
click at [846, 765] on p "Yes, we ship to P.O. boxes. Please make sure to provide your complete and accur…" at bounding box center [982, 761] width 566 height 43
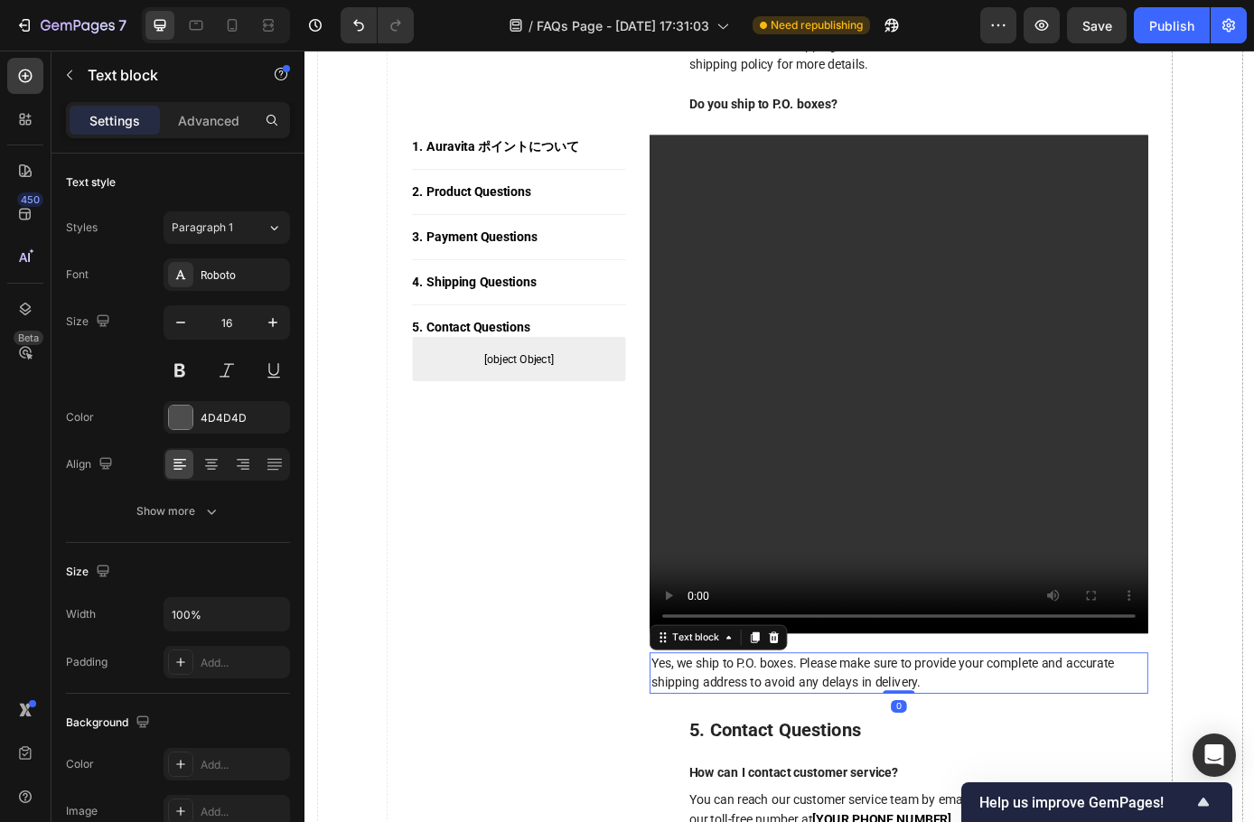
click at [846, 766] on p "Yes, we ship to P.O. boxes. Please make sure to provide your complete and accur…" at bounding box center [982, 761] width 566 height 43
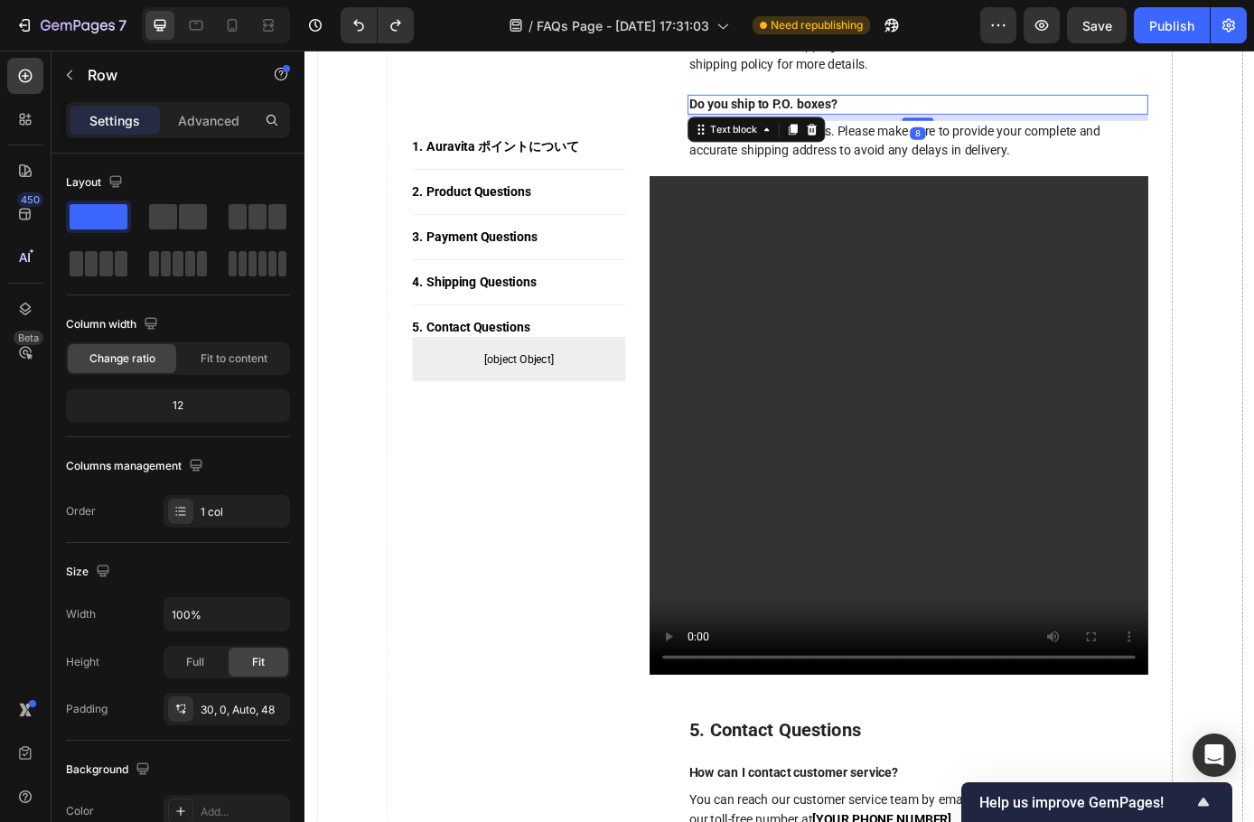
click at [868, 117] on p "Do you ship to P.O. boxes?" at bounding box center [1004, 112] width 522 height 19
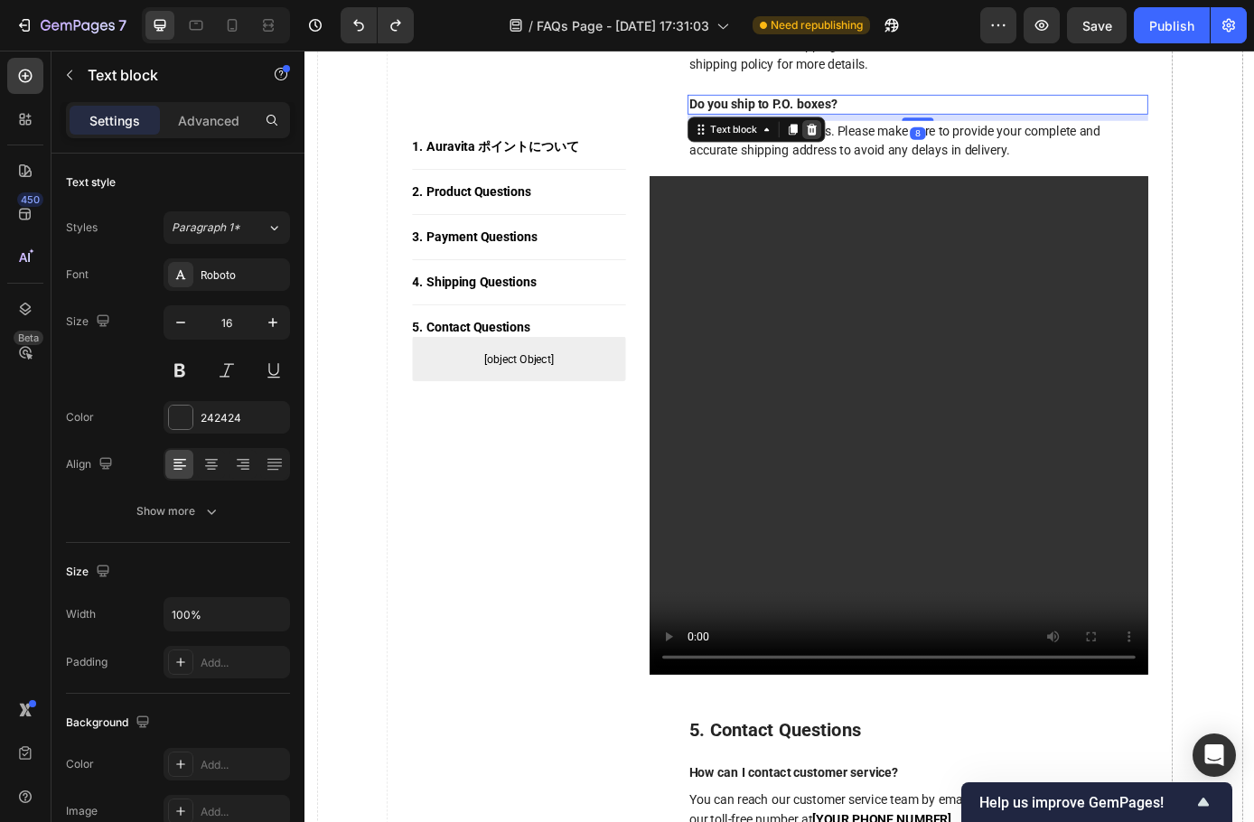
click at [886, 141] on div at bounding box center [883, 141] width 22 height 22
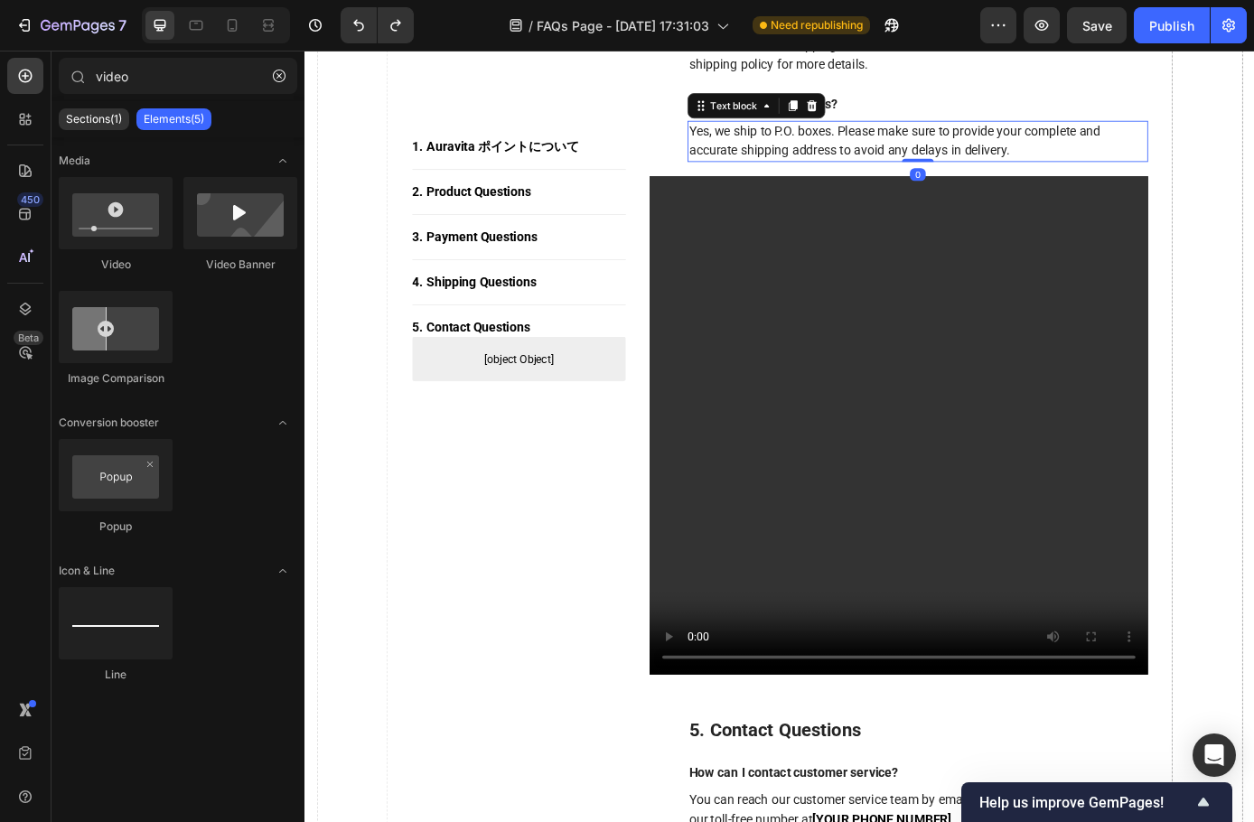
click at [896, 157] on p "Yes, we ship to P.O. boxes. Please make sure to provide your complete and accur…" at bounding box center [1004, 154] width 522 height 43
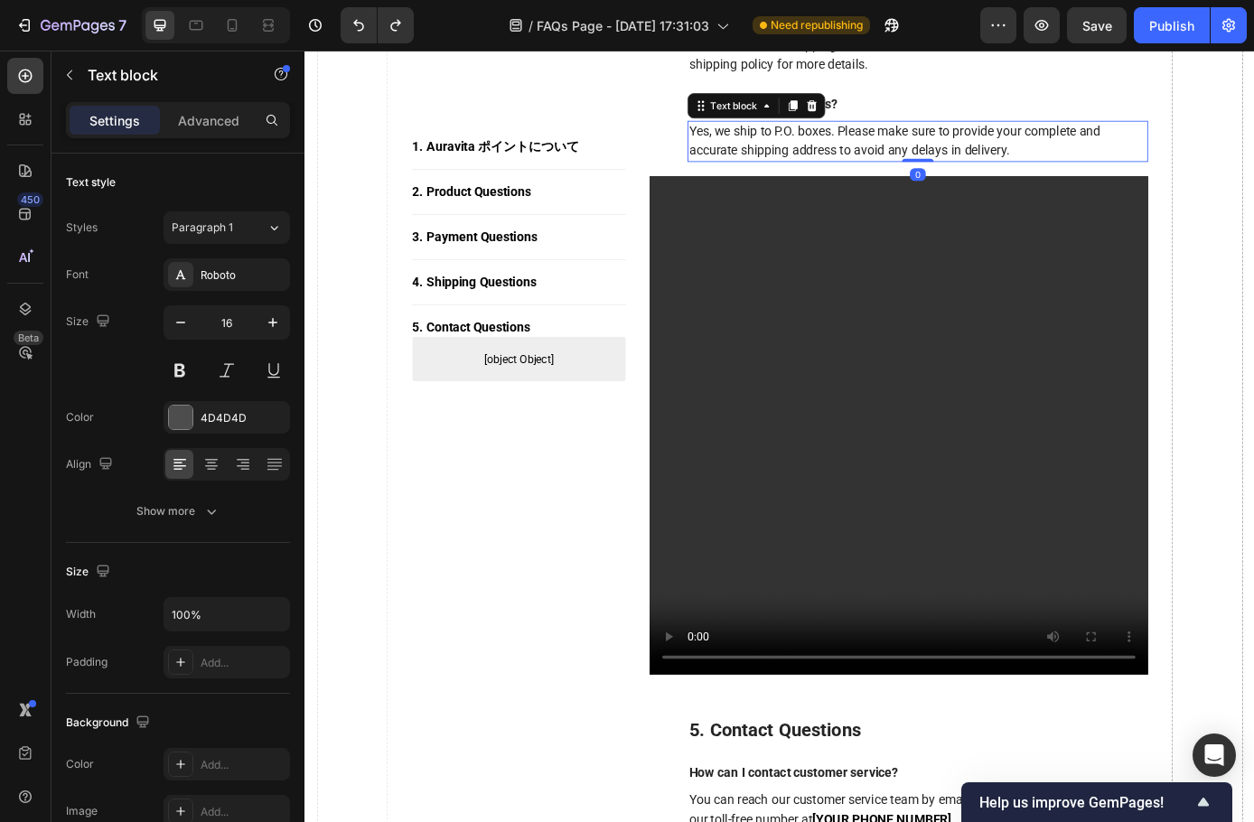
click at [896, 158] on p "Yes, we ship to P.O. boxes. Please make sure to provide your complete and accur…" at bounding box center [1004, 154] width 522 height 43
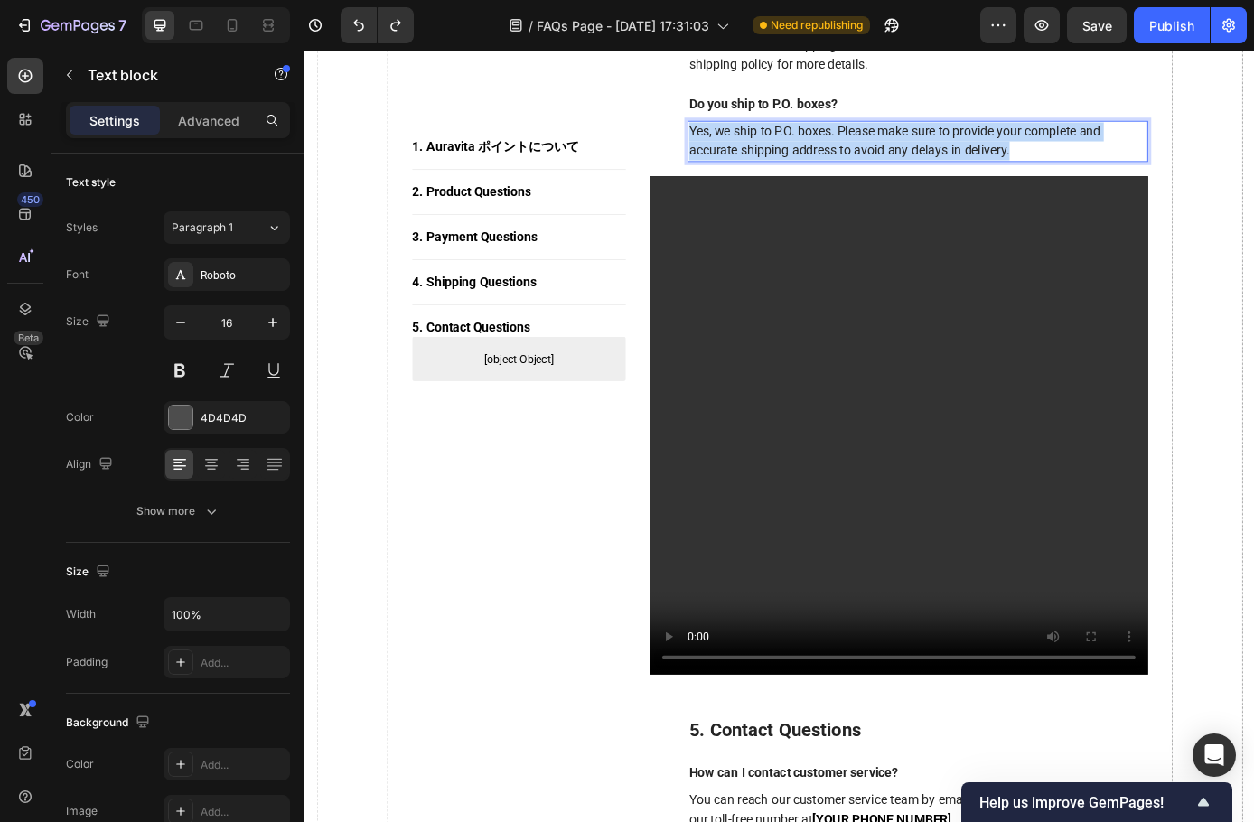
click at [896, 158] on p "Yes, we ship to P.O. boxes. Please make sure to provide your complete and accur…" at bounding box center [1004, 154] width 522 height 43
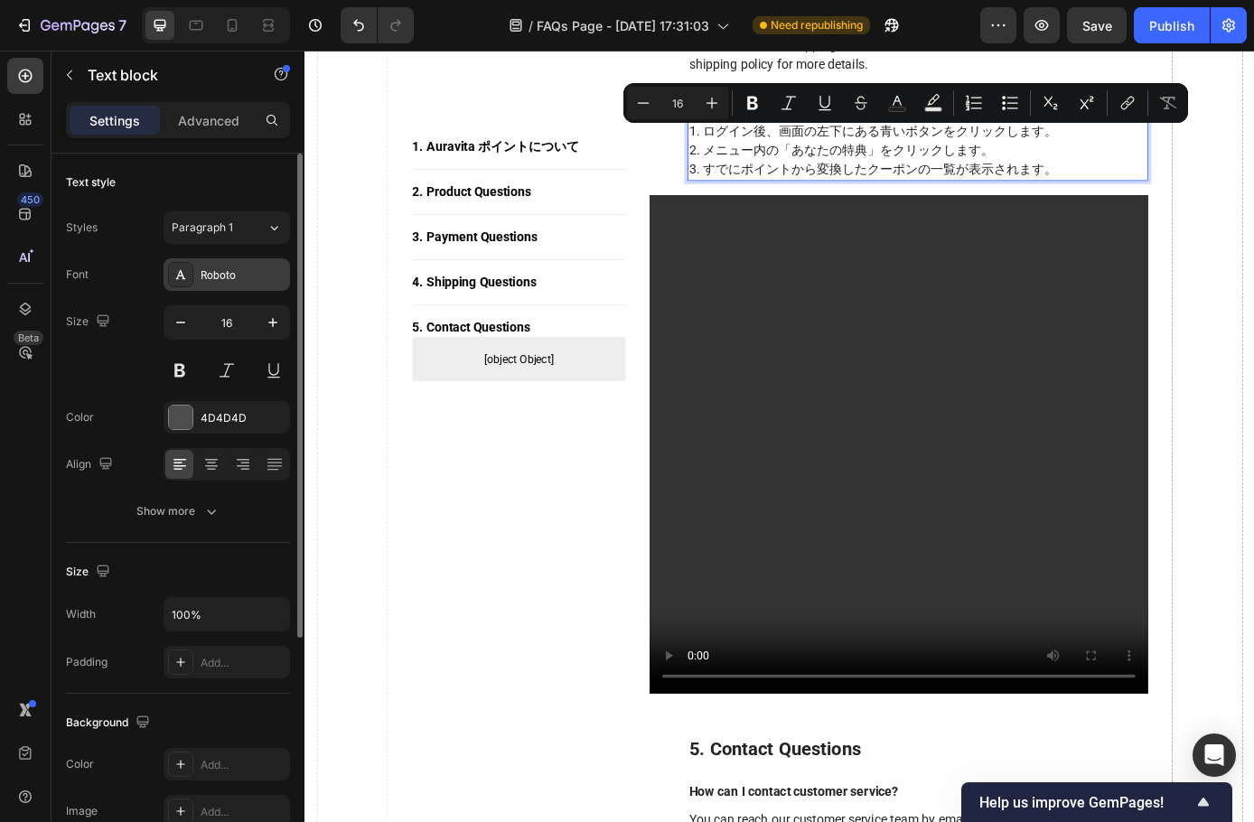
click at [231, 281] on div "Roboto" at bounding box center [243, 275] width 85 height 16
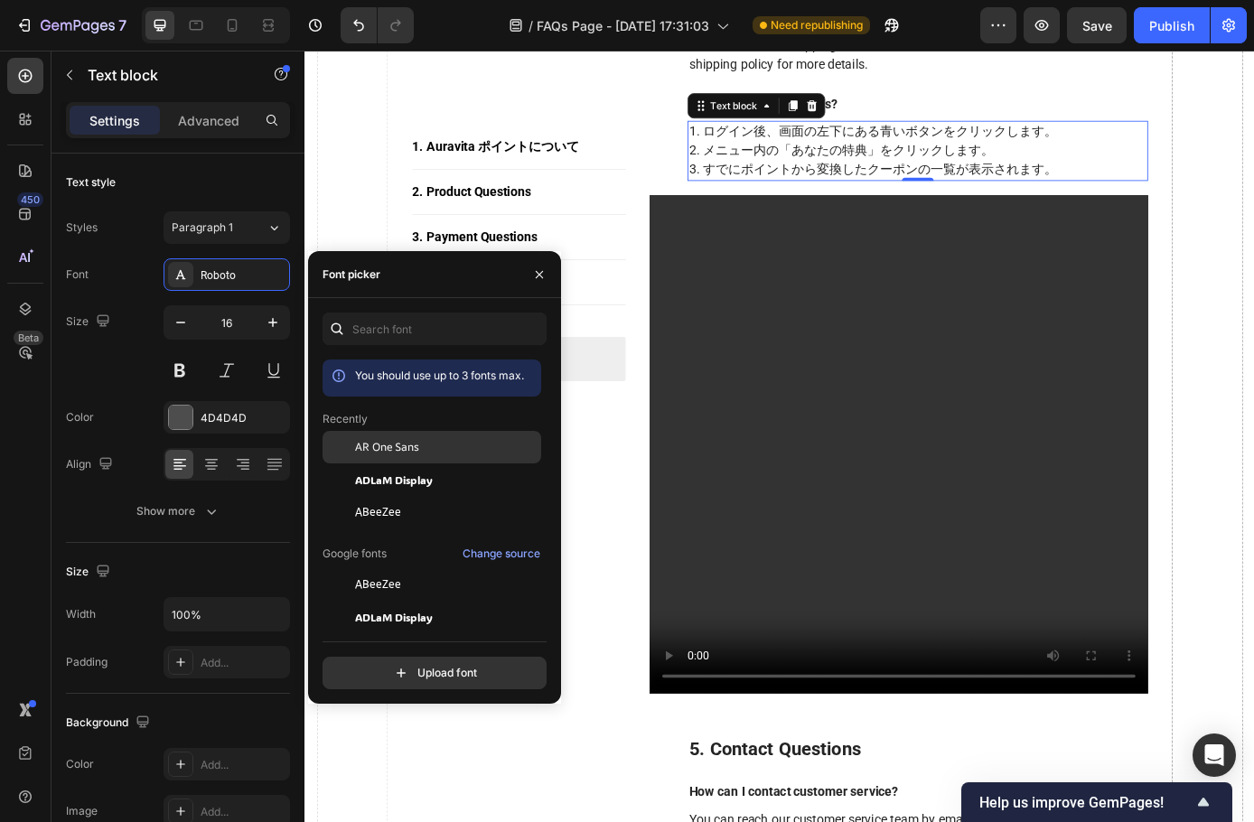
click at [403, 447] on span "AR One Sans" at bounding box center [387, 447] width 64 height 16
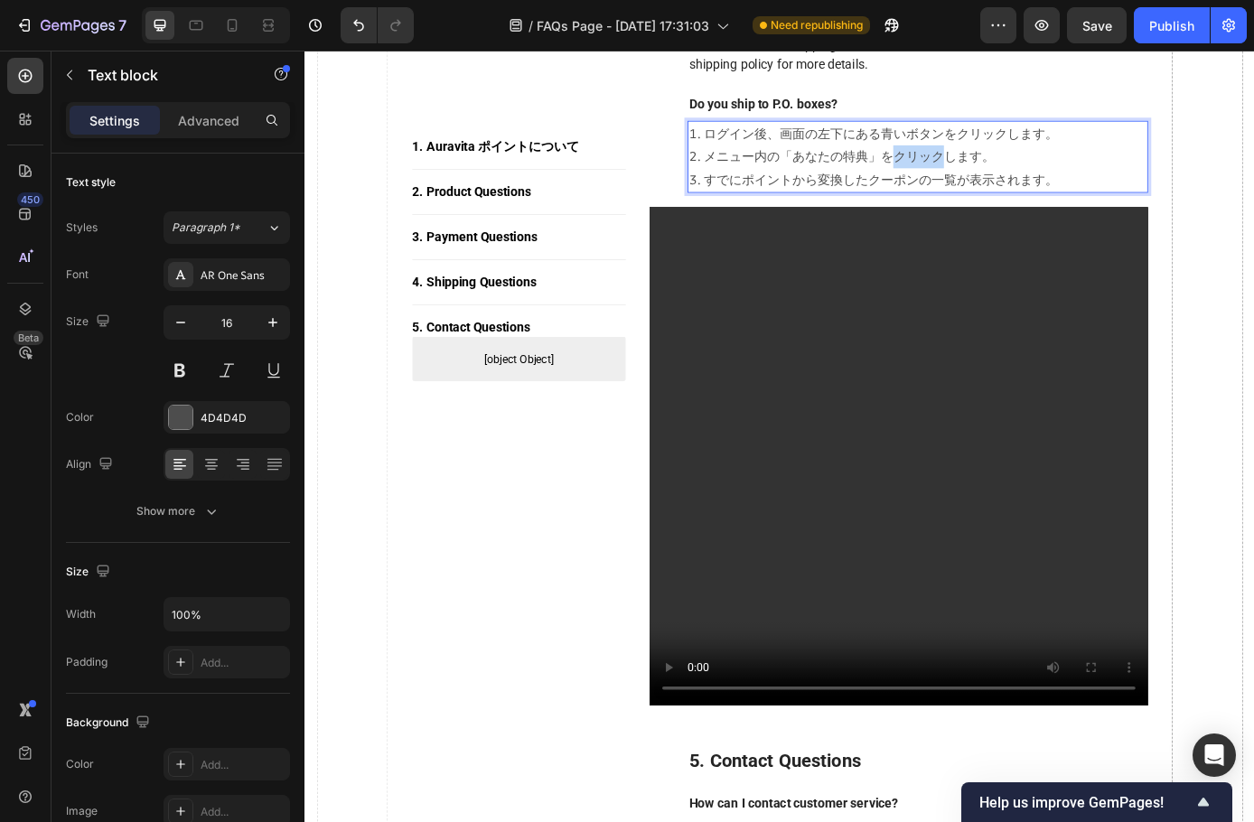
click at [1020, 175] on p "1. ログイン後、画面の左下にある青いボタンをクリックします。 2. メニュー内の「あなたの特典」をクリックします。 3. すでにポイントから変換したクーポン…" at bounding box center [1004, 172] width 522 height 78
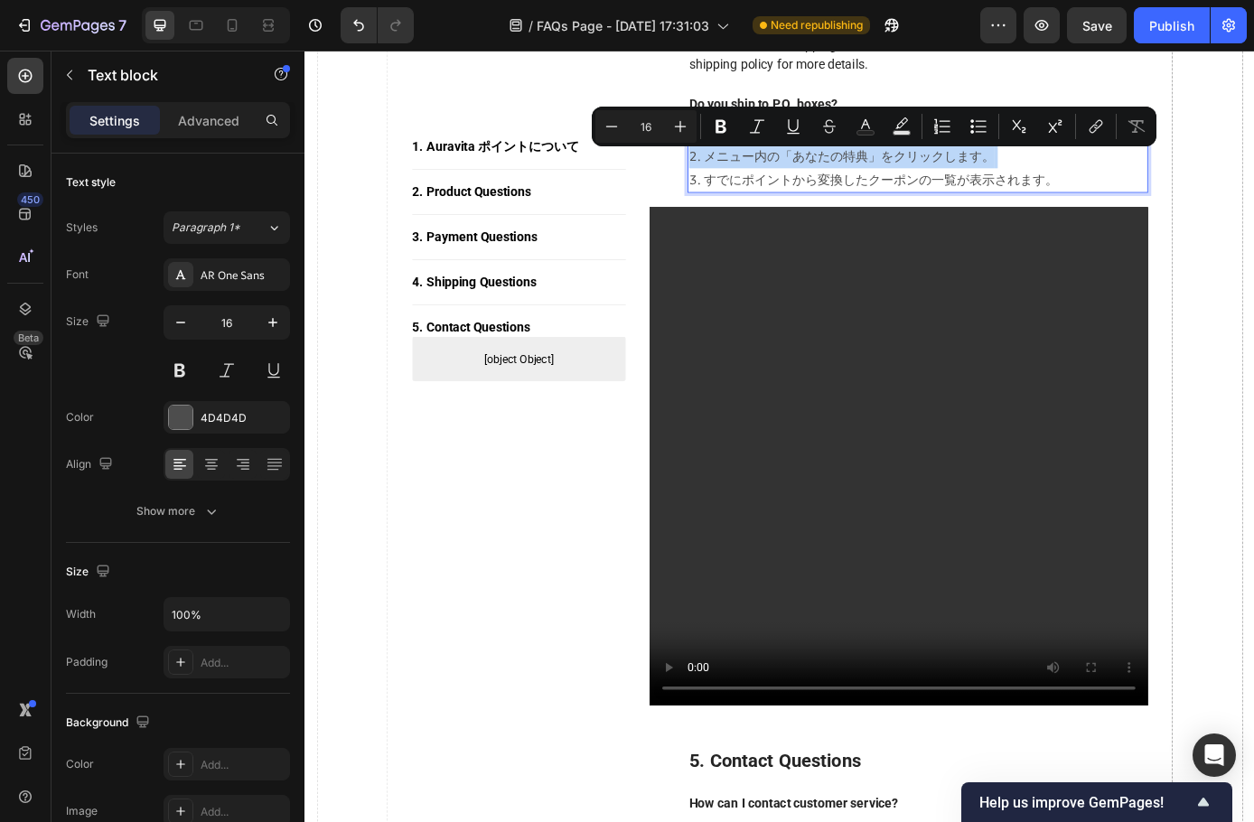
click at [1020, 175] on p "1. ログイン後、画面の左下にある青いボタンをクリックします。 2. メニュー内の「あなたの特典」をクリックします。 3. すでにポイントから変換したクーポン…" at bounding box center [1004, 172] width 522 height 78
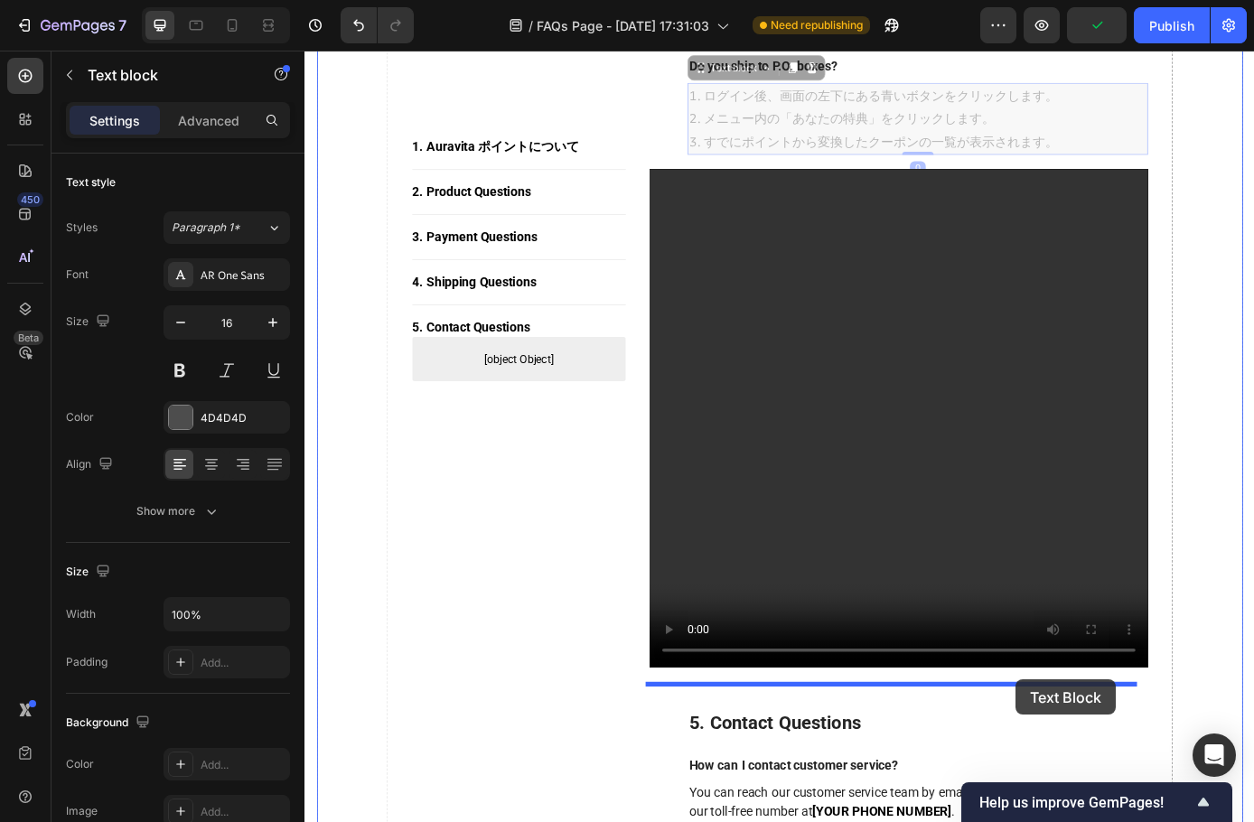
scroll to position [3547, 0]
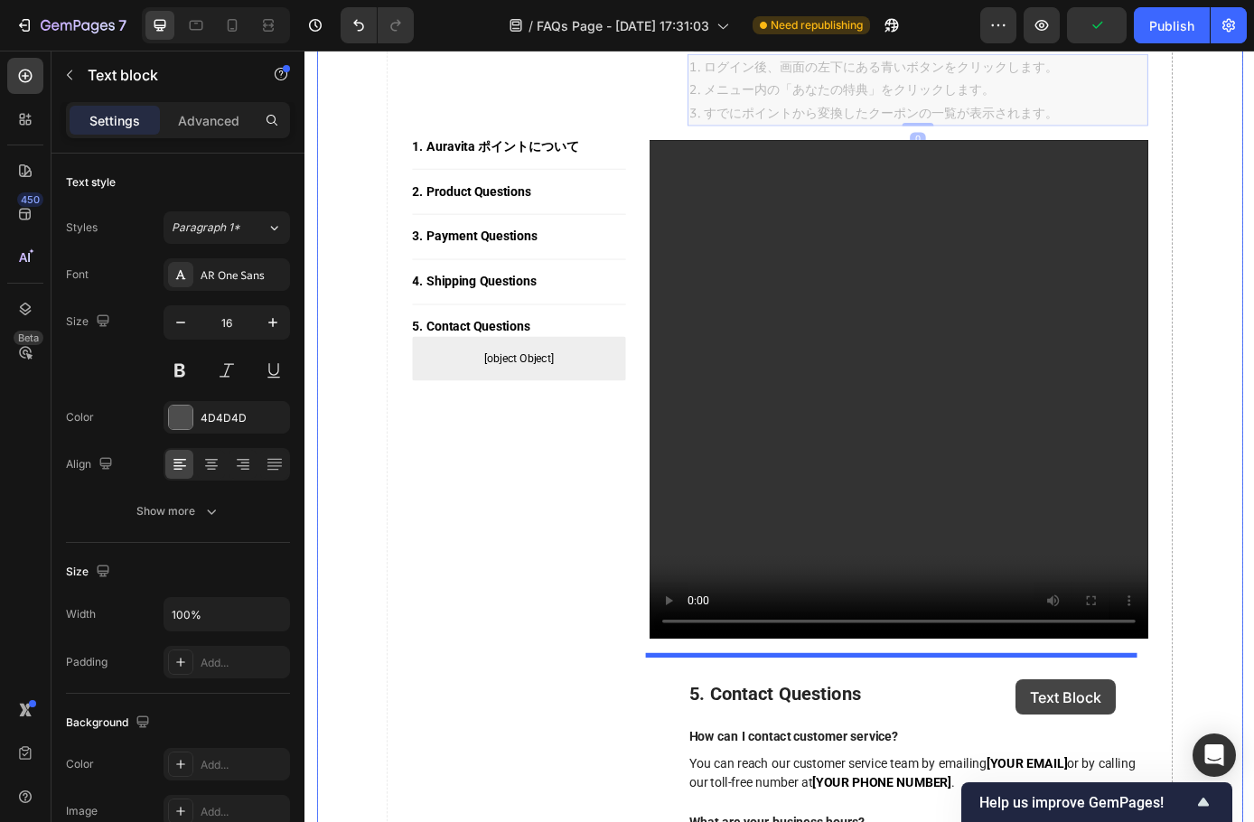
drag, startPoint x: 1239, startPoint y: 195, endPoint x: 1117, endPoint y: 769, distance: 586.6
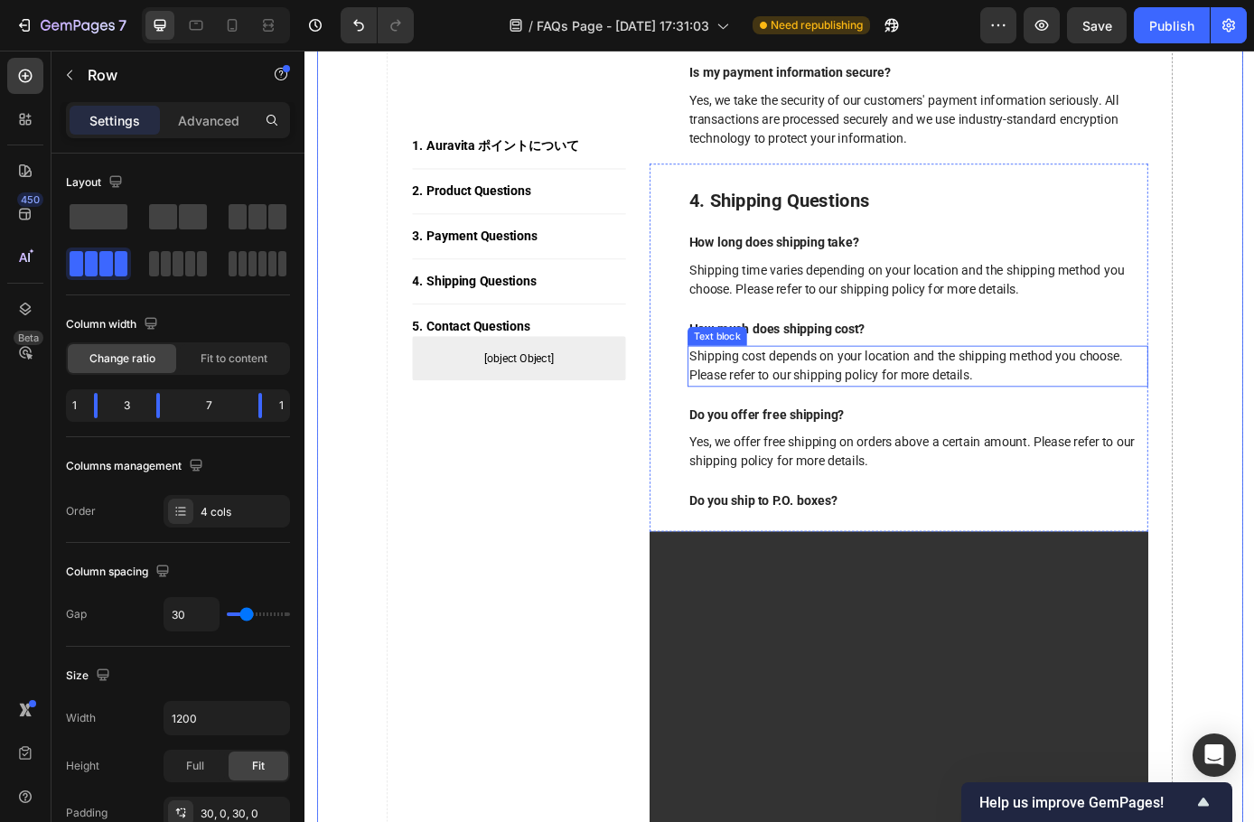
scroll to position [3005, 0]
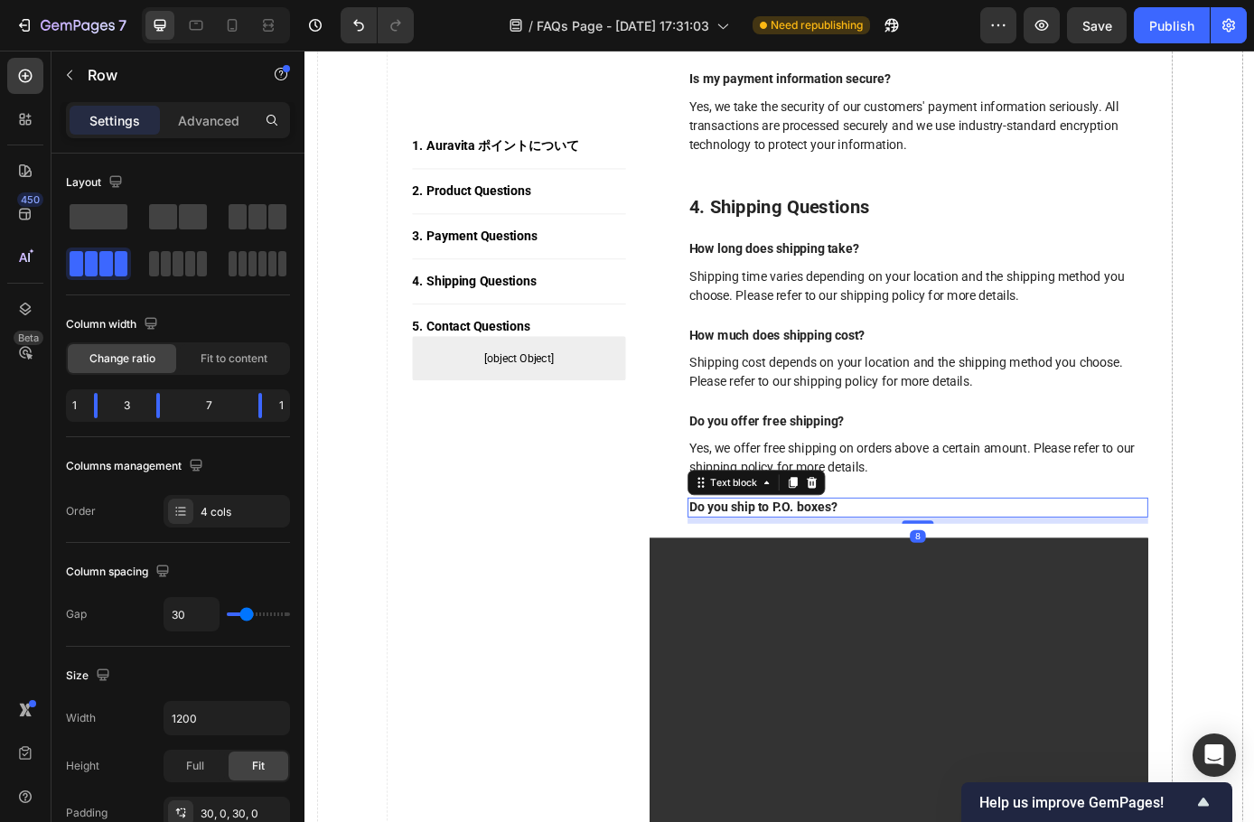
click at [846, 575] on p "Do you ship to P.O. boxes?" at bounding box center [1004, 573] width 522 height 19
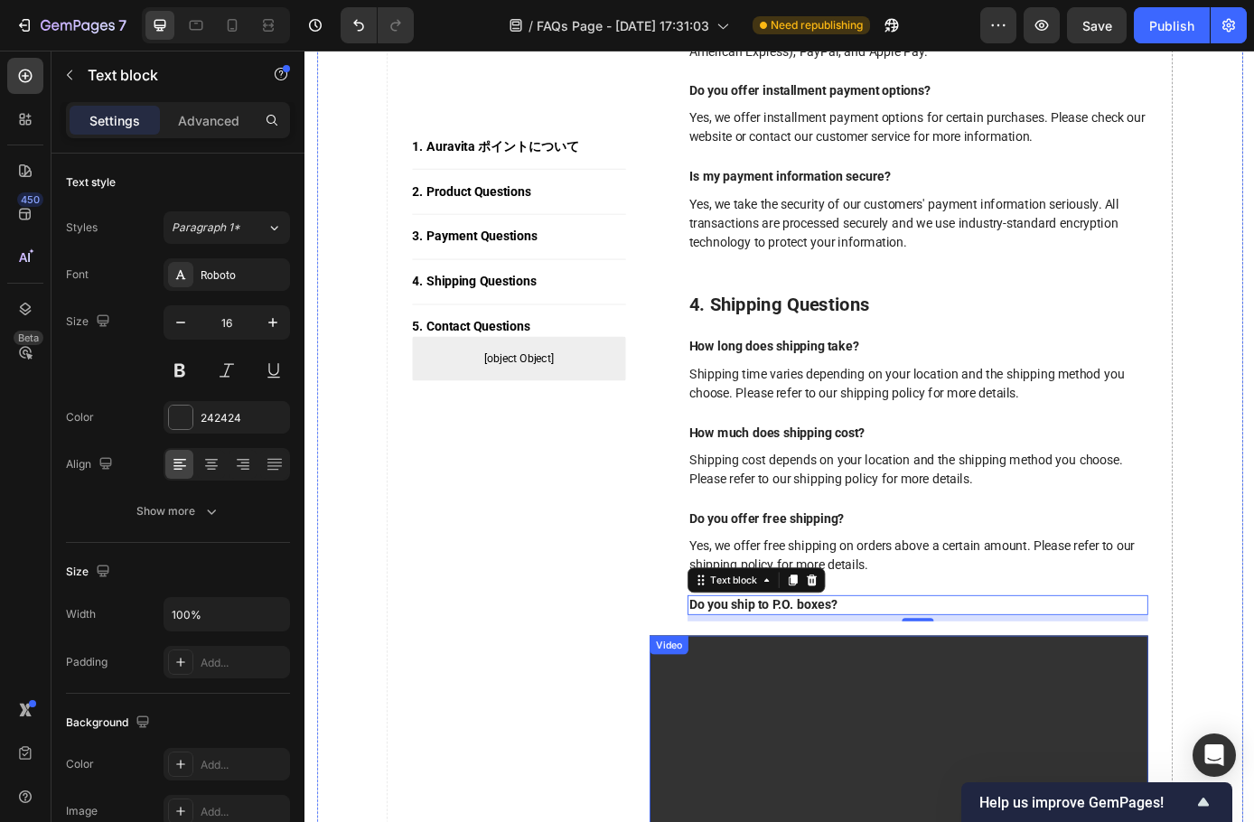
scroll to position [3095, 0]
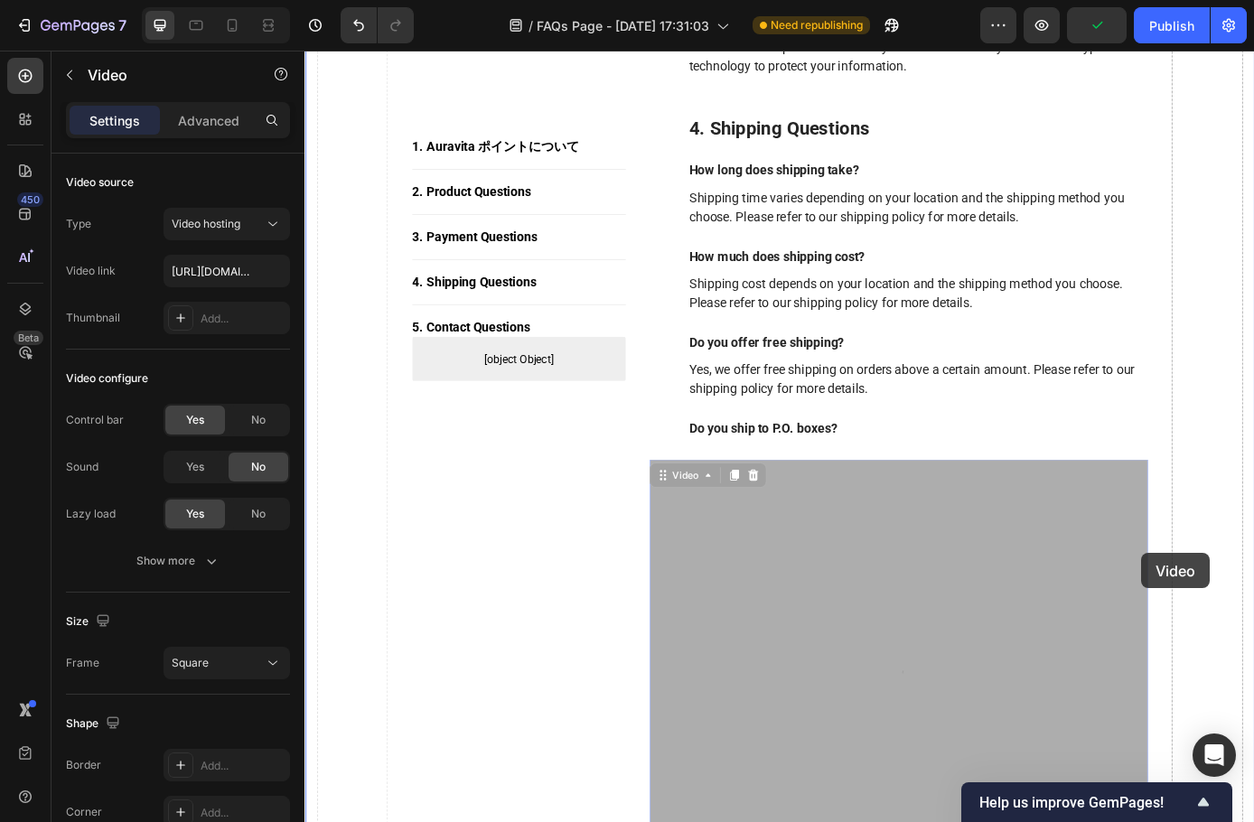
drag, startPoint x: 1142, startPoint y: 624, endPoint x: 1271, endPoint y: 617, distance: 129.4
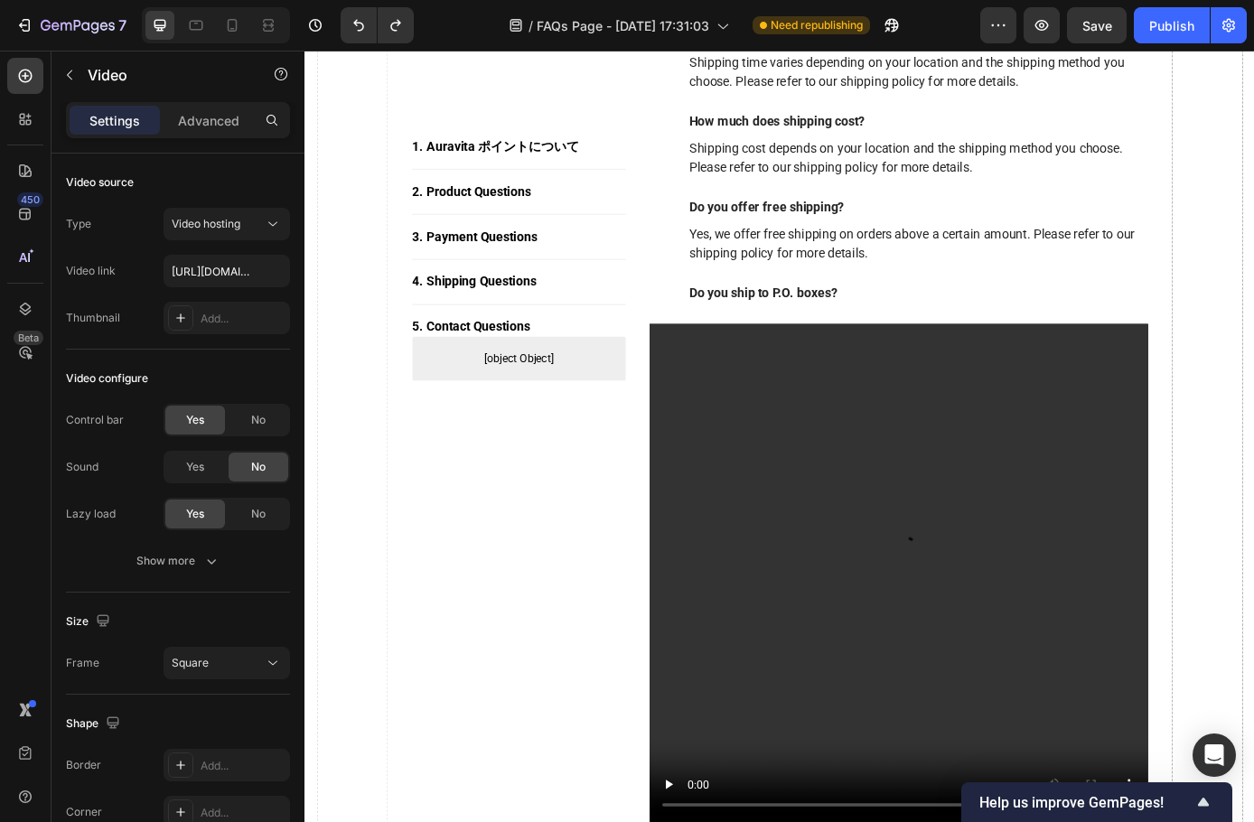
scroll to position [3005, 0]
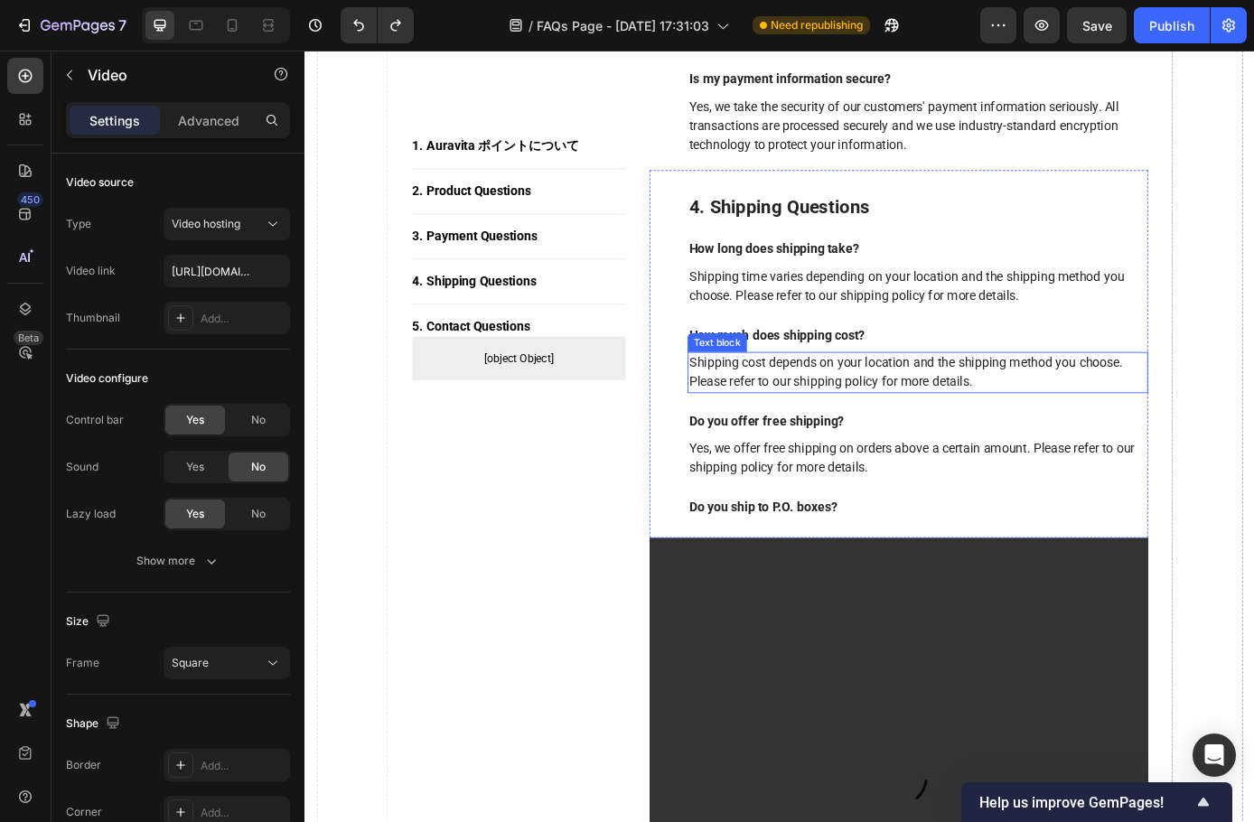
click at [859, 443] on div "Shipping cost depends on your location and the shipping method you choose. Plea…" at bounding box center [1004, 419] width 526 height 47
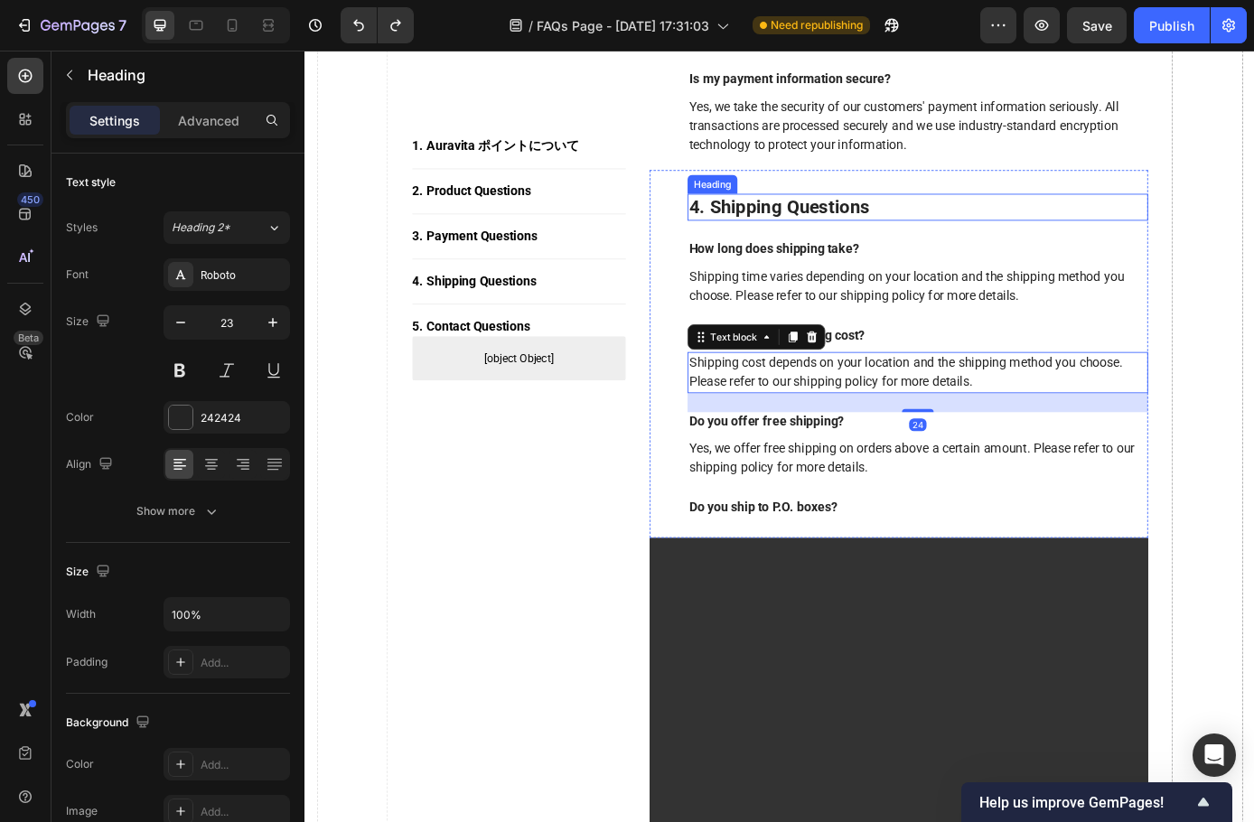
click at [851, 224] on p "4. Shipping Questions" at bounding box center [1004, 230] width 522 height 27
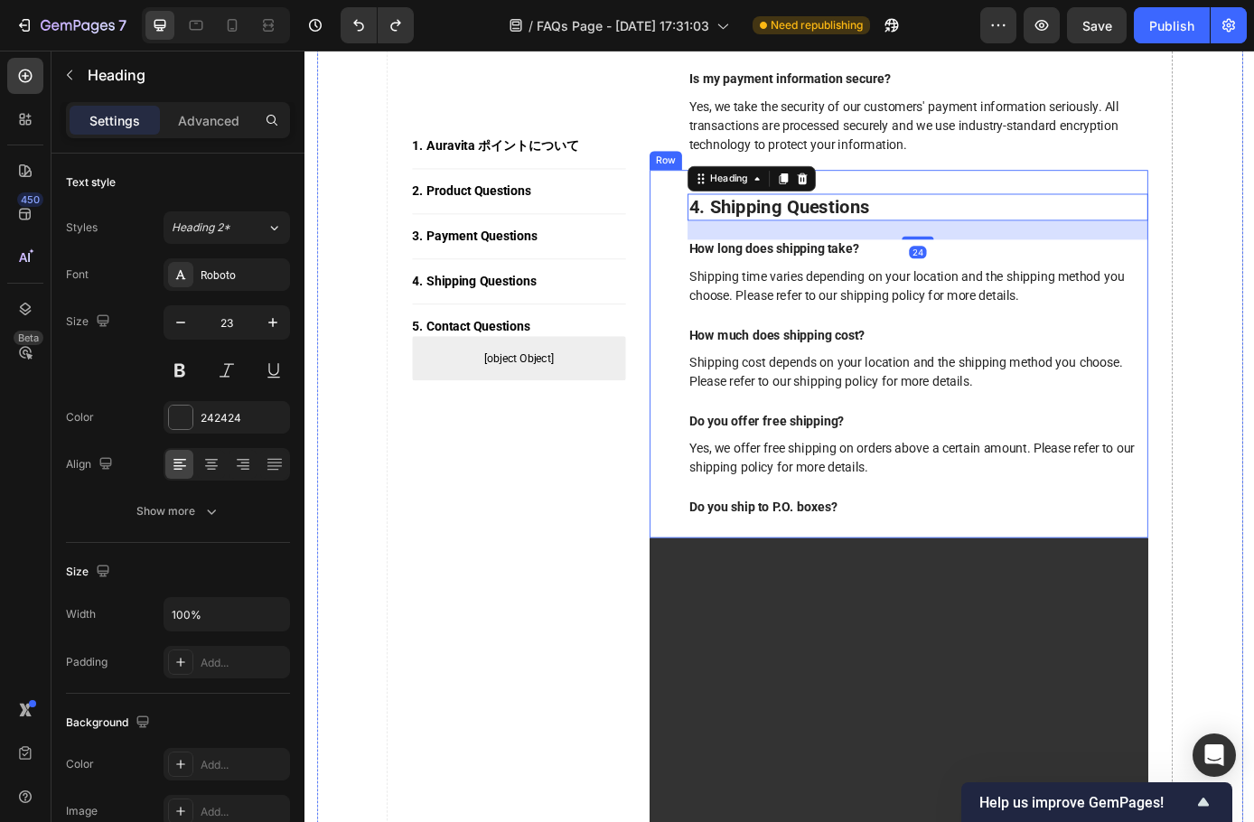
click at [725, 219] on div "4. Shipping Questions Heading 24 How long does shipping take? Text block Shippi…" at bounding box center [982, 398] width 569 height 420
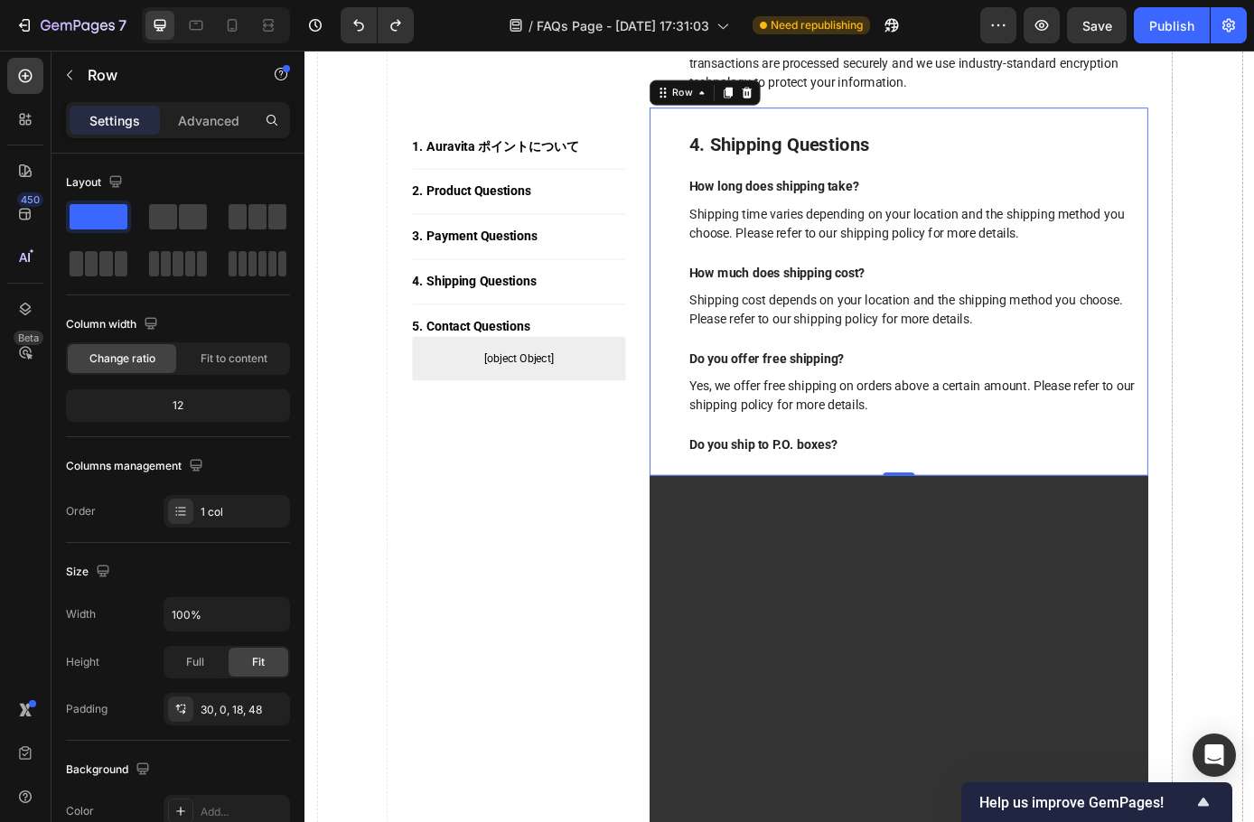
scroll to position [3185, 0]
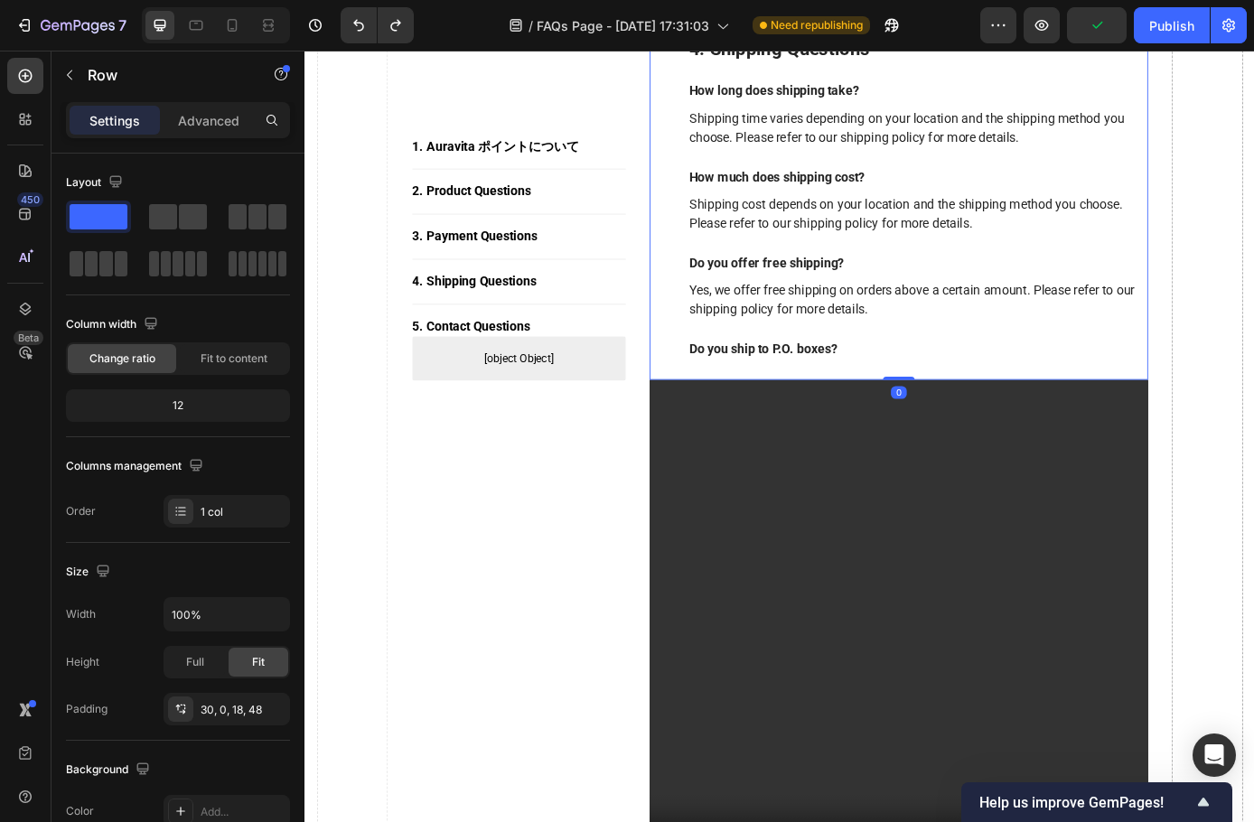
drag, startPoint x: 977, startPoint y: 427, endPoint x: 1020, endPoint y: 155, distance: 274.5
click at [1015, 136] on div "4. Shipping Questions Heading How long does shipping take? Text block Shipping …" at bounding box center [982, 217] width 569 height 420
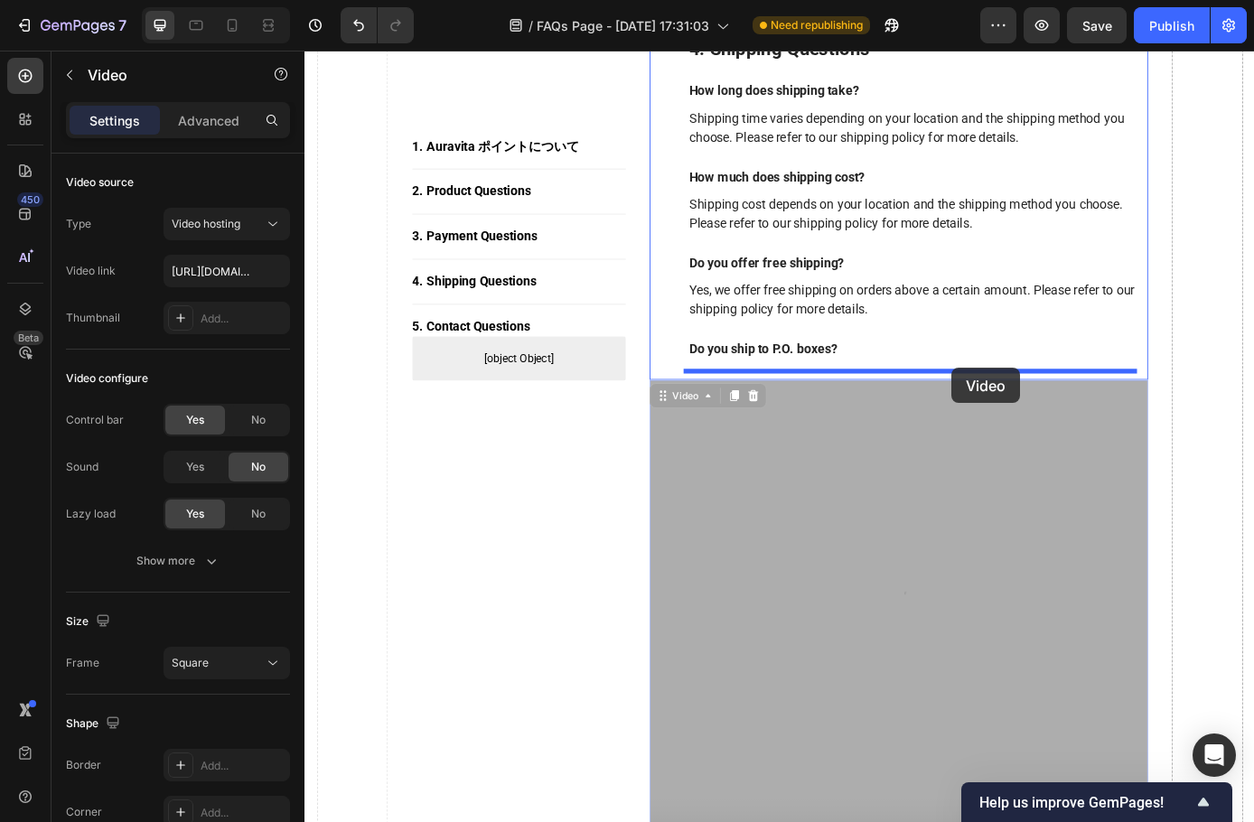
drag, startPoint x: 1088, startPoint y: 482, endPoint x: 1044, endPoint y: 413, distance: 81.7
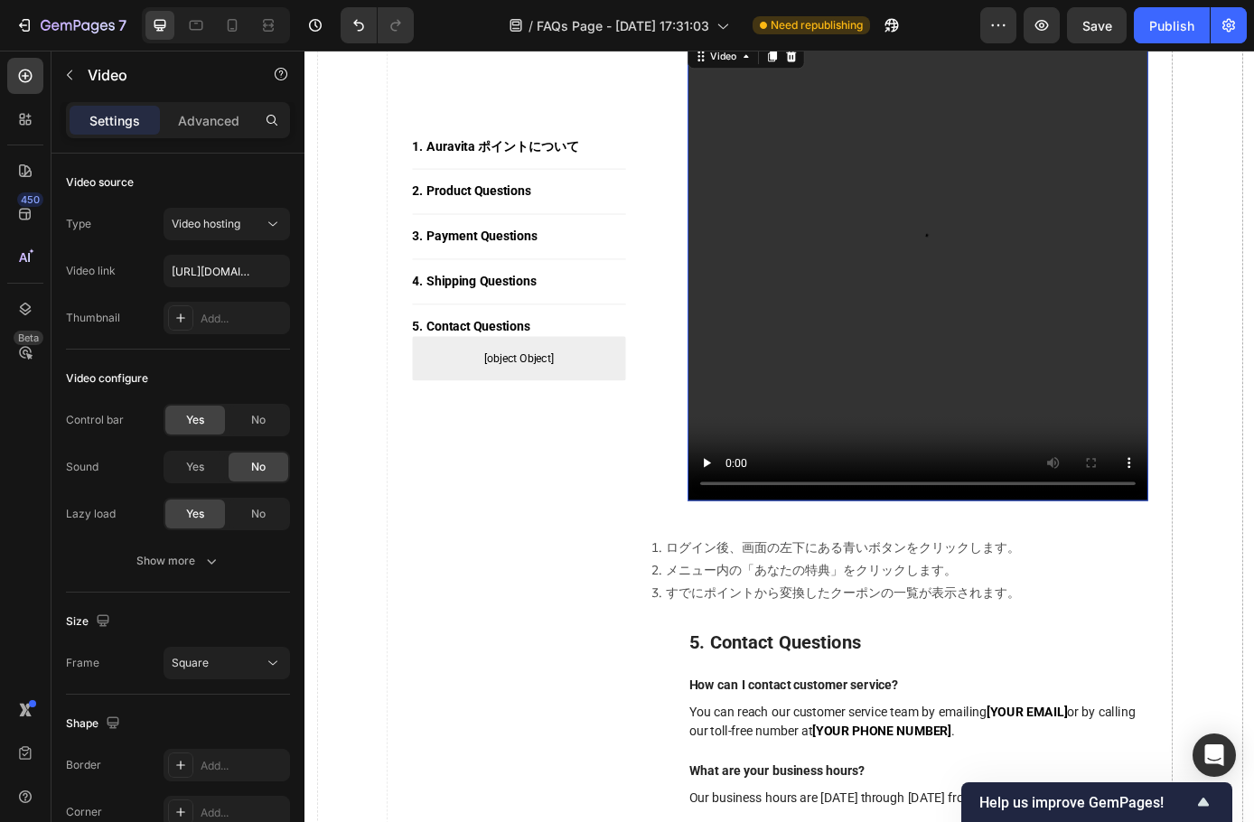
scroll to position [3637, 0]
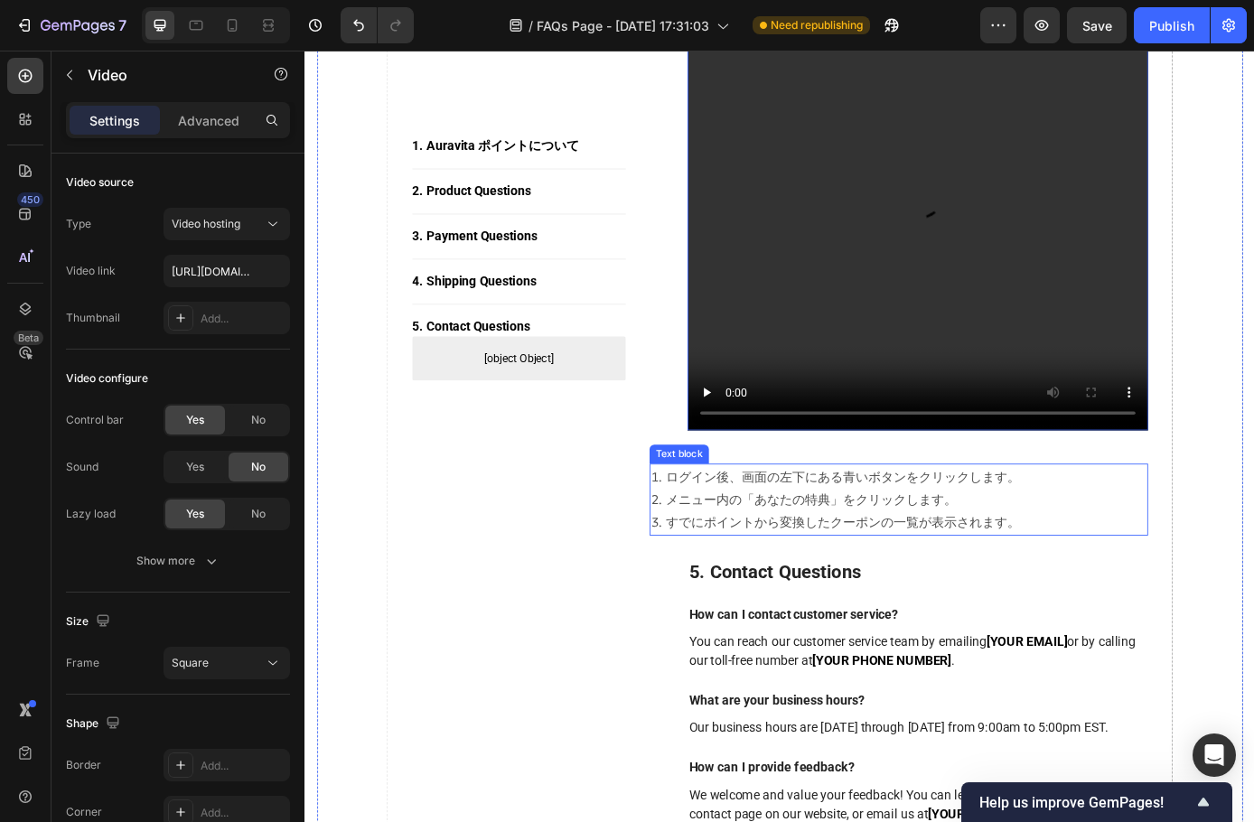
click at [886, 548] on p "1. ログイン後、画面の左下にある青いボタンをクリックします。 2. メニュー内の「あなたの特典」をクリックします。 3. すでにポイントから変換したクーポン…" at bounding box center [982, 564] width 566 height 78
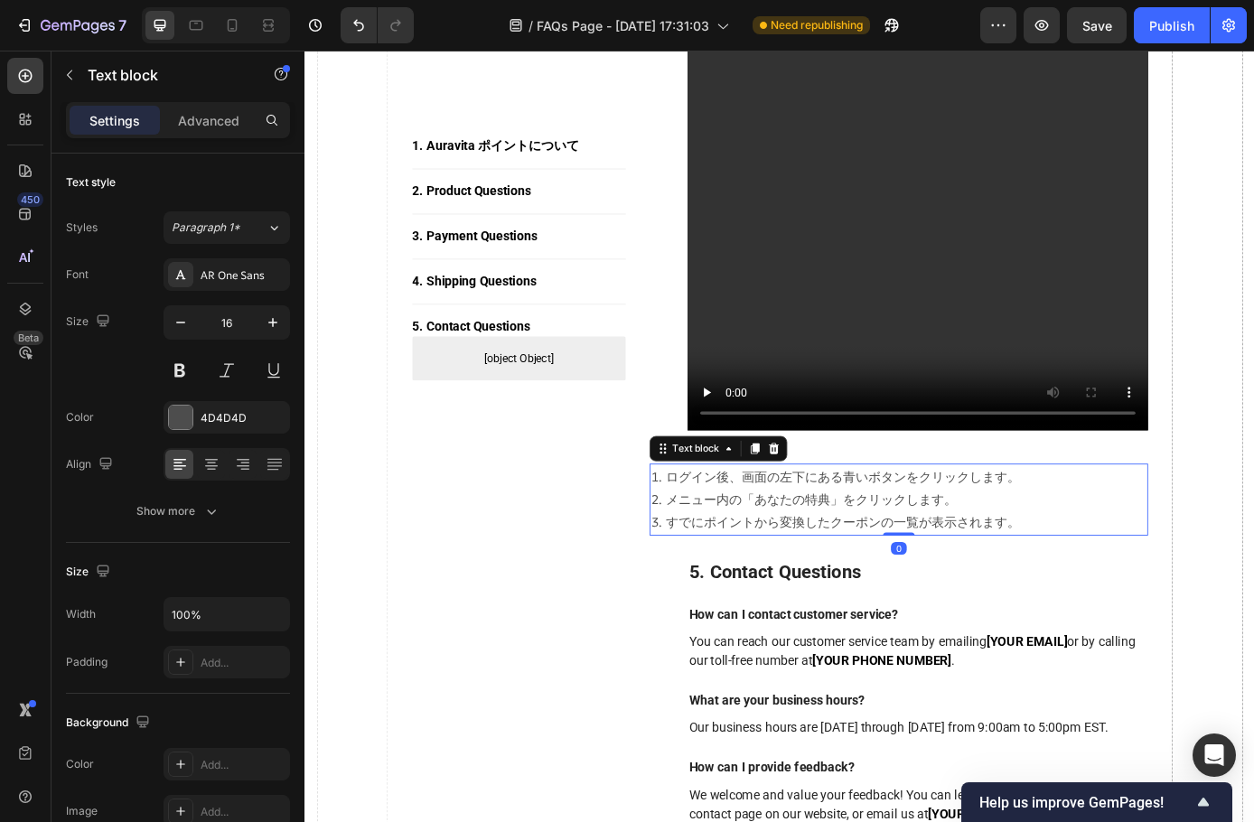
click at [957, 557] on p "1. ログイン後、画面の左下にある青いボタンをクリックします。 2. メニュー内の「あなたの特典」をクリックします。 3. すでにポイントから変換したクーポン…" at bounding box center [982, 564] width 566 height 78
click at [819, 553] on p "1. ログイン後、画面の左下にある青いボタンをクリックします。 2. メニュー内の「あなたの特典」をクリックします。 3. すでにポイントから変換したクーポン…" at bounding box center [982, 564] width 566 height 78
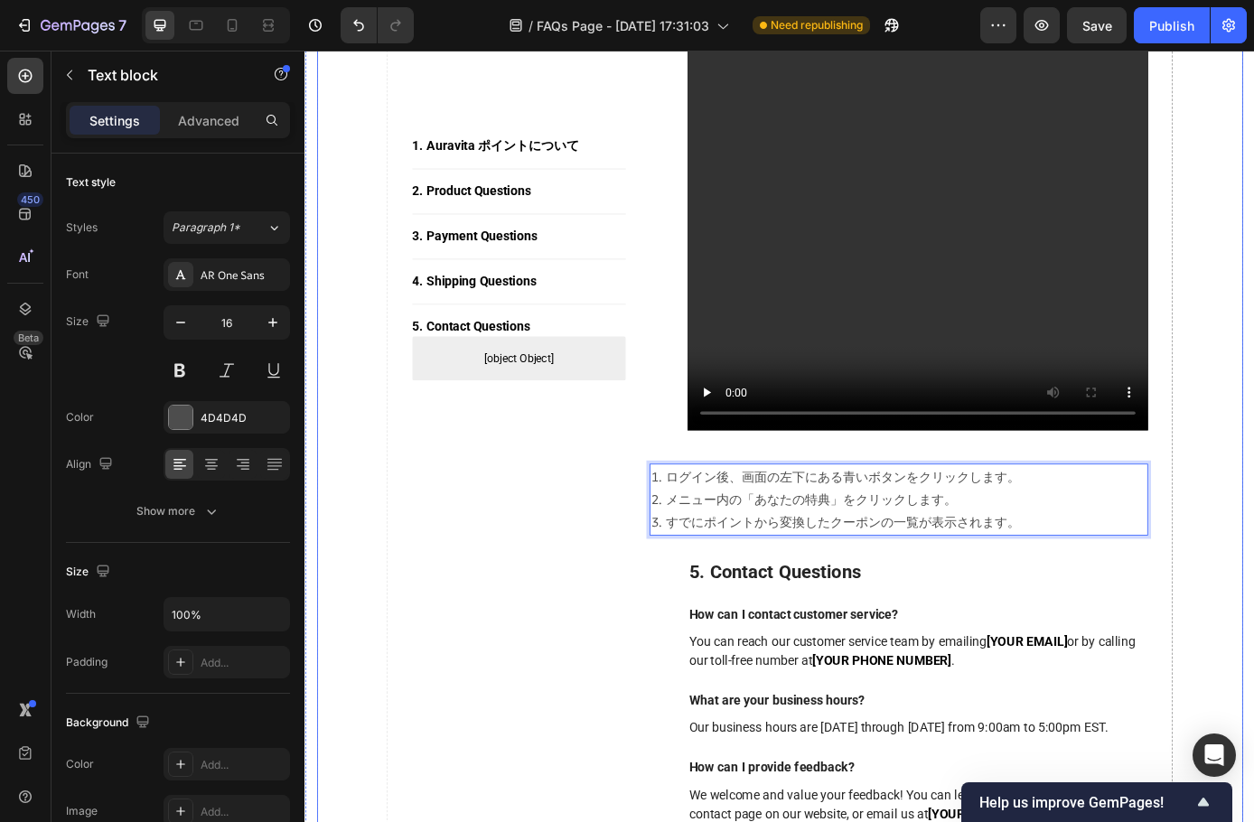
drag, startPoint x: 1327, startPoint y: 599, endPoint x: 1317, endPoint y: 597, distance: 10.1
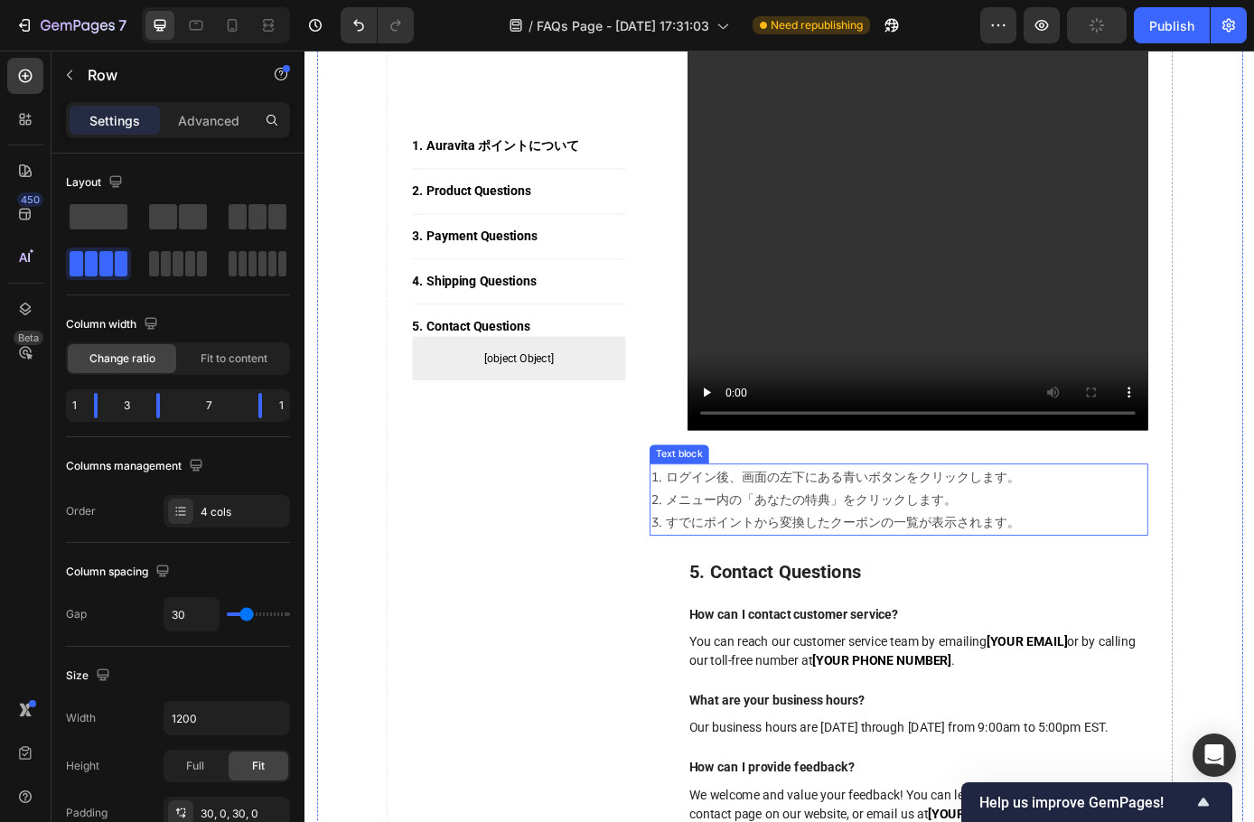
click at [717, 549] on p "1. ログイン後、画面の左下にある青いボタンをクリックします。 2. メニュー内の「あなたの特典」をクリックします。 3. すでにポイントから変換したクーポン…" at bounding box center [982, 564] width 566 height 78
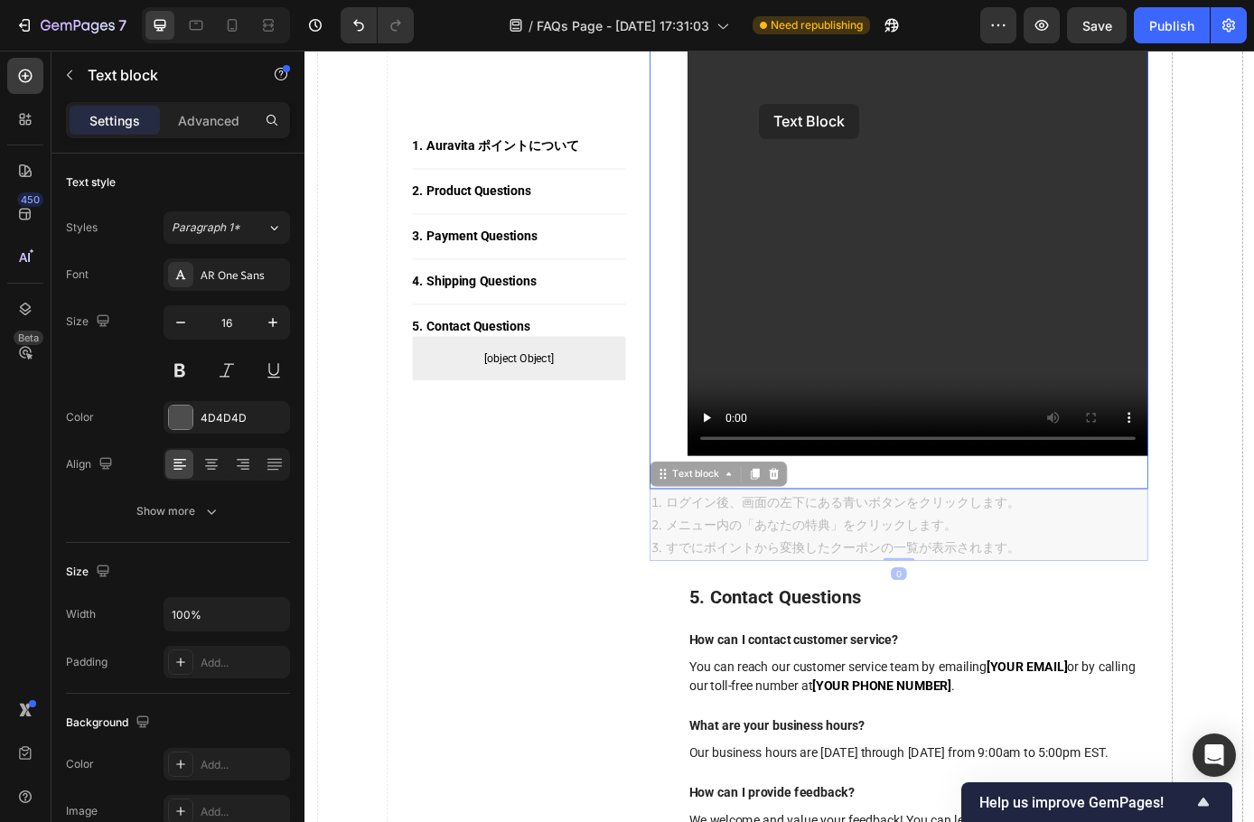
scroll to position [3590, 0]
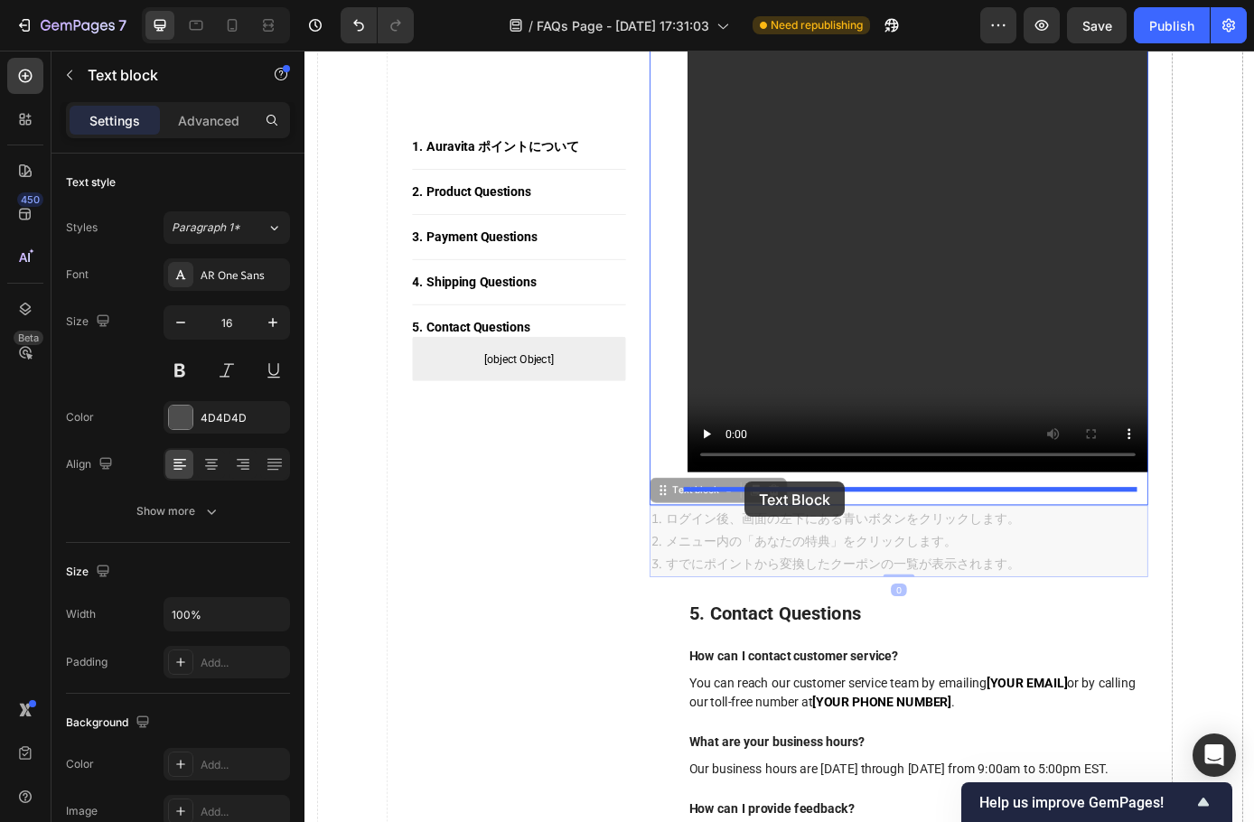
drag, startPoint x: 714, startPoint y: 511, endPoint x: 807, endPoint y: 543, distance: 98.3
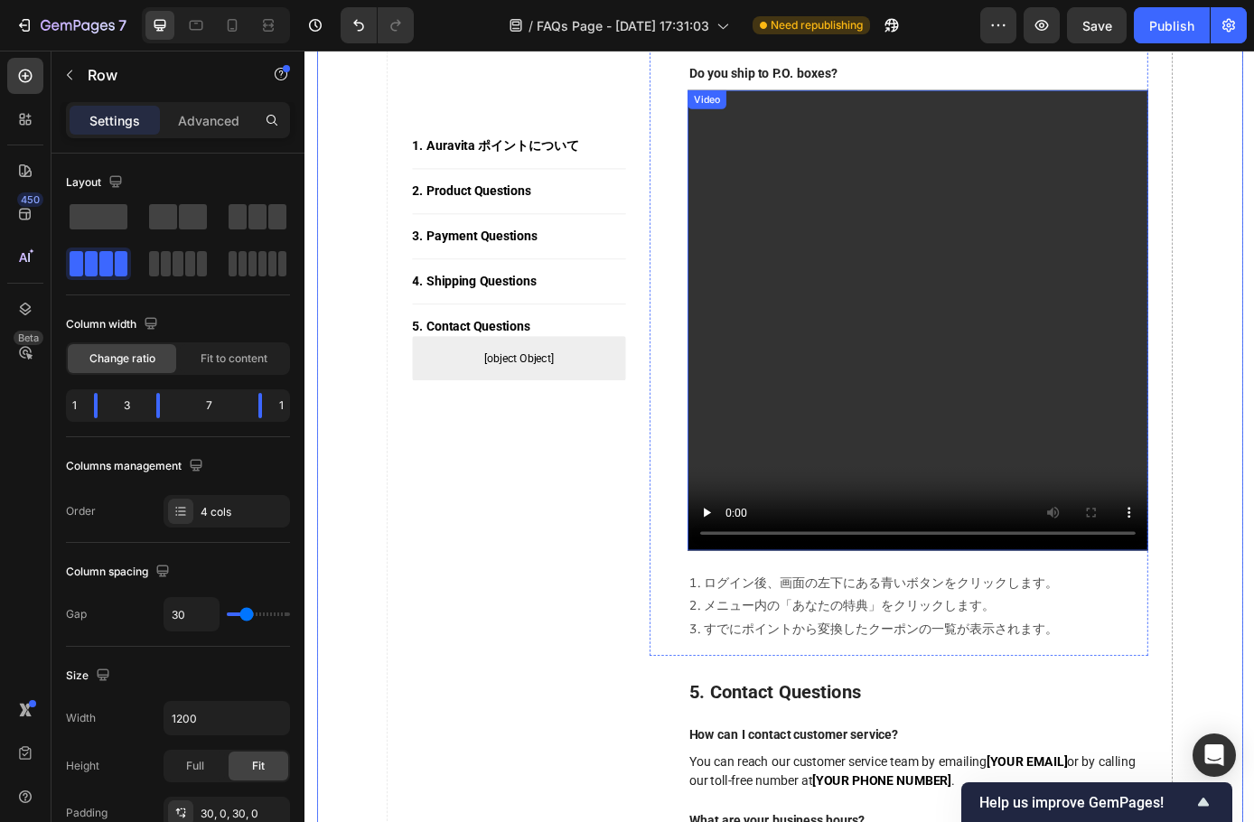
scroll to position [3680, 0]
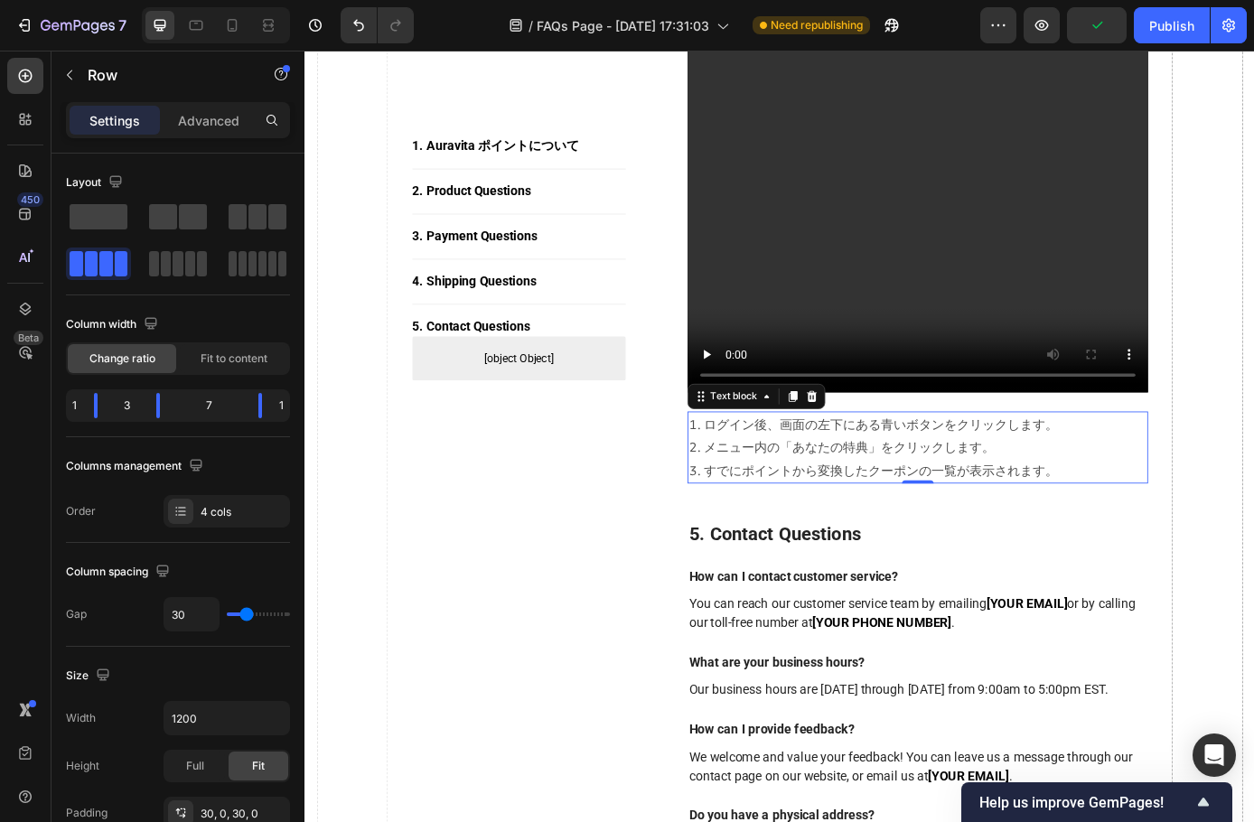
click at [761, 488] on p "1. ログイン後、画面の左下にある青いボタンをクリックします。 2. メニュー内の「あなたの特典」をクリックします。 3. すでにポイントから変換したクーポン…" at bounding box center [1004, 504] width 522 height 78
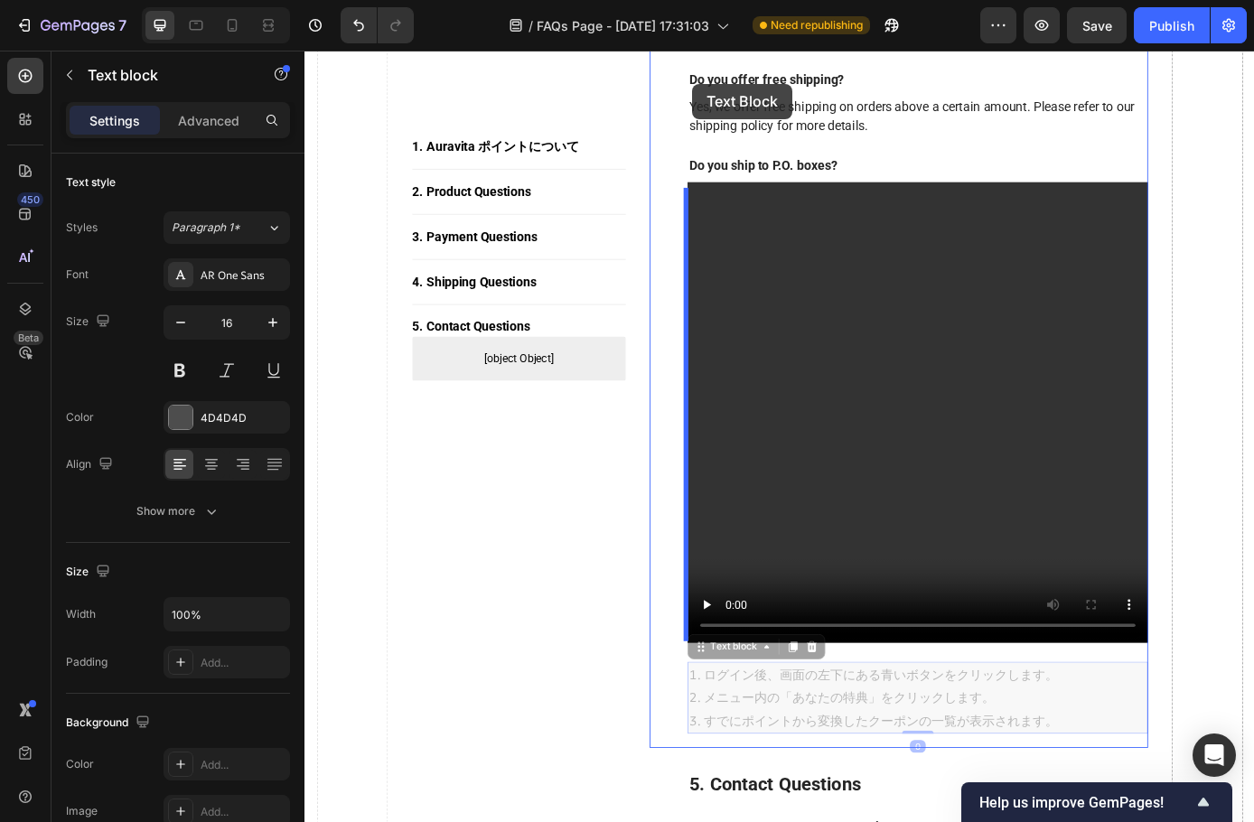
scroll to position [3364, 0]
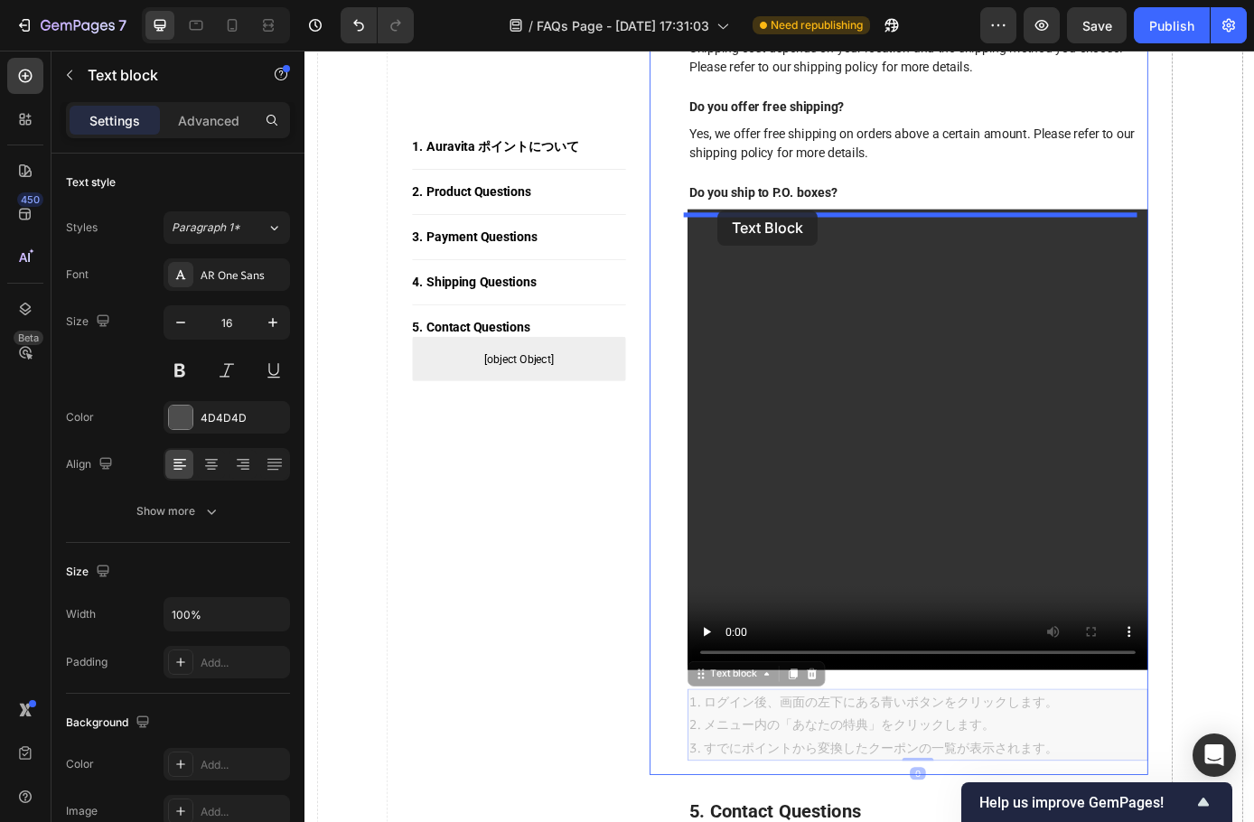
drag, startPoint x: 750, startPoint y: 451, endPoint x: 776, endPoint y: 233, distance: 219.3
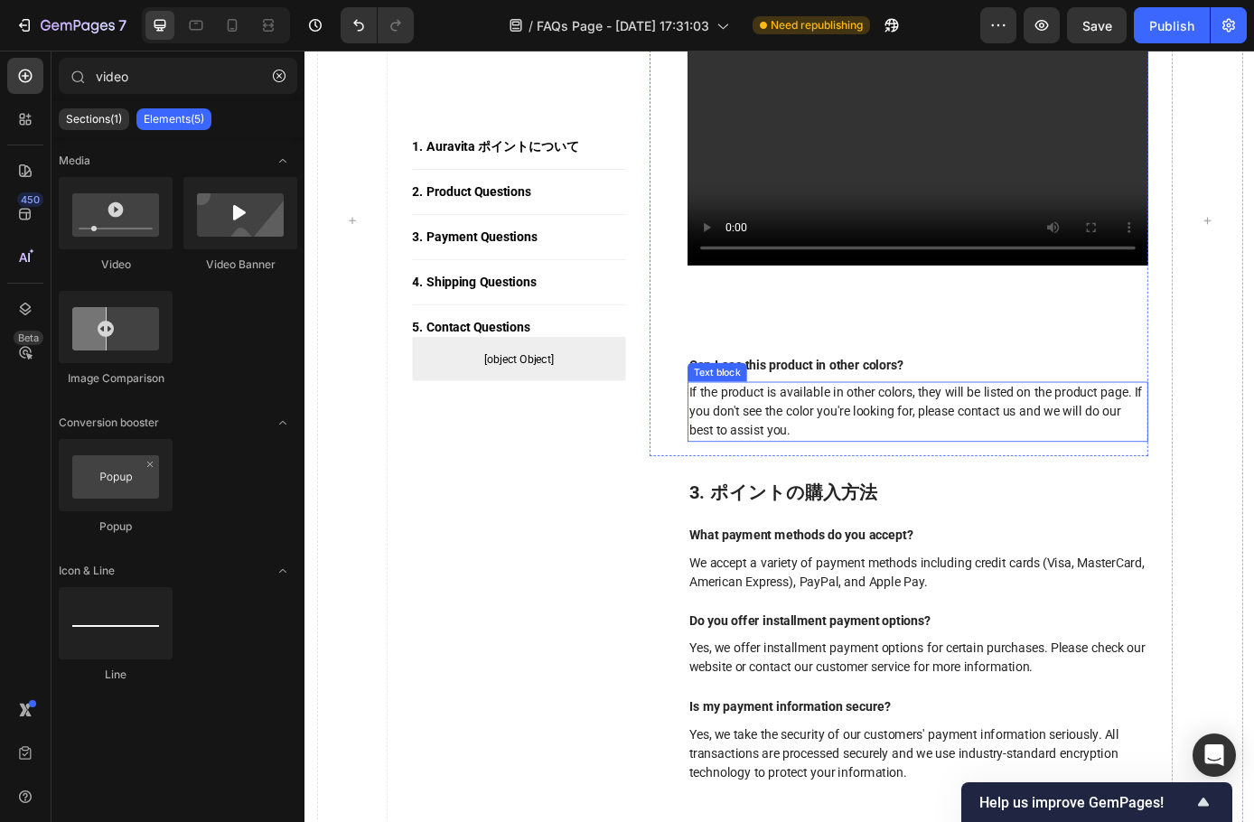
scroll to position [2322, 0]
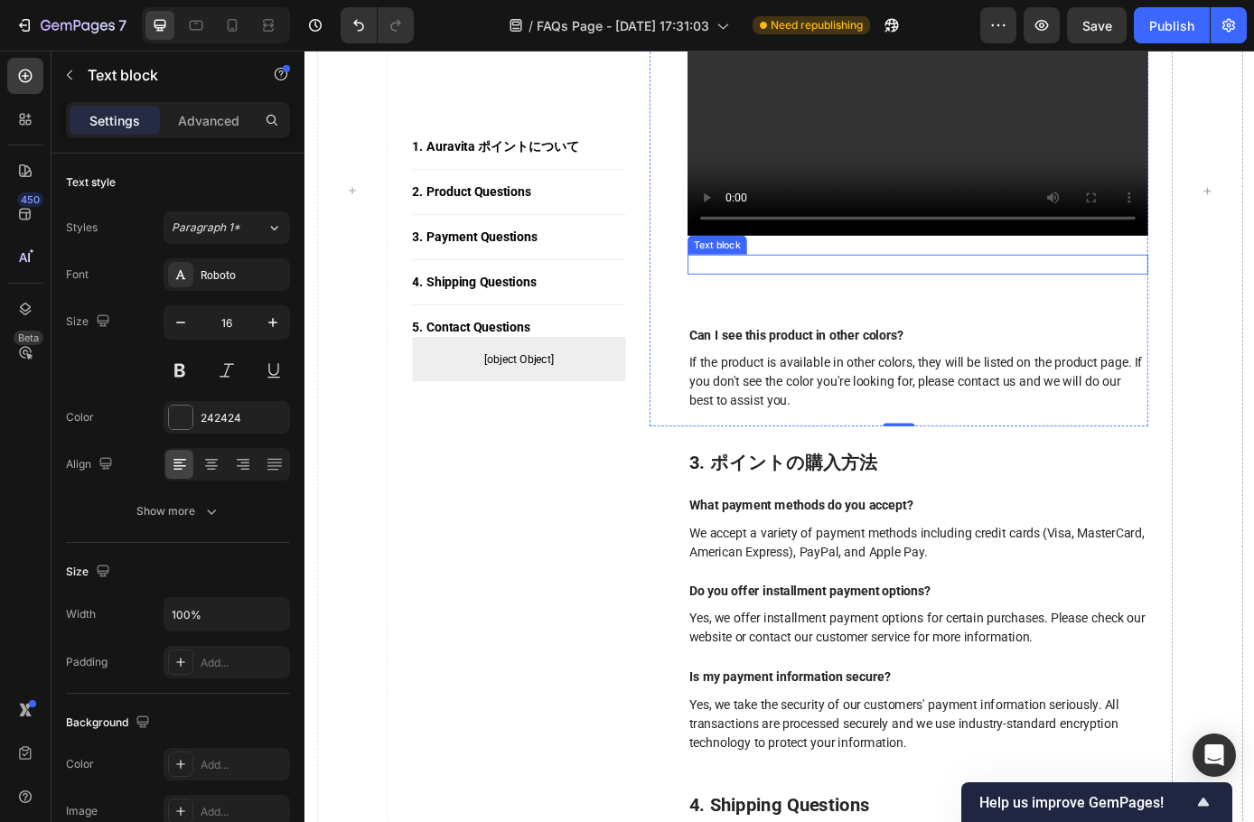
click at [903, 304] on p "Rich Text Editor. Editing area: main" at bounding box center [1004, 295] width 522 height 19
click at [903, 304] on div "Rich Text Editor. Editing area: main" at bounding box center [1004, 295] width 526 height 23
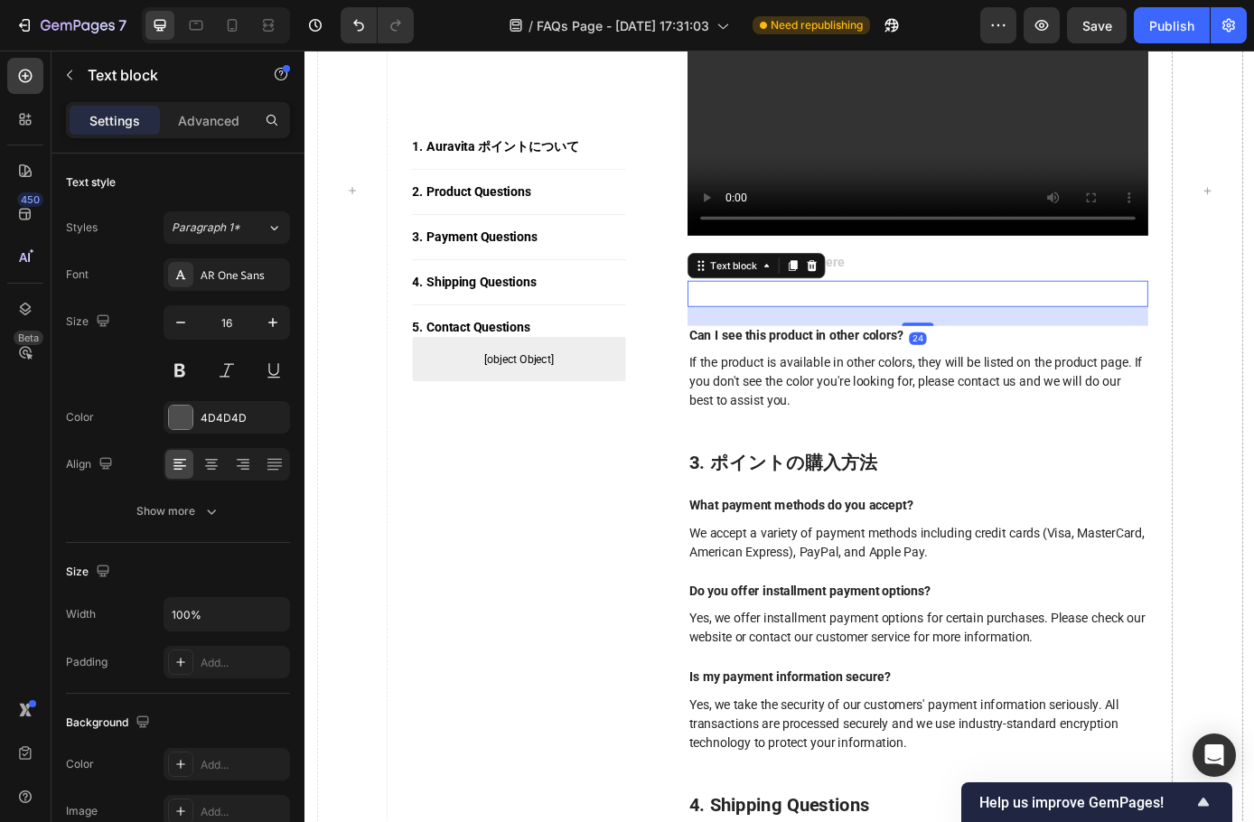
click at [830, 342] on p "Rich Text Editor. Editing area: main" at bounding box center [1004, 328] width 522 height 26
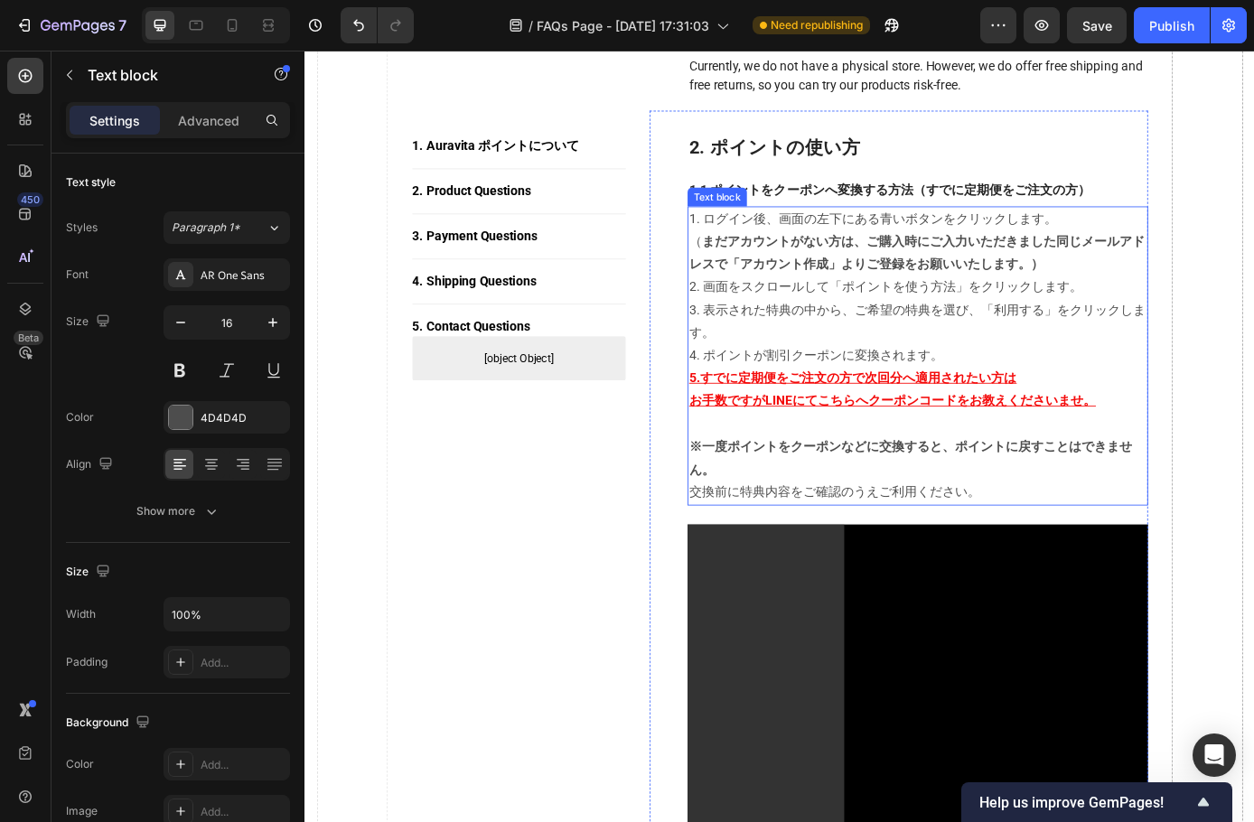
scroll to position [605, 0]
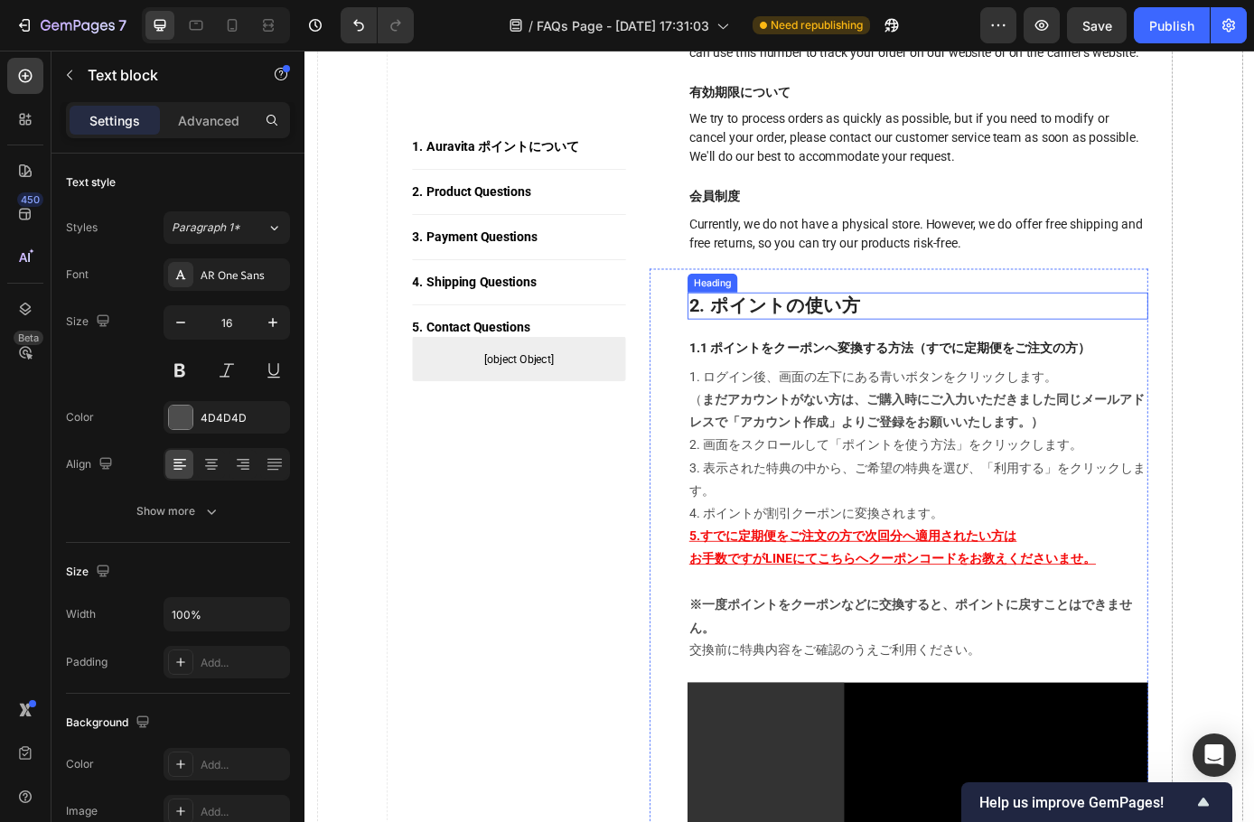
click at [951, 355] on p "2. ポイントの使い方" at bounding box center [1004, 342] width 522 height 27
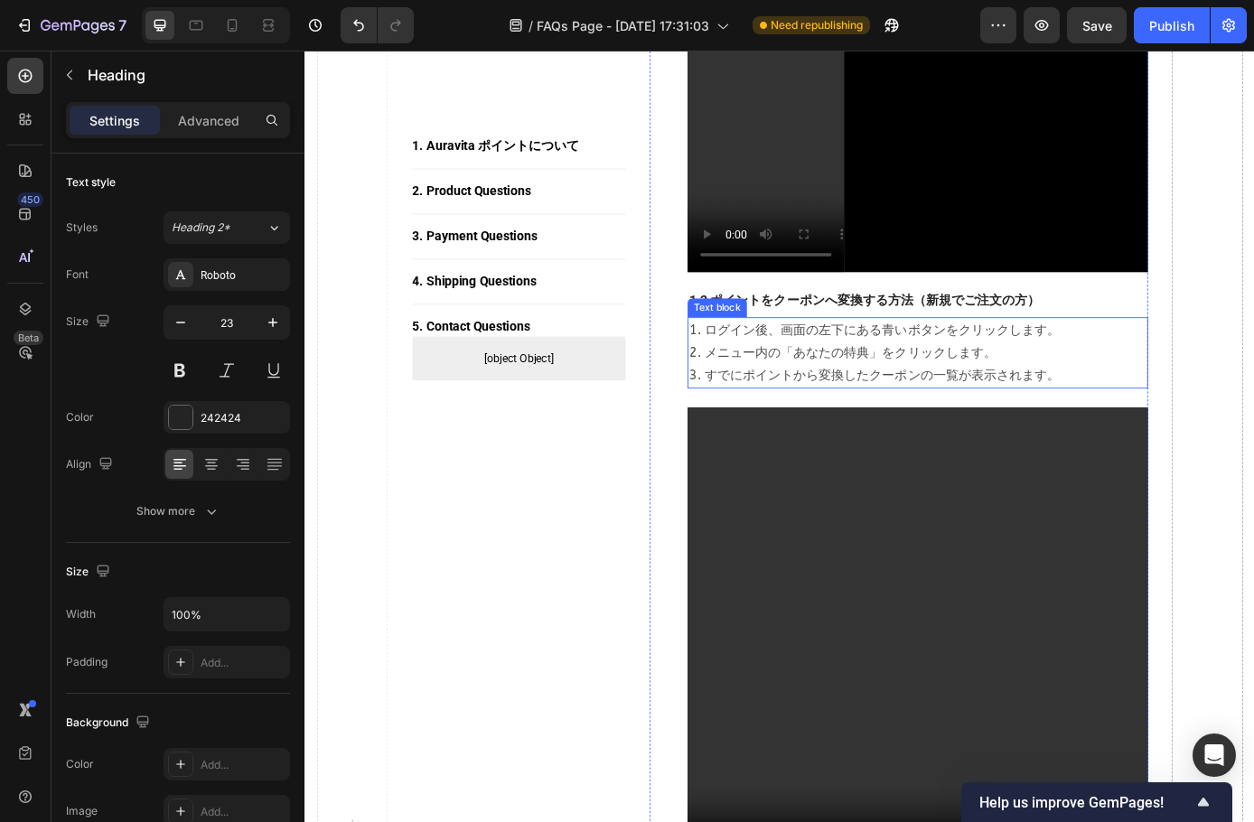
scroll to position [1238, 0]
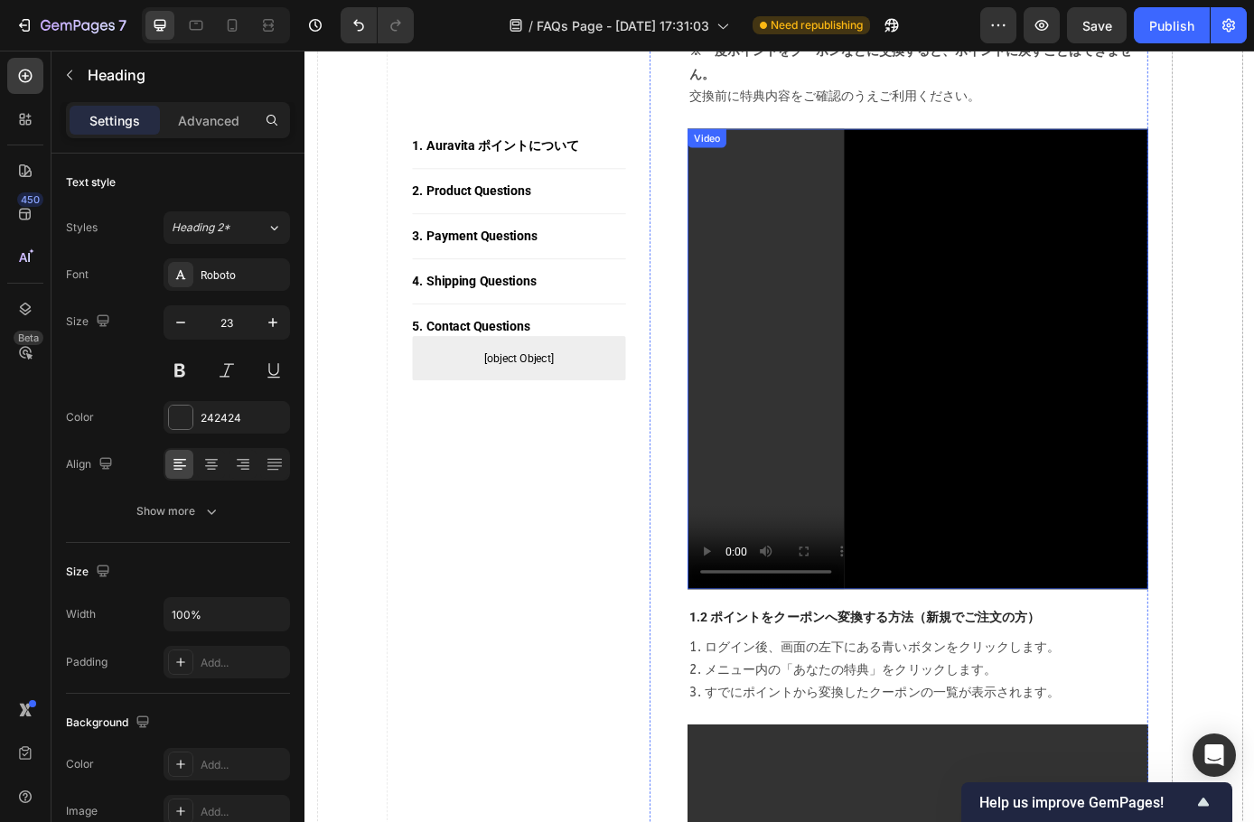
click at [1015, 179] on video at bounding box center [1004, 403] width 526 height 526
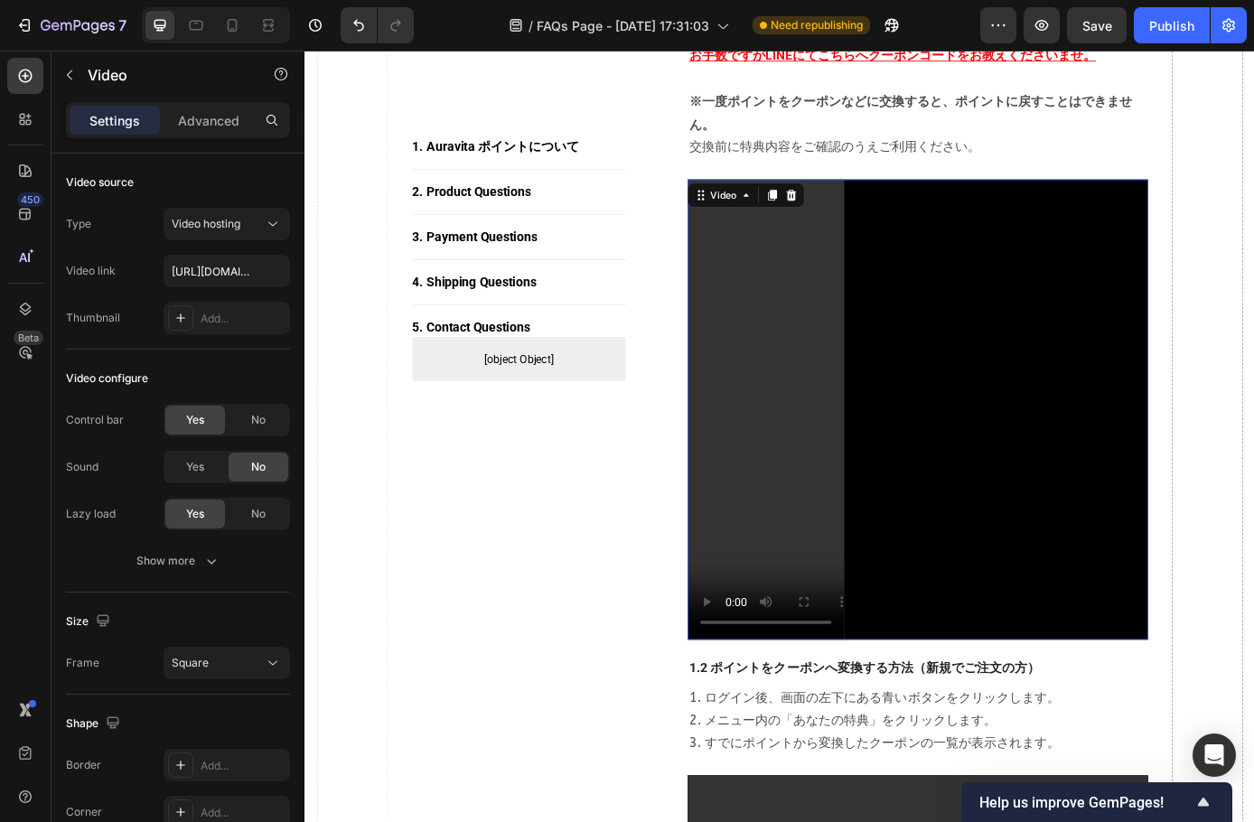
scroll to position [1148, 0]
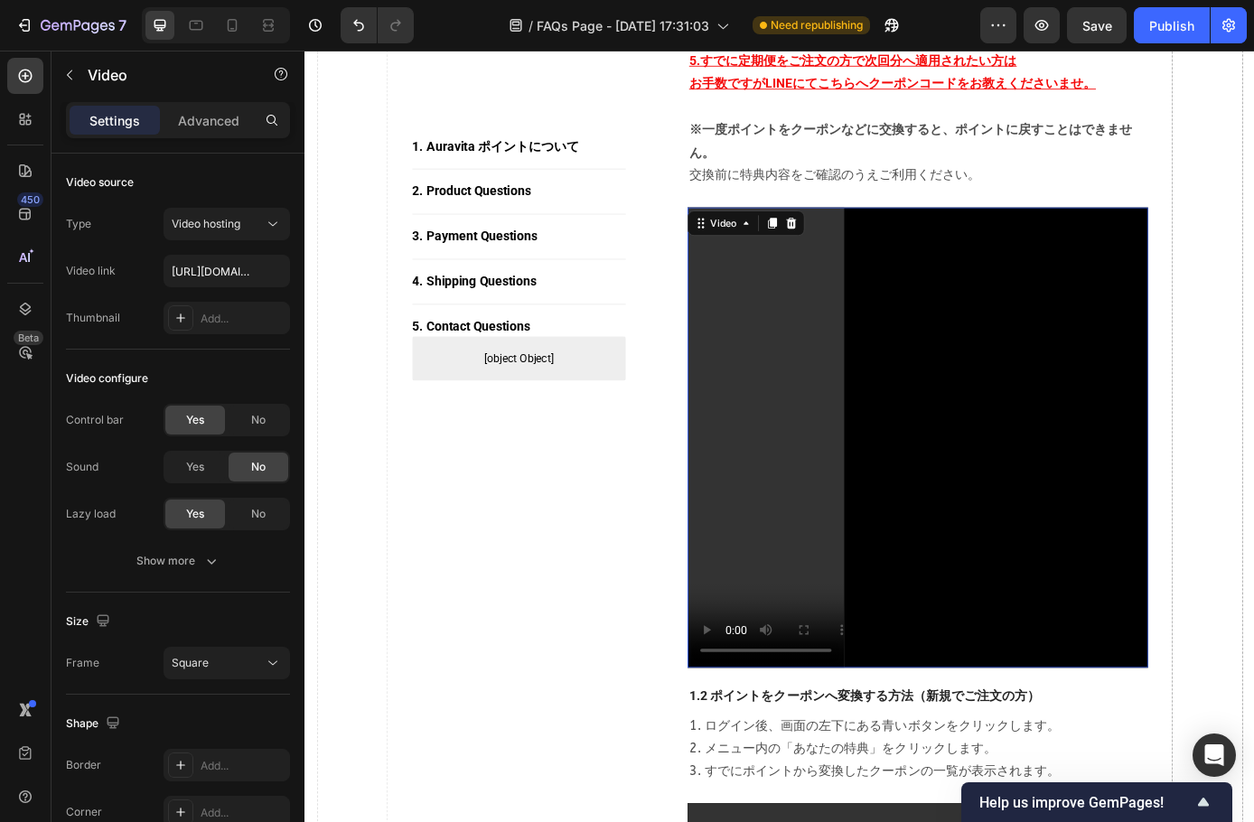
click at [918, 332] on video at bounding box center [1004, 493] width 526 height 526
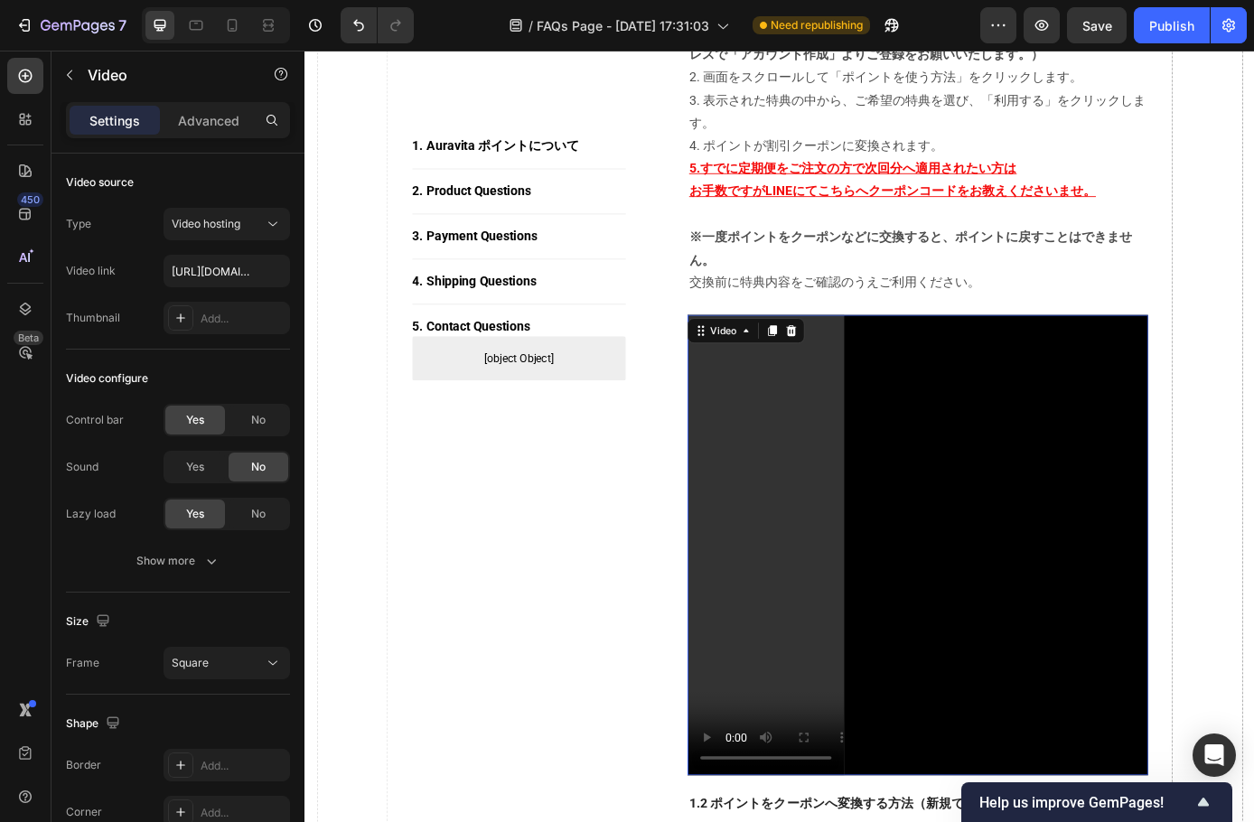
scroll to position [877, 0]
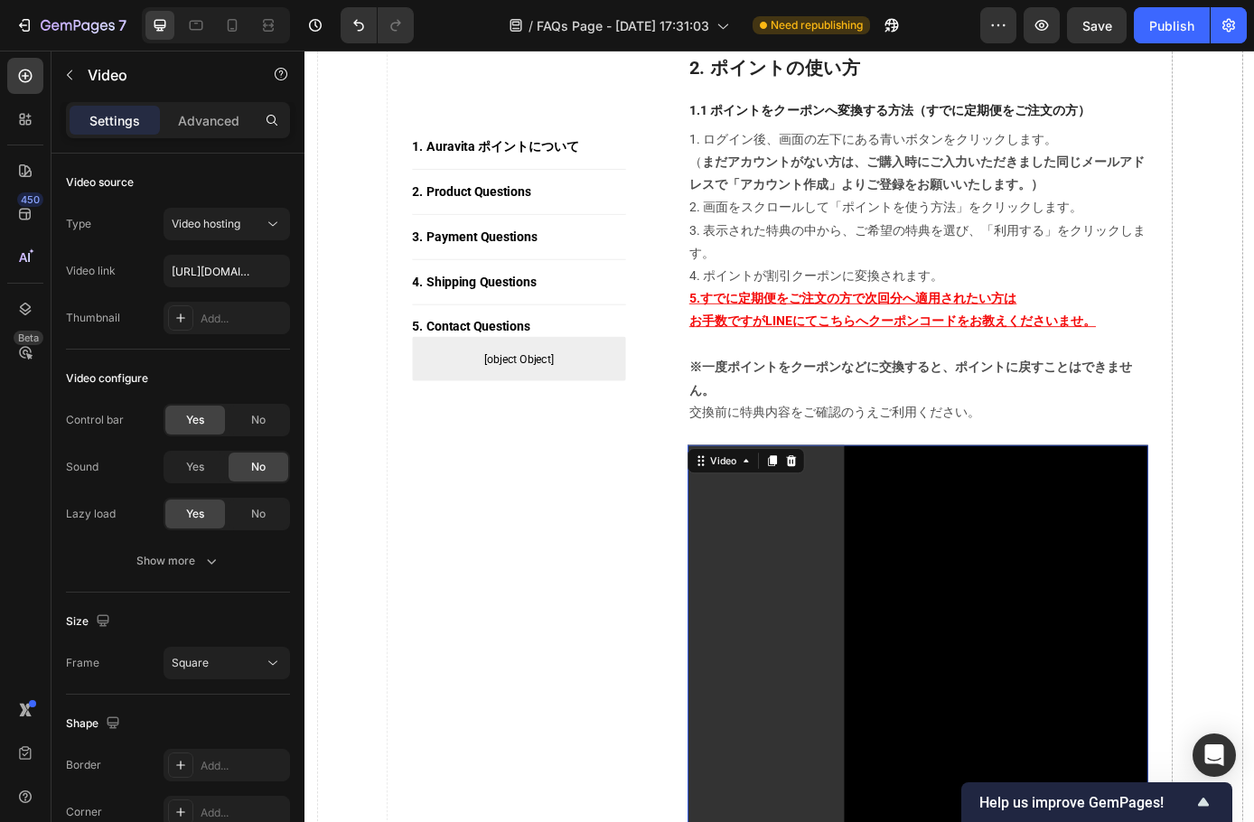
click at [790, 578] on video at bounding box center [1004, 765] width 526 height 526
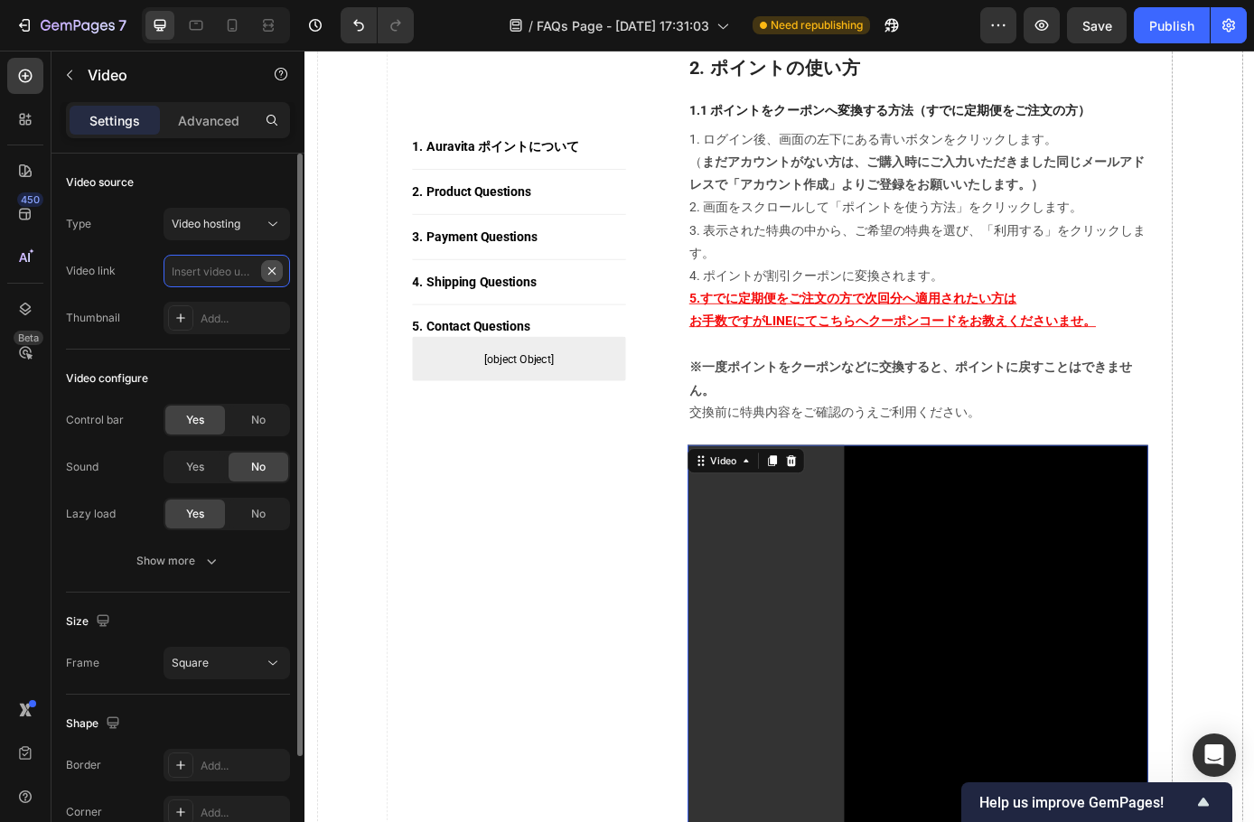
scroll to position [0, 0]
paste input "https://cdn.shopify.com/videos/c/o/v/973767f1836745e8876f622e2f9b9056.mp4"
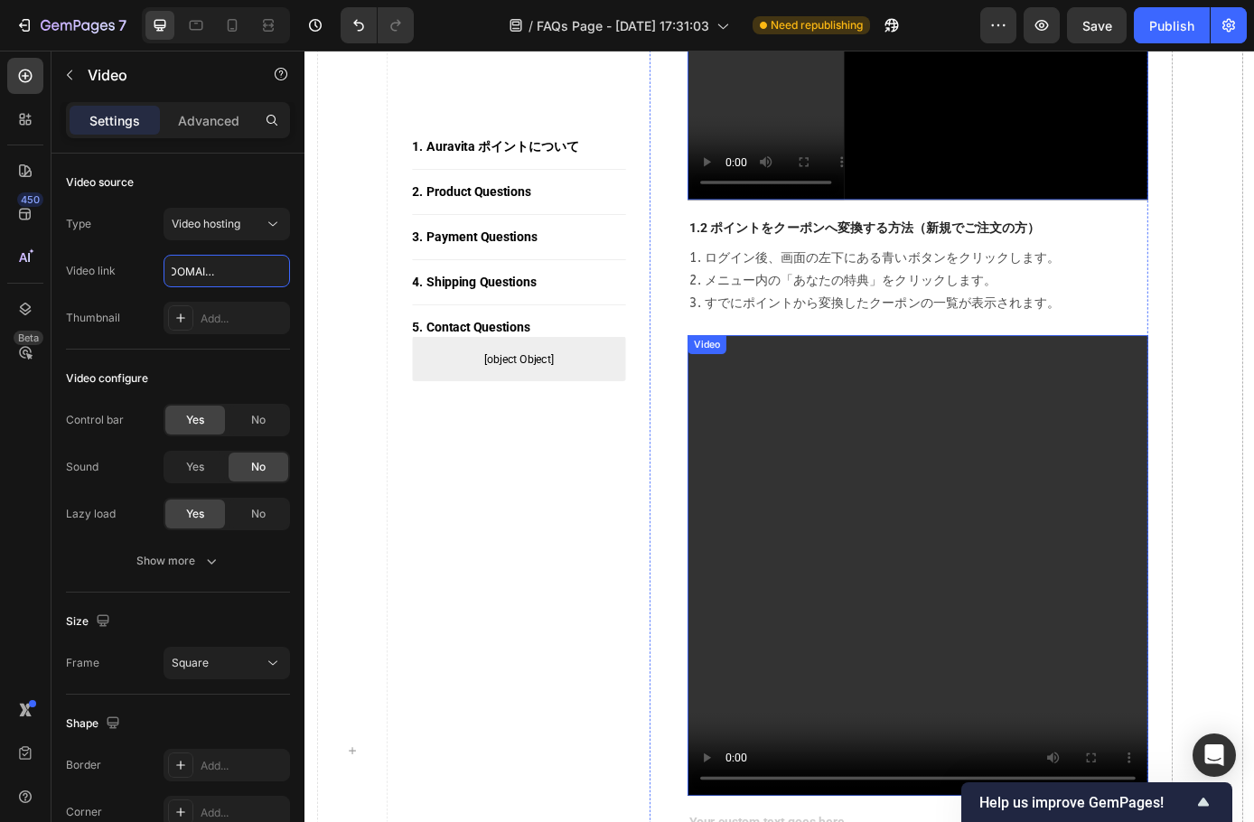
scroll to position [1871, 0]
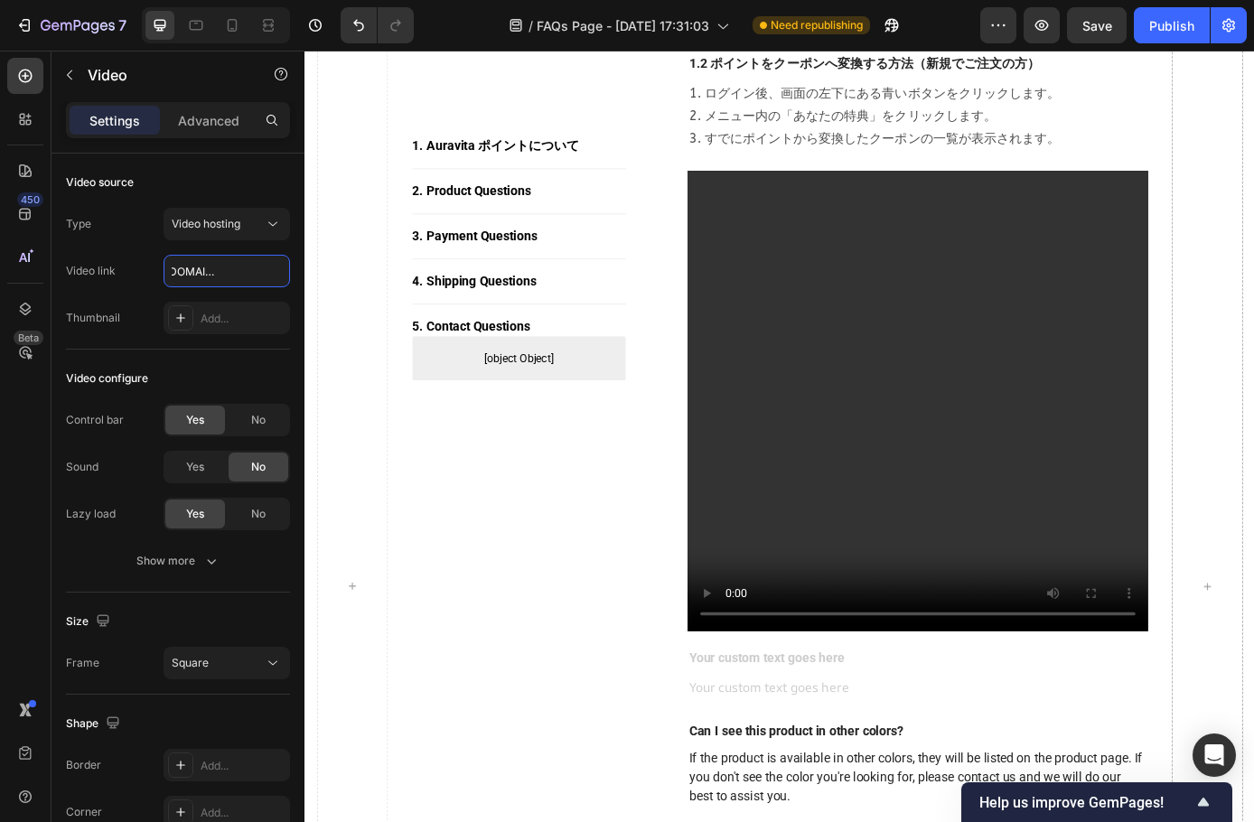
type input "https://cdn.shopify.com/videos/c/o/v/973767f1836745e8876f622e2f9b9056.mp4"
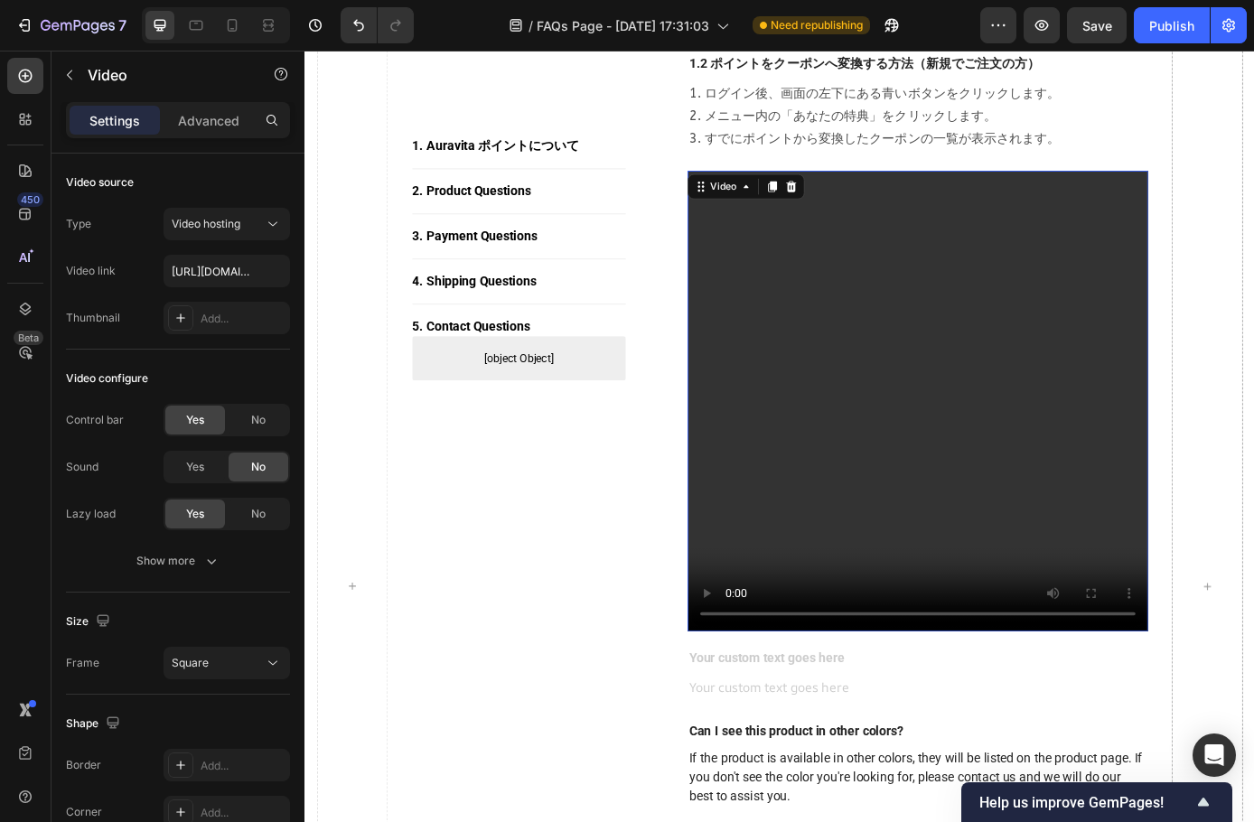
click at [891, 546] on video at bounding box center [1004, 451] width 526 height 526
click at [788, 380] on video at bounding box center [1004, 451] width 526 height 526
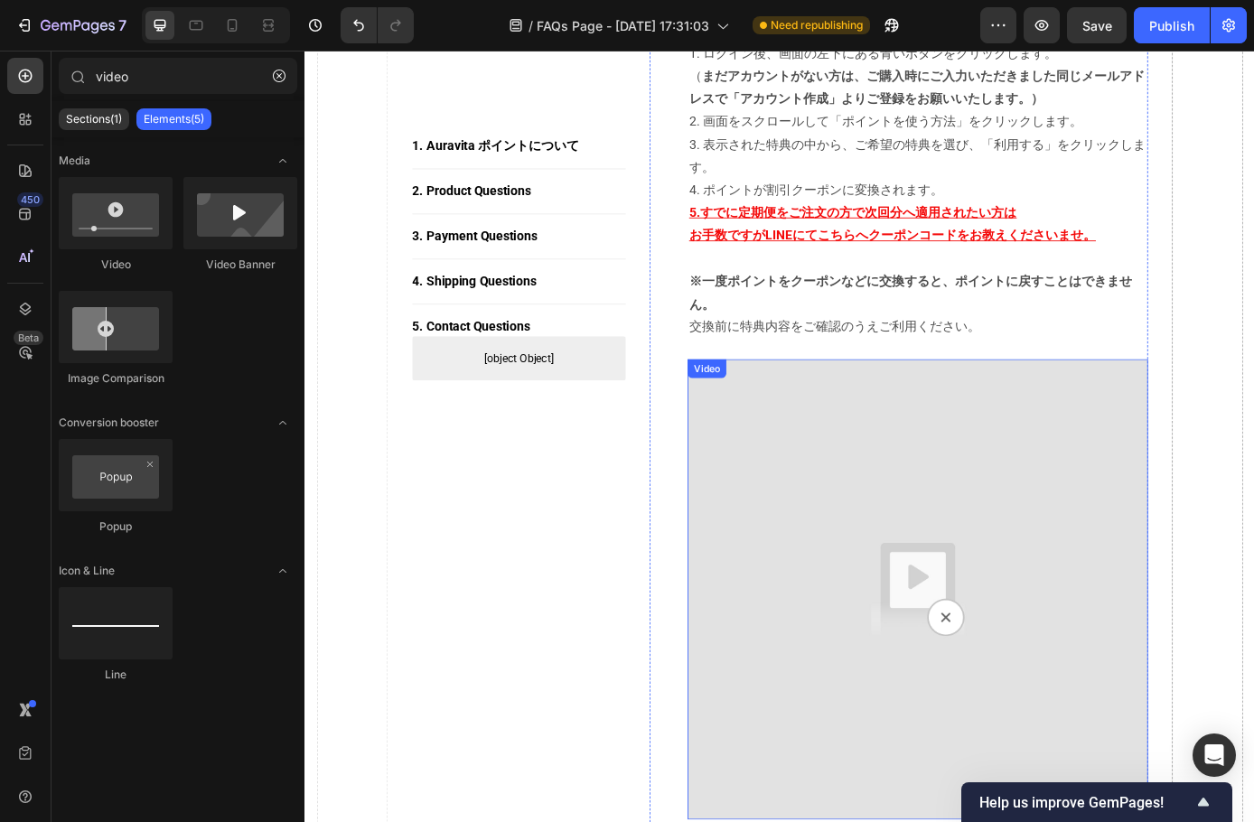
scroll to position [877, 0]
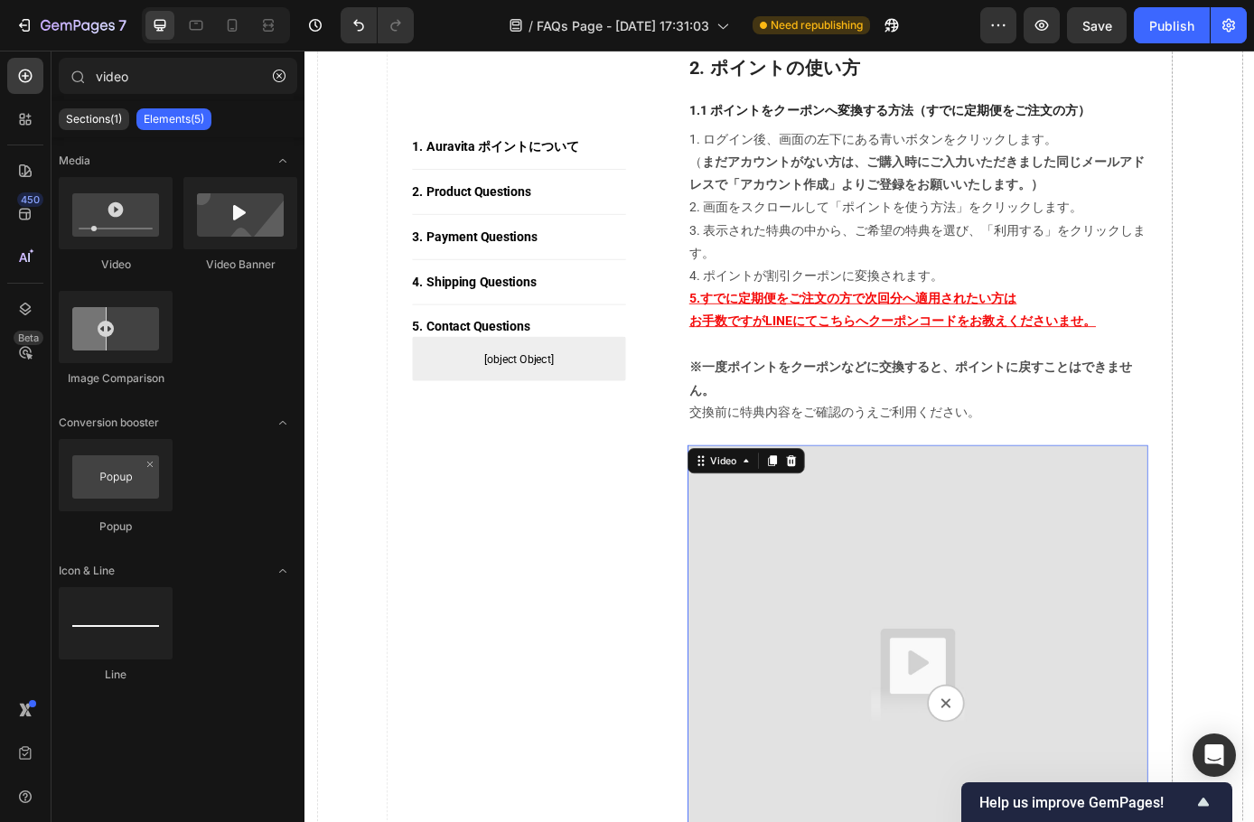
click at [941, 600] on img at bounding box center [1004, 765] width 526 height 526
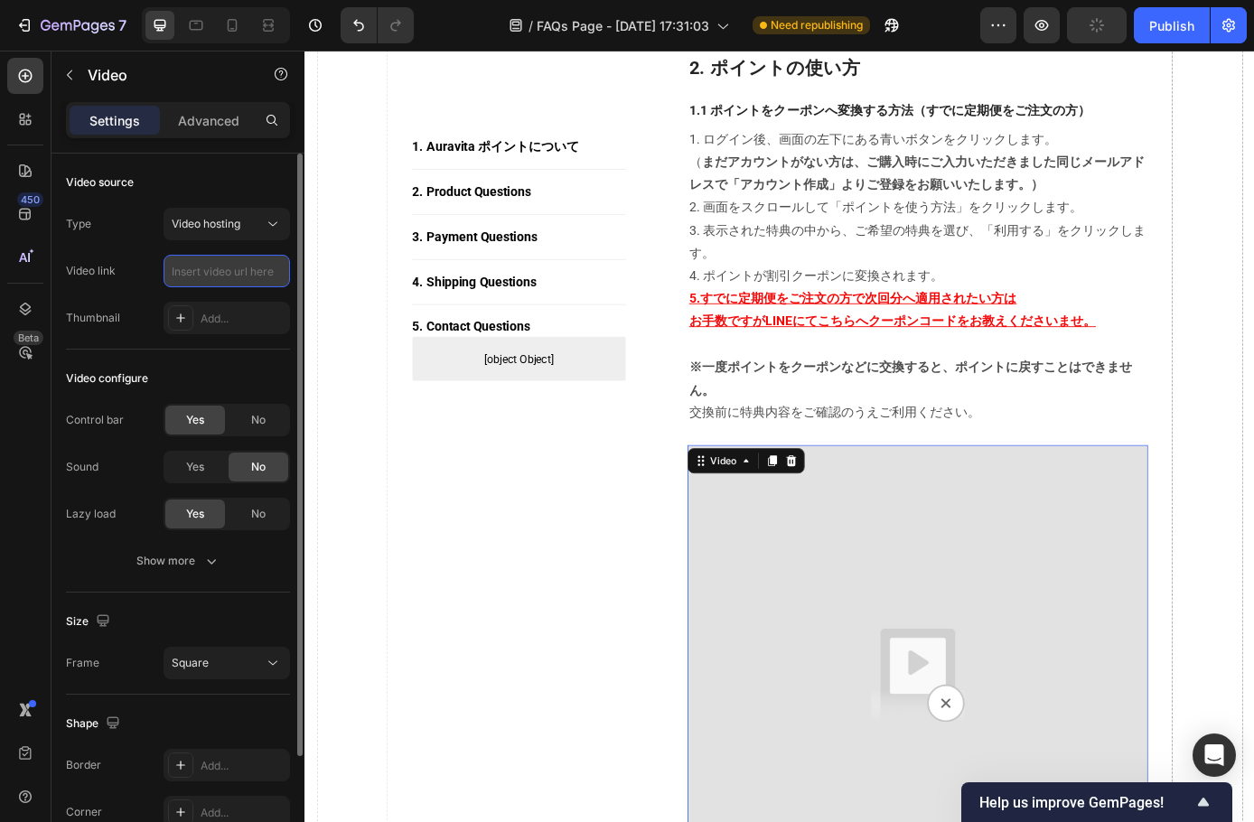
click at [210, 263] on input "text" at bounding box center [227, 271] width 127 height 33
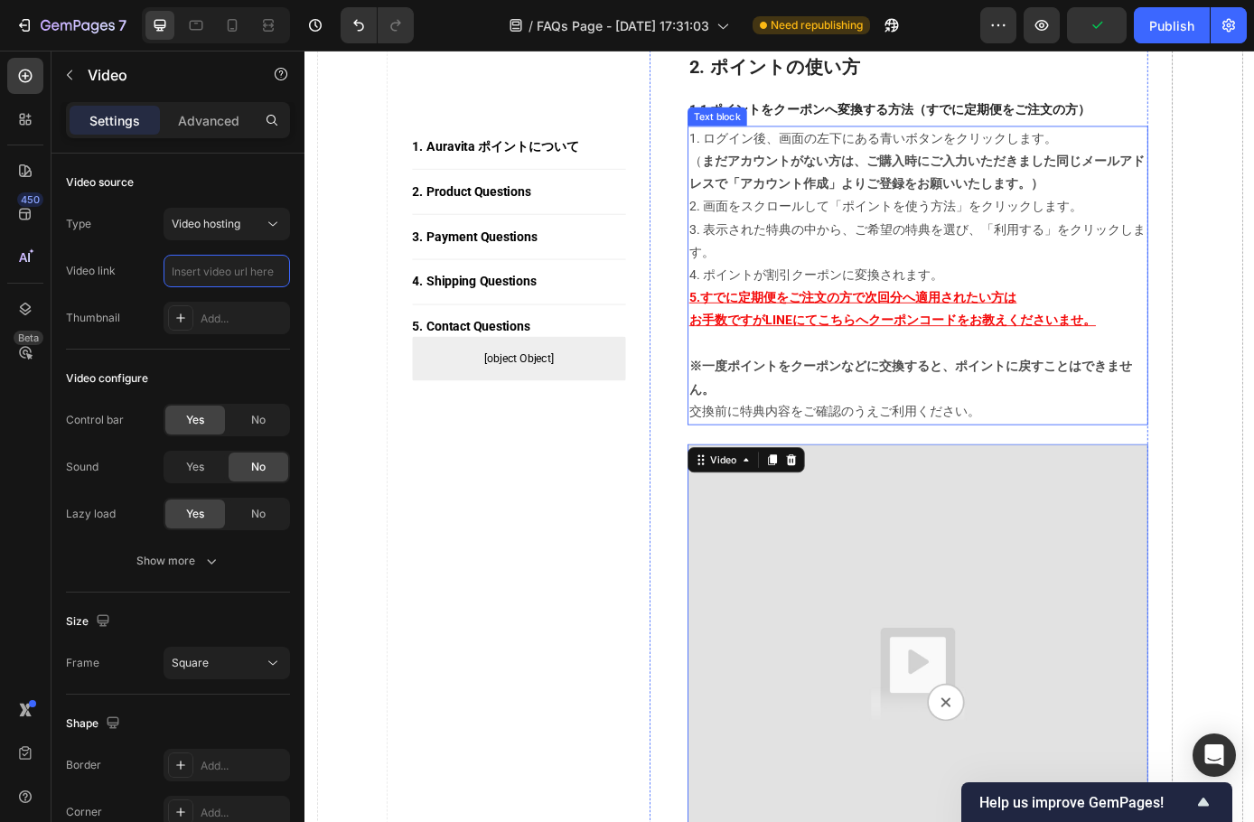
scroll to position [967, 0]
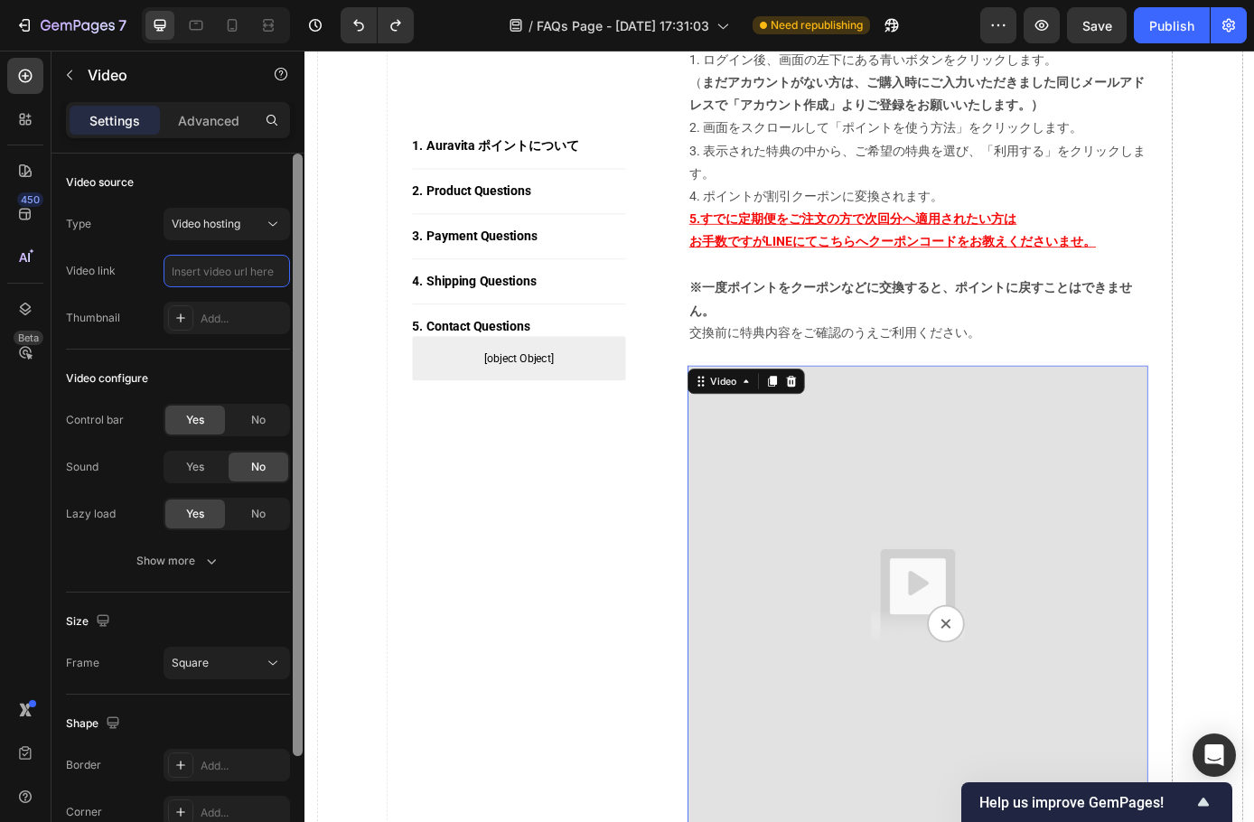
type input "https://cdn.shopify.com/videos/c/o/v/973767f1836745e8876f622e2f9b9056.mp4"
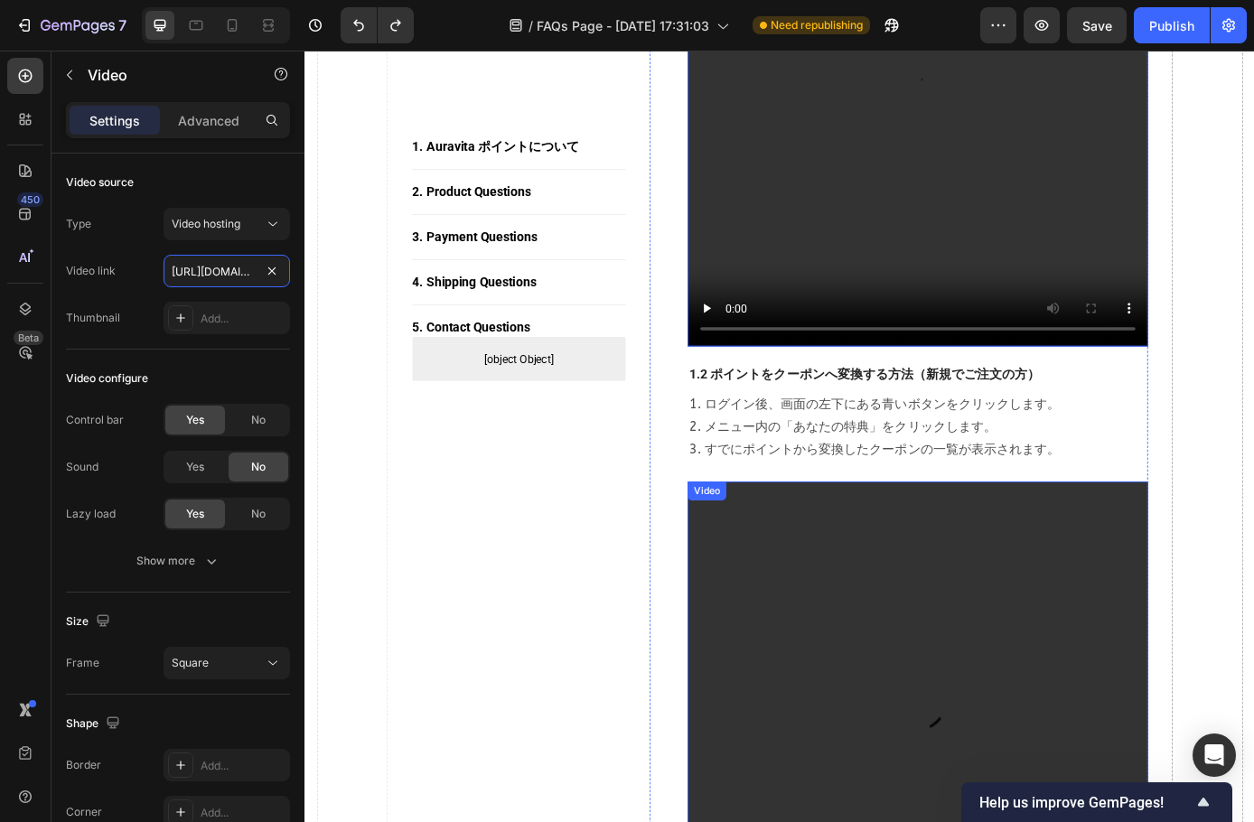
scroll to position [1599, 0]
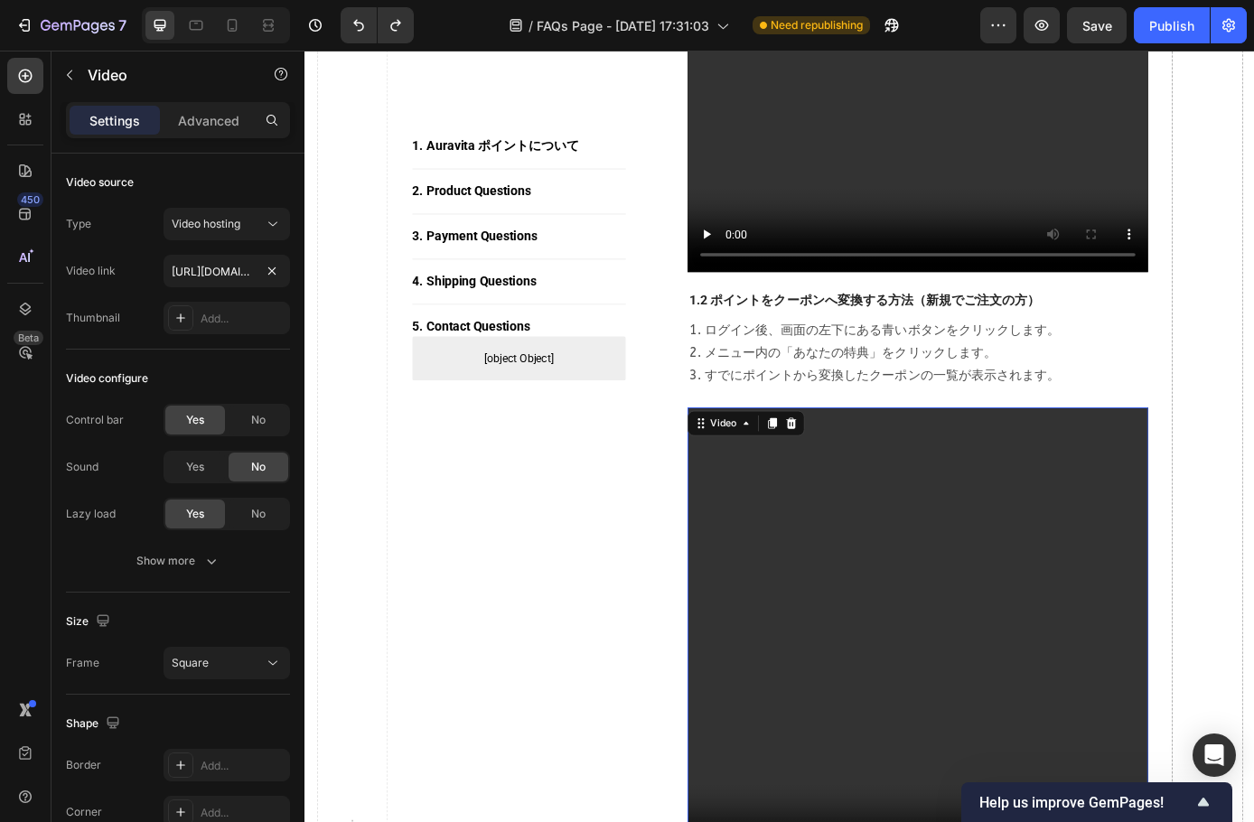
click at [811, 577] on video at bounding box center [1004, 722] width 526 height 526
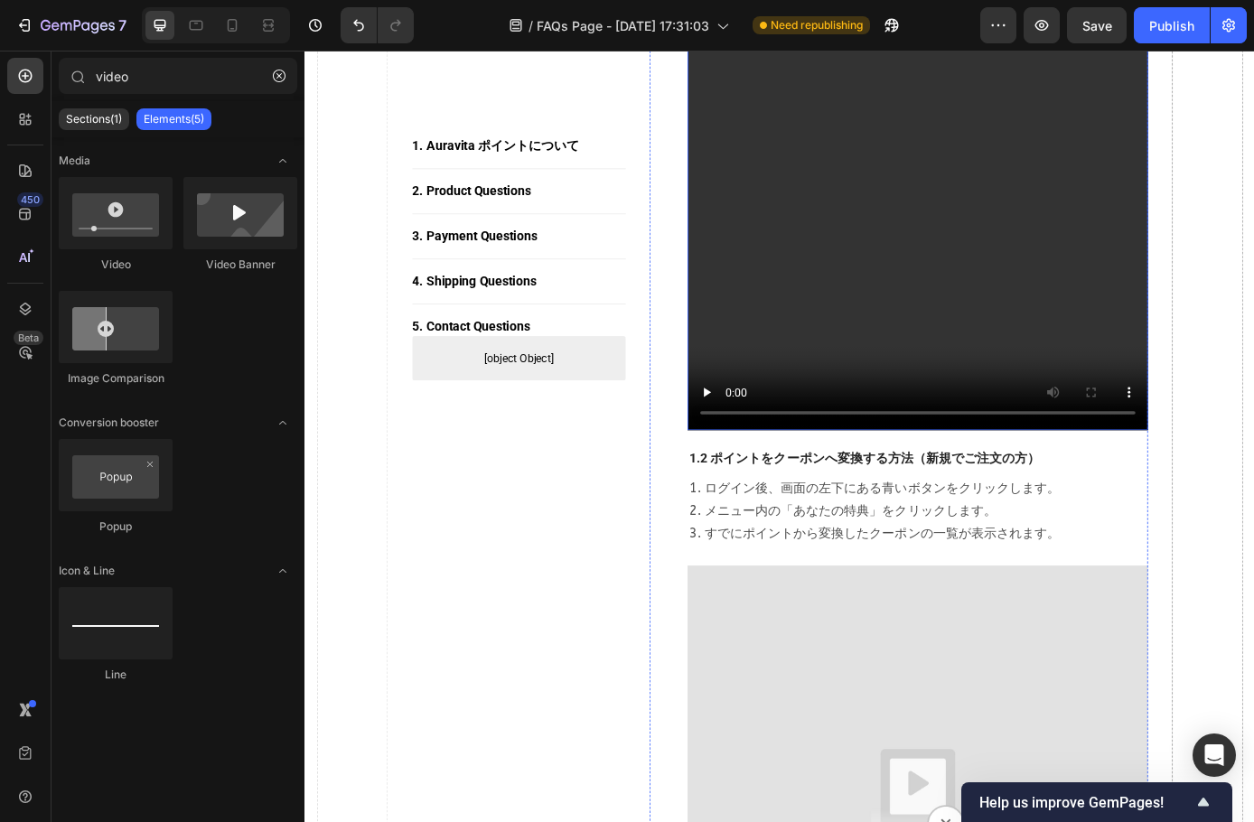
scroll to position [1690, 0]
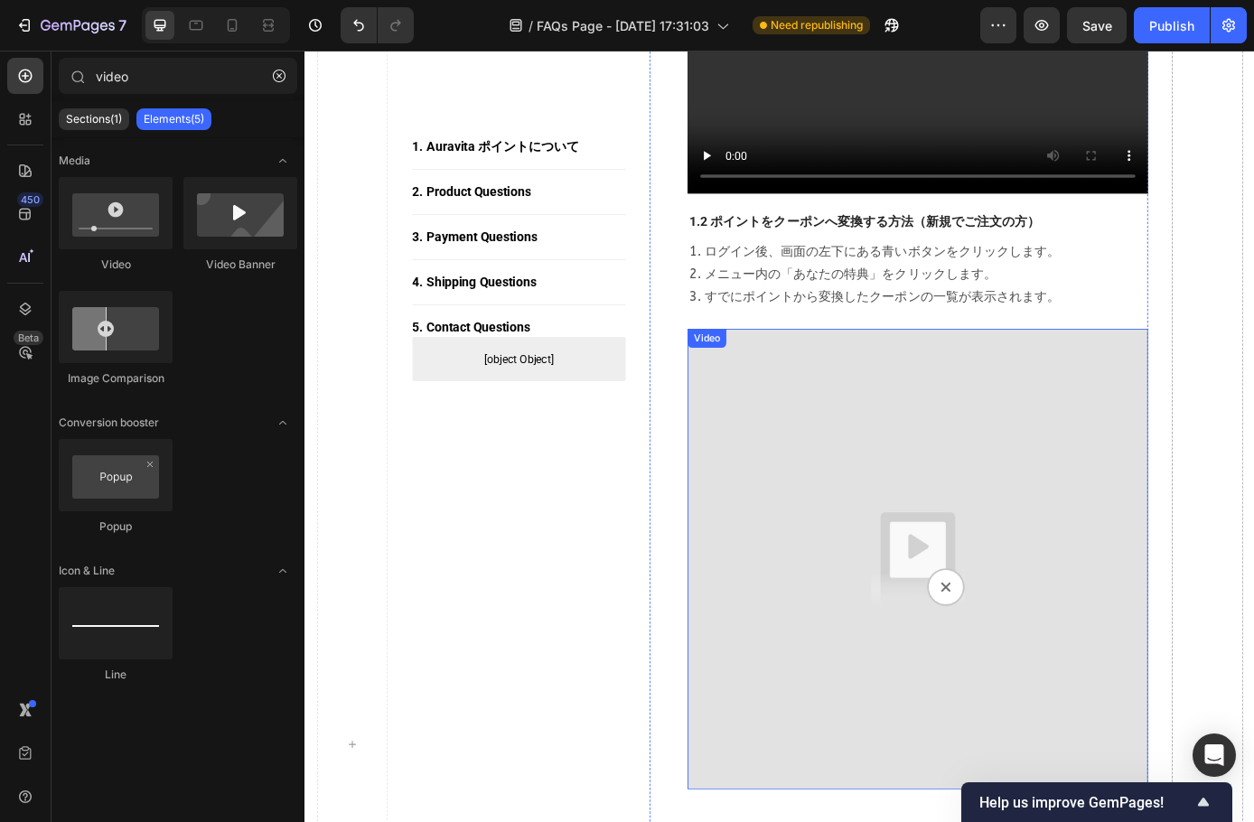
click at [933, 553] on img at bounding box center [1004, 632] width 526 height 526
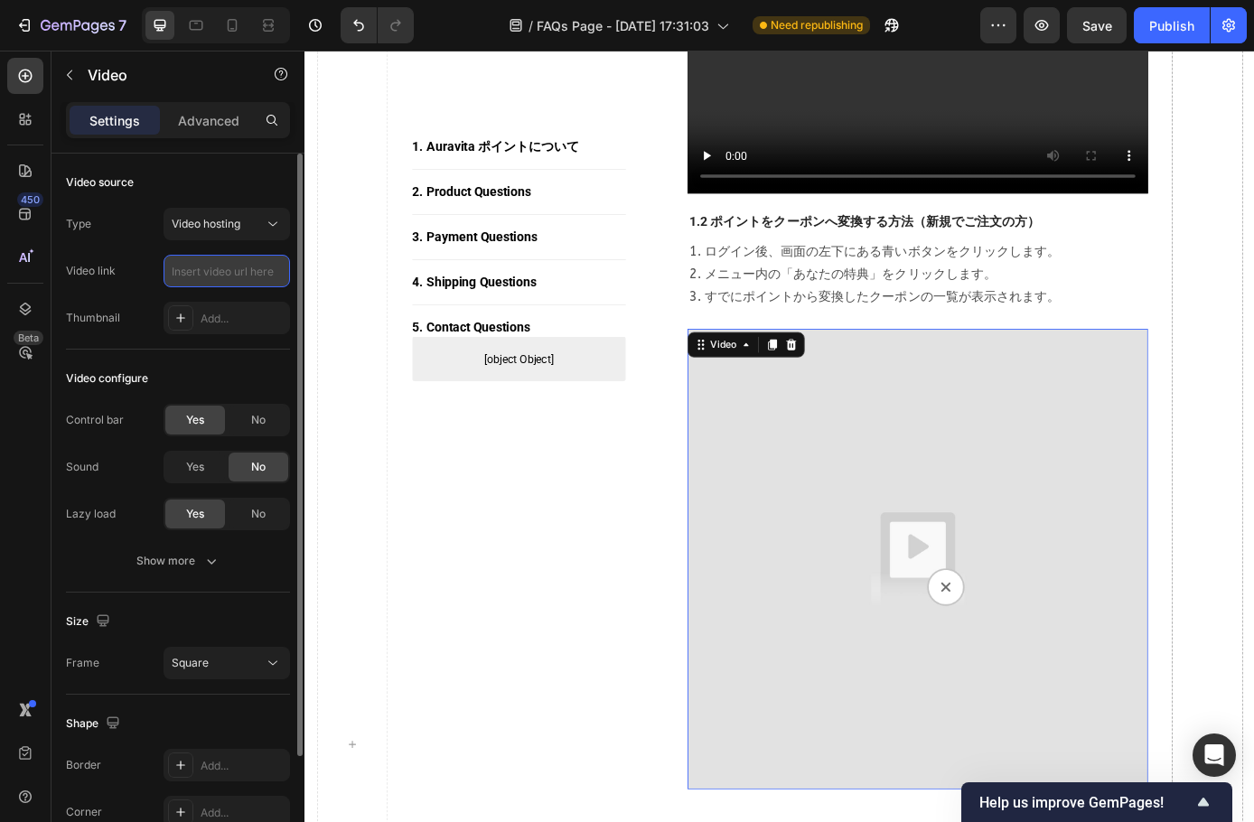
click at [208, 270] on input "text" at bounding box center [227, 271] width 127 height 33
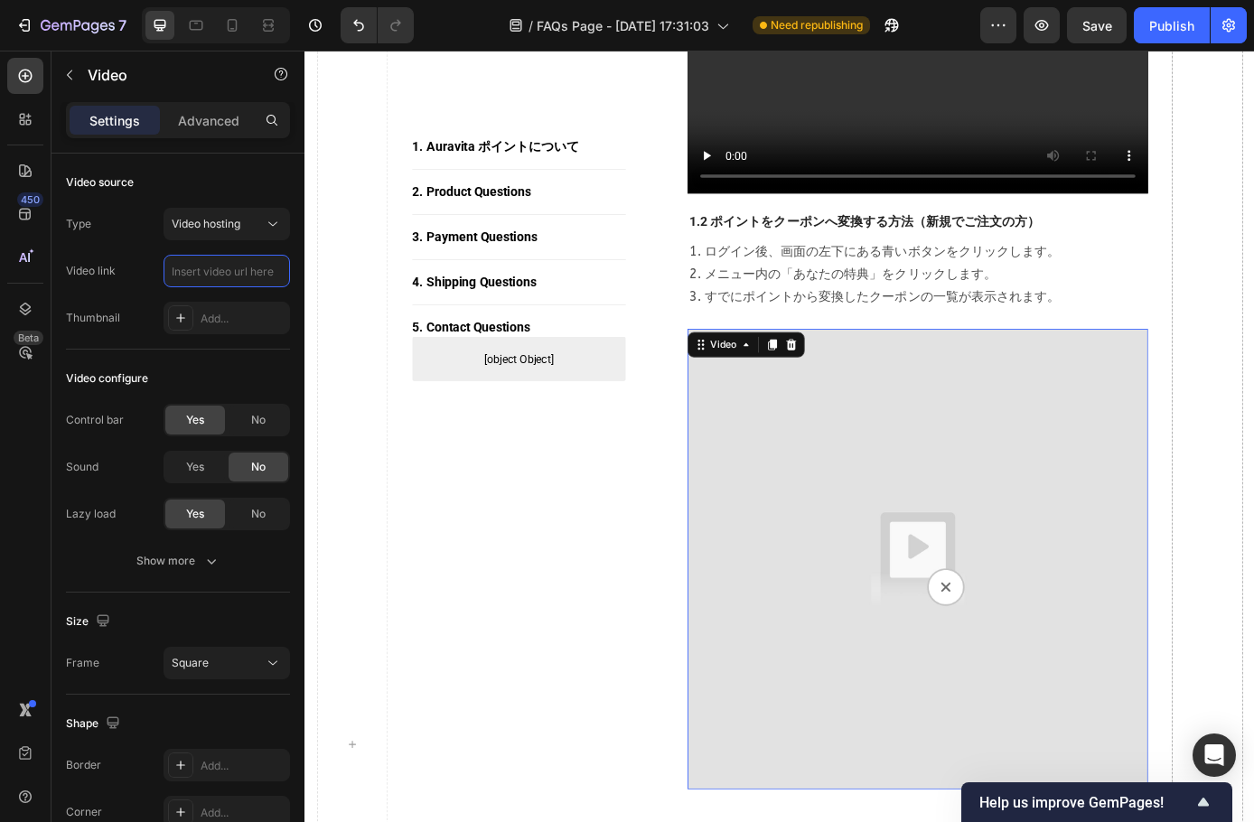
paste input "https://cdn.shopify.com/videos/c/o/v/611171e9a95e47bc939d68ec411f0b6d.mp4"
type input "https://cdn.shopify.com/videos/c/o/v/611171e9a95e47bc939d68ec411f0b6d.mp4"
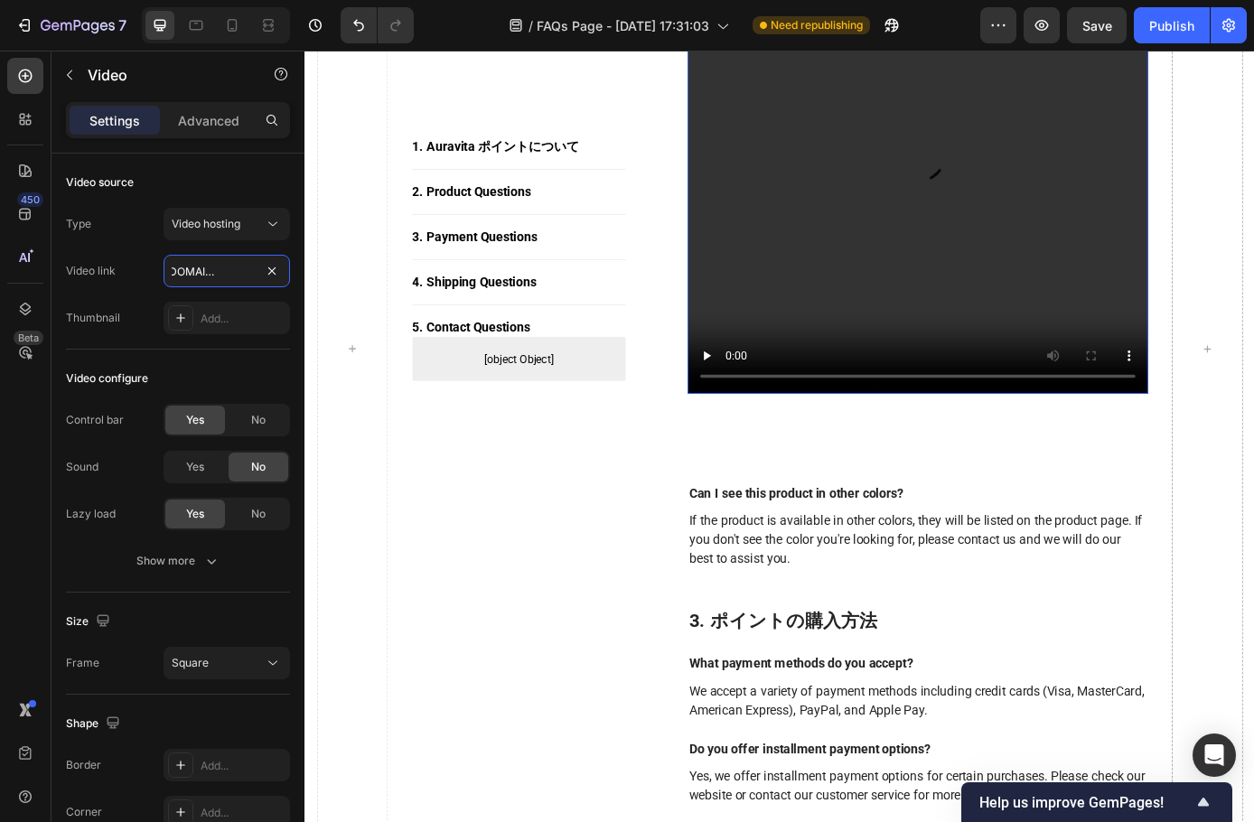
scroll to position [2413, 0]
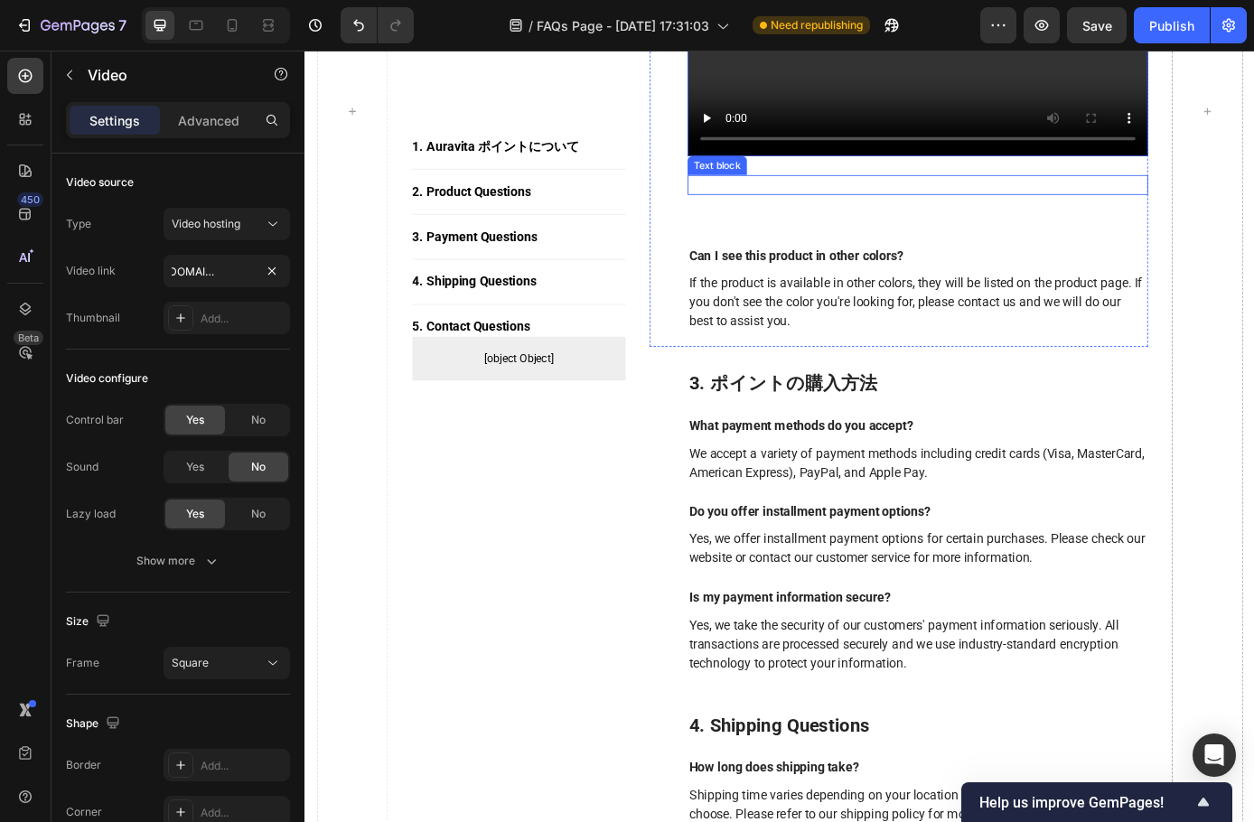
click at [891, 214] on p "Rich Text Editor. Editing area: main" at bounding box center [1004, 204] width 522 height 19
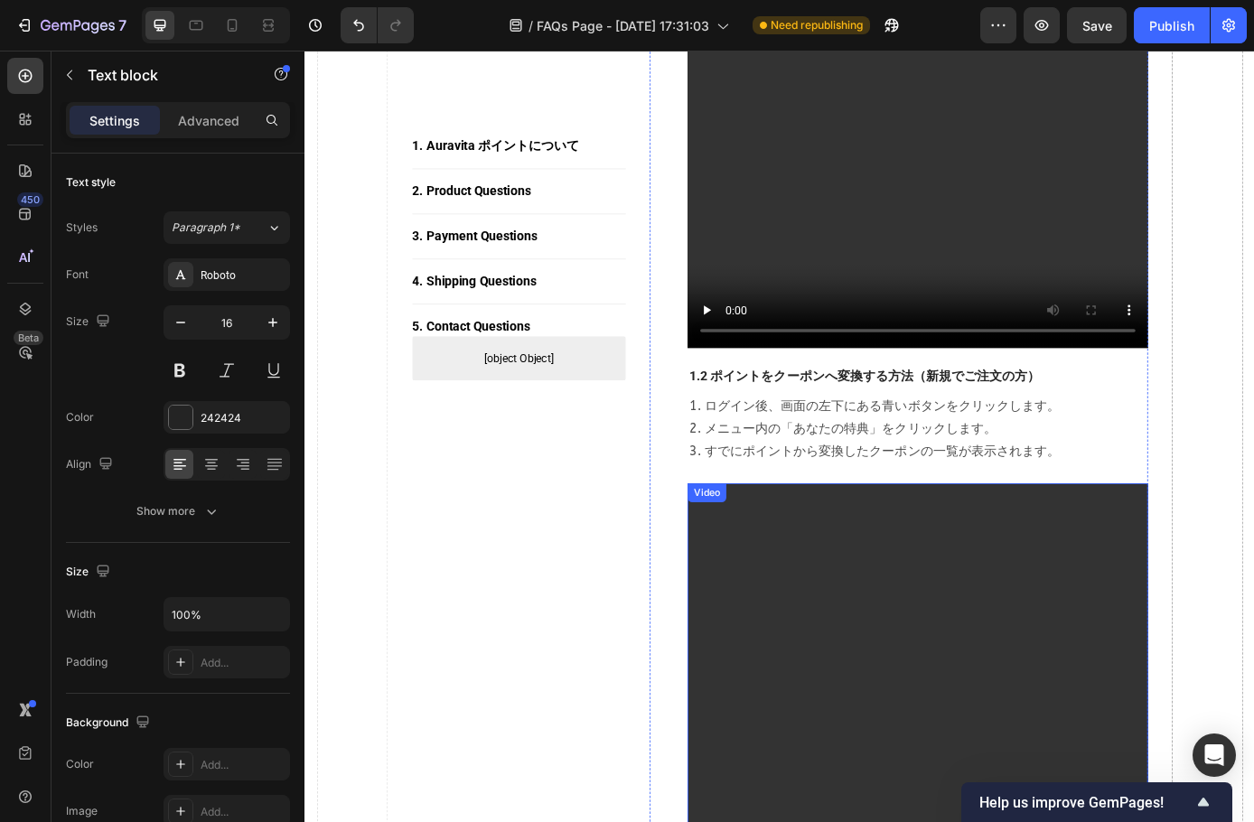
scroll to position [1509, 0]
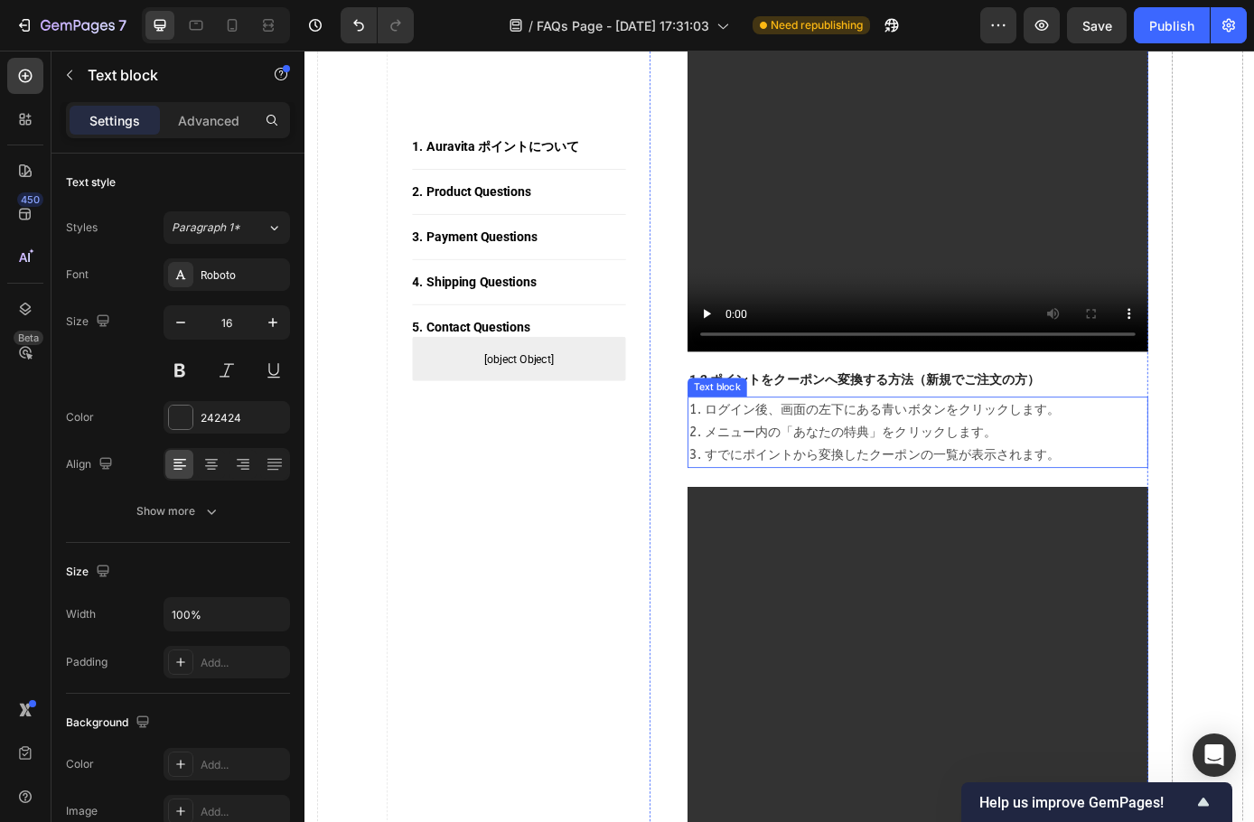
click at [1035, 505] on p "1. ログイン後、画面の左下にある青いボタンをクリックします。 2. メニュー内の「あなたの特典」をクリックします。 3. すでにポイントから変換したクーポン…" at bounding box center [1004, 487] width 522 height 78
click at [1149, 526] on p "1. ログイン後、画面の左下にある青いボタンをクリックします。 2. メニュー内の「あなたの特典」をクリックします。 3. すでにポイントから変換したクーポン…" at bounding box center [1004, 487] width 522 height 78
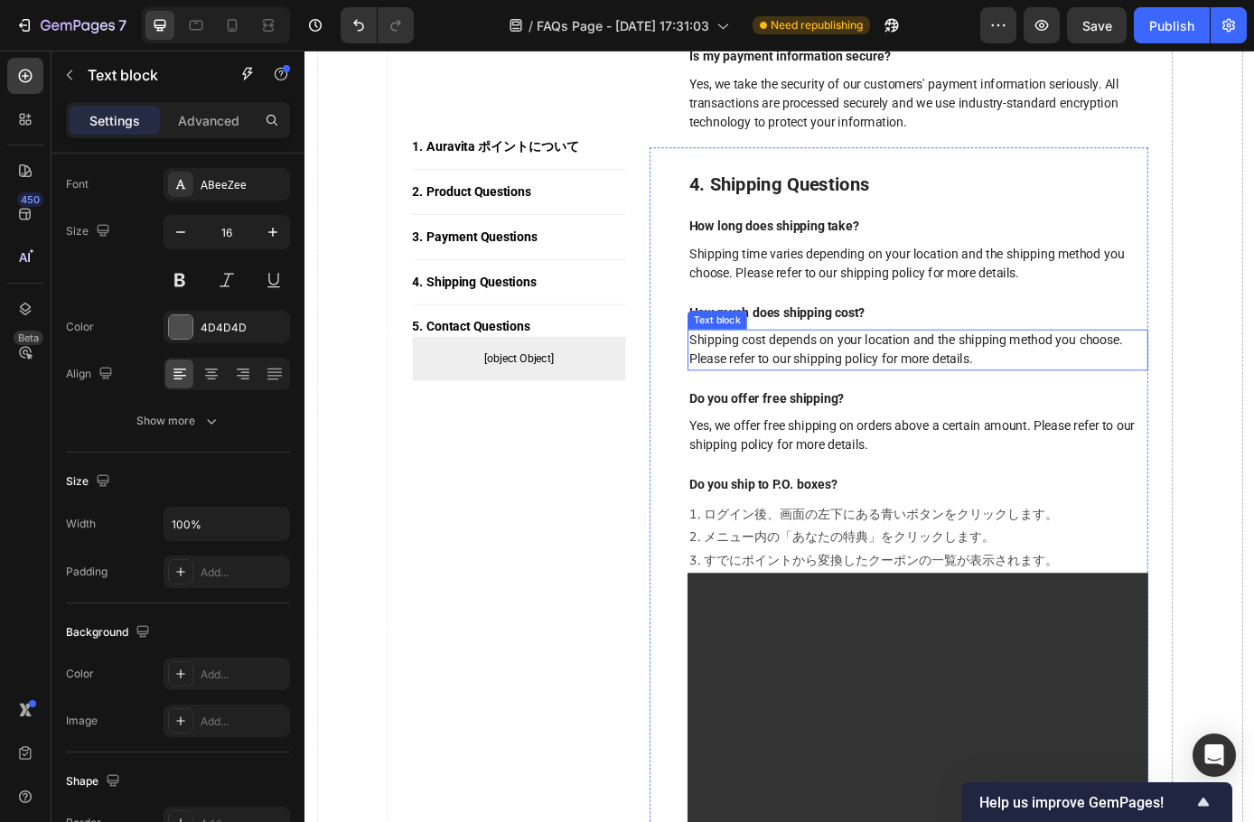
scroll to position [3072, 0]
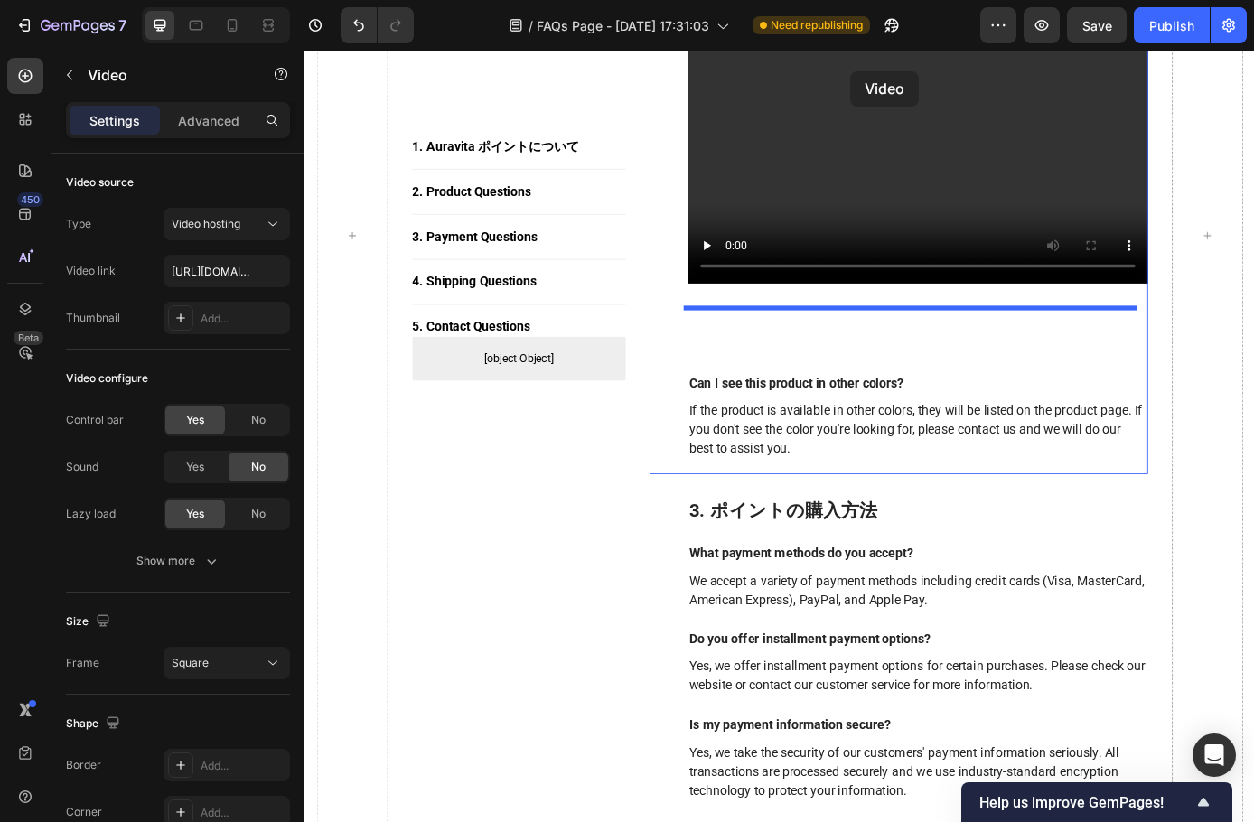
scroll to position [2264, 0]
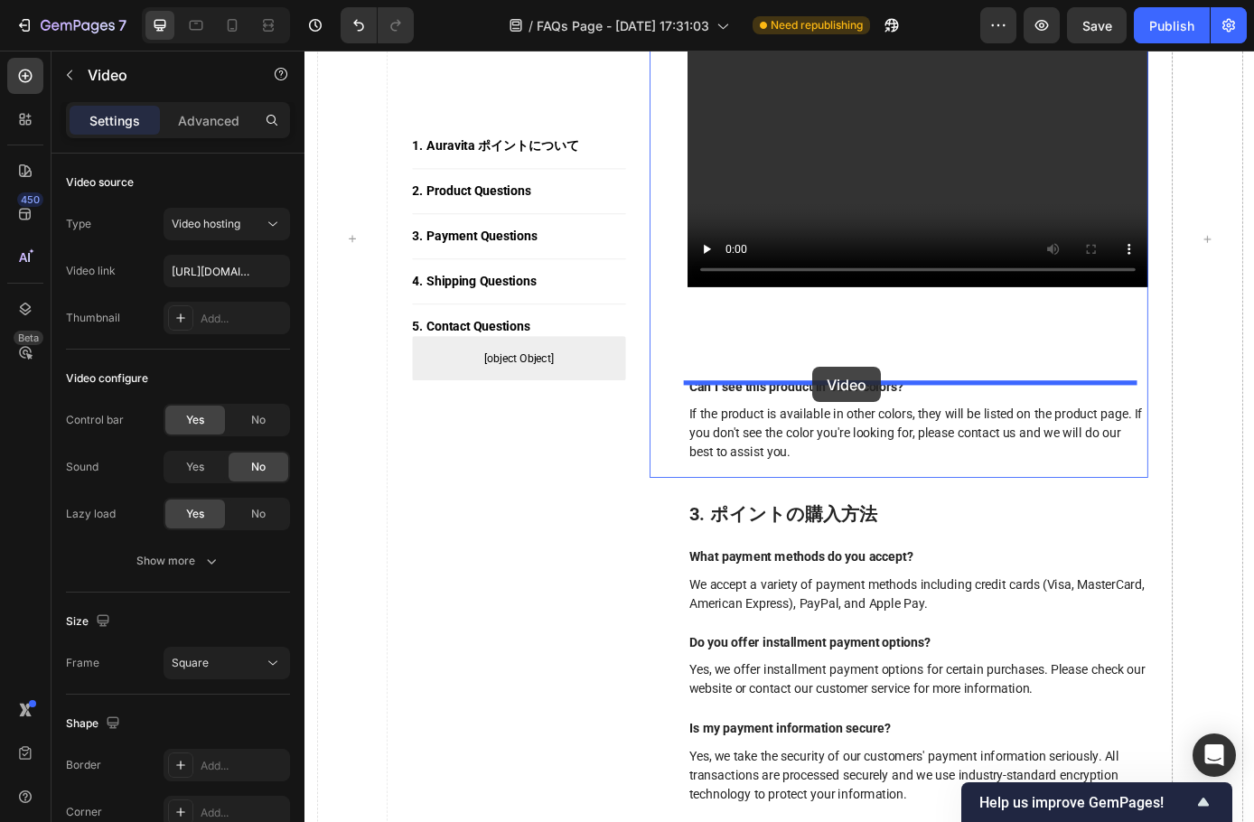
drag, startPoint x: 904, startPoint y: 632, endPoint x: 885, endPoint y: 412, distance: 220.4
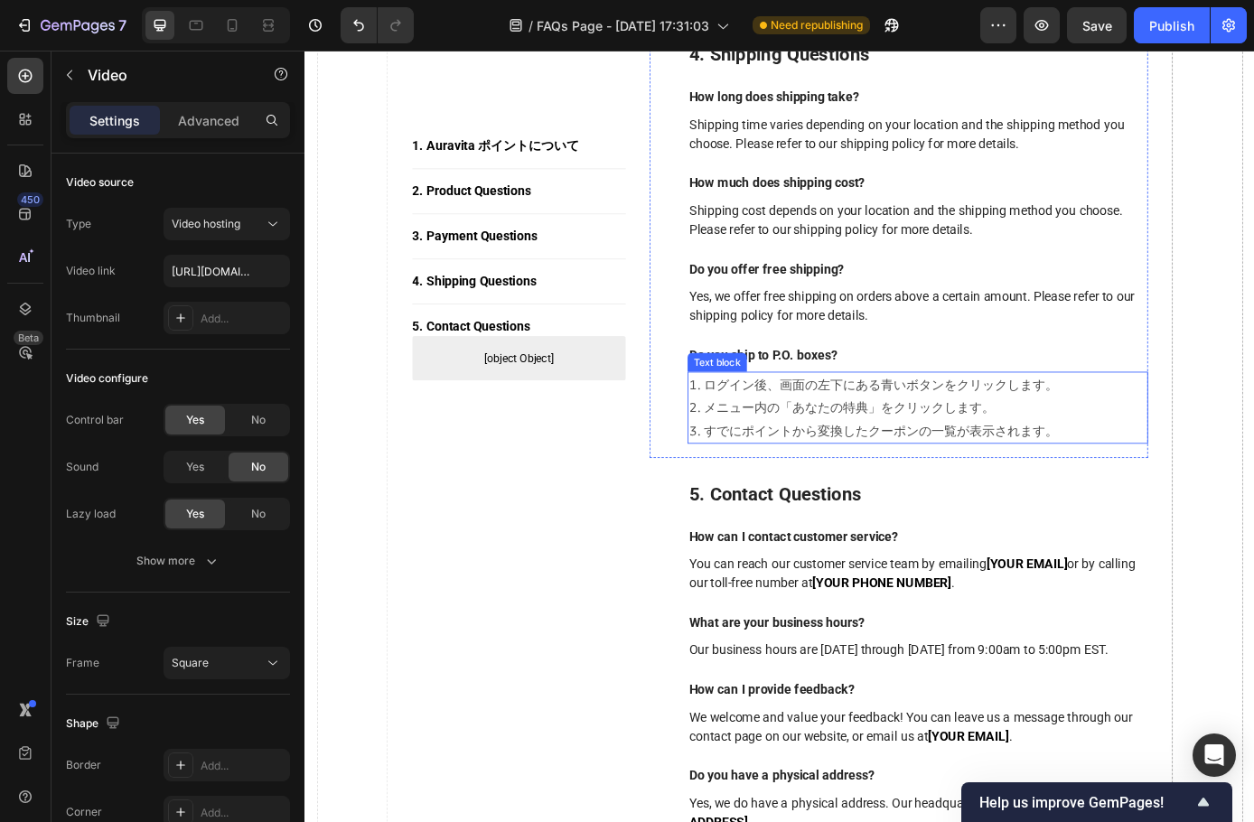
scroll to position [3709, 0]
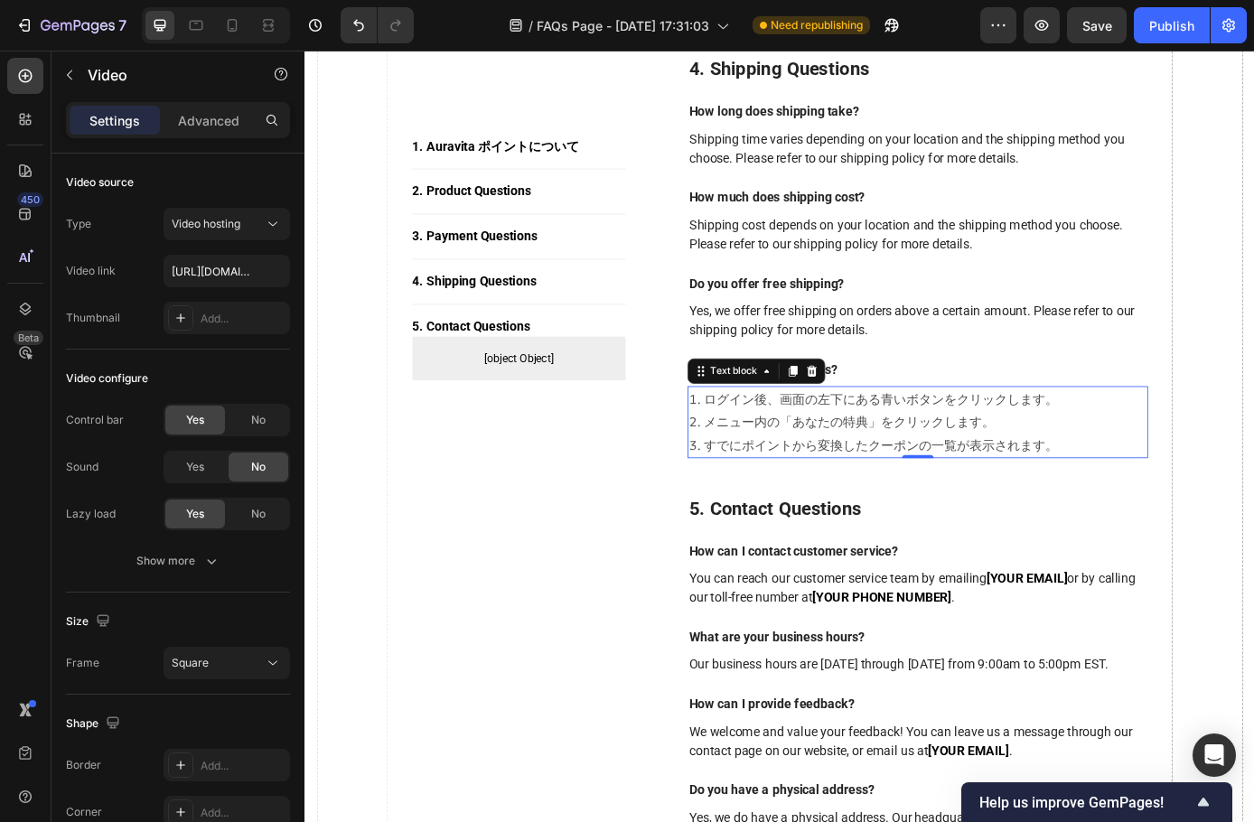
click at [874, 455] on p "1. ログイン後、画面の左下にある青いボタンをクリックします。 2. メニュー内の「あなたの特典」をクリックします。 3. すでにポイントから変換したクーポン…" at bounding box center [1004, 475] width 522 height 78
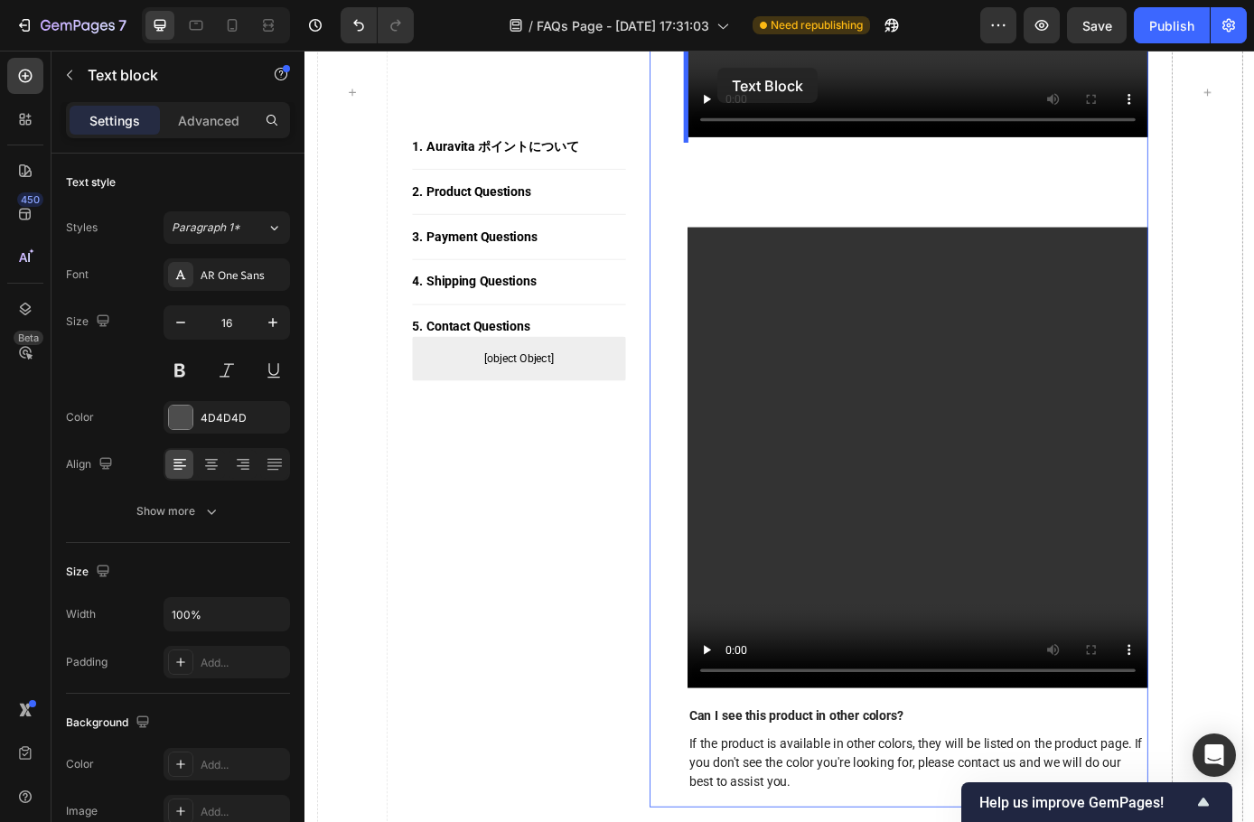
scroll to position [2306, 0]
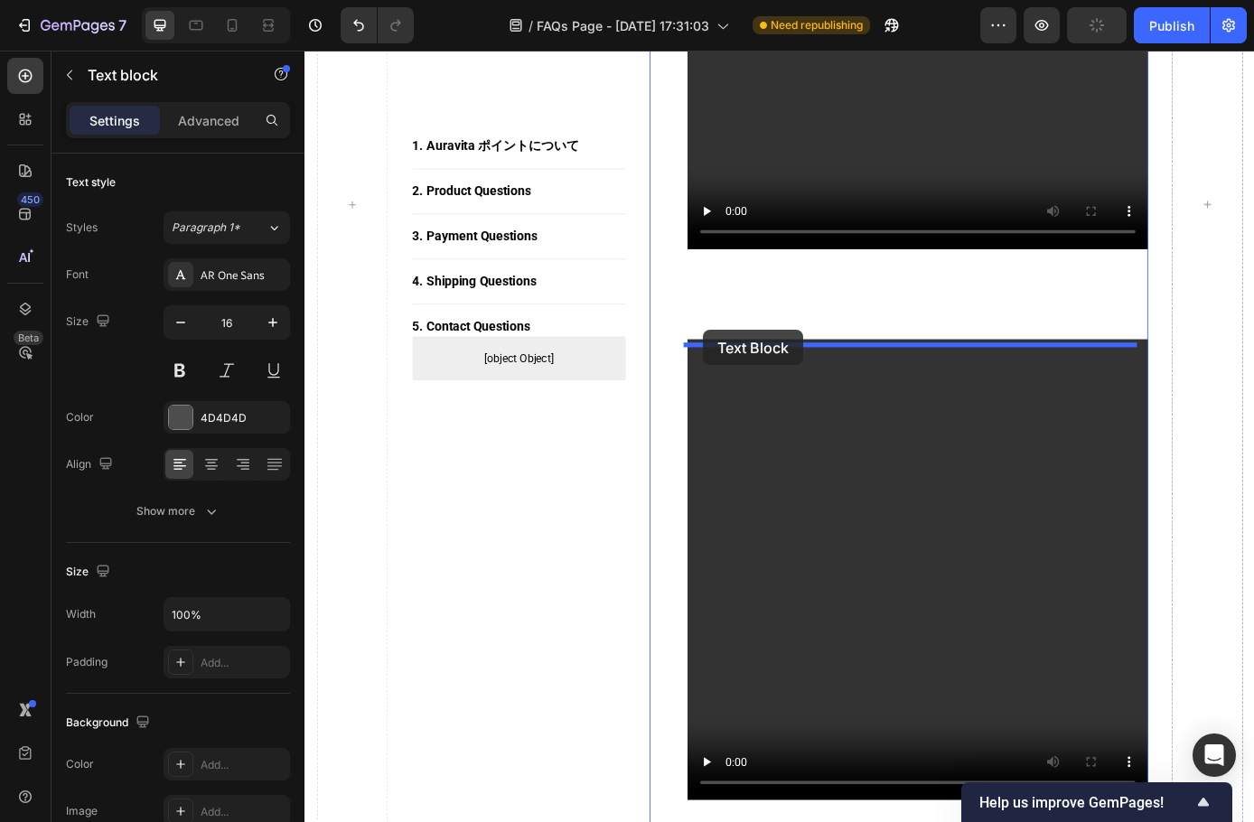
drag, startPoint x: 755, startPoint y: 420, endPoint x: 759, endPoint y: 370, distance: 50.8
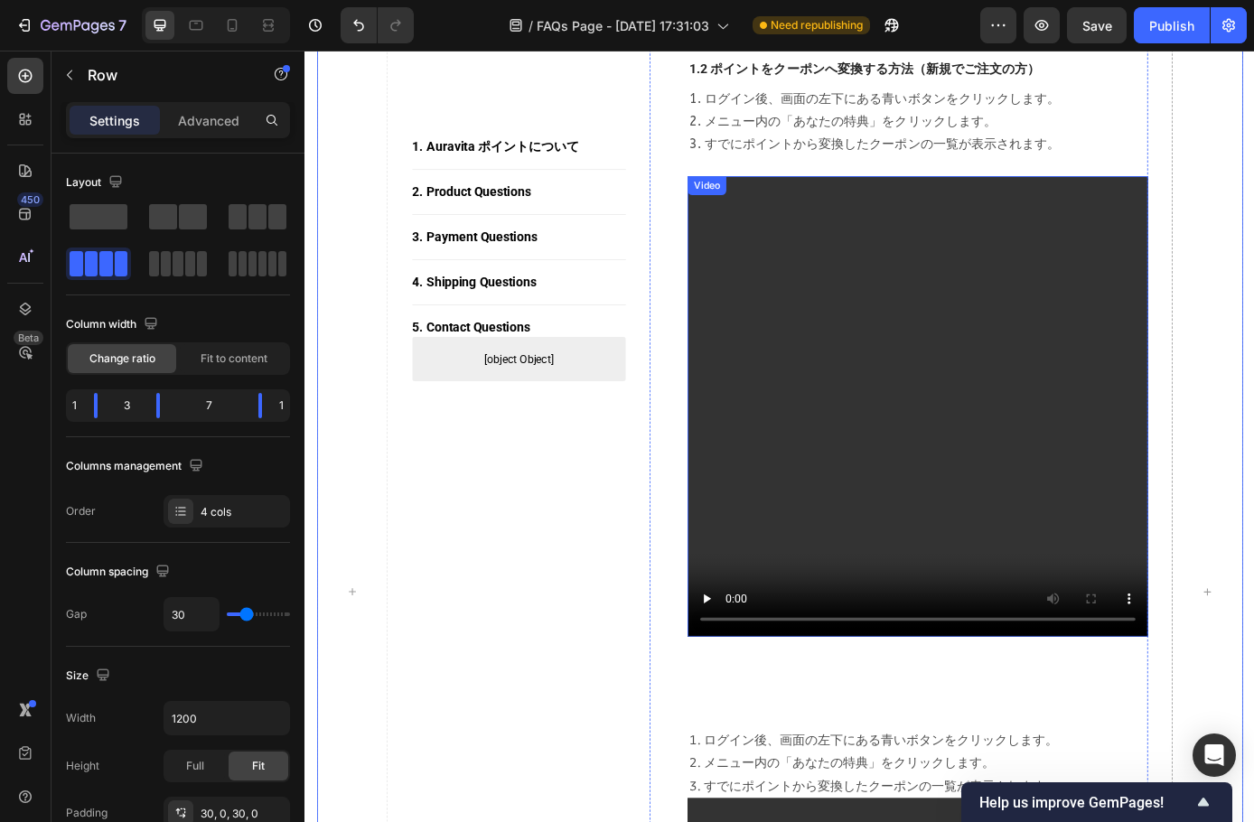
scroll to position [1764, 0]
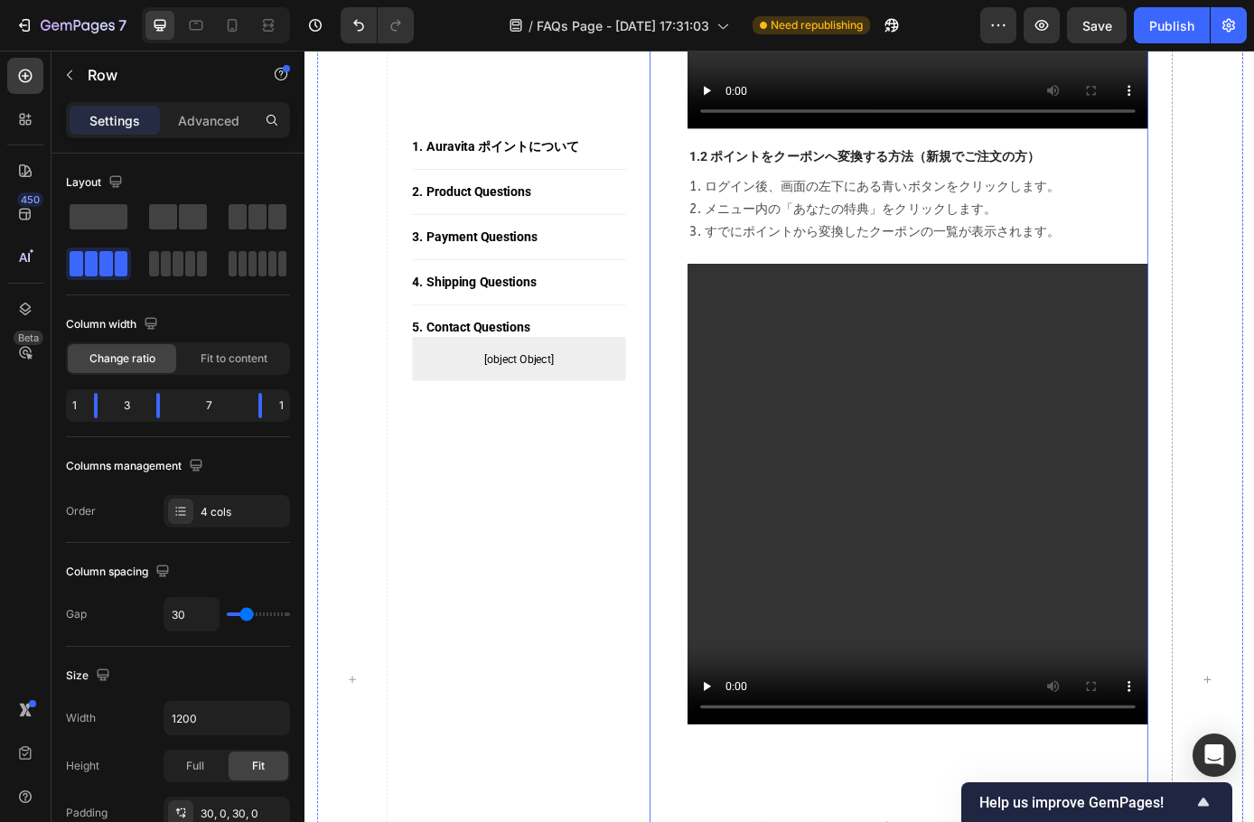
click at [970, 288] on div "2. ポイントの使い方 Heading 1.1 ポイントをクーポンへ変換する方法（すでに定期便をご注文の方） Text block 1. ログイン後、画面の左…" at bounding box center [1004, 410] width 526 height 2482
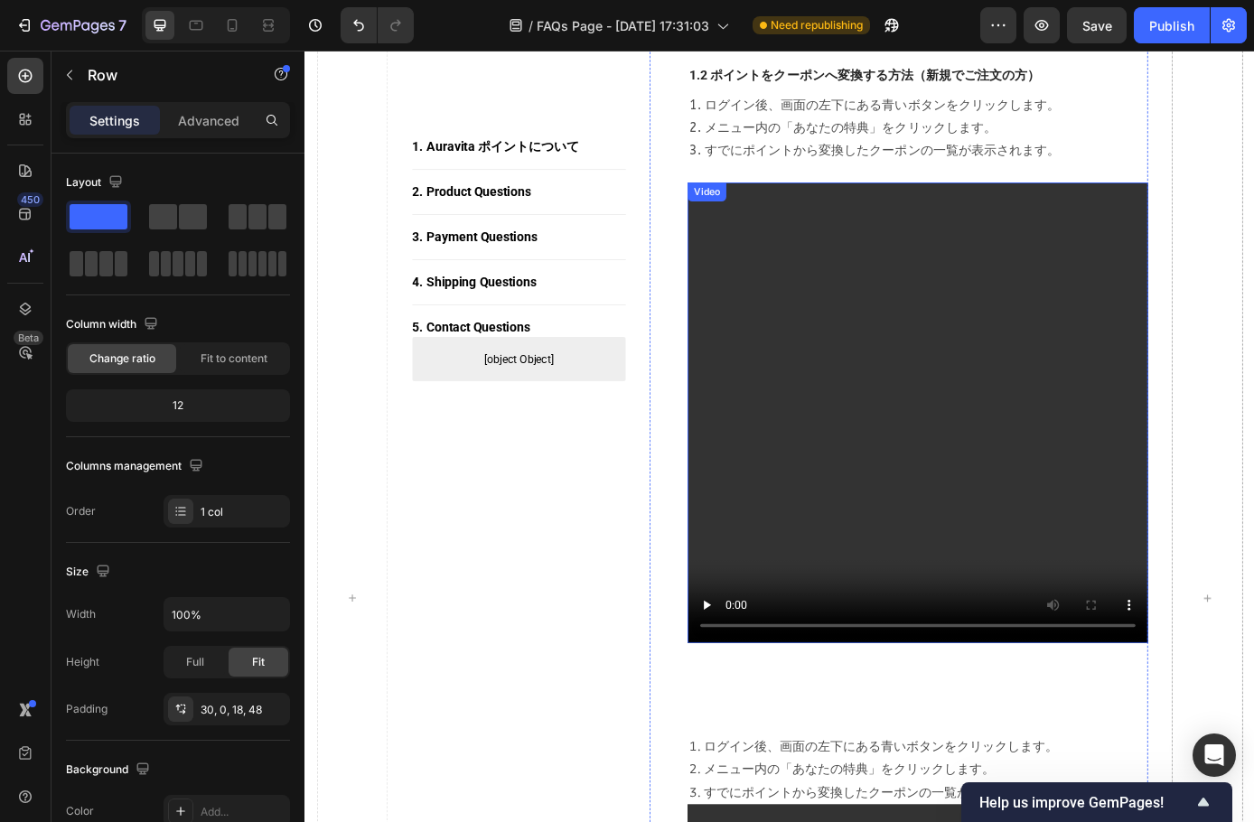
scroll to position [2035, 0]
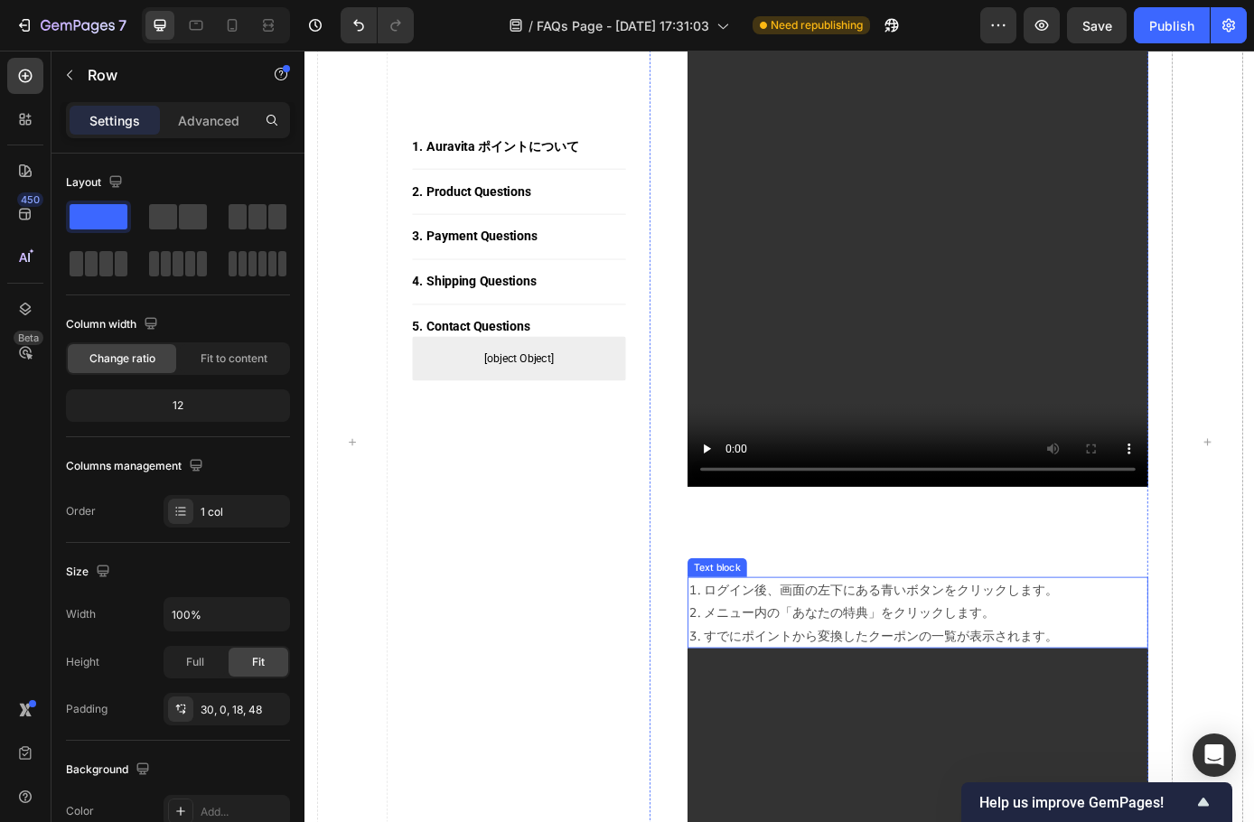
click at [821, 684] on p "1. ログイン後、画面の左下にある青いボタンをクリックします。 2. メニュー内の「あなたの特典」をクリックします。 3. すでにポイントから変換したクーポン…" at bounding box center [1004, 693] width 522 height 78
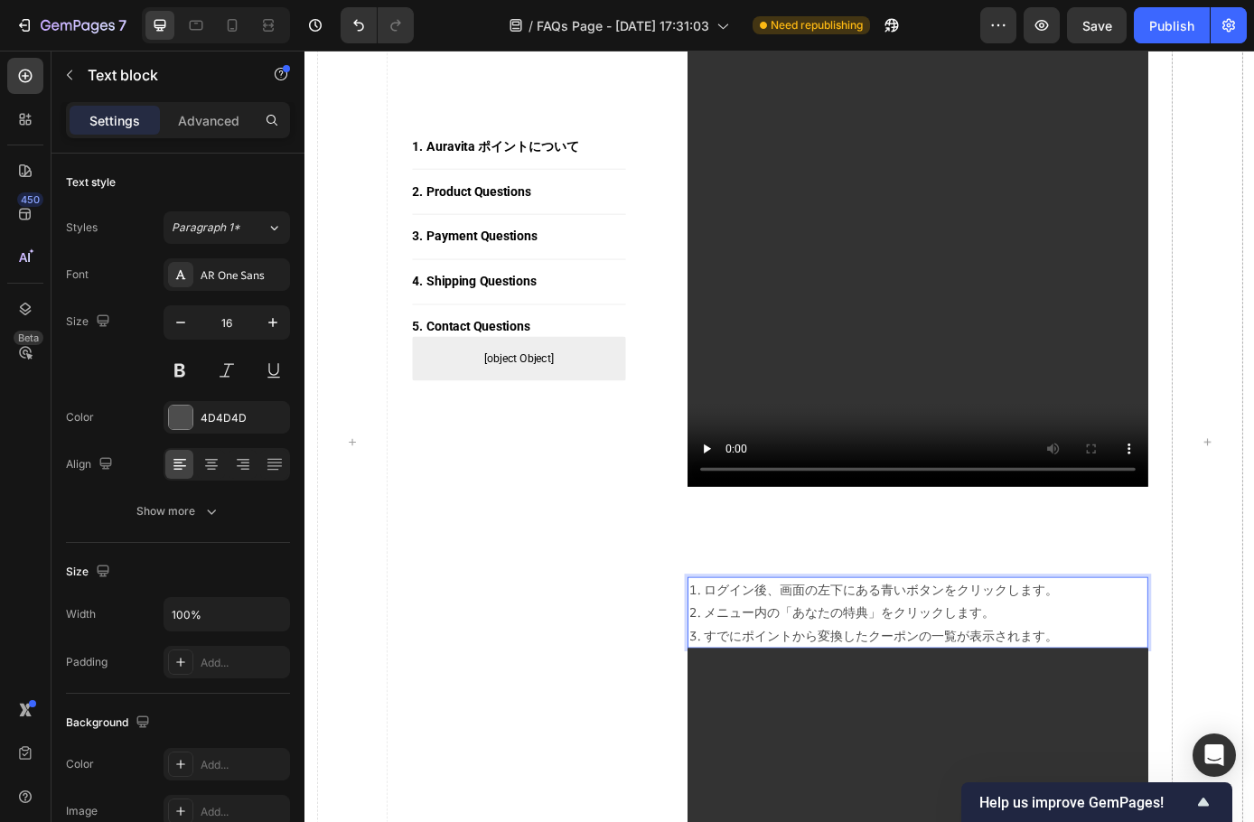
scroll to position [1994, 0]
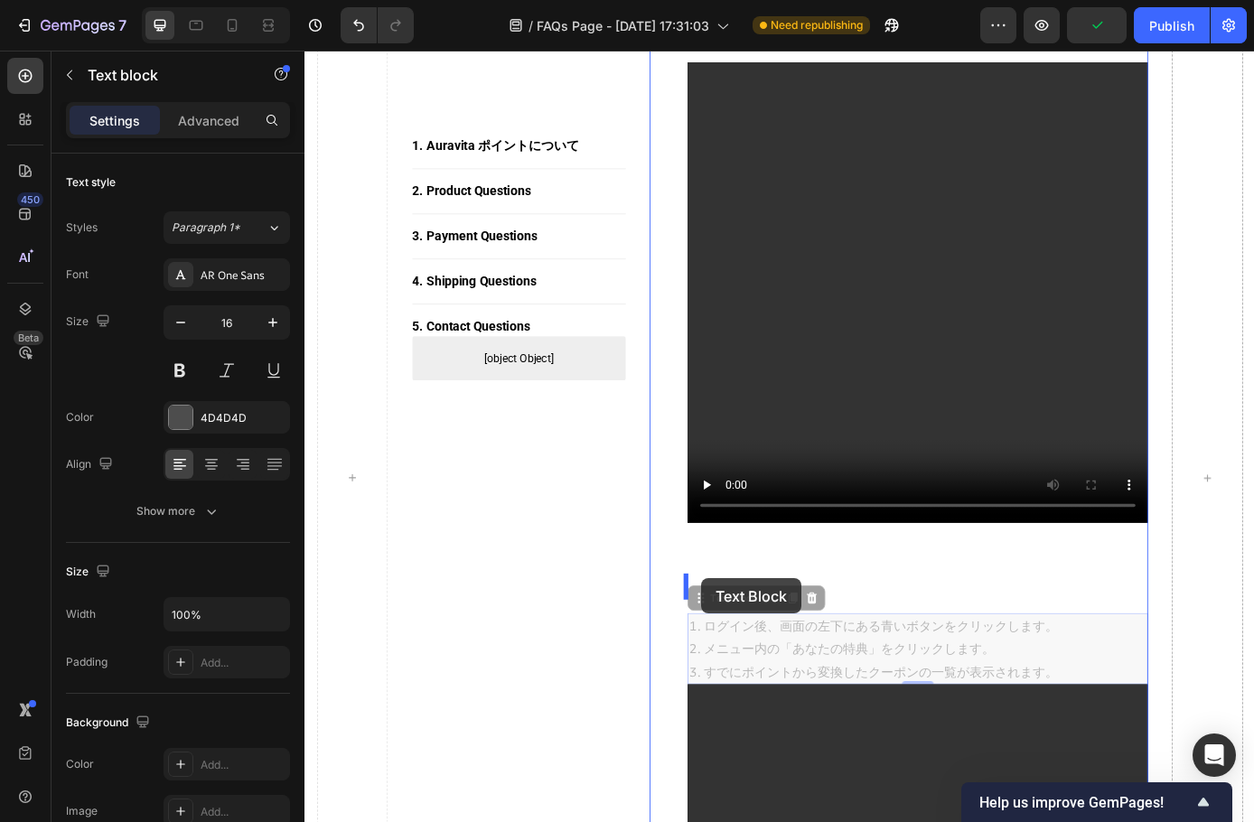
drag, startPoint x: 757, startPoint y: 689, endPoint x: 757, endPoint y: 652, distance: 36.1
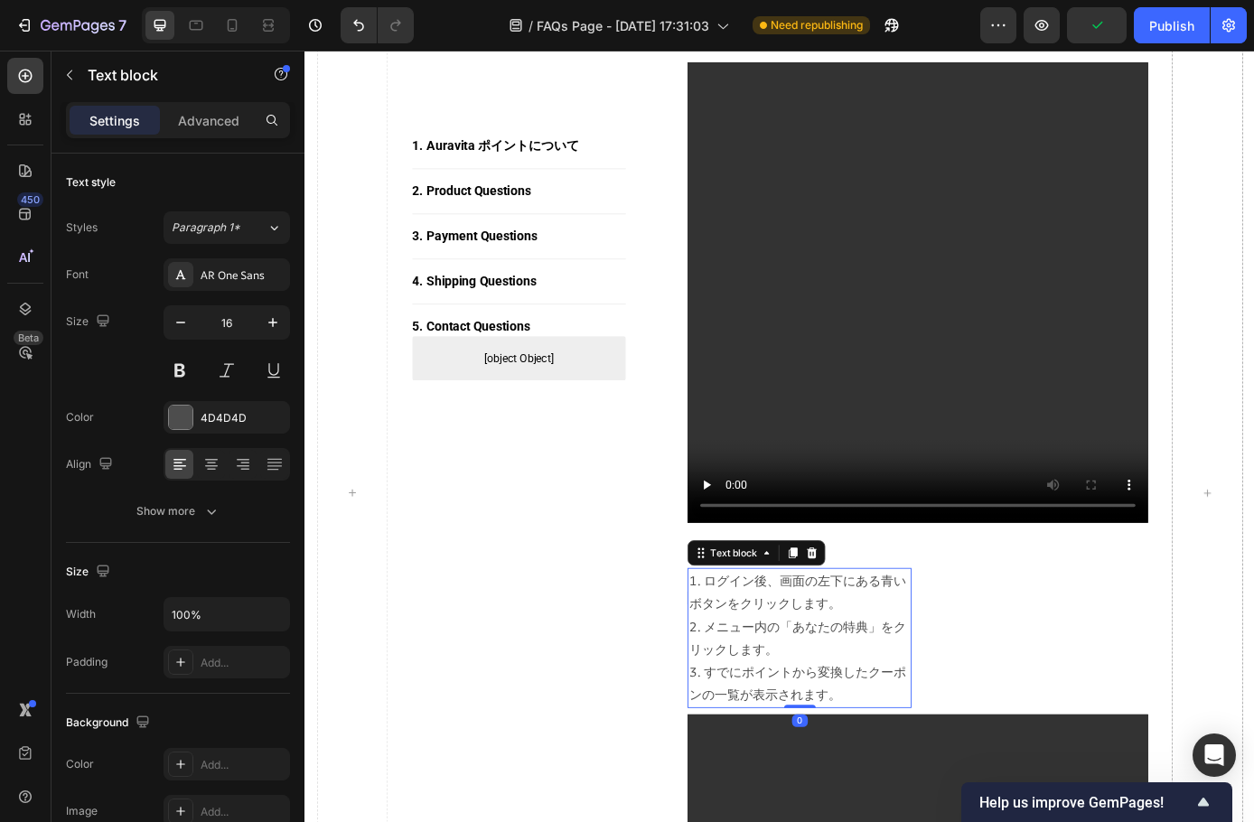
scroll to position [2011, 0]
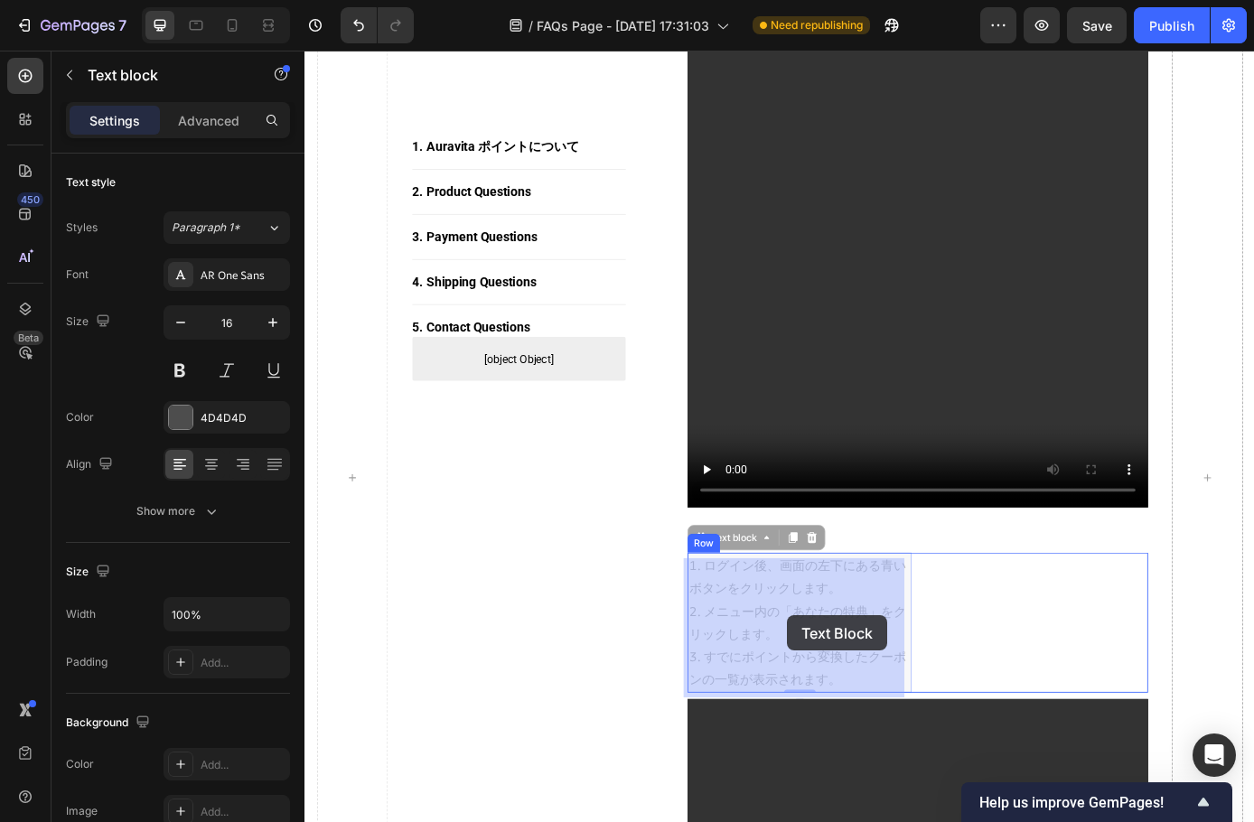
drag, startPoint x: 755, startPoint y: 616, endPoint x: 848, endPoint y: 709, distance: 131.6
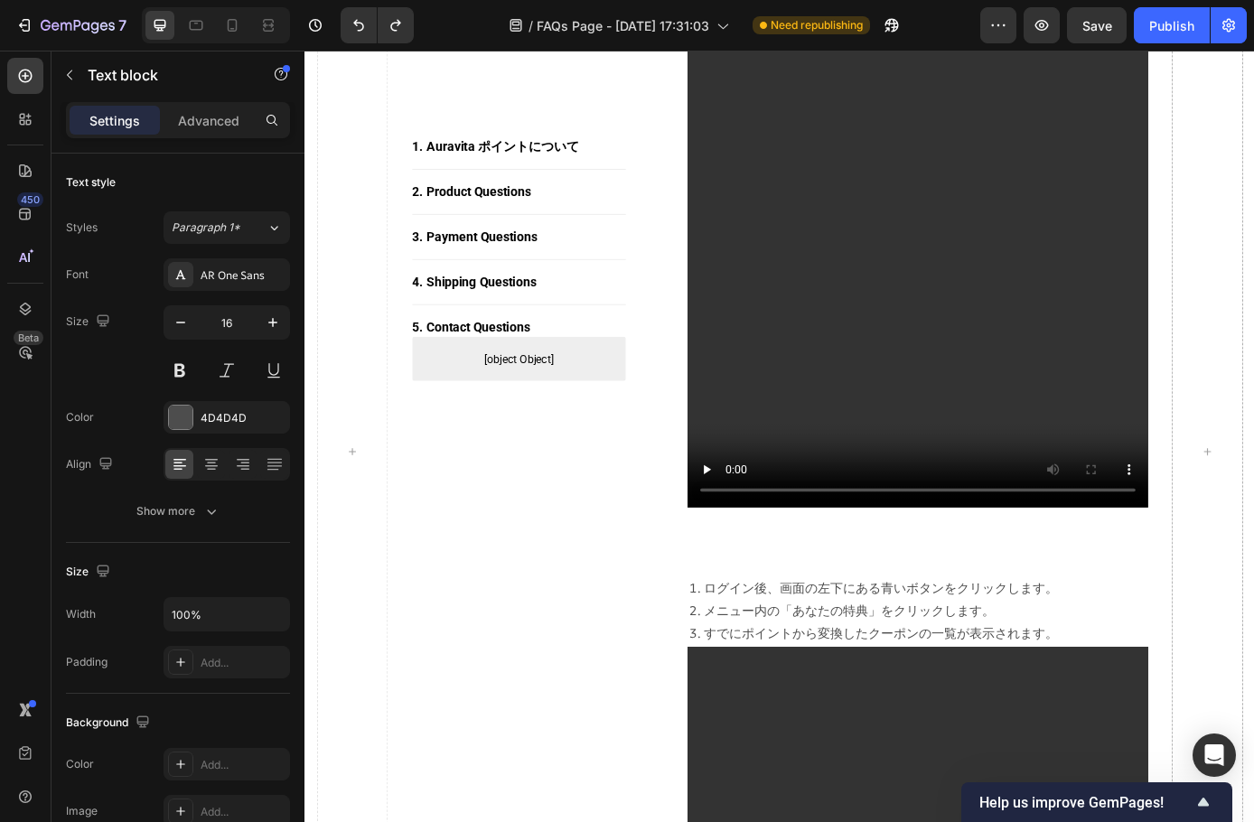
scroll to position [1982, 0]
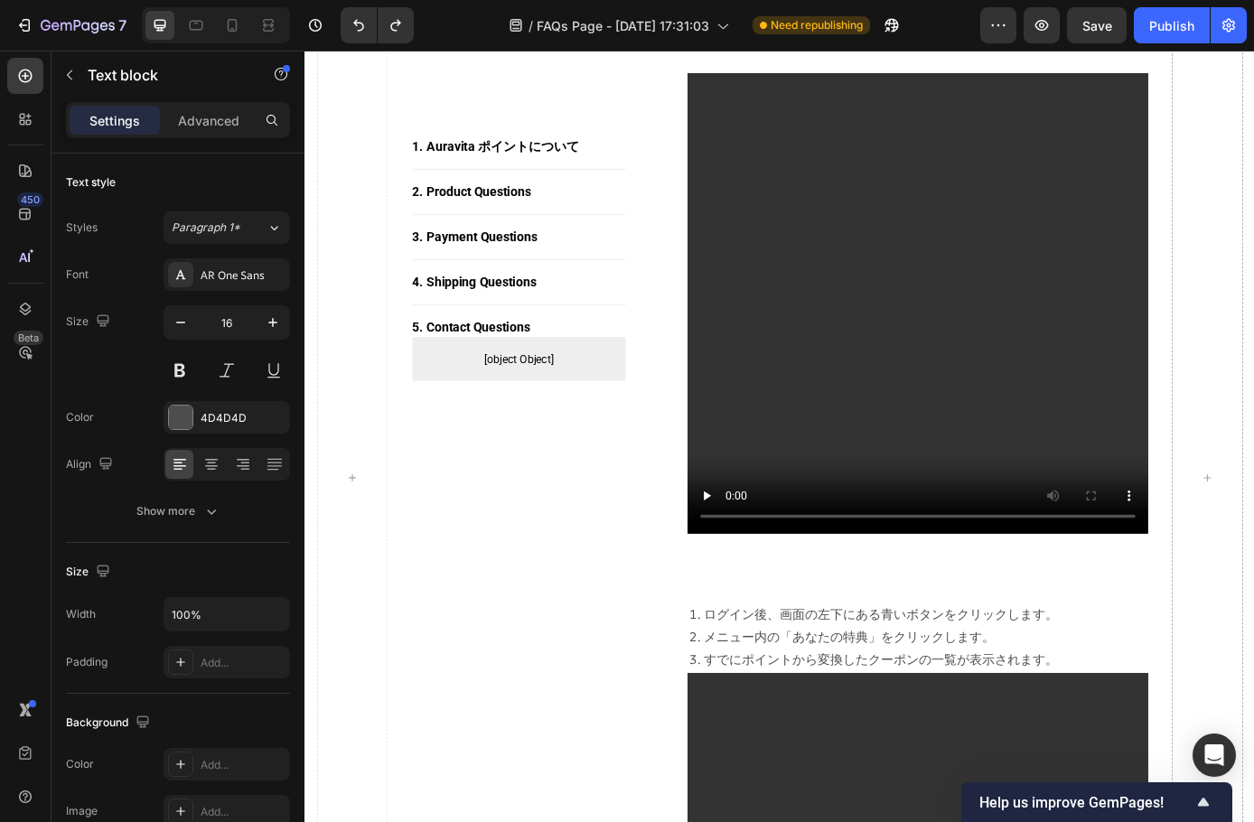
click at [756, 713] on p "1. ログイン後、画面の左下にある青いボタンをクリックします。 2. メニュー内の「あなたの特典」をクリックします。 3. すでにポイントから変換したクーポン…" at bounding box center [1004, 720] width 522 height 78
click at [1149, 727] on p "1. ログイン後、画面の左下にある青いボタンをクリックします。 2. メニュー内の「あなたの特典」をクリックします。 3. すでにポイントから変換したクーポン…" at bounding box center [1004, 720] width 522 height 78
click at [931, 710] on p "1. ログイン後、画面の左下にある青いボタンをクリックします。 2. メニュー内の「あなたの特典」をクリックします。 3. すでにポイントから変換したクーポン…" at bounding box center [1004, 720] width 522 height 78
click at [807, 678] on div "2. ポイントの使い方 Heading 1.1 ポイントをクーポンへ変換する方法（すでに定期便をご注文の方） Text block 1. ログイン後、画面の左…" at bounding box center [1004, 179] width 526 height 2456
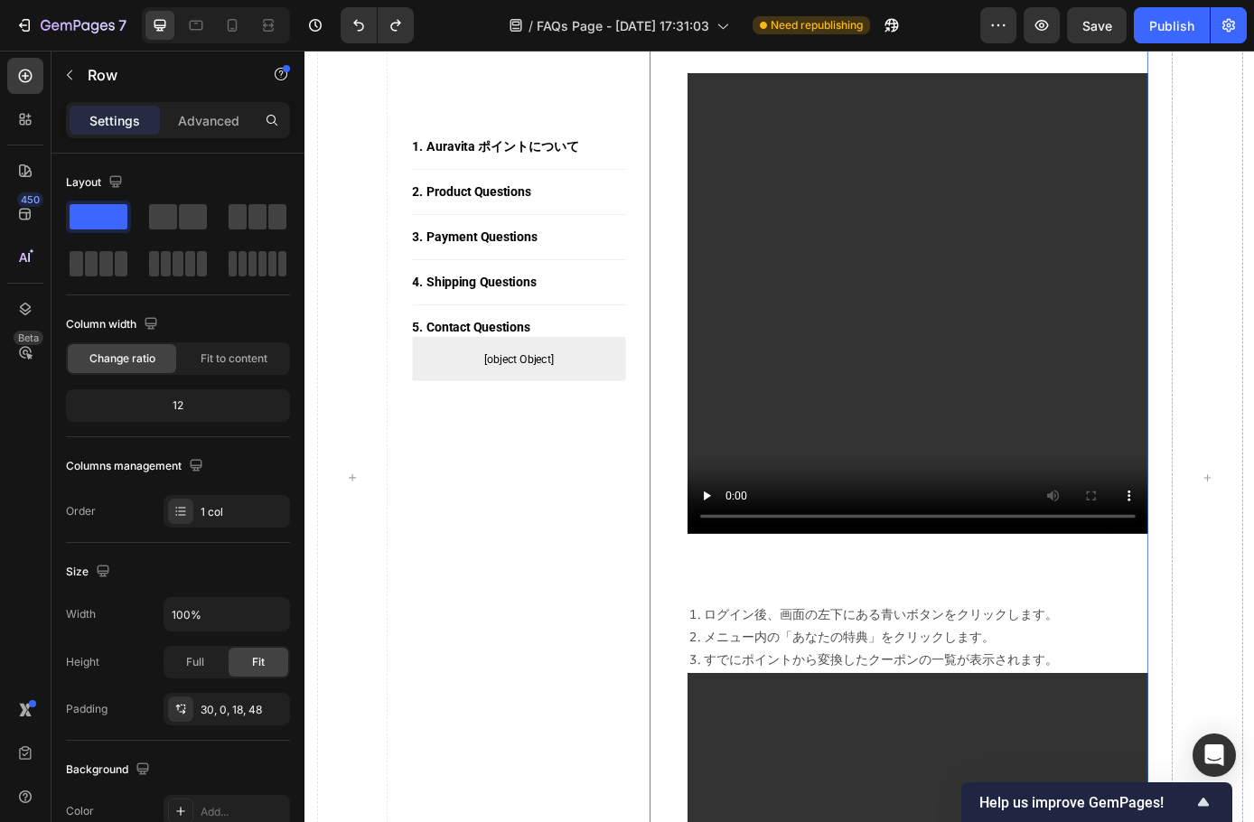
click at [779, 666] on div "2. ポイントの使い方 Heading 1.1 ポイントをクーポンへ変換する方法（すでに定期便をご注文の方） Text block 1. ログイン後、画面の左…" at bounding box center [1004, 179] width 526 height 2456
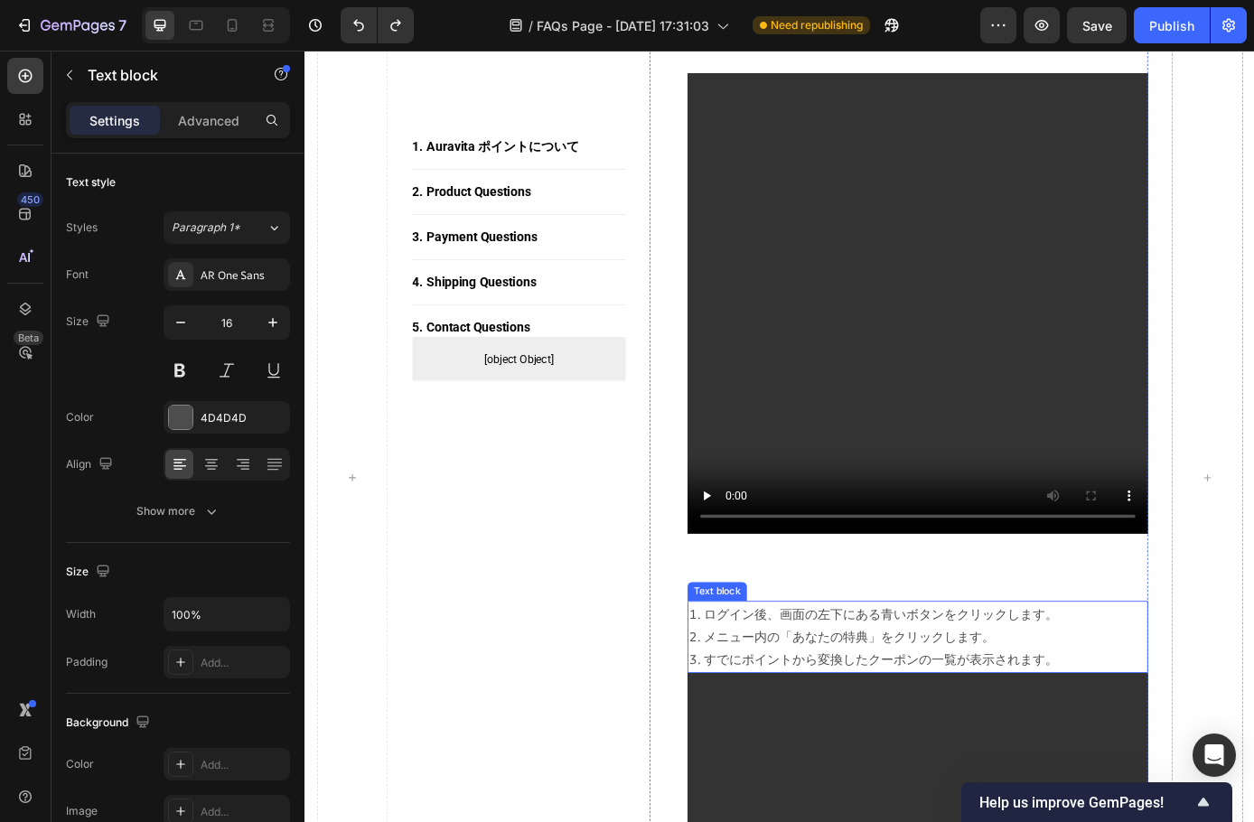
click at [773, 704] on p "1. ログイン後、画面の左下にある青いボタンをクリックします。 2. メニュー内の「あなたの特典」をクリックします。 3. すでにポイントから変換したクーポン…" at bounding box center [1004, 720] width 522 height 78
drag, startPoint x: 749, startPoint y: 670, endPoint x: 756, endPoint y: 678, distance: 10.2
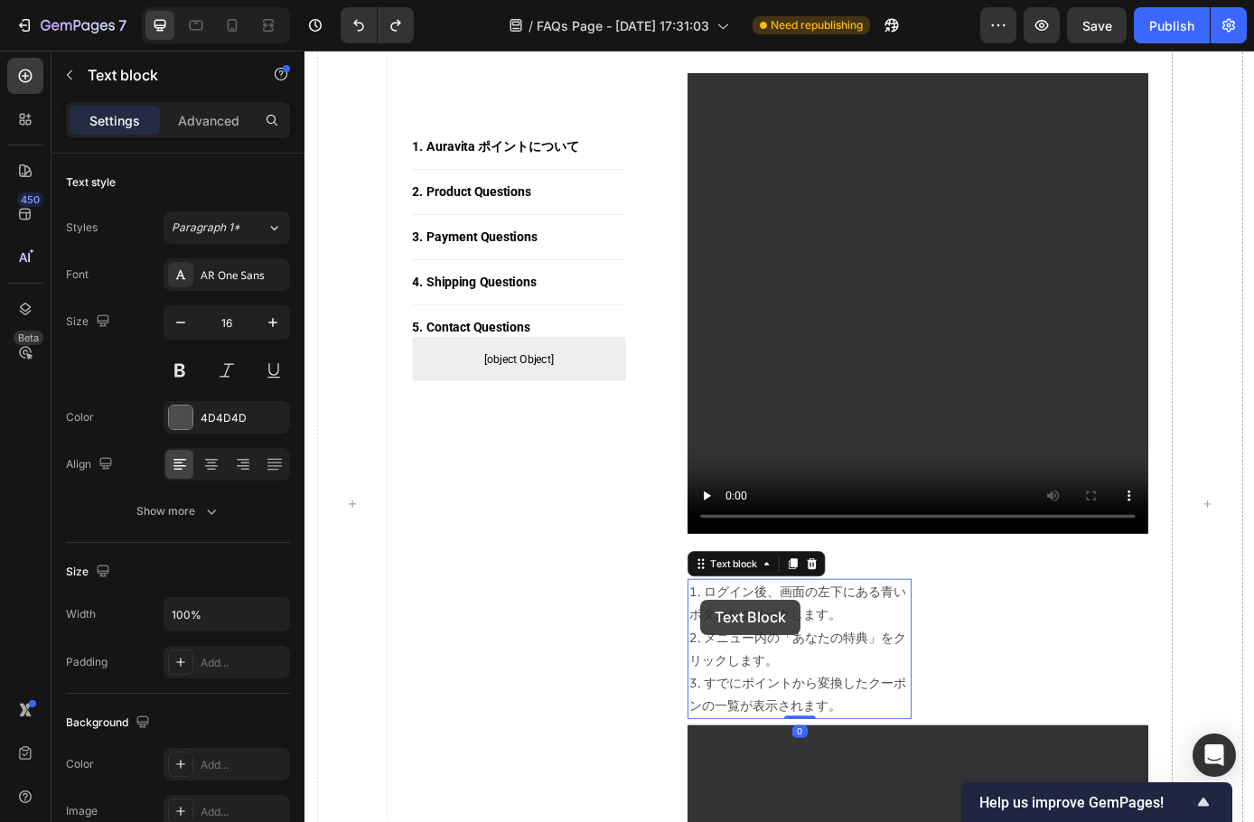
scroll to position [2011, 0]
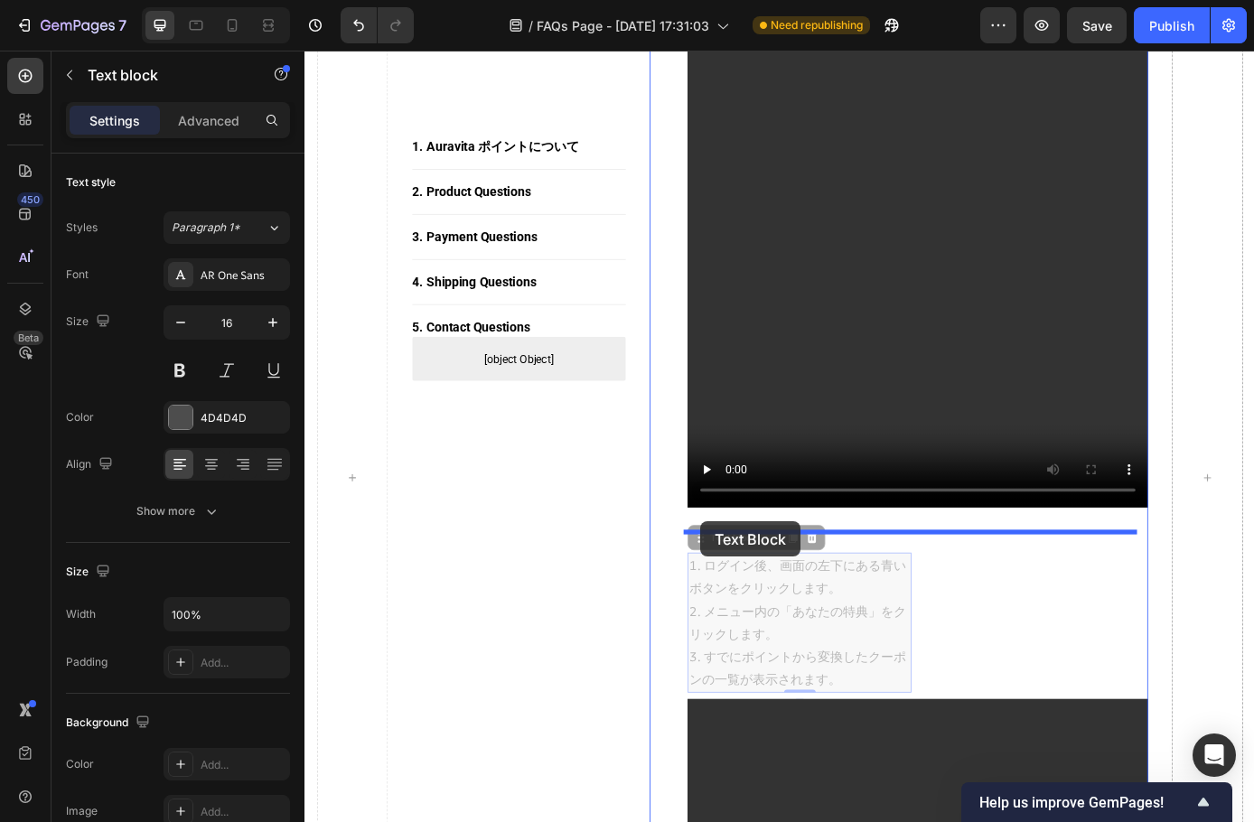
drag, startPoint x: 754, startPoint y: 619, endPoint x: 756, endPoint y: 588, distance: 30.8
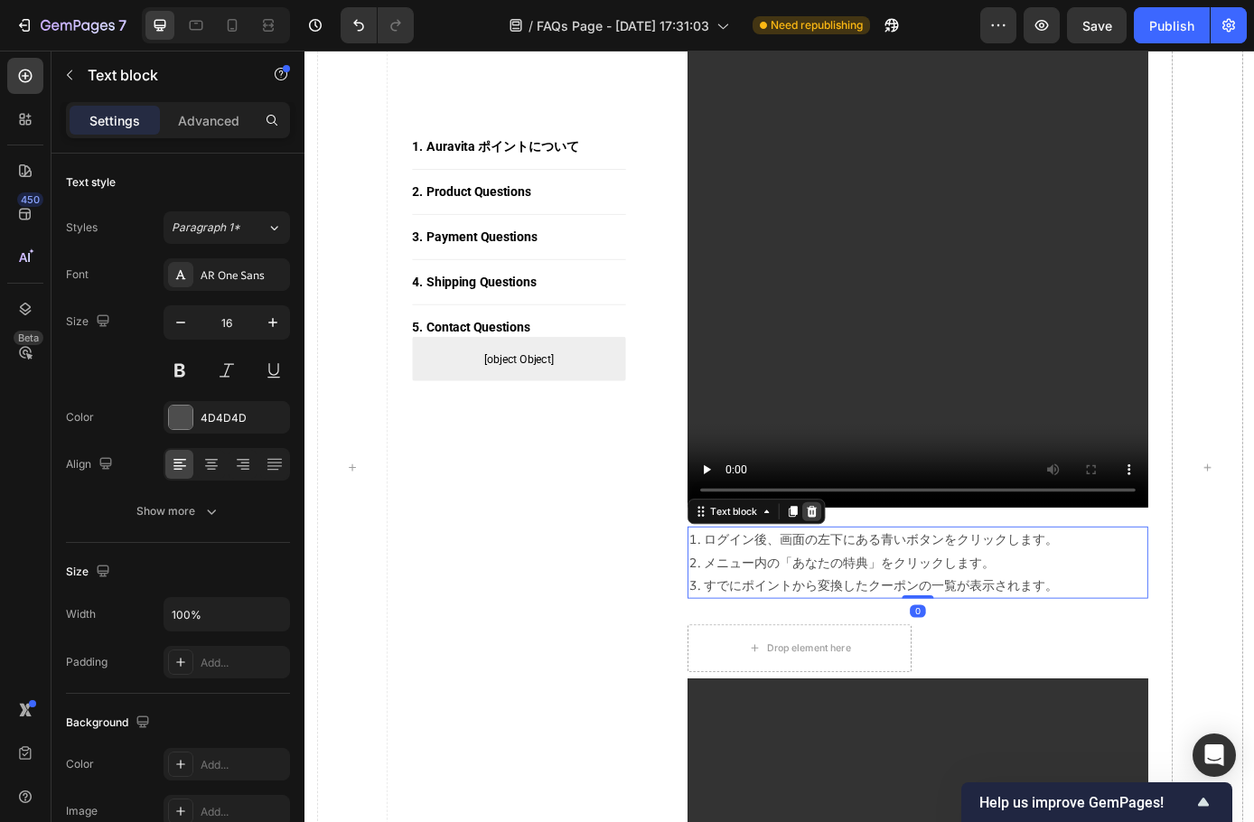
scroll to position [2000, 0]
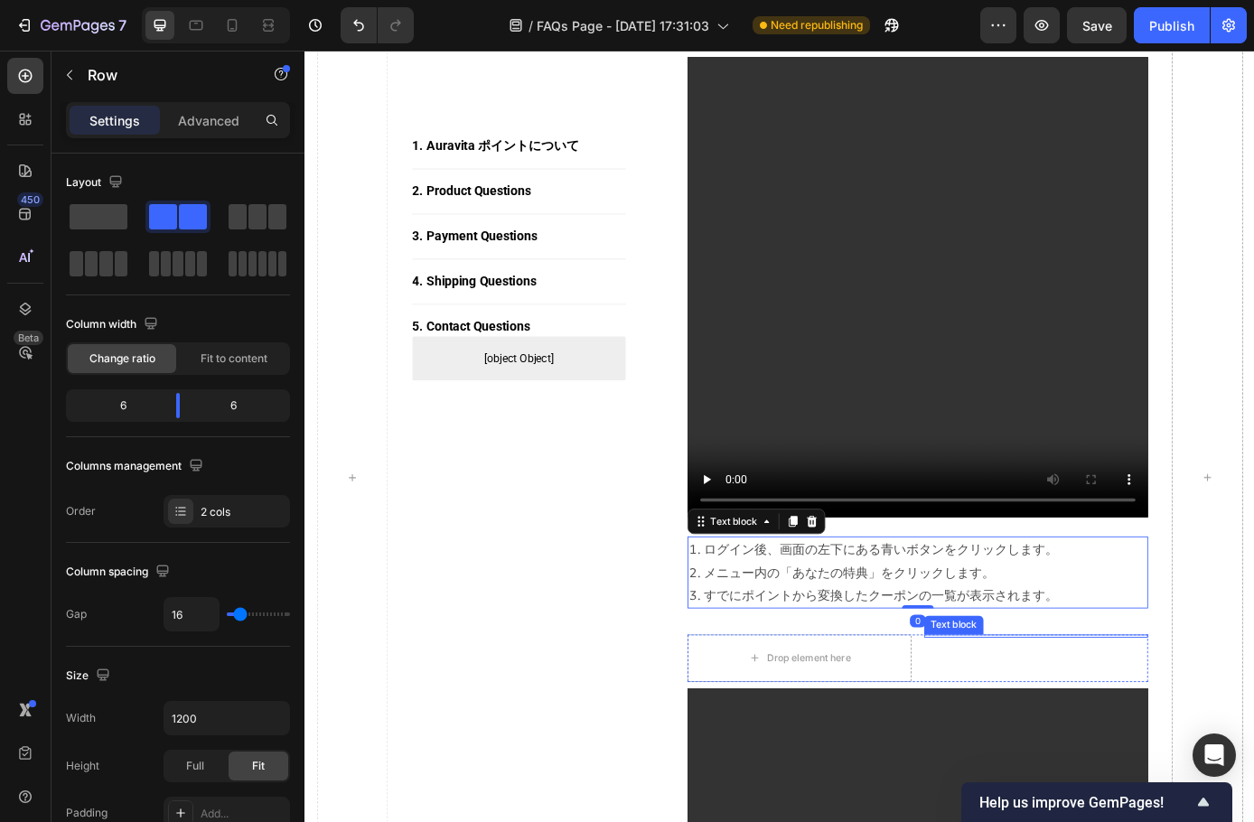
click at [1049, 738] on div "Text block" at bounding box center [1139, 745] width 256 height 54
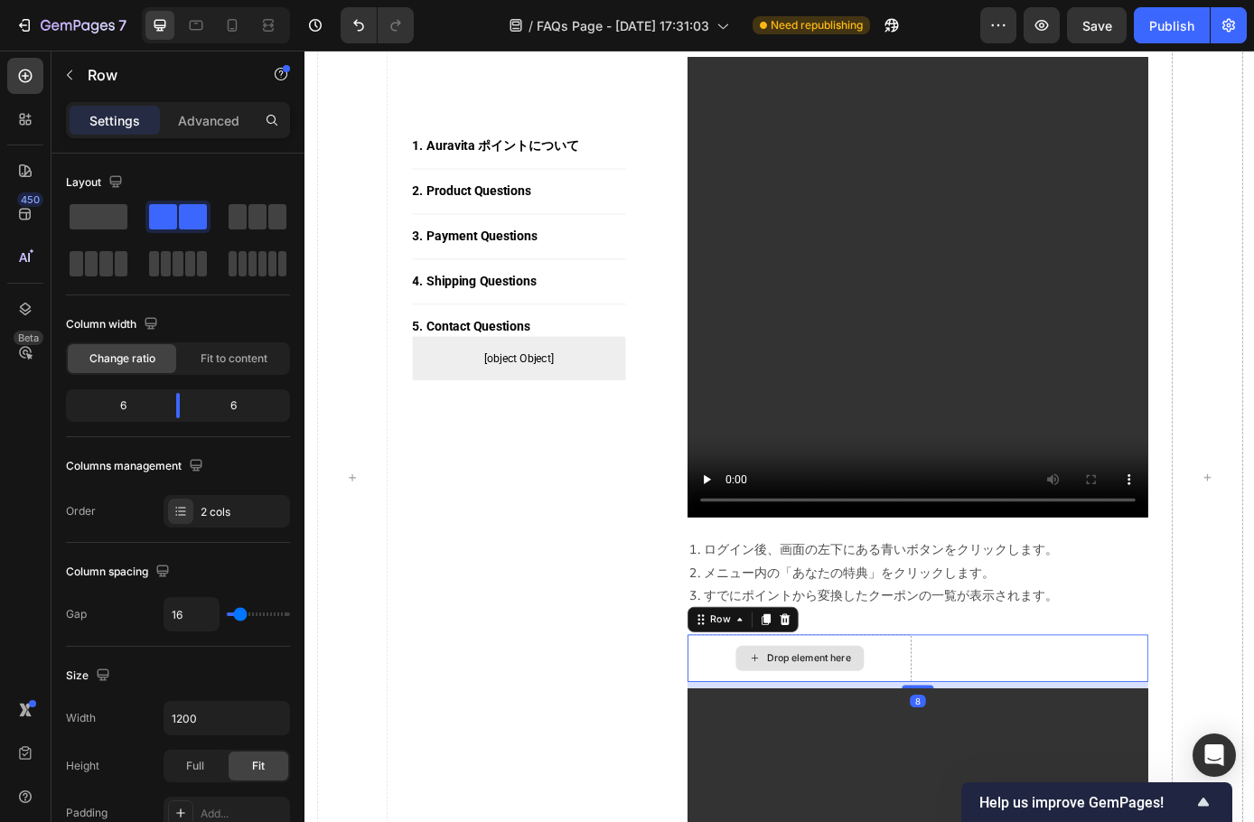
click at [922, 743] on div "Drop element here" at bounding box center [869, 745] width 146 height 29
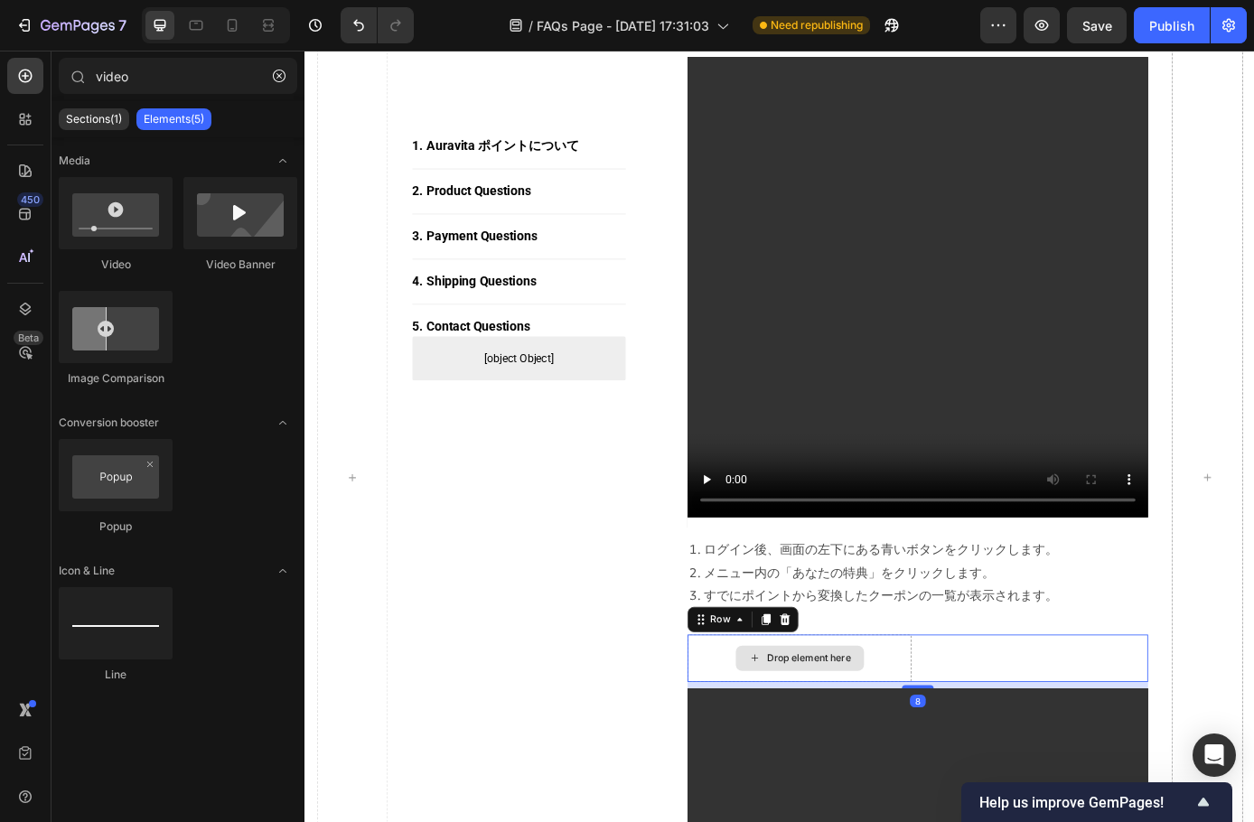
click at [977, 739] on div "Drop element here" at bounding box center [869, 745] width 256 height 54
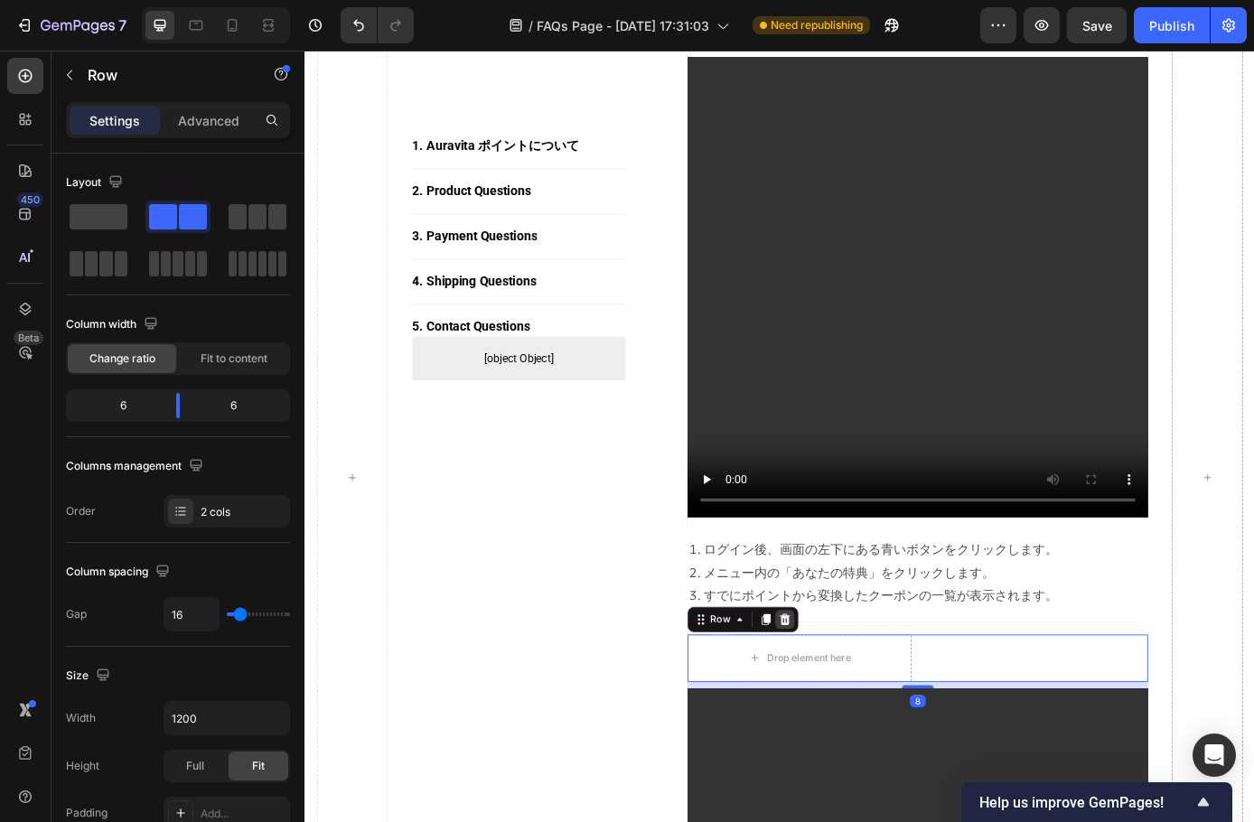
click at [848, 708] on icon at bounding box center [852, 701] width 14 height 14
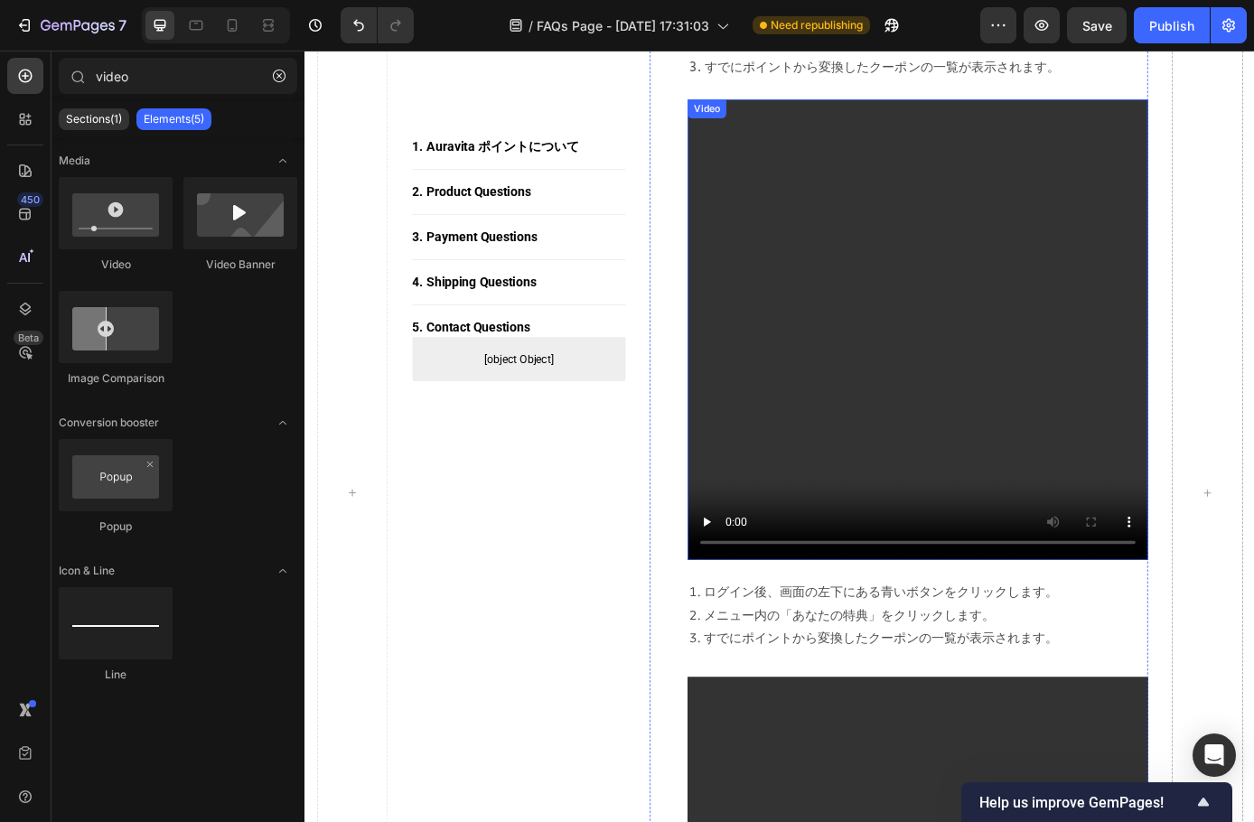
scroll to position [1969, 0]
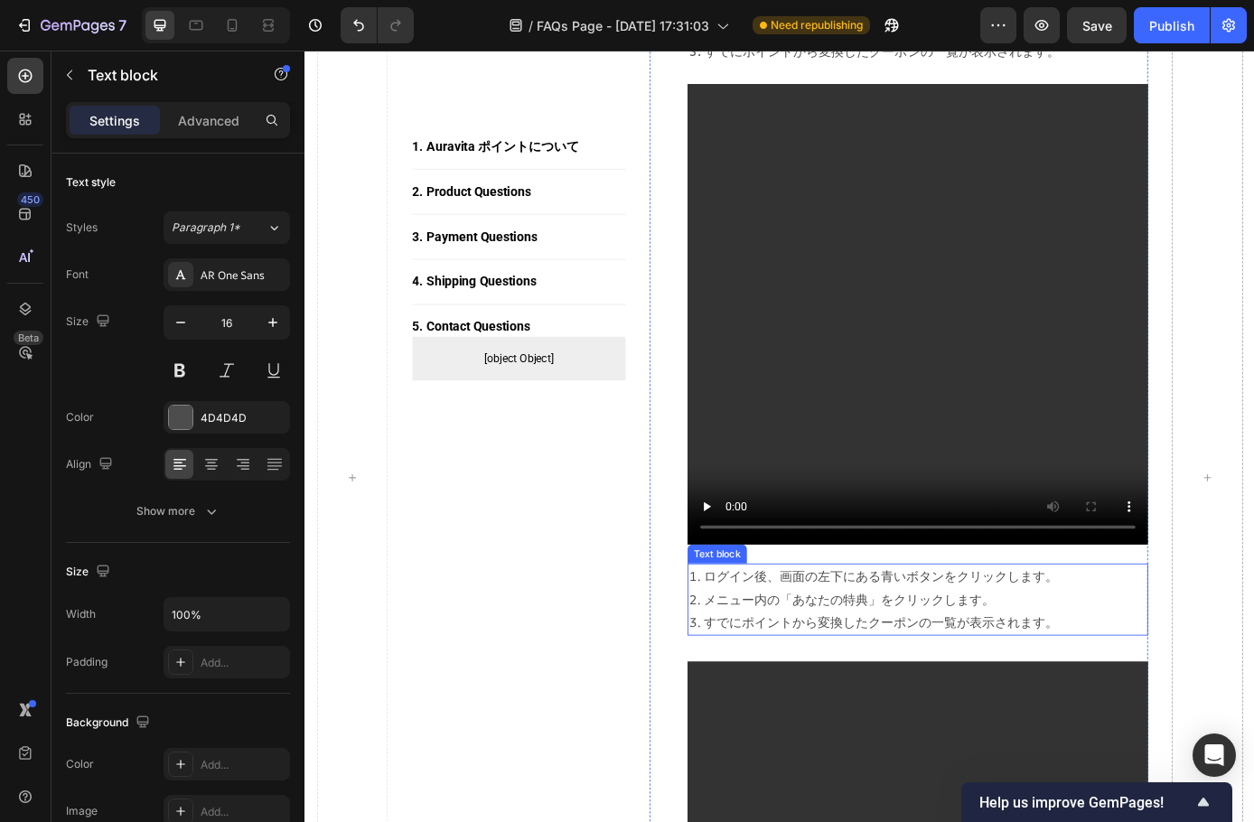
click at [833, 682] on p "1. ログイン後、画面の左下にある青いボタンをクリックします。 2. メニュー内の「あなたの特典」をクリックします。 3. すでにポイントから変換したクーポン…" at bounding box center [1004, 678] width 522 height 78
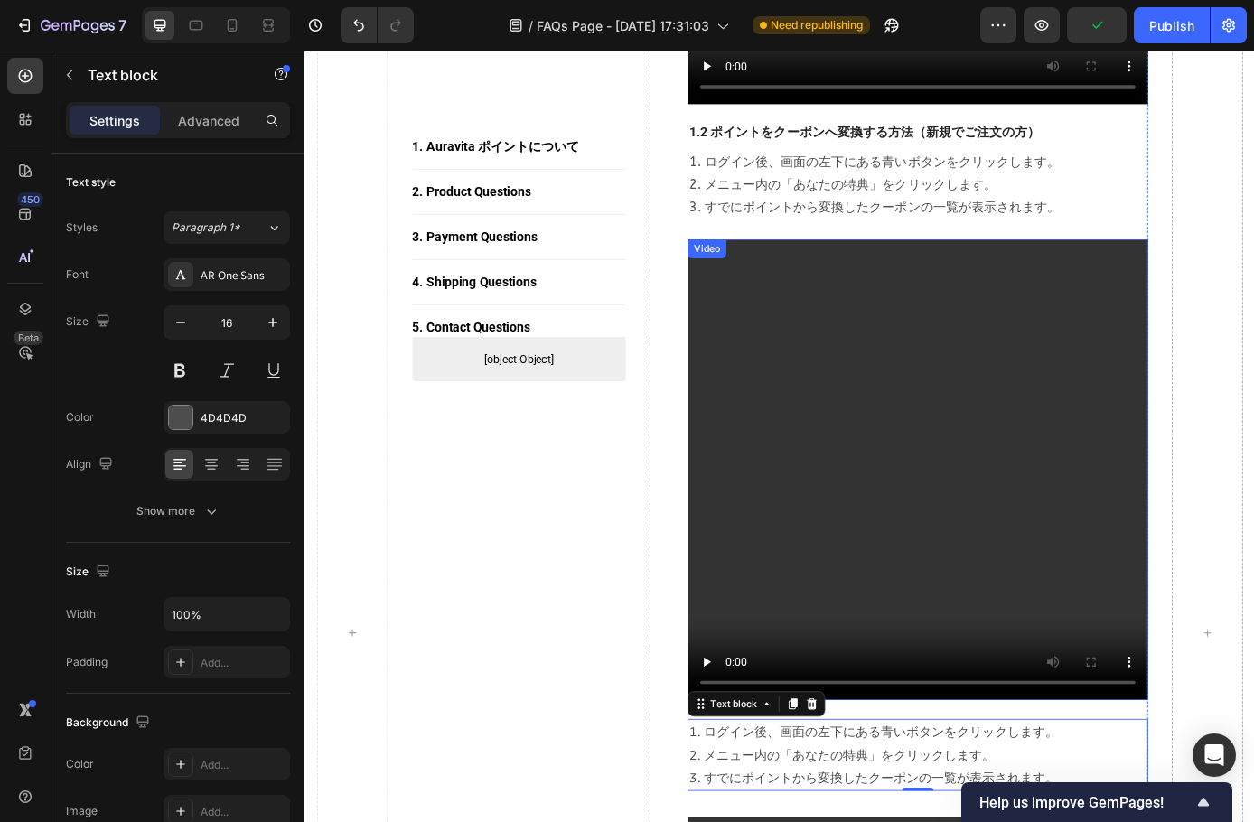
scroll to position [1788, 0]
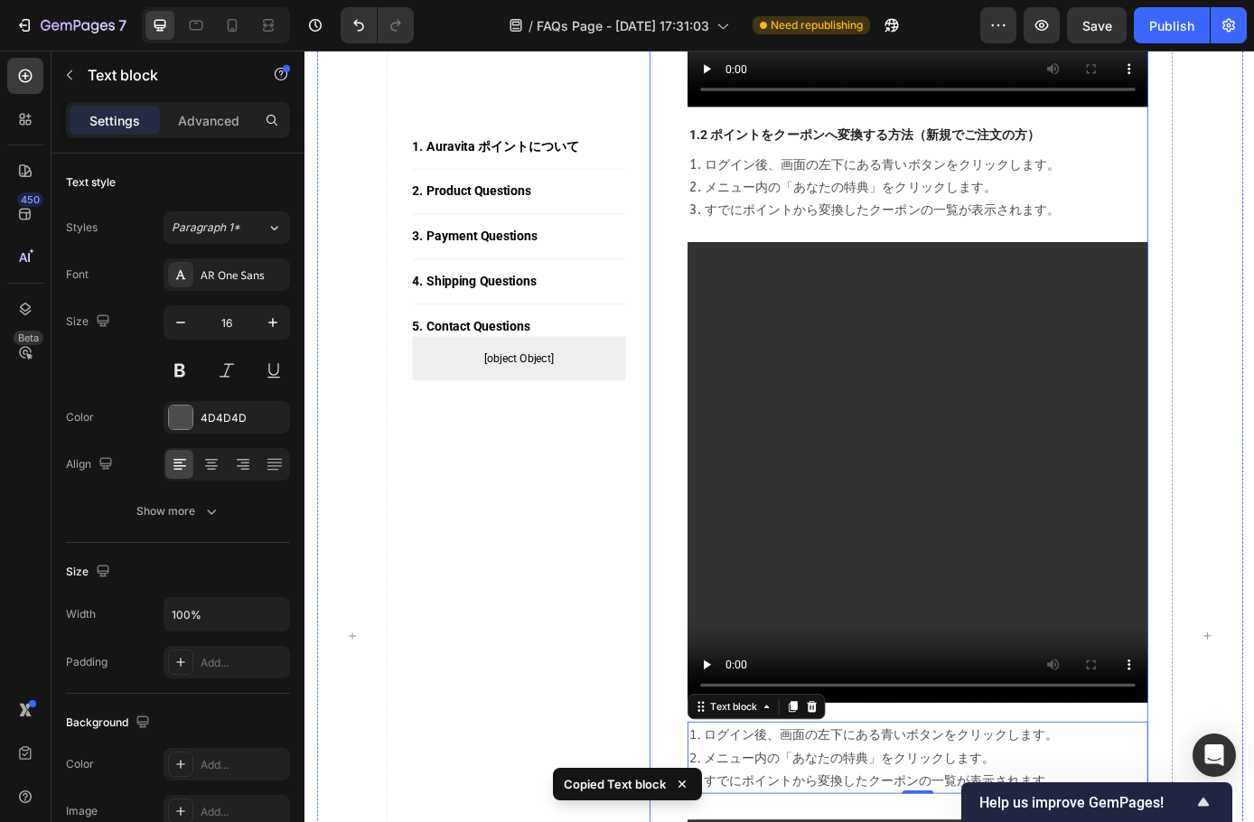
click at [940, 810] on div "2. ポイントの使い方 Heading 1.1 ポイントをクーポンへ変換する方法（すでに定期便をご注文の方） Text block 1. ログイン後、画面の左…" at bounding box center [1004, 359] width 526 height 2431
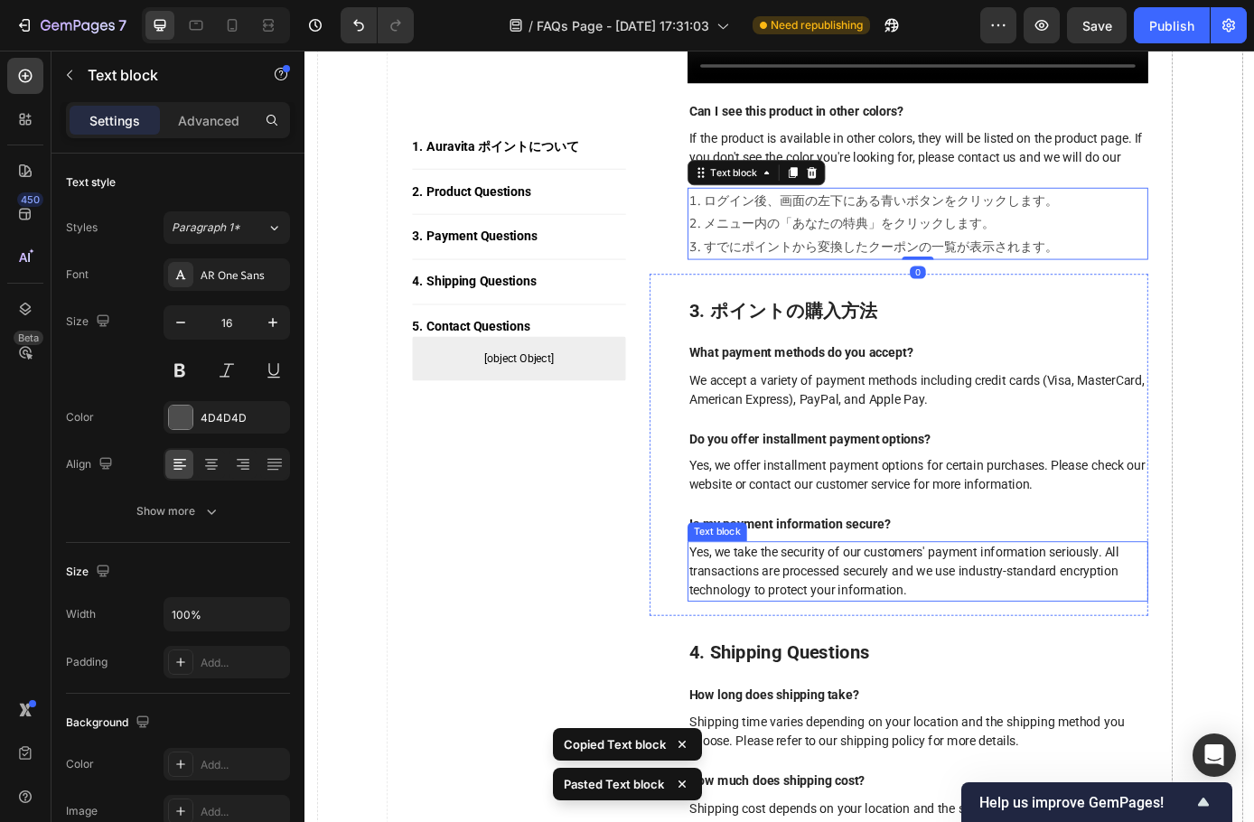
scroll to position [3067, 0]
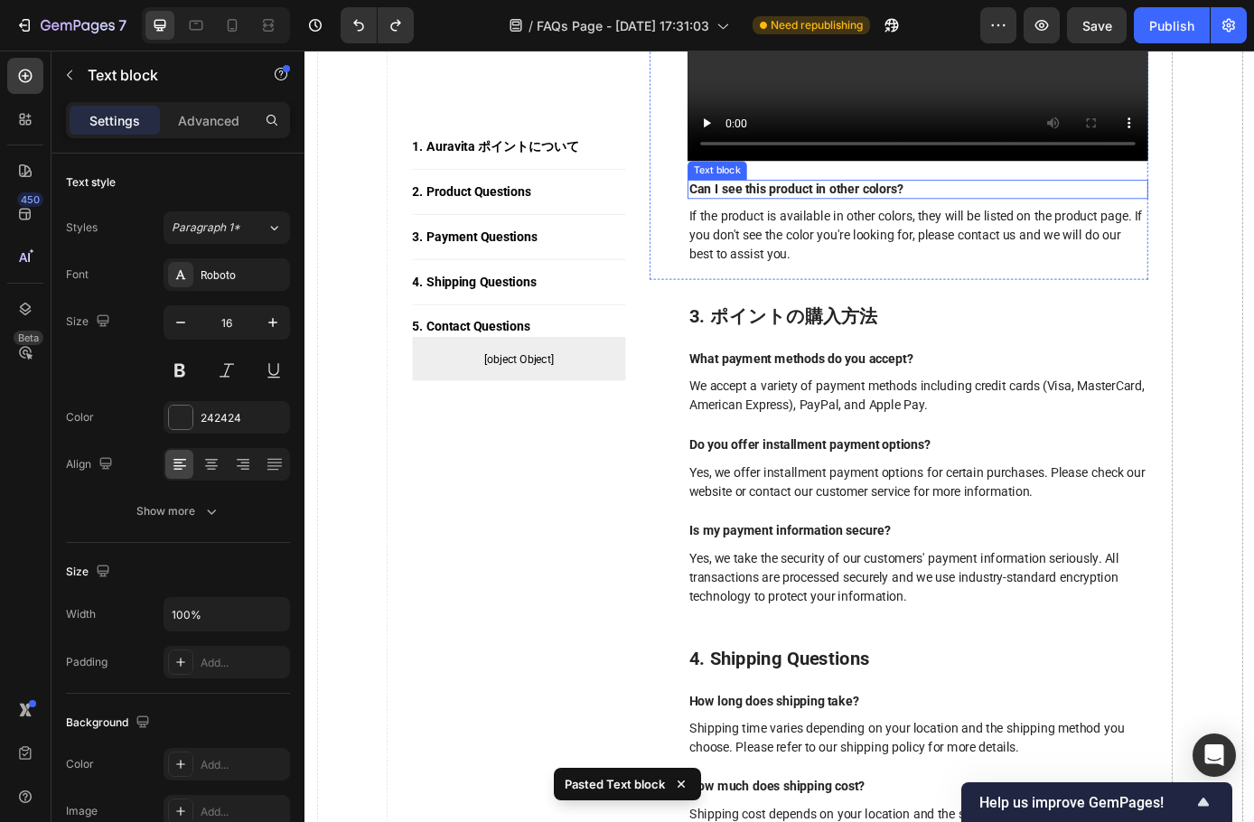
click at [829, 204] on p "Can I see this product in other colors?" at bounding box center [1004, 210] width 522 height 19
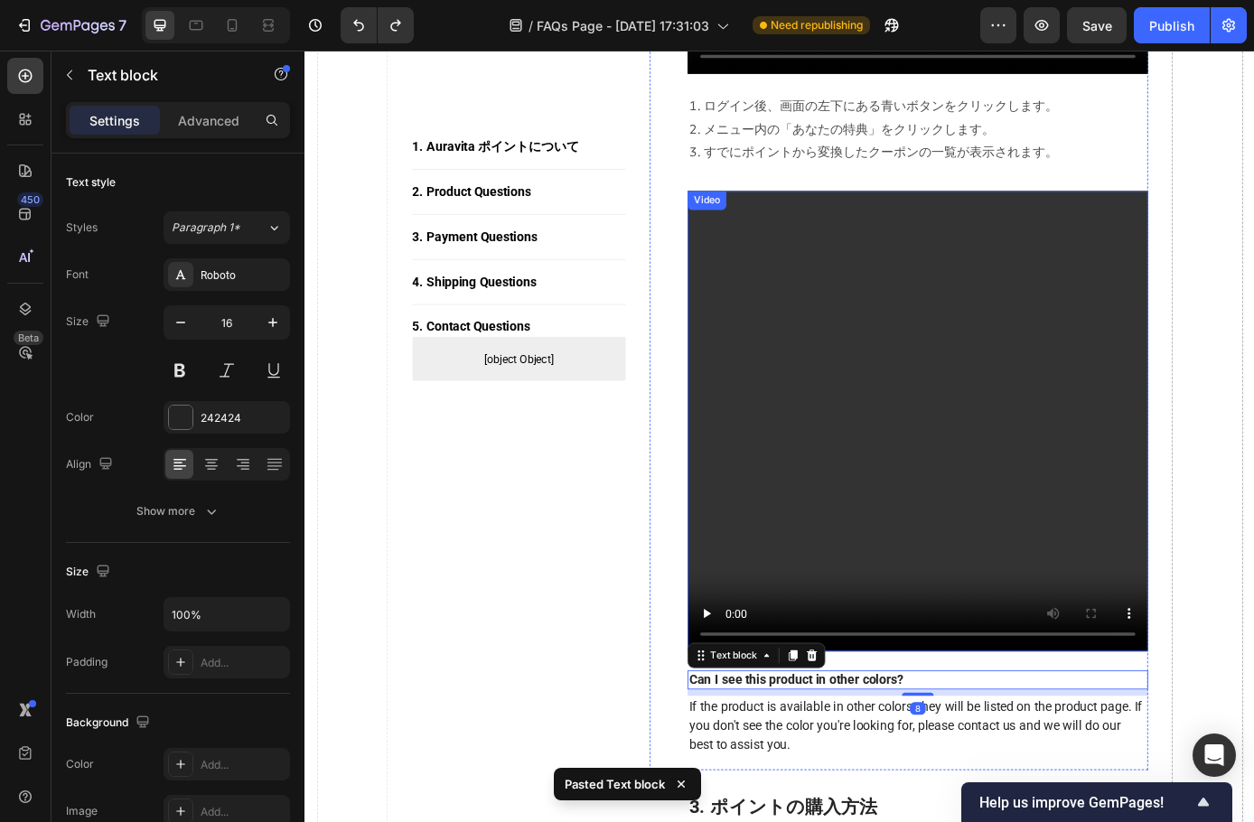
scroll to position [2434, 0]
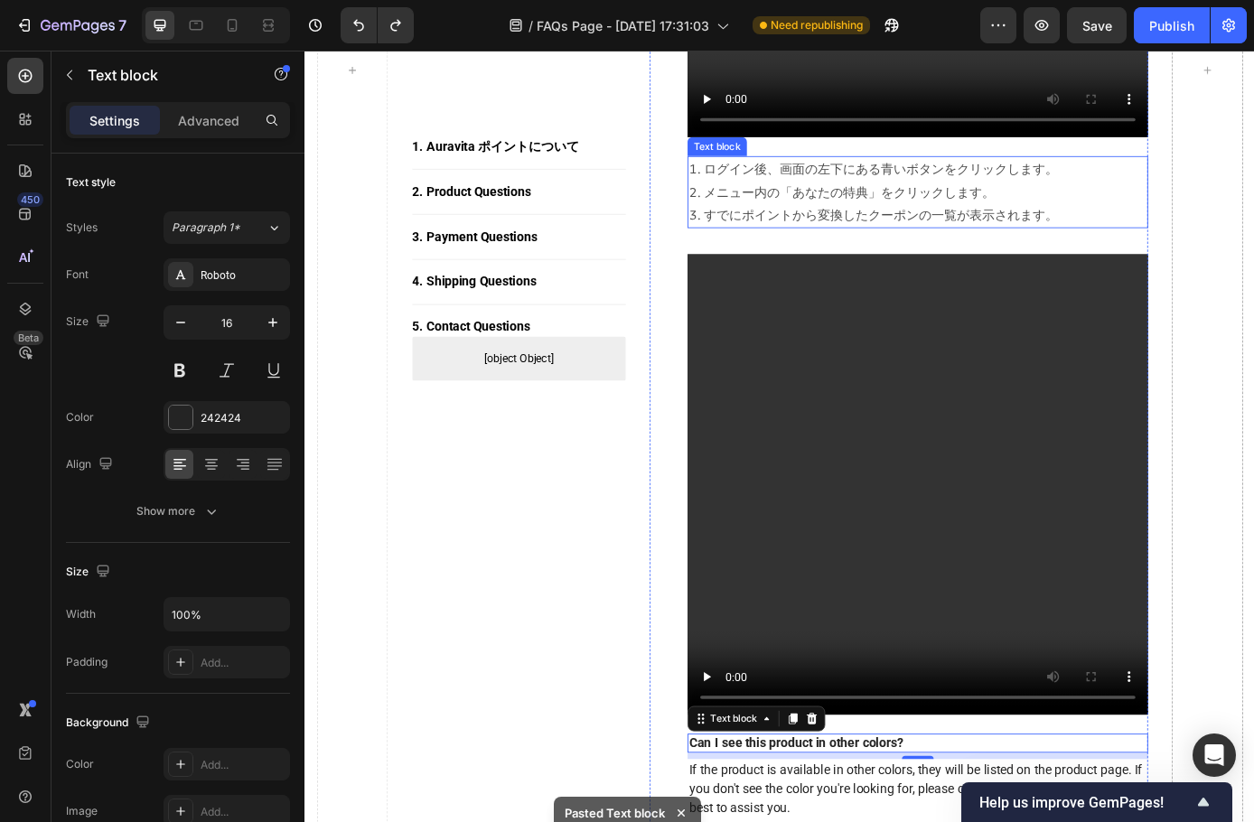
click at [881, 194] on p "1. ログイン後、画面の左下にある青いボタンをクリックします。 2. メニュー内の「あなたの特典」をクリックします。 3. すでにポイントから変換したクーポン…" at bounding box center [1004, 212] width 522 height 78
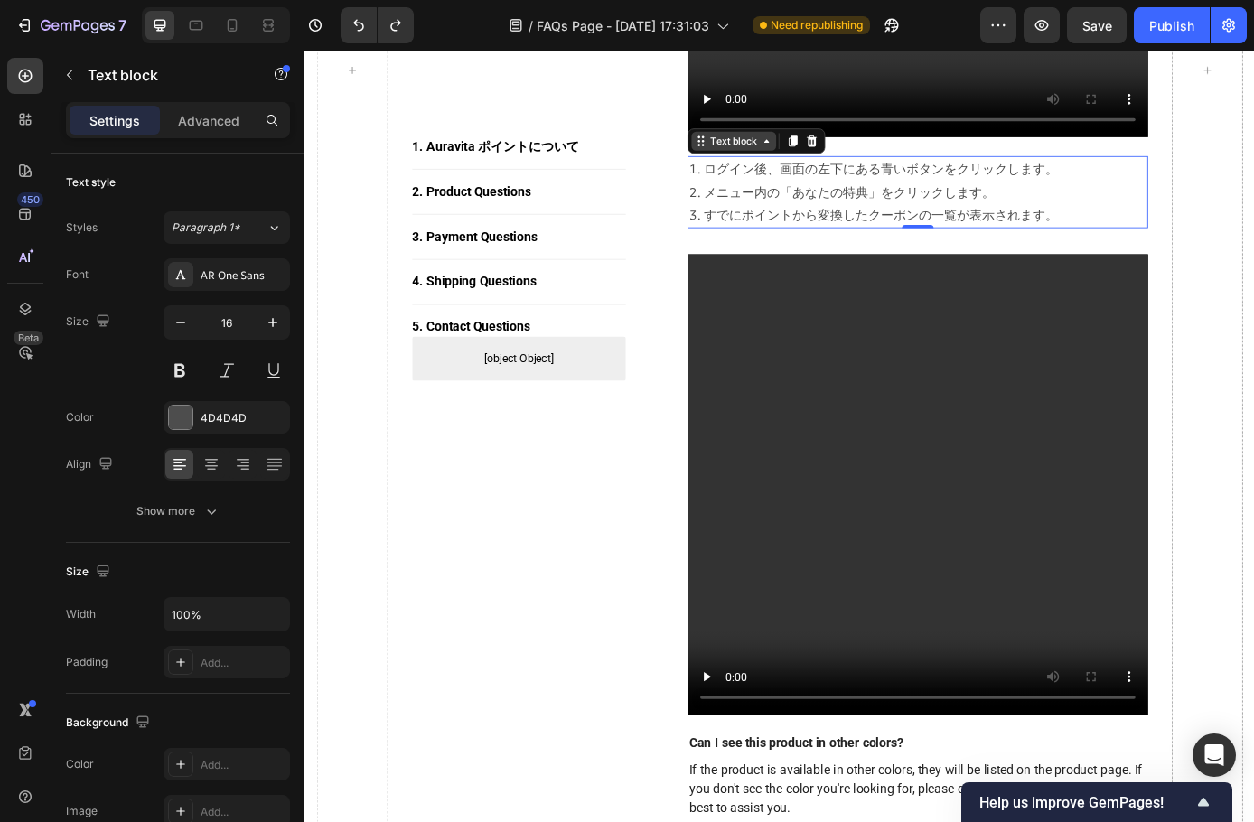
click at [823, 165] on div "Text block" at bounding box center [793, 155] width 97 height 22
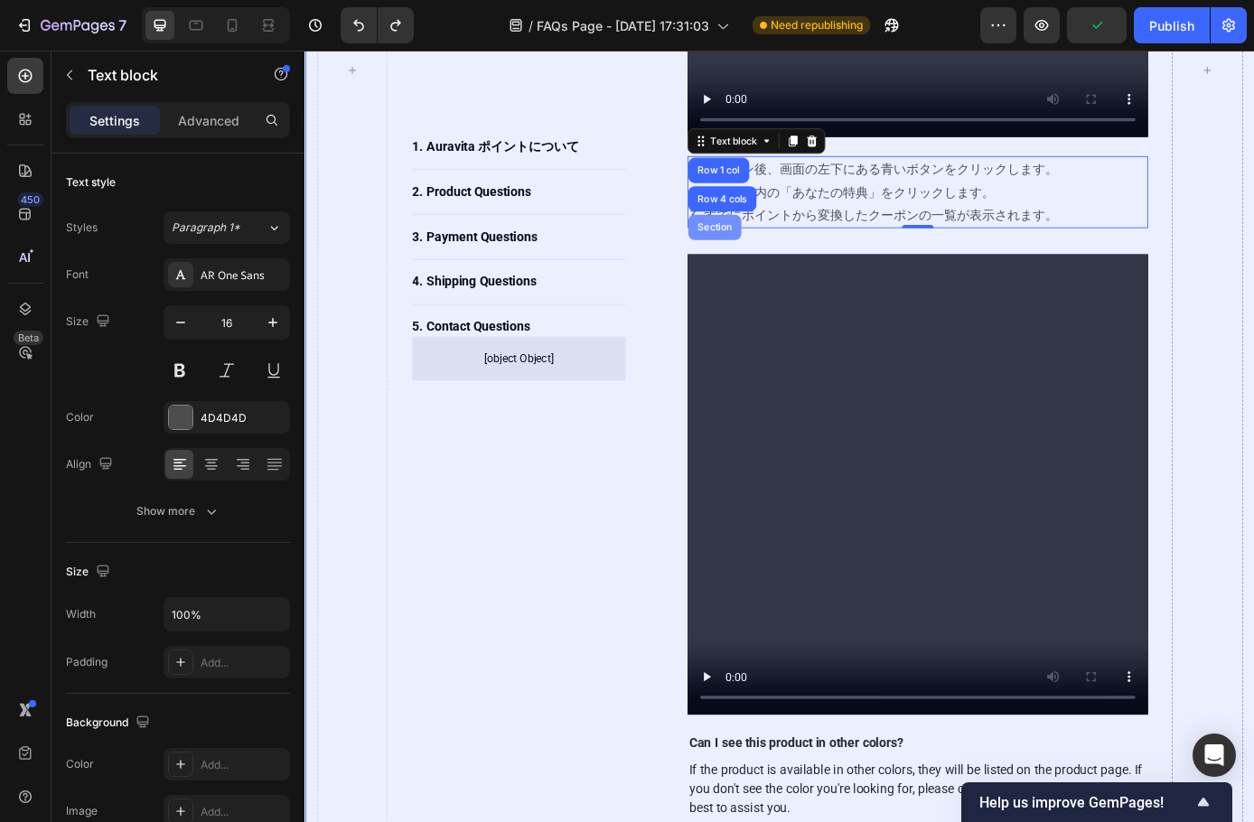
click at [783, 258] on div "Section" at bounding box center [772, 253] width 46 height 11
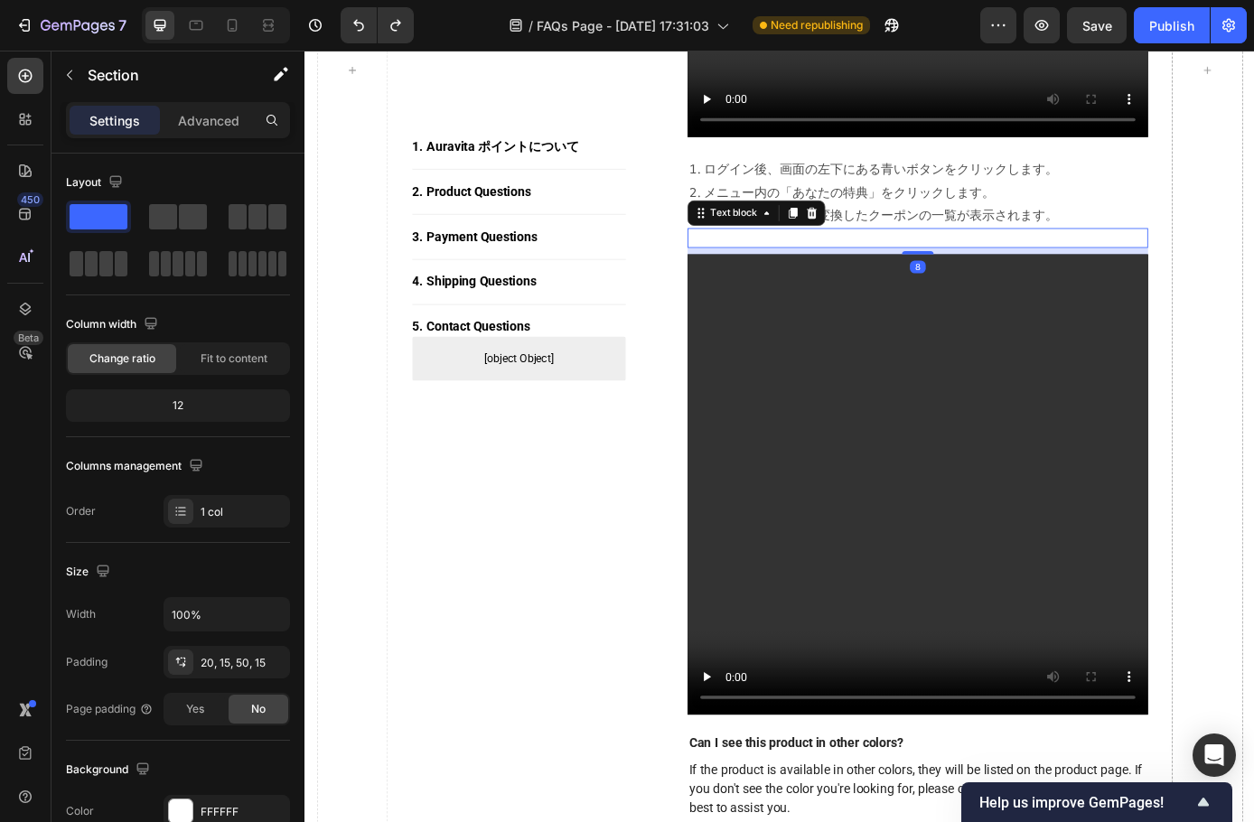
click at [817, 266] on p "Rich Text Editor. Editing area: main" at bounding box center [1004, 265] width 522 height 19
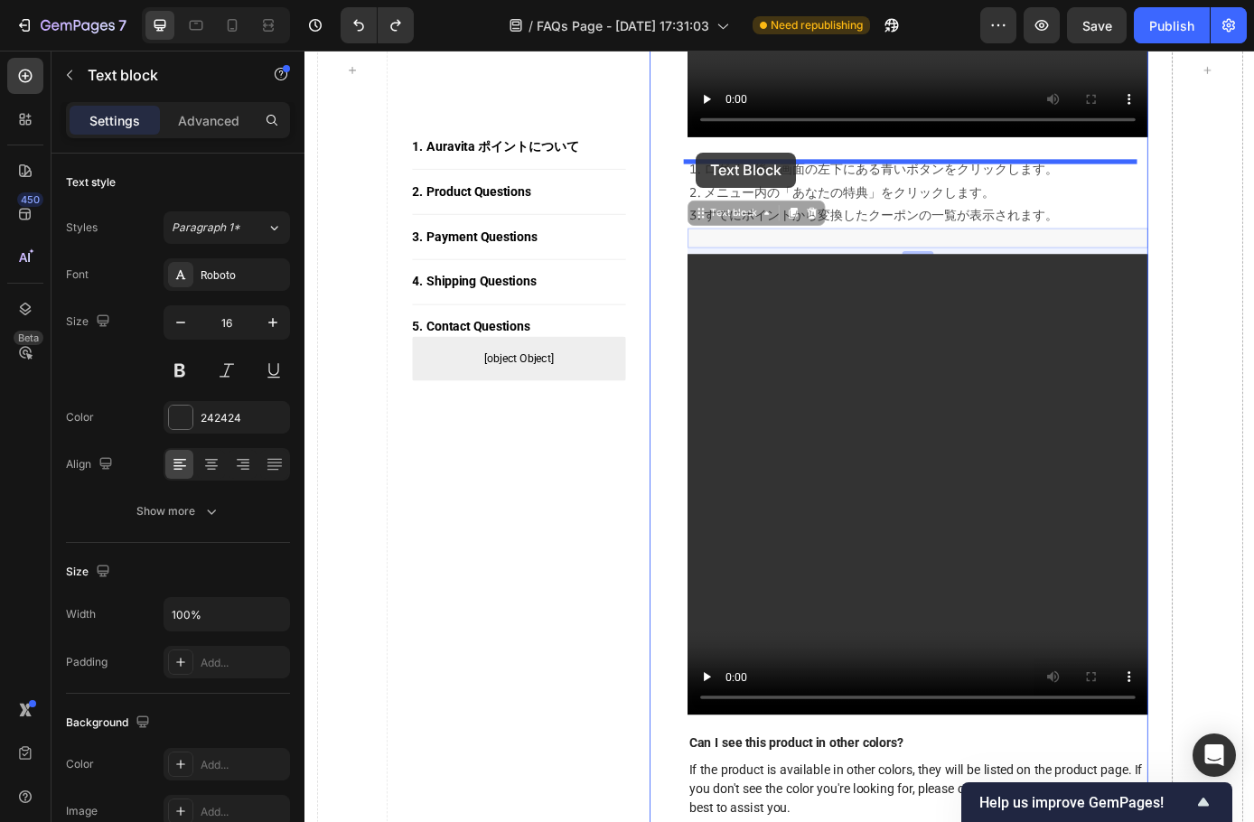
drag, startPoint x: 746, startPoint y: 245, endPoint x: 751, endPoint y: 167, distance: 77.8
click at [751, 167] on div "Header 1. Auravita ポイントについて Button Title Line 2. Product Questions Button Title…" at bounding box center [847, 67] width 1084 height 4902
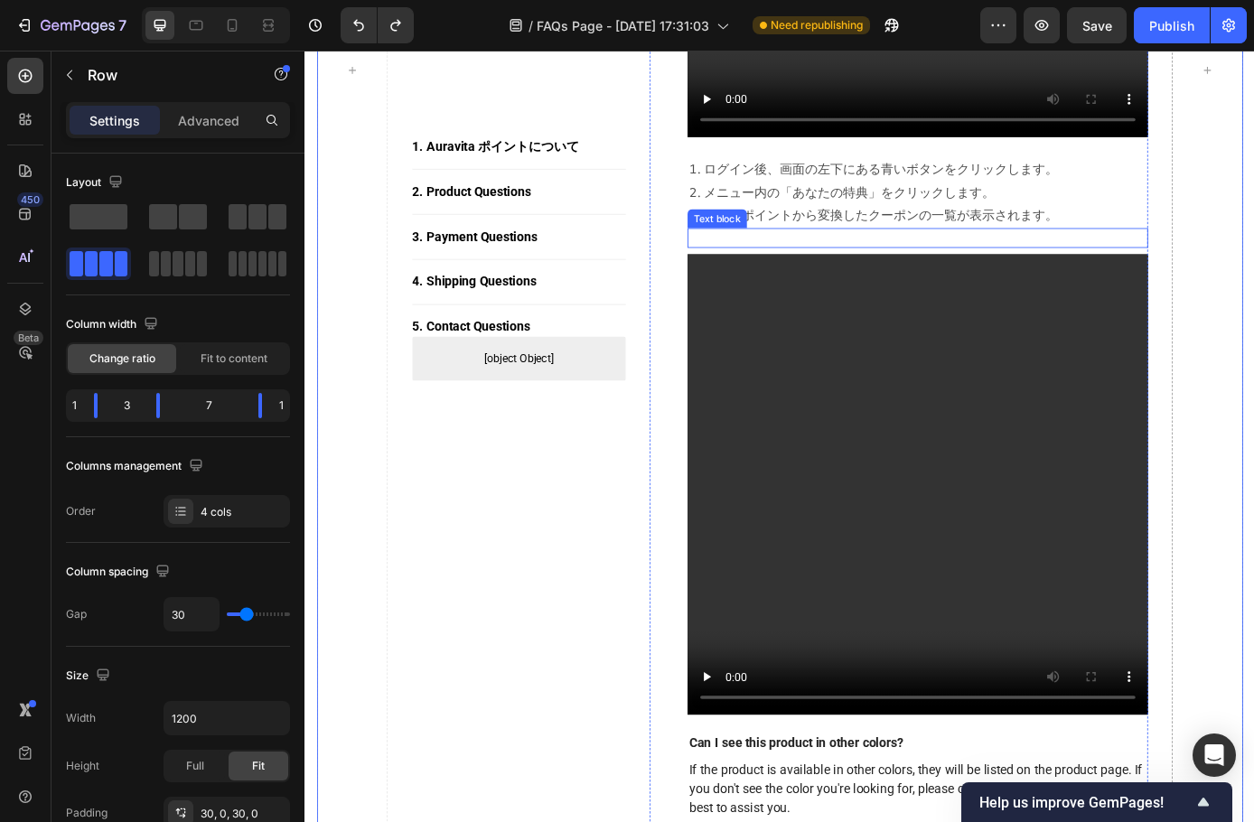
scroll to position [2344, 0]
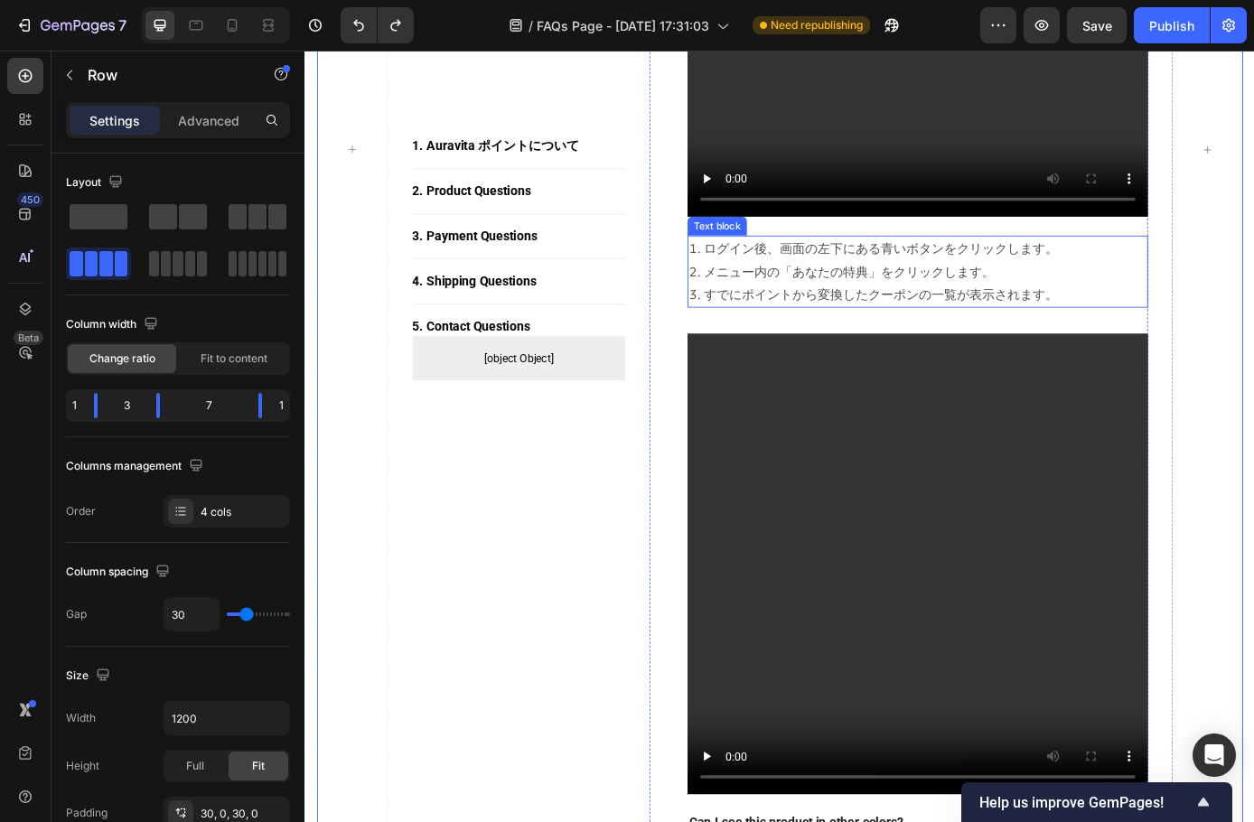
click at [745, 259] on div "Text block" at bounding box center [775, 251] width 61 height 16
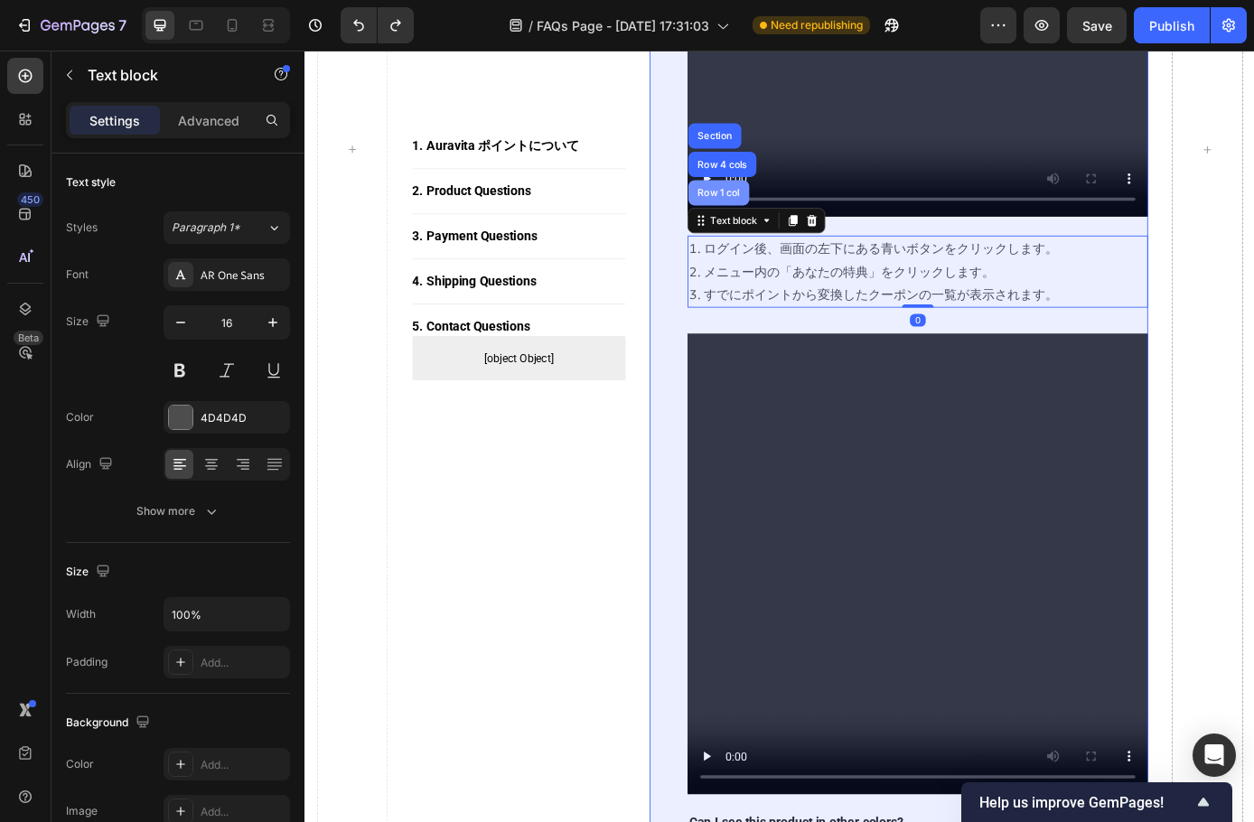
click at [766, 219] on div "Row 1 col" at bounding box center [776, 213] width 55 height 11
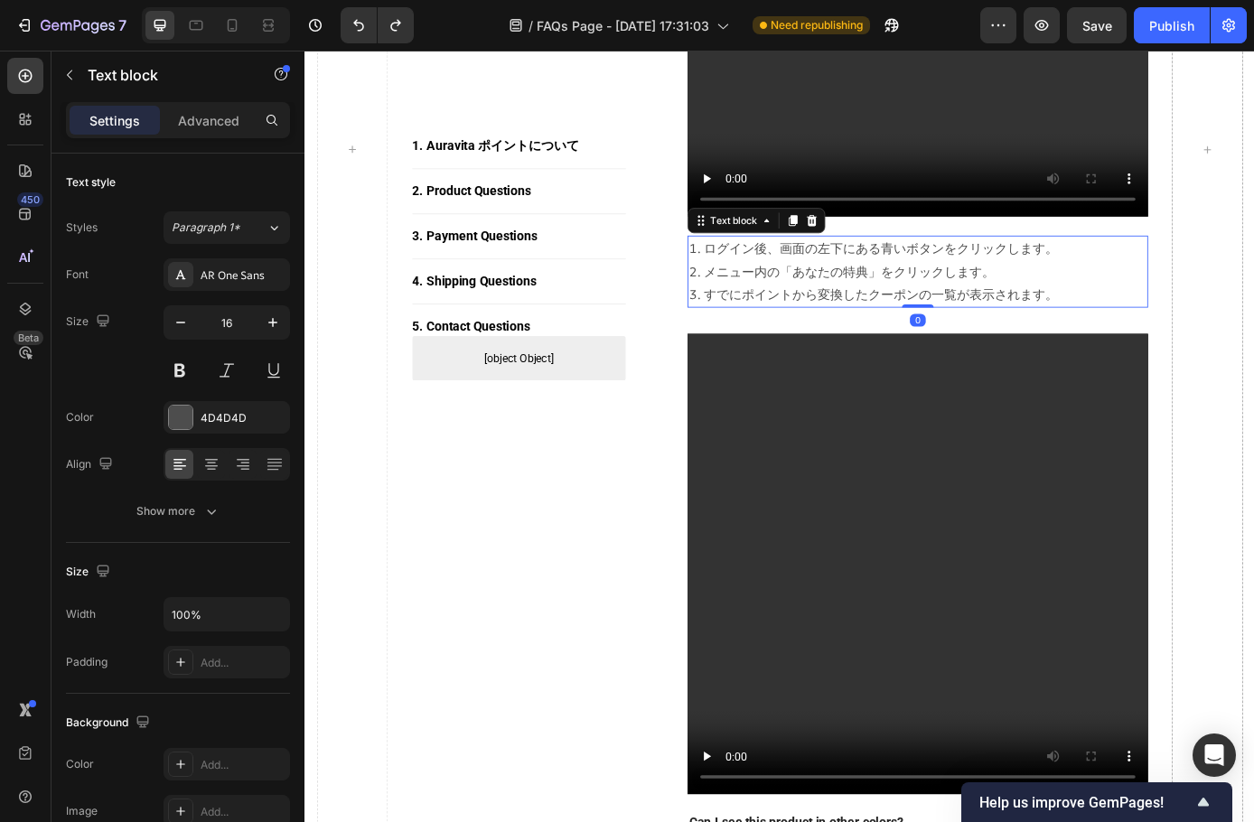
click at [753, 293] on p "1. ログイン後、画面の左下にある青いボタンをクリックします。 2. メニュー内の「あなたの特典」をクリックします。 3. すでにポイントから変換したクーポン…" at bounding box center [1004, 303] width 522 height 78
click at [825, 252] on icon at bounding box center [831, 245] width 14 height 14
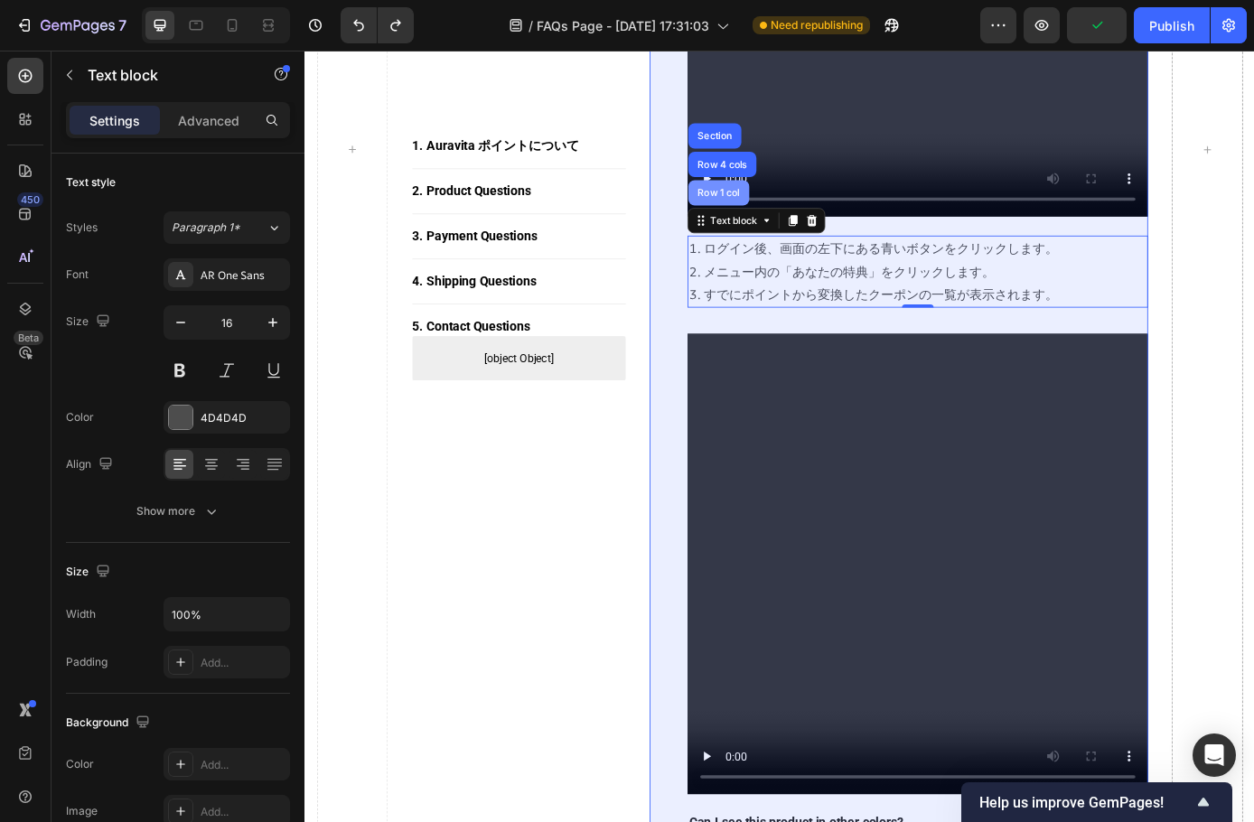
click at [793, 228] on div "Row 1 col" at bounding box center [777, 213] width 70 height 29
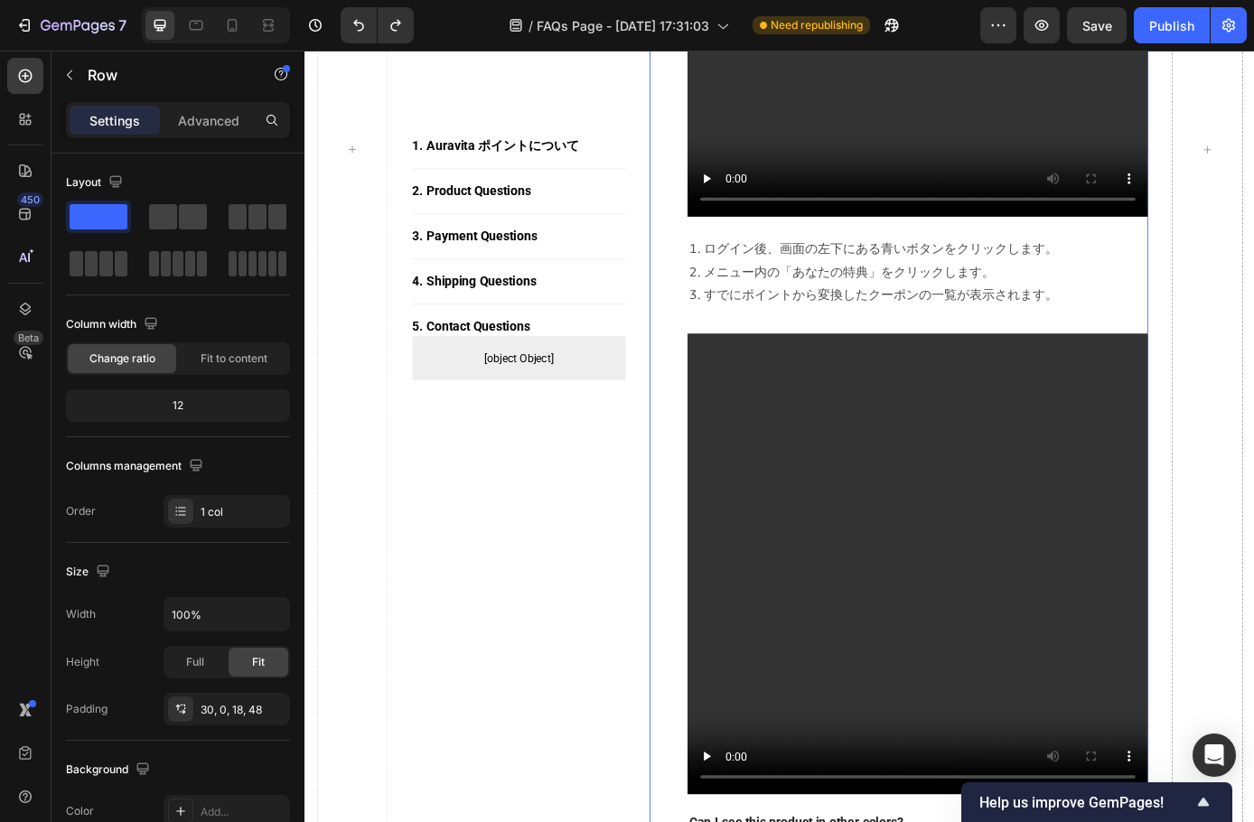
click at [774, 295] on p "1. ログイン後、画面の左下にある青いボタンをクリックします。 2. メニュー内の「あなたの特典」をクリックします。 3. すでにポイントから変換したクーポン…" at bounding box center [1004, 303] width 522 height 78
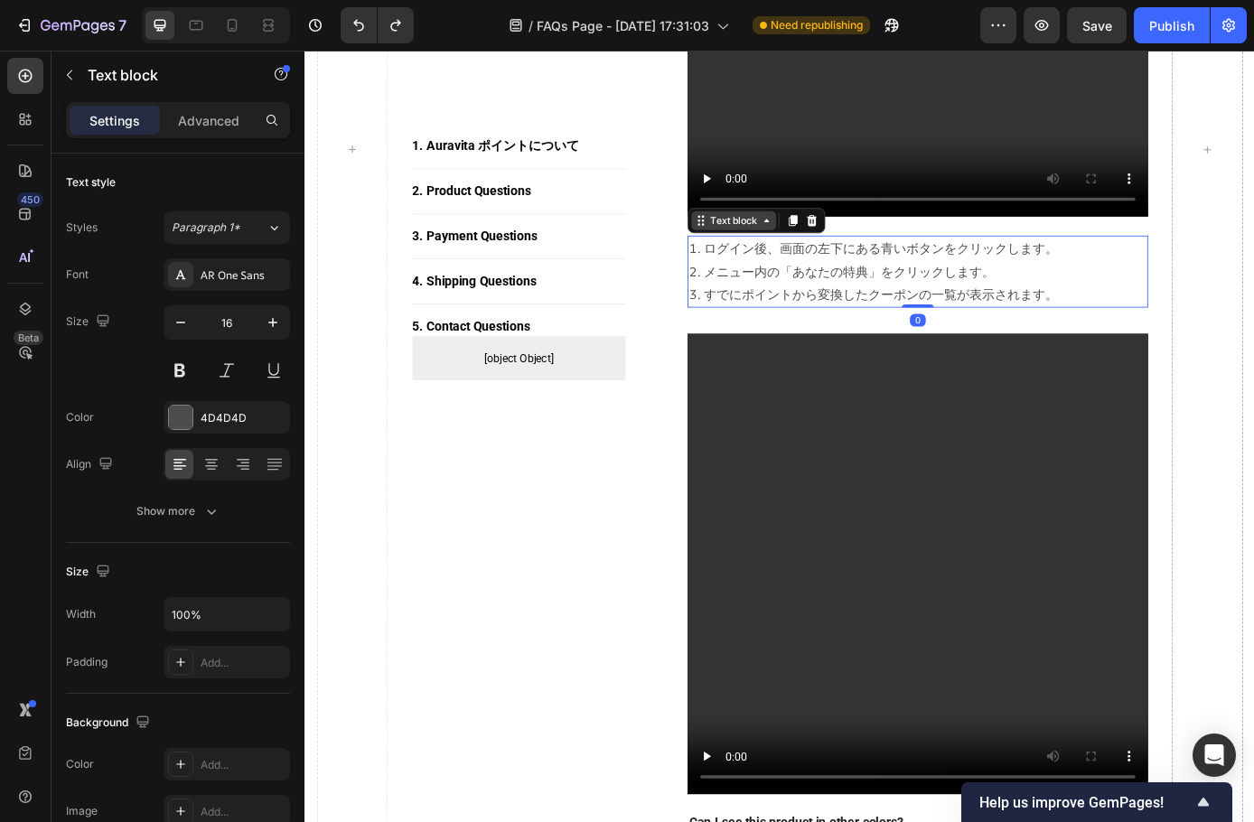
click at [824, 252] on icon at bounding box center [831, 245] width 14 height 14
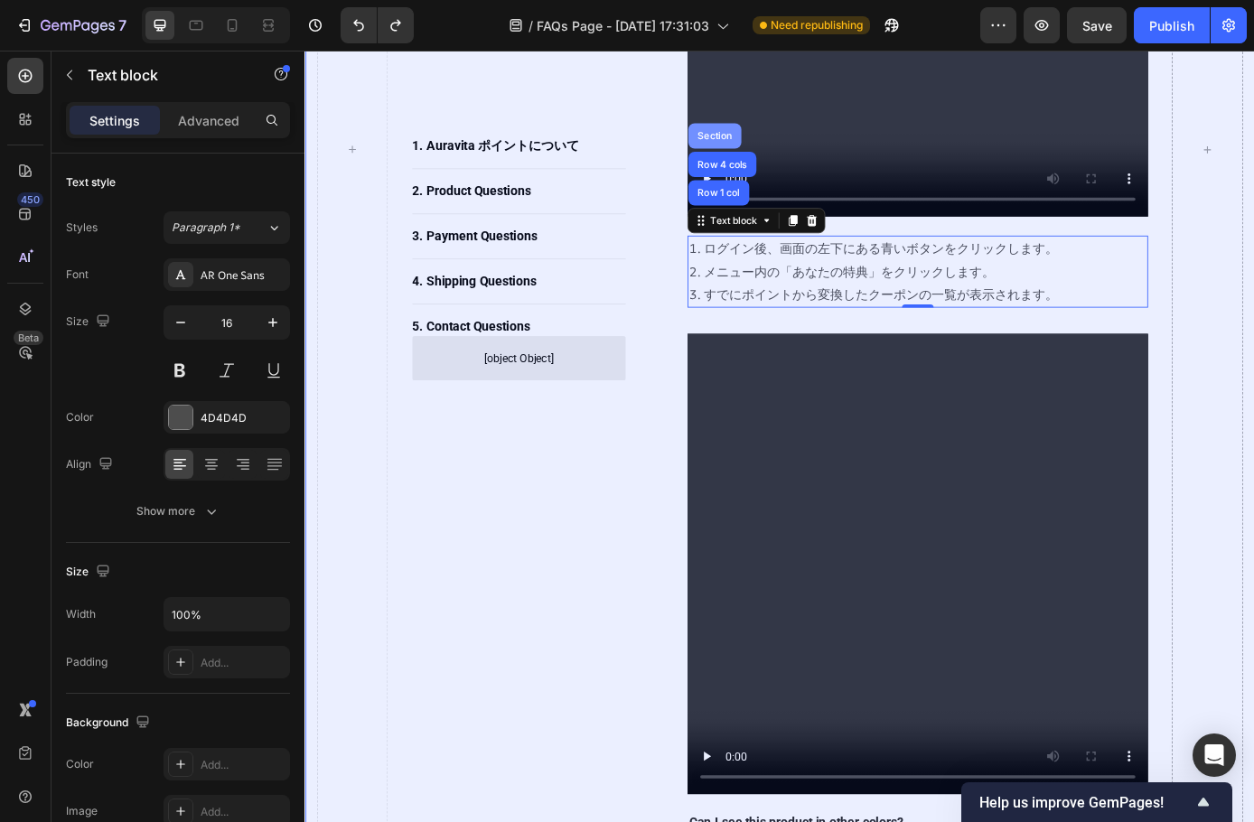
click at [774, 154] on div "Section" at bounding box center [772, 148] width 46 height 11
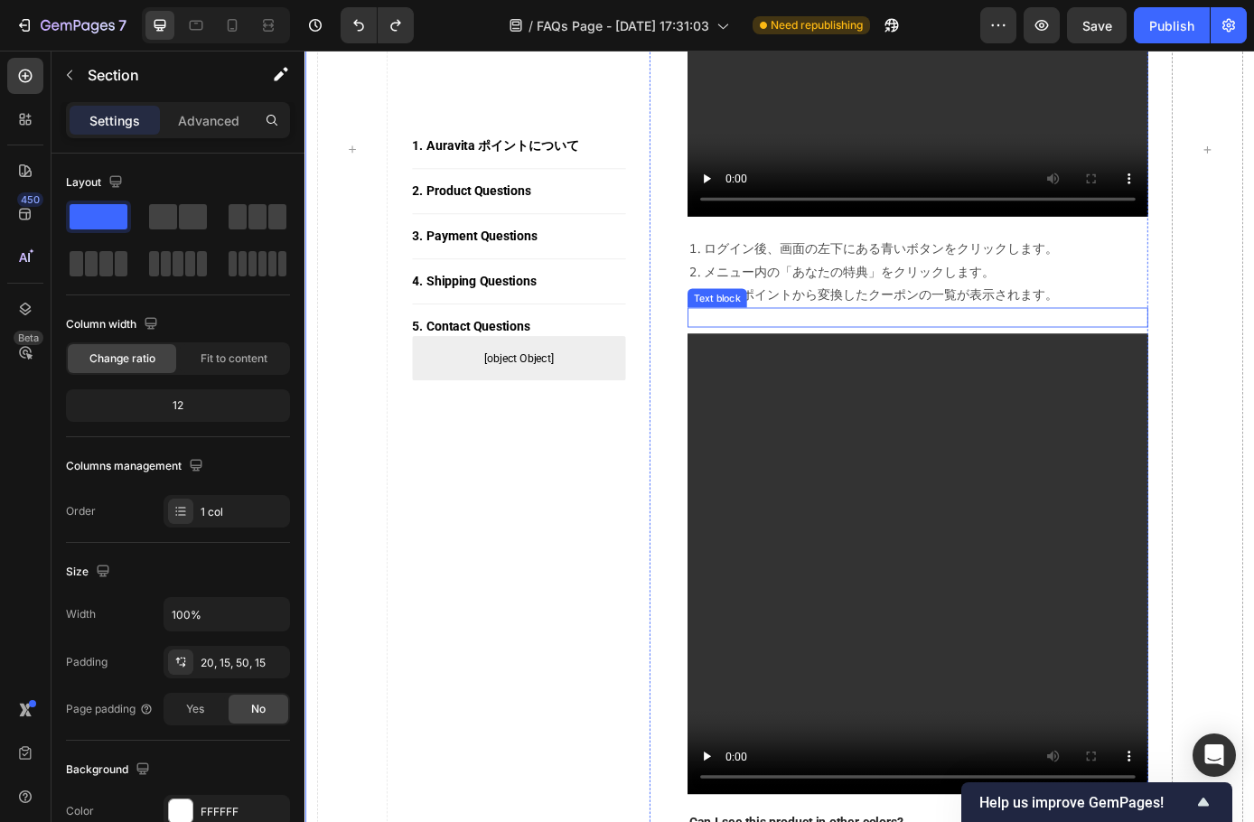
click at [764, 358] on p "Rich Text Editor. Editing area: main" at bounding box center [1004, 355] width 522 height 19
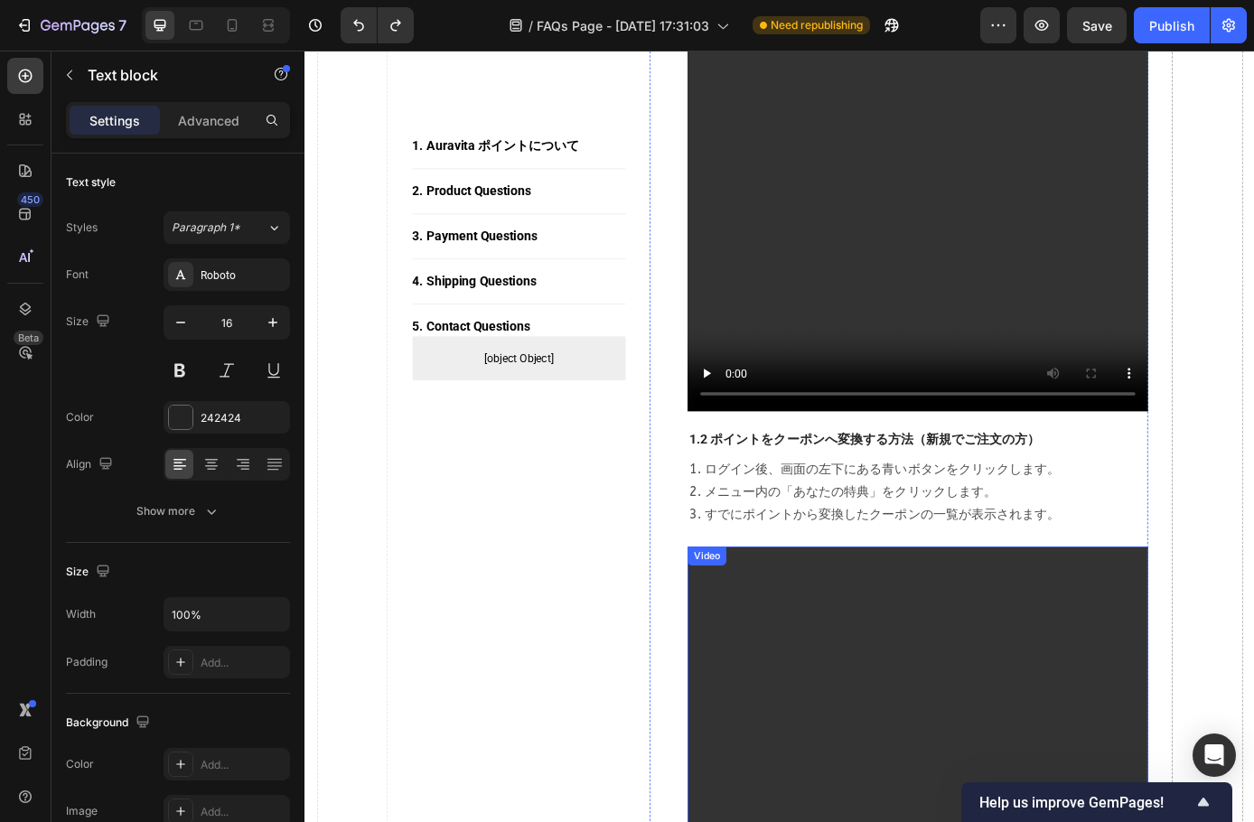
scroll to position [1892, 0]
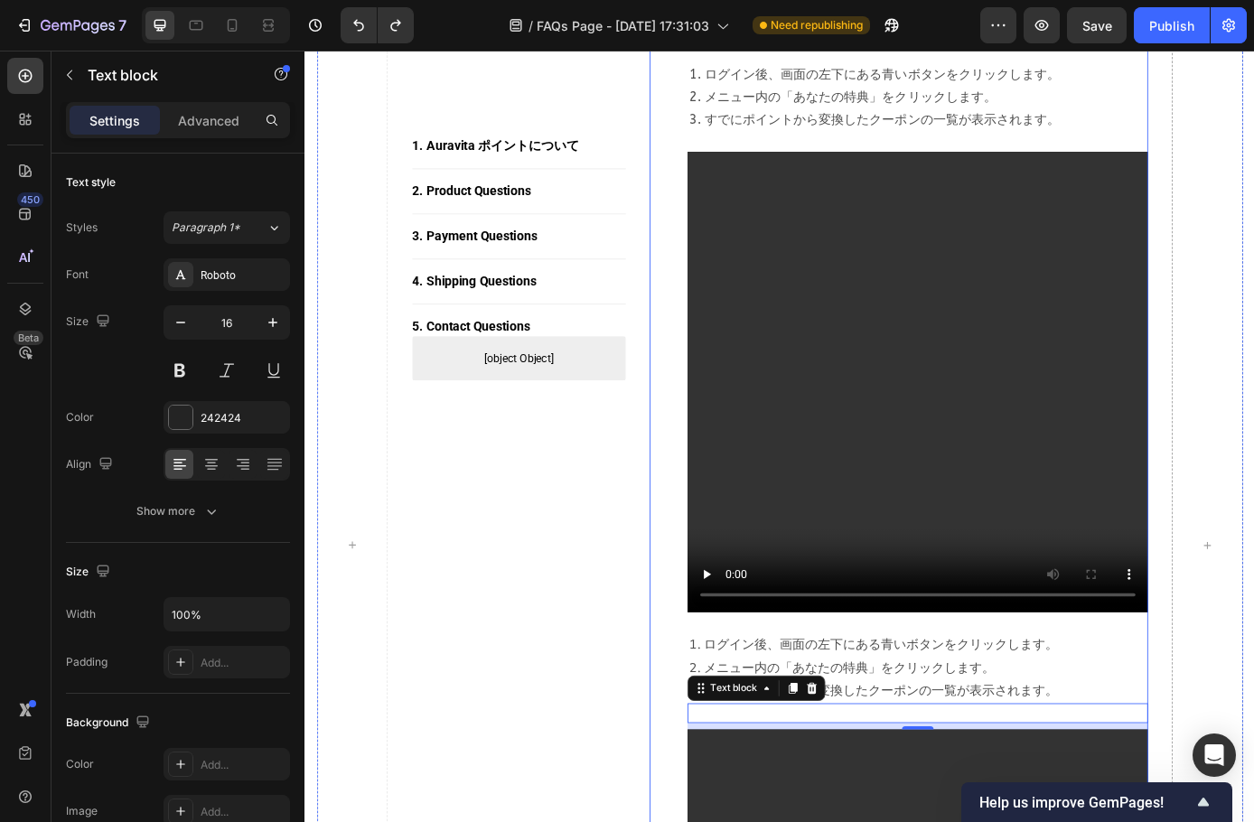
click at [797, 175] on div "2. ポイントの使い方 Heading 1.1 ポイントをクーポンへ変換する方法（すでに定期便をご注文の方） Text block 1. ログイン後、画面の左…" at bounding box center [1004, 255] width 526 height 2431
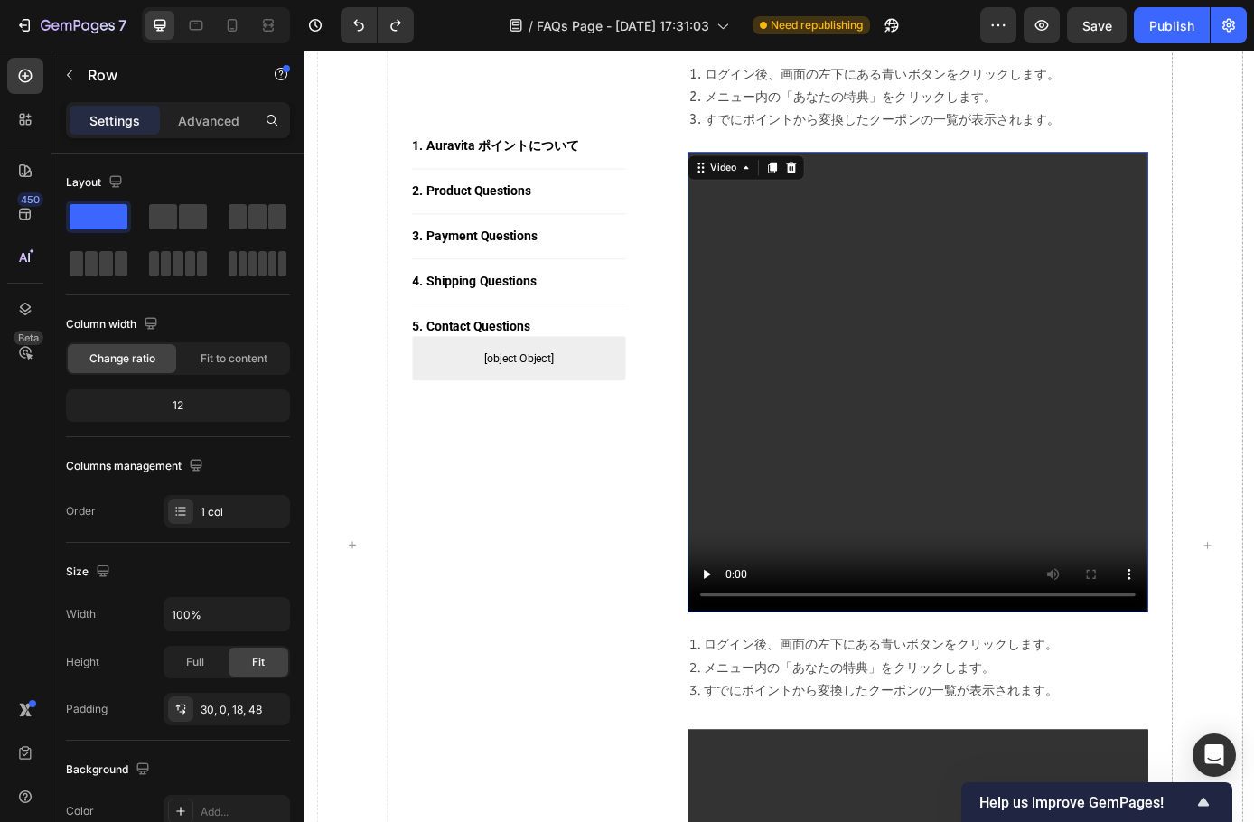
click at [971, 230] on video at bounding box center [1004, 429] width 526 height 526
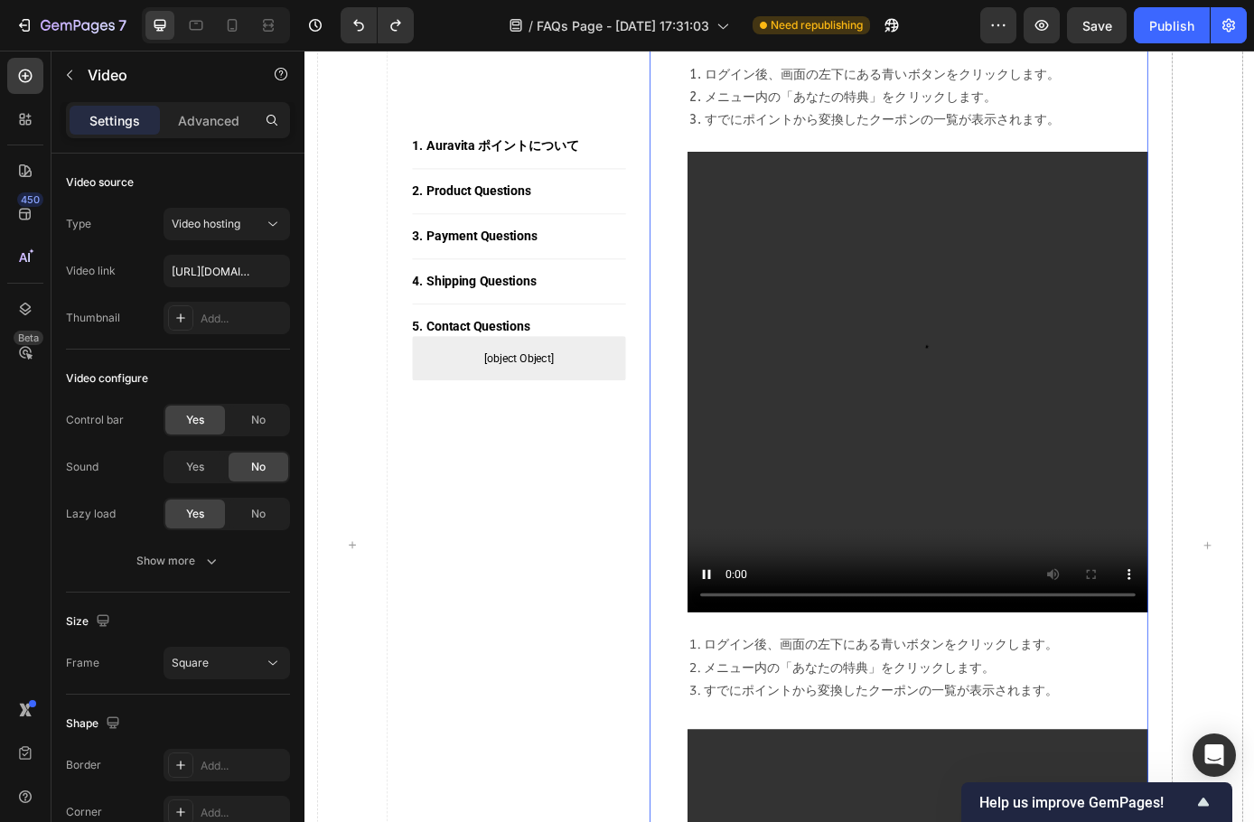
click at [924, 173] on div "2. ポイントの使い方 Heading 1.1 ポイントをクーポンへ変換する方法（すでに定期便をご注文の方） Text block 1. ログイン後、画面の左…" at bounding box center [1004, 255] width 526 height 2431
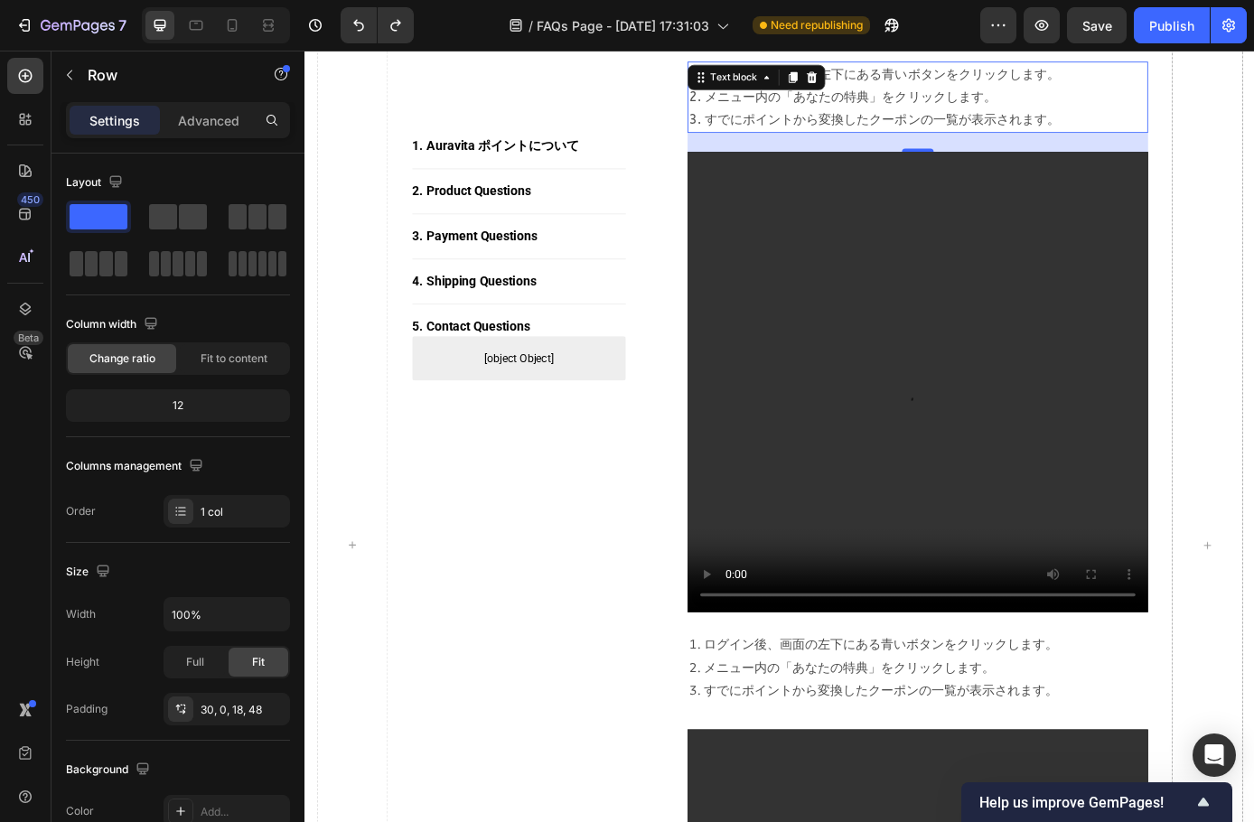
click at [922, 138] on p "1. ログイン後、画面の左下にある青いボタンをクリックします。 2. メニュー内の「あなたの特典」をクリックします。 3. すでにポイントから変換したクーポン…" at bounding box center [1004, 104] width 522 height 78
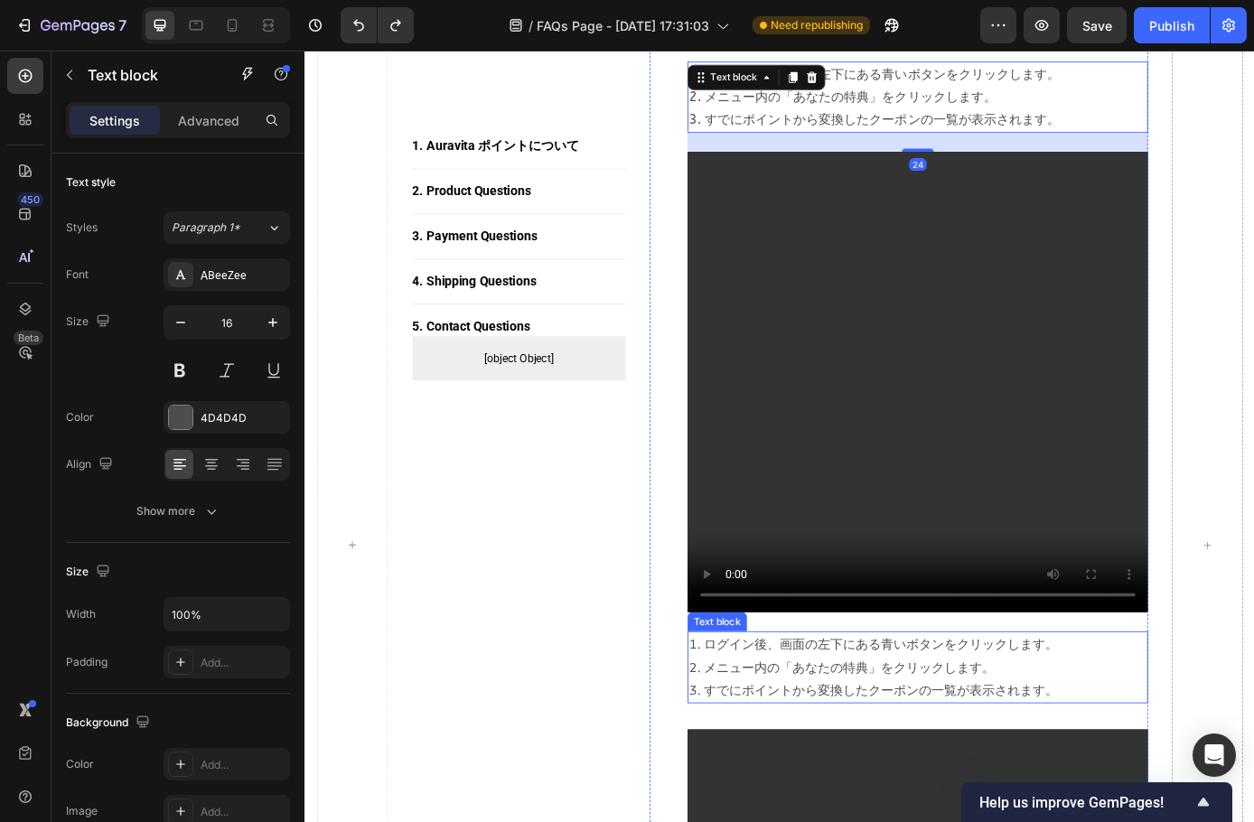
click at [958, 788] on p "1. ログイン後、画面の左下にある青いボタンをクリックします。 2. メニュー内の「あなたの特典」をクリックします。 3. すでにポイントから変換したクーポン…" at bounding box center [1004, 755] width 522 height 78
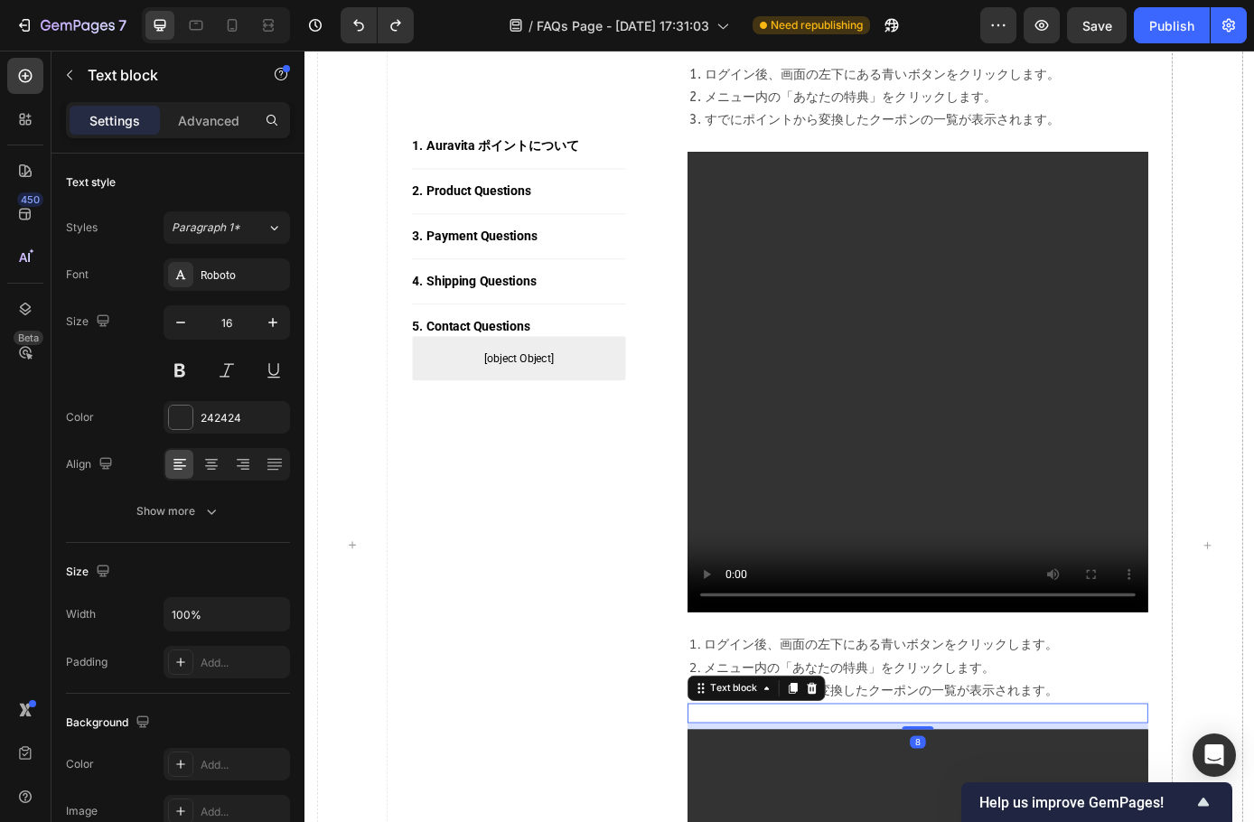
click at [754, 811] on p "Rich Text Editor. Editing area: main" at bounding box center [1004, 807] width 522 height 19
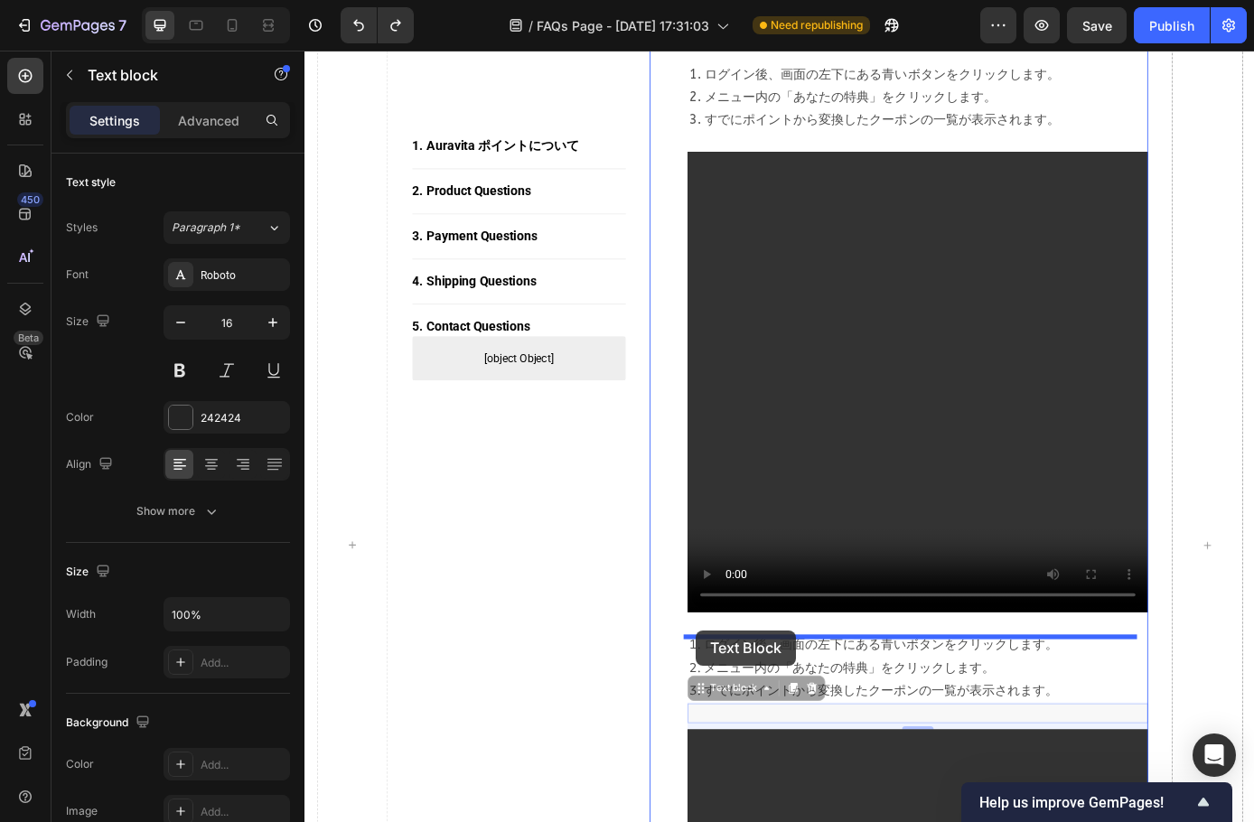
drag, startPoint x: 749, startPoint y: 790, endPoint x: 751, endPoint y: 713, distance: 76.8
click at [751, 713] on div "Header 1. Auravita ポイントについて Button Title Line 2. Product Questions Button Title…" at bounding box center [847, 609] width 1084 height 4902
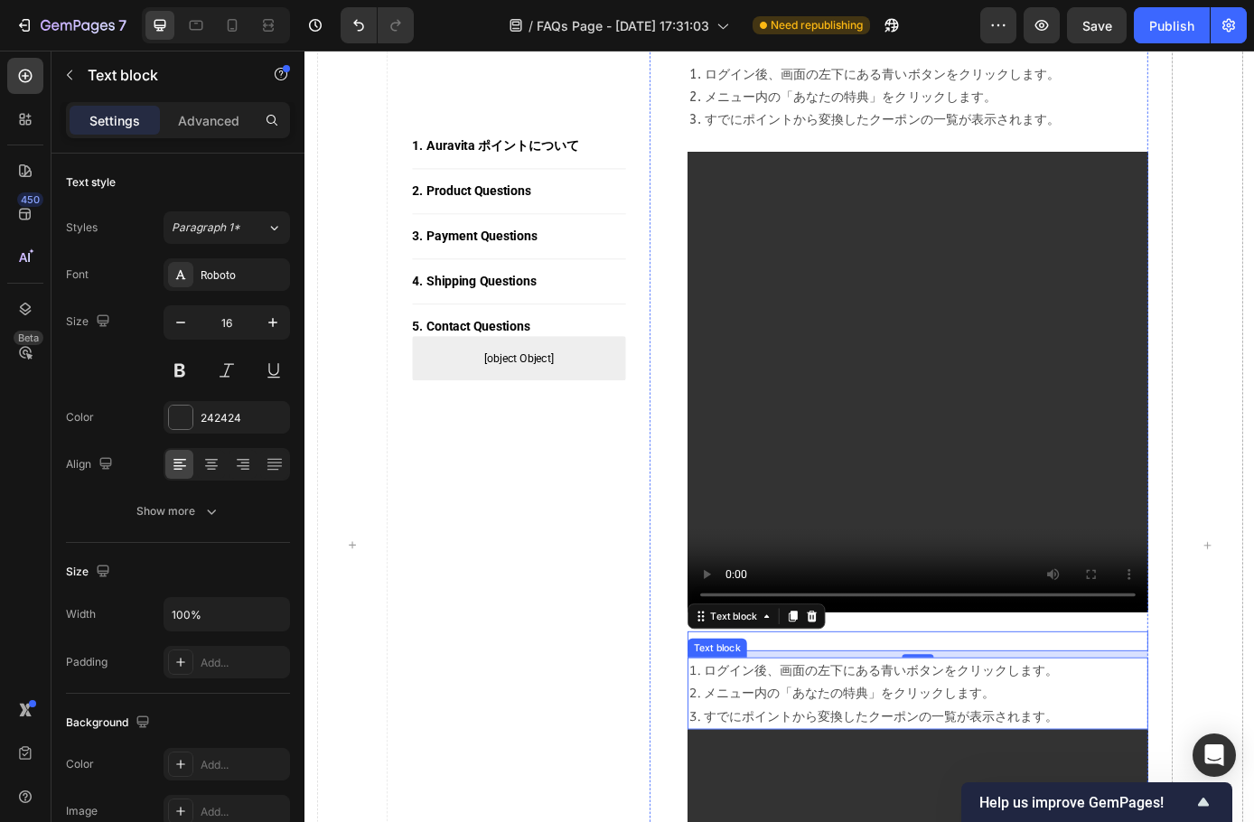
click at [970, 811] on p "1. ログイン後、画面の左下にある青いボタンをクリックします。 2. メニュー内の「あなたの特典」をクリックします。 3. すでにポイントから変換したクーポン…" at bounding box center [1004, 784] width 522 height 78
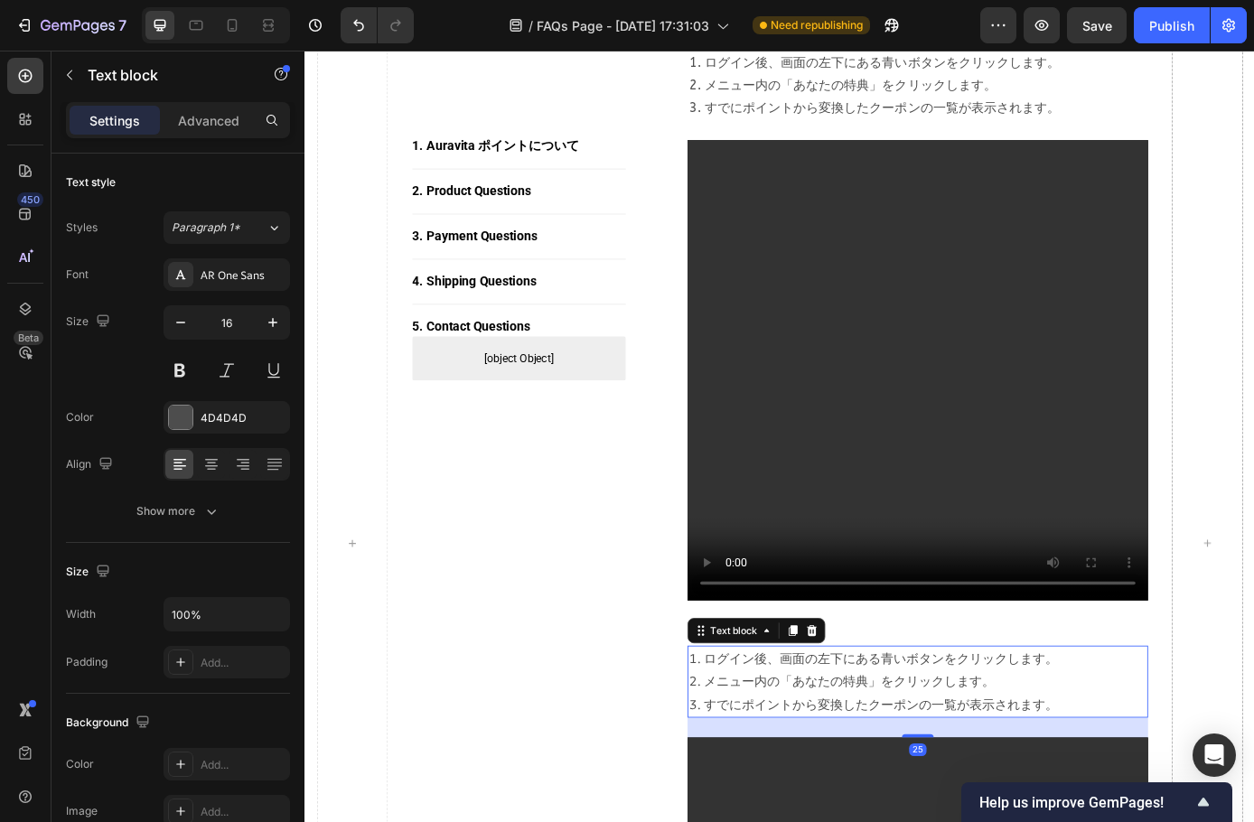
scroll to position [1903, 0]
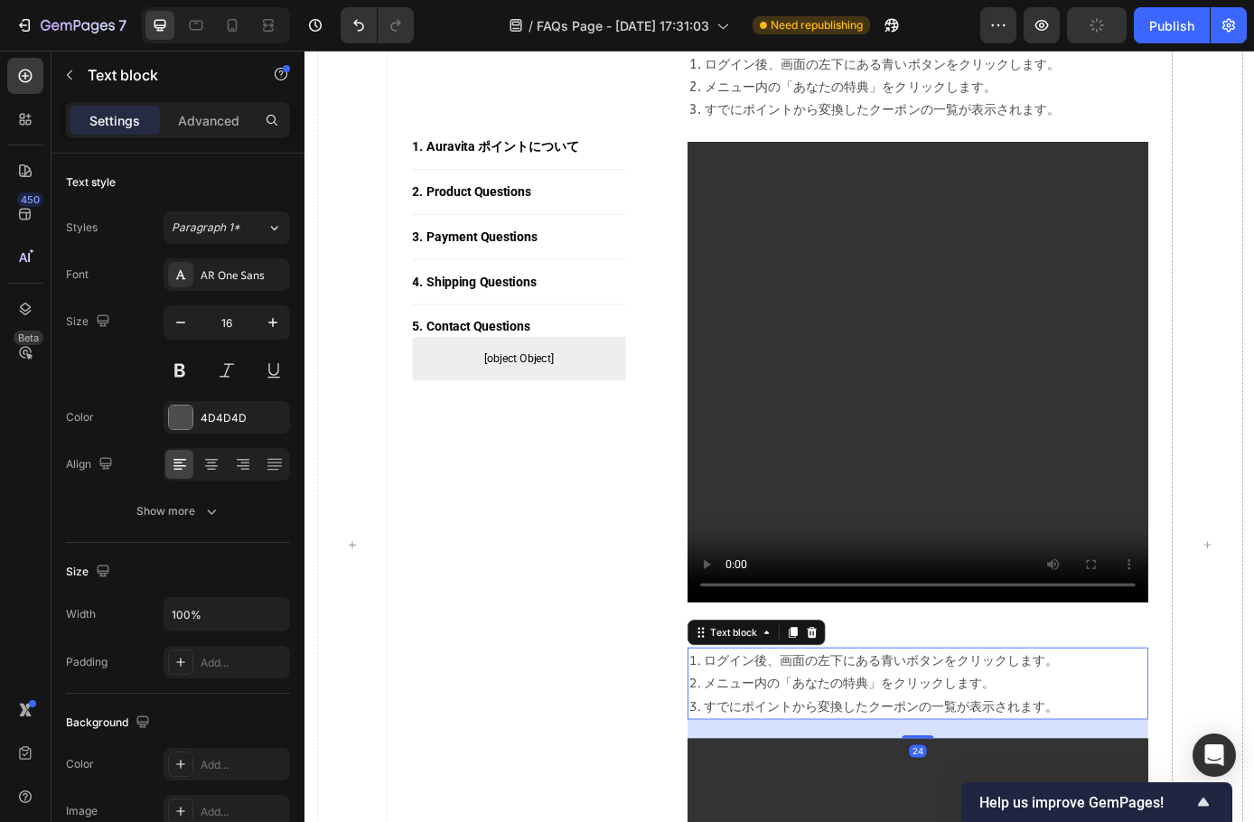
drag, startPoint x: 999, startPoint y: 826, endPoint x: 999, endPoint y: 848, distance: 21.7
click at [999, 821] on div "2. ポイントの使い方 Heading 1.1 ポイントをクーポンへ変換する方法（すでに定期便をご注文の方） Text block 1. ログイン後、画面の左…" at bounding box center [1004, 255] width 526 height 2452
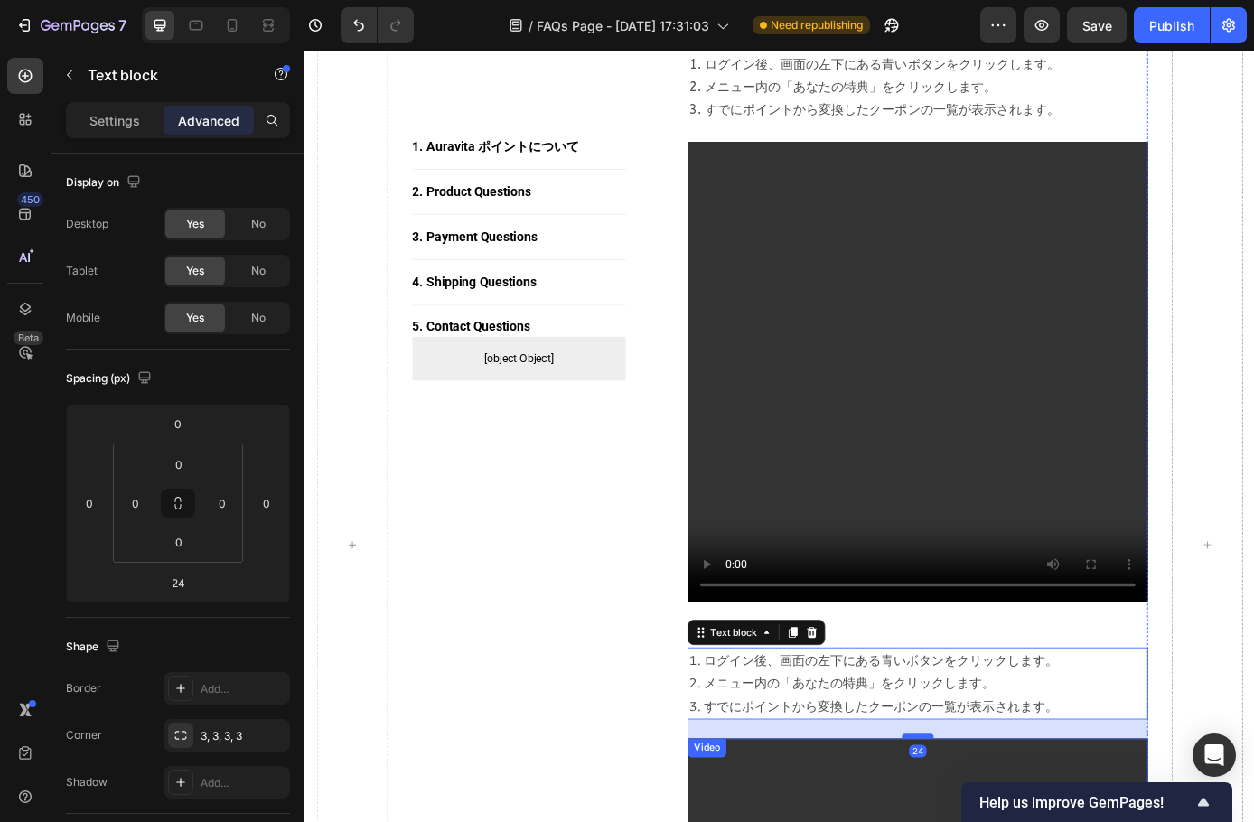
click at [1000, 821] on div at bounding box center [1004, 833] width 36 height 5
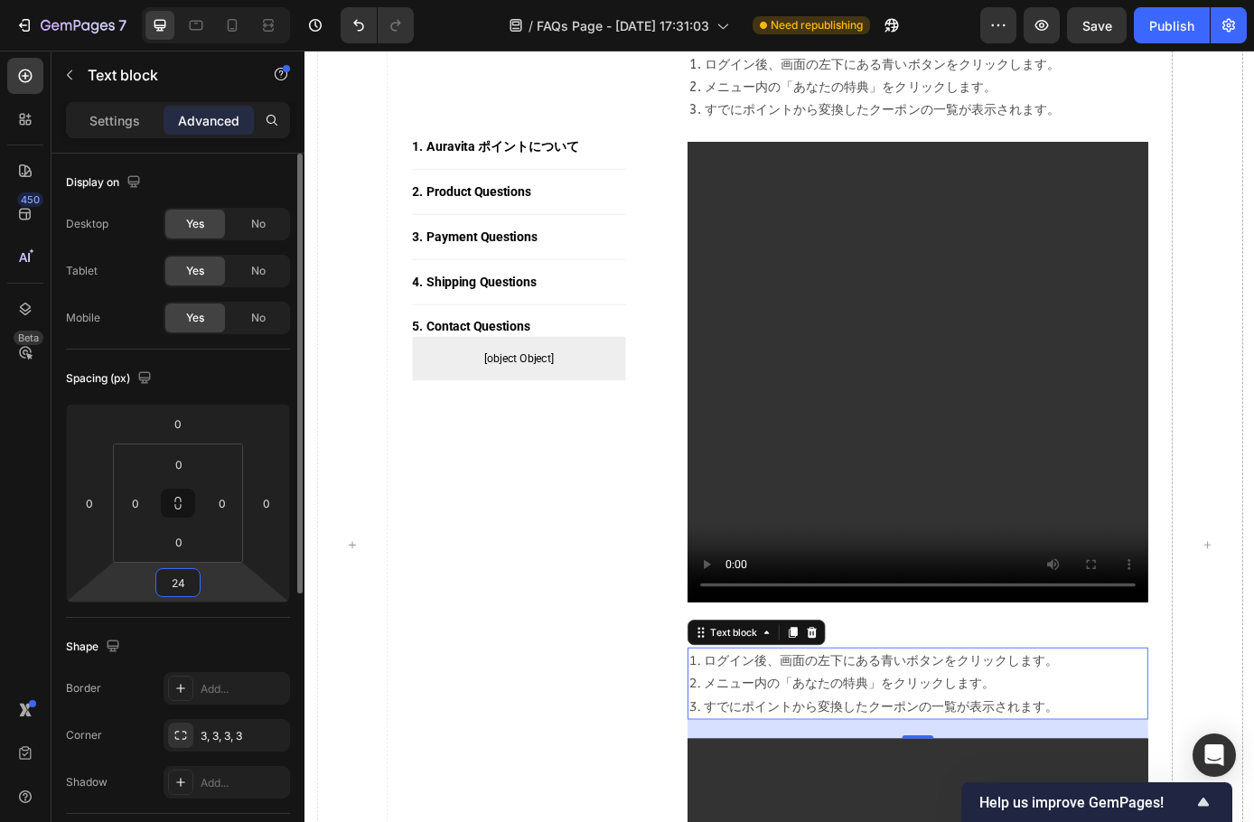
click at [192, 580] on input "24" at bounding box center [178, 582] width 36 height 27
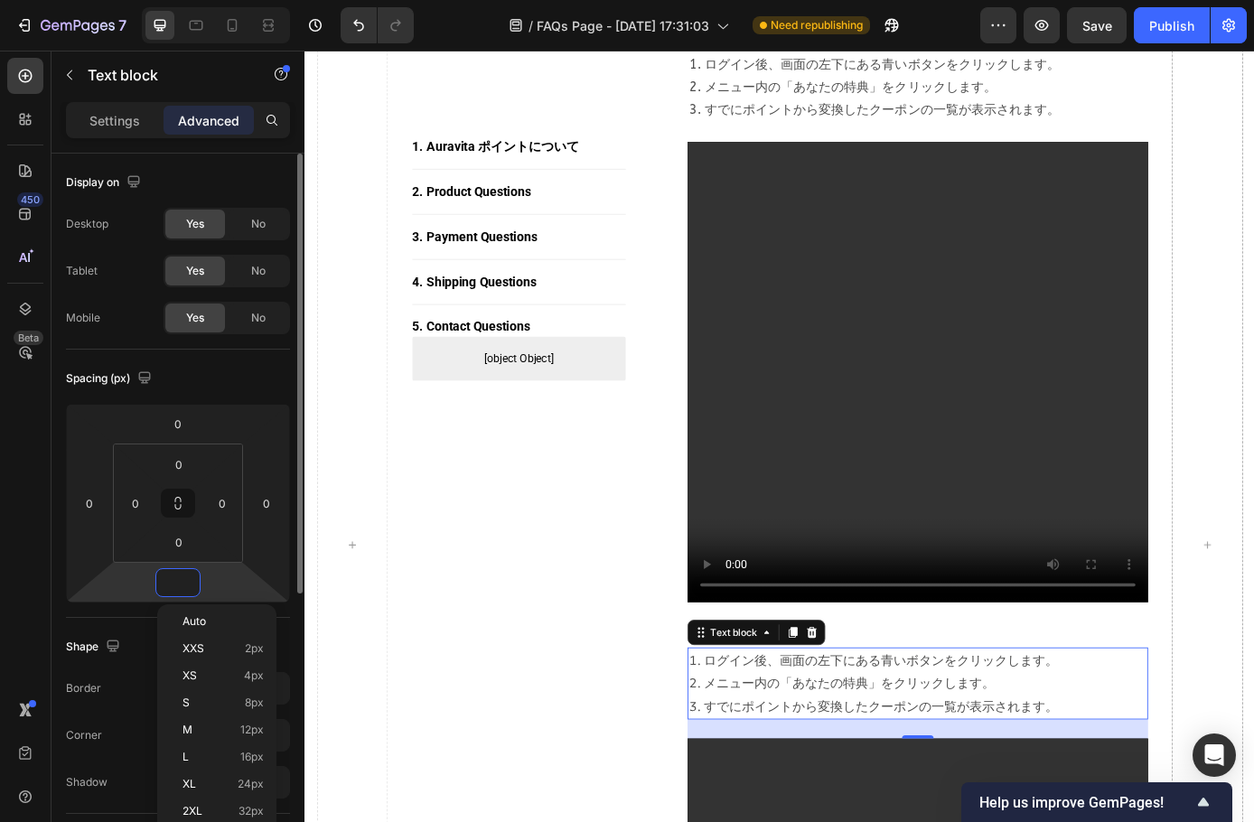
scroll to position [1892, 0]
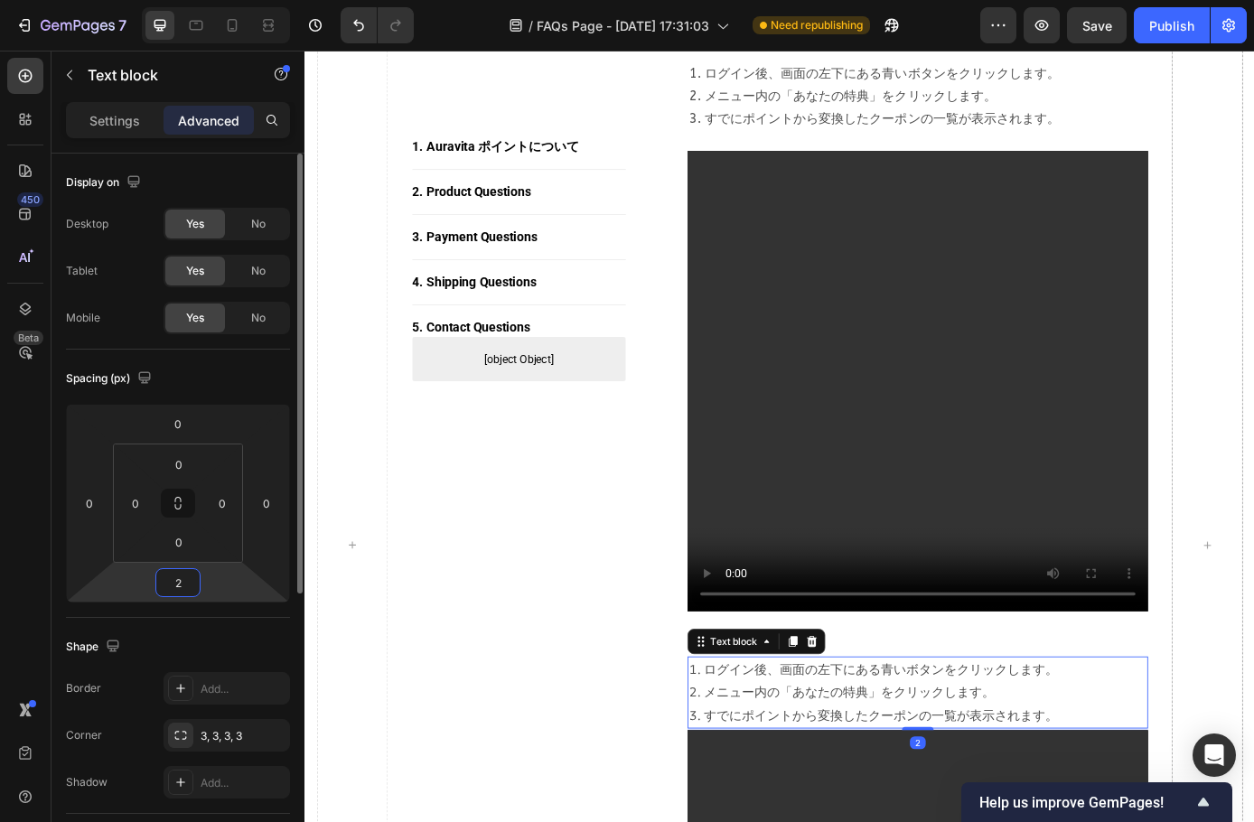
type input "24"
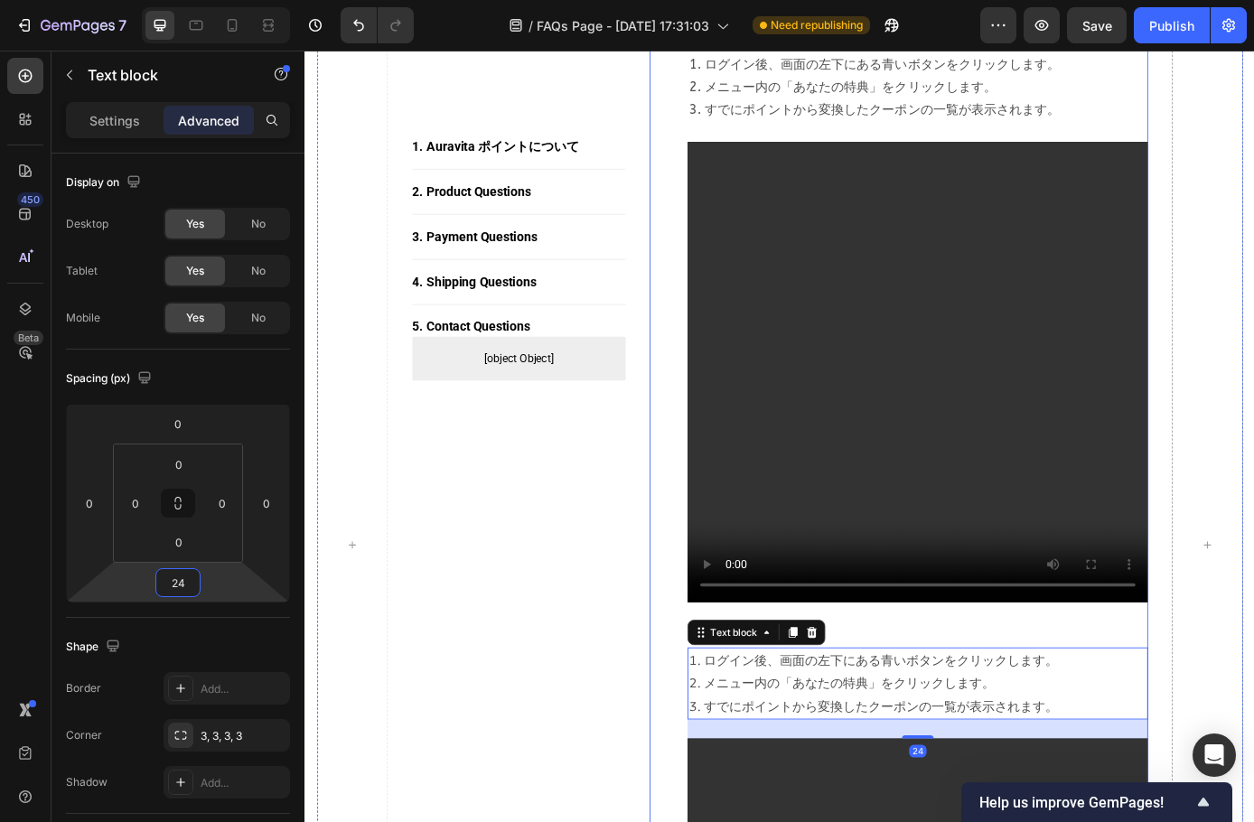
click at [1149, 704] on div "2. ポイントの使い方 Heading 1.1 ポイントをクーポンへ変換する方法（すでに定期便をご注文の方） Text block 1. ログイン後、画面の左…" at bounding box center [1004, 255] width 526 height 2452
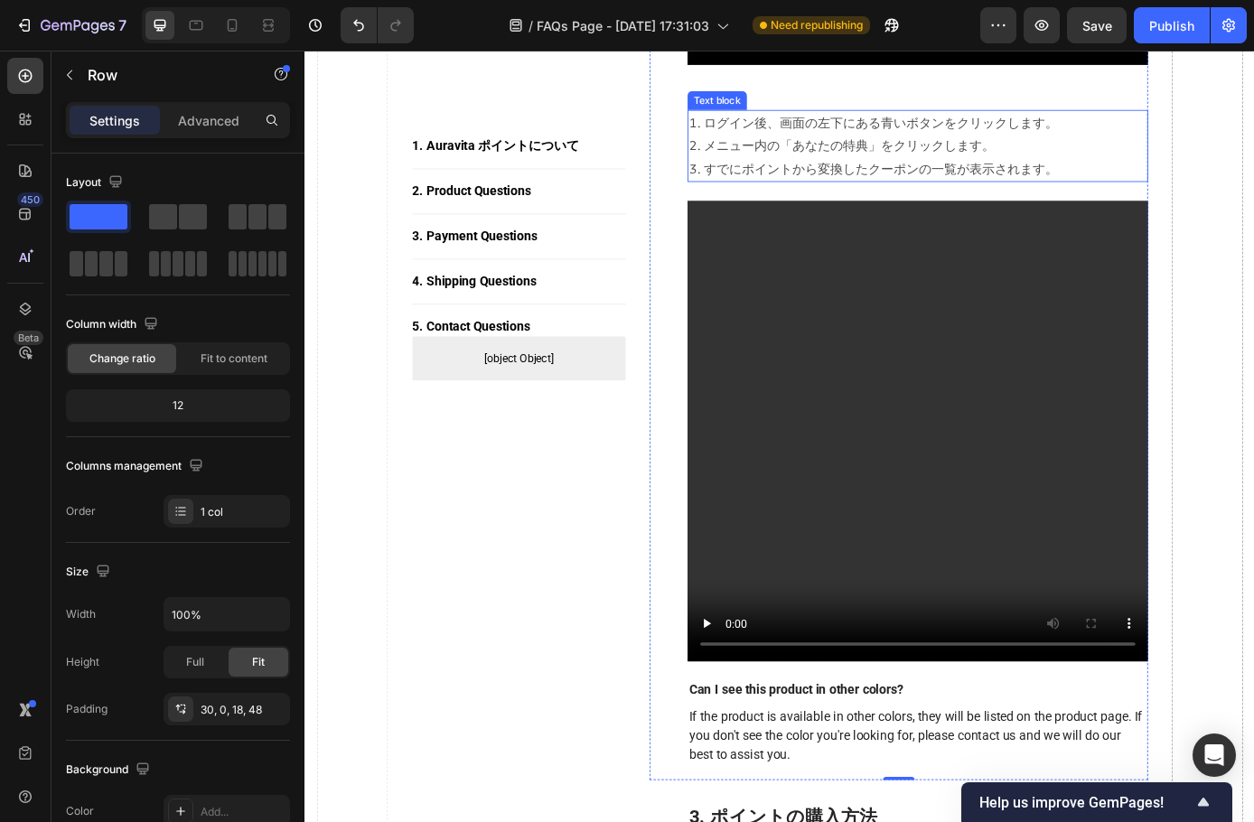
scroll to position [2355, 0]
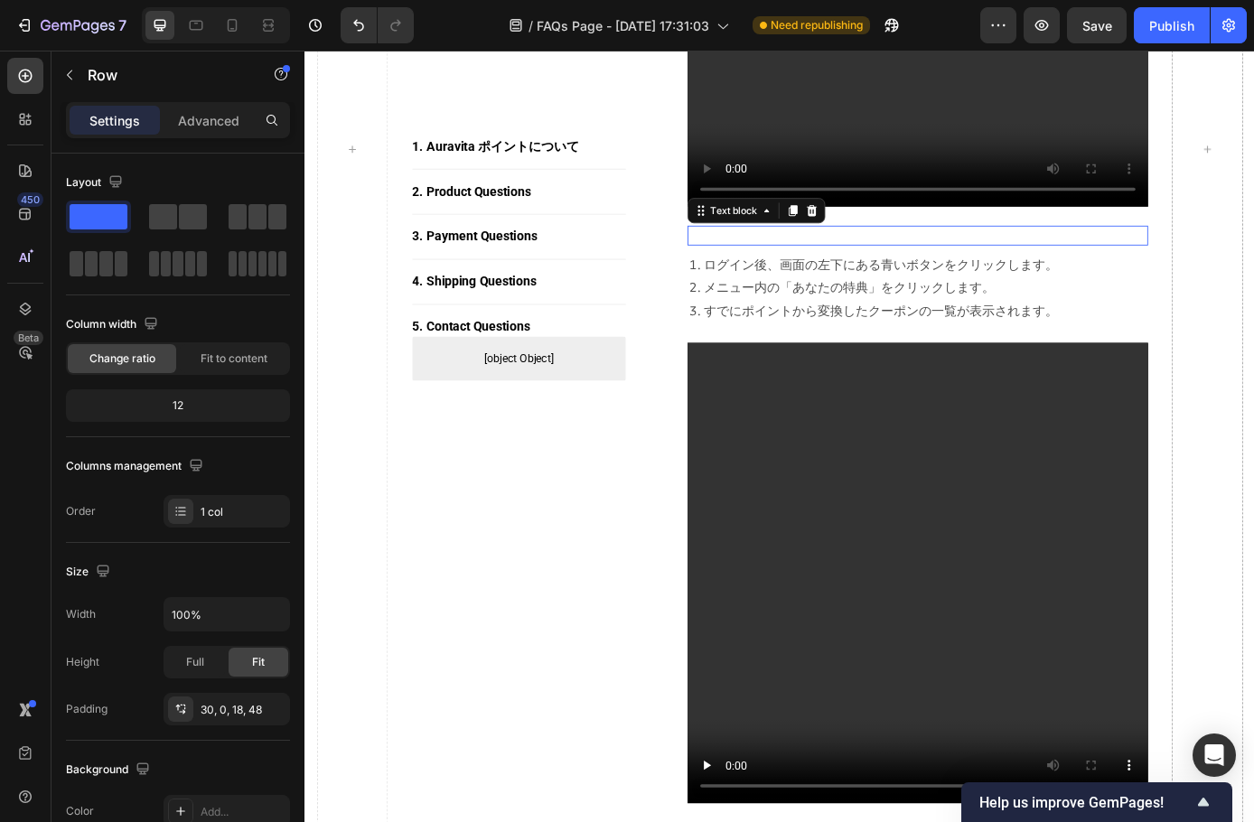
click at [804, 263] on p "Rich Text Editor. Editing area: main" at bounding box center [1004, 262] width 522 height 19
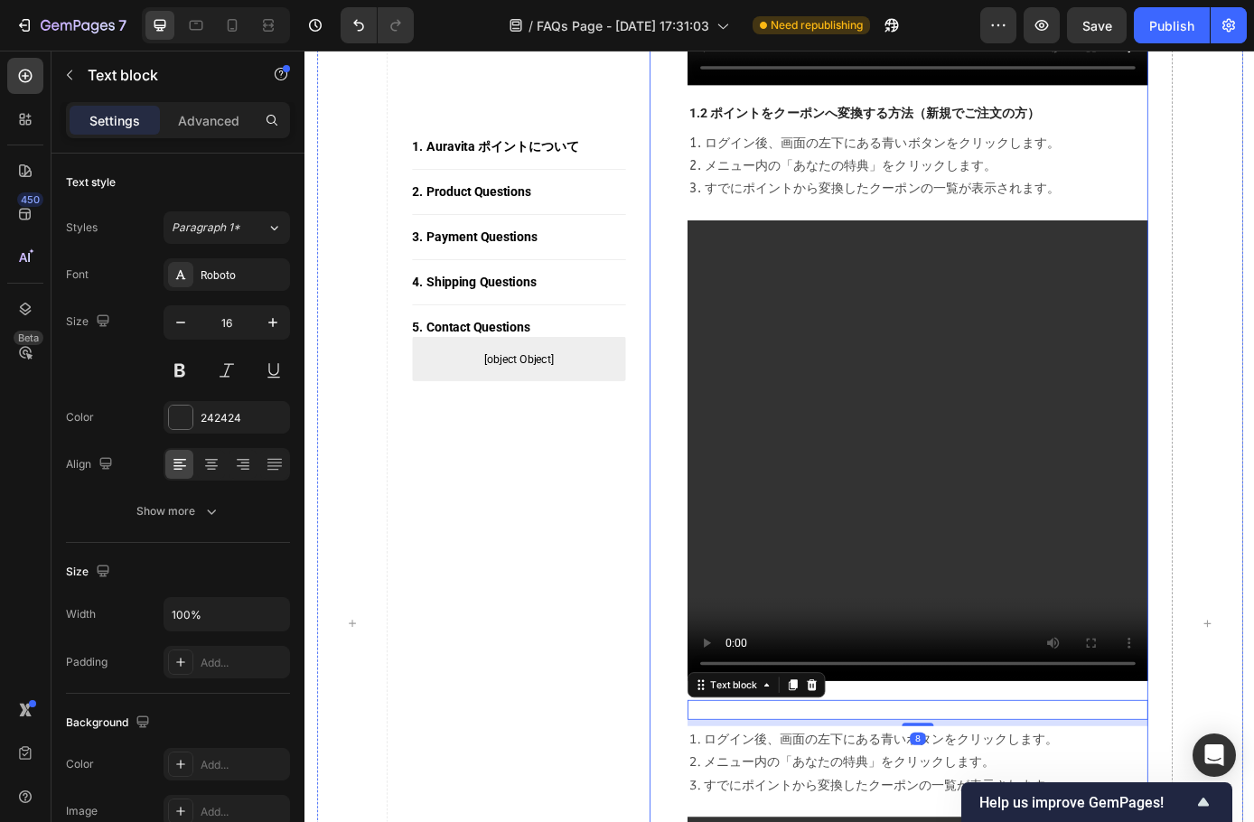
scroll to position [1813, 0]
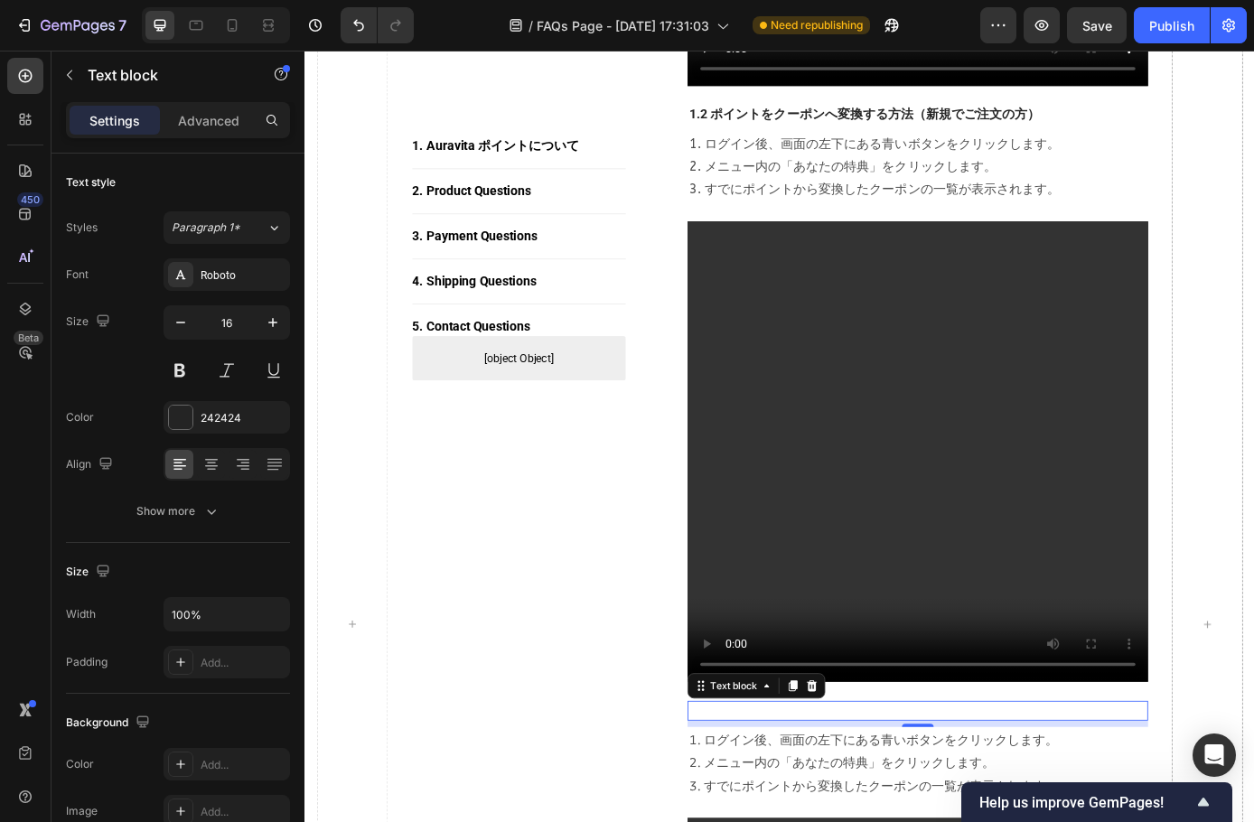
click at [811, 809] on div "Rich Text Editor. Editing area: main" at bounding box center [1004, 804] width 526 height 23
click at [797, 806] on div "Rich Text Editor. Editing area: main" at bounding box center [1004, 804] width 526 height 23
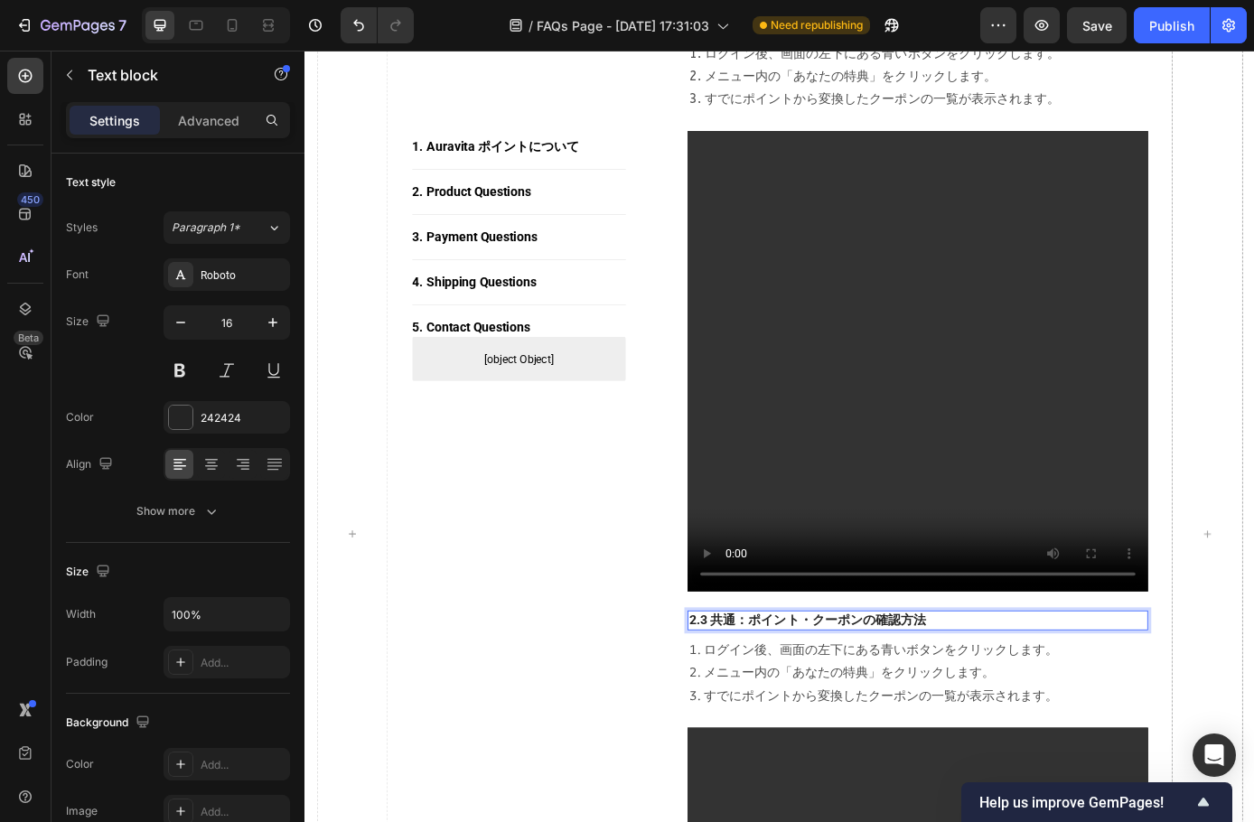
scroll to position [2084, 0]
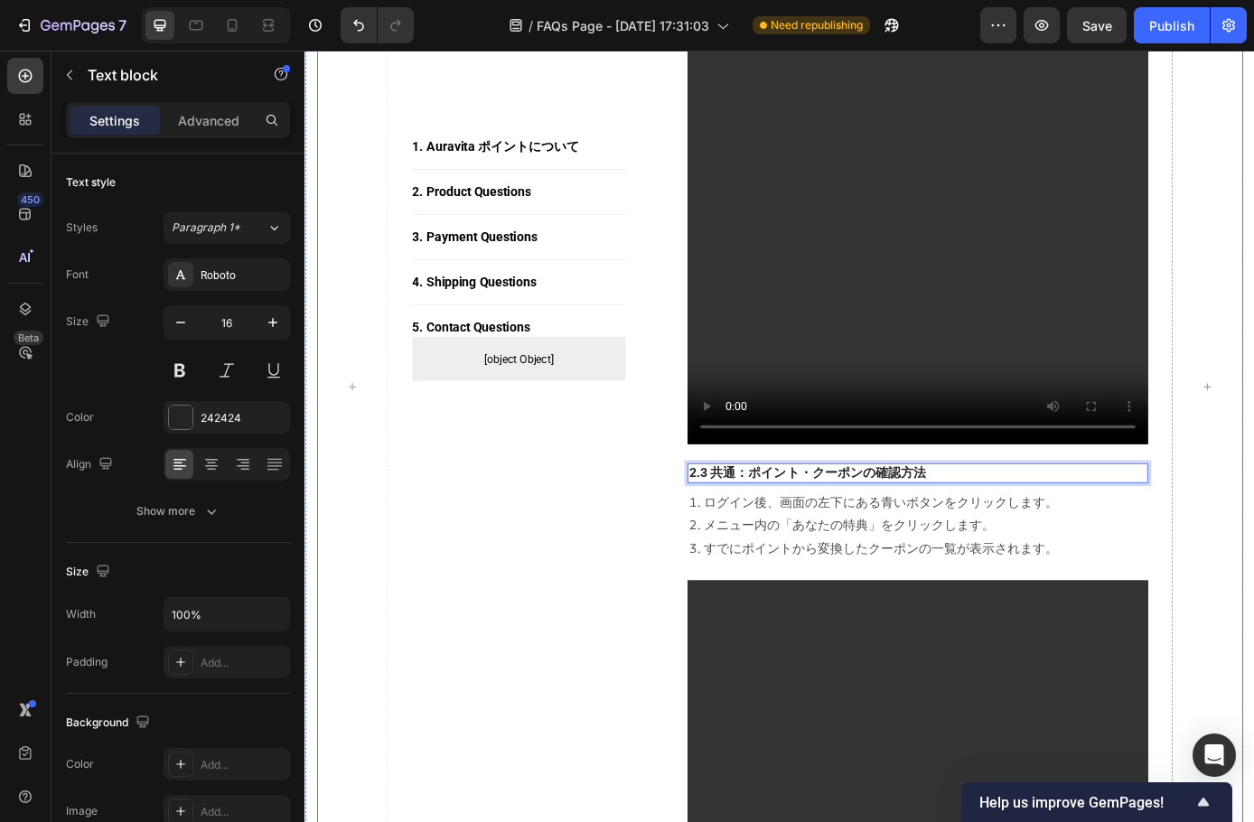
click at [633, 577] on div "1. [PERSON_NAME] ポイントについて Button Title Line 2. Product Questions Button Title L…" at bounding box center [549, 434] width 244 height 4247
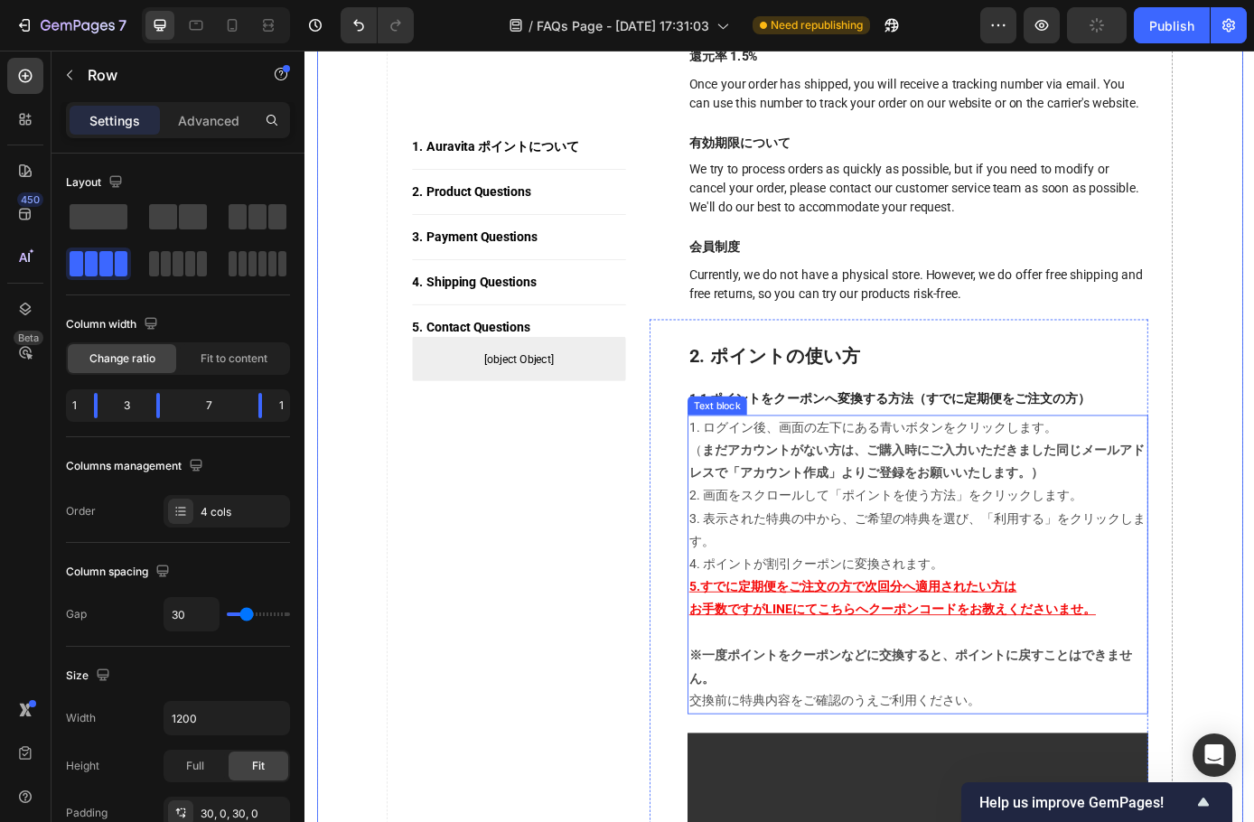
scroll to position [819, 0]
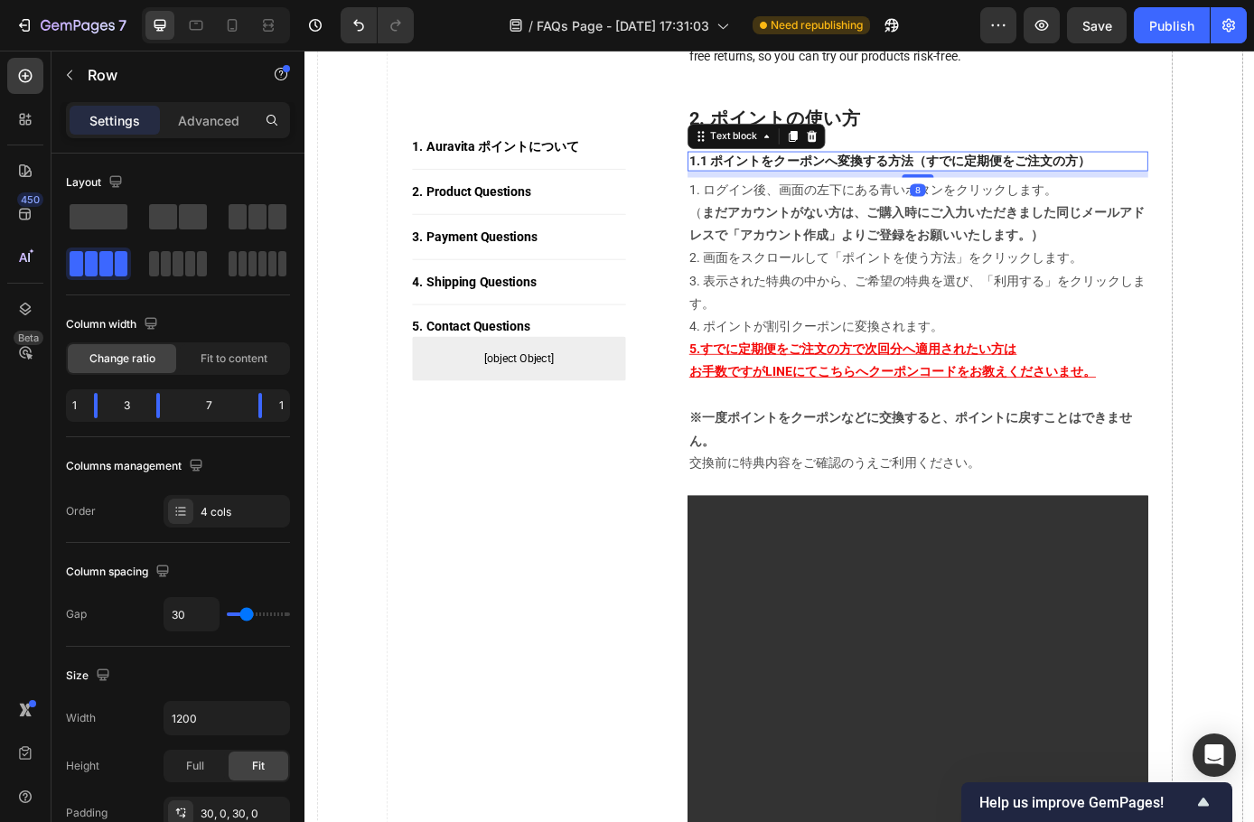
click at [1139, 187] on p "1.1 ポイントをクーポンへ変換する方法（すでに定期便をご注文の方）" at bounding box center [1004, 177] width 522 height 19
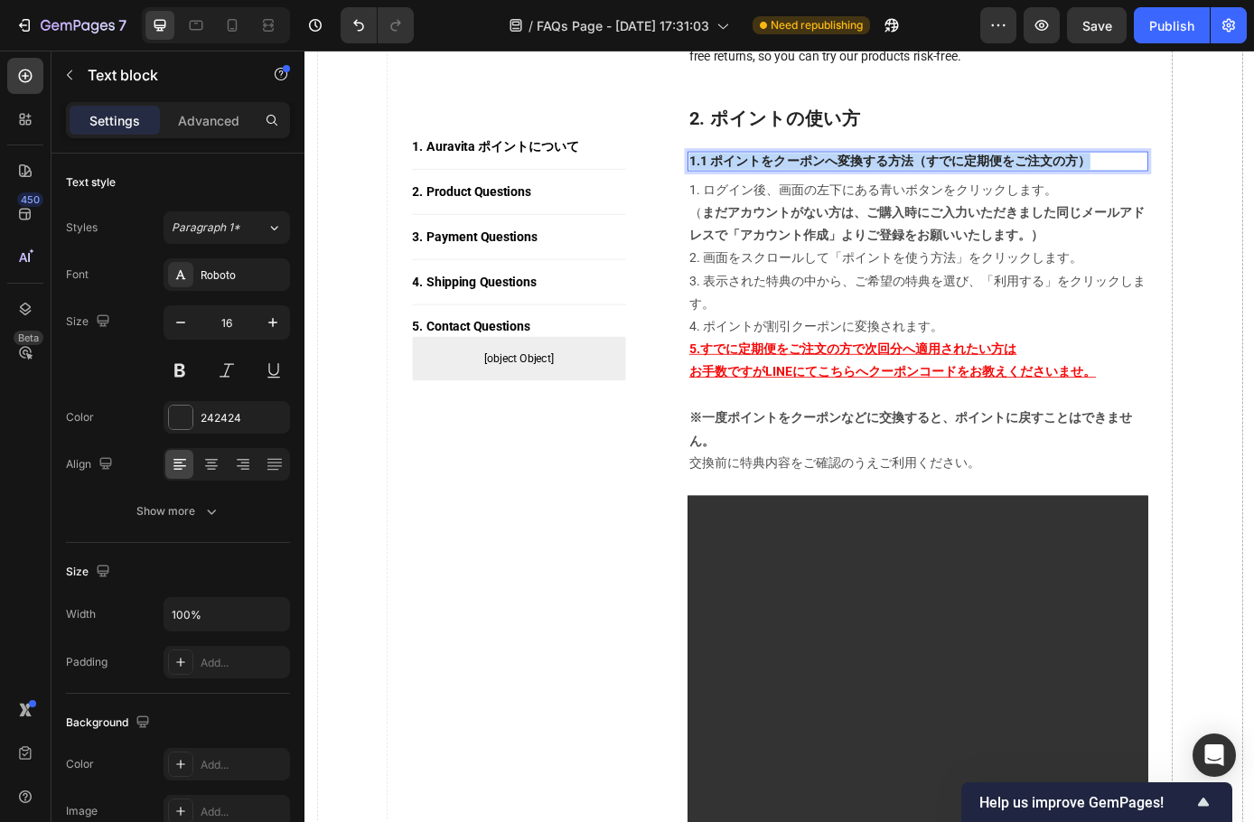
click at [1139, 187] on p "1.1 ポイントをクーポンへ変換する方法（すでに定期便をご注文の方）" at bounding box center [1004, 177] width 522 height 19
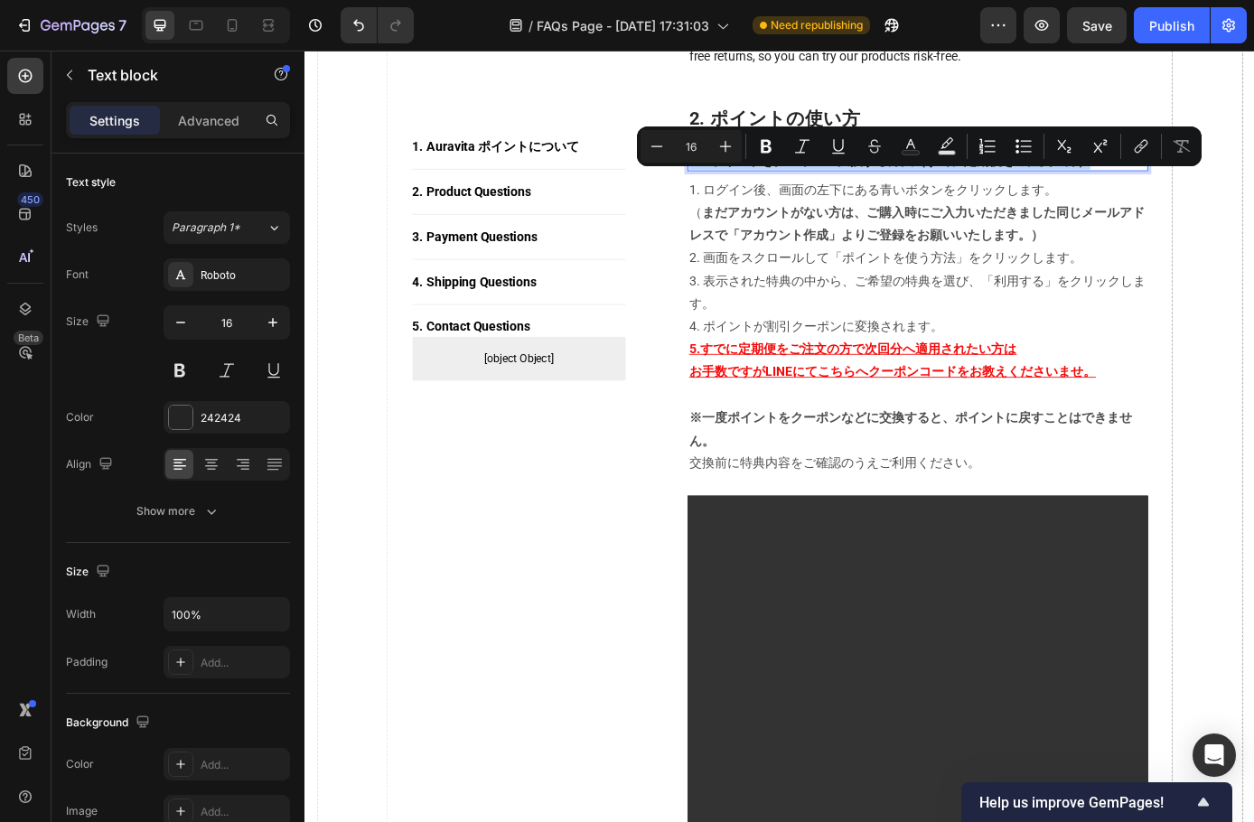
click at [1149, 187] on p "1.1 ポイントをクーポンへ変換する方法（すでに定期便をご注文の方）" at bounding box center [1004, 177] width 522 height 19
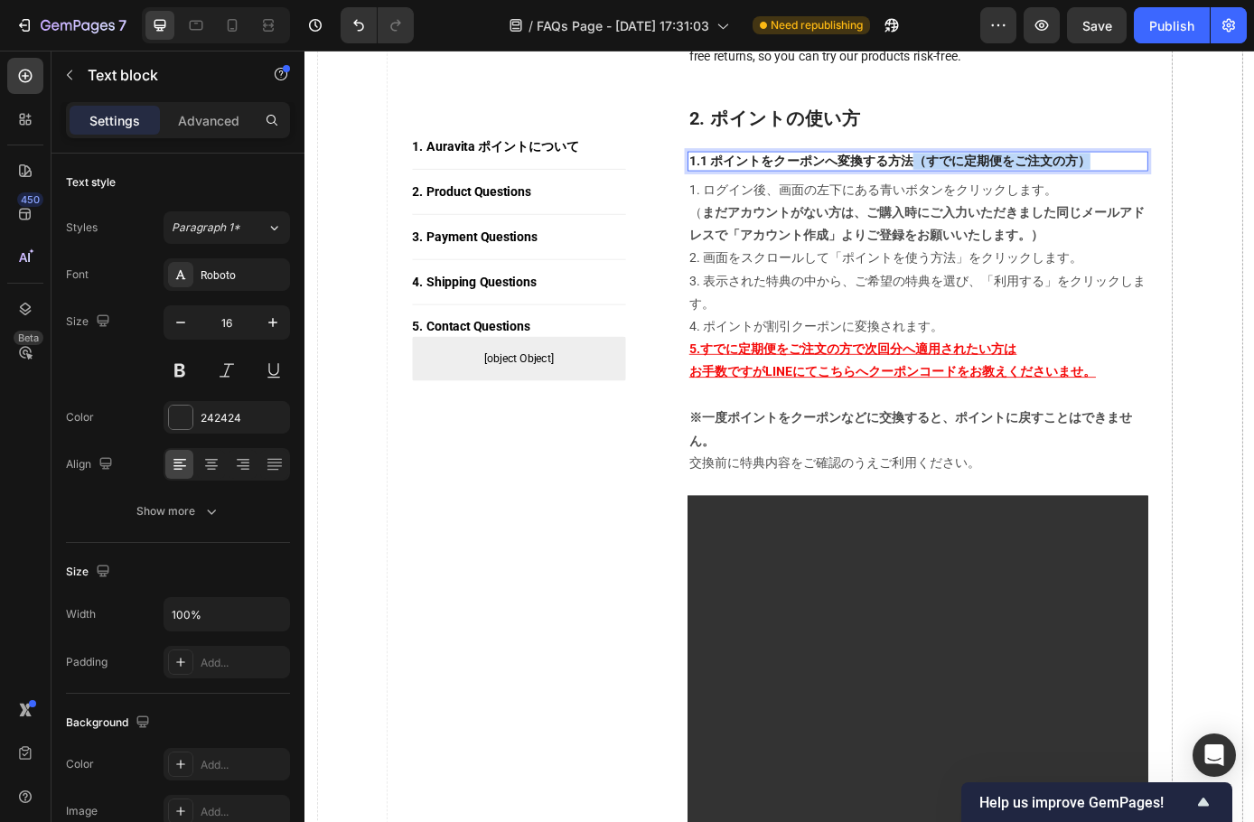
drag, startPoint x: 1215, startPoint y: 197, endPoint x: 1000, endPoint y: 191, distance: 215.2
click at [1000, 187] on p "1.1 ポイントをクーポンへ変換する方法（すでに定期便をご注文の方）" at bounding box center [1004, 177] width 522 height 19
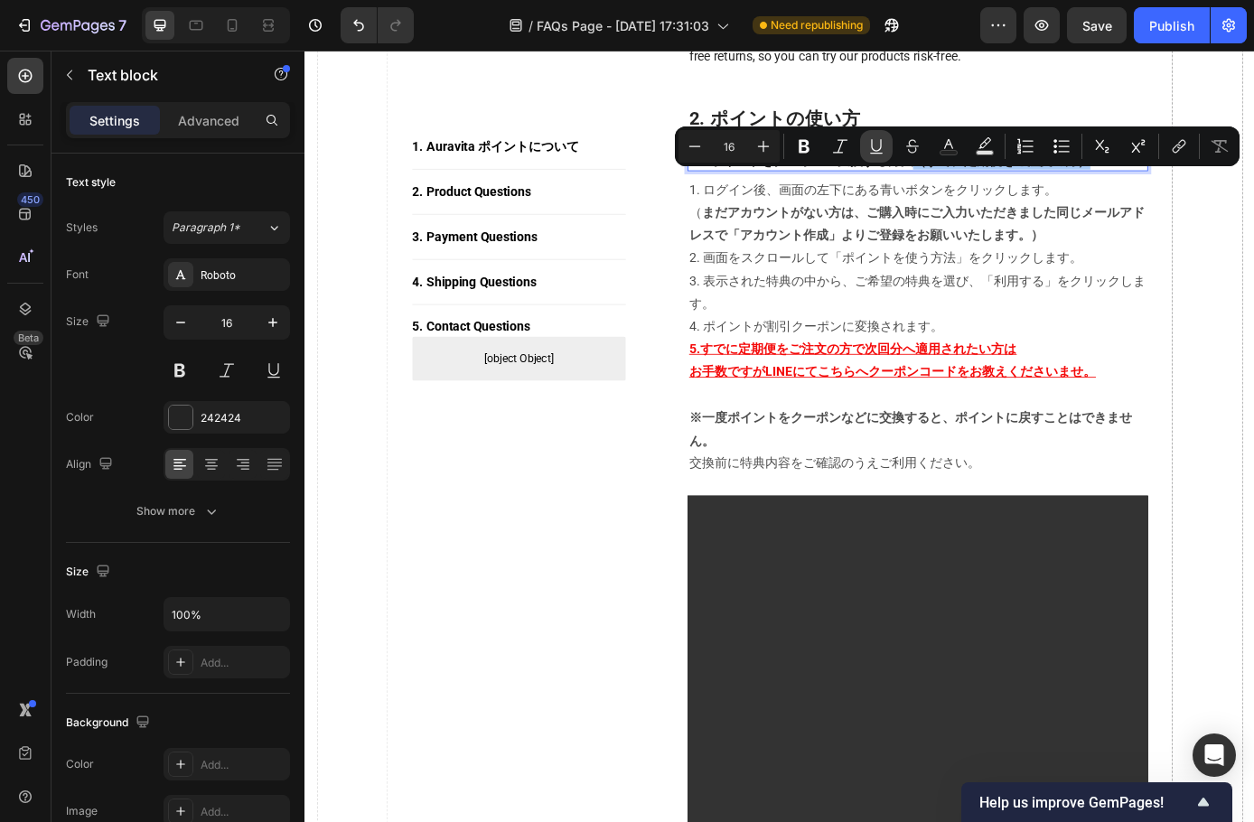
click at [869, 150] on icon "Editor contextual toolbar" at bounding box center [876, 146] width 18 height 18
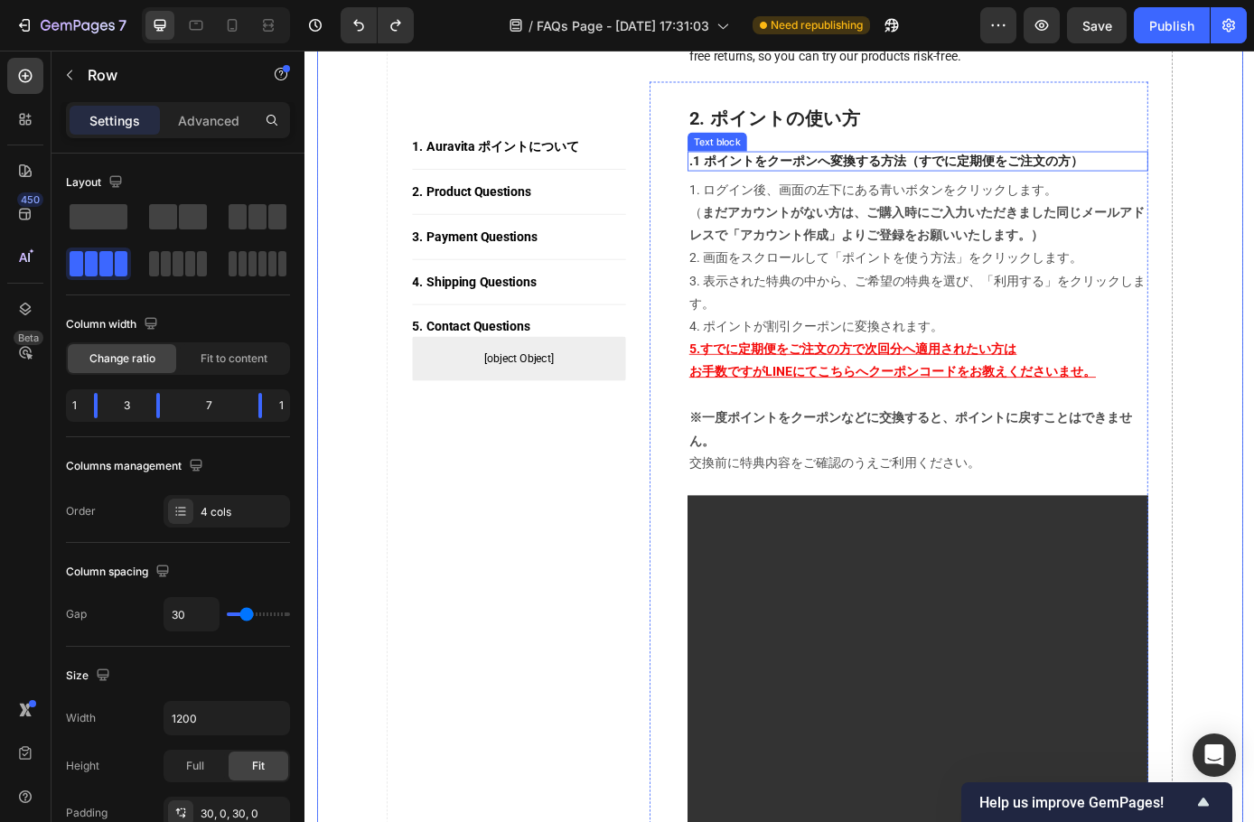
click at [745, 187] on p ".1 ポイントをクーポンへ変換する方法（すでに定期便をご注文の方）" at bounding box center [1004, 177] width 522 height 19
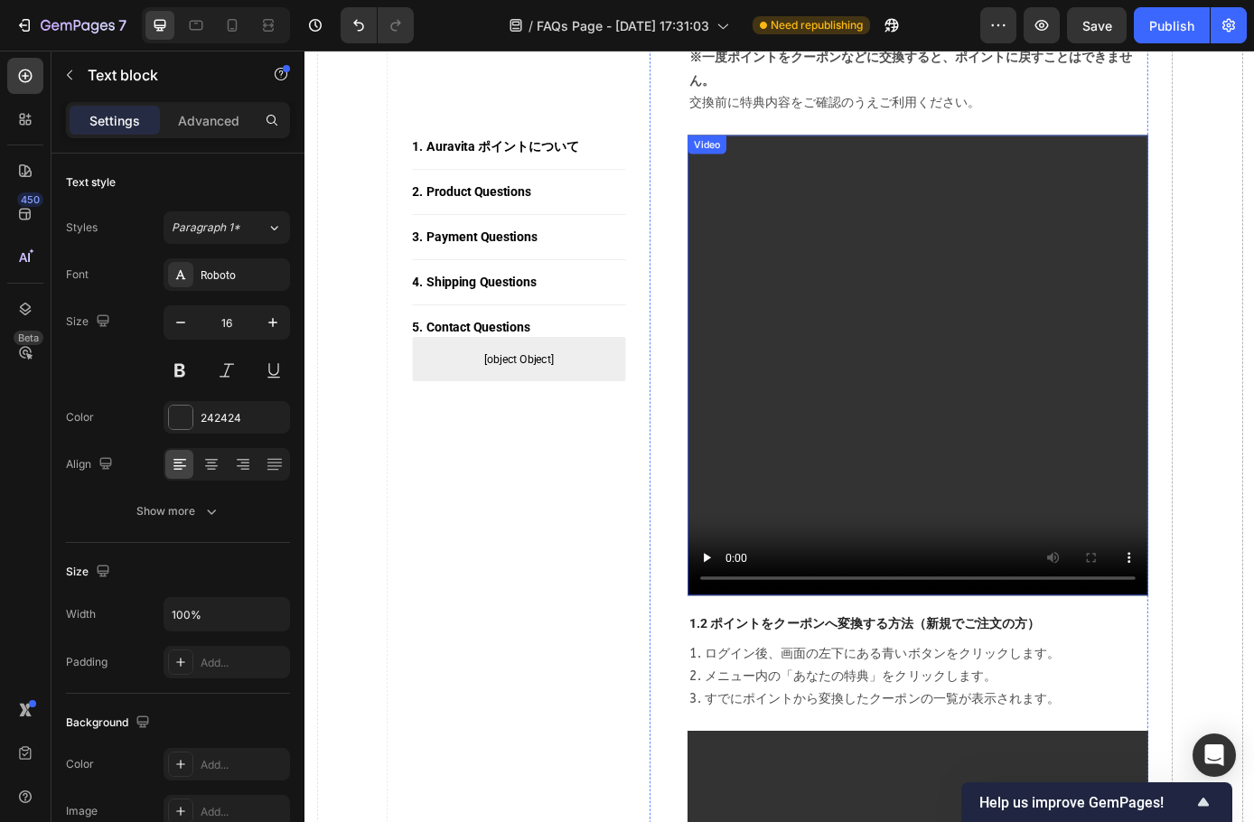
scroll to position [1271, 0]
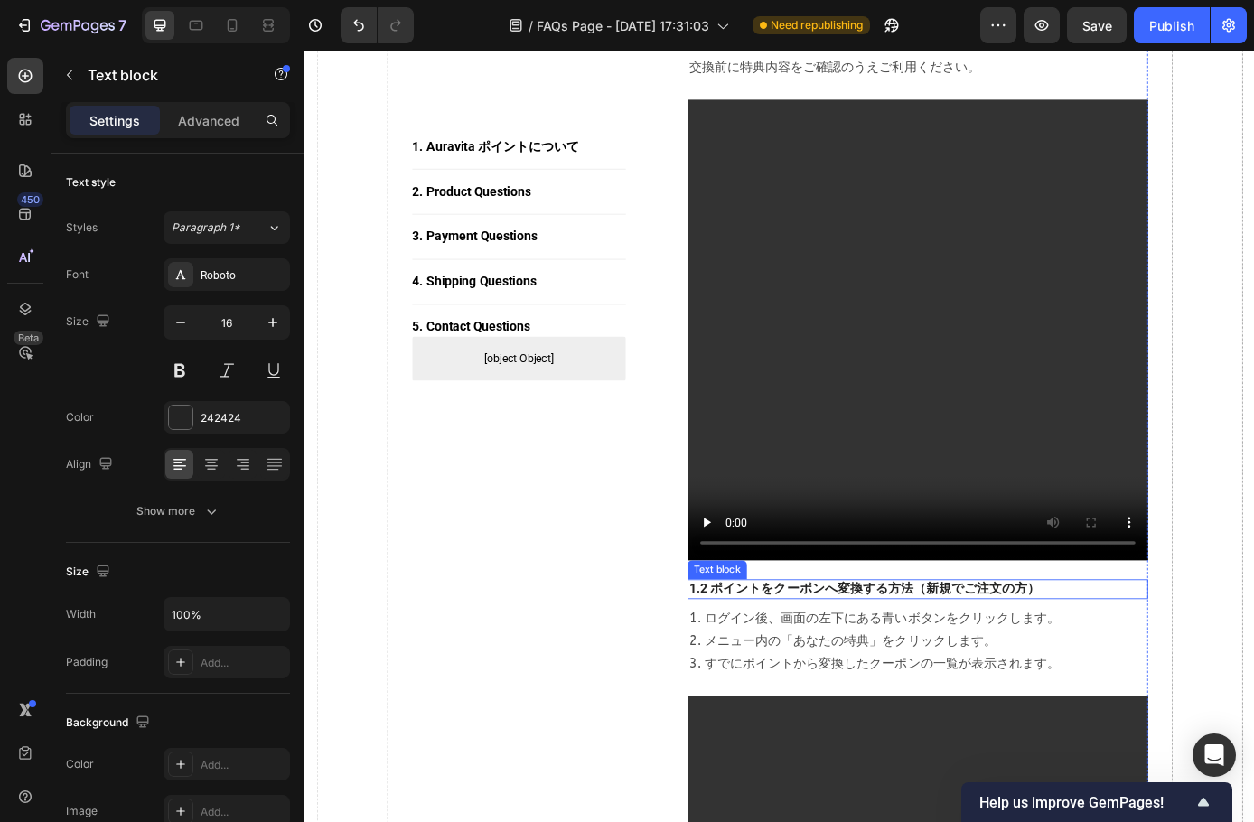
click at [764, 676] on p "1.2 ポイントをクーポンへ変換する方法（新規でご注文の方）" at bounding box center [1004, 666] width 522 height 19
click at [747, 676] on p "1.2 ポイントをクーポンへ変換する方法（新規でご注文の方）" at bounding box center [1004, 666] width 522 height 19
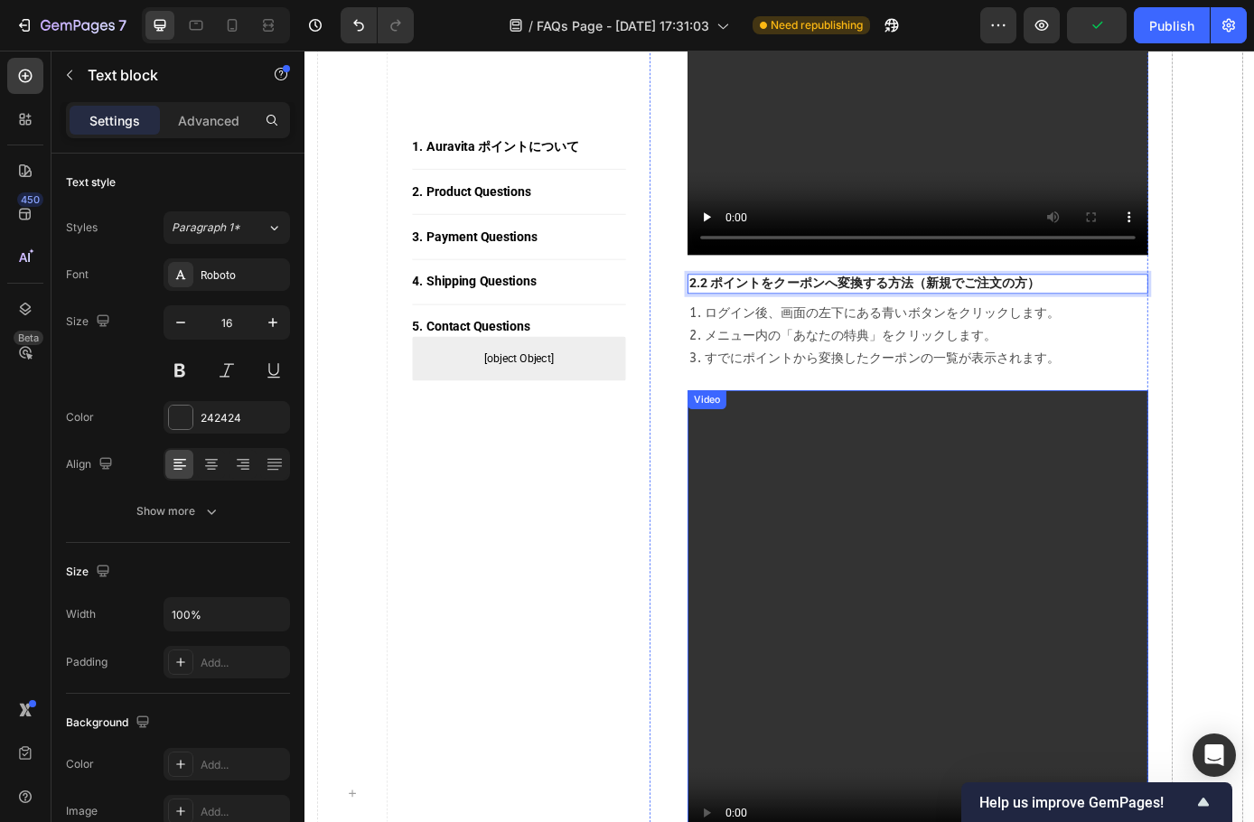
scroll to position [1451, 0]
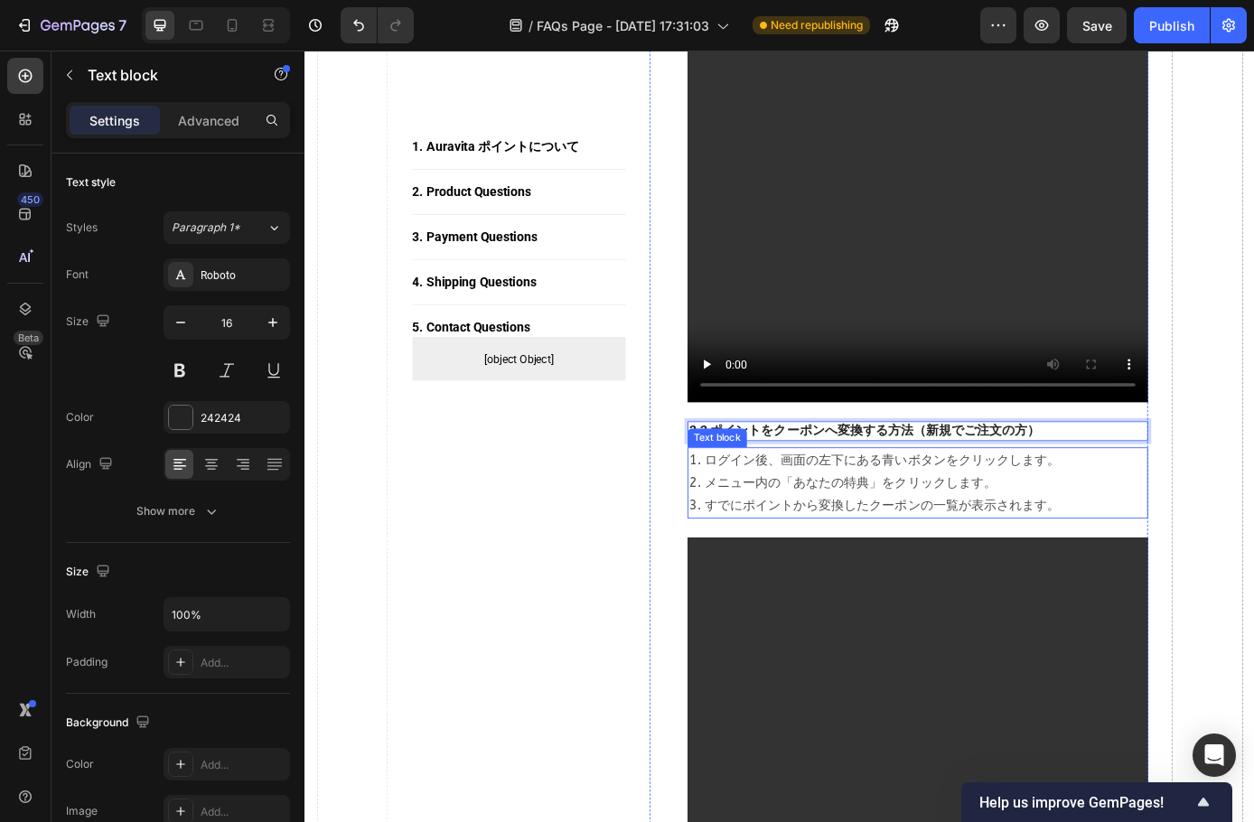
click at [977, 569] on p "1. ログイン後、画面の左下にある青いボタンをクリックします。 2. メニュー内の「あなたの特典」をクリックします。 3. すでにポイントから変換したクーポン…" at bounding box center [1004, 545] width 522 height 78
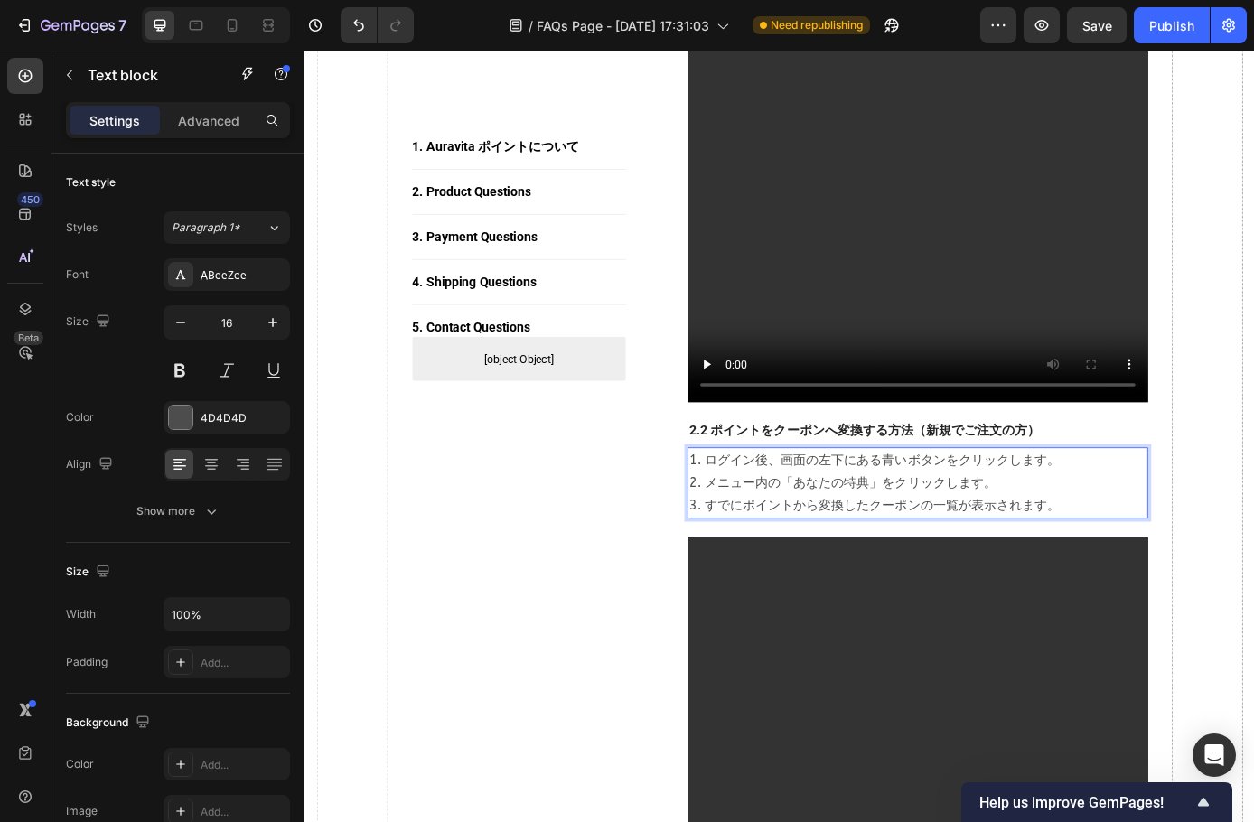
click at [1149, 584] on p "1. ログイン後、画面の左下にある青いボタンをクリックします。 2. メニュー内の「あなたの特典」をクリックします。 3. すでにポイントから変換したクーポン…" at bounding box center [1004, 545] width 522 height 78
click at [1149, 583] on p "1. ログイン後、画面の左下にある青いボタンをクリックします。 2. メニュー内の「あなたの特典」をクリックします。 3. すでにポイントから変換したクーポン…" at bounding box center [1004, 545] width 522 height 78
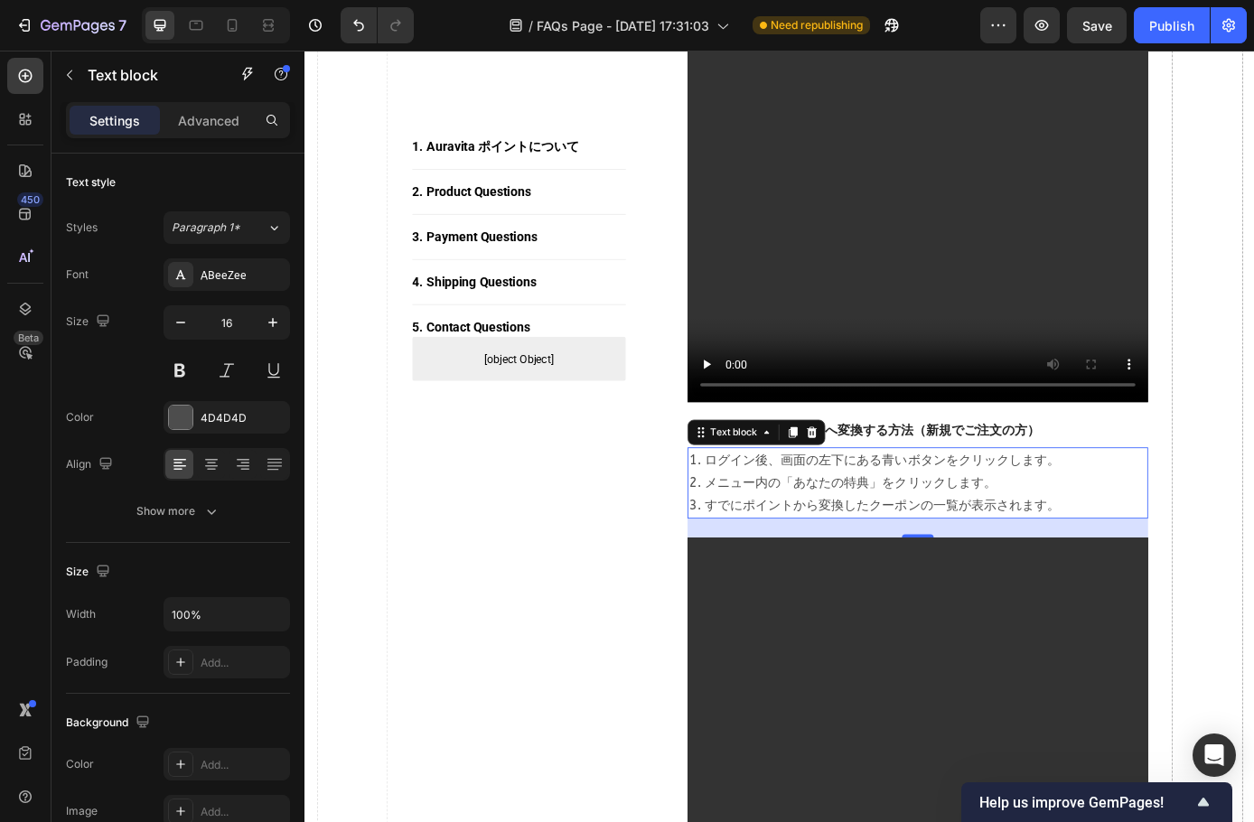
click at [964, 547] on p "1. ログイン後、画面の左下にある青いボタンをクリックします。 2. メニュー内の「あなたの特典」をクリックします。 3. すでにポイントから変換したクーポン…" at bounding box center [1004, 545] width 522 height 78
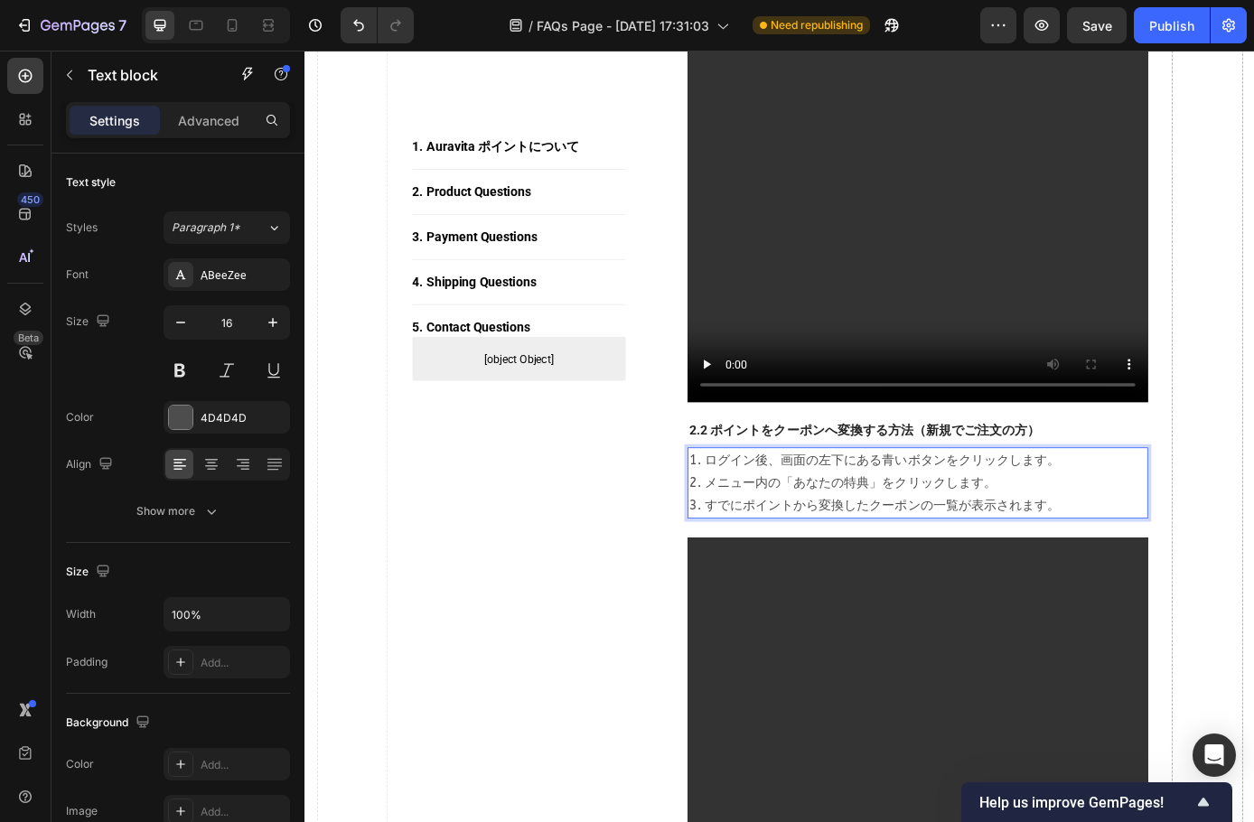
click at [969, 547] on p "1. ログイン後、画面の左下にある青いボタンをクリックします。 2. メニュー内の「あなたの特典」をクリックします。 3. すでにポイントから変換したクーポン…" at bounding box center [1004, 545] width 522 height 78
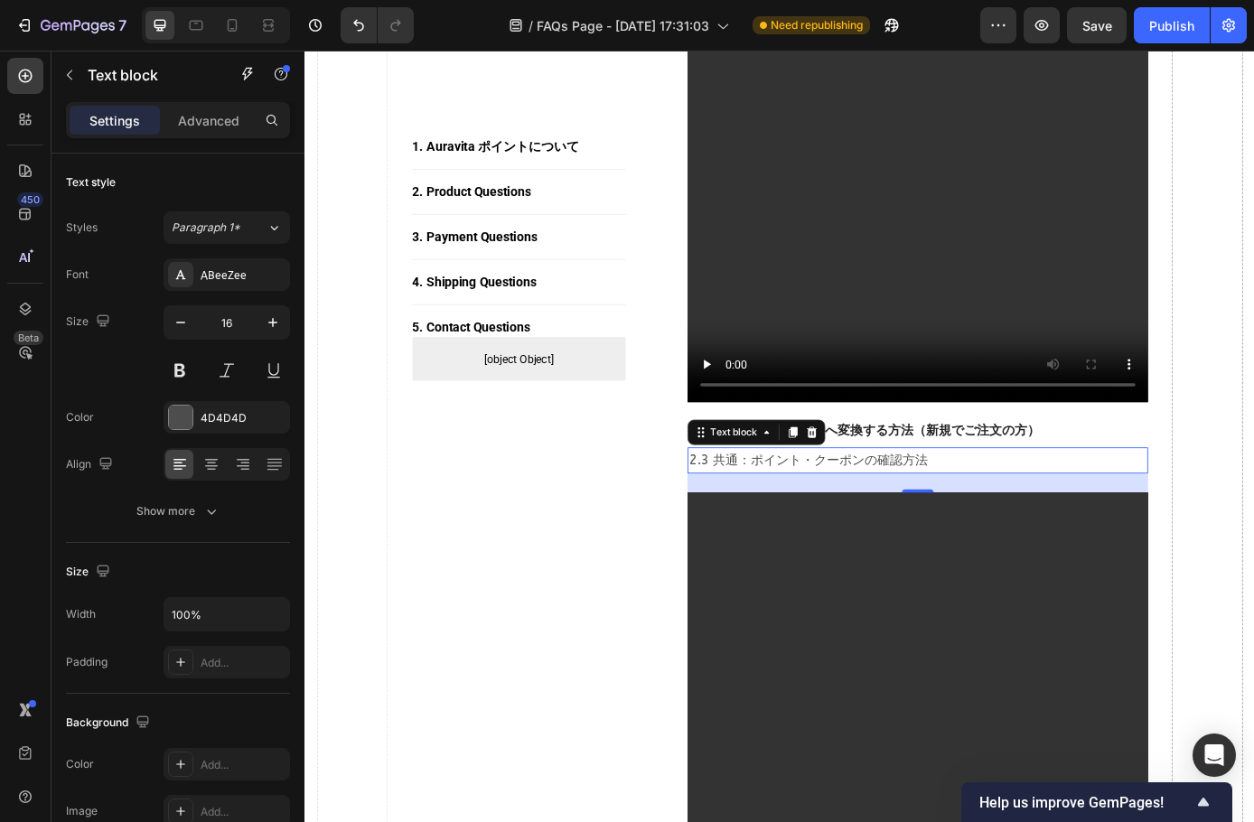
click at [999, 532] on p "2.3 共通：ポイント・クーポンの確認方法" at bounding box center [1004, 519] width 522 height 26
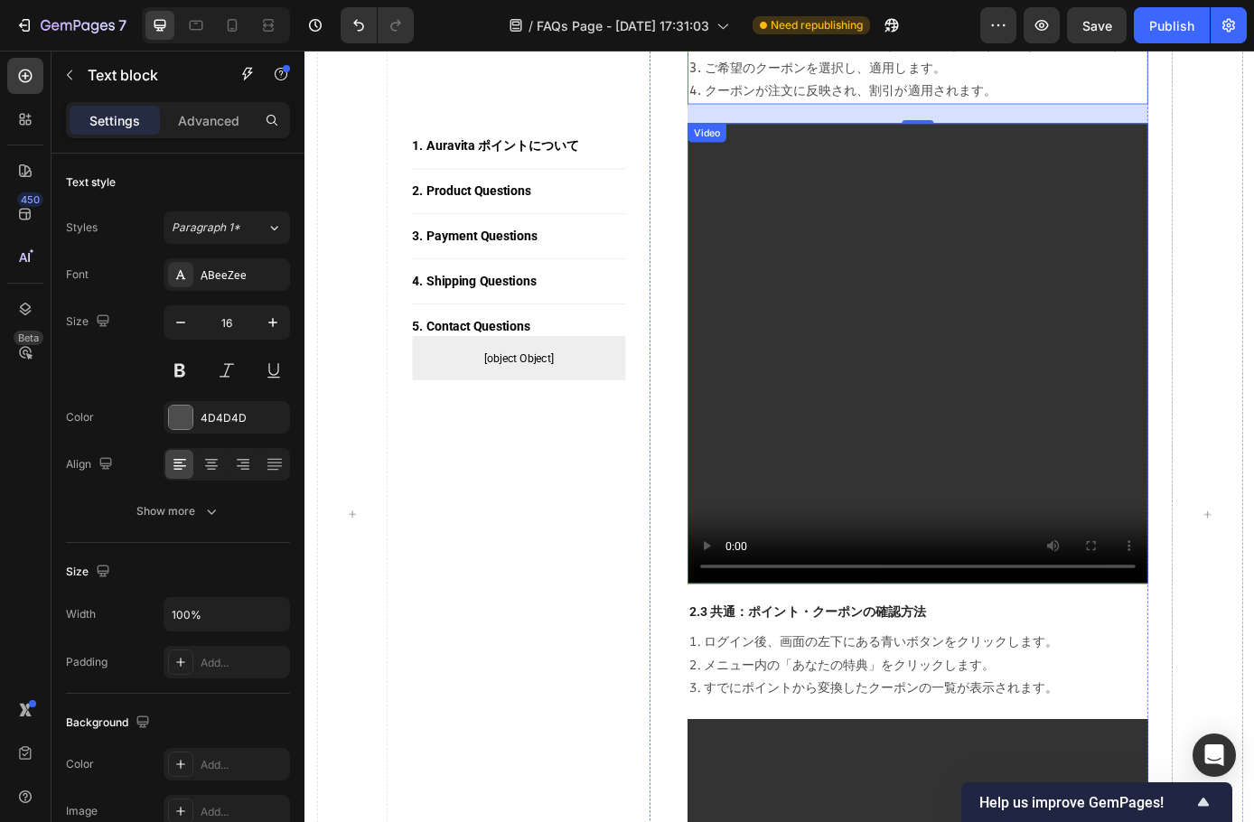
scroll to position [1993, 0]
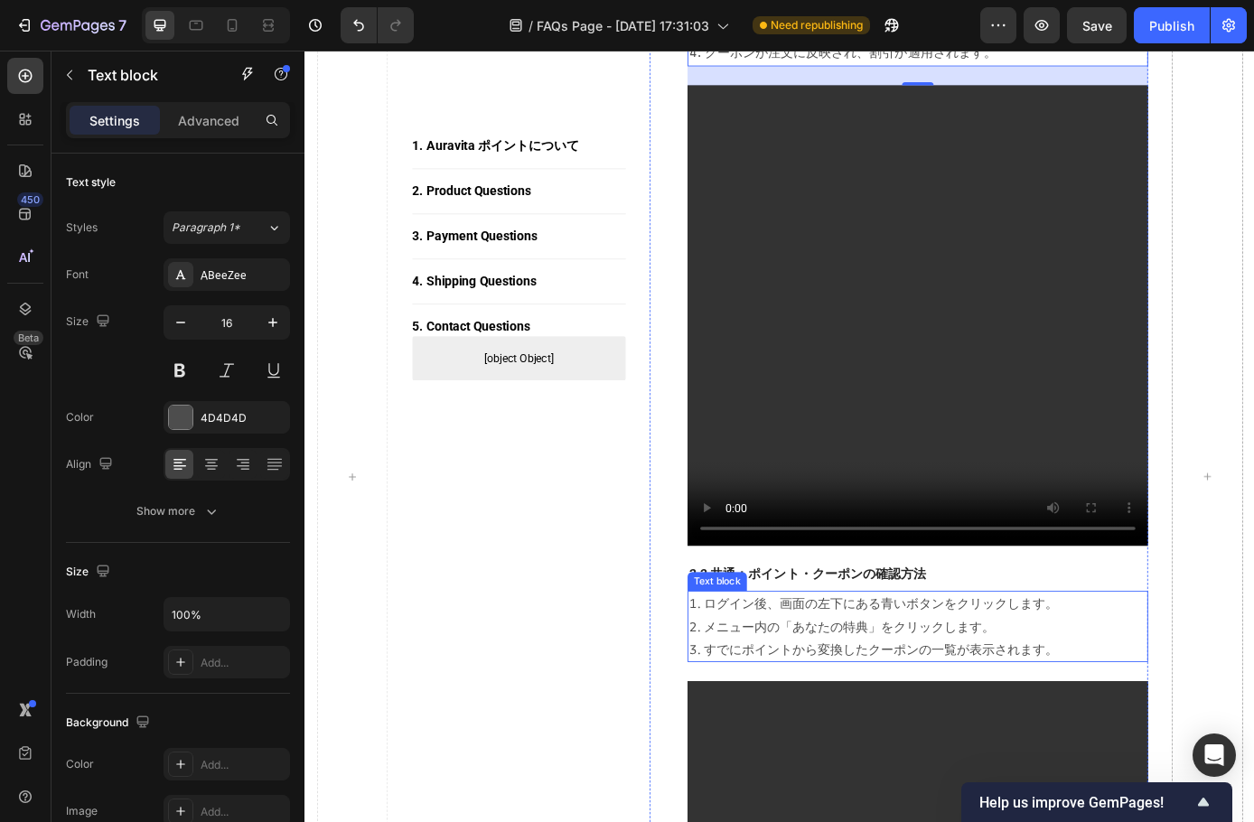
click at [936, 725] on p "1. ログイン後、画面の左下にある青いボタンをクリックします。 2. メニュー内の「あなたの特典」をクリックします。 3. すでにポイントから変換したクーポン…" at bounding box center [1004, 709] width 522 height 78
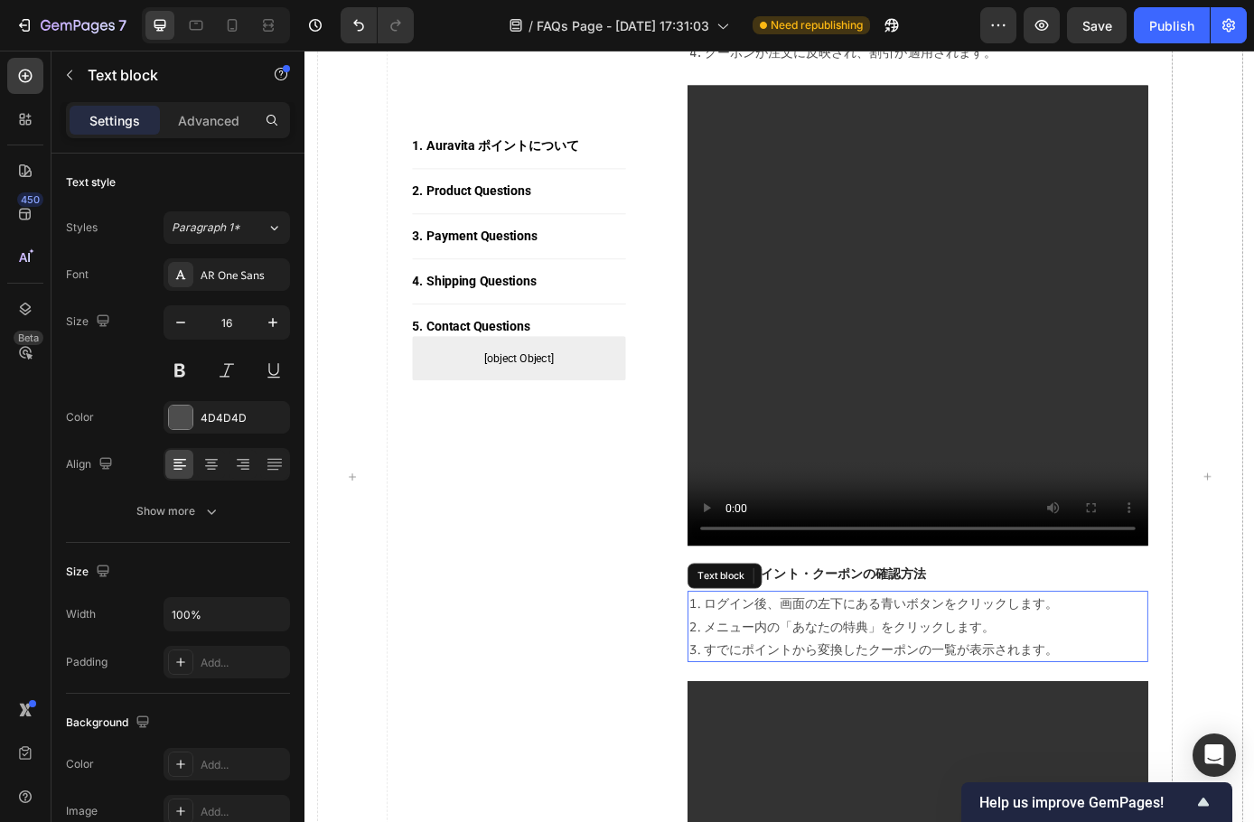
click at [935, 724] on p "1. ログイン後、画面の左下にある青いボタンをクリックします。 2. メニュー内の「あなたの特典」をクリックします。 3. すでにポイントから変換したクーポン…" at bounding box center [1004, 709] width 522 height 78
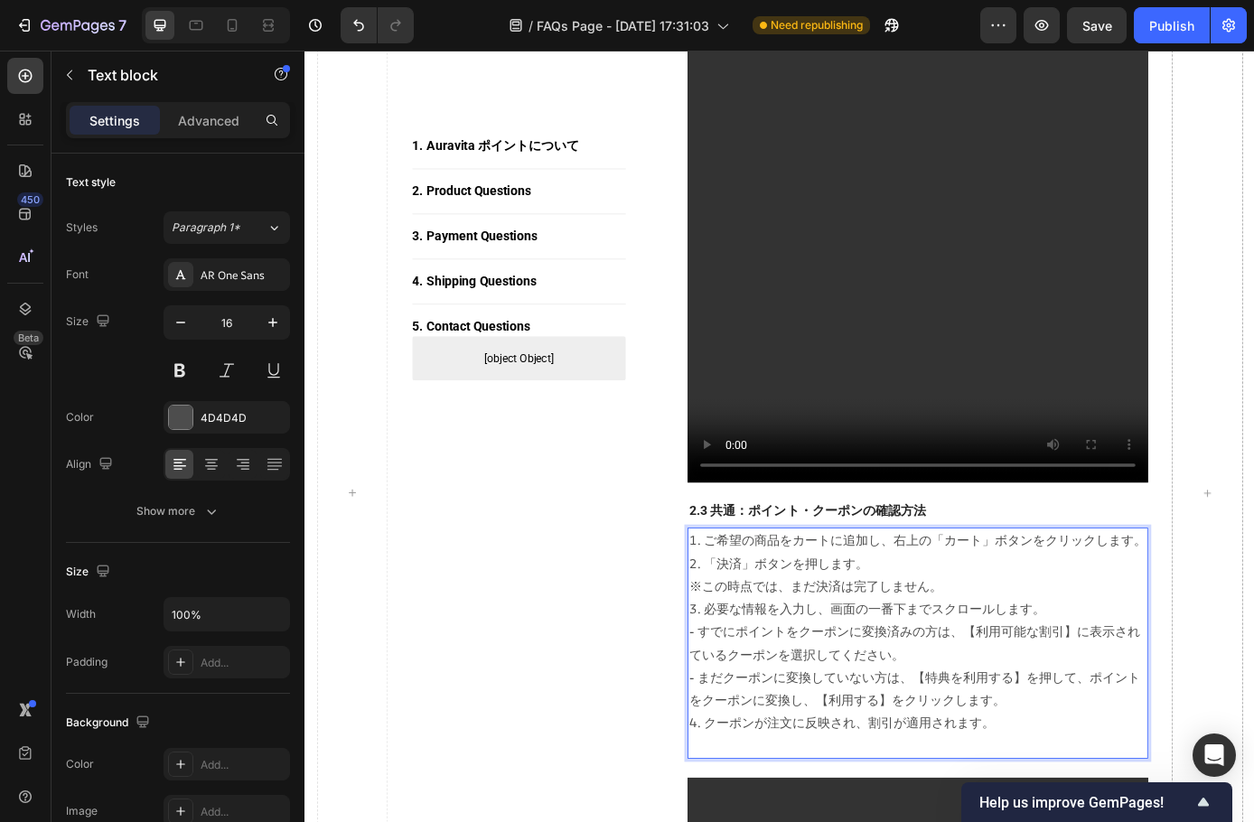
scroll to position [2068, 0]
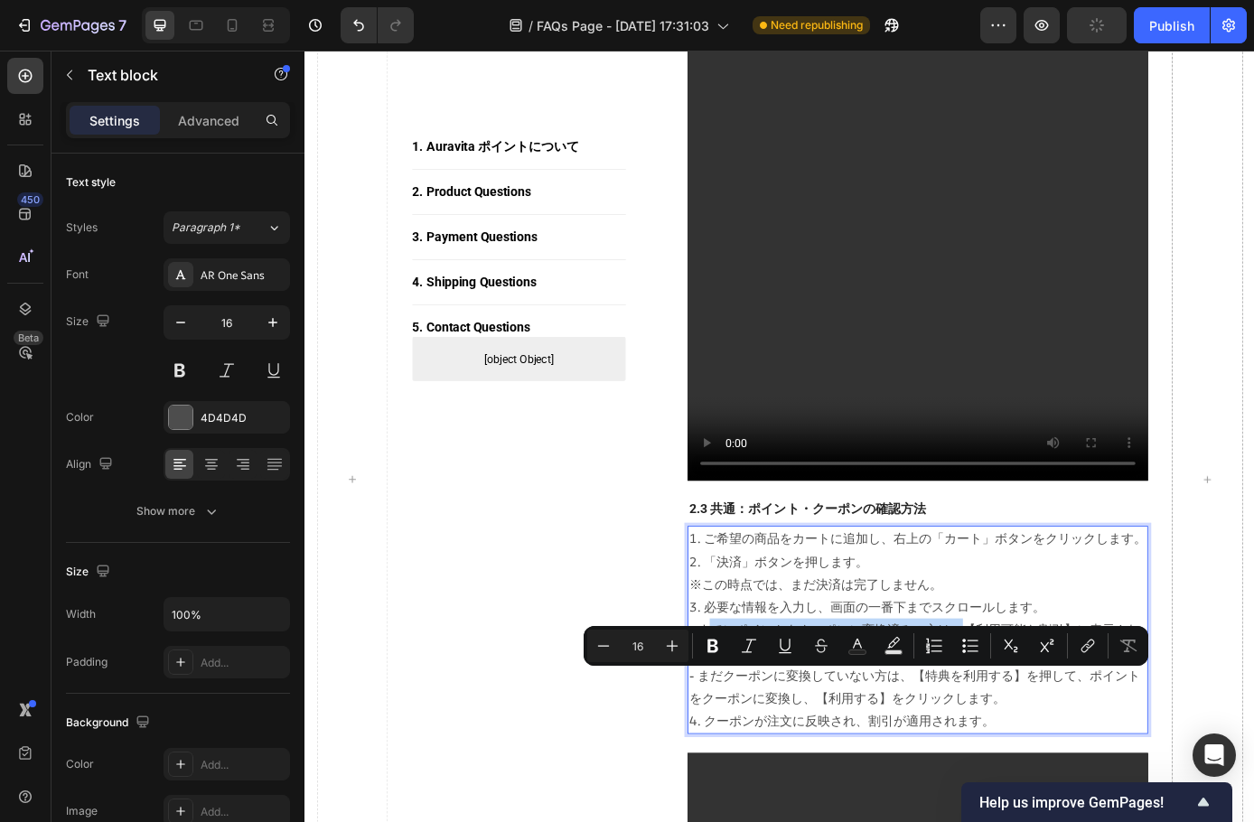
drag, startPoint x: 764, startPoint y: 767, endPoint x: 1052, endPoint y: 775, distance: 287.5
click at [1052, 775] on p "1. ご希望の商品をカートに追加し、右上の「カート」ボタンをクリックします。 2. 「決済」ボタンを押します。 　※この時点では、まだ決済は完了しません。 3…" at bounding box center [1004, 712] width 522 height 234
click at [789, 650] on icon "Editor contextual toolbar" at bounding box center [785, 646] width 18 height 18
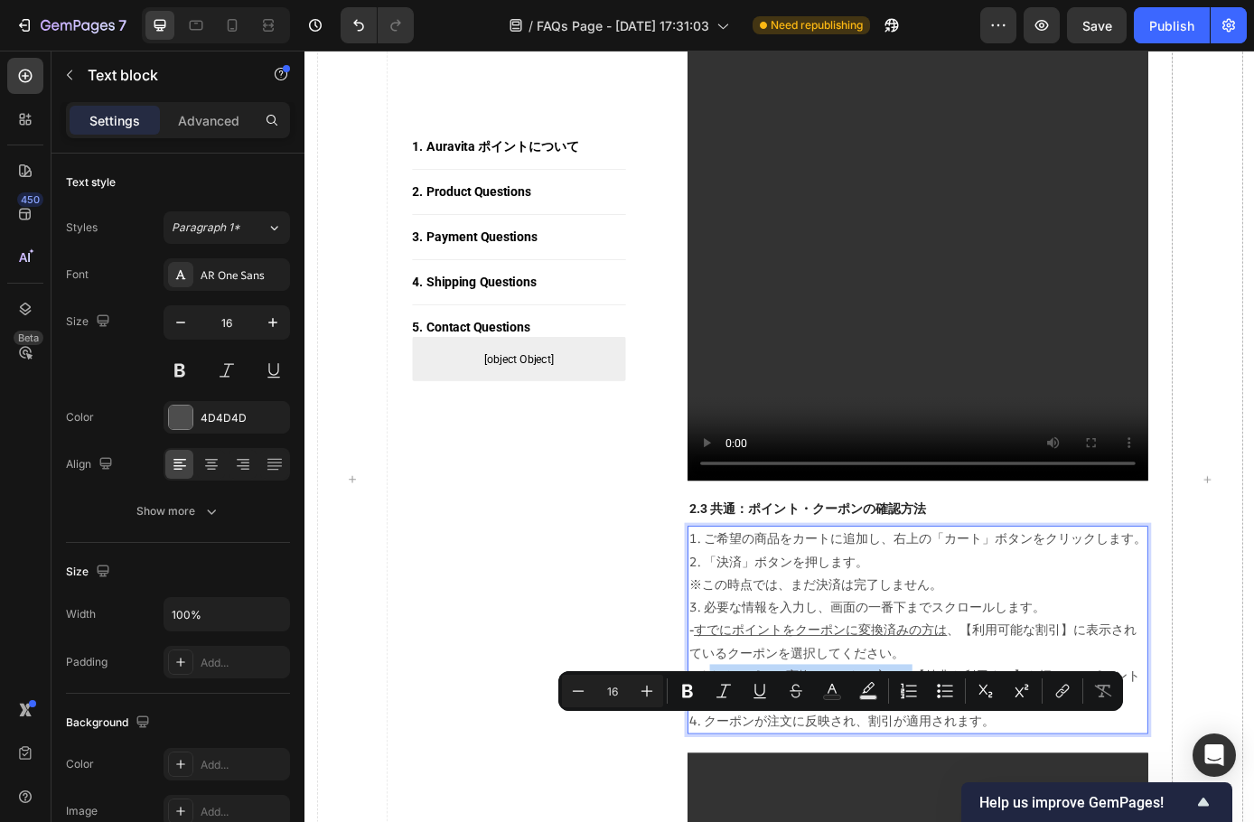
drag, startPoint x: 765, startPoint y: 823, endPoint x: 997, endPoint y: 830, distance: 231.4
click at [997, 821] on p "1. ご希望の商品をカートに追加し、右上の「カート」ボタンをクリックします。 2. 「決済」ボタンを押します。 　※この時点では、まだ決済は完了しません。 3…" at bounding box center [1004, 712] width 522 height 234
click at [763, 695] on icon "Editor contextual toolbar" at bounding box center [760, 690] width 10 height 13
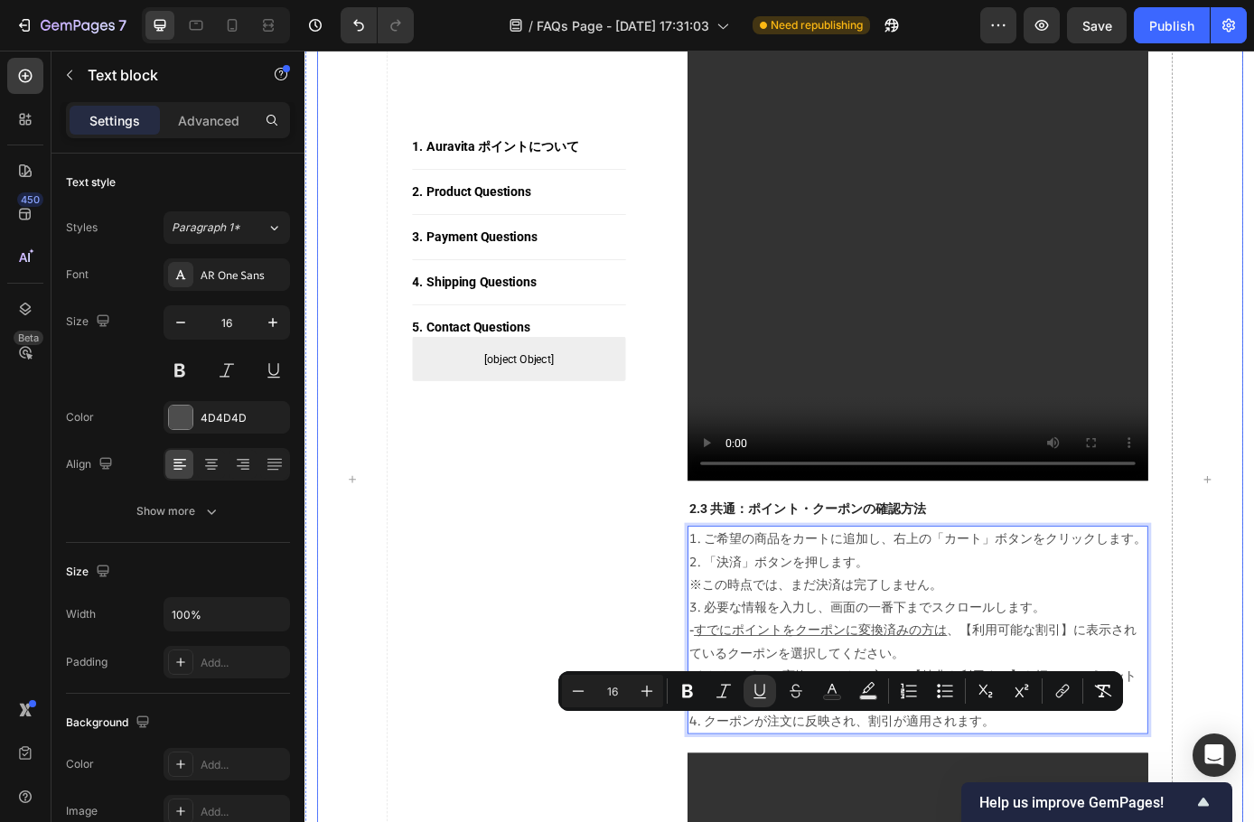
click at [1149, 717] on div "1. ご希望の商品をカートに追加し、右上の「カート」ボタンをクリックします。 2. 「決済」ボタンを押します。 　※この時点では、まだ決済は完了しません。 3…" at bounding box center [1004, 713] width 526 height 238
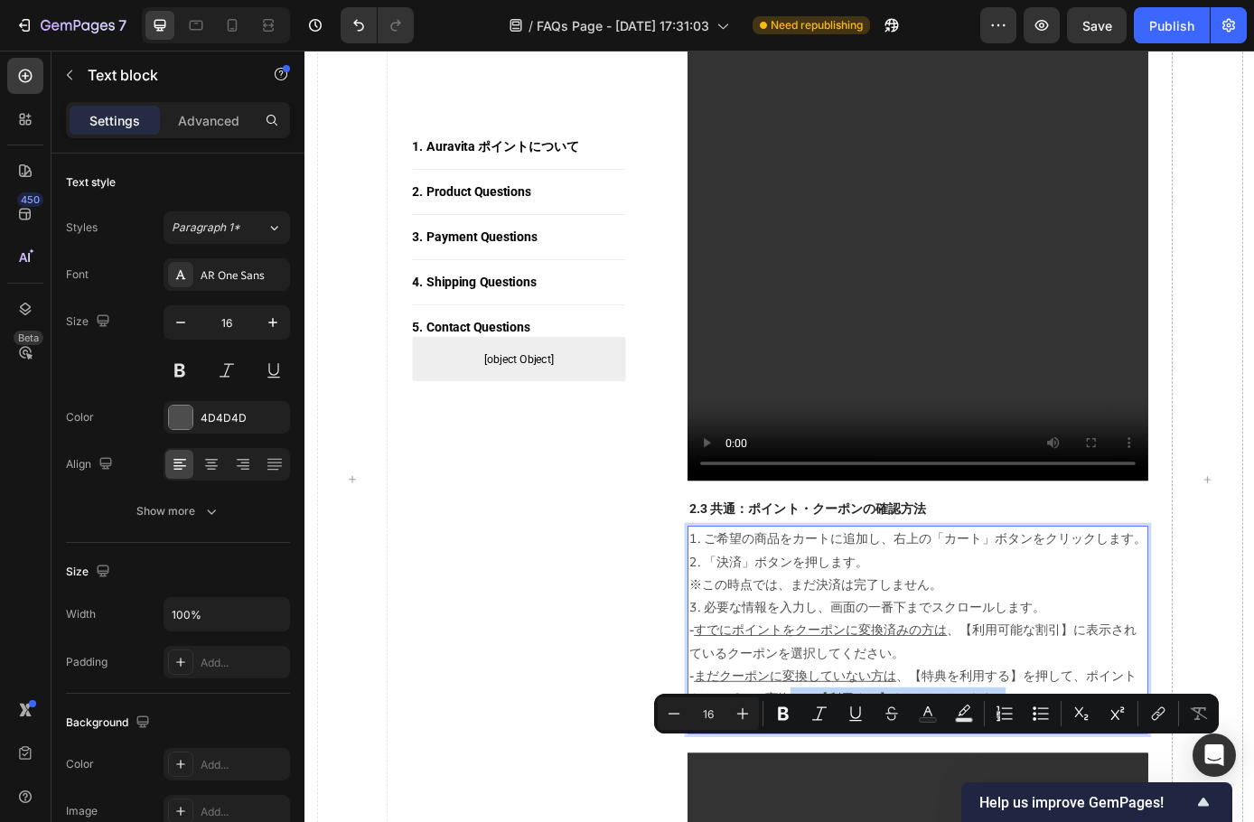
drag, startPoint x: 1106, startPoint y: 852, endPoint x: 873, endPoint y: 855, distance: 233.2
click at [873, 821] on p "1. ご希望の商品をカートに追加し、右上の「カート」ボタンをクリックします。 2. 「決済」ボタンを押します。 　※この時点では、まだ決済は完了しません。 3…" at bounding box center [1004, 712] width 522 height 234
copy p "し、【利用する】をクリックします。"
click at [1073, 726] on p "1. ご希望の商品をカートに追加し、右上の「カート」ボタンをクリックします。 2. 「決済」ボタンを押します。 　※この時点では、まだ決済は完了しません。 3…" at bounding box center [1004, 712] width 522 height 234
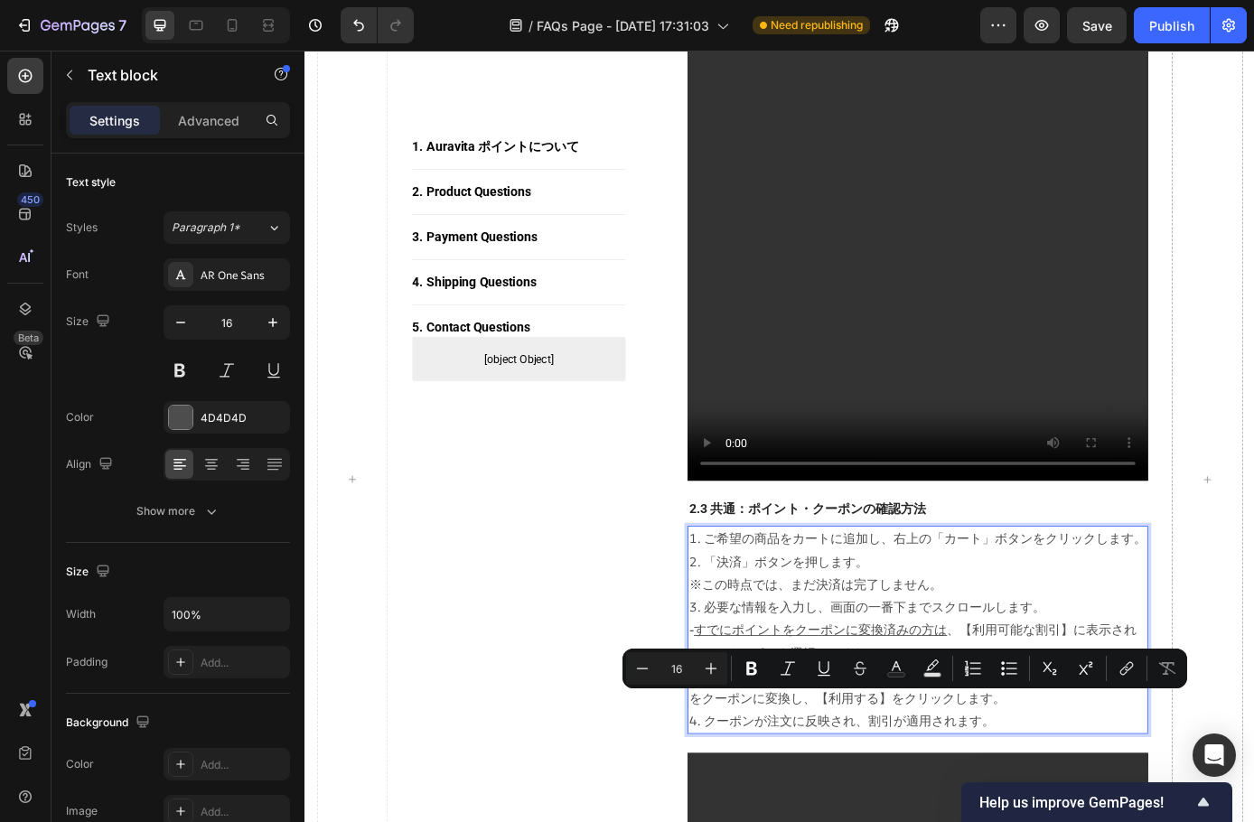
drag, startPoint x: 1036, startPoint y: 789, endPoint x: 899, endPoint y: 798, distance: 137.6
click at [899, 798] on p "1. ご希望の商品をカートに追加し、右上の「カート」ボタンをクリックします。 2. 「決済」ボタンを押します。 　※この時点では、まだ決済は完了しません。 3…" at bounding box center [1004, 712] width 522 height 234
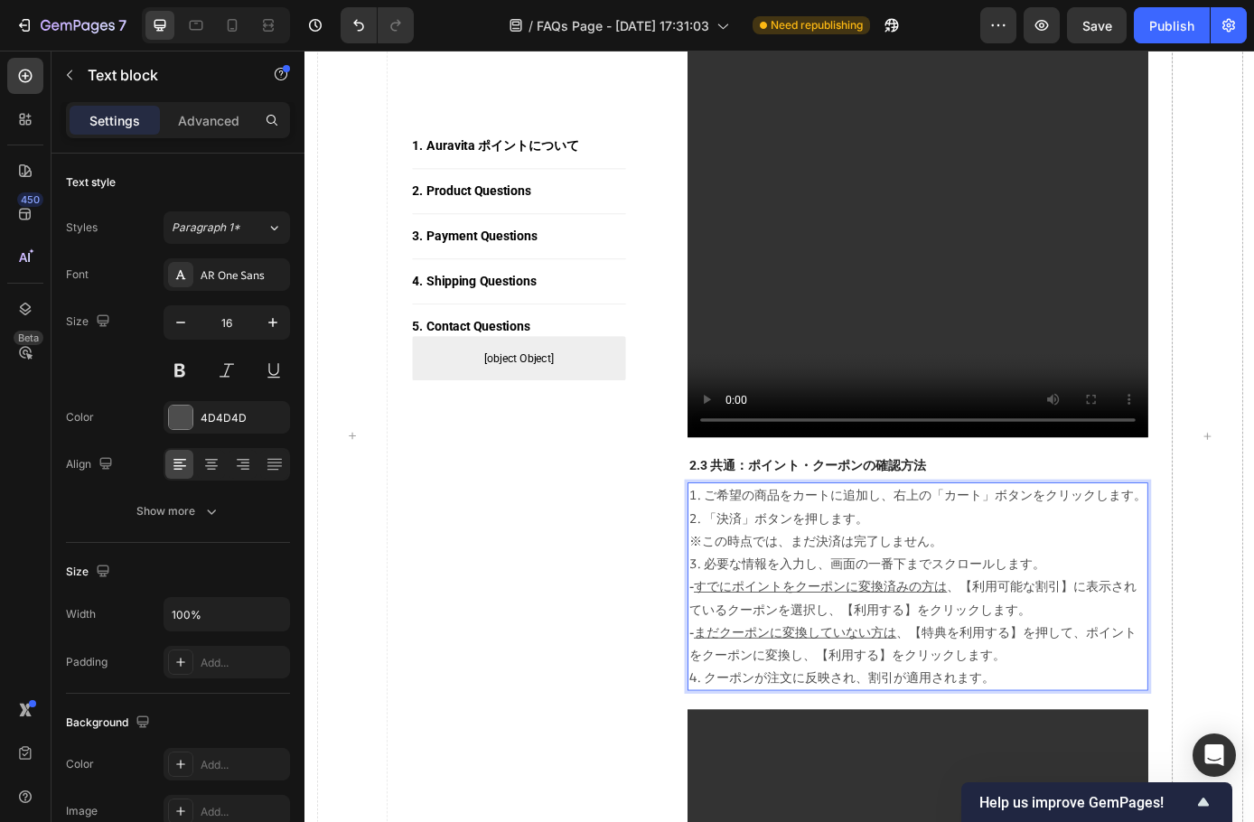
scroll to position [2159, 0]
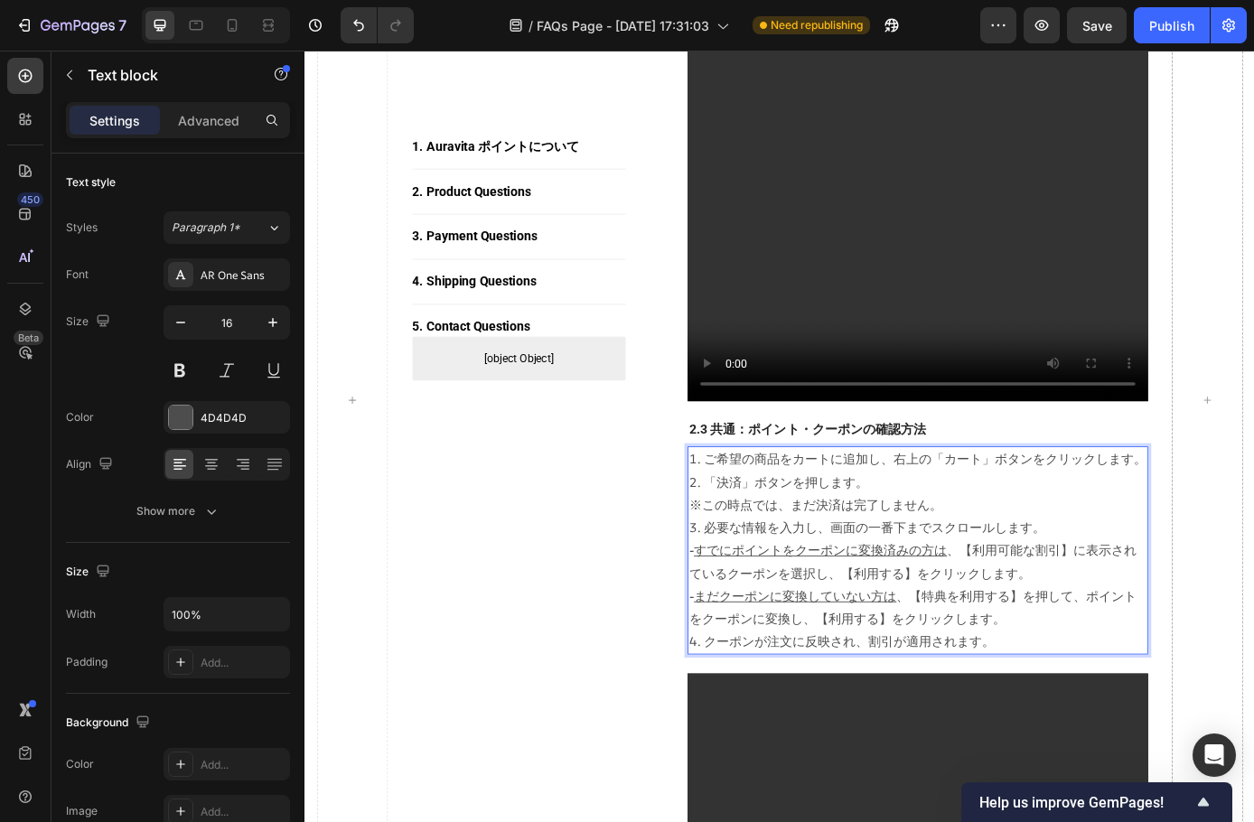
click at [1108, 739] on p "1. ご希望の商品をカートに追加し、右上の「カート」ボタンをクリックします。 2. 「決済」ボタンを押します。 　※この時点では、まだ決済は完了しません。 3…" at bounding box center [1004, 622] width 522 height 234
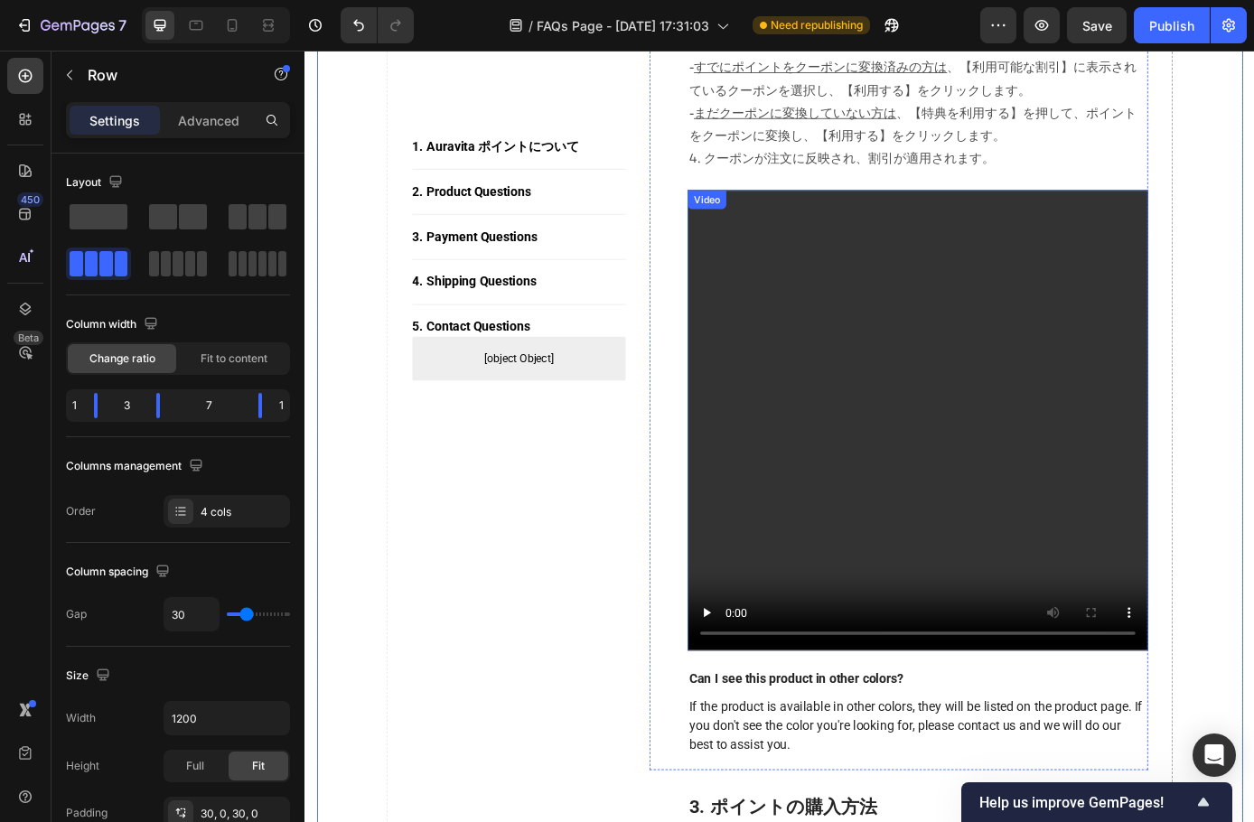
scroll to position [2621, 0]
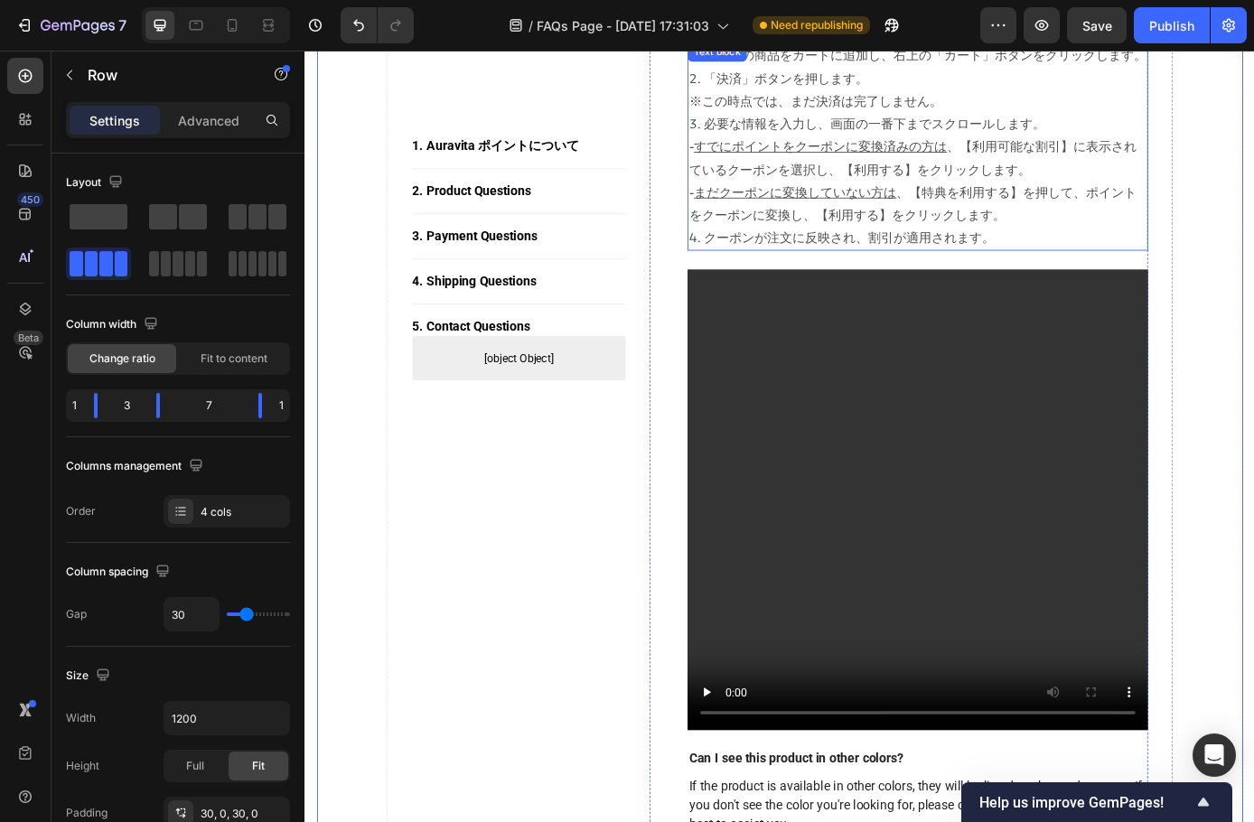
click at [1007, 277] on p "1. ご希望の商品をカートに追加し、右上の「カート」ボタンをクリックします。 2. 「決済」ボタンを押します。 　※この時点では、まだ決済は完了しません。 3…" at bounding box center [1004, 160] width 522 height 234
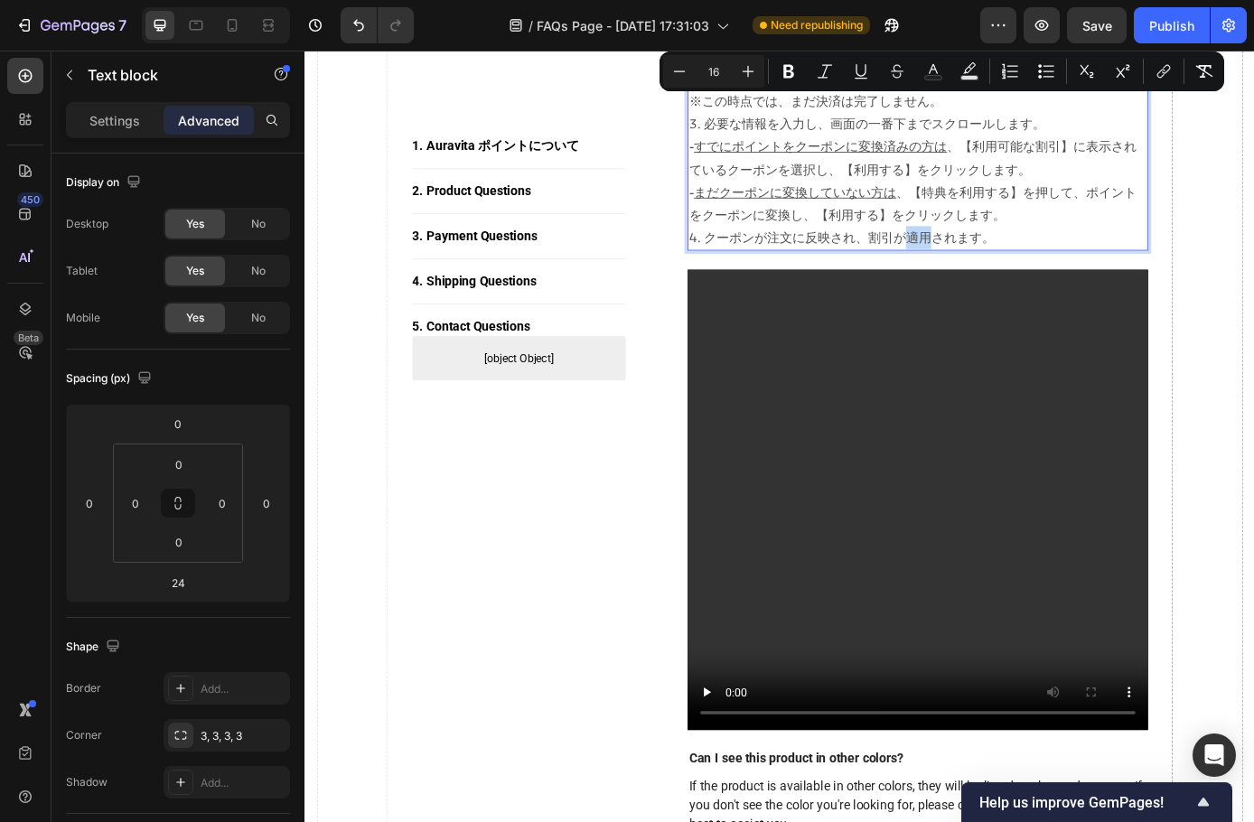
copy p "1. ご希望の商品をカートに追加し、右上の「カート」ボタンをクリックします。 2. 「決済」ボタンを押します。 　※この時点では、まだ決済は完了しません。 3…"
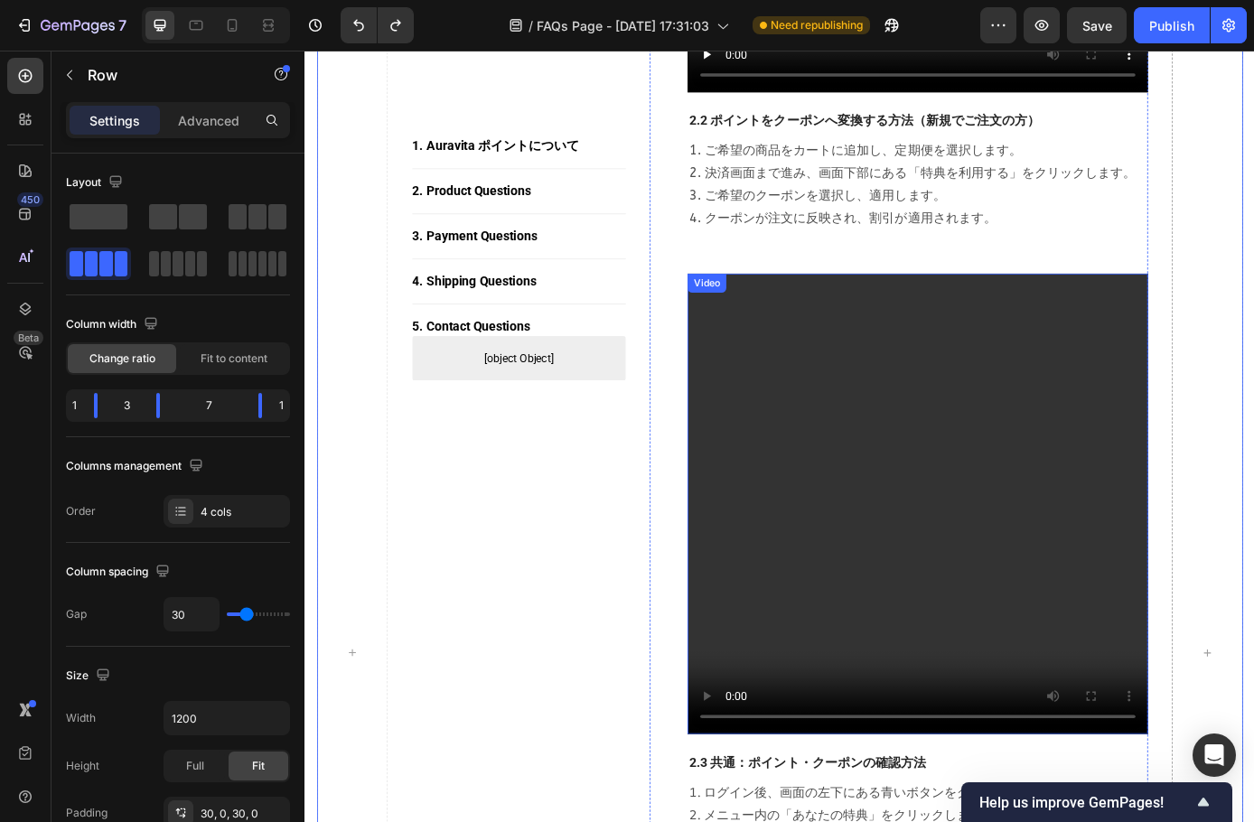
scroll to position [1627, 0]
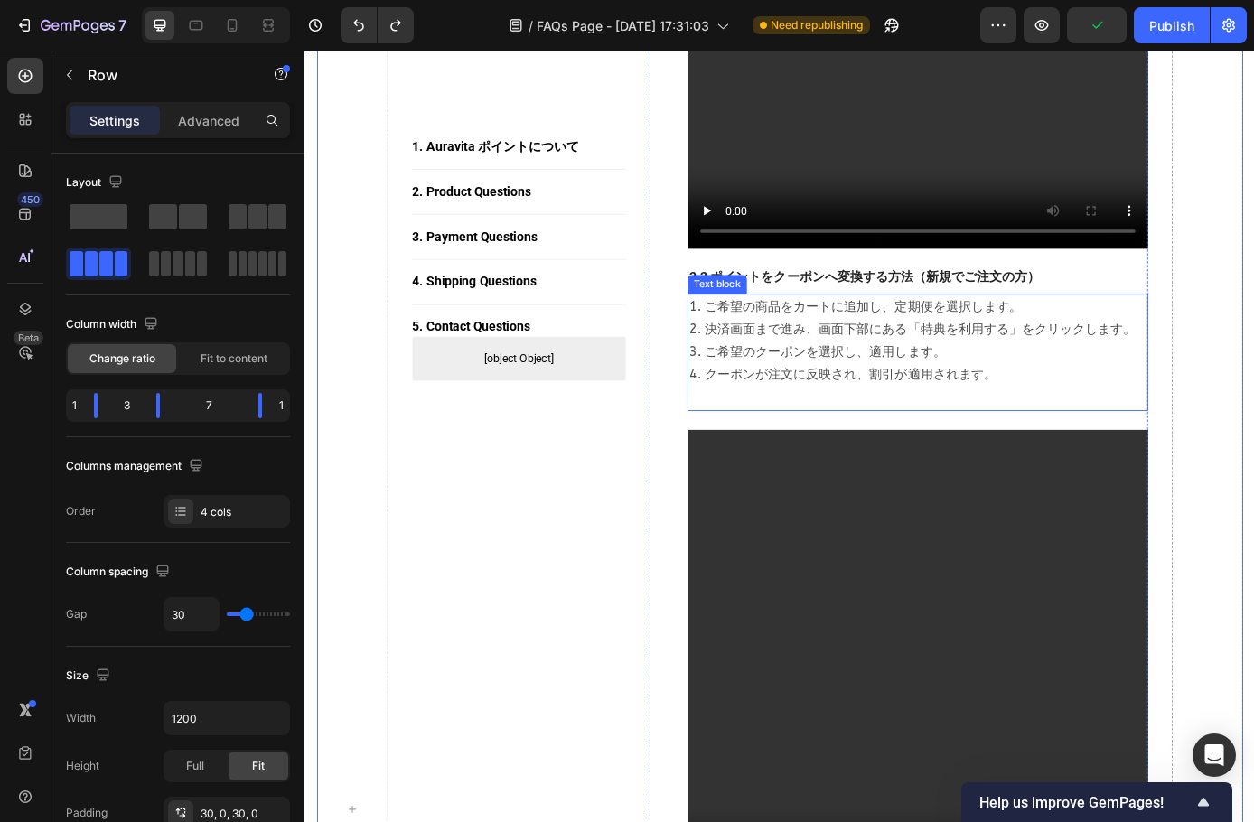
click at [1094, 461] on p "1. ご希望の商品をカートに追加し、定期便を選択します。 2. 決済画面まで進み、画面下部にある「特典を利用する」をクリックします。 3. ご希望のクーポンを…" at bounding box center [1004, 396] width 522 height 130
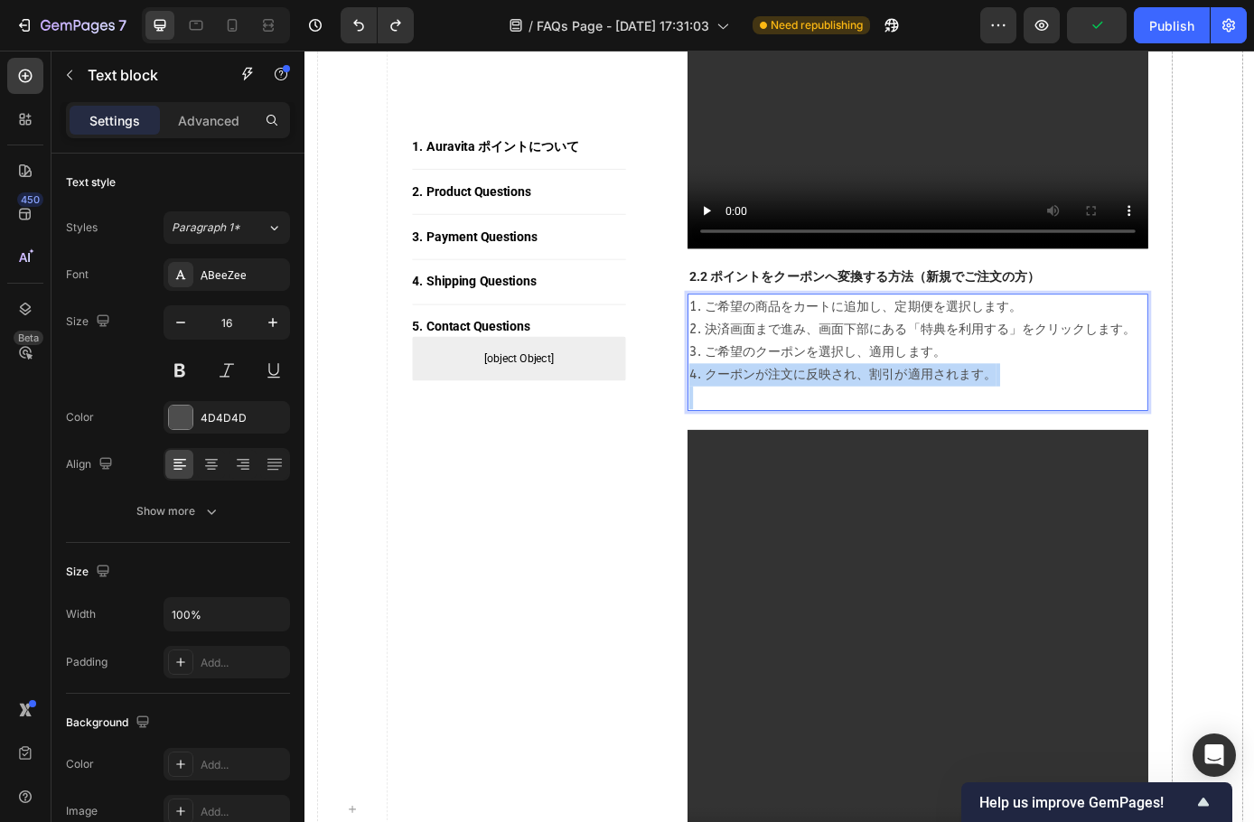
click at [1088, 460] on p "1. ご希望の商品をカートに追加し、定期便を選択します。 2. 決済画面まで進み、画面下部にある「特典を利用する」をクリックします。 3. ご希望のクーポンを…" at bounding box center [1004, 396] width 522 height 130
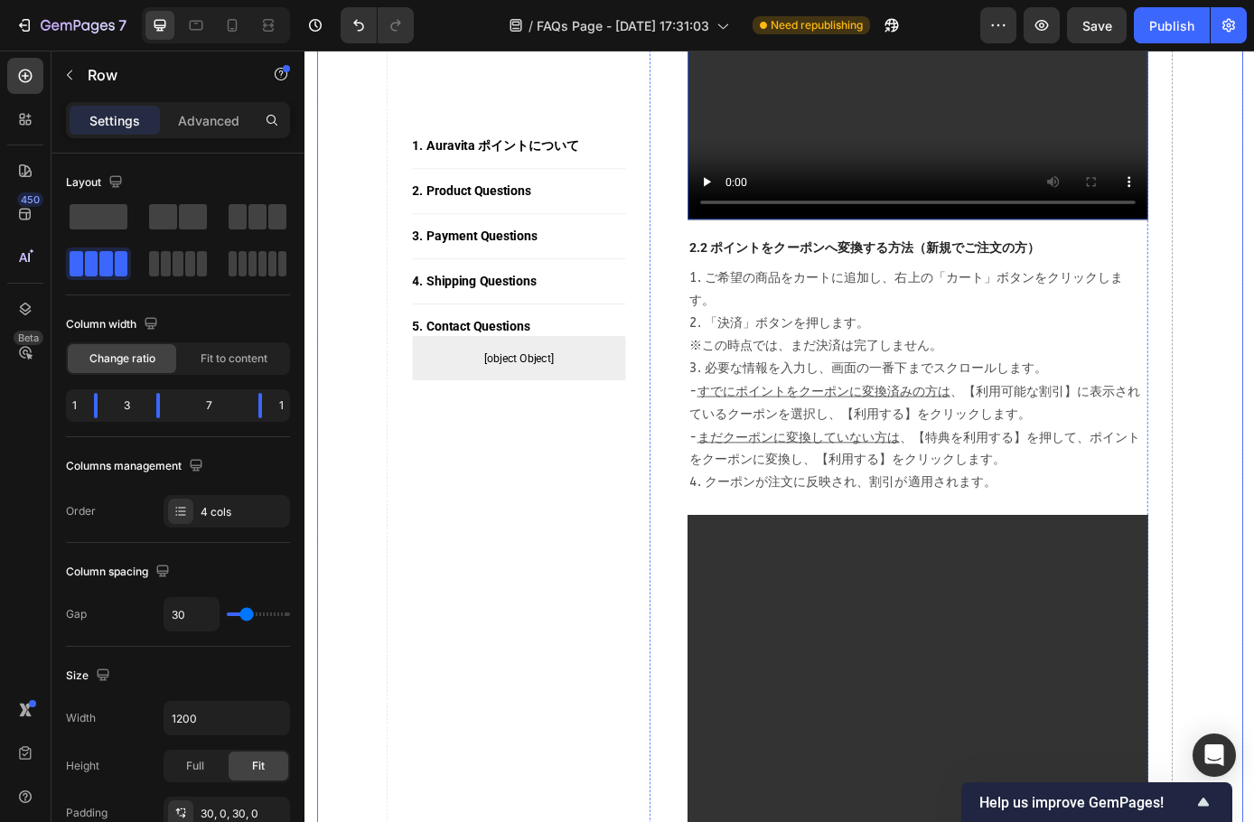
scroll to position [1807, 0]
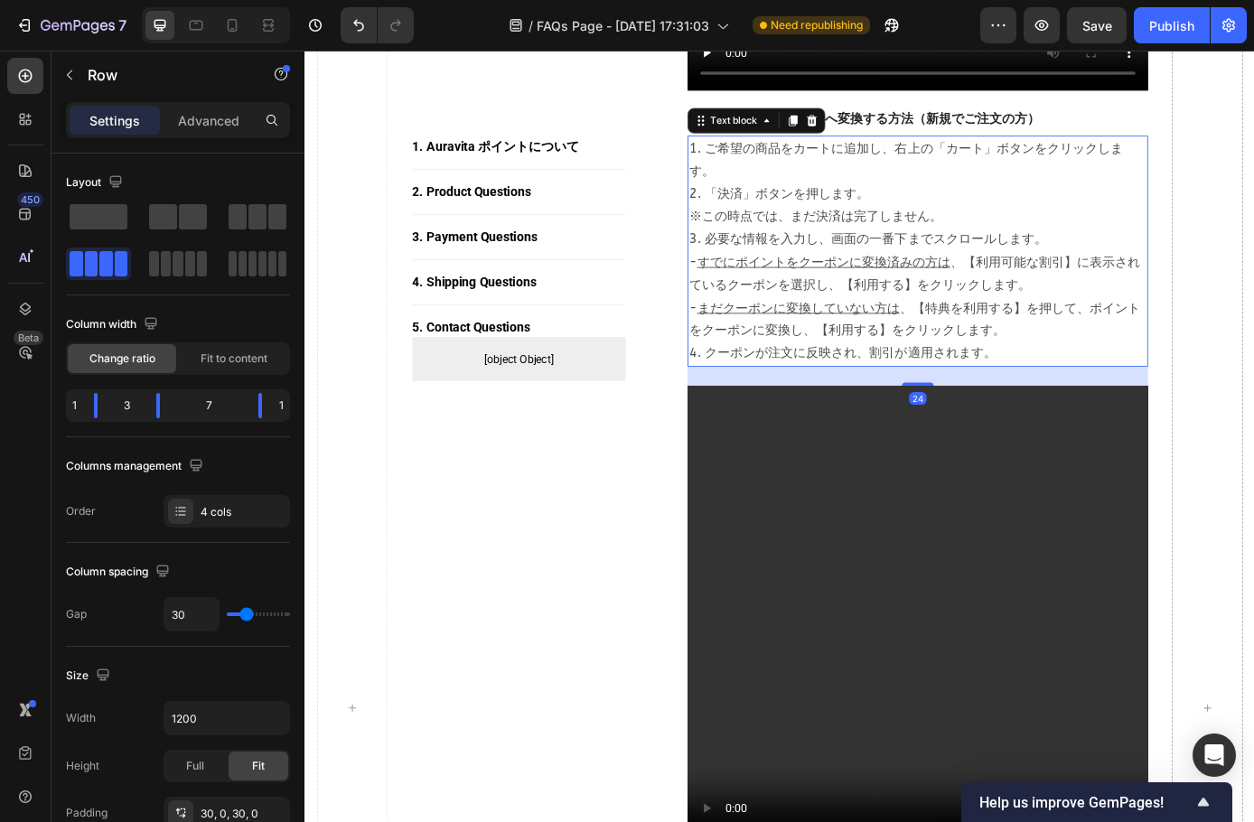
click at [1113, 220] on p "1. ご希望の商品をカートに追加し、右上の「カート」ボタンをクリックします。 2. 「決済」ボタンを押します。 　※この時点では、まだ決済は完了しません。 3…" at bounding box center [1004, 280] width 522 height 260
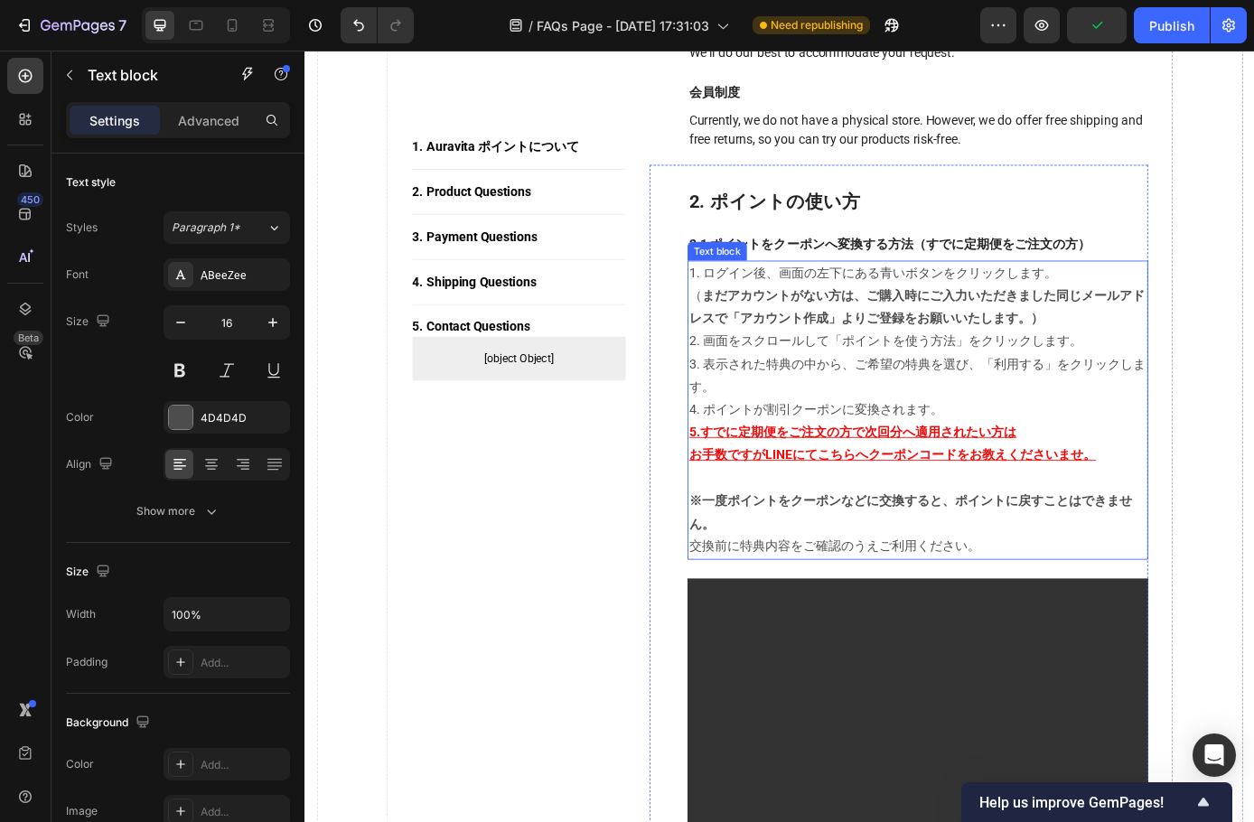
scroll to position [723, 0]
click at [1063, 367] on strong "まだアカウントがない方は、ご購入時にご入力いただきました同じメールアドレスで「アカウント作成」よりご登録をお願いいたします。）" at bounding box center [1003, 345] width 520 height 43
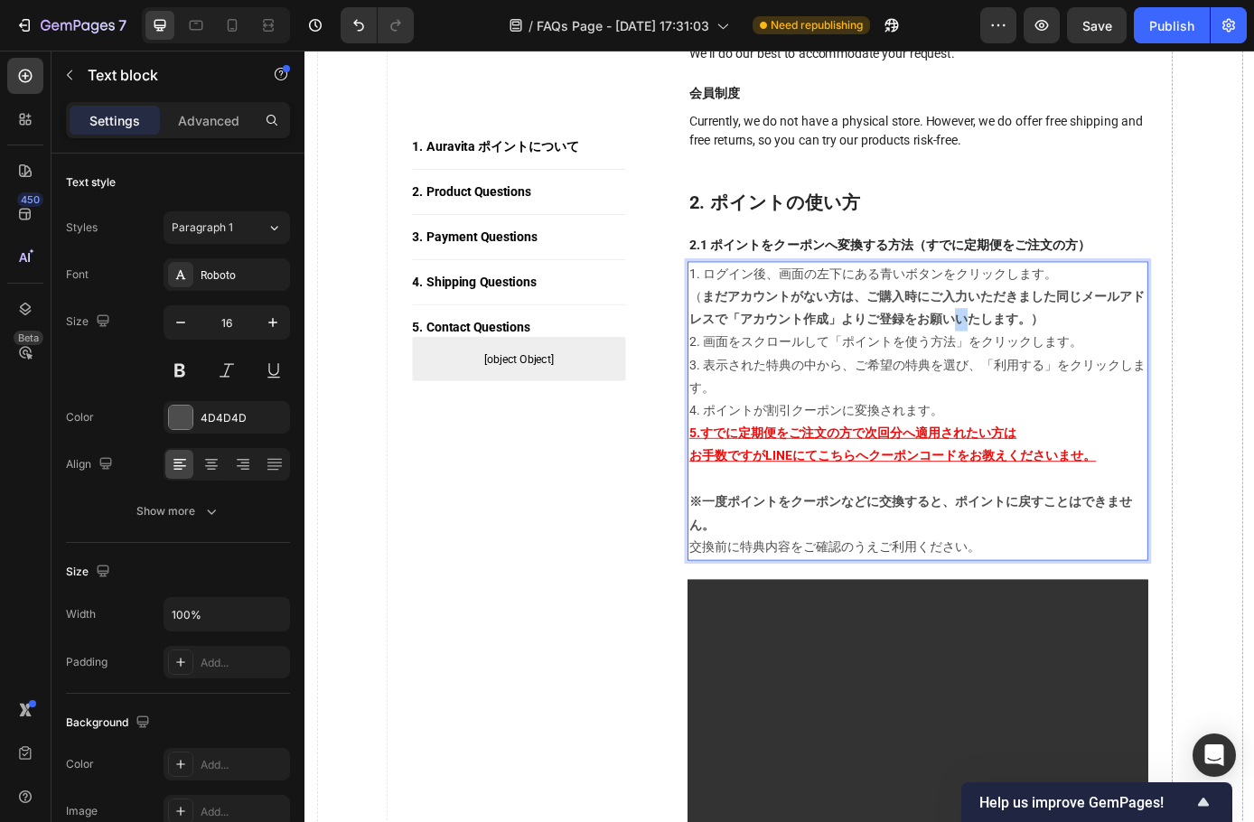
click at [1063, 367] on strong "まだアカウントがない方は、ご購入時にご入力いただきました同じメールアドレスで「アカウント作成」よりご登録をお願いいたします。）" at bounding box center [1003, 345] width 520 height 43
click at [1149, 375] on p "（ まだアカウントがない方は、ご購入時にご入力いただきました同じメールアドレスで「アカウント作成」よりご登録をお願いいたします。） 2. 画面をスクロールして…" at bounding box center [1004, 398] width 522 height 156
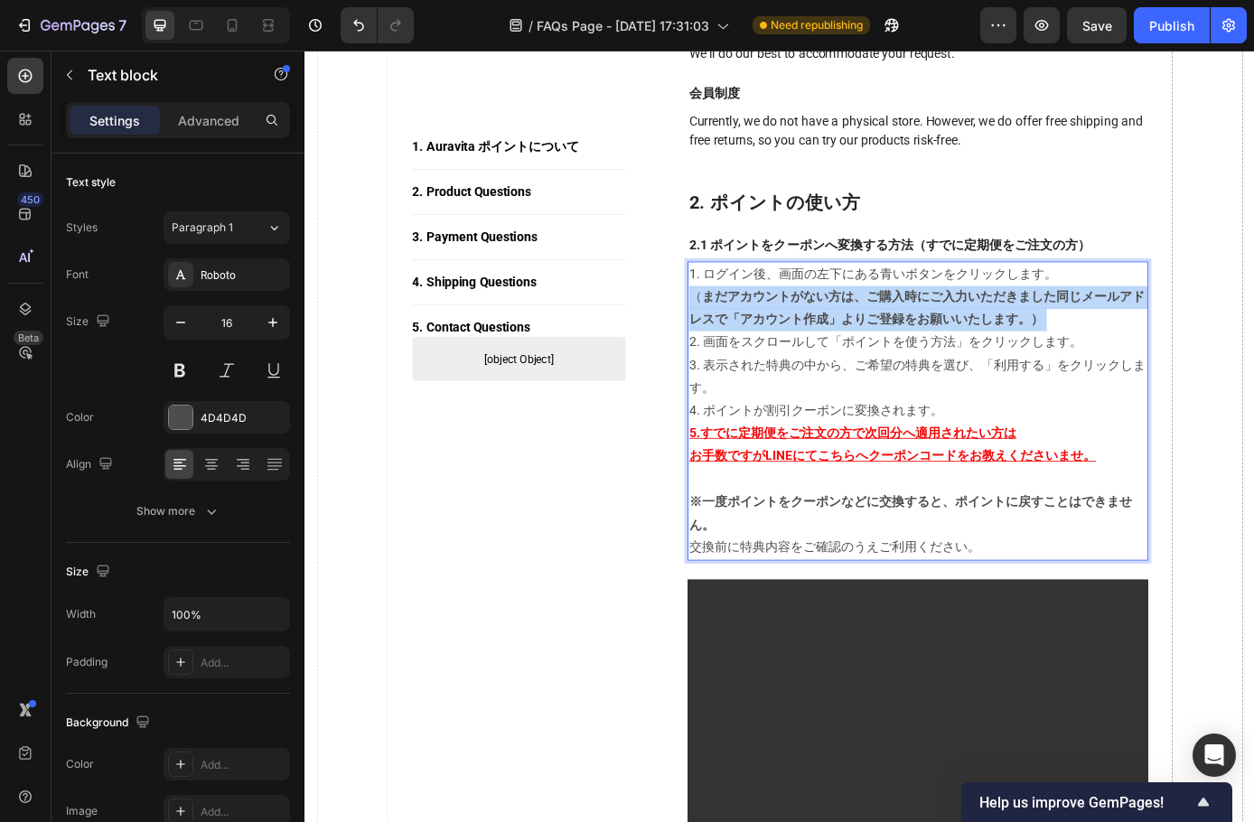
drag, startPoint x: 1158, startPoint y: 376, endPoint x: 745, endPoint y: 358, distance: 413.4
click at [745, 358] on p "（ まだアカウントがない方は、ご購入時にご入力いただきました同じメールアドレスで「アカウント作成」よりご登録をお願いいたします。） 2. 画面をスクロールして…" at bounding box center [1004, 398] width 522 height 156
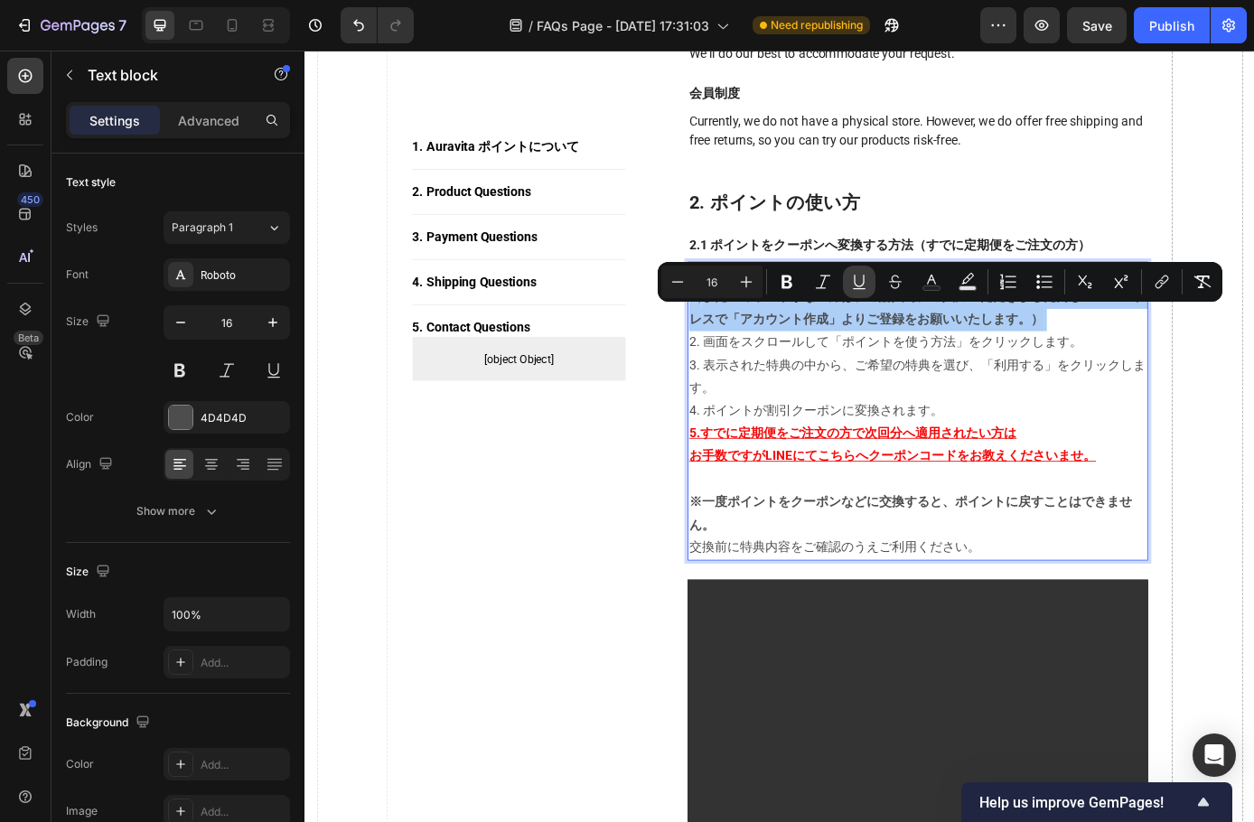
click at [867, 290] on icon "Editor contextual toolbar" at bounding box center [859, 282] width 18 height 18
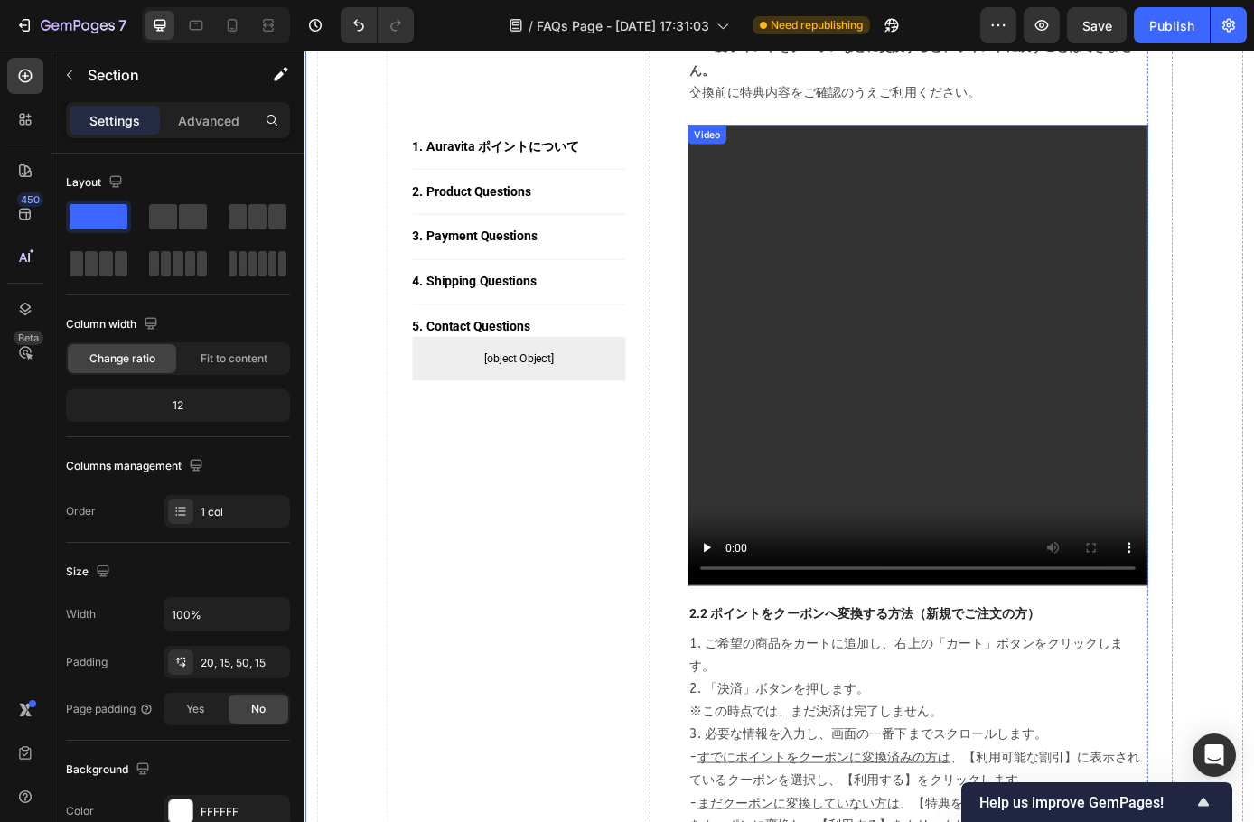
scroll to position [1265, 0]
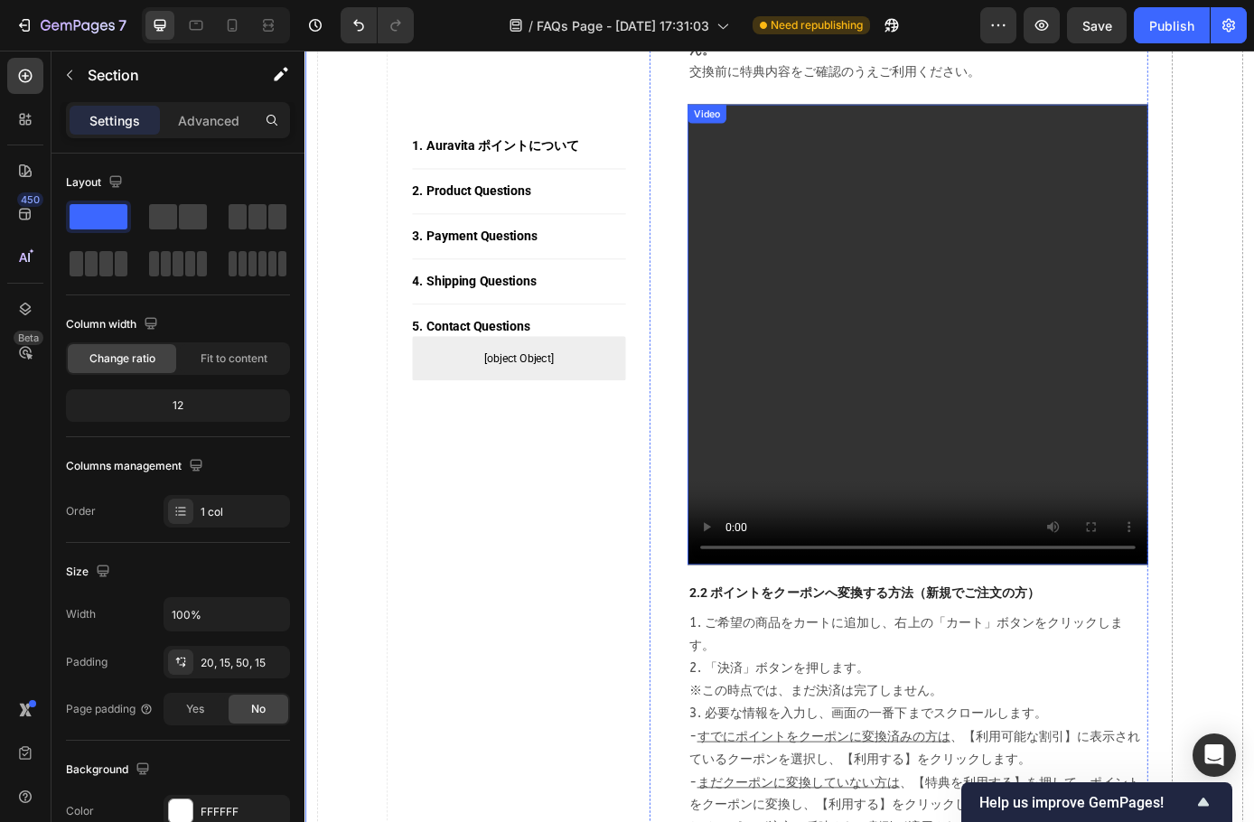
drag, startPoint x: 906, startPoint y: 309, endPoint x: 932, endPoint y: 301, distance: 26.6
click at [906, 309] on video at bounding box center [1004, 376] width 526 height 526
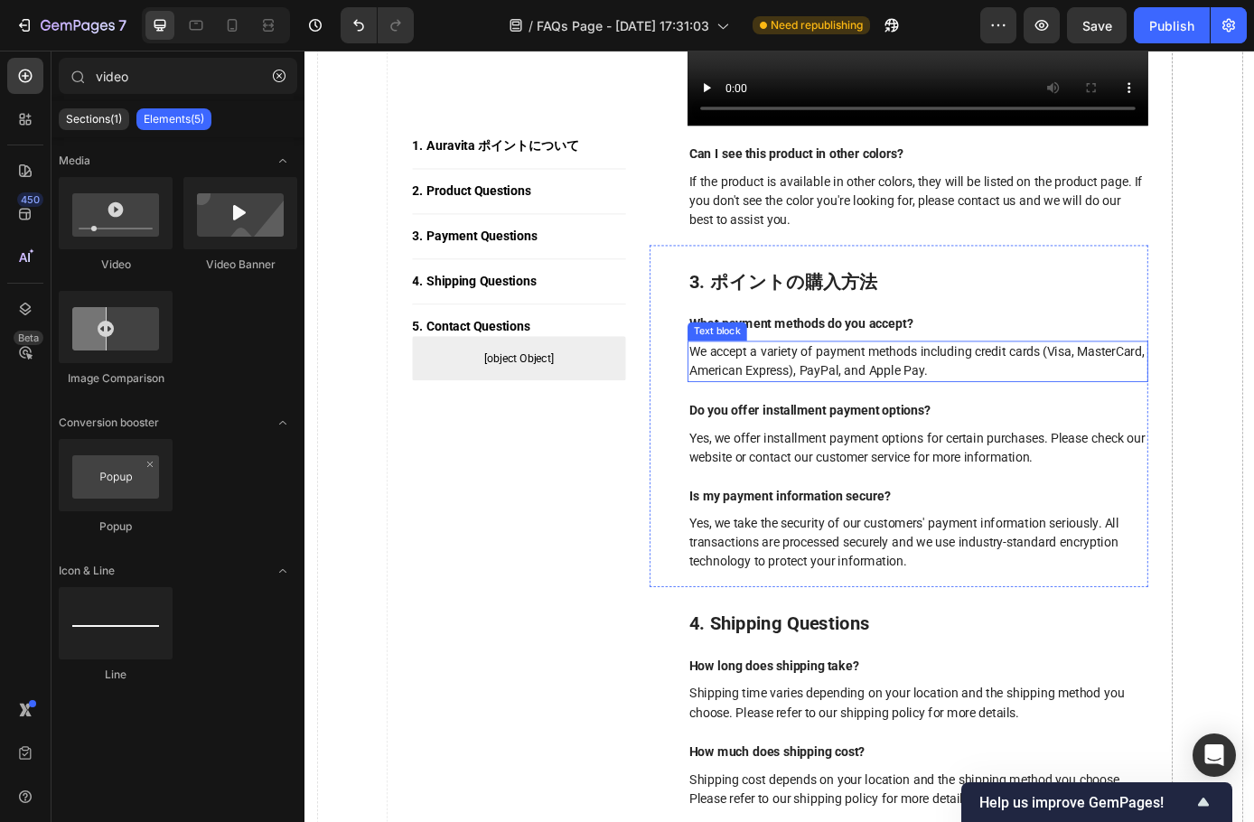
scroll to position [3163, 0]
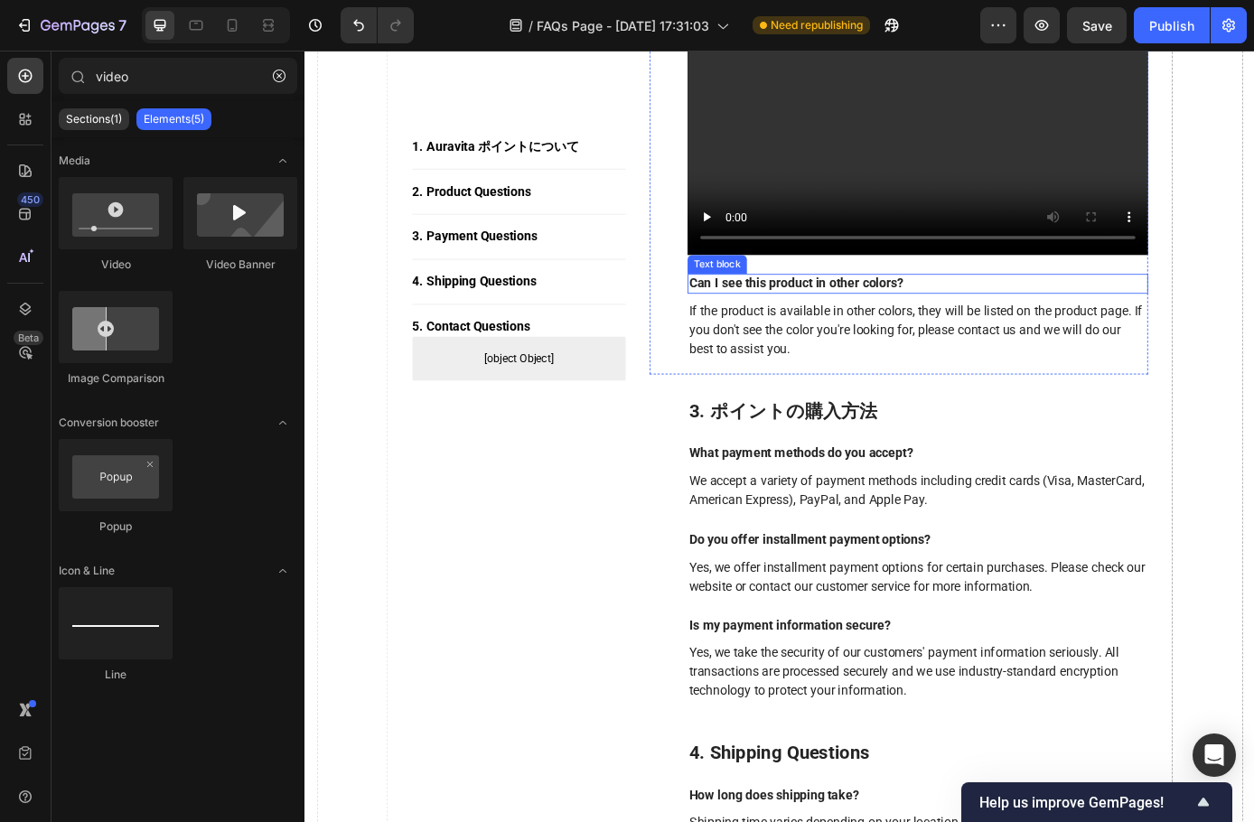
click at [808, 311] on p "Can I see this product in other colors?" at bounding box center [1004, 317] width 522 height 19
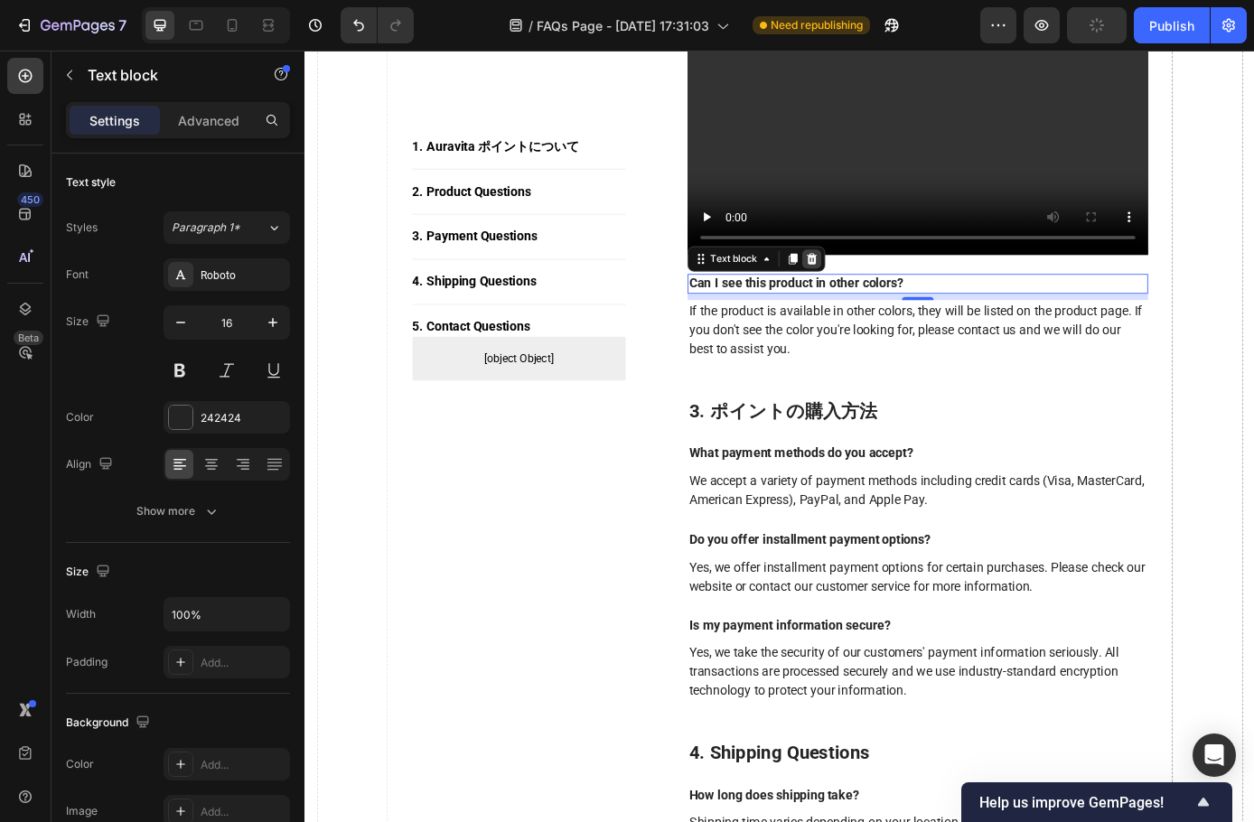
click at [877, 285] on icon at bounding box center [883, 289] width 12 height 13
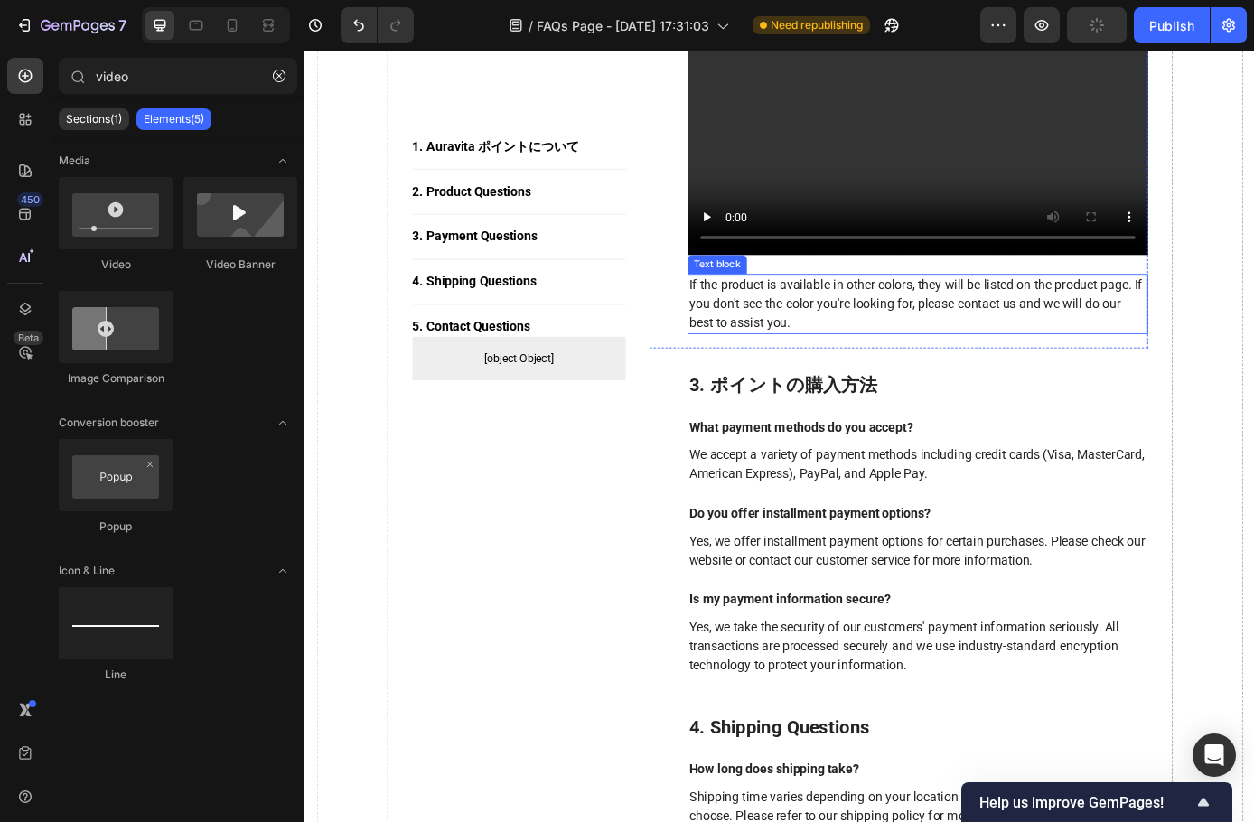
click at [877, 316] on p "If the product is available in other colors, they will be listed on the product…" at bounding box center [1004, 340] width 522 height 65
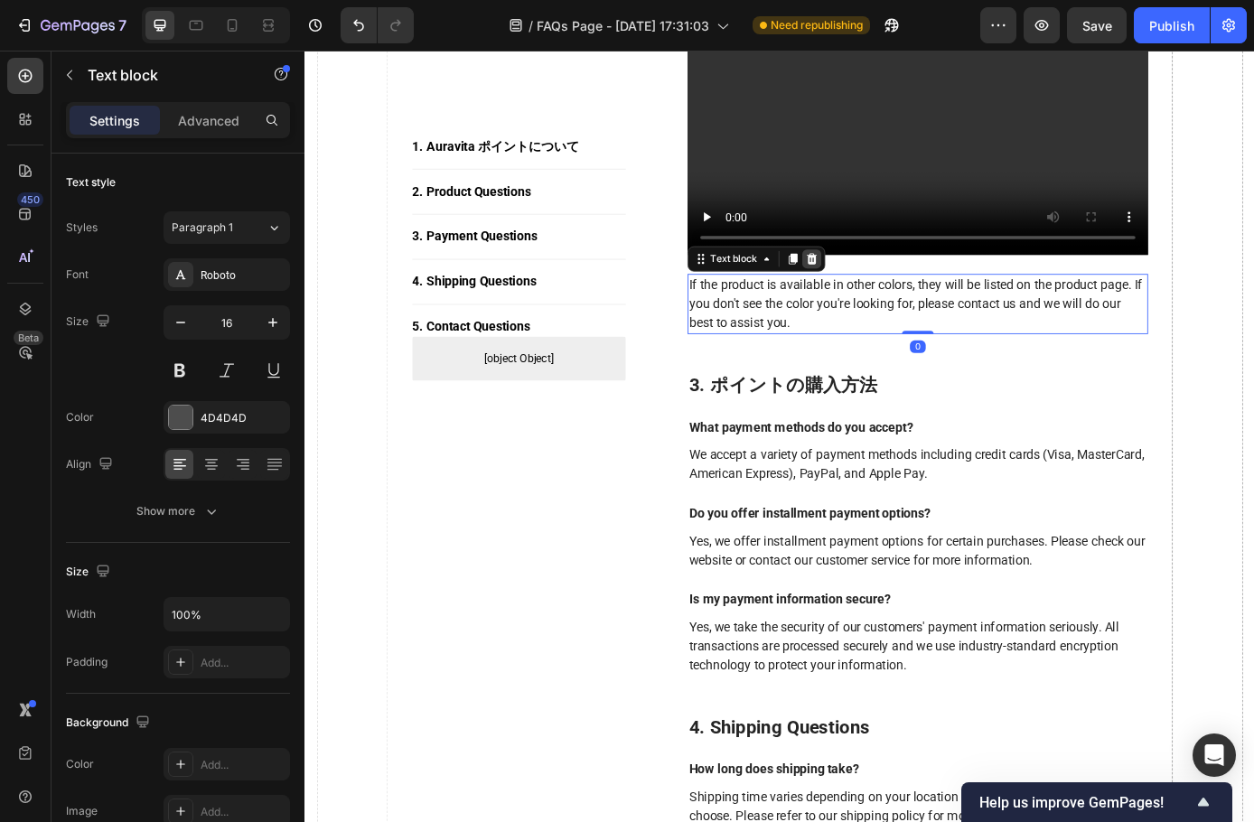
click at [877, 288] on icon at bounding box center [883, 289] width 12 height 13
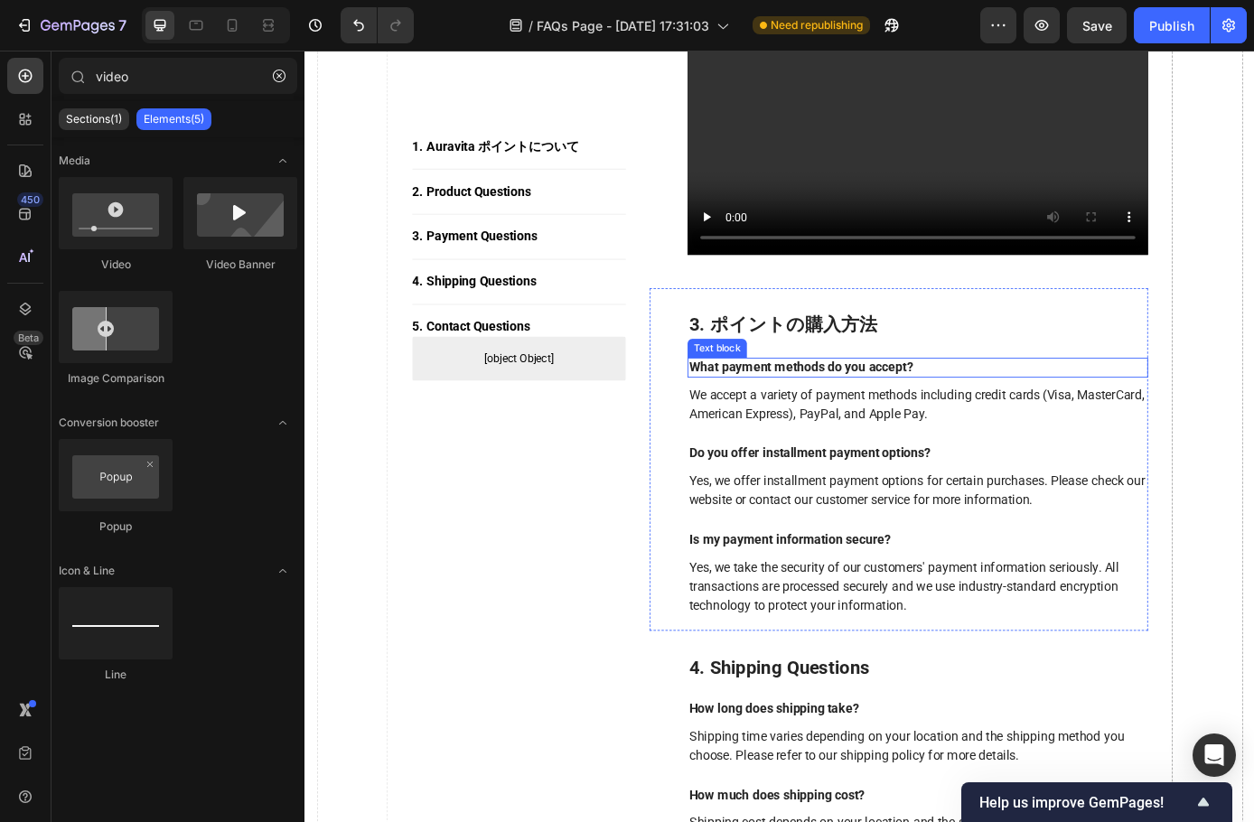
click at [848, 410] on p "What payment methods do you accept?" at bounding box center [1004, 413] width 522 height 19
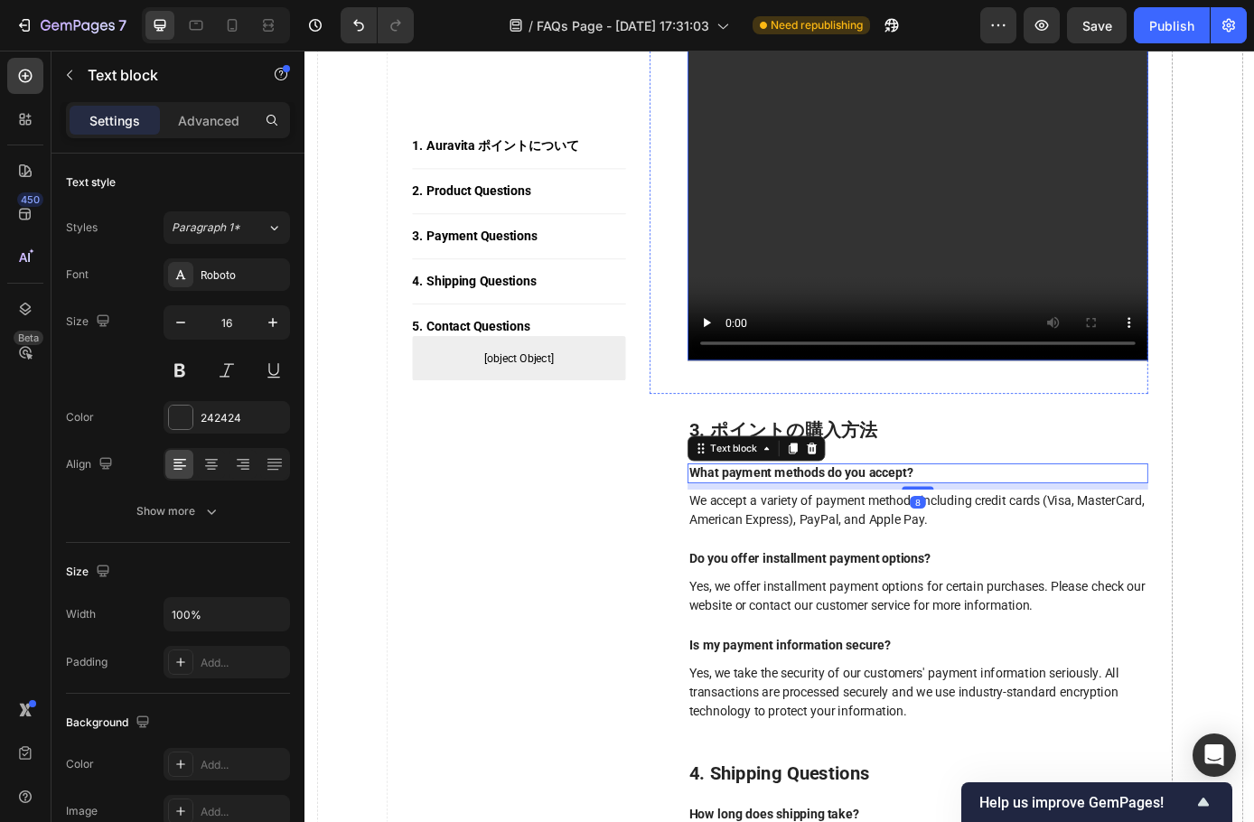
scroll to position [3253, 0]
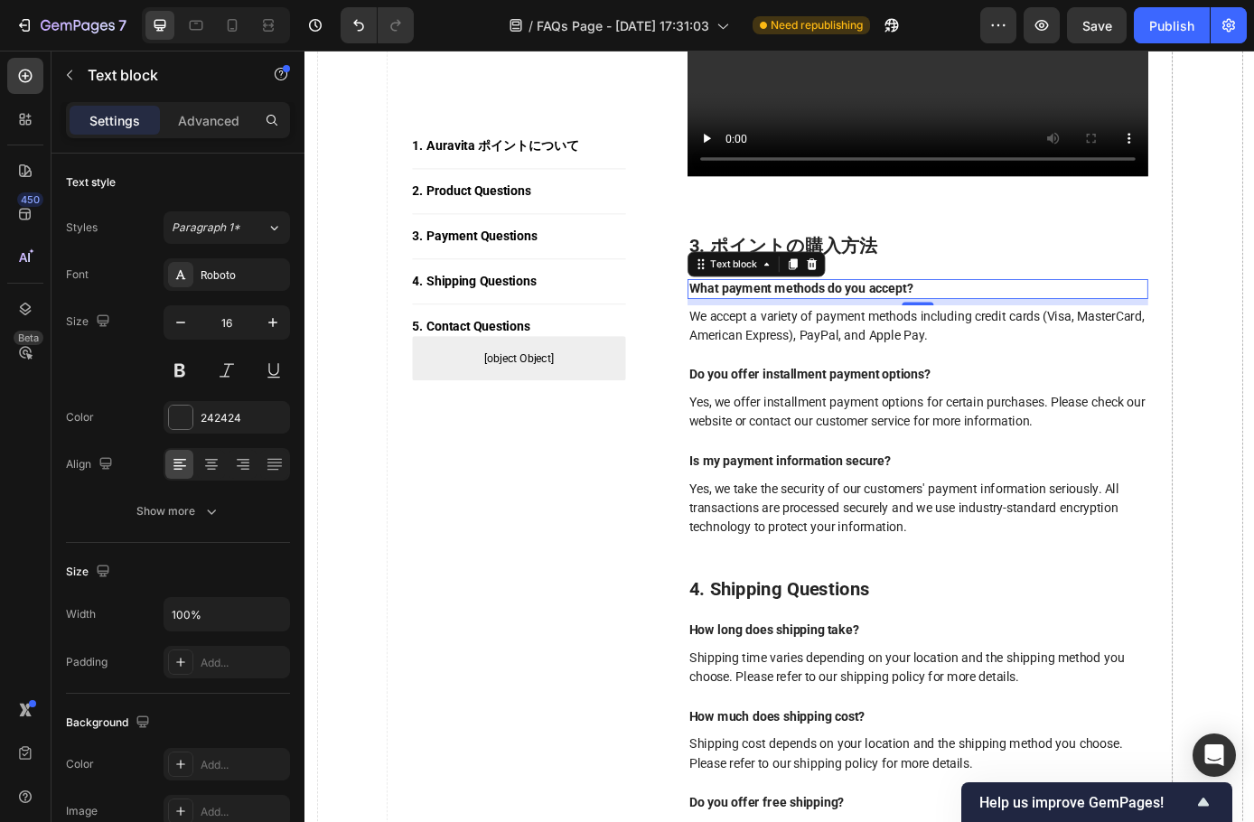
click at [943, 314] on p "What payment methods do you accept?" at bounding box center [1004, 323] width 522 height 19
click at [987, 315] on p "What payment methods do you accept?" at bounding box center [1004, 323] width 522 height 19
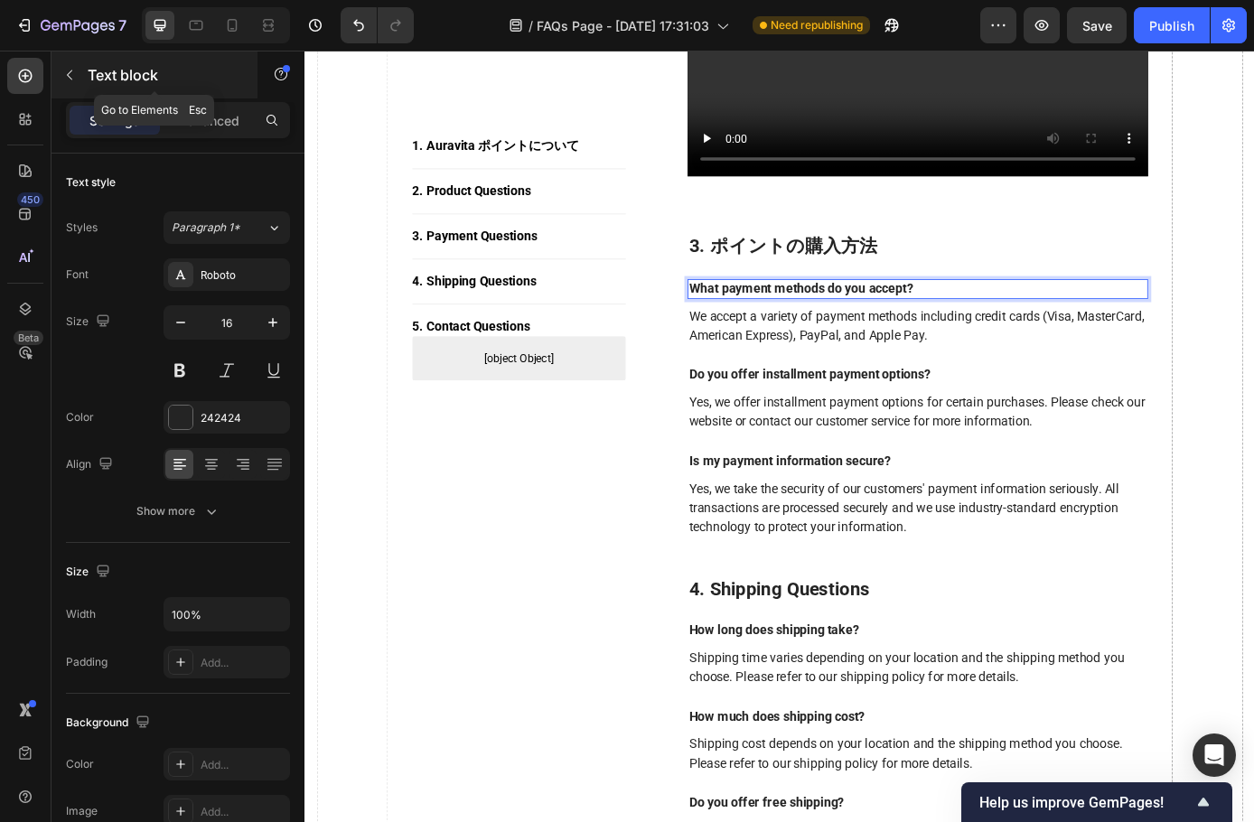
click at [80, 74] on button "button" at bounding box center [69, 75] width 29 height 29
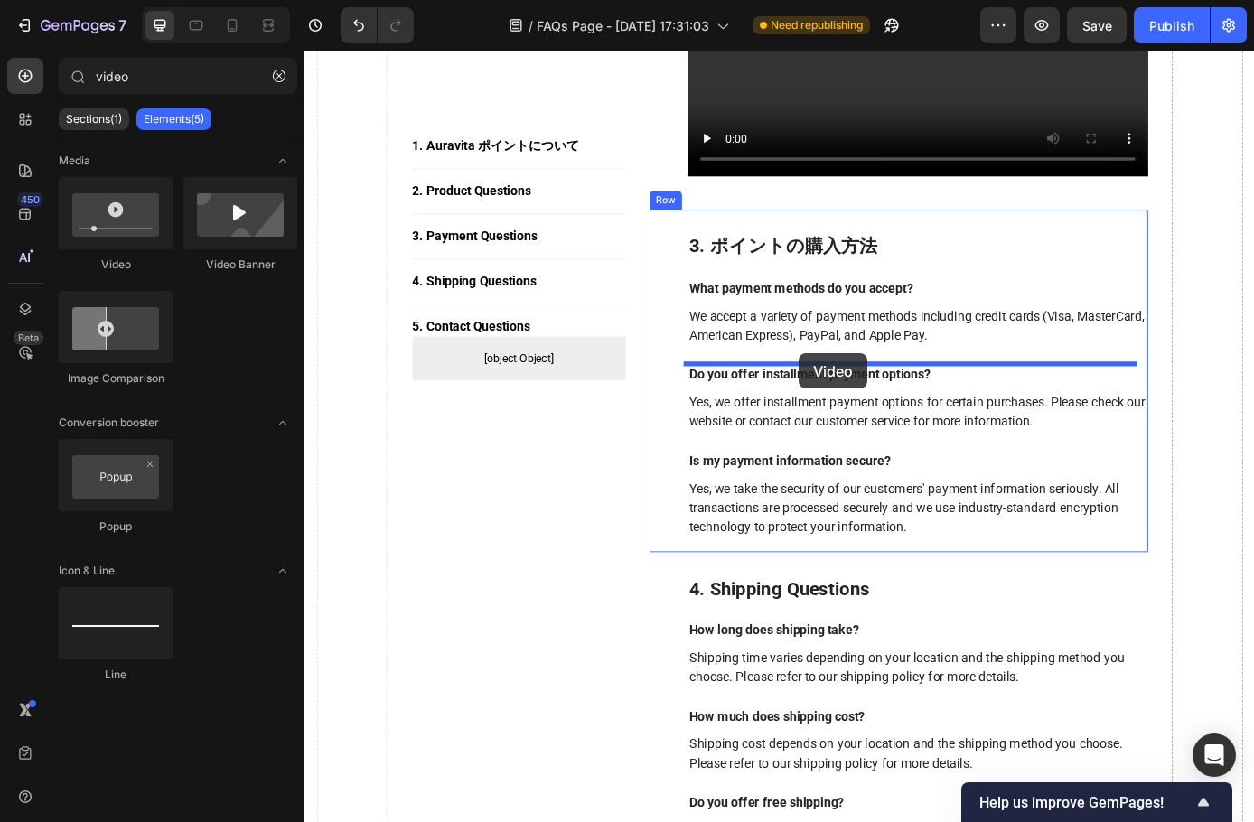
drag, startPoint x: 424, startPoint y: 295, endPoint x: 869, endPoint y: 397, distance: 456.8
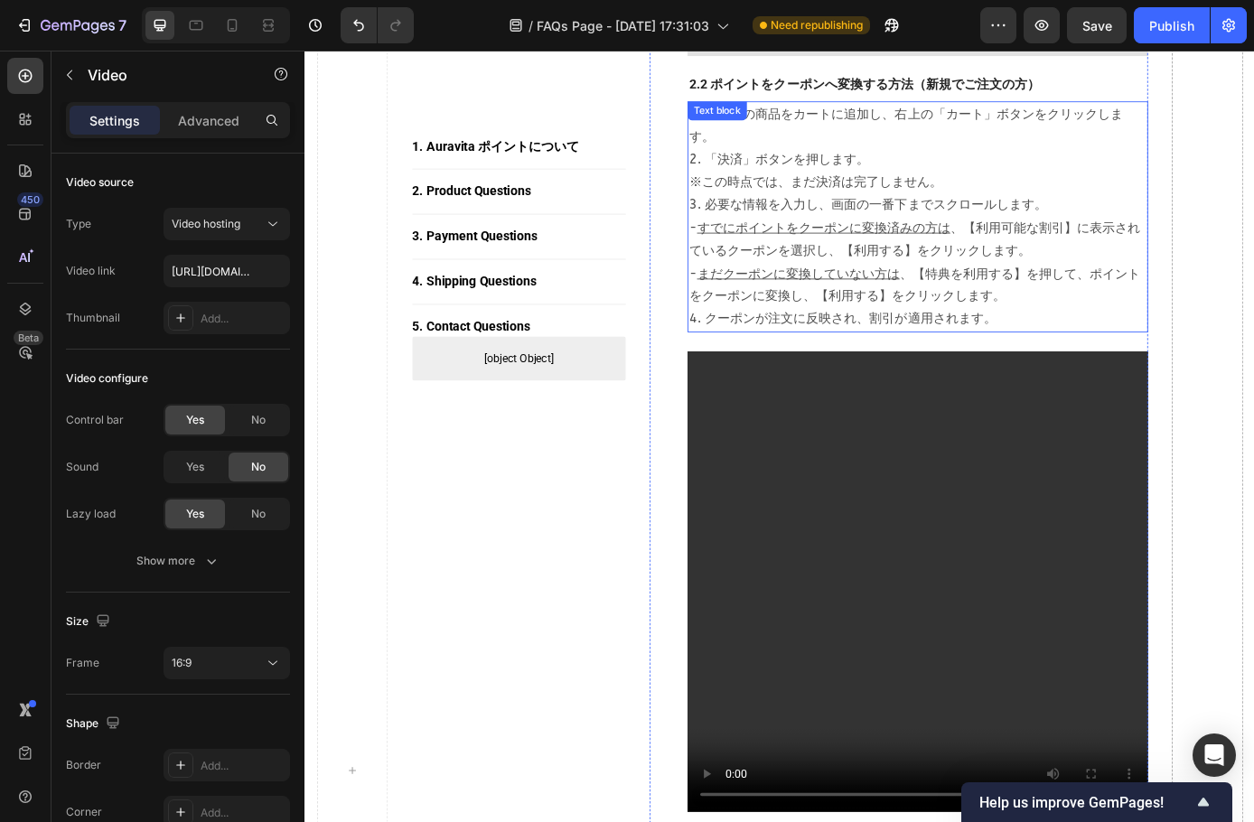
scroll to position [1717, 0]
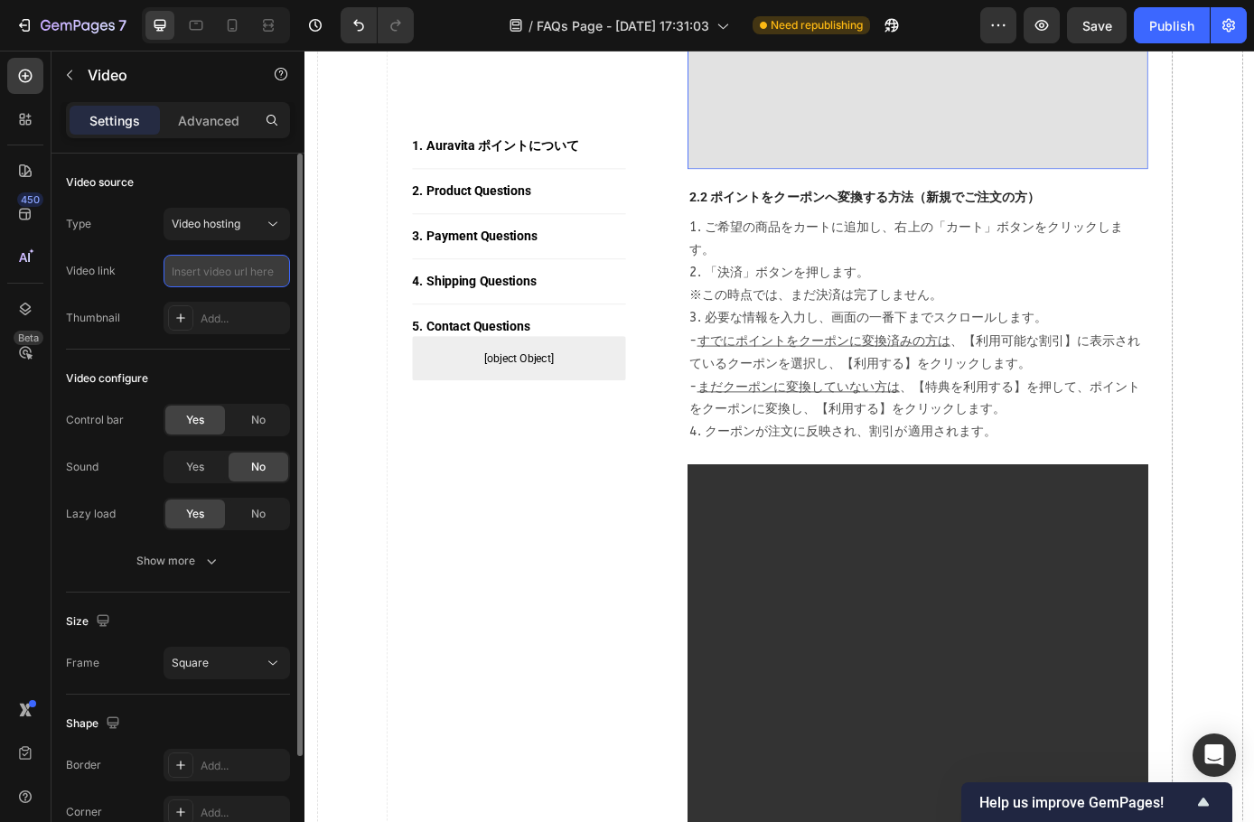
click at [196, 275] on input "text" at bounding box center [227, 271] width 127 height 33
paste input "https://cdn.shopify.com/videos/c/o/v/88c257cecf8842de96e3adc4a99f377c.mp4"
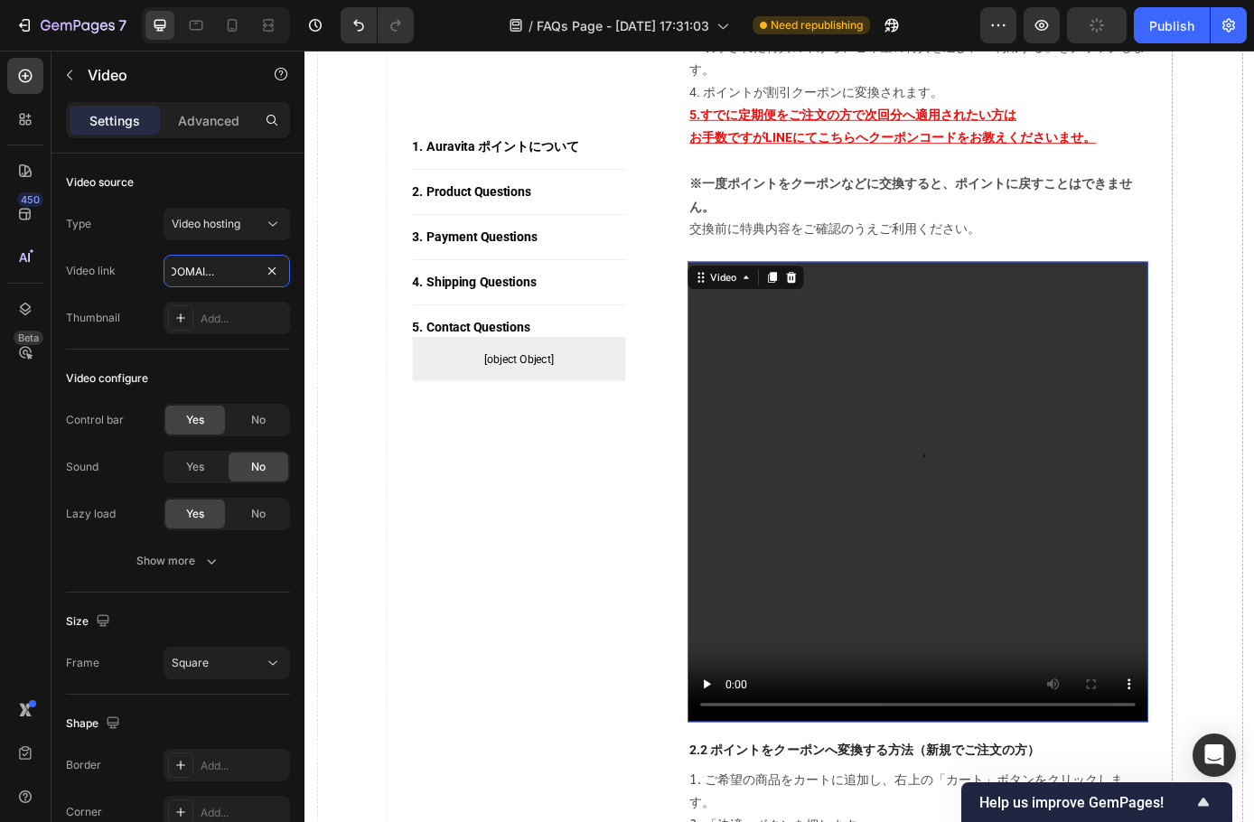
scroll to position [1175, 0]
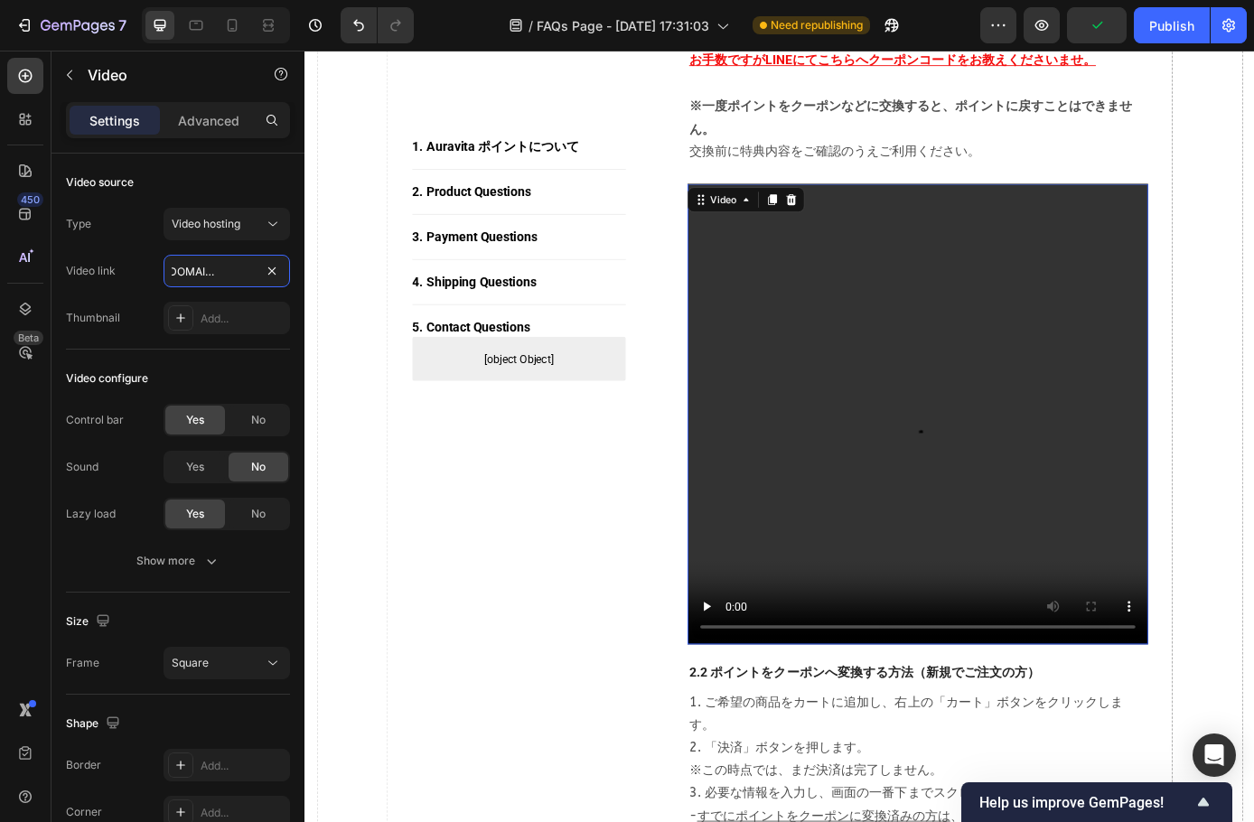
type input "https://cdn.shopify.com/videos/c/o/v/88c257cecf8842de96e3adc4a99f377c.mp4"
click at [1107, 180] on p "※一度ポイントをクーポンなどに交換すると、ポイントに戻すことはできません。 　交換前に特典内容をご確認のうえご利用ください。" at bounding box center [1004, 141] width 522 height 78
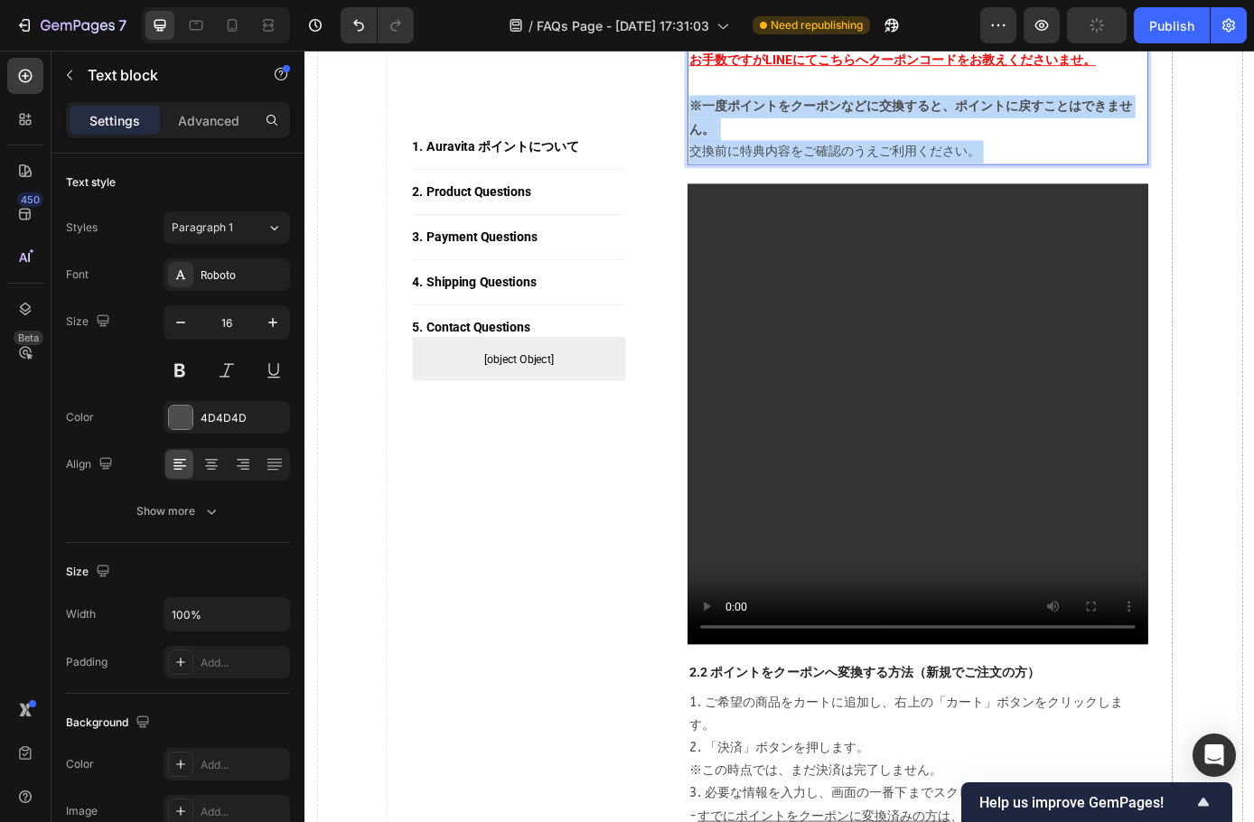
drag, startPoint x: 1107, startPoint y: 192, endPoint x: 759, endPoint y: 177, distance: 348.2
click at [759, 177] on p "※一度ポイントをクーポンなどに交換すると、ポイントに戻すことはできません。 　交換前に特典内容をご確認のうえご利用ください。" at bounding box center [1004, 141] width 522 height 78
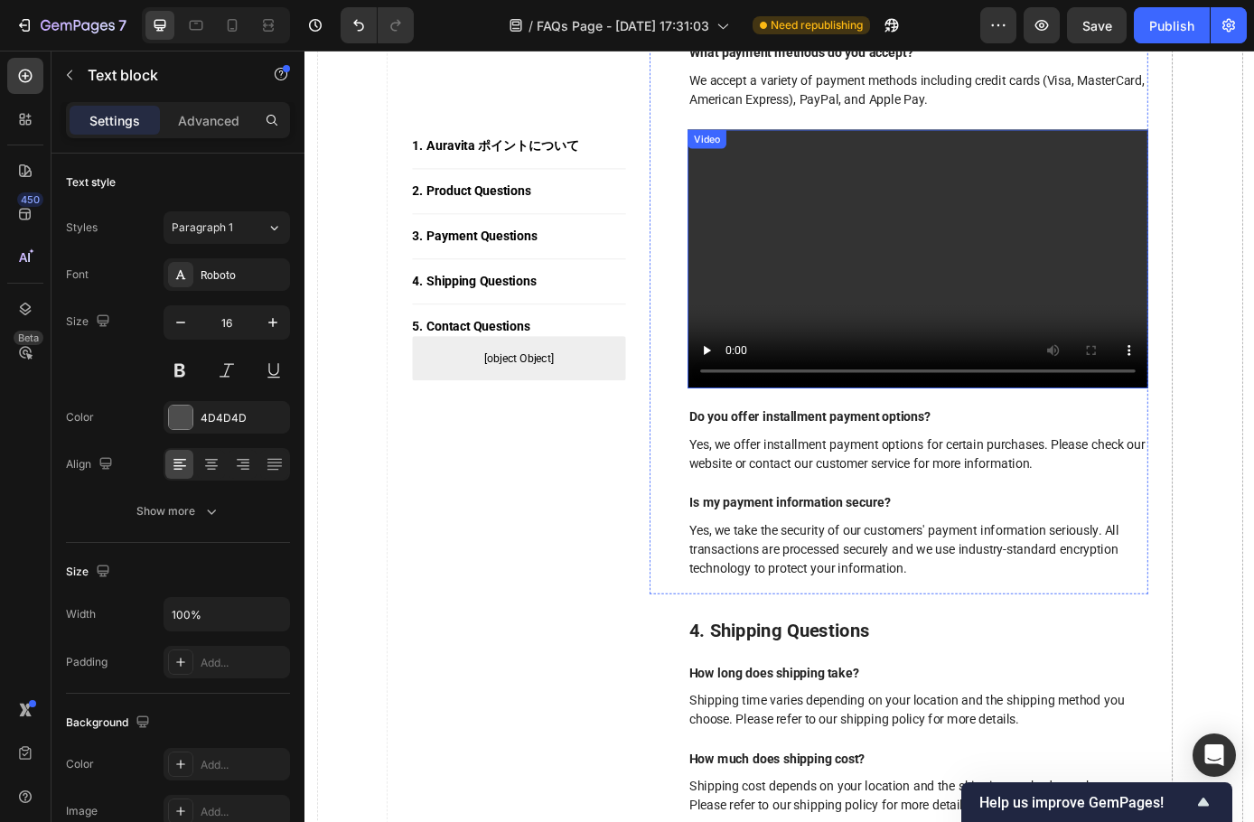
scroll to position [3343, 0]
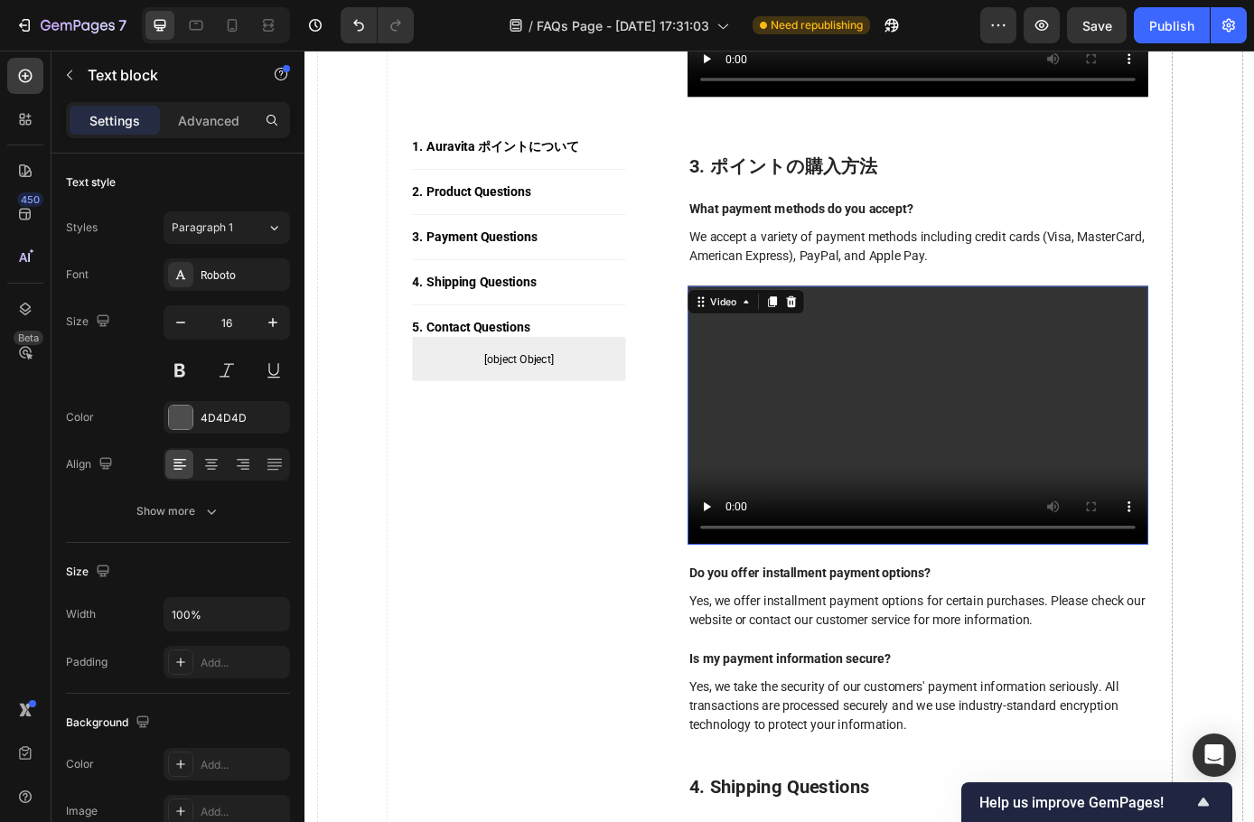
click at [993, 400] on video at bounding box center [1004, 467] width 526 height 295
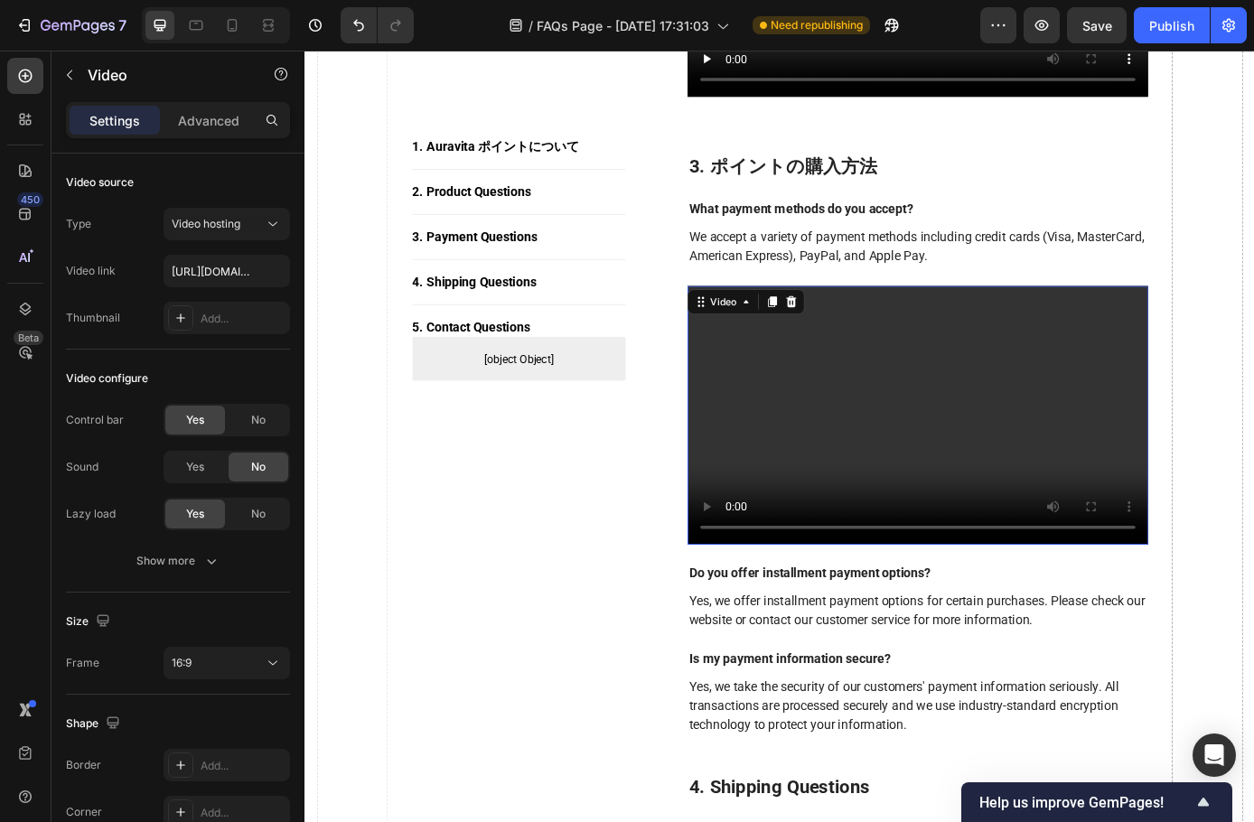
click at [1099, 485] on video at bounding box center [1004, 467] width 526 height 295
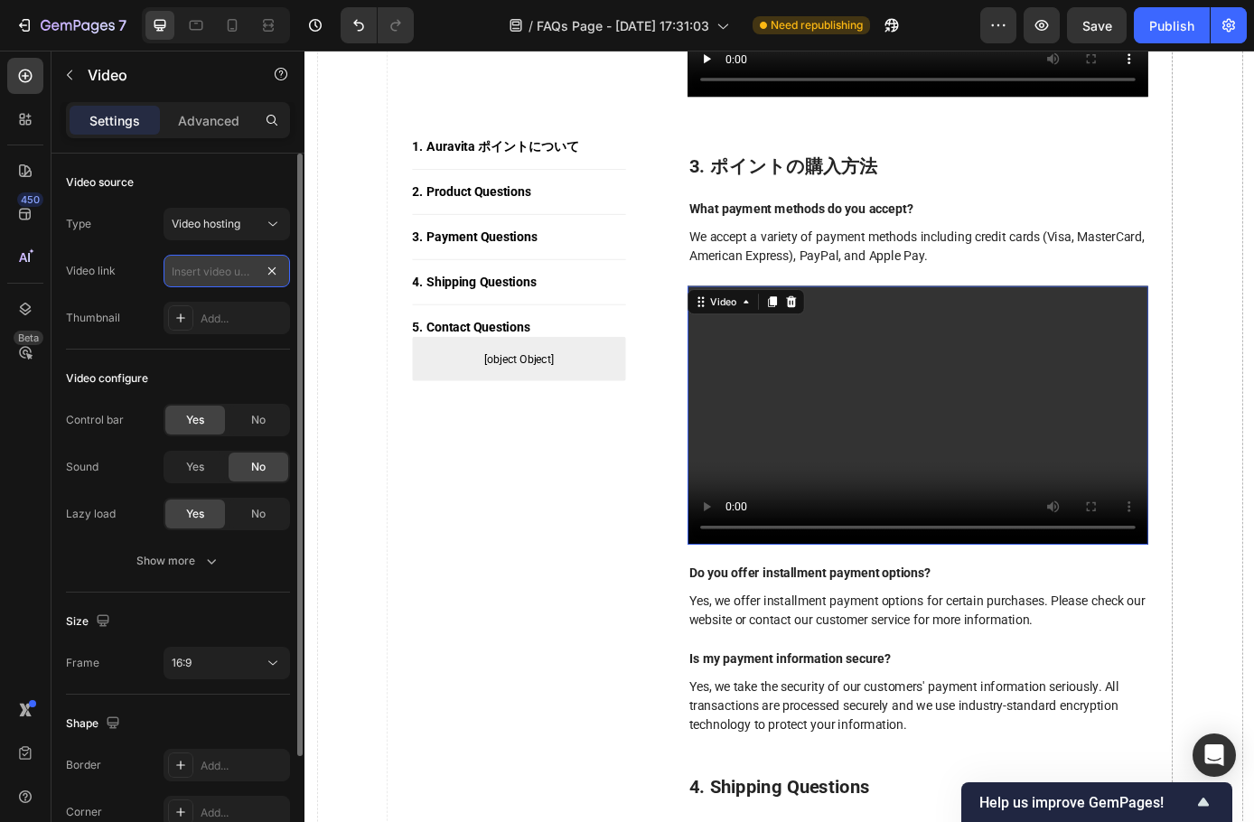
drag, startPoint x: 275, startPoint y: 268, endPoint x: 245, endPoint y: 267, distance: 29.8
paste input "[URL][DOMAIN_NAME]"
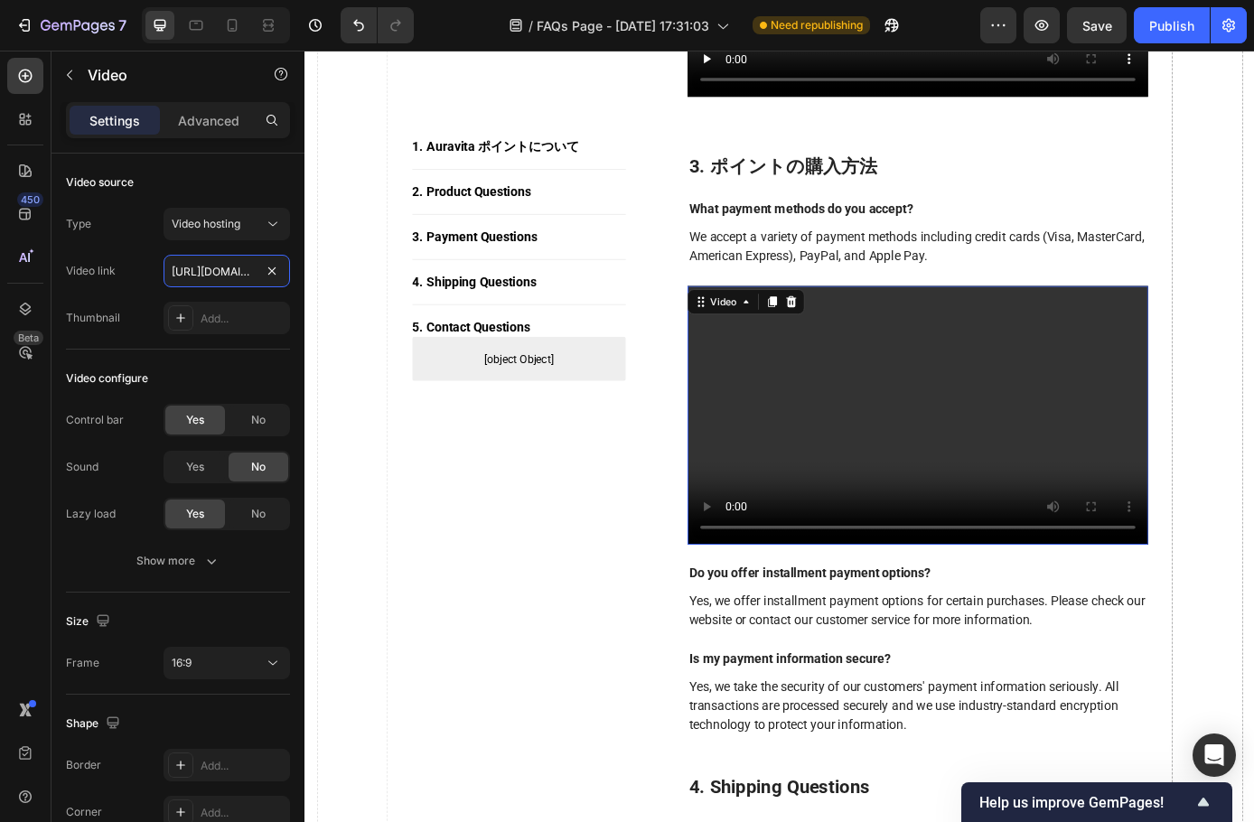
scroll to position [0, 334]
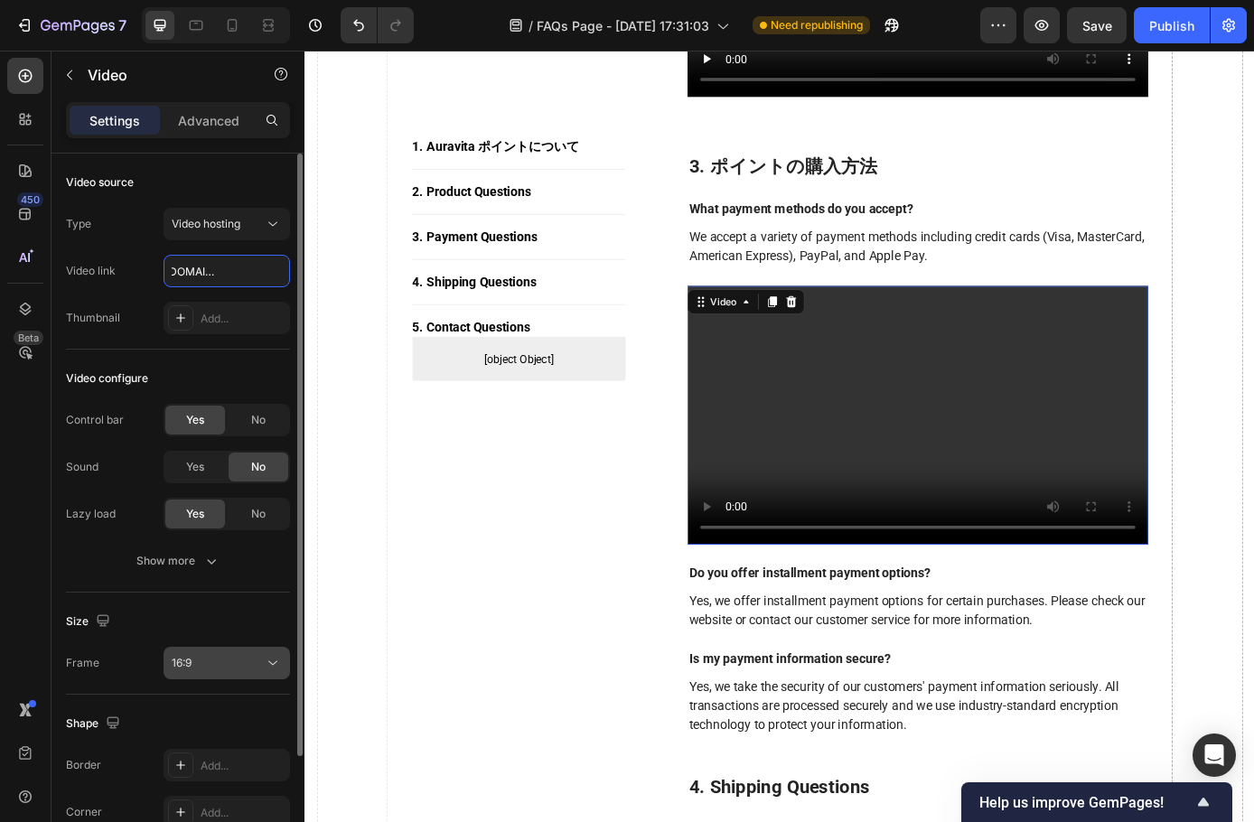
type input "[URL][DOMAIN_NAME]"
click at [210, 660] on div "16:9" at bounding box center [218, 663] width 92 height 16
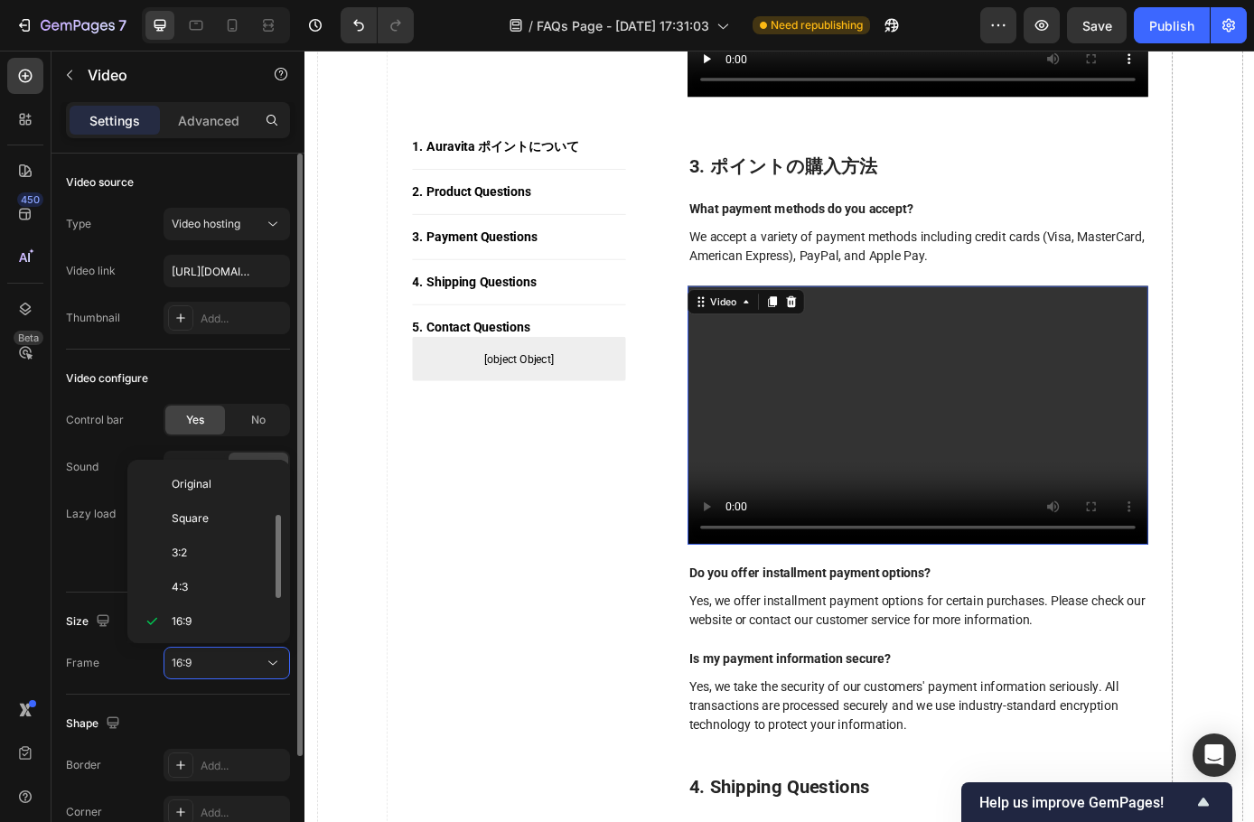
scroll to position [33, 0]
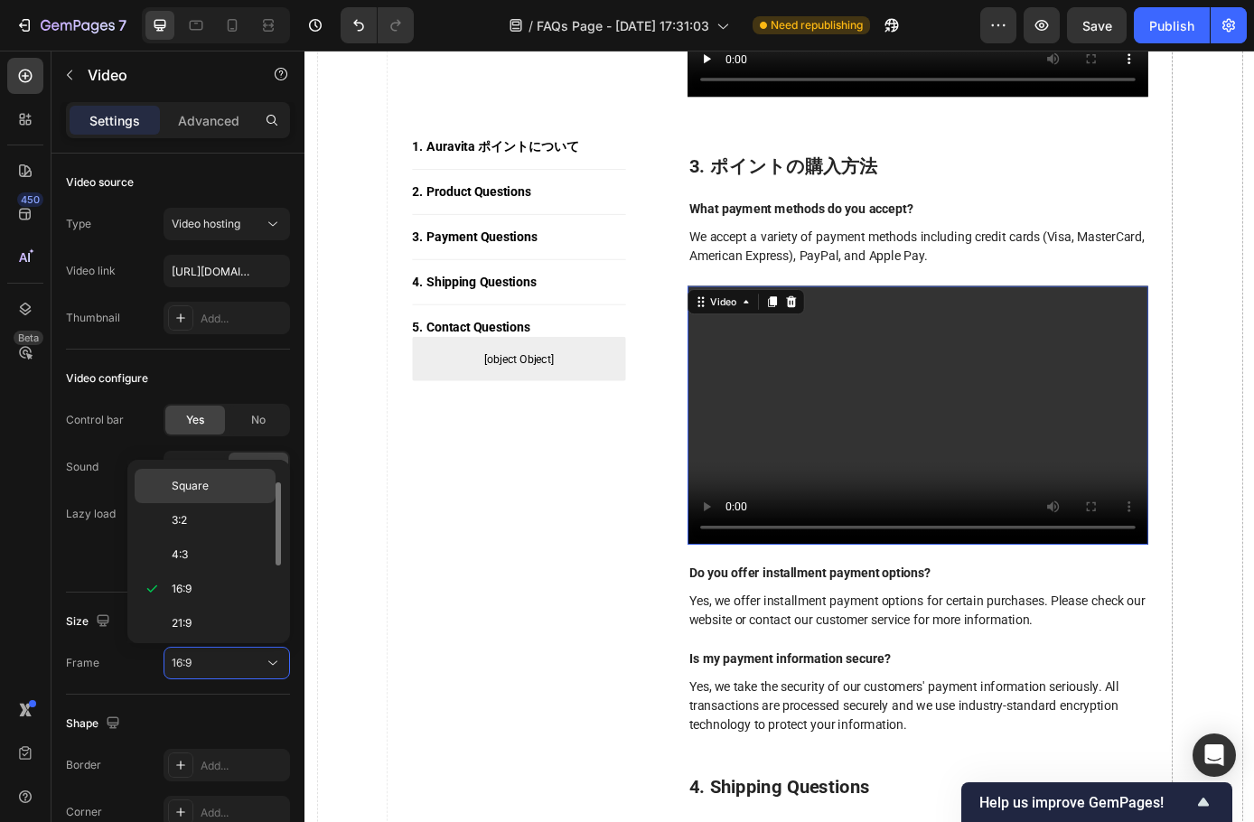
click at [195, 482] on span "Square" at bounding box center [190, 486] width 37 height 16
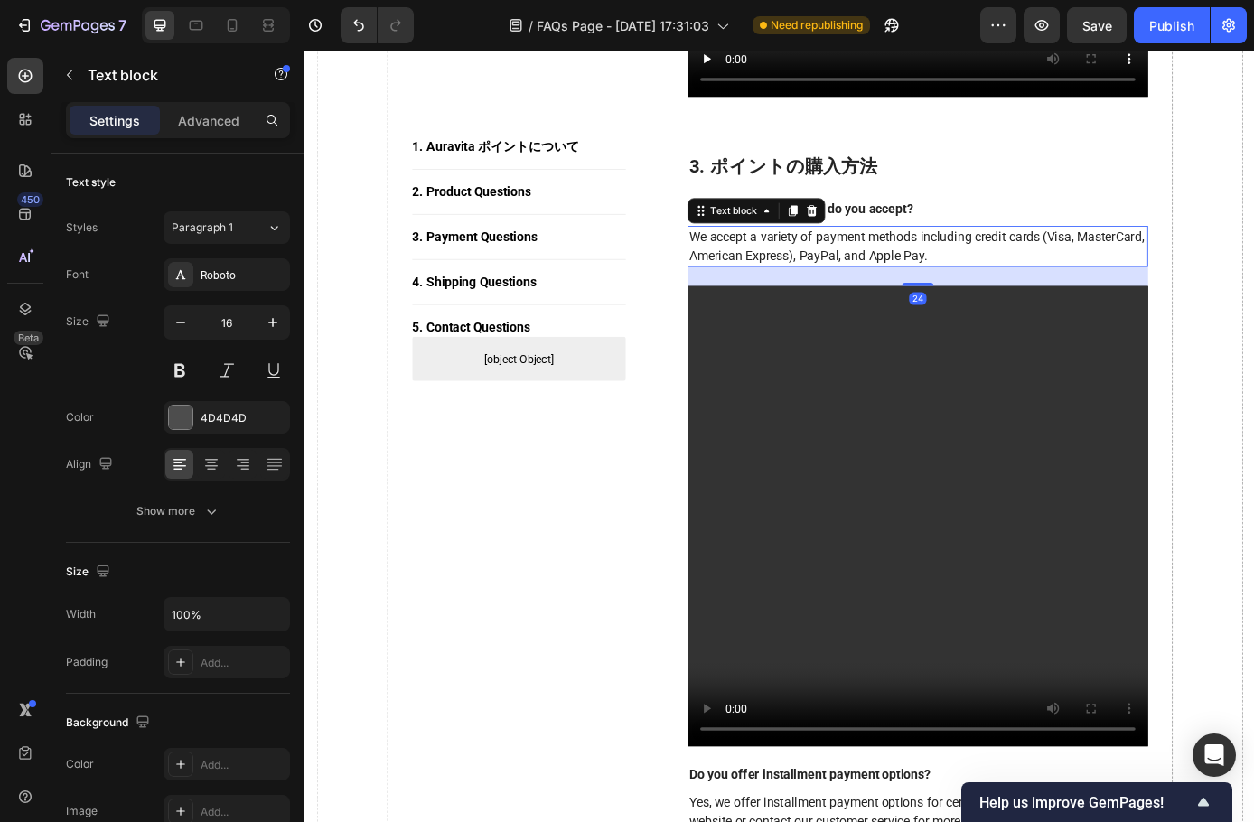
click at [1149, 267] on p "We accept a variety of payment methods including credit cards (Visa, MasterCard…" at bounding box center [1004, 274] width 522 height 43
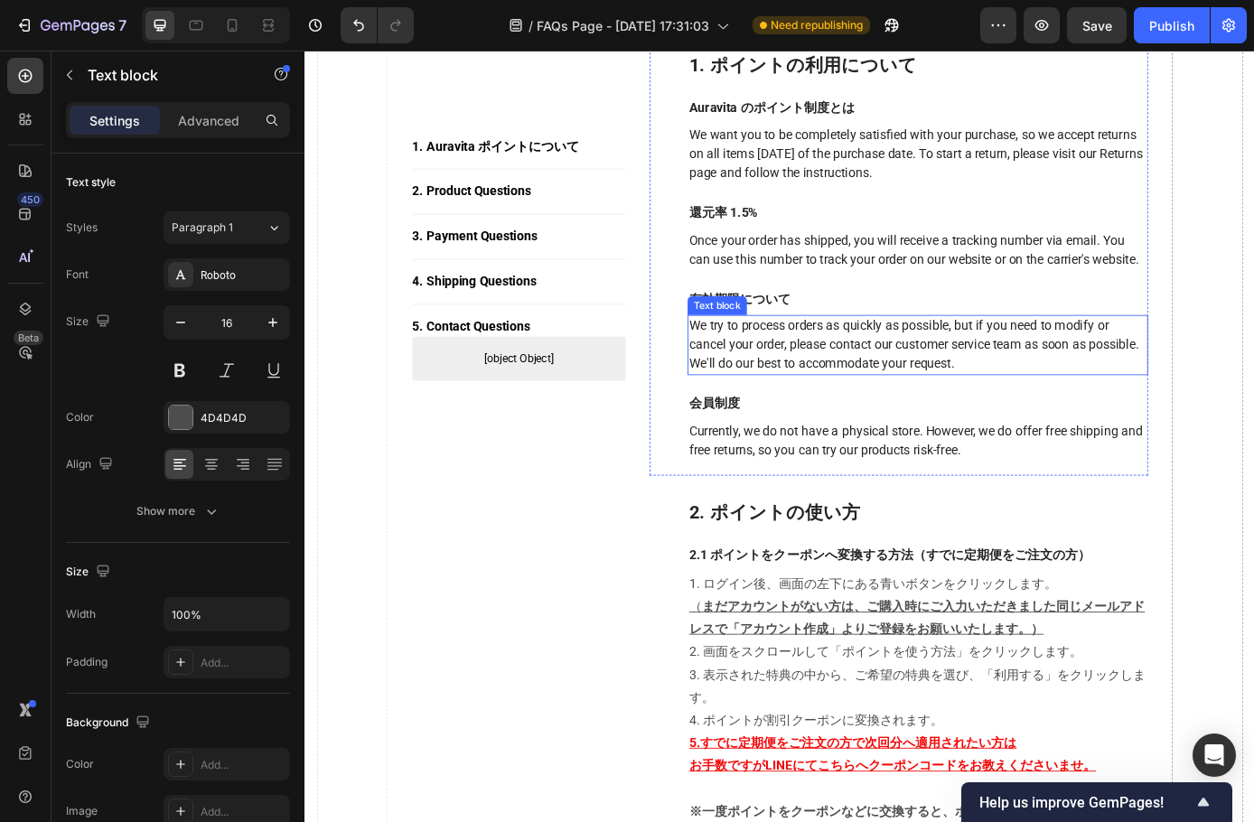
scroll to position [361, 0]
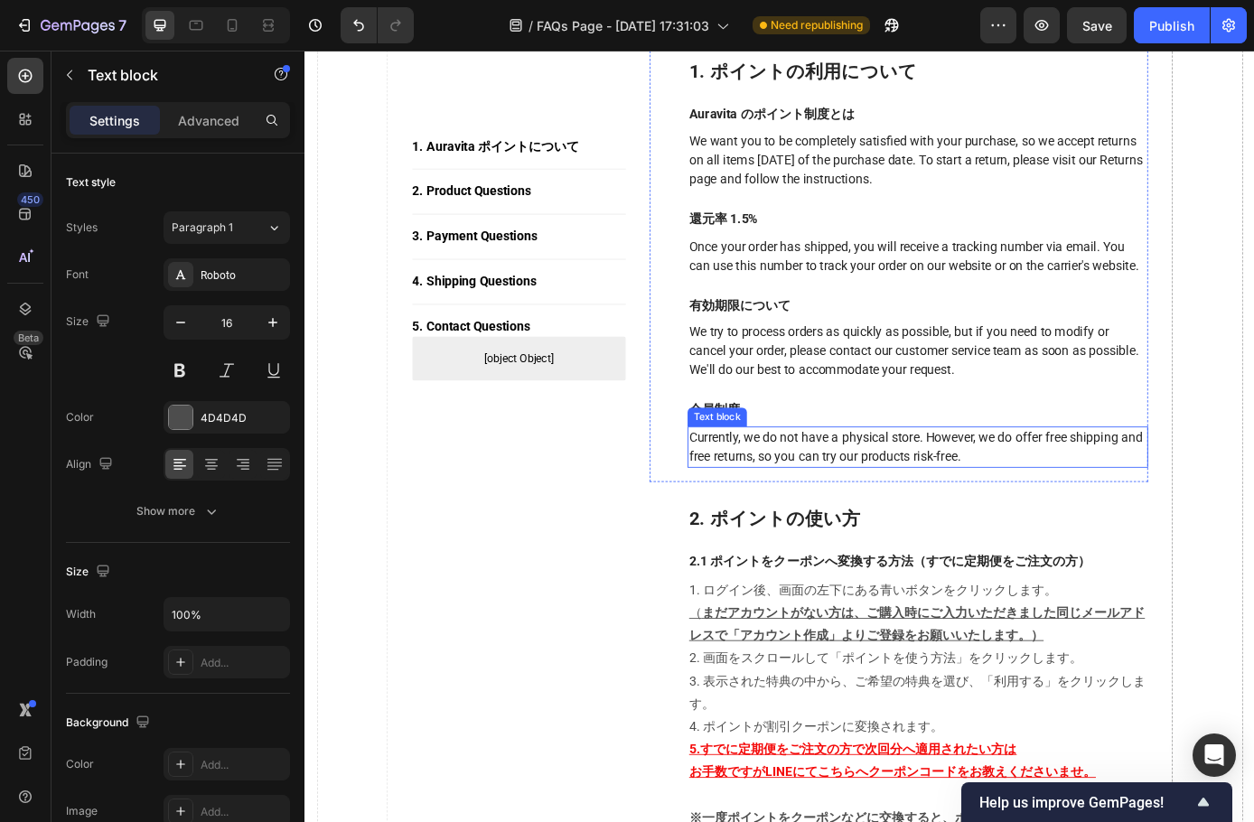
click at [877, 526] on p "Currently, we do not have a physical store. However, we do offer free shipping …" at bounding box center [1004, 504] width 522 height 43
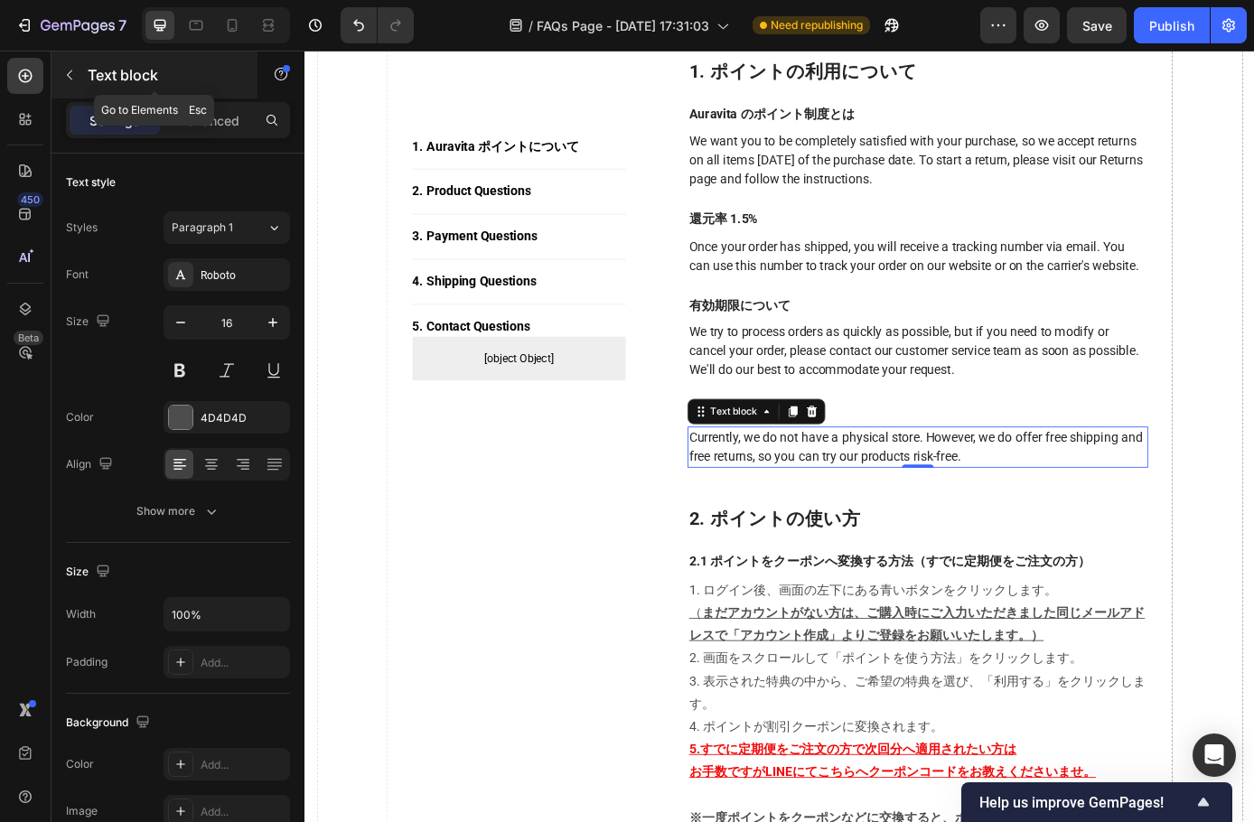
click at [68, 80] on icon "button" at bounding box center [69, 75] width 14 height 14
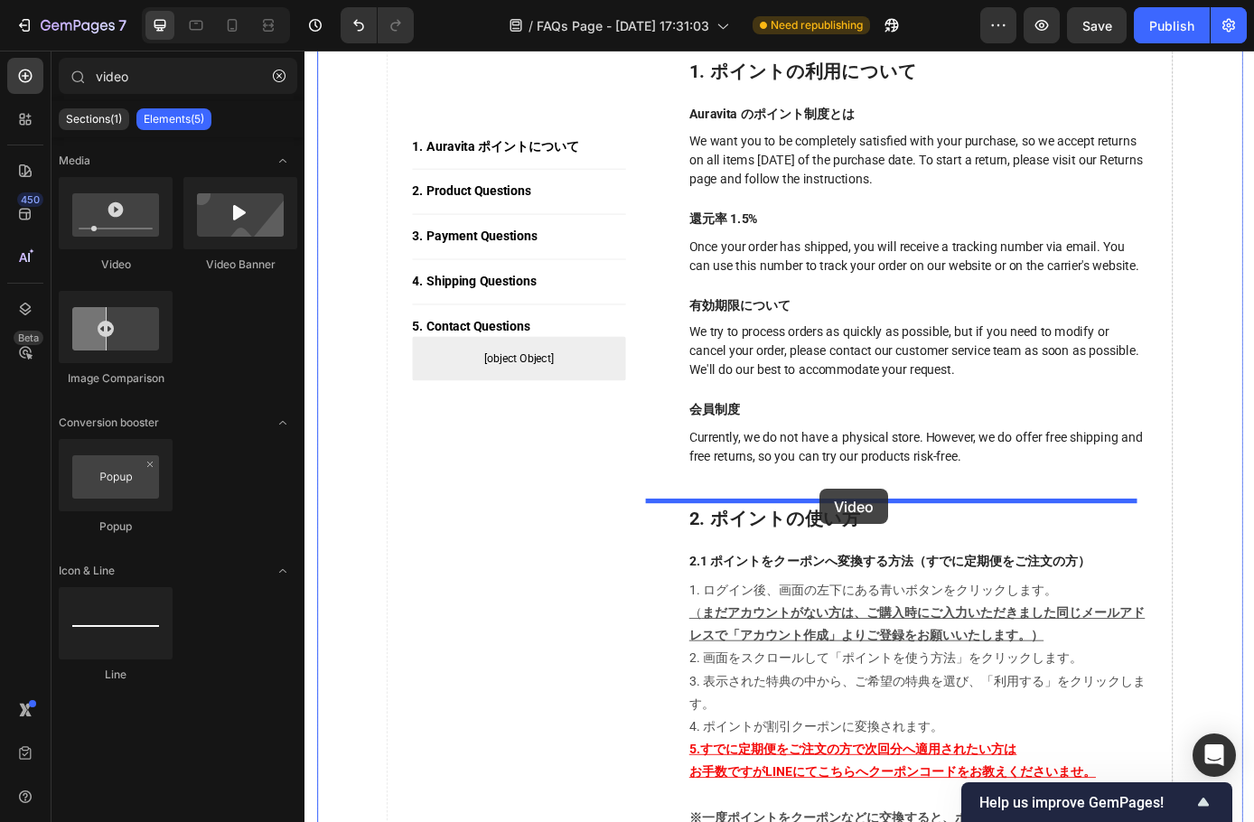
drag, startPoint x: 427, startPoint y: 272, endPoint x: 893, endPoint y: 551, distance: 542.7
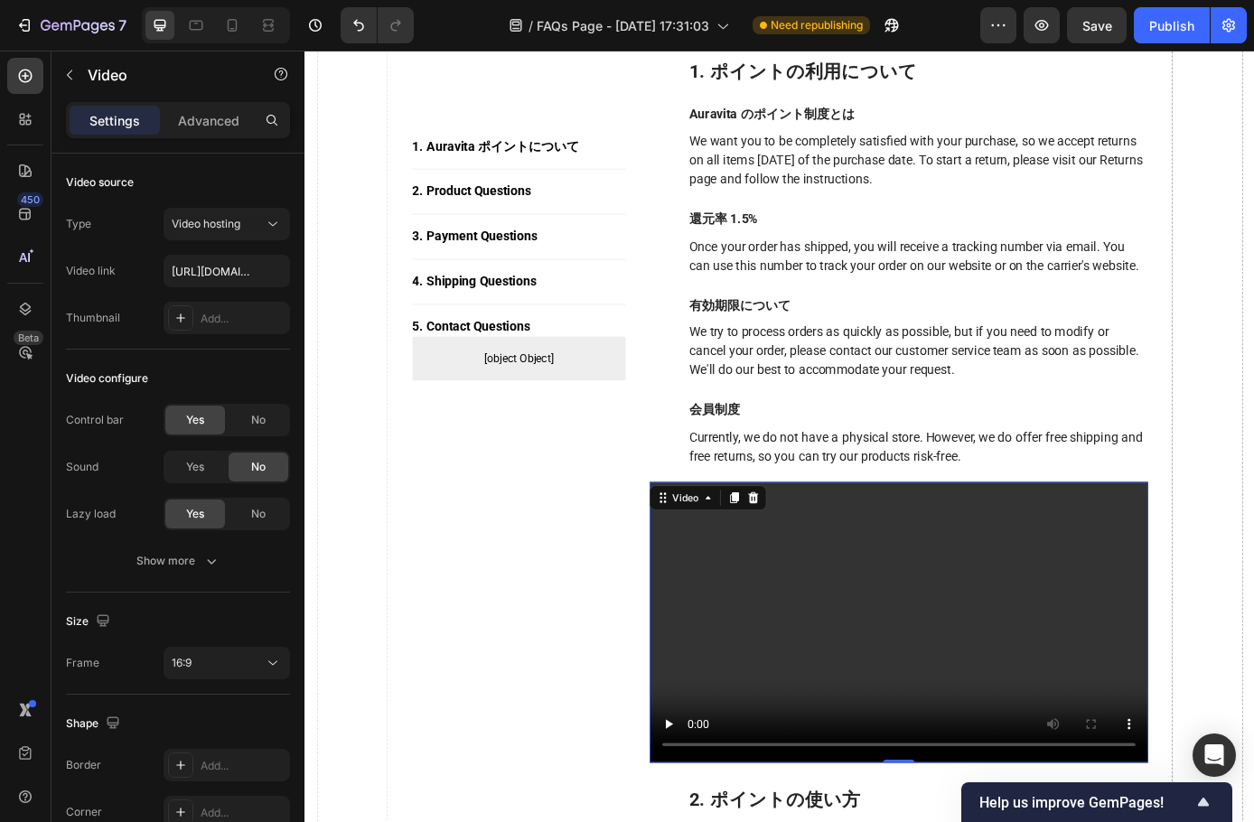
click at [849, 595] on video at bounding box center [982, 704] width 569 height 320
click at [899, 634] on video at bounding box center [982, 704] width 569 height 320
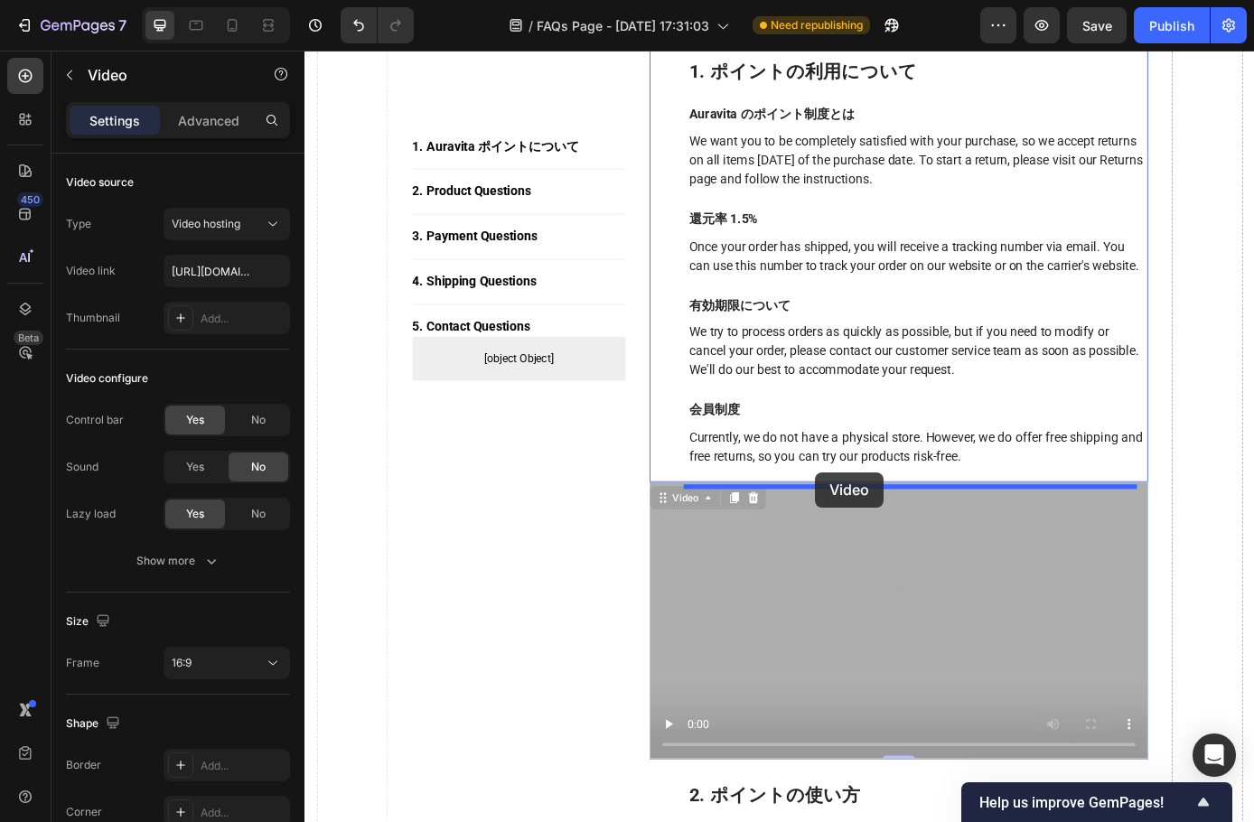
drag, startPoint x: 882, startPoint y: 638, endPoint x: 887, endPoint y: 532, distance: 105.9
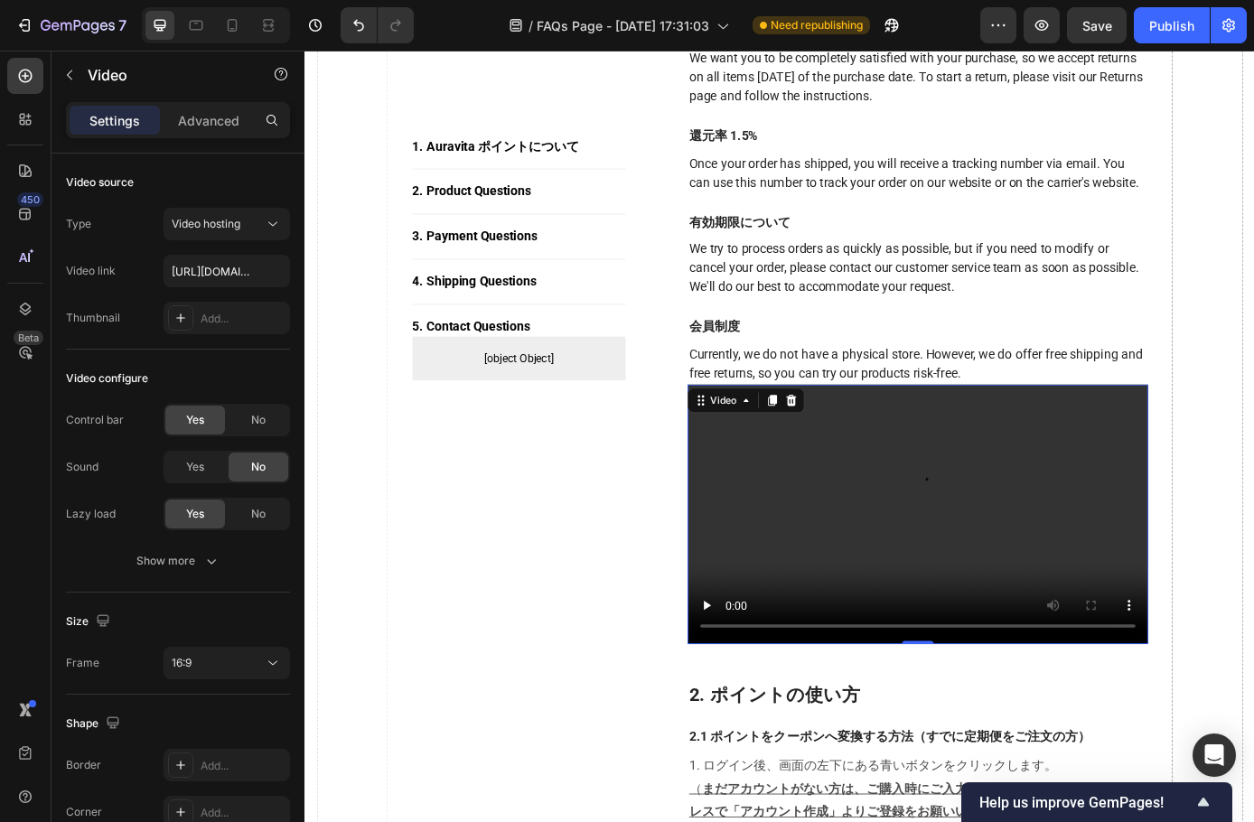
scroll to position [542, 0]
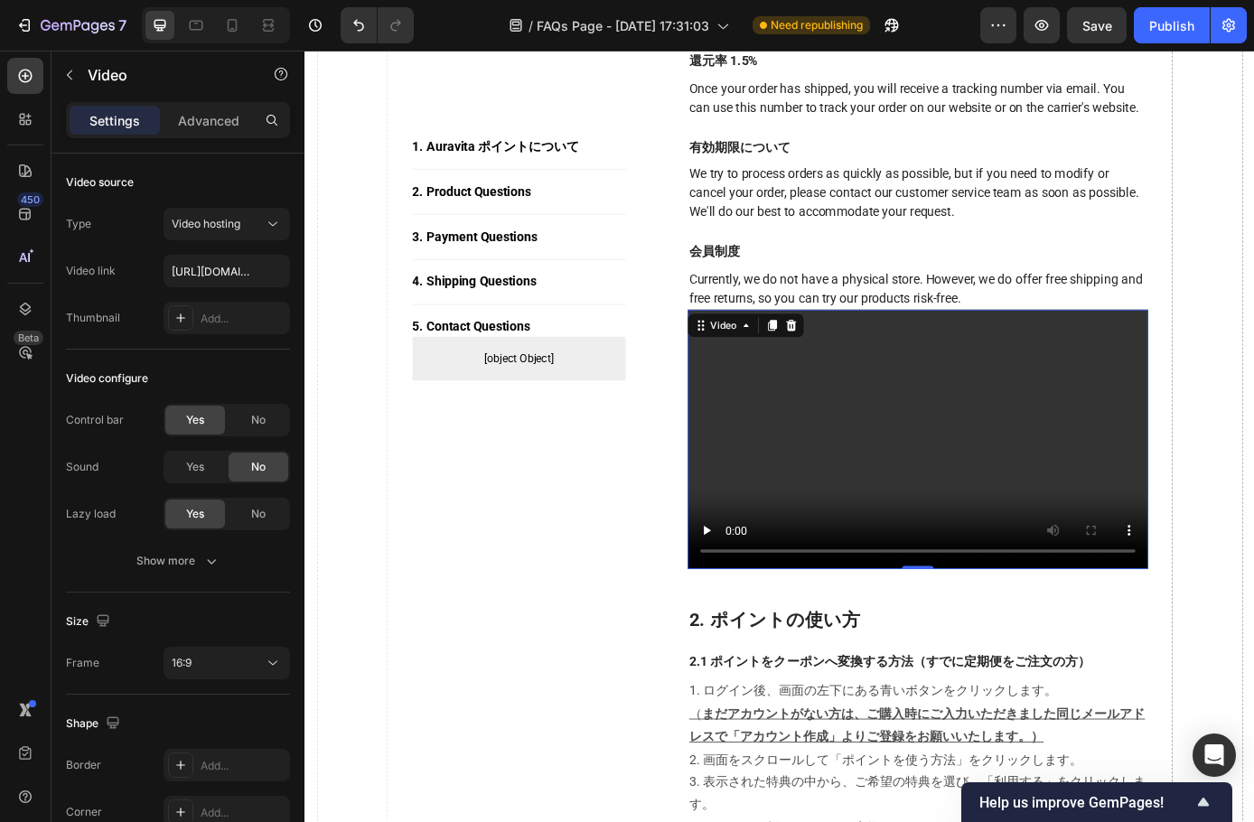
click at [978, 471] on video at bounding box center [1004, 494] width 526 height 295
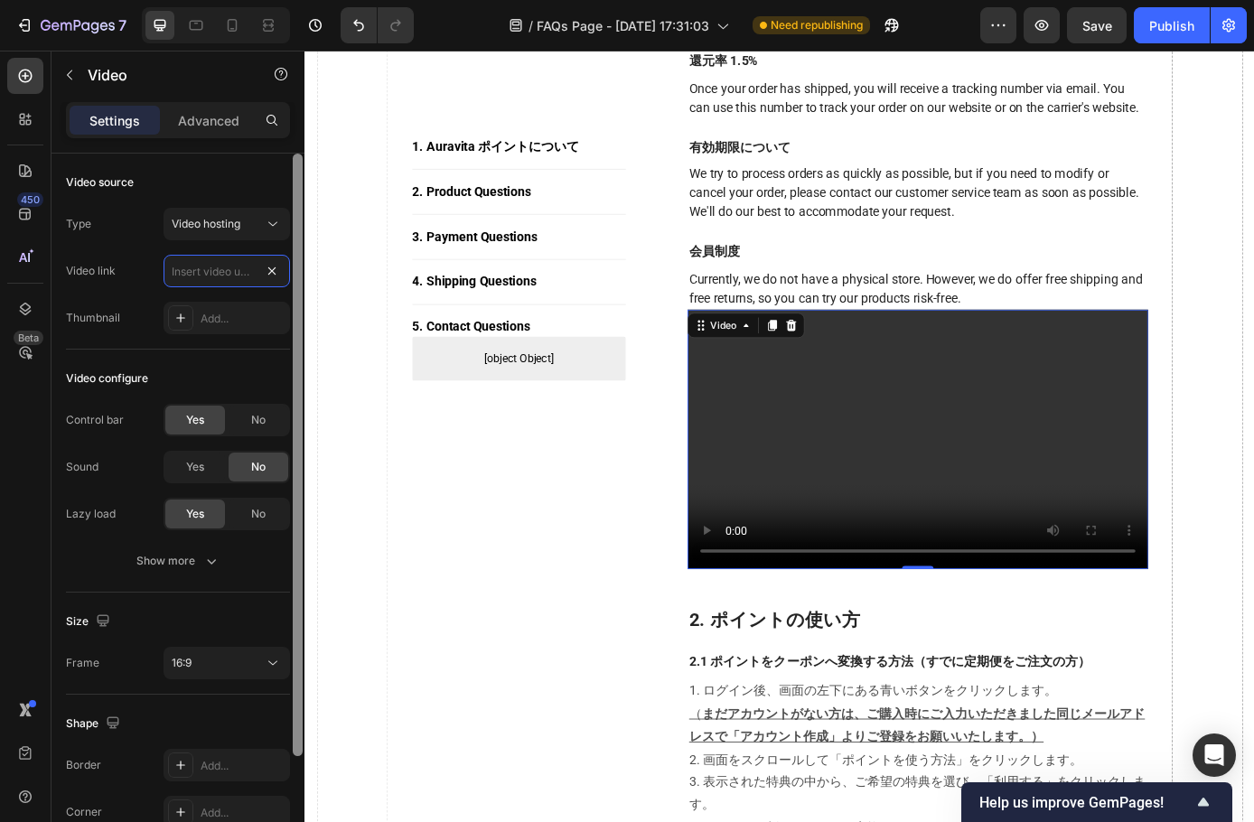
drag, startPoint x: 265, startPoint y: 274, endPoint x: 301, endPoint y: 275, distance: 36.2
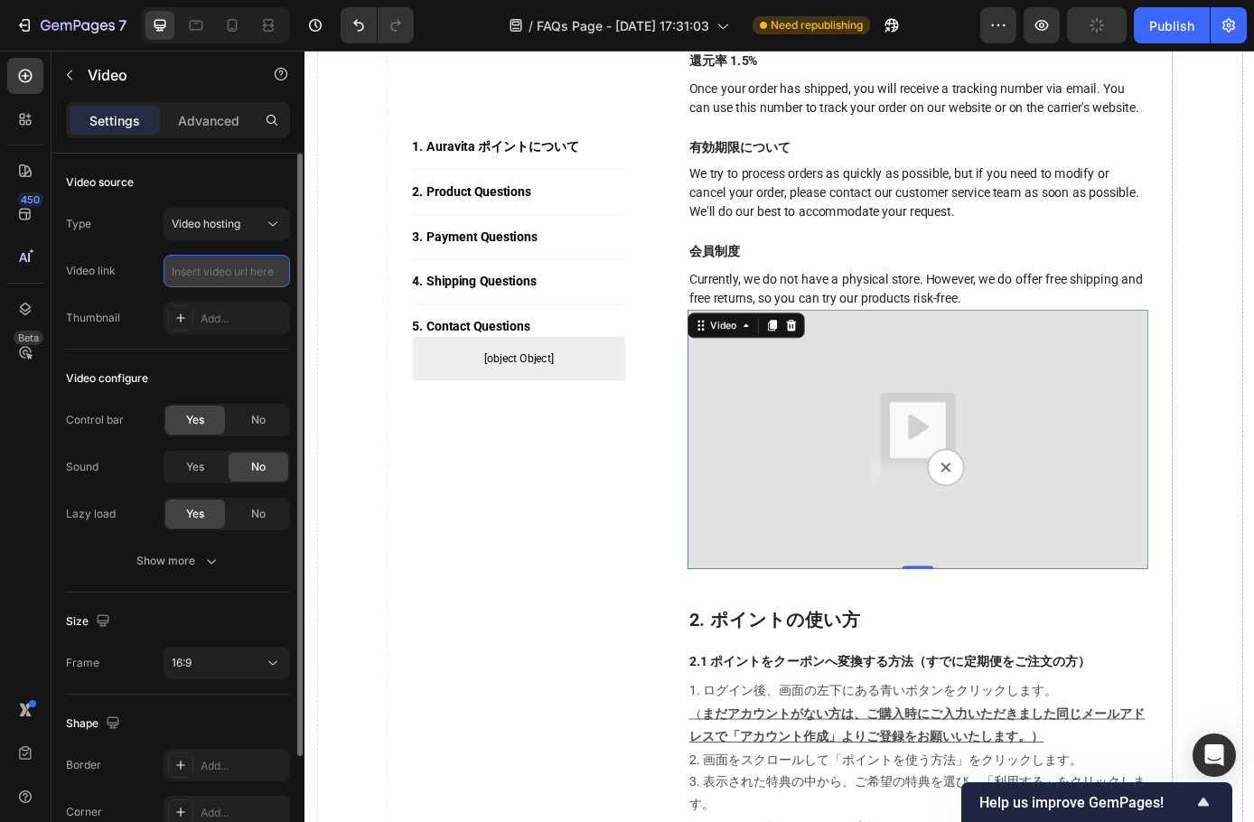
click at [250, 269] on input "text" at bounding box center [227, 271] width 127 height 33
paste input "https://cdn.shopify.com/videos/c/o/v/f8734a29d28a4d21934d05fb7378fe6c.mp4"
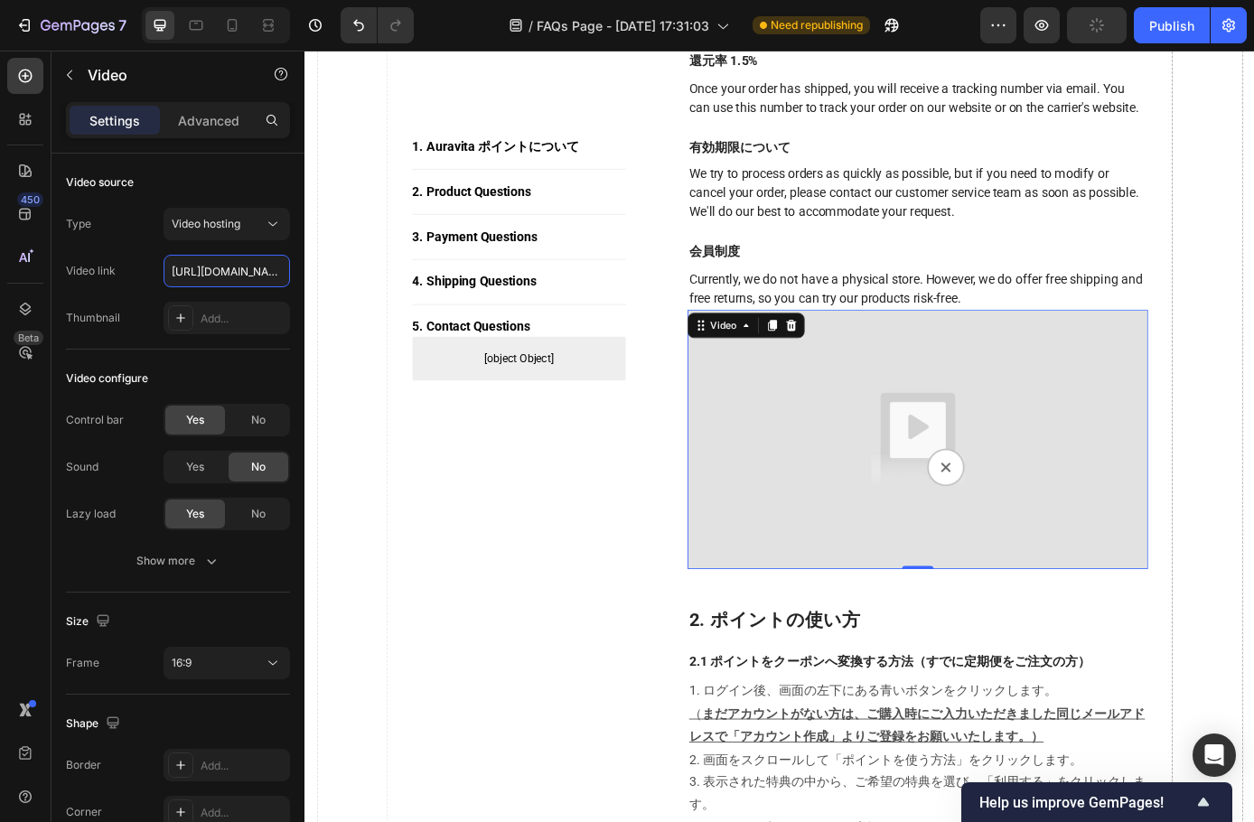
scroll to position [0, 338]
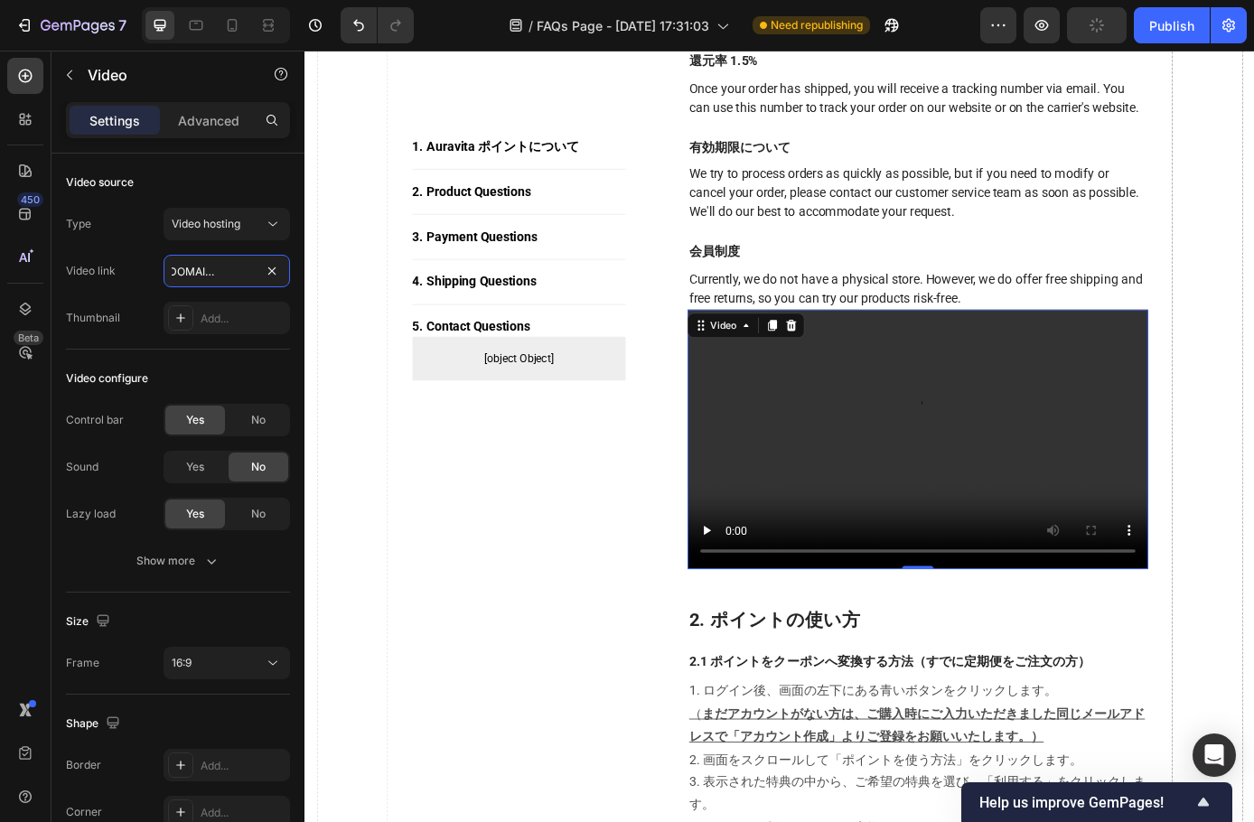
type input "https://cdn.shopify.com/videos/c/o/v/f8734a29d28a4d21934d05fb7378fe6c.mp4"
click at [1028, 481] on video at bounding box center [1004, 494] width 526 height 295
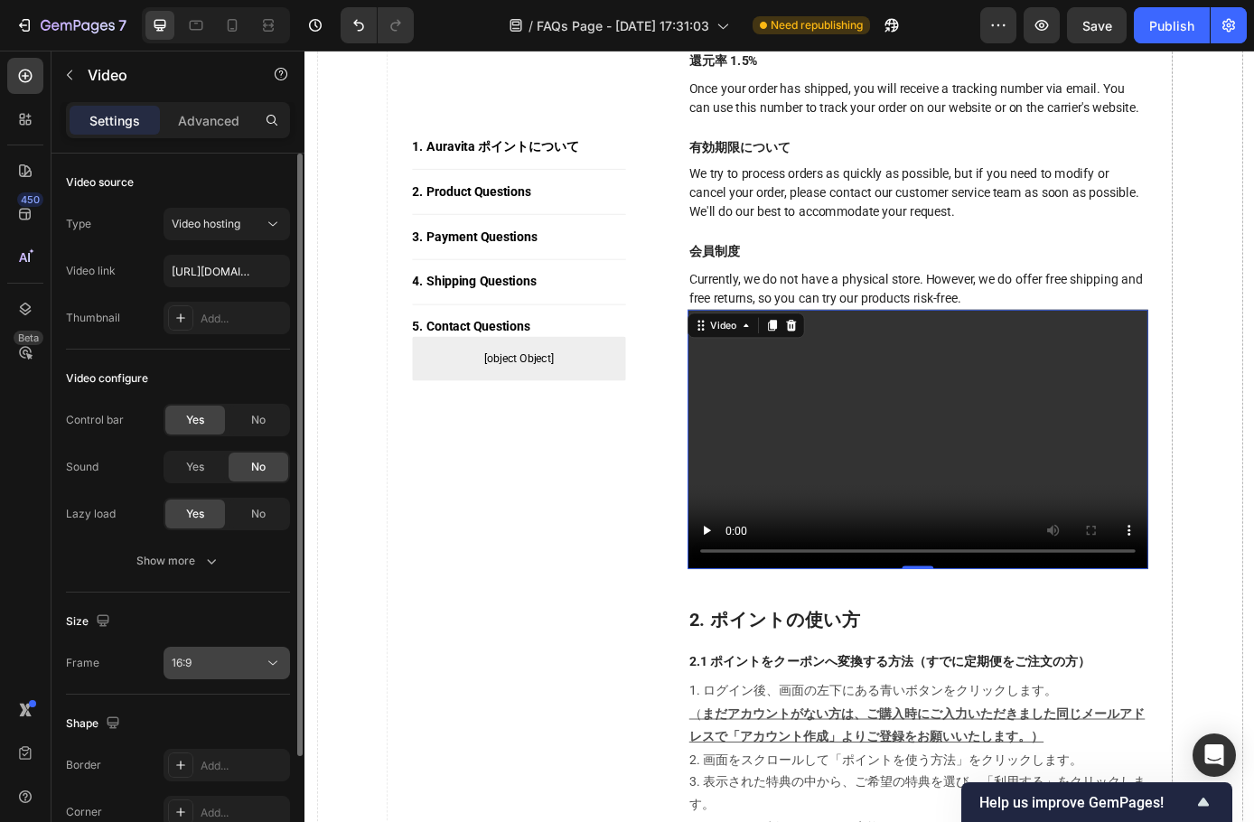
click at [198, 657] on div "16:9" at bounding box center [218, 663] width 92 height 16
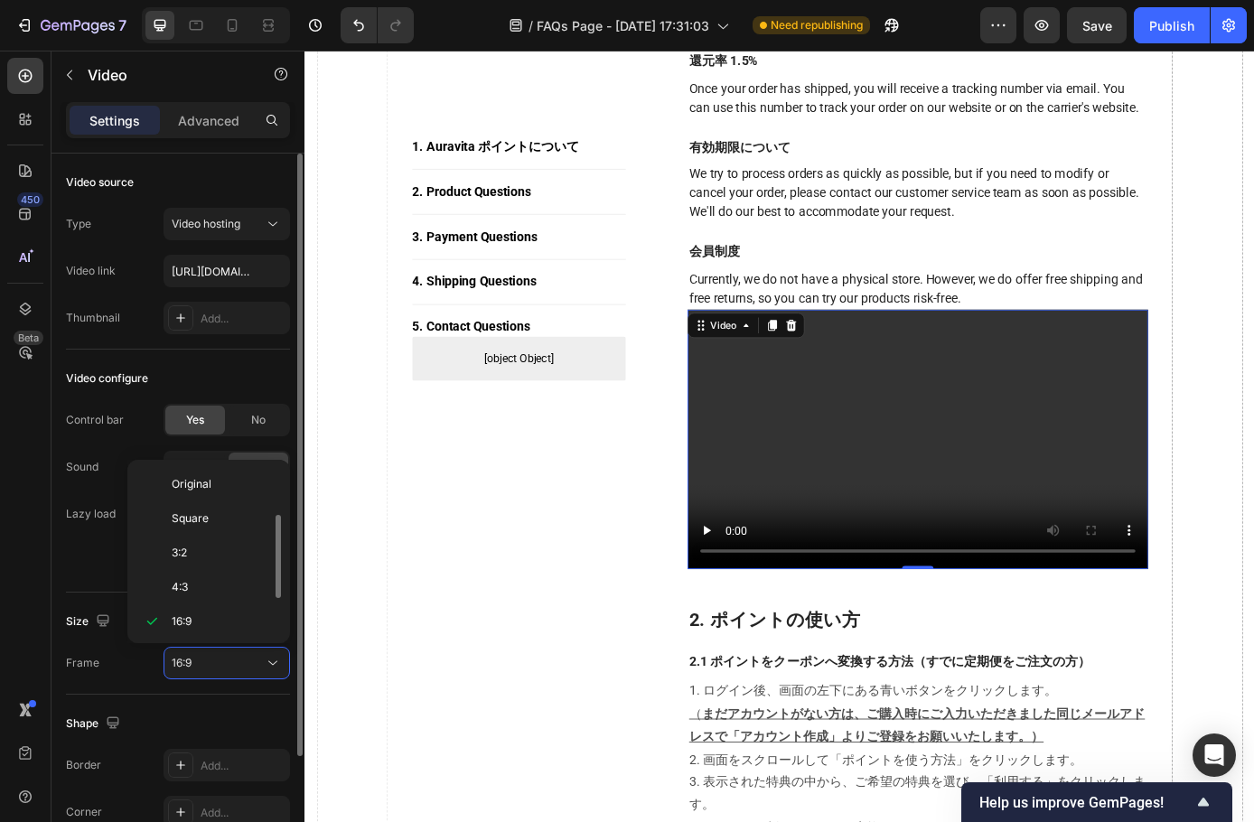
scroll to position [33, 0]
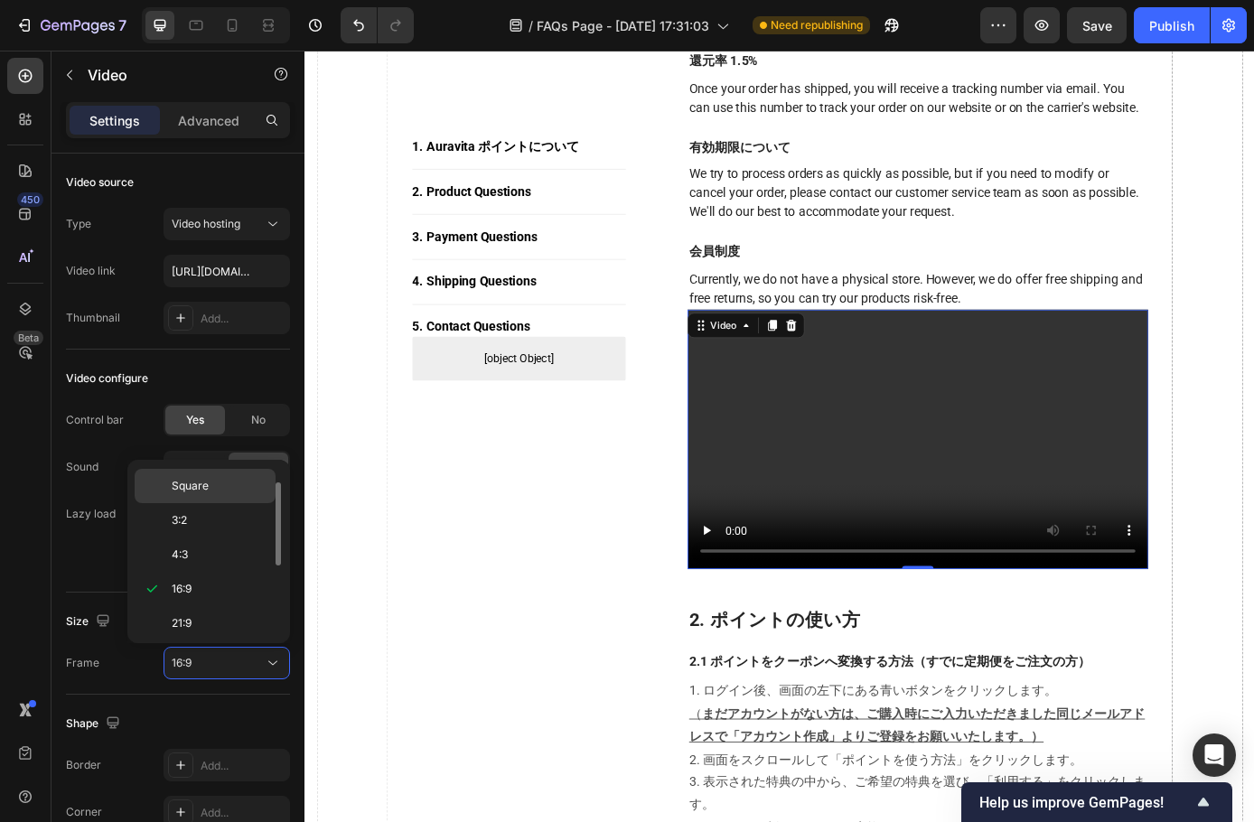
click at [199, 480] on span "Square" at bounding box center [190, 486] width 37 height 16
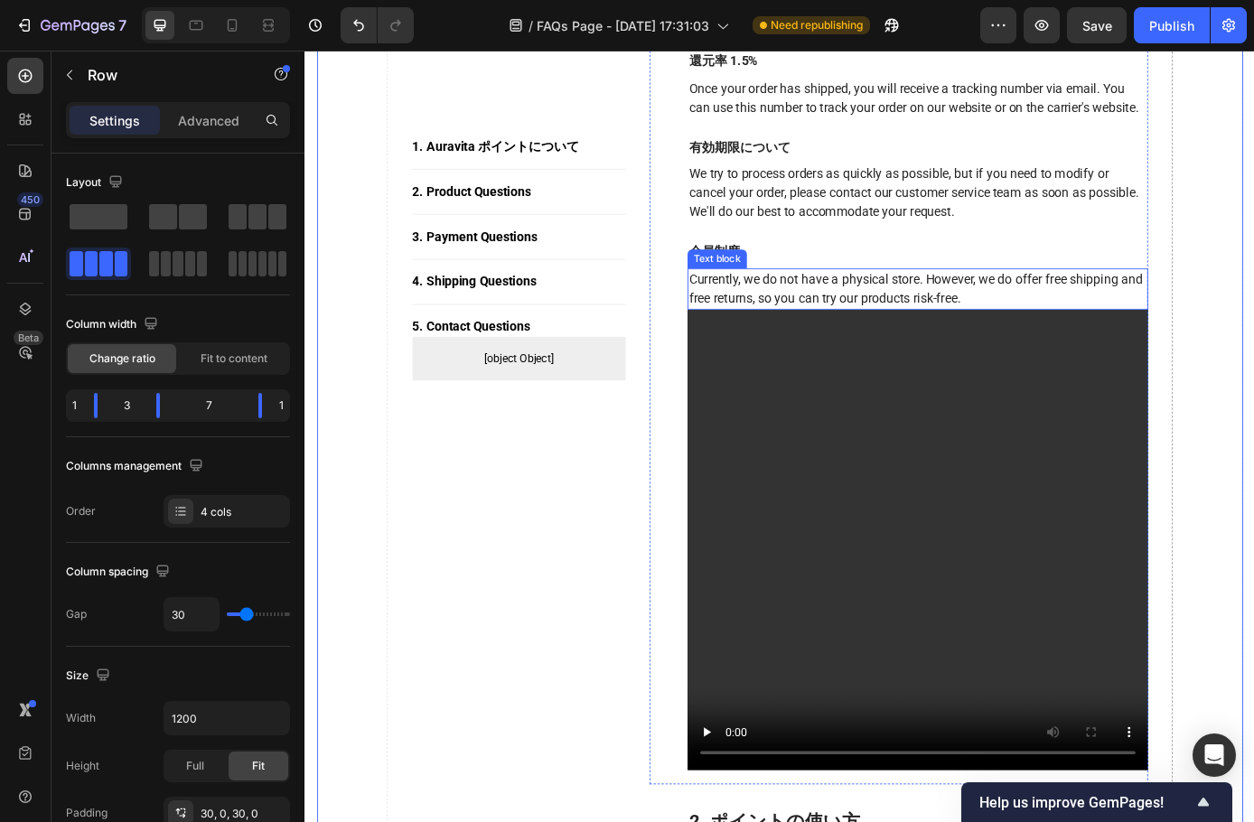
click at [1015, 345] on p "Currently, we do not have a physical store. However, we do offer free shipping …" at bounding box center [1004, 323] width 522 height 43
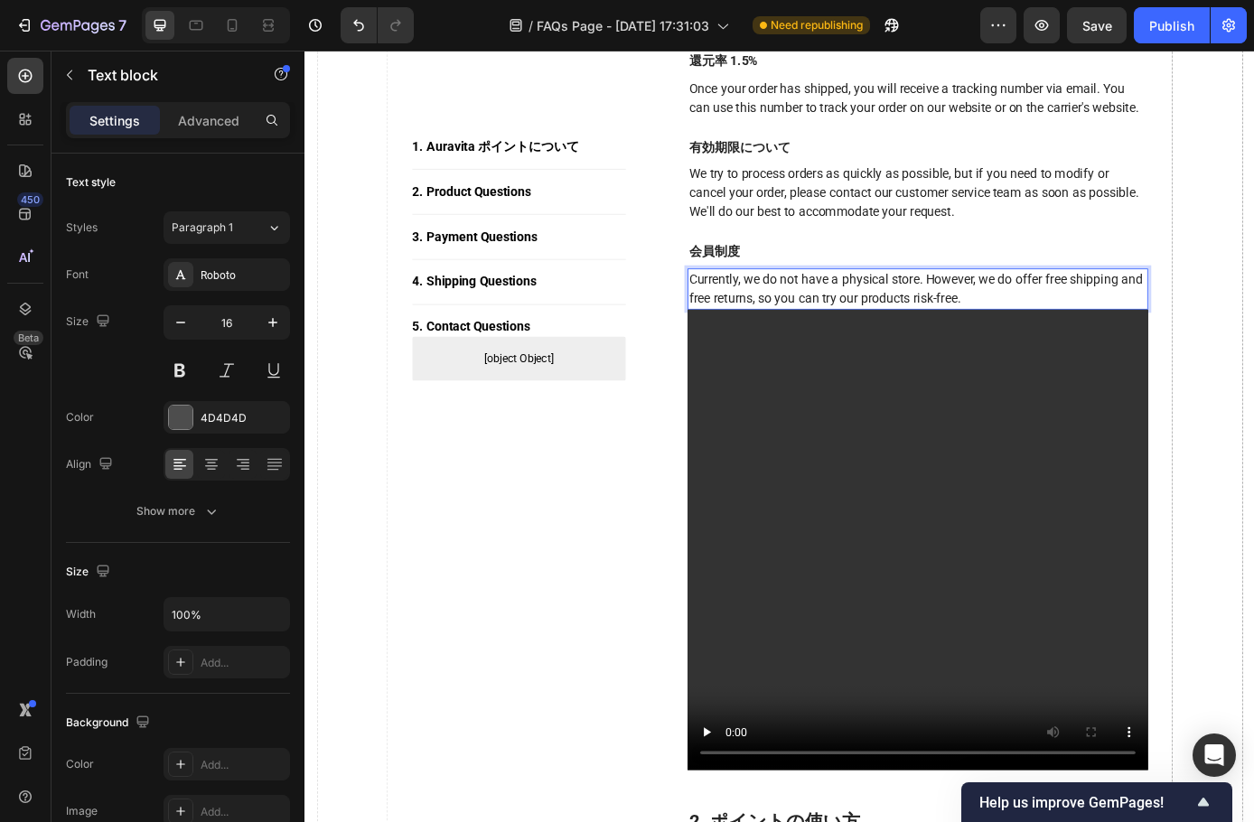
click at [1102, 345] on p "Currently, we do not have a physical store. However, we do offer free shipping …" at bounding box center [1004, 323] width 522 height 43
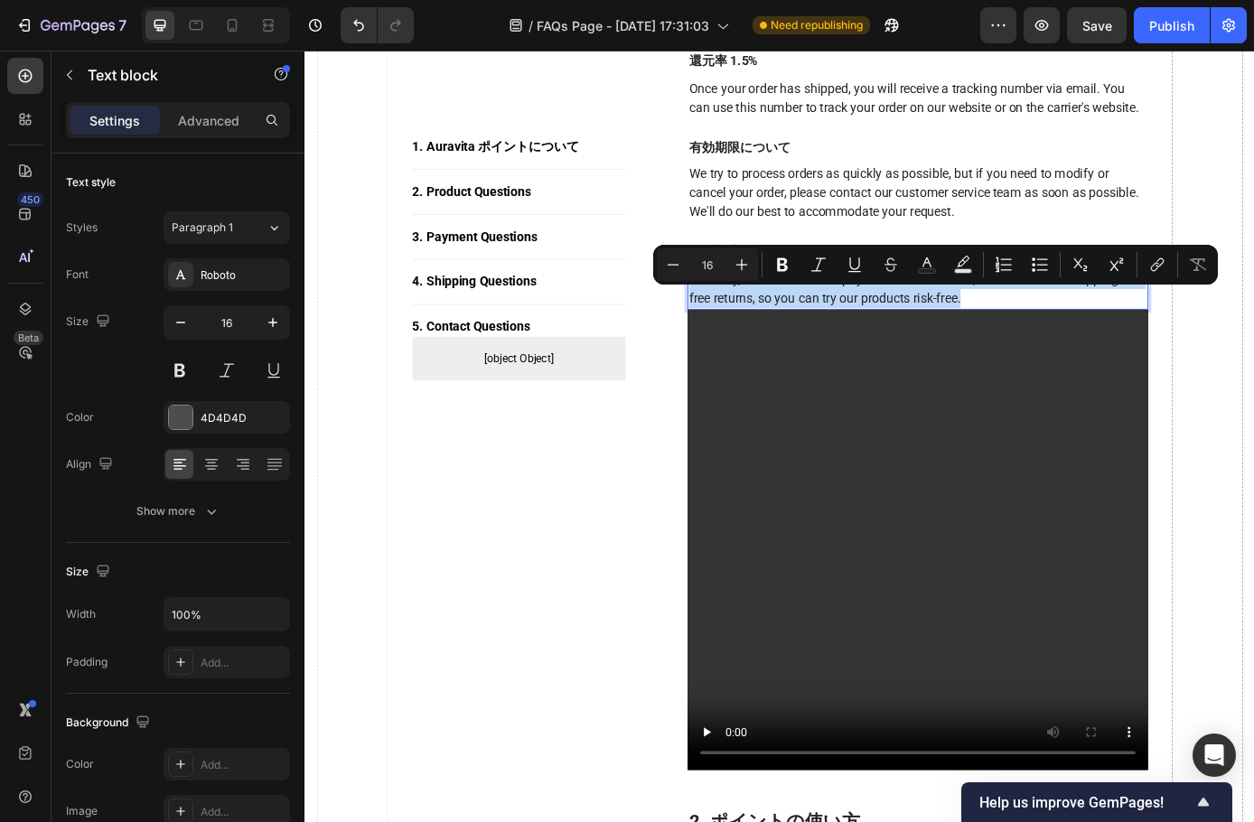
drag, startPoint x: 1101, startPoint y: 354, endPoint x: 749, endPoint y: 329, distance: 352.4
click at [749, 329] on p "Currently, we do not have a physical store. However, we do offer free shipping …" at bounding box center [1004, 323] width 522 height 43
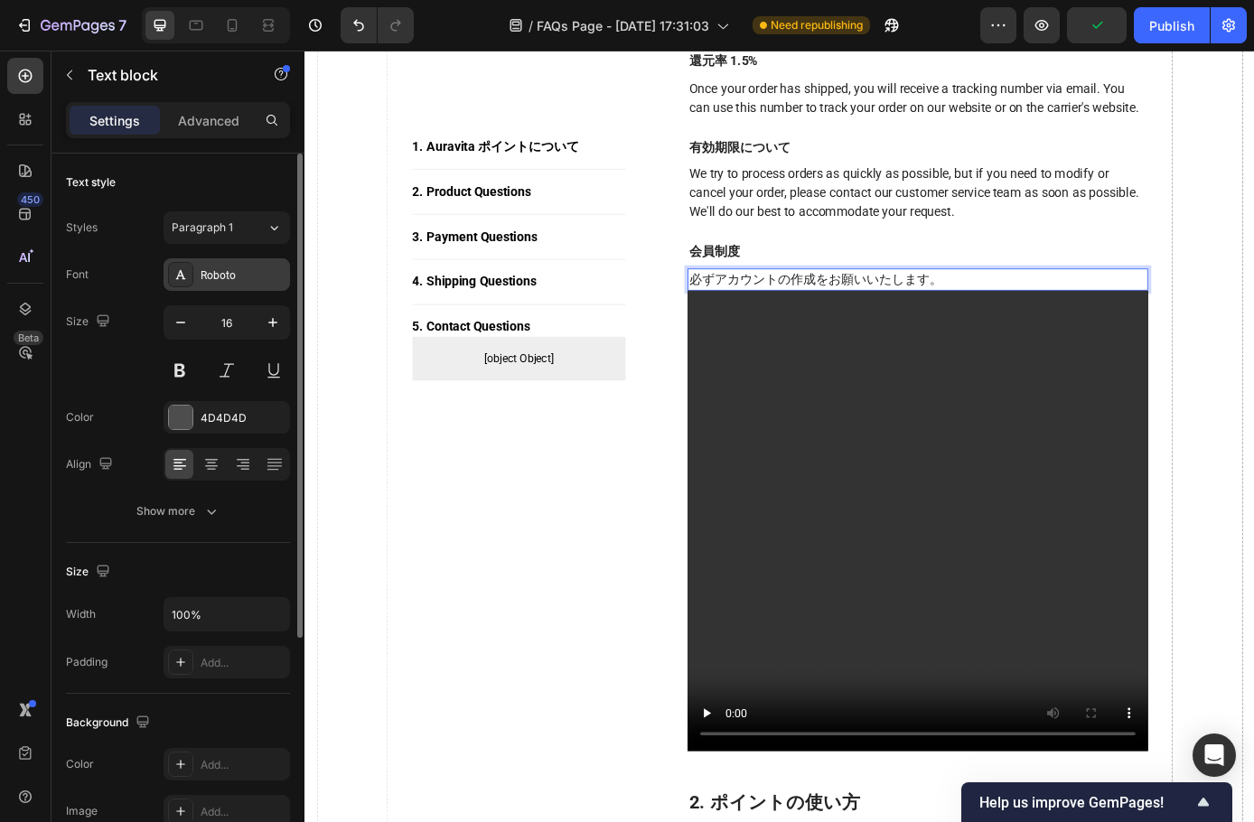
click at [259, 271] on div "Roboto" at bounding box center [243, 275] width 85 height 16
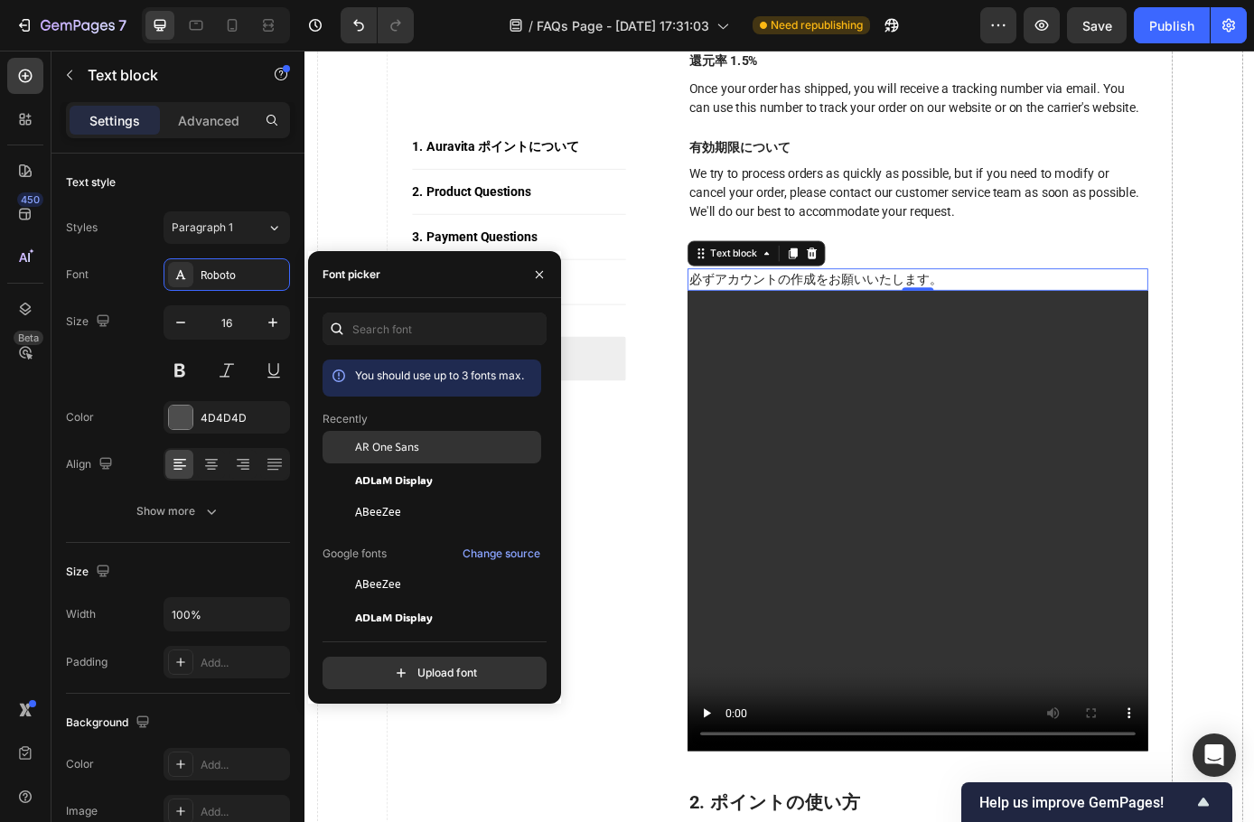
click at [403, 434] on div "AR One Sans" at bounding box center [432, 447] width 219 height 33
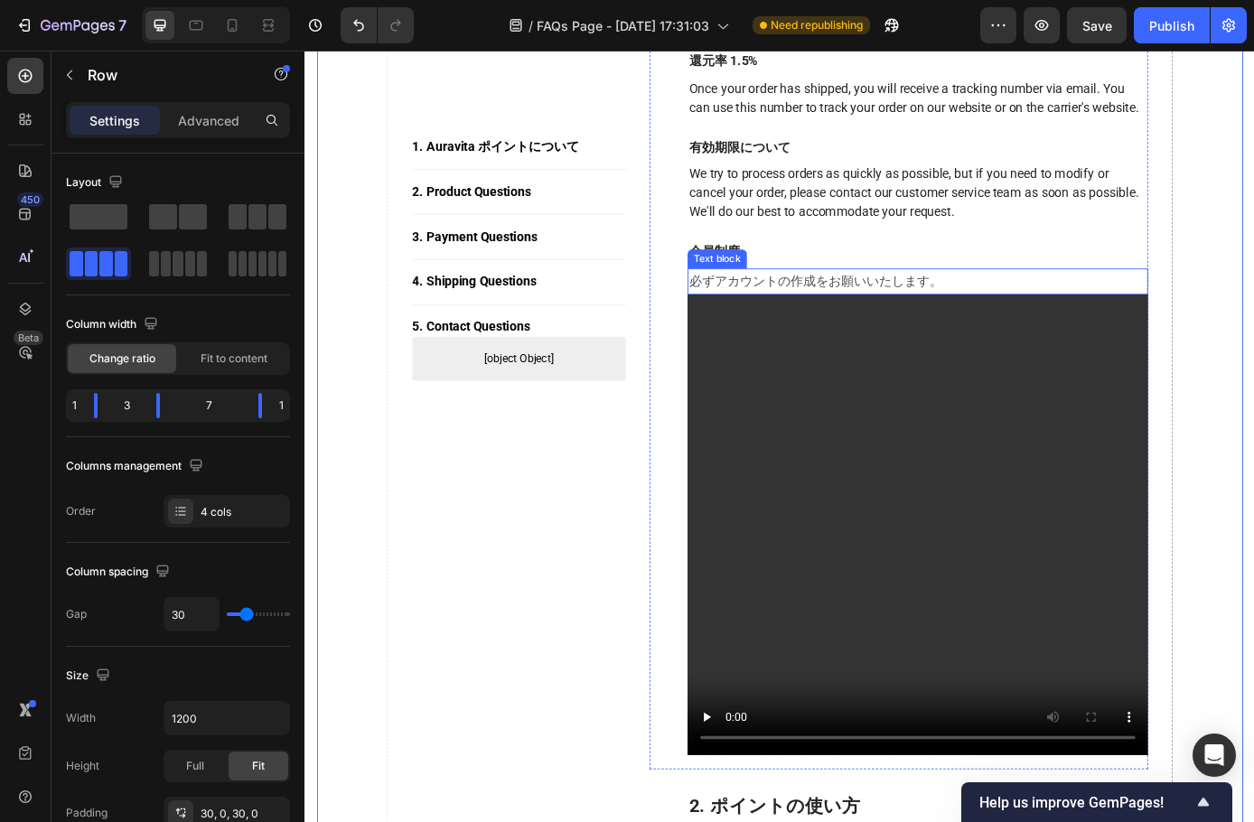
click at [883, 323] on p "必ずアカウントの作成をお願いいたします。" at bounding box center [1004, 315] width 522 height 26
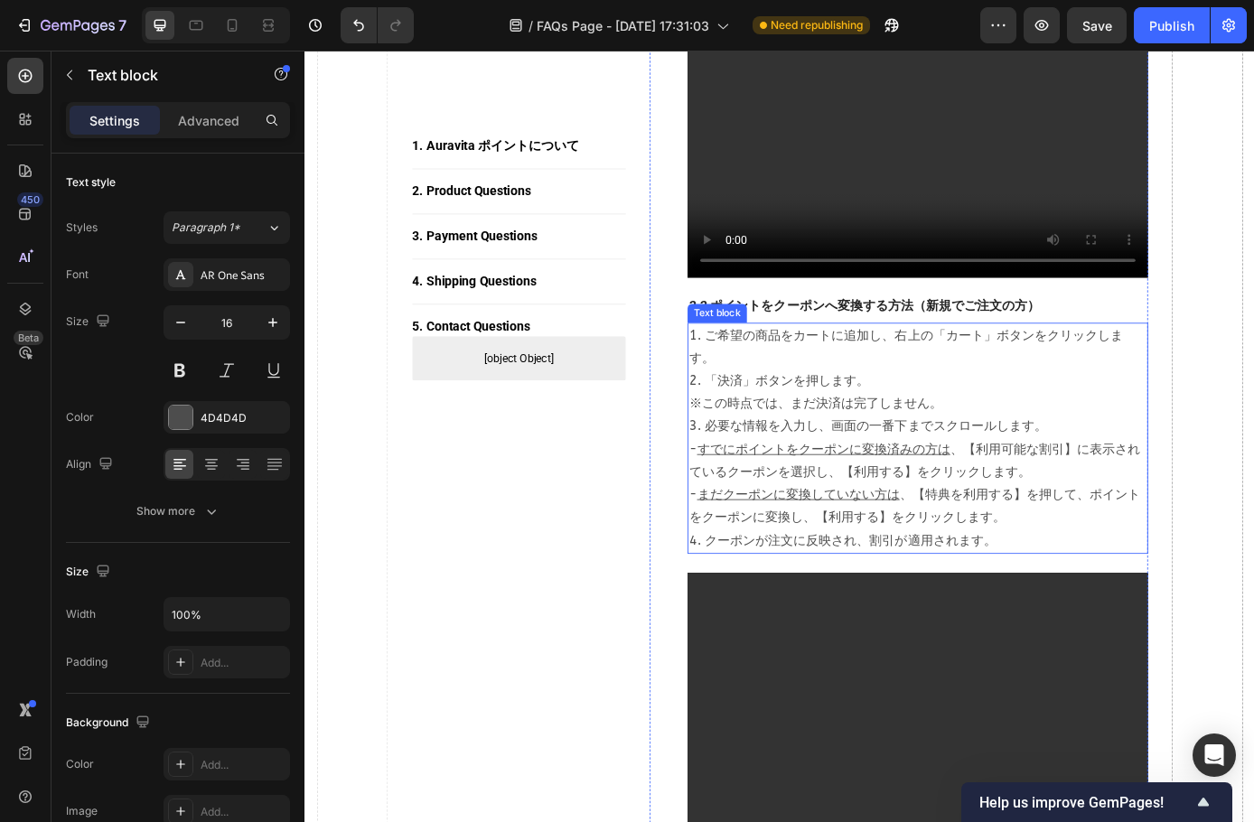
scroll to position [2169, 0]
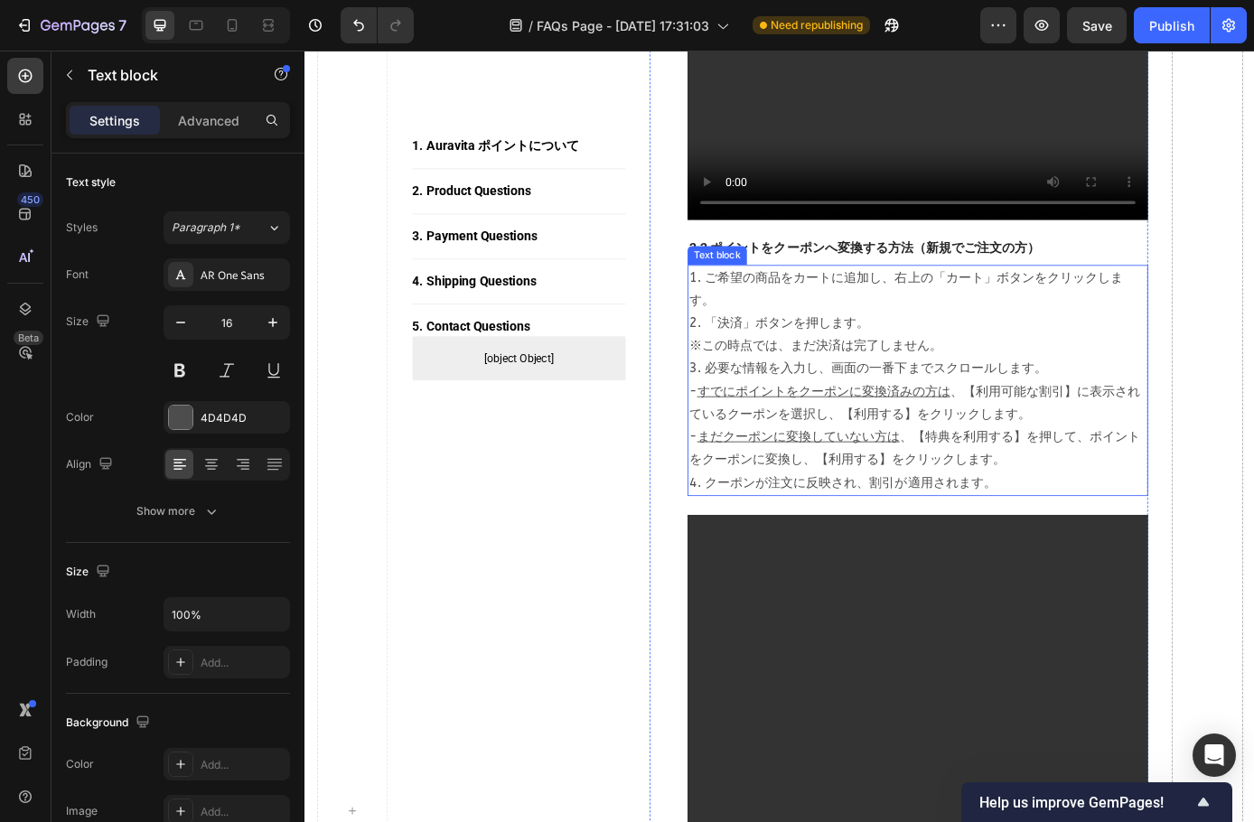
click at [1070, 491] on p "1. ご希望の商品をカートに追加し、右上の「カート」ボタンをクリックします。 2. 「決済」ボタンを押します。 　※この時点では、まだ決済は完了しません。 3…" at bounding box center [1004, 427] width 522 height 260
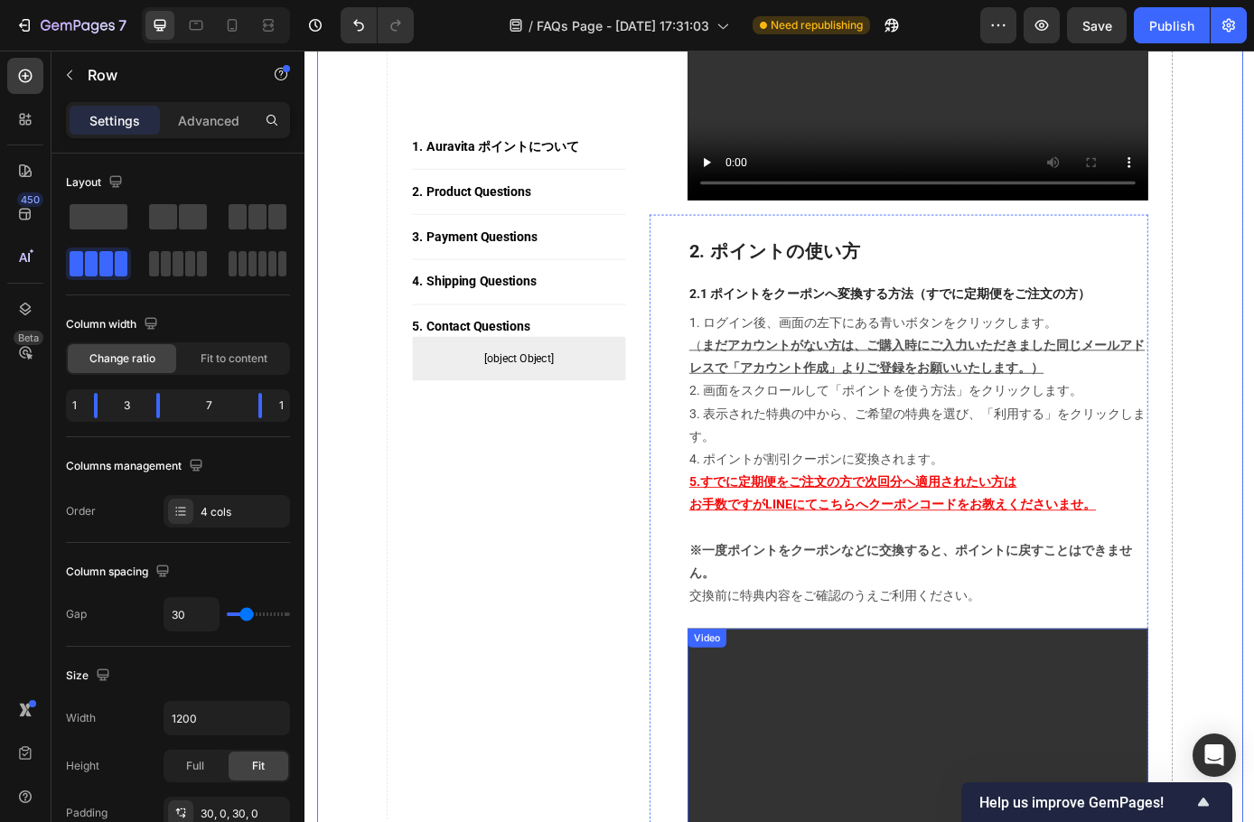
scroll to position [1175, 0]
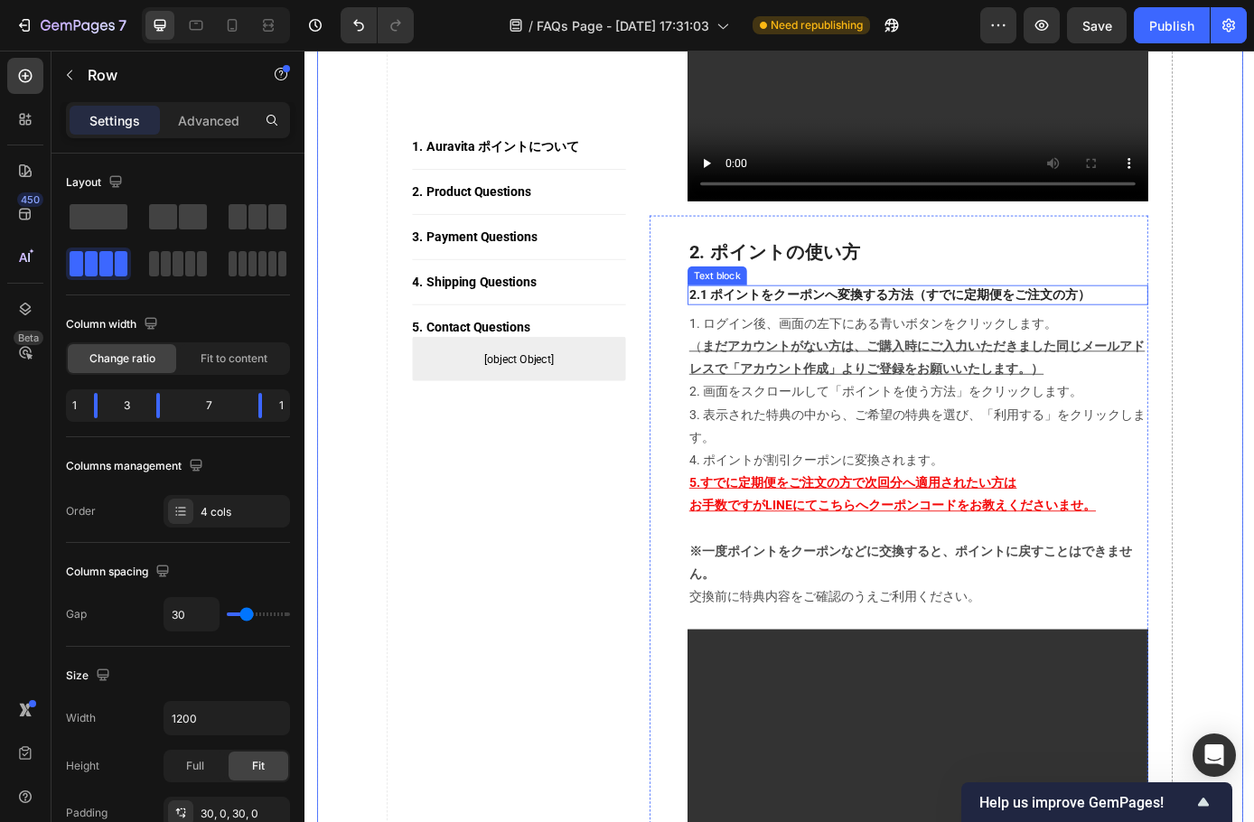
click at [1124, 340] on p "2.1 ポイントをクーポンへ変換する方法（すでに定期便をご注文の方）" at bounding box center [1004, 330] width 522 height 19
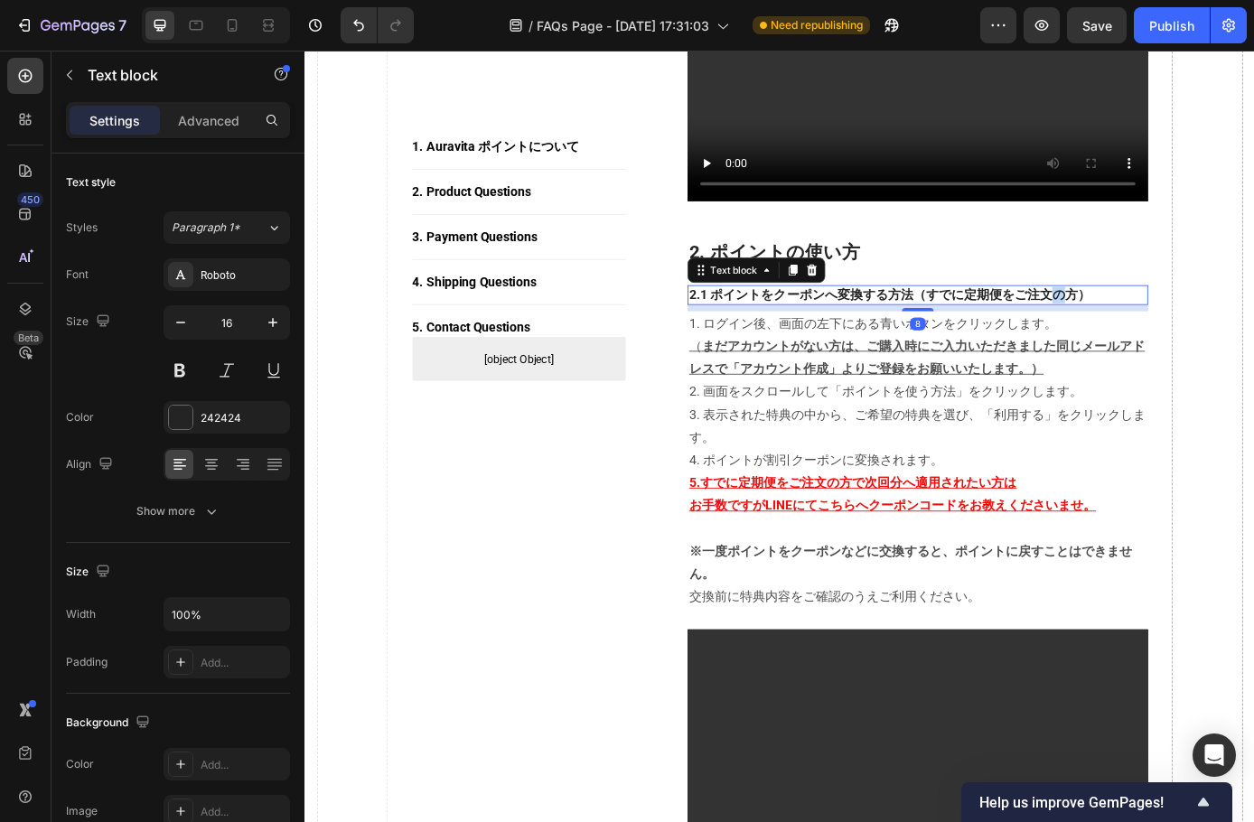
click at [1148, 340] on p "2.1 ポイントをクーポンへ変換する方法（すでに定期便をご注文の方）" at bounding box center [1004, 330] width 522 height 19
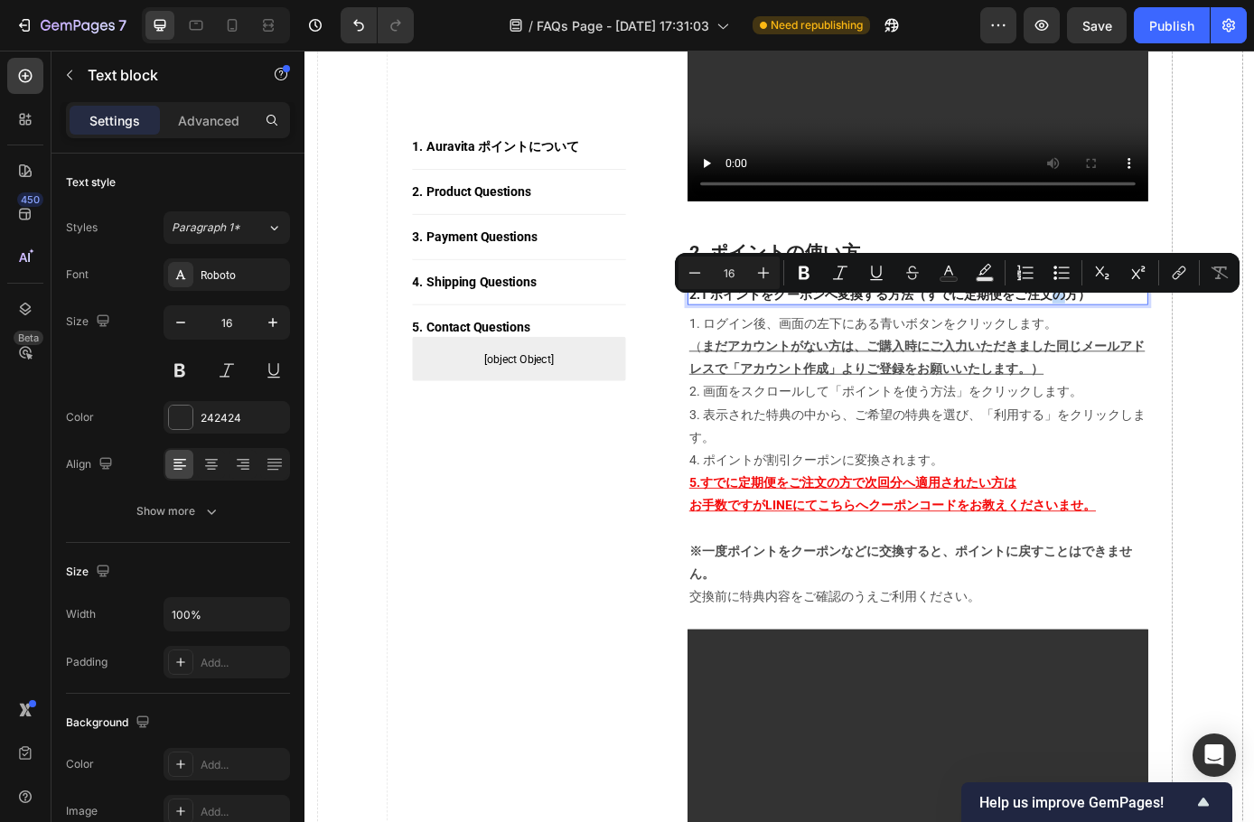
click at [1149, 340] on p "2.1 ポイントをクーポンへ変換する方法（すでに定期便をご注文の方）" at bounding box center [1004, 330] width 522 height 19
drag, startPoint x: 1217, startPoint y: 340, endPoint x: 1053, endPoint y: 343, distance: 164.5
click at [1053, 340] on p "2.1 ポイントをクーポンへ変換する方法（すでに定期便がアクティブの方）" at bounding box center [1004, 330] width 522 height 19
copy p "定期便がアクティブの方）"
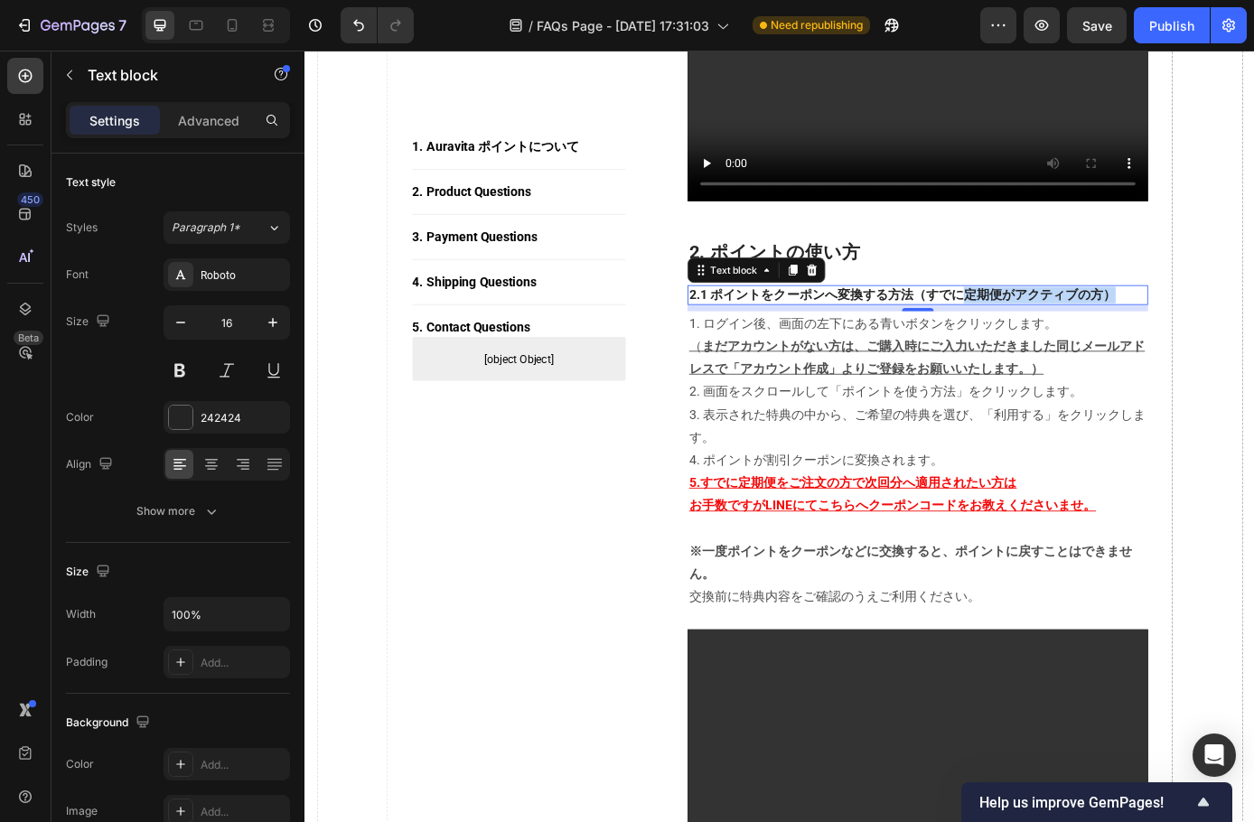
click at [1123, 337] on p "2.1 ポイントをクーポンへ変換する方法（すでに定期便がアクティブの方）" at bounding box center [1004, 330] width 522 height 19
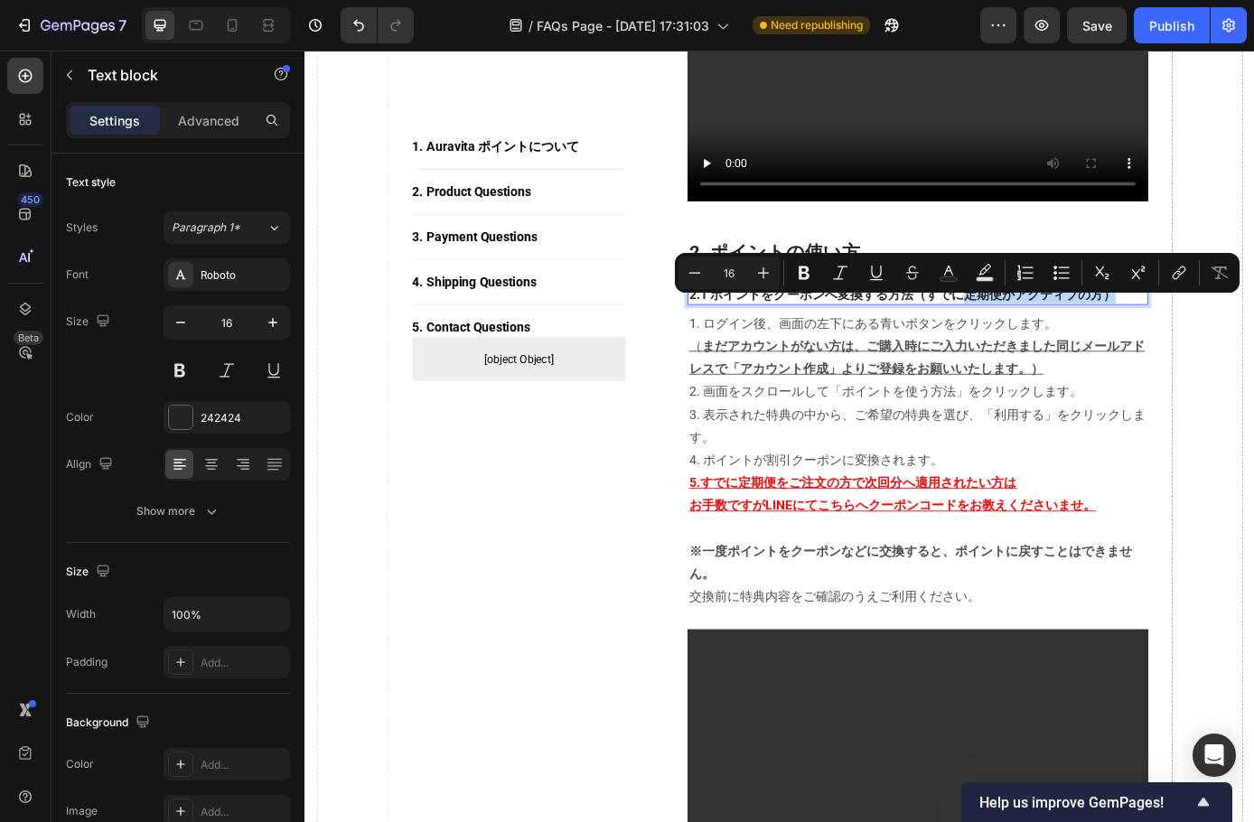
click at [1149, 340] on p "2.1 ポイントをクーポンへ変換する方法（すでに定期便がアクティブの方）" at bounding box center [1004, 330] width 522 height 19
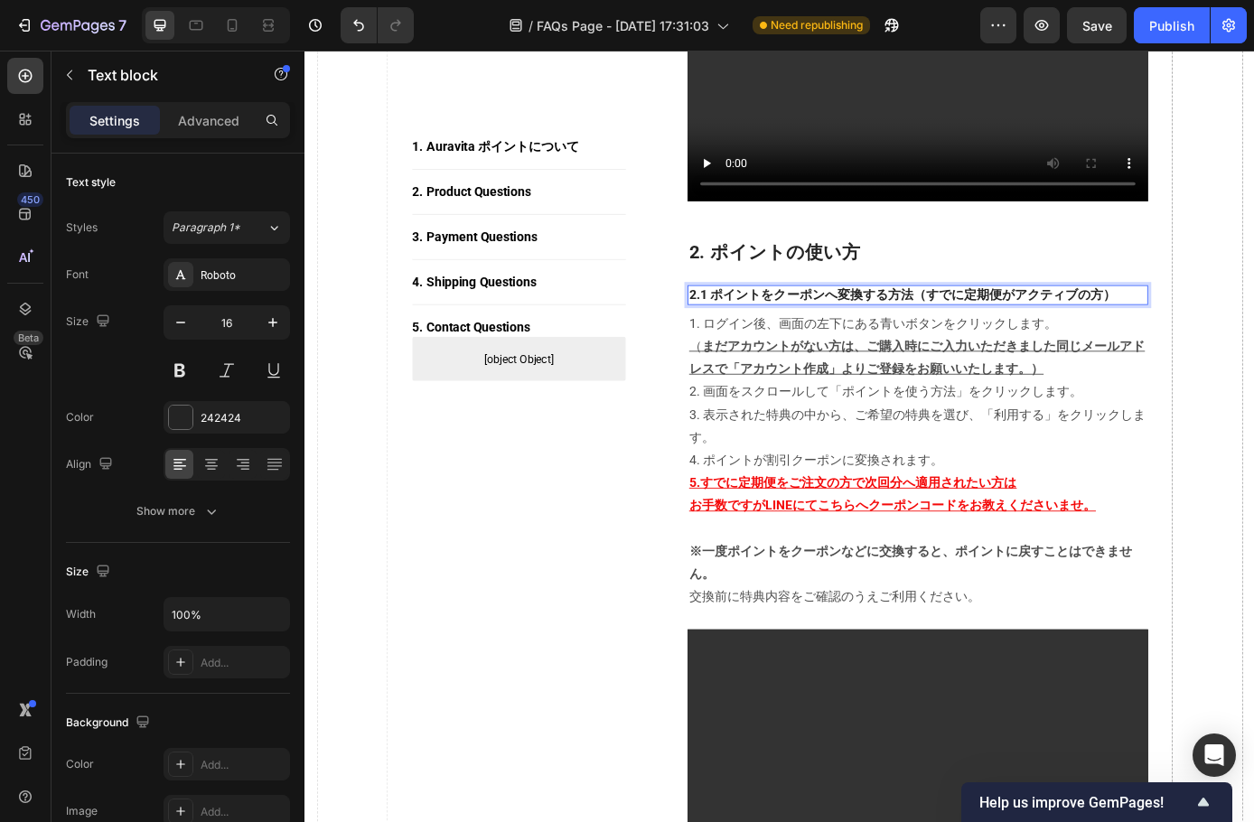
click at [1149, 338] on p "2.1 ポイントをクーポンへ変換する方法（すでに定期便がアクティブの方）" at bounding box center [1004, 330] width 522 height 19
click at [1149, 340] on p "2.1 ポイントをクーポンへ変換する方法（すでに定期便がアクティブの方）" at bounding box center [1004, 330] width 522 height 19
click at [1102, 340] on p "2.1 ポイントをクーポンへ変換する方法（定期便が現在も継続中の方）" at bounding box center [1004, 330] width 522 height 19
click at [1106, 340] on p "2.1 ポイントをクーポンへ変換する方法（定期便が現在も継続中の方）" at bounding box center [1004, 330] width 522 height 19
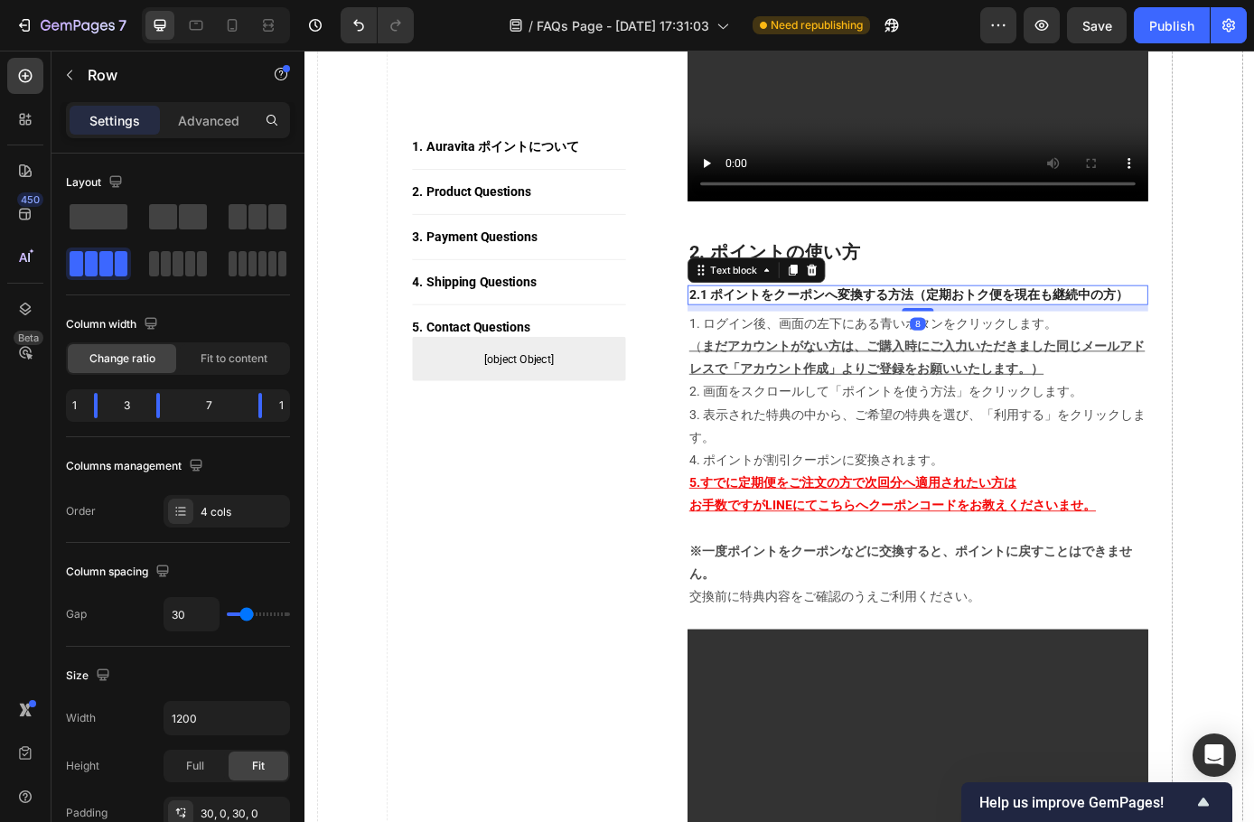
click at [1145, 340] on p "2.1 ポイントをクーポンへ変換する方法（定期おトク便を現在も継続中の方）" at bounding box center [1004, 330] width 522 height 19
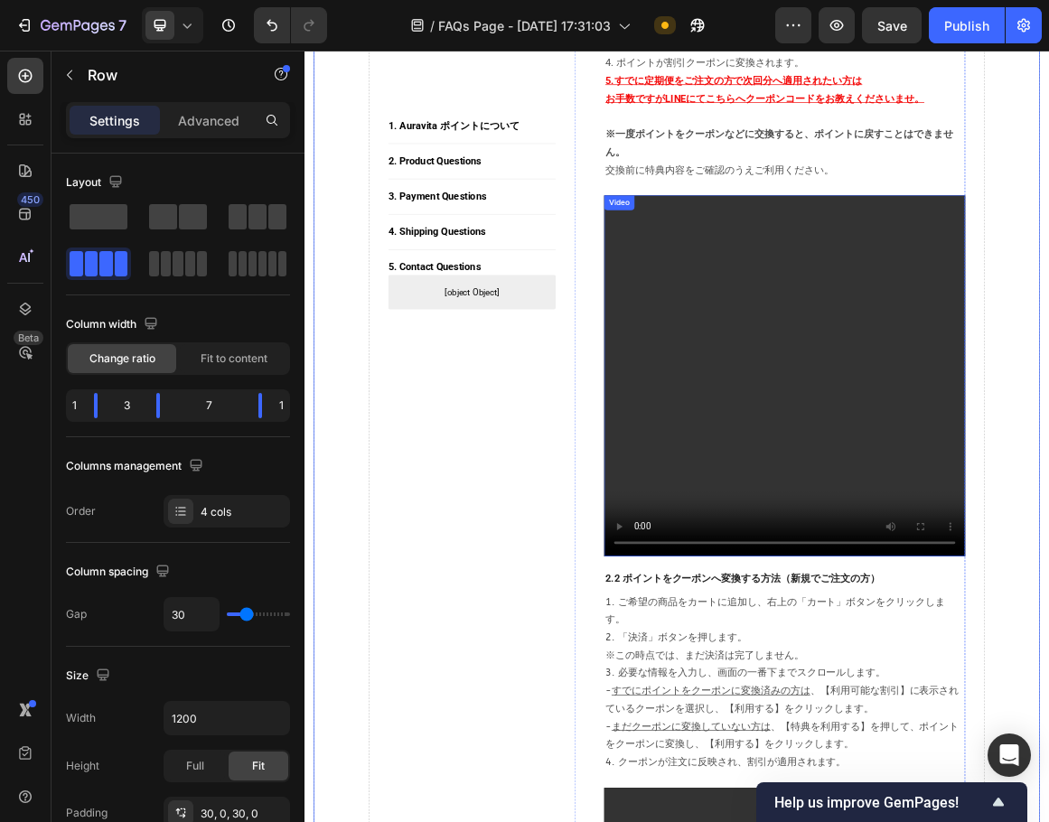
scroll to position [1627, 0]
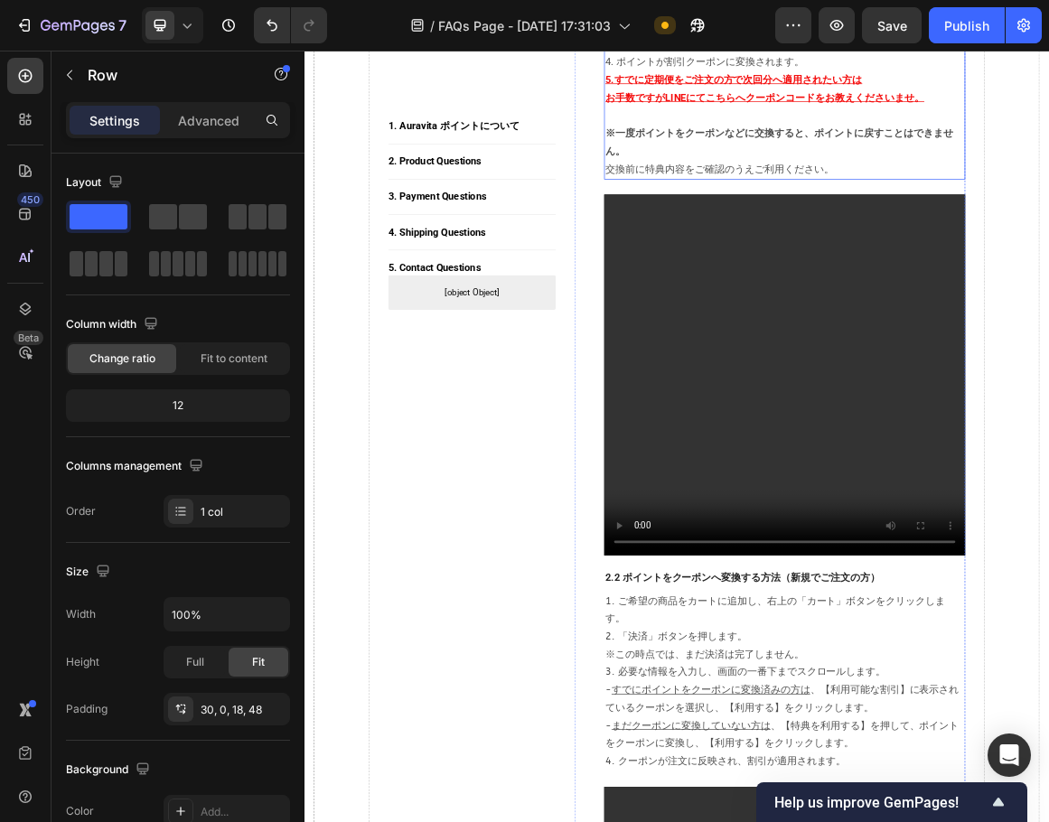
click at [839, 237] on p "※一度ポイントをクーポンなどに交換すると、ポイントに戻すことはできません。 　交換前に特典内容をご確認のうえご利用ください。" at bounding box center [1004, 198] width 522 height 78
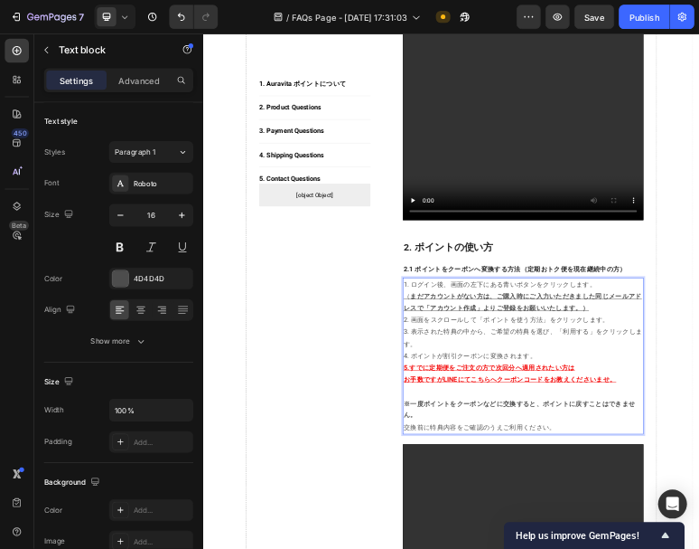
scroll to position [938, 0]
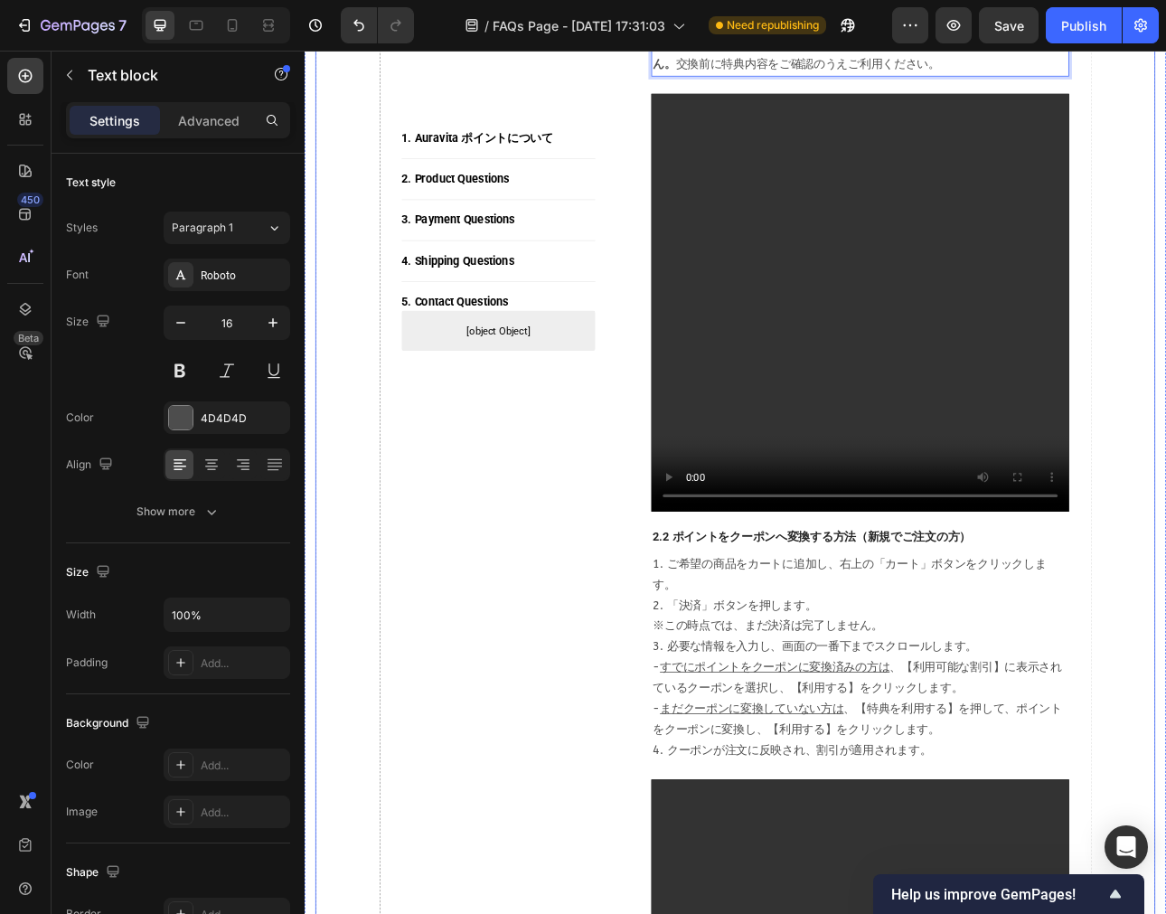
scroll to position [1841, 0]
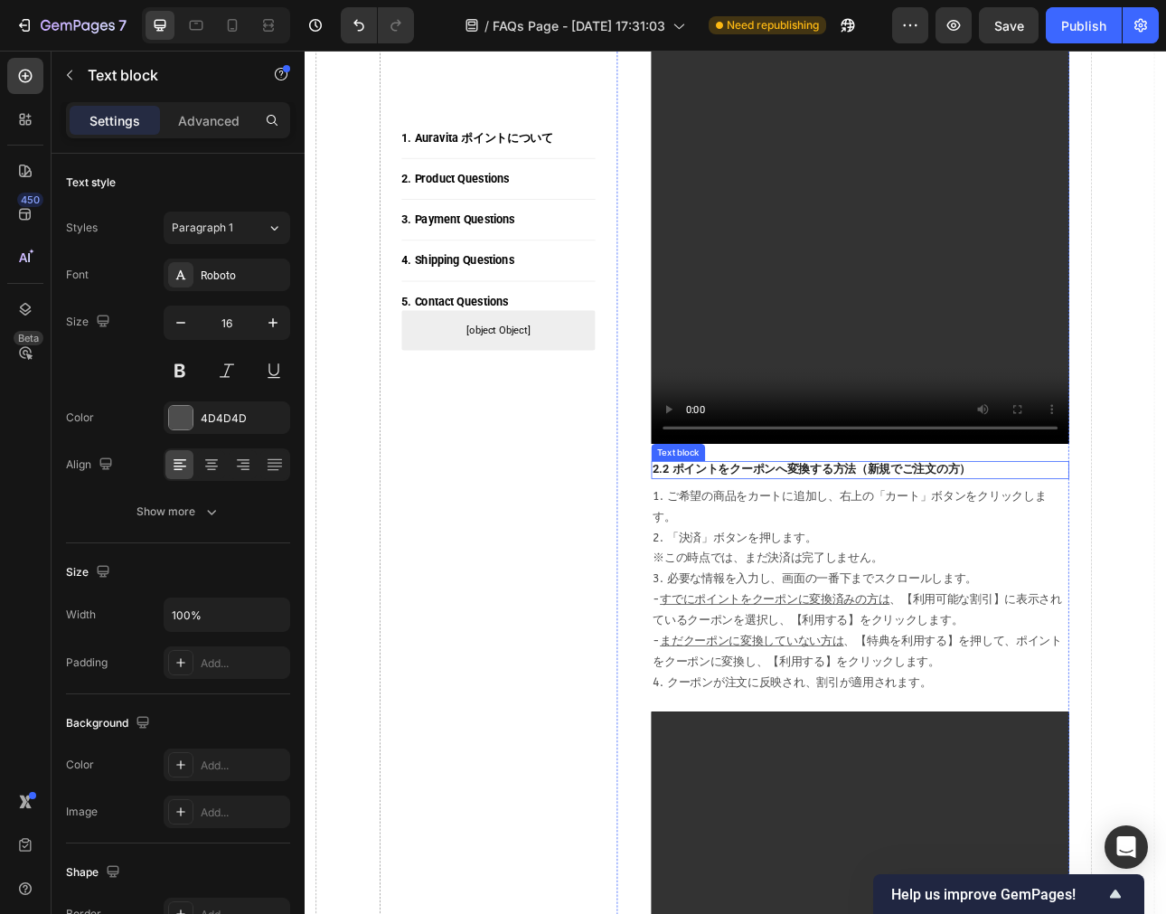
click at [1048, 586] on p "2.2 ポイントをクーポンへ変換する方法（新規でご注文の方）" at bounding box center [1004, 578] width 522 height 19
click at [1048, 583] on p "2.2 ポイントをクーポンへ変換する方法（新規でご注文の方）" at bounding box center [1004, 578] width 522 height 19
click at [762, 578] on p "2.2 ポイントをクーポンへ変換する方法（新規のご注文の方）" at bounding box center [1004, 578] width 522 height 19
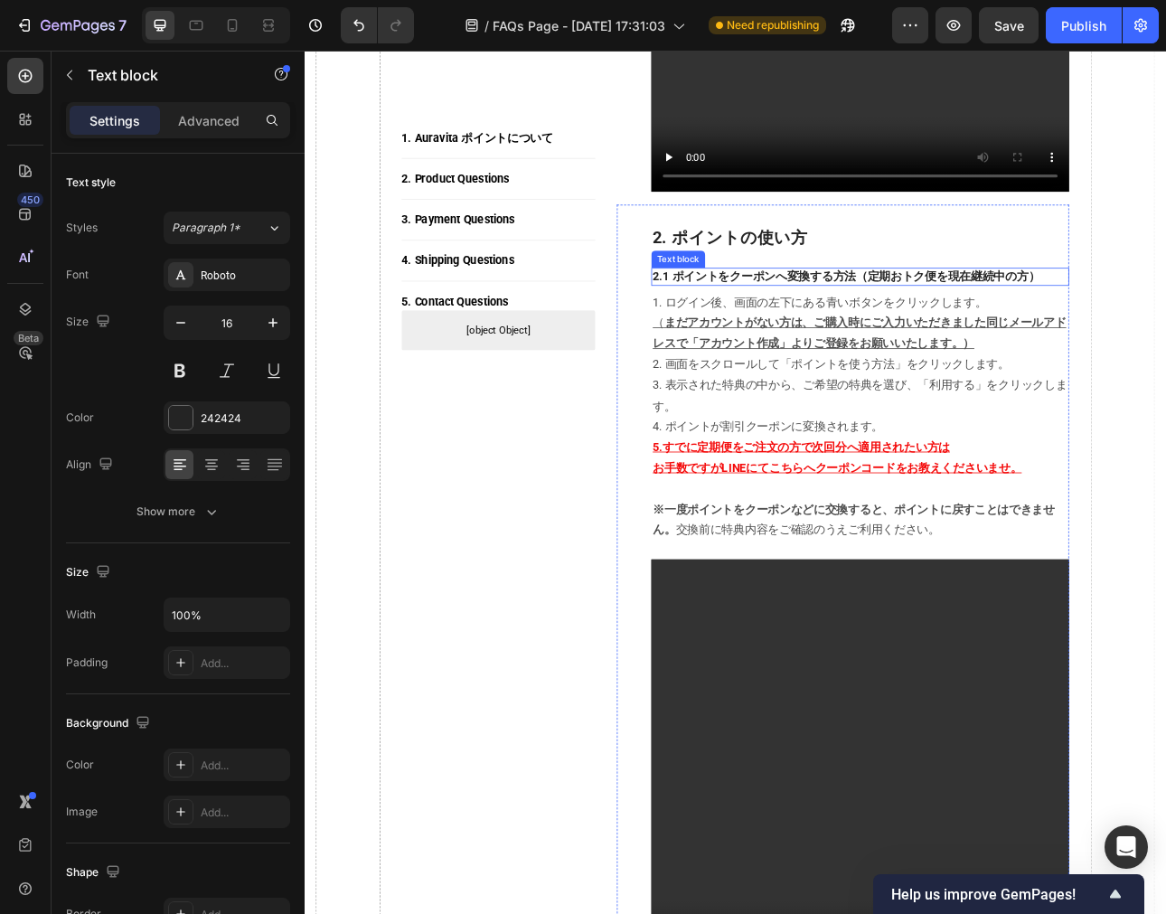
scroll to position [1139, 0]
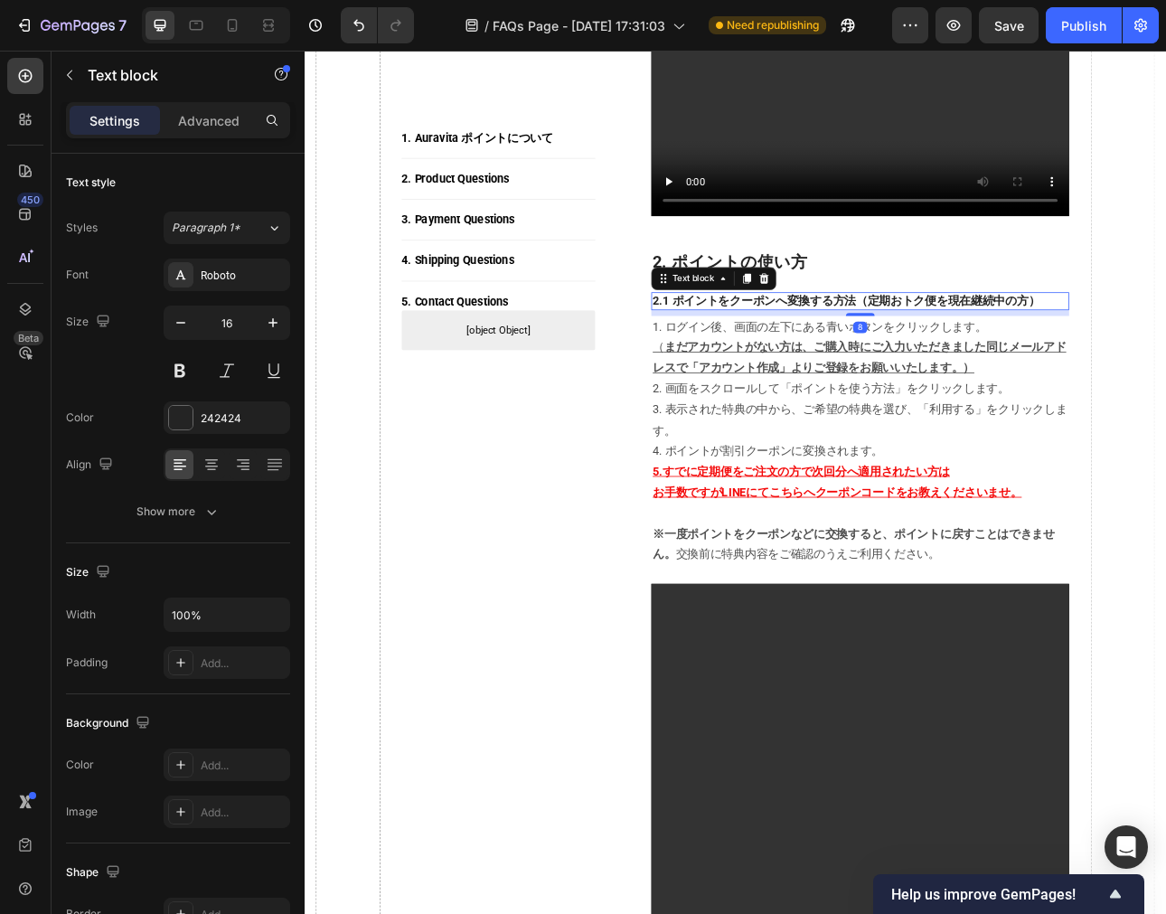
click at [759, 376] on p "2.1 ポイントをクーポンへ変換する方法（定期おトク便を現在継続中の方）" at bounding box center [1004, 366] width 522 height 19
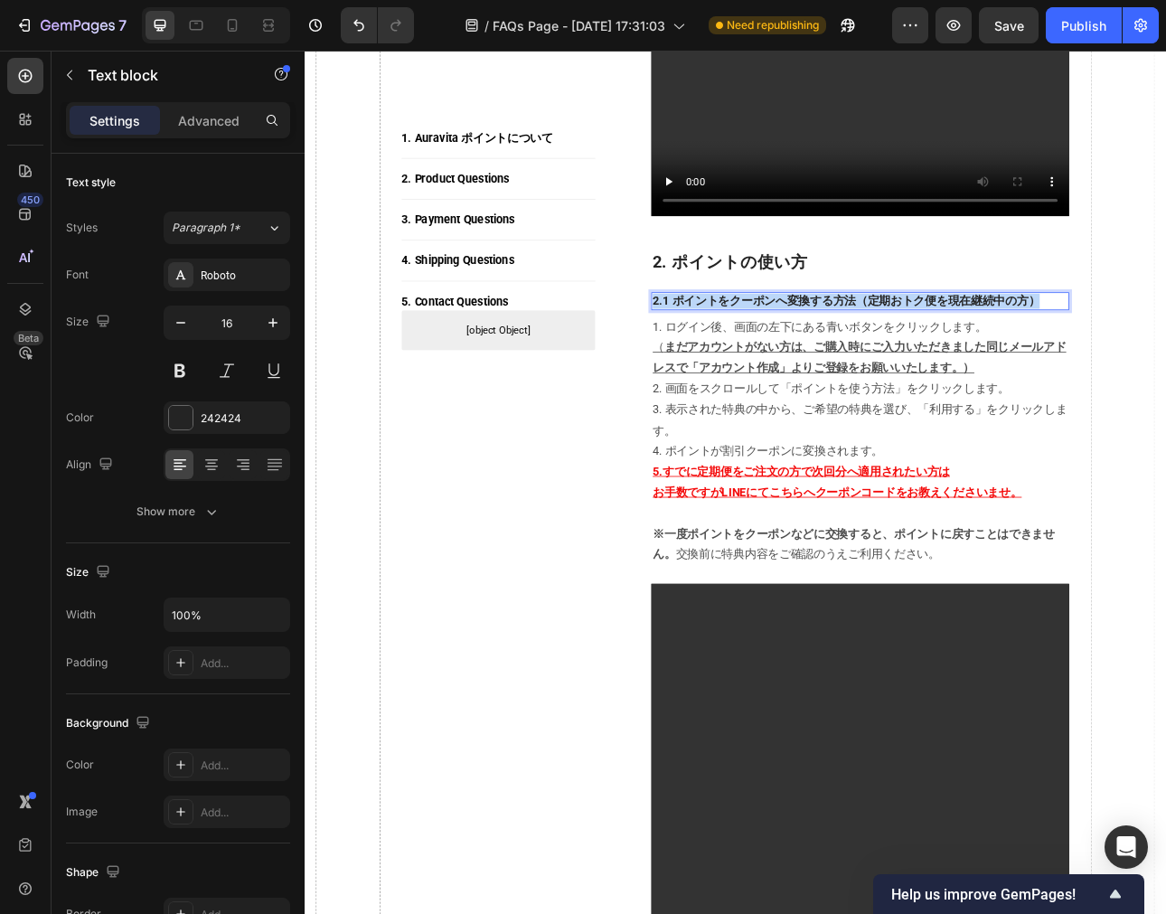
click at [759, 376] on p "2.1 ポイントをクーポンへ変換する方法（定期おトク便を現在継続中の方）" at bounding box center [1004, 366] width 522 height 19
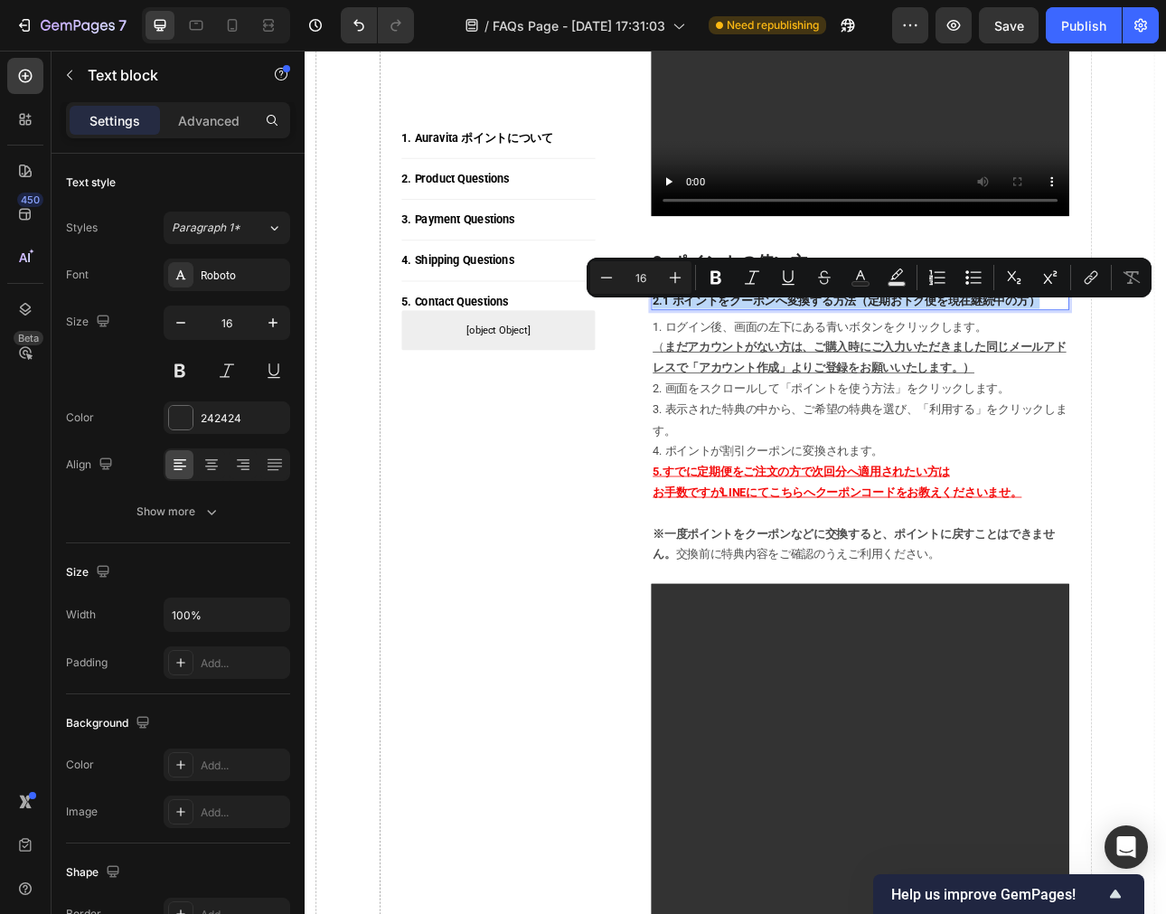
click at [759, 376] on p "2.1 ポイントをクーポンへ変換する方法（定期おトク便を現在継続中の方）" at bounding box center [1004, 366] width 522 height 19
click at [759, 372] on p "2.1 ポイントをクーポンへ変換する方法（定期おトク便を現在継続中の方）" at bounding box center [1004, 366] width 522 height 19
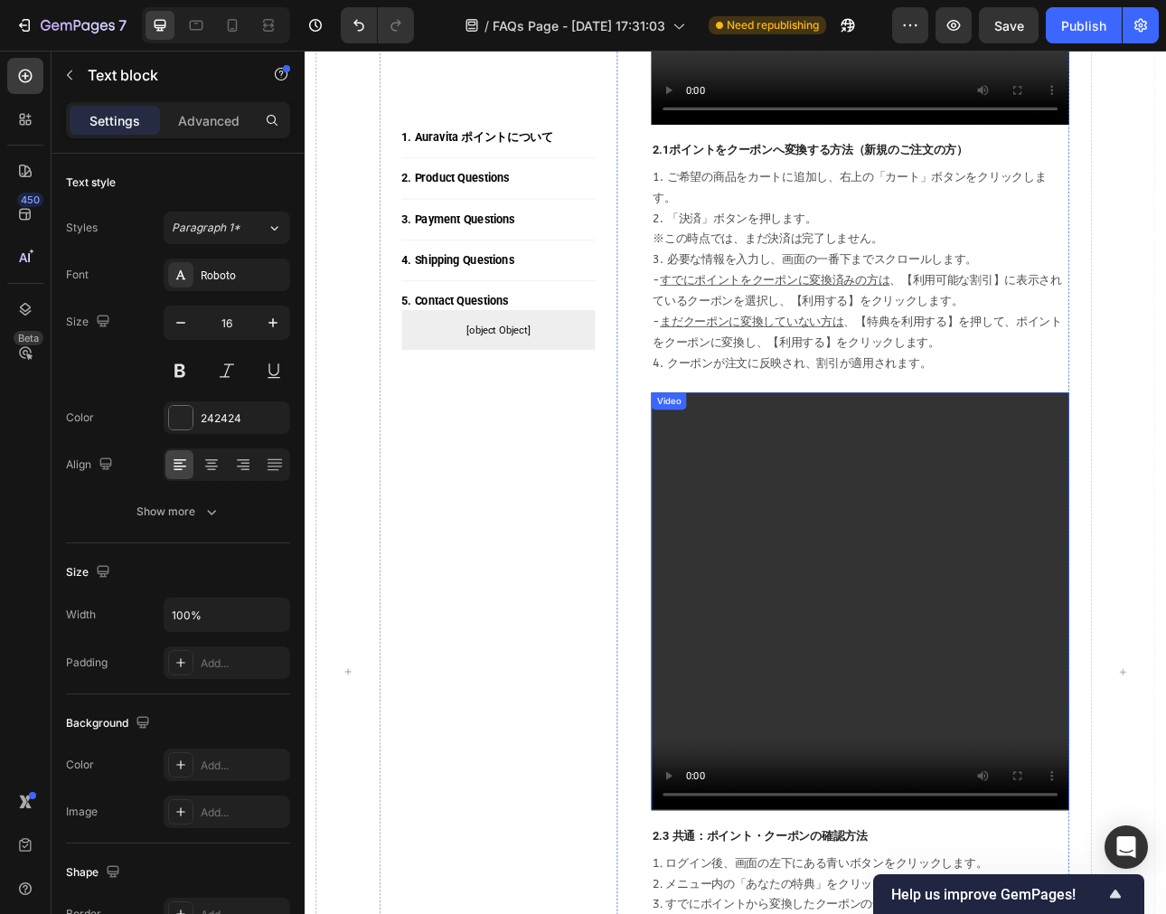
scroll to position [2343, 0]
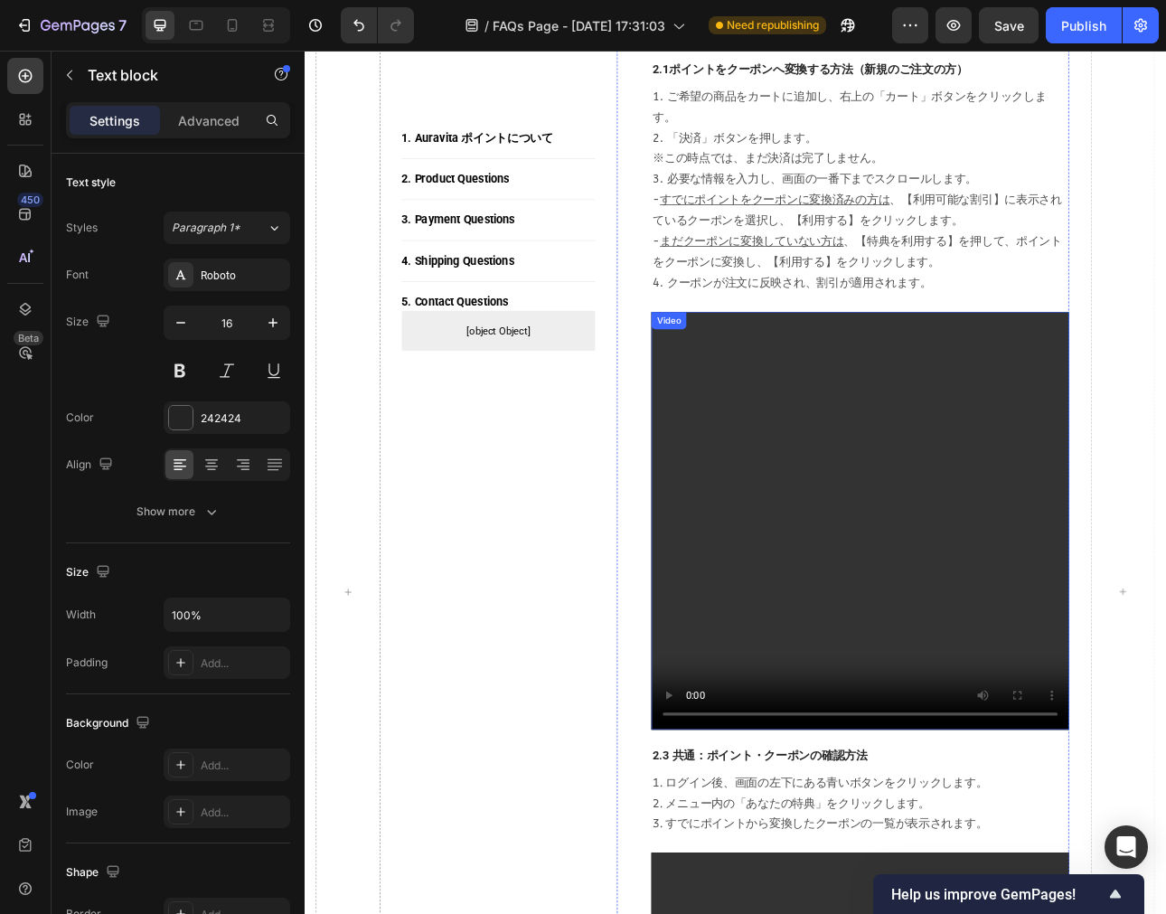
click at [1004, 414] on video at bounding box center [1004, 643] width 526 height 526
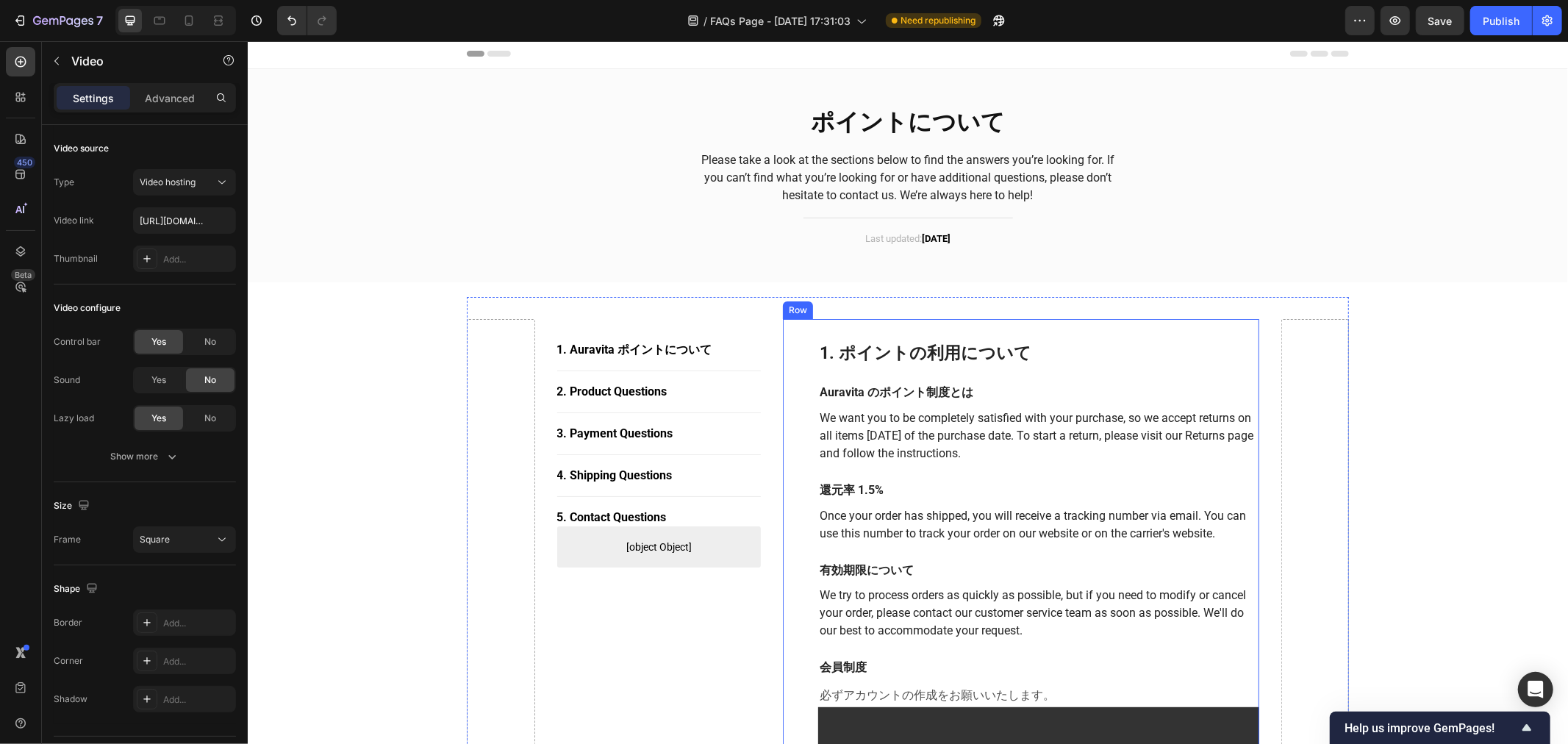
scroll to position [0, 0]
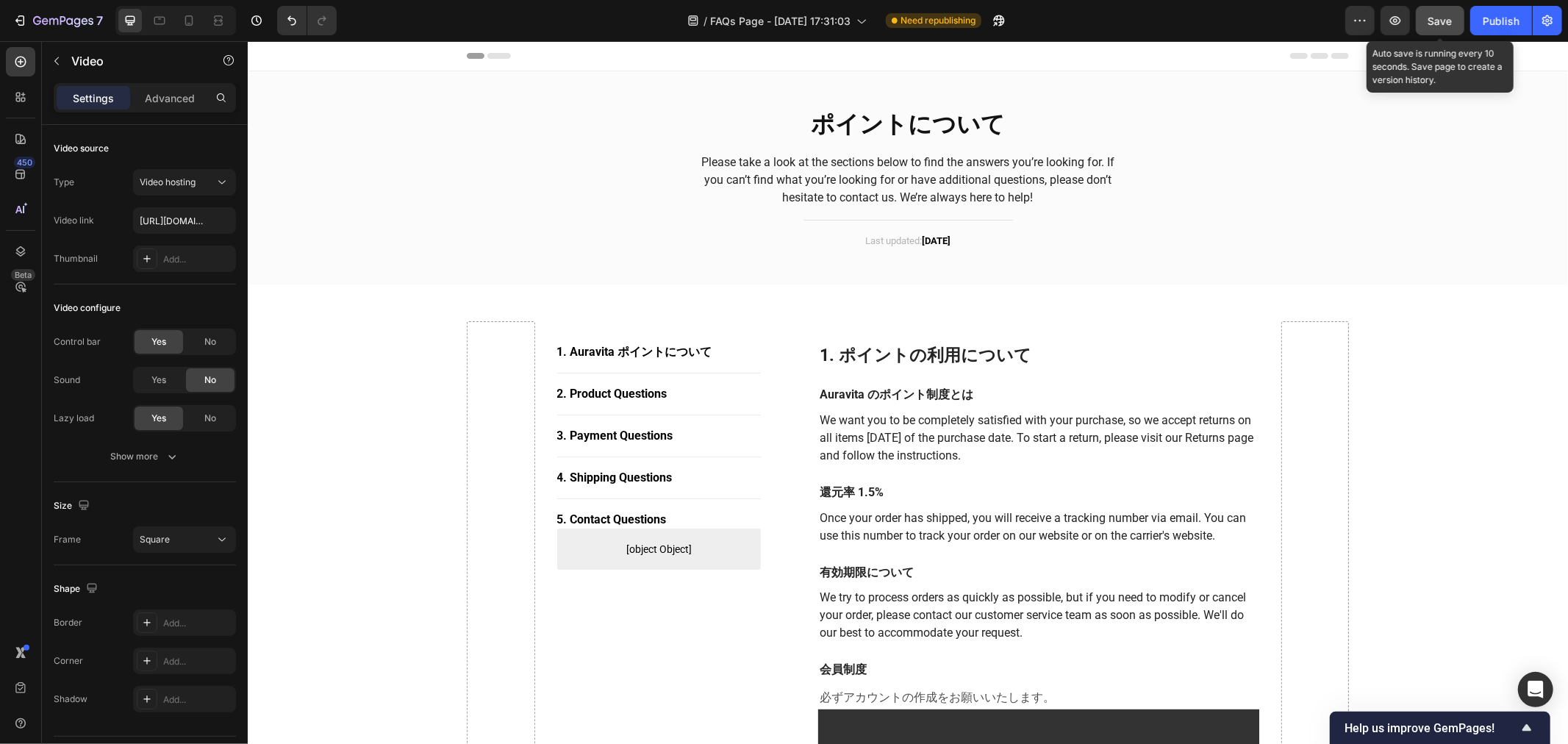
click at [935, 27] on div "Save" at bounding box center [1441, 20] width 24 height 15
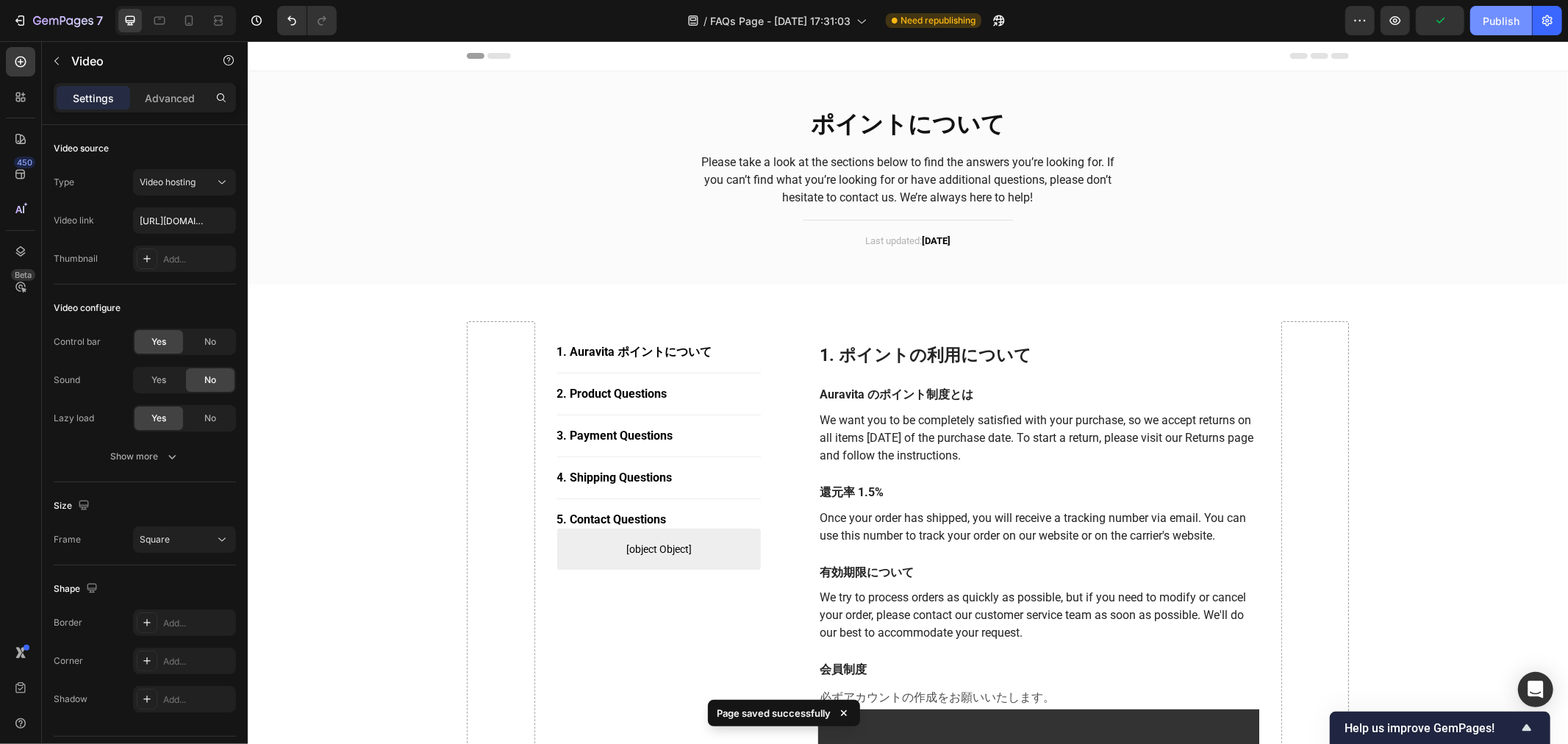
click at [935, 30] on button "Publish" at bounding box center [1501, 20] width 62 height 29
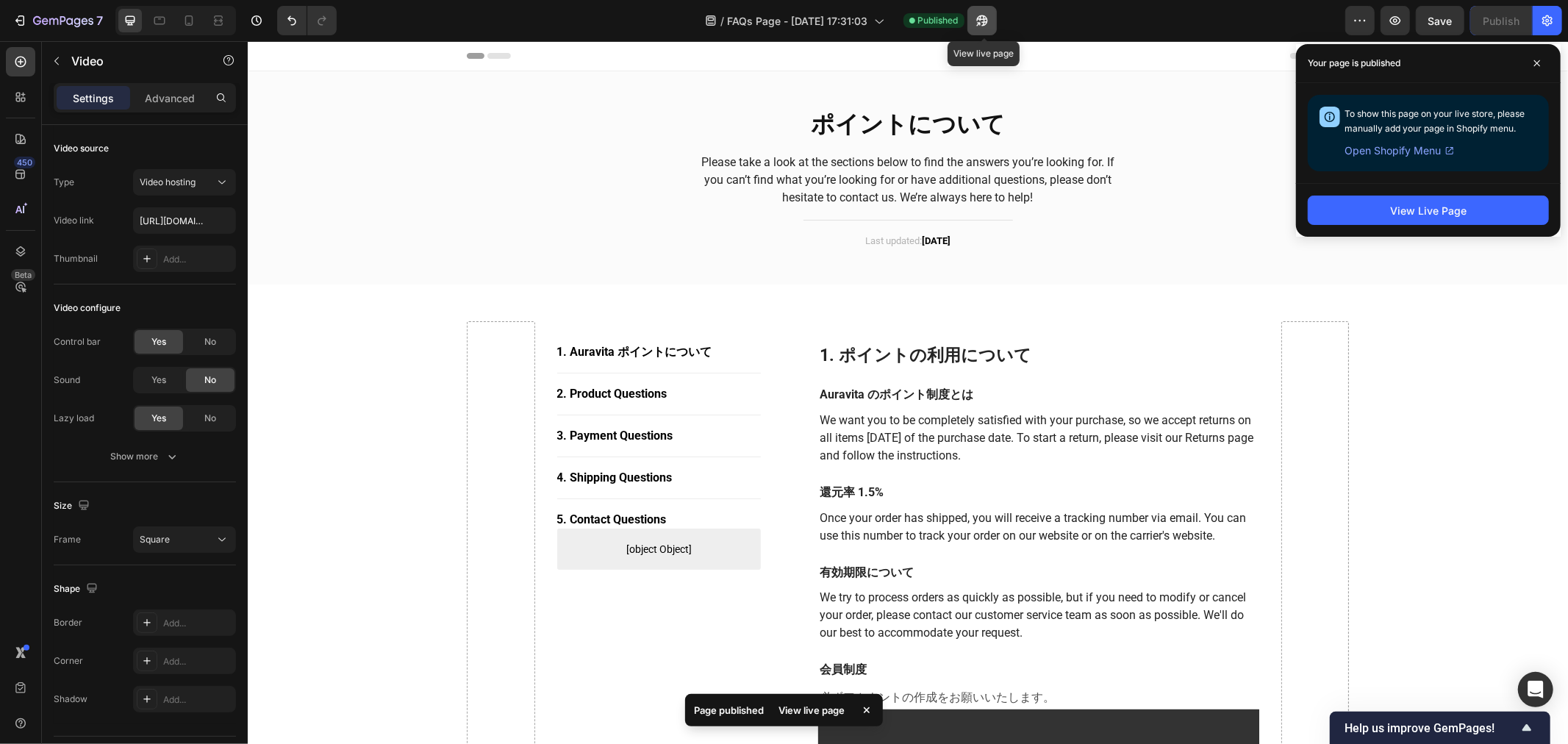
click at [935, 18] on button "button" at bounding box center [982, 20] width 29 height 29
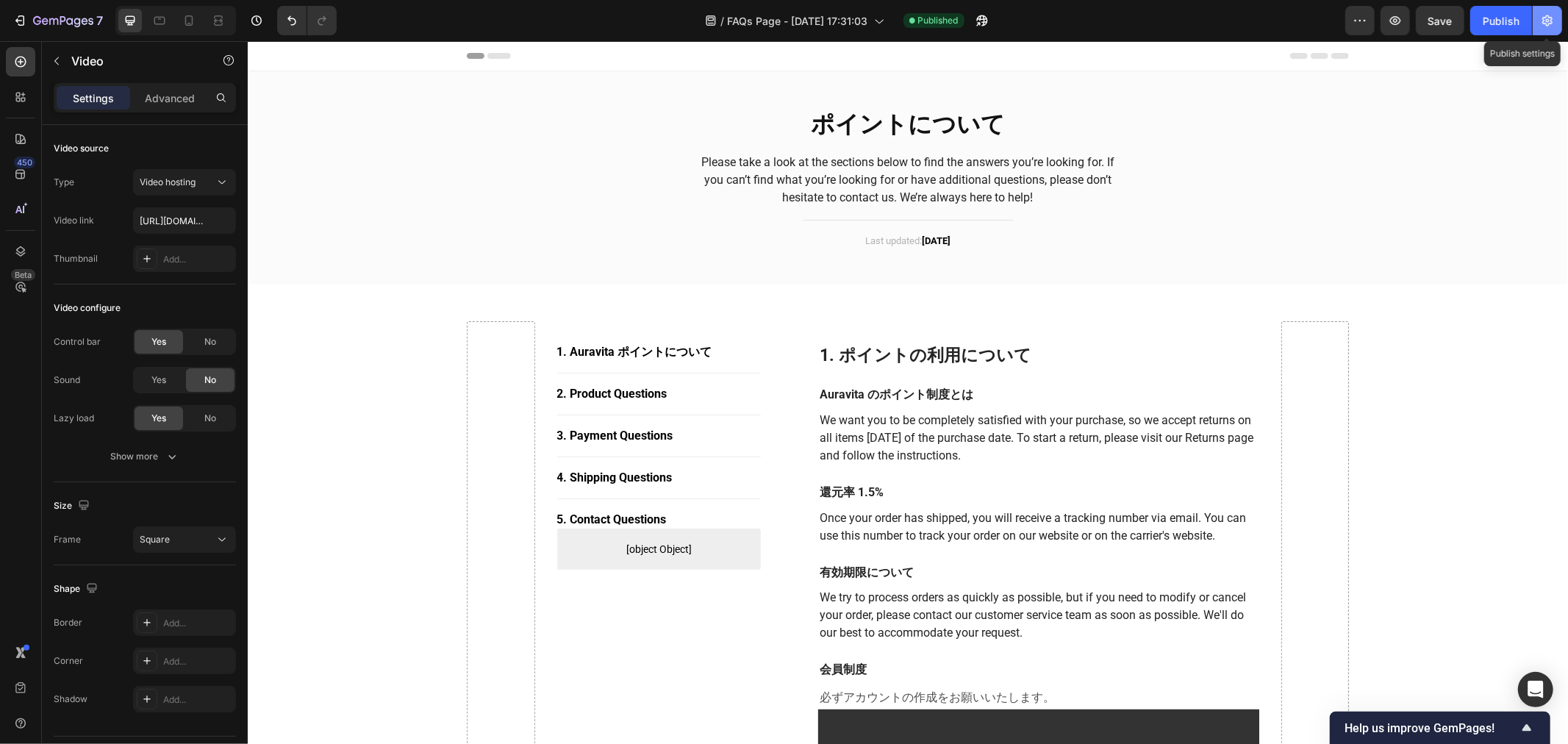
click at [935, 27] on icon "button" at bounding box center [1548, 20] width 15 height 15
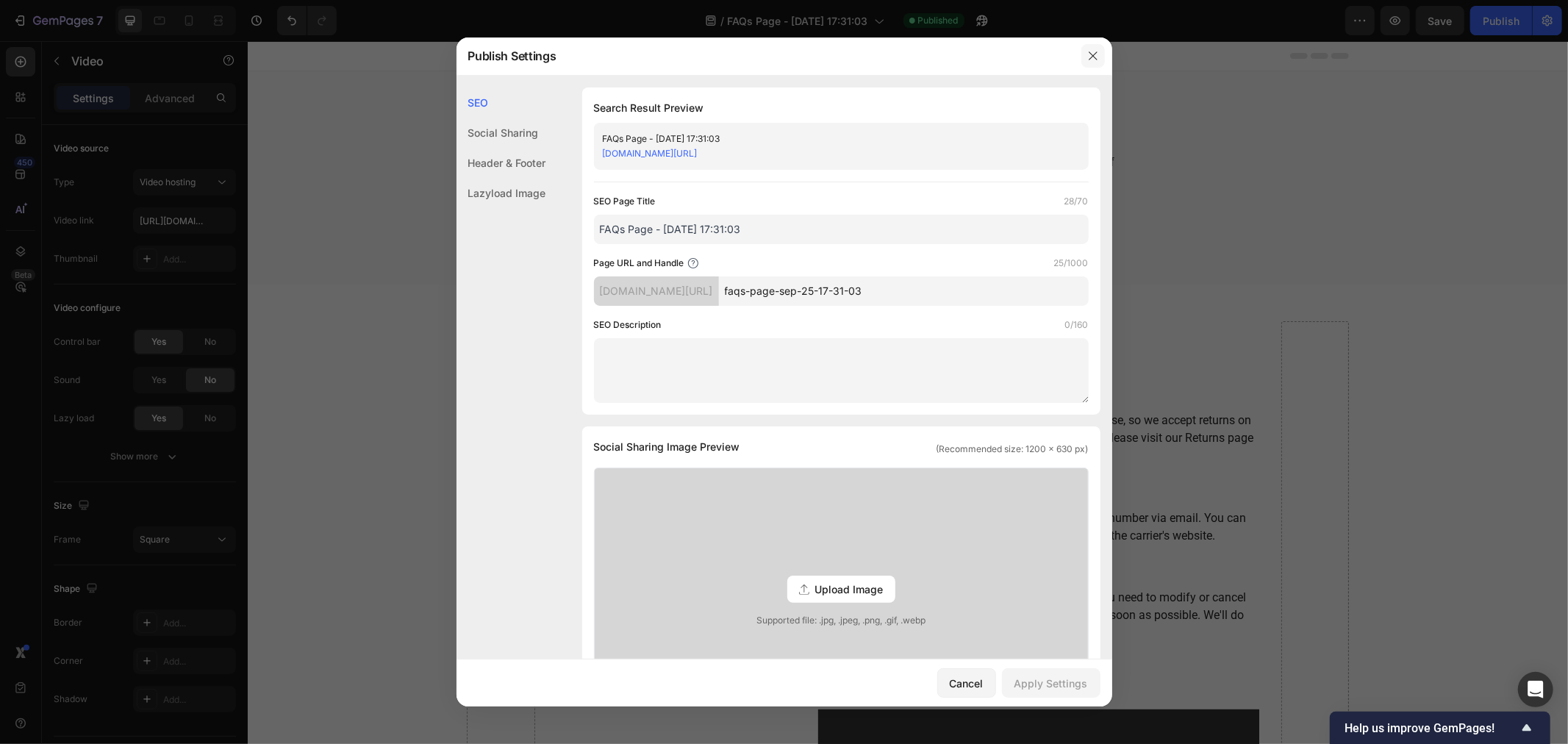
click at [935, 46] on button "button" at bounding box center [1093, 55] width 24 height 24
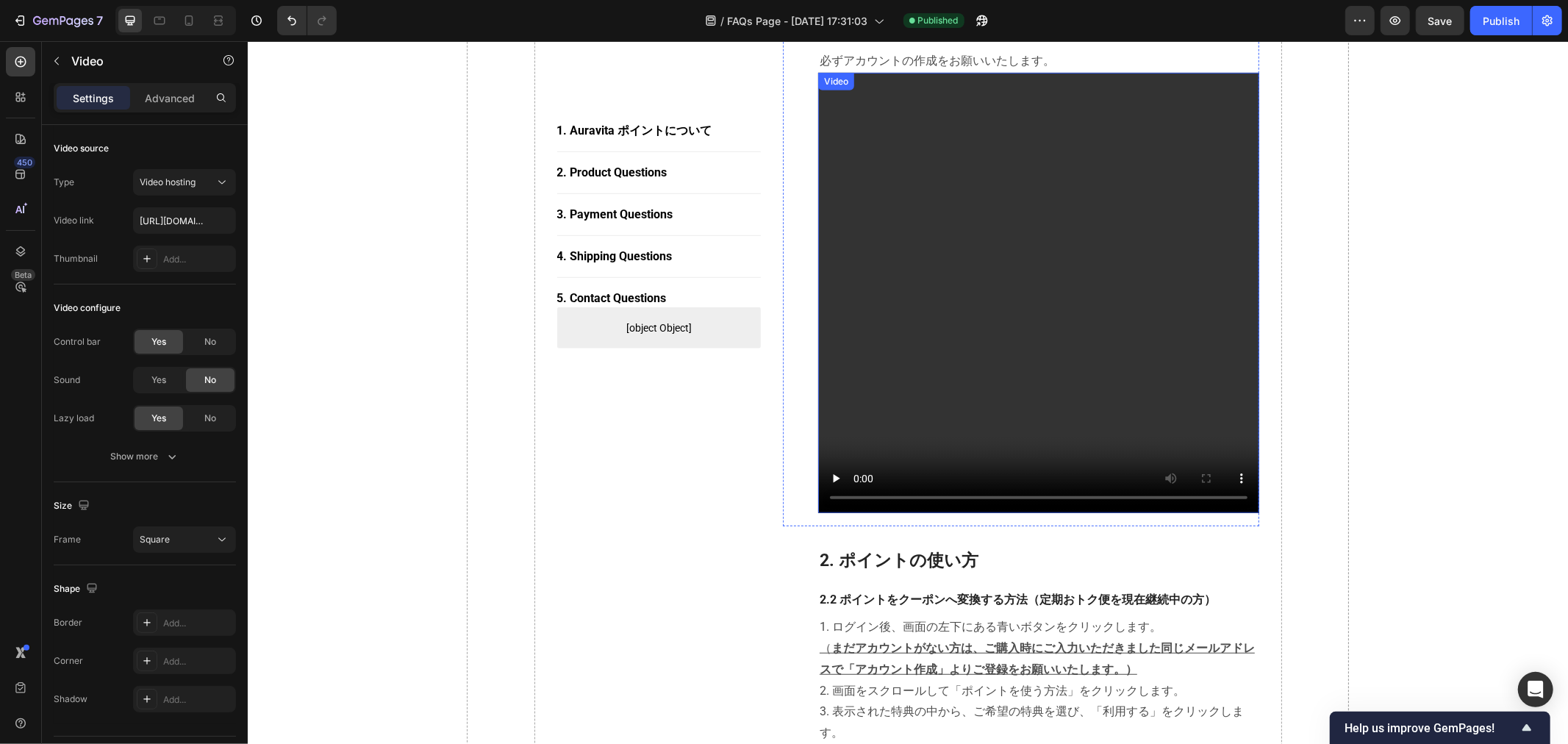
scroll to position [409, 0]
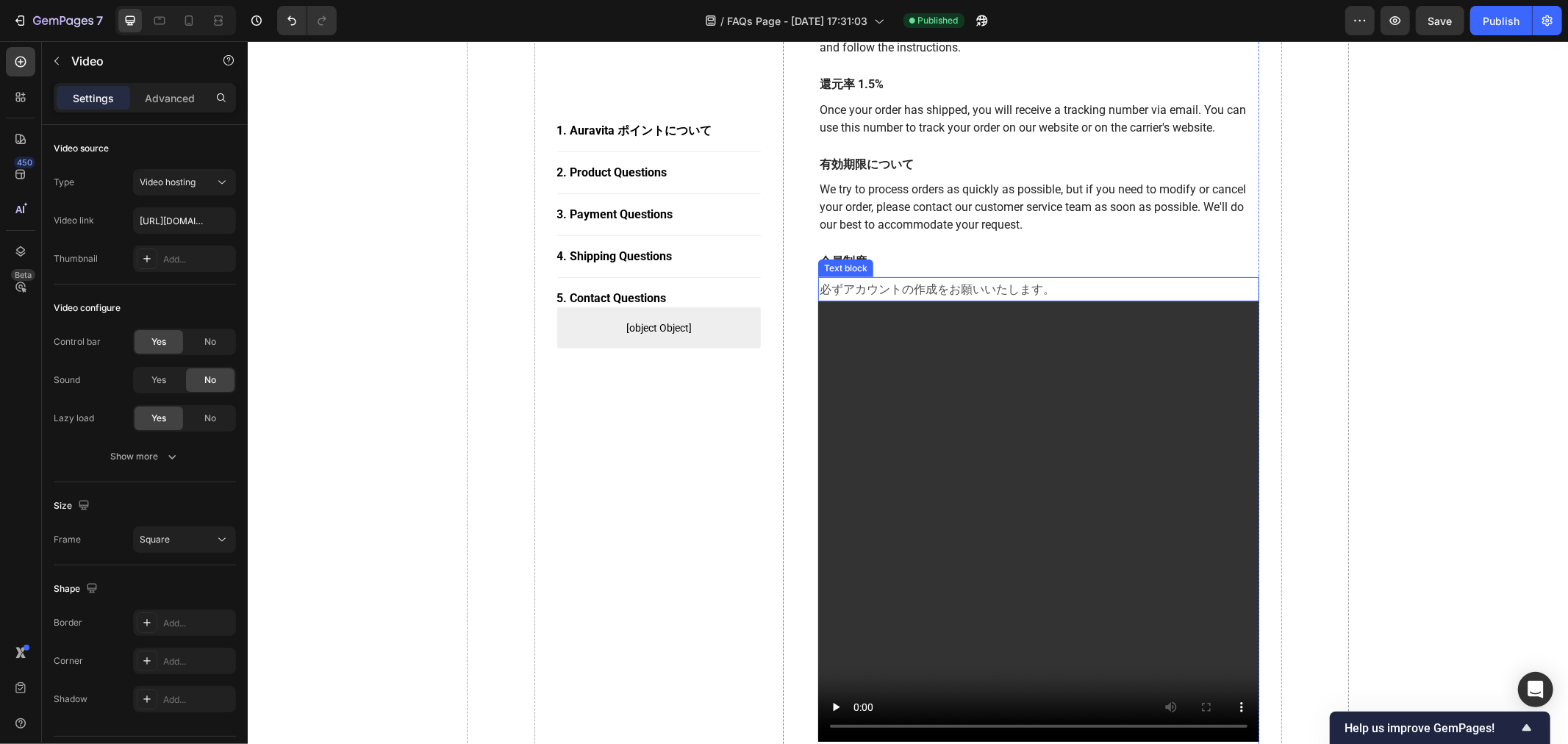
click at [935, 287] on p "必ずアカウントの作成をお願いいたします。" at bounding box center [1038, 289] width 439 height 21
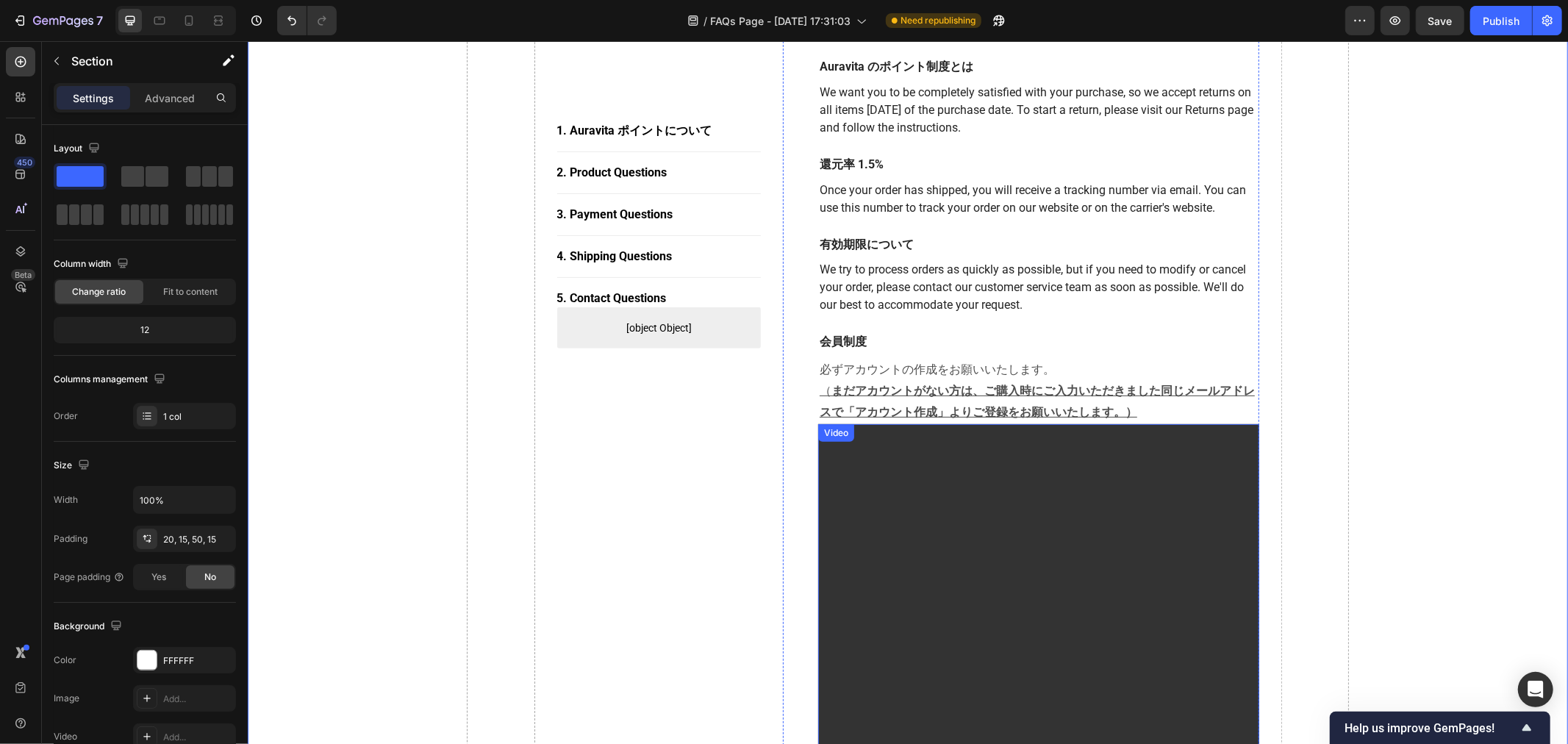
scroll to position [326, 0]
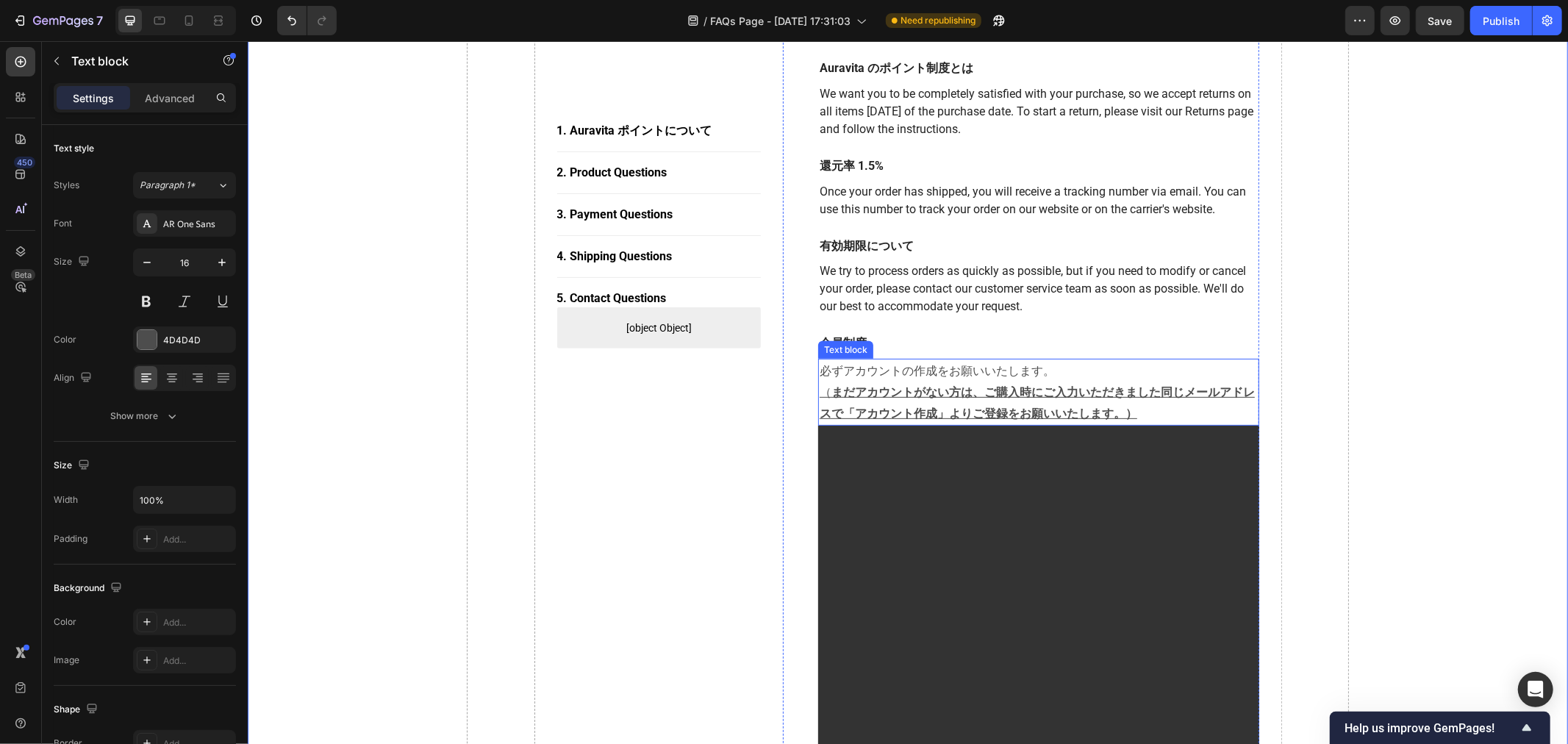
click at [914, 371] on p "必ずアカウントの作成をお願いいたします。 （ まだアカウントがない方は、ご購入時にご入力いただきました同じメールアドレスで「アカウント作成」よりご登録をお願い…" at bounding box center [1038, 392] width 439 height 63
click at [924, 393] on u "まだアカウントがない方は、ご購入時にご入力いただきました同じメールアドレスで「アカウント作成」よりご登録をお願いいたします。）" at bounding box center [1037, 402] width 435 height 37
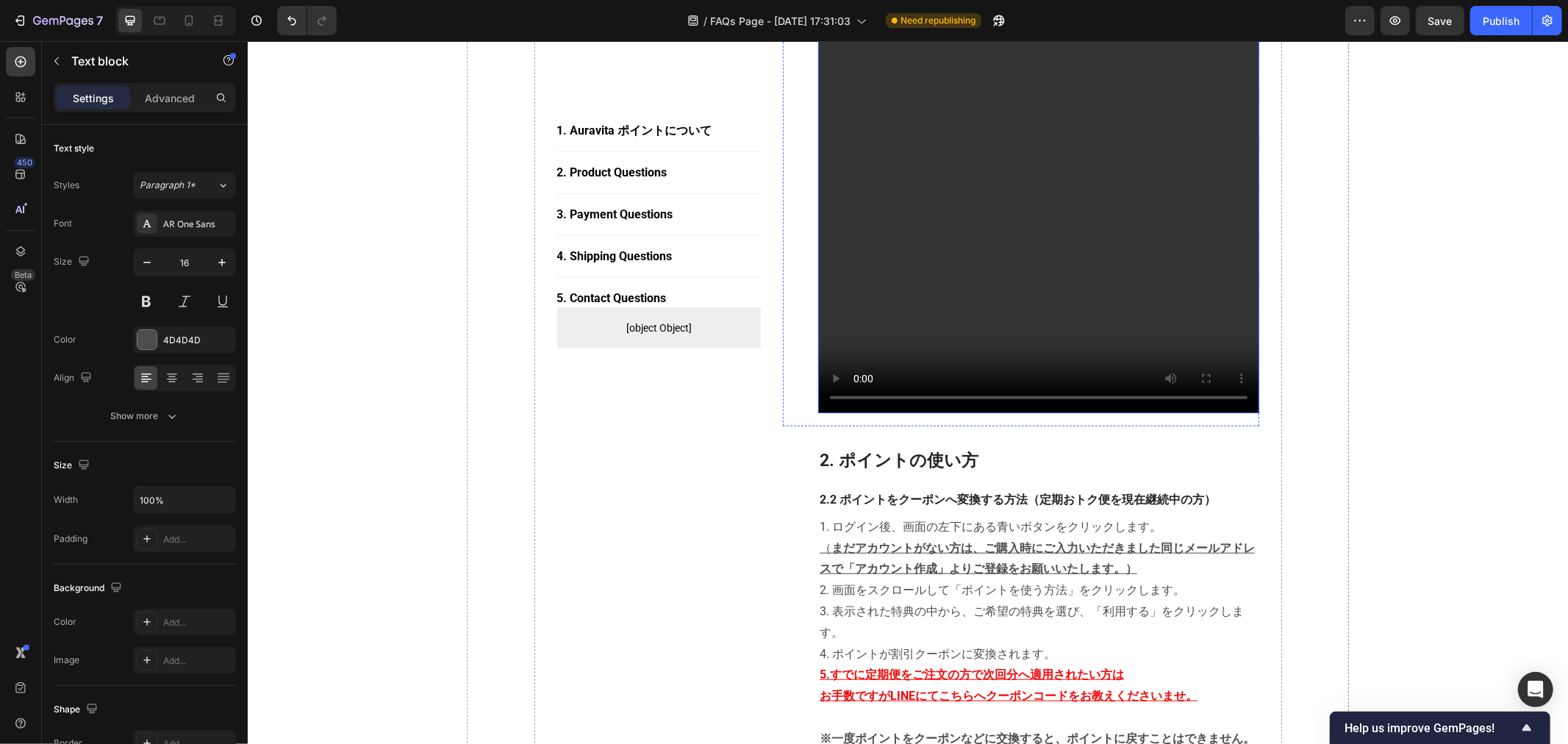
scroll to position [899, 0]
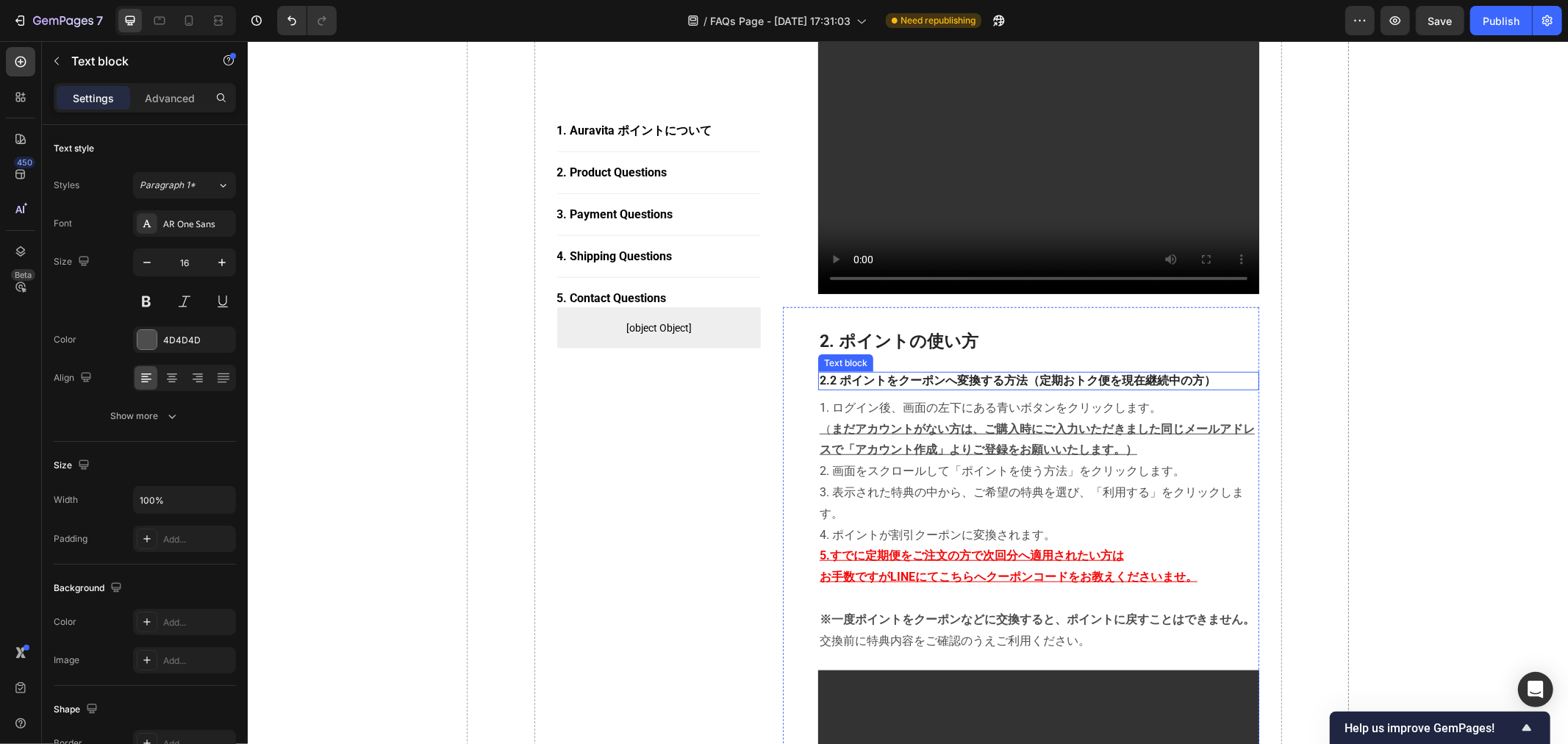
click at [935, 384] on p "2.2 ポイントをクーポンへ変換する方法（定期おトク便を現在継続中の方）" at bounding box center [1038, 380] width 439 height 15
click at [935, 379] on p "2.2 ポイントをクーポンへ変換する方法（定期おトク便を現在継続中の方）" at bounding box center [1038, 380] width 439 height 15
drag, startPoint x: 1199, startPoint y: 380, endPoint x: 1032, endPoint y: 384, distance: 167.0
click at [935, 384] on p "2.2 ポイントをクーポンへ変換する方法（定期おトク便を現在継続中の方）" at bounding box center [1038, 380] width 439 height 15
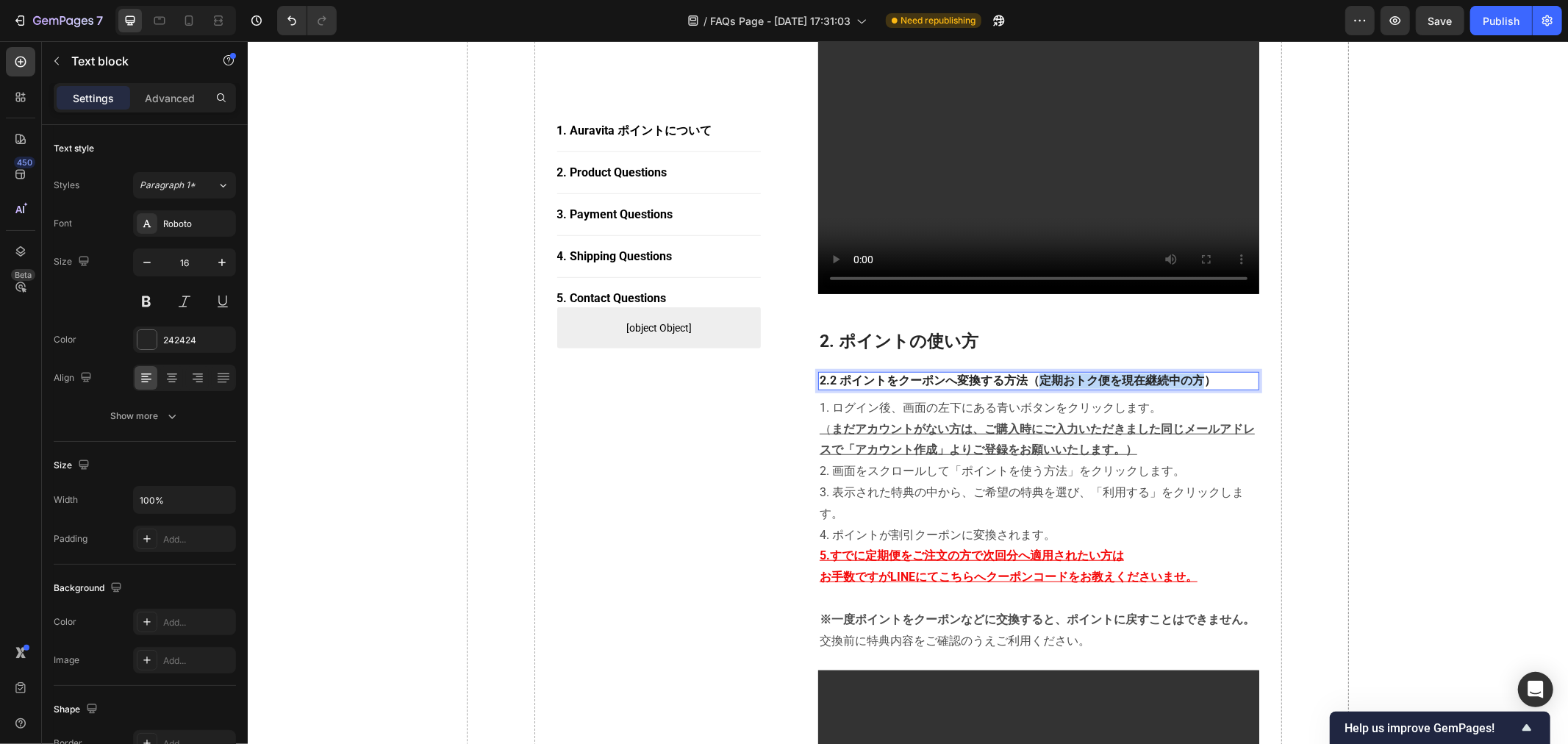
copy p "定期おトク便を現在継続中の方"
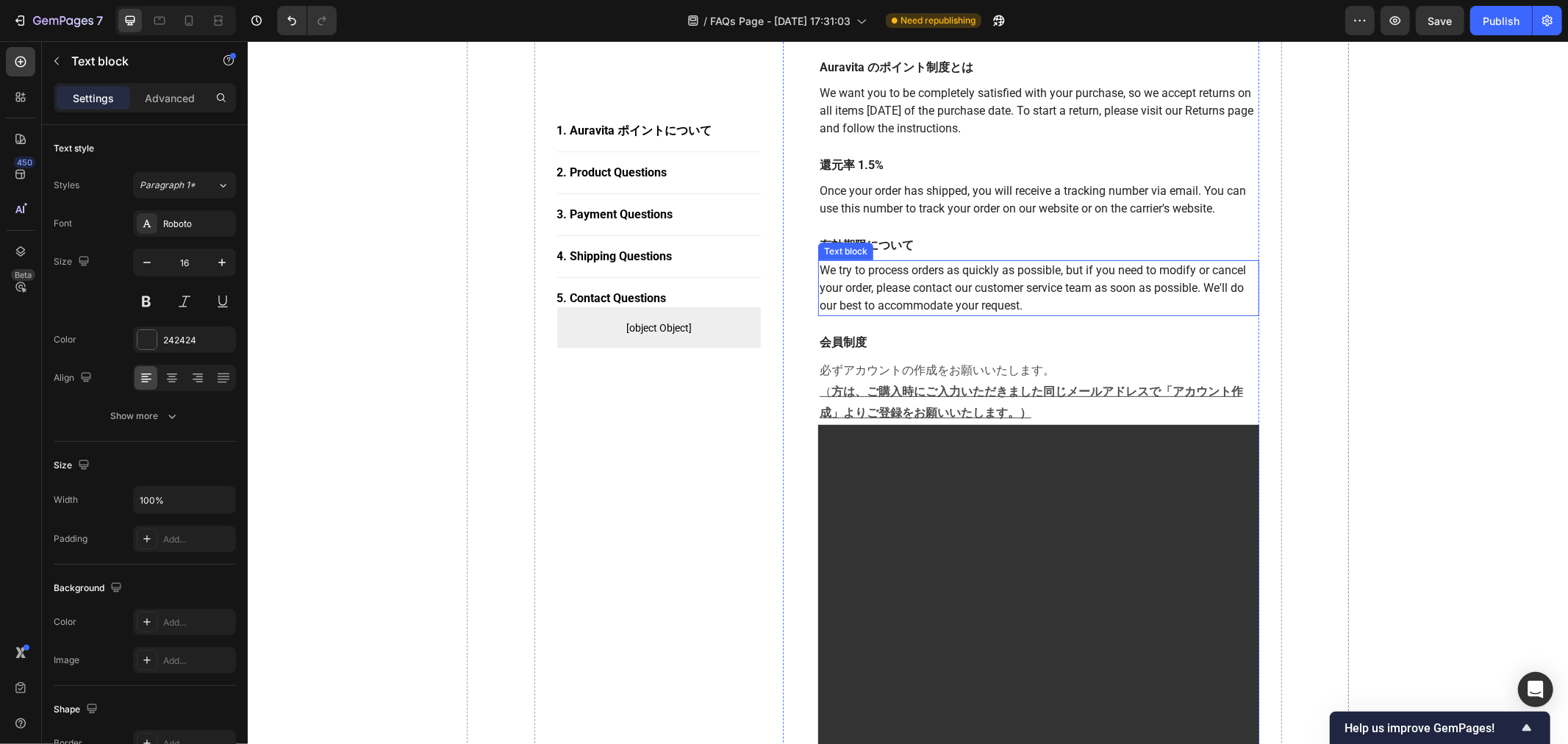
scroll to position [326, 0]
click at [828, 392] on u "方は、ご購入時にご入力いただきました同じメールアドレスで「アカウント作成」よりご登録をお願いいたします。）" at bounding box center [1031, 402] width 423 height 37
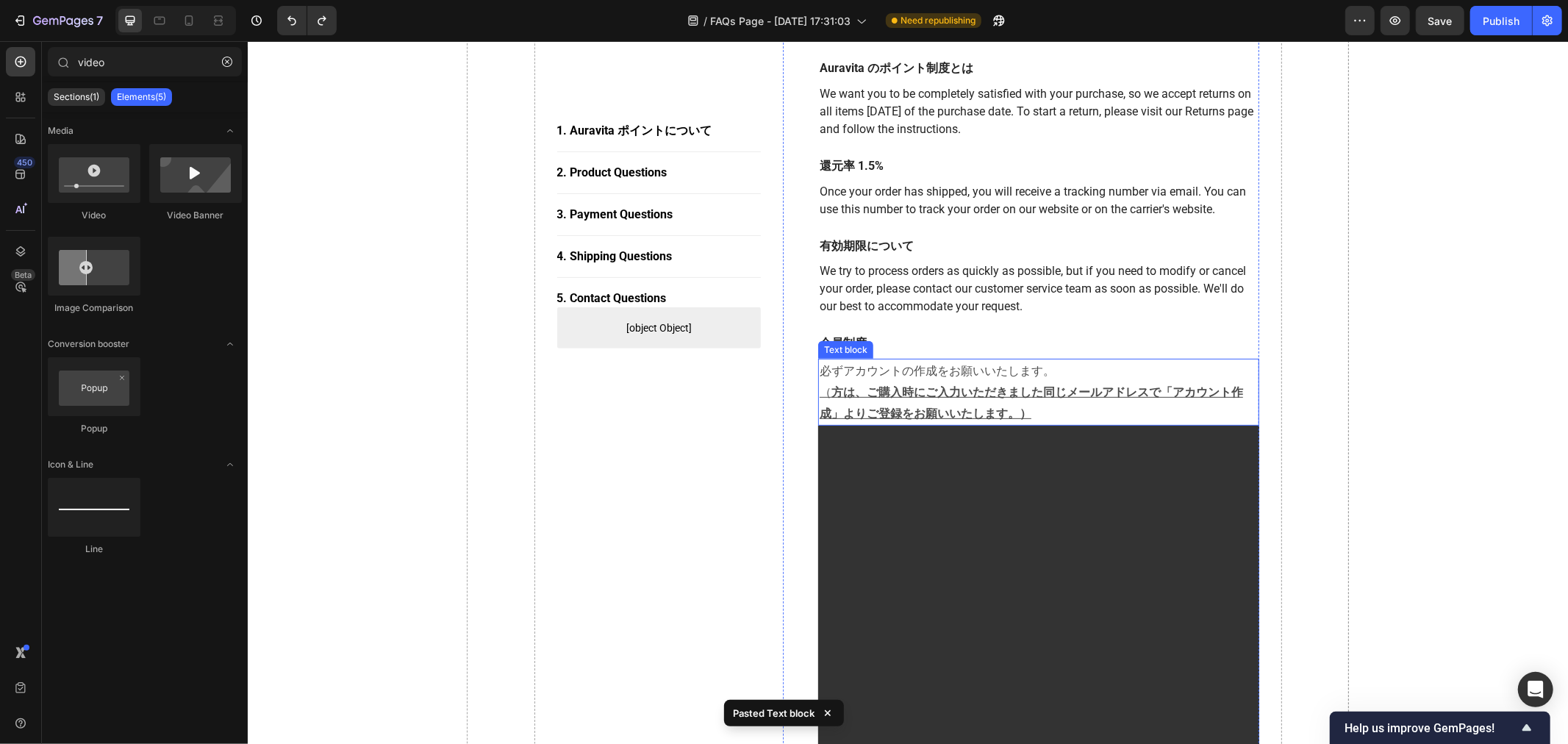
click at [828, 390] on u "方は、ご購入時にご入力いただきました同じメールアドレスで「アカウント作成」よりご登録をお願いいたします。）" at bounding box center [1031, 402] width 423 height 37
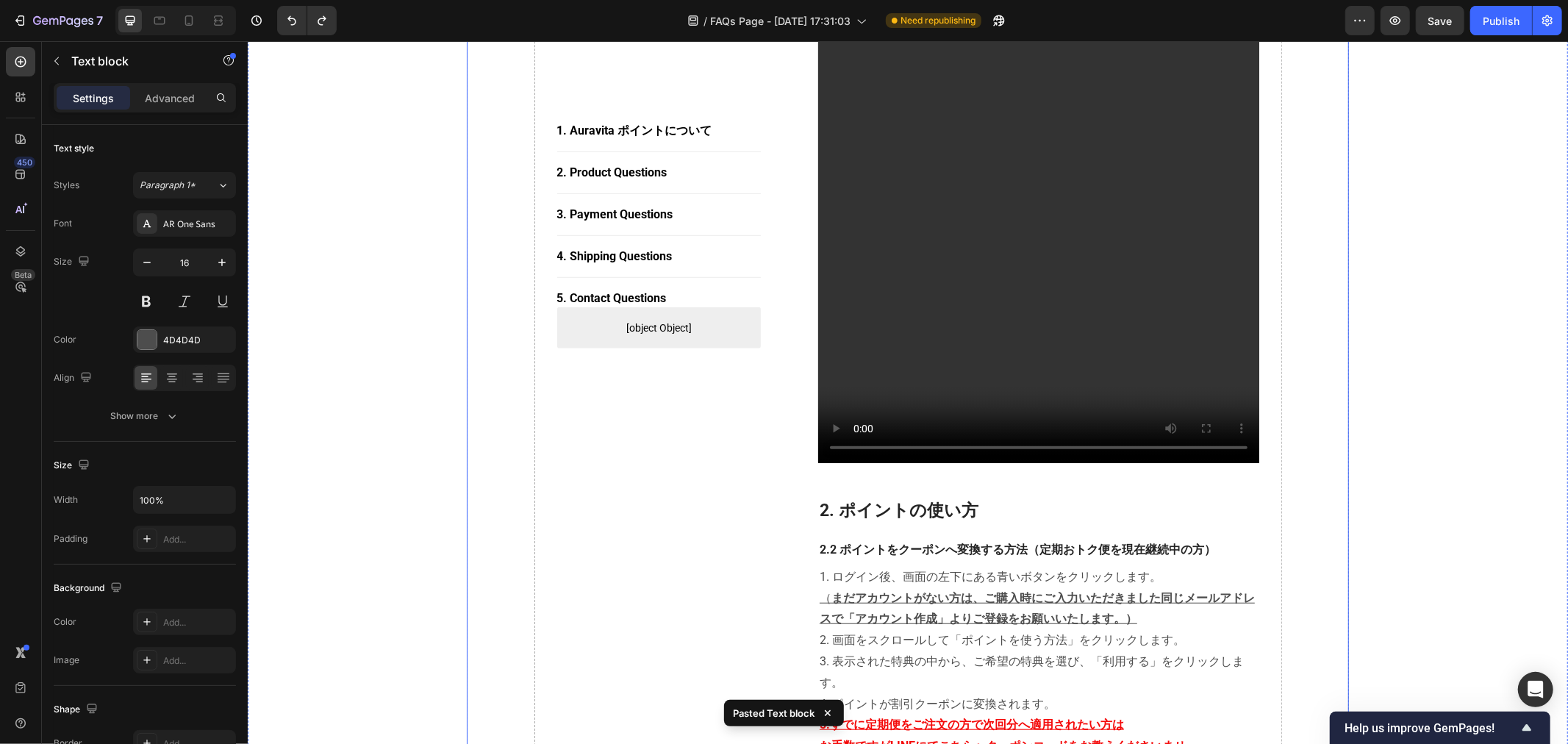
scroll to position [981, 0]
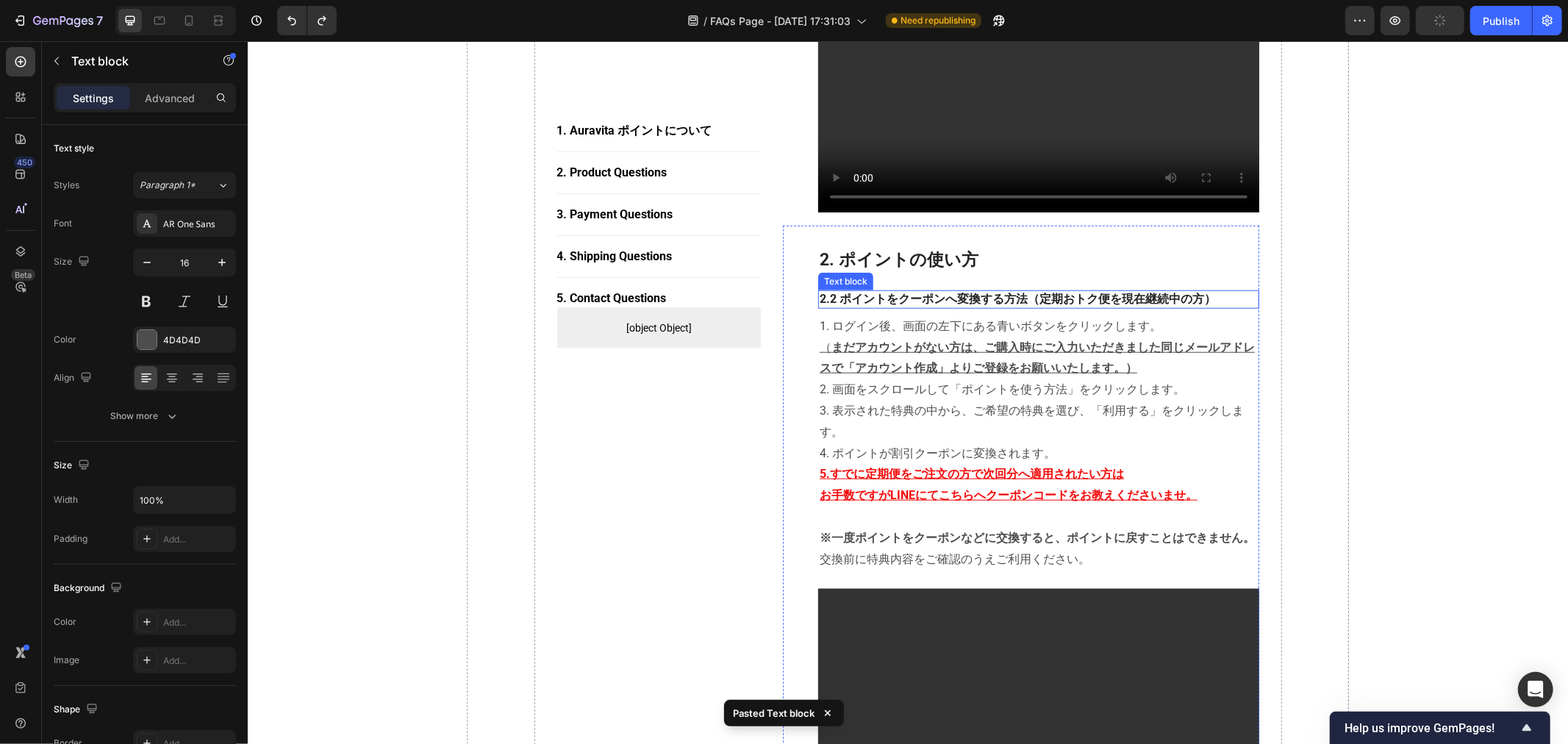
click at [935, 305] on p "2.2 ポイントをクーポンへ変換する方法（定期おトク便を現在継続中の方）" at bounding box center [1038, 299] width 439 height 15
click at [935, 304] on p "2.2 ポイントをクーポンへ変換する方法（定期おトク便を現在継続中の方）" at bounding box center [1038, 299] width 439 height 15
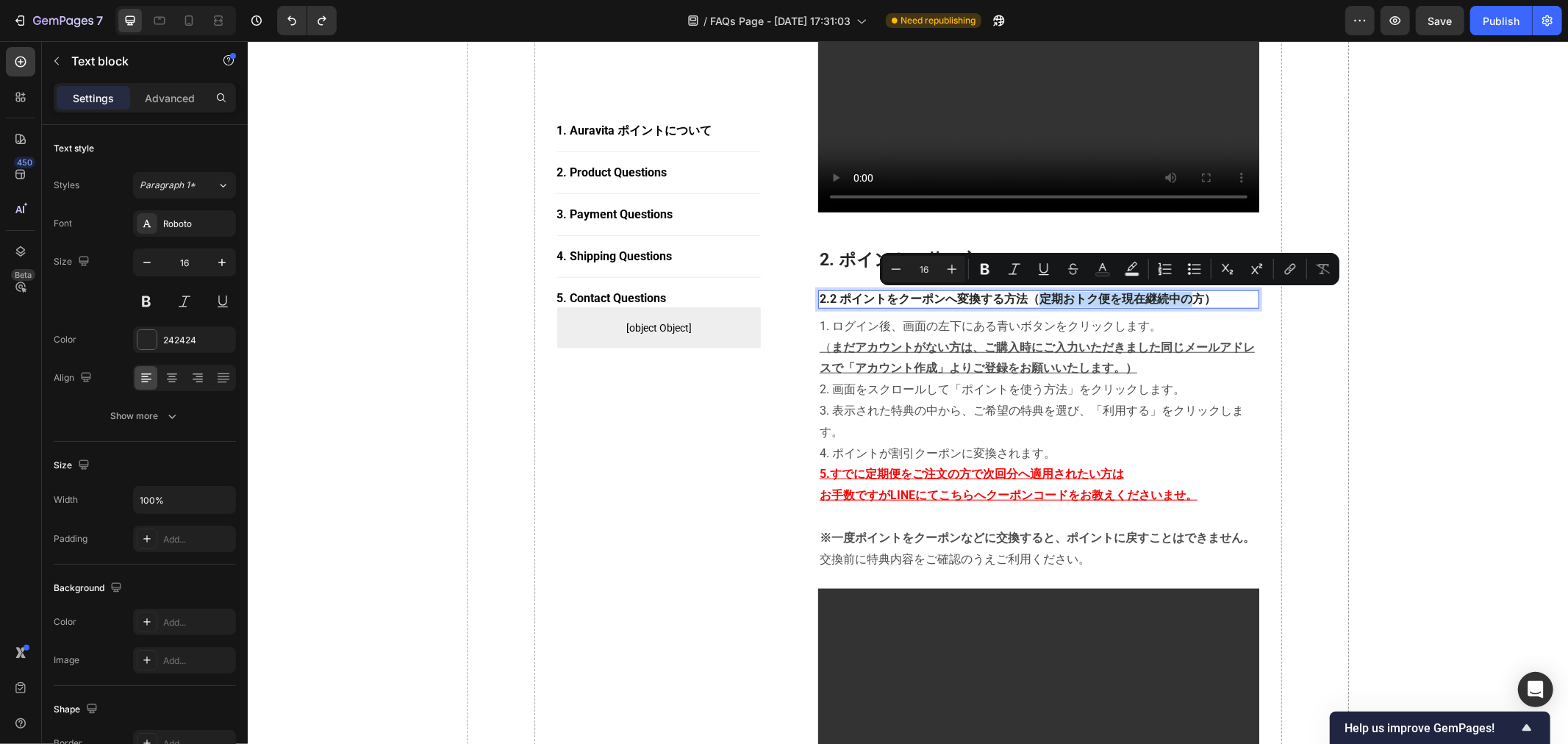
copy p "定期おトク便を現在継続中の"
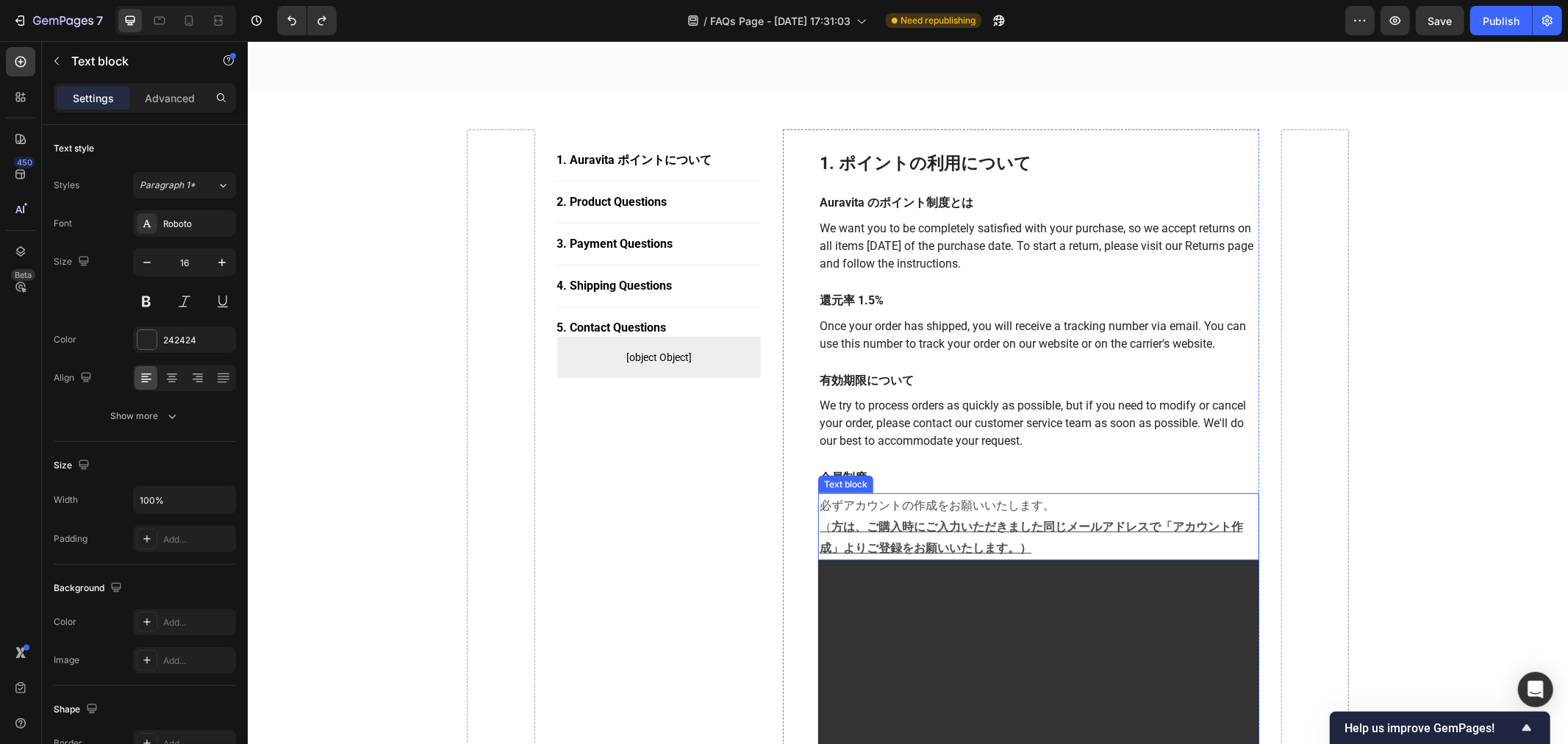
scroll to position [164, 0]
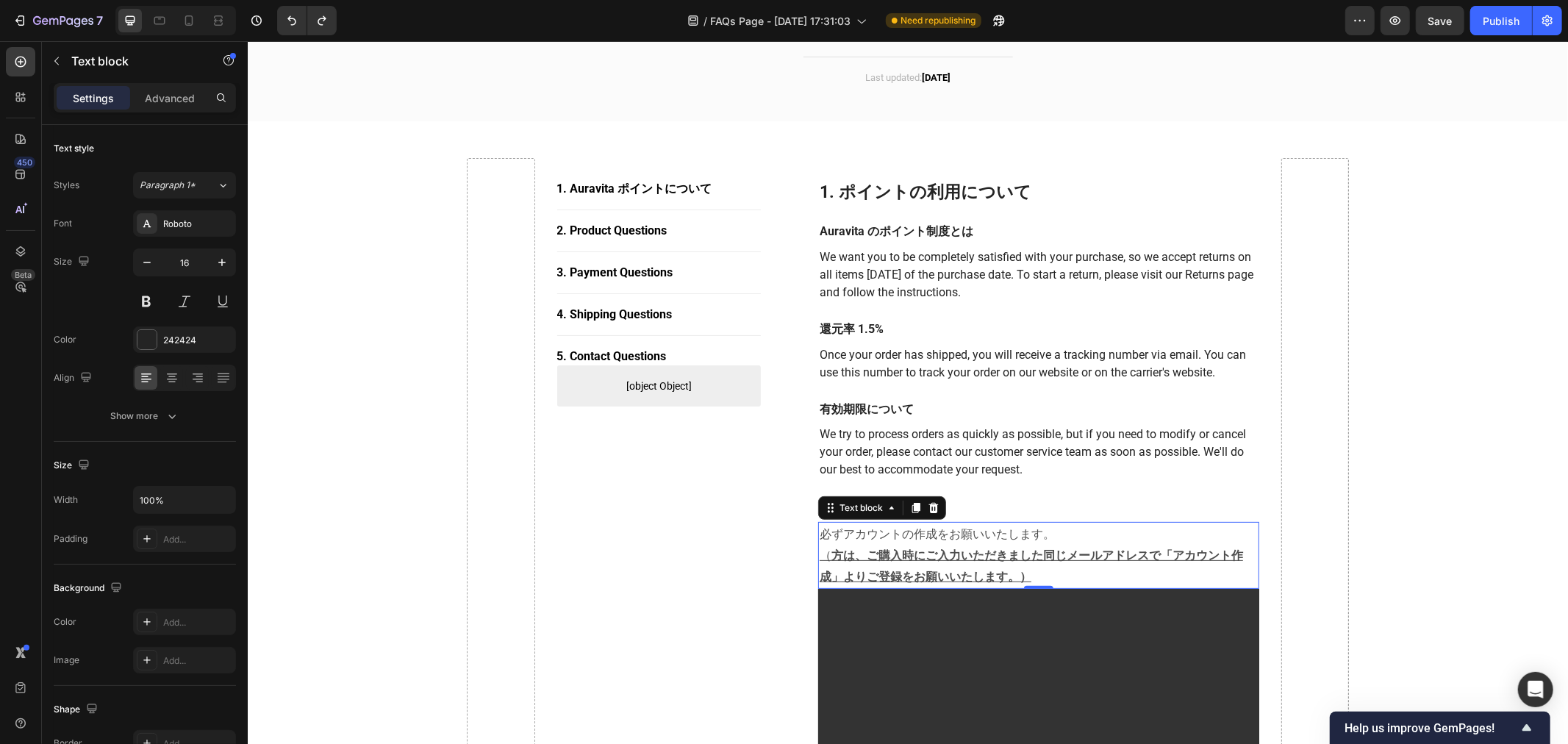
click at [832, 556] on u "方は、ご購入時にご入力いただきました同じメールアドレスで「アカウント作成」よりご登録をお願いいたします。）" at bounding box center [1031, 565] width 423 height 37
click at [828, 556] on u "方は、ご購入時にご入力いただきました同じメールアドレスで「アカウント作成」よりご登録をお願いいたします。）" at bounding box center [1031, 565] width 423 height 37
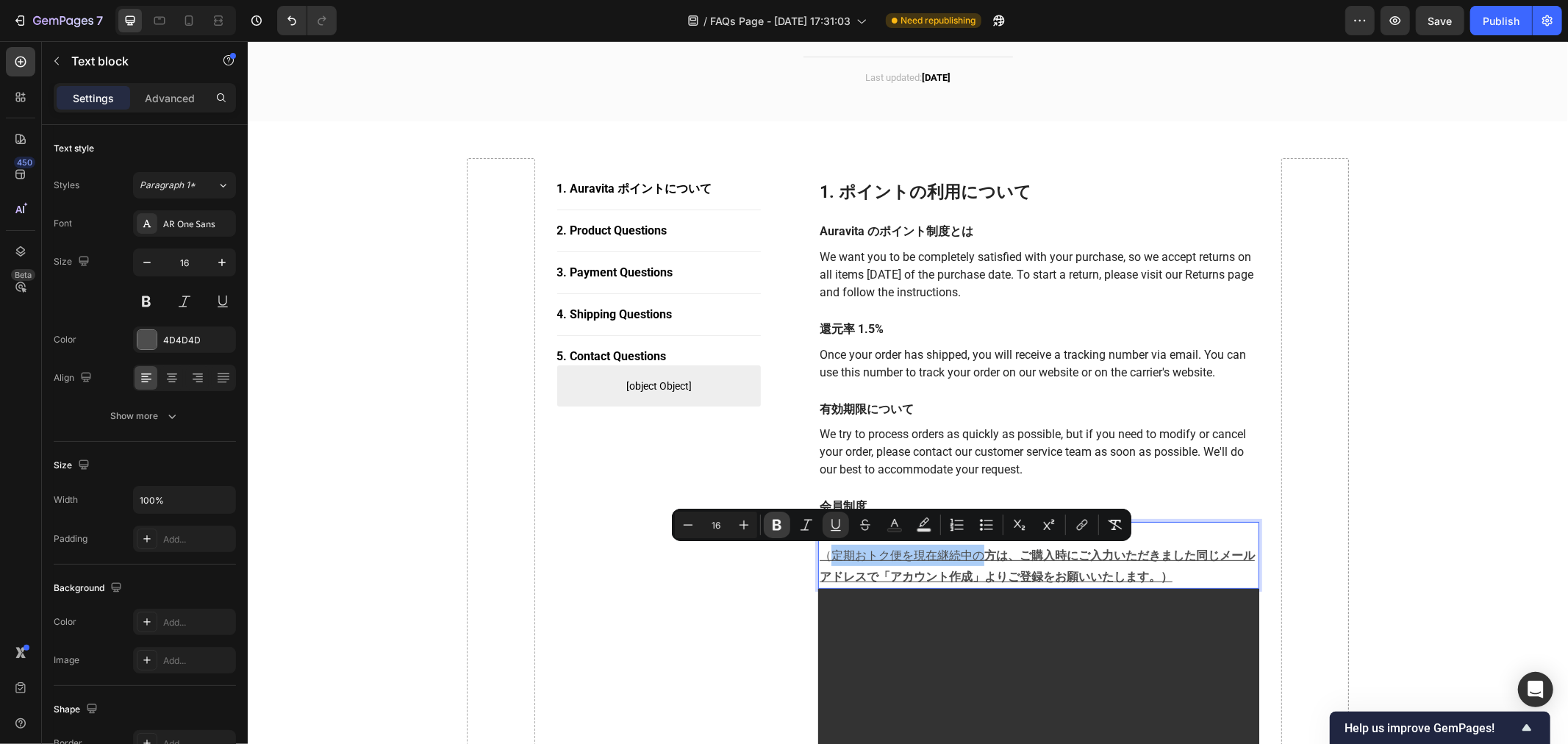
click at [780, 524] on icon "Editor contextual toolbar" at bounding box center [777, 525] width 15 height 15
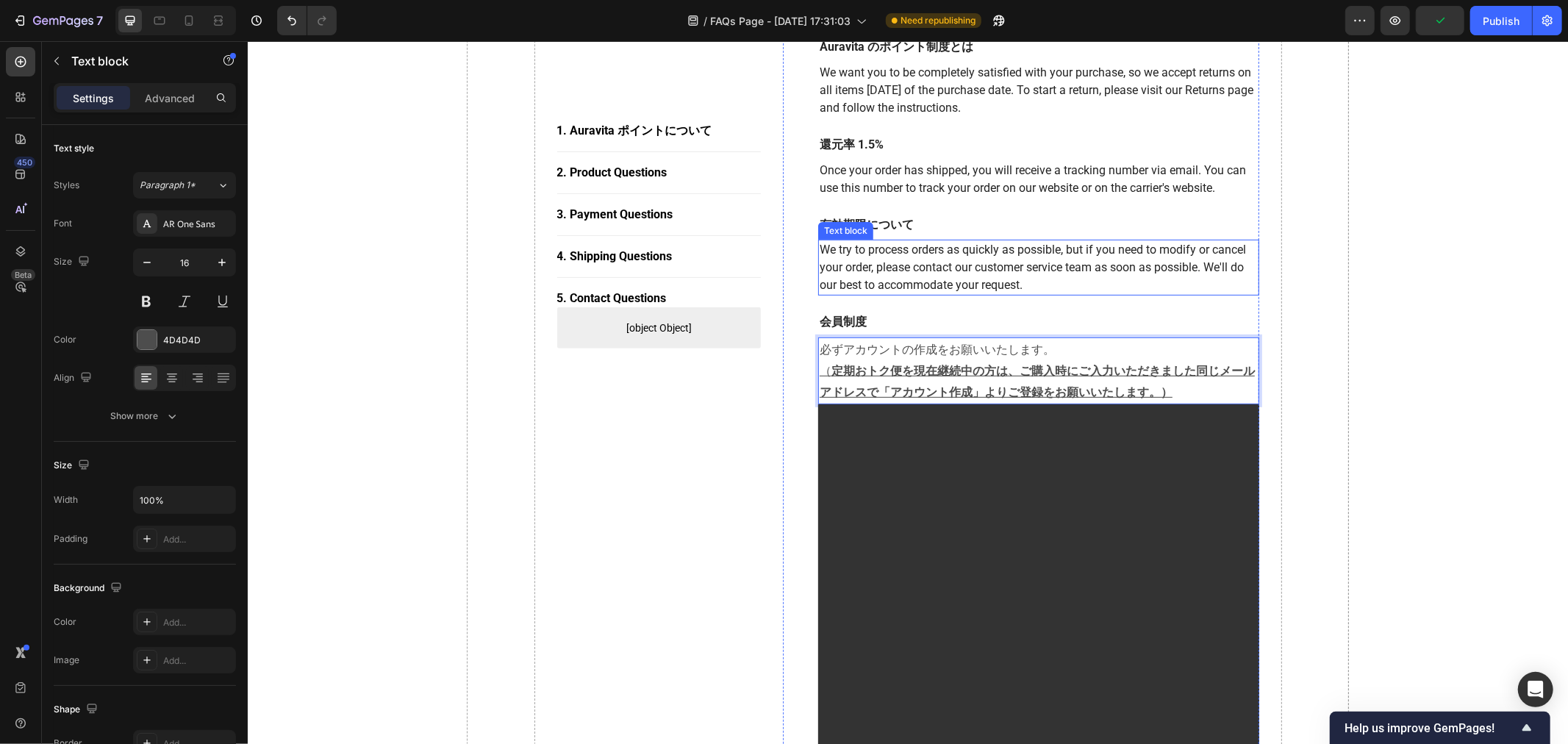
scroll to position [245, 0]
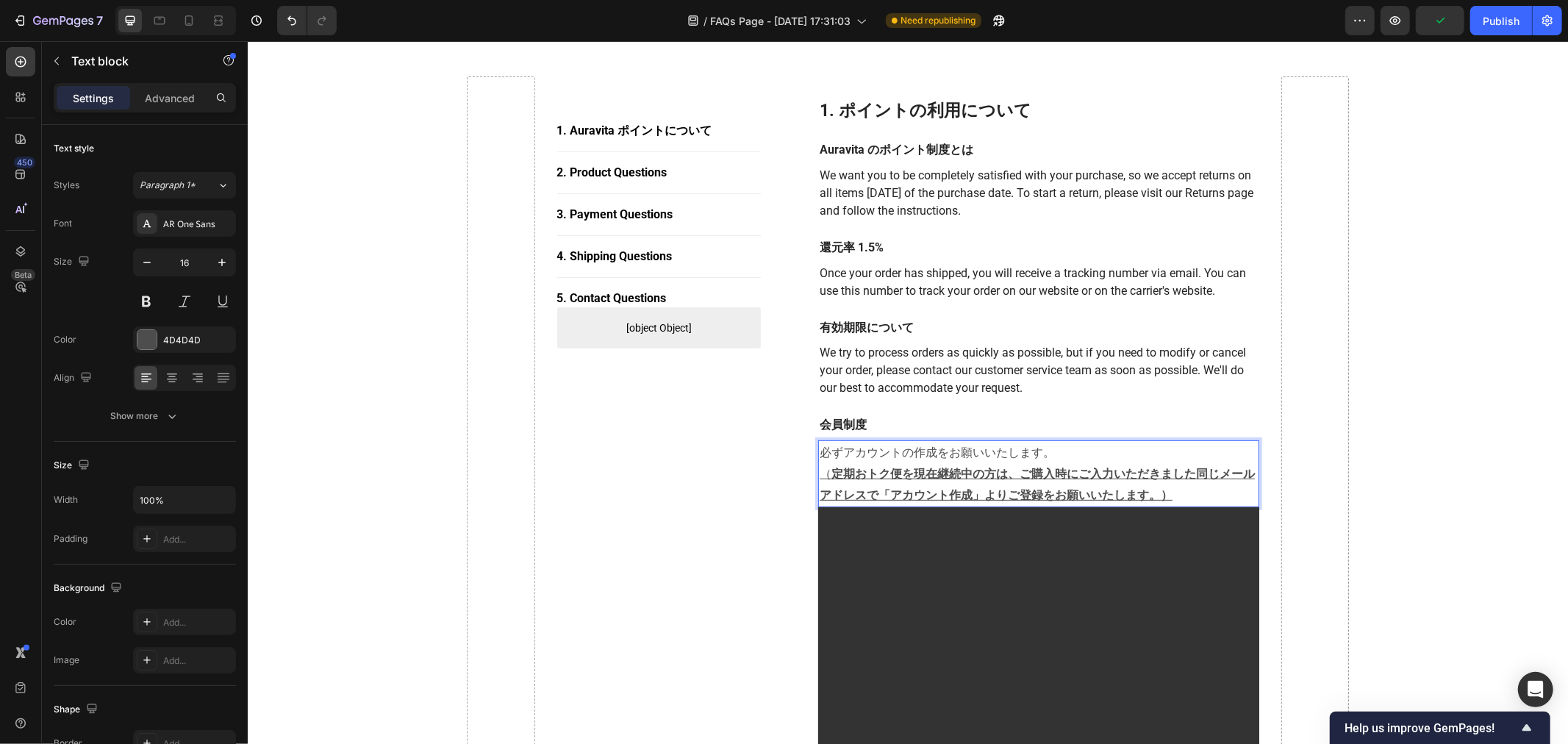
click at [935, 447] on p "必ずアカウントの作成をお願いいたします。 （ 定期おトク便を現在継続中の方は、ご購入時にご入力いただきました同じメールアドレスで「アカウント作成」よりご登録を…" at bounding box center [1038, 473] width 439 height 63
drag, startPoint x: 1056, startPoint y: 448, endPoint x: 815, endPoint y: 444, distance: 241.0
click at [819, 444] on p "必ずアカウントの作成をお願いいたします。 （ 定期おトク便を現在継続中の方は、ご購入時にご入力いただきました同じメールアドレスで「アカウント作成」よりご登録を…" at bounding box center [1038, 473] width 439 height 63
drag, startPoint x: 884, startPoint y: 445, endPoint x: 1149, endPoint y: 492, distance: 269.1
click at [935, 492] on u "定期おトク便を現在継続中の方は、ご購入時にご入力いただきました同じメールアドレスで「アカウント作成」よりご登録をお願いいたします。）" at bounding box center [1037, 484] width 435 height 37
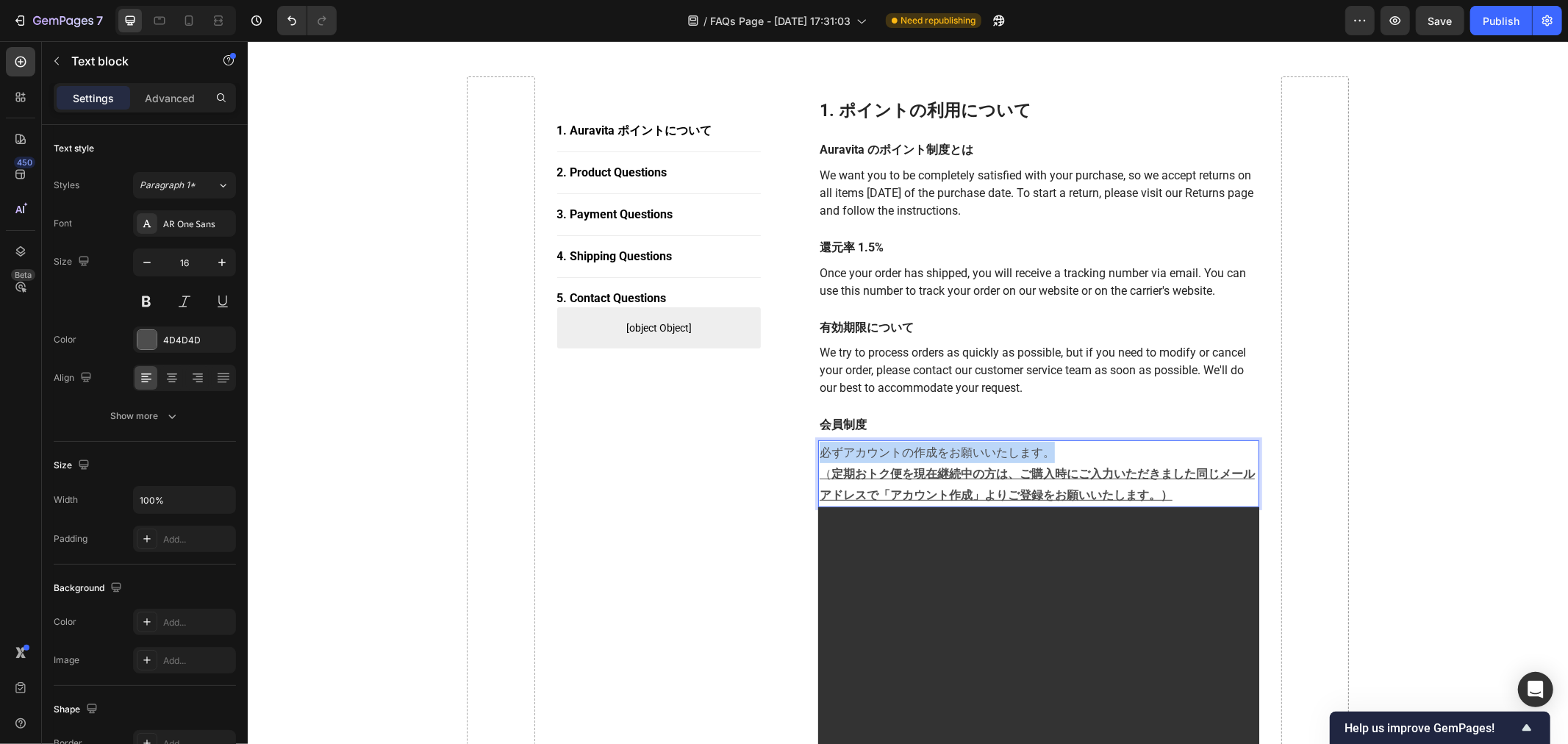
drag, startPoint x: 1057, startPoint y: 447, endPoint x: 815, endPoint y: 453, distance: 242.1
click at [819, 453] on p "必ずアカウントの作成をお願いいたします。 （ 定期おトク便を現在継続中の方は、ご購入時にご入力いただきました同じメールアドレスで「アカウント作成」よりご登録を…" at bounding box center [1038, 473] width 439 height 63
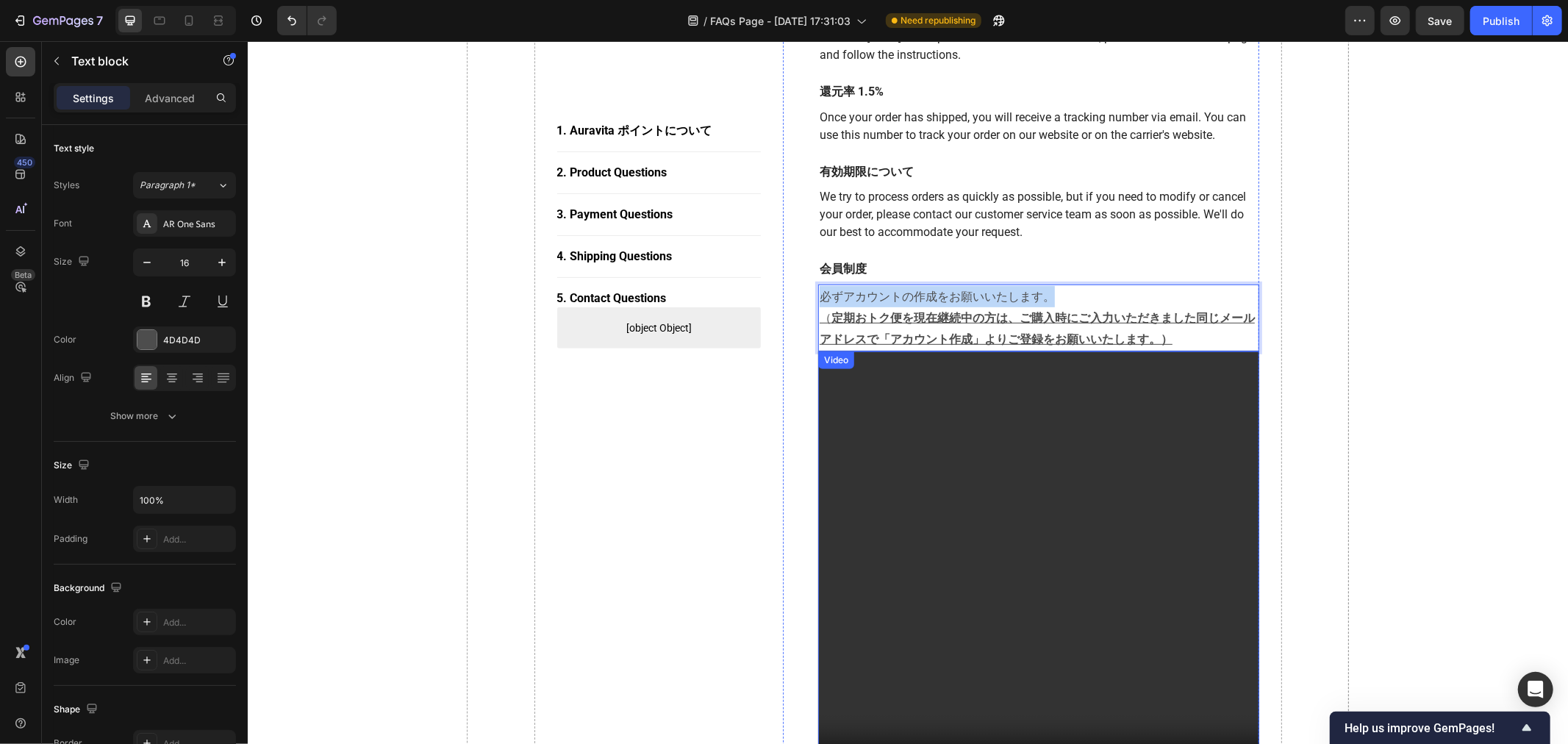
scroll to position [409, 0]
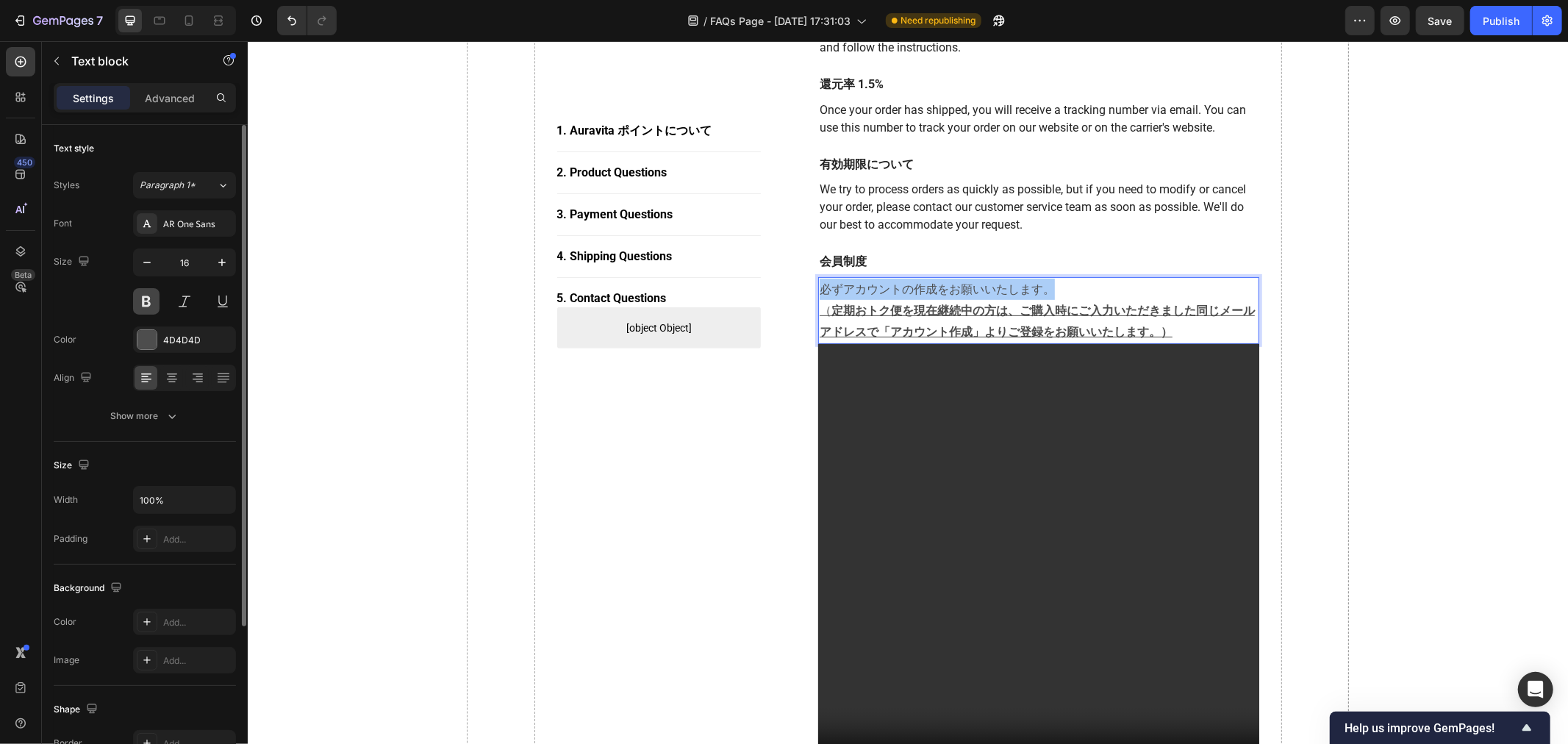
click at [151, 304] on button at bounding box center [146, 301] width 27 height 27
click at [151, 305] on button at bounding box center [146, 301] width 27 height 27
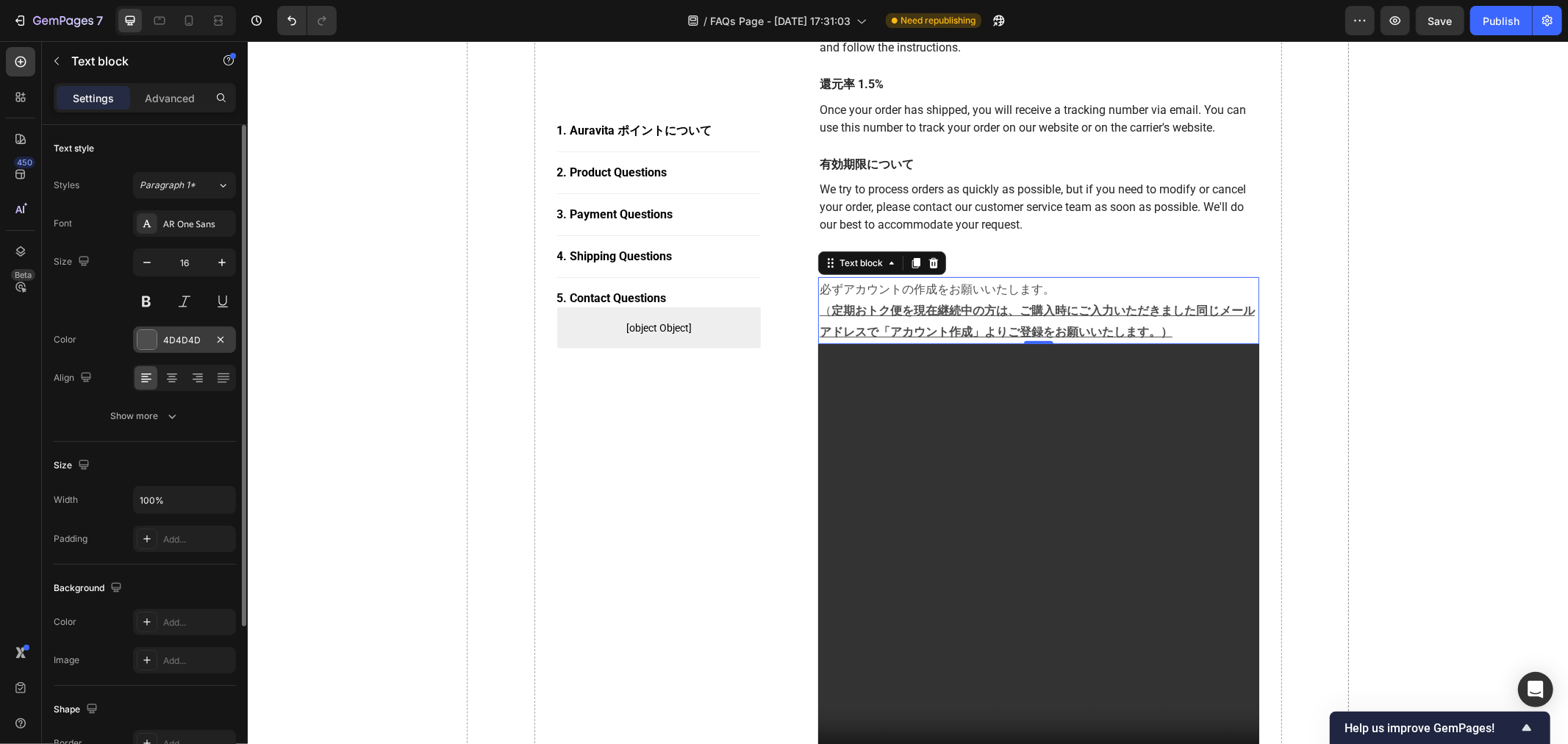
click at [179, 337] on div "4D4D4D" at bounding box center [185, 340] width 42 height 13
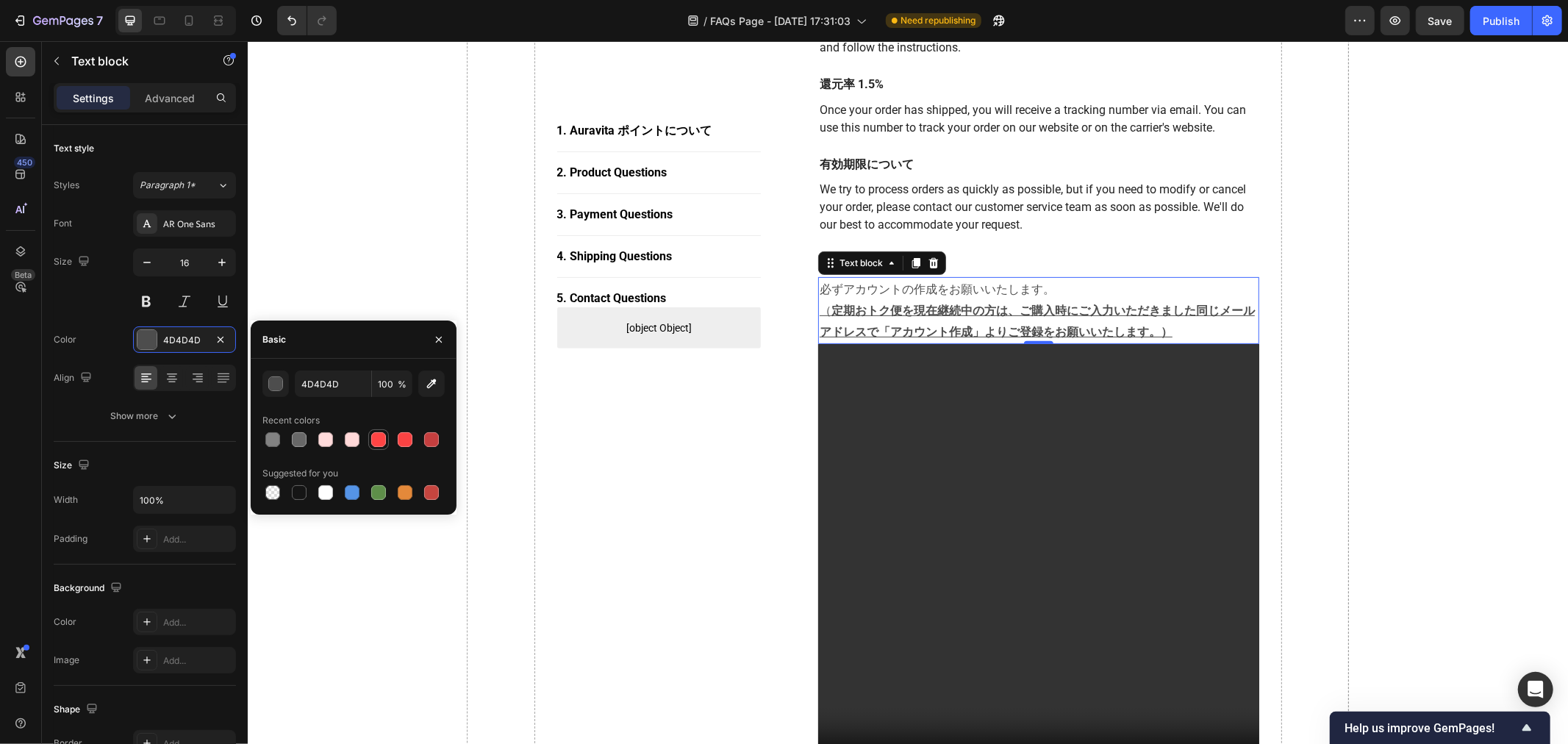
click at [382, 442] on div at bounding box center [378, 440] width 15 height 15
type input "FF4444"
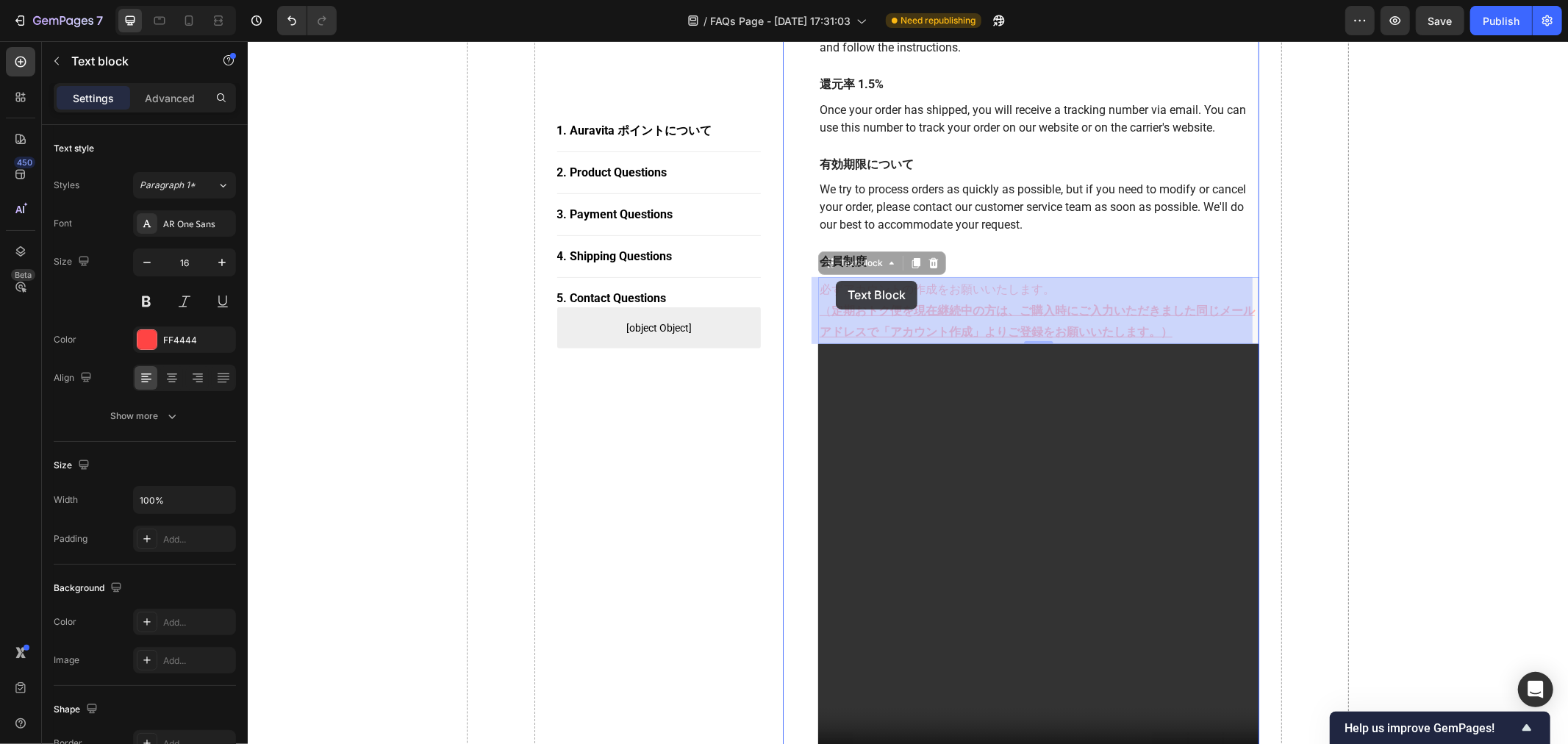
drag, startPoint x: 1065, startPoint y: 287, endPoint x: 836, endPoint y: 280, distance: 229.1
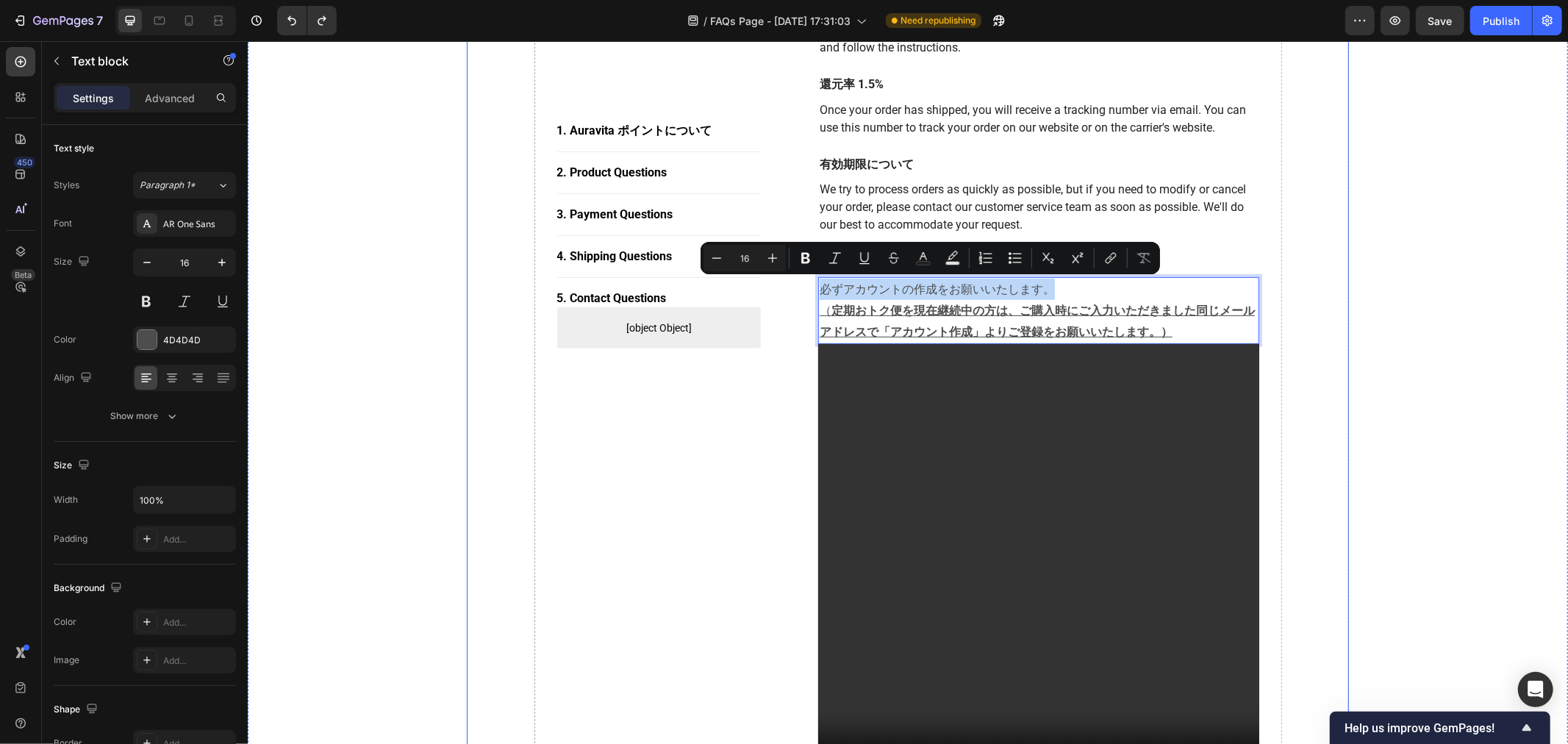
drag, startPoint x: 1062, startPoint y: 287, endPoint x: 754, endPoint y: 287, distance: 308.0
click at [914, 261] on button "Text Color" at bounding box center [924, 258] width 27 height 27
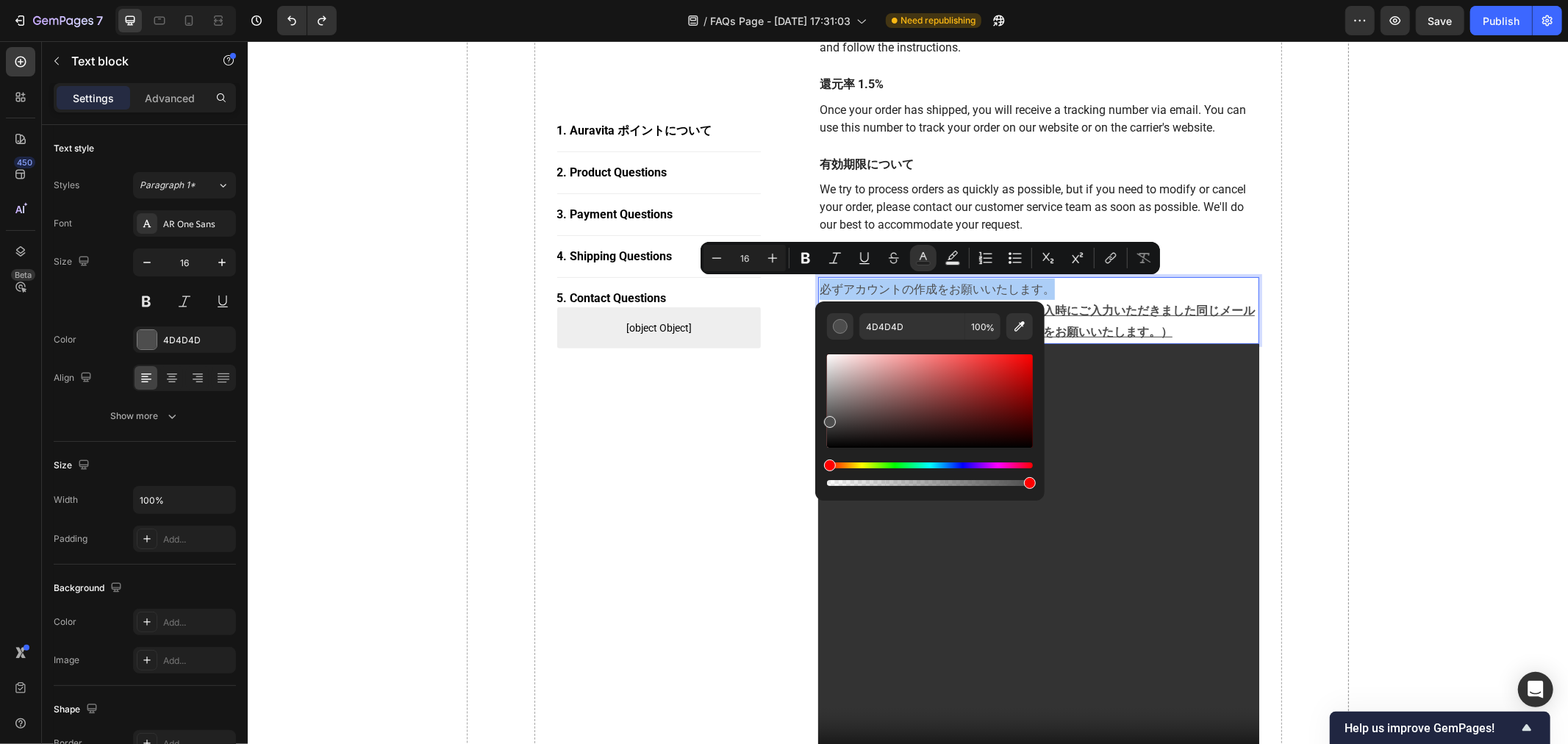
click at [935, 357] on div "Editor contextual toolbar" at bounding box center [930, 401] width 206 height 94
type input "F40707"
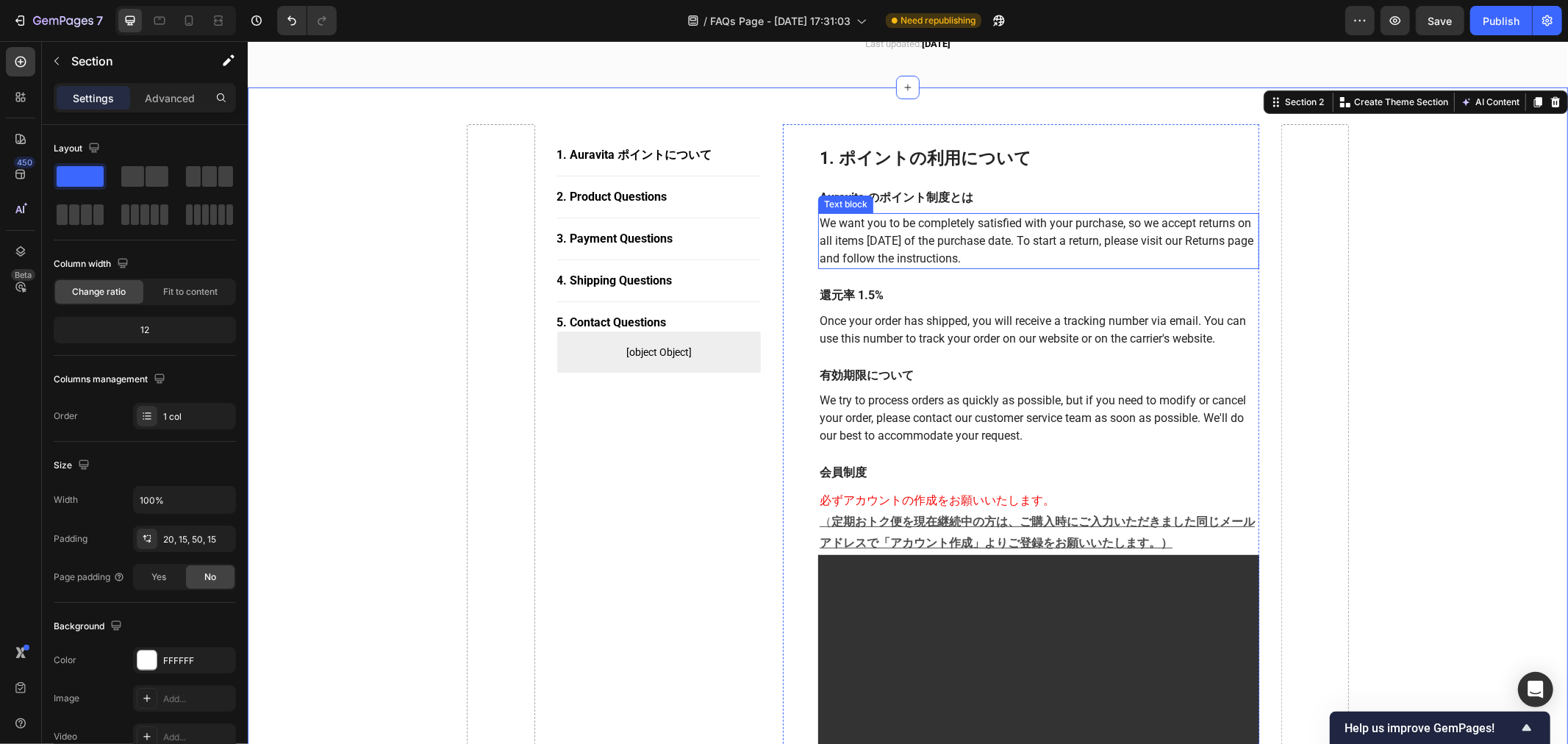
scroll to position [81, 0]
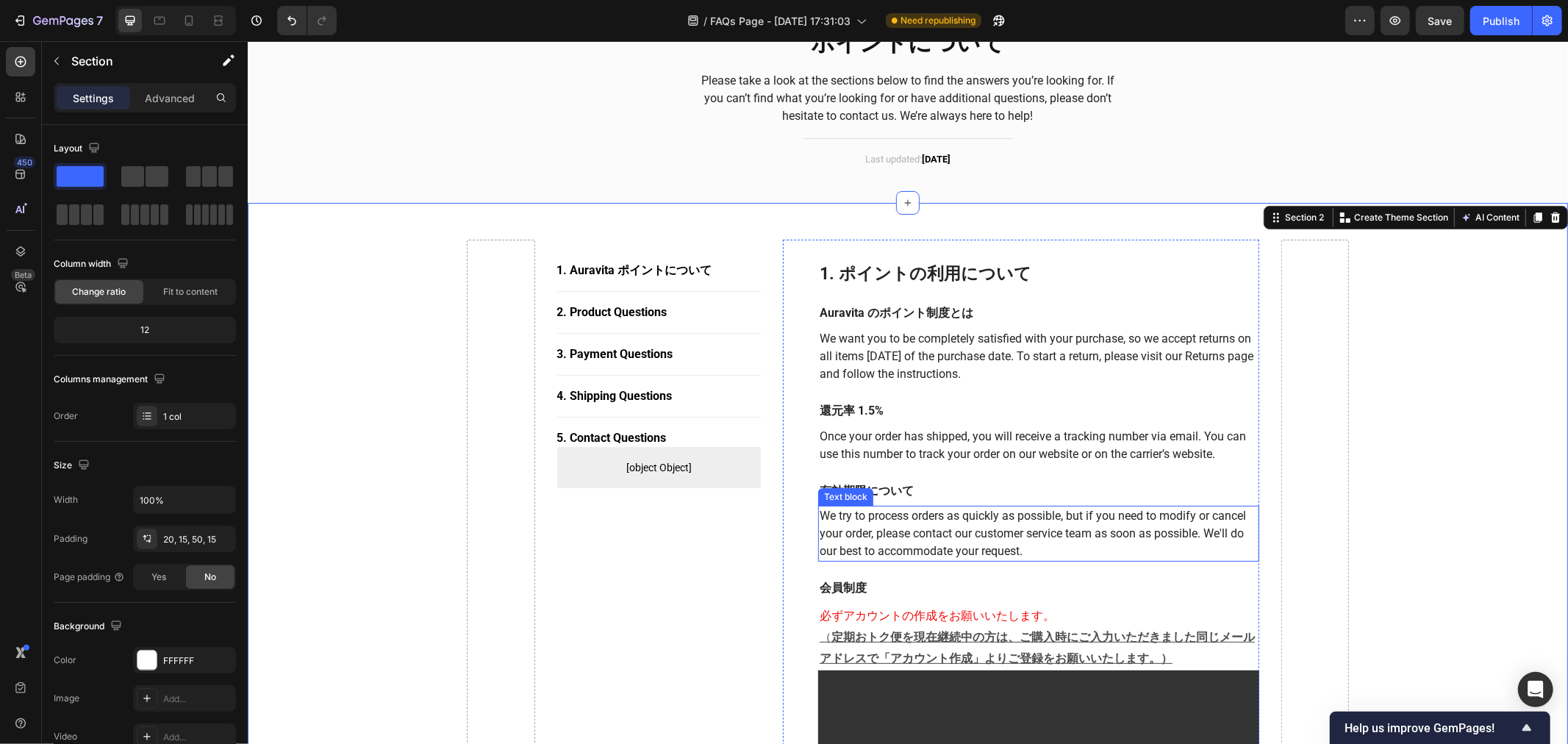
click at [896, 537] on p "We try to process orders as quickly as possible, but if you need to modify or c…" at bounding box center [1038, 533] width 439 height 53
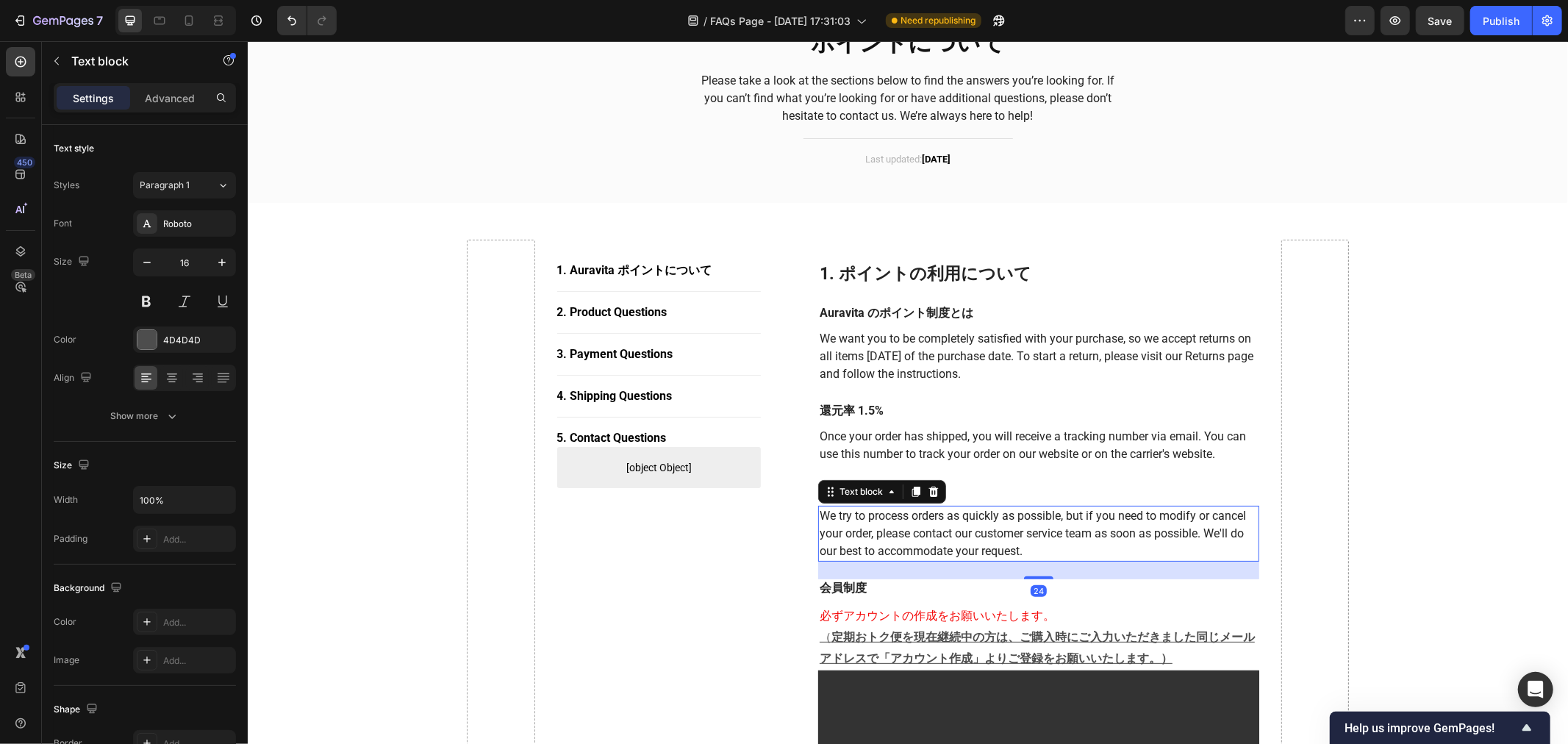
click at [935, 548] on p "We try to process orders as quickly as possible, but if you need to modify or c…" at bounding box center [1038, 533] width 439 height 53
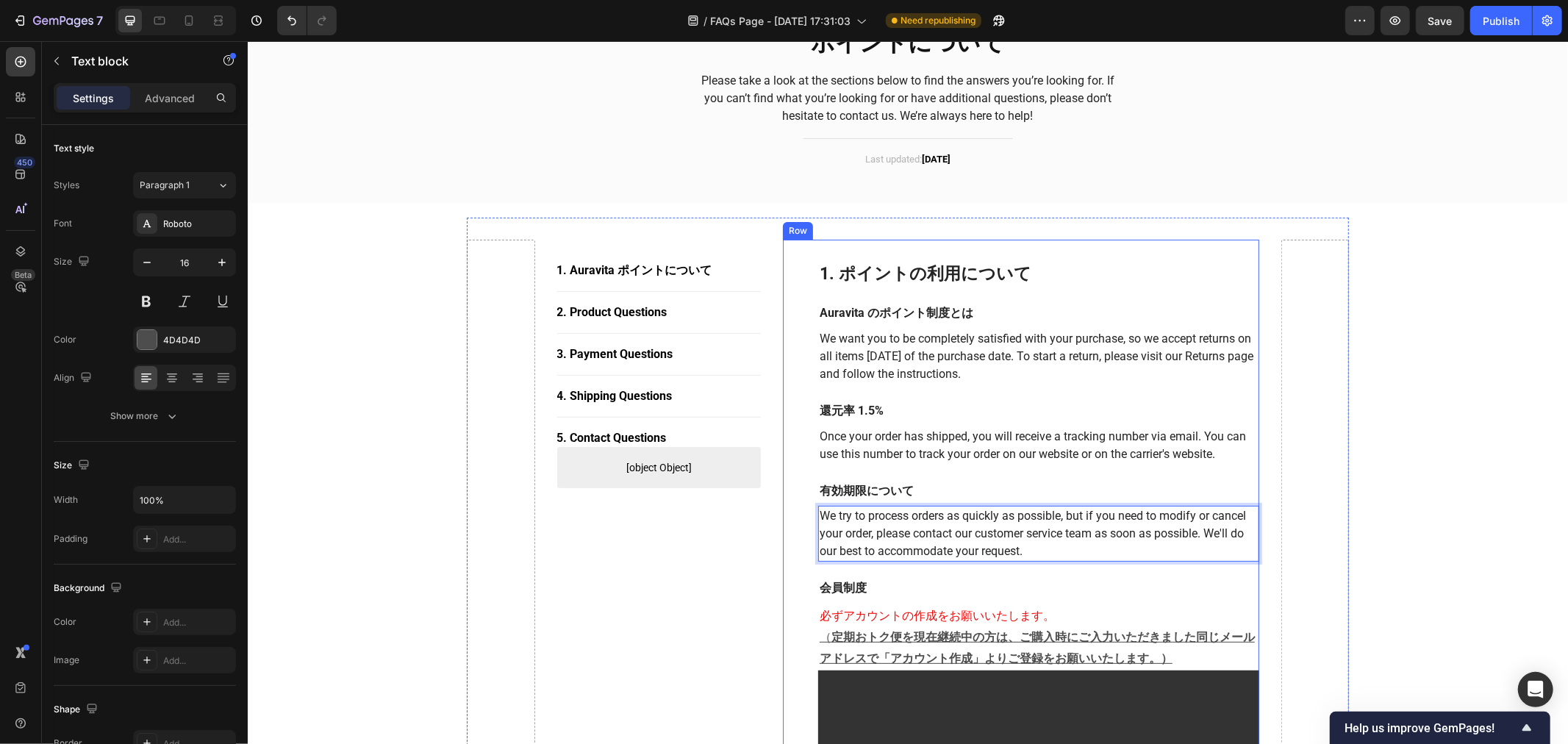
click at [932, 458] on p "Once your order has shipped, you will receive a tracking number via email. You …" at bounding box center [1038, 444] width 439 height 35
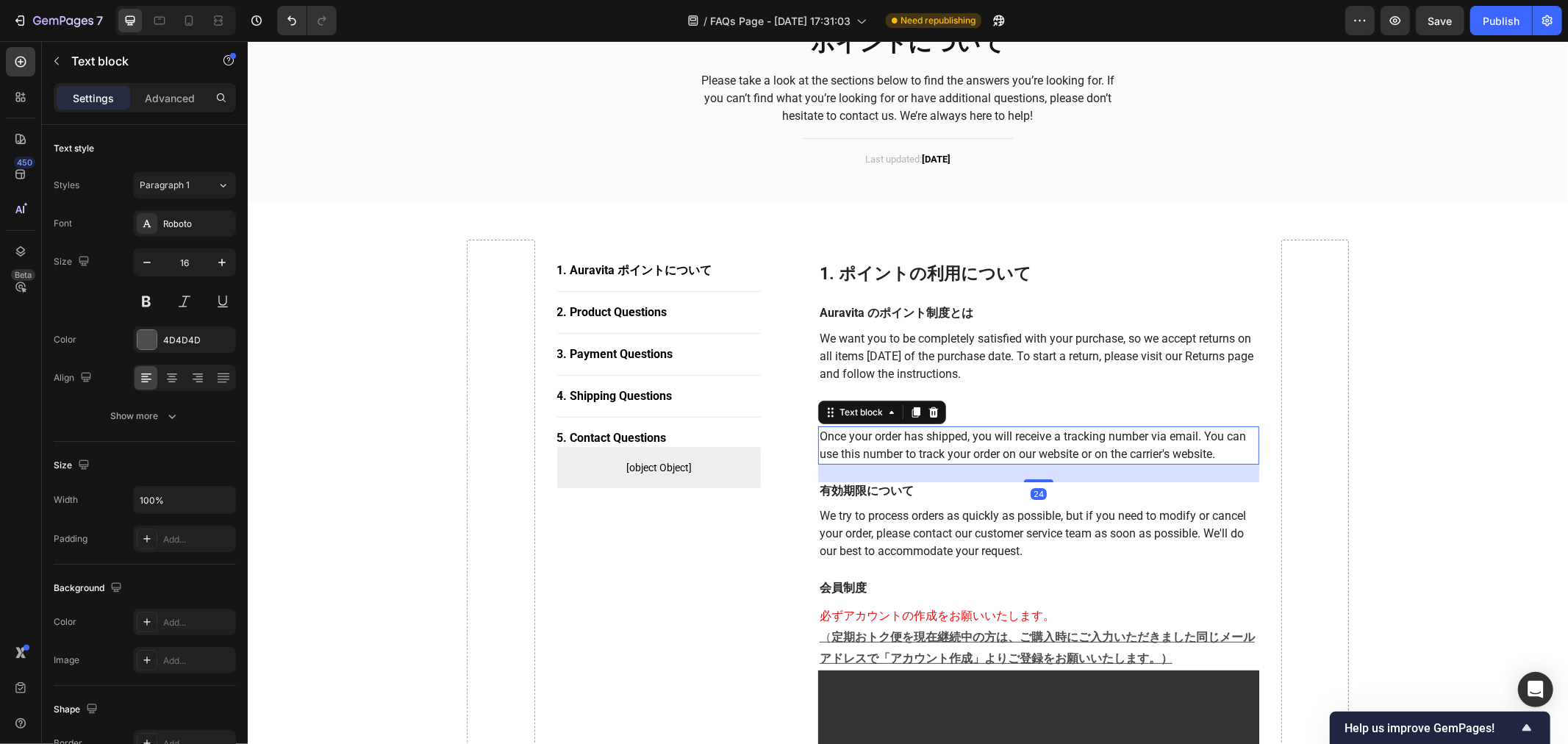
click at [935, 453] on p "Once your order has shipped, you will receive a tracking number via email. You …" at bounding box center [1038, 444] width 439 height 35
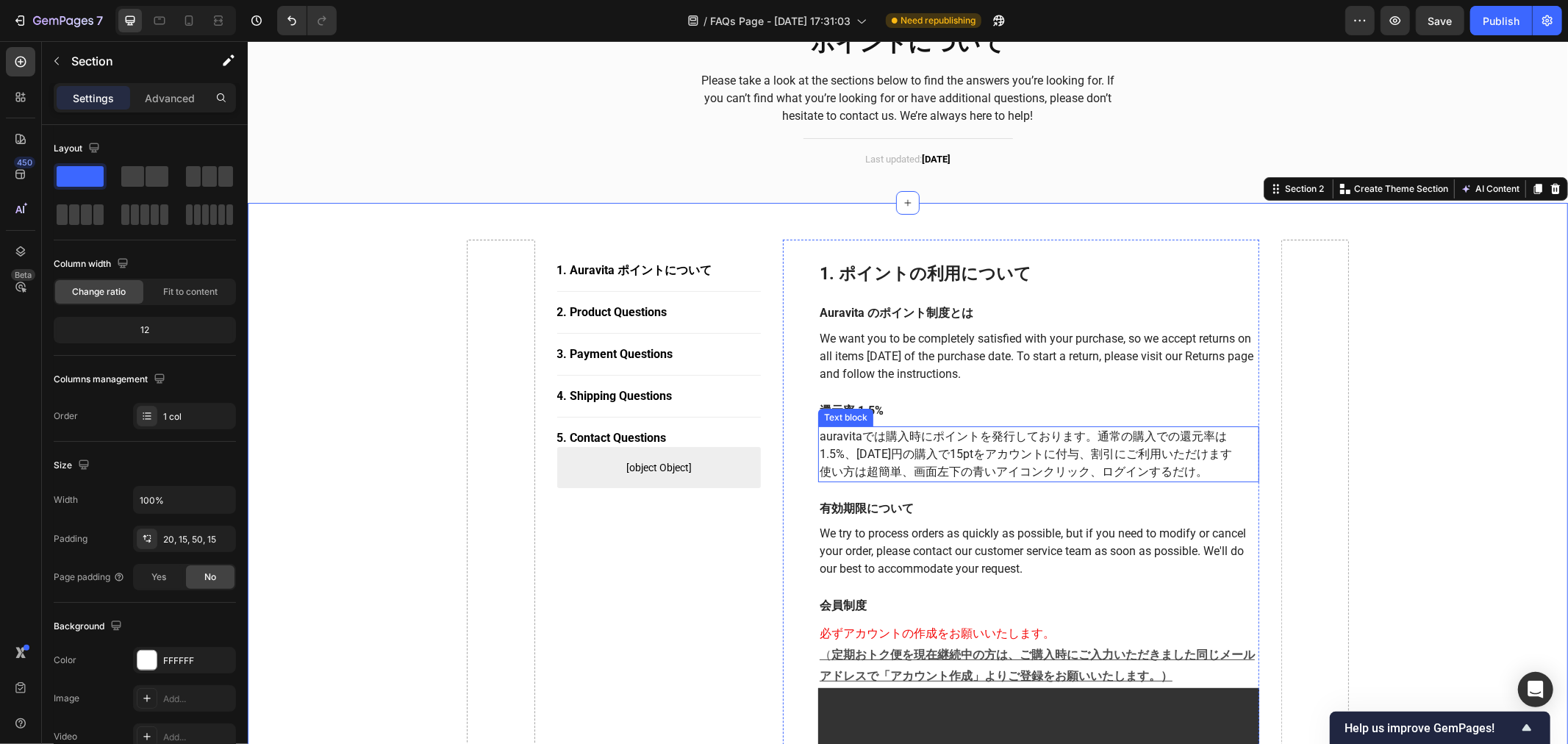
click at [935, 463] on p "使い方は超簡単、画面左下の青いアイコンクリック、ログインするだけ。" at bounding box center [1038, 471] width 439 height 18
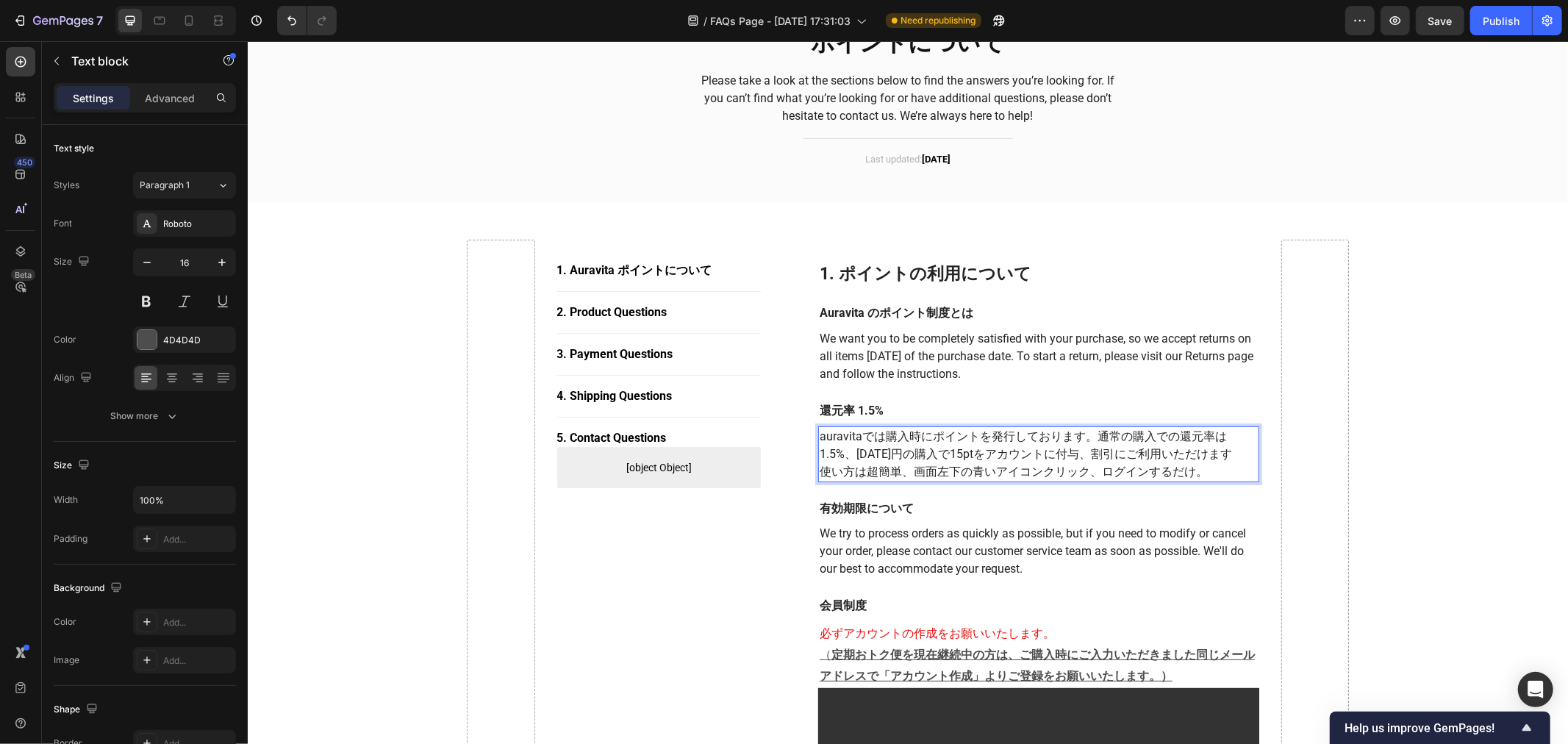
click at [935, 466] on p "使い方は超簡単、画面左下の青いアイコンクリック、ログインするだけ。" at bounding box center [1038, 471] width 439 height 18
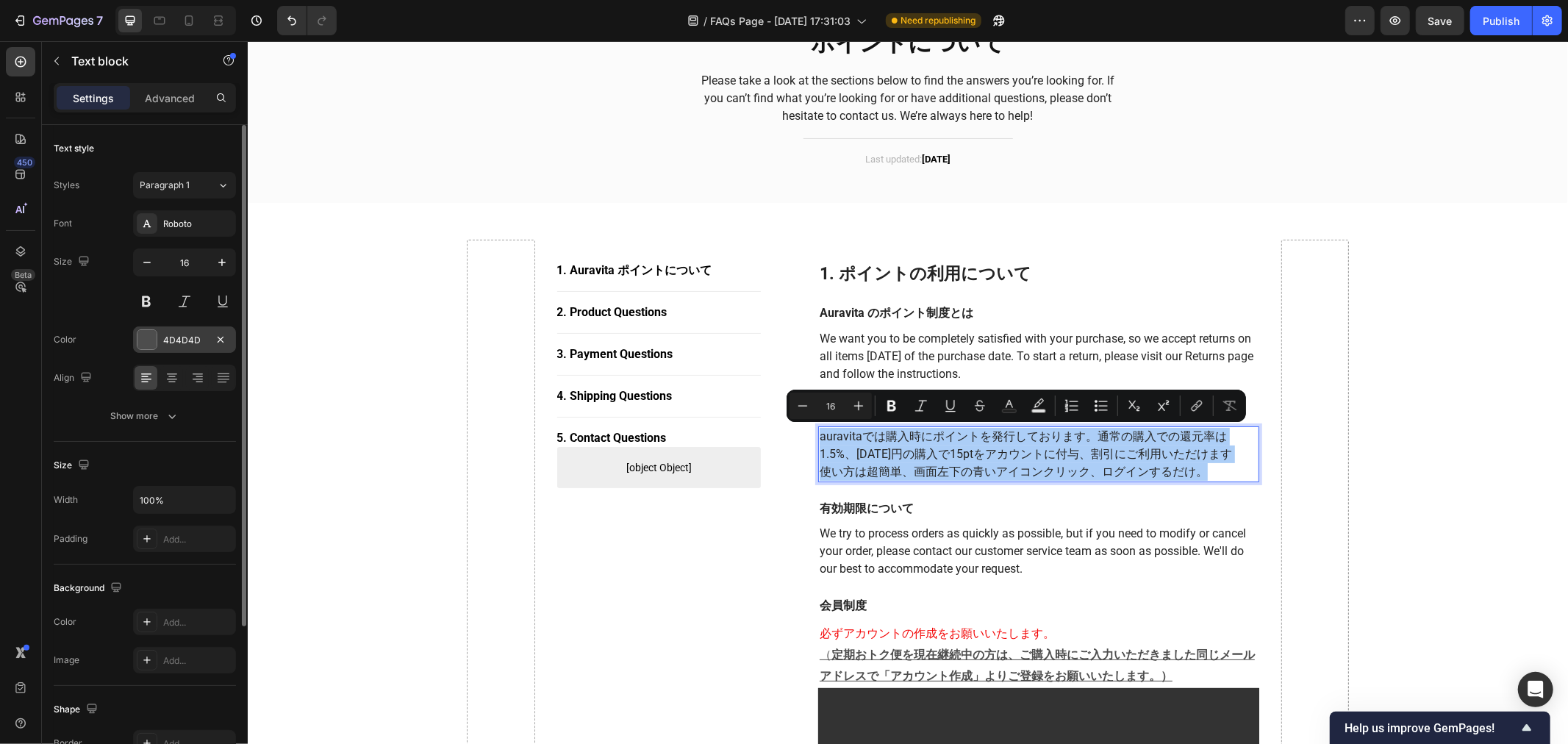
click at [179, 347] on div "4D4D4D" at bounding box center [185, 340] width 42 height 13
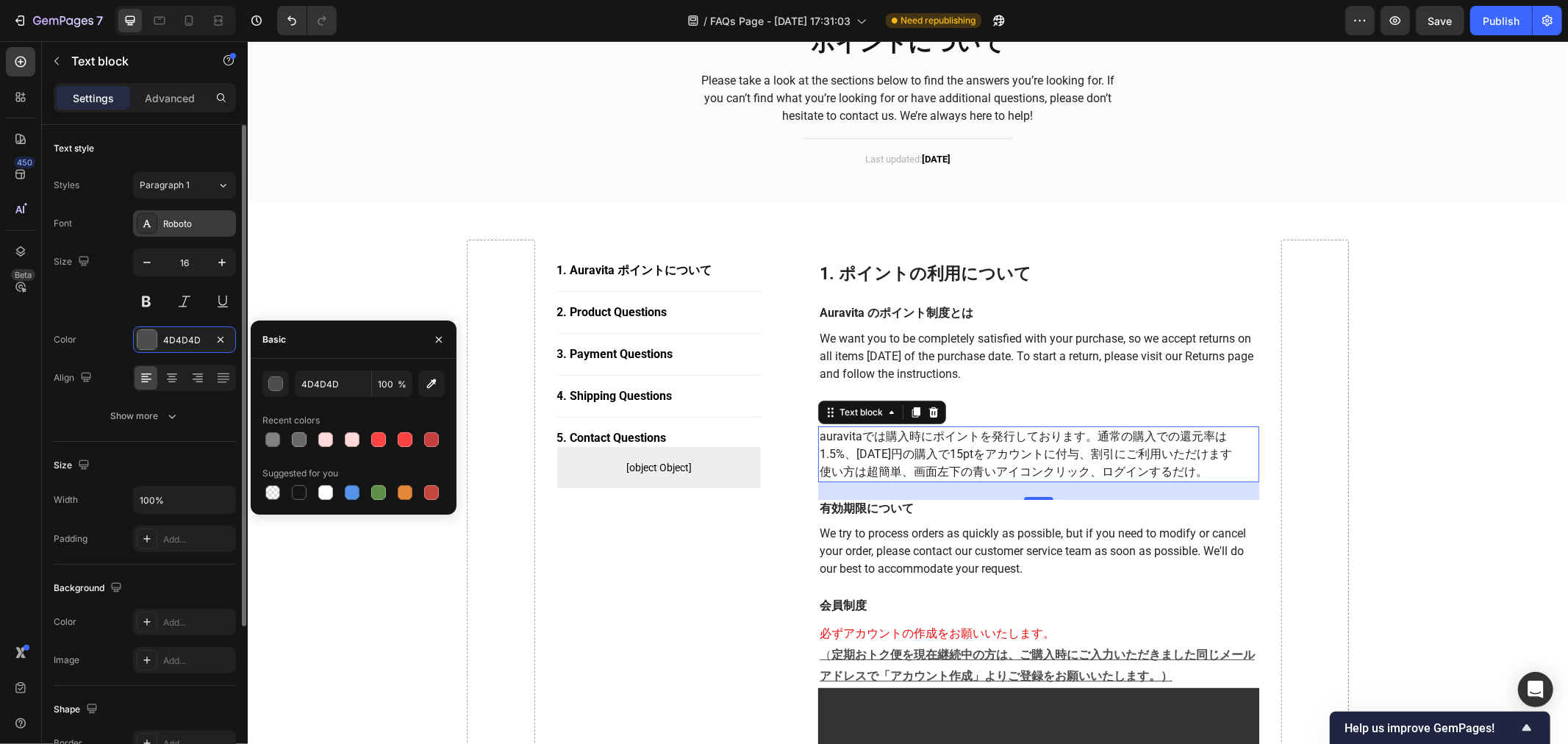
click at [182, 225] on div "Roboto" at bounding box center [198, 224] width 69 height 13
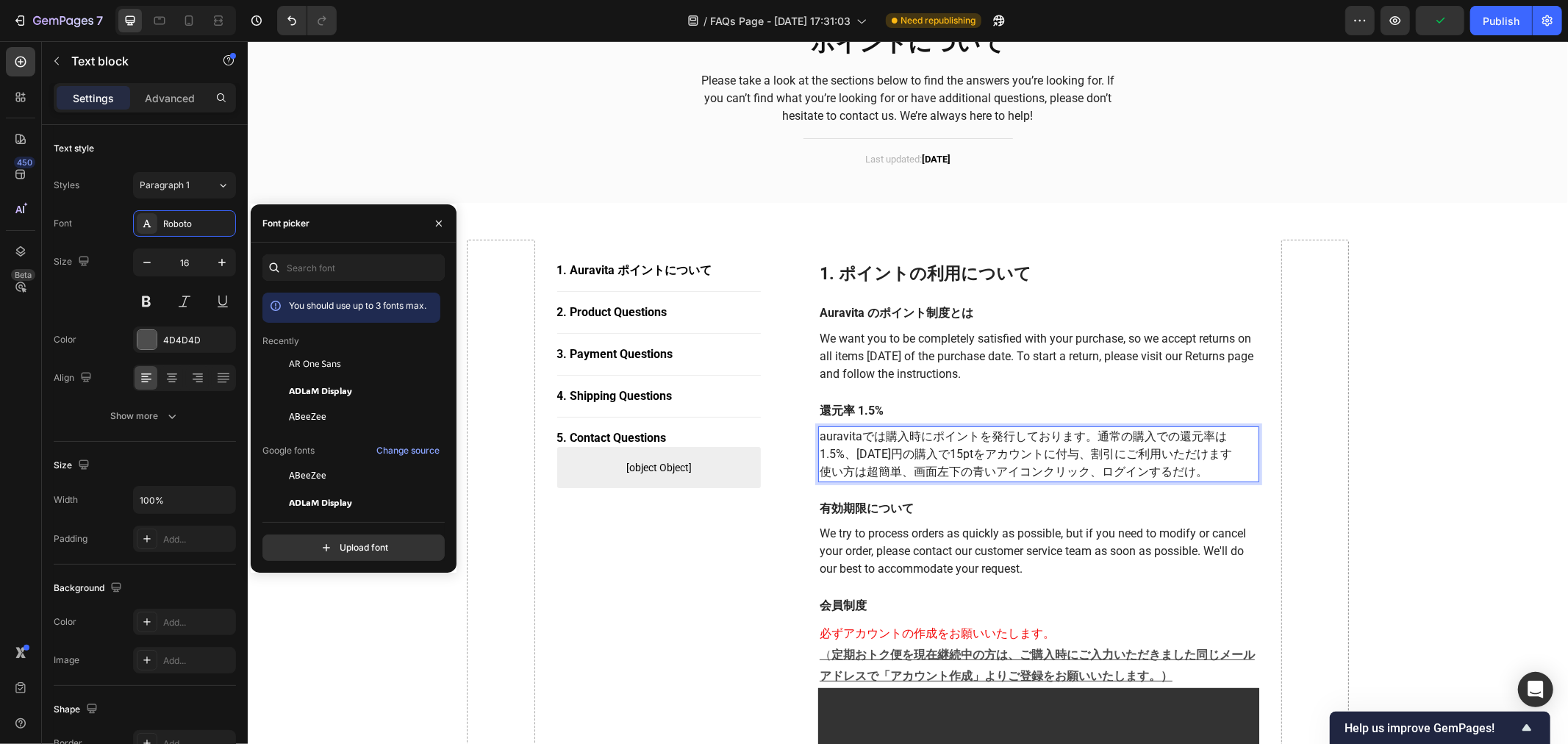
drag, startPoint x: 1053, startPoint y: 474, endPoint x: 1057, endPoint y: 461, distance: 13.6
click at [935, 462] on p "使い方は超簡単、画面左下の青いアイコンクリック、ログインするだけ。" at bounding box center [1038, 471] width 439 height 18
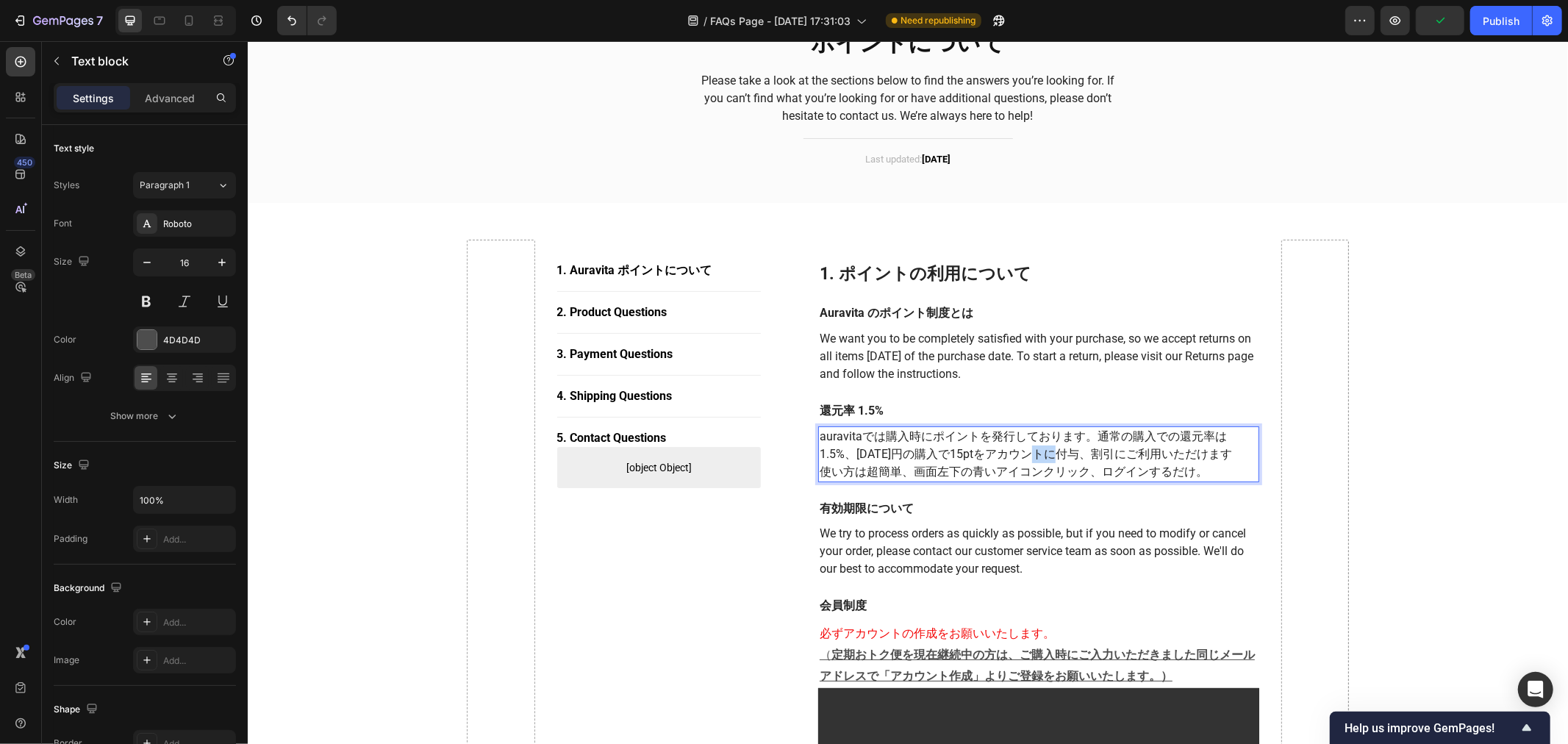
click at [935, 461] on p "auravitaでは購入時にポイントを発行しております。通常の購入での還元率は1.5%、1000円の購入で15ptをアカウントに付与、割引にご利用いただけます" at bounding box center [1038, 444] width 439 height 35
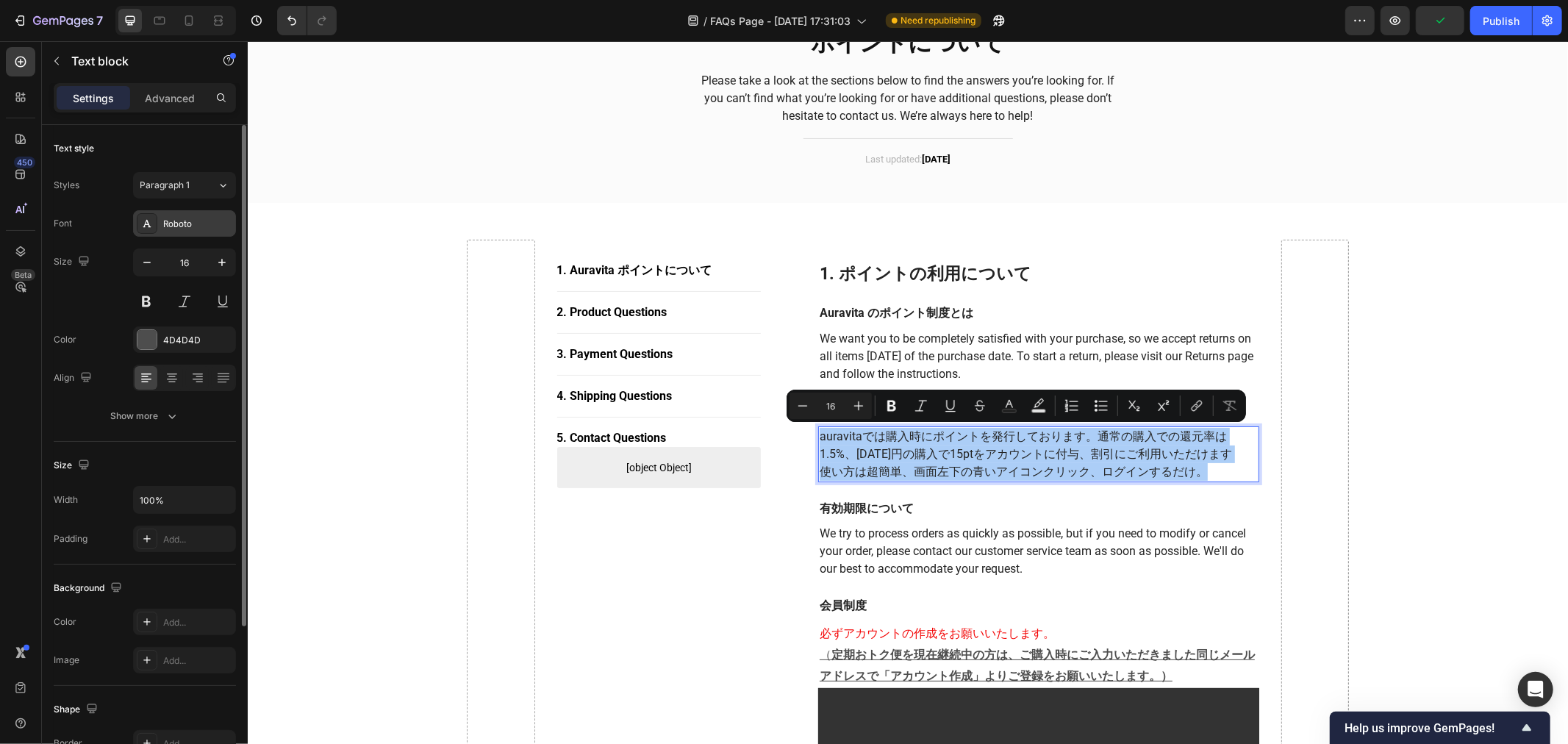
click at [187, 225] on div "Roboto" at bounding box center [198, 224] width 69 height 13
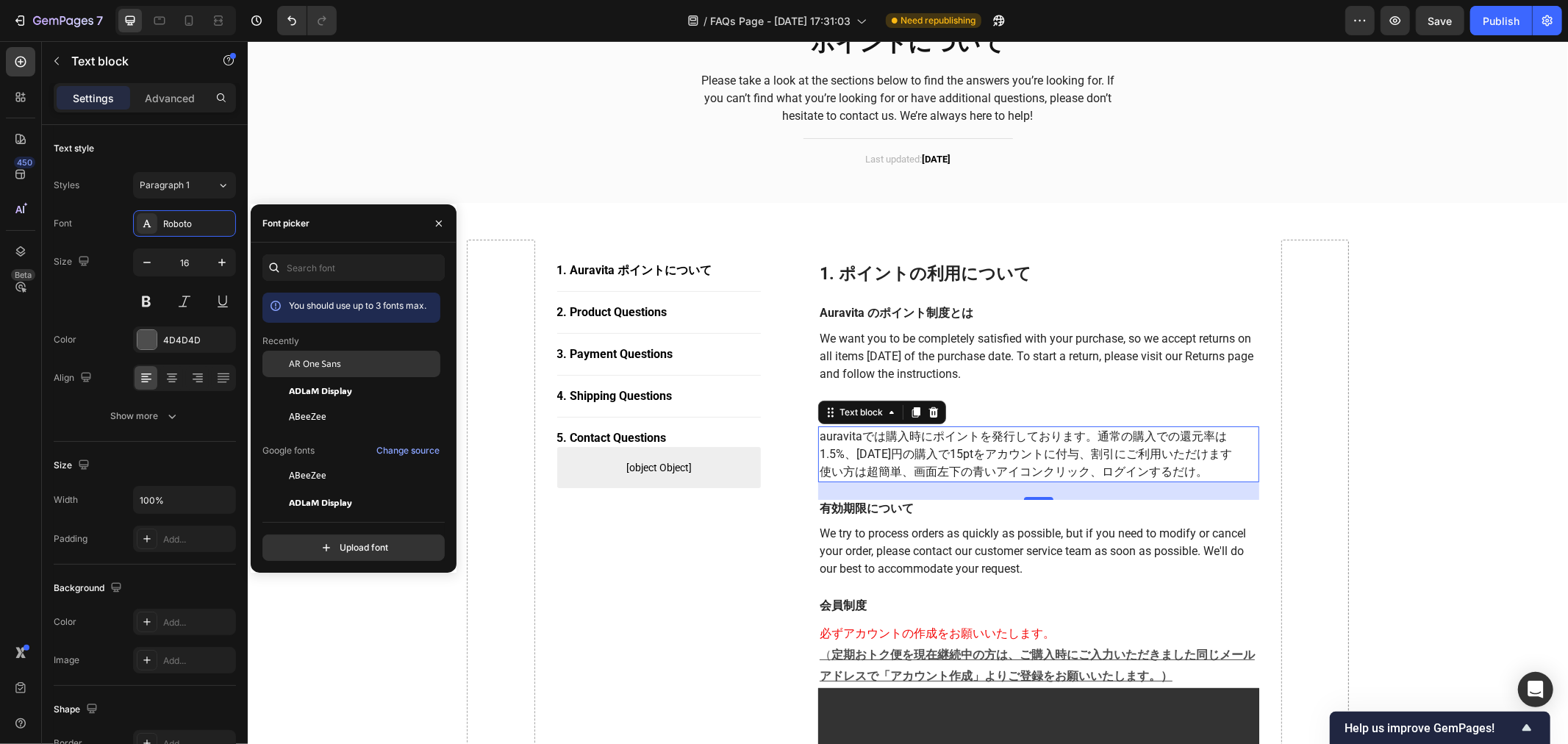
click at [319, 363] on span "AR One Sans" at bounding box center [315, 364] width 52 height 13
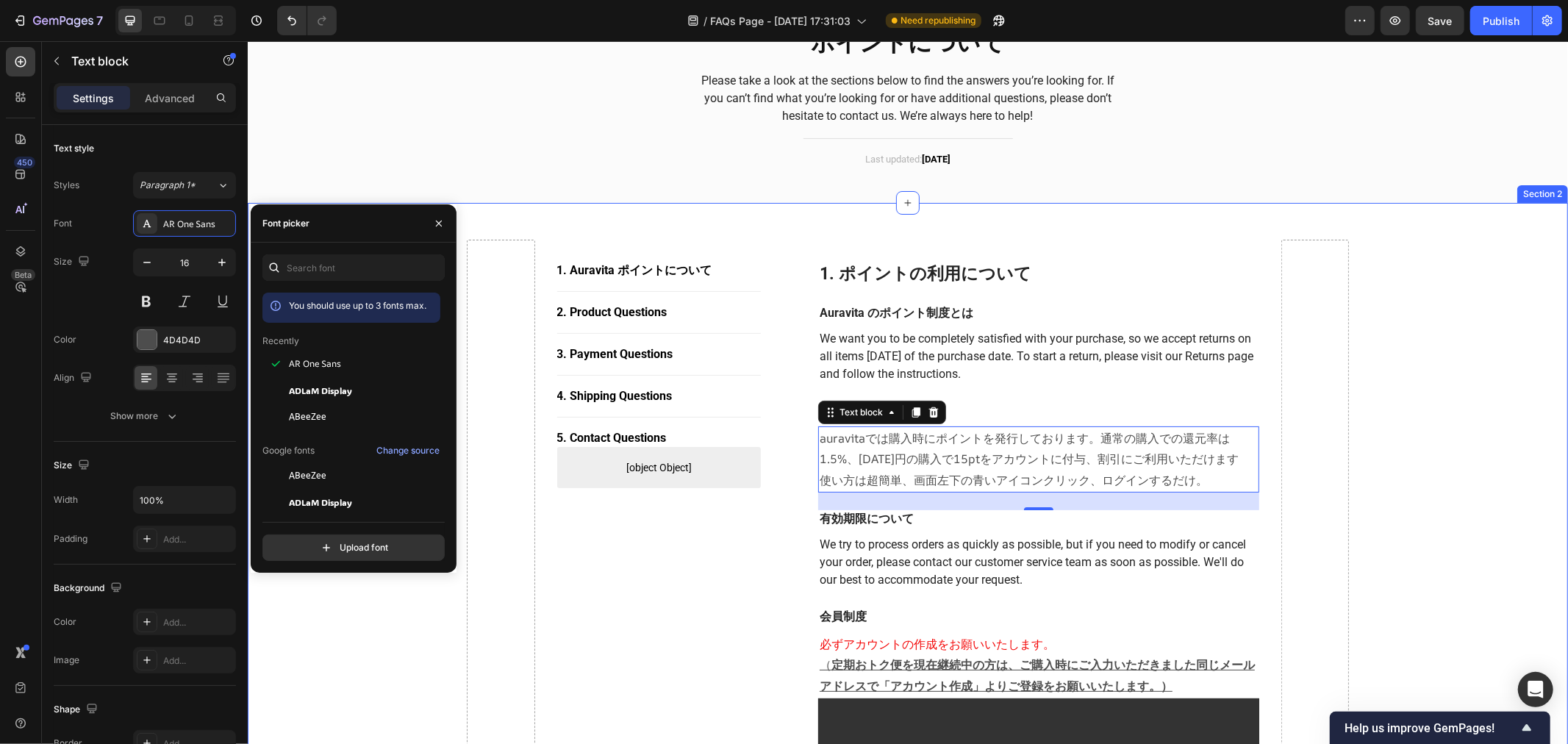
drag, startPoint x: 1484, startPoint y: 399, endPoint x: 1489, endPoint y: 392, distance: 8.6
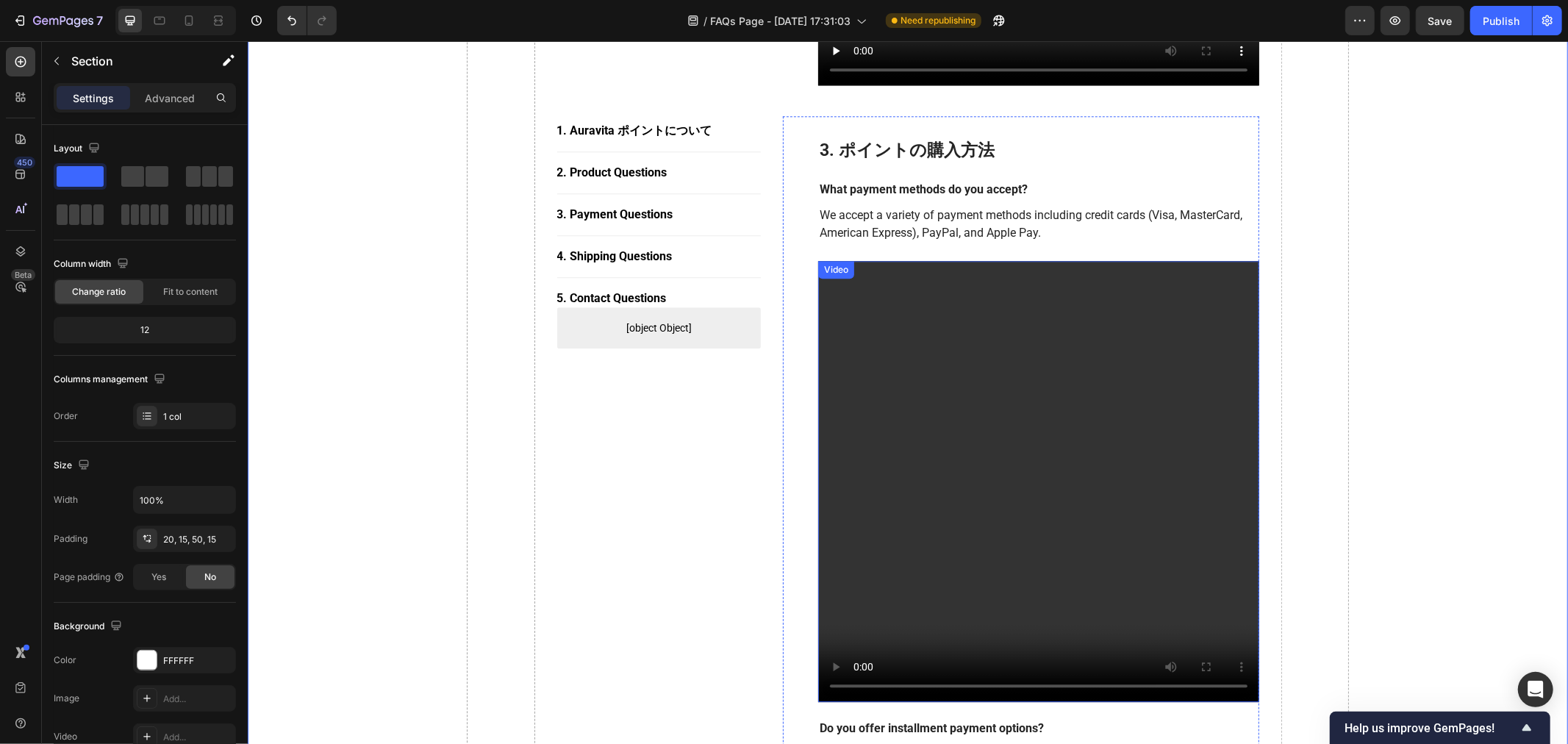
scroll to position [3024, 0]
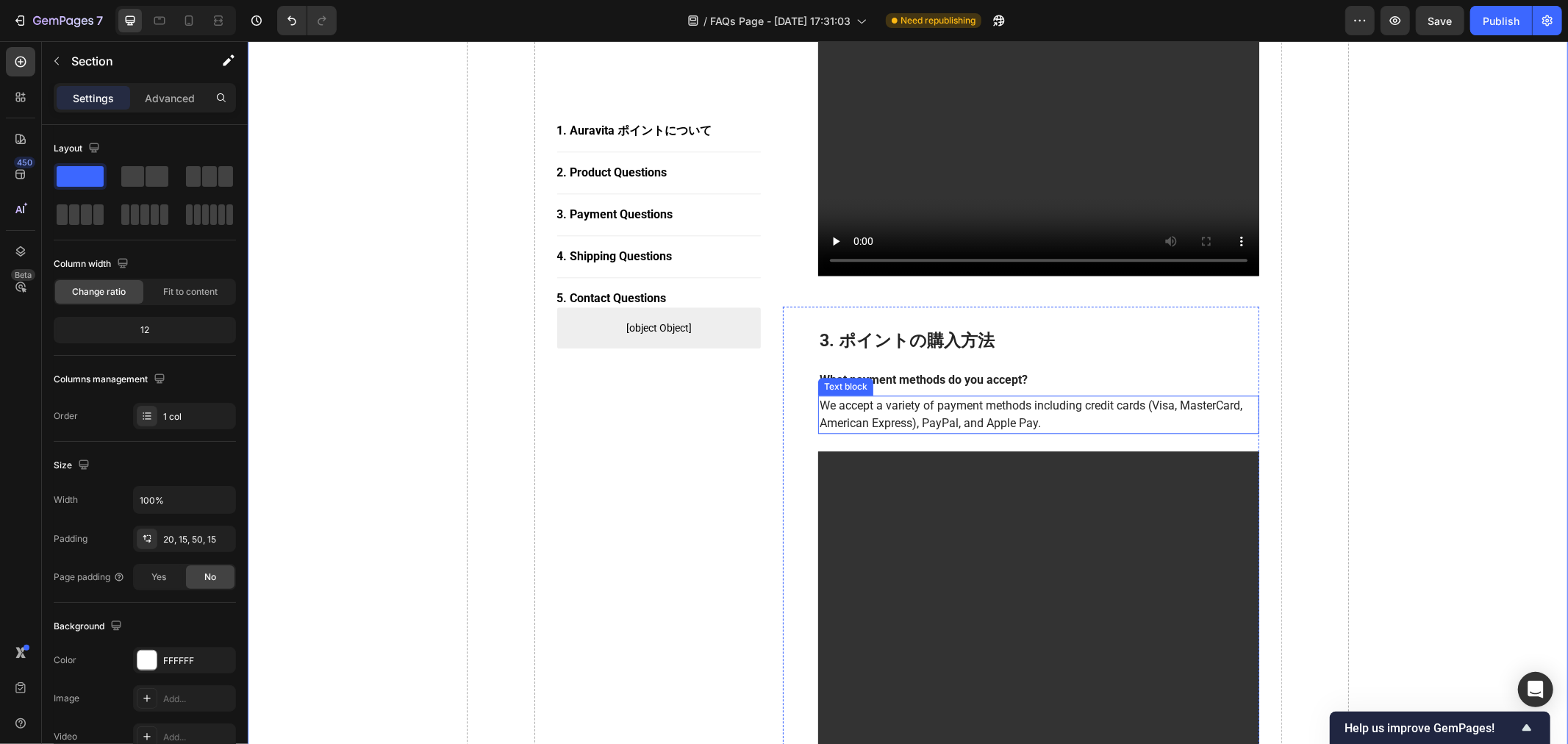
click at [935, 411] on p "We accept a variety of payment methods including credit cards (Visa, MasterCard…" at bounding box center [1038, 414] width 439 height 35
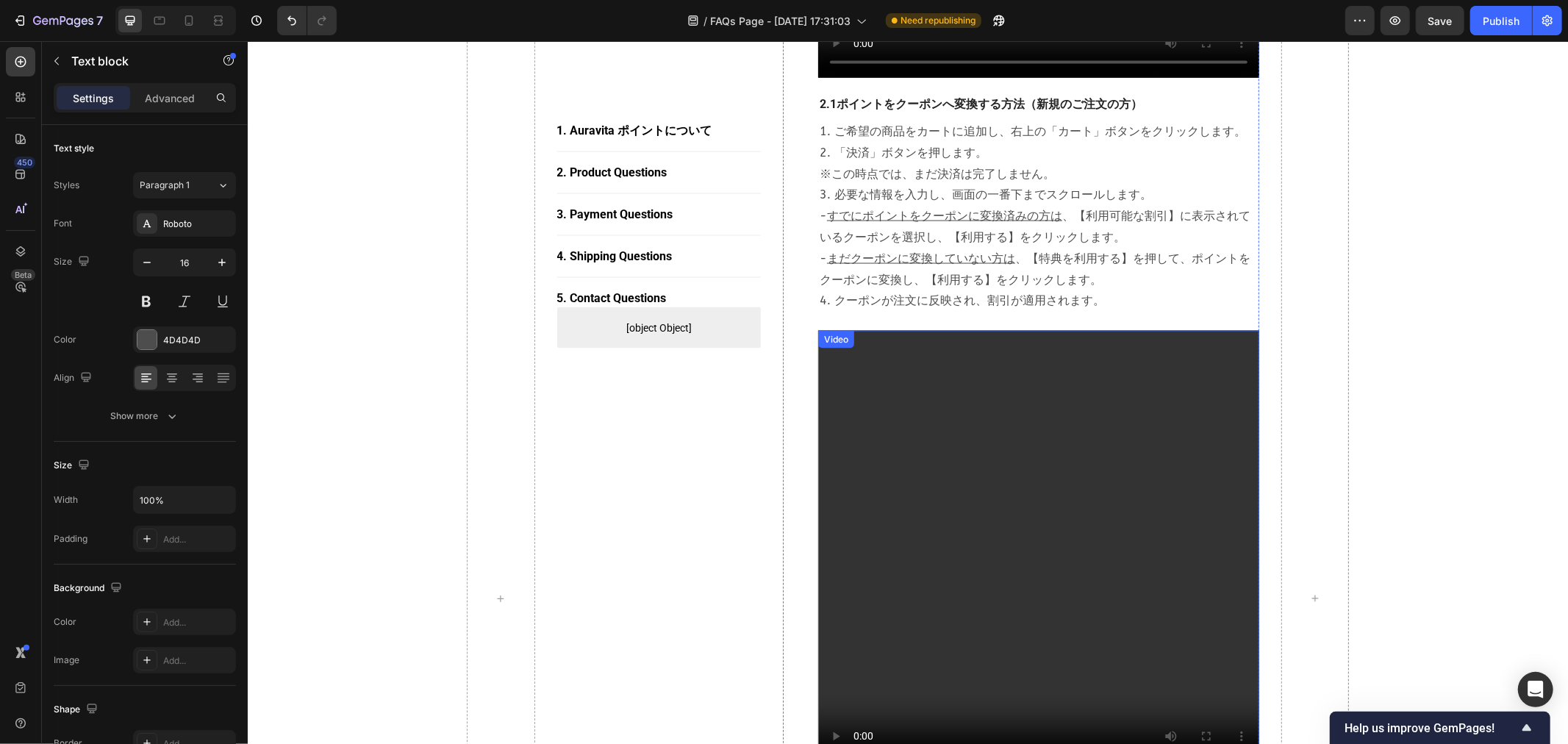
scroll to position [1716, 0]
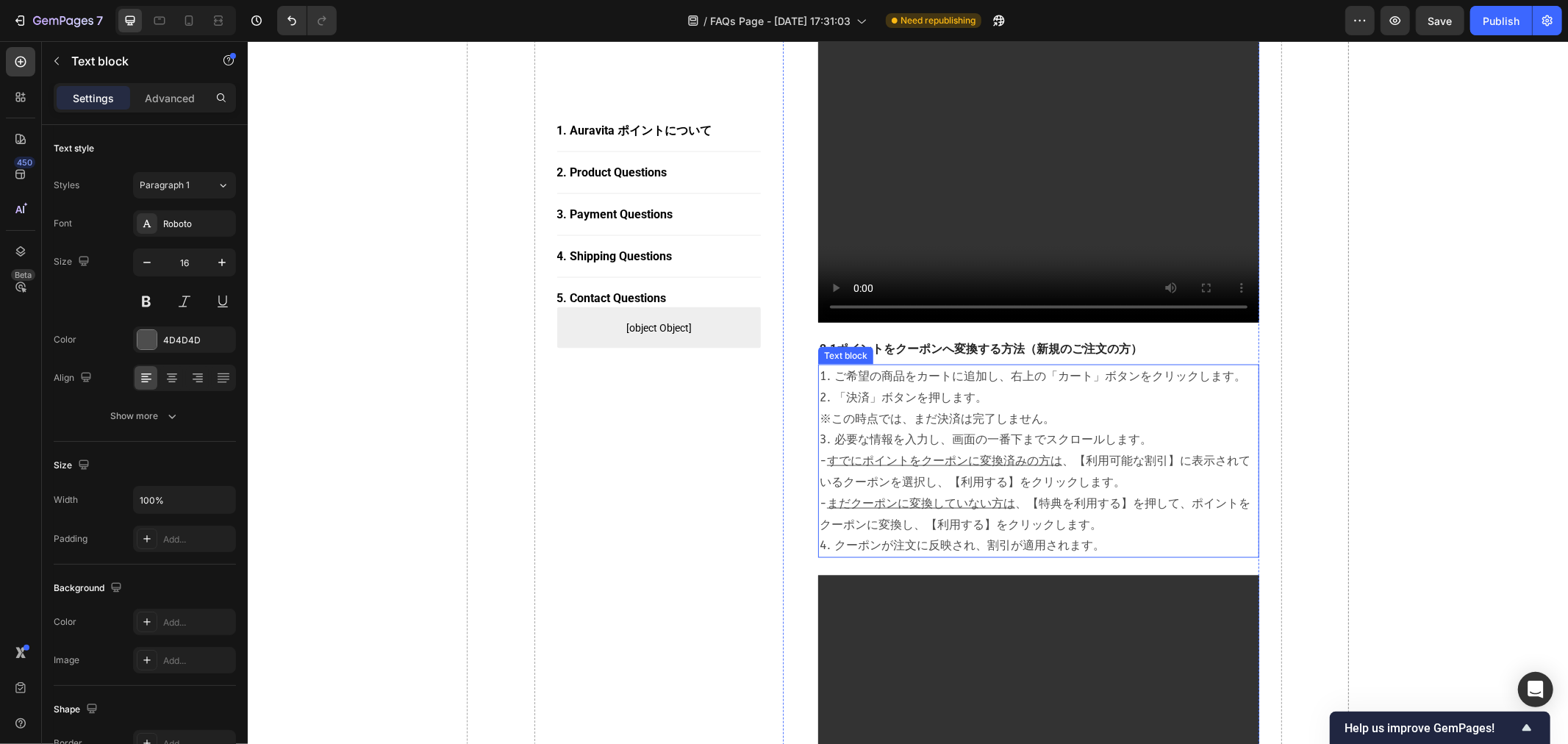
click at [835, 400] on p "1. ご希望の商品をカートに追加し、右上の「カート」ボタンをクリックします。 2. 「決済」ボタンを押します。 　※この時点では、まだ決済は完了しません。 3…" at bounding box center [1038, 461] width 439 height 190
click at [935, 382] on p "1. ご希望の商品をカートに追加し、右上の「カート」ボタンをクリックします。 2. 「決済」ボタンを押します。 　※この時点では、まだ決済は完了しません。 3…" at bounding box center [1038, 461] width 439 height 190
click at [935, 380] on p "1. ご希望の商品をカートに追加し、右上の「カート」ボタンをクリックします。 2. 「決済」ボタンを押します。 　※この時点では、まだ決済は完了しません。 3…" at bounding box center [1038, 461] width 439 height 190
click at [935, 378] on p "1. ご希望の商品をカートに追加し、右上の「カート」ボタンをクリックします。 2. 「決済」ボタンを押します。 　※この時点では、まだ決済は完了しません。 3…" at bounding box center [1038, 461] width 439 height 190
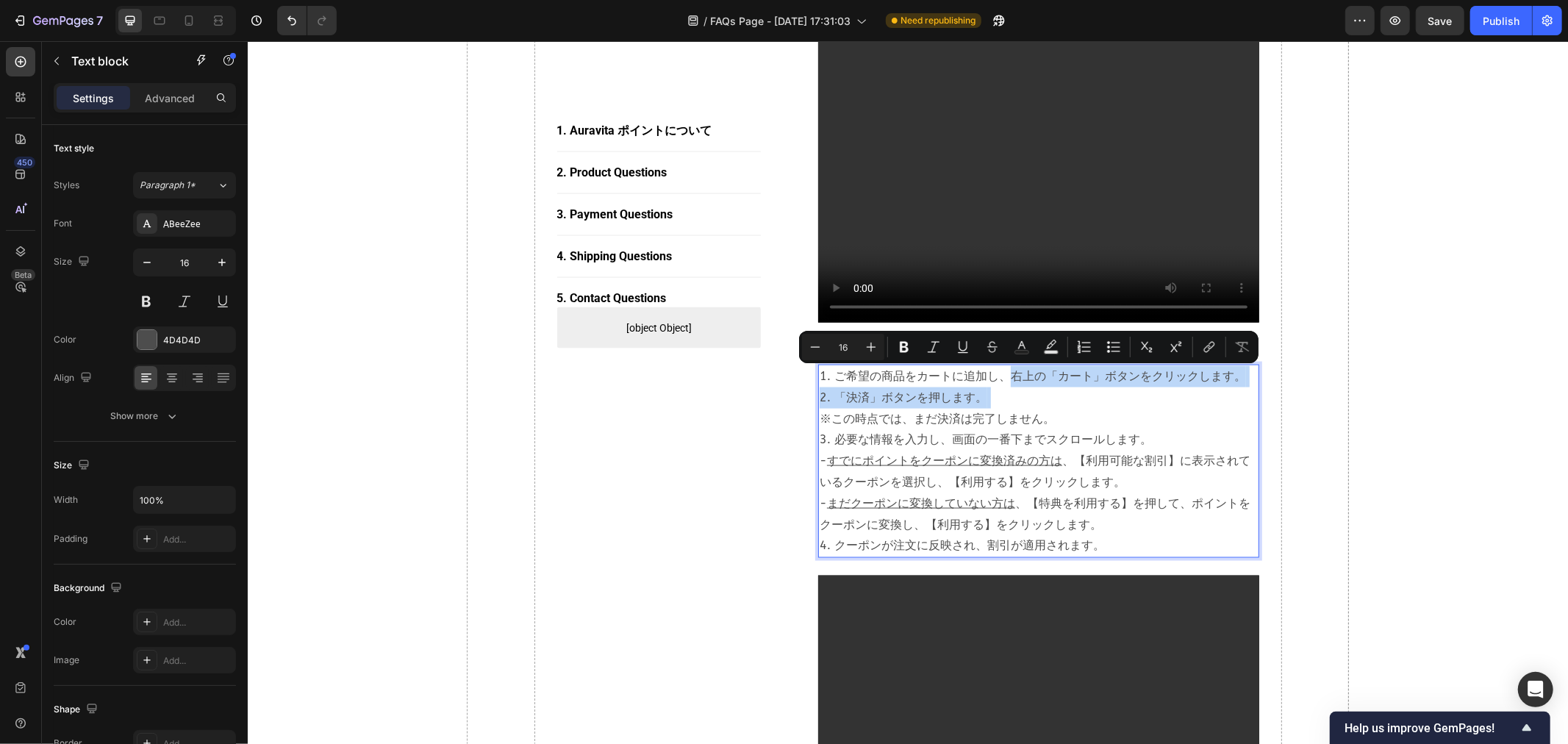
drag, startPoint x: 1006, startPoint y: 378, endPoint x: 1067, endPoint y: 405, distance: 66.7
click at [935, 405] on p "1. ご希望の商品をカートに追加し、右上の「カート」ボタンをクリックします。 2. 「決済」ボタンを押します。 　※この時点では、まだ決済は完了しません。 3…" at bounding box center [1038, 461] width 439 height 190
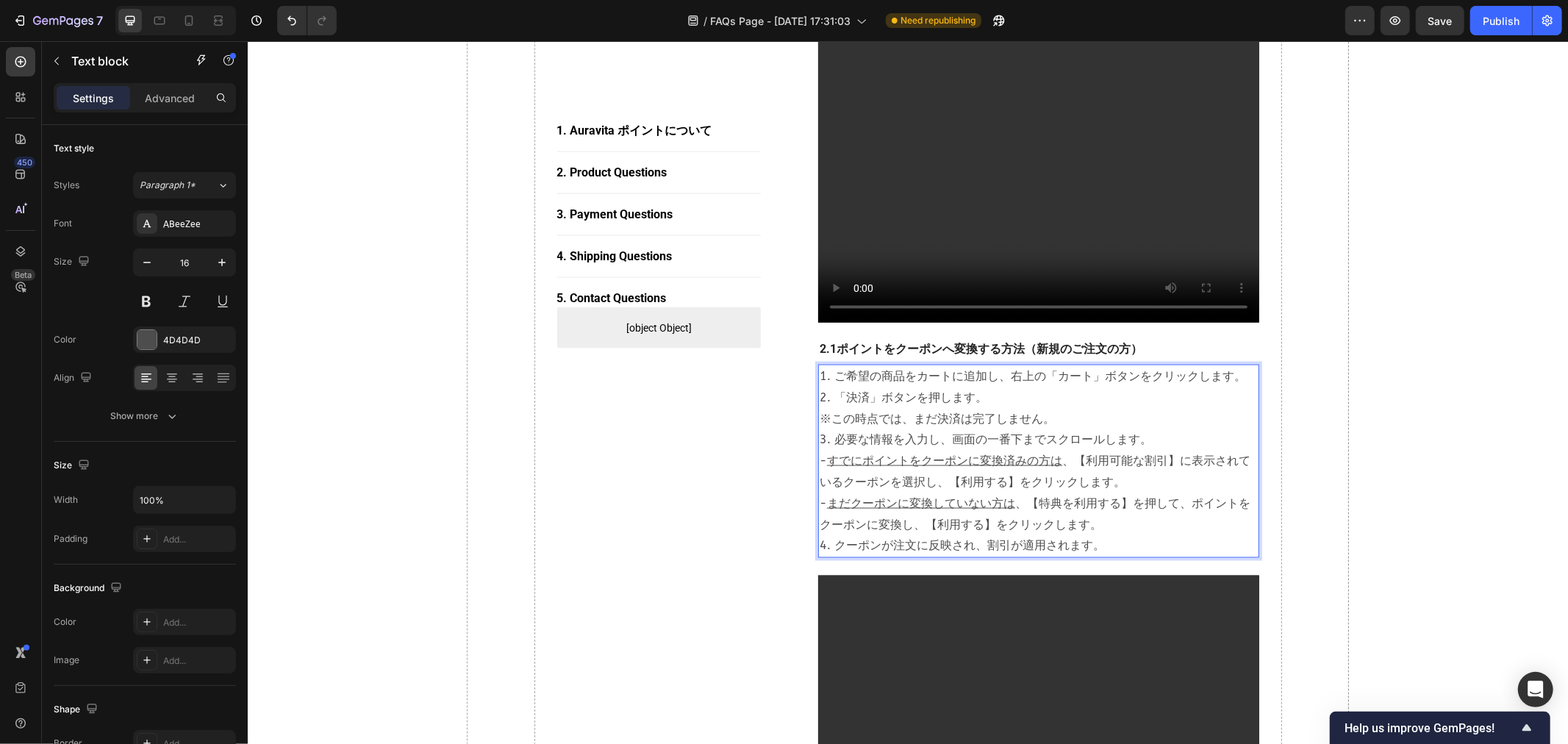
click at [935, 423] on p "1. ご希望の商品をカートに追加し、右上の「カート」ボタンをクリックします。 2. 「決済」ボタンを押します。 　※この時点では、まだ決済は完了しません。 3…" at bounding box center [1038, 461] width 439 height 190
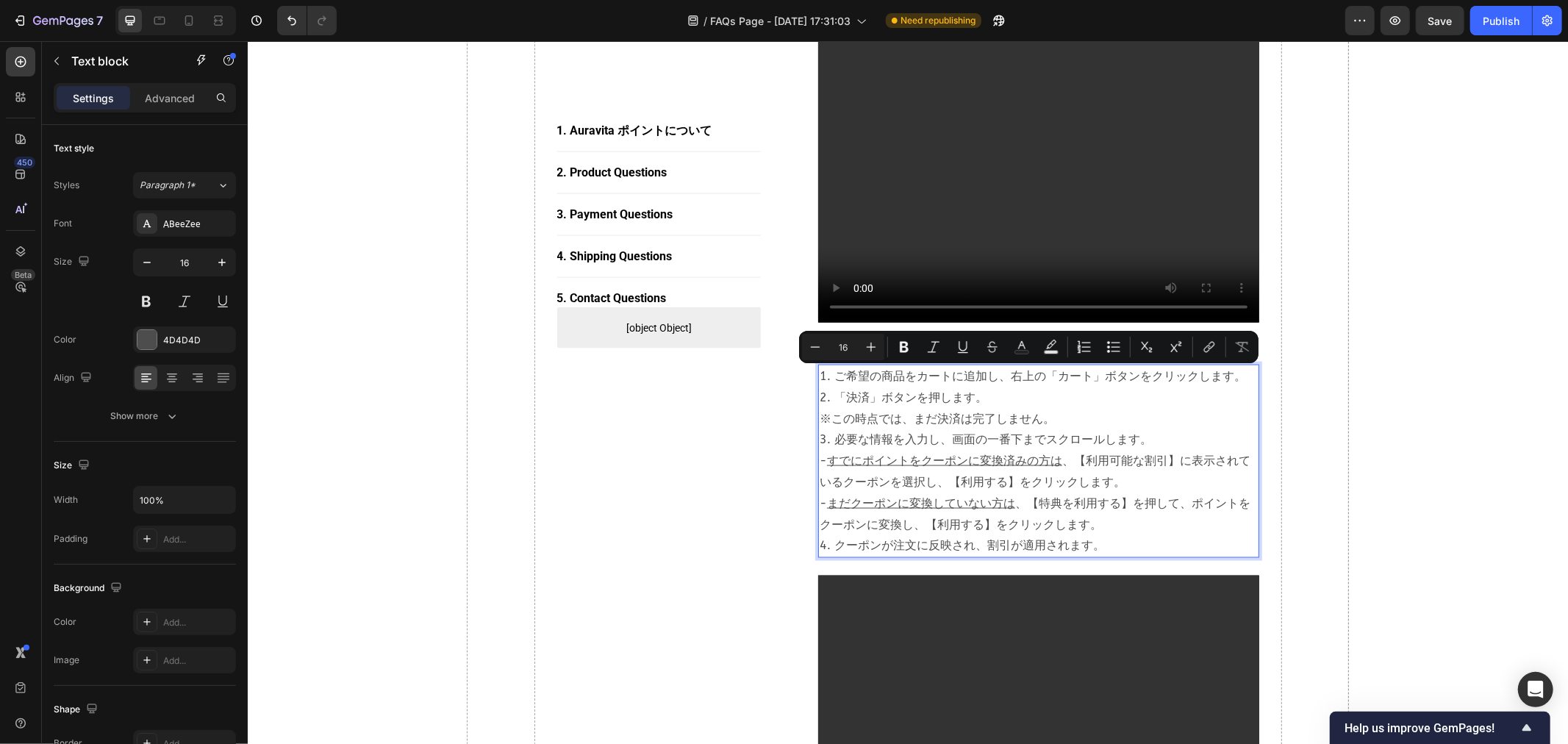
drag, startPoint x: 1152, startPoint y: 439, endPoint x: 1002, endPoint y: 378, distance: 161.9
click at [935, 378] on p "1. ご希望の商品をカートに追加し、右上の「カート」ボタンをクリックします。 2. 「決済」ボタンを押します。 　※この時点では、まだ決済は完了しません。 3…" at bounding box center [1038, 461] width 439 height 190
copy p "右上の「カート」ボタンをクリックします。 2. 「決済」ボタンを押します。 　※この時点では、まだ決済は完了しません。 3. 必要な情報を入力し、画面の一番下…"
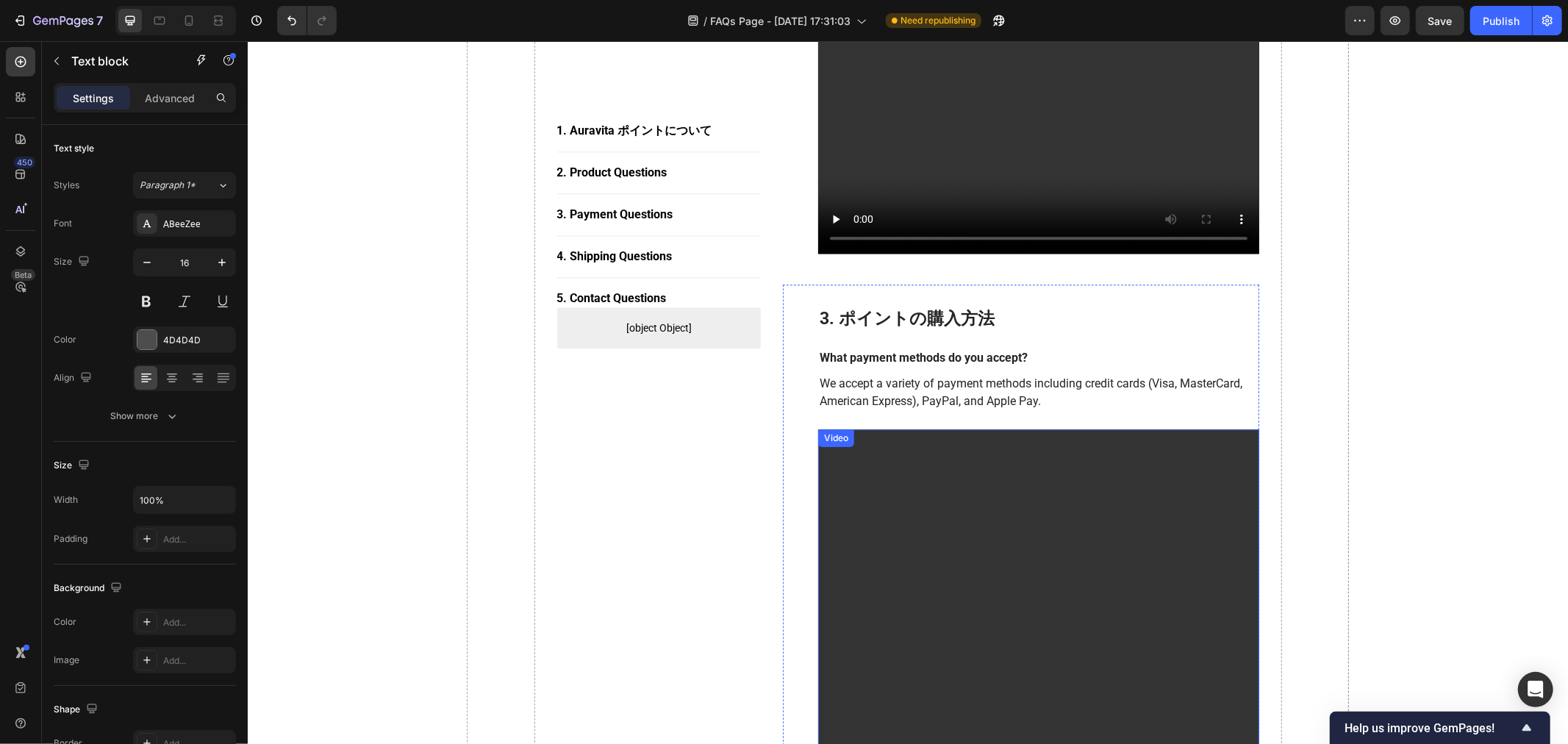
scroll to position [3105, 0]
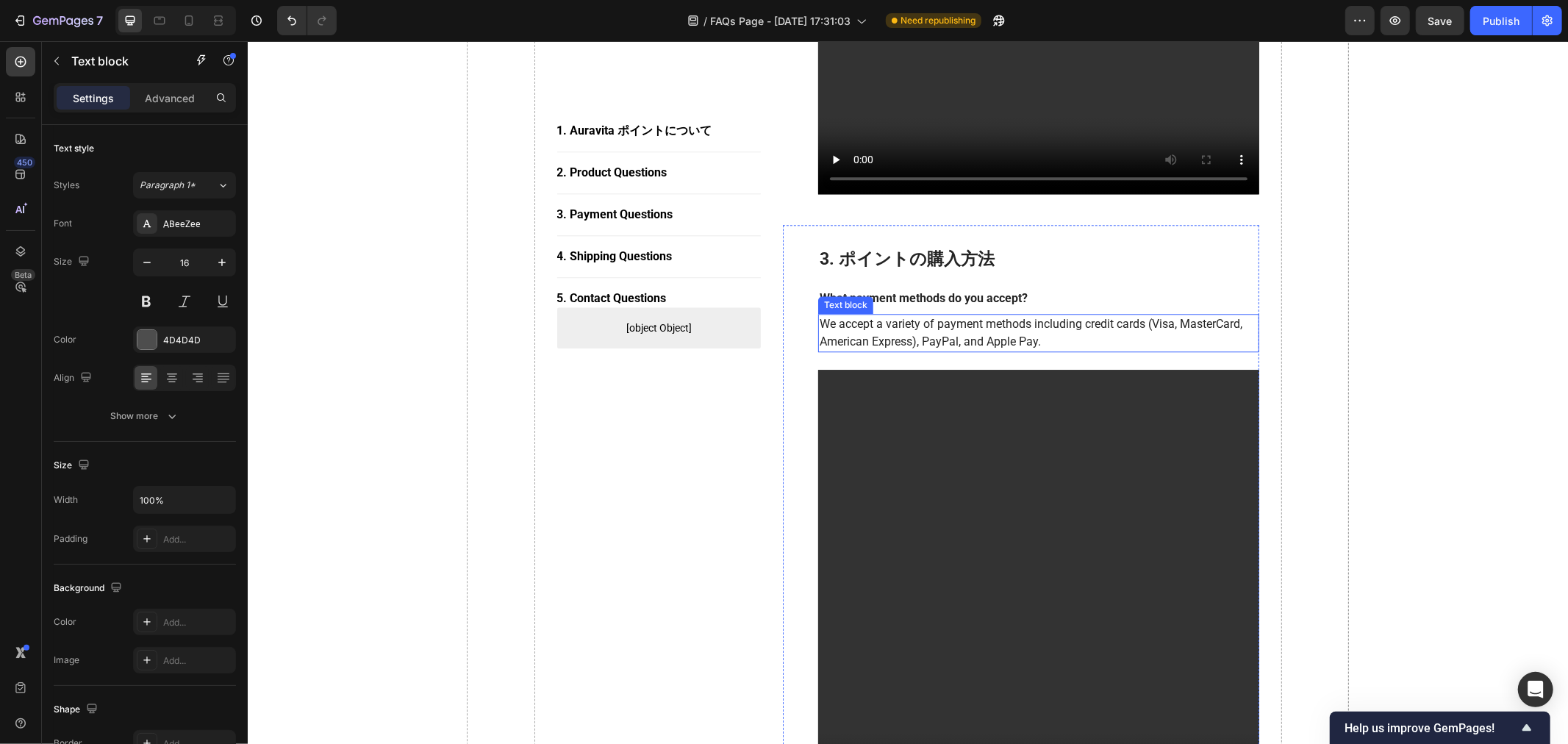
click at [935, 347] on p "We accept a variety of payment methods including credit cards (Visa, MasterCard…" at bounding box center [1038, 332] width 439 height 35
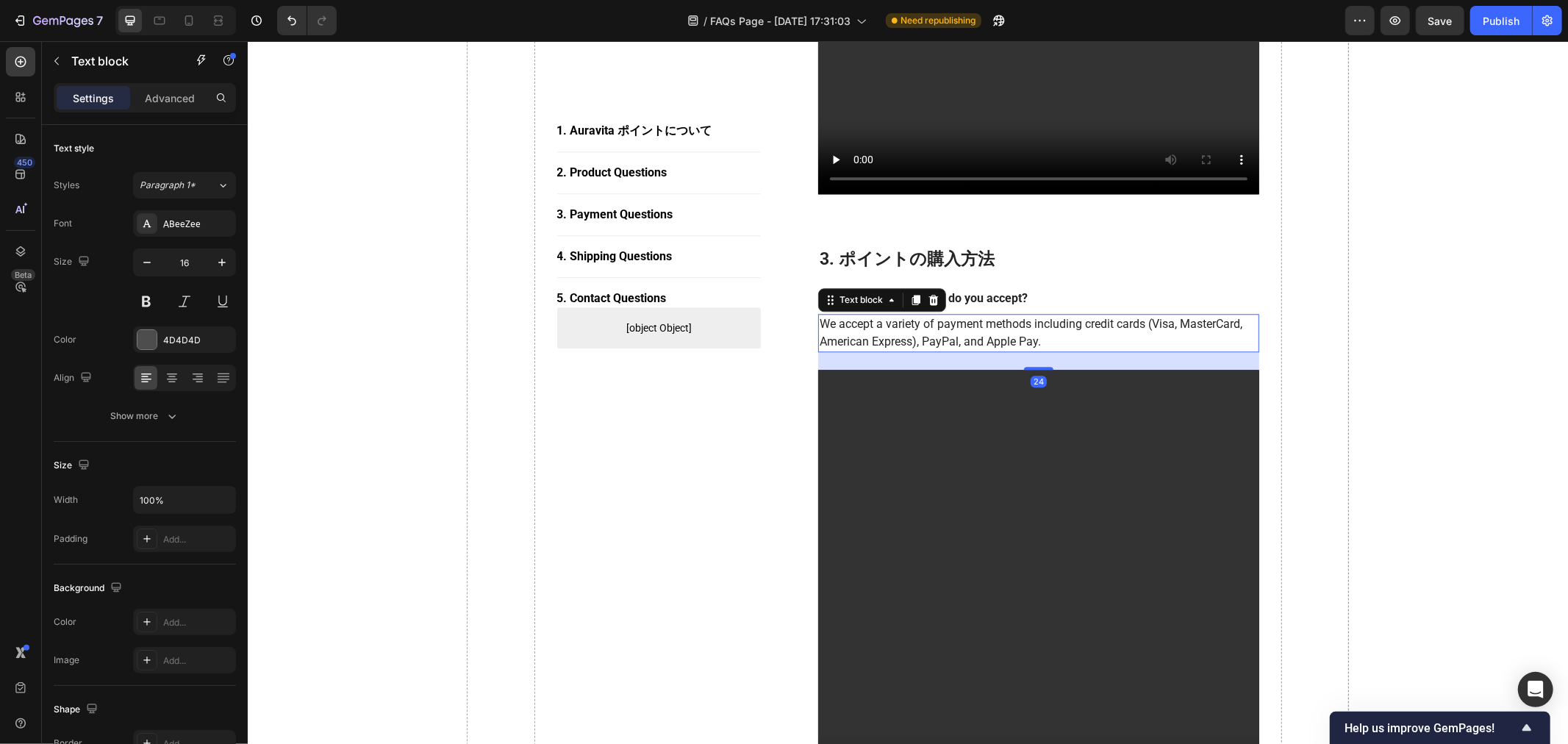
click at [935, 346] on p "We accept a variety of payment methods including credit cards (Visa, MasterCard…" at bounding box center [1038, 332] width 439 height 35
click at [935, 342] on p "We accept a variety of payment methods including credit cards (Visa, MasterCard…" at bounding box center [1038, 332] width 439 height 35
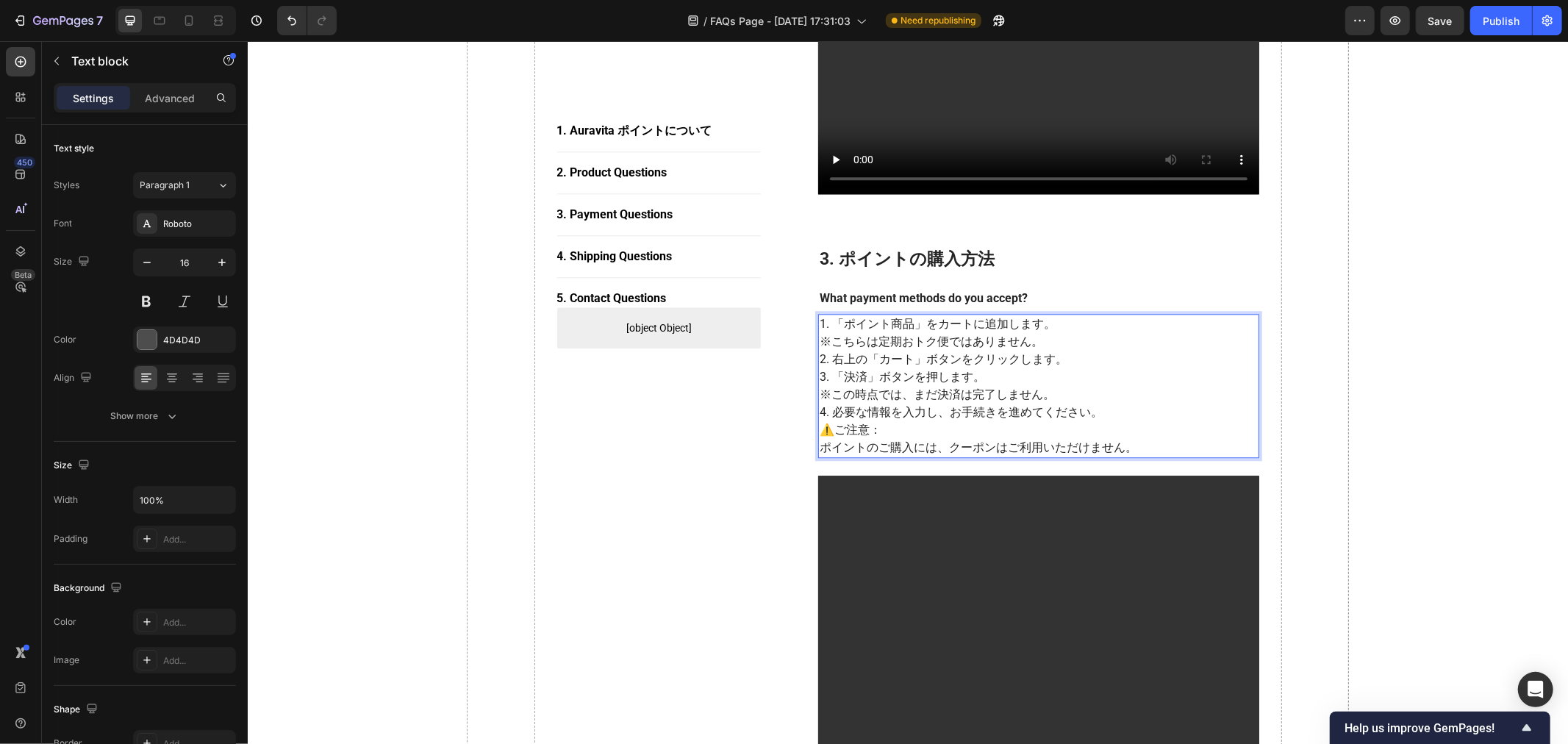
click at [871, 430] on p "⚠️ご注意： ポイントのご購入には、クーポンはご利用いただけません。" at bounding box center [1038, 438] width 439 height 35
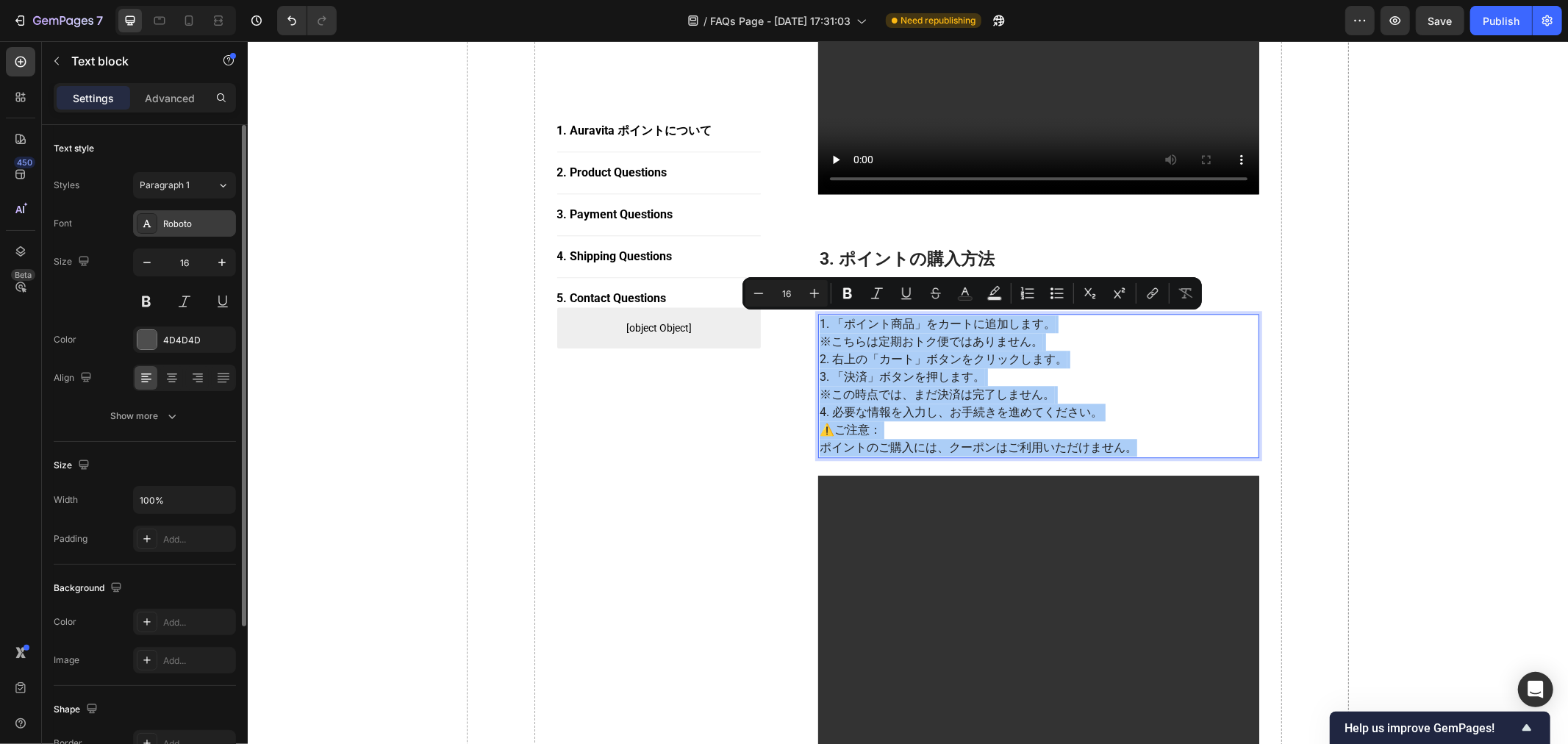
click at [186, 213] on div "Roboto" at bounding box center [185, 223] width 103 height 27
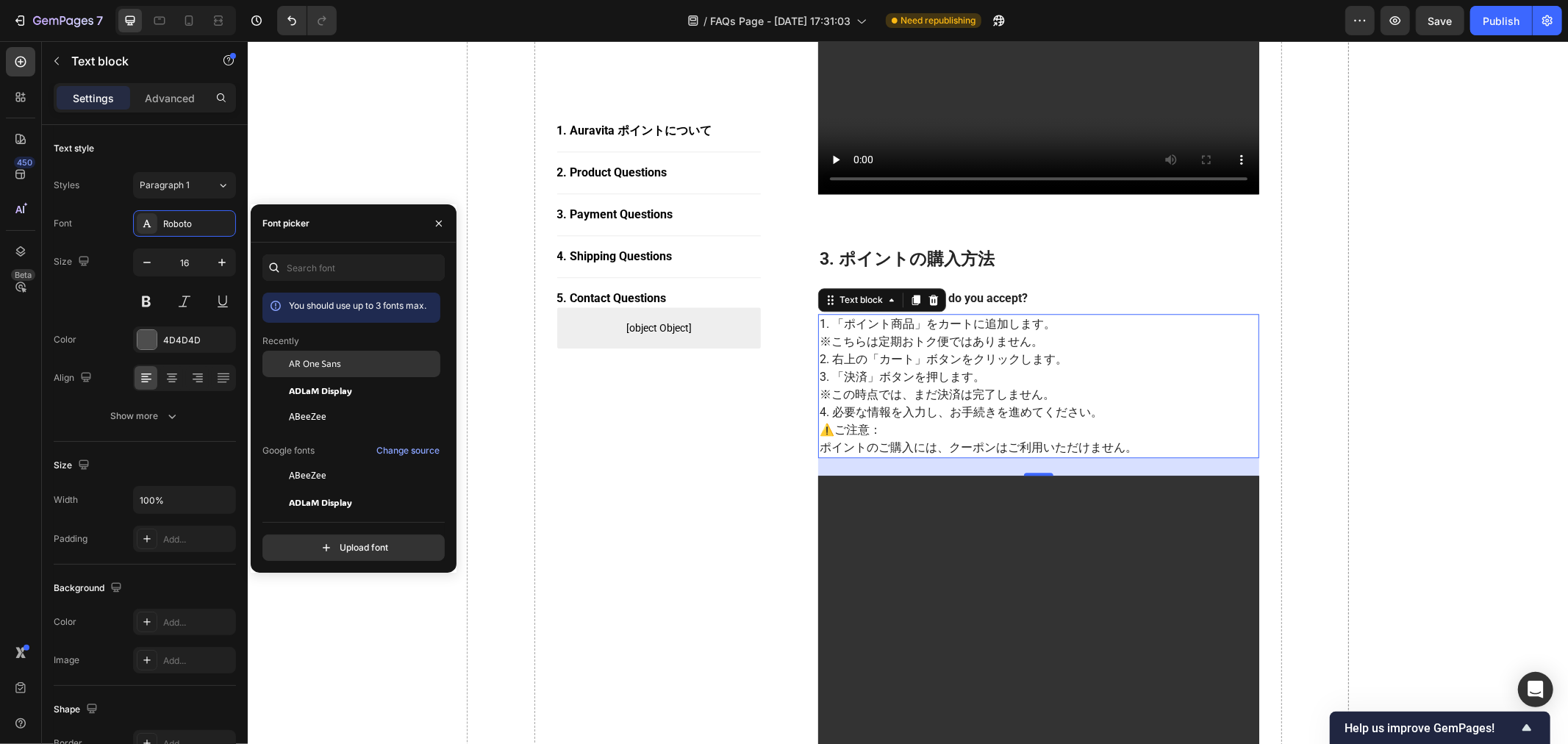
click at [312, 362] on span "AR One Sans" at bounding box center [315, 364] width 52 height 13
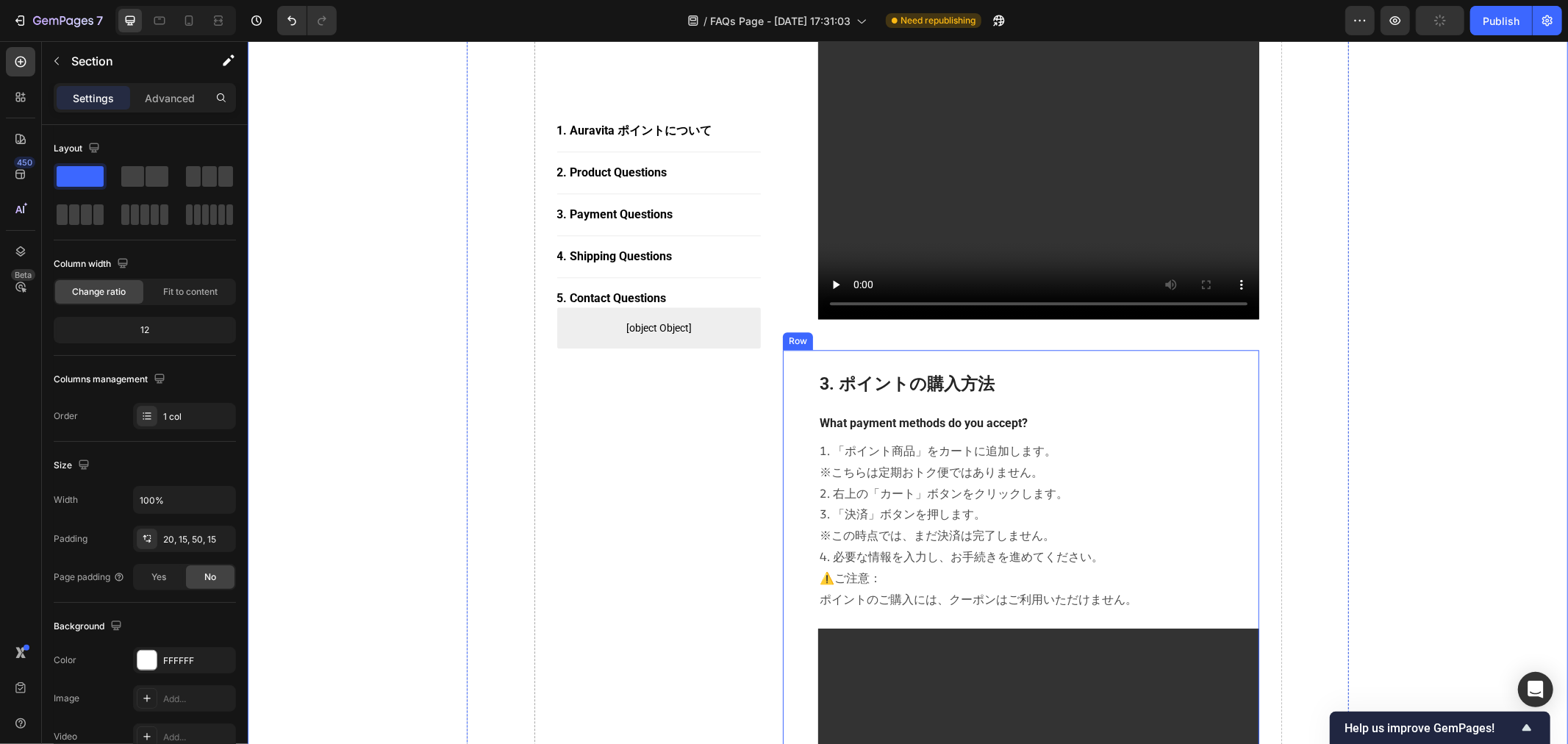
scroll to position [2943, 0]
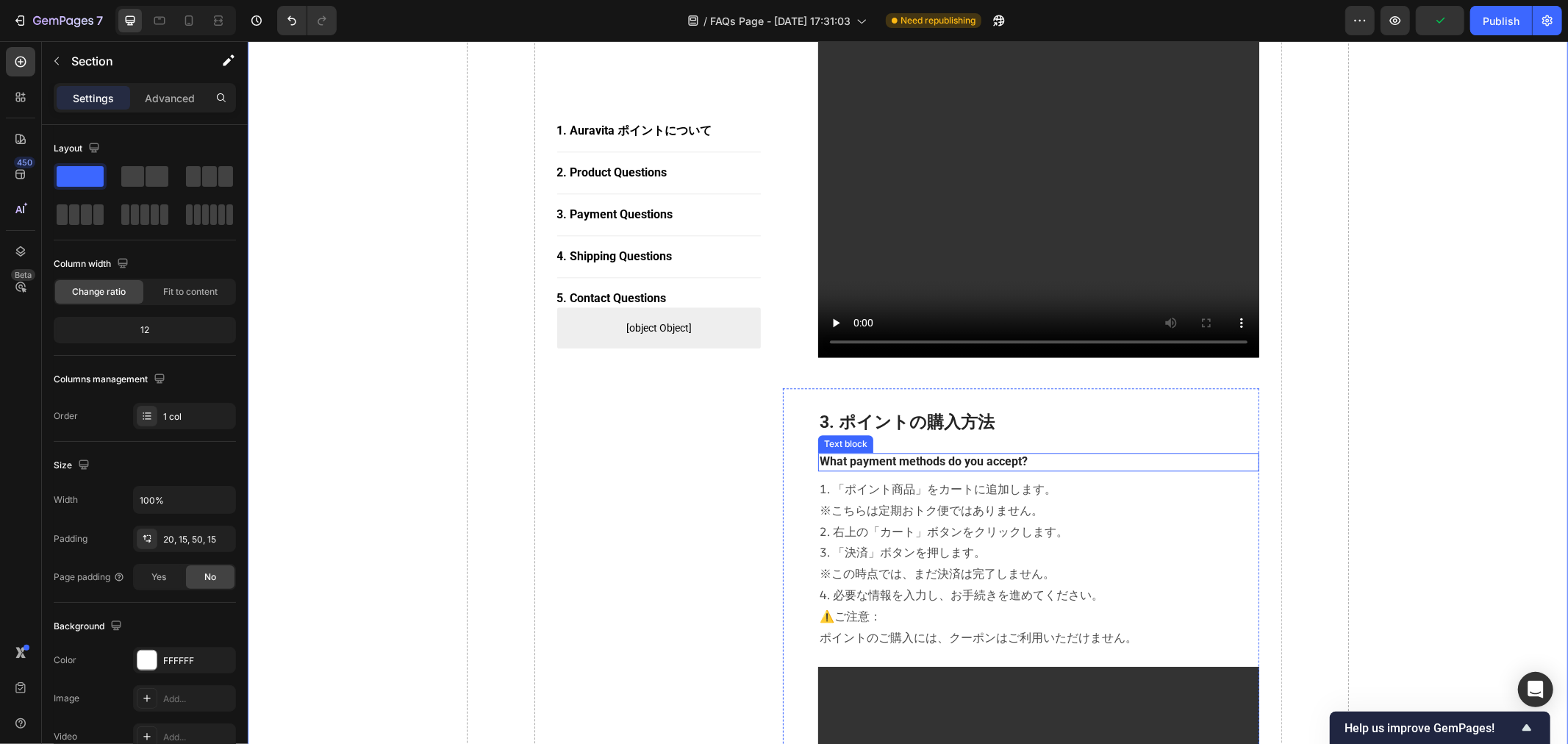
click at [932, 457] on p "What payment methods do you accept?" at bounding box center [1038, 462] width 439 height 15
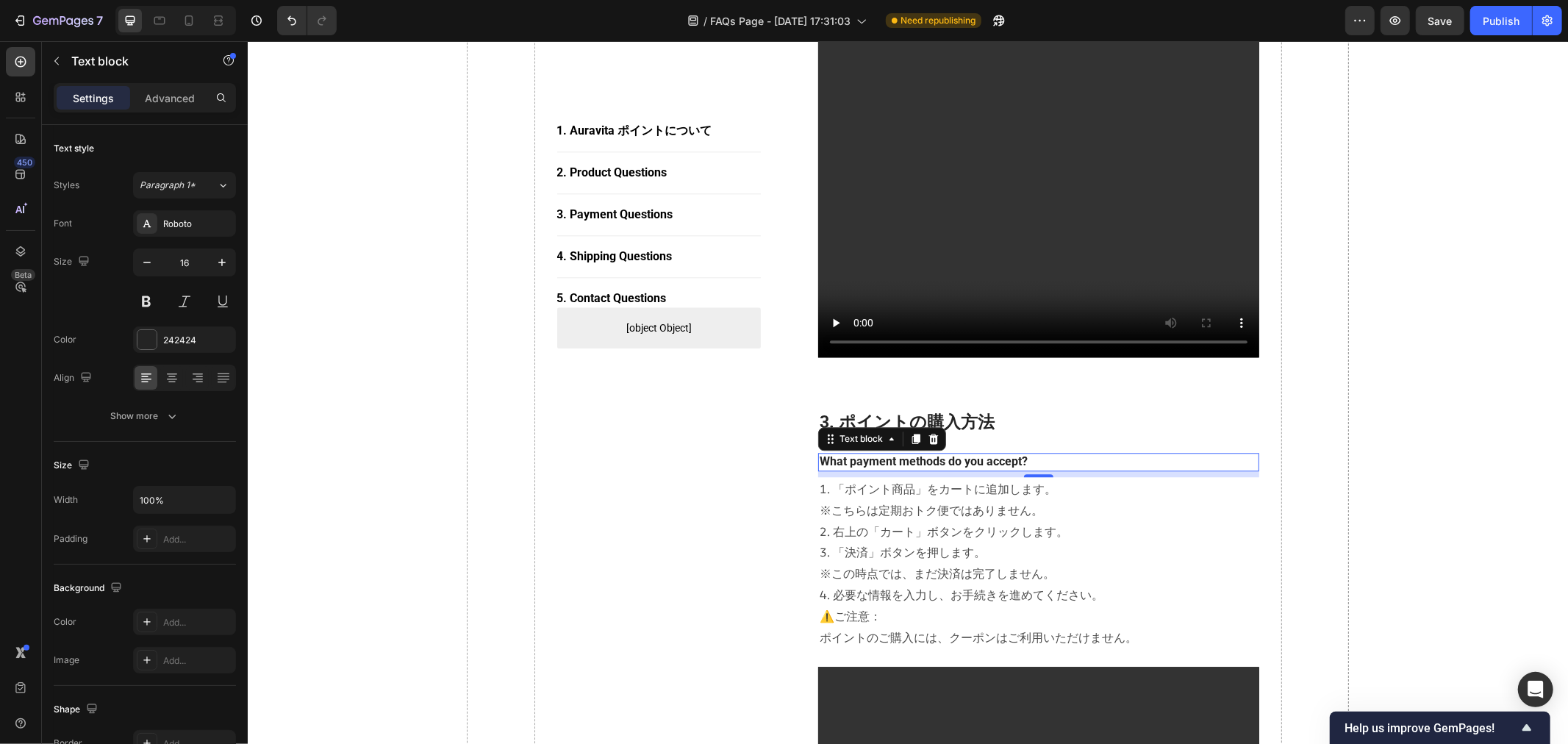
click at [931, 437] on icon at bounding box center [933, 438] width 11 height 11
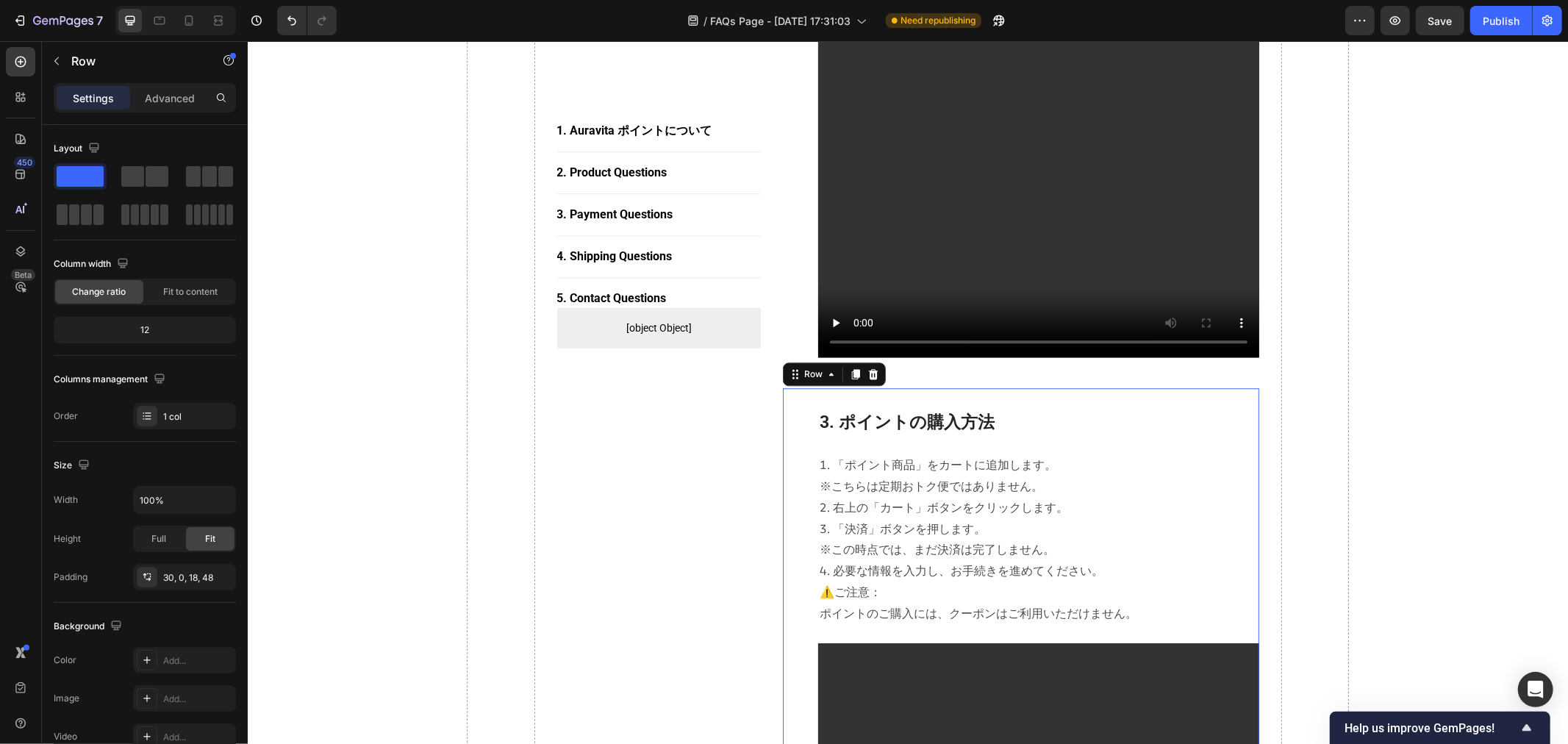
drag, startPoint x: 923, startPoint y: 435, endPoint x: 920, endPoint y: 423, distance: 12.4
click at [920, 422] on p "3. ポイントの購入方法" at bounding box center [1038, 422] width 439 height 22
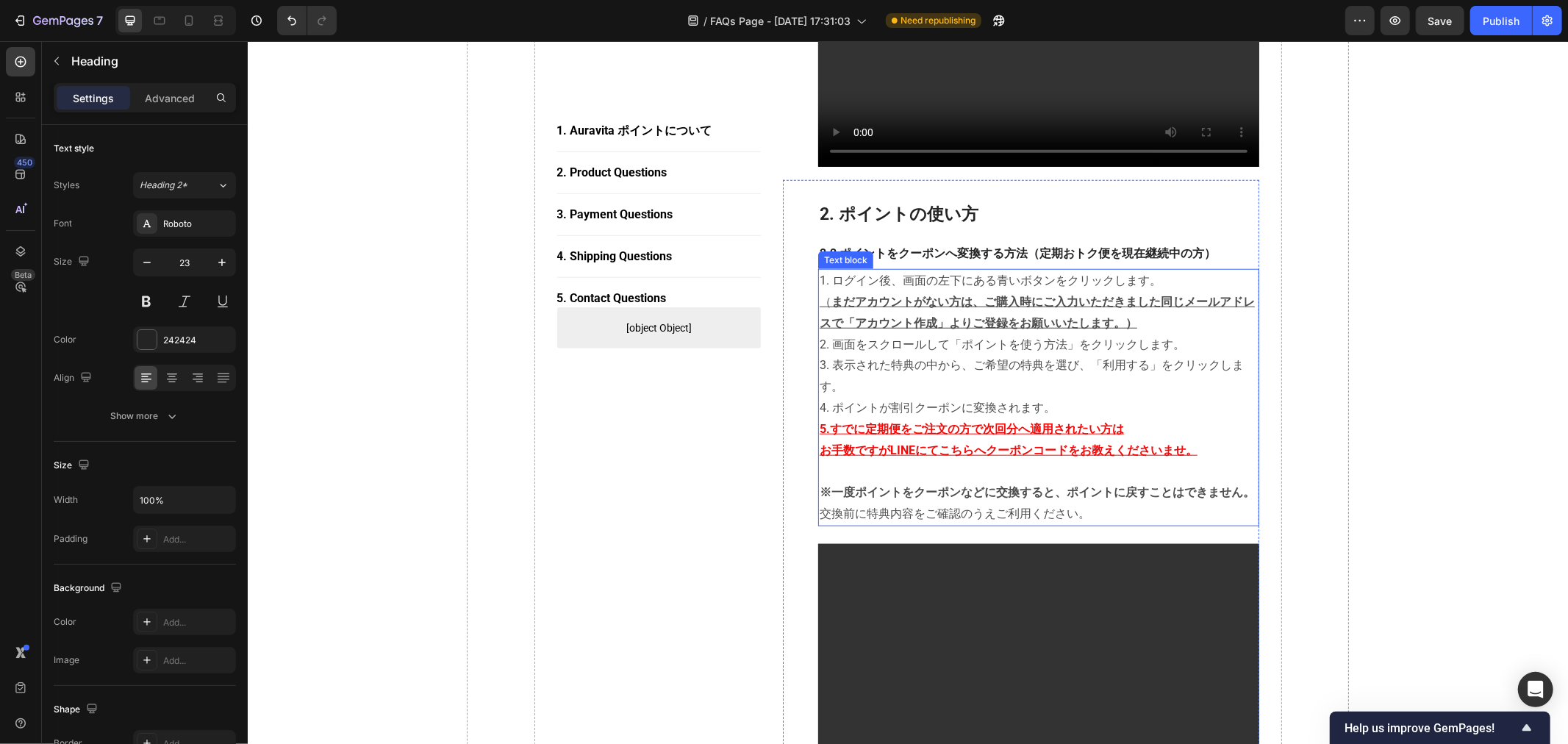
scroll to position [899, 0]
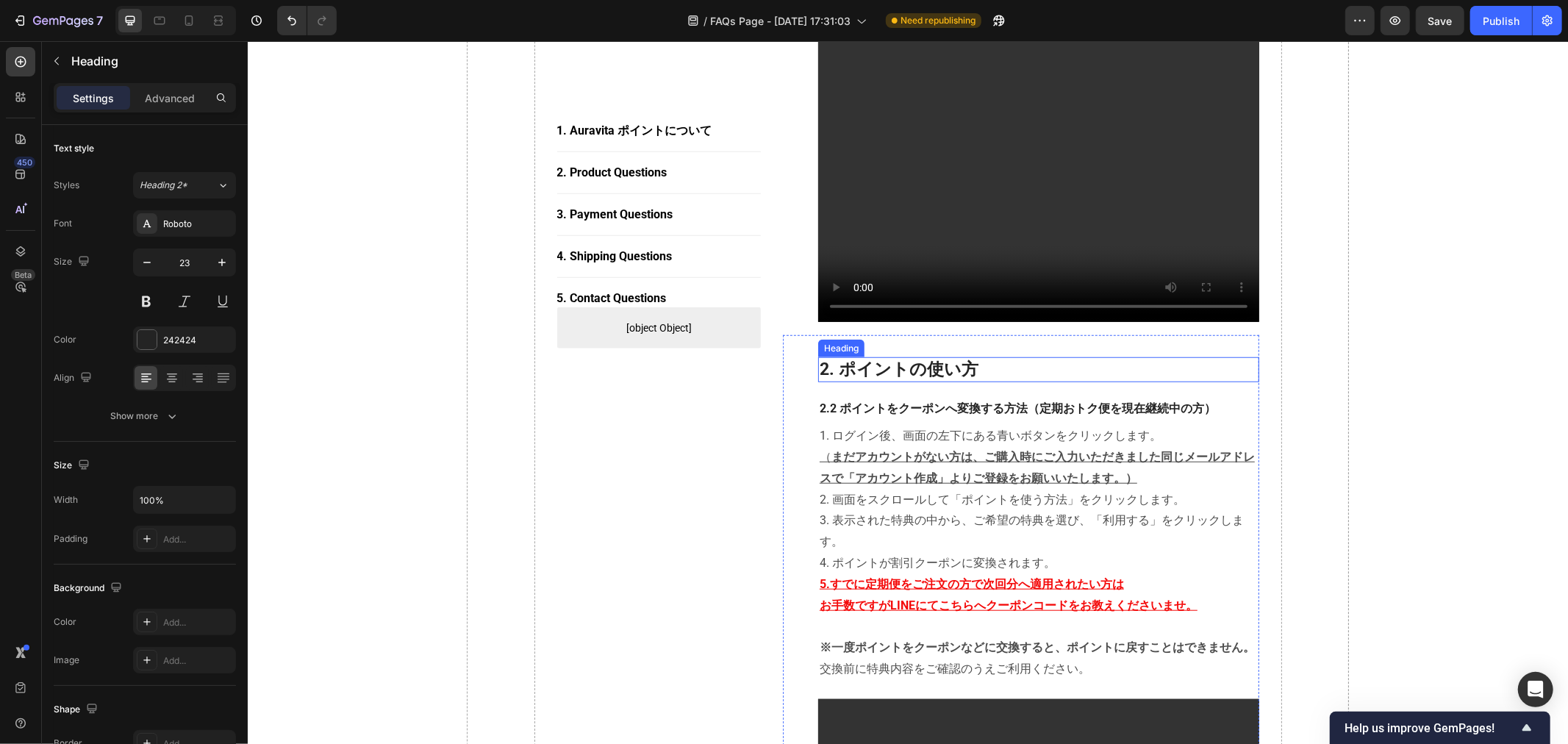
click at [896, 370] on p "2. ポイントの使い方" at bounding box center [1038, 369] width 439 height 22
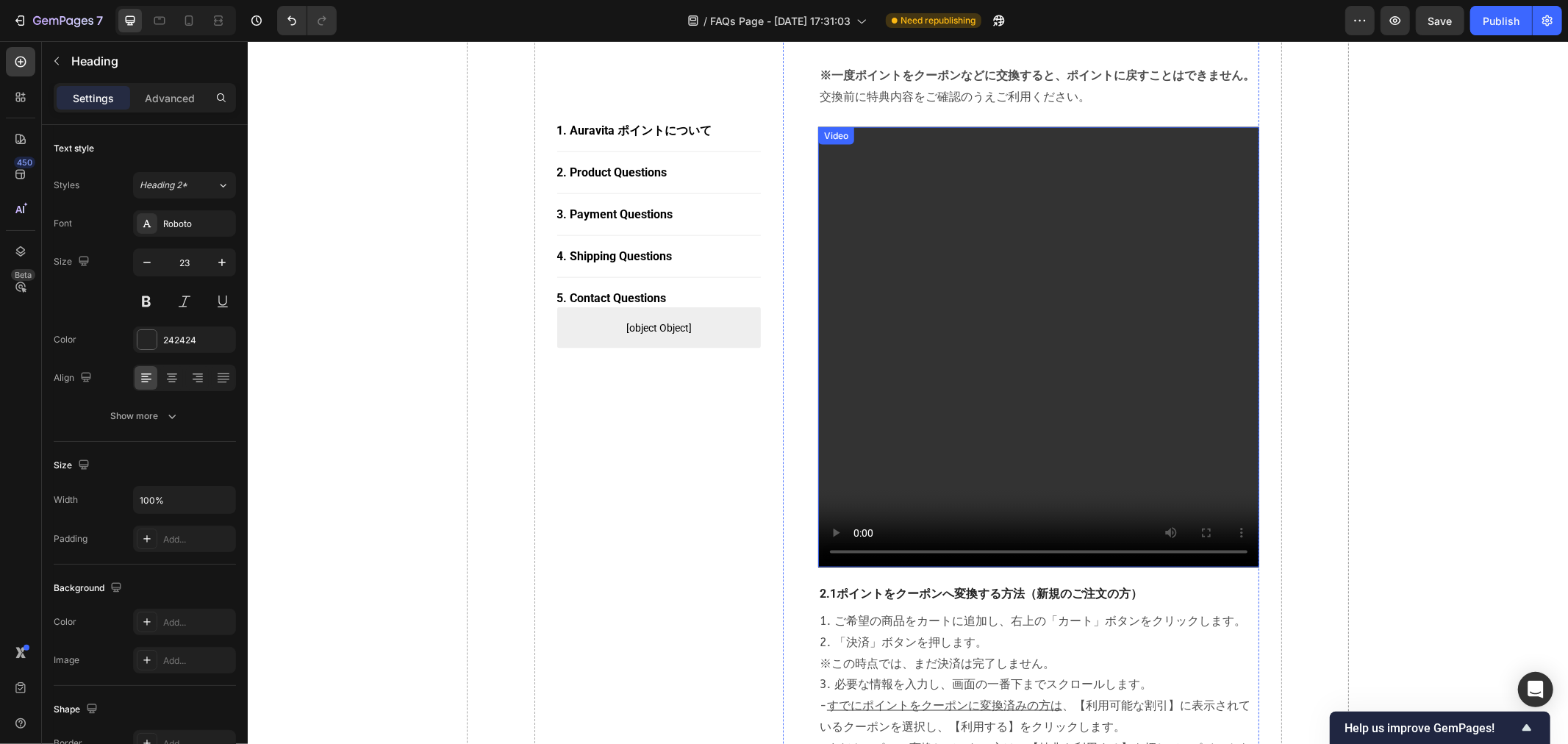
scroll to position [1062, 0]
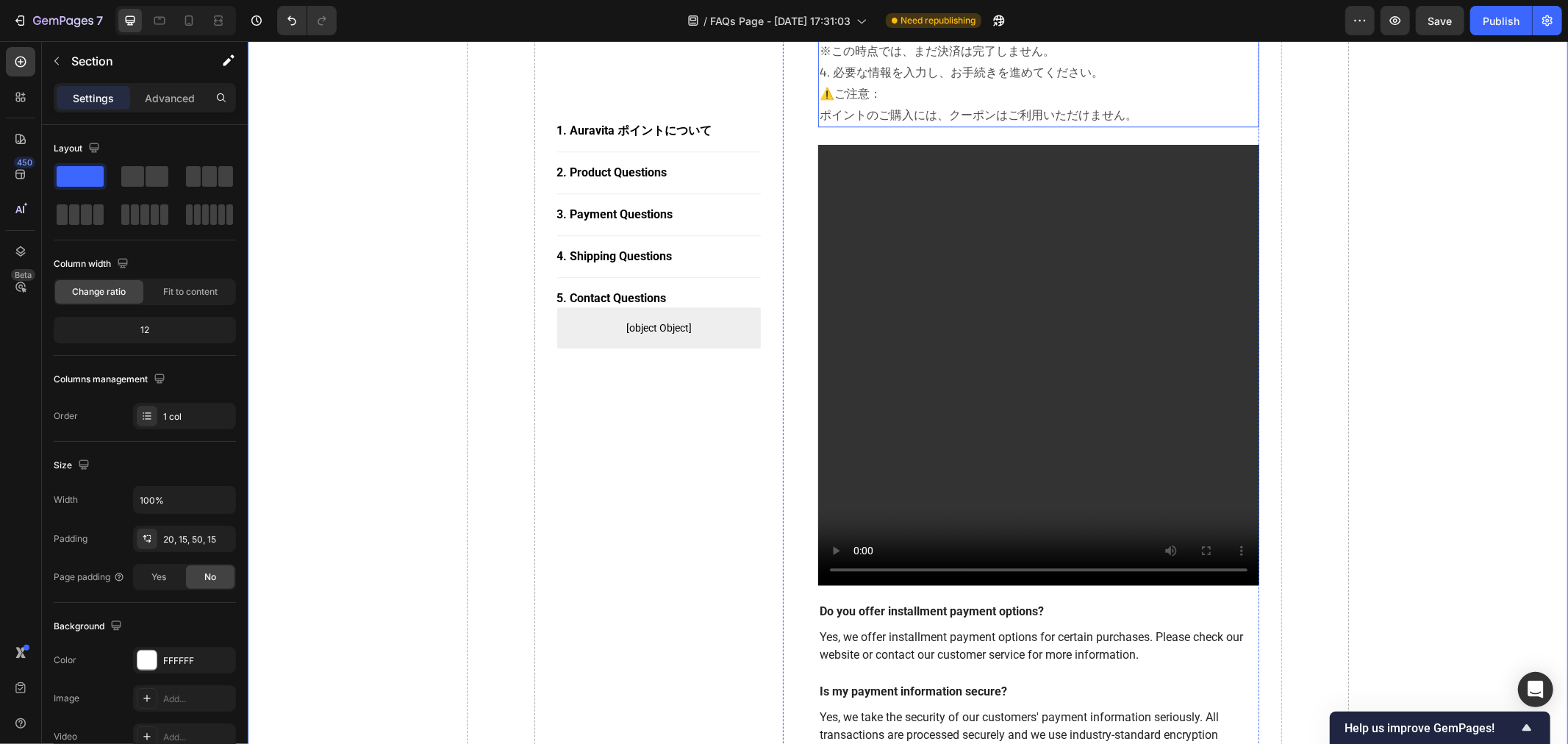
scroll to position [3246, 0]
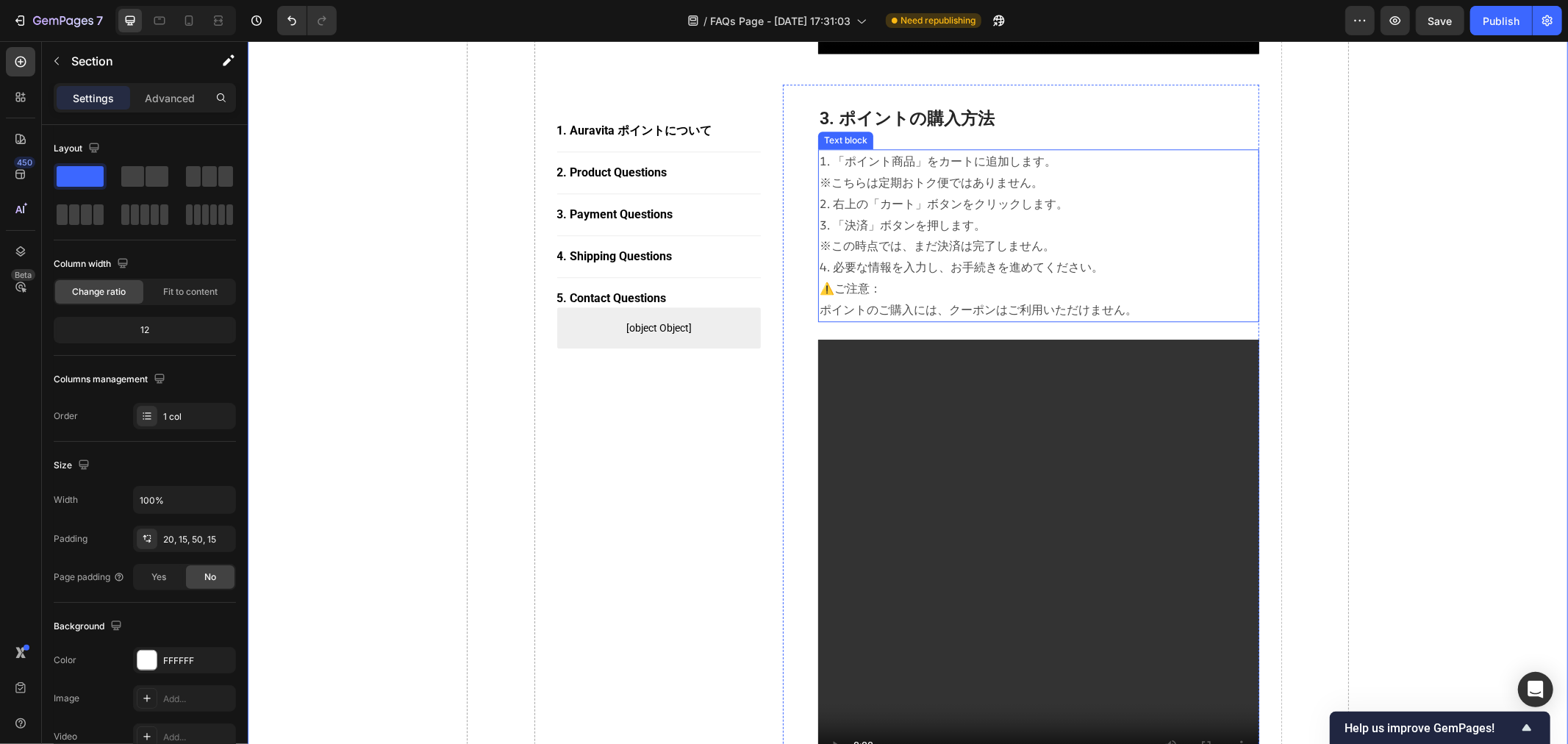
click at [935, 294] on p "⚠️ご注意： ポイントのご購入には、クーポンはご利用いただけません。" at bounding box center [1038, 299] width 439 height 42
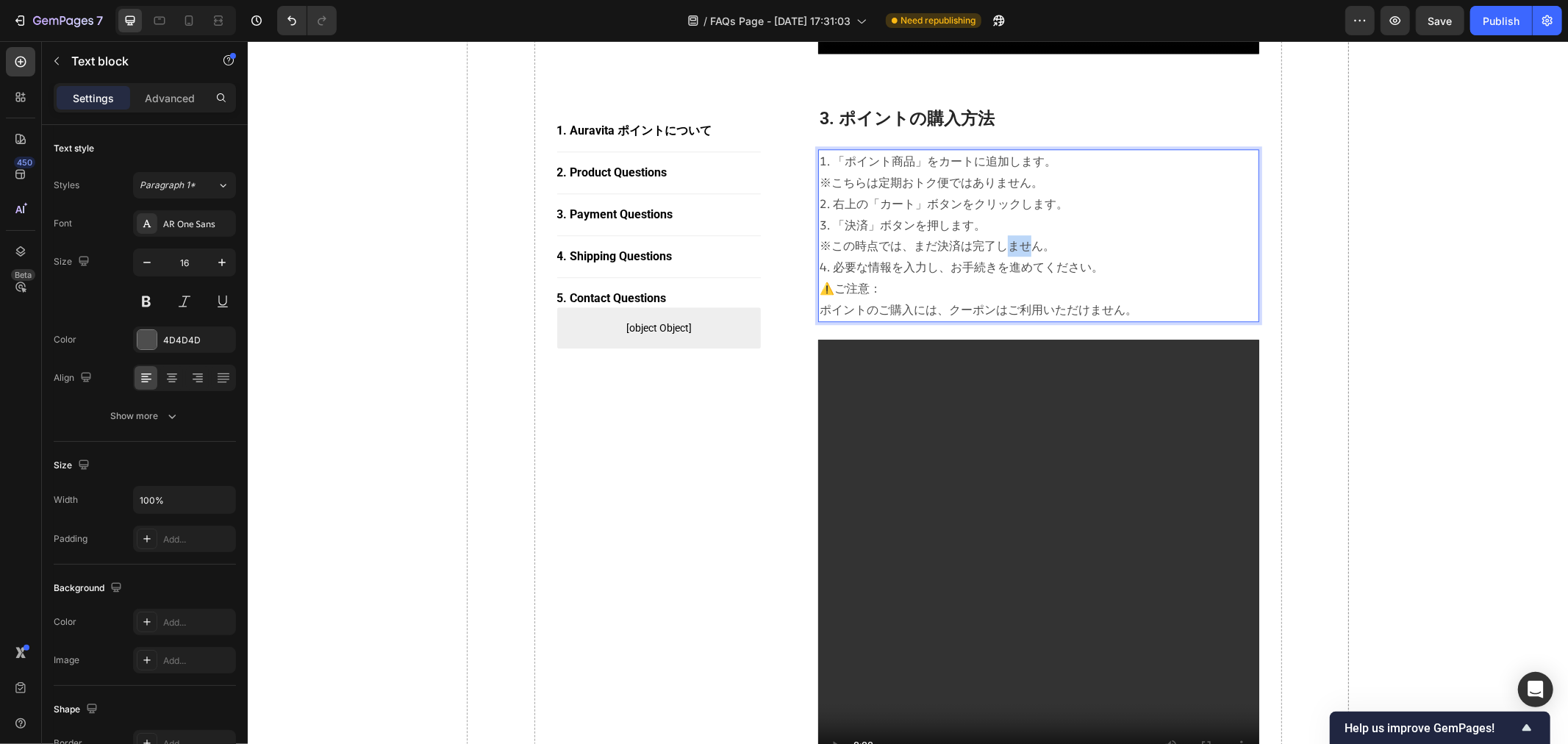
click at [935, 252] on p "1. 「ポイント商品」をカートに追加します。 　※こちらは定期おトク便ではありません。 2. 右上の「カート」ボタンをクリックします。 3. 「決済」ボタンを…" at bounding box center [1038, 213] width 439 height 127
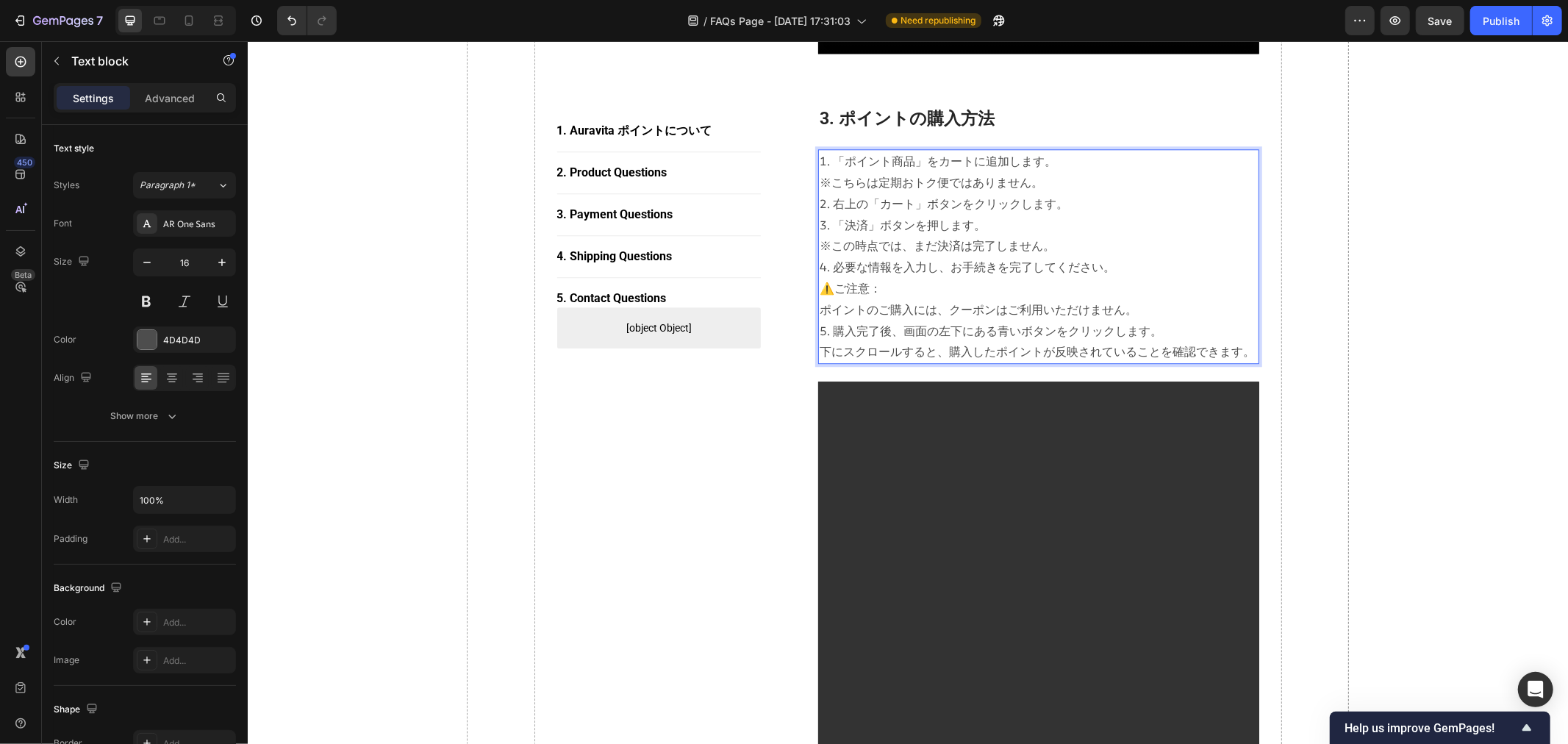
click at [820, 306] on p "⚠️ご注意： ポイントのご購入には、クーポンはご利用いただけません。" at bounding box center [1038, 299] width 439 height 42
click at [819, 309] on p "⚠️ご注意： ポイントのご購入には、クーポンはご利用いただけません。" at bounding box center [1038, 299] width 439 height 42
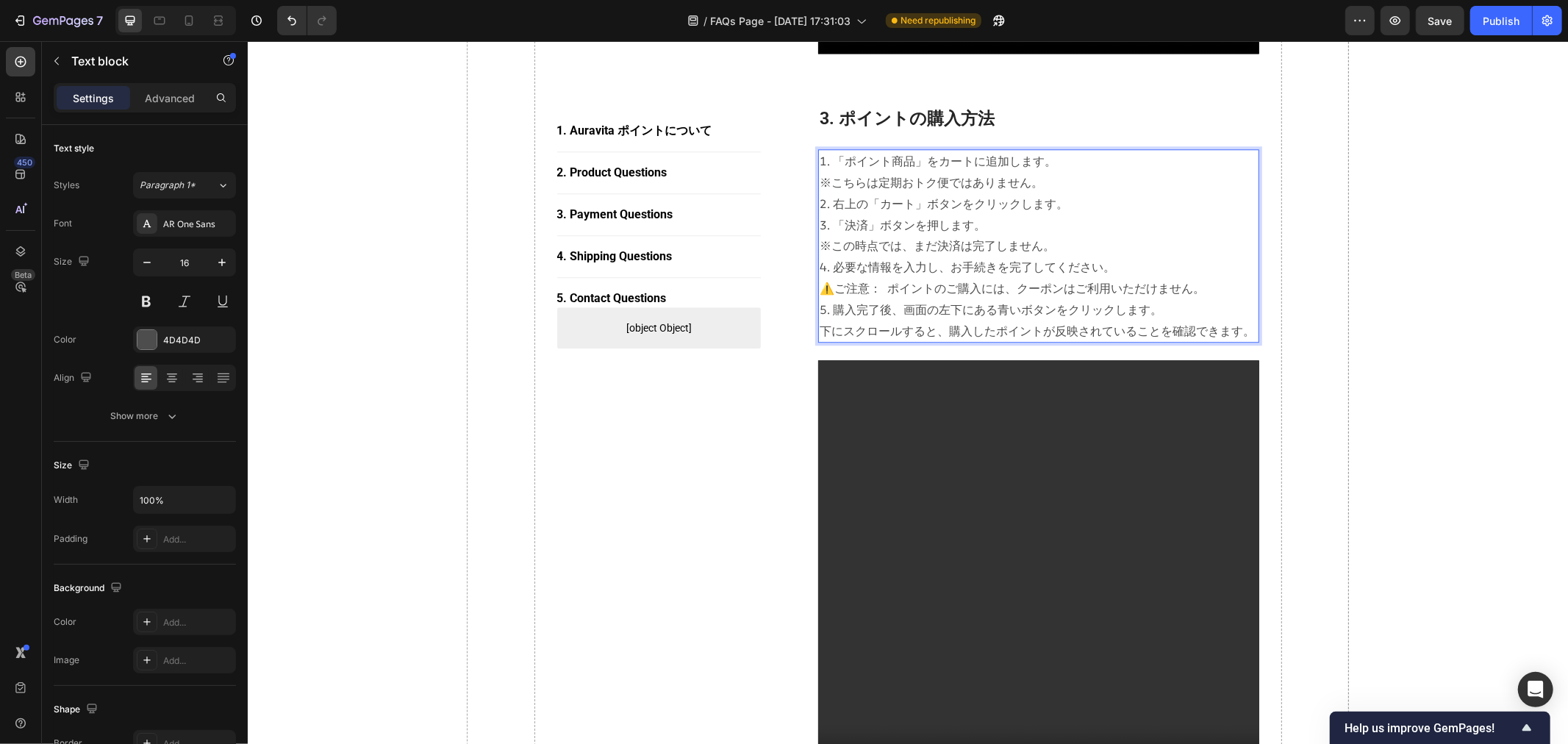
drag, startPoint x: 1163, startPoint y: 285, endPoint x: 886, endPoint y: 287, distance: 277.0
click at [886, 287] on p "⚠️ご注意： ポイントのご購入には、クーポンはご利用いただけません。" at bounding box center [1038, 288] width 439 height 21
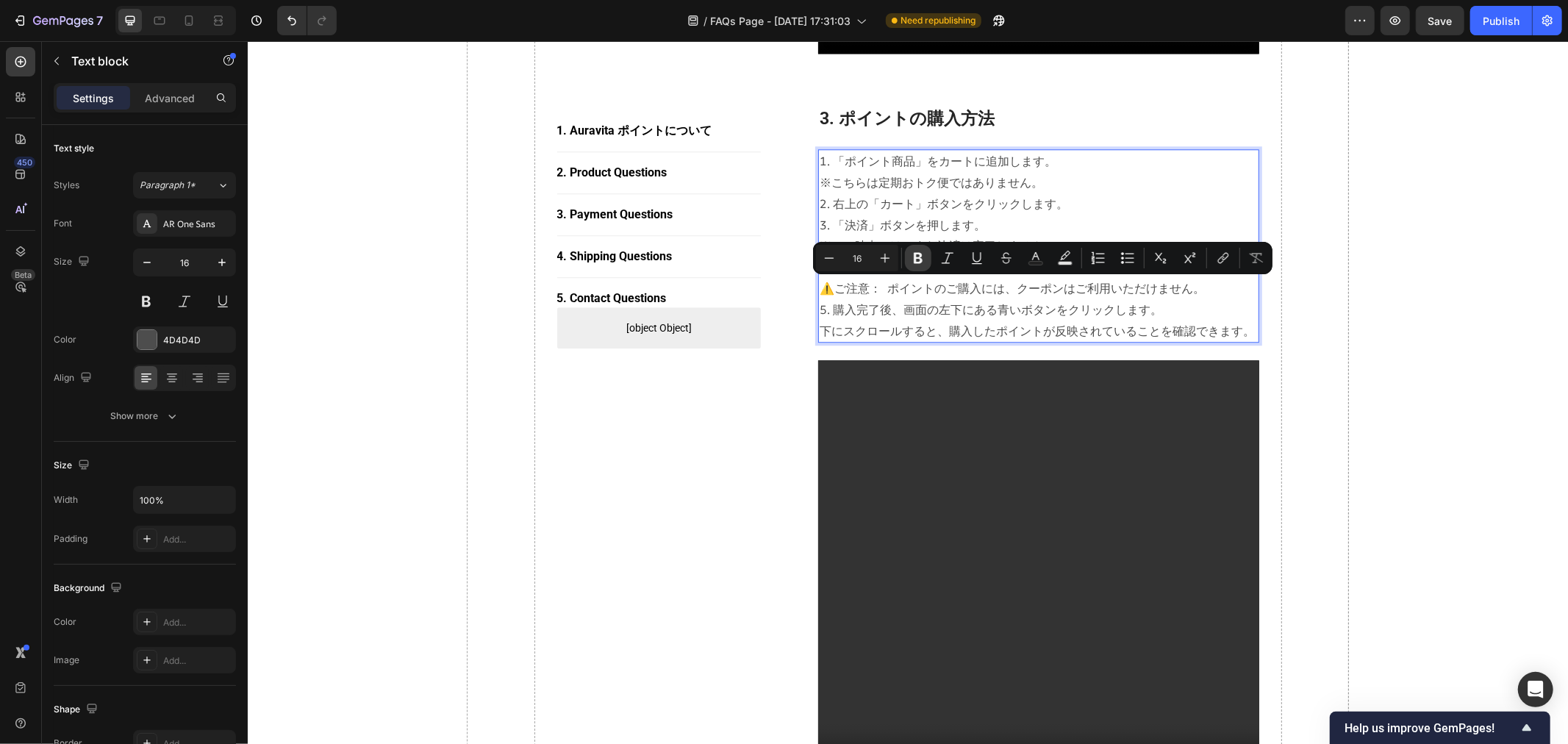
click at [917, 254] on icon "Editor contextual toolbar" at bounding box center [918, 259] width 9 height 11
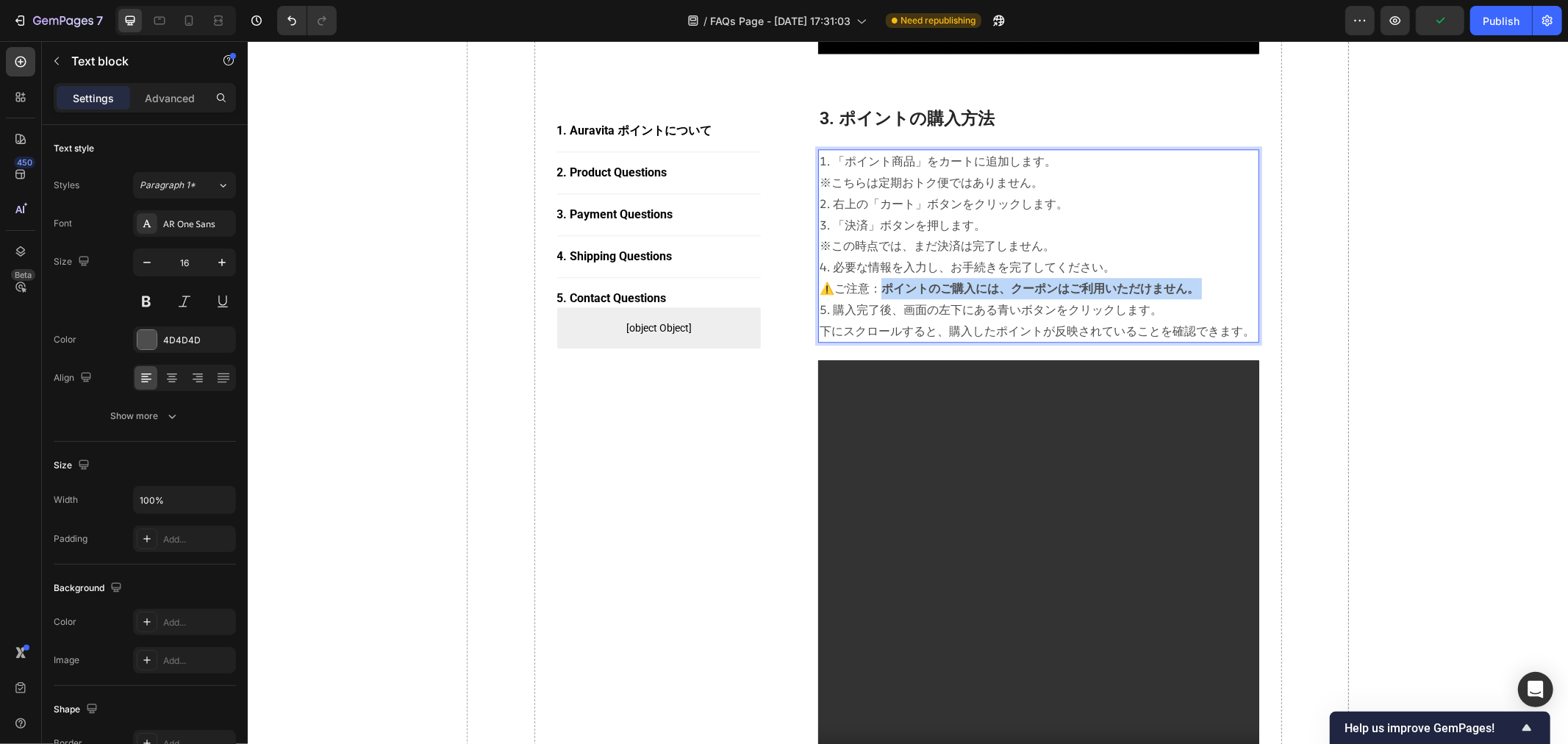
drag, startPoint x: 1208, startPoint y: 288, endPoint x: 884, endPoint y: 290, distance: 324.0
click at [884, 290] on p "⚠️ご注意： ポイントのご購入には、クーポンはご利用いただけません。" at bounding box center [1038, 288] width 439 height 21
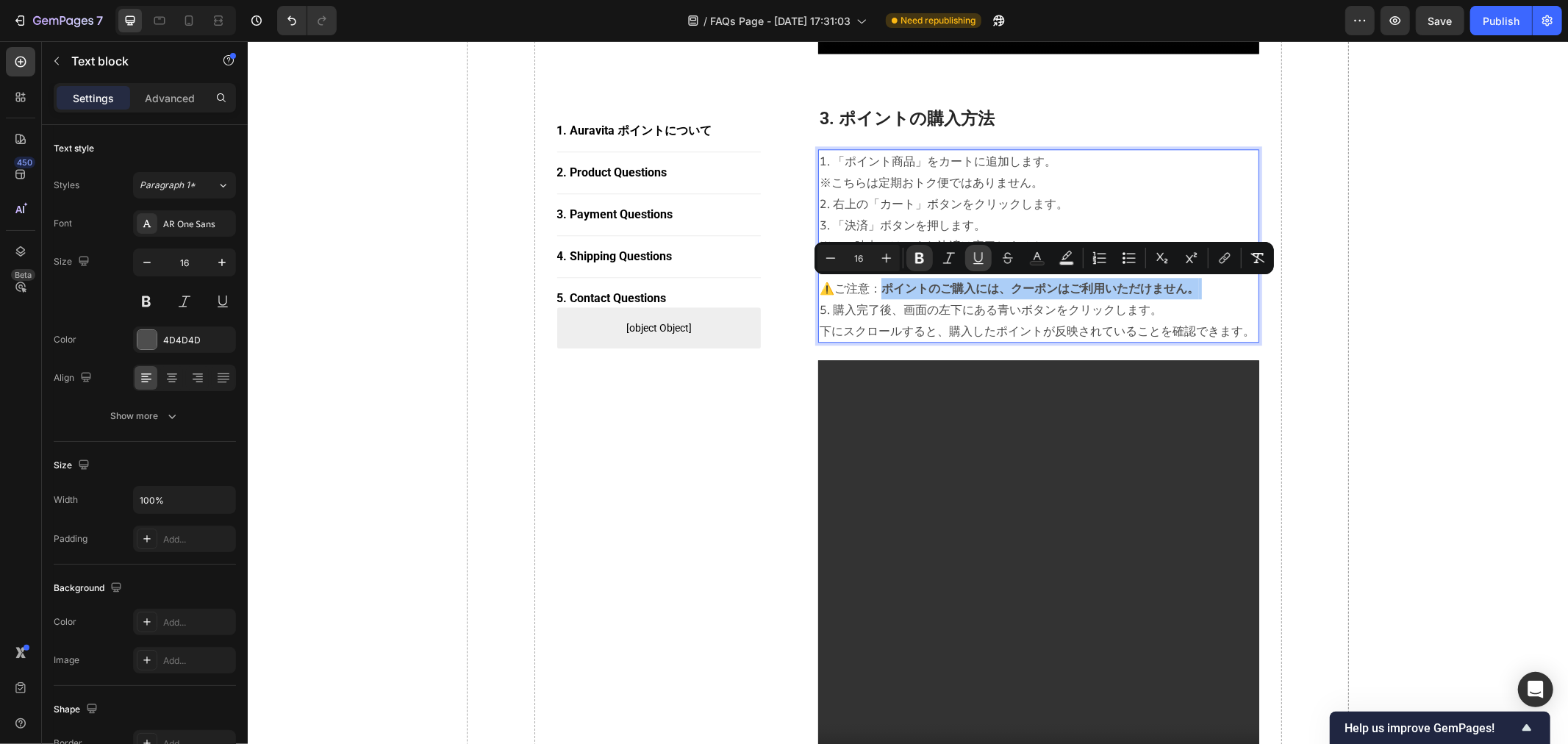
click at [935, 267] on button "Underline" at bounding box center [978, 258] width 27 height 27
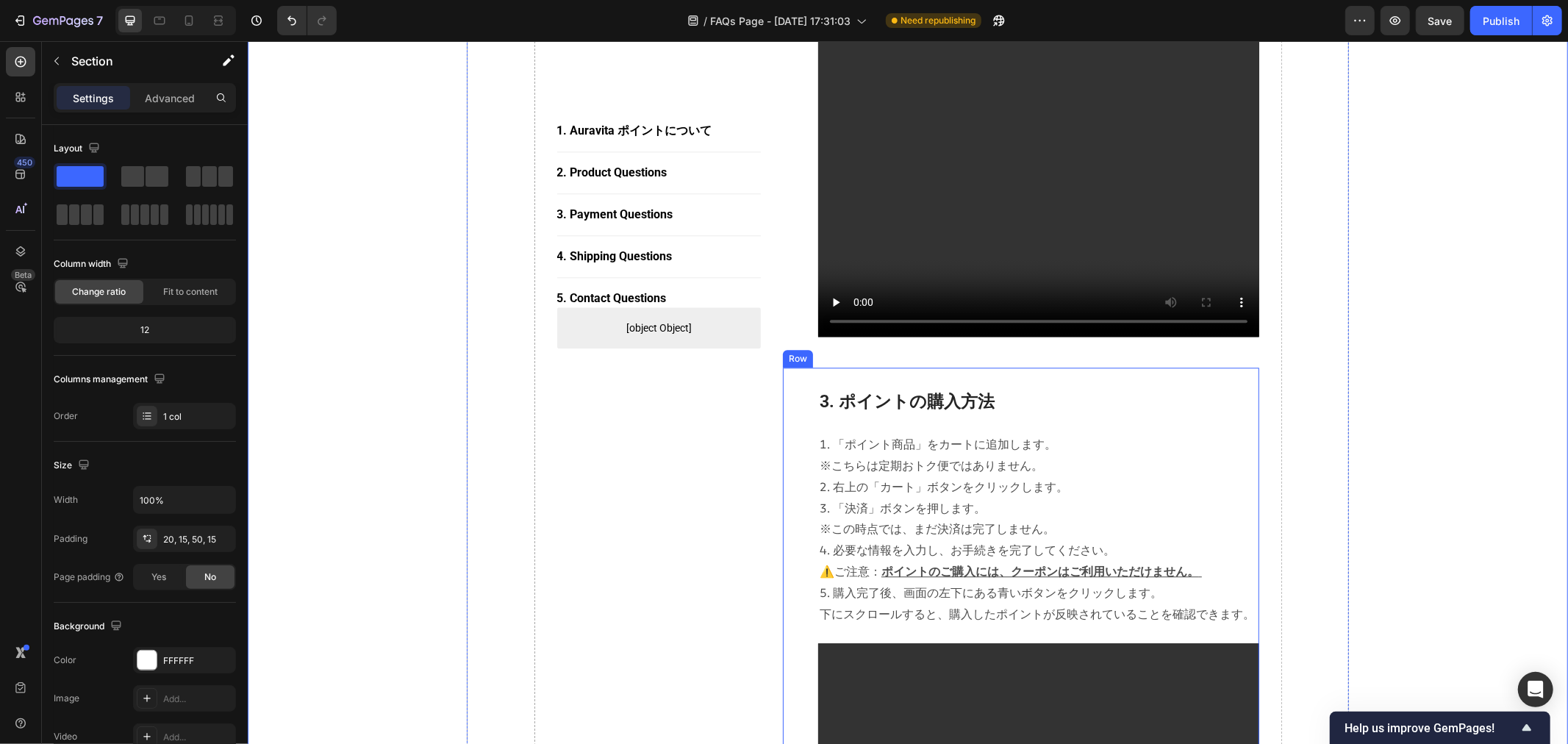
scroll to position [3024, 0]
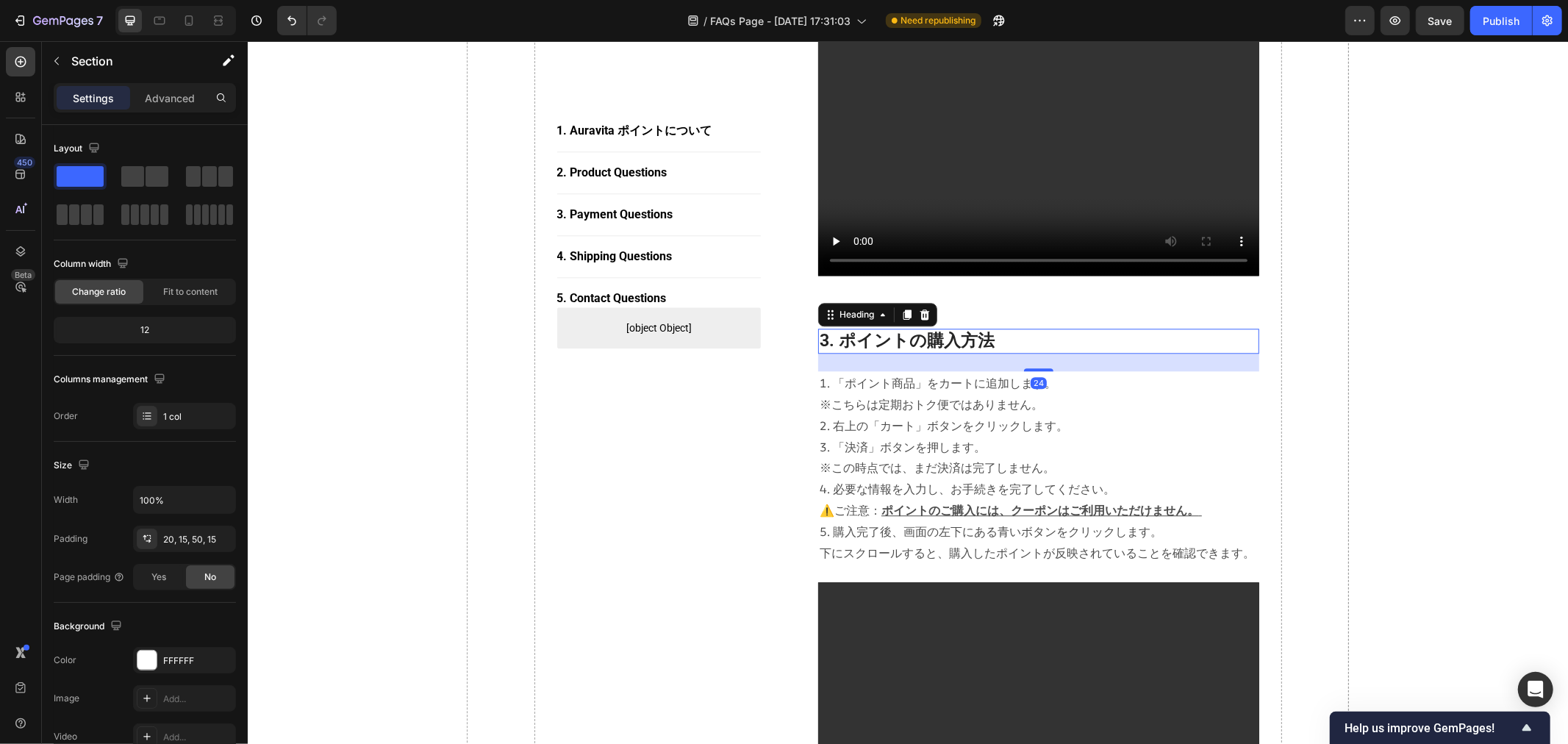
click at [894, 343] on p "3. ポイントの購入方法" at bounding box center [1038, 340] width 439 height 22
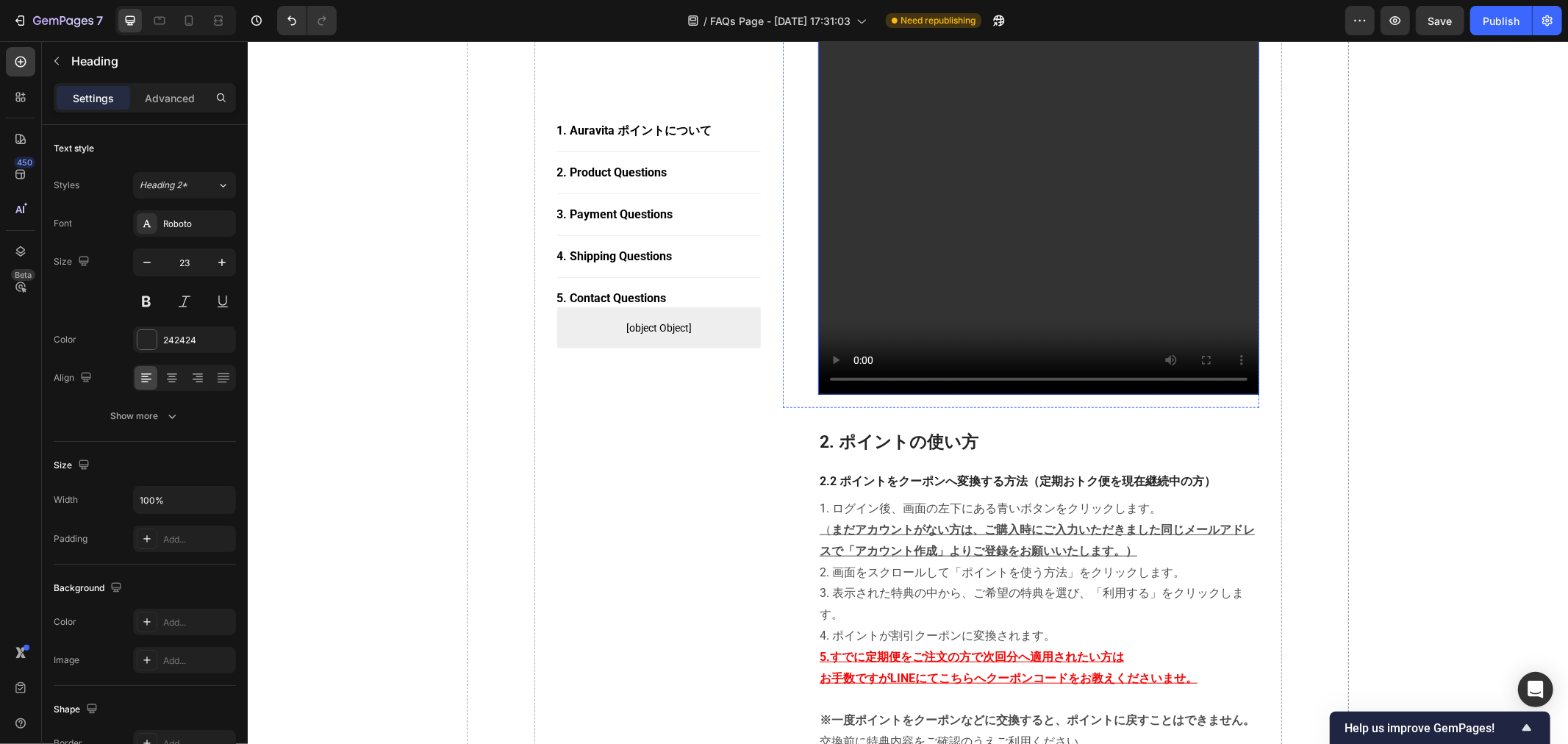
scroll to position [817, 0]
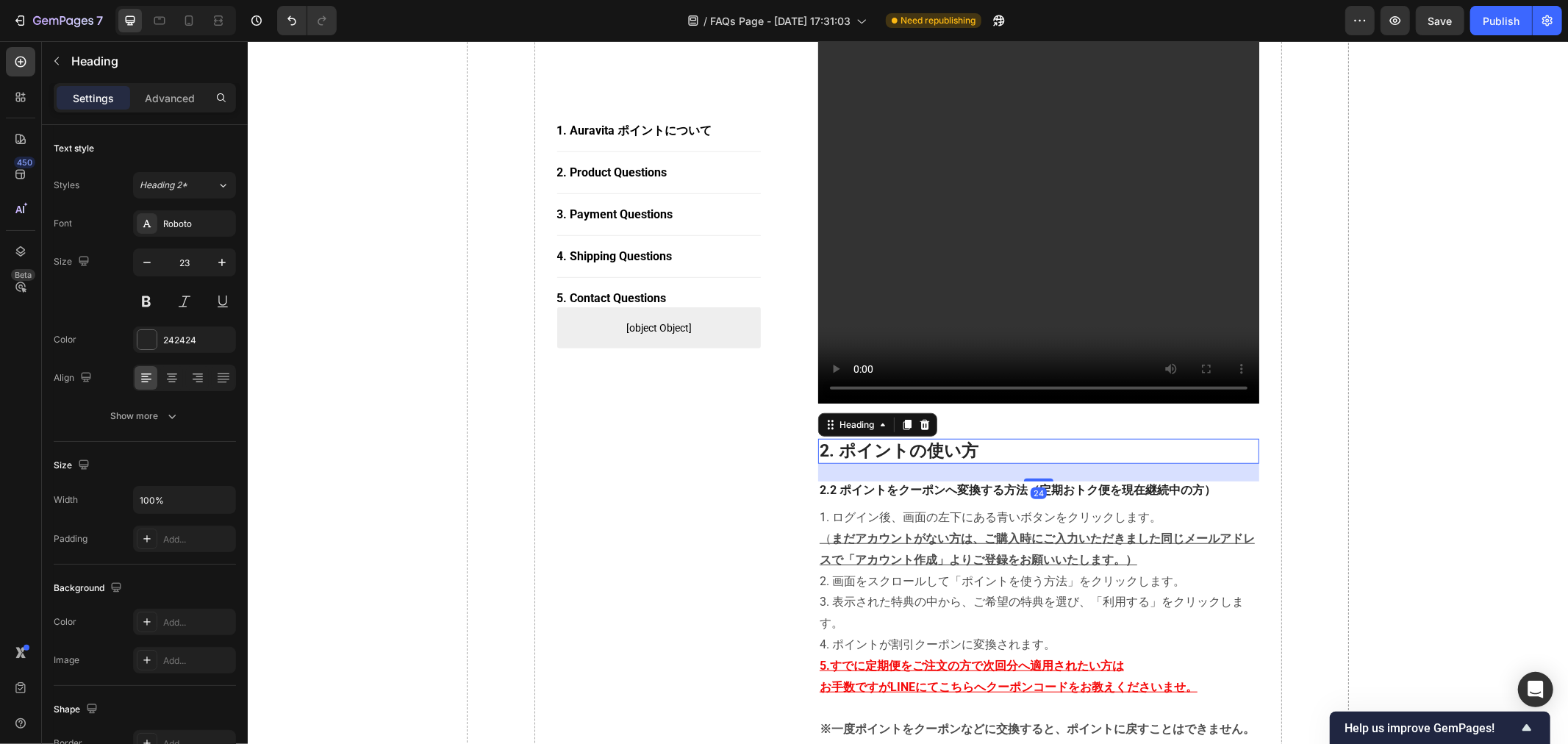
click at [916, 449] on p "2. ポイントの使い方" at bounding box center [1038, 450] width 439 height 22
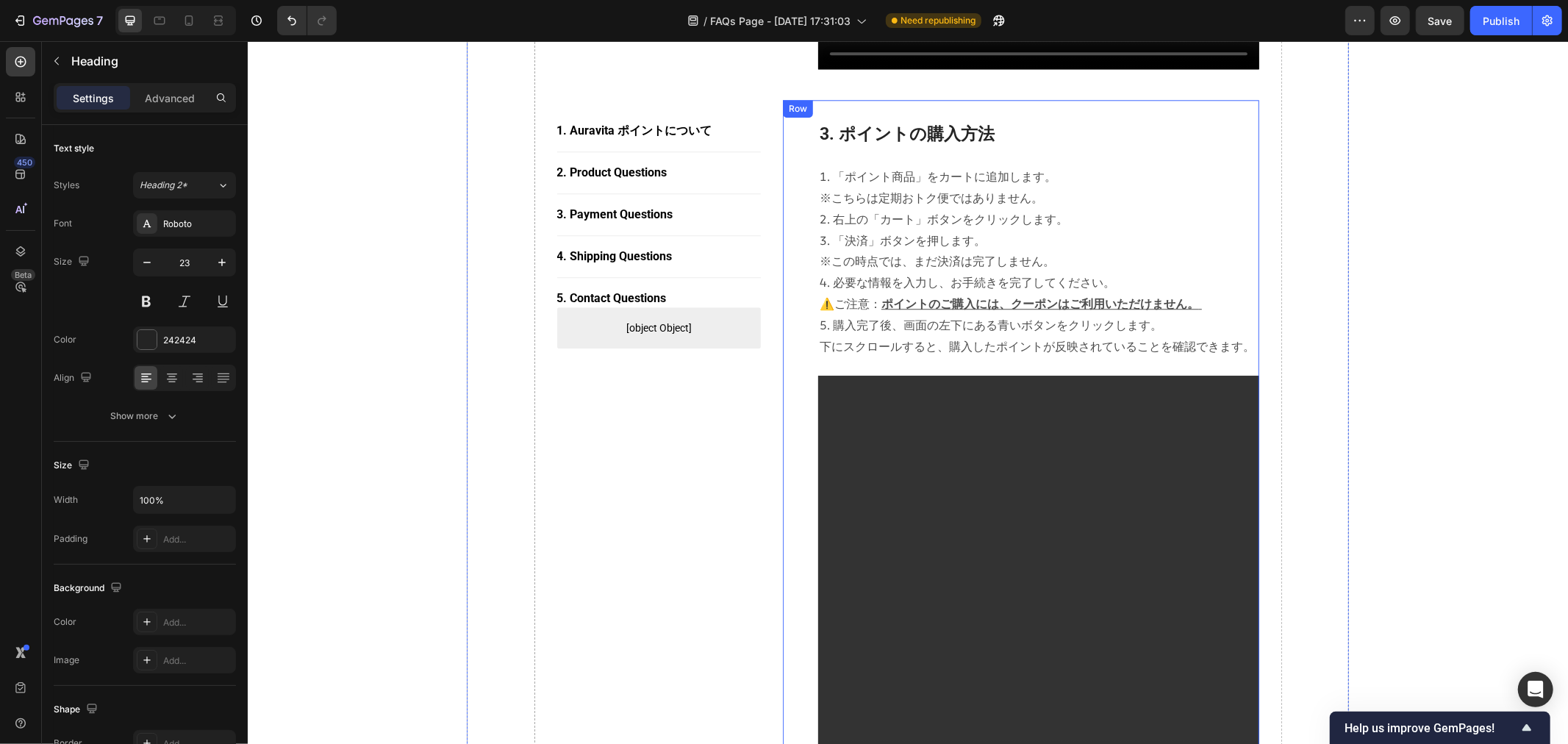
scroll to position [3269, 0]
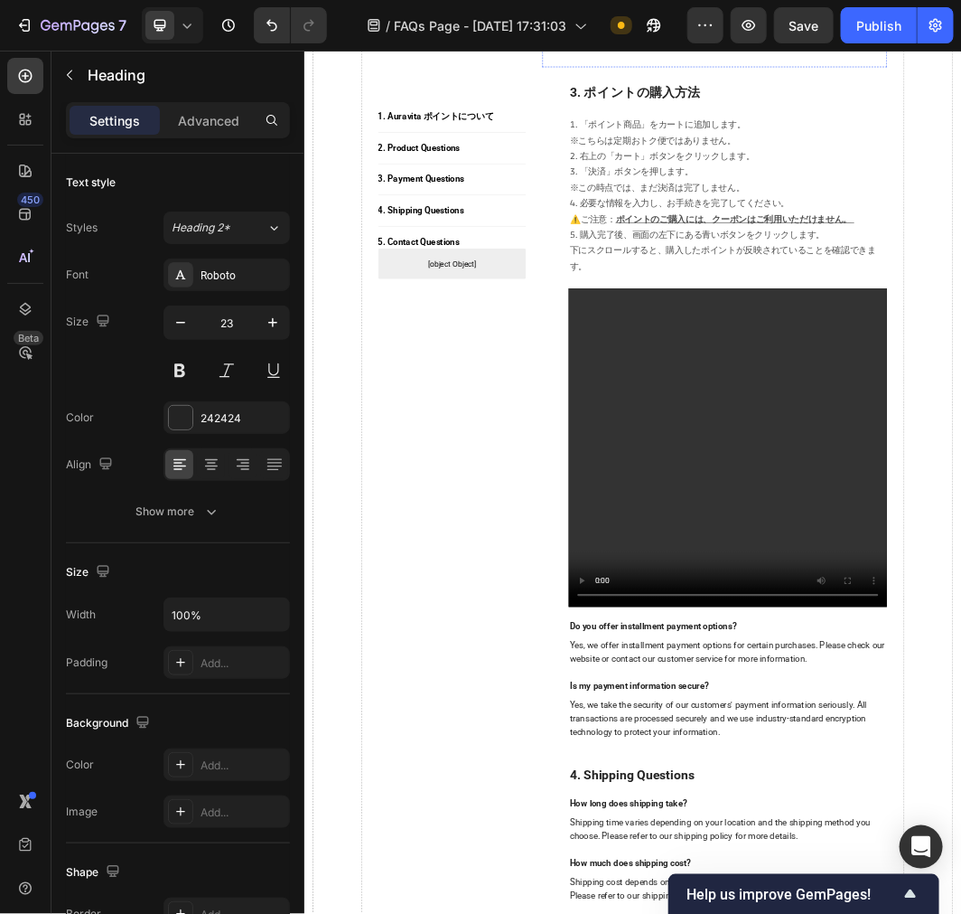
scroll to position [4116, 0]
